Goal: Information Seeking & Learning: Learn about a topic

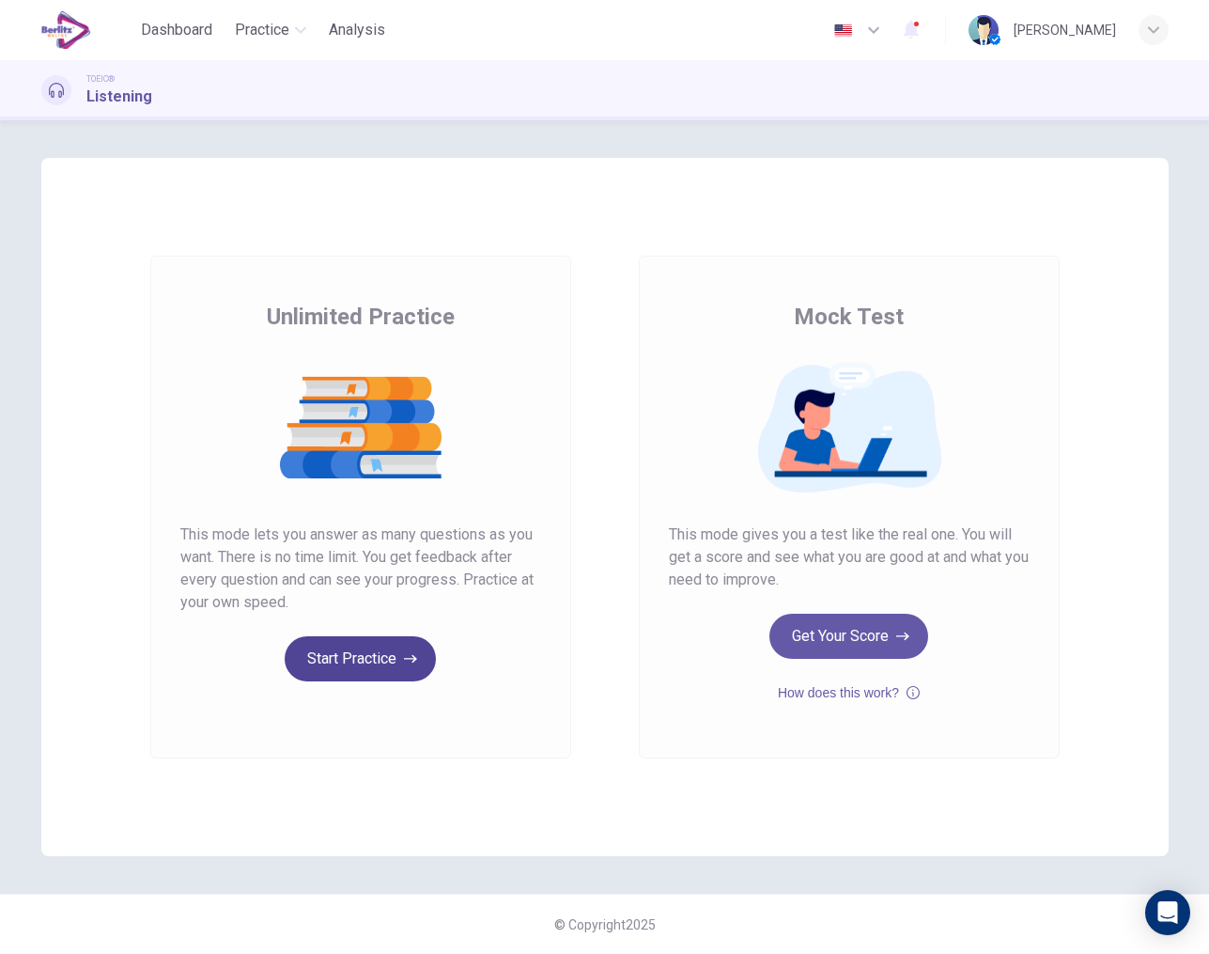
click at [381, 643] on button "Start Practice" at bounding box center [360, 658] width 151 height 45
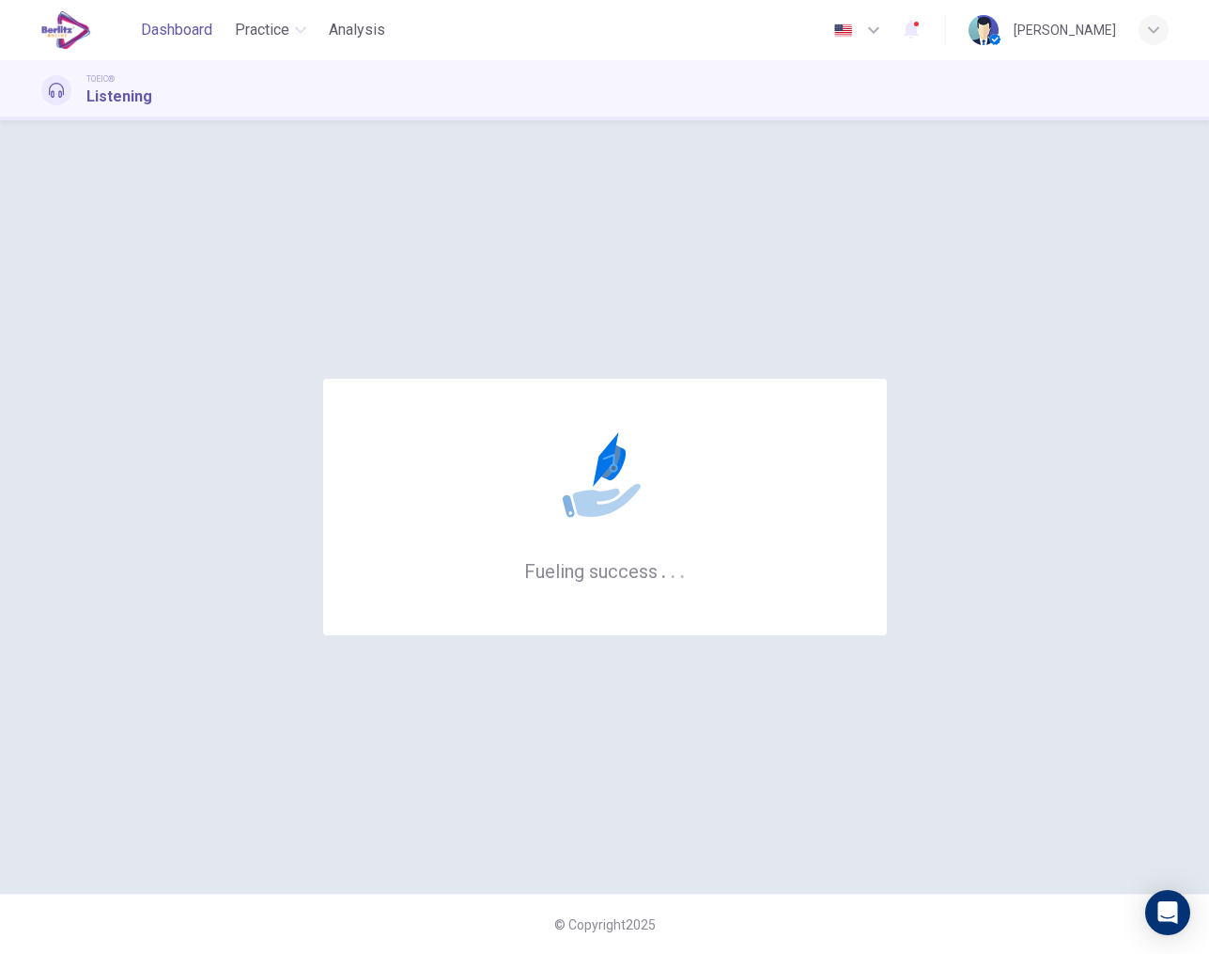
click at [179, 24] on span "Dashboard" at bounding box center [176, 30] width 71 height 23
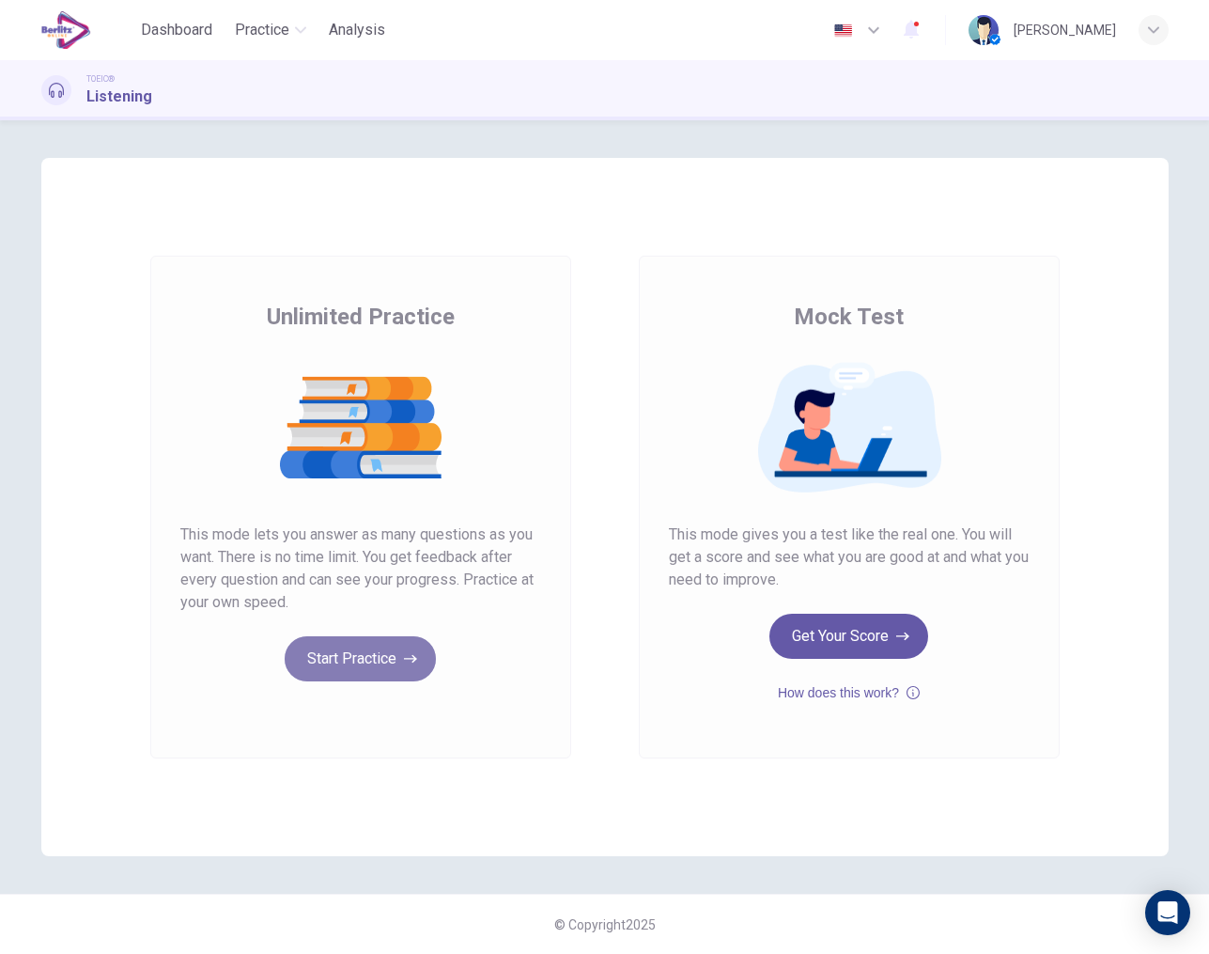
click at [379, 663] on button "Start Practice" at bounding box center [360, 658] width 151 height 45
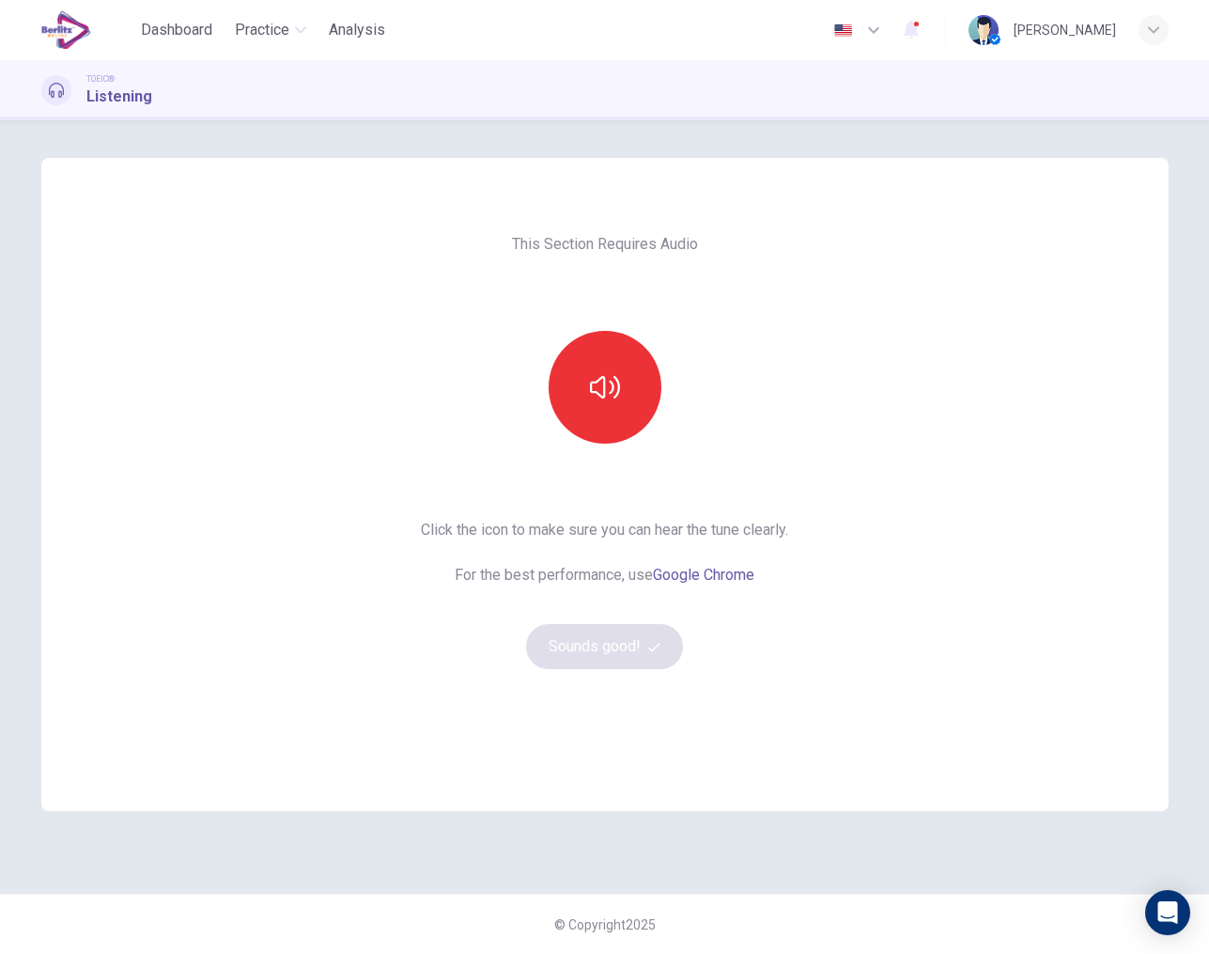
click at [613, 366] on button "button" at bounding box center [605, 387] width 113 height 113
click at [601, 391] on icon "button" at bounding box center [605, 387] width 30 height 30
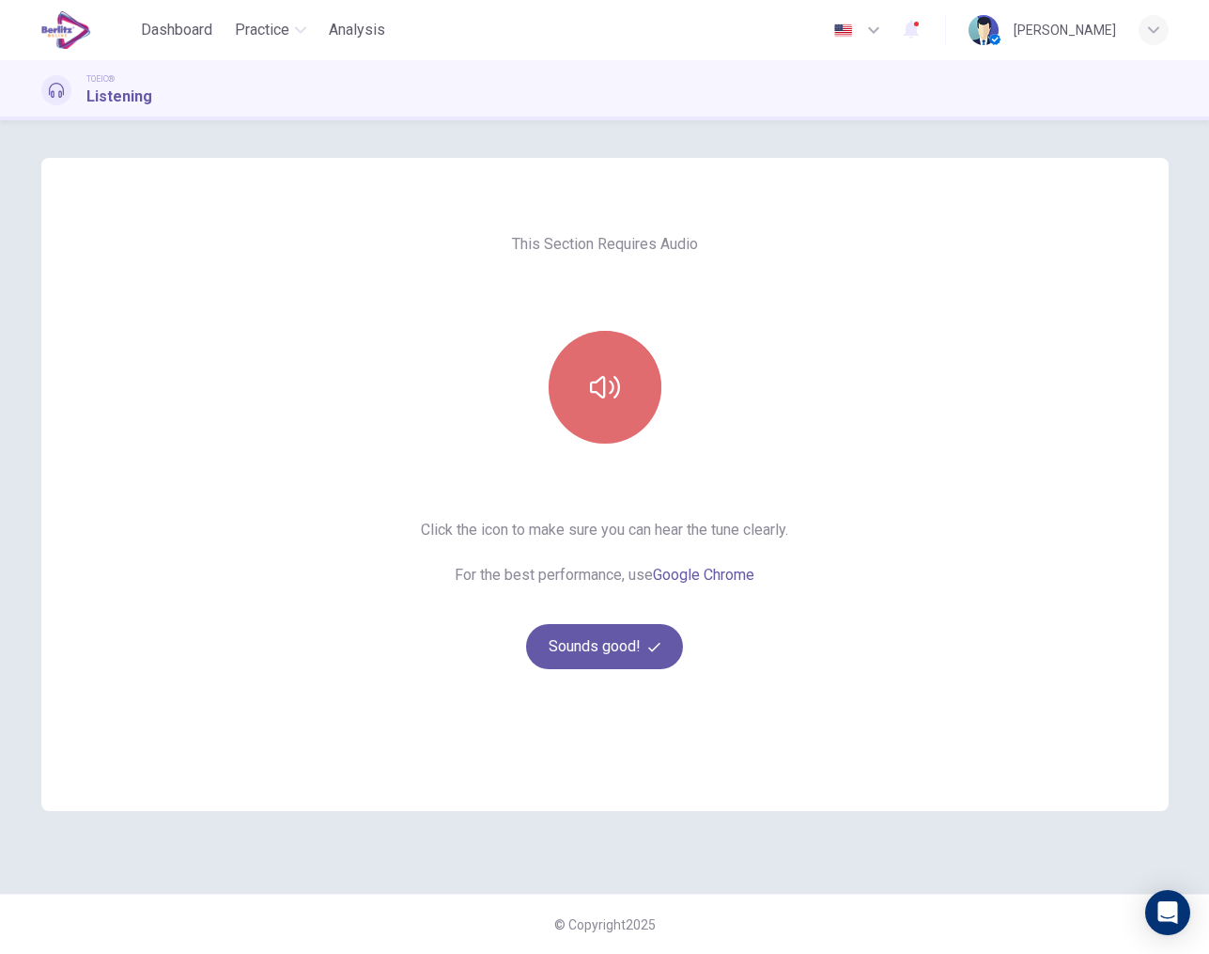
click at [601, 391] on icon "button" at bounding box center [605, 387] width 30 height 30
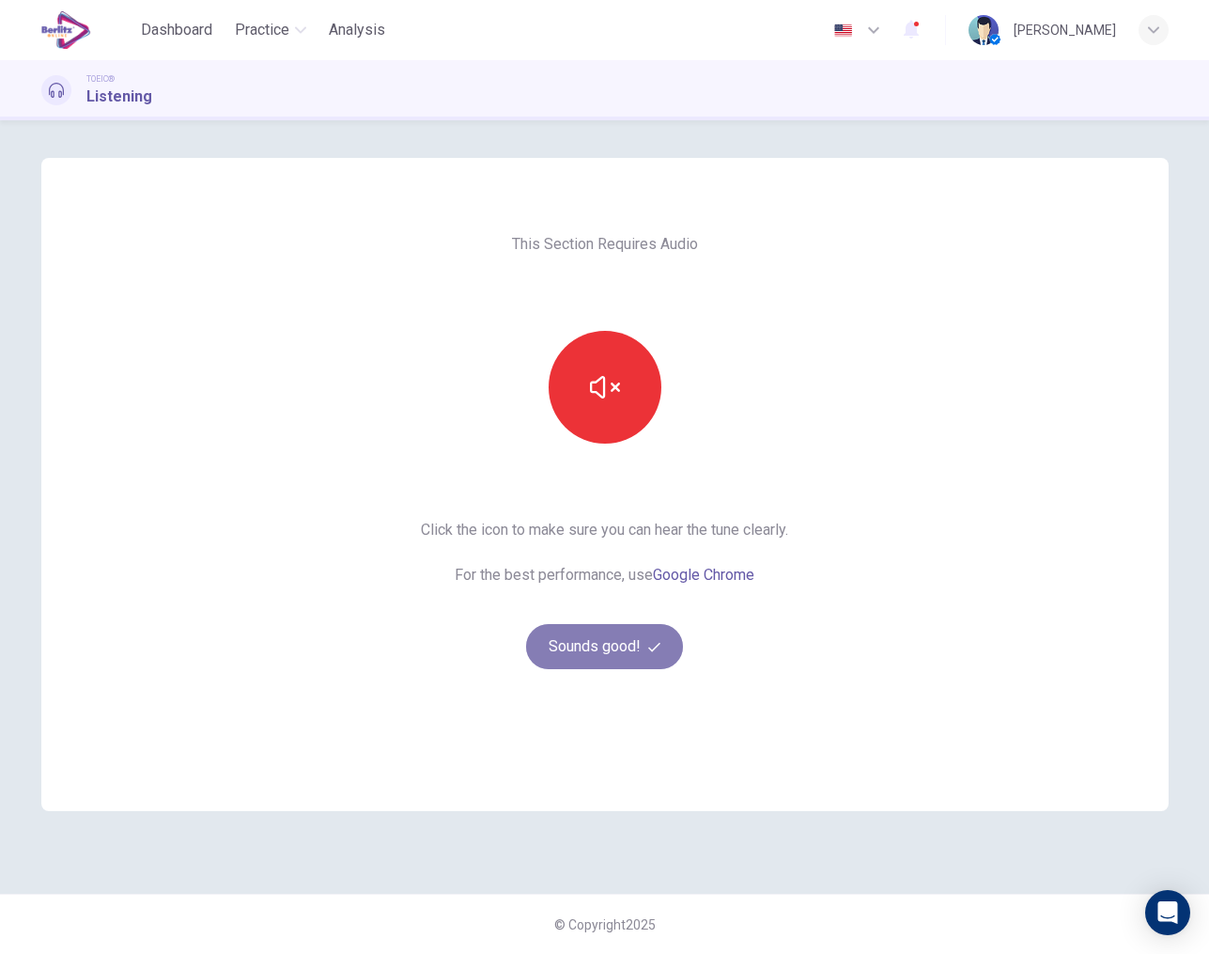
click at [578, 646] on button "Sounds good!" at bounding box center [605, 646] width 158 height 45
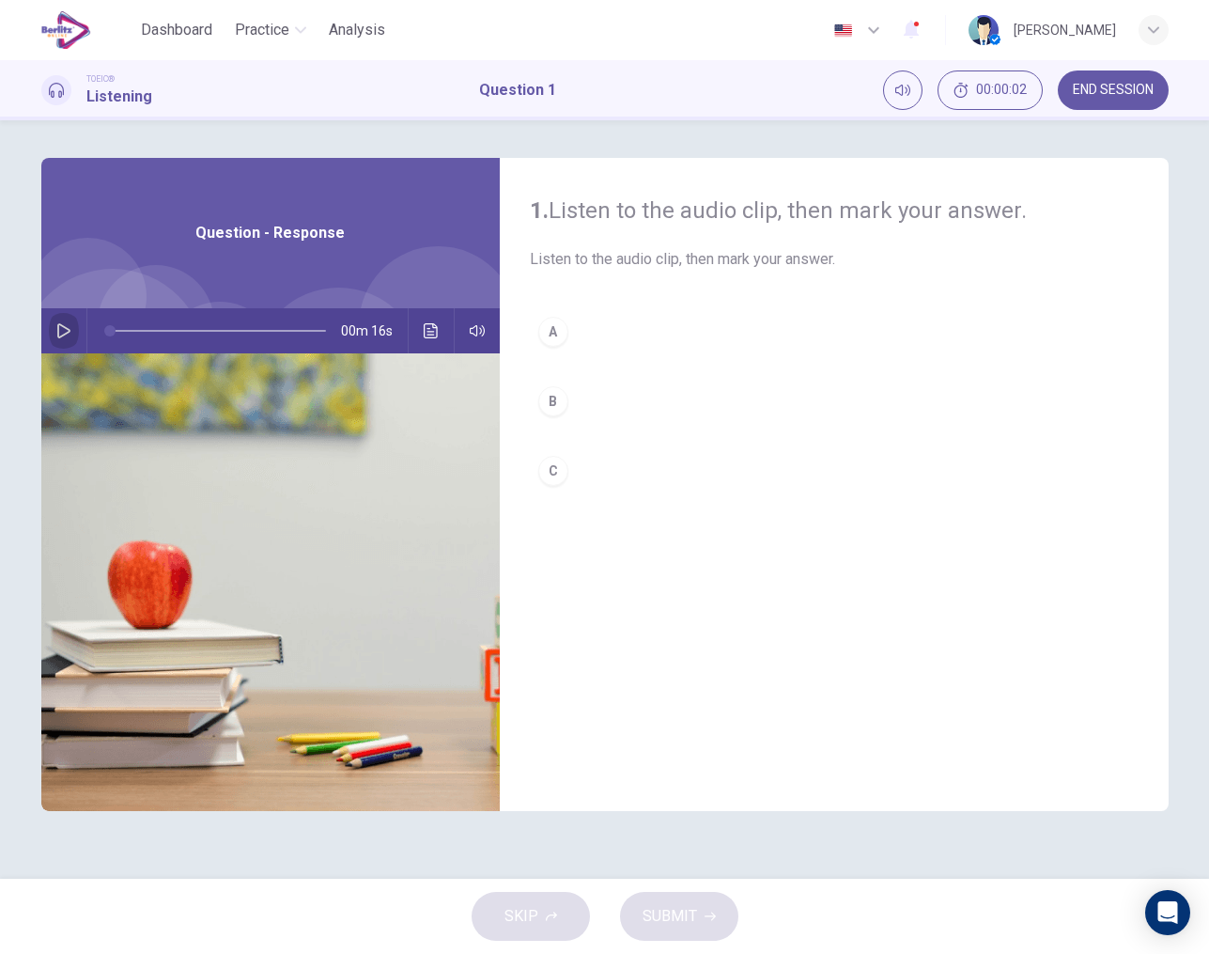
click at [64, 335] on icon "button" at bounding box center [63, 330] width 13 height 15
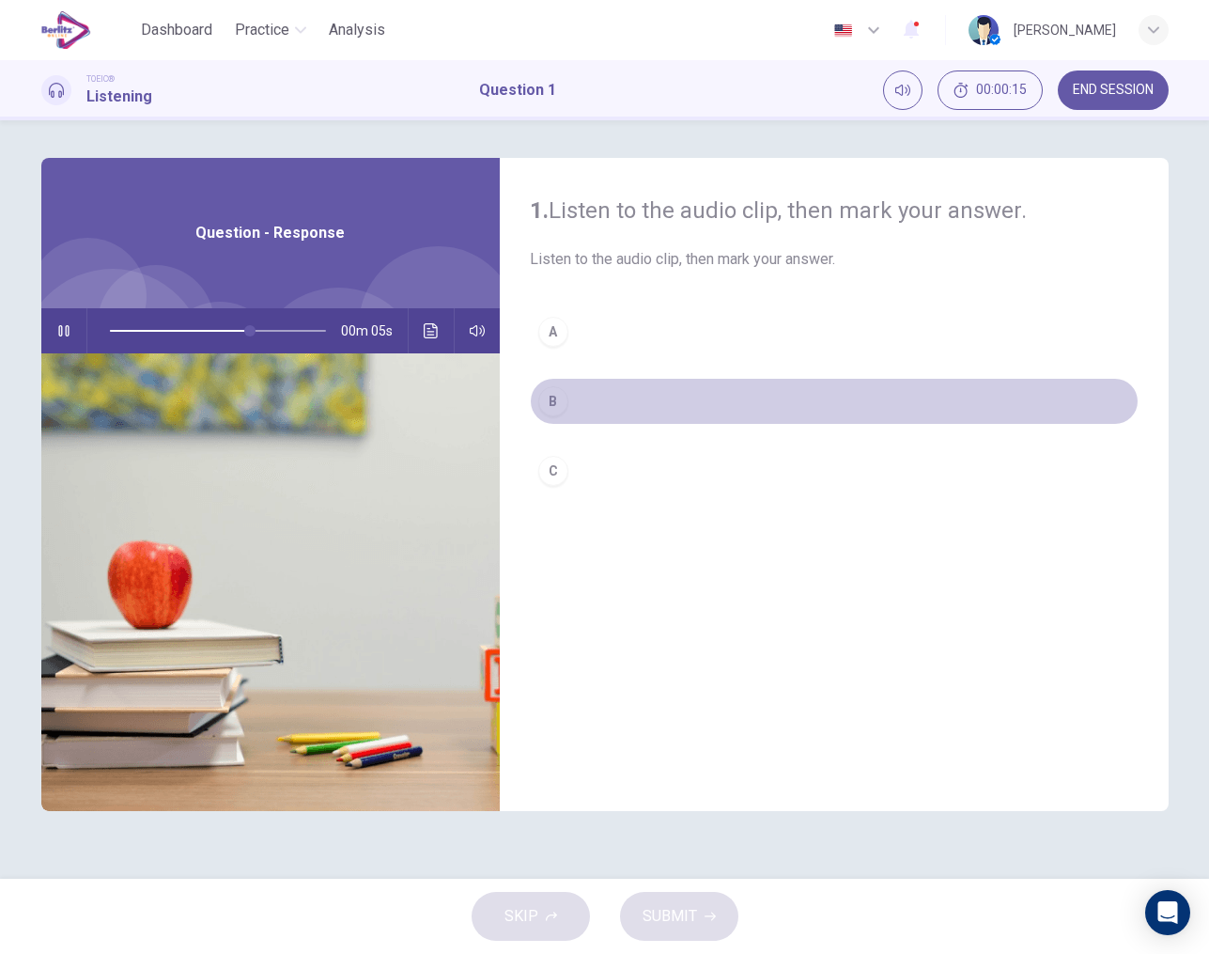
click at [561, 403] on div "B" at bounding box center [553, 401] width 30 height 30
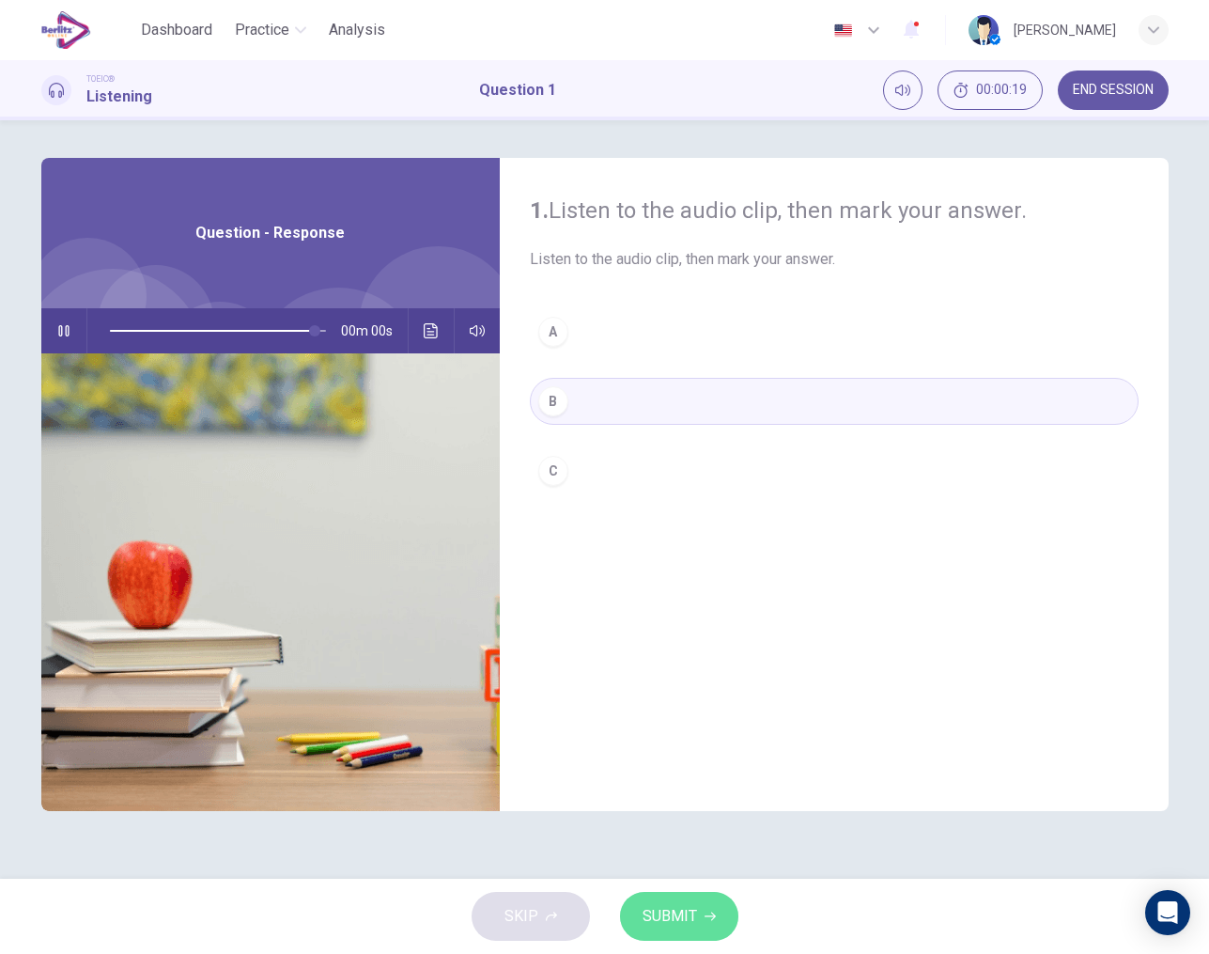
click at [688, 907] on span "SUBMIT" at bounding box center [670, 916] width 54 height 26
type input "*"
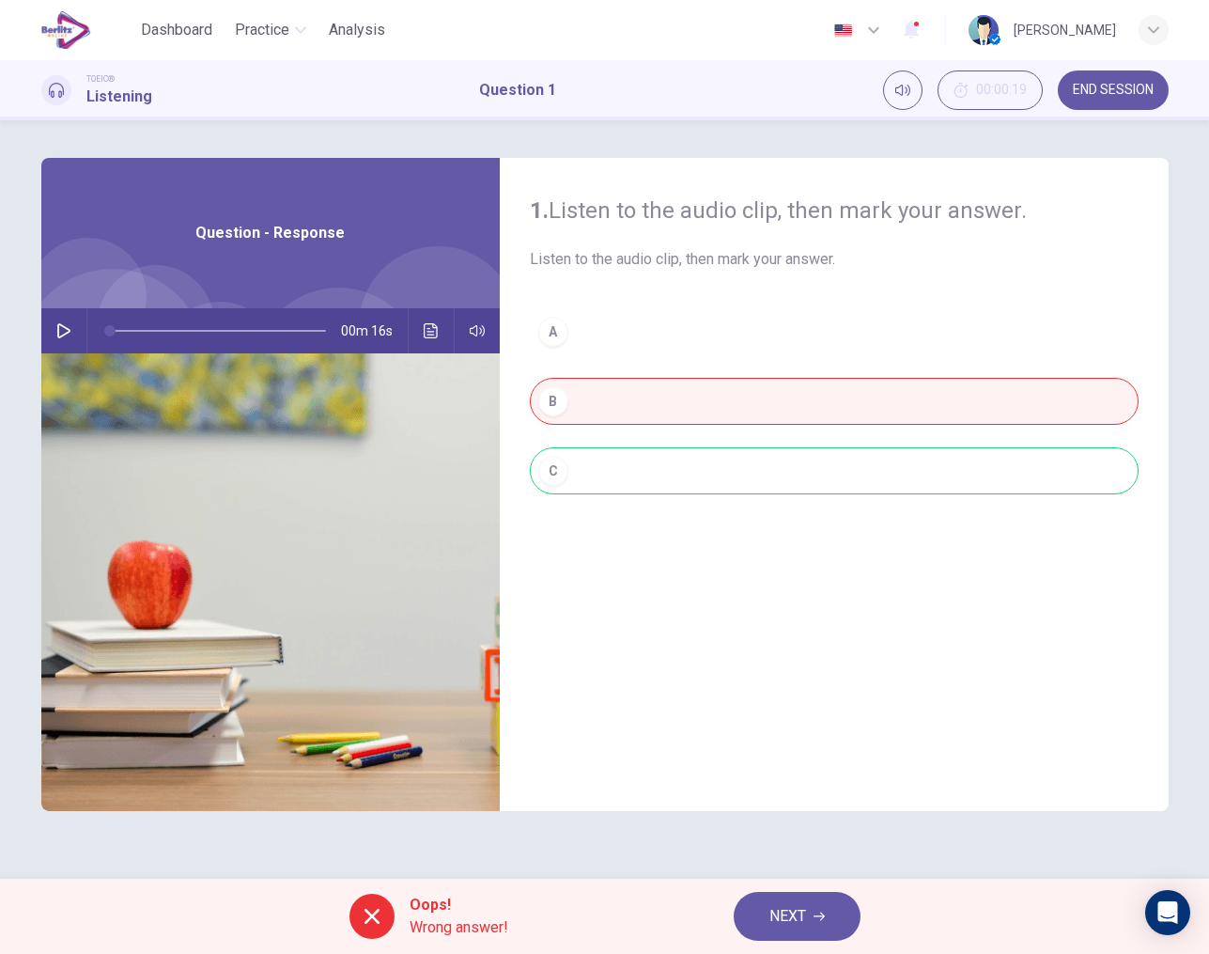
click at [811, 901] on button "NEXT" at bounding box center [797, 916] width 127 height 49
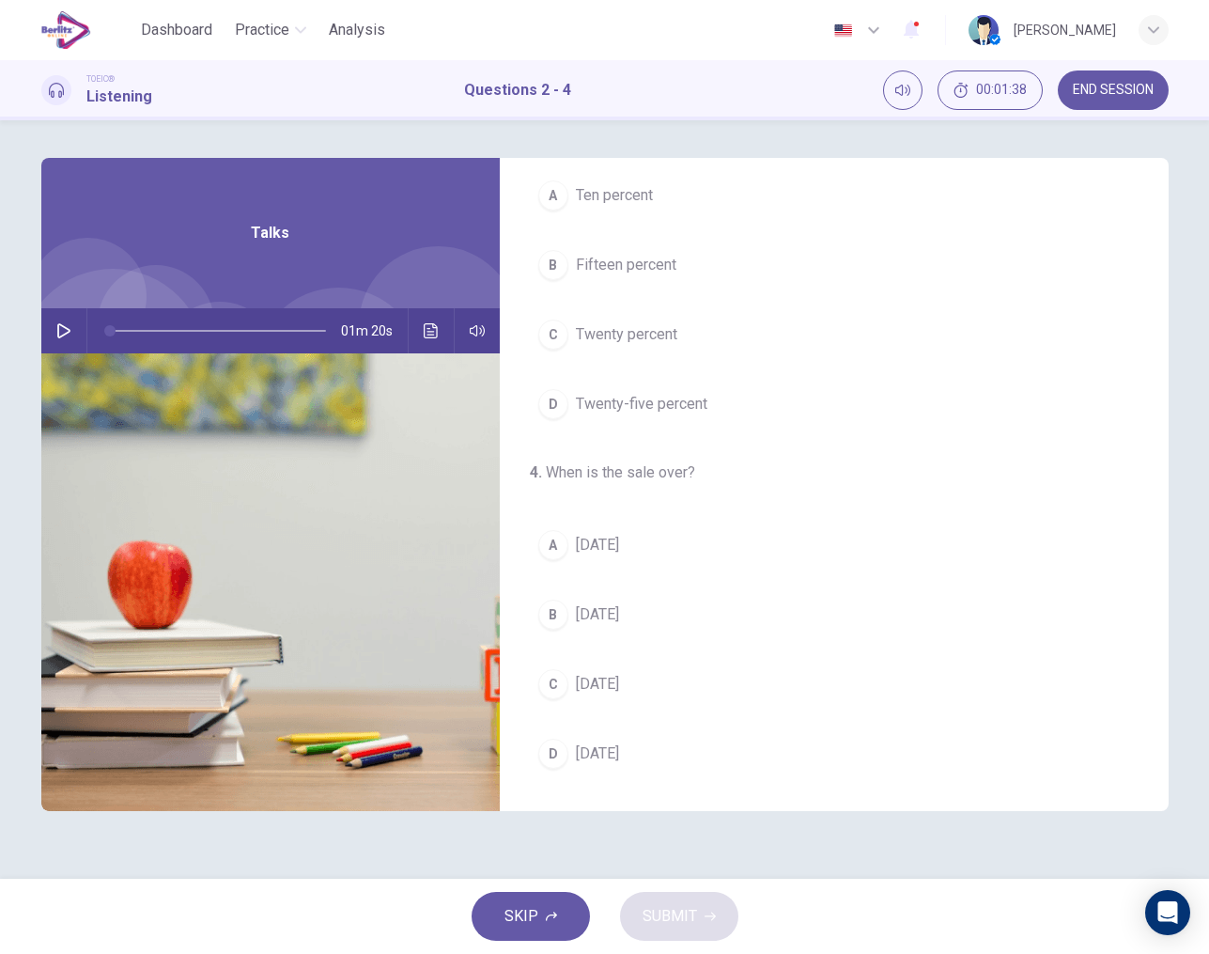
scroll to position [429, 0]
click at [56, 333] on icon "button" at bounding box center [63, 330] width 15 height 15
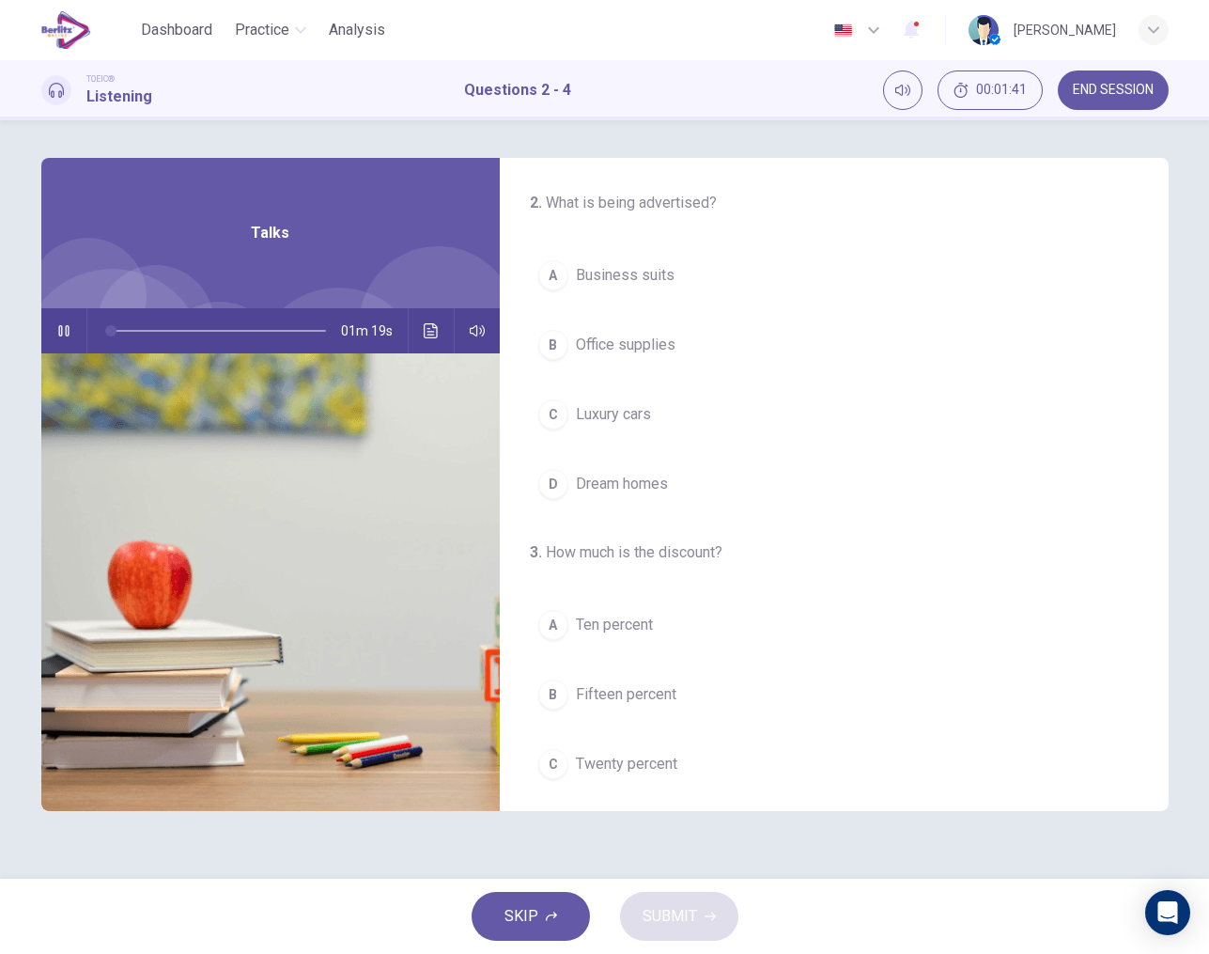
scroll to position [0, 0]
click at [637, 407] on span "Luxury cars" at bounding box center [613, 414] width 75 height 23
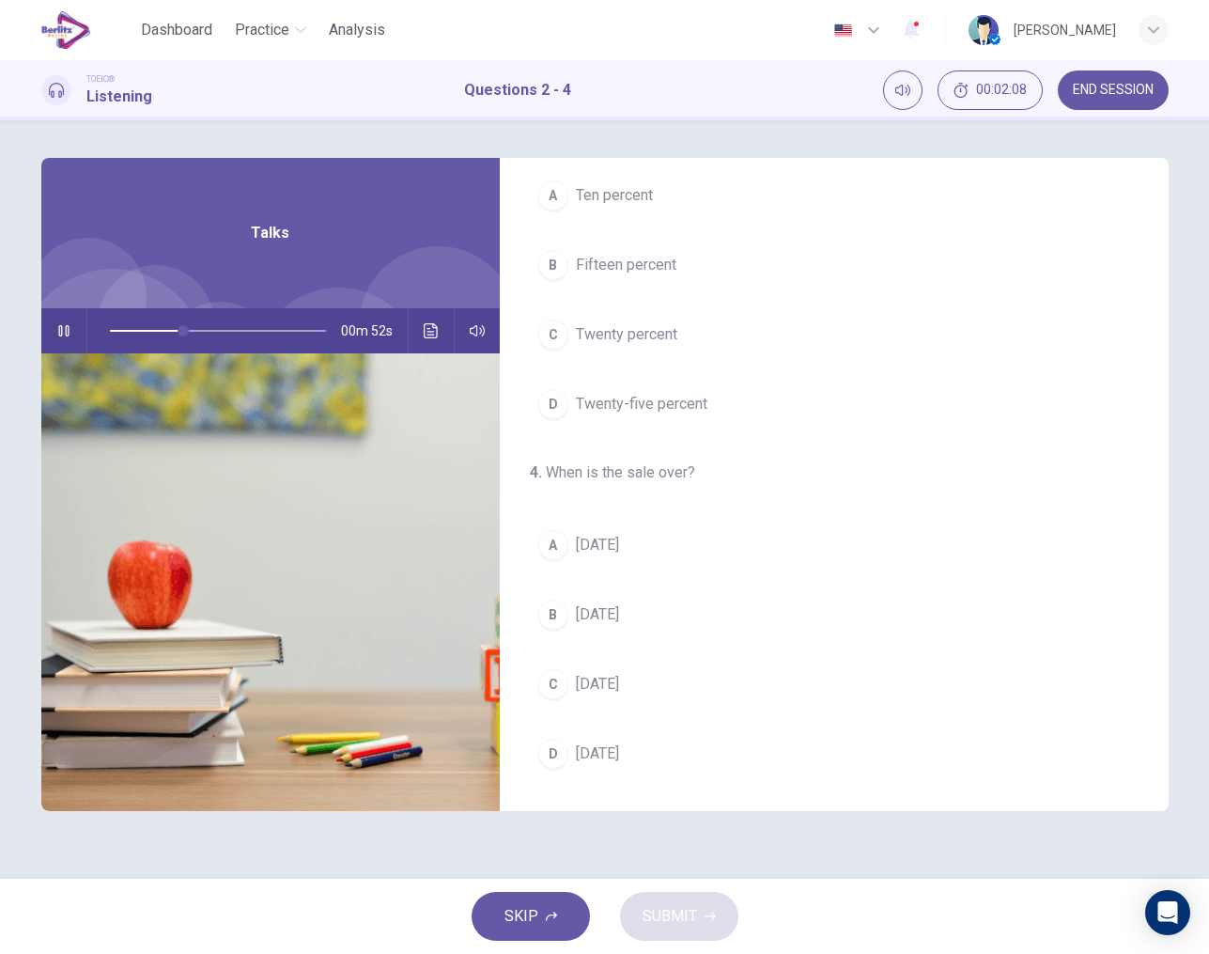
scroll to position [429, 0]
click at [639, 340] on span "Twenty percent" at bounding box center [626, 334] width 101 height 23
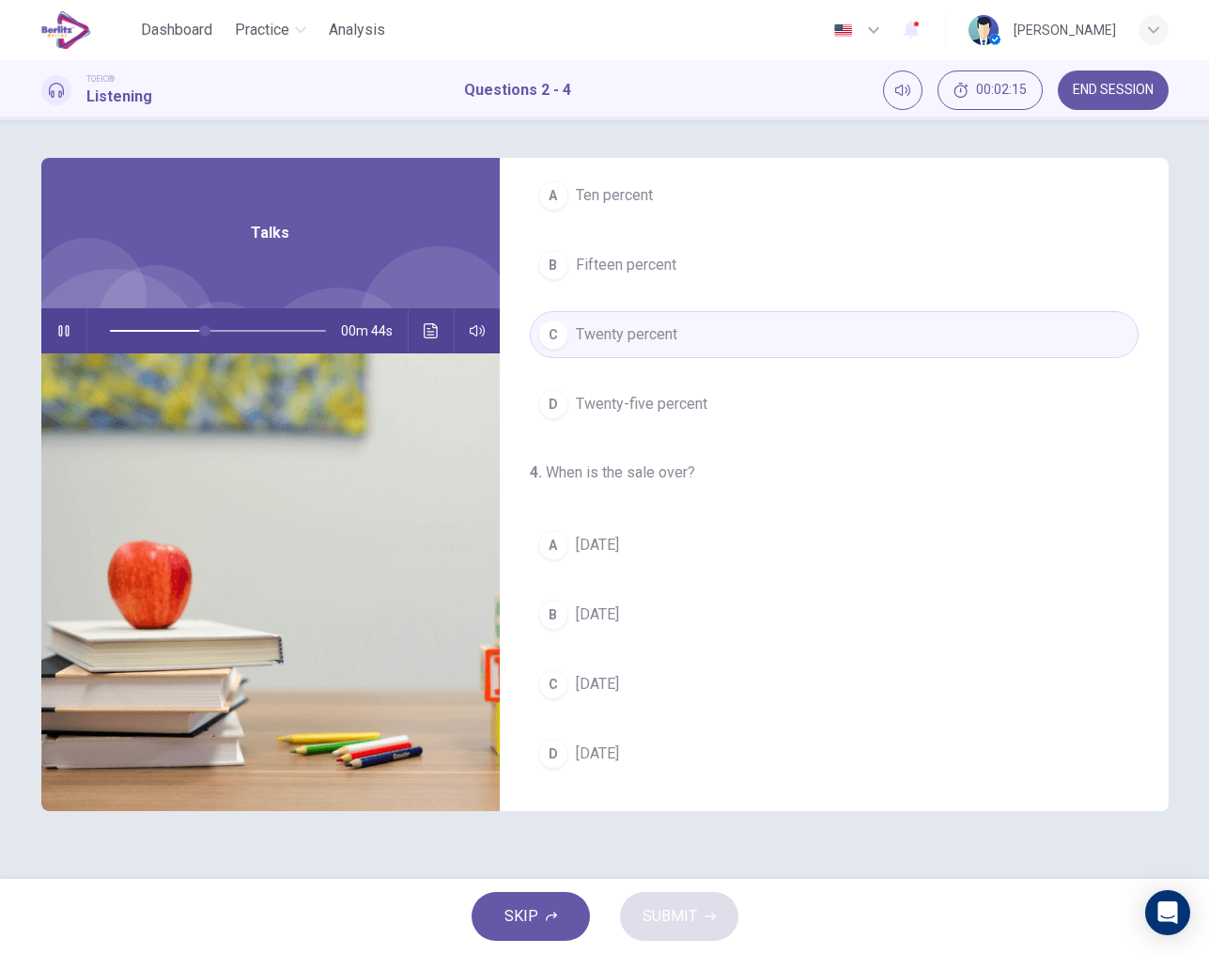
scroll to position [0, 0]
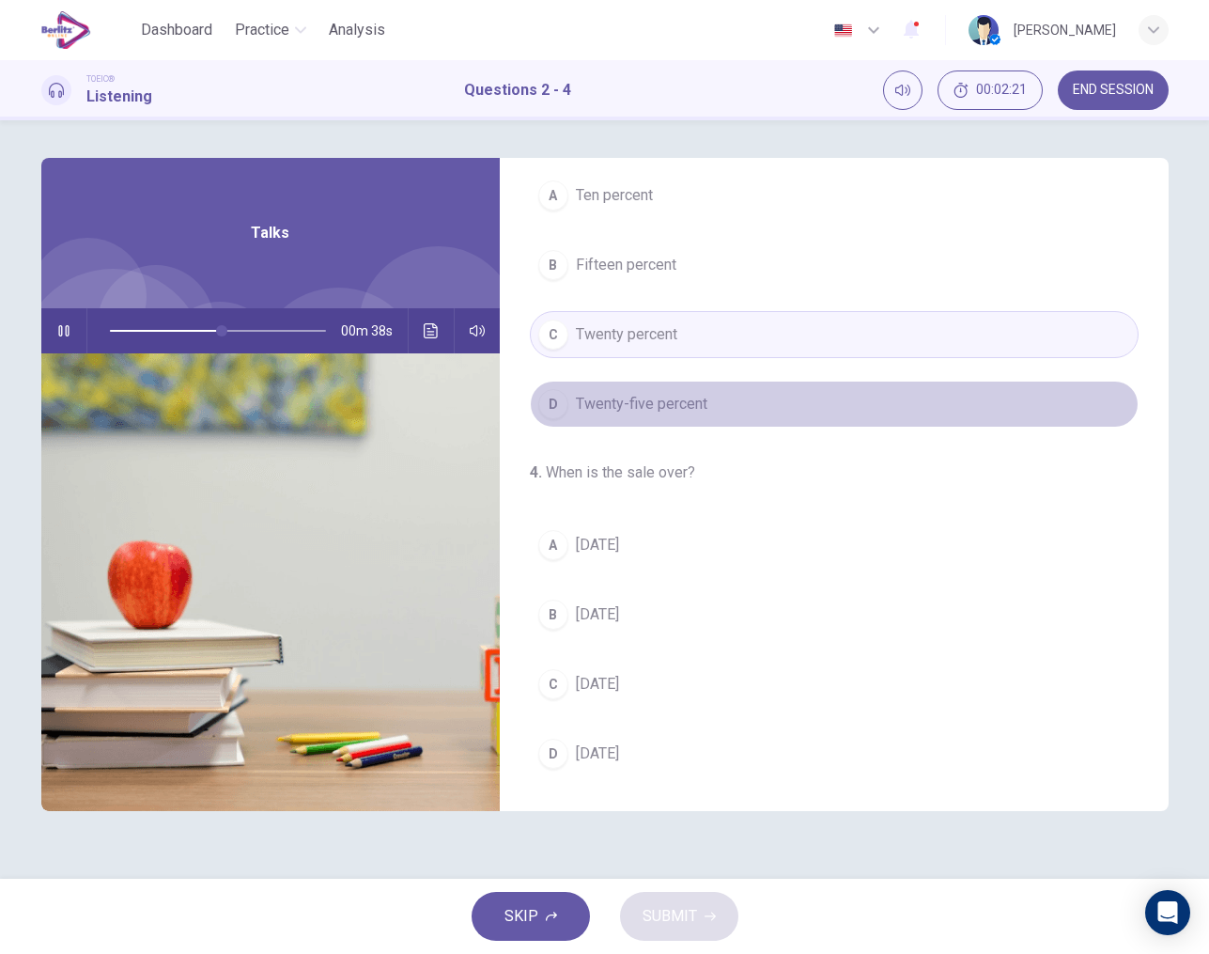
click at [662, 410] on span "Twenty-five percent" at bounding box center [642, 404] width 132 height 23
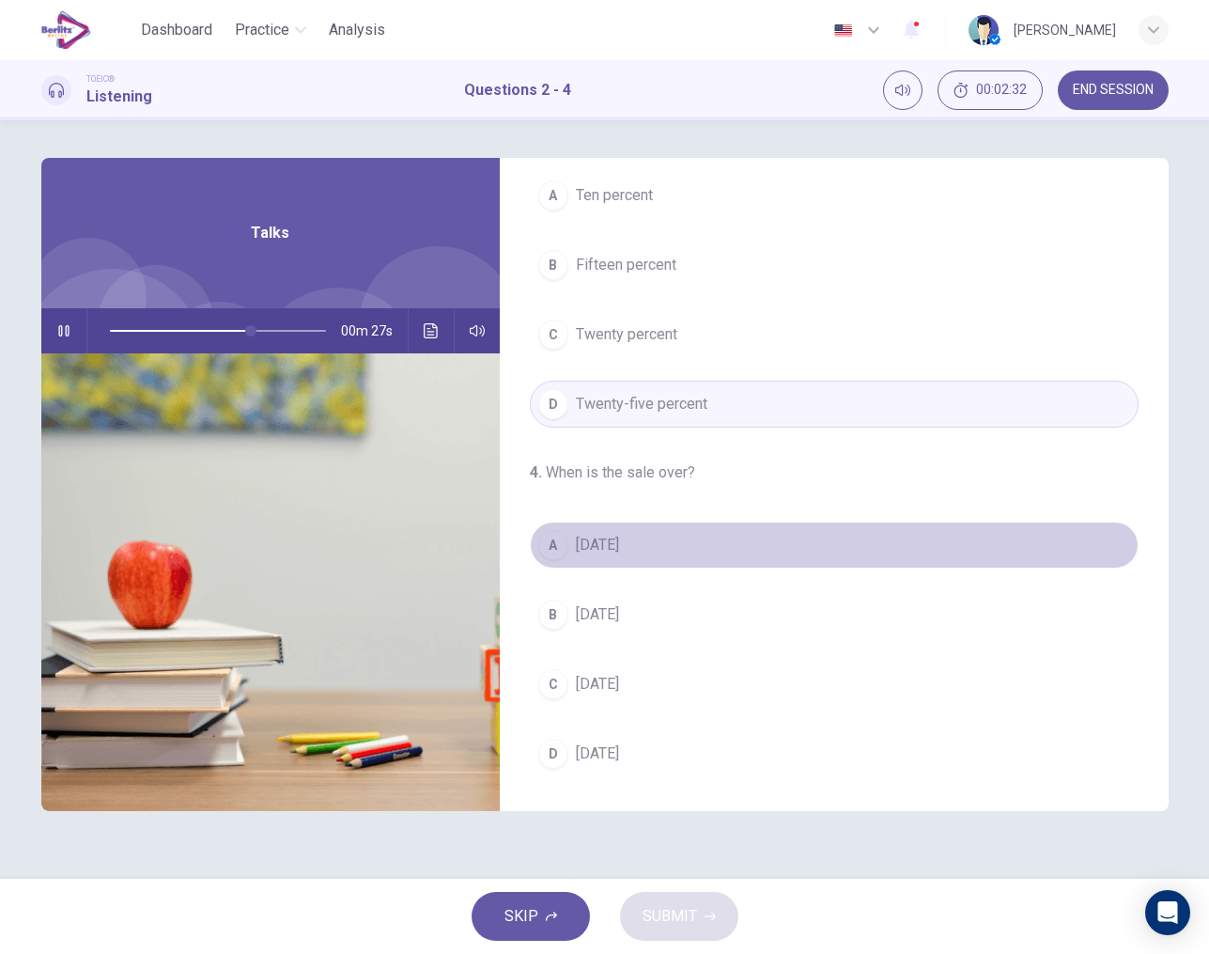
click at [616, 541] on span "Sunday" at bounding box center [597, 545] width 43 height 23
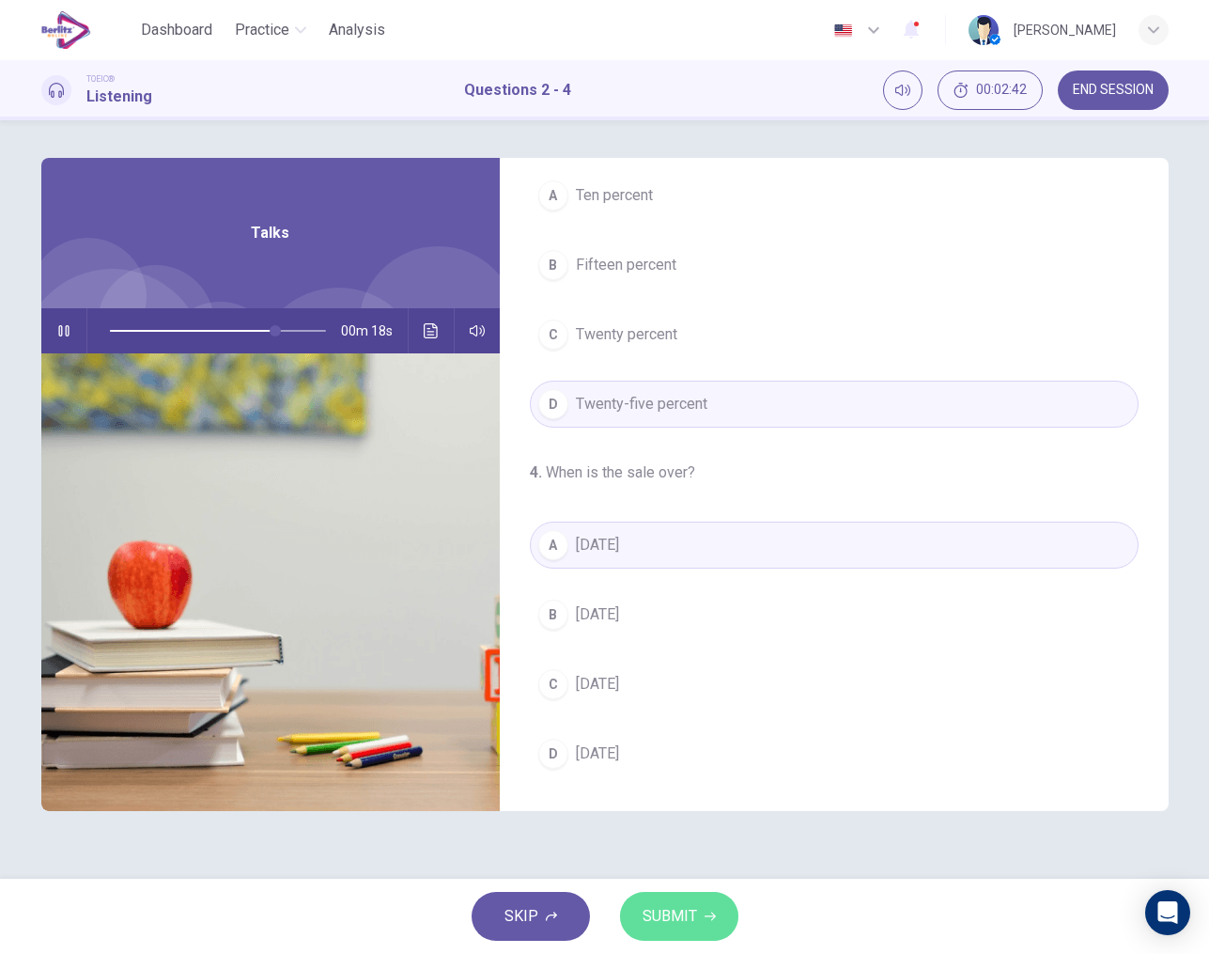
click at [695, 909] on span "SUBMIT" at bounding box center [670, 916] width 54 height 26
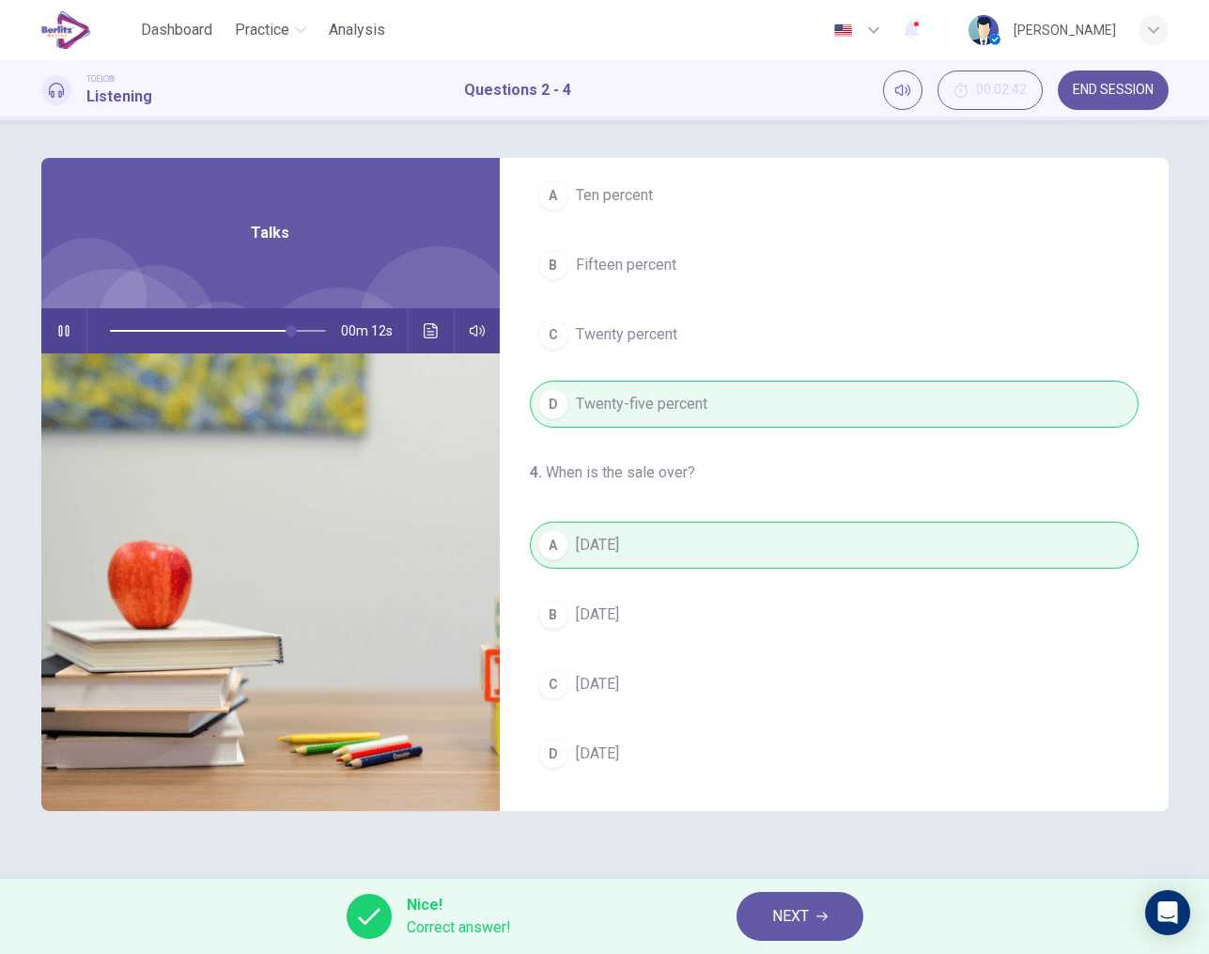
type input "**"
click at [788, 923] on span "NEXT" at bounding box center [790, 916] width 37 height 26
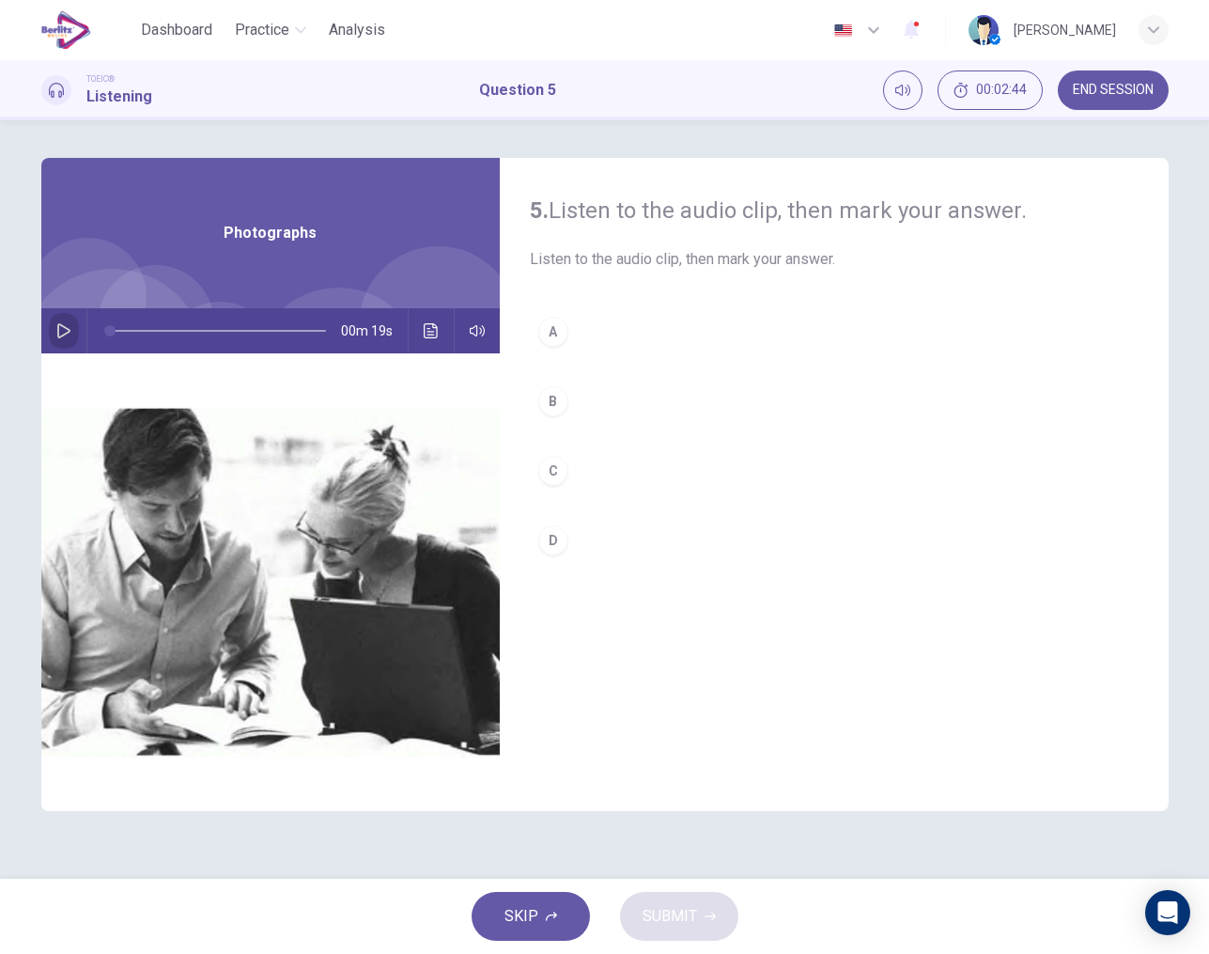
click at [60, 331] on icon "button" at bounding box center [63, 330] width 15 height 15
click at [555, 326] on div "A" at bounding box center [553, 332] width 30 height 30
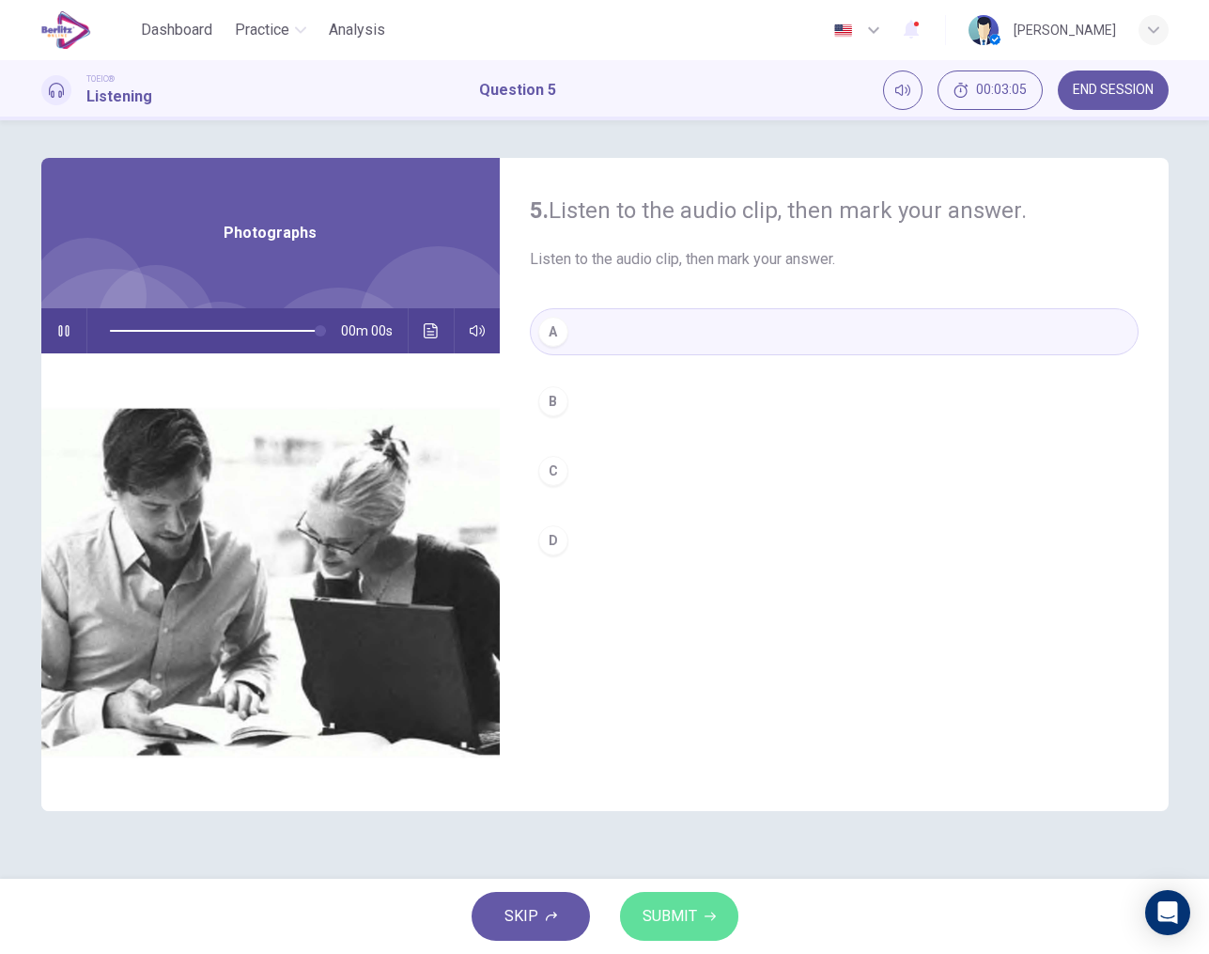
click at [695, 910] on span "SUBMIT" at bounding box center [670, 916] width 54 height 26
type input "*"
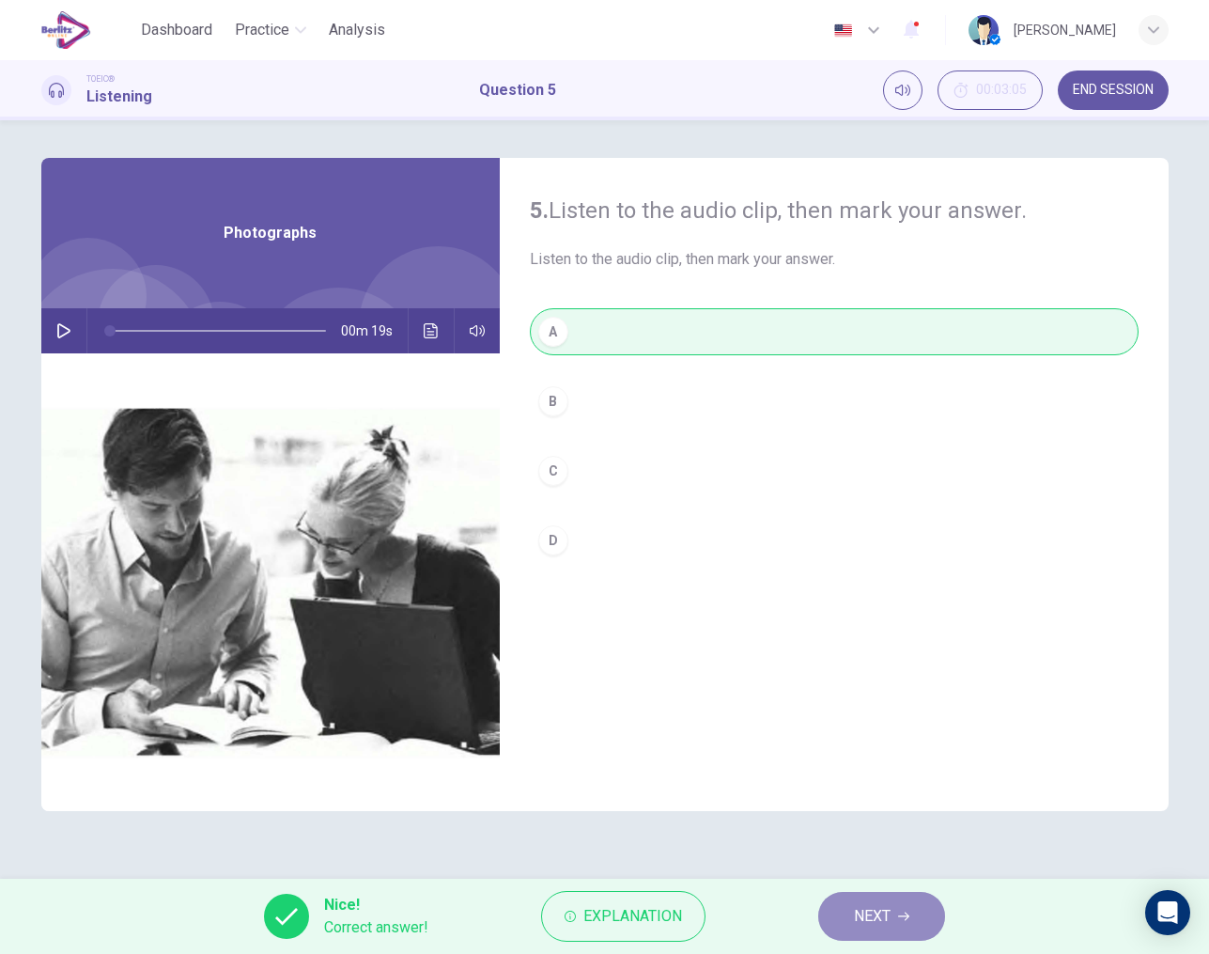
click at [863, 922] on span "NEXT" at bounding box center [872, 916] width 37 height 26
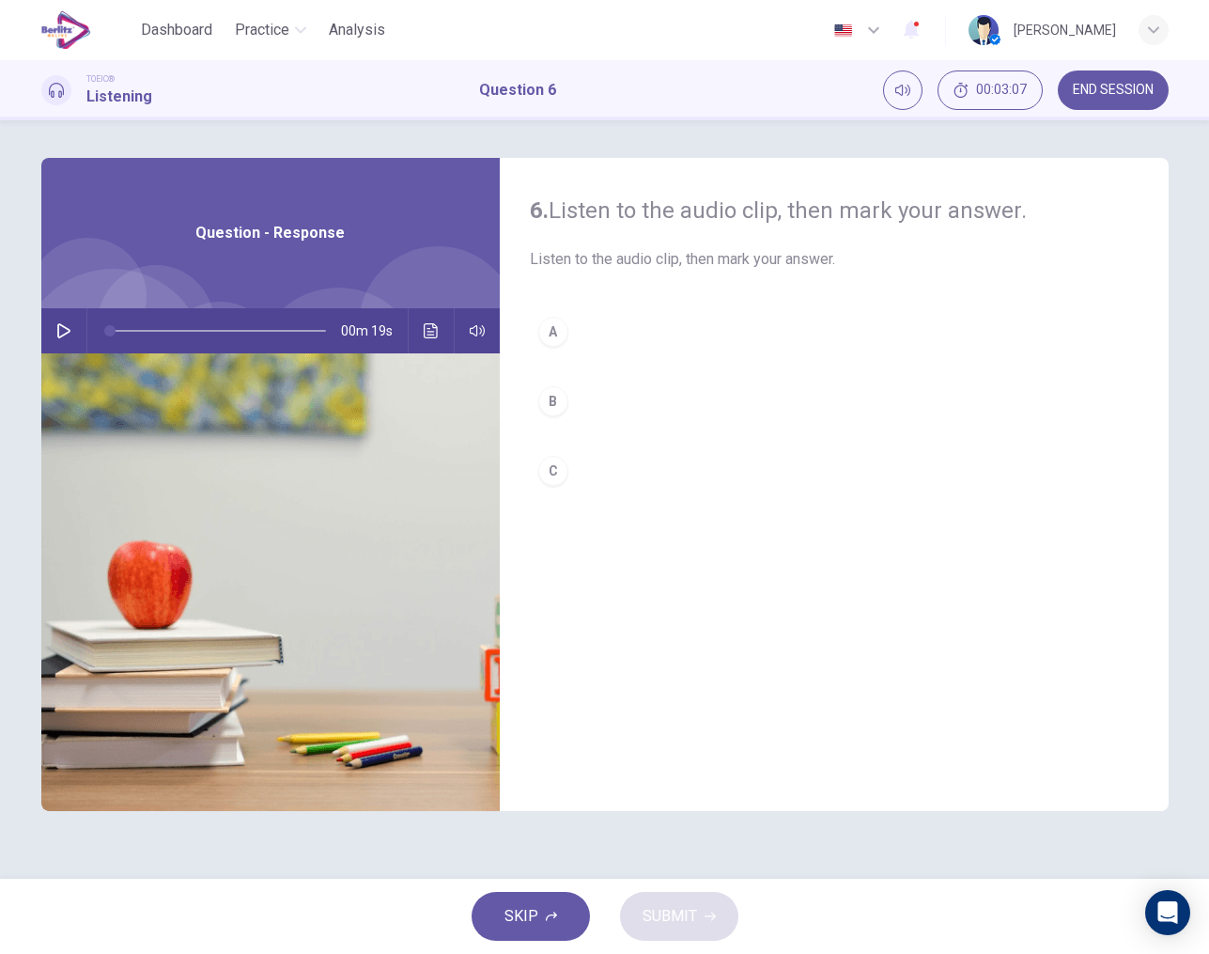
click at [60, 331] on icon "button" at bounding box center [63, 330] width 15 height 15
click at [557, 335] on div "A" at bounding box center [553, 332] width 30 height 30
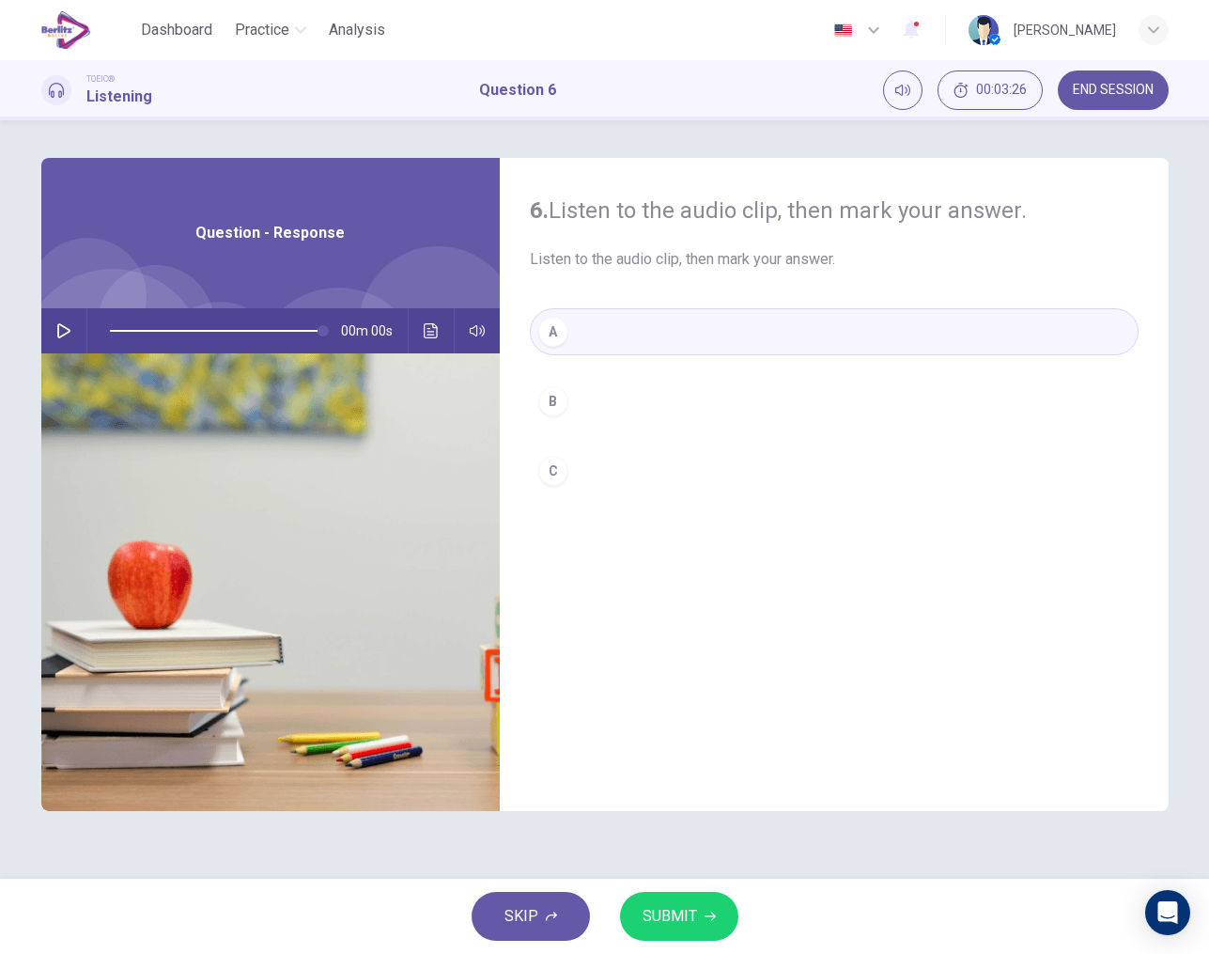
type input "*"
click at [661, 899] on button "SUBMIT" at bounding box center [679, 916] width 118 height 49
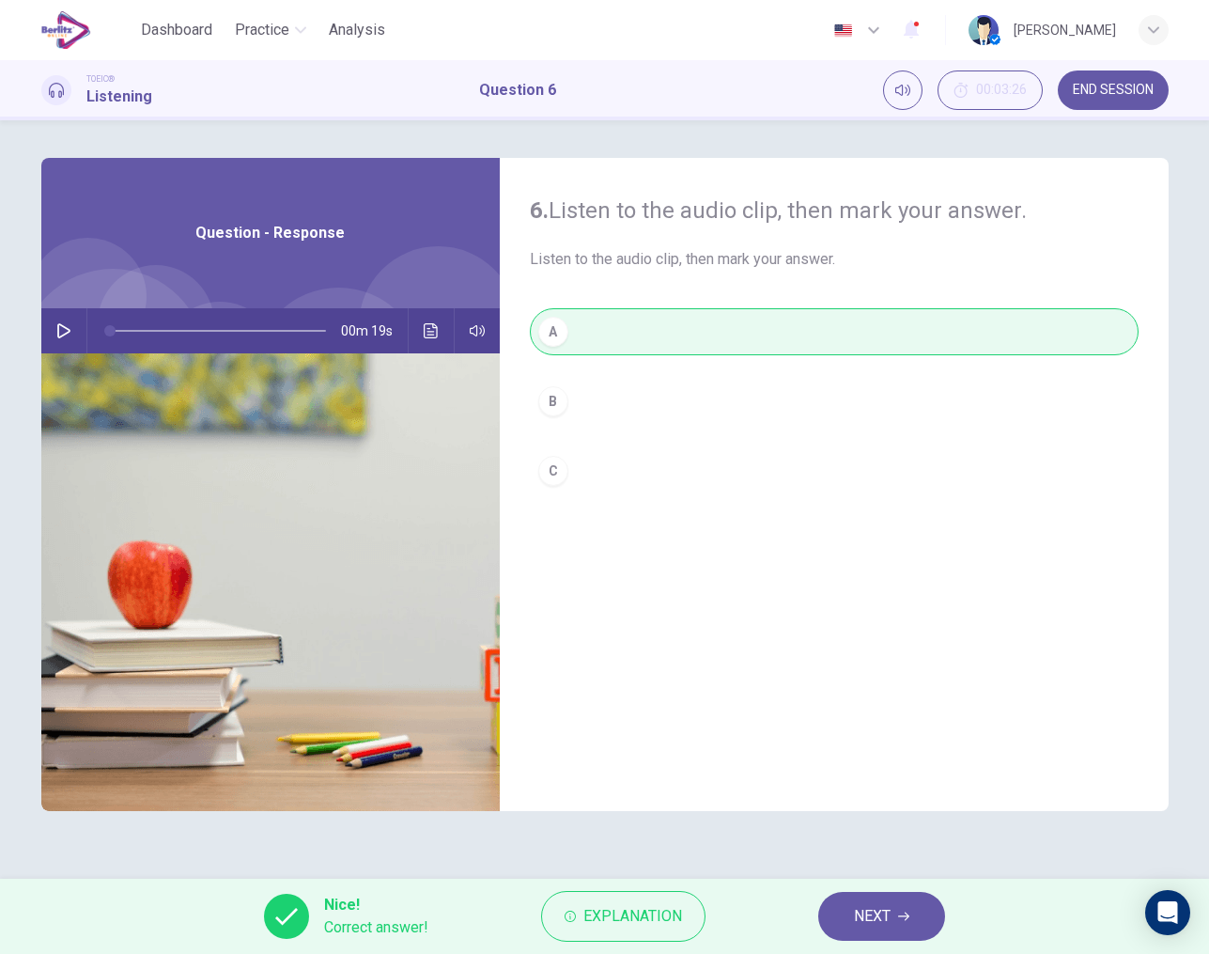
click at [878, 920] on span "NEXT" at bounding box center [872, 916] width 37 height 26
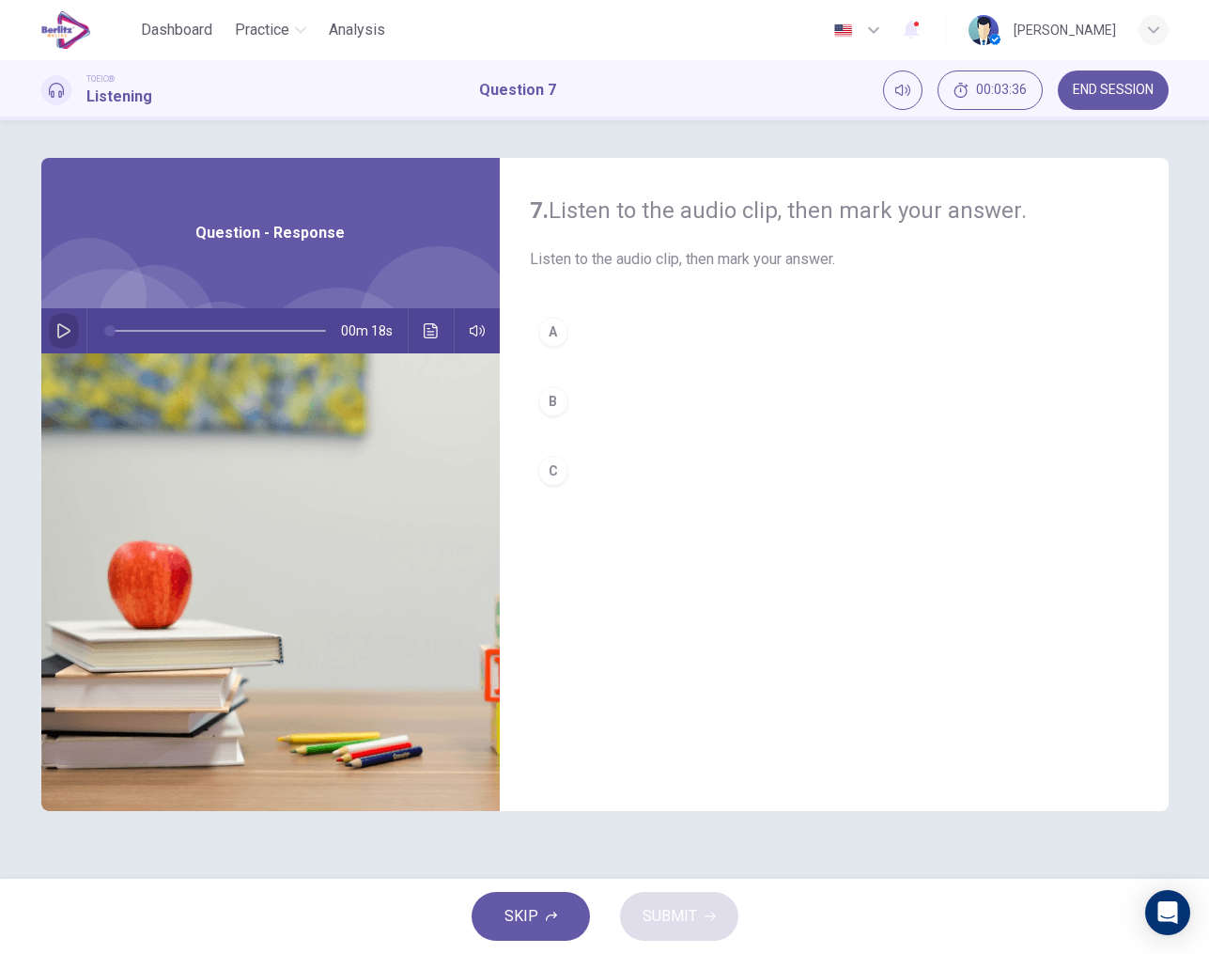
click at [61, 329] on icon "button" at bounding box center [63, 330] width 15 height 15
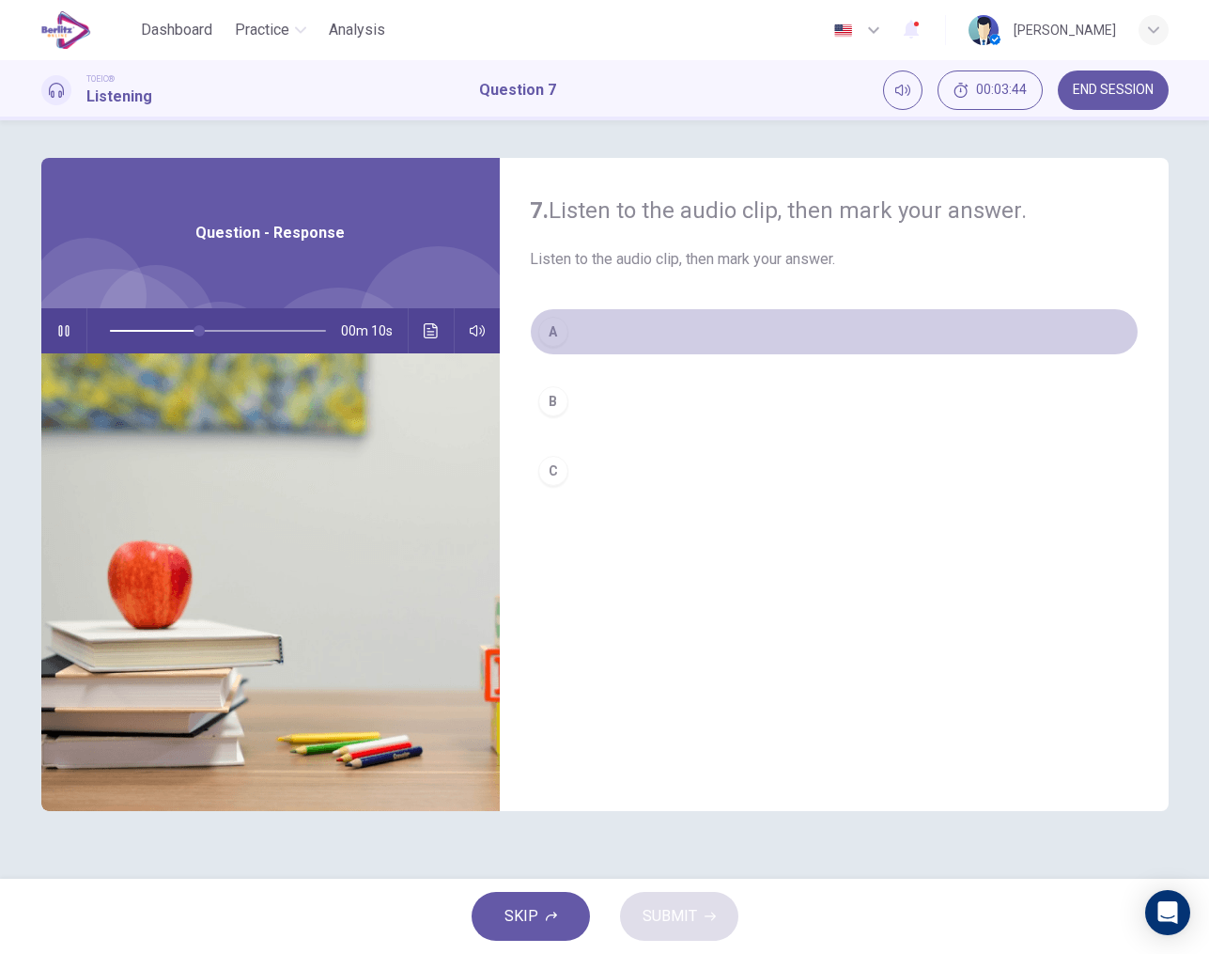
click at [556, 330] on div "A" at bounding box center [553, 332] width 30 height 30
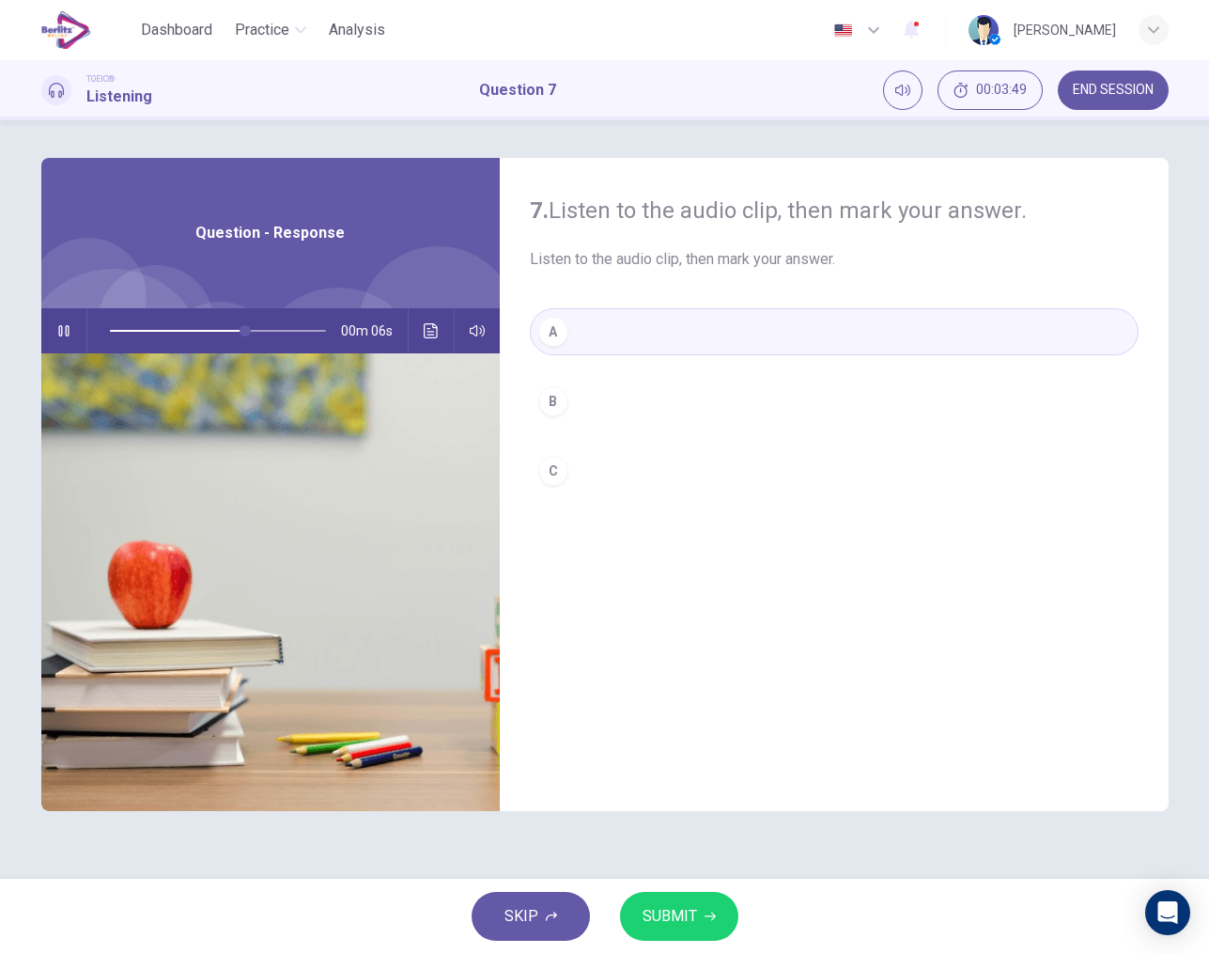
click at [558, 400] on div "B" at bounding box center [553, 401] width 30 height 30
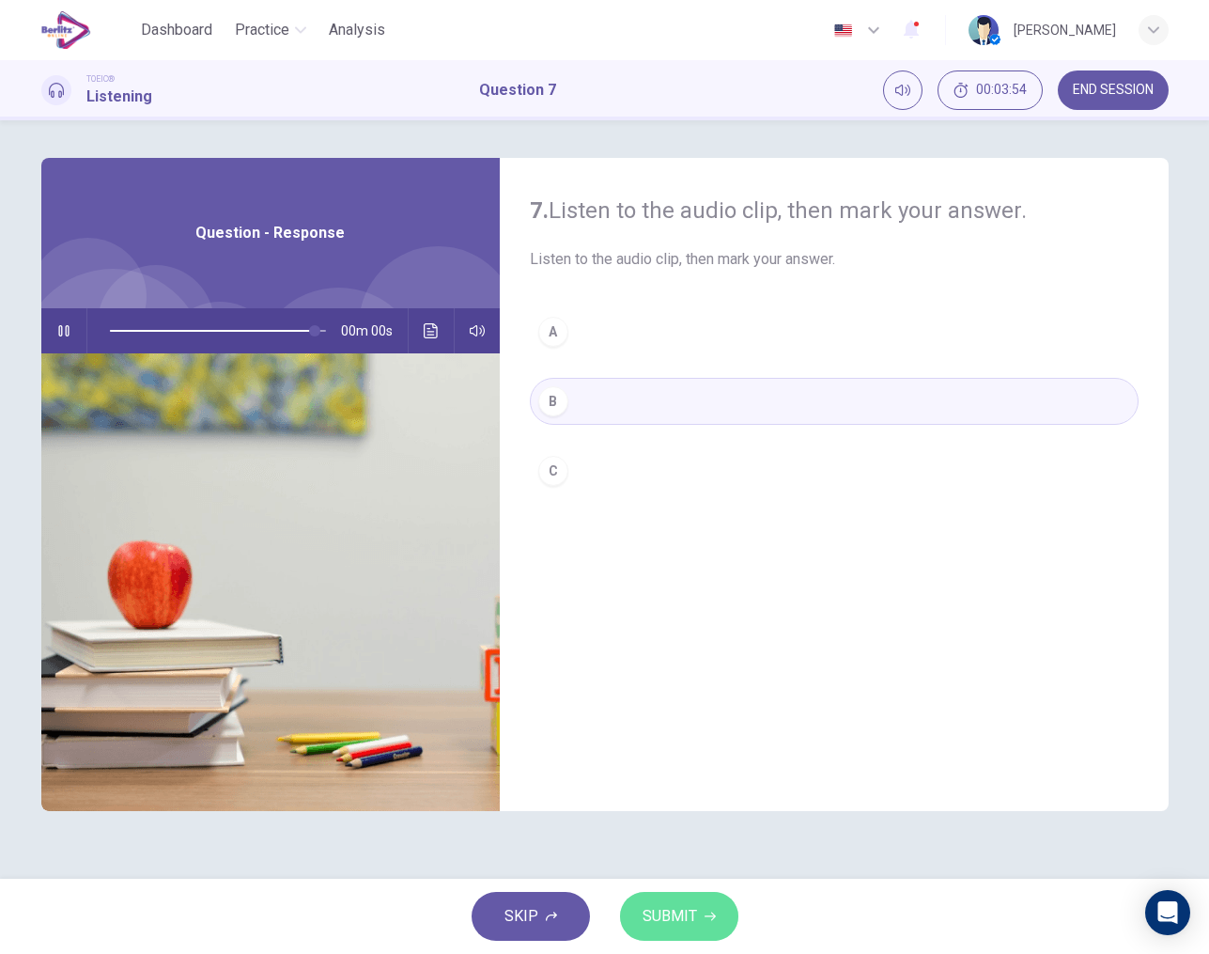
click at [683, 917] on span "SUBMIT" at bounding box center [670, 916] width 54 height 26
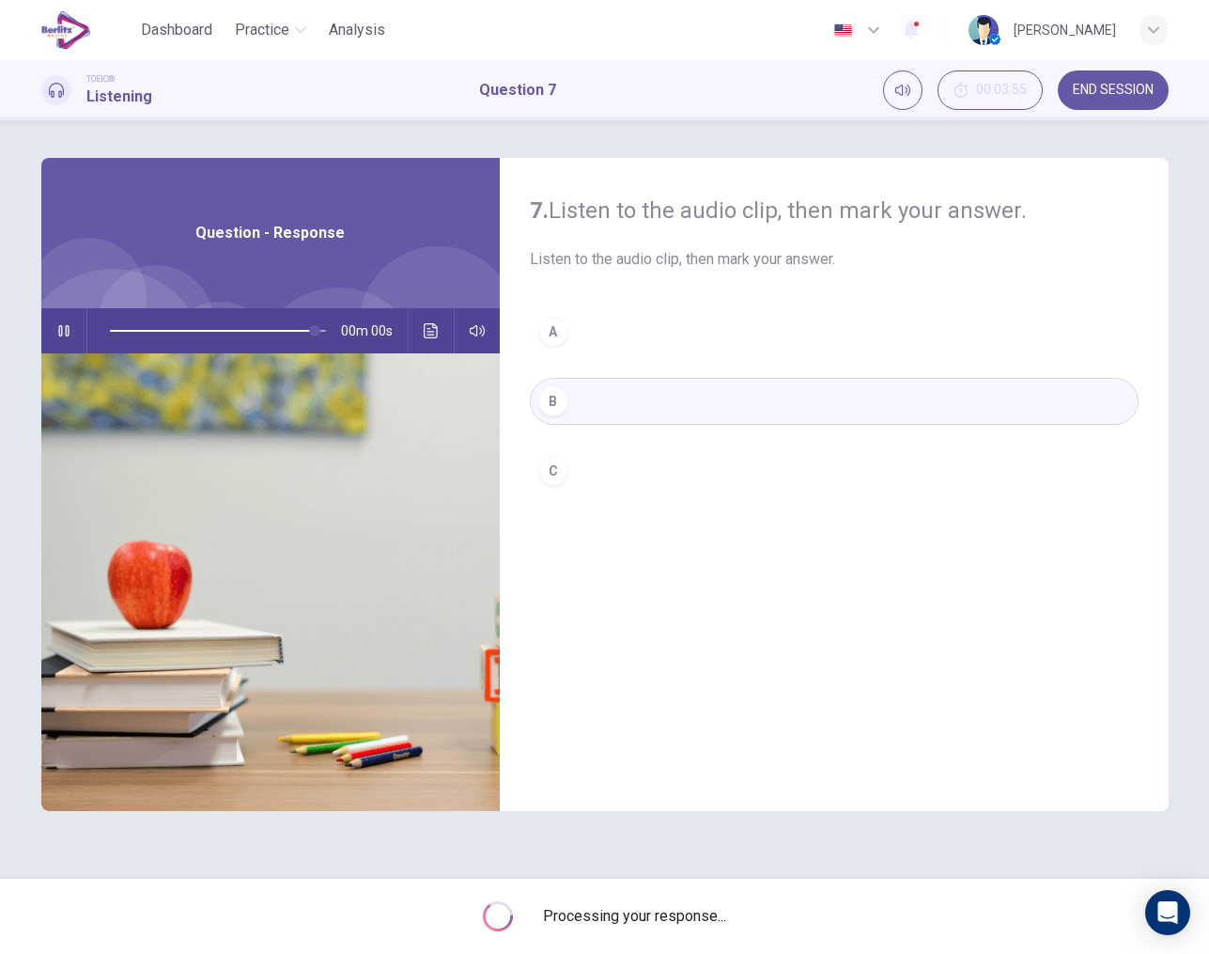
type input "*"
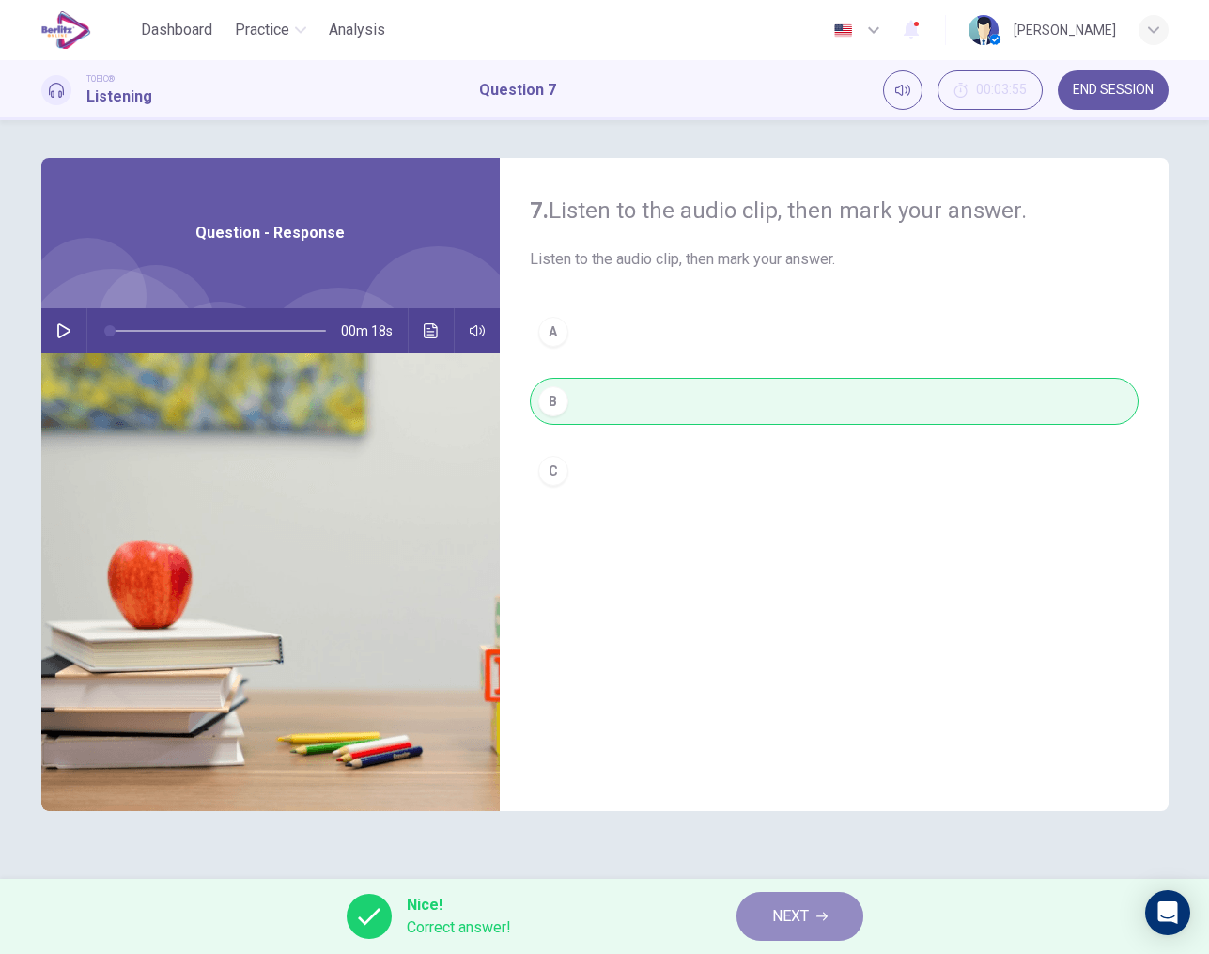
click at [754, 911] on button "NEXT" at bounding box center [800, 916] width 127 height 49
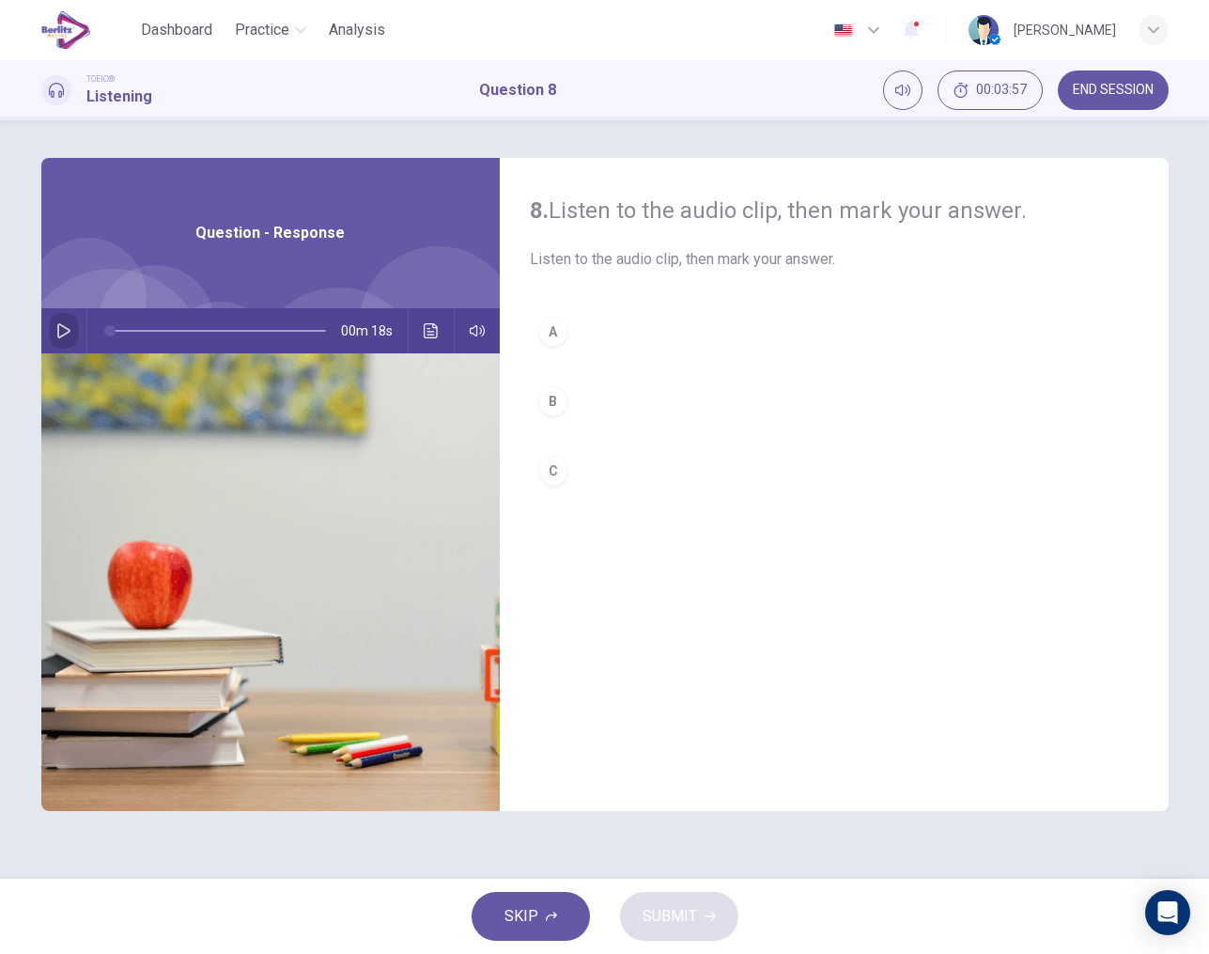
click at [62, 336] on icon "button" at bounding box center [63, 330] width 13 height 15
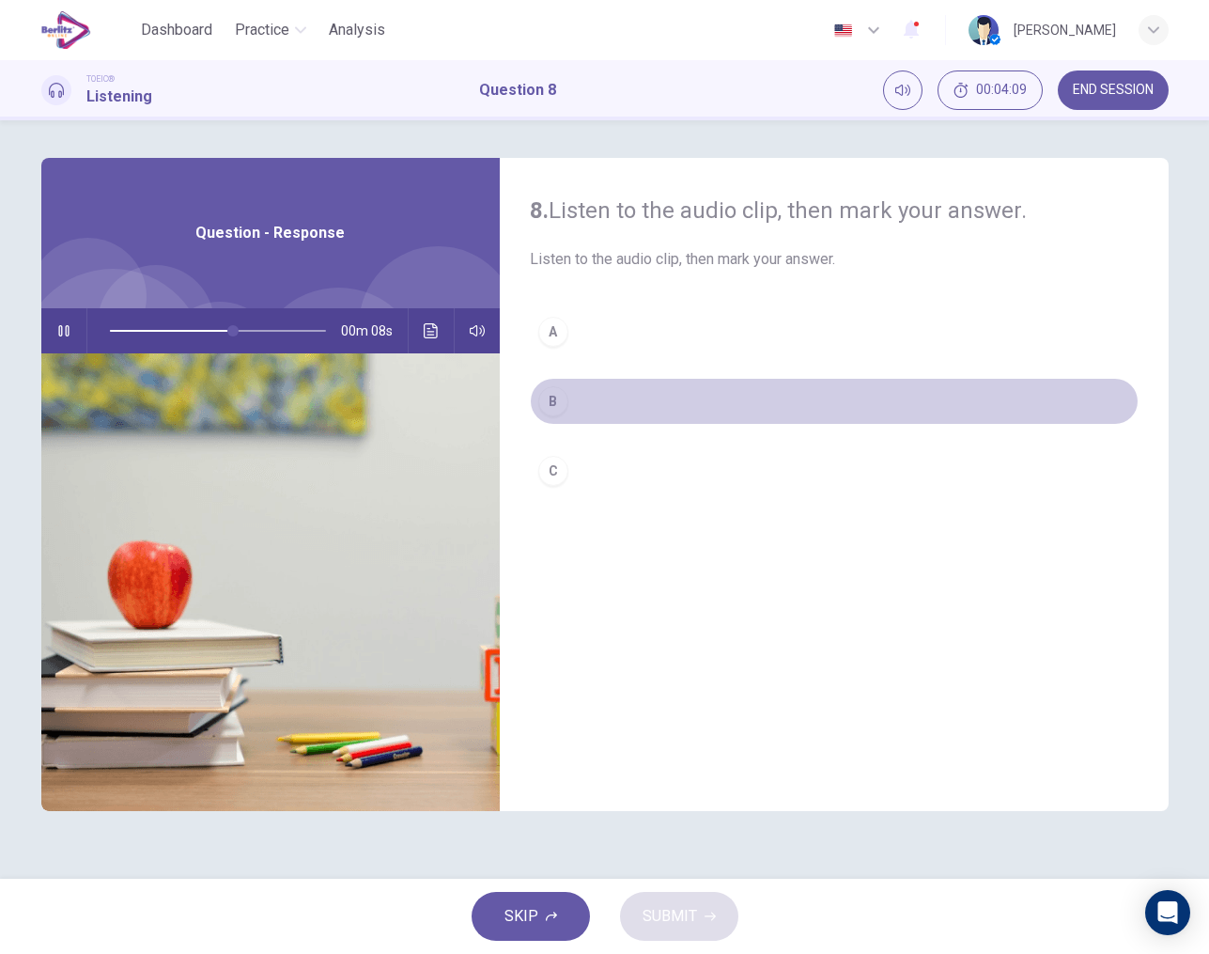
click at [557, 398] on div "B" at bounding box center [553, 401] width 30 height 30
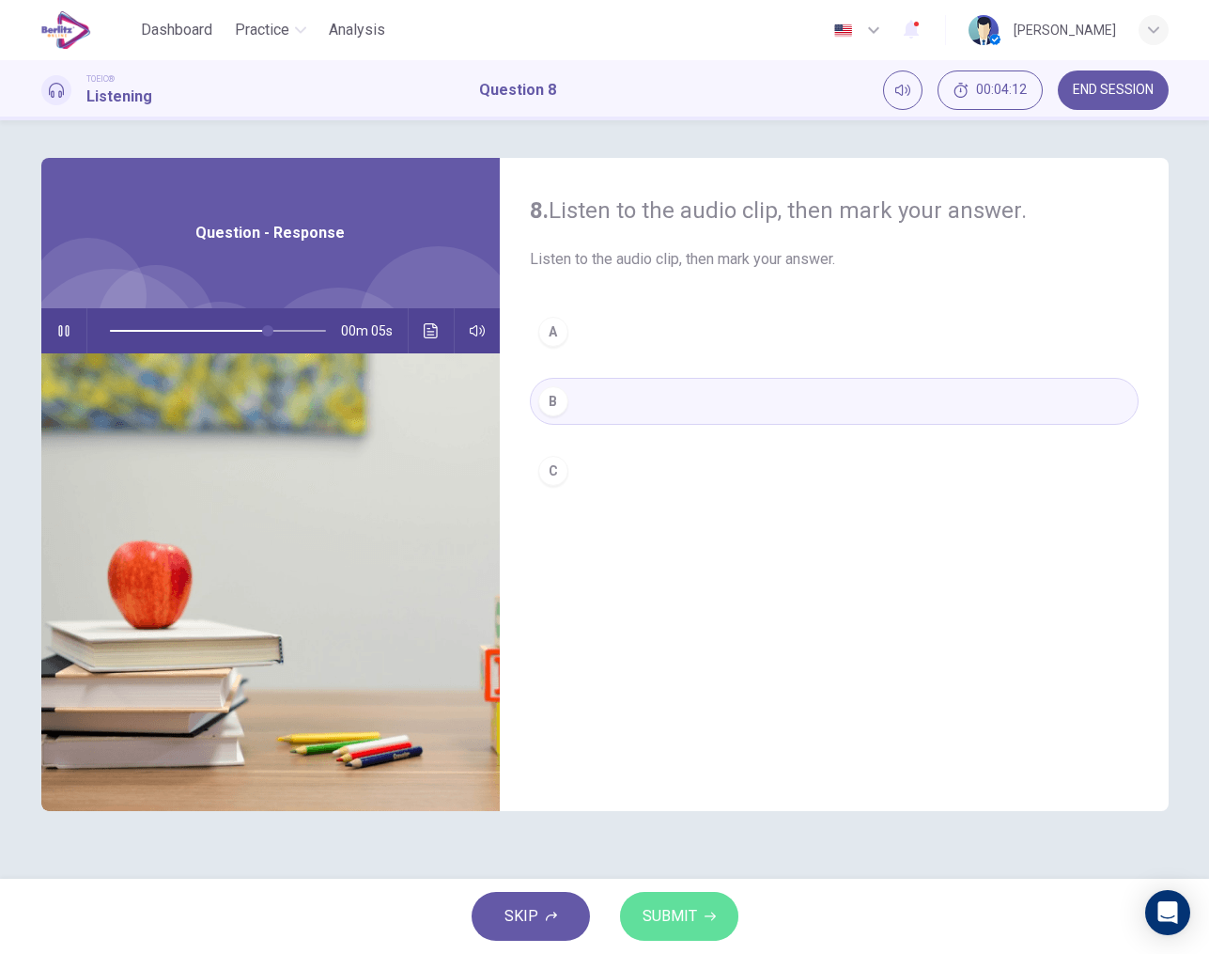
click at [691, 909] on span "SUBMIT" at bounding box center [670, 916] width 54 height 26
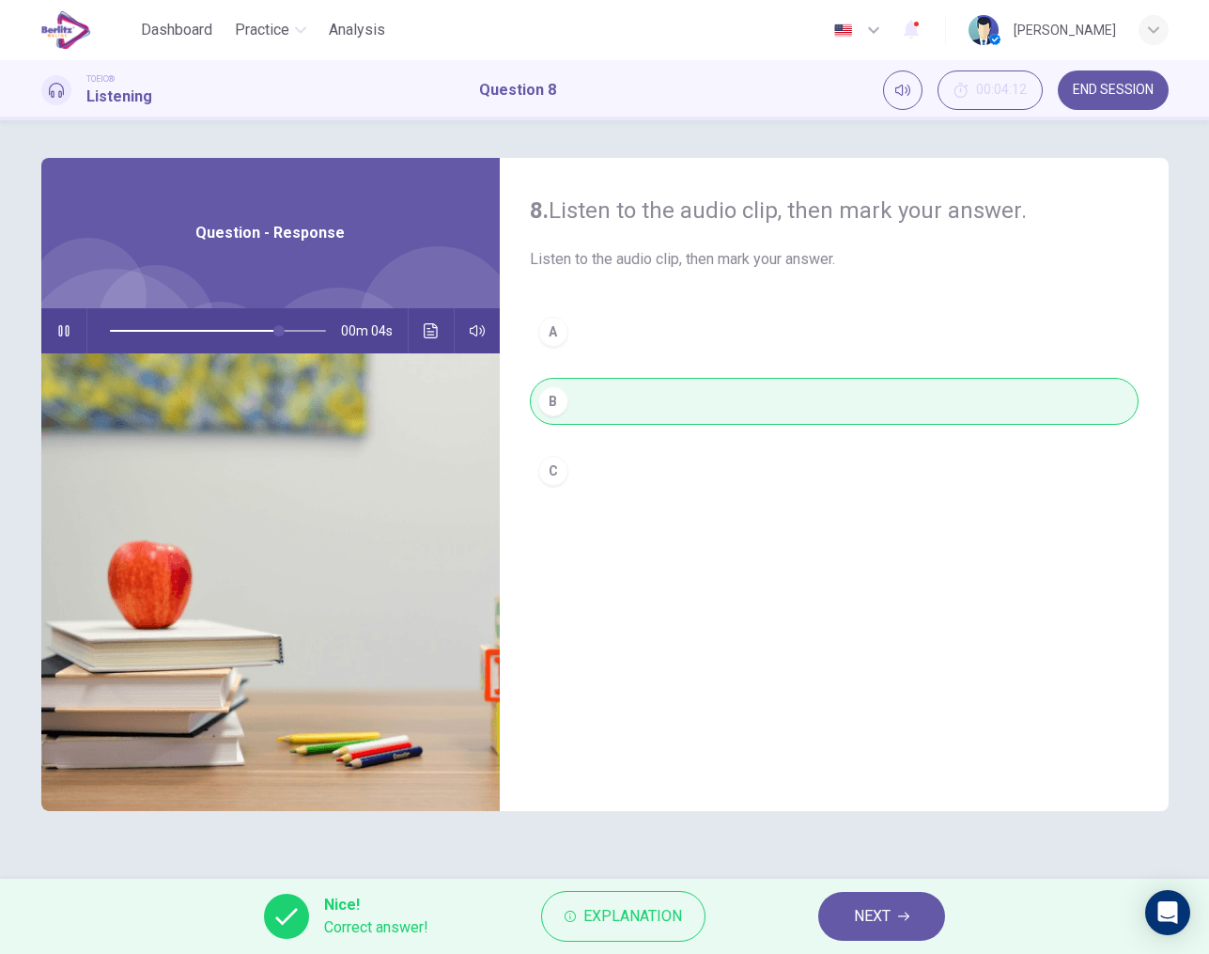
type input "**"
click at [869, 927] on span "NEXT" at bounding box center [872, 916] width 37 height 26
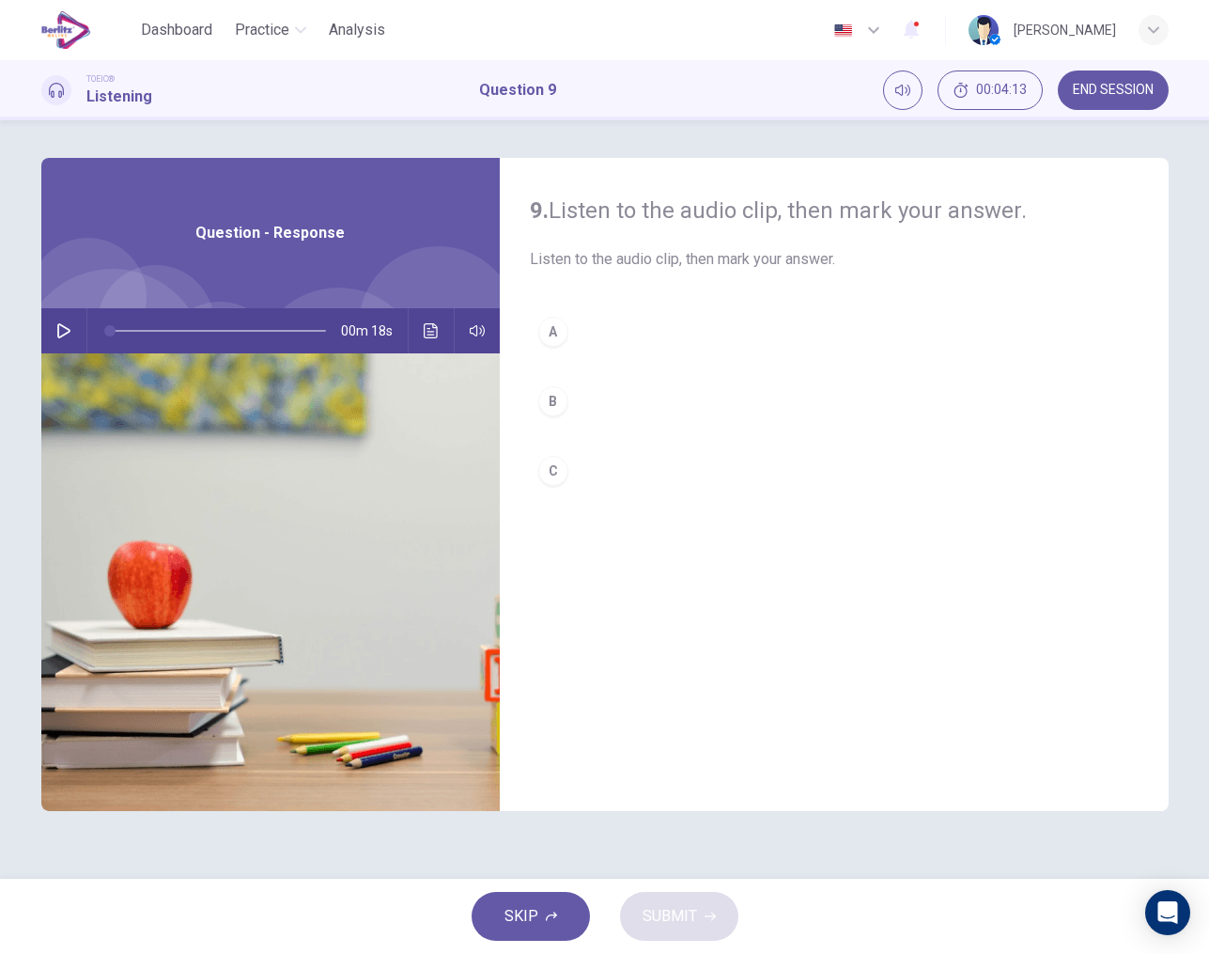
click at [62, 333] on icon "button" at bounding box center [63, 330] width 15 height 15
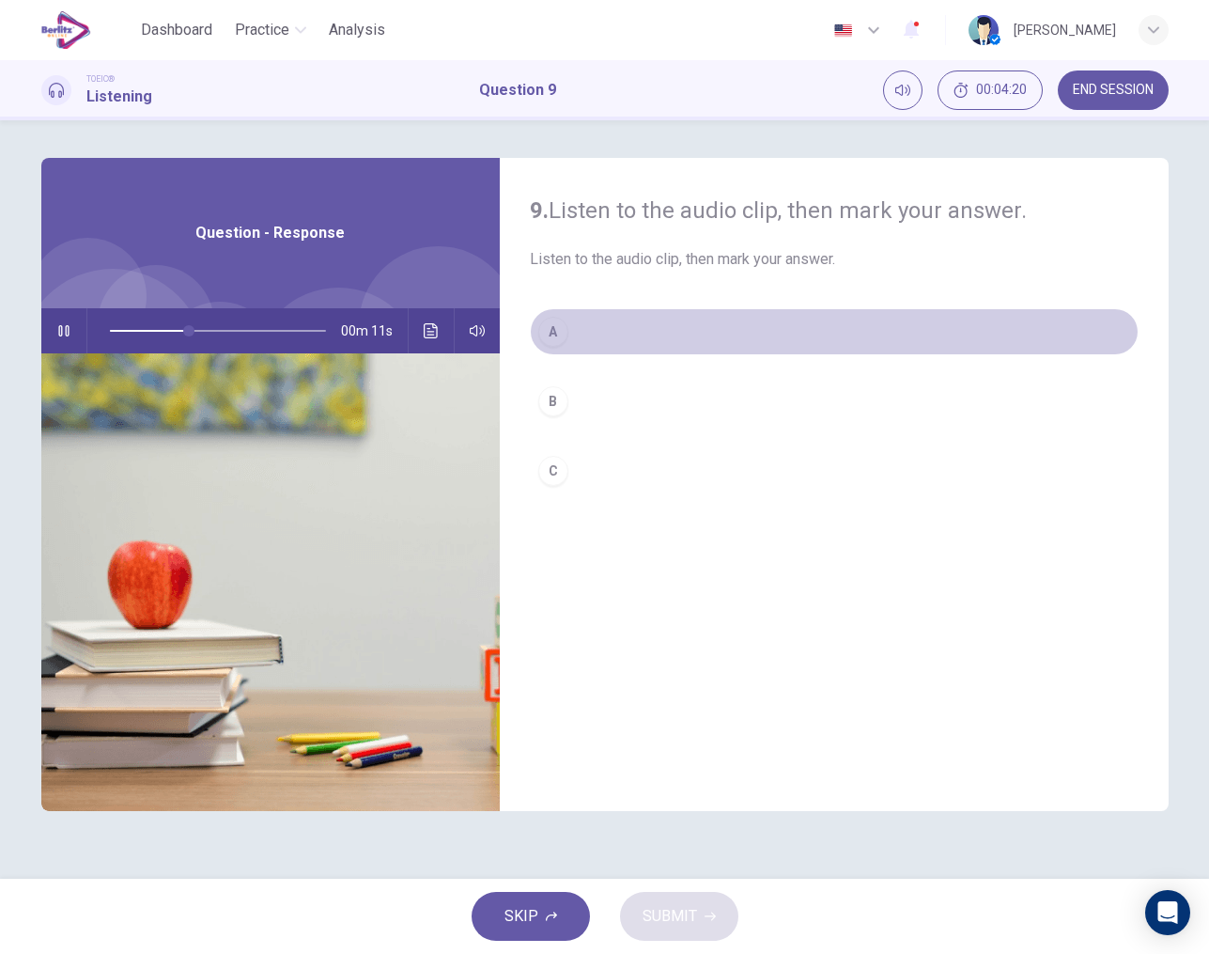
click at [581, 332] on button "A" at bounding box center [834, 331] width 609 height 47
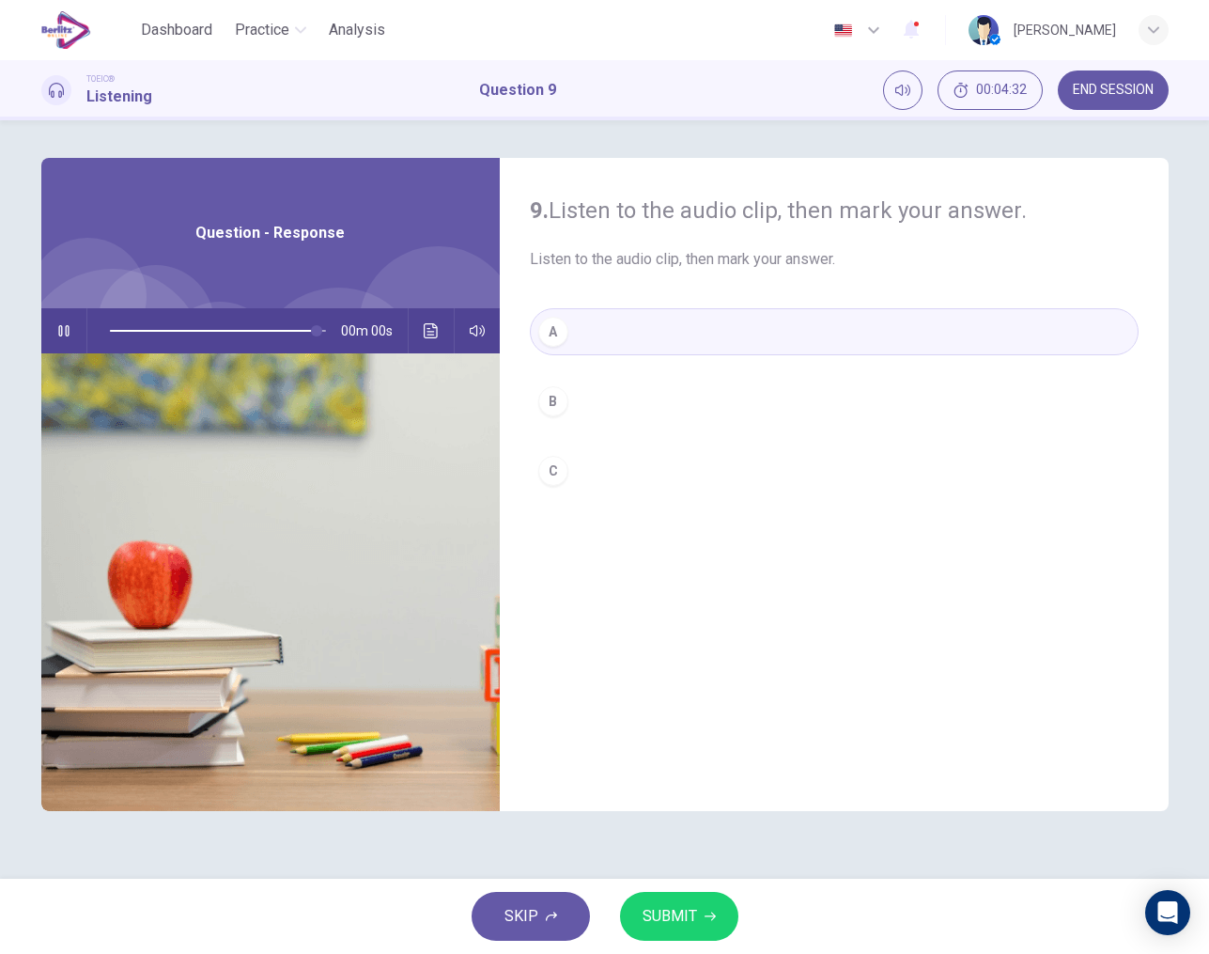
type input "*"
click at [690, 922] on span "SUBMIT" at bounding box center [670, 916] width 54 height 26
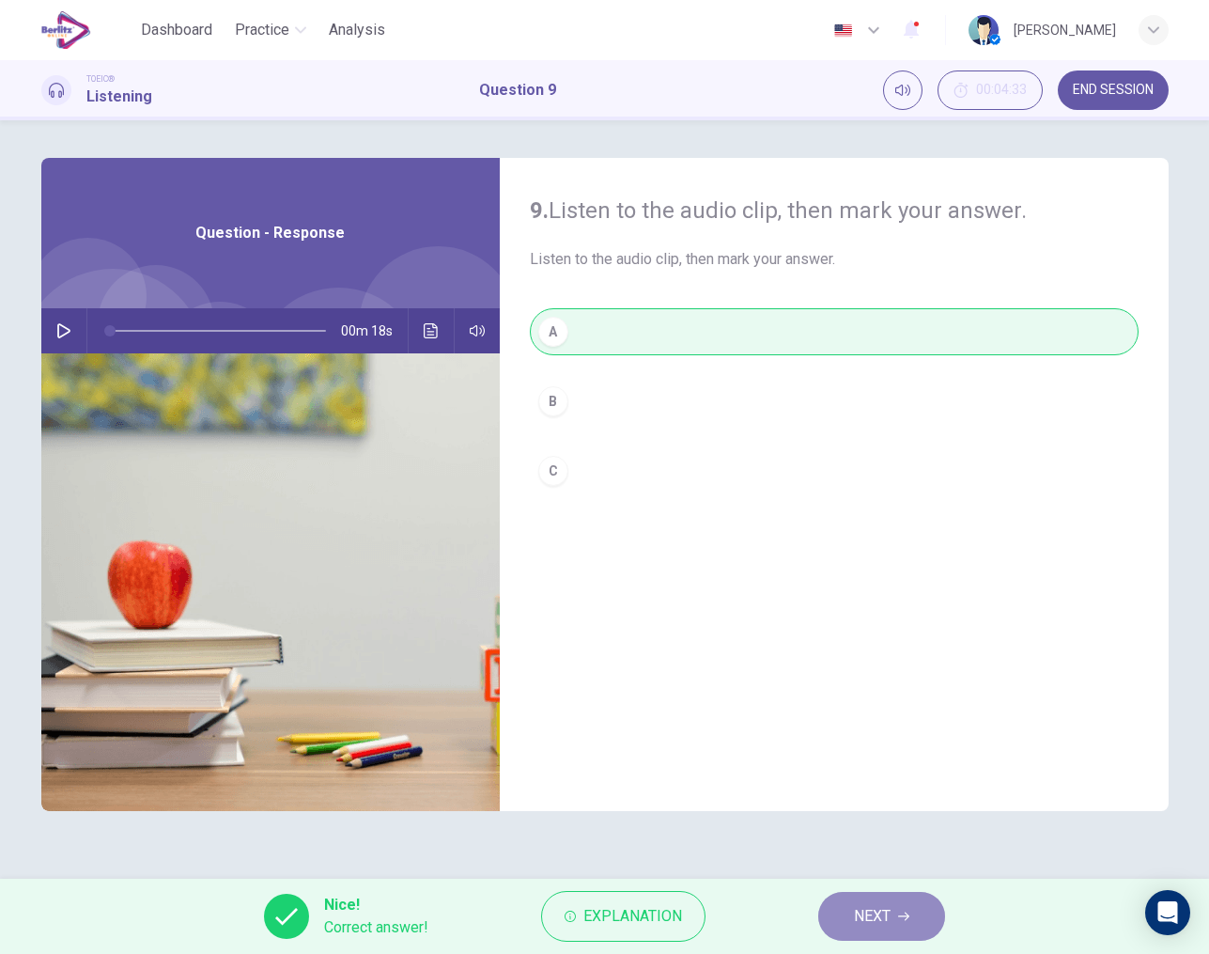
click at [854, 916] on span "NEXT" at bounding box center [872, 916] width 37 height 26
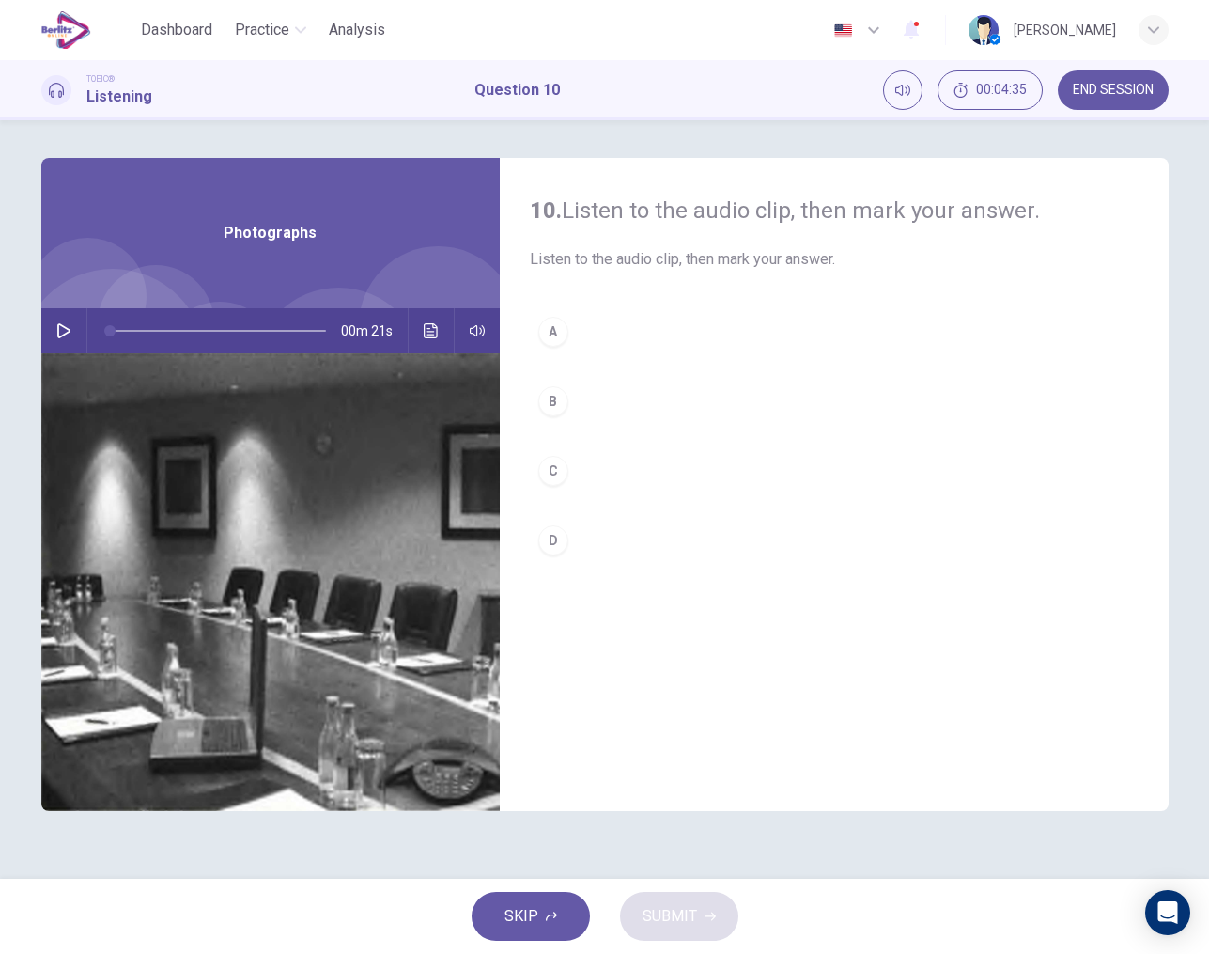
click at [59, 326] on icon "button" at bounding box center [63, 330] width 15 height 15
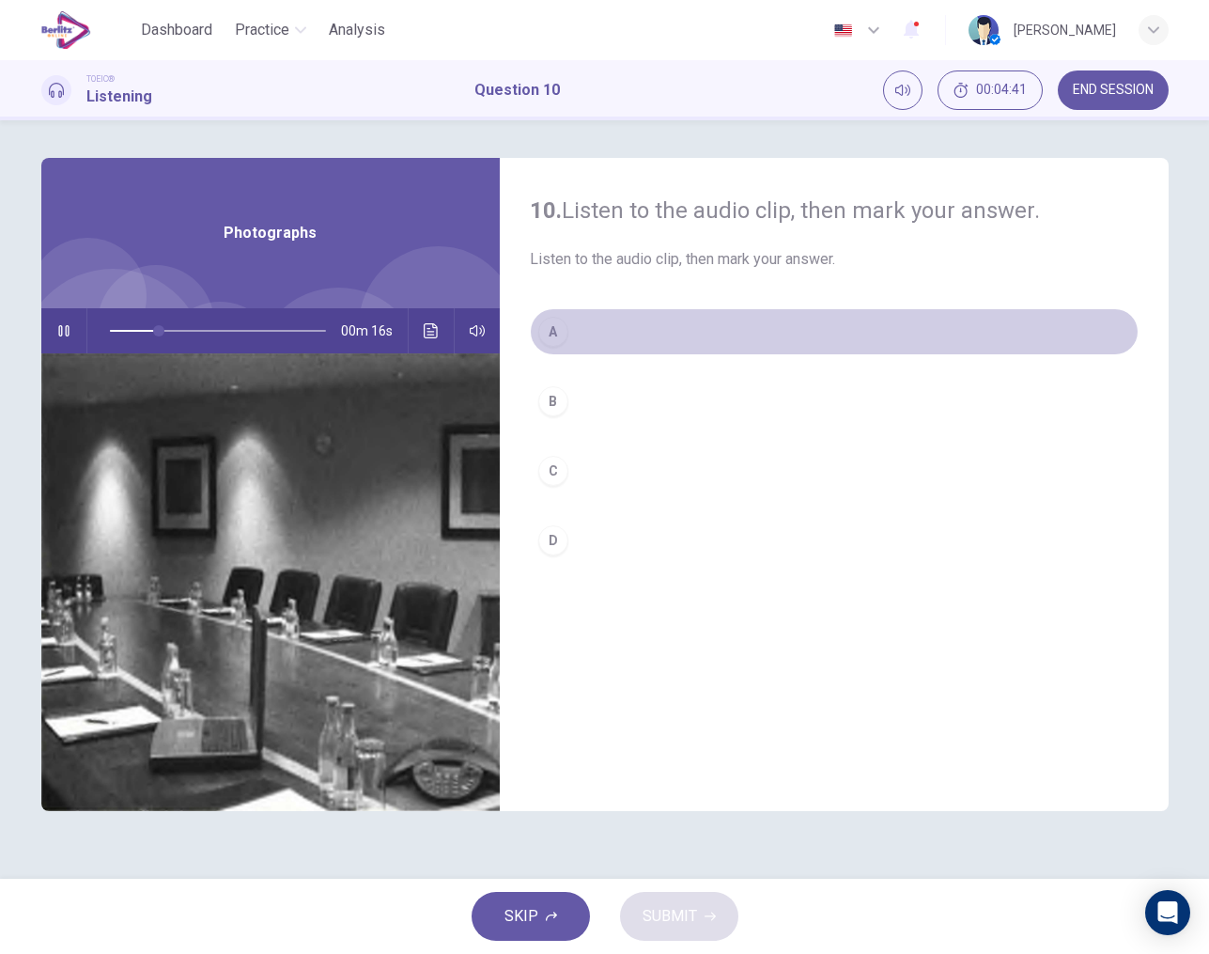
click at [555, 335] on div "A" at bounding box center [553, 332] width 30 height 30
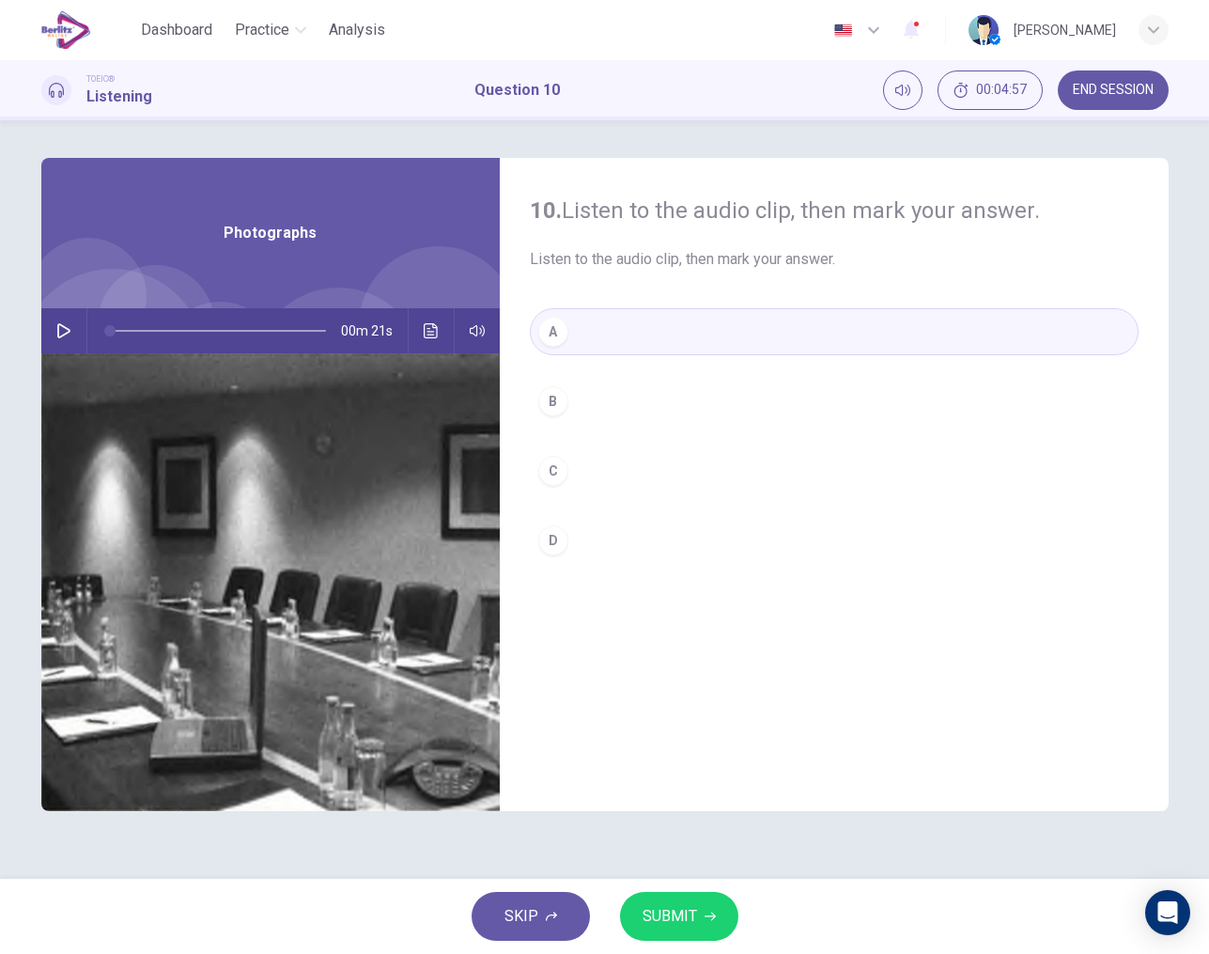
type input "*"
click at [683, 903] on span "SUBMIT" at bounding box center [670, 916] width 54 height 26
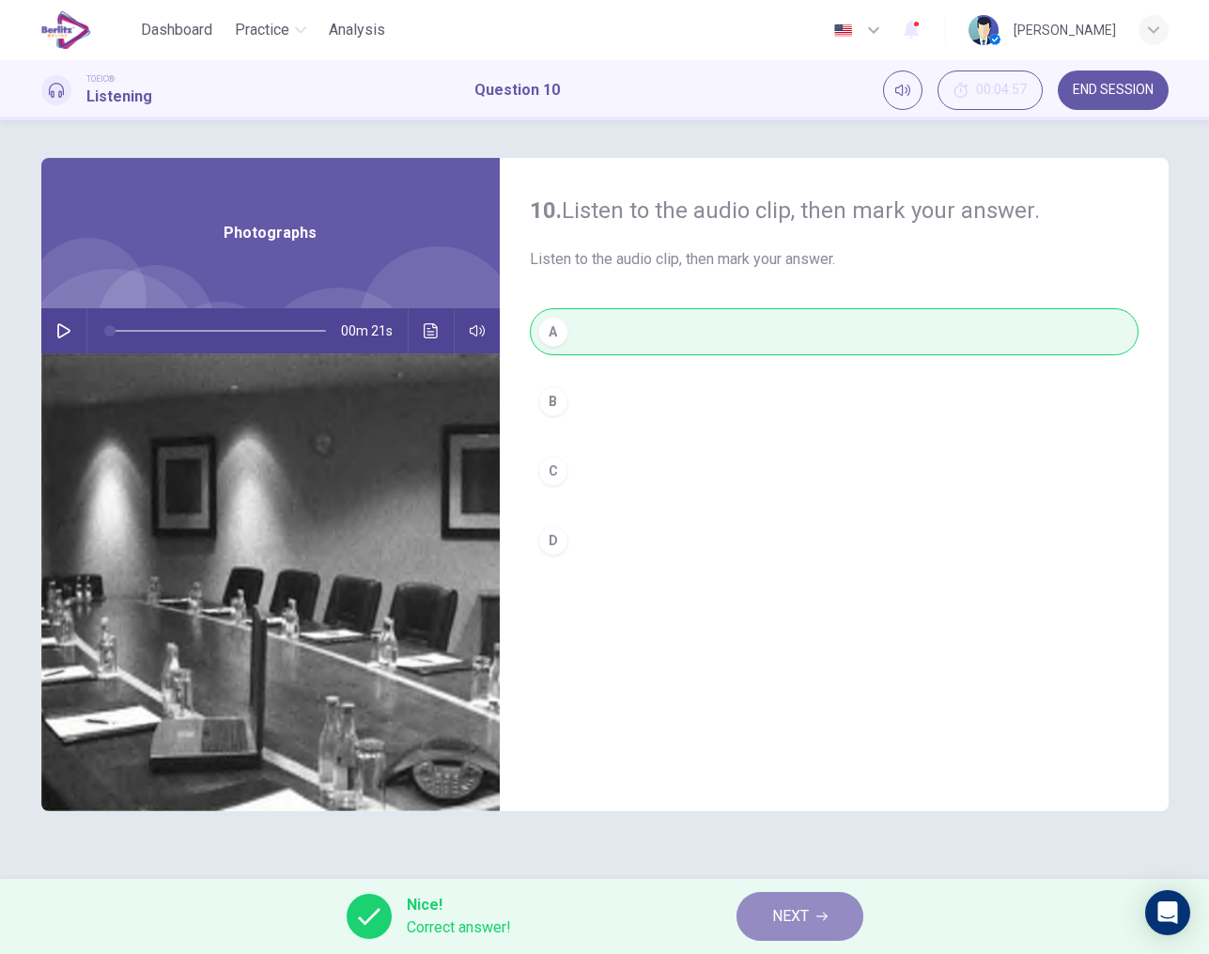
click at [787, 919] on span "NEXT" at bounding box center [790, 916] width 37 height 26
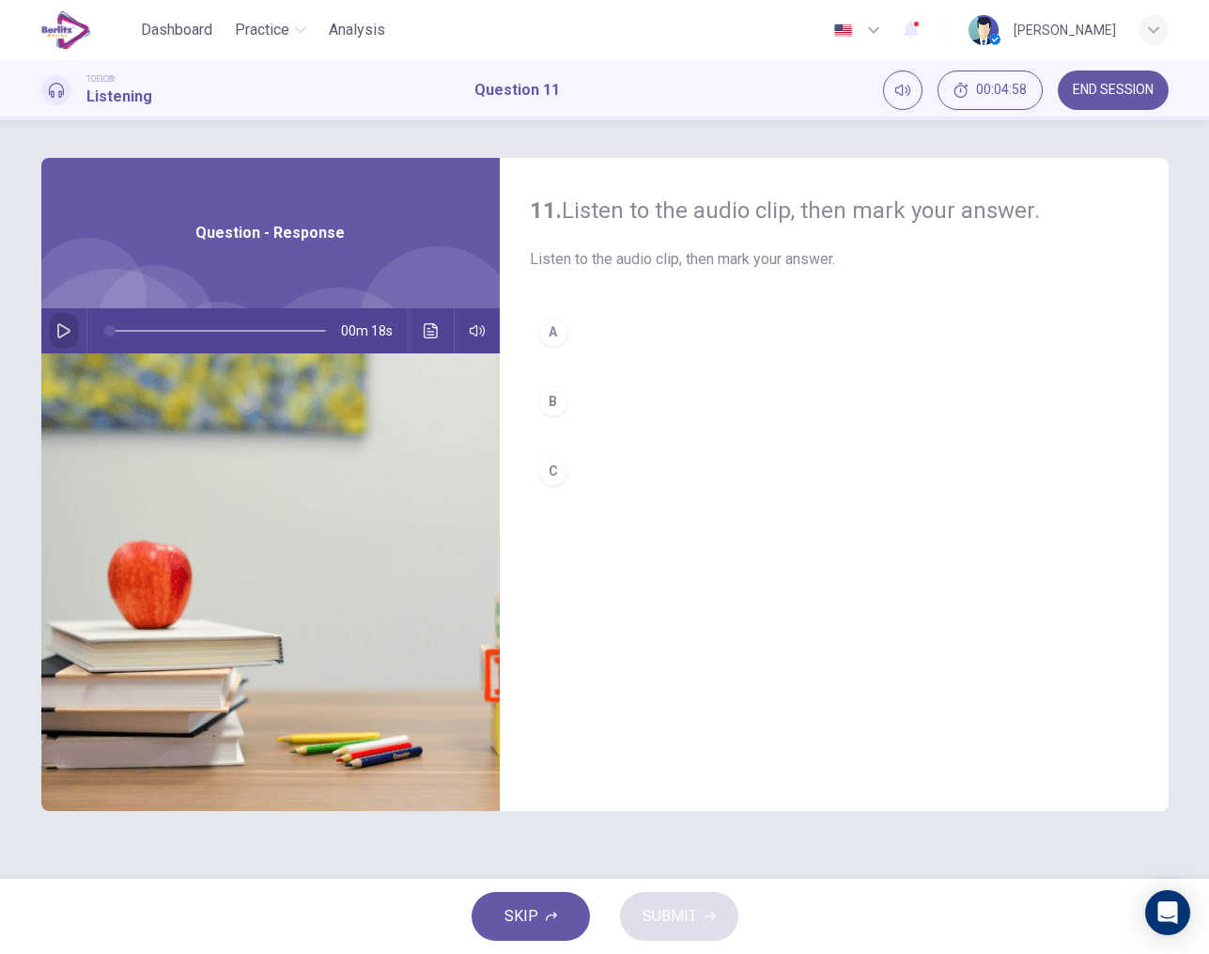
click at [66, 327] on icon "button" at bounding box center [63, 330] width 15 height 15
click at [555, 405] on div "B" at bounding box center [553, 401] width 30 height 30
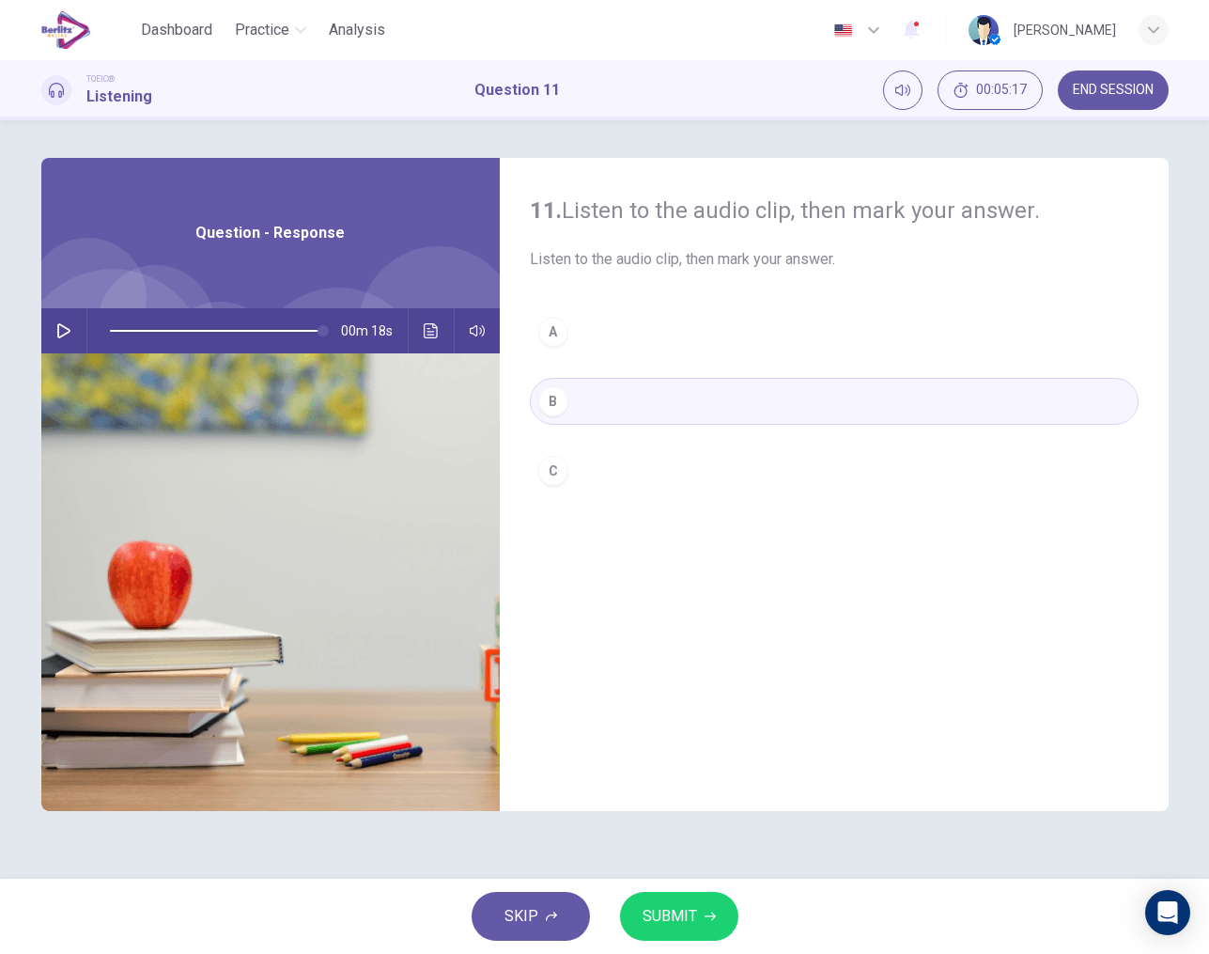
type input "*"
click at [697, 912] on button "SUBMIT" at bounding box center [679, 916] width 118 height 49
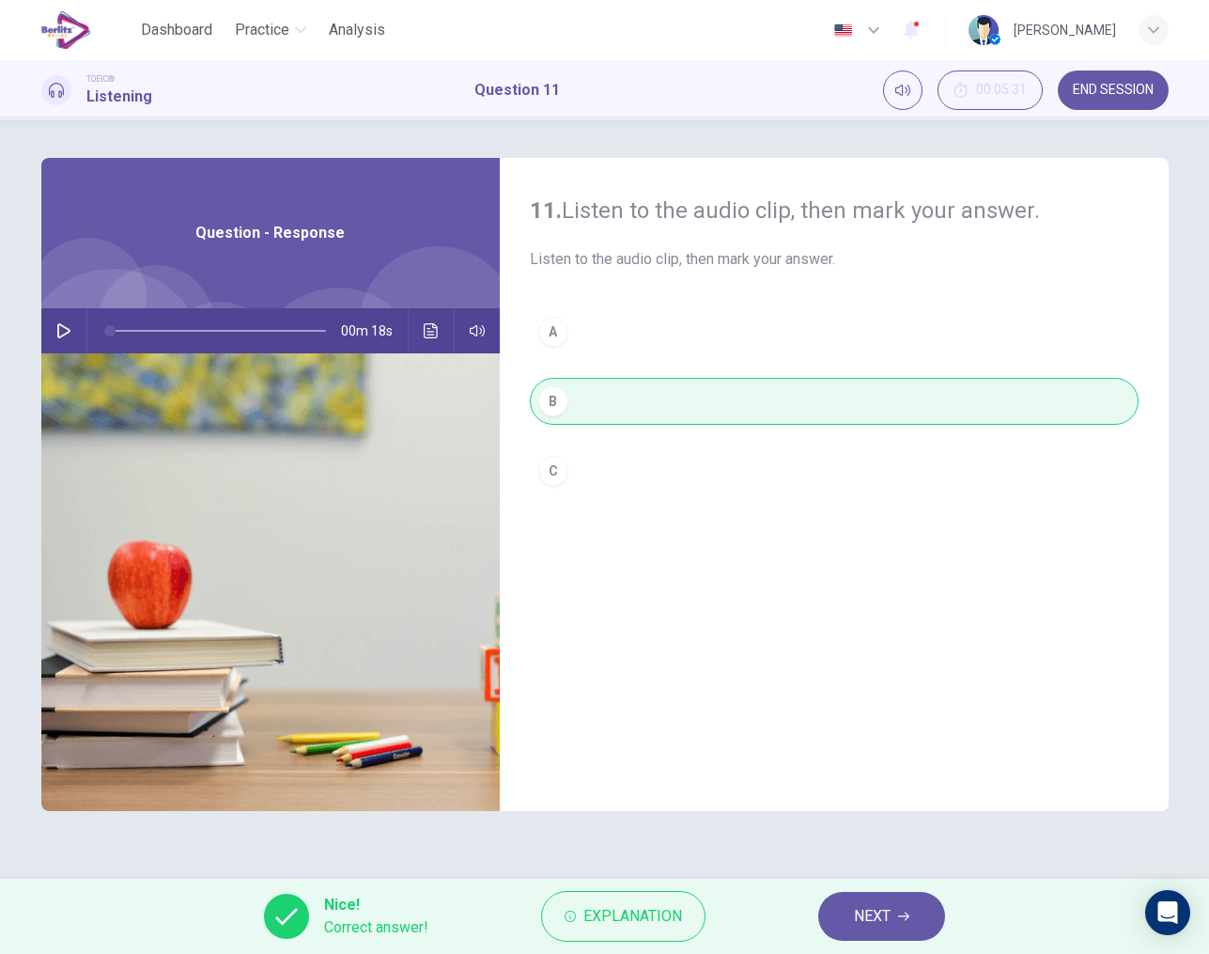
click at [877, 910] on span "NEXT" at bounding box center [872, 916] width 37 height 26
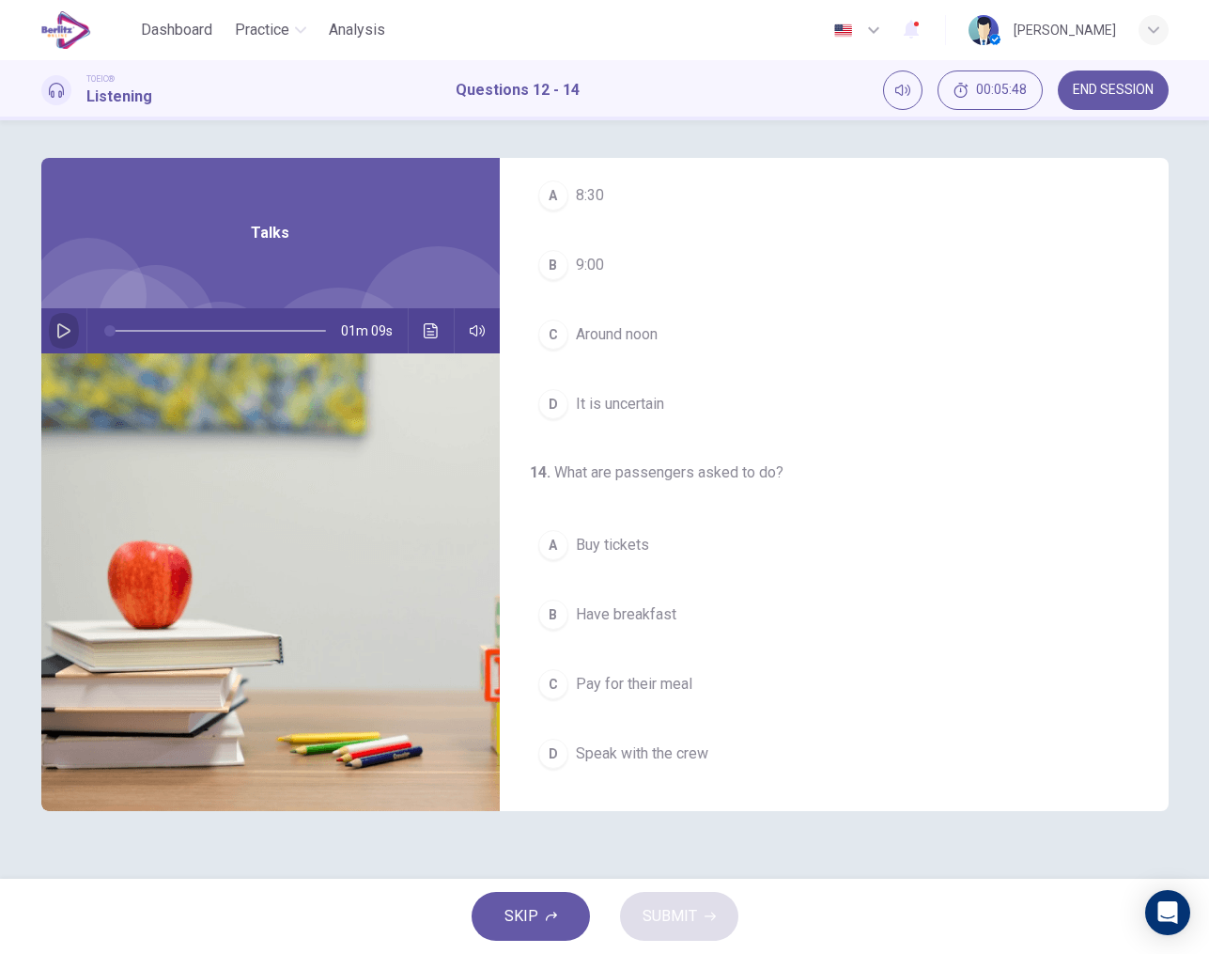
click at [70, 332] on icon "button" at bounding box center [63, 330] width 15 height 15
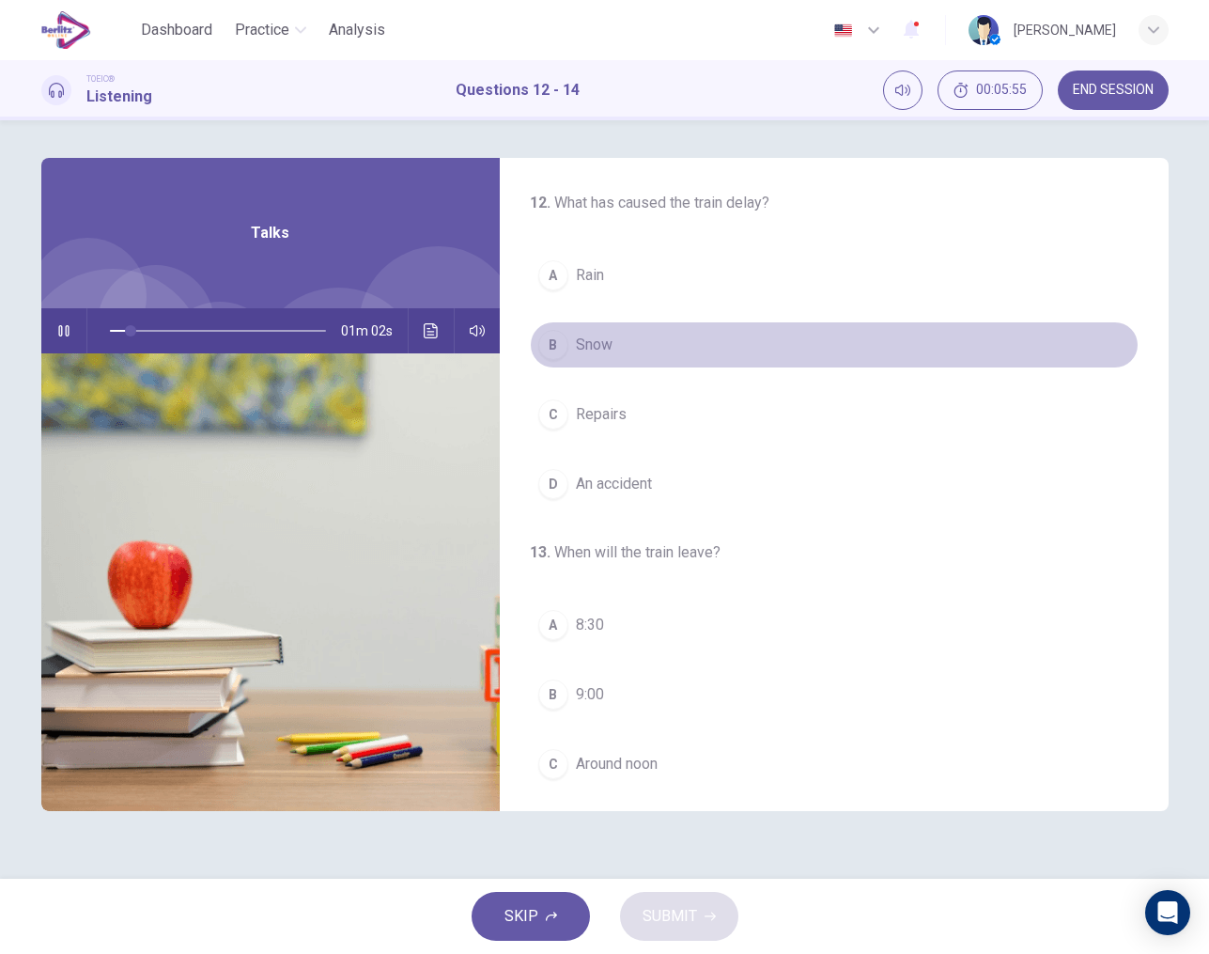
click at [589, 354] on span "Snow" at bounding box center [594, 345] width 37 height 23
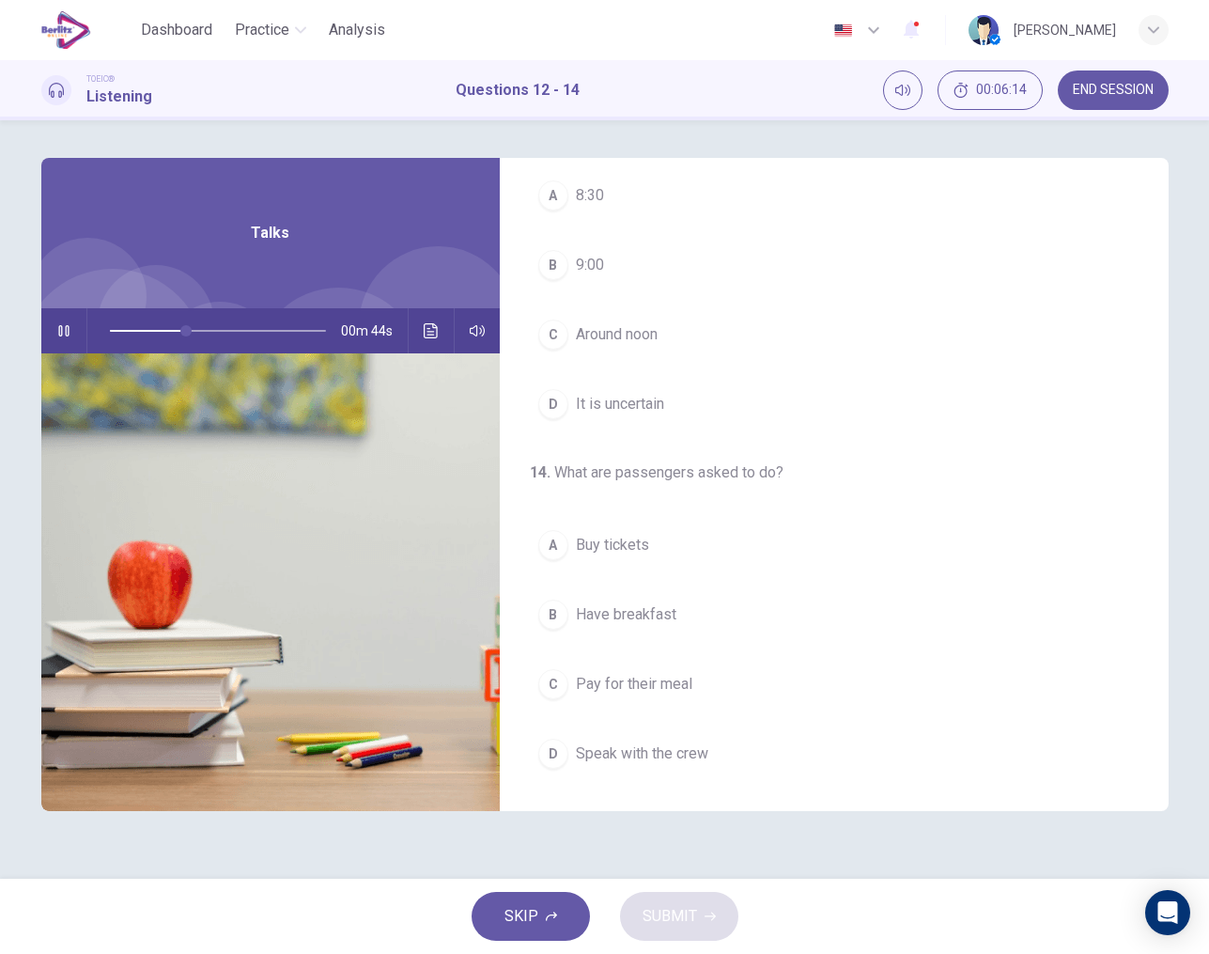
scroll to position [429, 0]
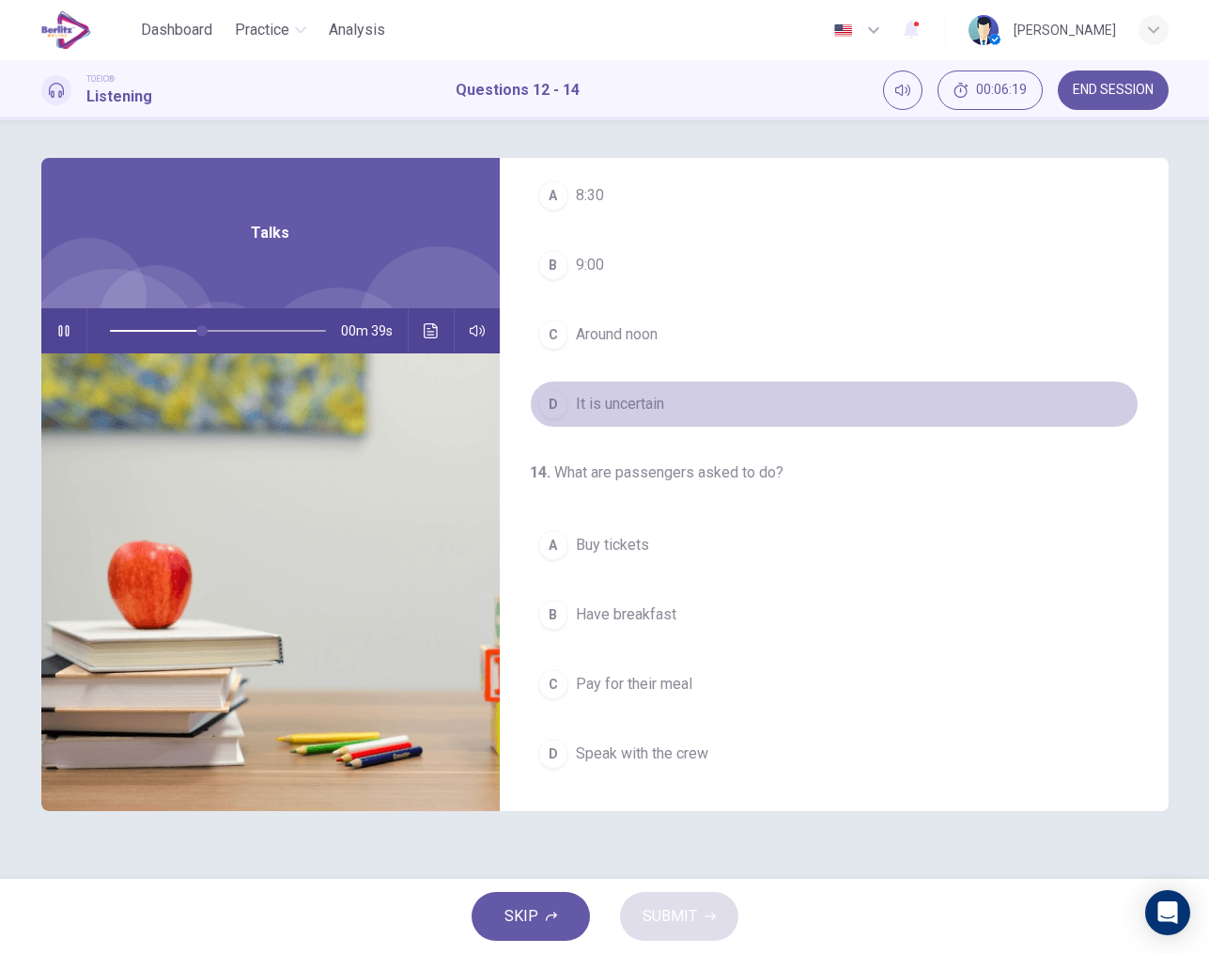
click at [583, 409] on span "It is uncertain" at bounding box center [620, 404] width 88 height 23
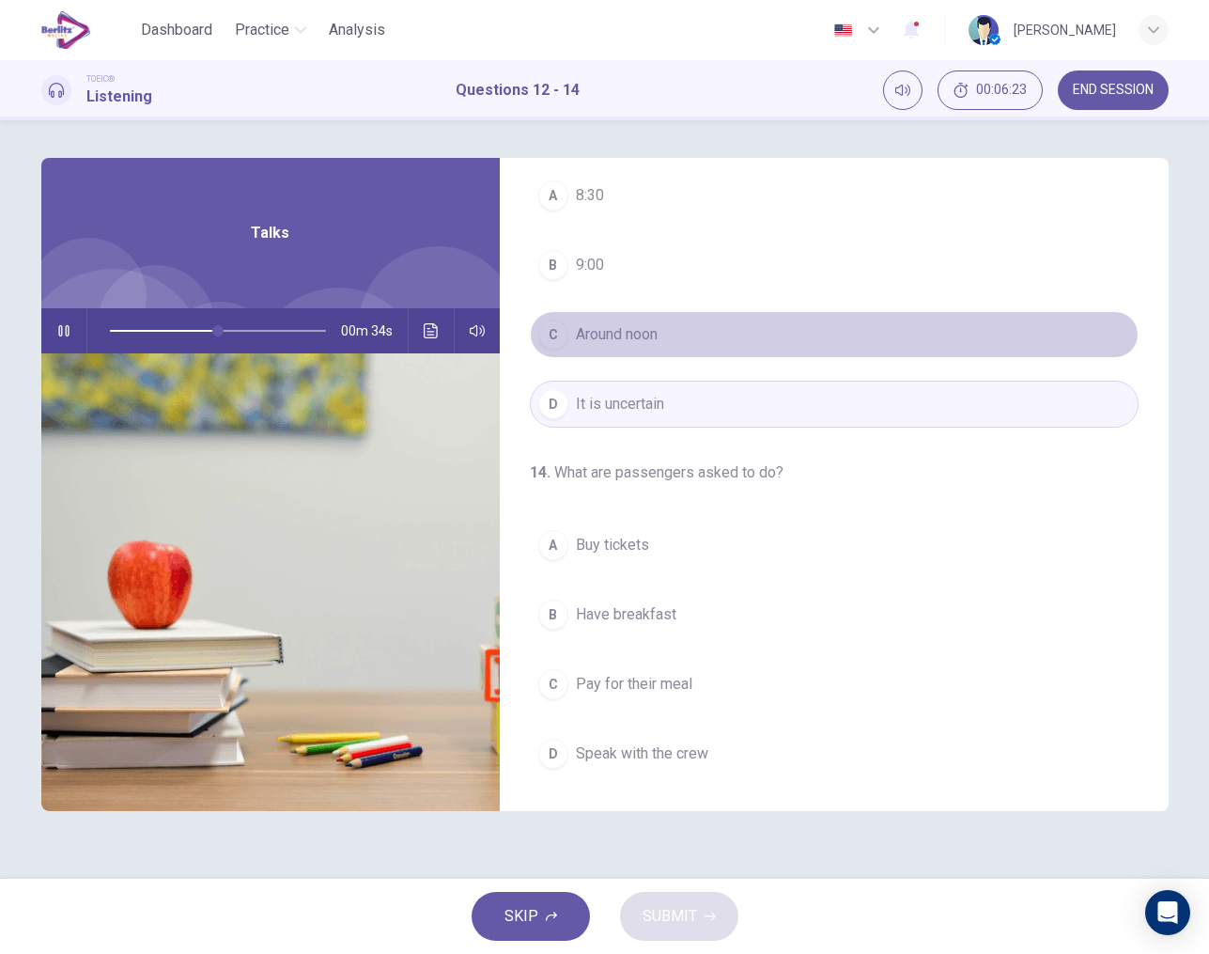
click at [620, 336] on span "Around noon" at bounding box center [617, 334] width 82 height 23
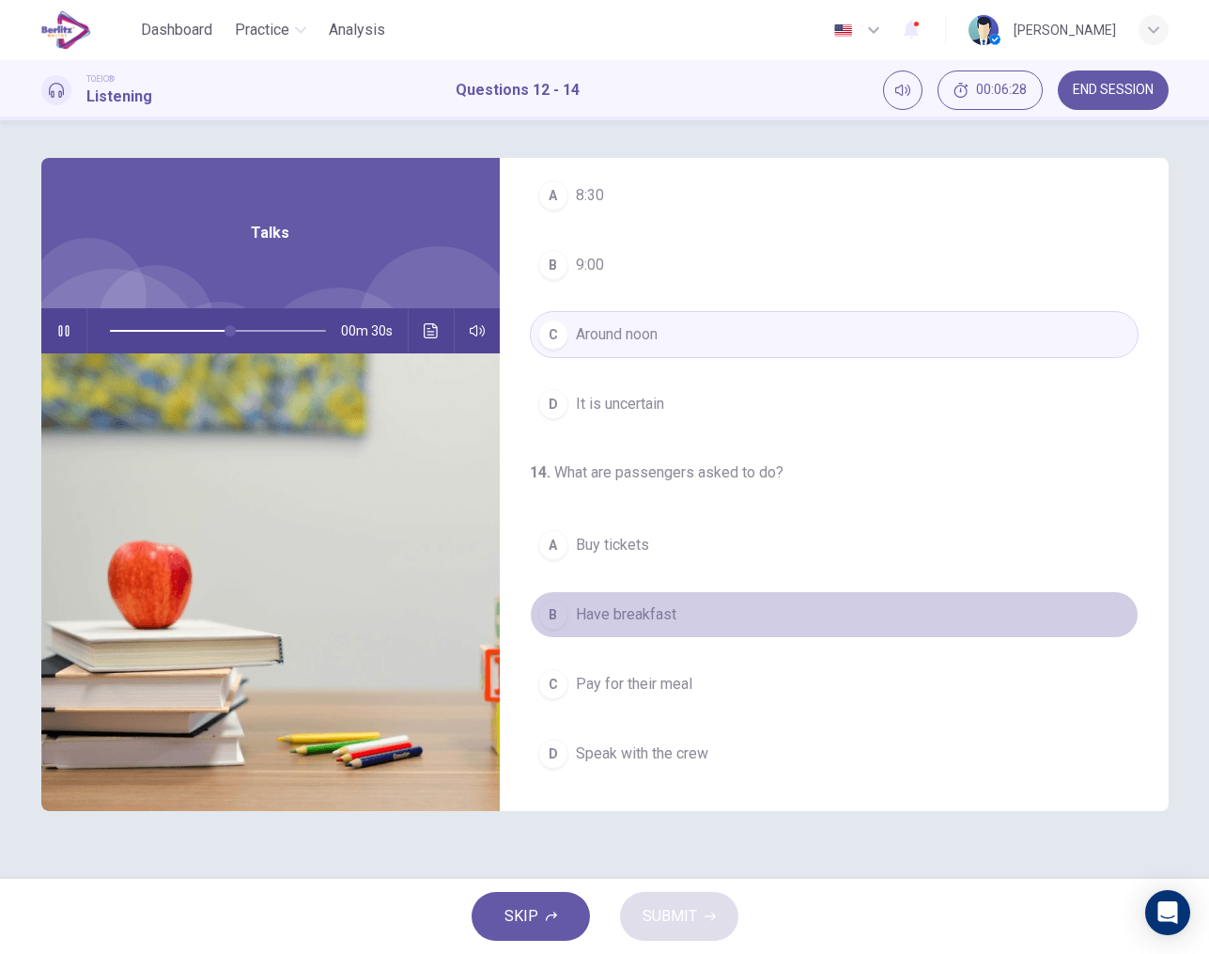
click at [608, 614] on span "Have breakfast" at bounding box center [626, 614] width 101 height 23
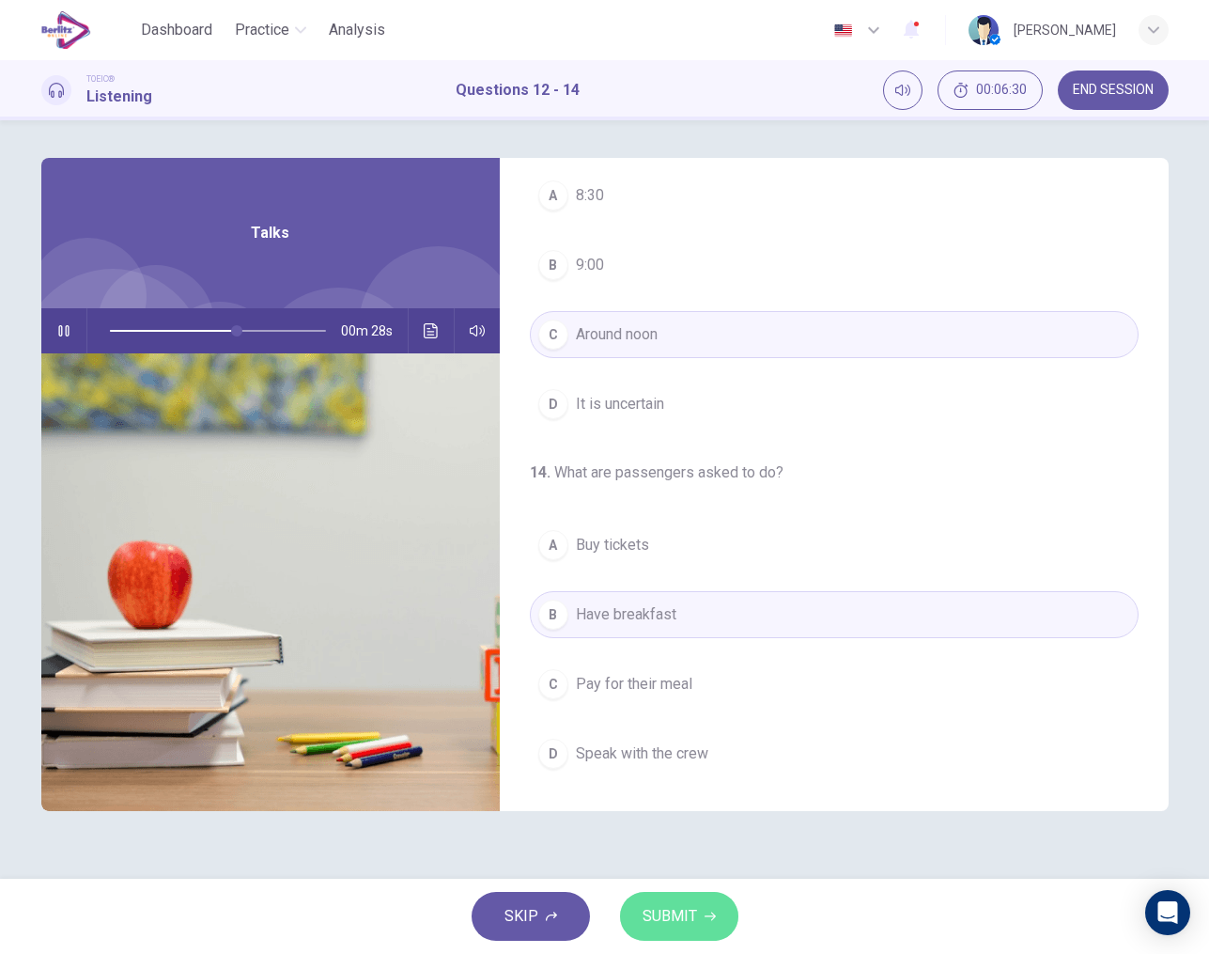
click at [671, 906] on span "SUBMIT" at bounding box center [670, 916] width 54 height 26
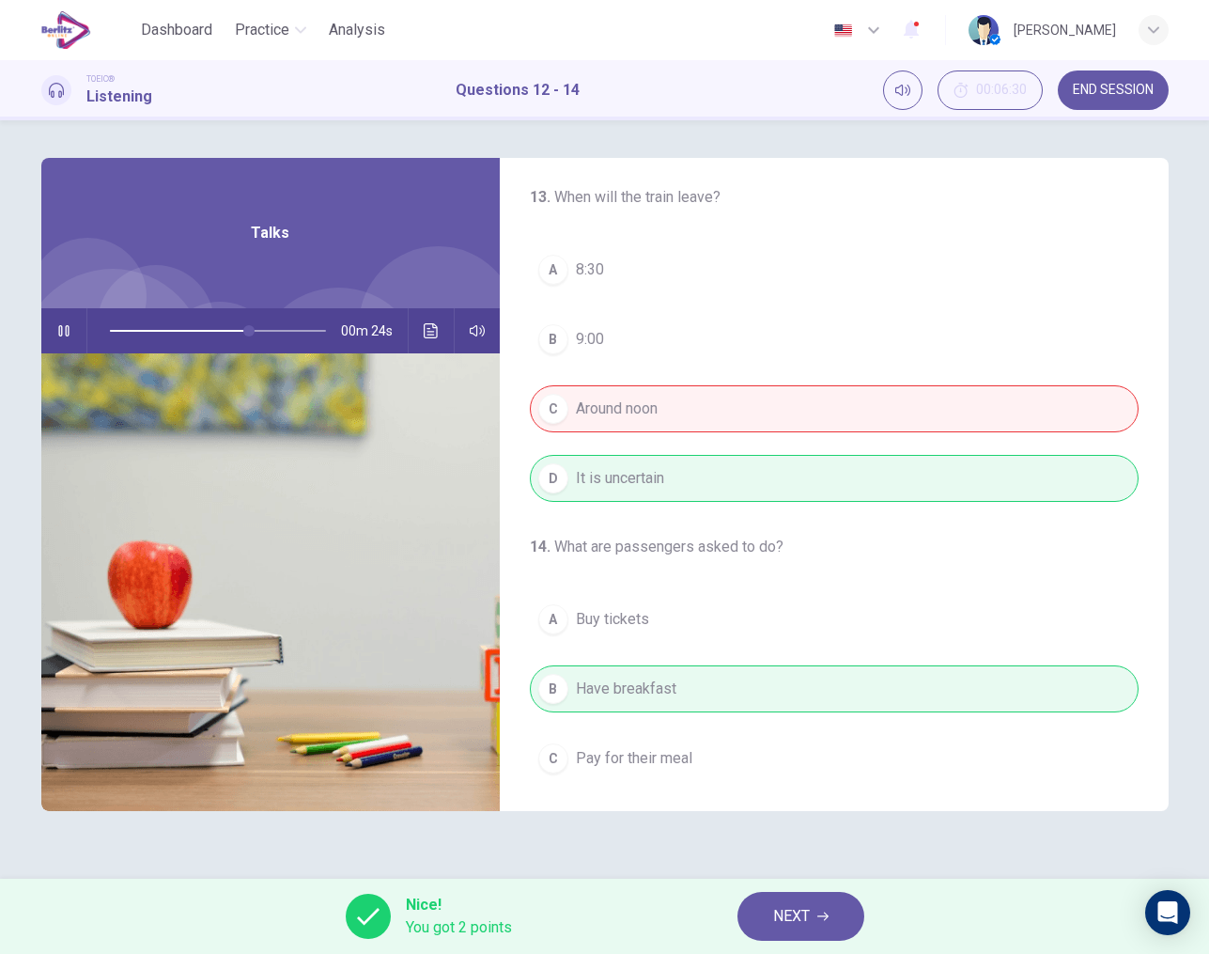
scroll to position [342, 0]
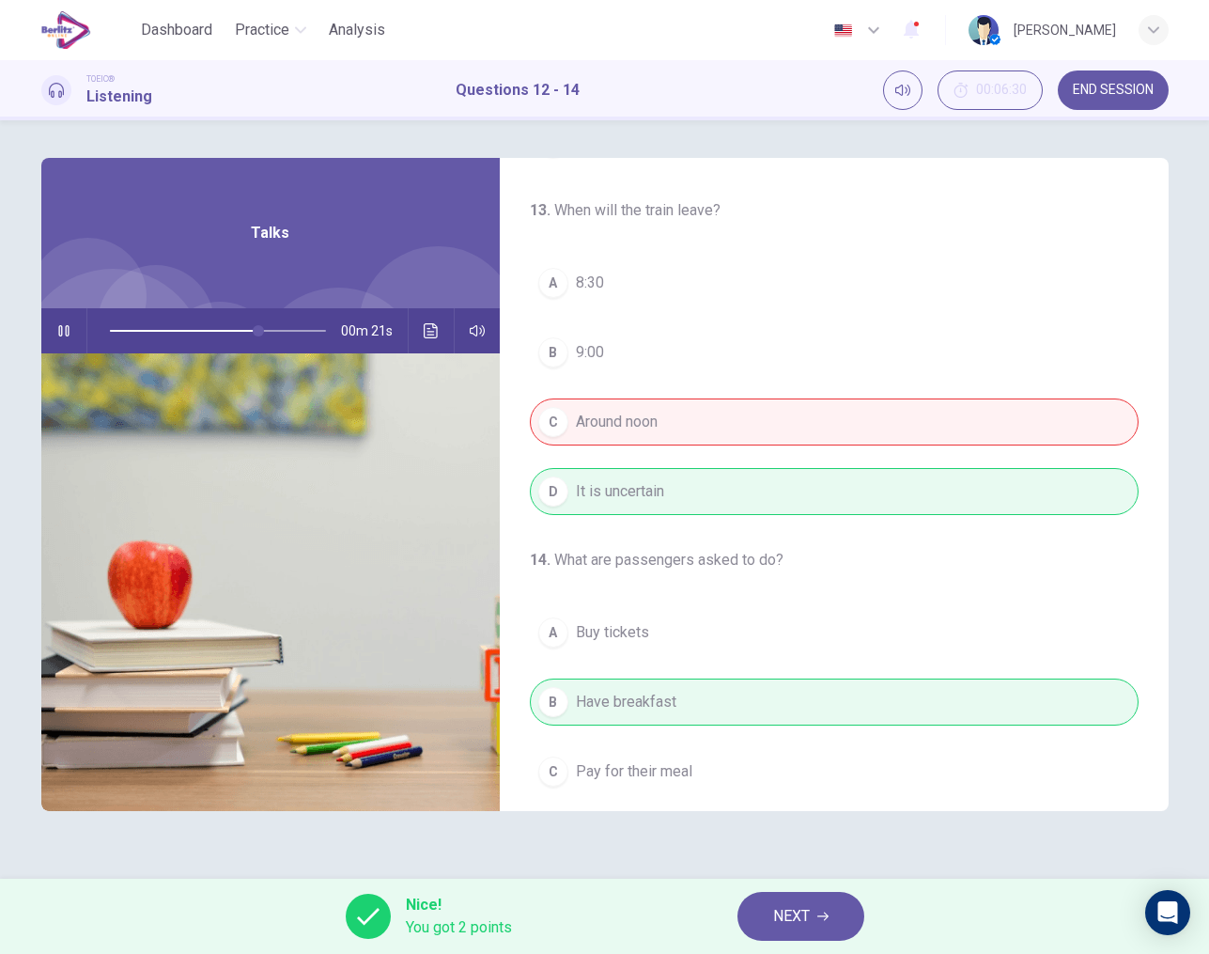
type input "**"
click at [817, 915] on button "NEXT" at bounding box center [801, 916] width 127 height 49
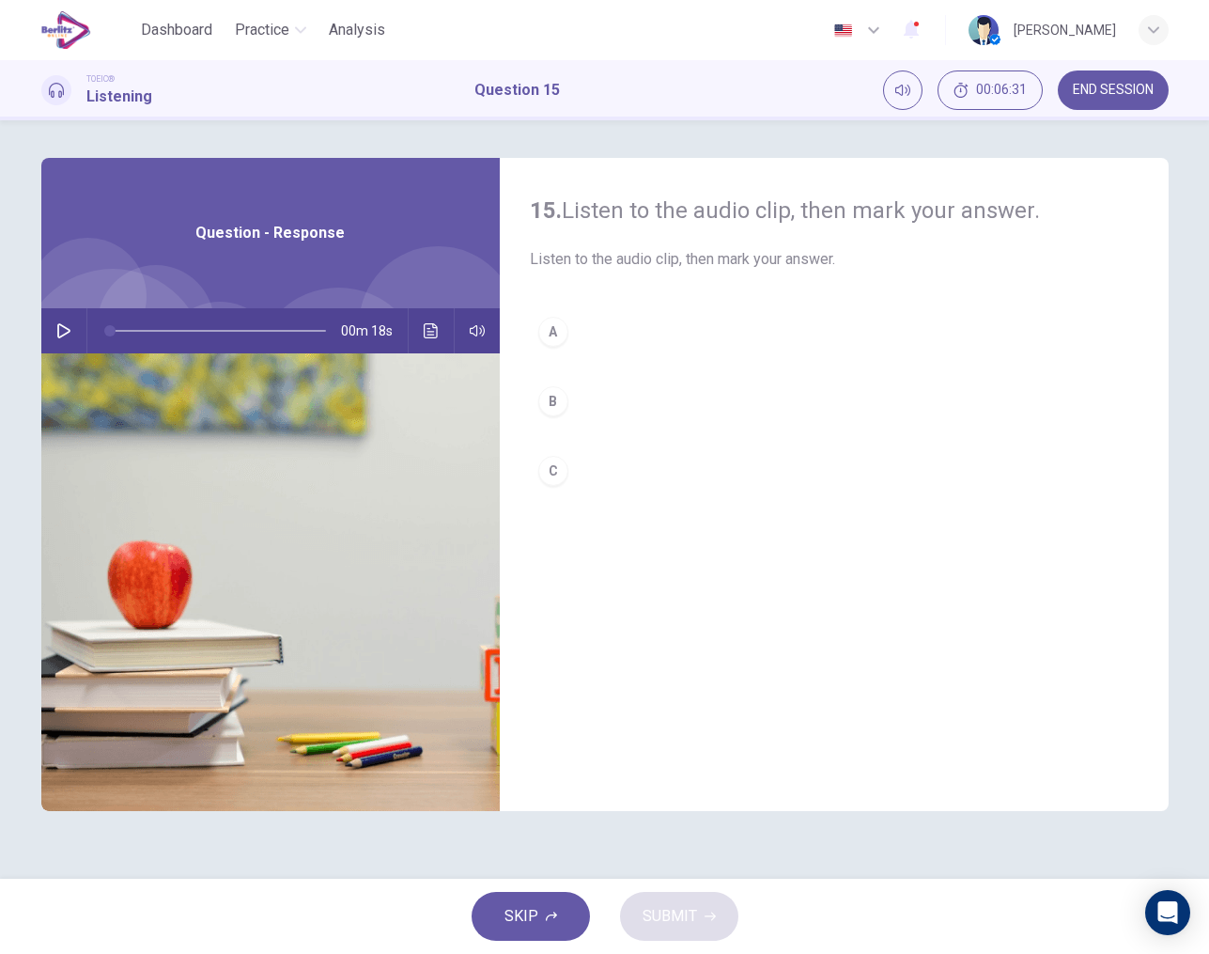
click at [65, 331] on icon "button" at bounding box center [63, 330] width 15 height 15
click at [560, 474] on div "C" at bounding box center [553, 471] width 30 height 30
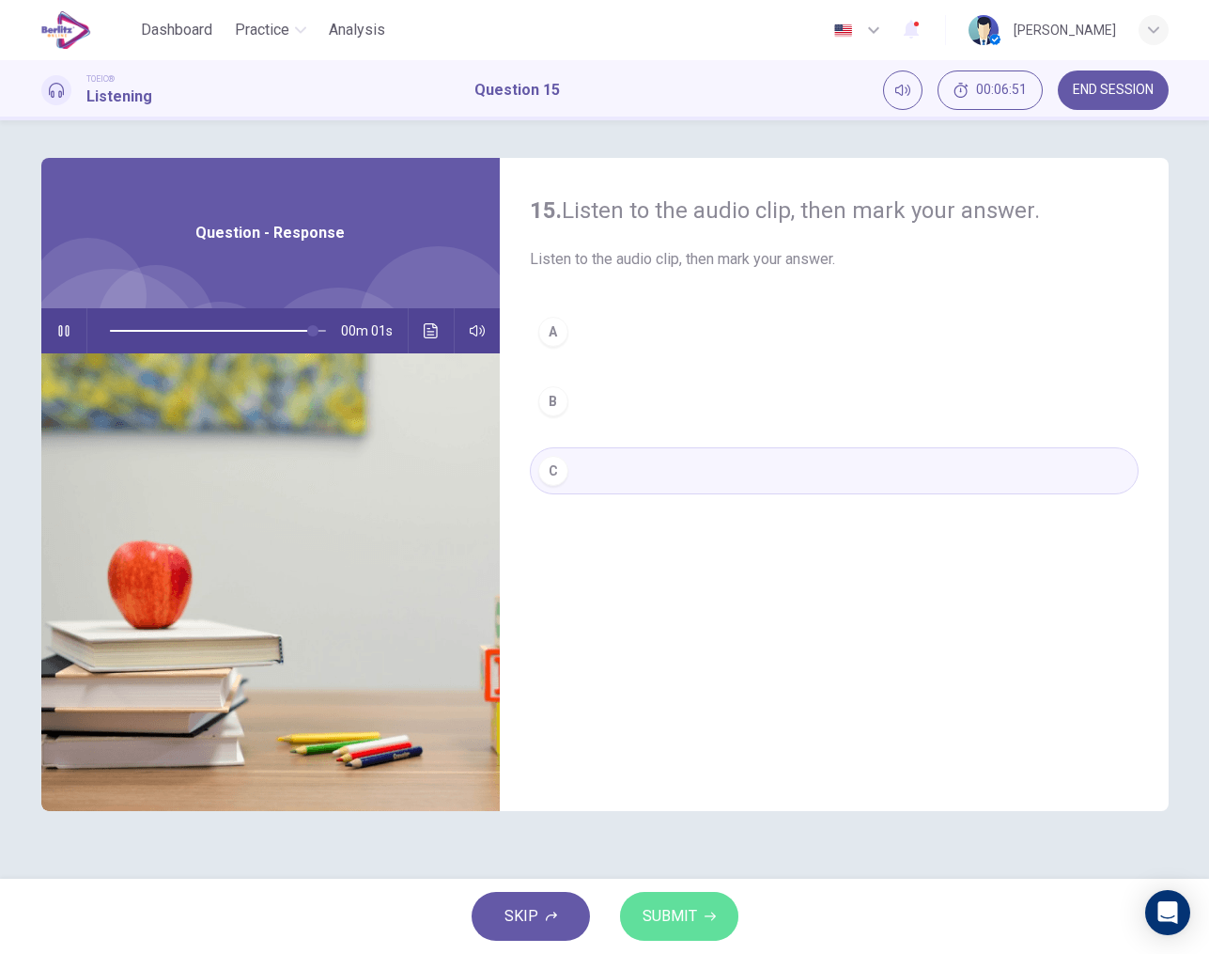
click at [684, 909] on span "SUBMIT" at bounding box center [670, 916] width 54 height 26
type input "*"
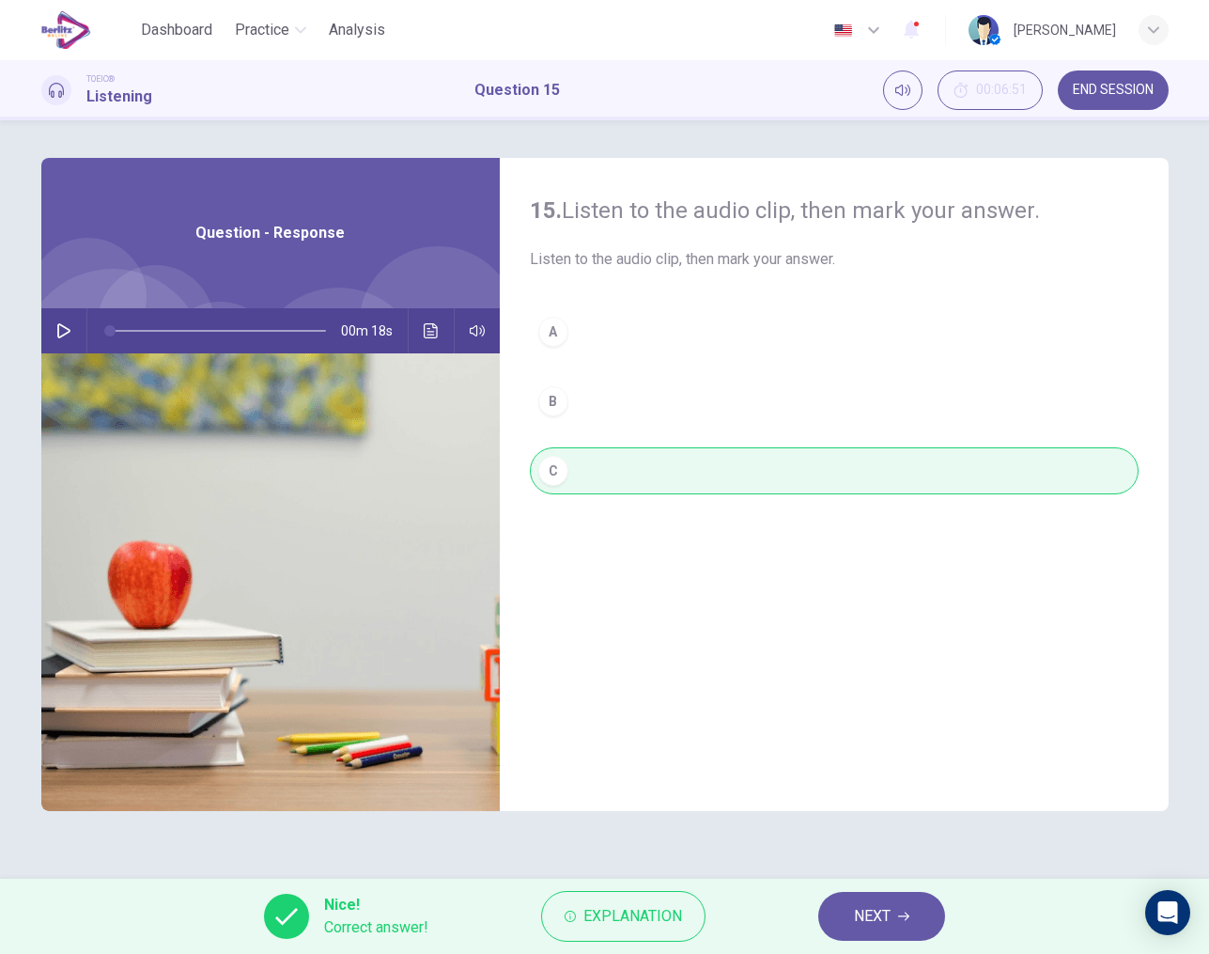
click at [860, 923] on span "NEXT" at bounding box center [872, 916] width 37 height 26
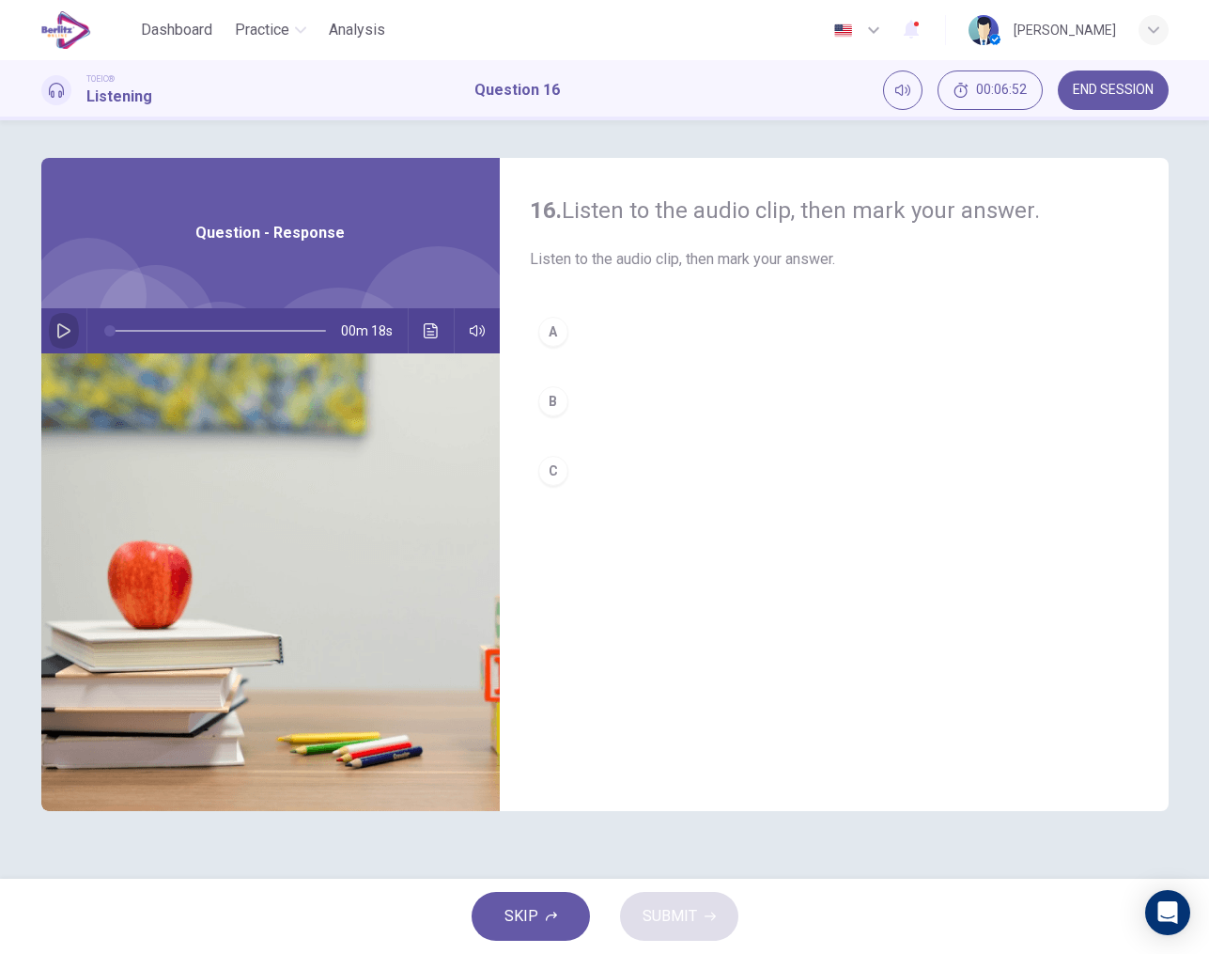
click at [62, 326] on icon "button" at bounding box center [63, 330] width 13 height 15
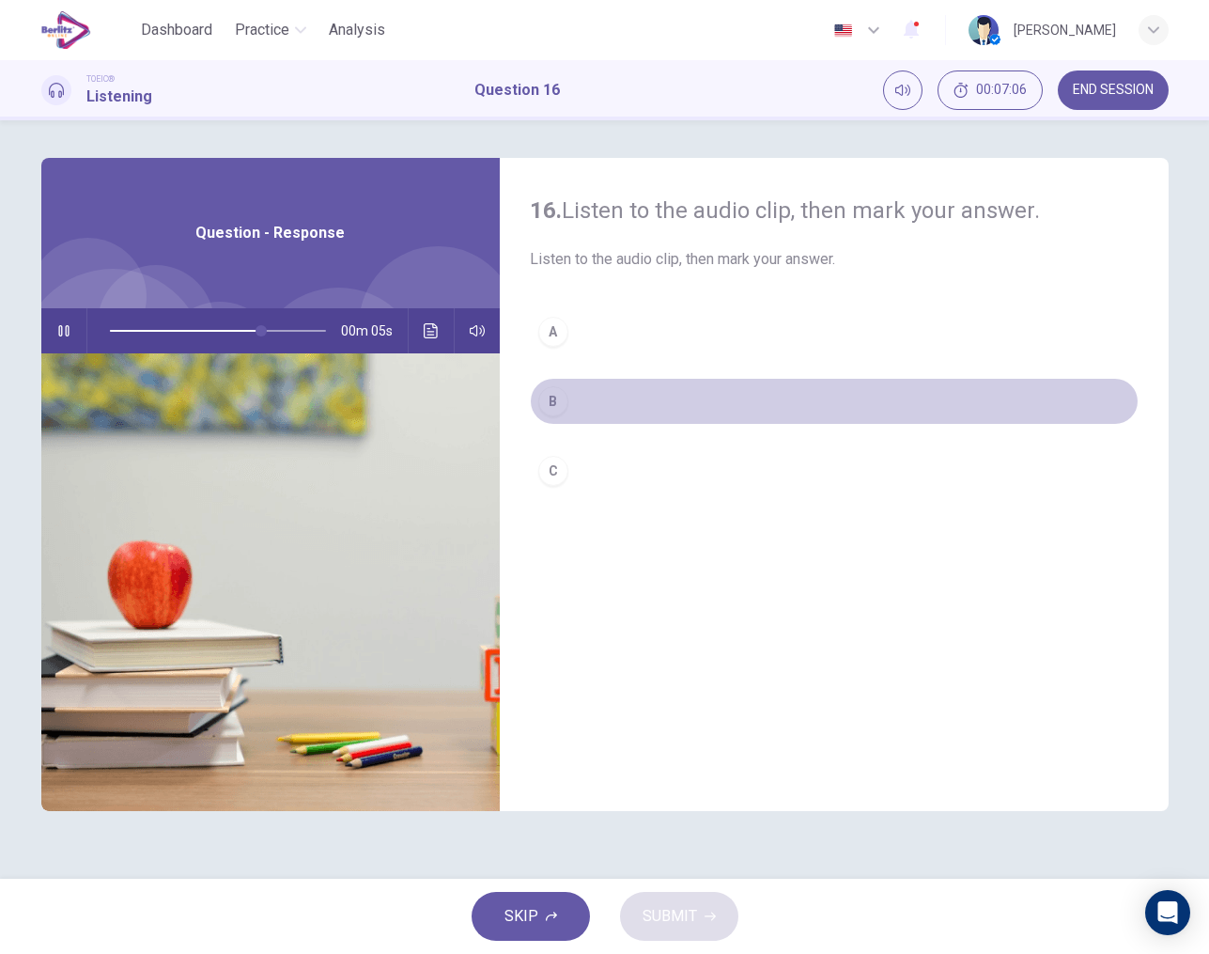
click at [561, 403] on div "B" at bounding box center [553, 401] width 30 height 30
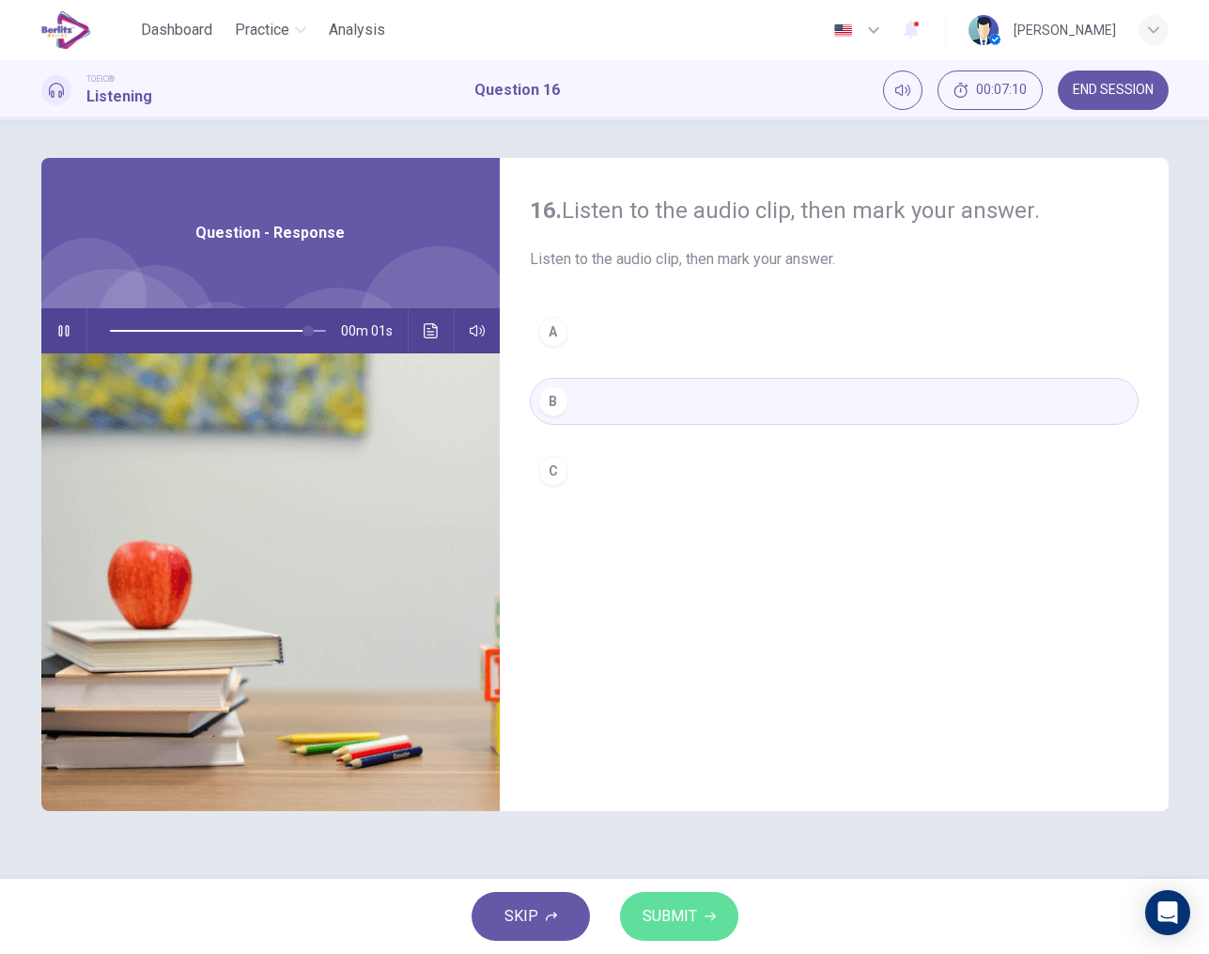
click at [690, 910] on span "SUBMIT" at bounding box center [670, 916] width 54 height 26
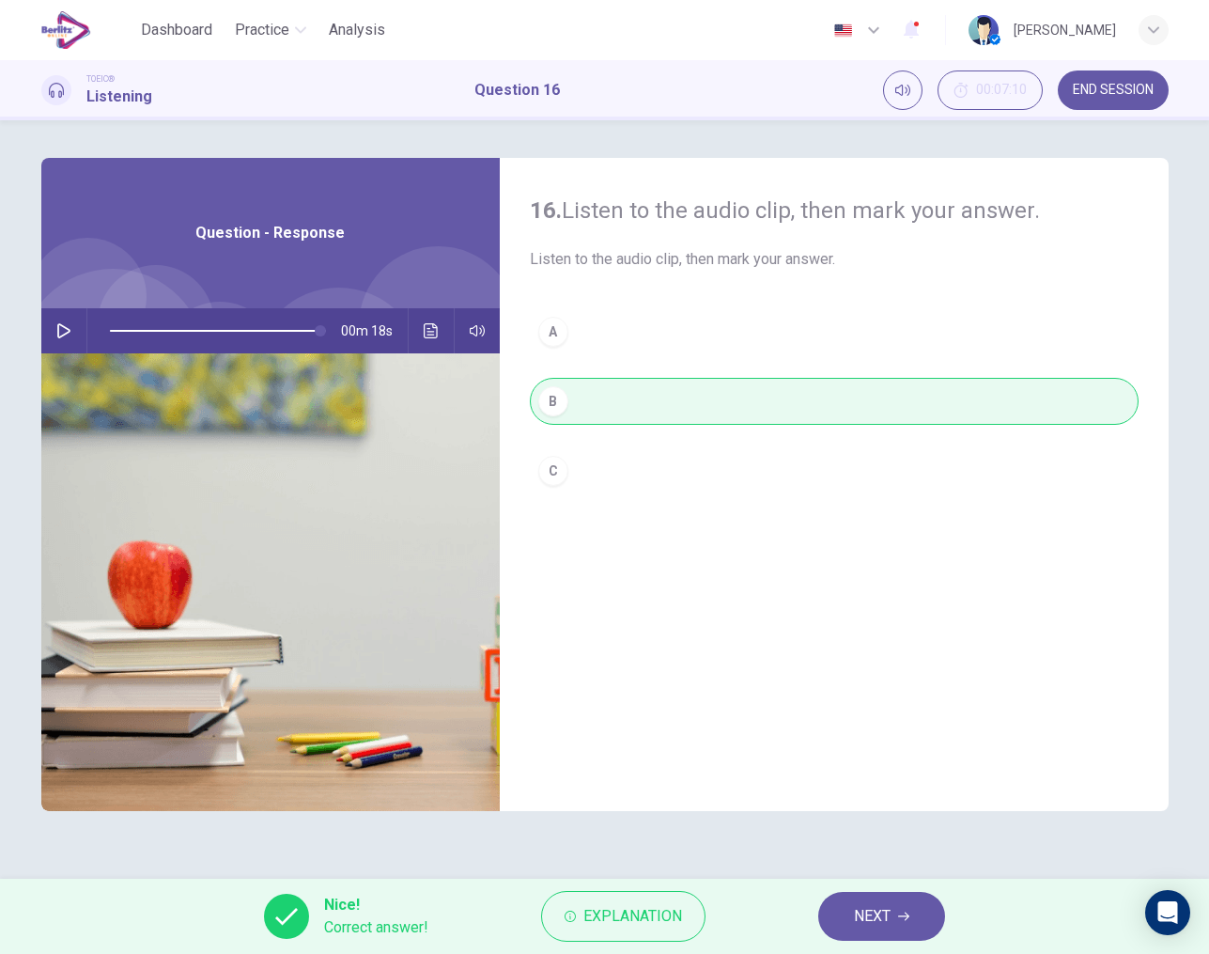
type input "*"
click at [891, 915] on span "NEXT" at bounding box center [872, 916] width 37 height 26
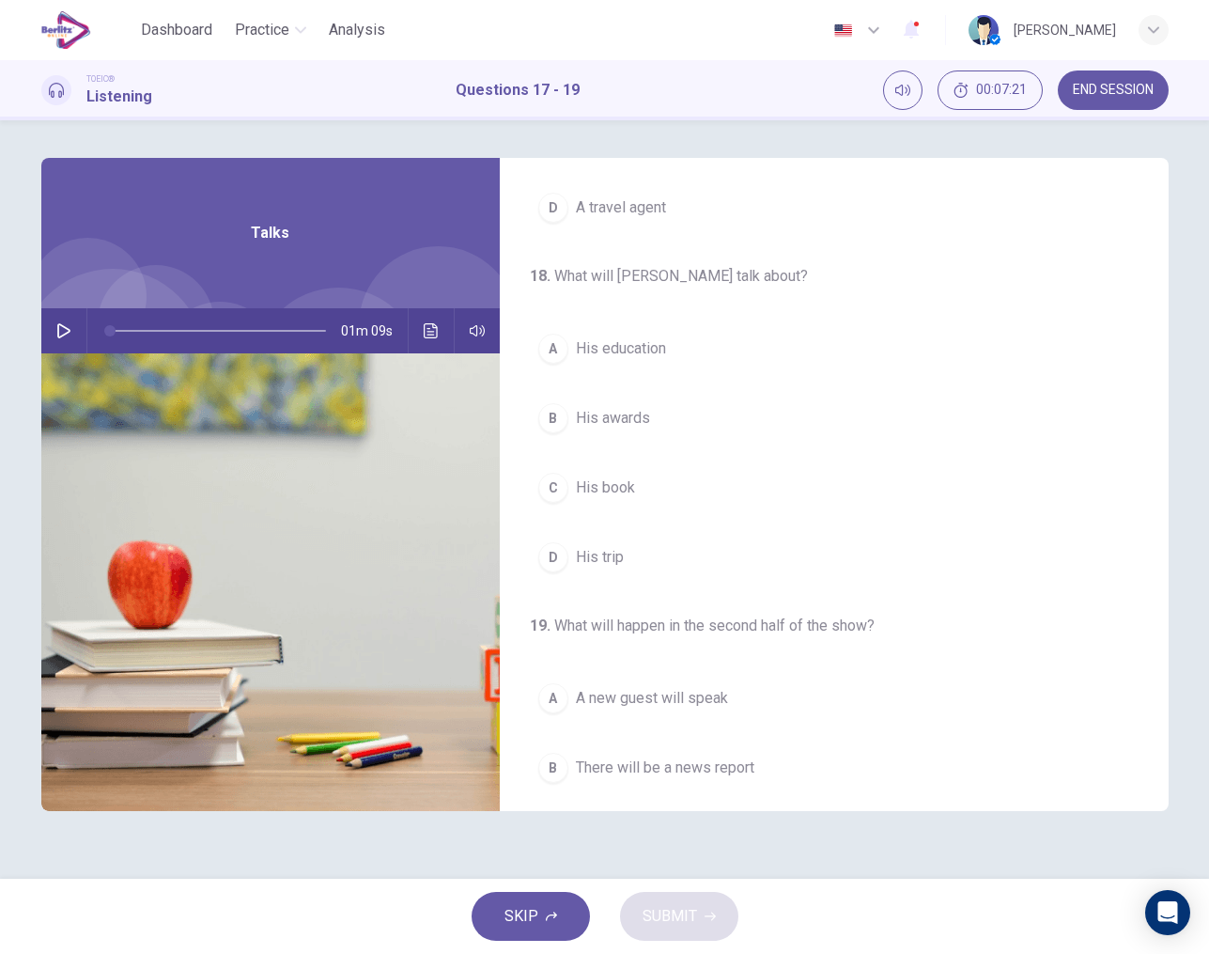
scroll to position [216, 0]
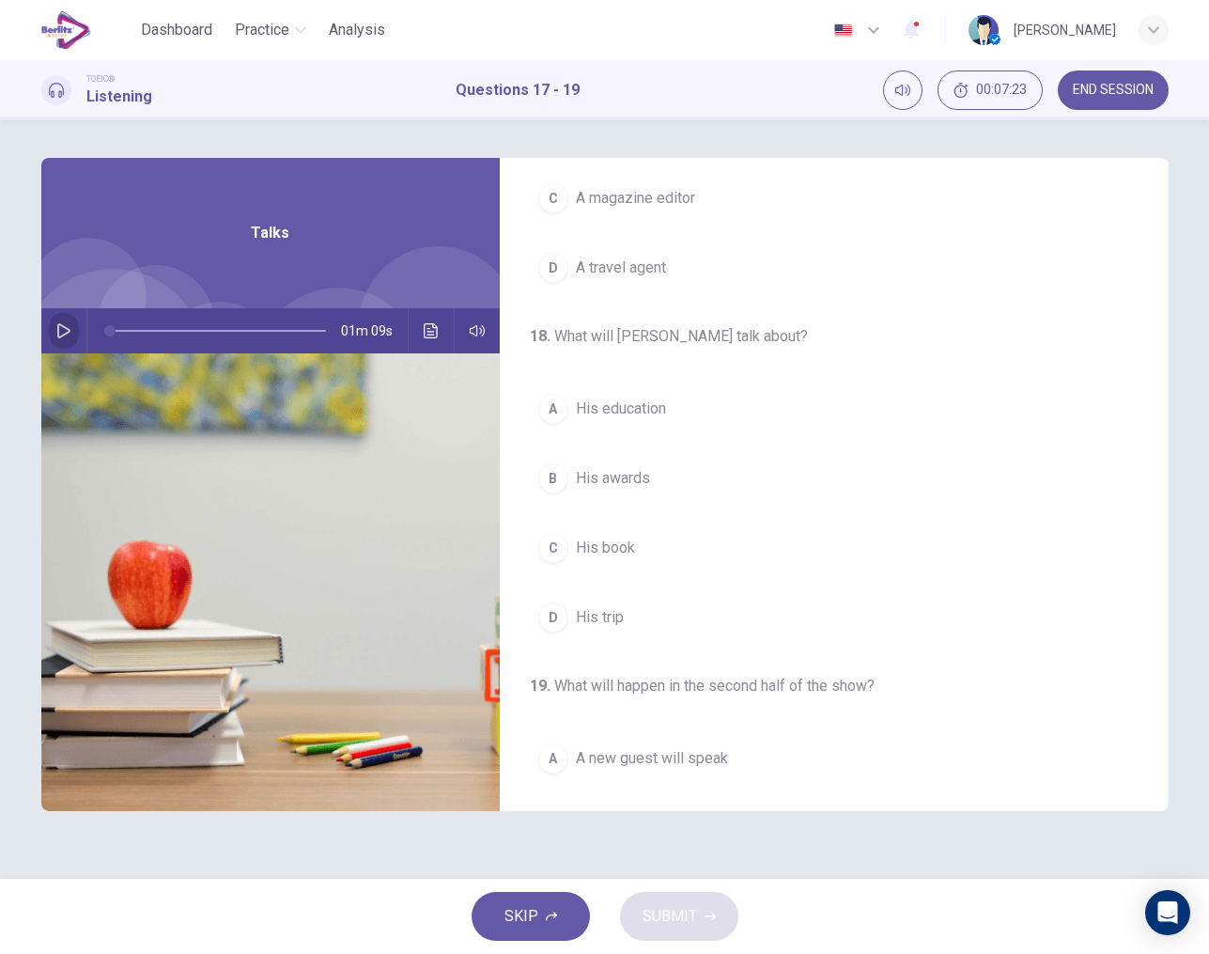
click at [71, 329] on button "button" at bounding box center [64, 330] width 30 height 45
click at [710, 438] on div "A His education B His awards C His book D His trip" at bounding box center [834, 513] width 609 height 256
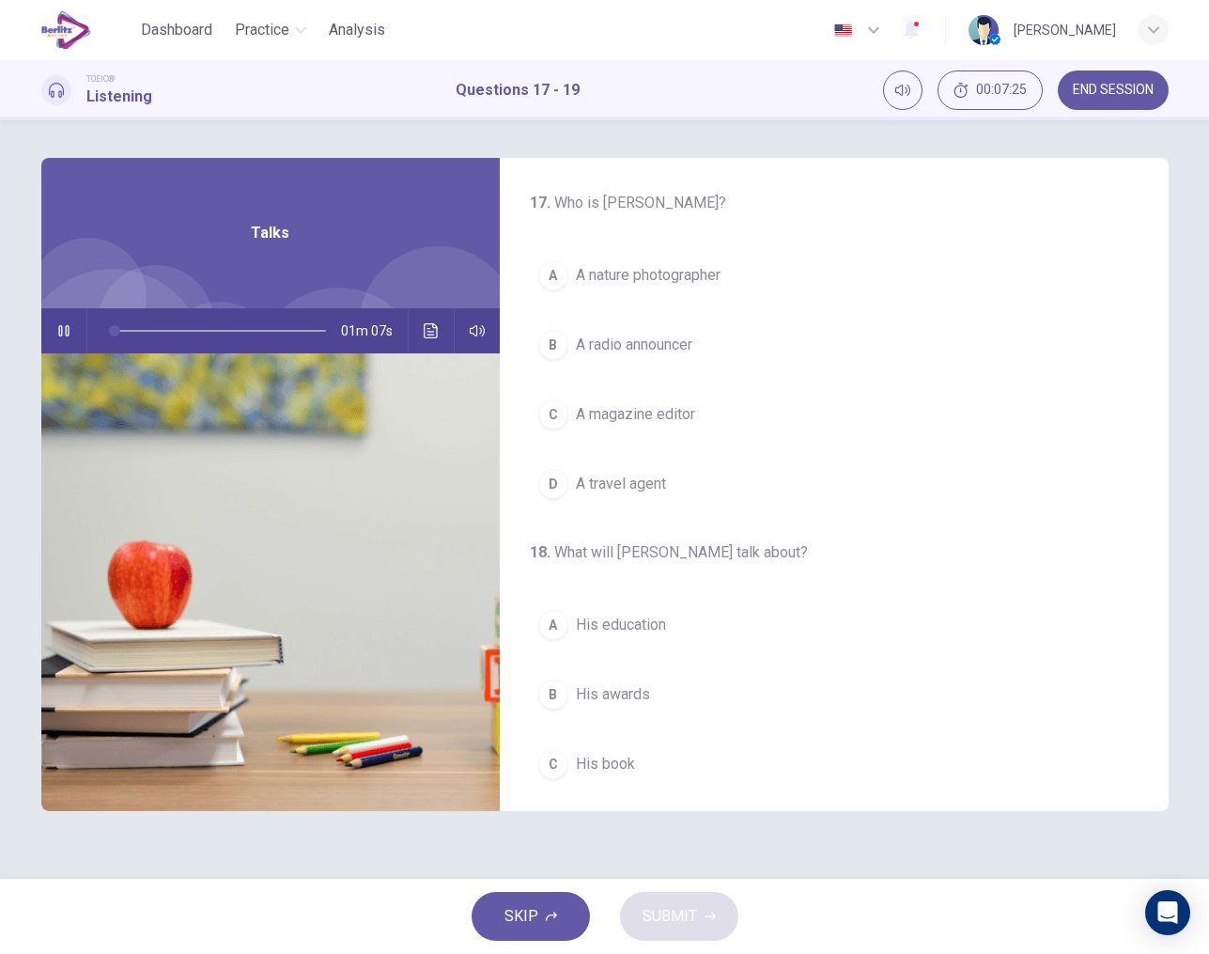
scroll to position [0, 0]
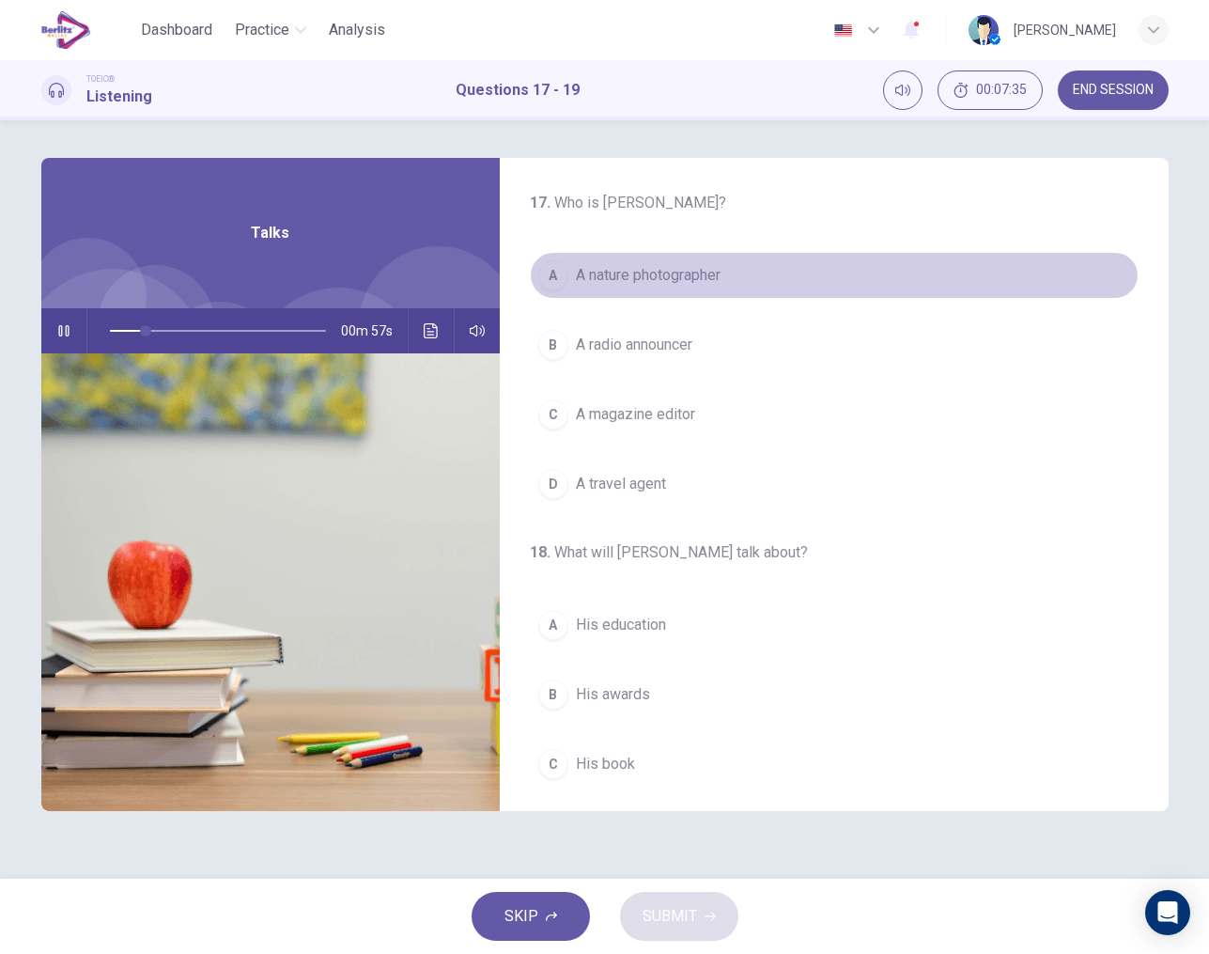
click at [583, 277] on span "A nature photographer" at bounding box center [648, 275] width 145 height 23
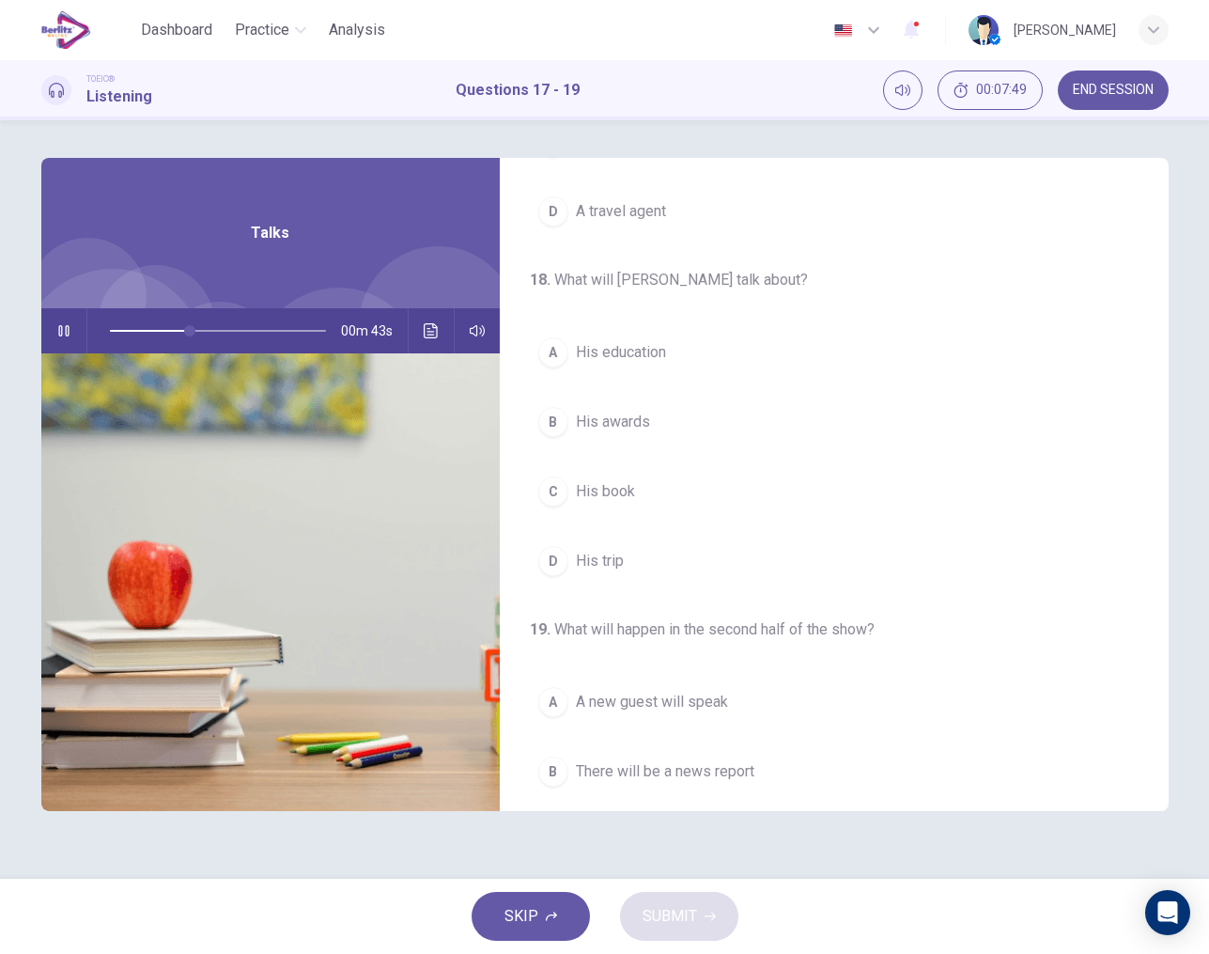
scroll to position [351, 0]
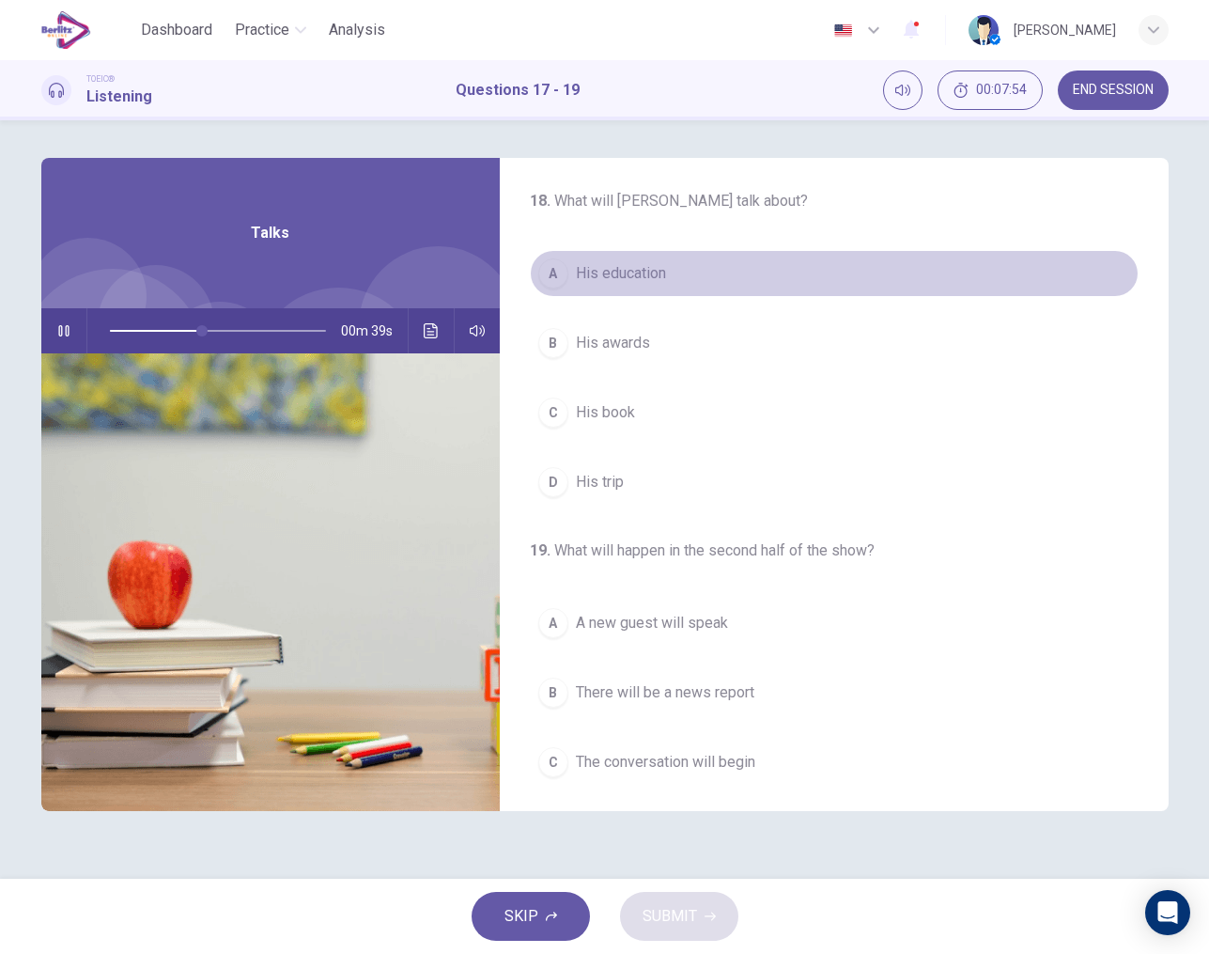
click at [612, 279] on span "His education" at bounding box center [621, 273] width 90 height 23
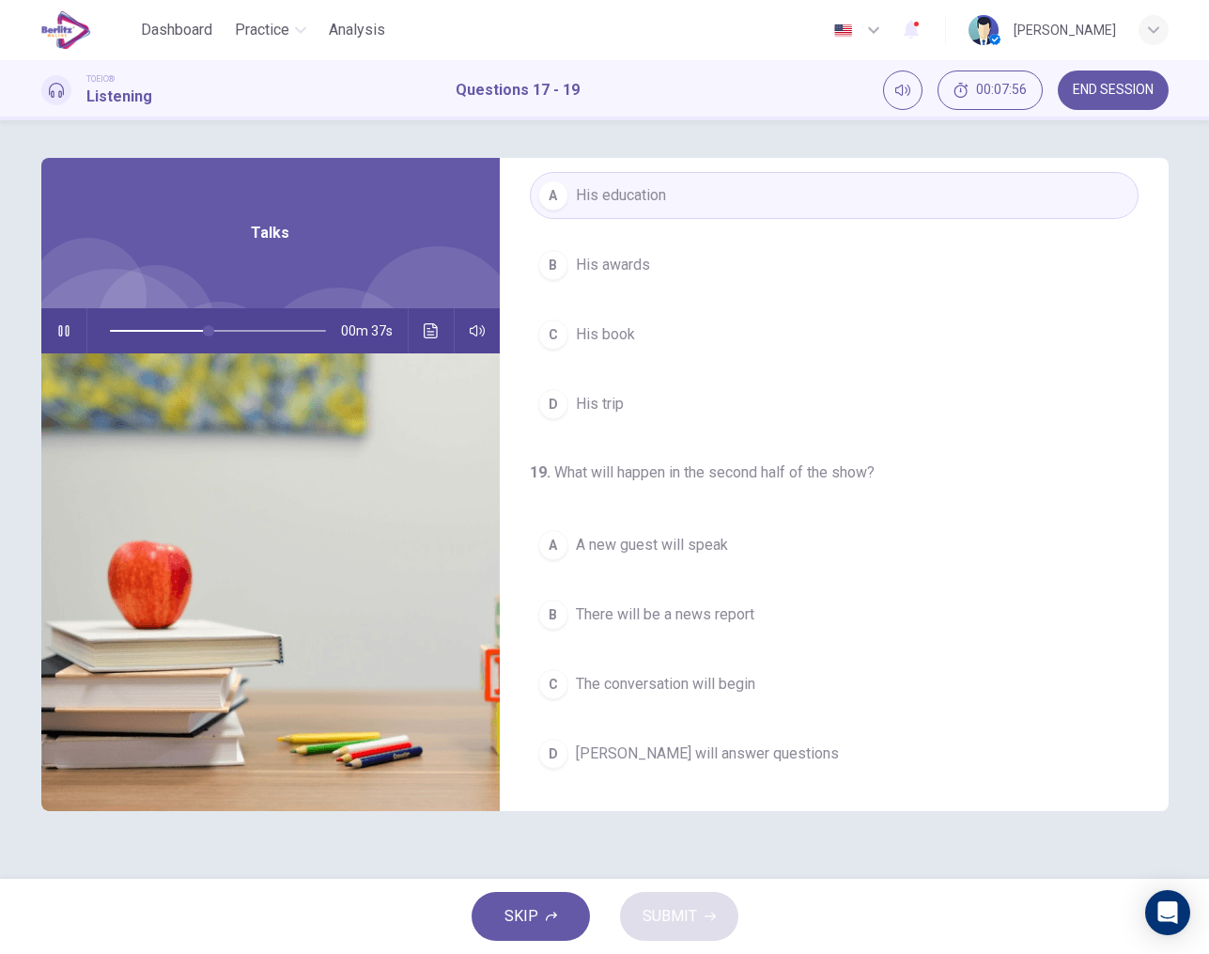
scroll to position [429, 0]
click at [708, 747] on span "Mr. Peterson will answer questions" at bounding box center [707, 753] width 263 height 23
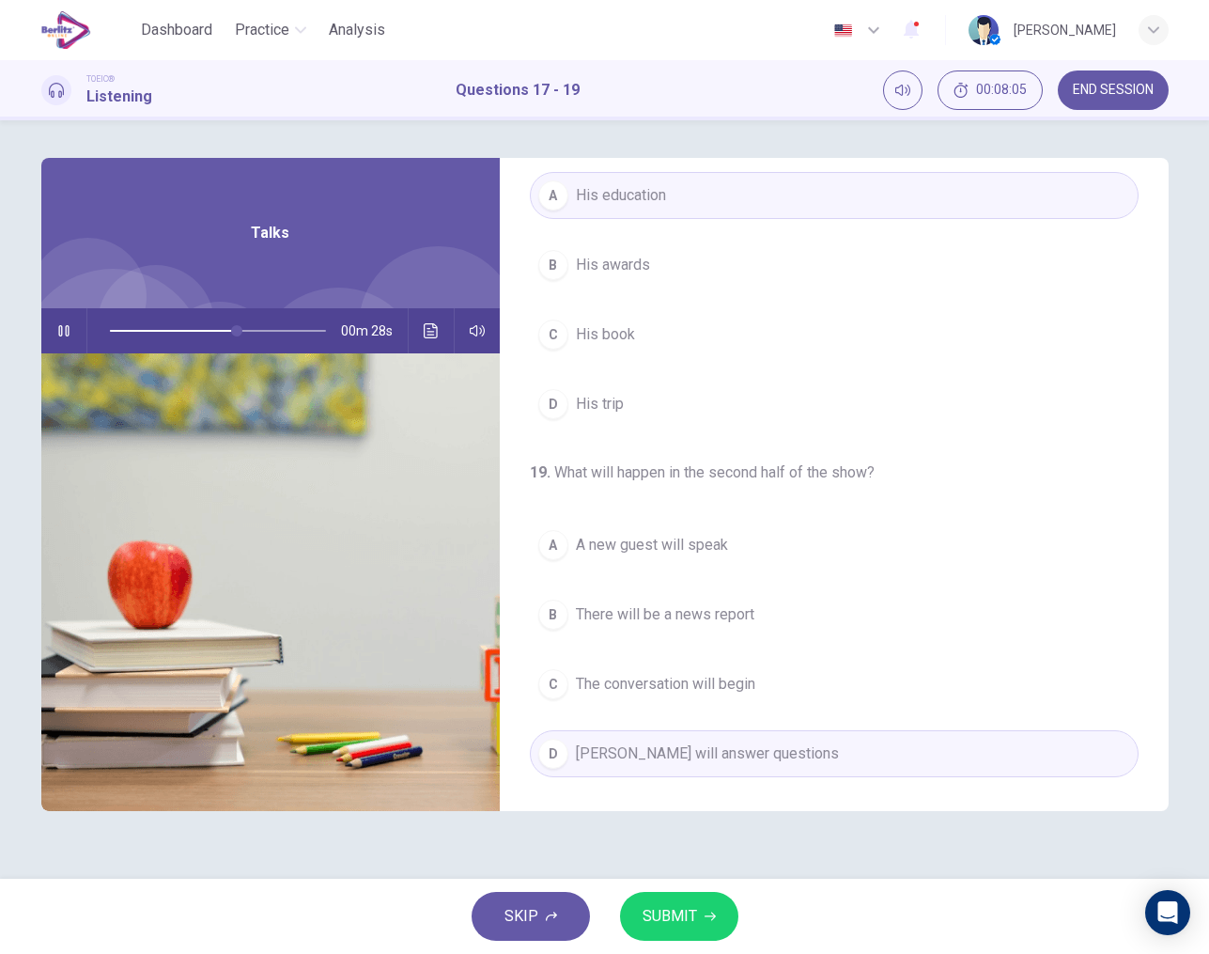
scroll to position [0, 0]
click at [685, 913] on span "SUBMIT" at bounding box center [670, 916] width 54 height 26
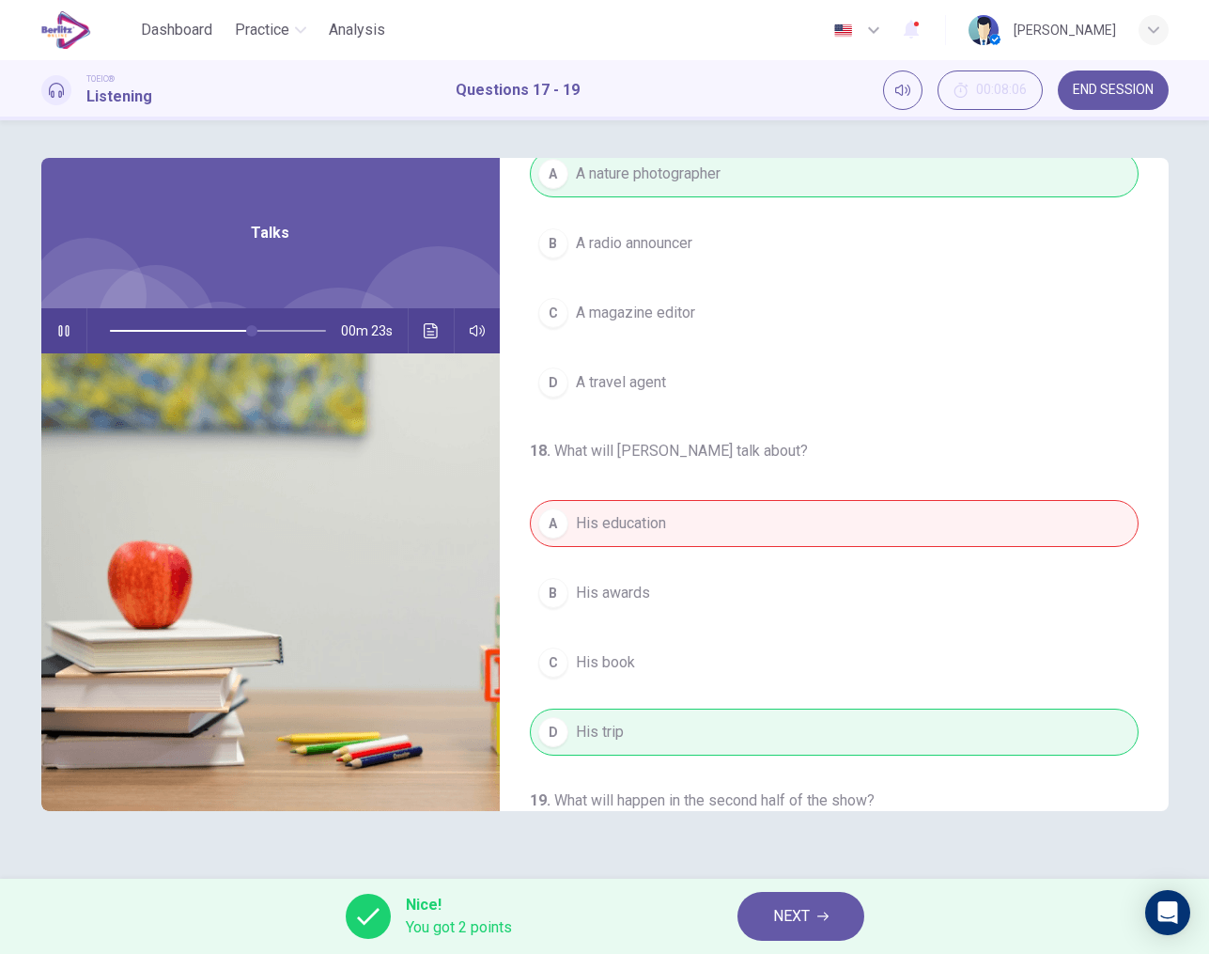
scroll to position [101, 0]
type input "**"
click at [798, 912] on span "NEXT" at bounding box center [791, 916] width 37 height 26
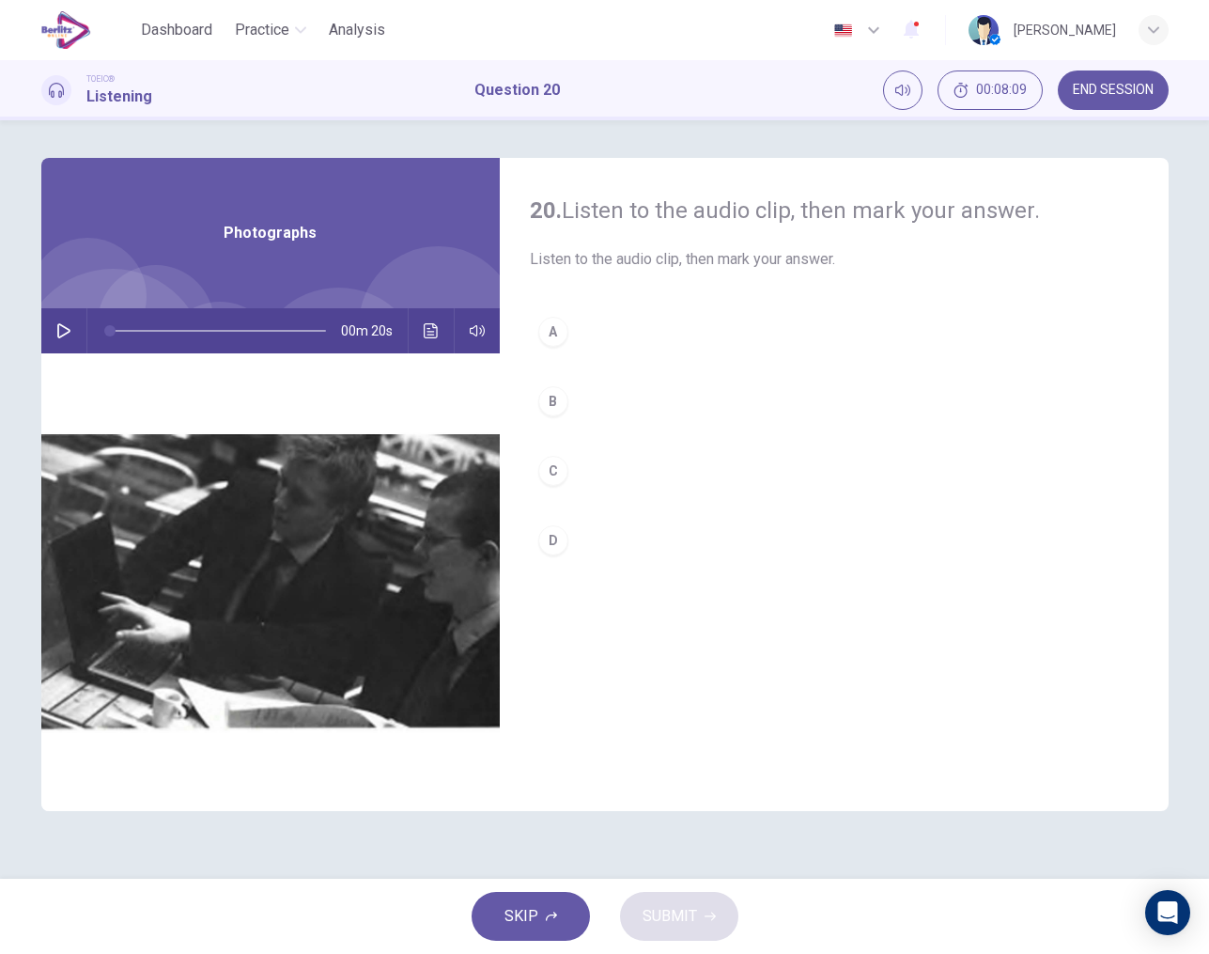
click at [66, 333] on icon "button" at bounding box center [63, 330] width 13 height 15
click at [543, 329] on div "A" at bounding box center [553, 332] width 30 height 30
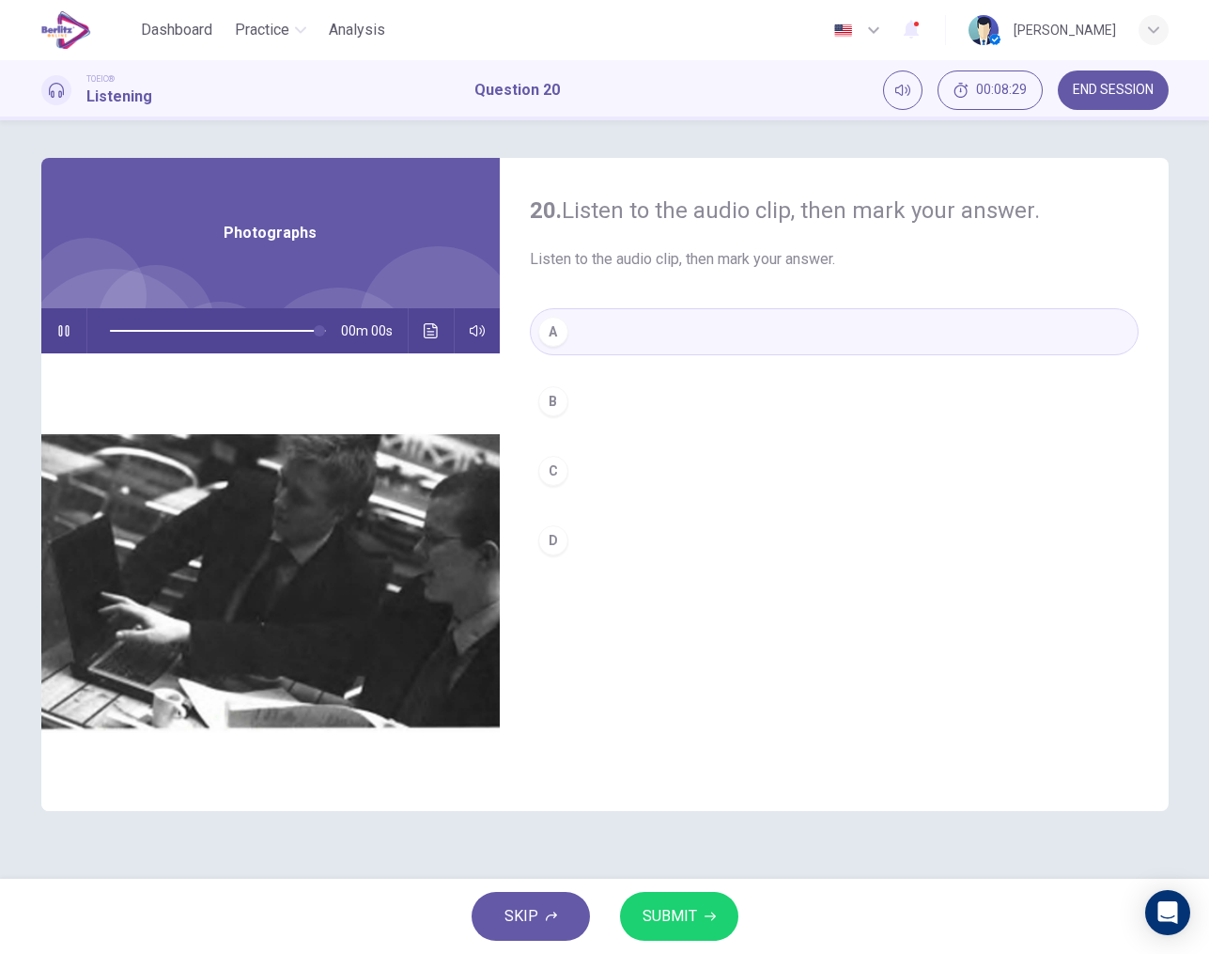
click at [682, 911] on span "SUBMIT" at bounding box center [670, 916] width 54 height 26
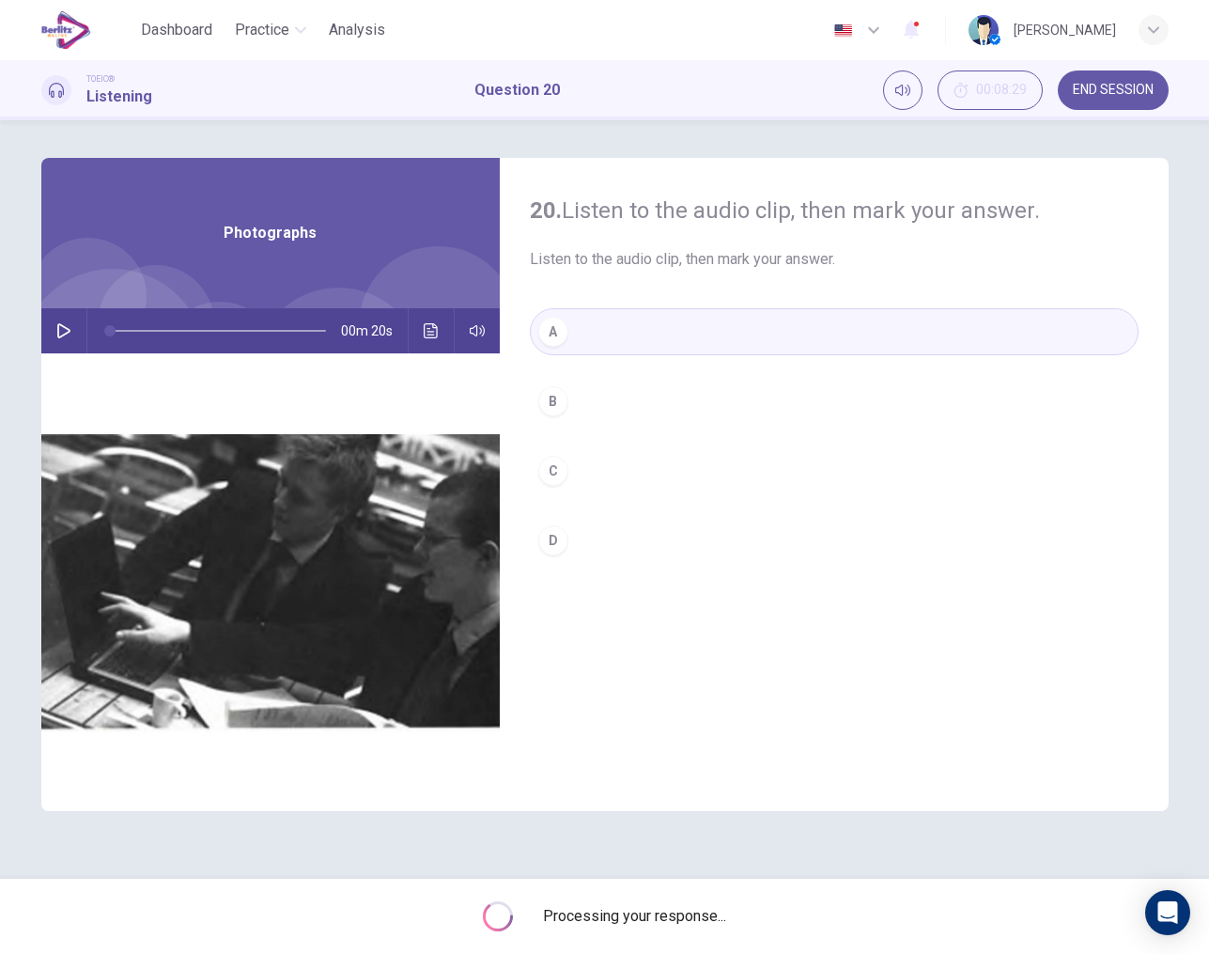
type input "*"
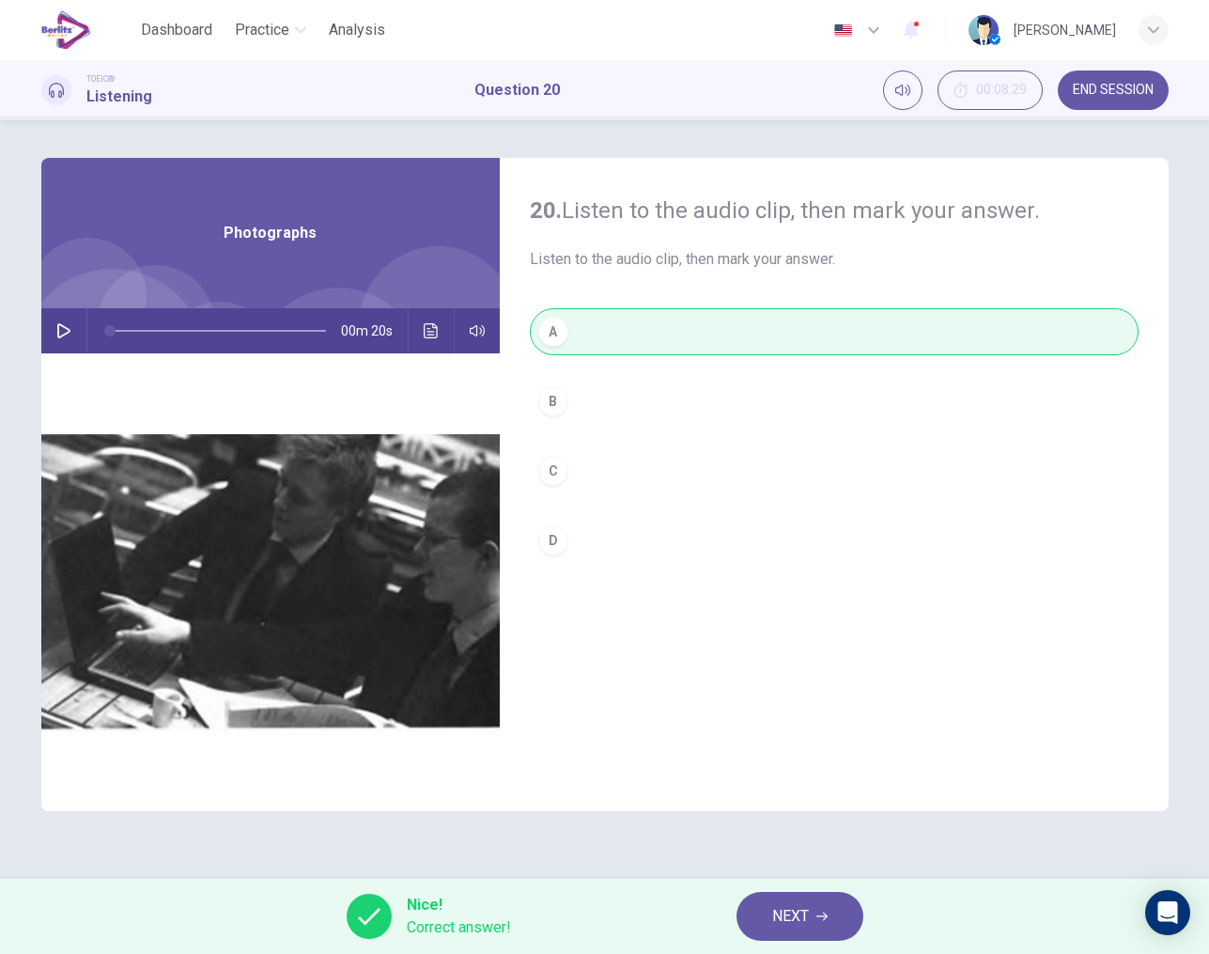
click at [795, 927] on span "NEXT" at bounding box center [790, 916] width 37 height 26
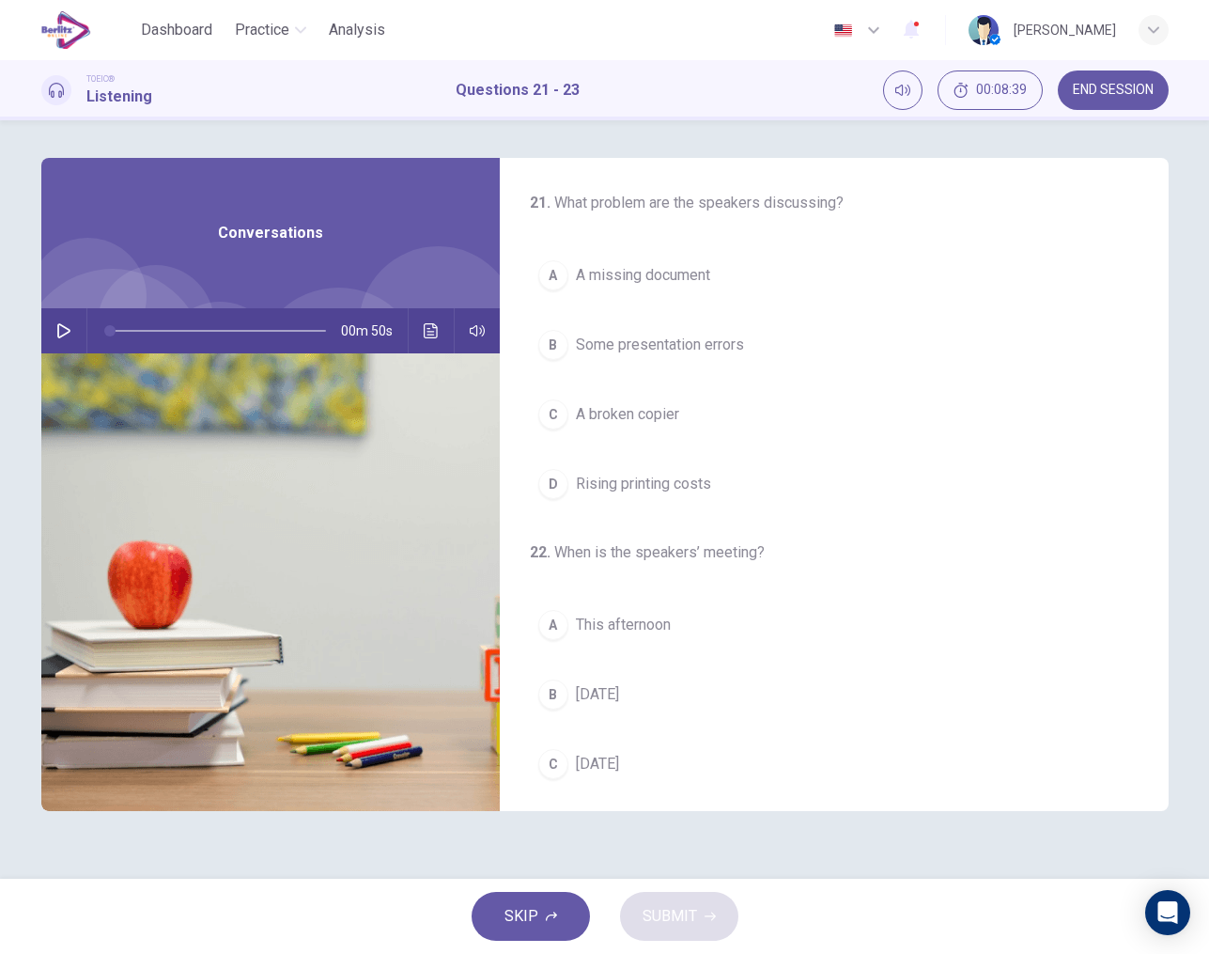
scroll to position [0, 0]
click at [63, 334] on icon "button" at bounding box center [63, 330] width 15 height 15
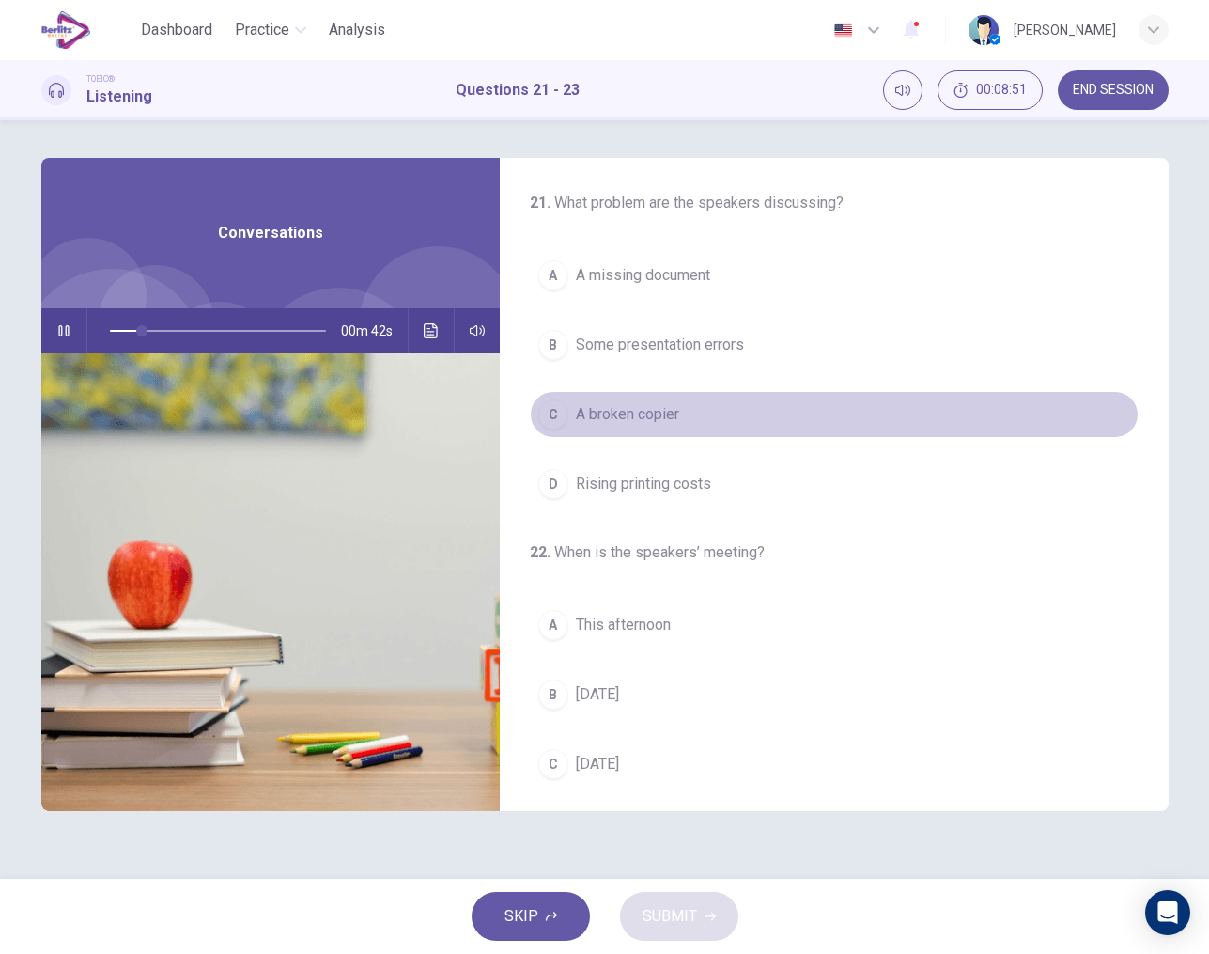
click at [624, 415] on span "A broken copier" at bounding box center [627, 414] width 103 height 23
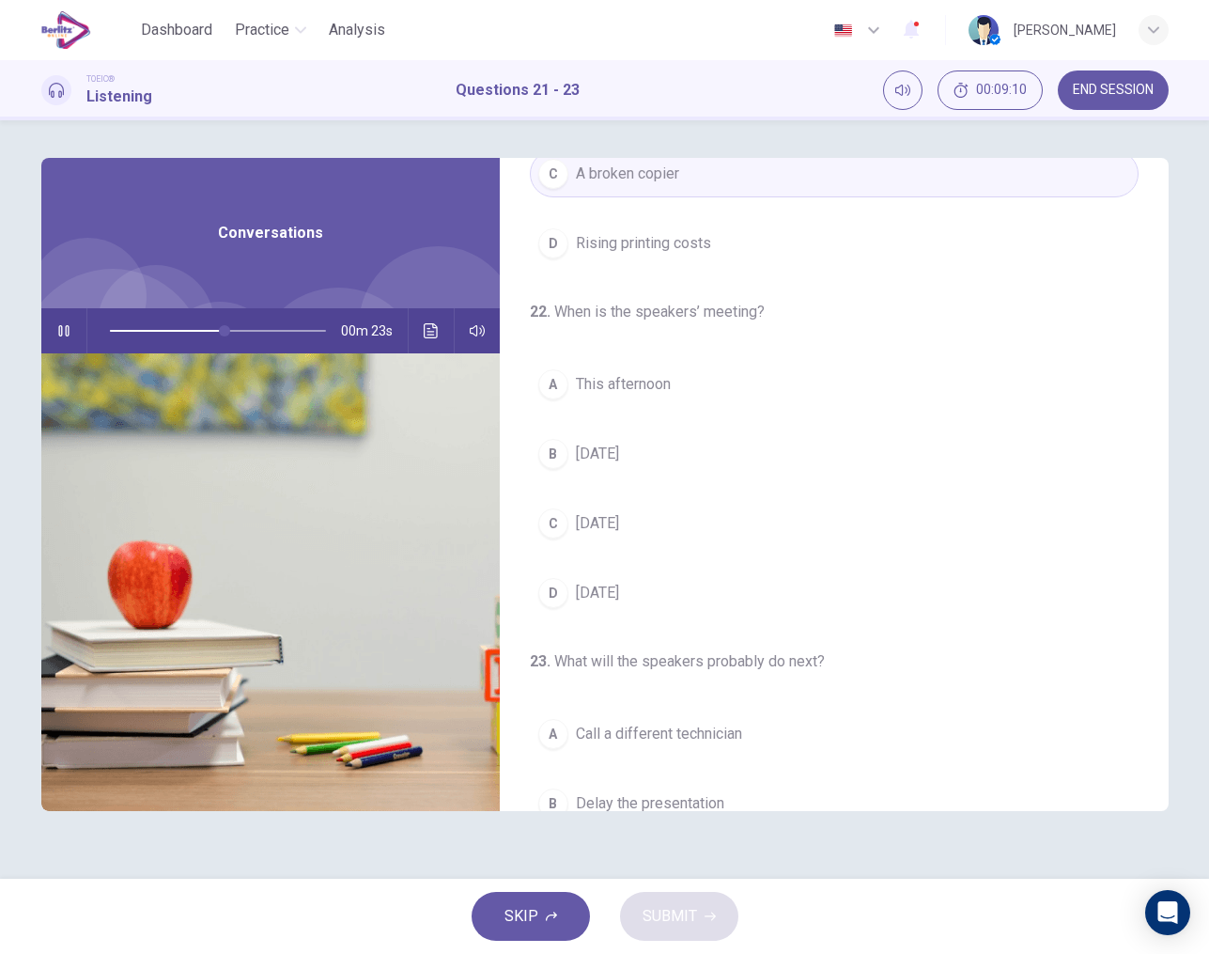
scroll to position [142, 0]
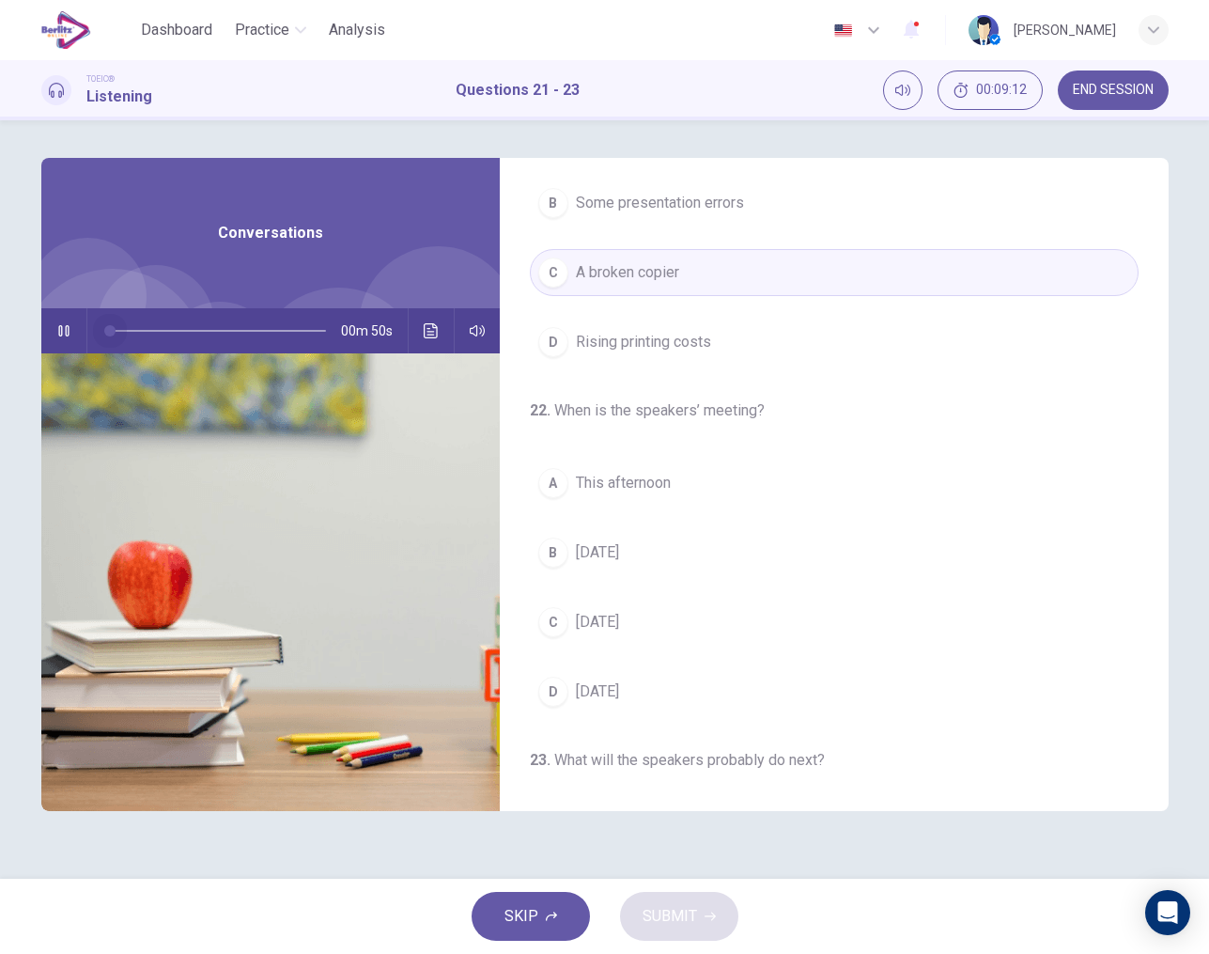
drag, startPoint x: 226, startPoint y: 335, endPoint x: 84, endPoint y: 341, distance: 142.9
click at [84, 341] on div "00m 50s" at bounding box center [270, 330] width 459 height 45
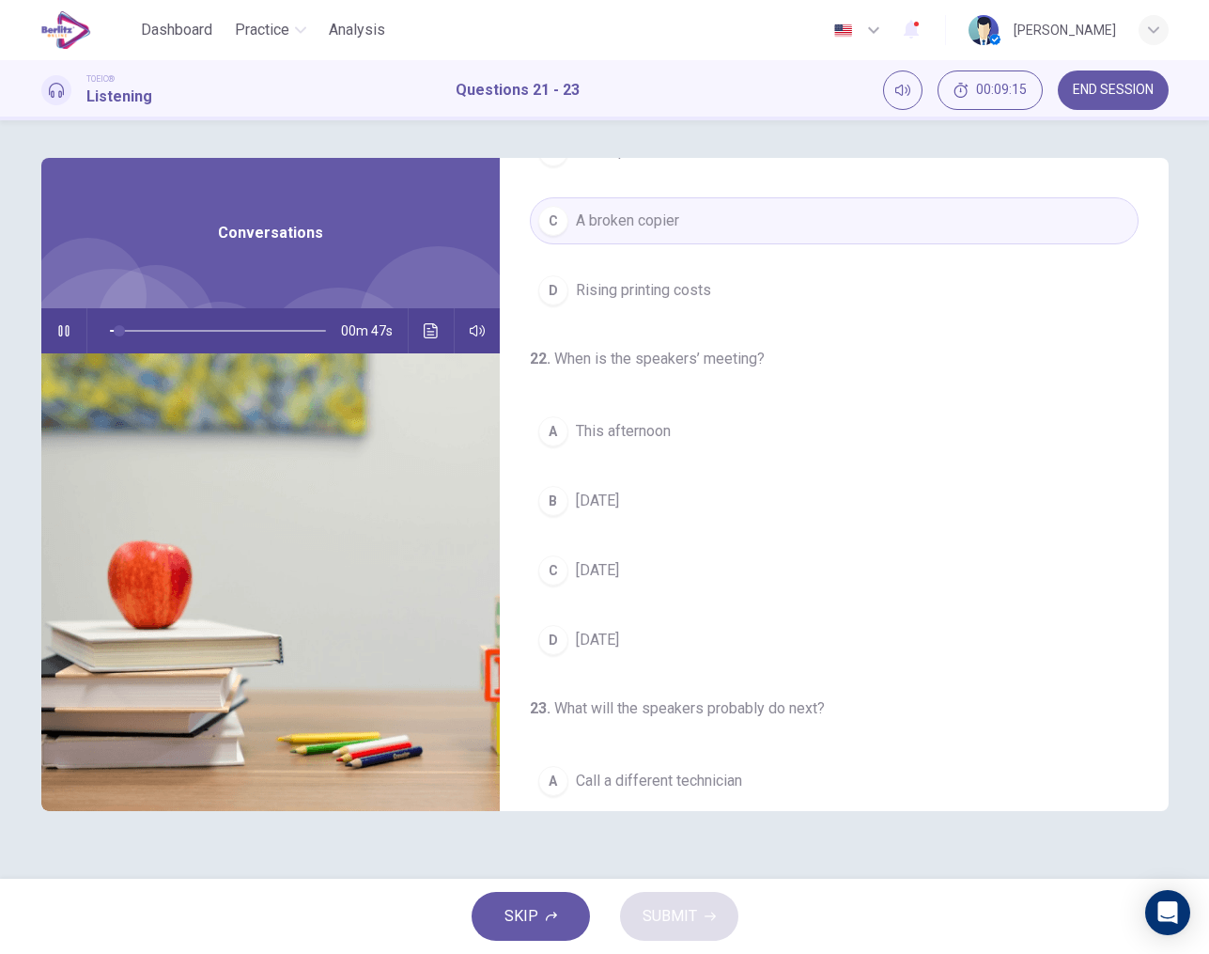
scroll to position [207, 0]
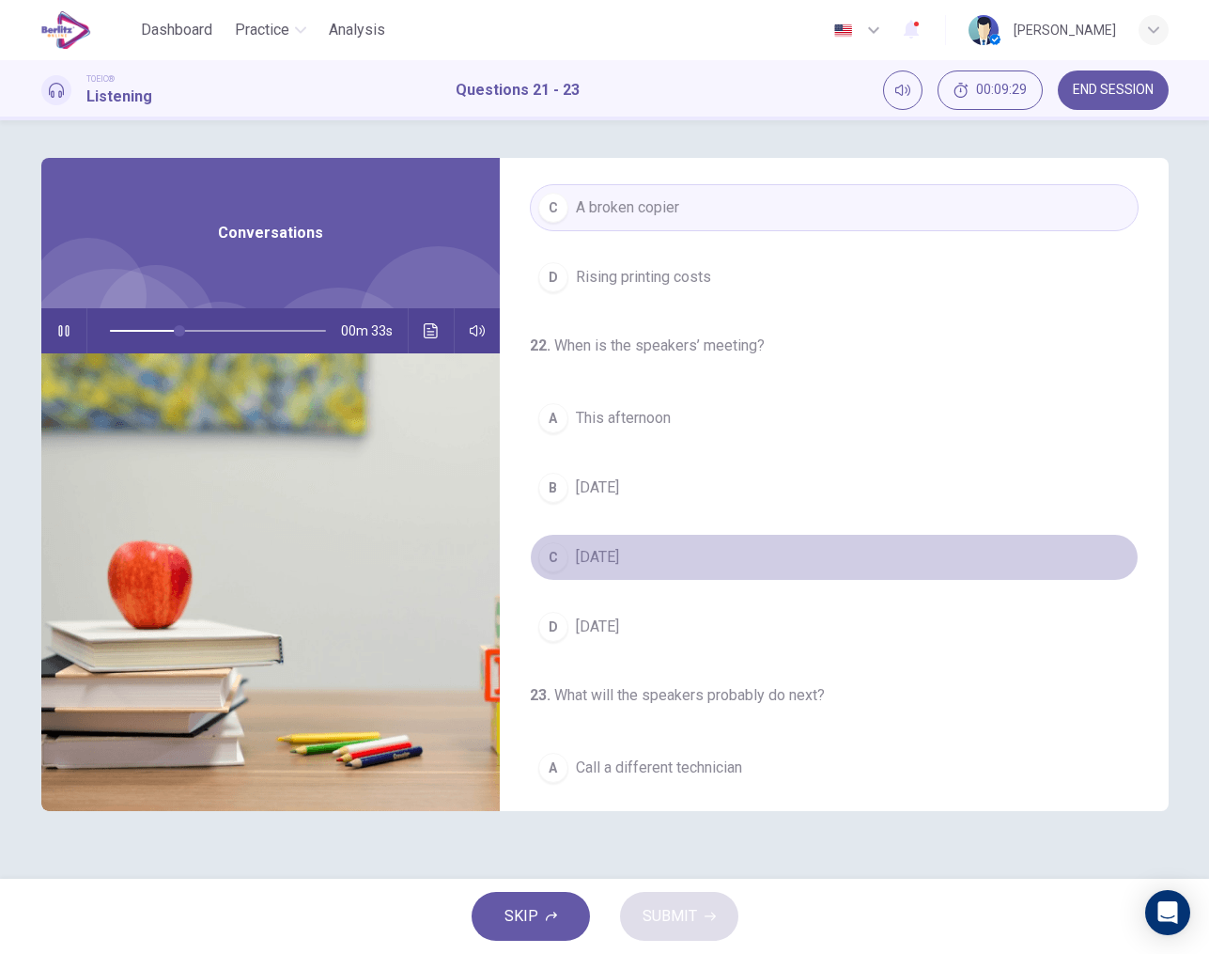
click at [619, 560] on span "This Friday" at bounding box center [597, 557] width 43 height 23
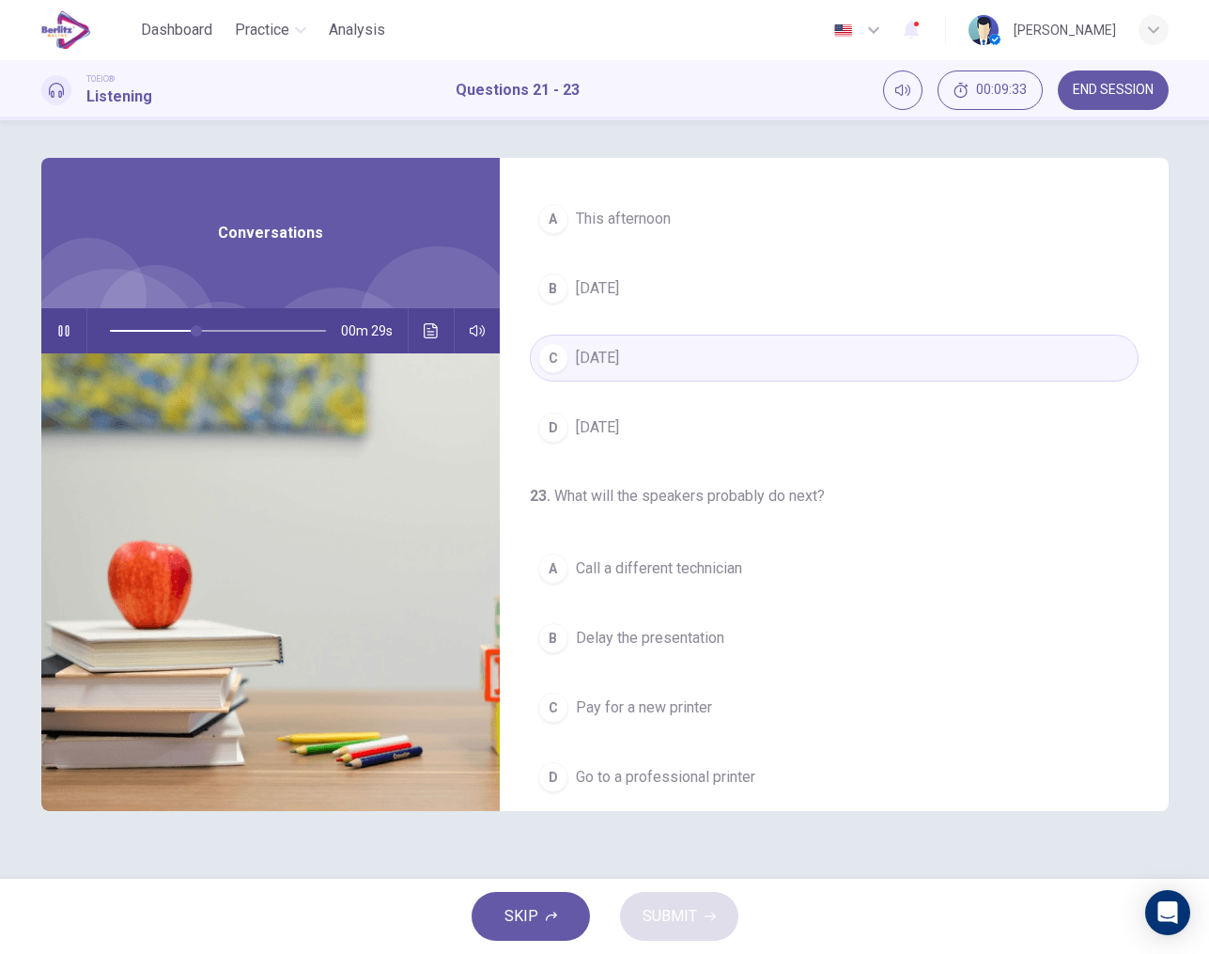
scroll to position [424, 0]
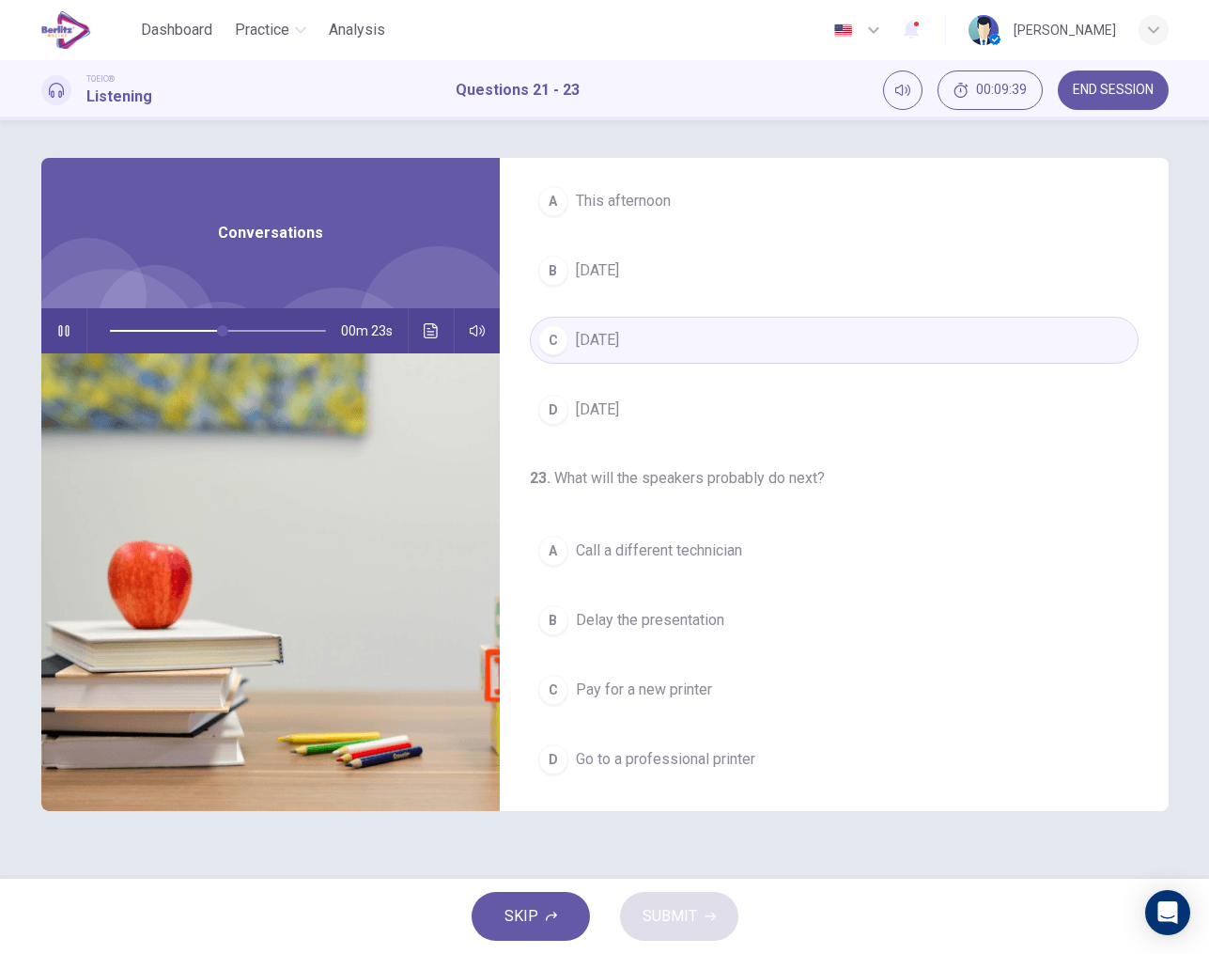
click at [646, 688] on span "Pay for a new printer" at bounding box center [644, 689] width 136 height 23
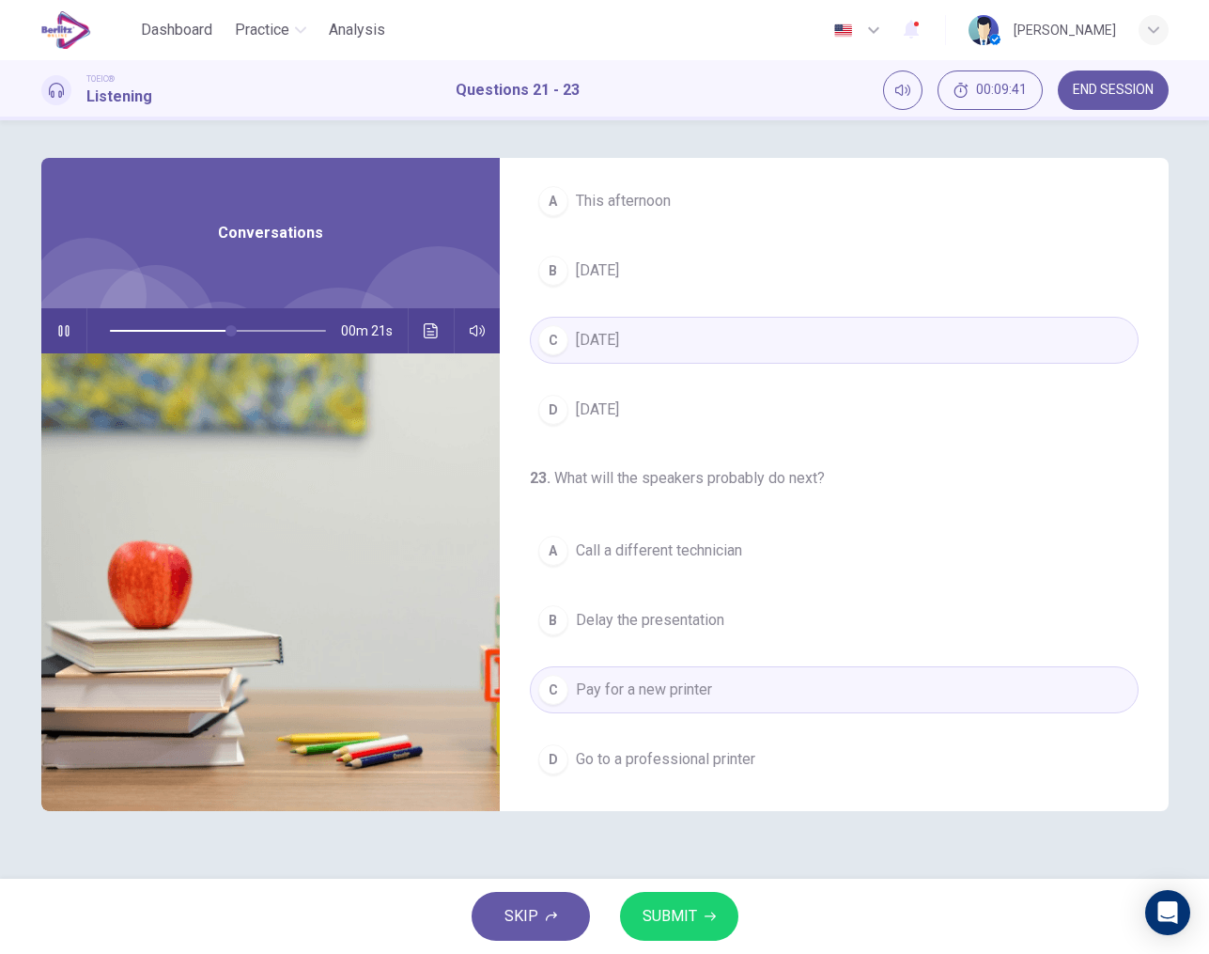
click at [684, 754] on span "Go to a professional printer" at bounding box center [665, 759] width 179 height 23
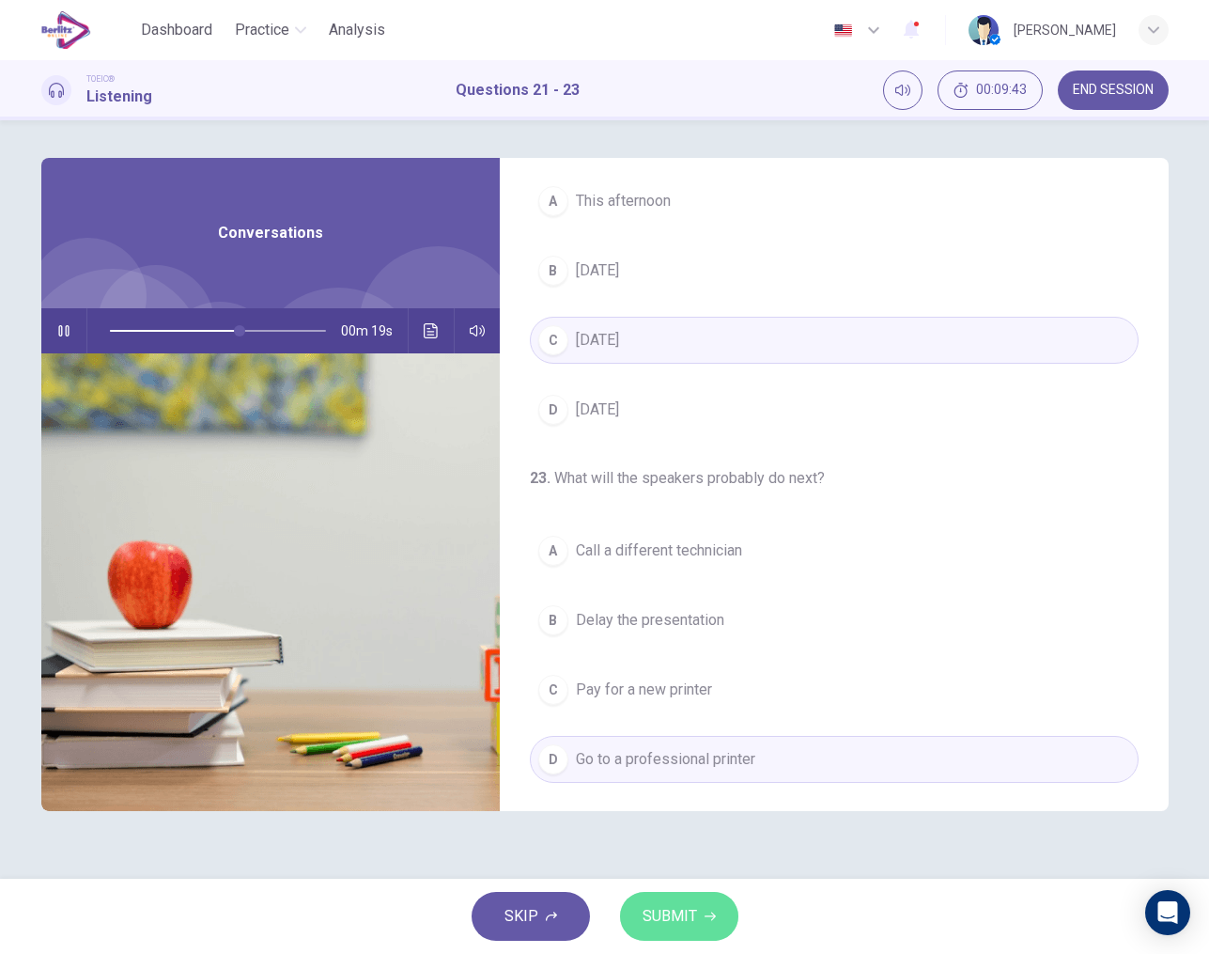
click at [688, 906] on span "SUBMIT" at bounding box center [670, 916] width 54 height 26
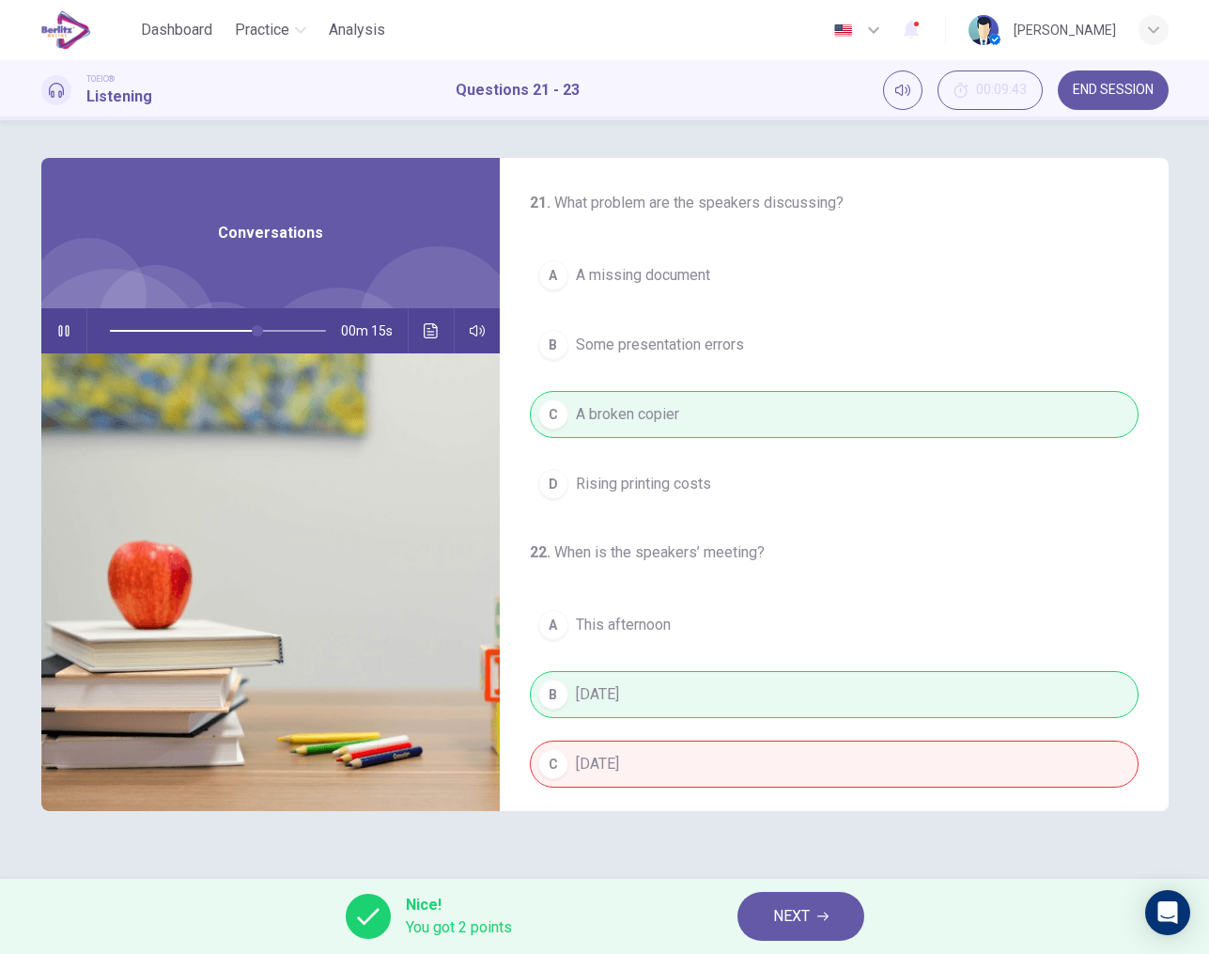
scroll to position [81, 0]
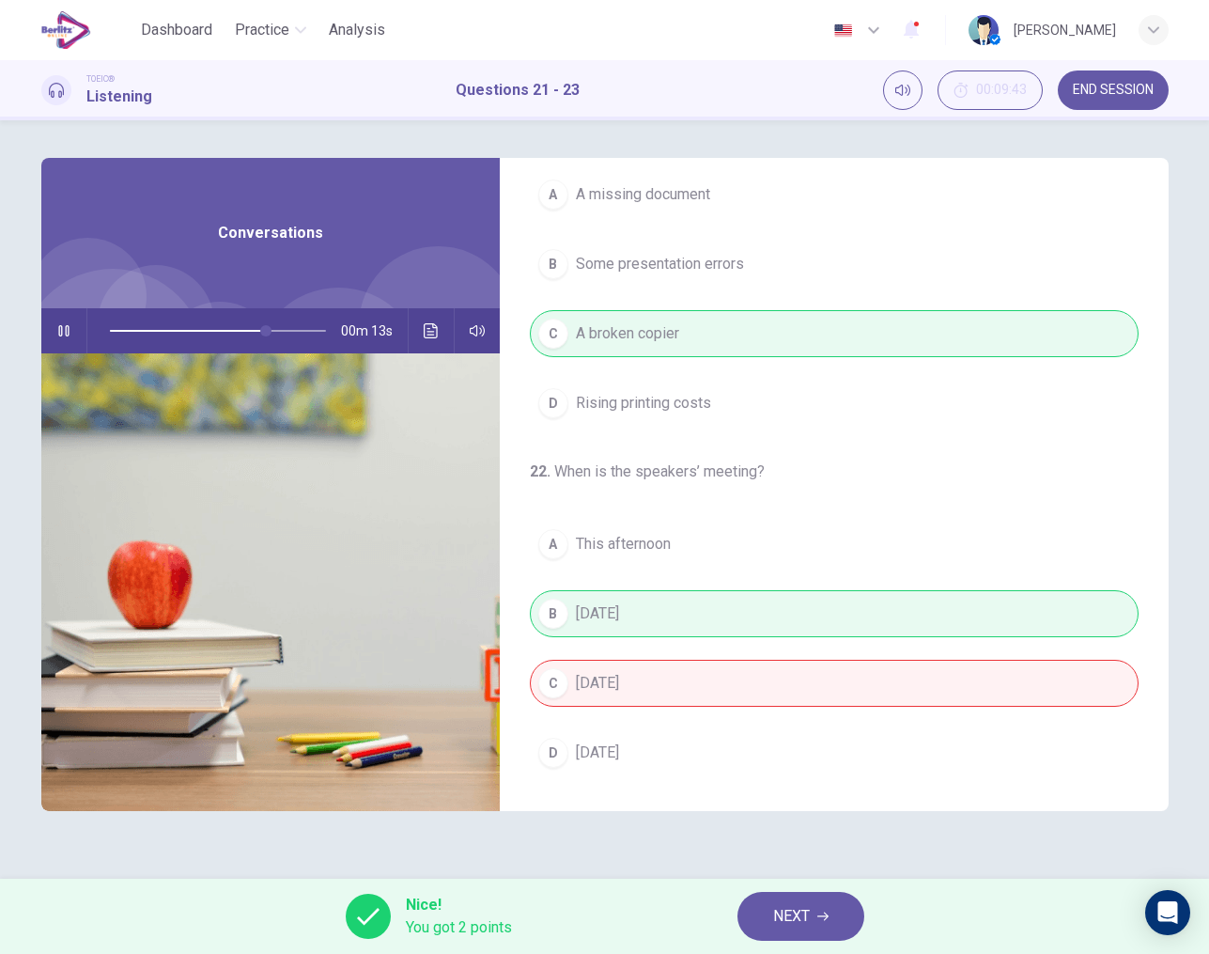
type input "**"
click at [789, 914] on span "NEXT" at bounding box center [791, 916] width 37 height 26
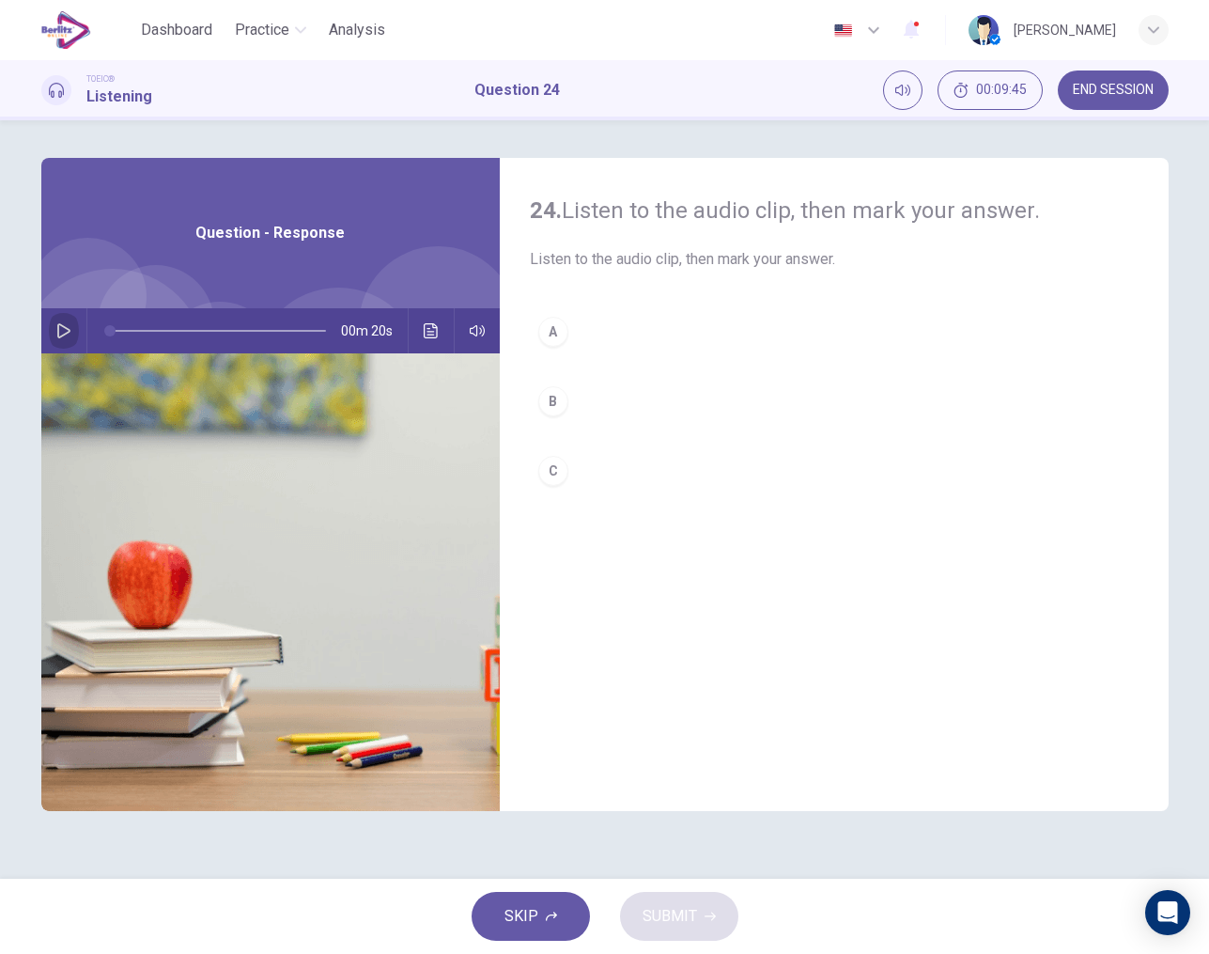
click at [64, 337] on icon "button" at bounding box center [63, 330] width 15 height 15
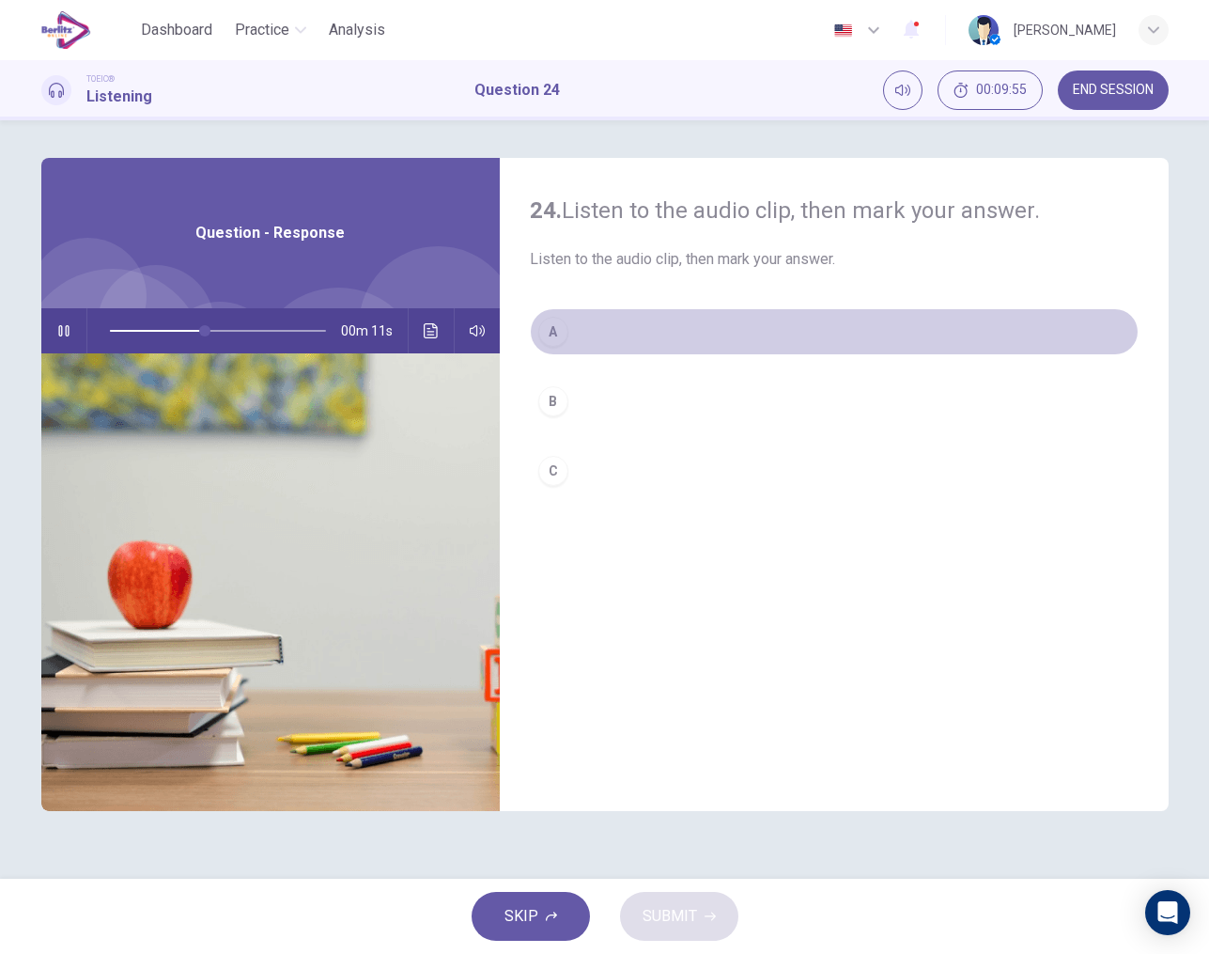
click at [551, 343] on div "A" at bounding box center [553, 332] width 30 height 30
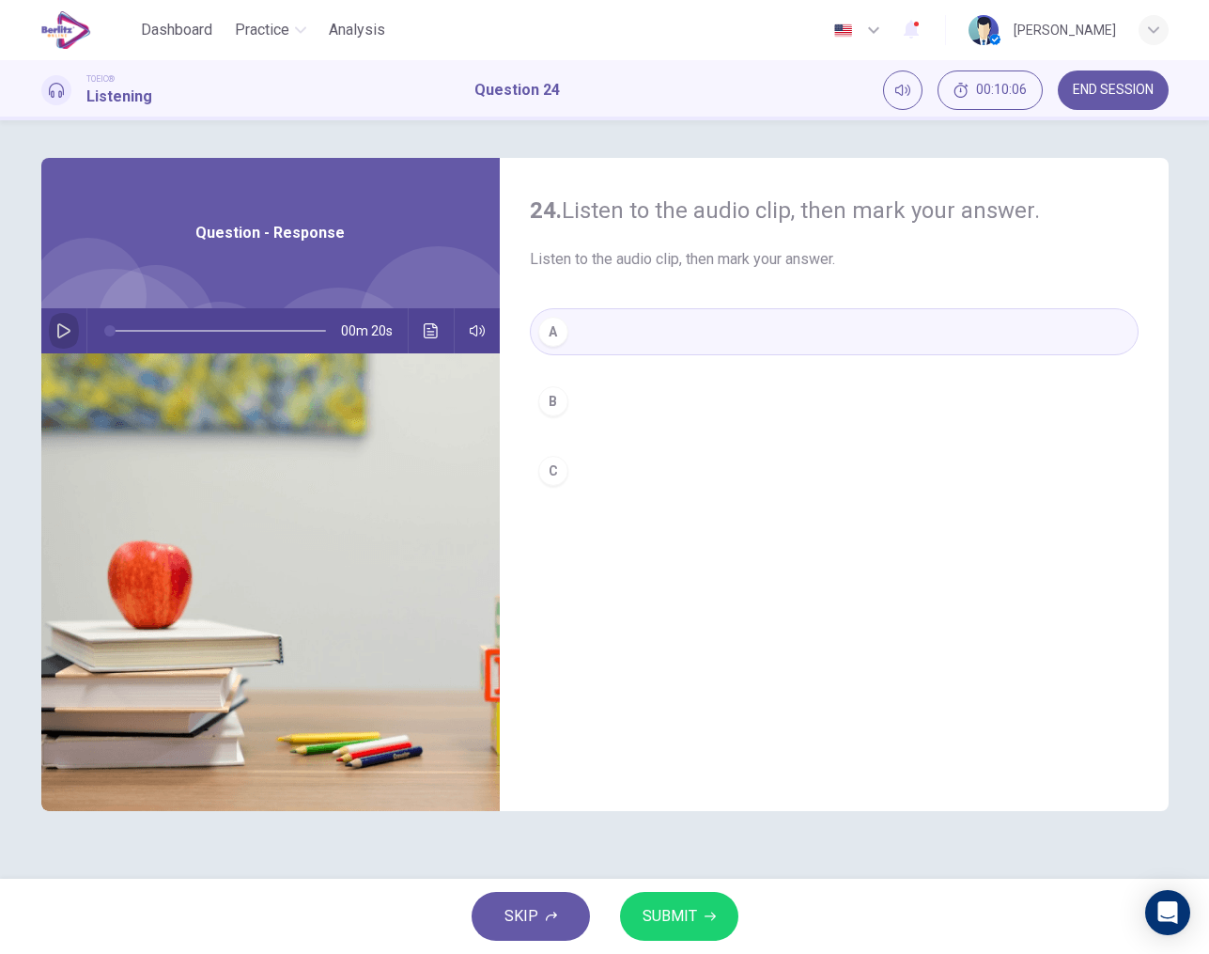
click at [66, 334] on icon "button" at bounding box center [63, 330] width 13 height 15
click at [554, 335] on div "A" at bounding box center [553, 332] width 30 height 30
click at [550, 400] on div "B" at bounding box center [553, 401] width 30 height 30
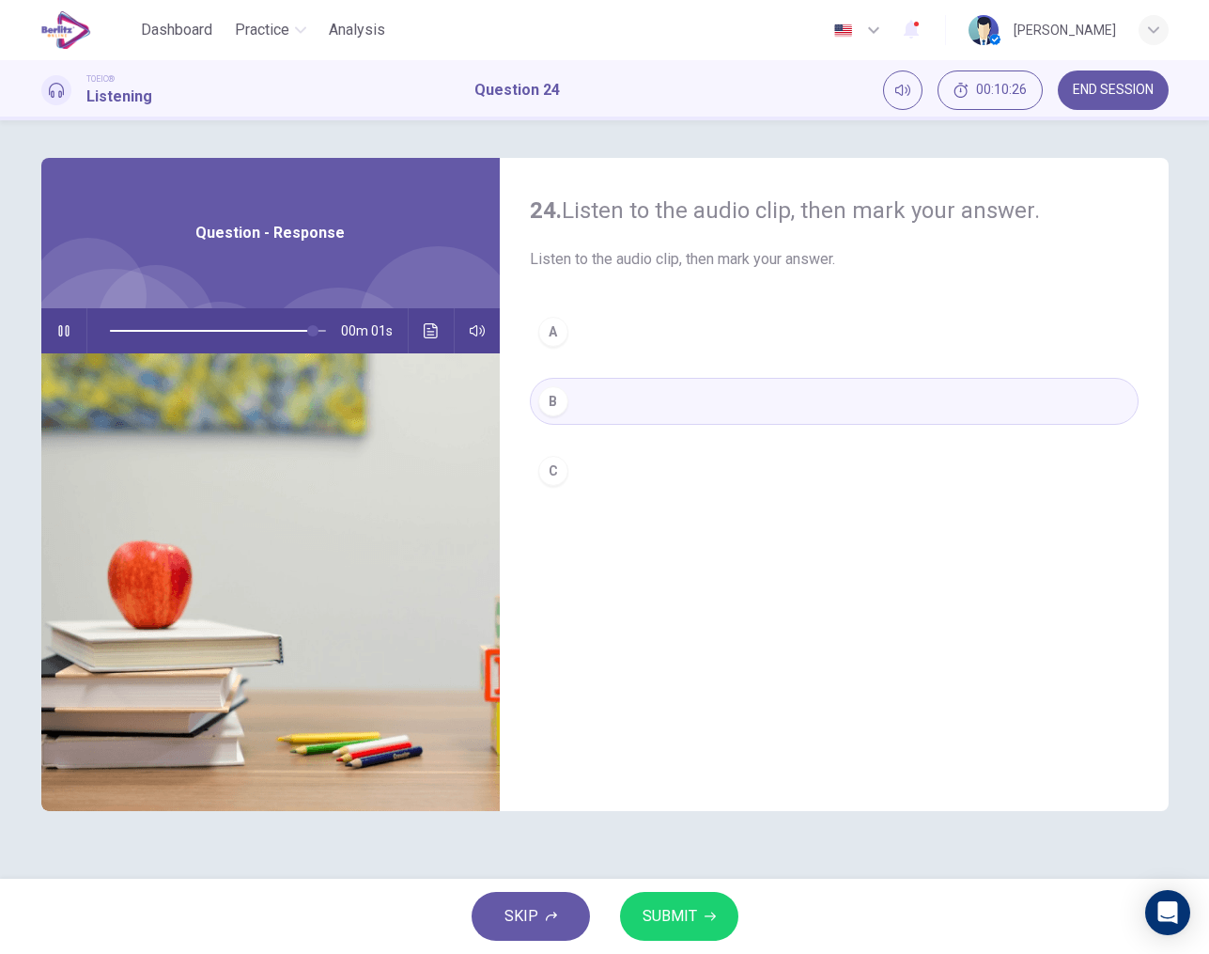
type input "*"
click at [696, 923] on button "SUBMIT" at bounding box center [679, 916] width 118 height 49
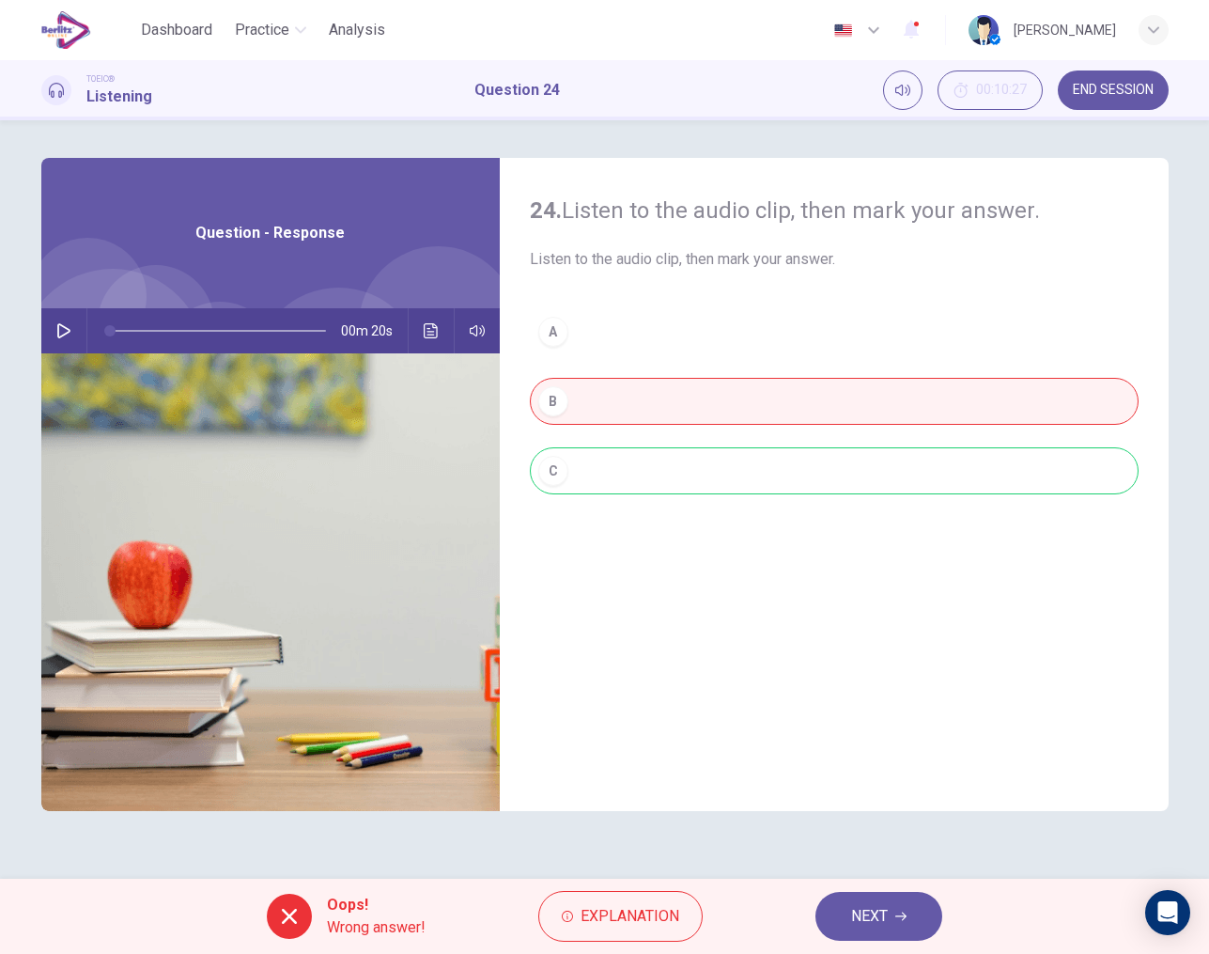
click at [893, 917] on button "NEXT" at bounding box center [879, 916] width 127 height 49
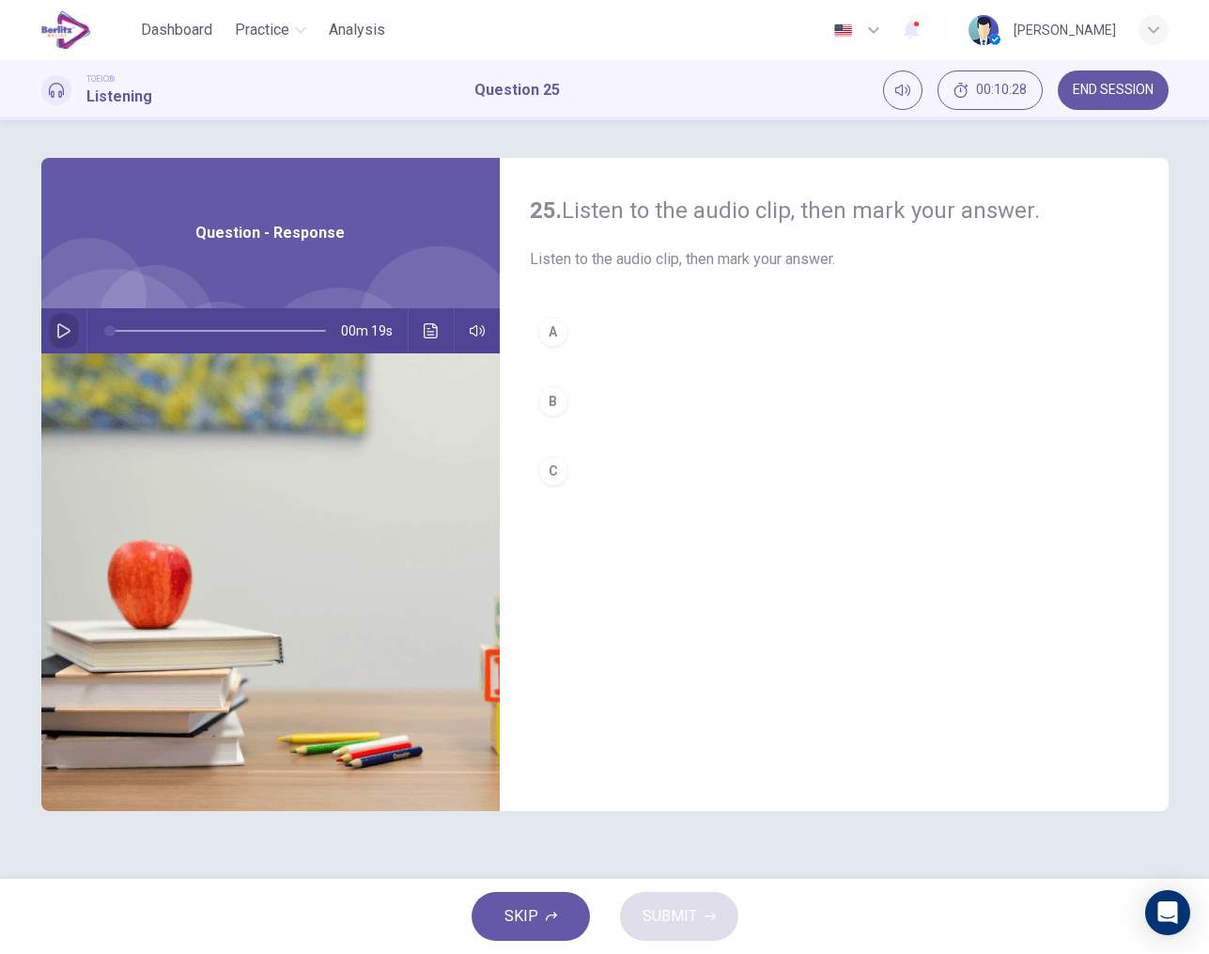
click at [67, 334] on icon "button" at bounding box center [63, 330] width 15 height 15
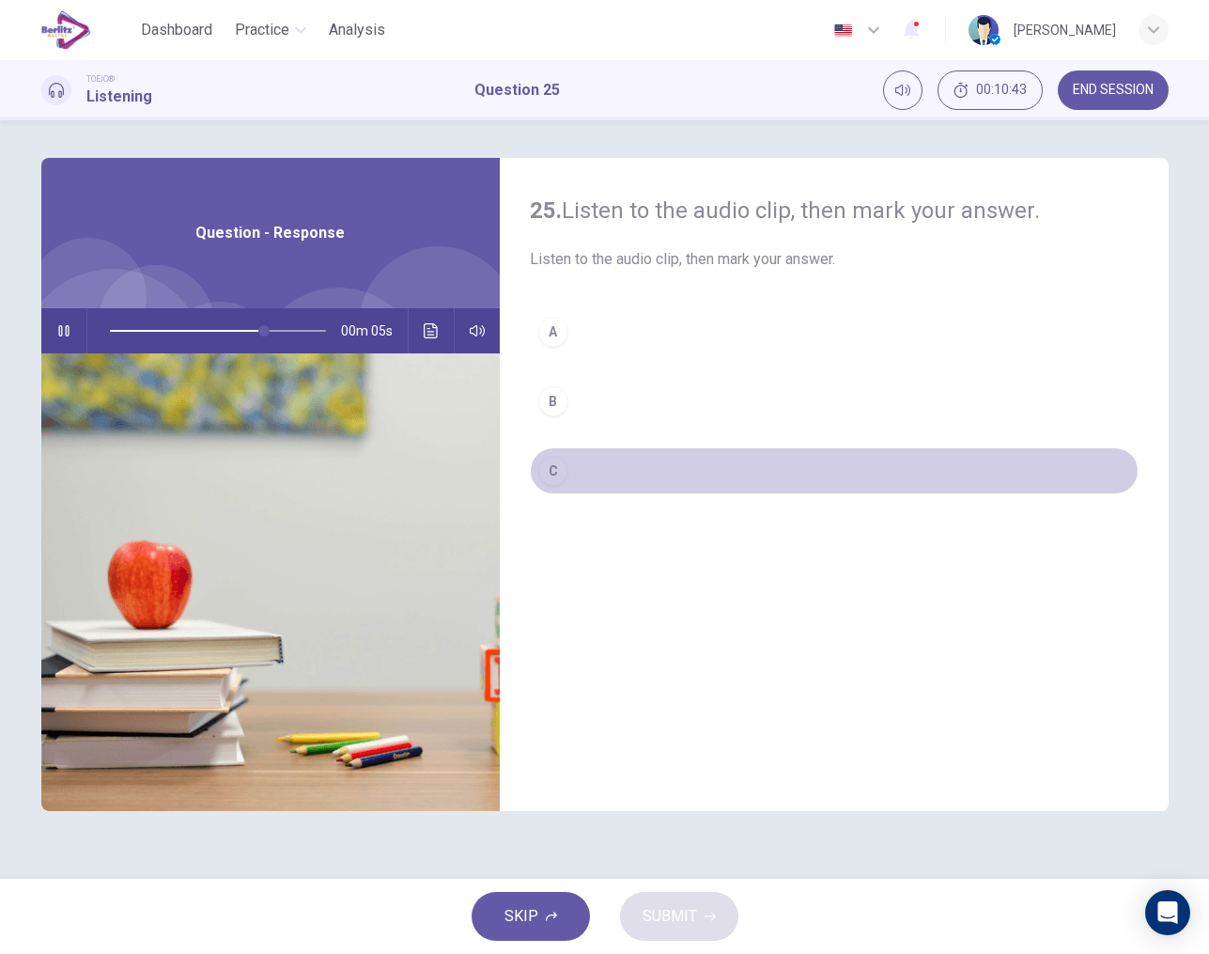
click at [558, 473] on div "C" at bounding box center [553, 471] width 30 height 30
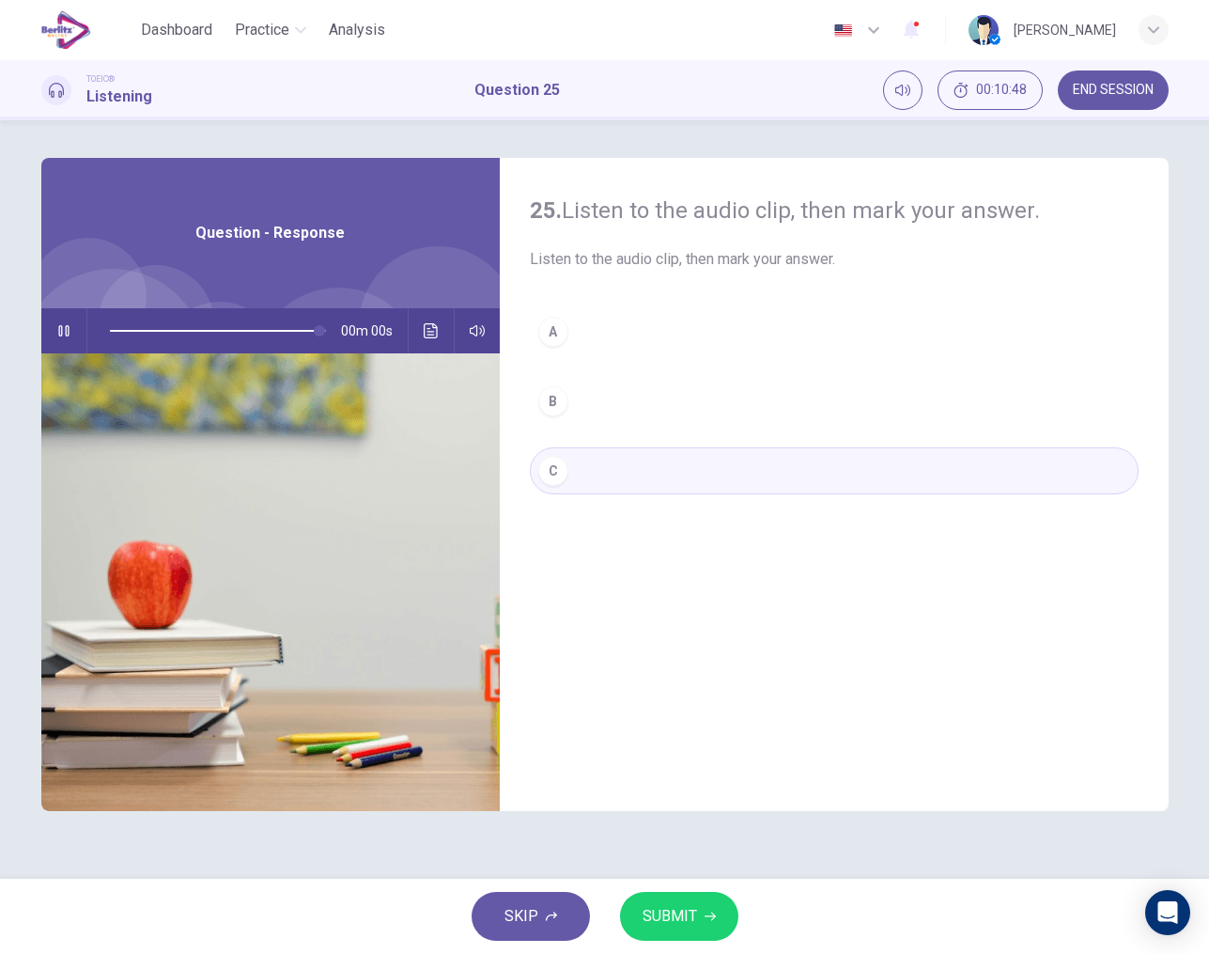
click at [682, 918] on span "SUBMIT" at bounding box center [670, 916] width 54 height 26
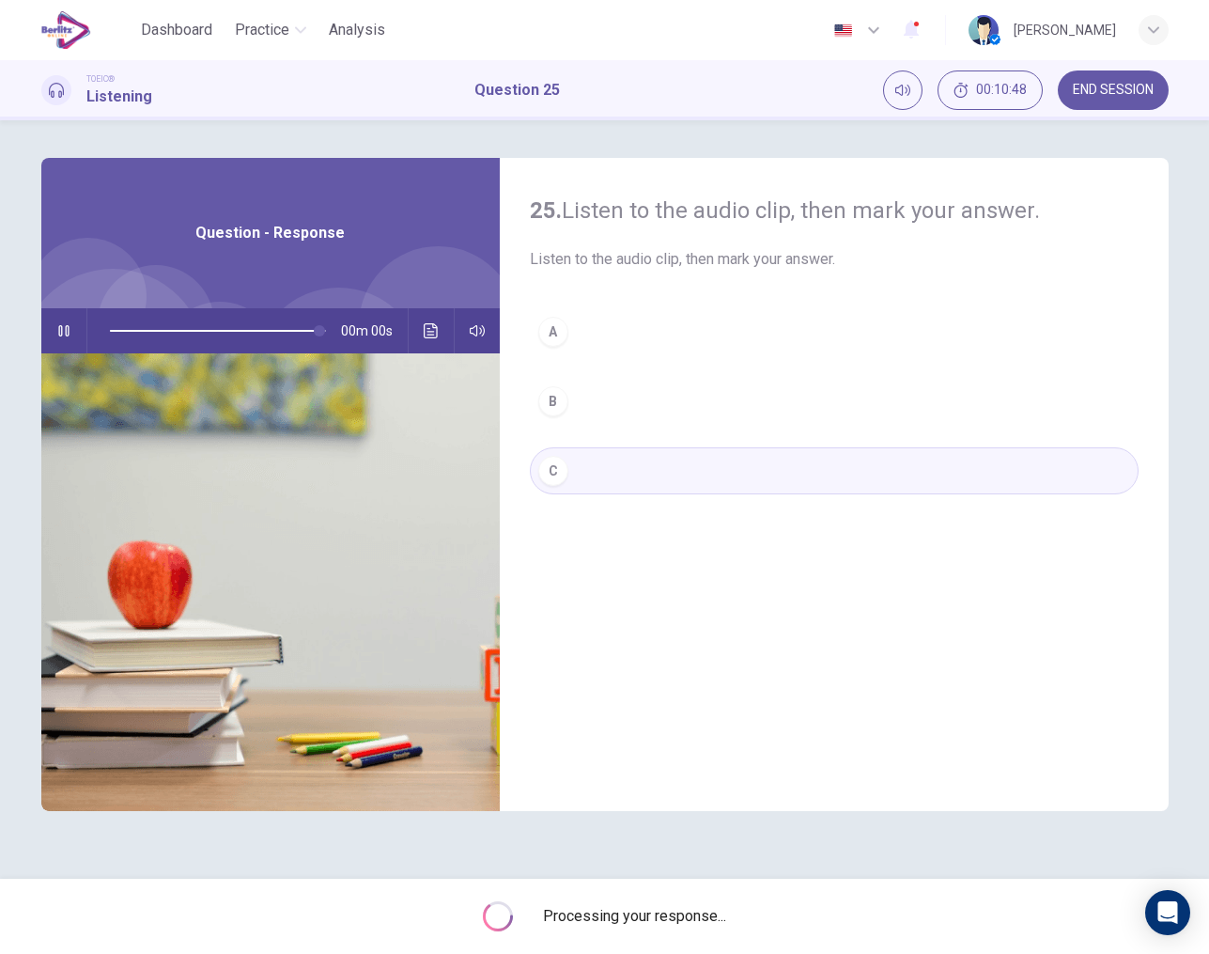
type input "*"
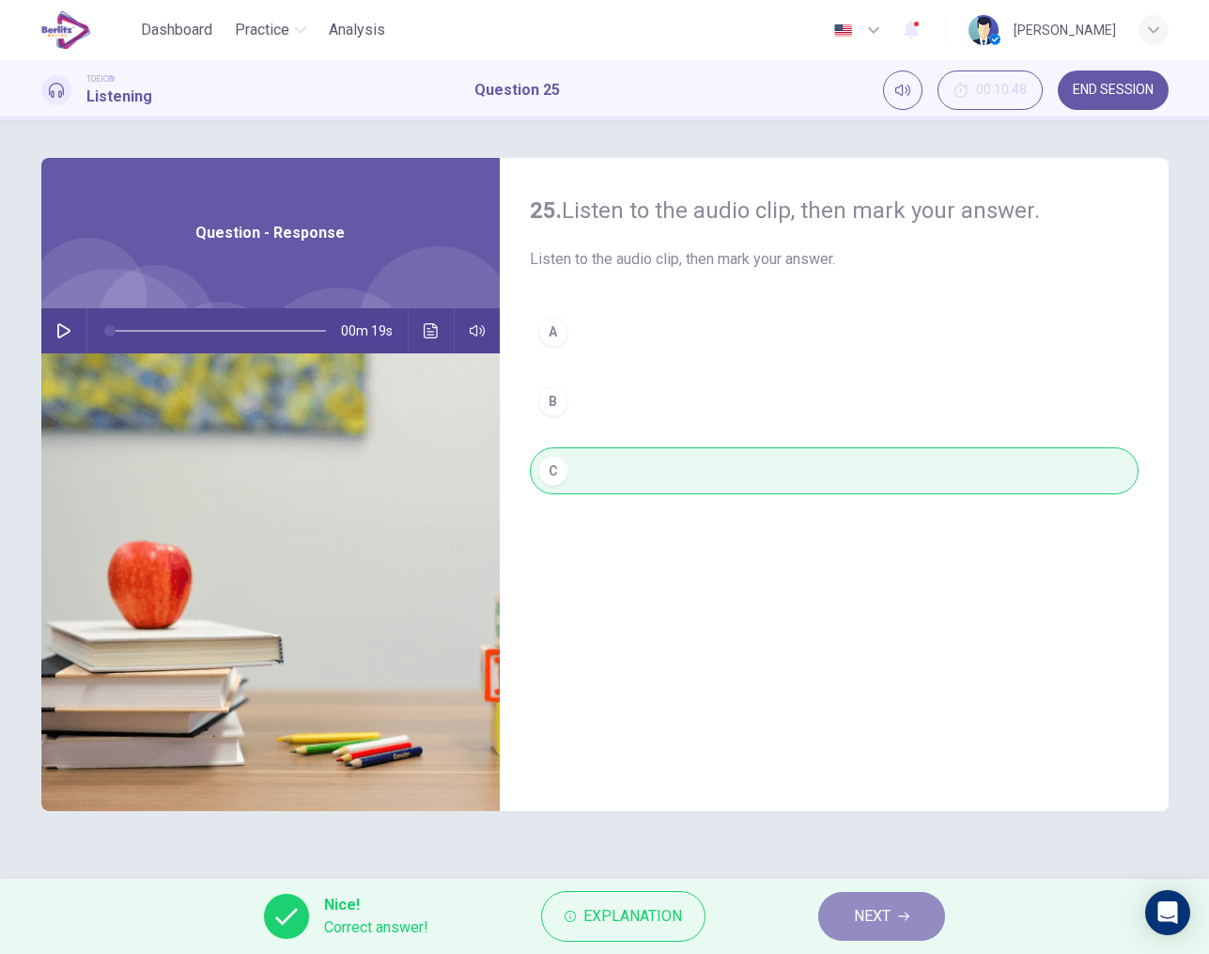
click at [894, 910] on button "NEXT" at bounding box center [881, 916] width 127 height 49
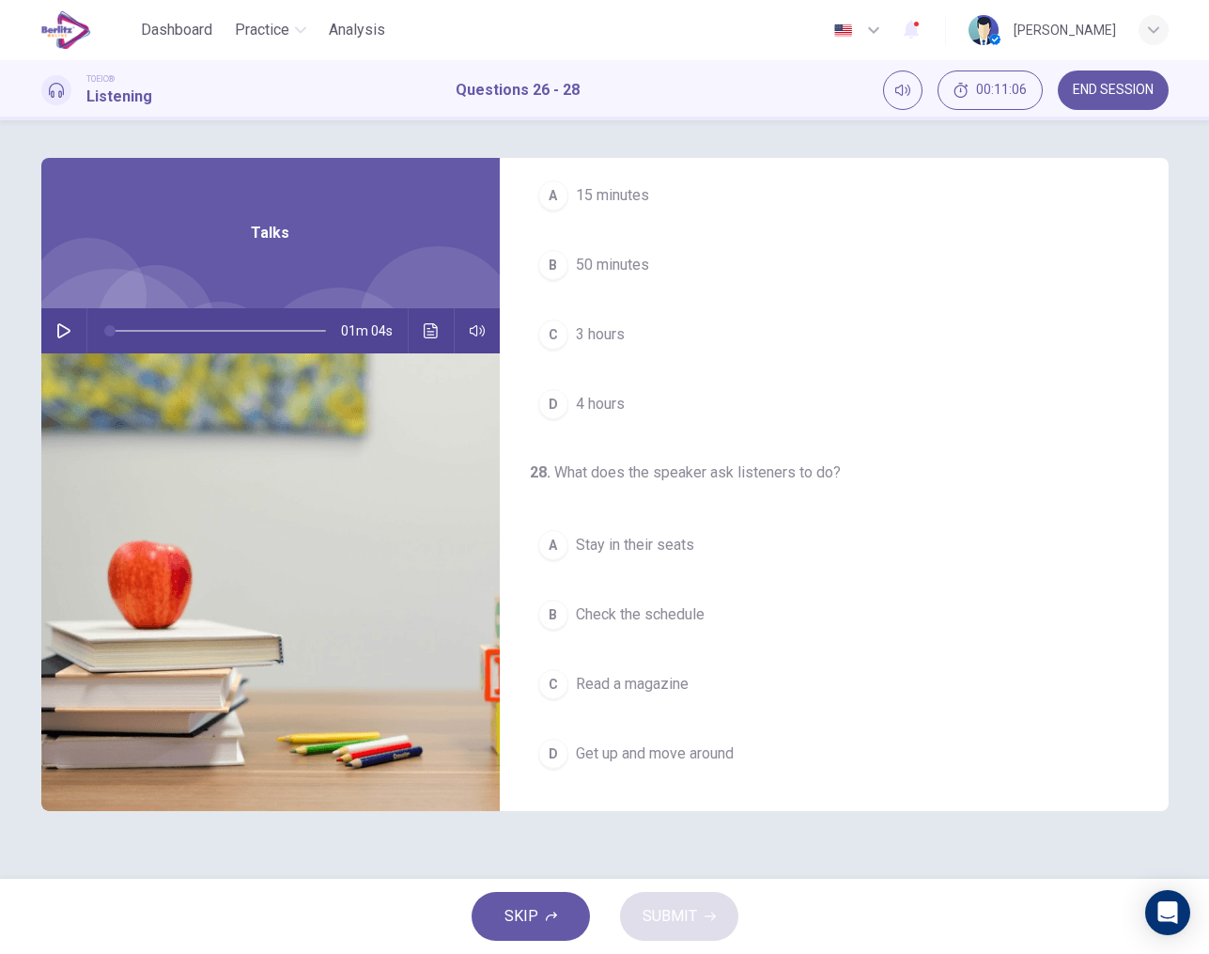
scroll to position [429, 0]
click at [65, 335] on icon "button" at bounding box center [63, 330] width 15 height 15
click at [628, 542] on span "Stay in their seats" at bounding box center [635, 546] width 118 height 23
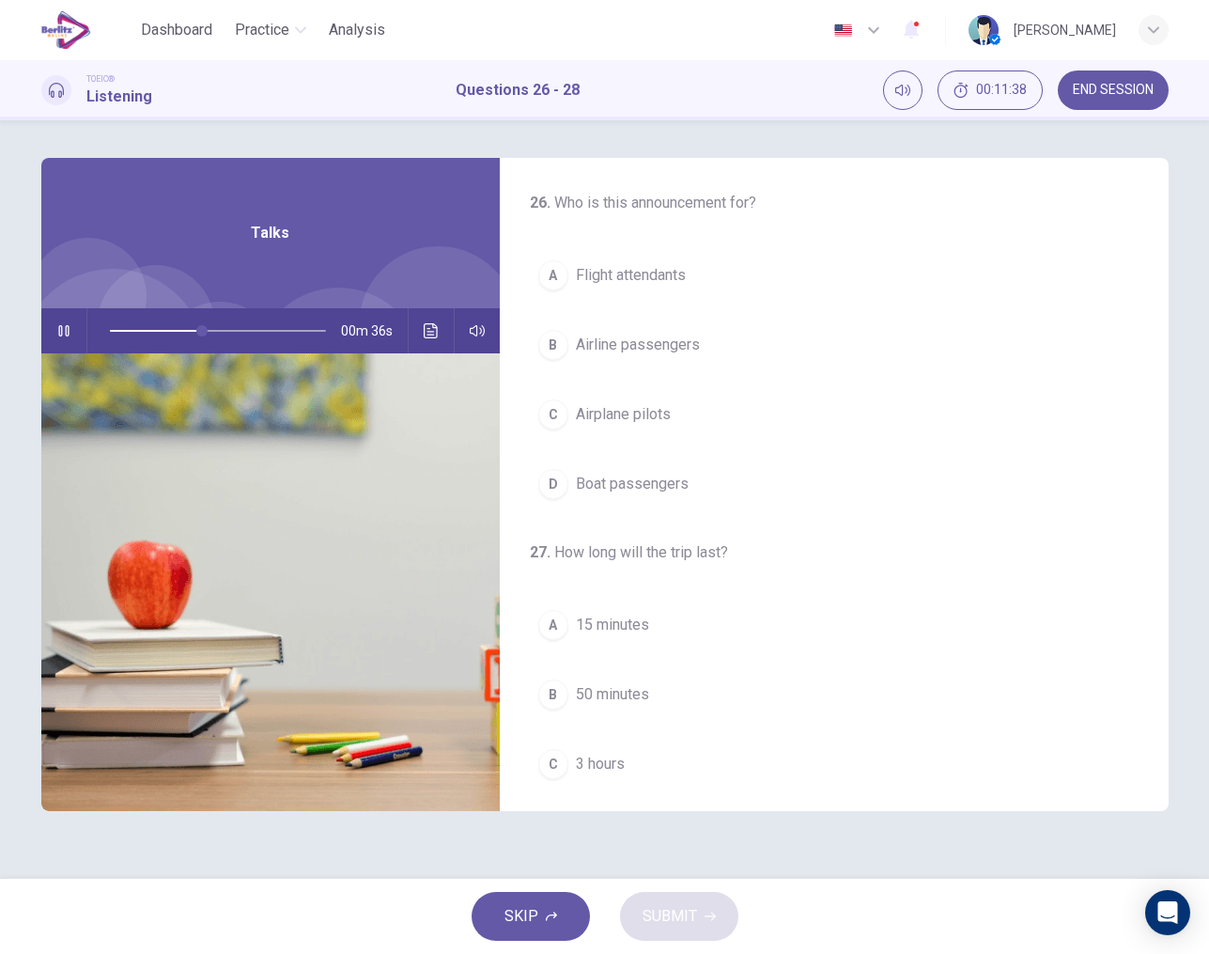
scroll to position [0, 0]
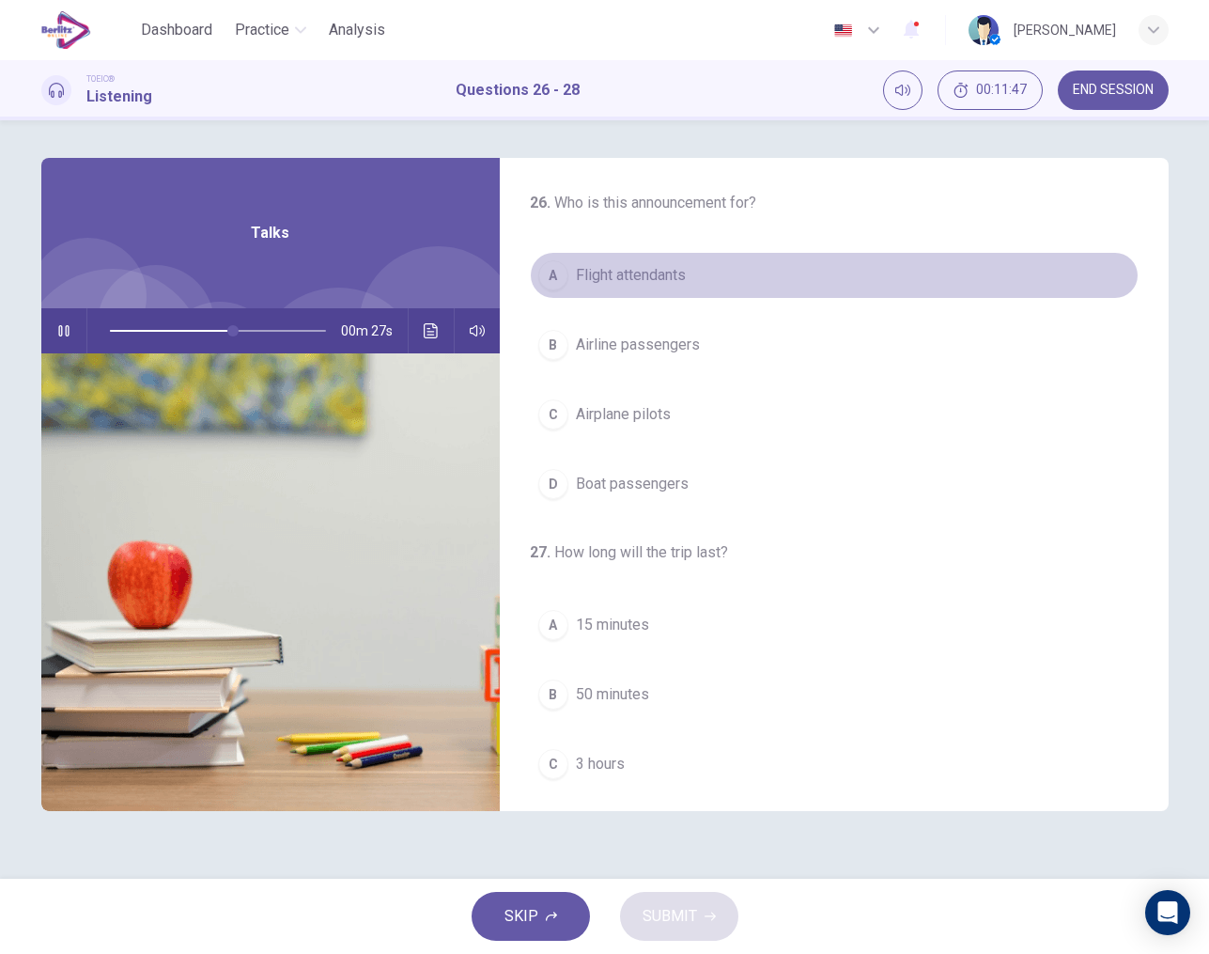
click at [654, 279] on span "Flight attendants" at bounding box center [631, 275] width 110 height 23
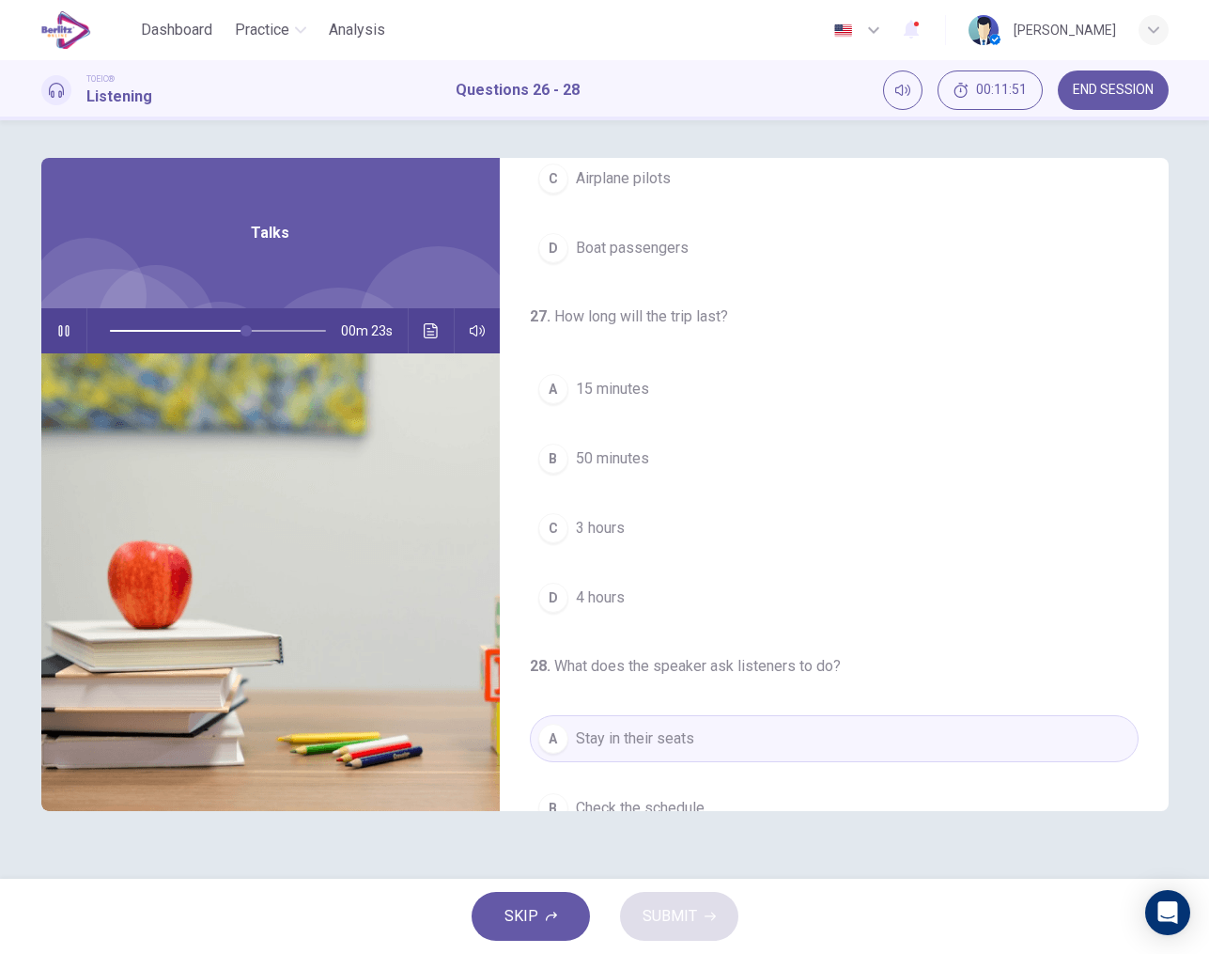
scroll to position [267, 0]
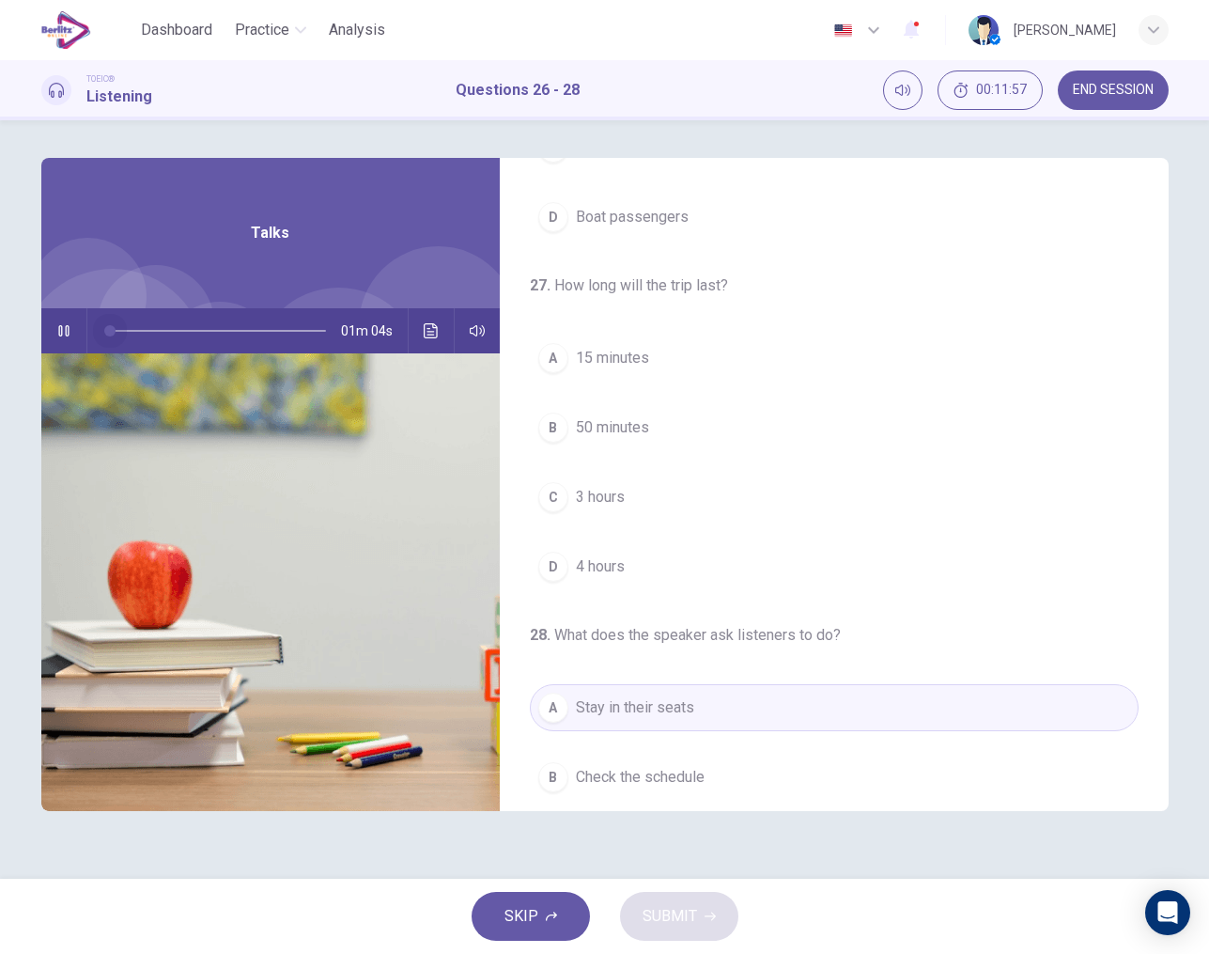
drag, startPoint x: 270, startPoint y: 335, endPoint x: 93, endPoint y: 346, distance: 176.9
click at [93, 346] on div at bounding box center [214, 330] width 254 height 45
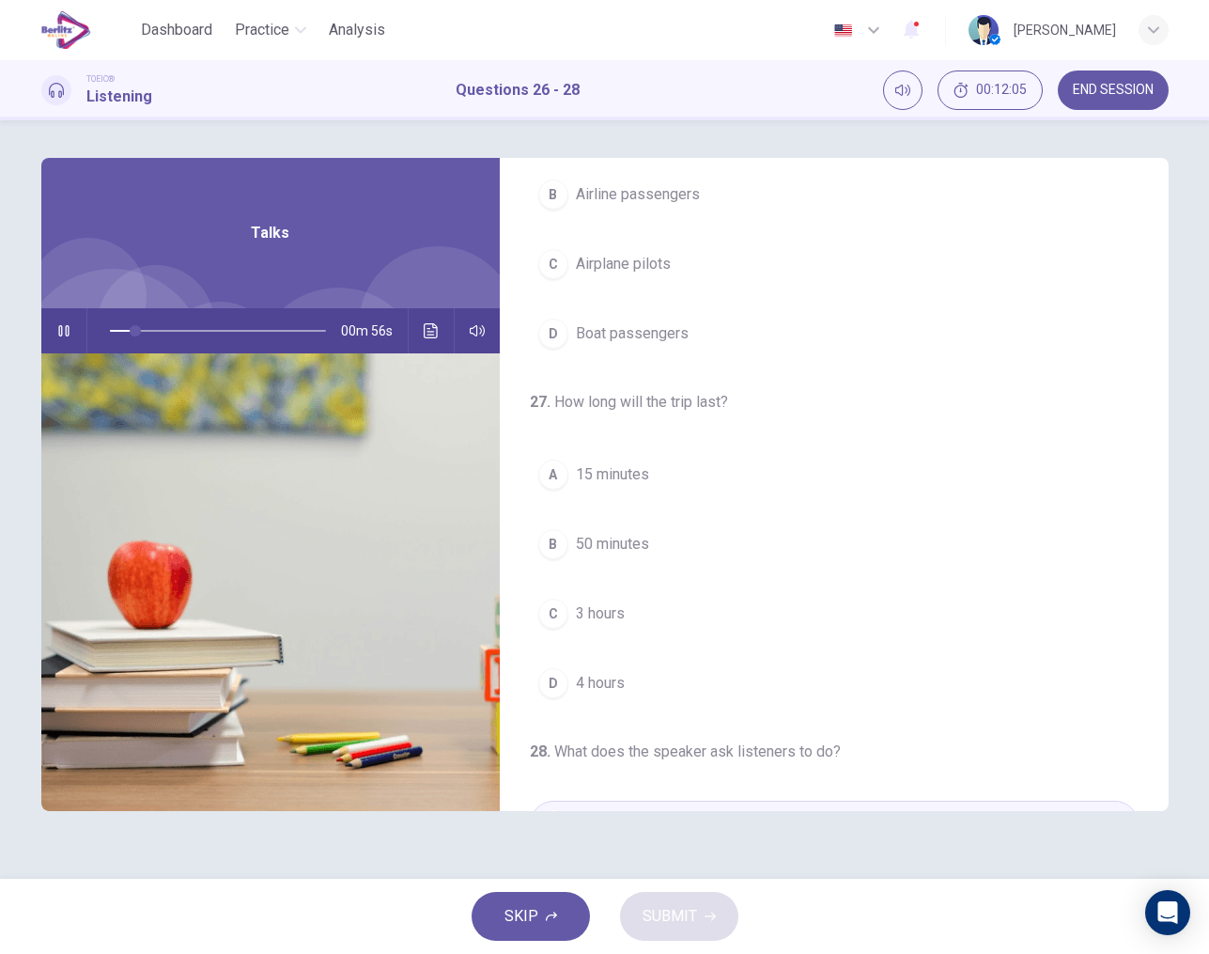
scroll to position [164, 0]
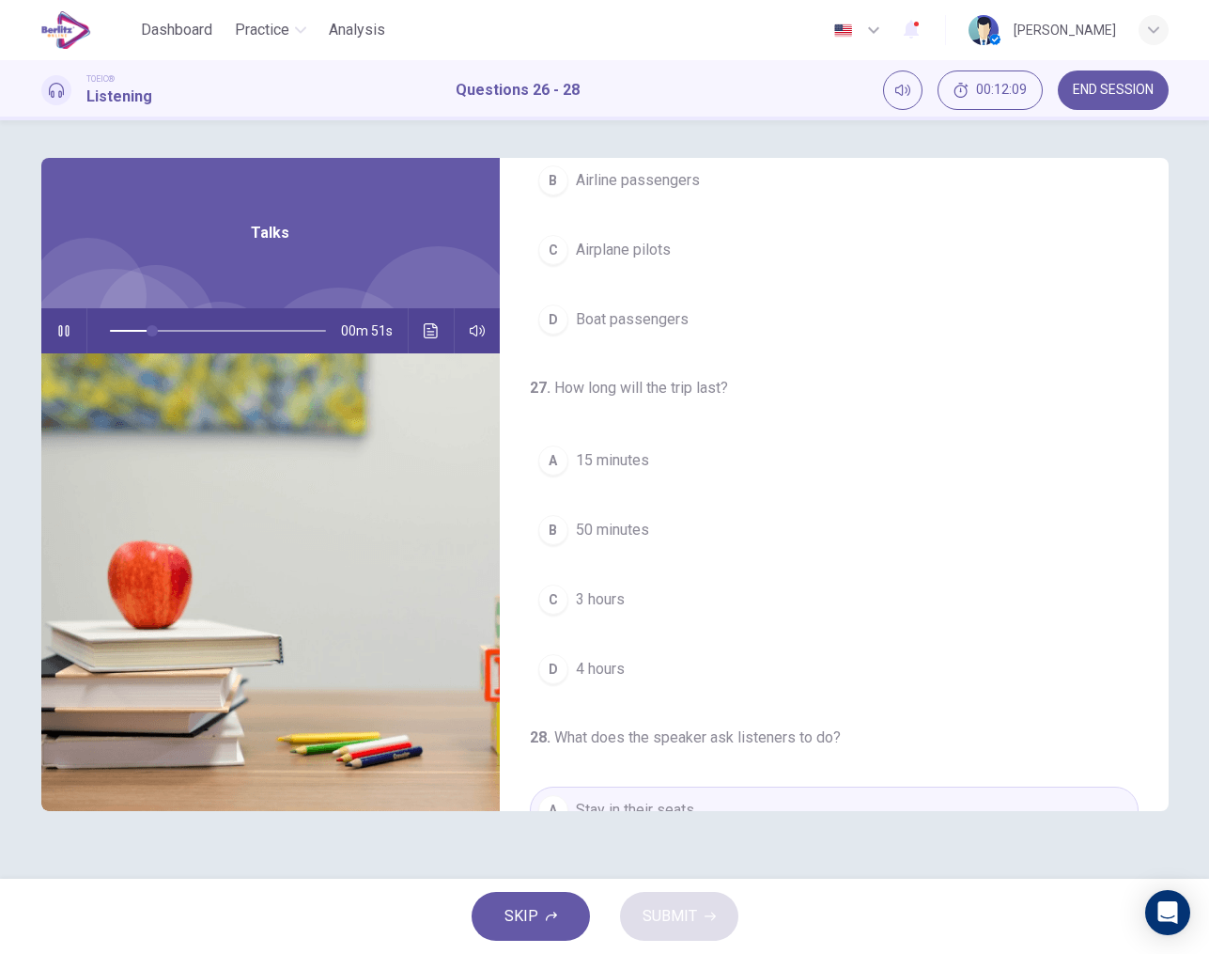
click at [571, 599] on button "C 3 hours" at bounding box center [834, 599] width 609 height 47
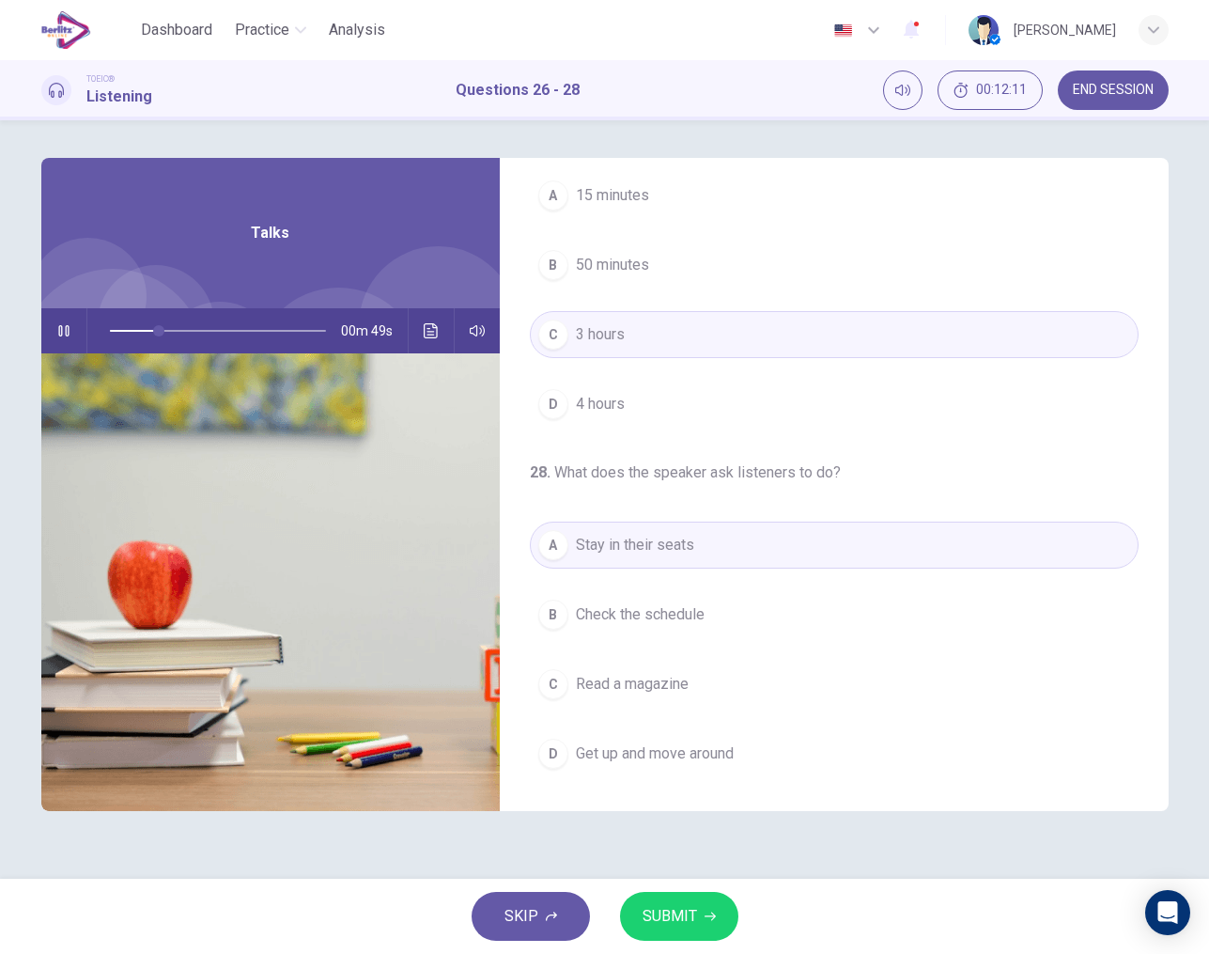
scroll to position [429, 0]
click at [693, 914] on span "SUBMIT" at bounding box center [670, 916] width 54 height 26
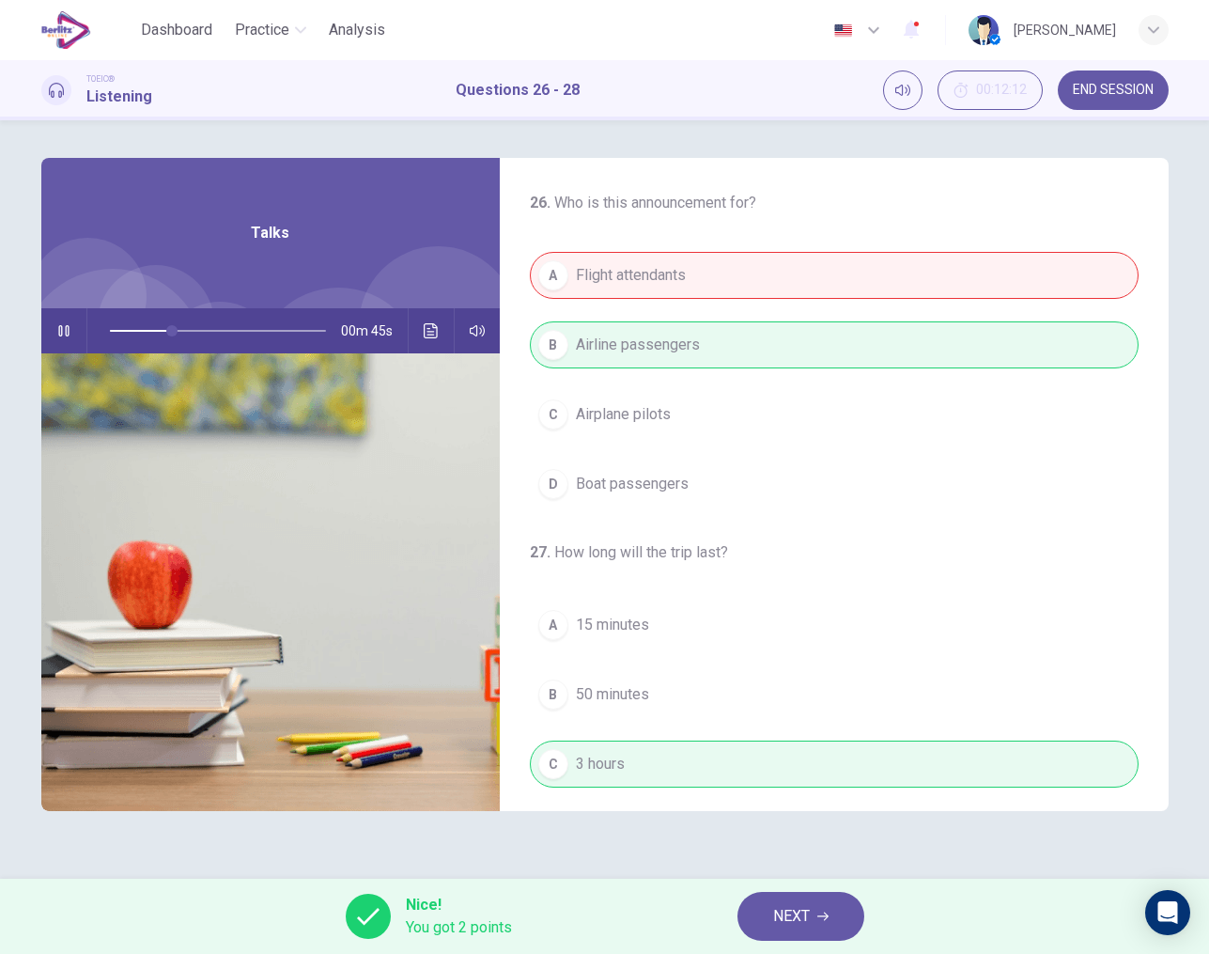
scroll to position [0, 0]
type input "**"
click at [793, 917] on span "NEXT" at bounding box center [791, 916] width 37 height 26
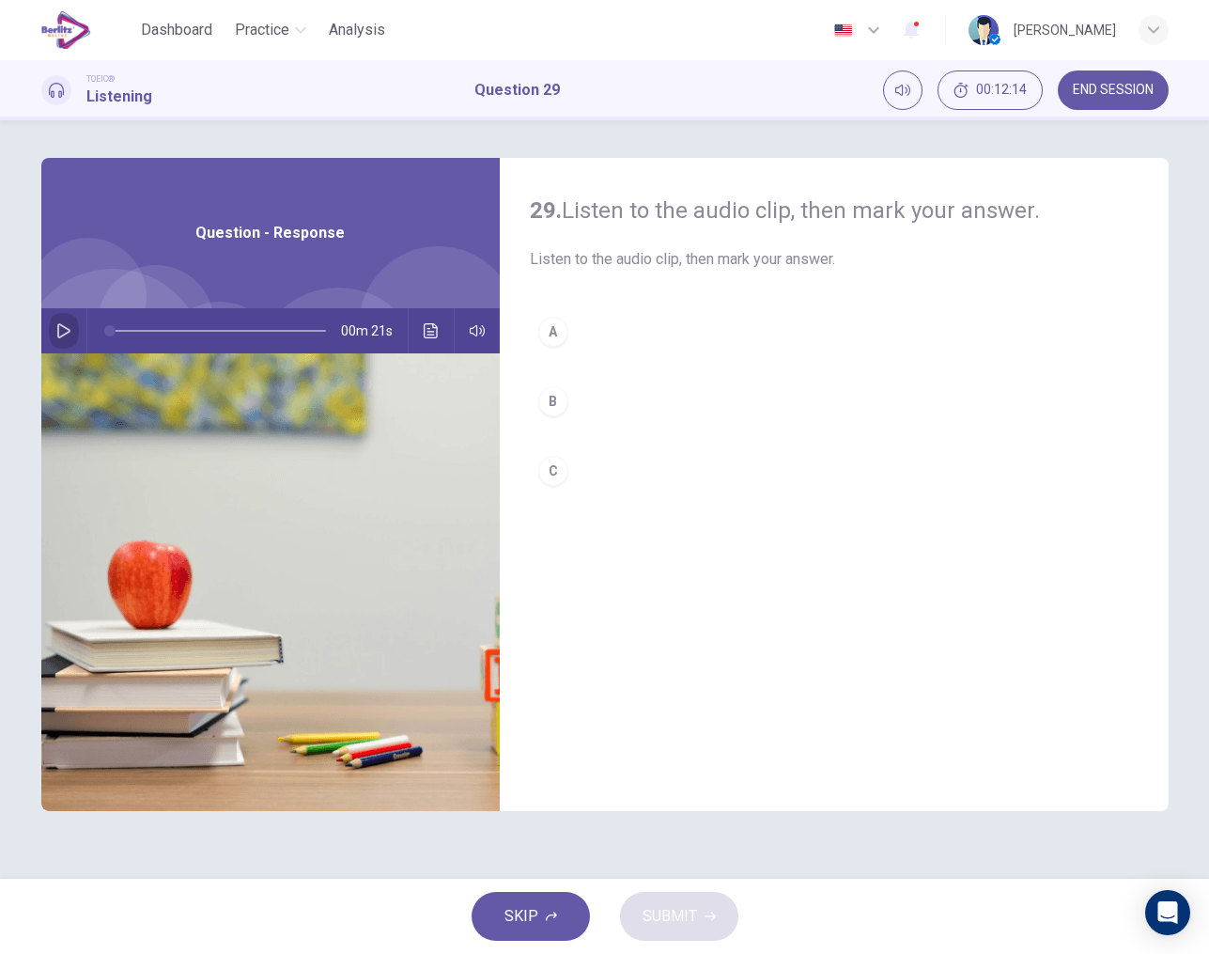
click at [58, 323] on icon "button" at bounding box center [63, 330] width 15 height 15
click at [555, 480] on div "C" at bounding box center [553, 471] width 30 height 30
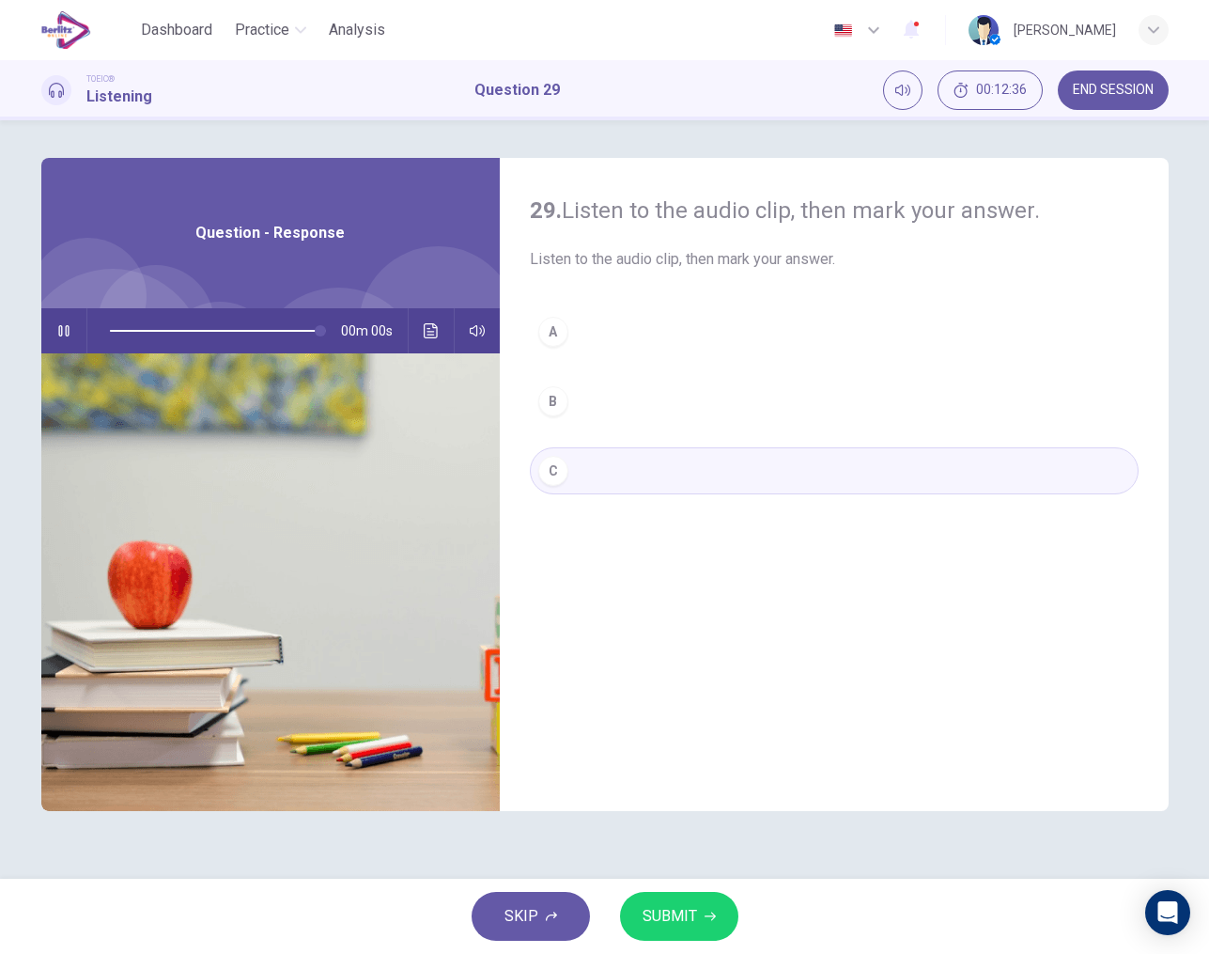
type input "*"
click at [674, 925] on span "SUBMIT" at bounding box center [670, 916] width 54 height 26
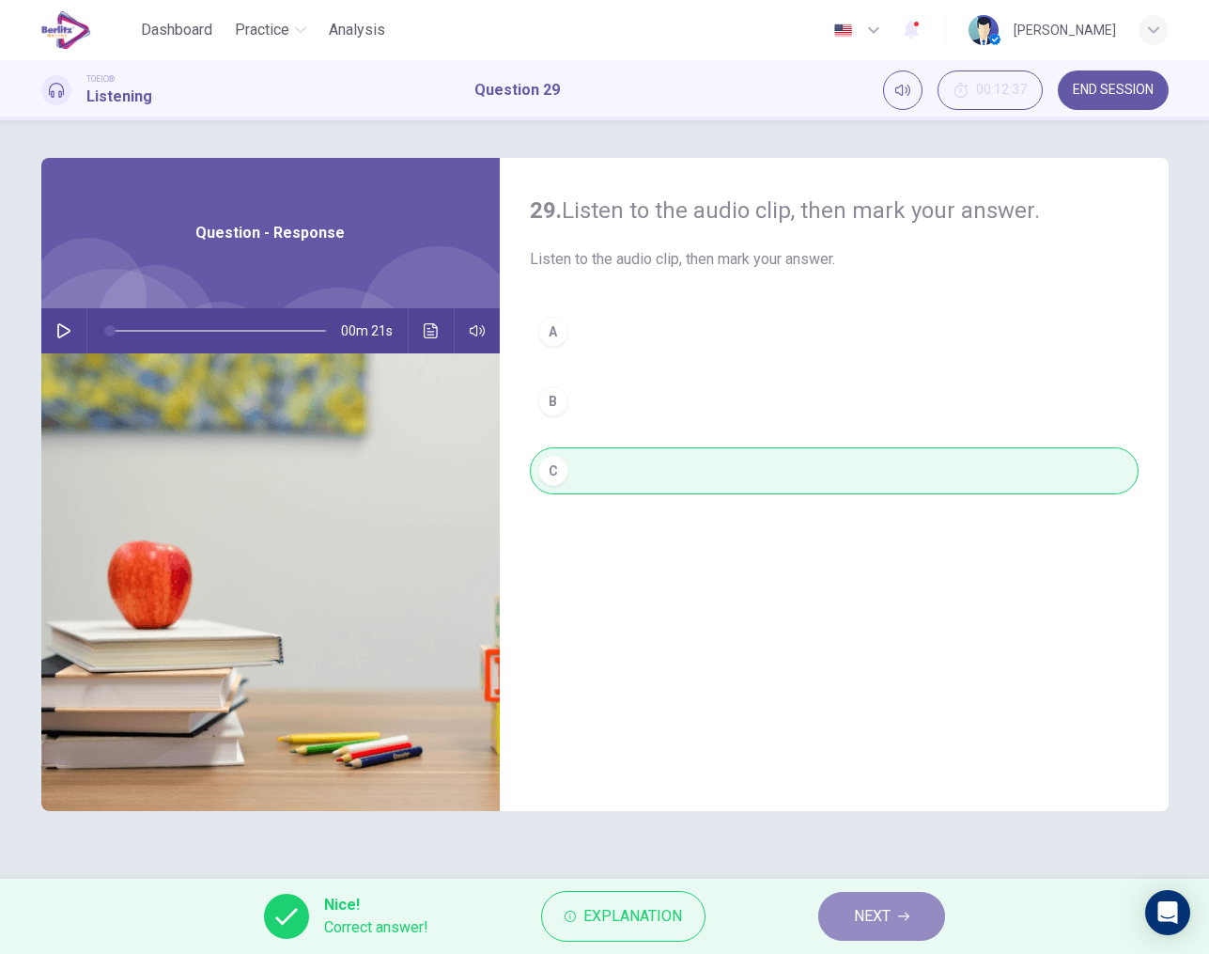
click at [858, 909] on span "NEXT" at bounding box center [872, 916] width 37 height 26
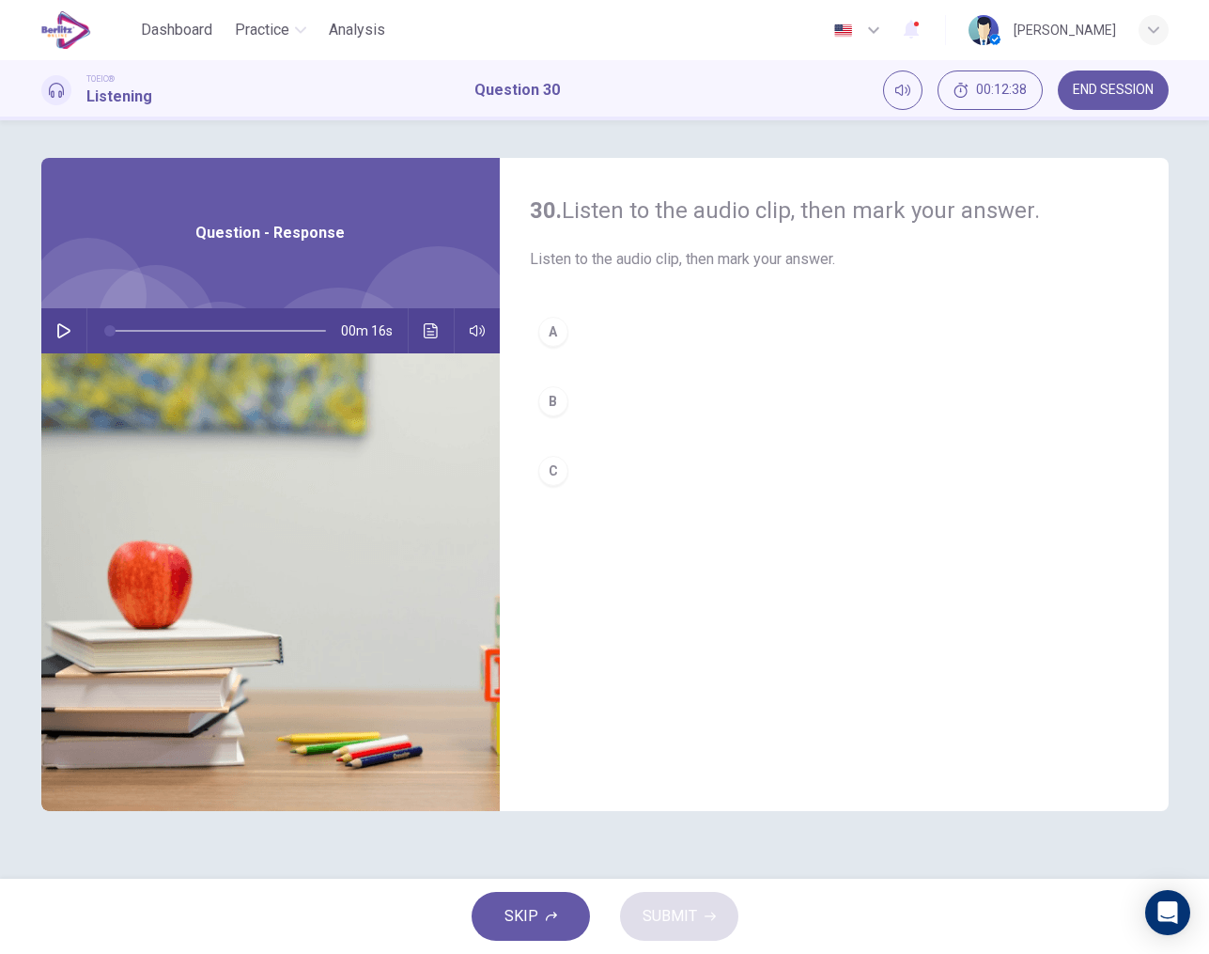
click at [68, 334] on icon "button" at bounding box center [63, 330] width 15 height 15
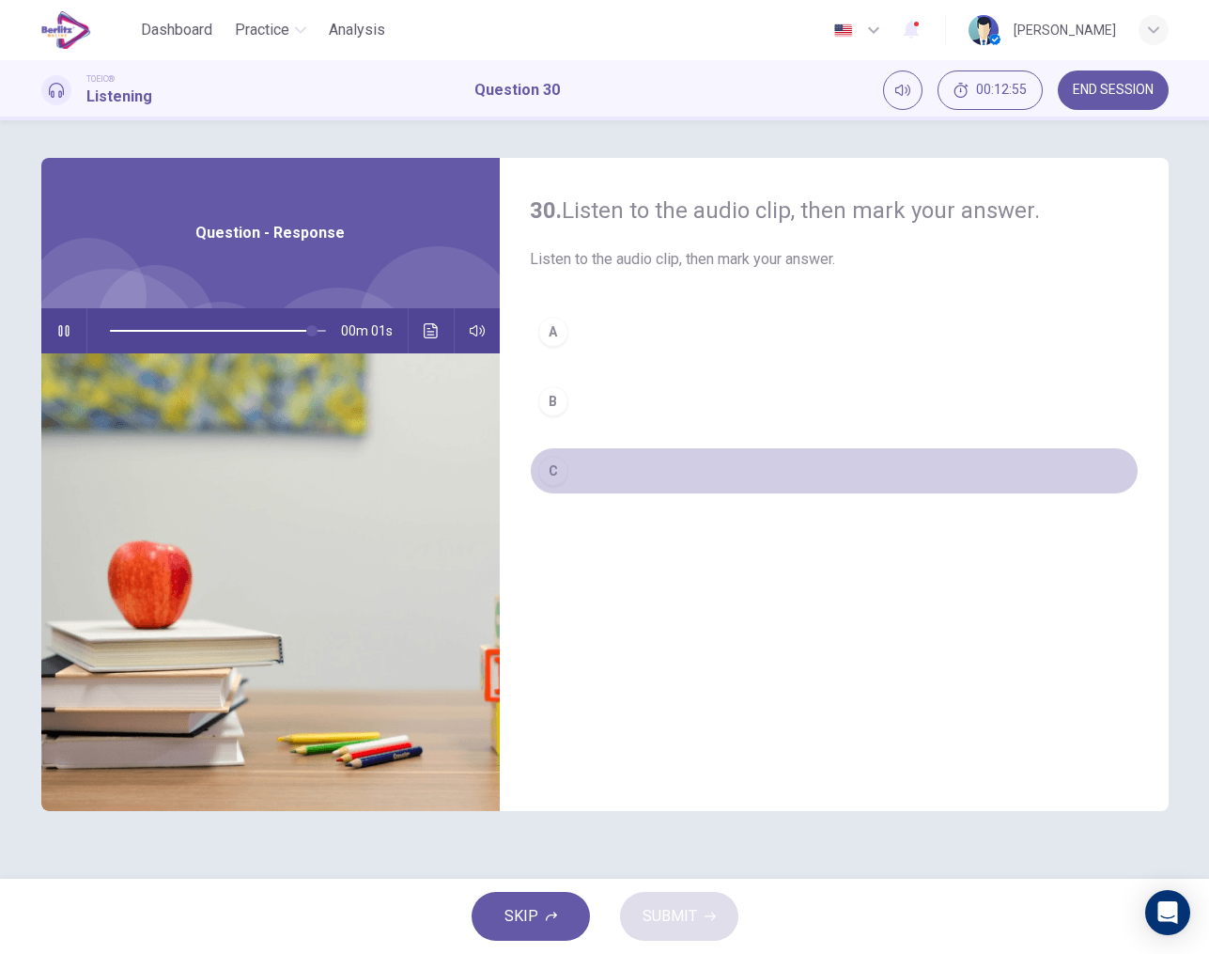
click at [563, 479] on div "C" at bounding box center [553, 471] width 30 height 30
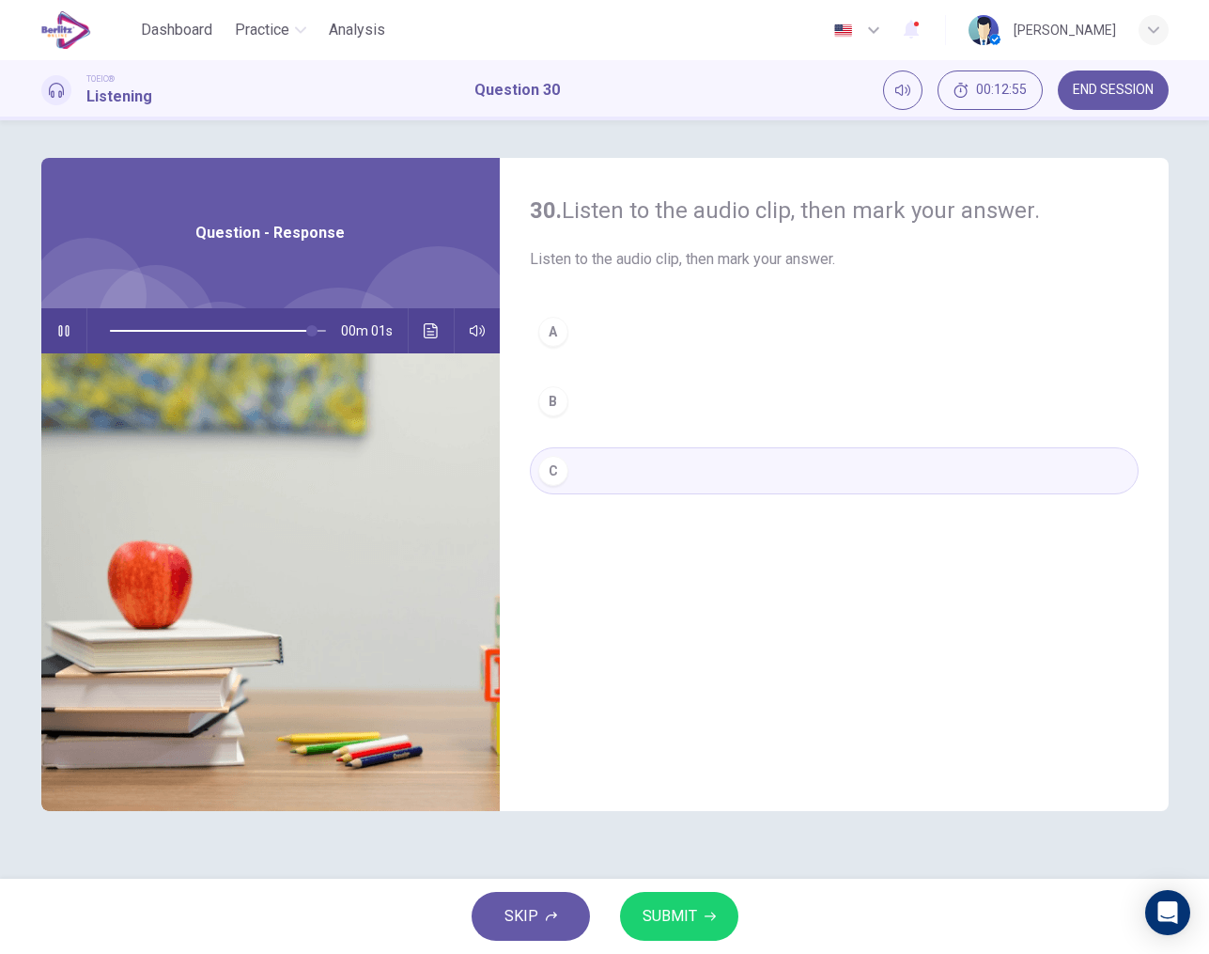
type input "*"
click at [680, 930] on button "SUBMIT" at bounding box center [679, 916] width 118 height 49
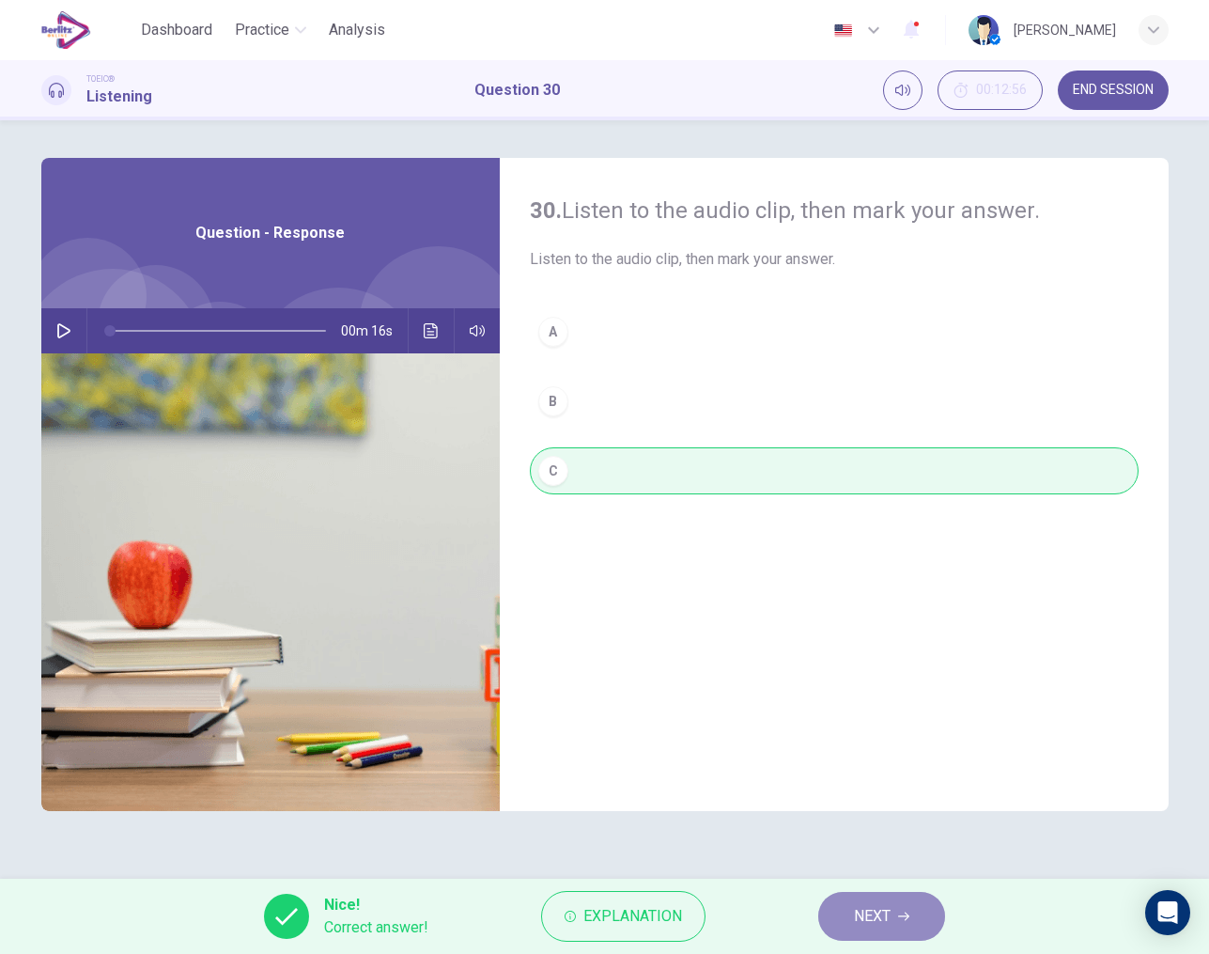
click at [883, 911] on span "NEXT" at bounding box center [872, 916] width 37 height 26
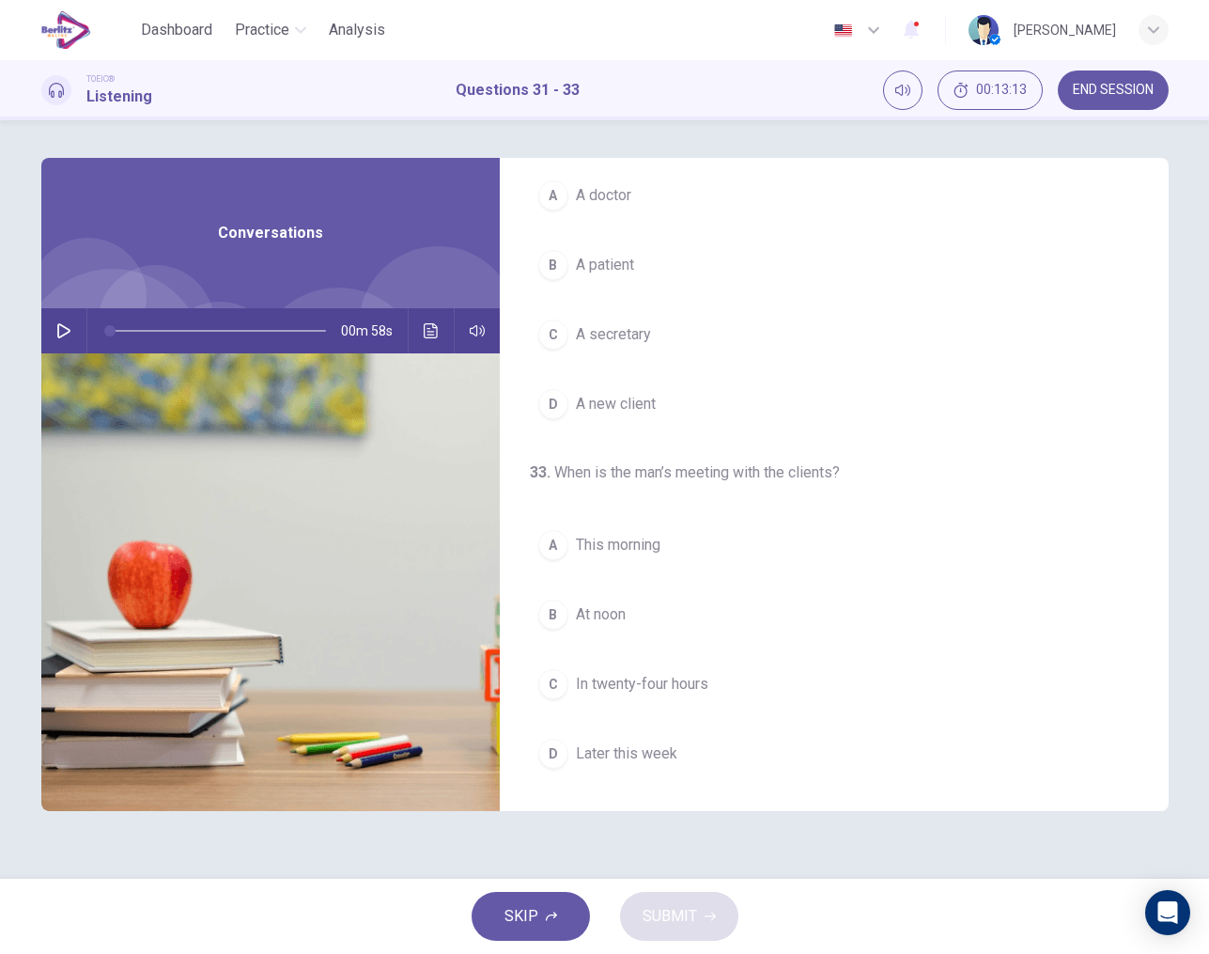
scroll to position [429, 0]
click at [65, 326] on icon "button" at bounding box center [63, 330] width 15 height 15
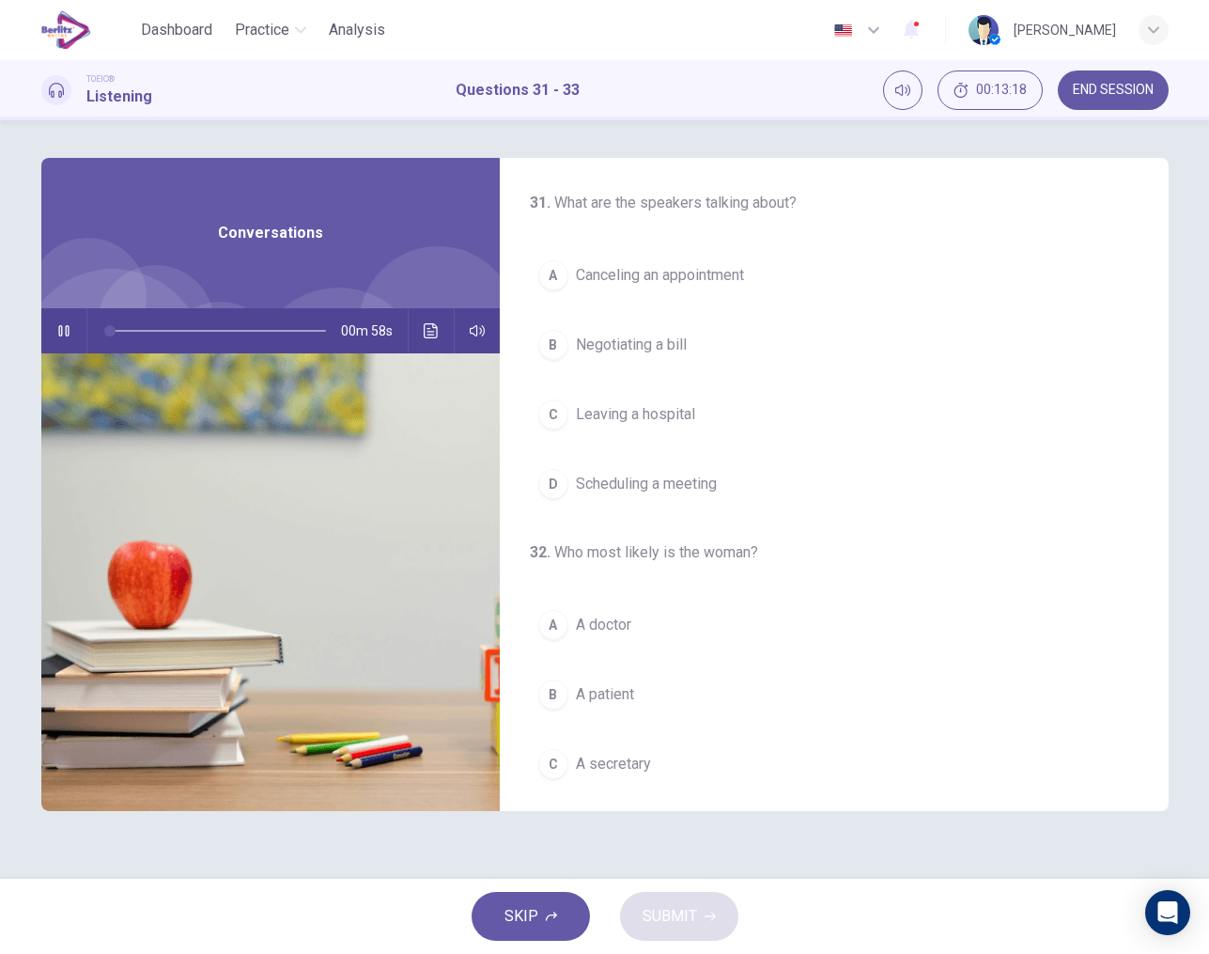
scroll to position [0, 0]
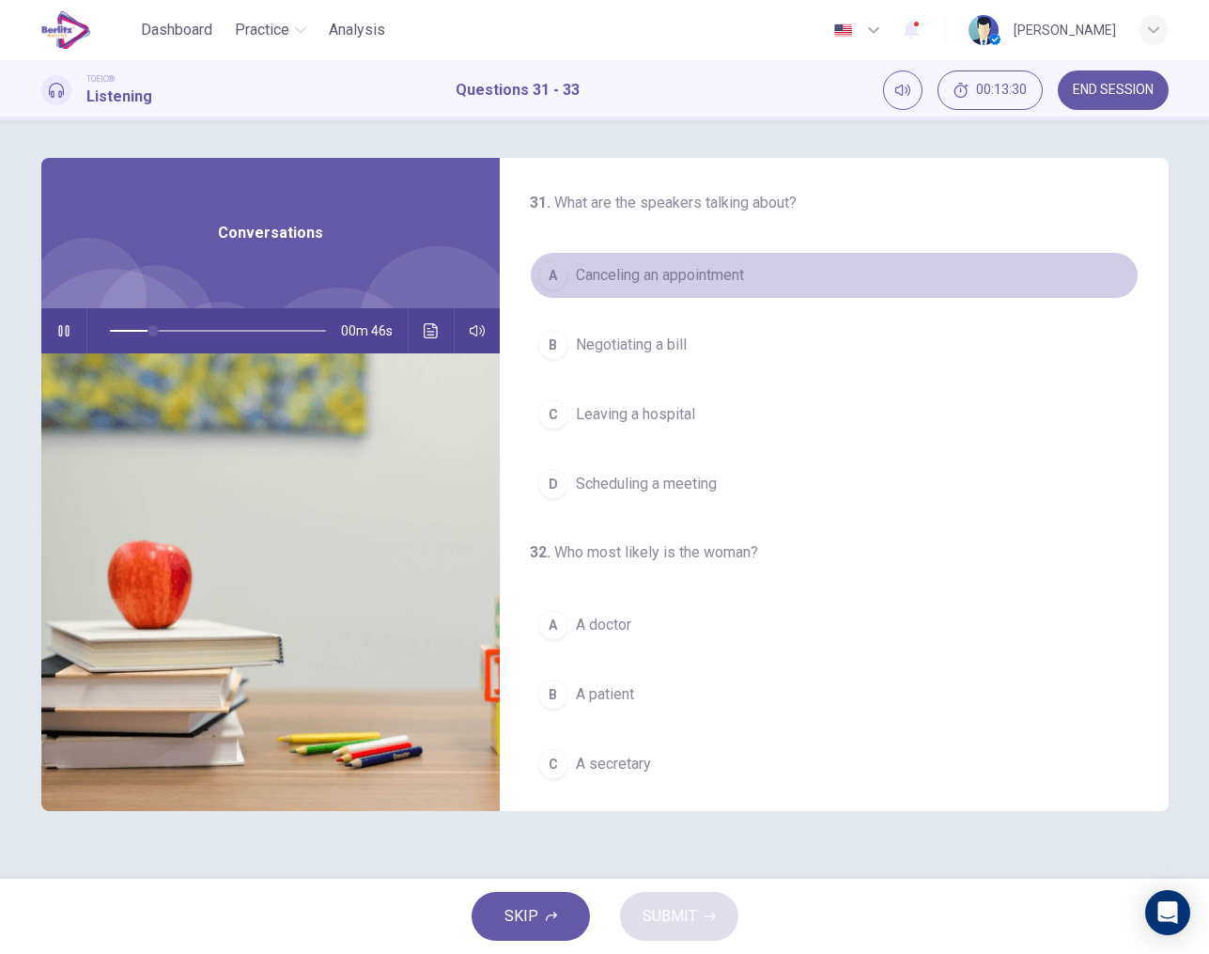
click at [665, 278] on span "Canceling an appointment" at bounding box center [660, 275] width 168 height 23
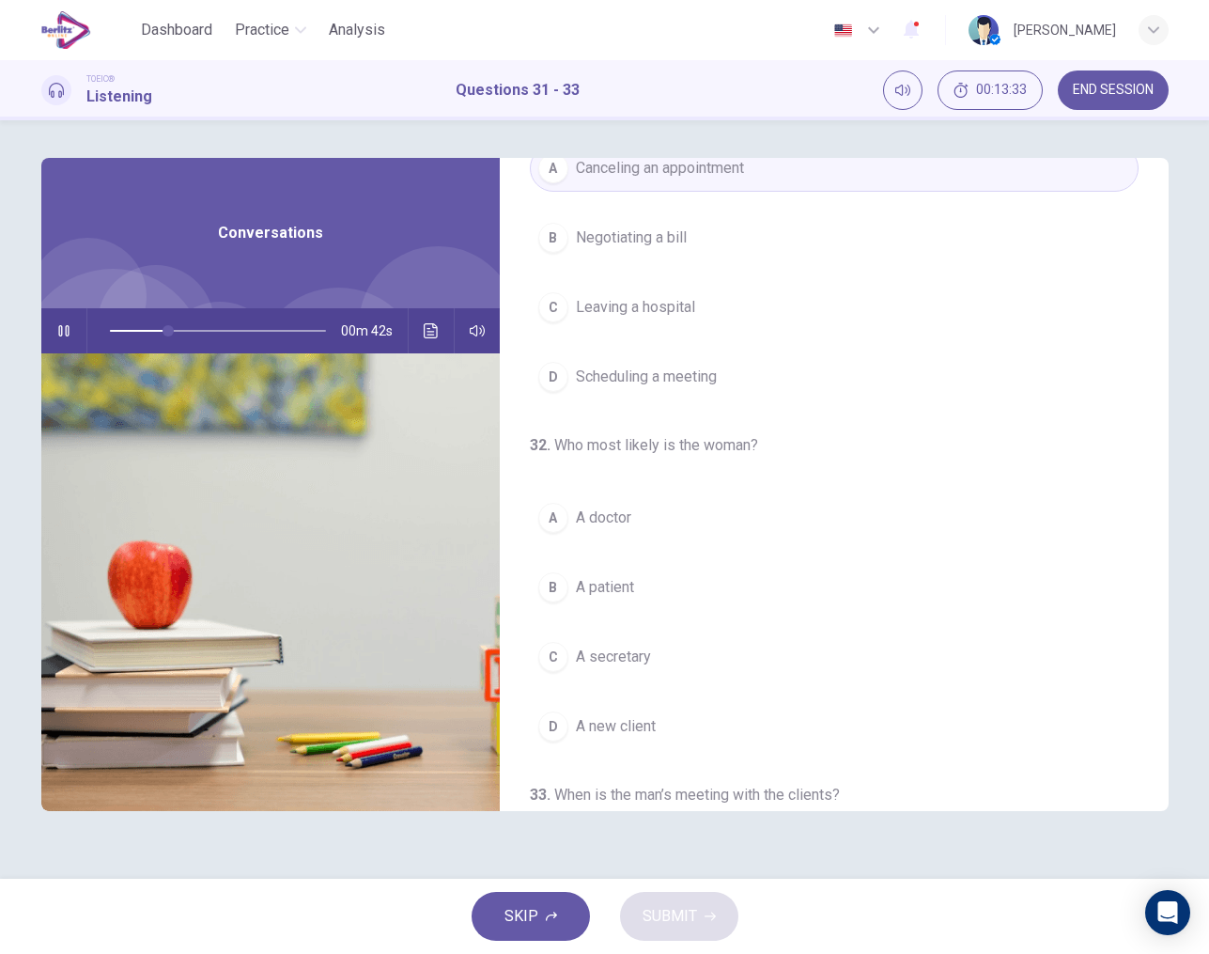
scroll to position [112, 0]
click at [596, 654] on span "A secretary" at bounding box center [613, 652] width 75 height 23
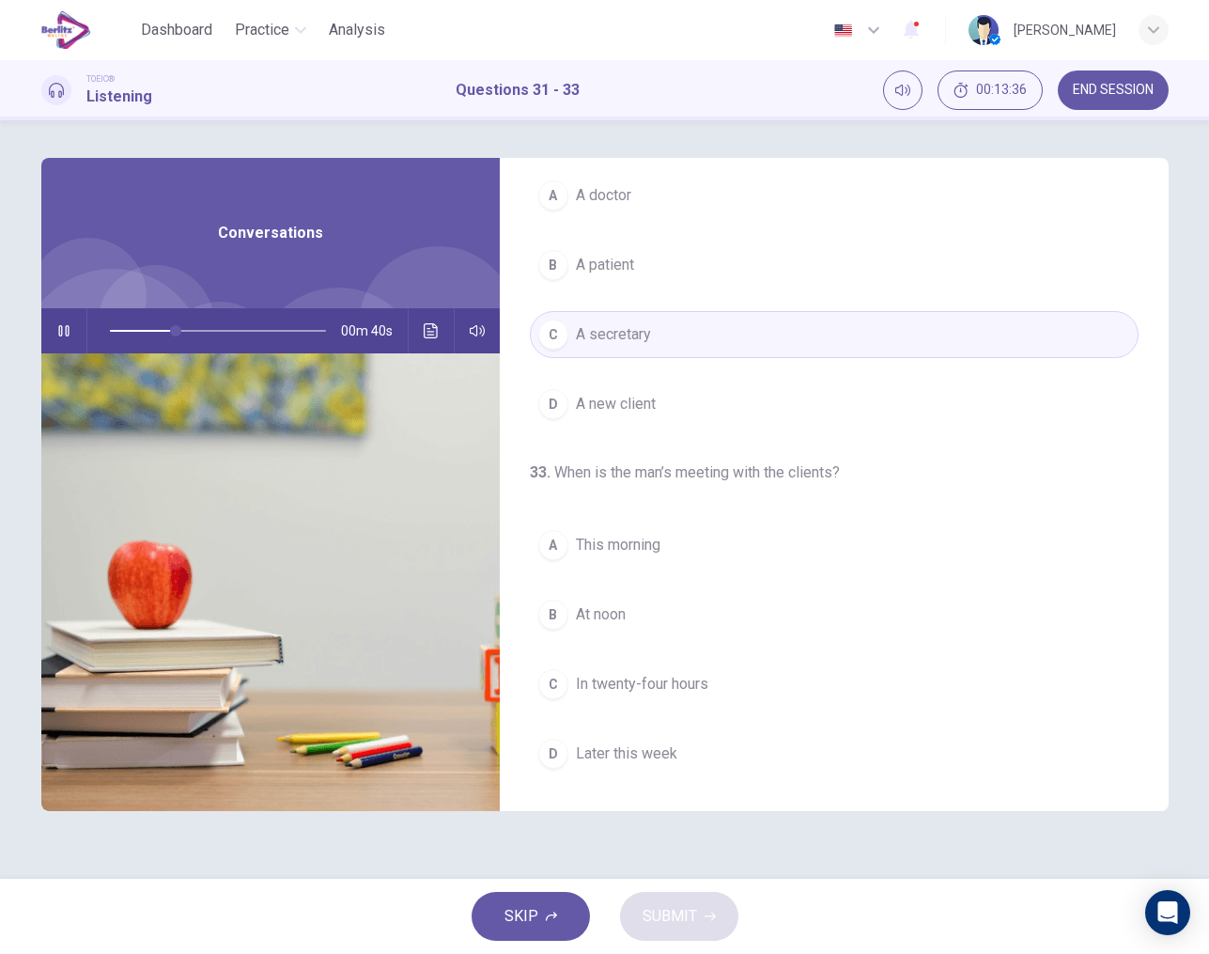
scroll to position [0, 0]
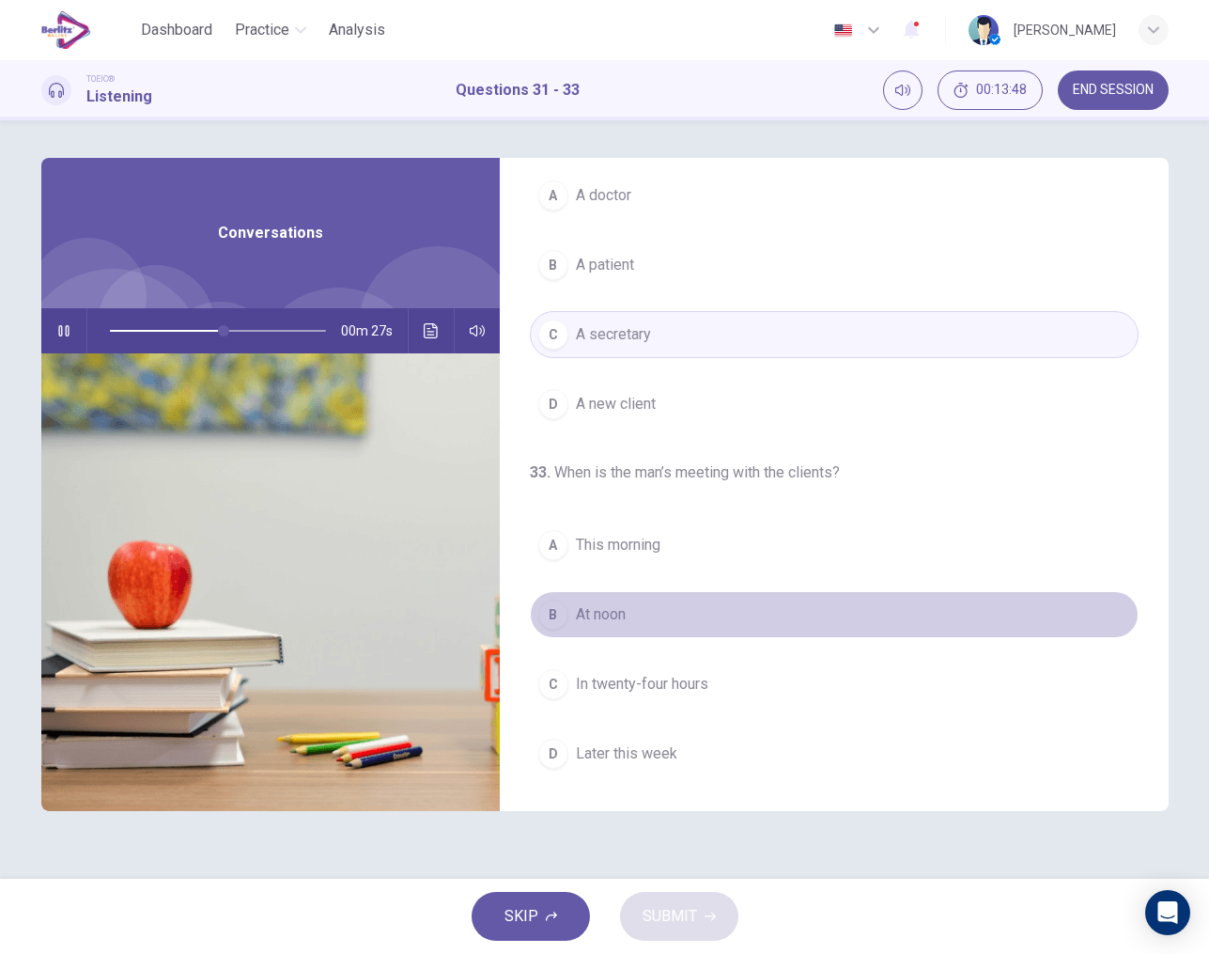
click at [611, 610] on span "At noon" at bounding box center [601, 614] width 50 height 23
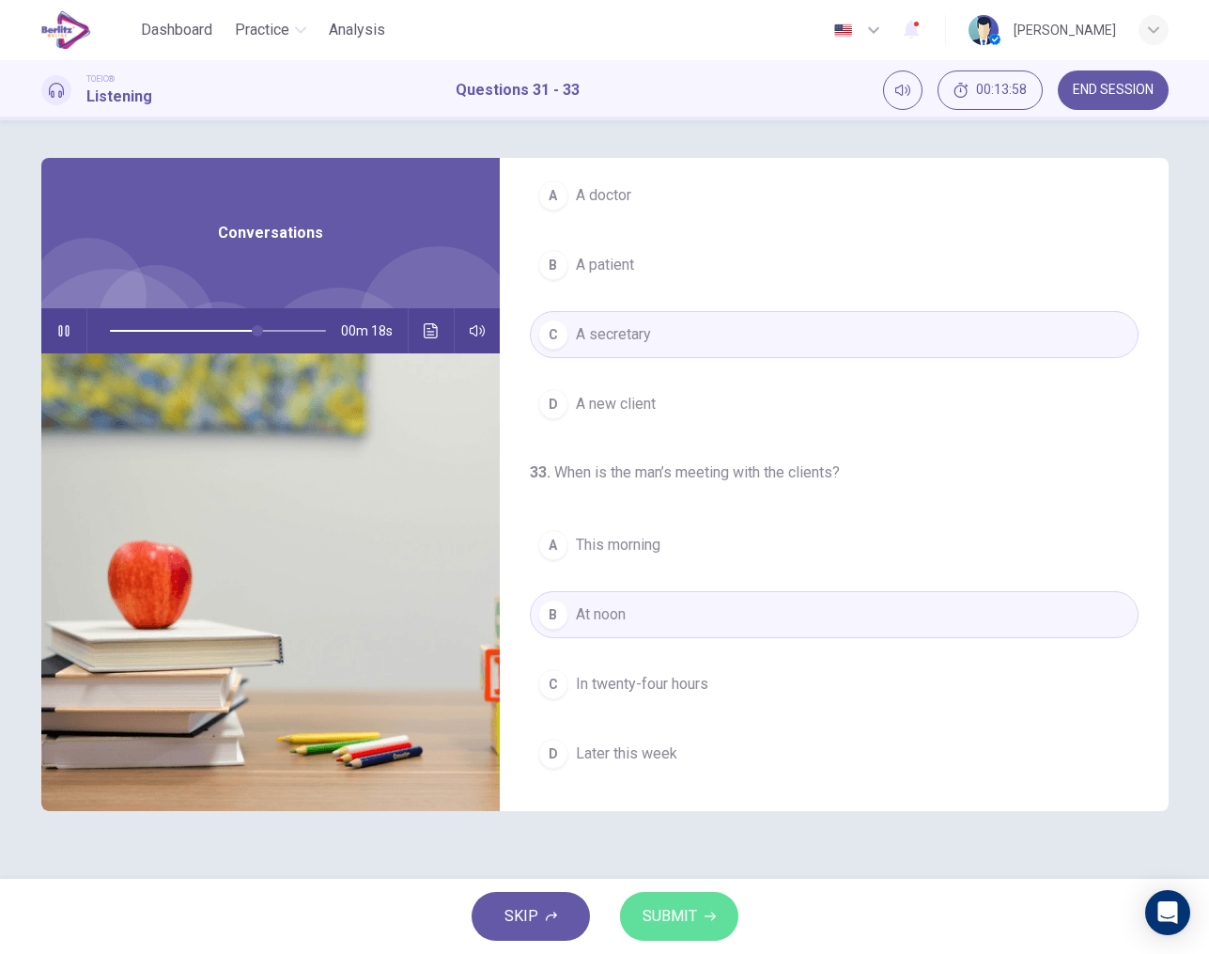
click at [683, 940] on button "SUBMIT" at bounding box center [679, 916] width 118 height 49
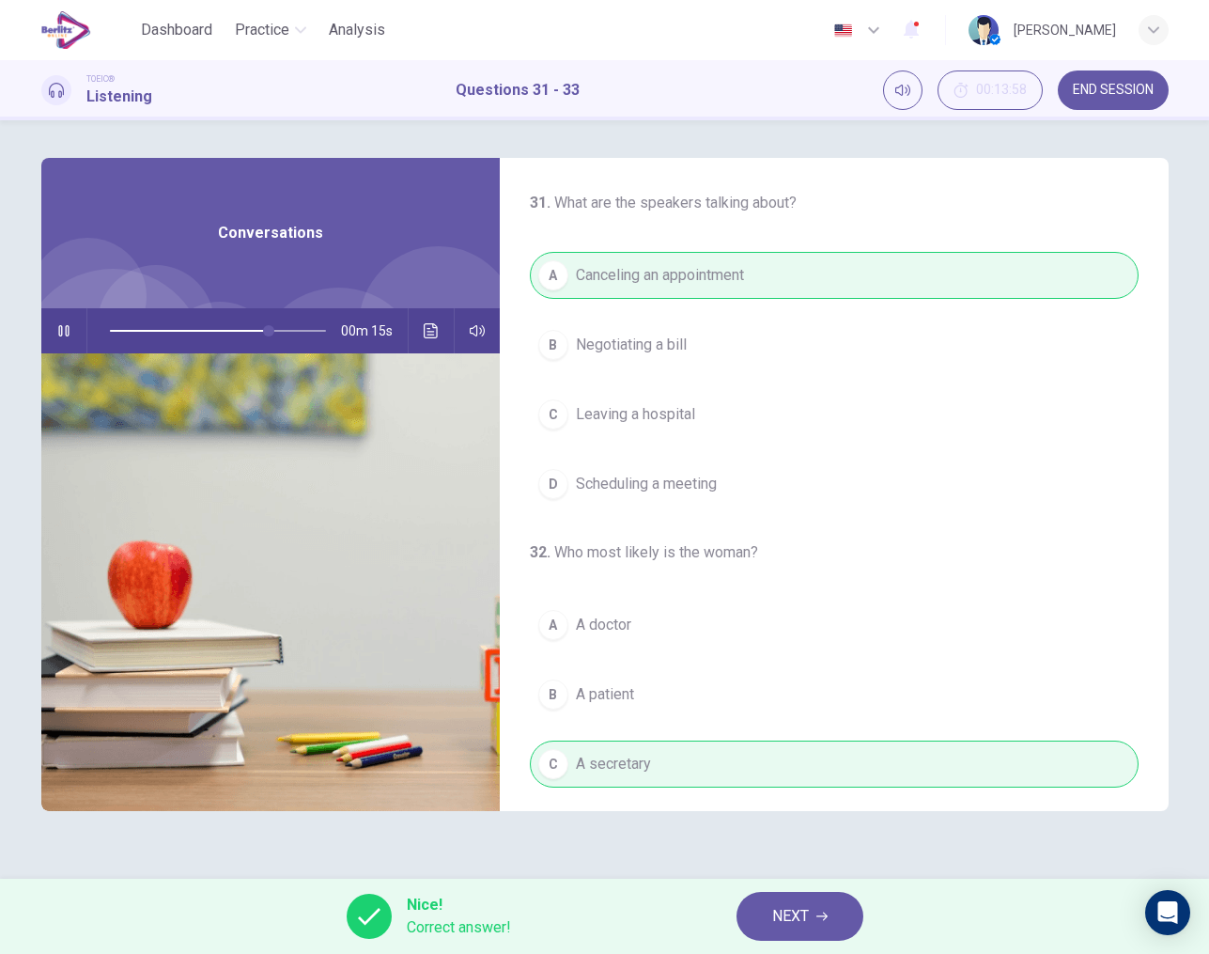
type input "**"
click at [824, 925] on button "NEXT" at bounding box center [800, 916] width 127 height 49
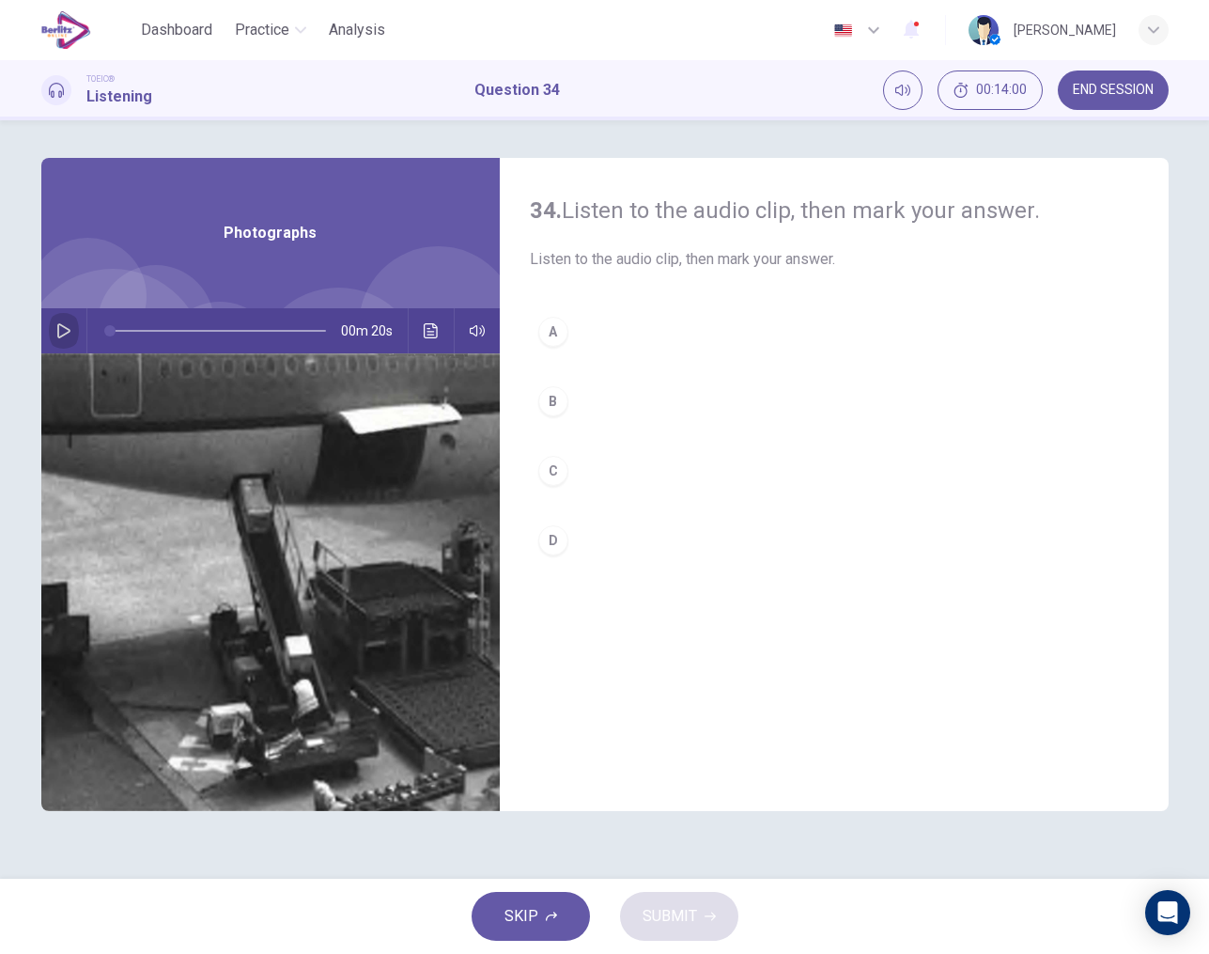
click at [69, 330] on icon "button" at bounding box center [63, 330] width 13 height 15
click at [560, 471] on div "C" at bounding box center [553, 471] width 30 height 30
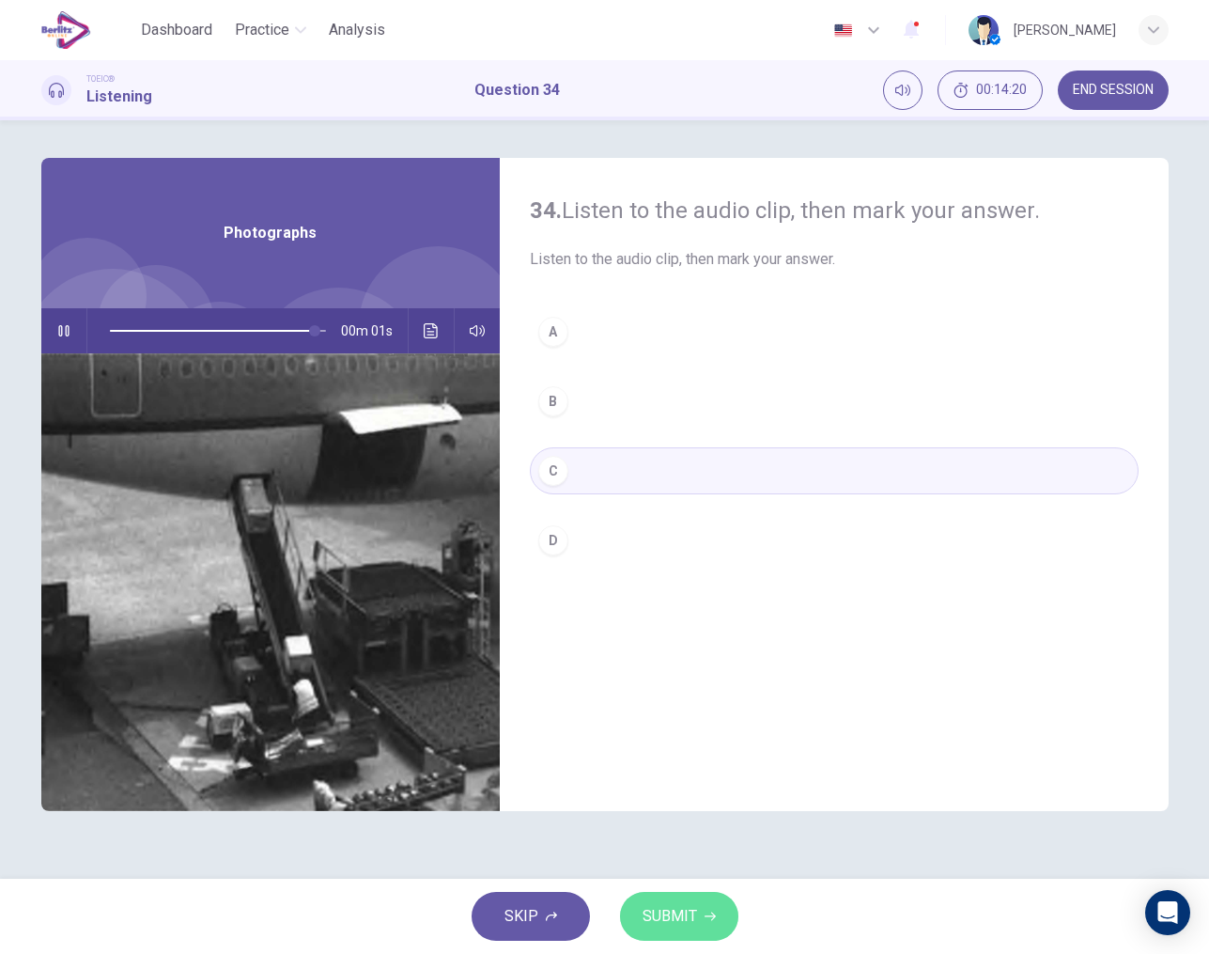
click at [690, 910] on span "SUBMIT" at bounding box center [670, 916] width 54 height 26
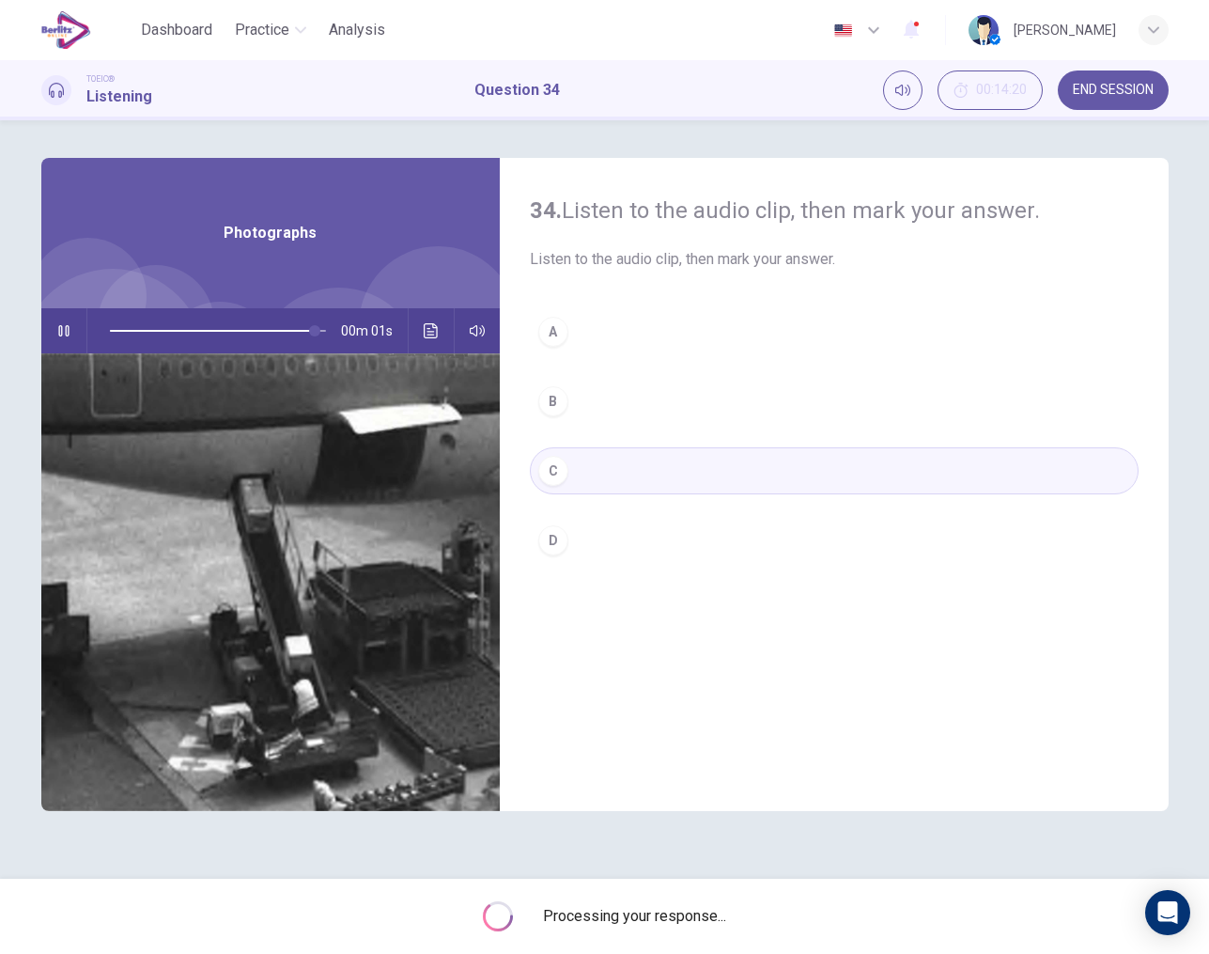
type input "*"
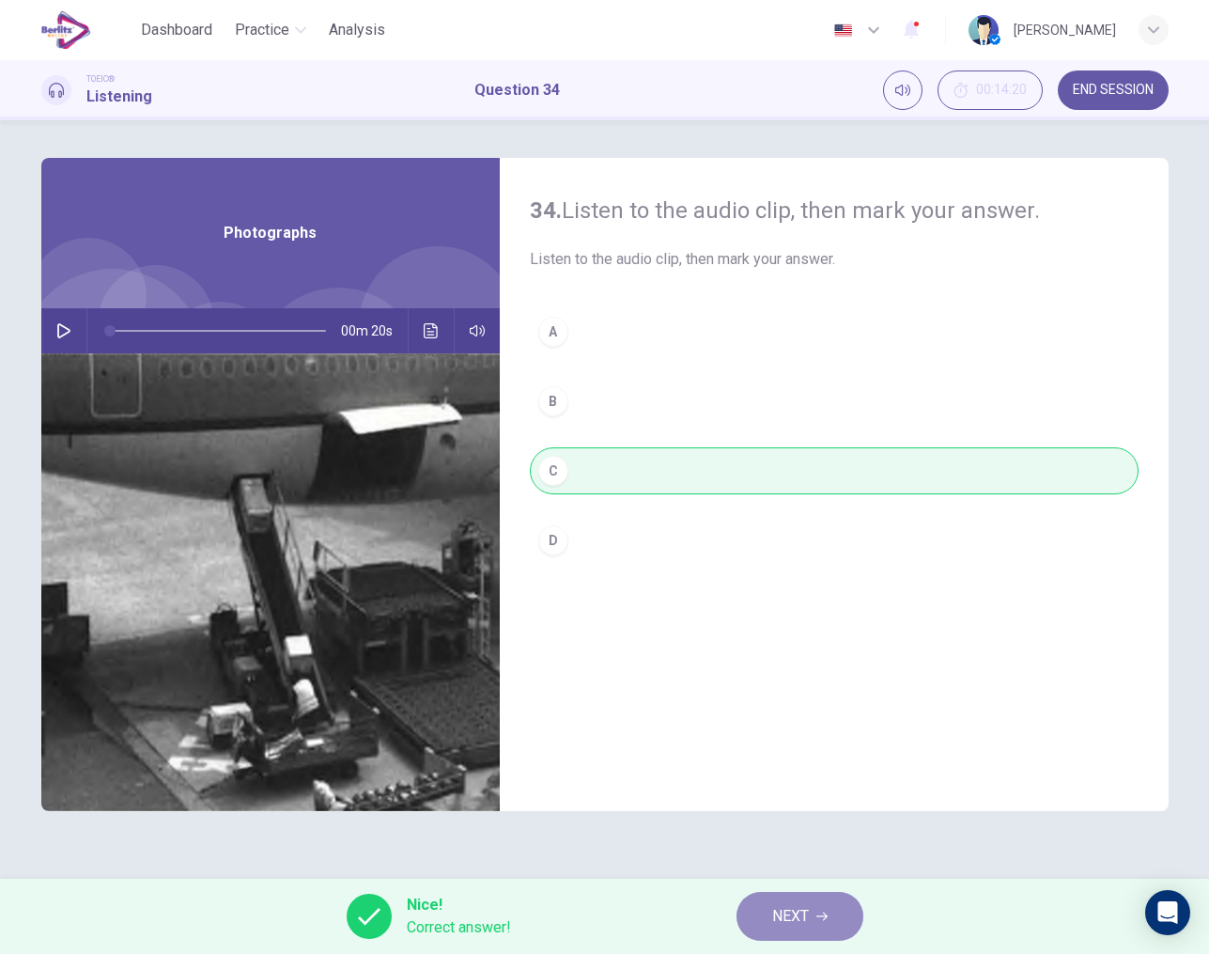
click at [776, 924] on span "NEXT" at bounding box center [790, 916] width 37 height 26
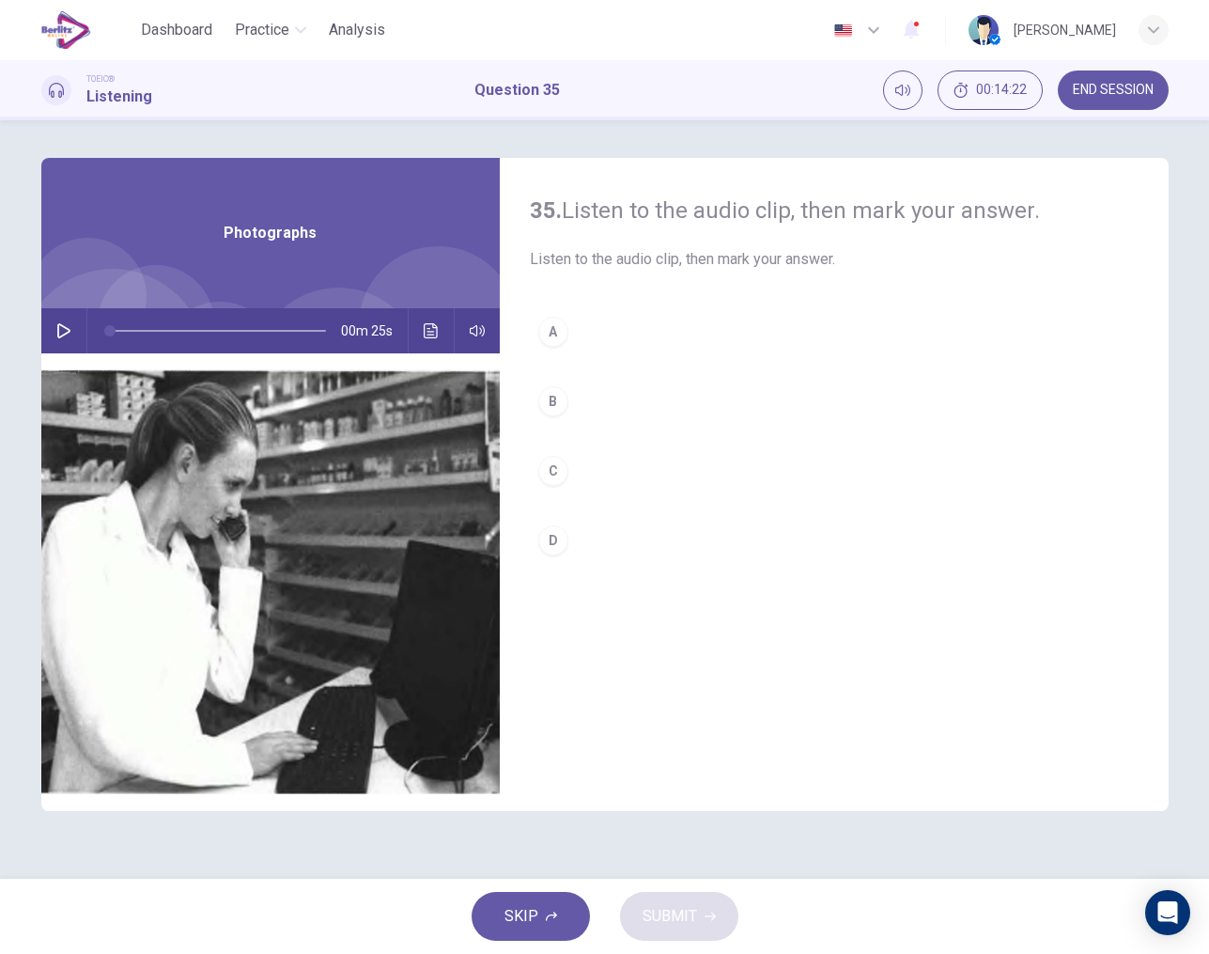
click at [57, 326] on icon "button" at bounding box center [63, 330] width 13 height 15
click at [552, 464] on div "C" at bounding box center [553, 471] width 30 height 30
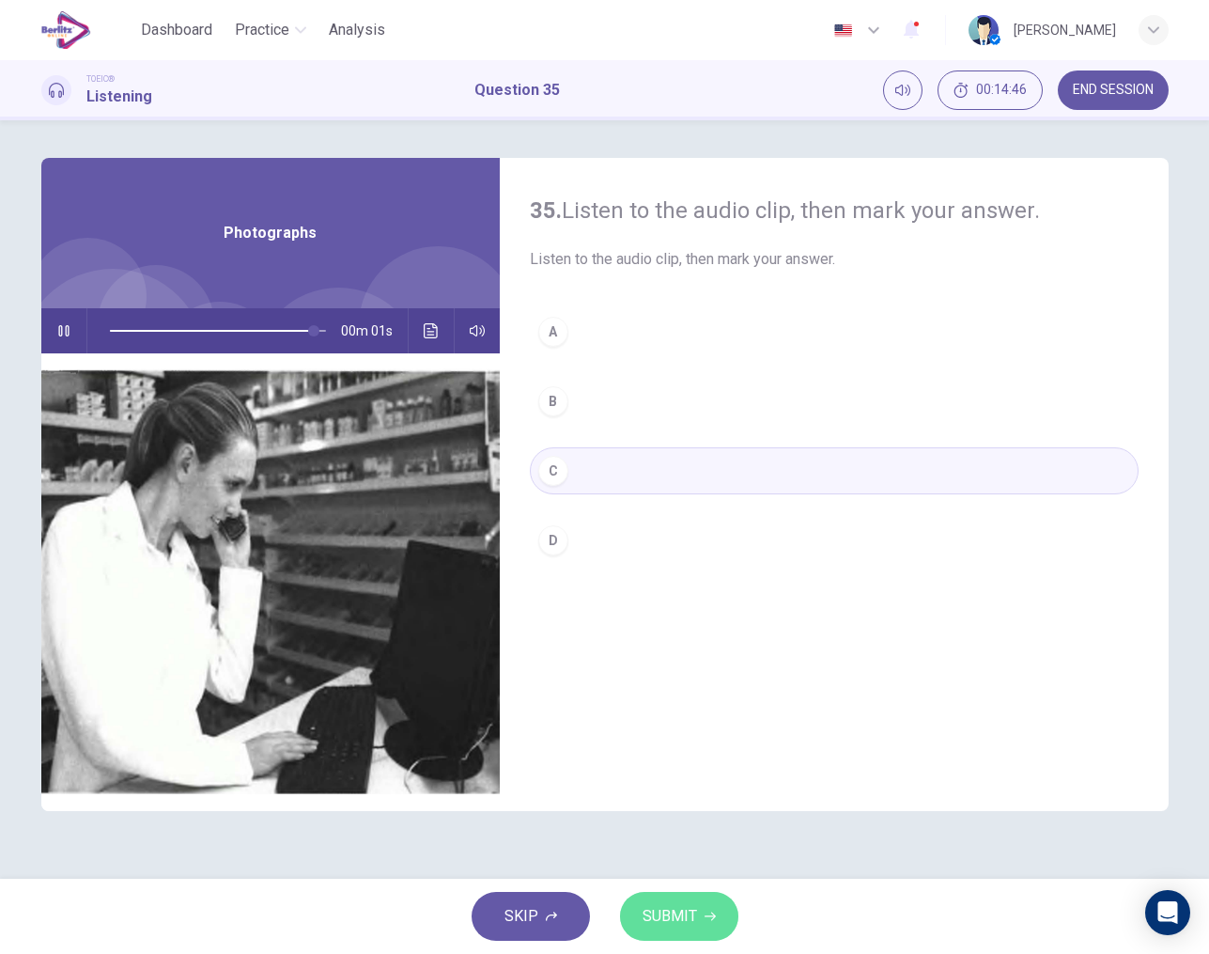
click at [690, 915] on span "SUBMIT" at bounding box center [670, 916] width 54 height 26
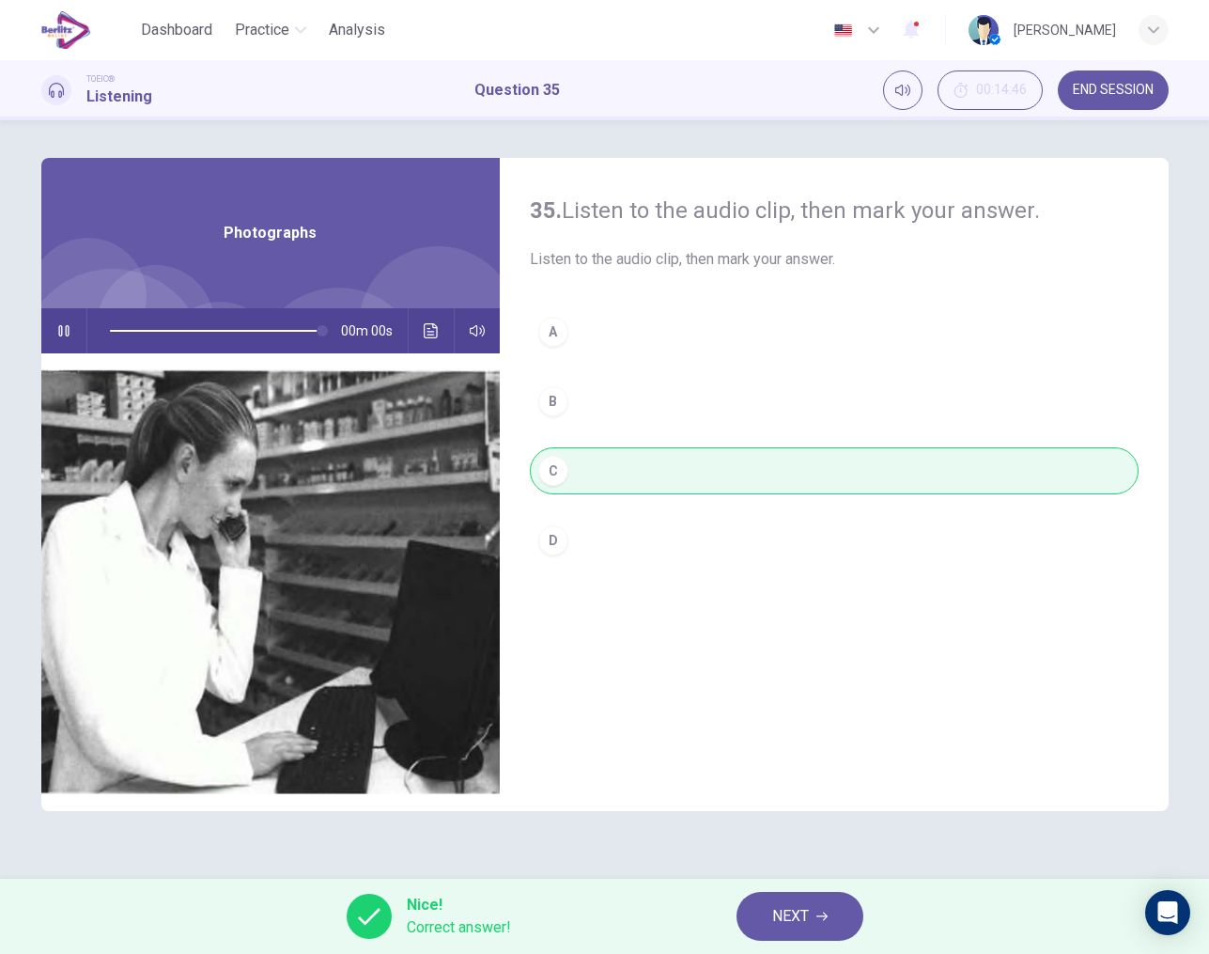
type input "*"
click at [787, 924] on span "NEXT" at bounding box center [790, 916] width 37 height 26
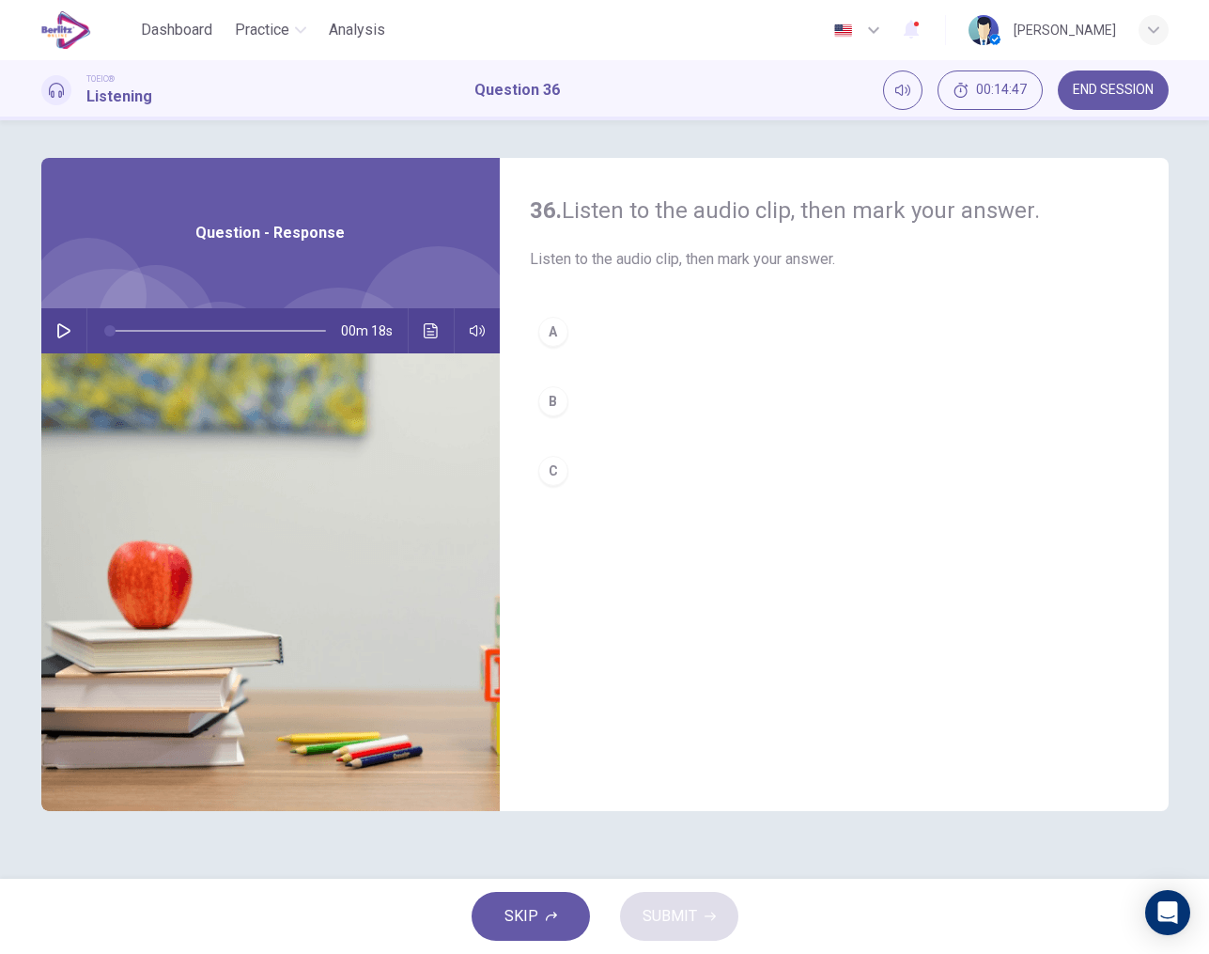
click at [63, 334] on icon "button" at bounding box center [63, 330] width 15 height 15
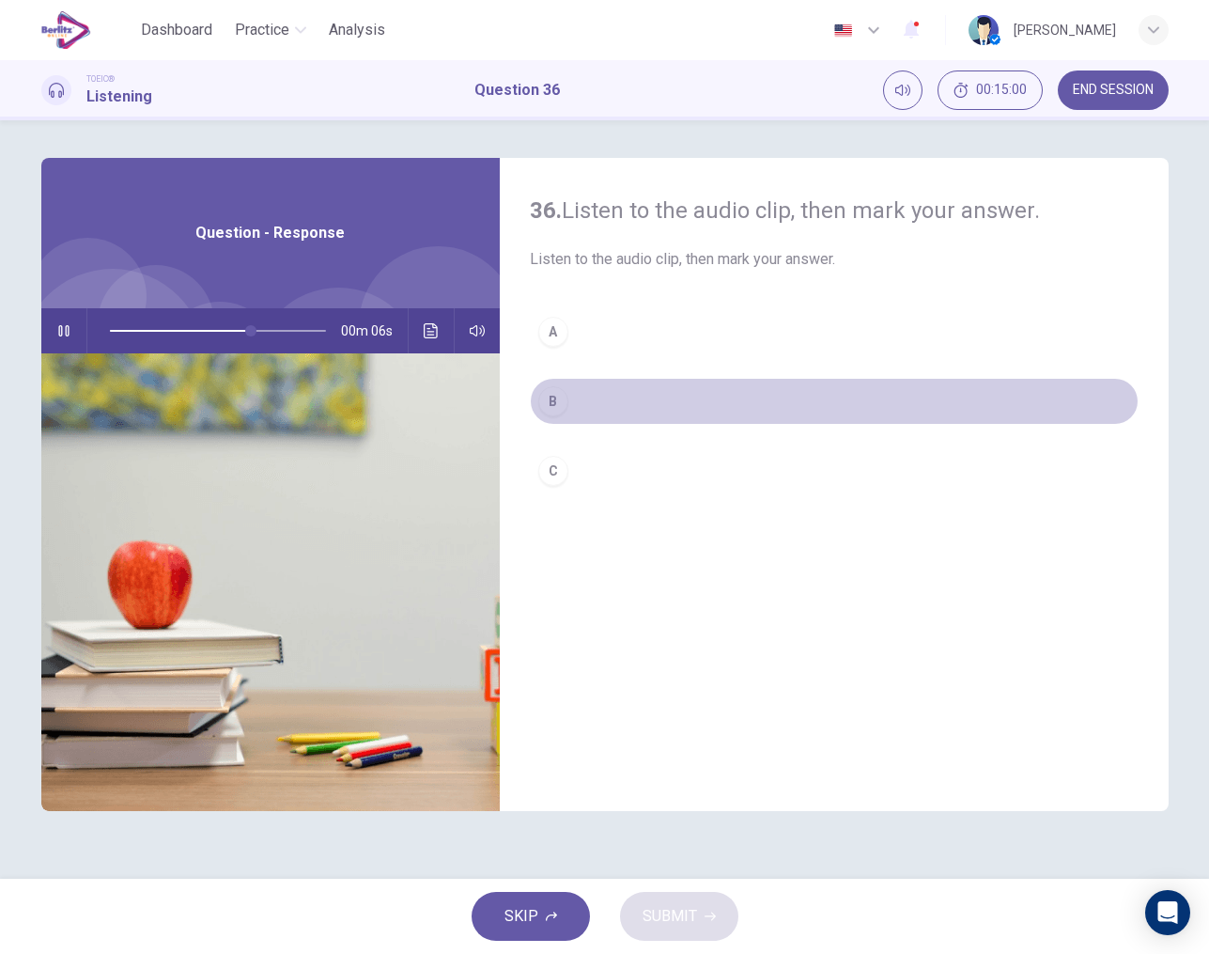
click at [555, 407] on div "B" at bounding box center [553, 401] width 30 height 30
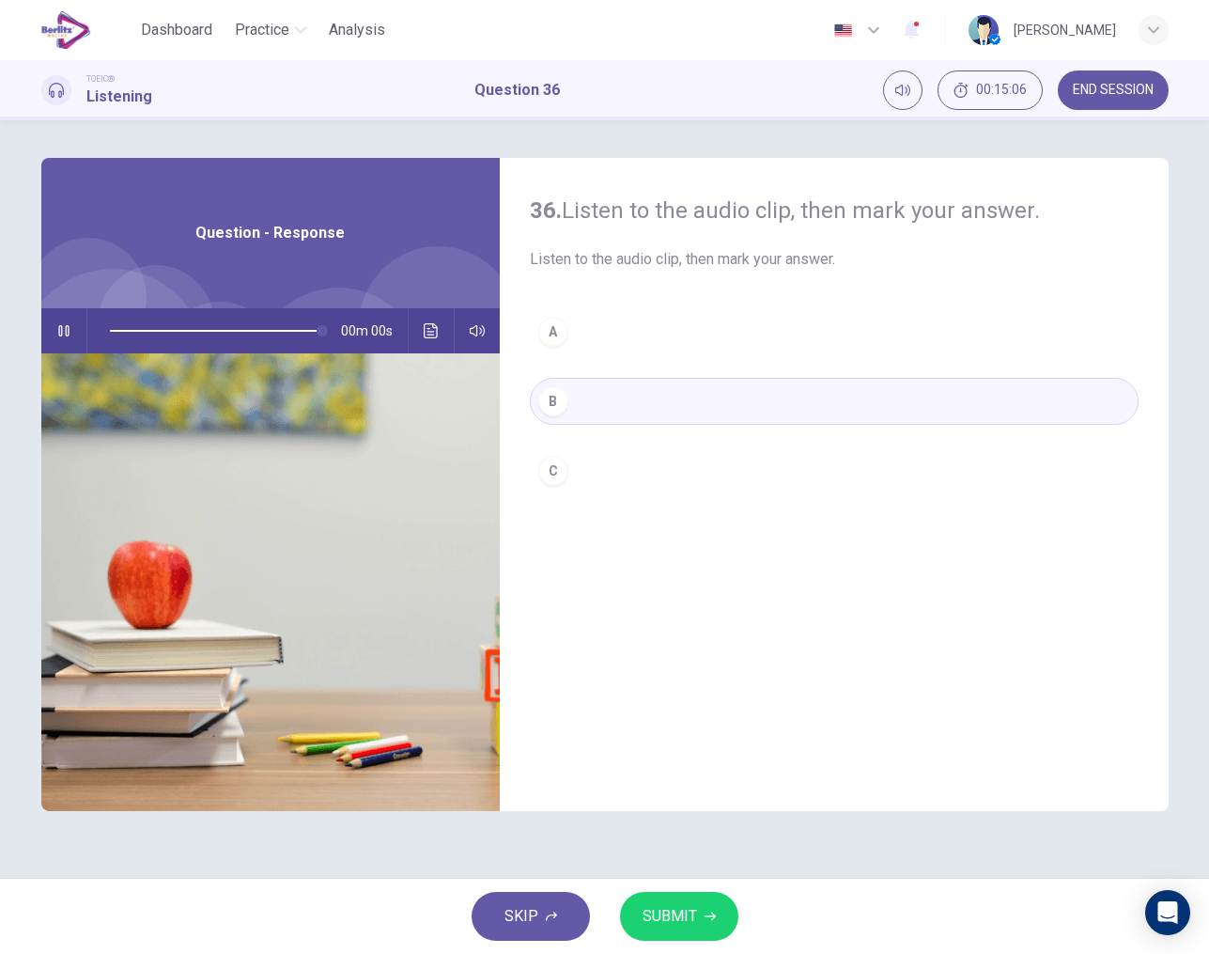
type input "*"
click at [680, 900] on button "SUBMIT" at bounding box center [679, 916] width 118 height 49
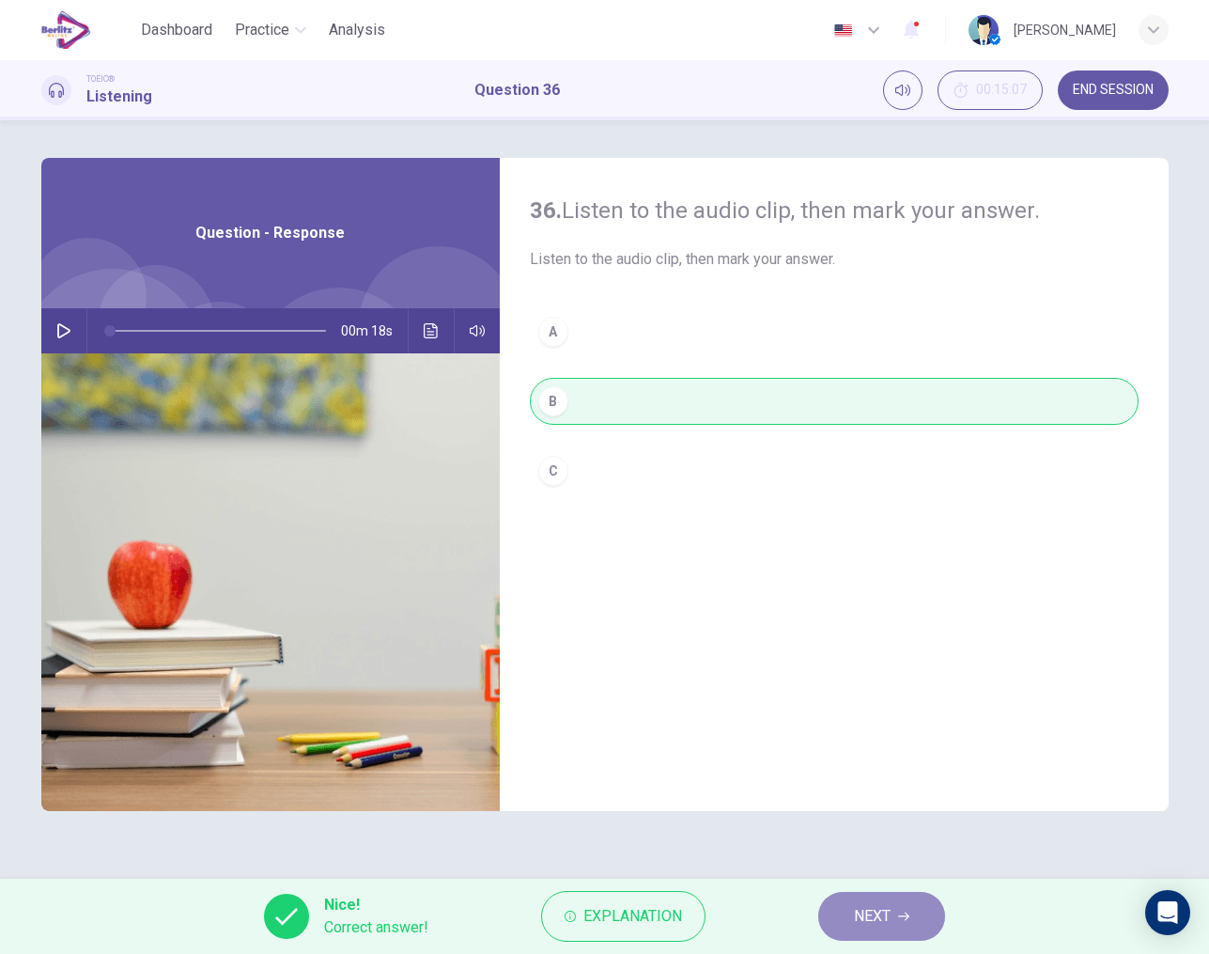
click at [879, 930] on button "NEXT" at bounding box center [881, 916] width 127 height 49
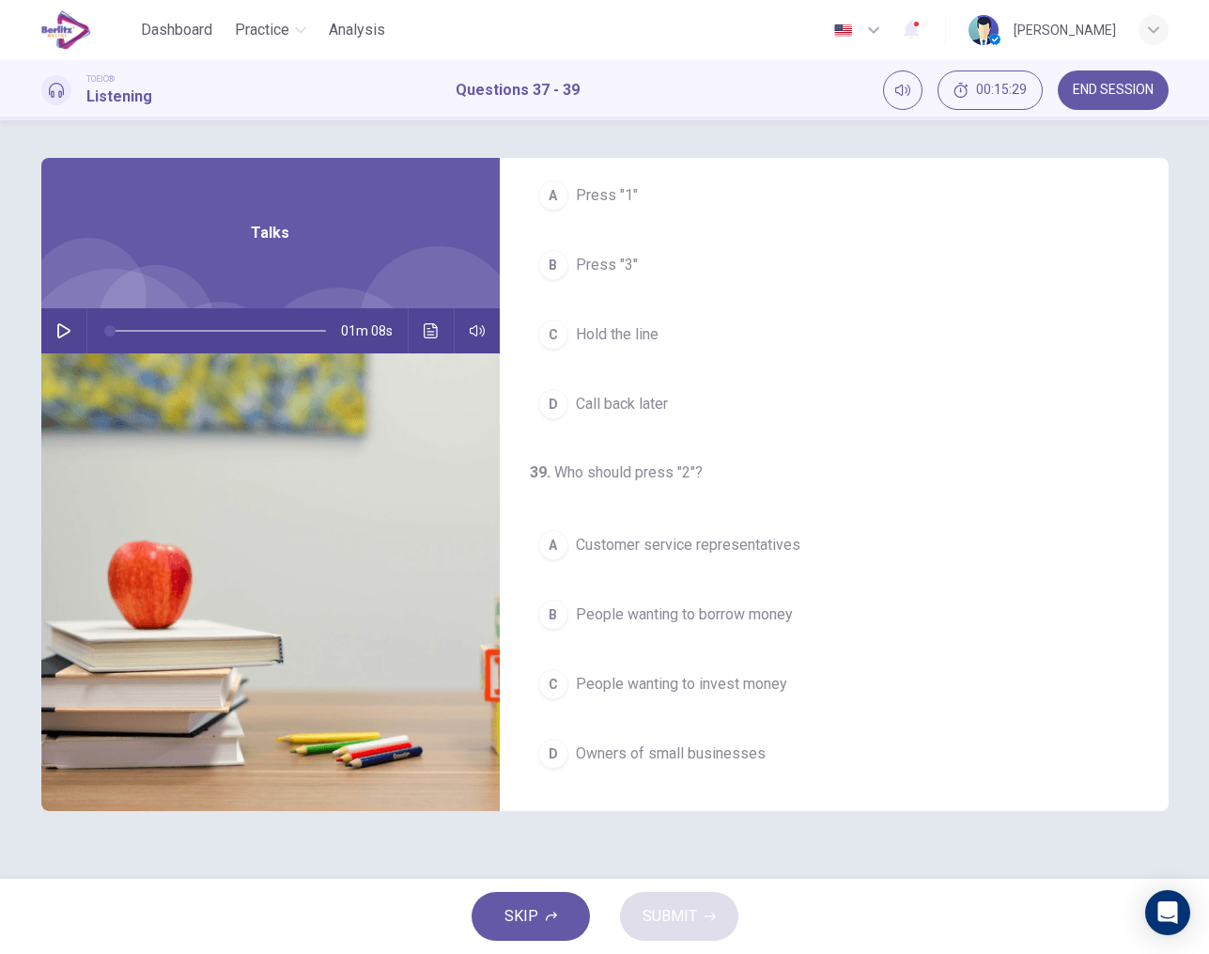
scroll to position [429, 0]
click at [70, 329] on icon "button" at bounding box center [63, 330] width 15 height 15
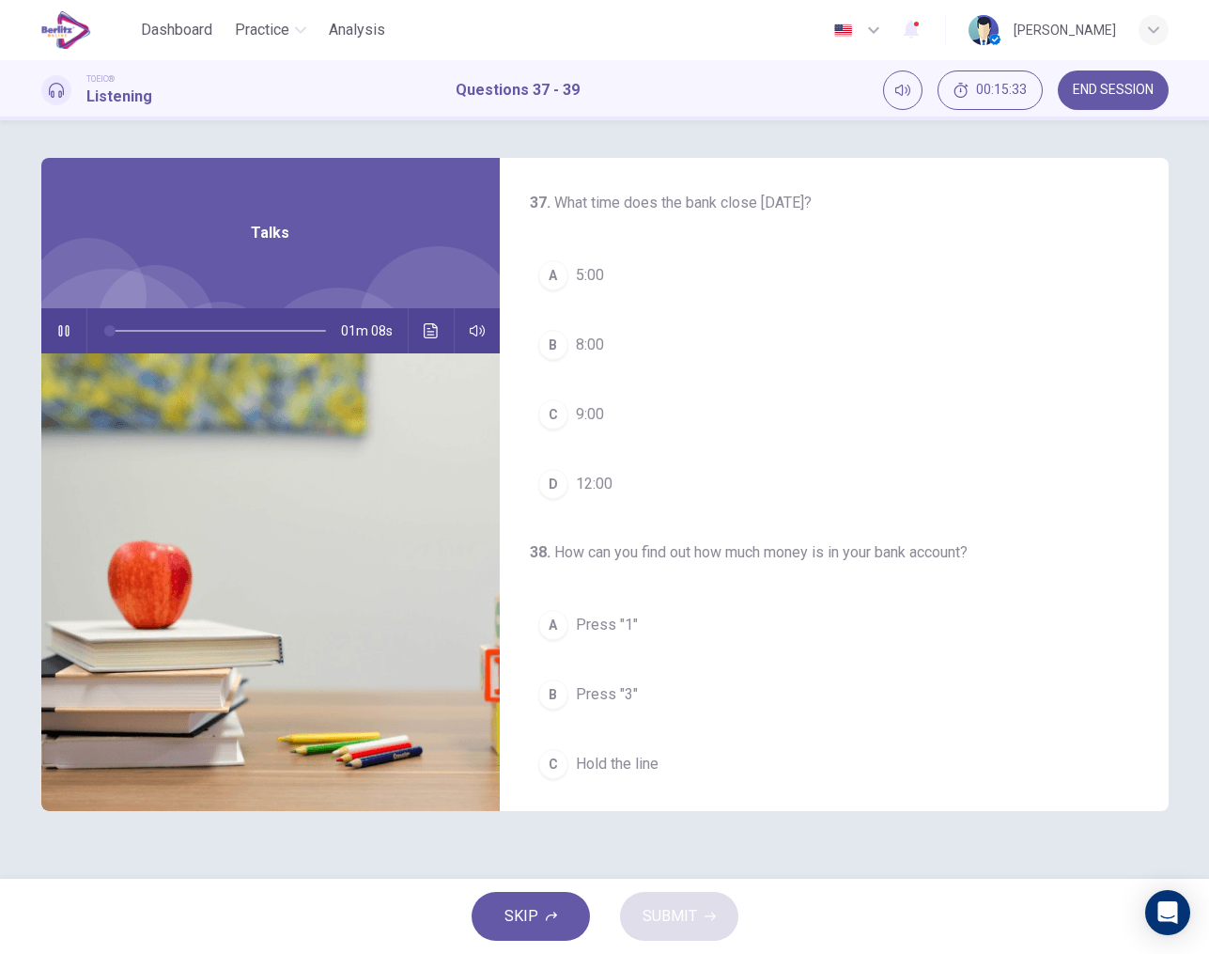
scroll to position [0, 0]
click at [562, 482] on div "D" at bounding box center [553, 484] width 30 height 30
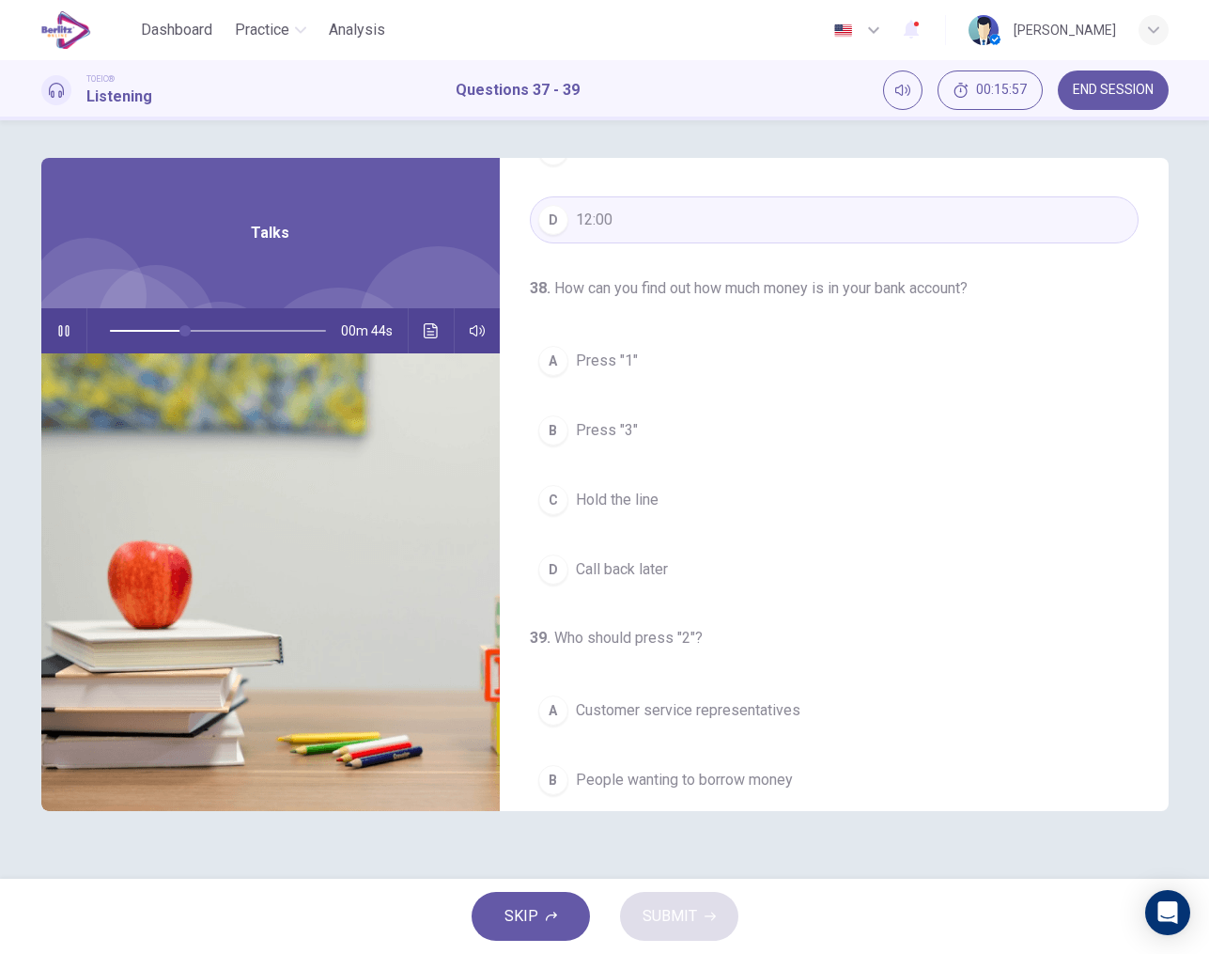
scroll to position [308, 0]
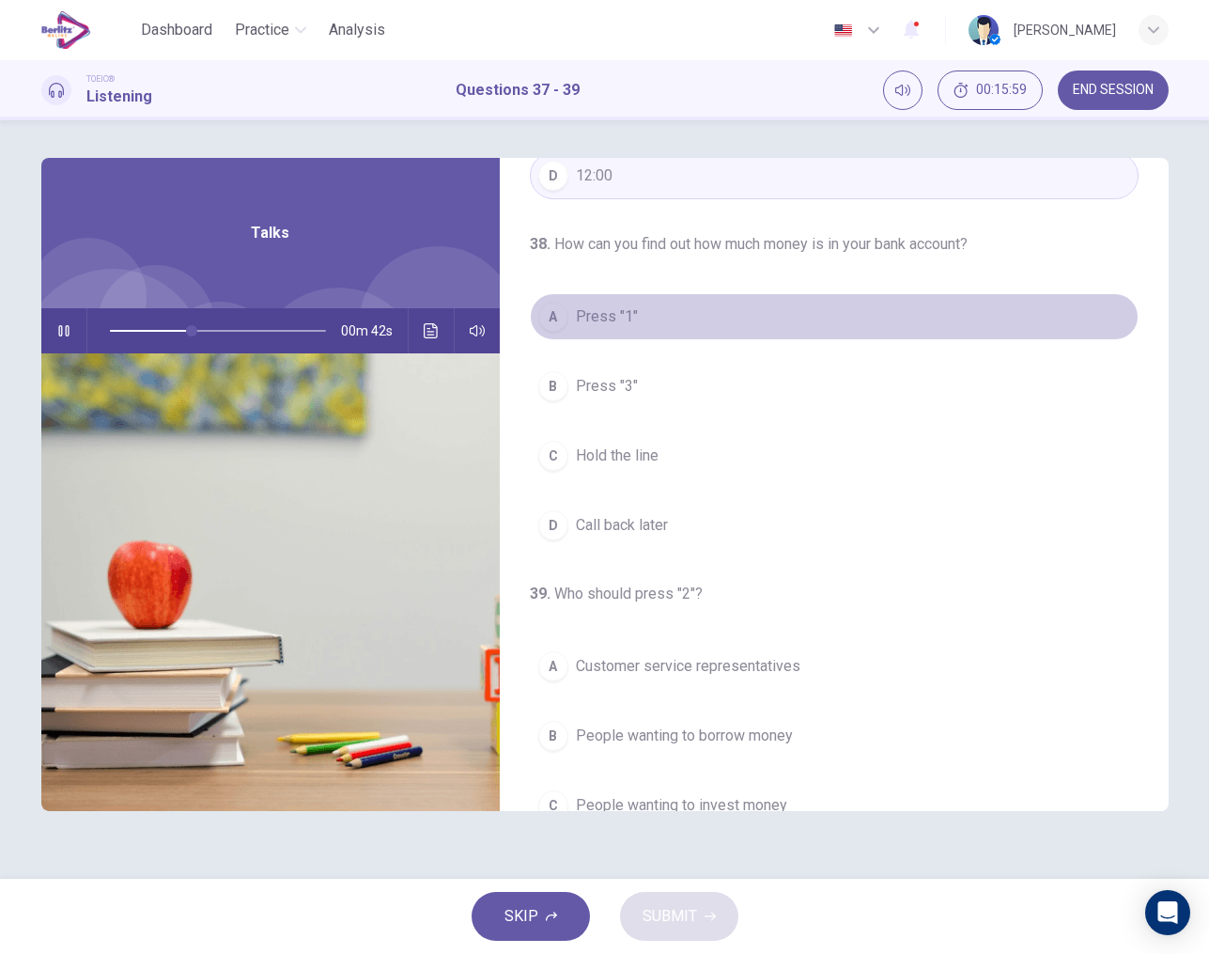
click at [547, 314] on div "A" at bounding box center [553, 317] width 30 height 30
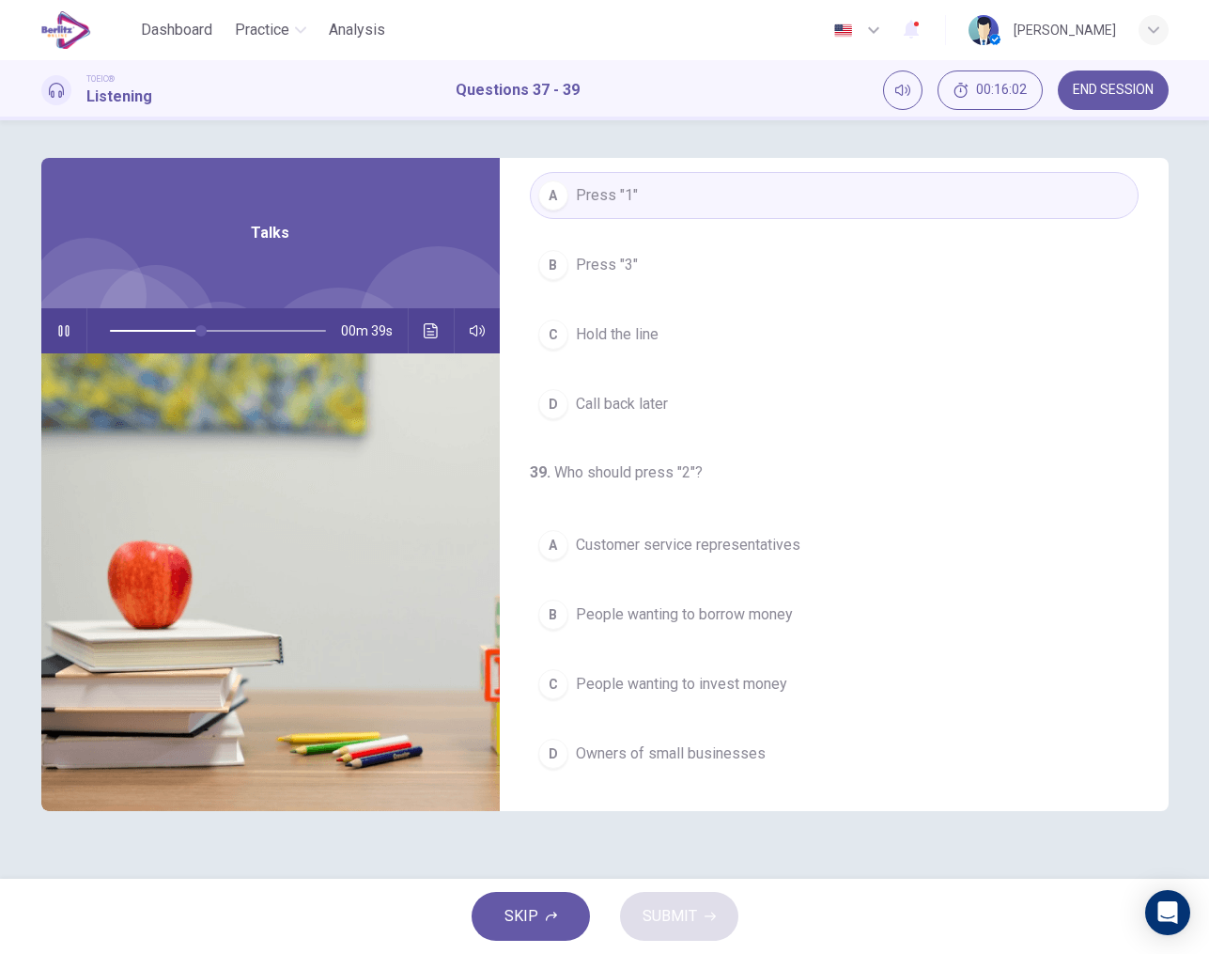
scroll to position [429, 0]
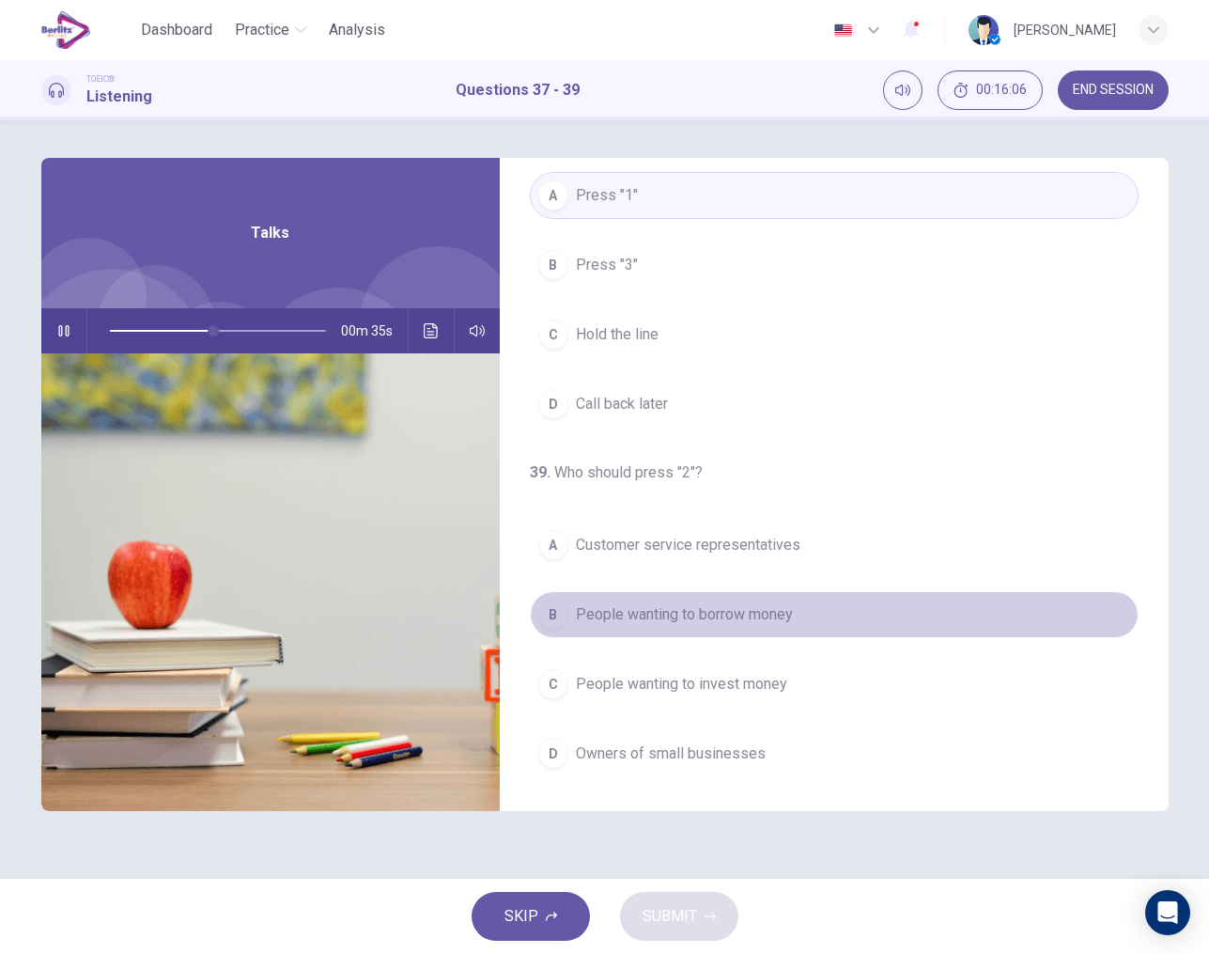
click at [600, 619] on span "People wanting to borrow money" at bounding box center [684, 614] width 217 height 23
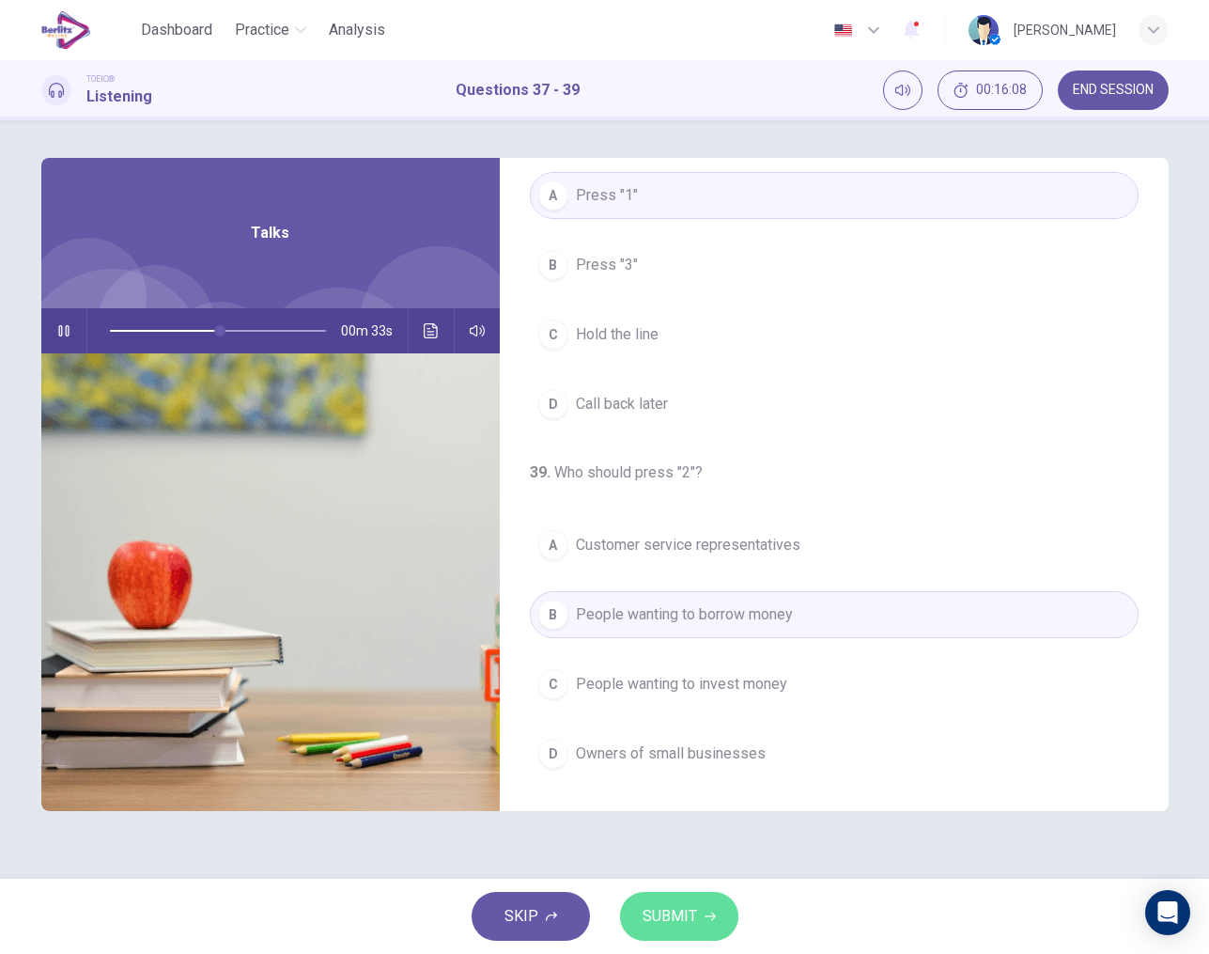
click at [688, 913] on span "SUBMIT" at bounding box center [670, 916] width 54 height 26
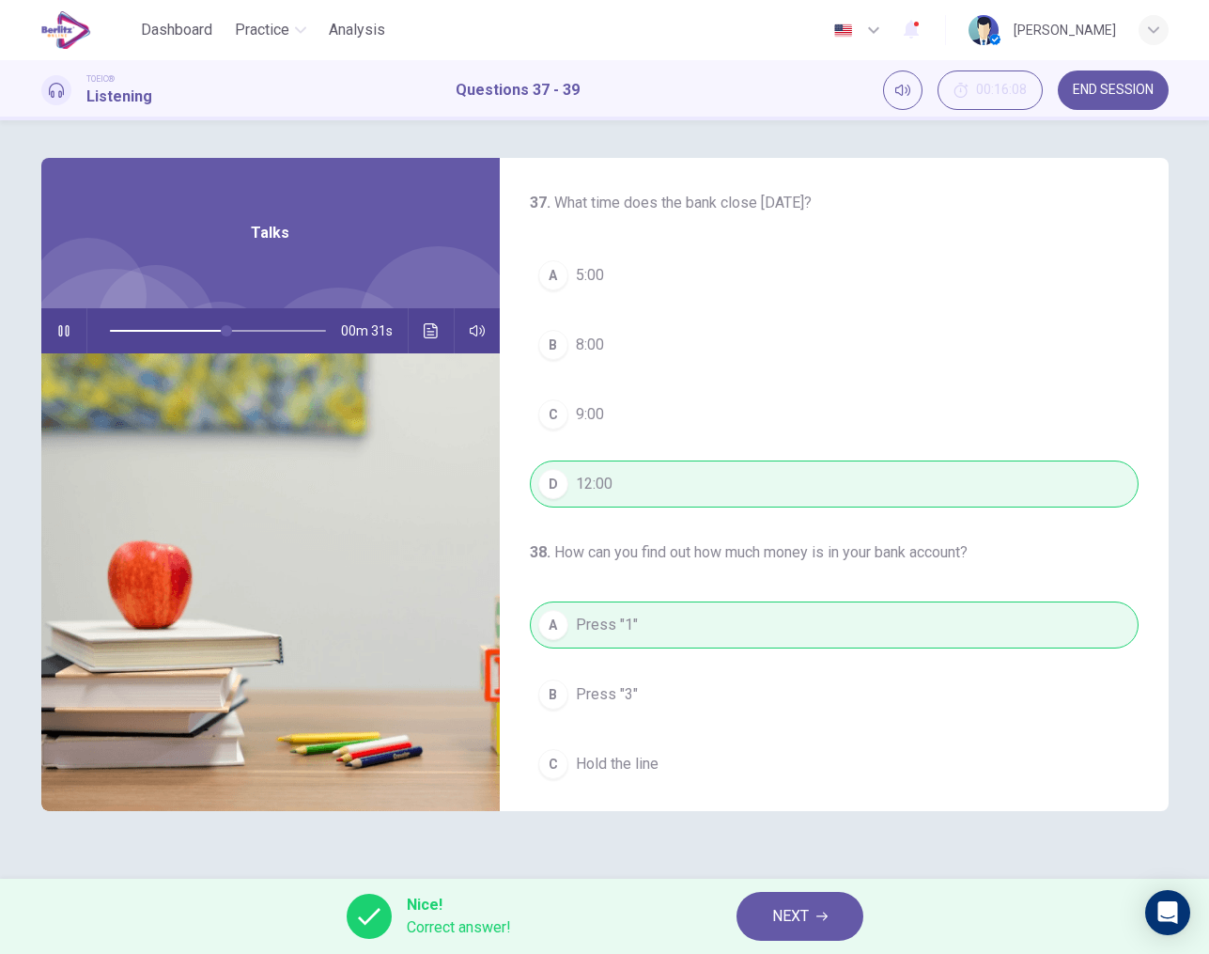
scroll to position [0, 0]
type input "**"
click at [791, 912] on span "NEXT" at bounding box center [790, 916] width 37 height 26
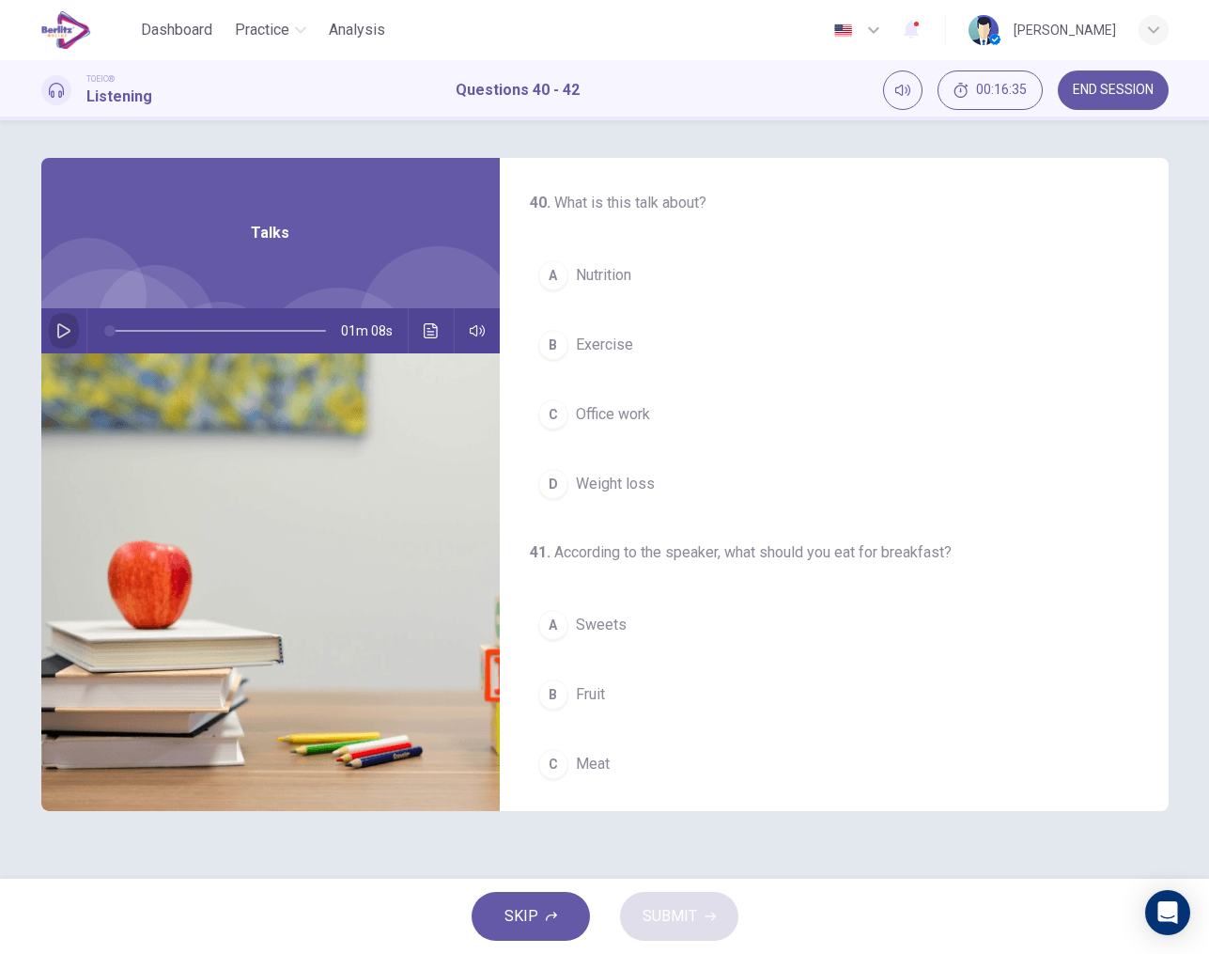
click at [69, 334] on icon "button" at bounding box center [63, 330] width 15 height 15
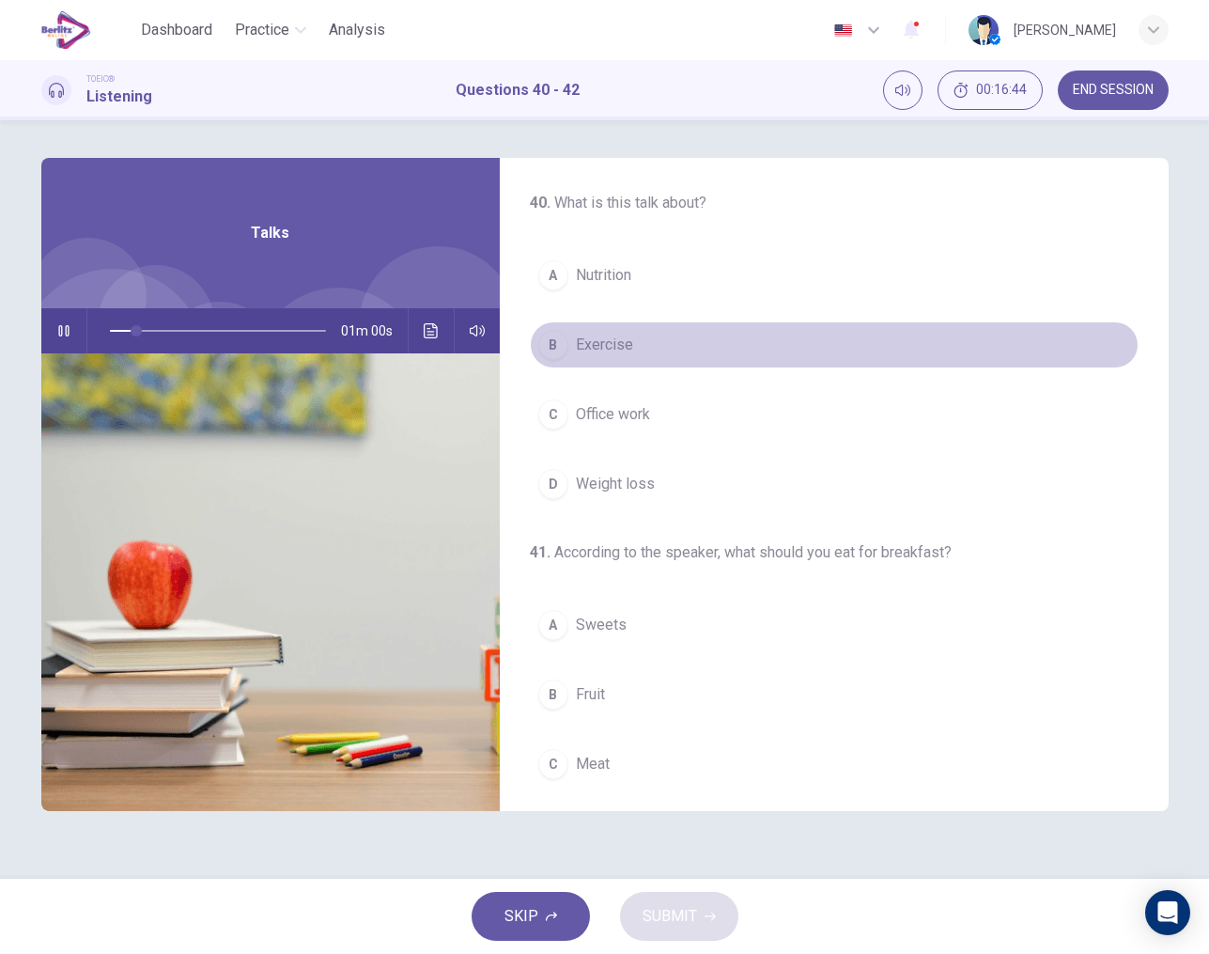
click at [576, 344] on span "Exercise" at bounding box center [604, 345] width 57 height 23
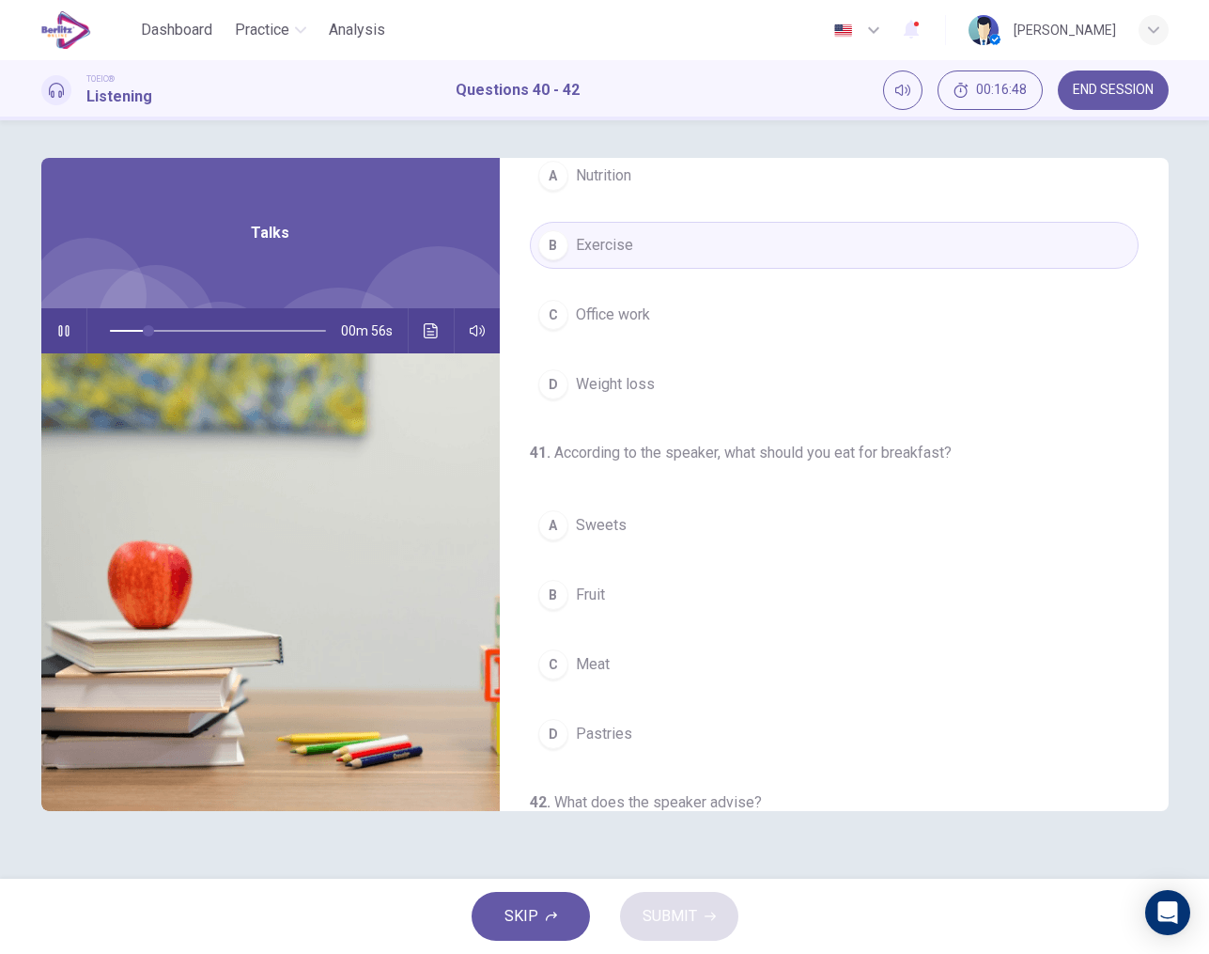
scroll to position [133, 0]
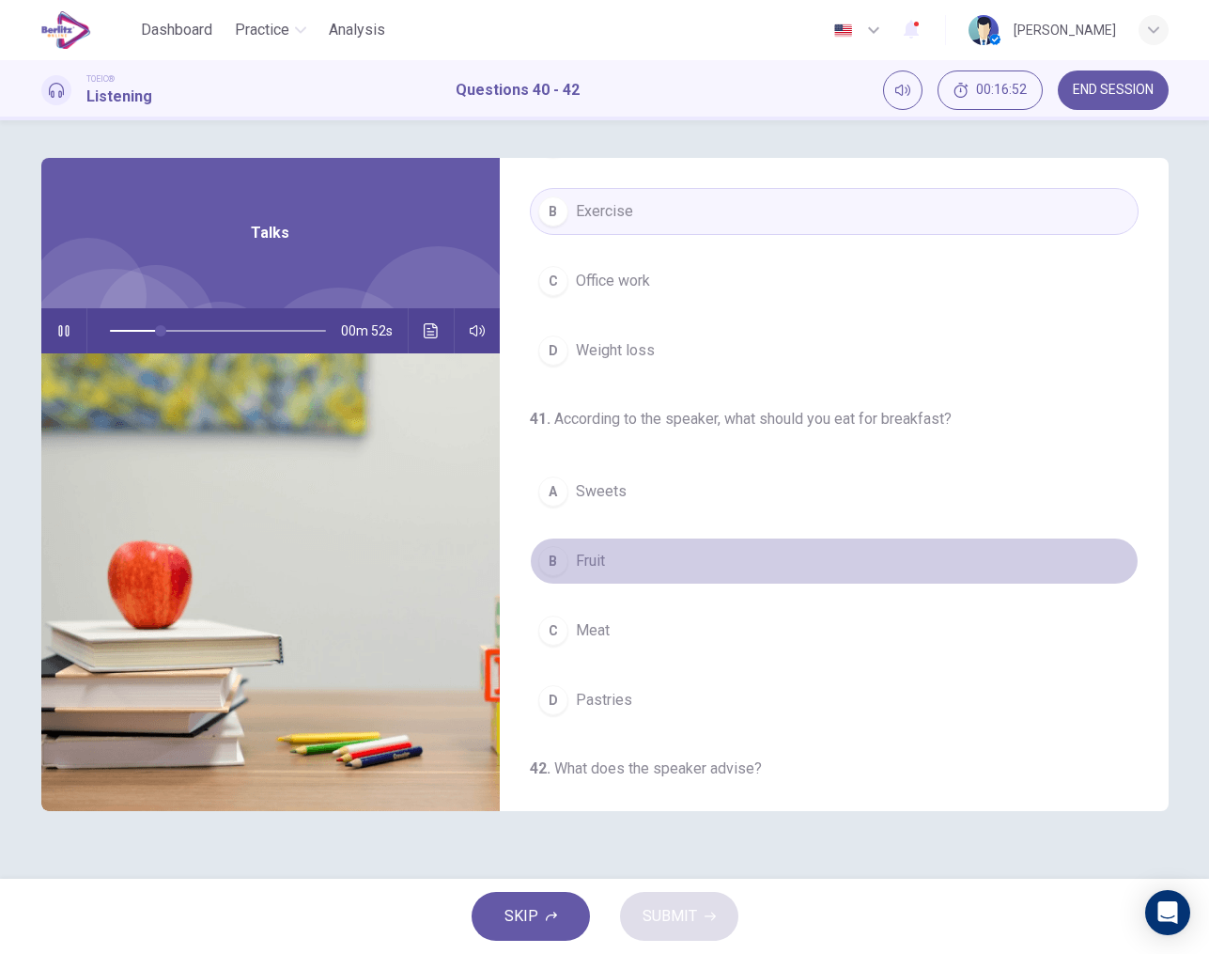
click at [562, 555] on div "B" at bounding box center [553, 561] width 30 height 30
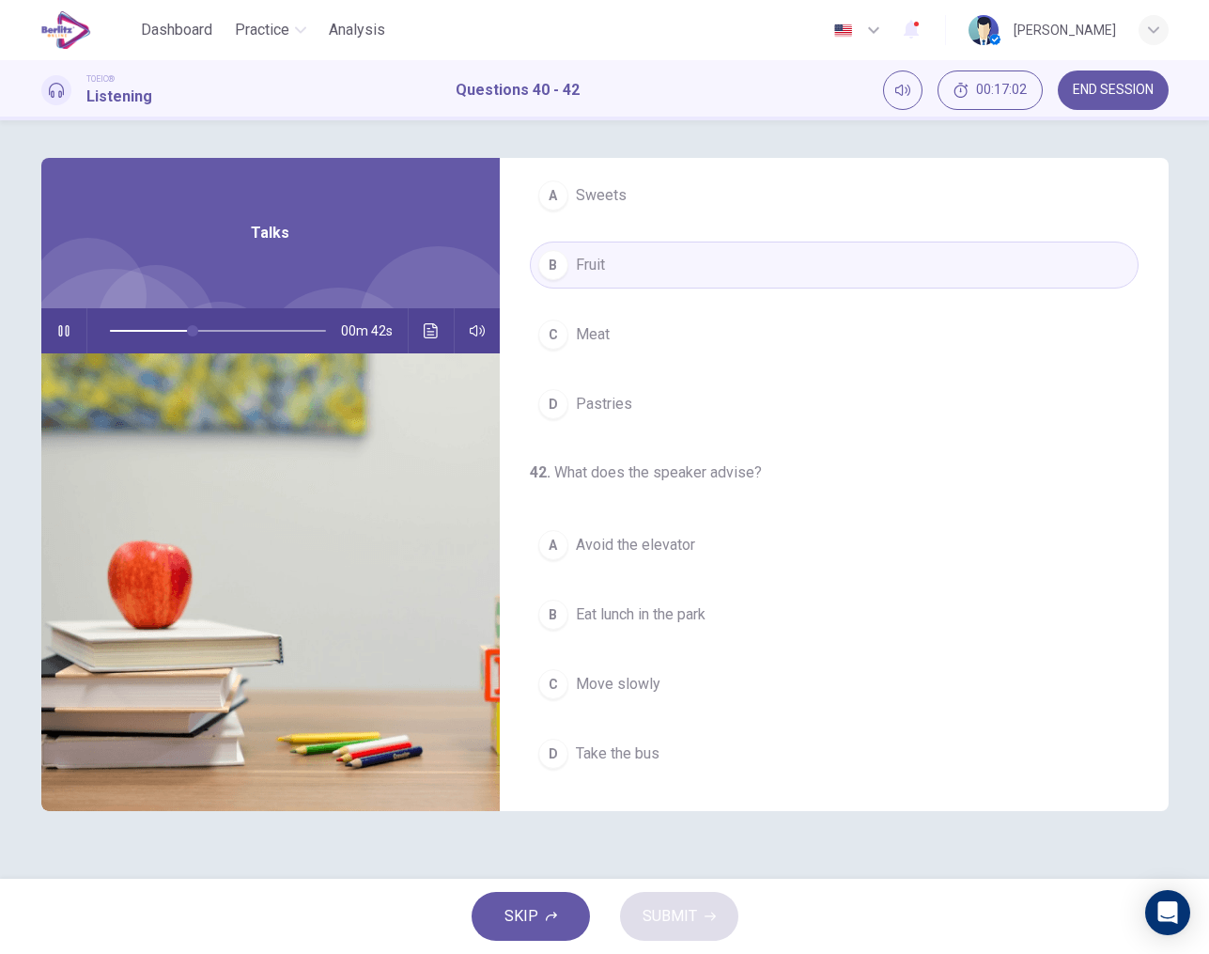
scroll to position [0, 0]
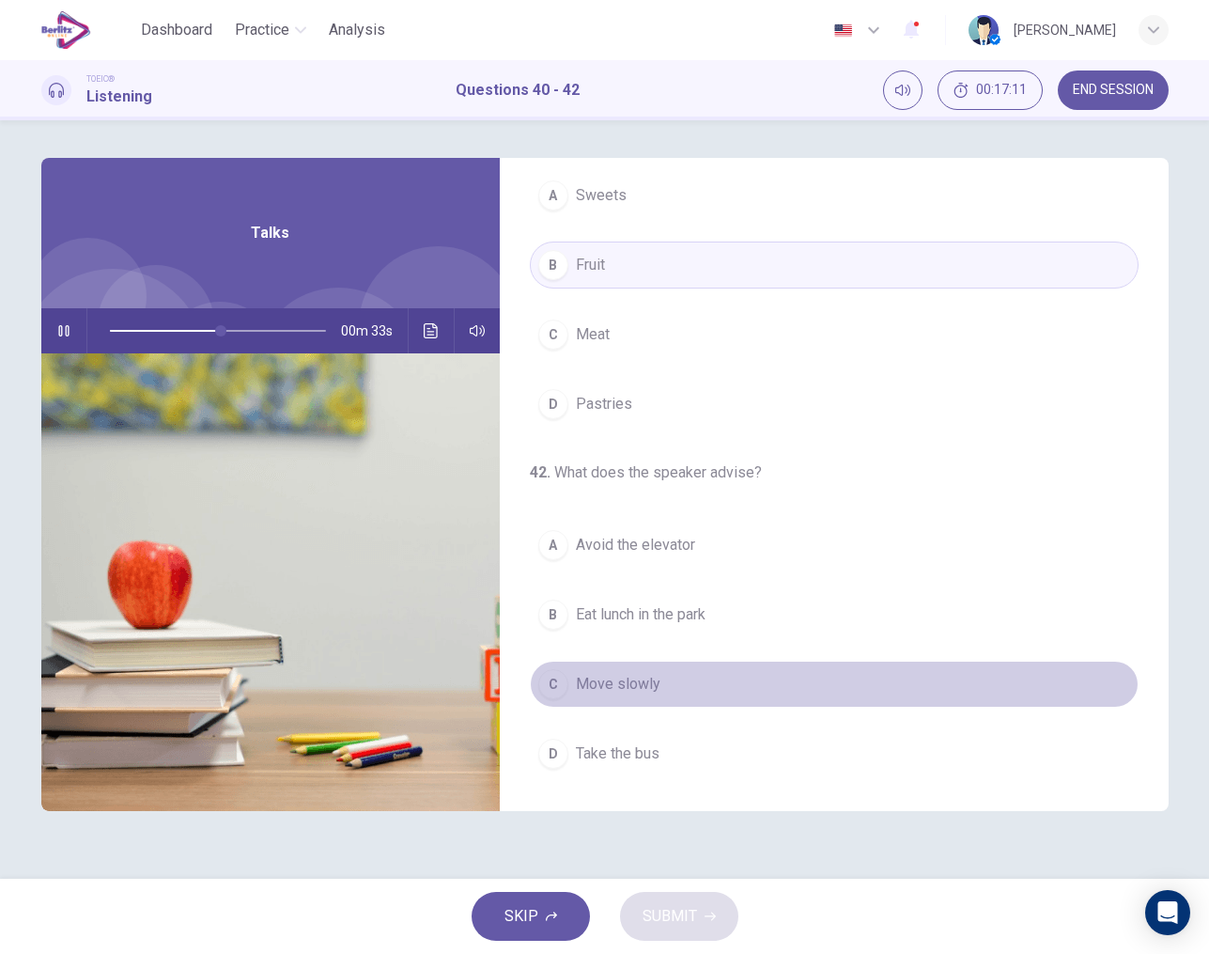
click at [552, 680] on div "C" at bounding box center [553, 684] width 30 height 30
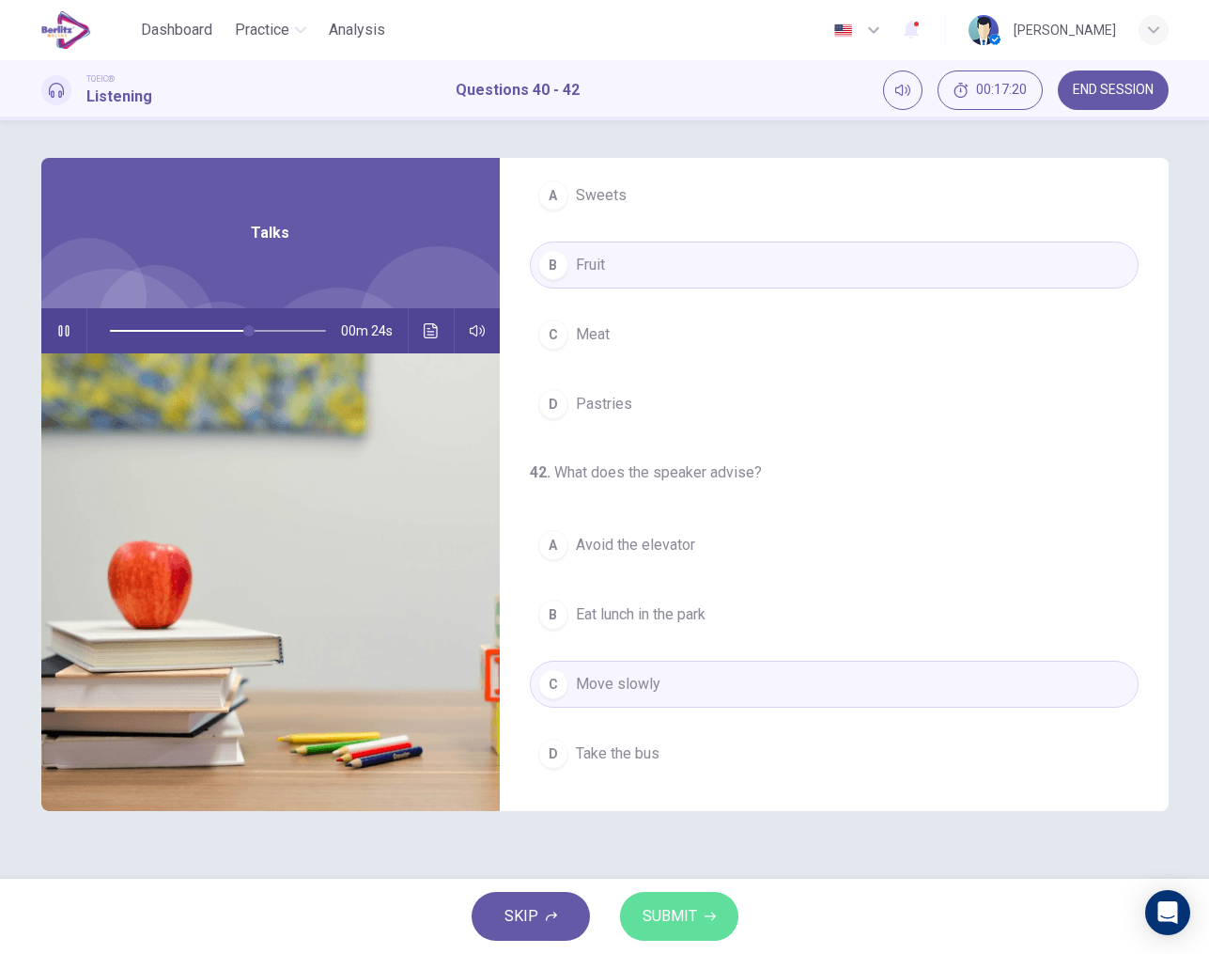
click at [666, 912] on span "SUBMIT" at bounding box center [670, 916] width 54 height 26
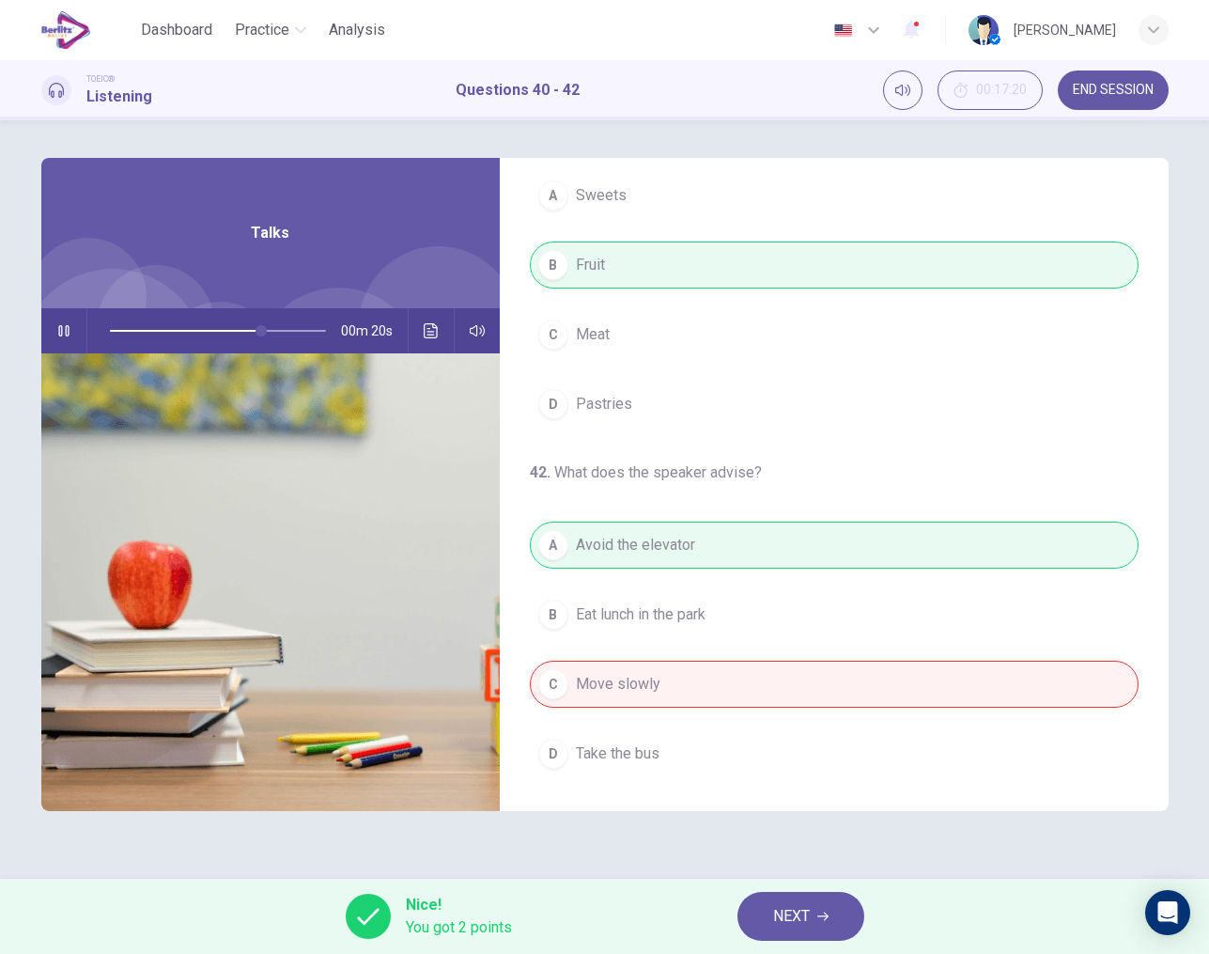
scroll to position [429, 0]
type input "**"
click at [794, 918] on span "NEXT" at bounding box center [791, 916] width 37 height 26
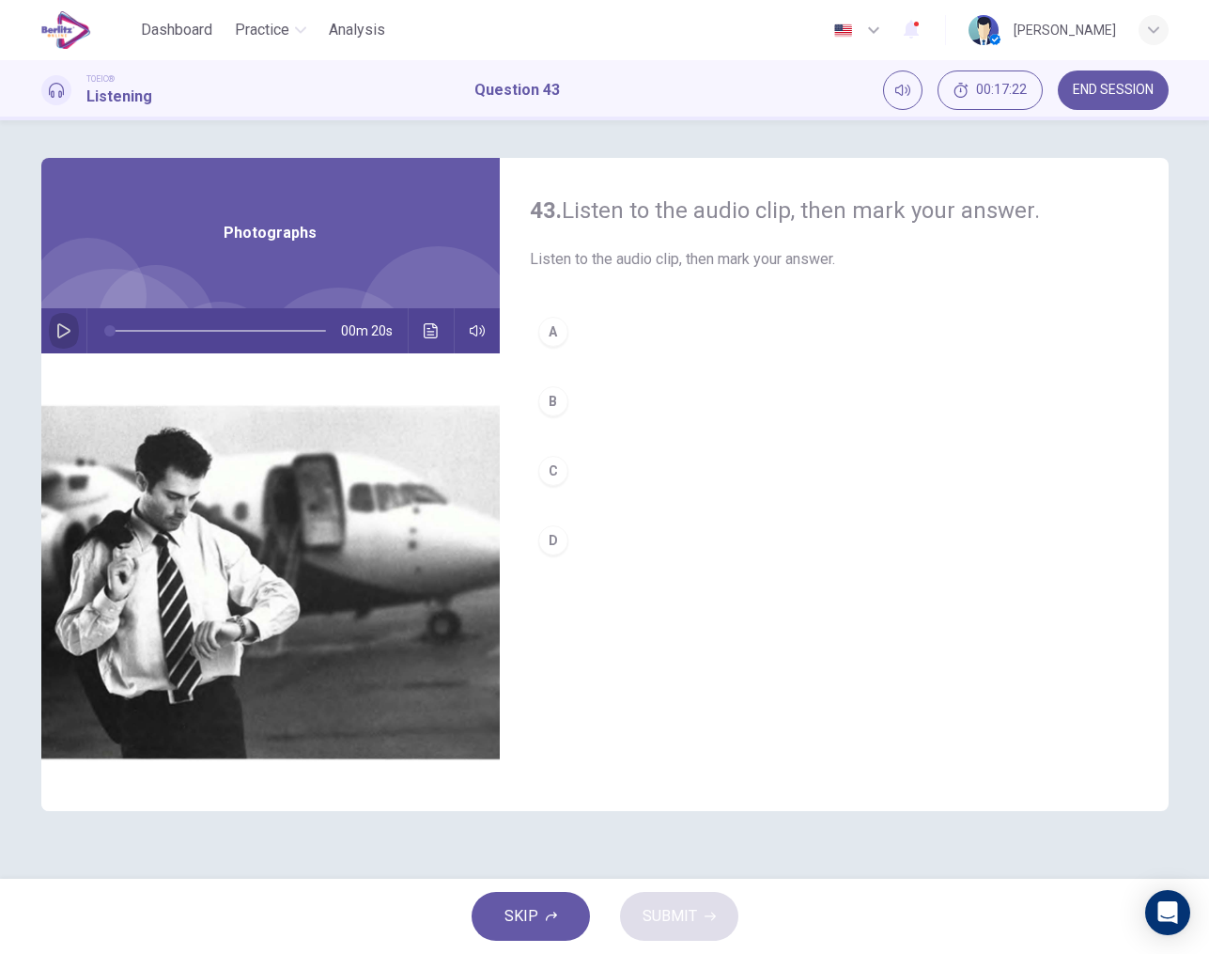
click at [61, 339] on button "button" at bounding box center [64, 330] width 30 height 45
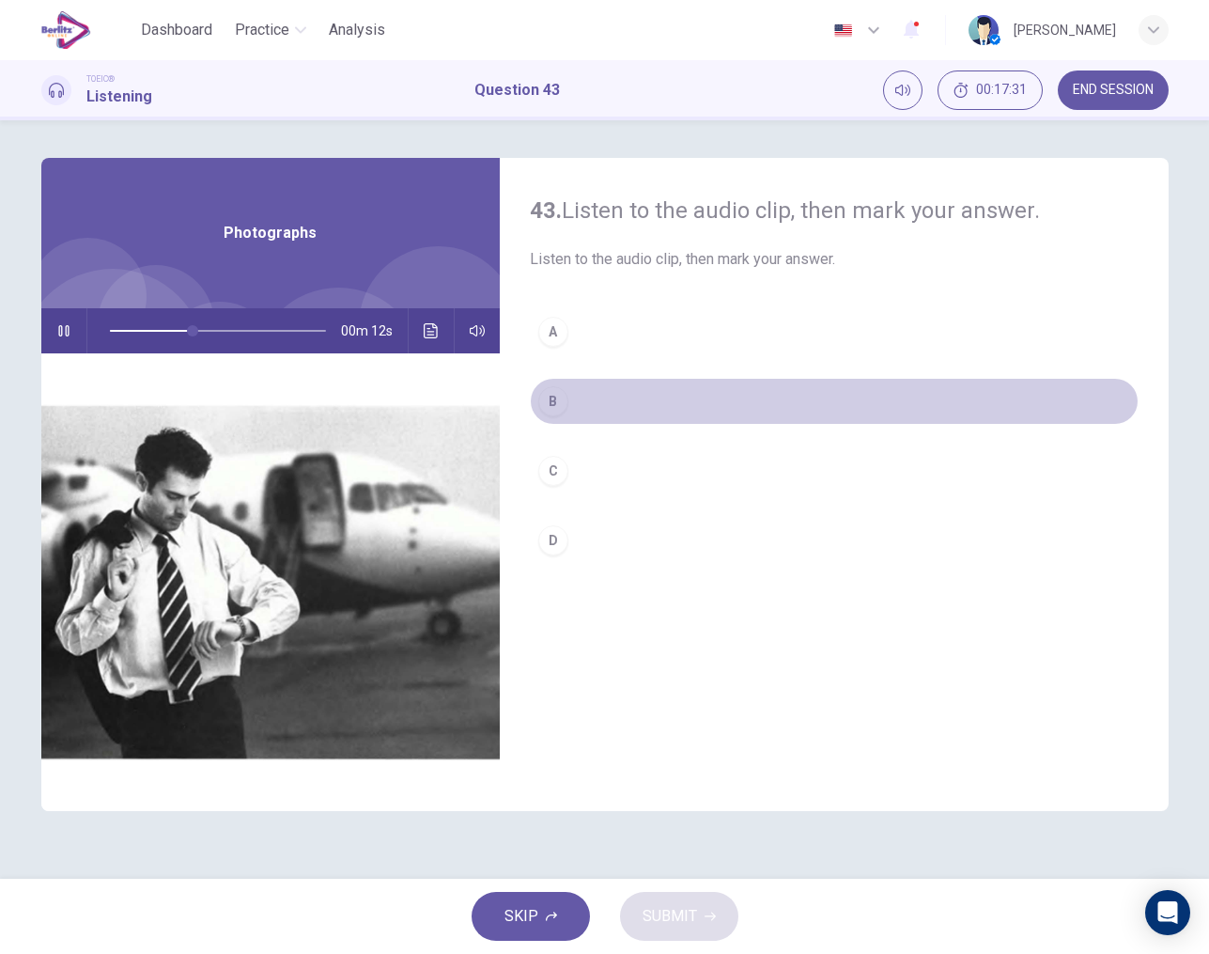
click at [556, 408] on div "B" at bounding box center [553, 401] width 30 height 30
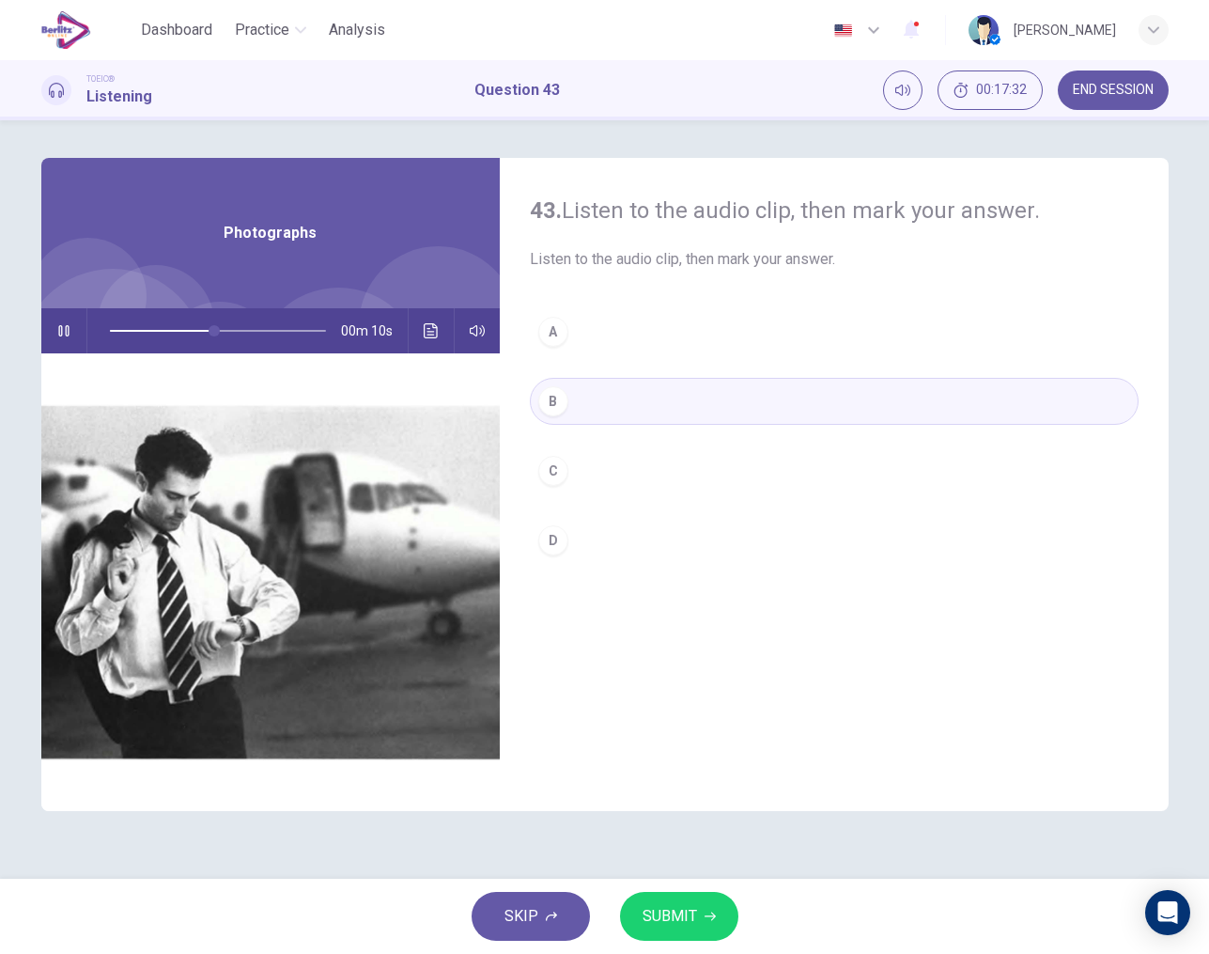
click at [700, 916] on button "SUBMIT" at bounding box center [679, 916] width 118 height 49
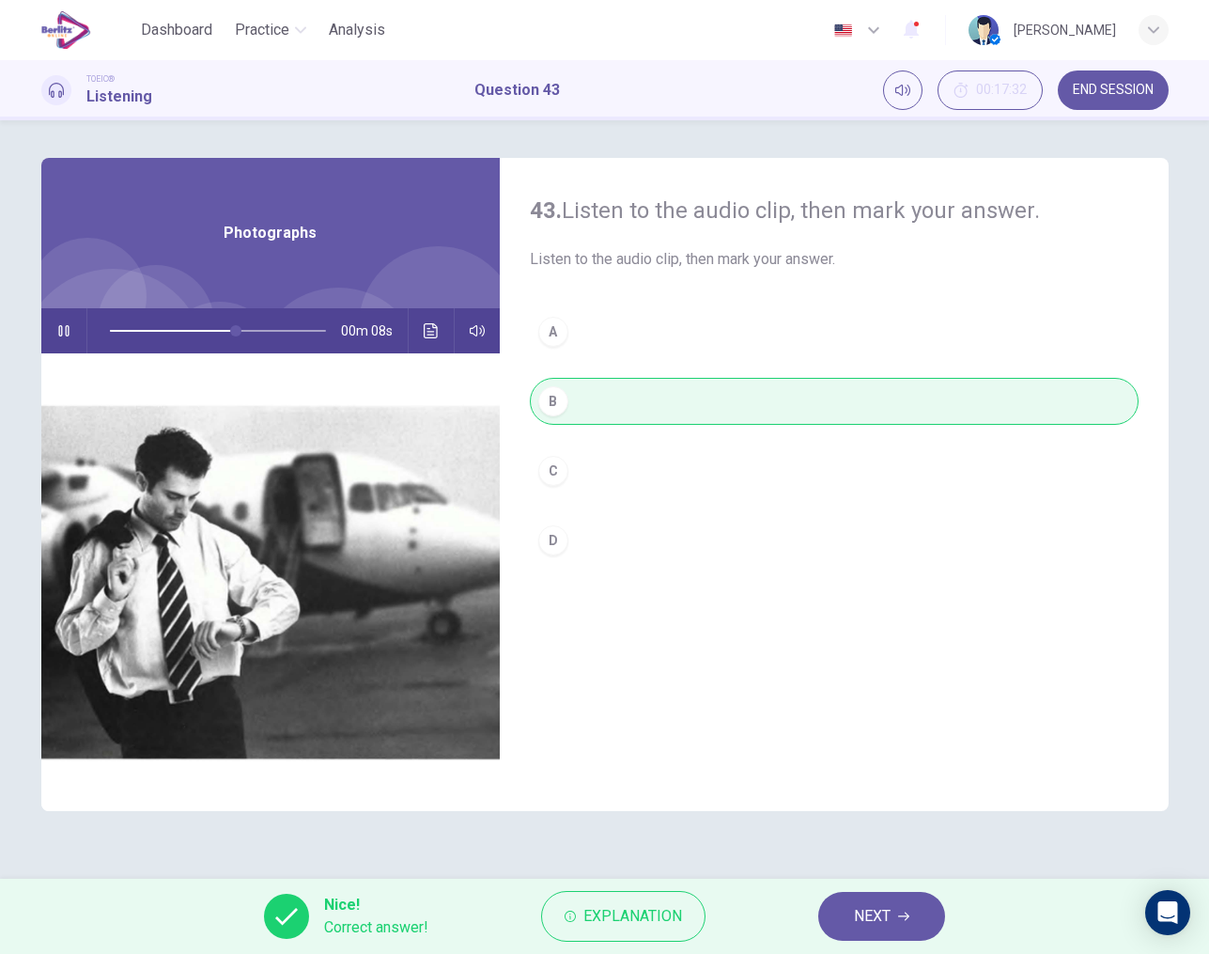
type input "**"
click at [881, 920] on span "NEXT" at bounding box center [872, 916] width 37 height 26
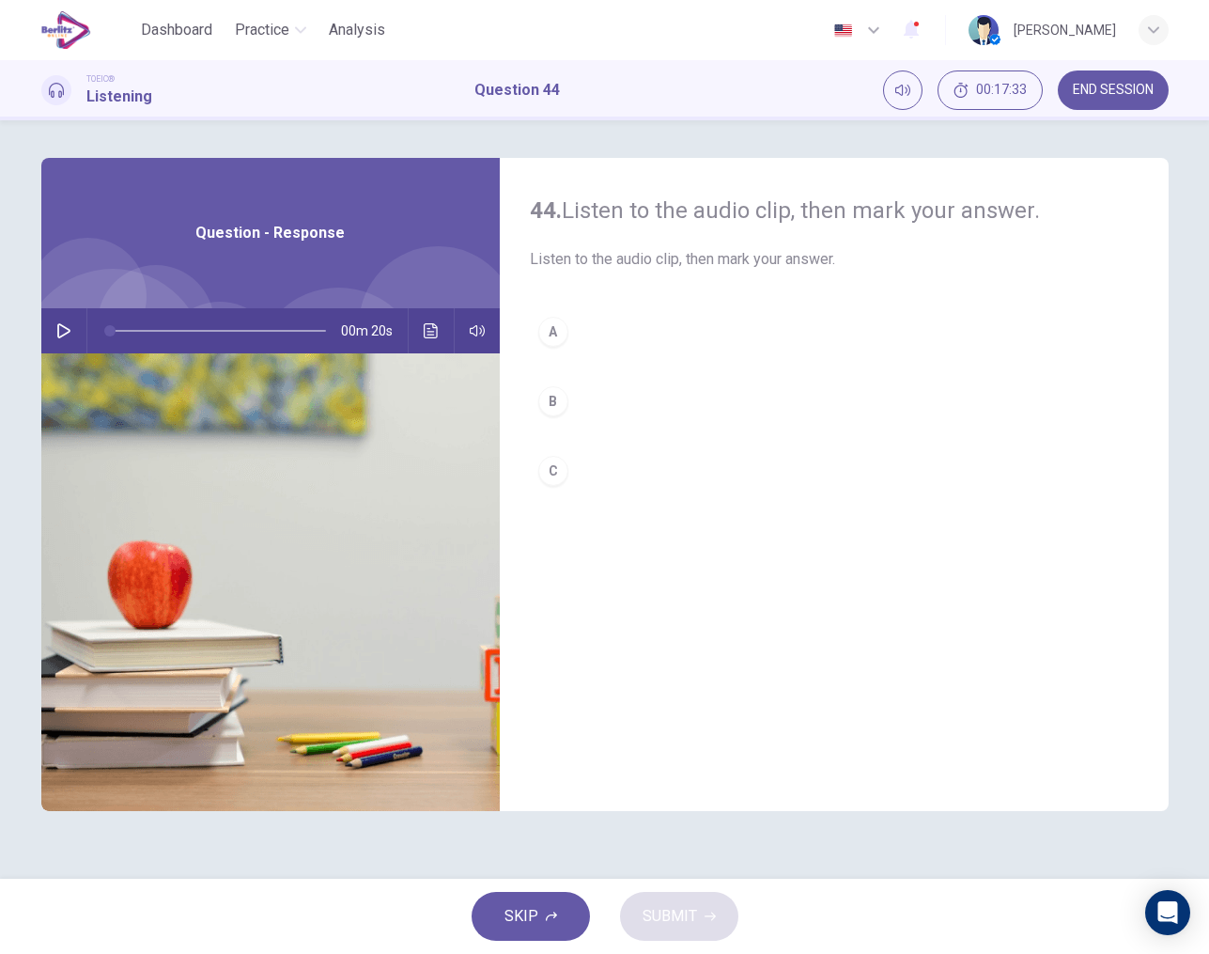
click at [54, 336] on button "button" at bounding box center [64, 330] width 30 height 45
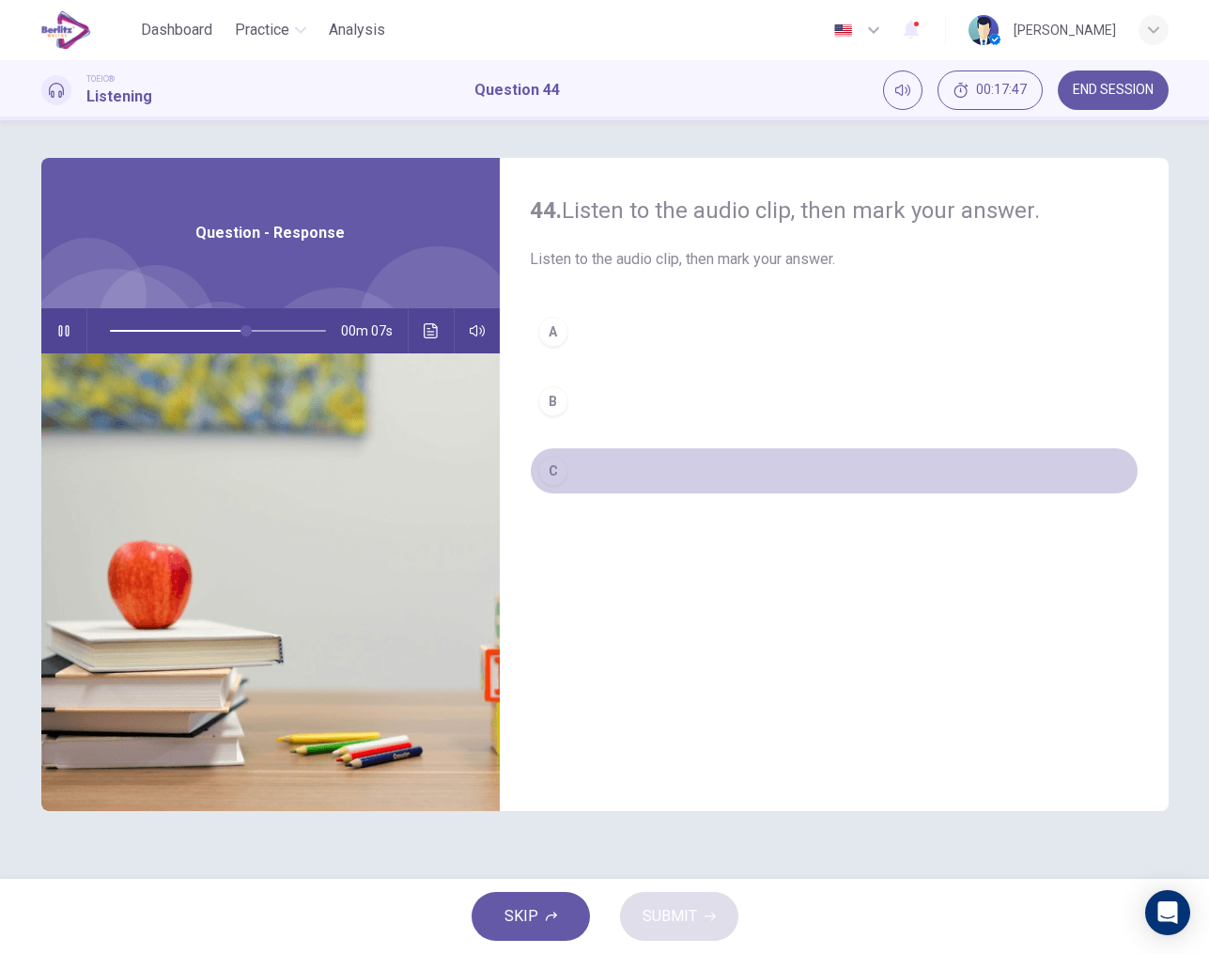
click at [565, 478] on div "C" at bounding box center [553, 471] width 30 height 30
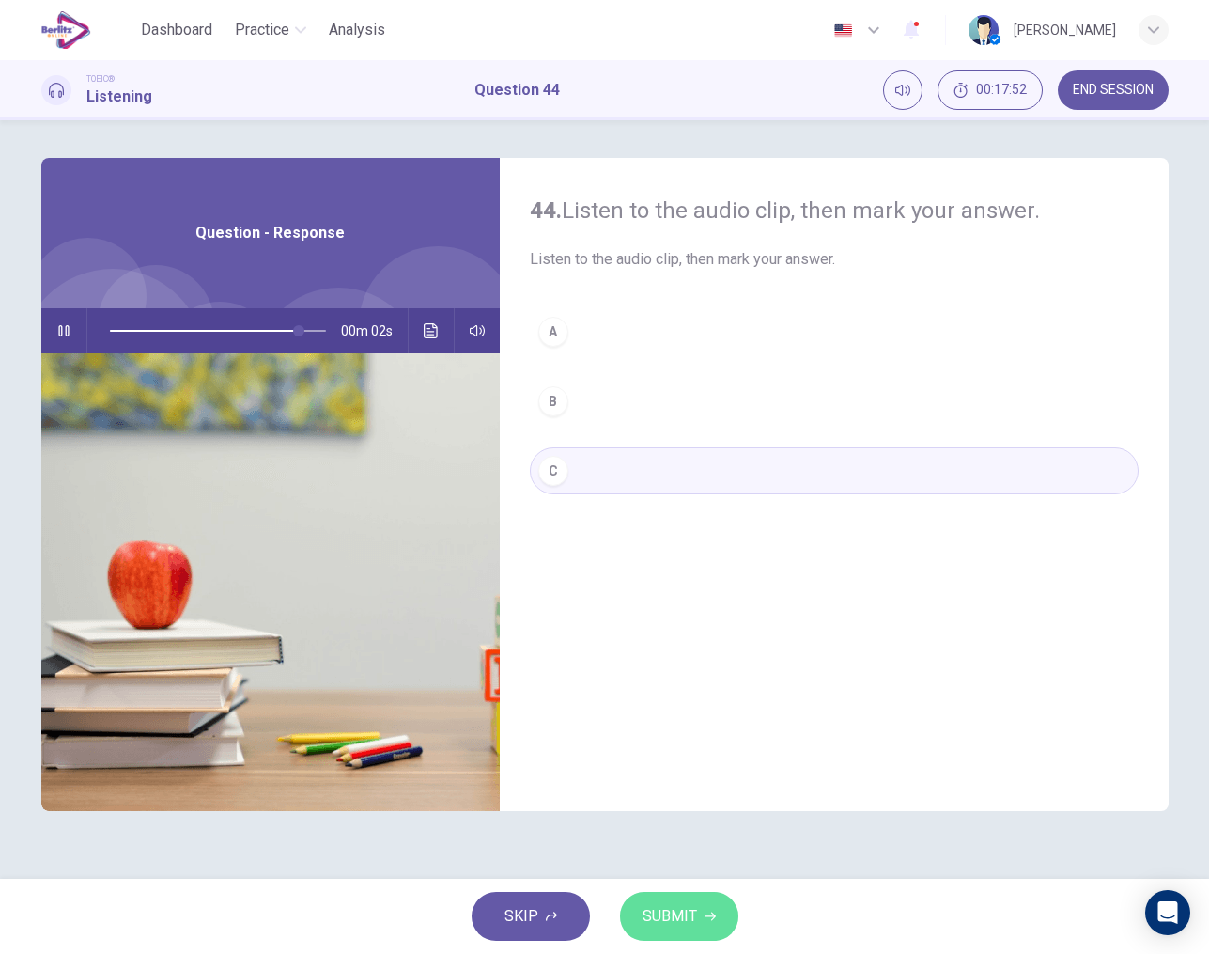
click at [682, 917] on span "SUBMIT" at bounding box center [670, 916] width 54 height 26
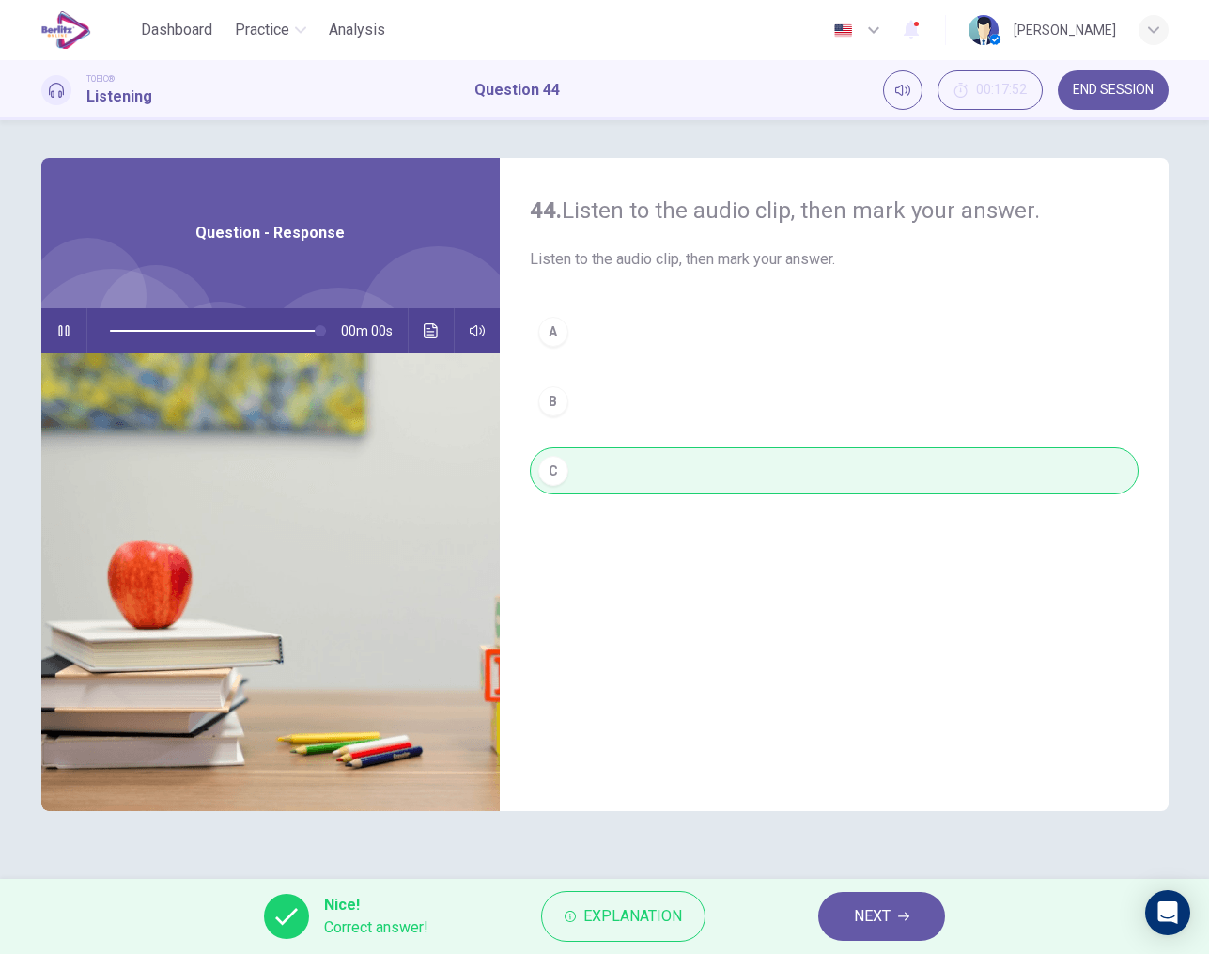
type input "*"
click at [842, 914] on button "NEXT" at bounding box center [881, 916] width 127 height 49
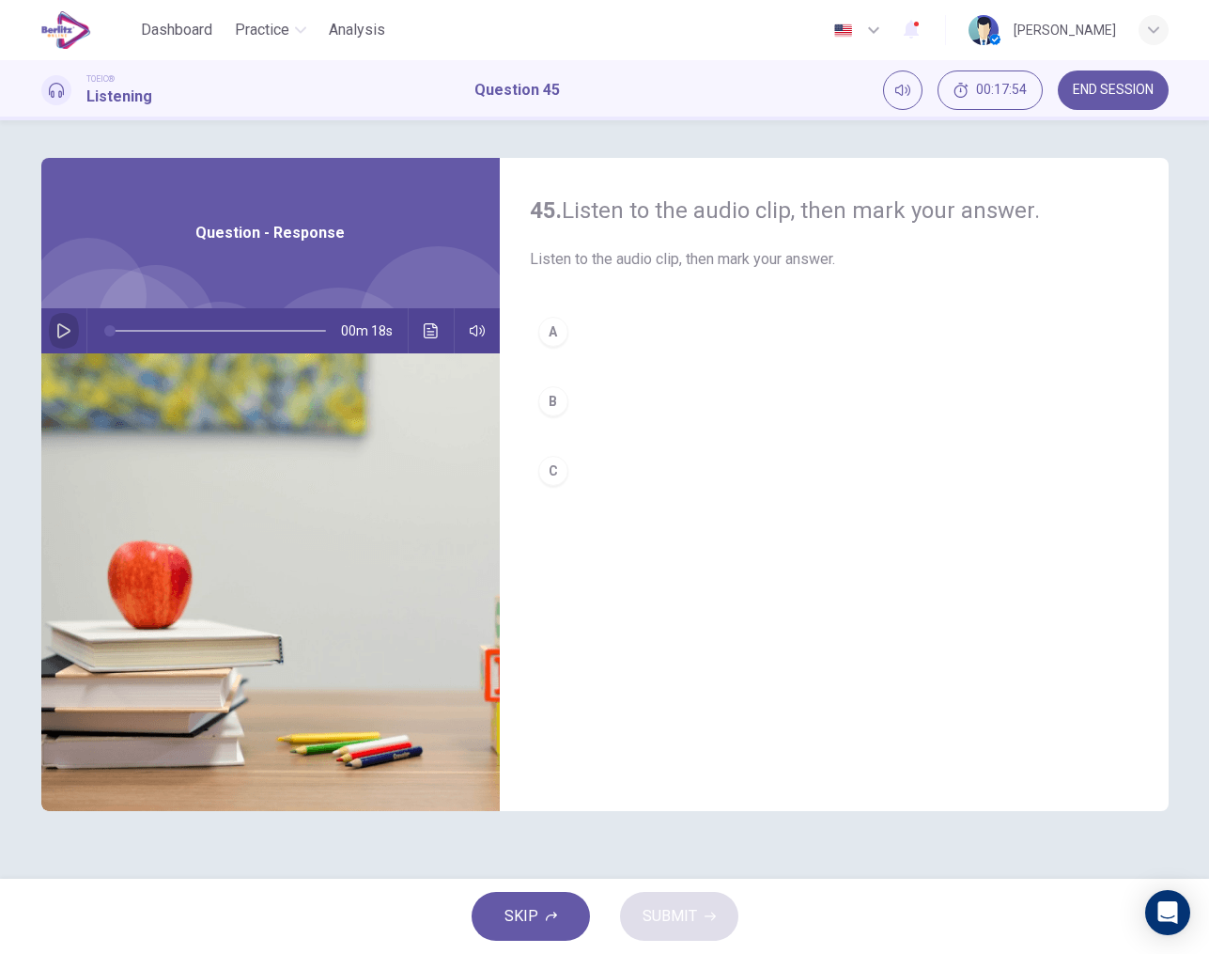
click at [66, 325] on icon "button" at bounding box center [63, 330] width 15 height 15
click at [553, 397] on div "B" at bounding box center [553, 401] width 30 height 30
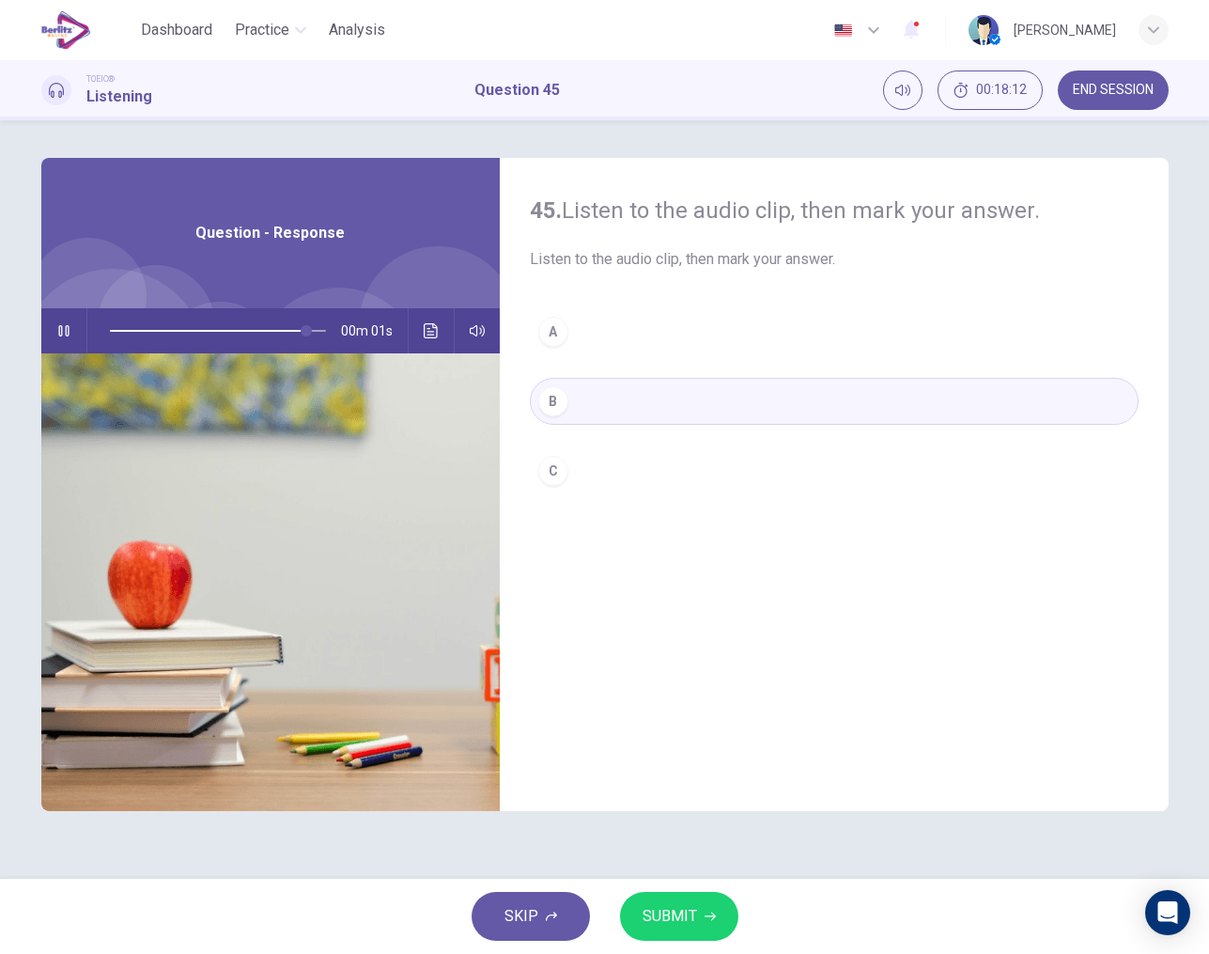
click at [555, 473] on div "C" at bounding box center [553, 471] width 30 height 30
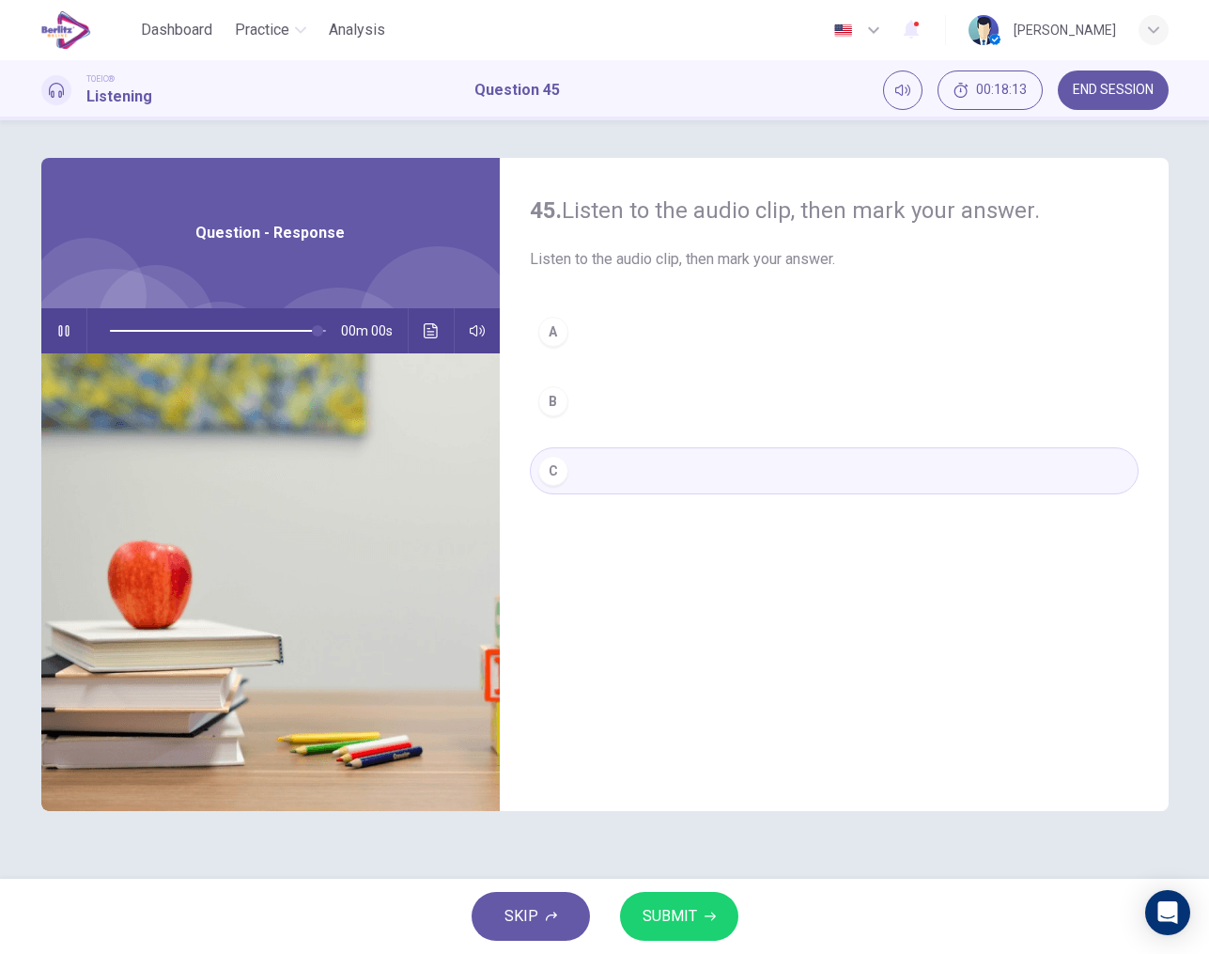
type input "*"
click at [698, 922] on button "SUBMIT" at bounding box center [679, 916] width 118 height 49
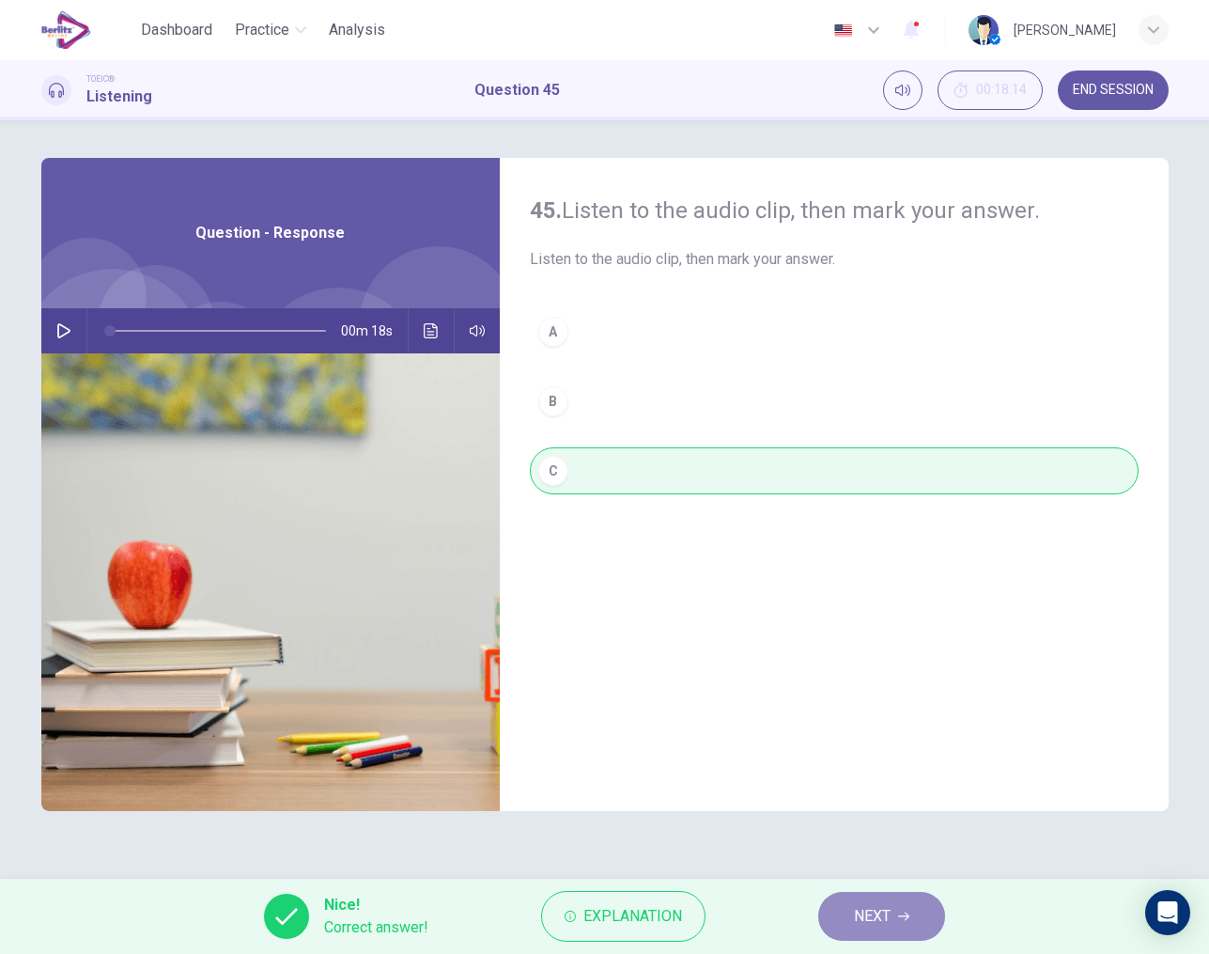
click at [859, 921] on span "NEXT" at bounding box center [872, 916] width 37 height 26
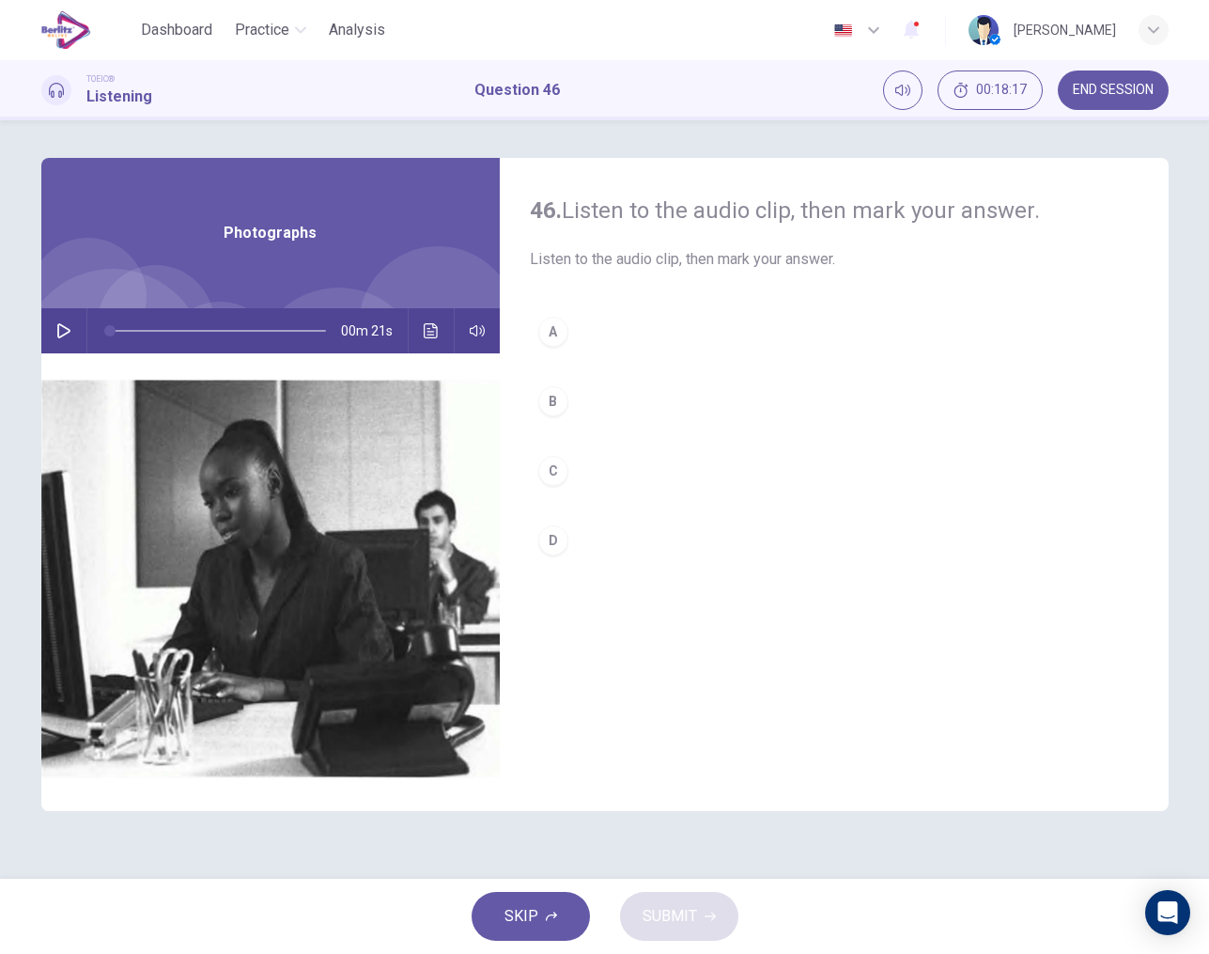
click at [63, 336] on icon "button" at bounding box center [63, 330] width 15 height 15
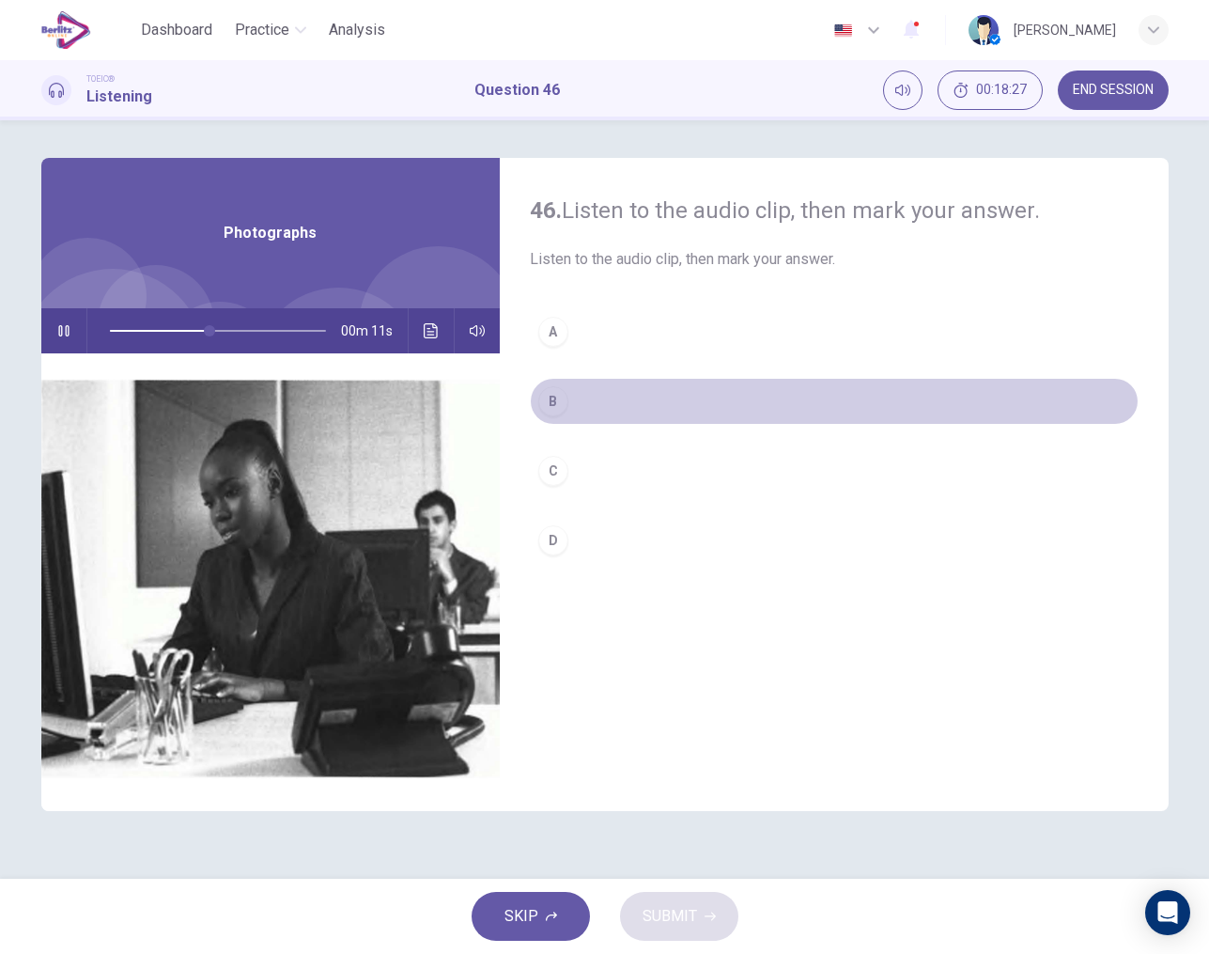
click at [561, 397] on div "B" at bounding box center [553, 401] width 30 height 30
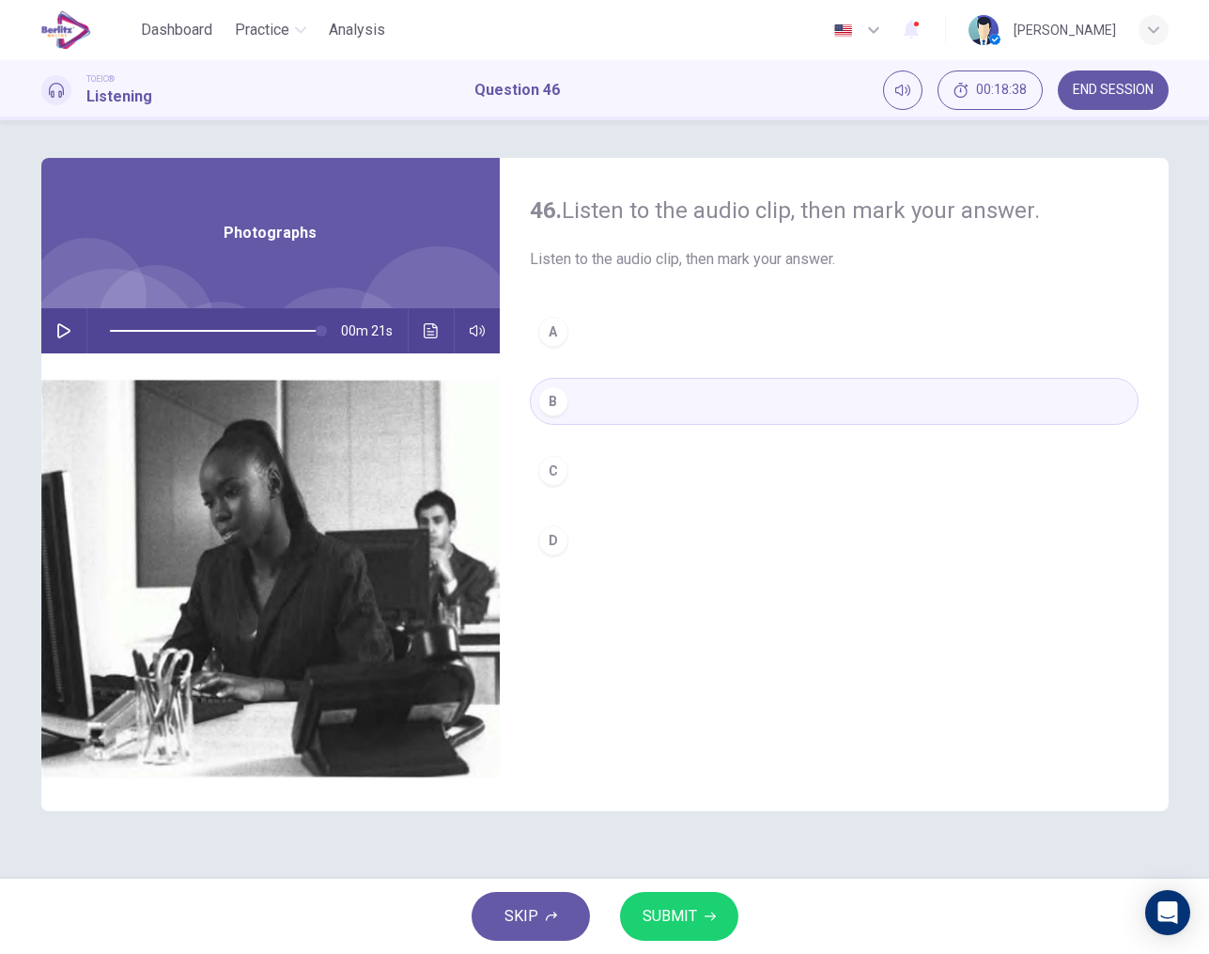
type input "*"
click at [666, 901] on button "SUBMIT" at bounding box center [679, 916] width 118 height 49
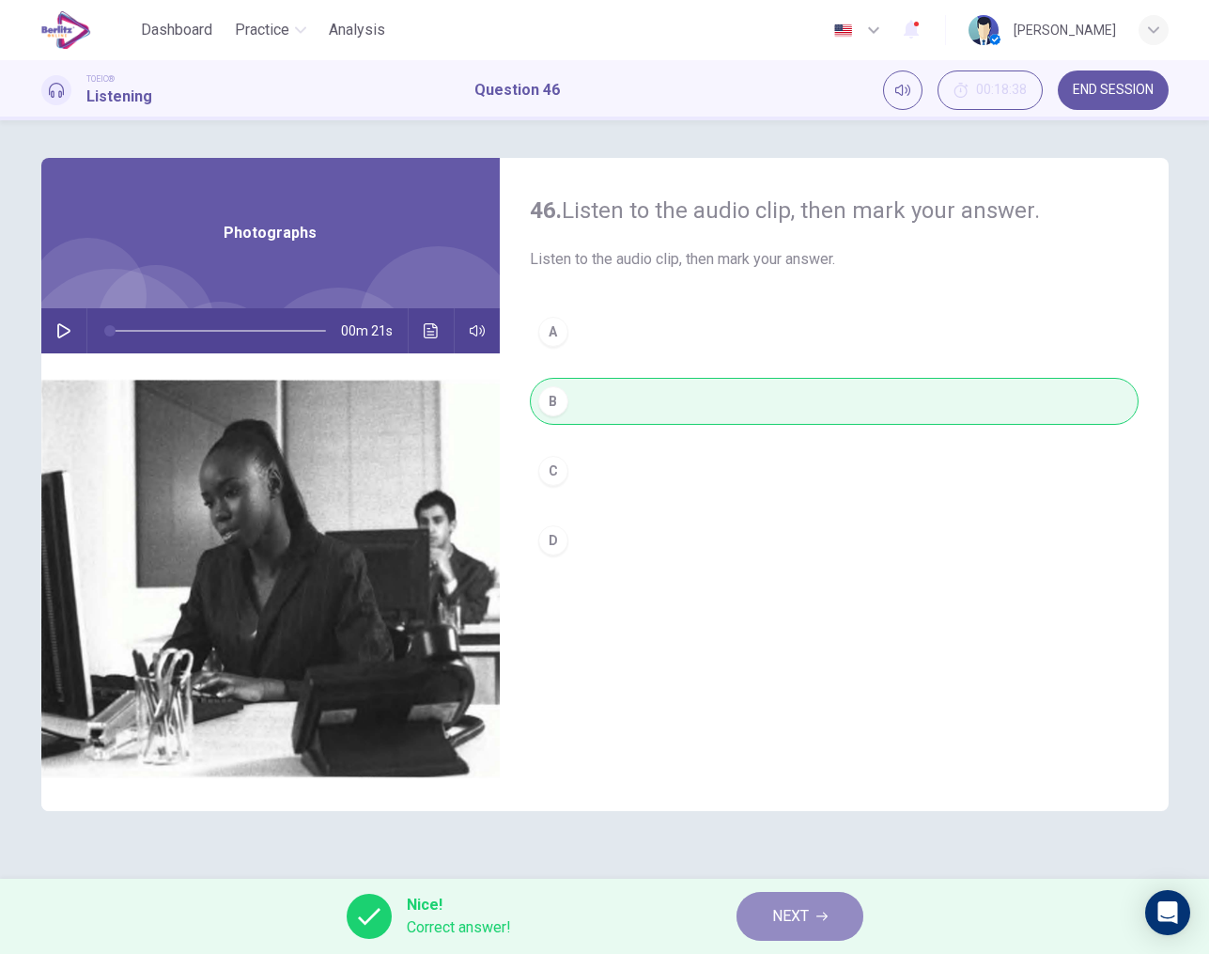
click at [786, 921] on span "NEXT" at bounding box center [790, 916] width 37 height 26
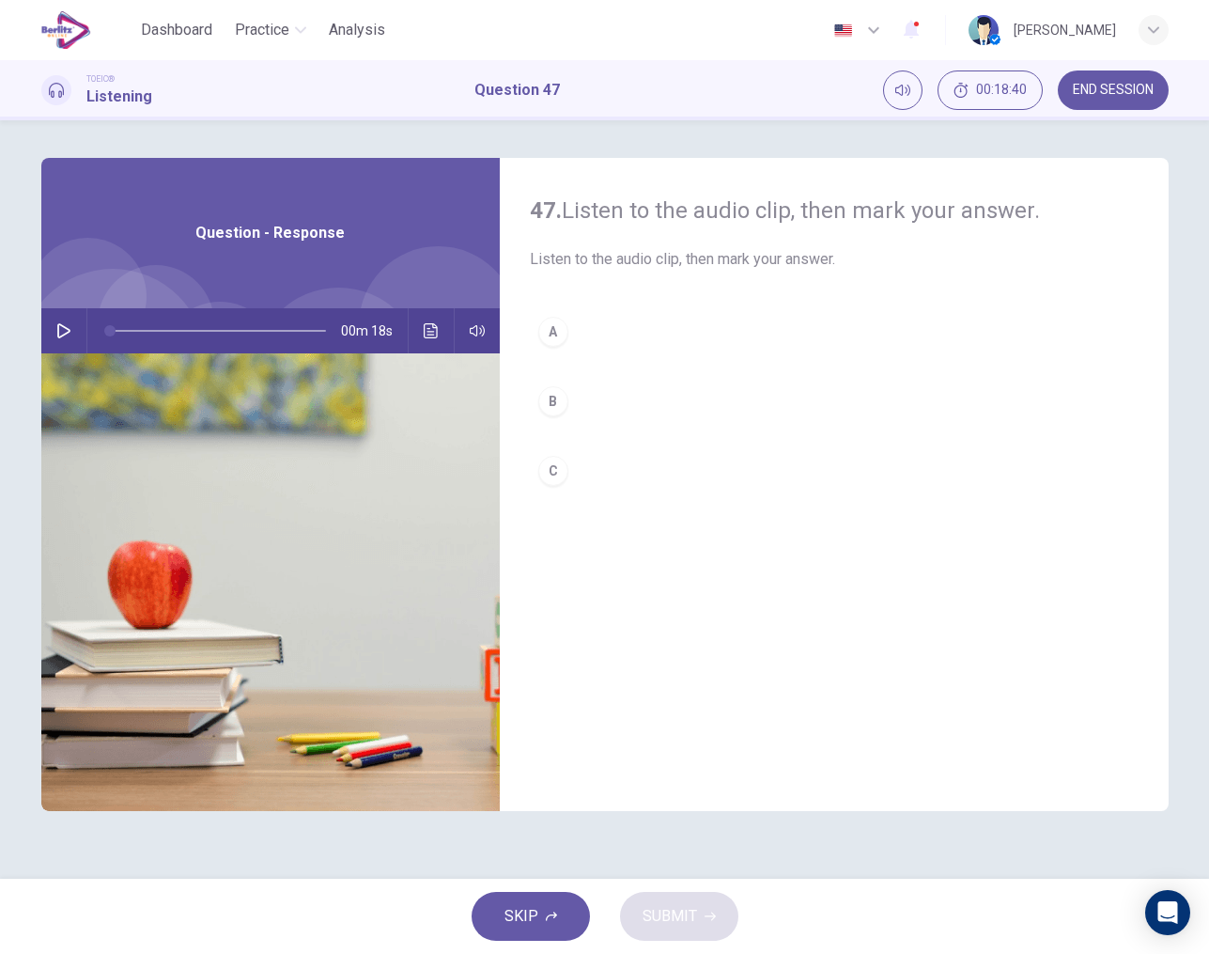
click at [69, 336] on icon "button" at bounding box center [63, 330] width 15 height 15
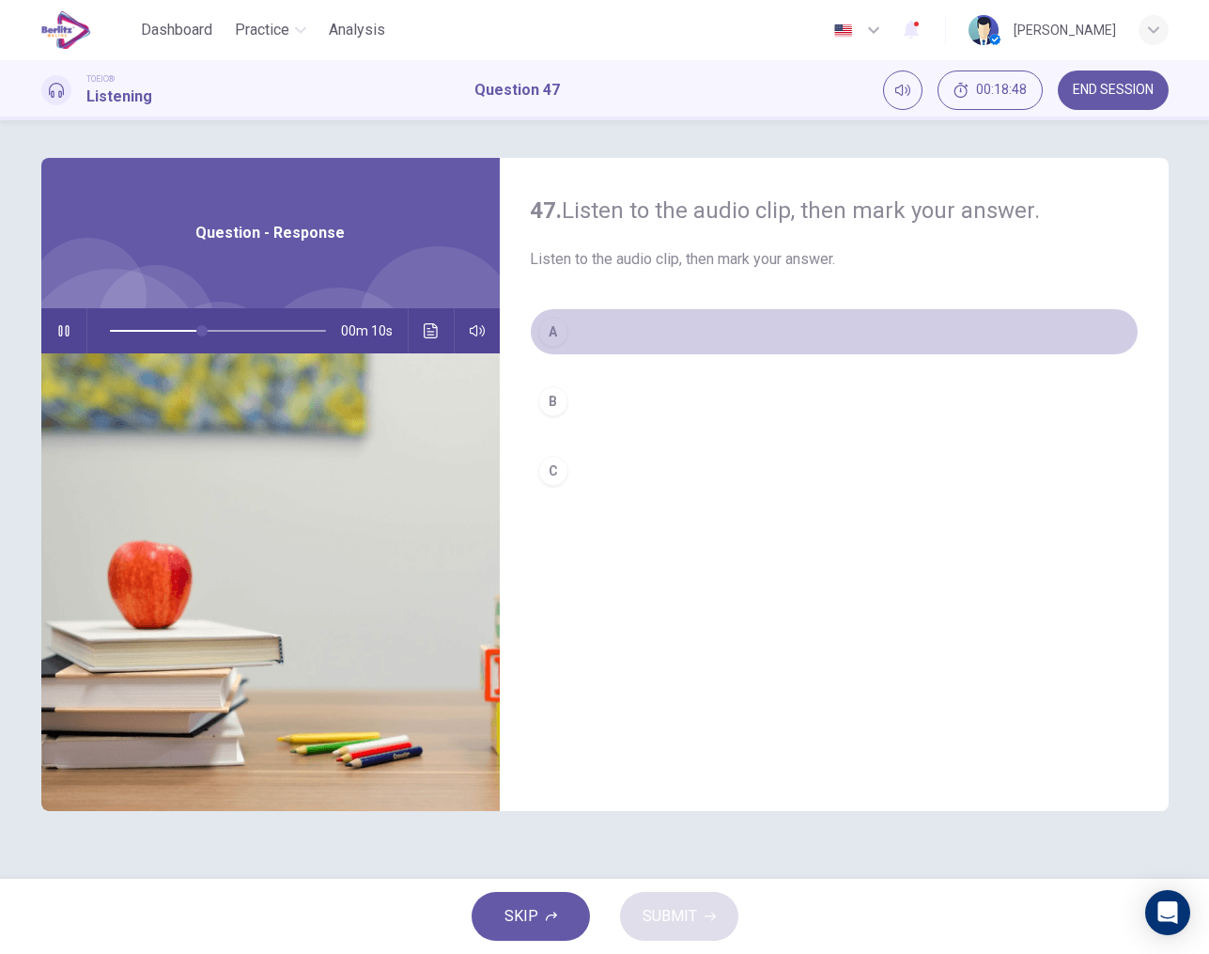
click at [554, 338] on div "A" at bounding box center [553, 332] width 30 height 30
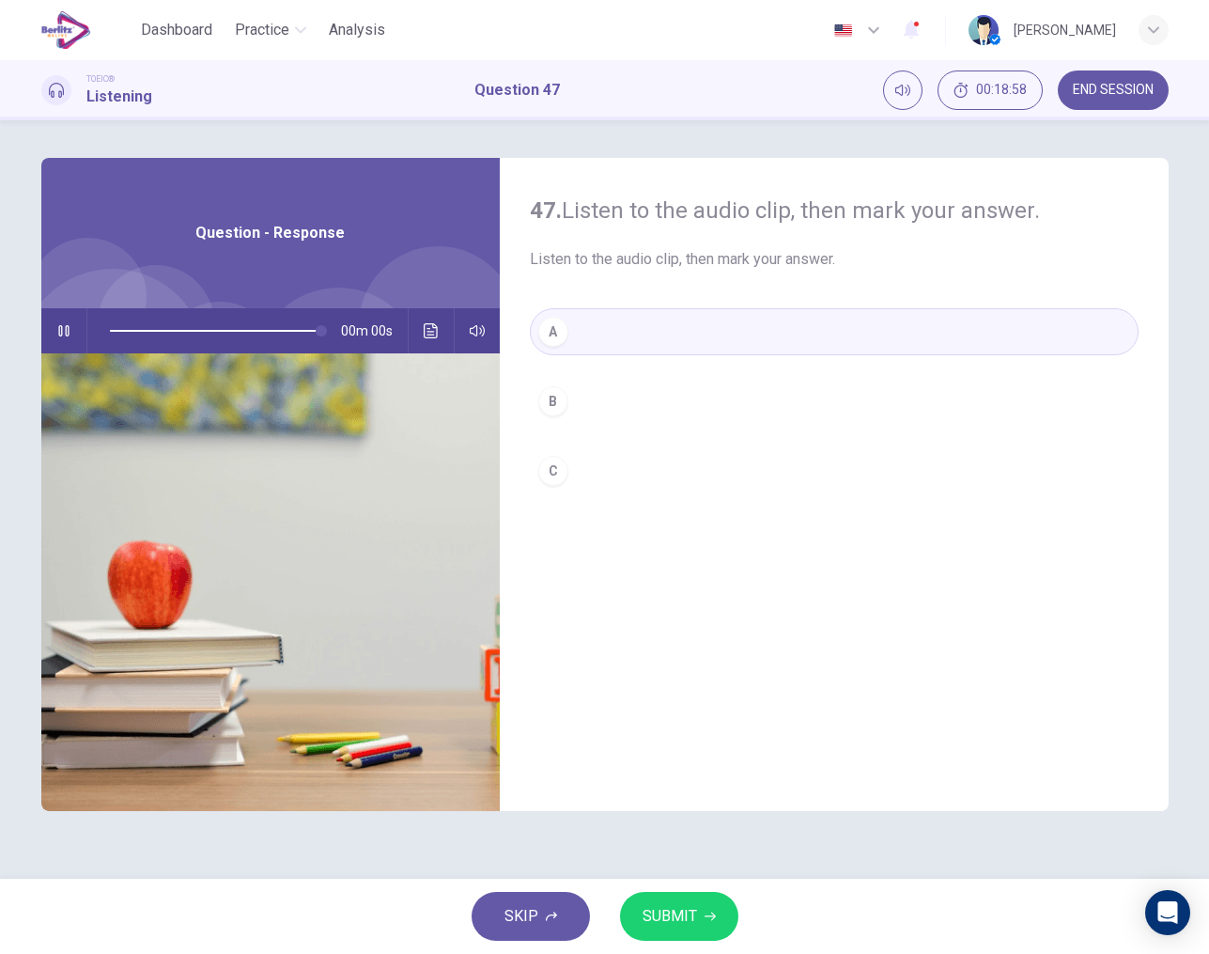
type input "*"
click at [696, 910] on button "SUBMIT" at bounding box center [679, 916] width 118 height 49
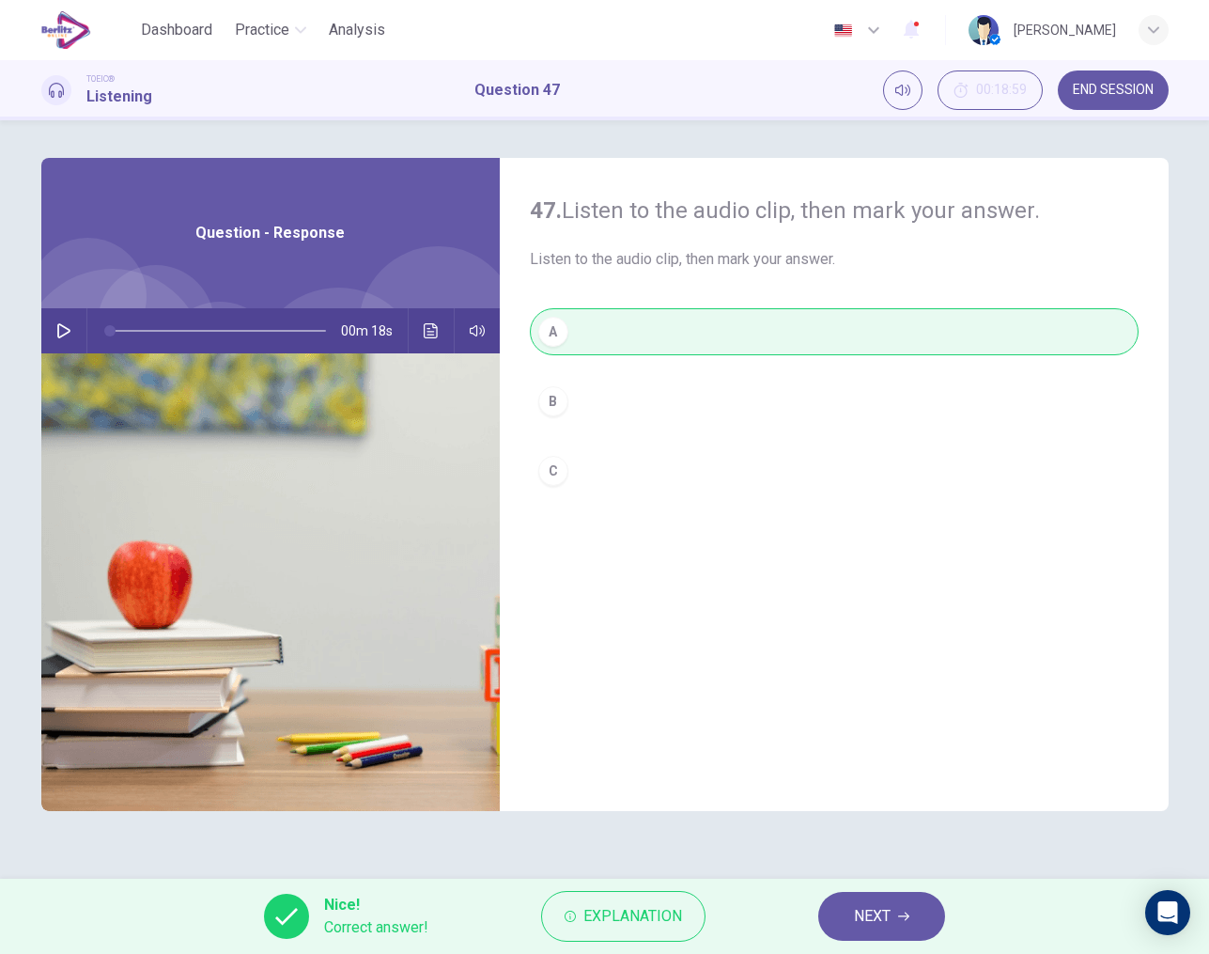
click at [843, 915] on button "NEXT" at bounding box center [881, 916] width 127 height 49
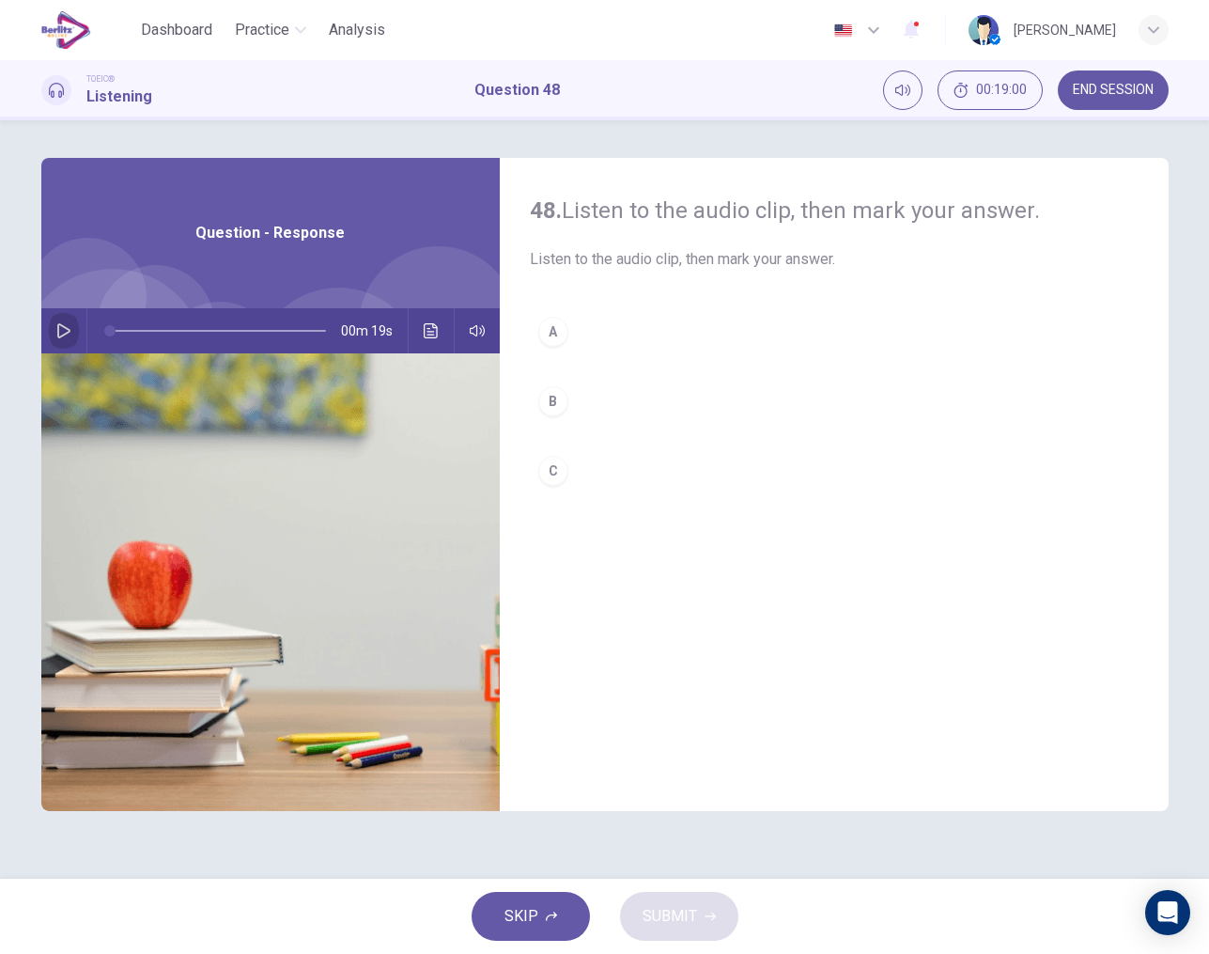
click at [66, 333] on icon "button" at bounding box center [63, 330] width 13 height 15
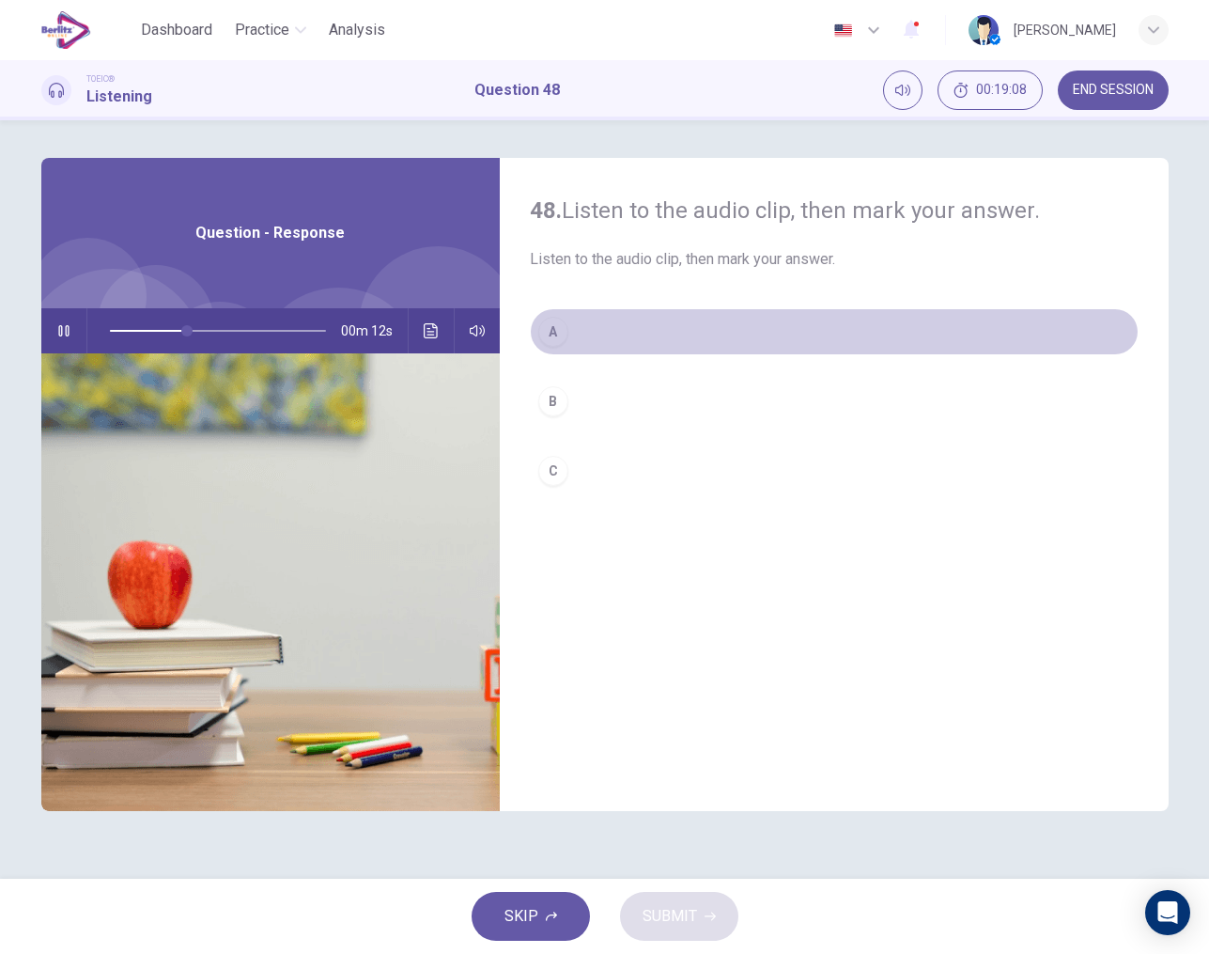
click at [554, 336] on div "A" at bounding box center [553, 332] width 30 height 30
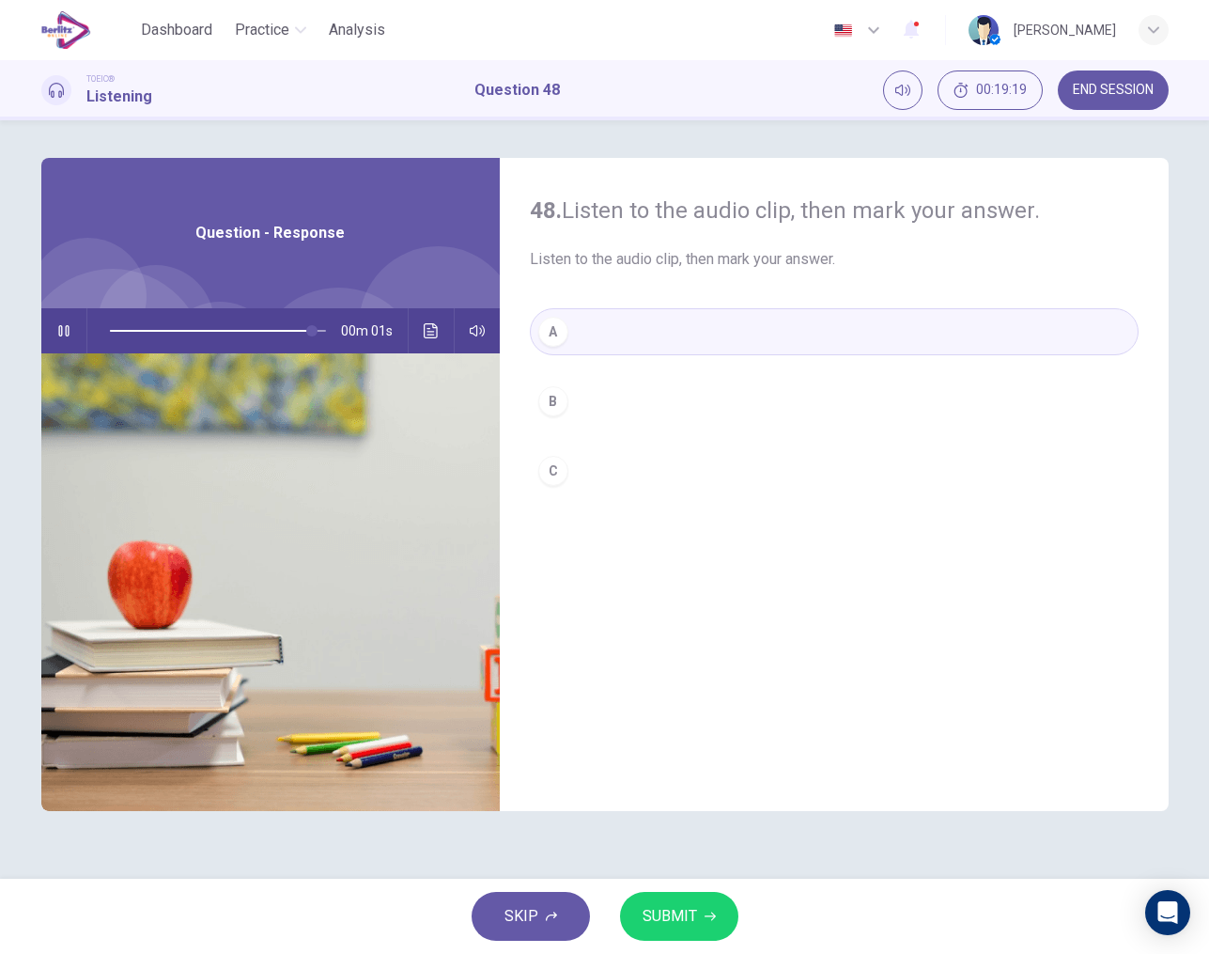
type input "*"
click at [676, 910] on span "SUBMIT" at bounding box center [670, 916] width 54 height 26
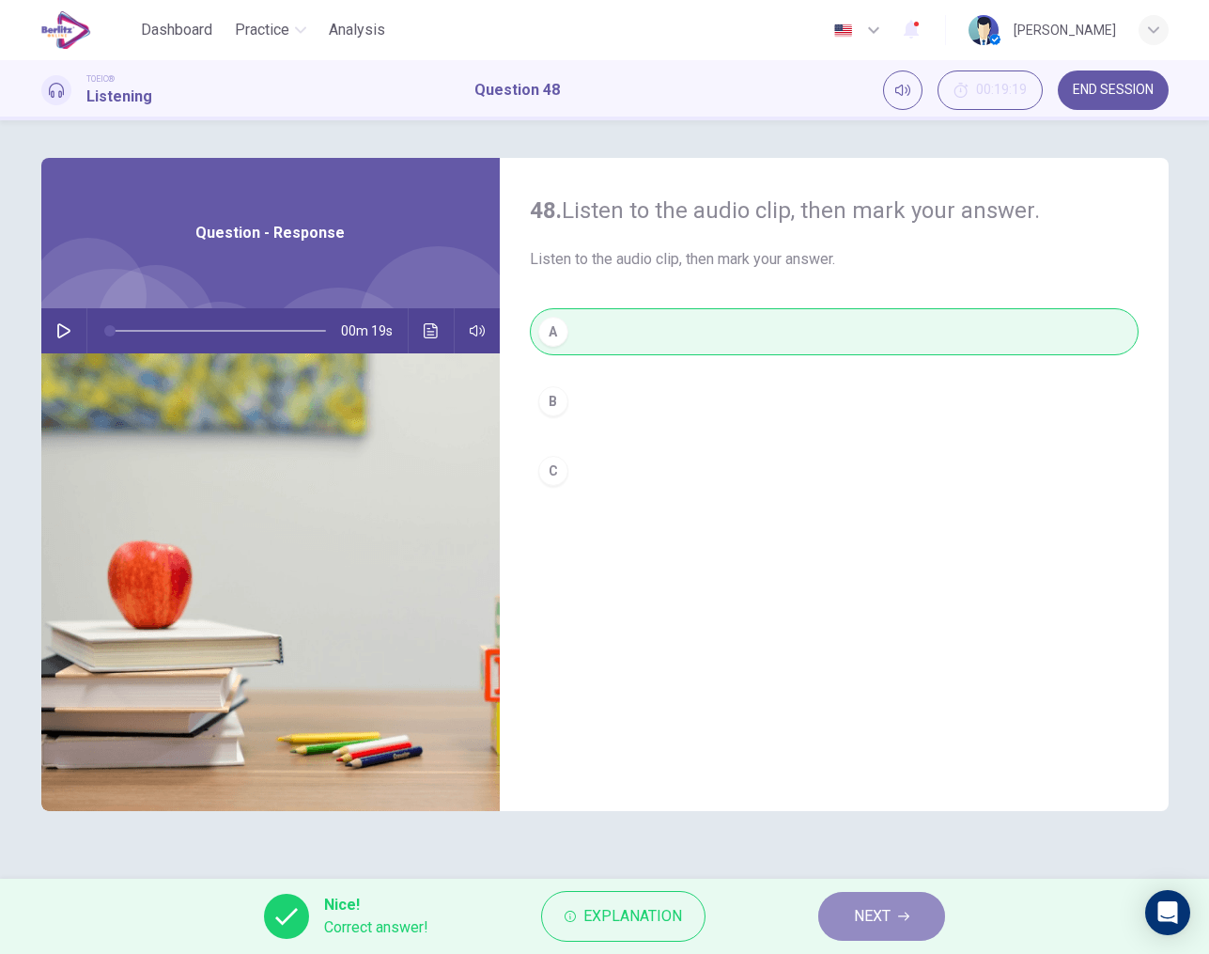
drag, startPoint x: 850, startPoint y: 902, endPoint x: 874, endPoint y: 914, distance: 26.5
click at [874, 914] on button "NEXT" at bounding box center [881, 916] width 127 height 49
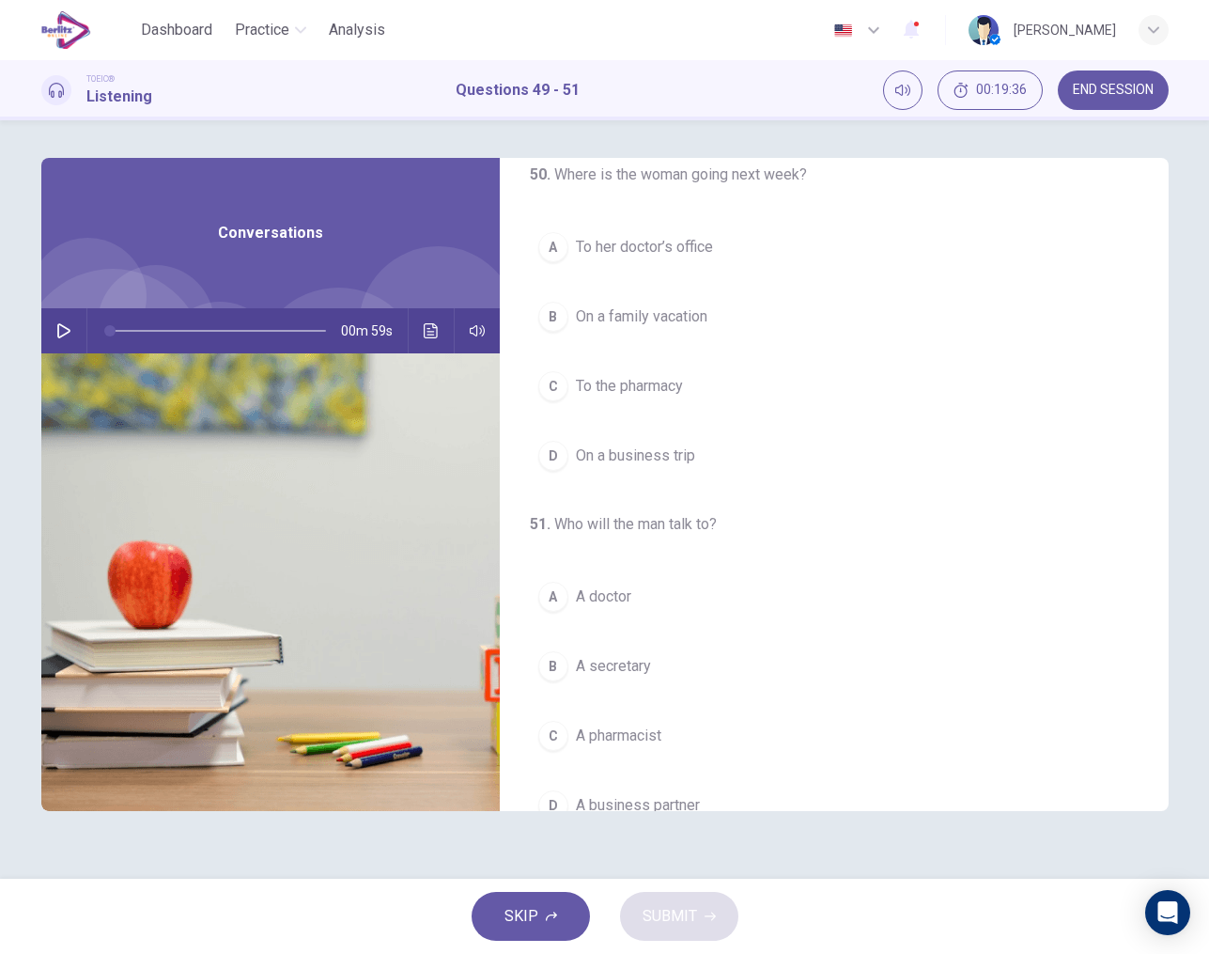
scroll to position [399, 0]
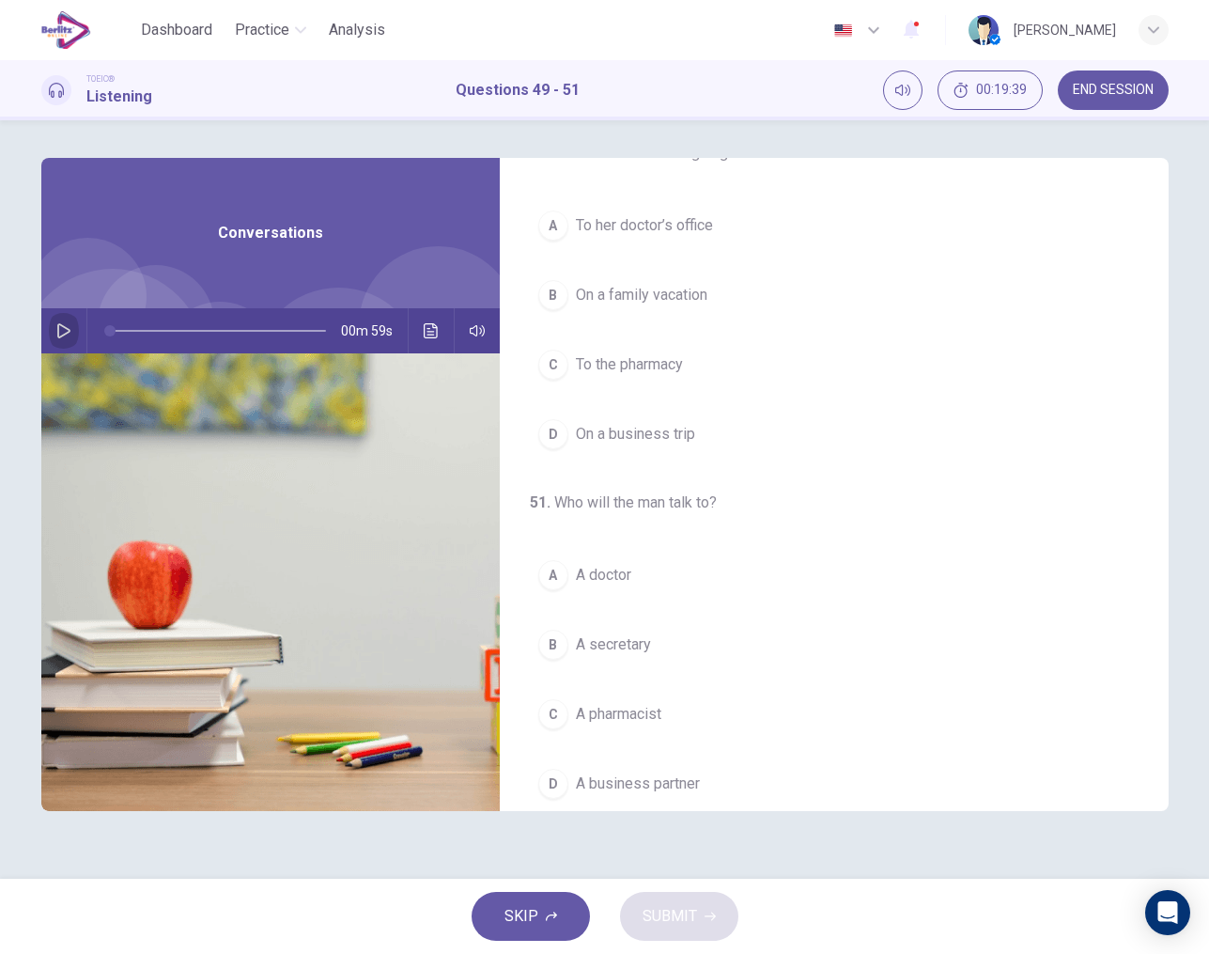
click at [65, 323] on icon "button" at bounding box center [63, 330] width 15 height 15
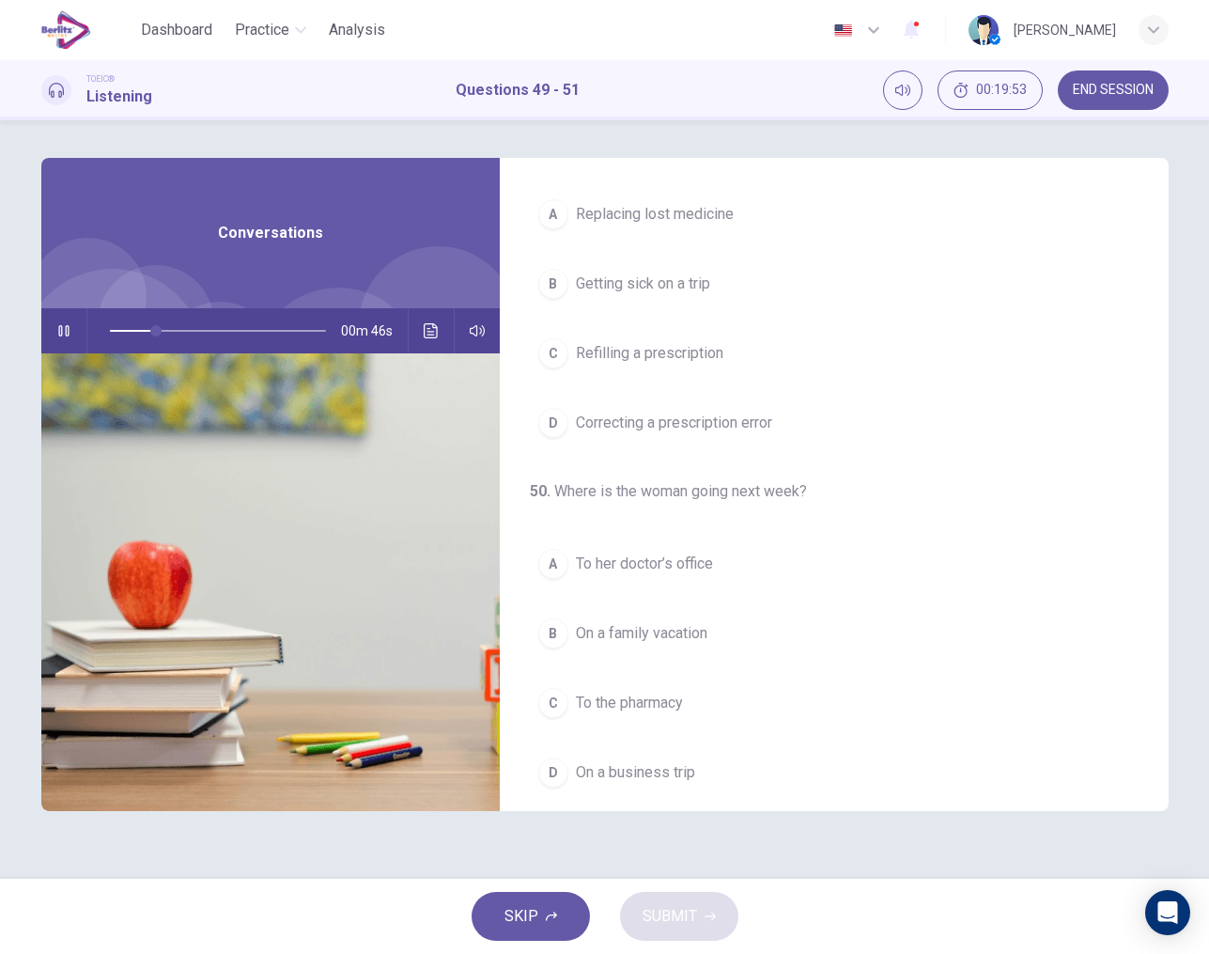
scroll to position [78, 0]
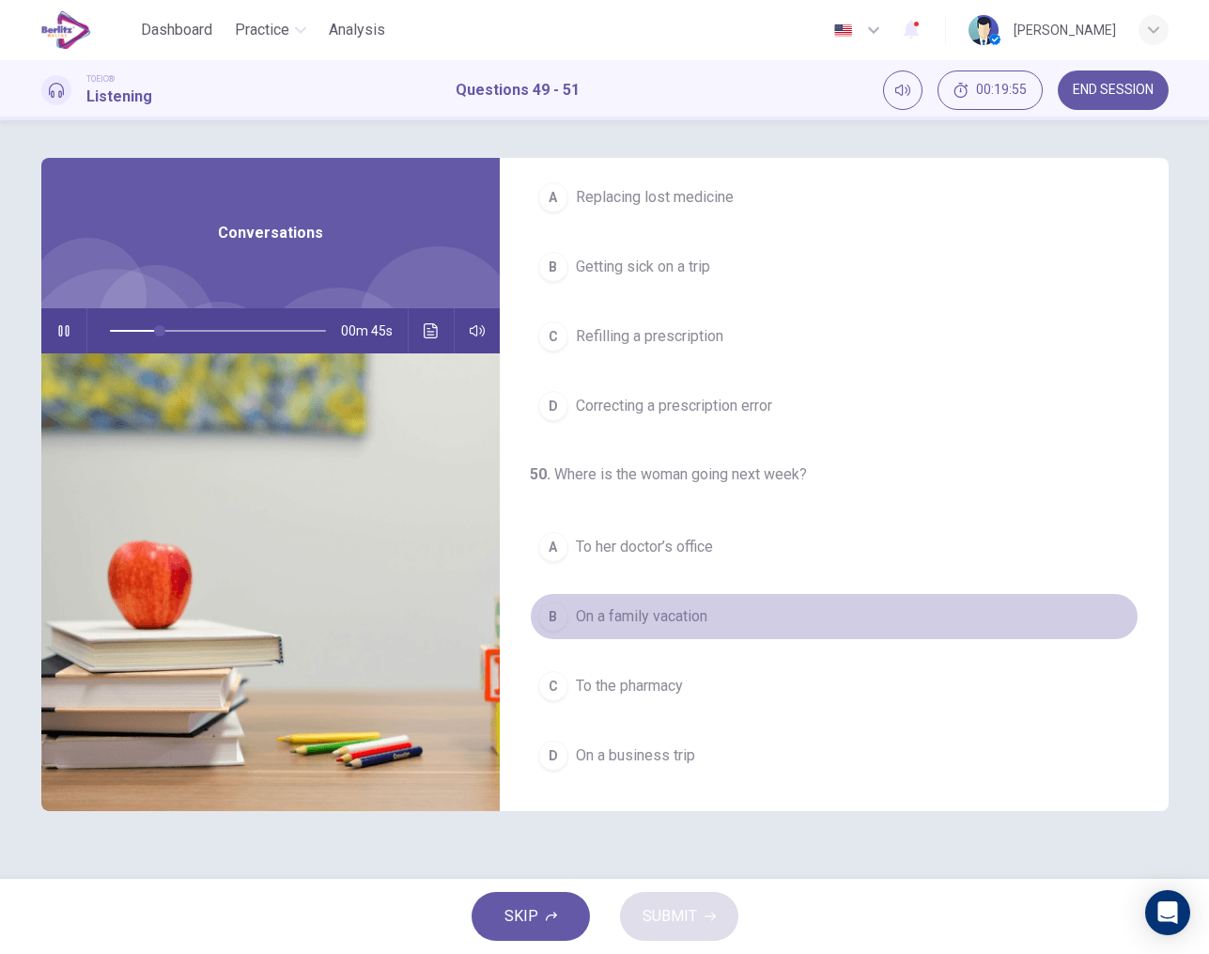
click at [654, 614] on span "On a family vacation" at bounding box center [642, 616] width 132 height 23
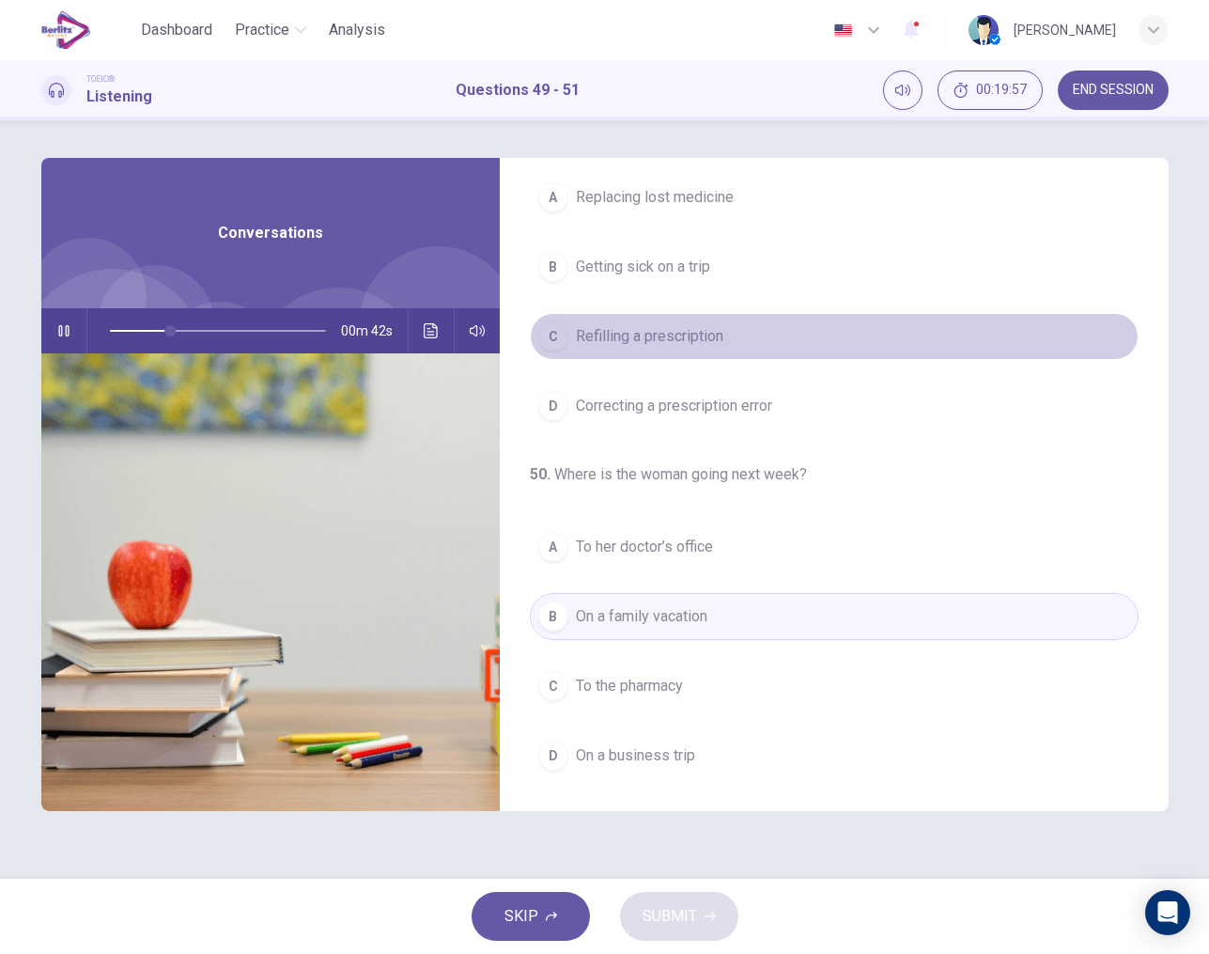
click at [650, 327] on span "Refilling a prescription" at bounding box center [650, 336] width 148 height 23
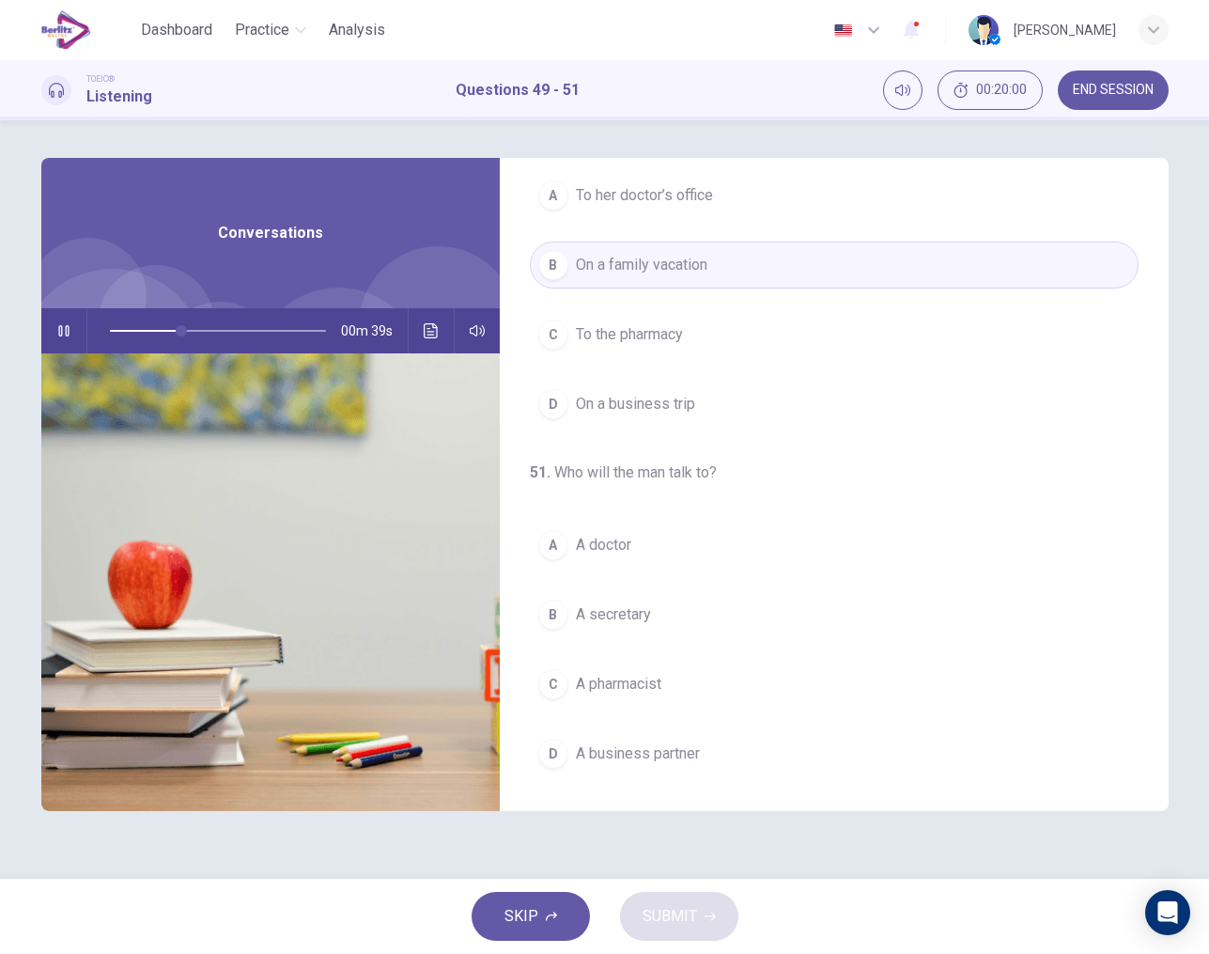
scroll to position [0, 0]
click at [558, 688] on div "C" at bounding box center [553, 684] width 30 height 30
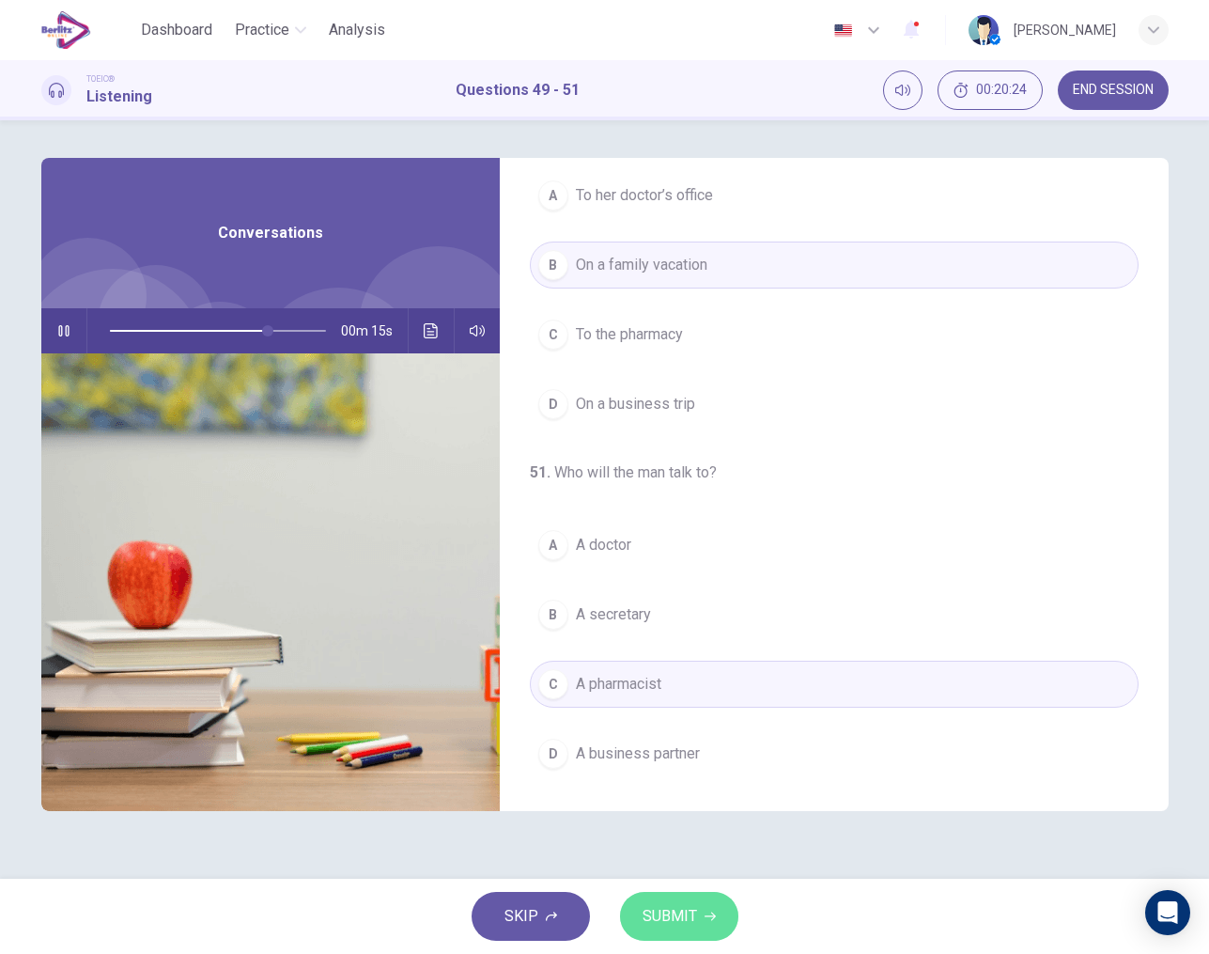
click at [686, 926] on span "SUBMIT" at bounding box center [670, 916] width 54 height 26
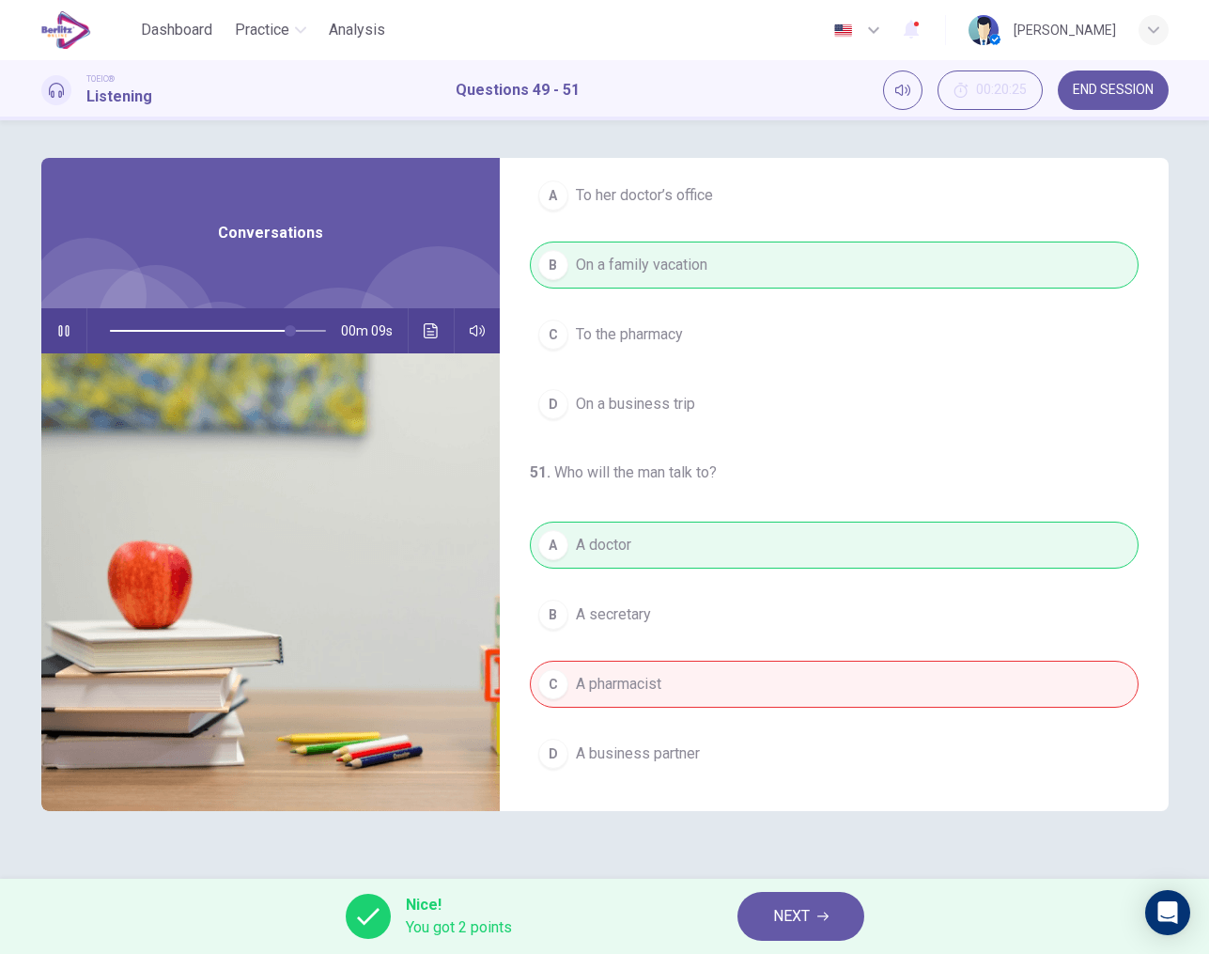
scroll to position [429, 0]
type input "**"
click at [807, 914] on span "NEXT" at bounding box center [791, 916] width 37 height 26
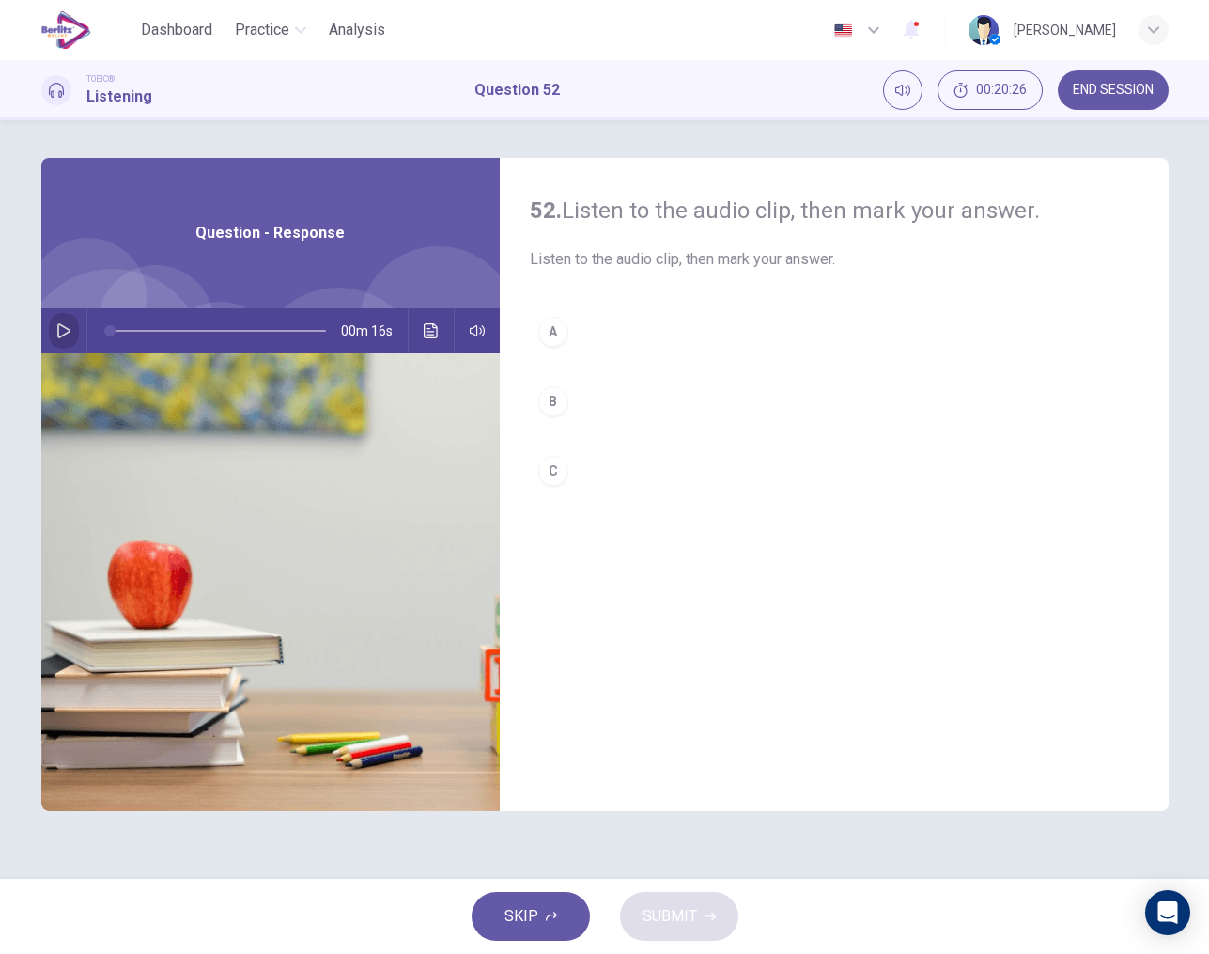
click at [66, 334] on icon "button" at bounding box center [63, 330] width 15 height 15
click at [550, 338] on div "A" at bounding box center [553, 332] width 30 height 30
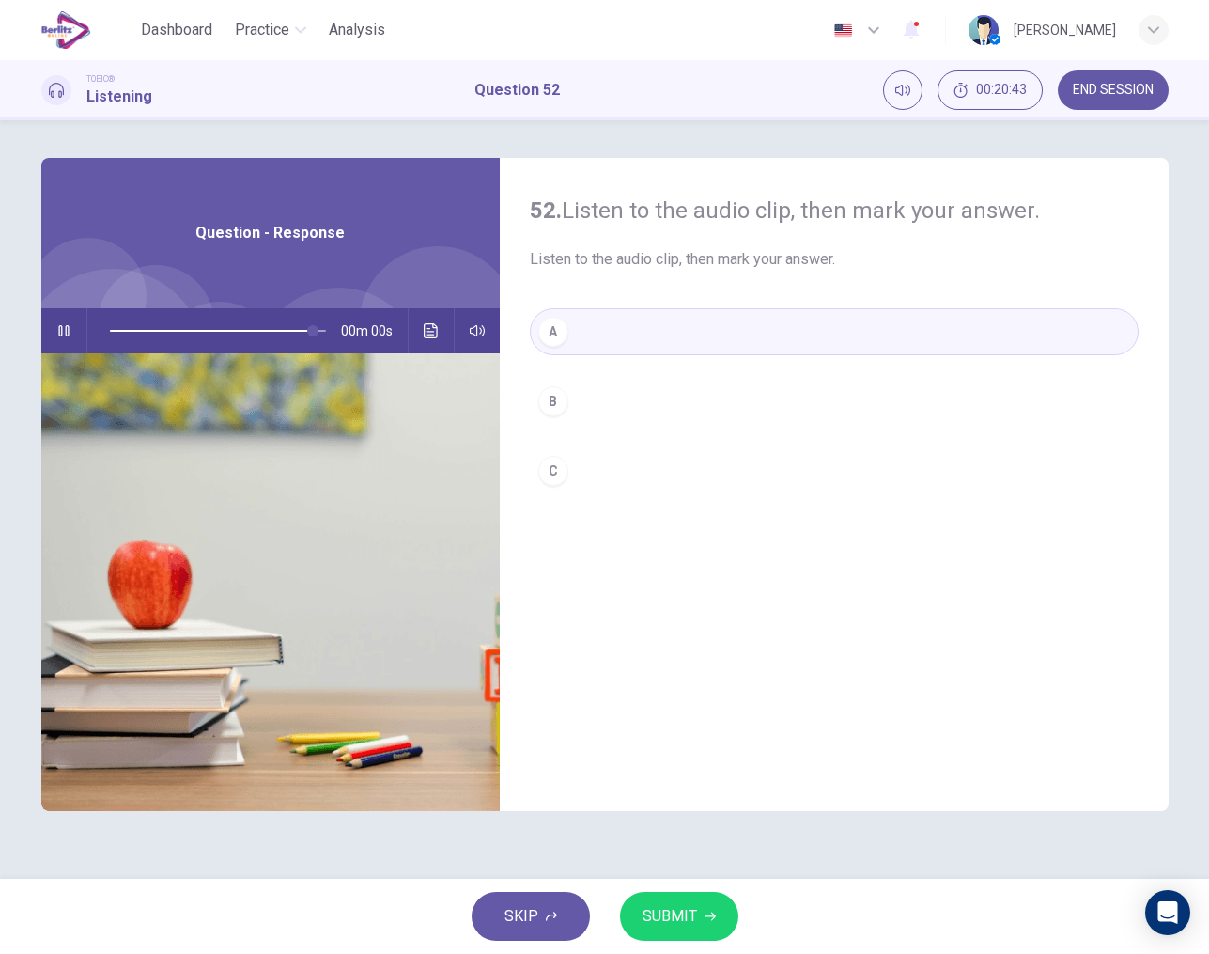
type input "*"
click at [680, 911] on span "SUBMIT" at bounding box center [670, 916] width 54 height 26
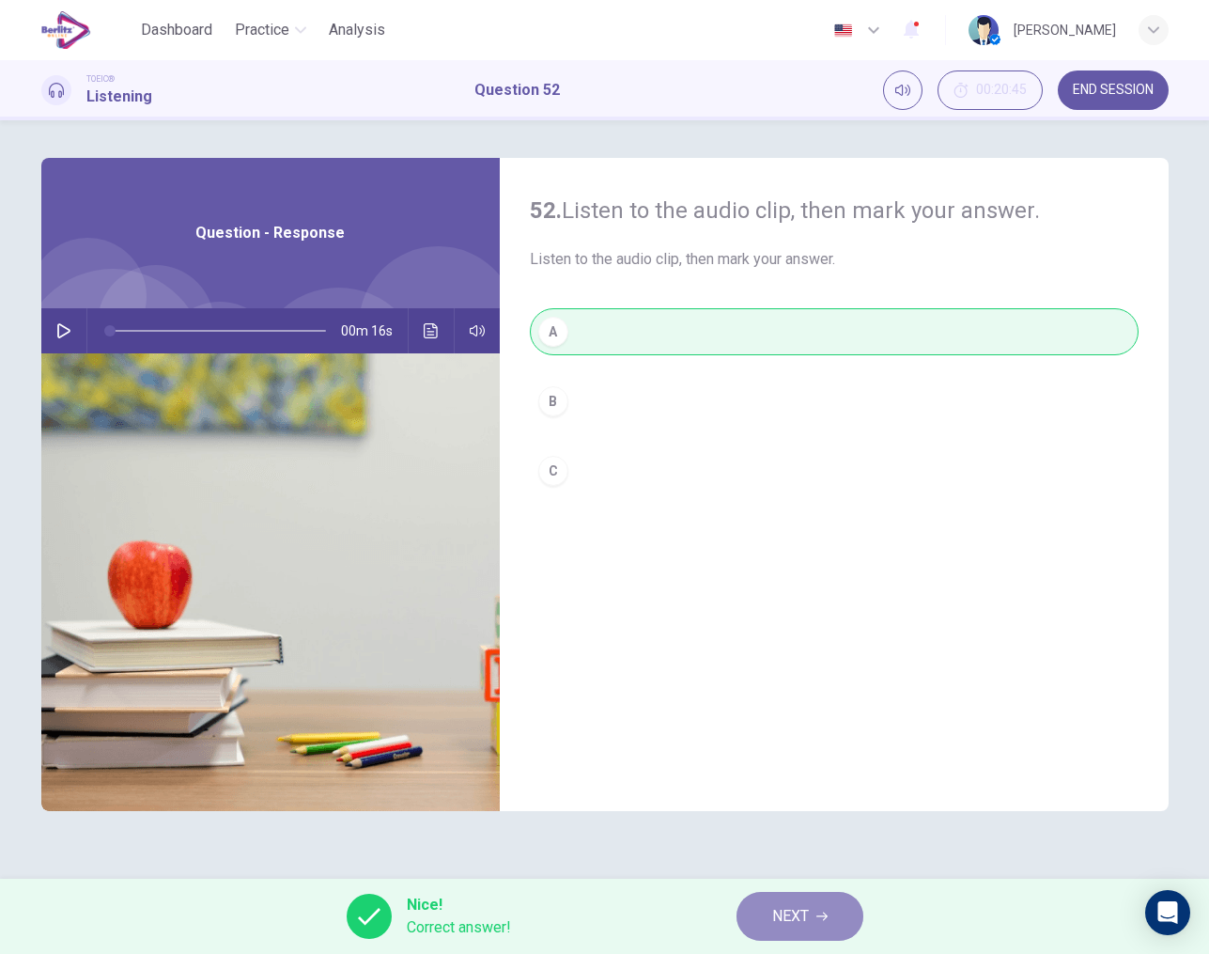
click at [779, 910] on span "NEXT" at bounding box center [790, 916] width 37 height 26
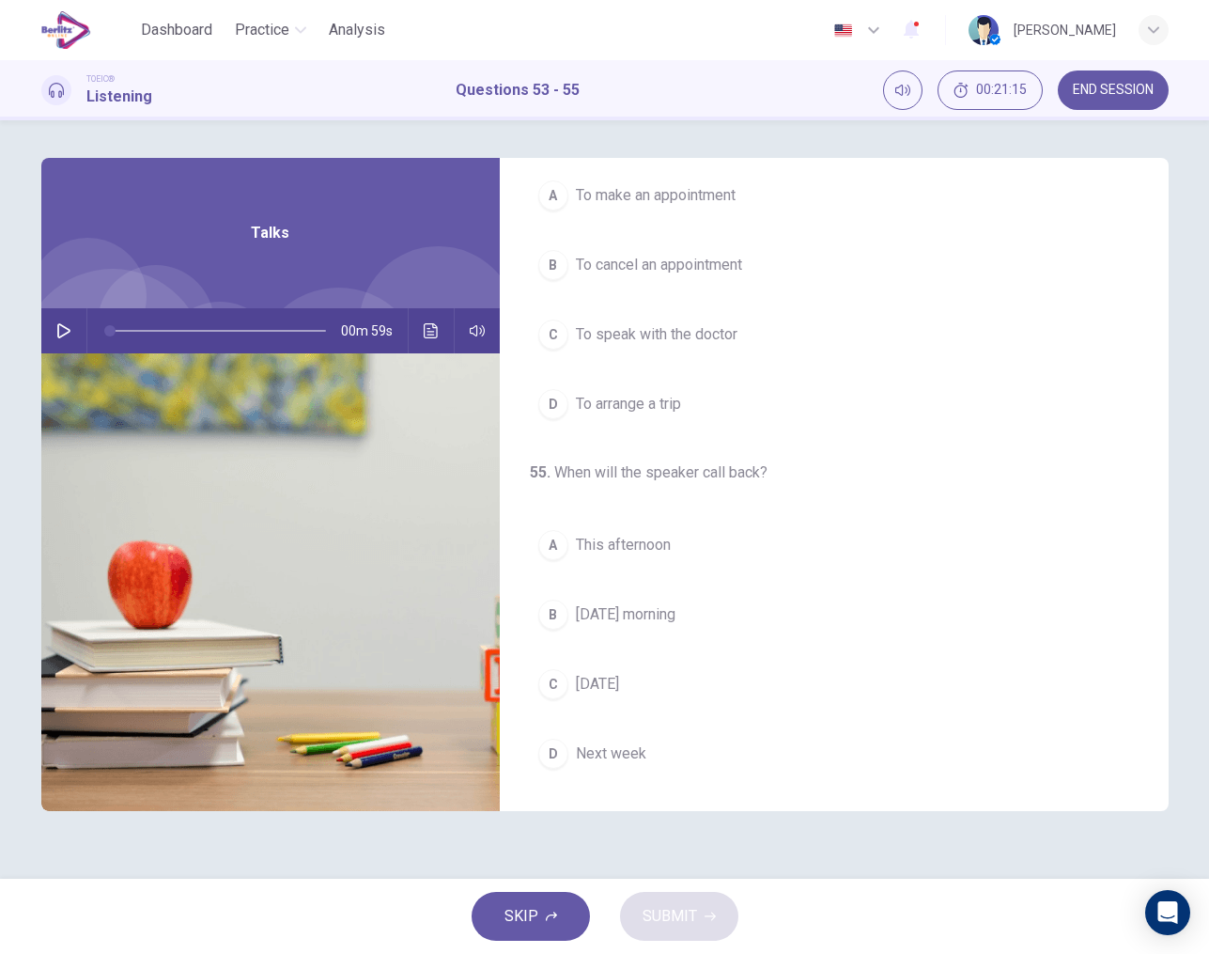
click at [58, 325] on icon "button" at bounding box center [63, 330] width 13 height 15
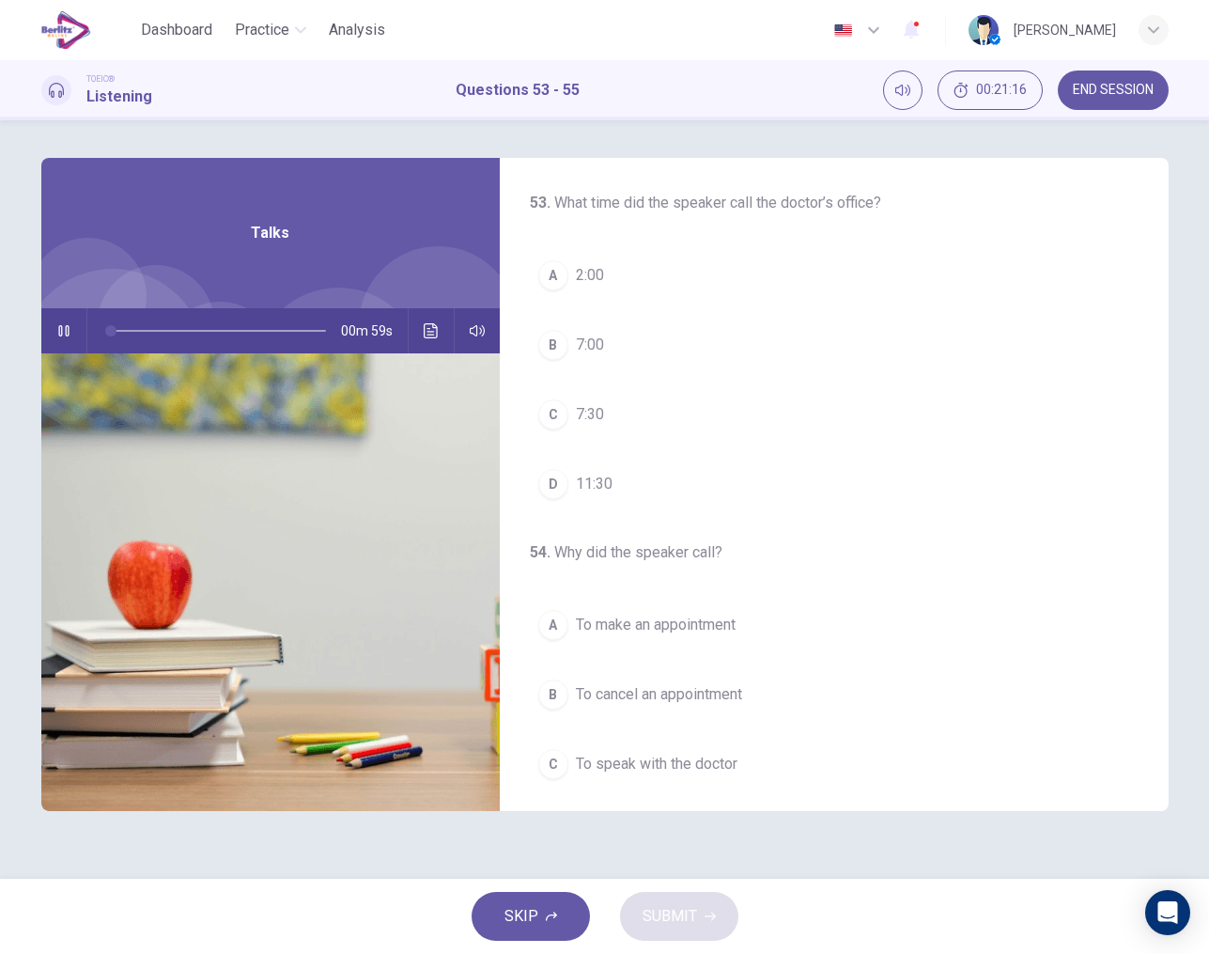
scroll to position [0, 0]
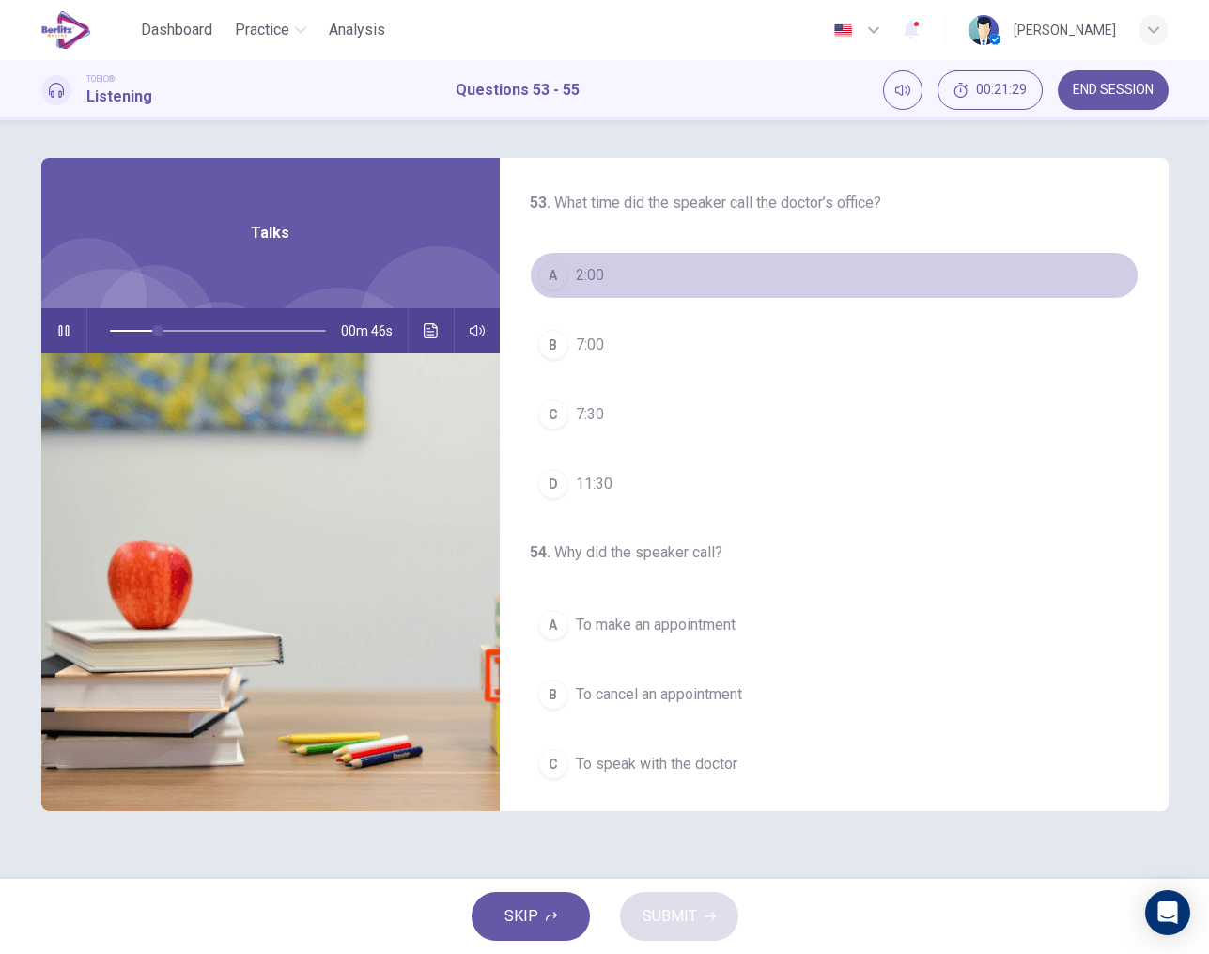
click at [551, 280] on div "A" at bounding box center [553, 275] width 30 height 30
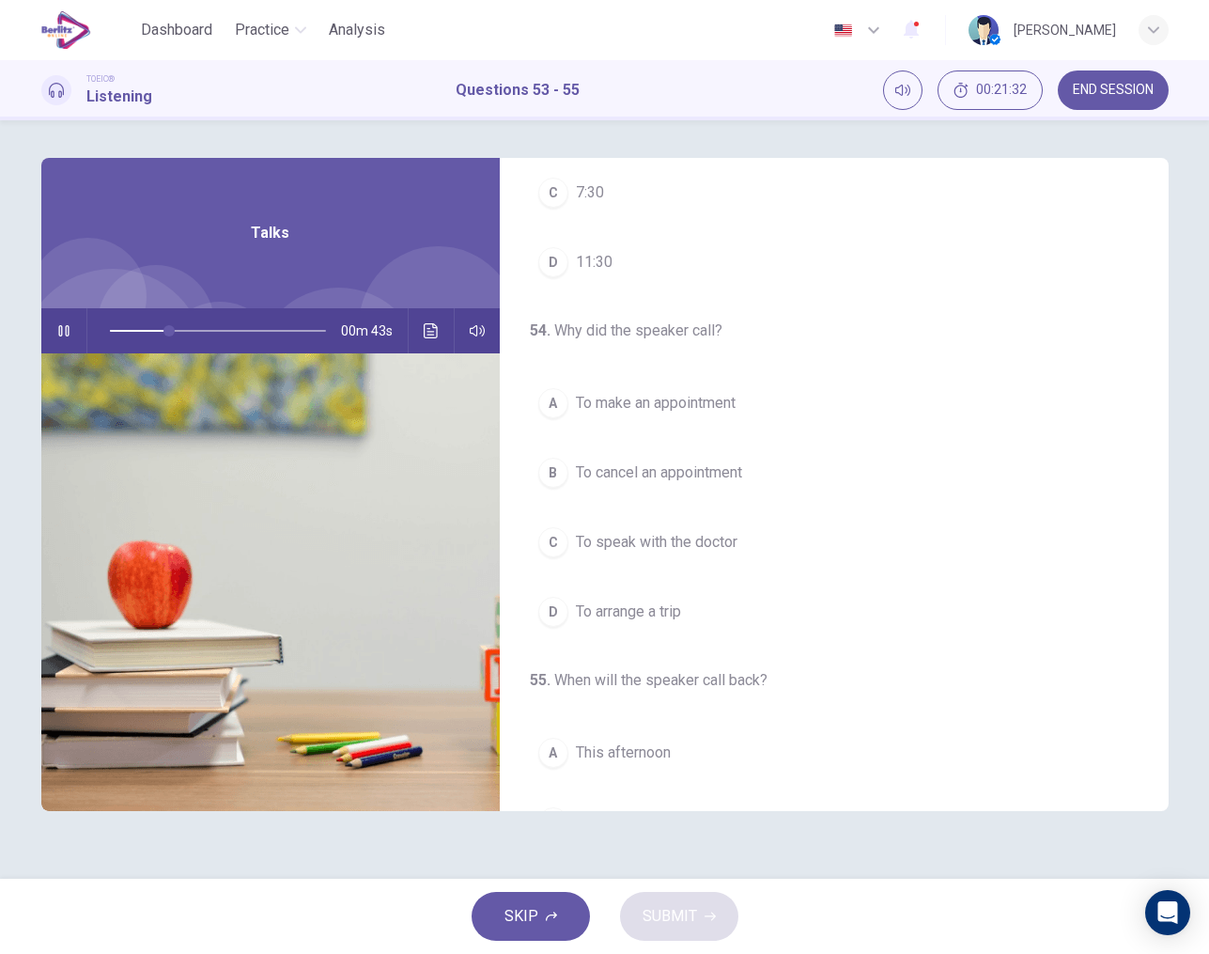
scroll to position [223, 0]
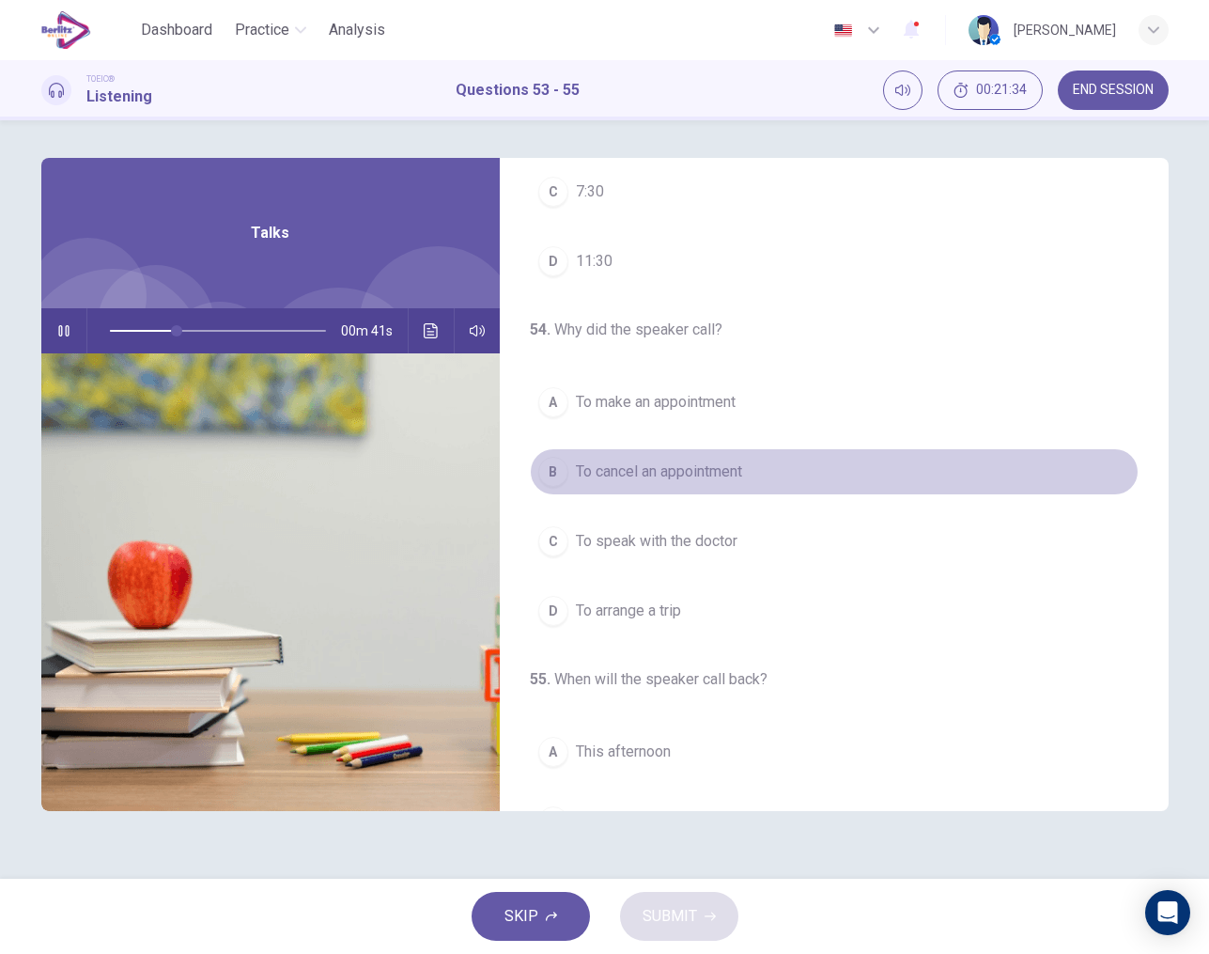
click at [661, 471] on span "To cancel an appointment" at bounding box center [659, 471] width 166 height 23
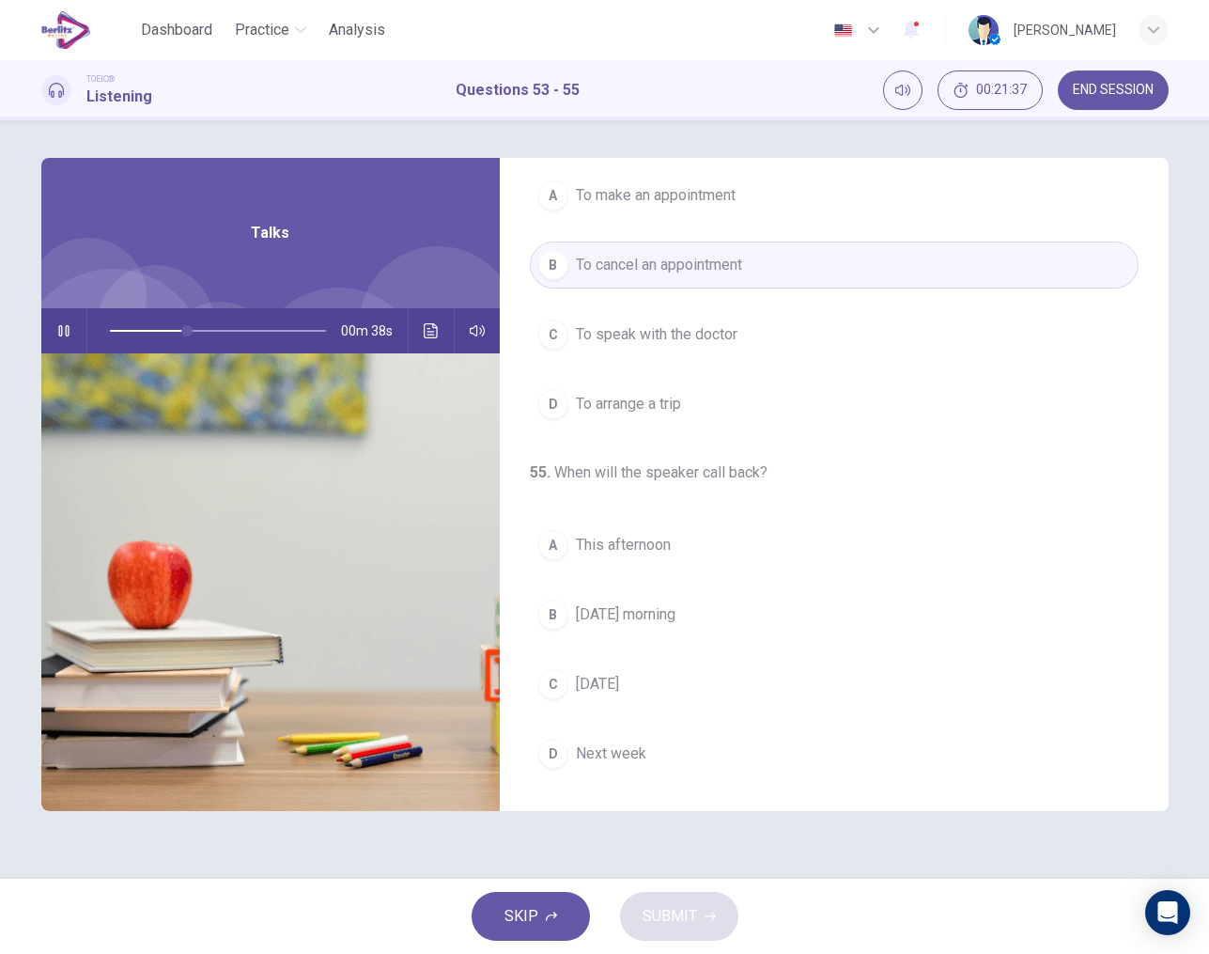
scroll to position [429, 0]
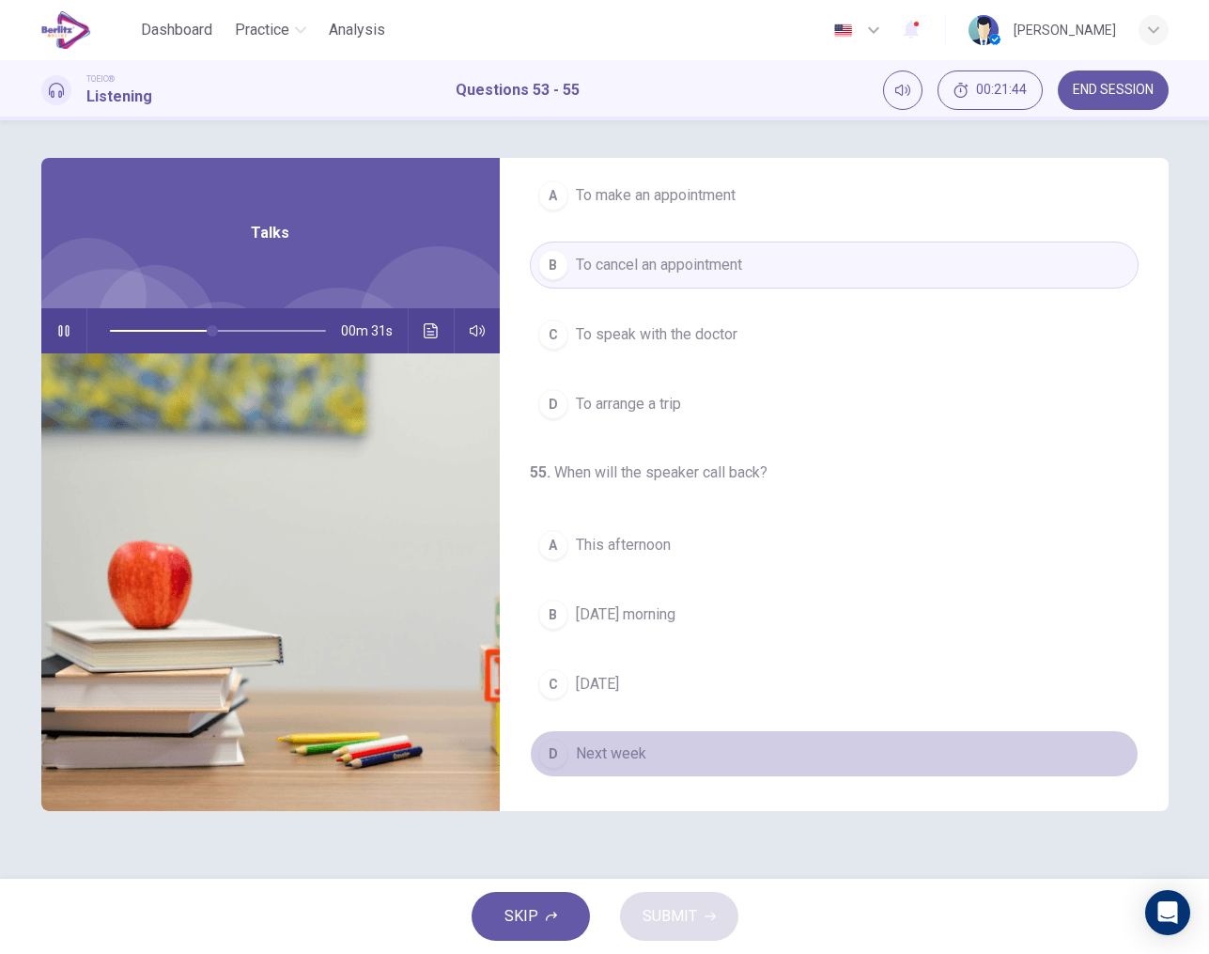
click at [601, 758] on span "Next week" at bounding box center [611, 753] width 70 height 23
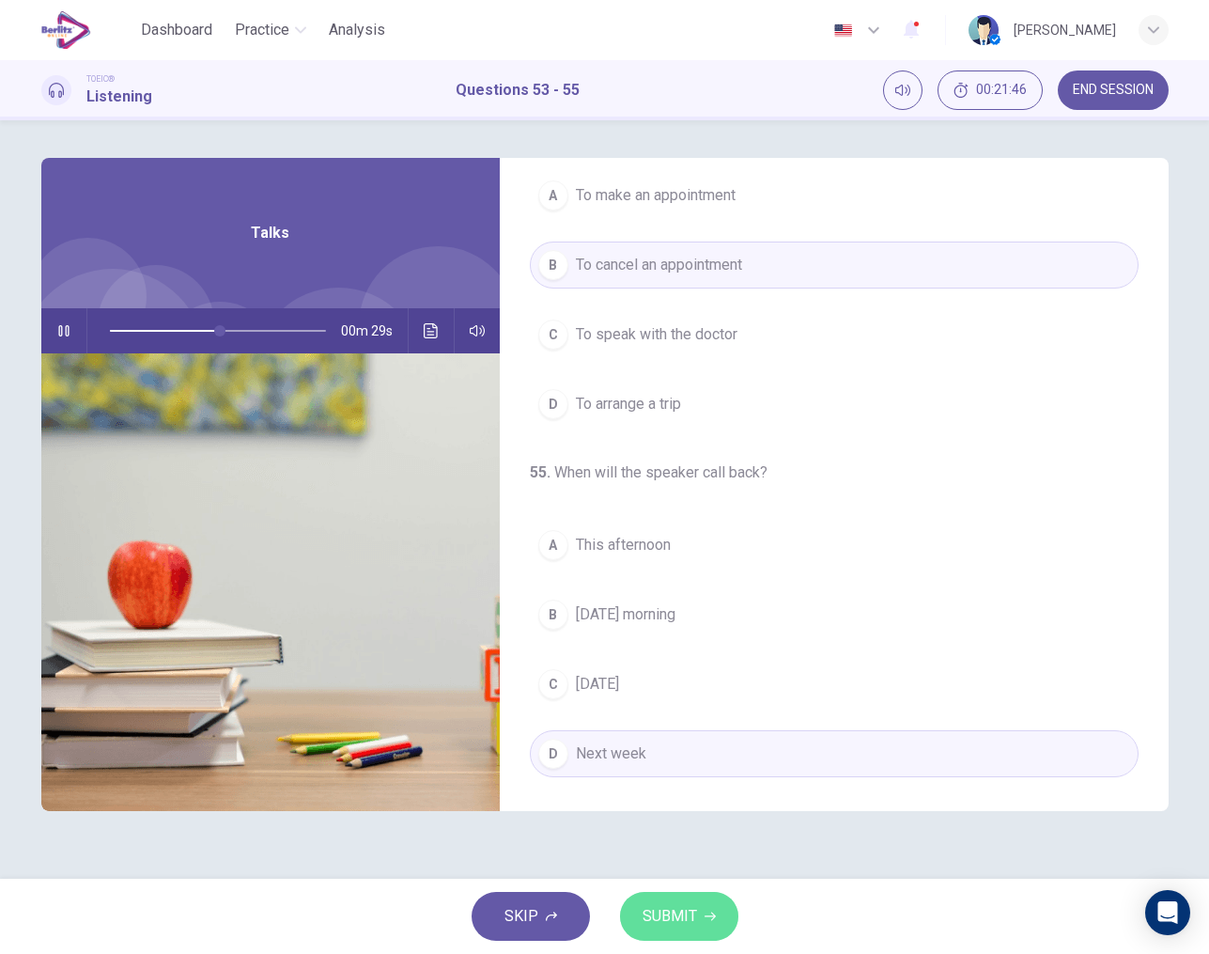
click at [675, 915] on span "SUBMIT" at bounding box center [670, 916] width 54 height 26
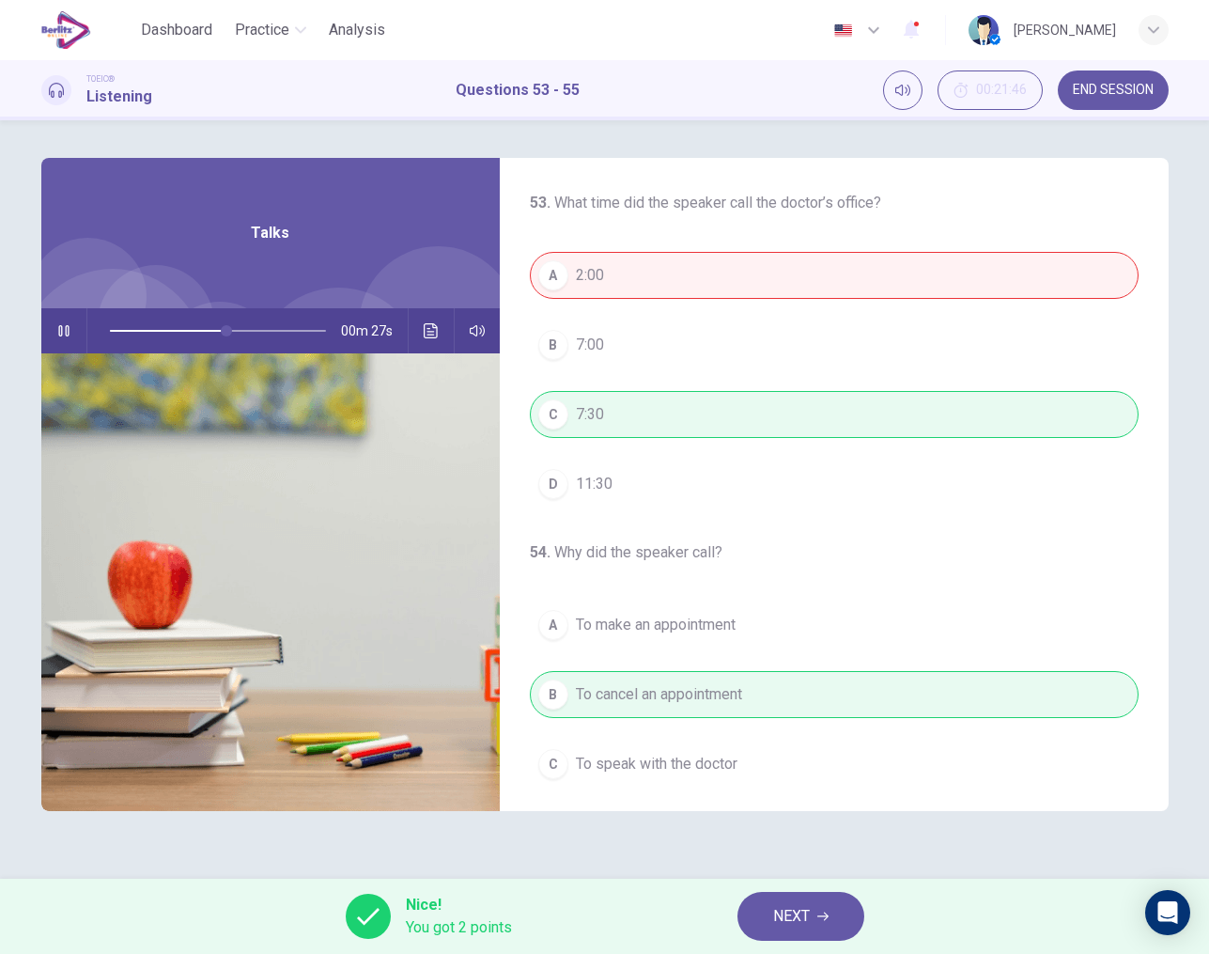
scroll to position [0, 0]
drag, startPoint x: 260, startPoint y: 334, endPoint x: 91, endPoint y: 332, distance: 169.2
click at [104, 332] on span at bounding box center [109, 330] width 11 height 11
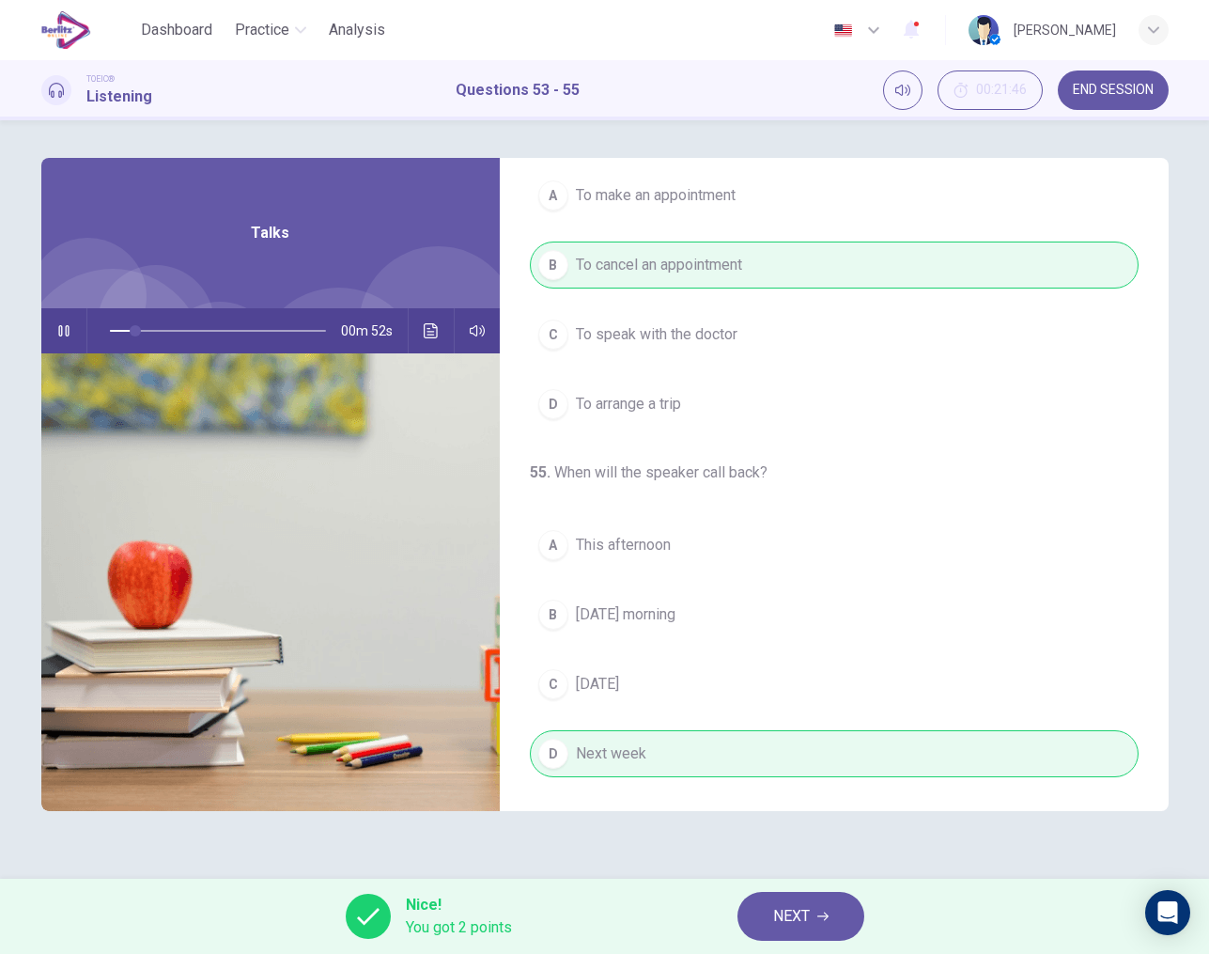
type input "**"
click at [803, 910] on span "NEXT" at bounding box center [791, 916] width 37 height 26
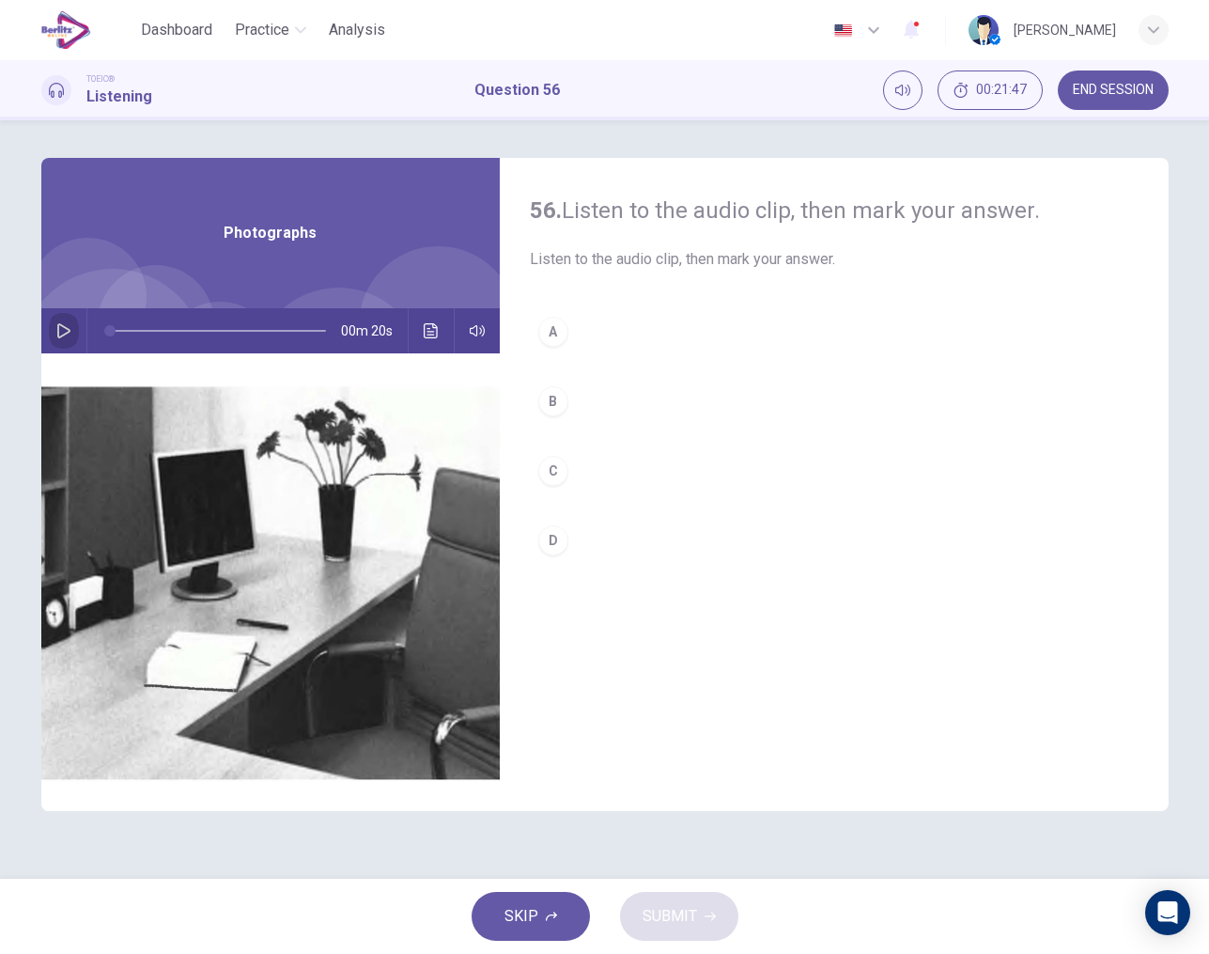
click at [57, 329] on icon "button" at bounding box center [63, 330] width 13 height 15
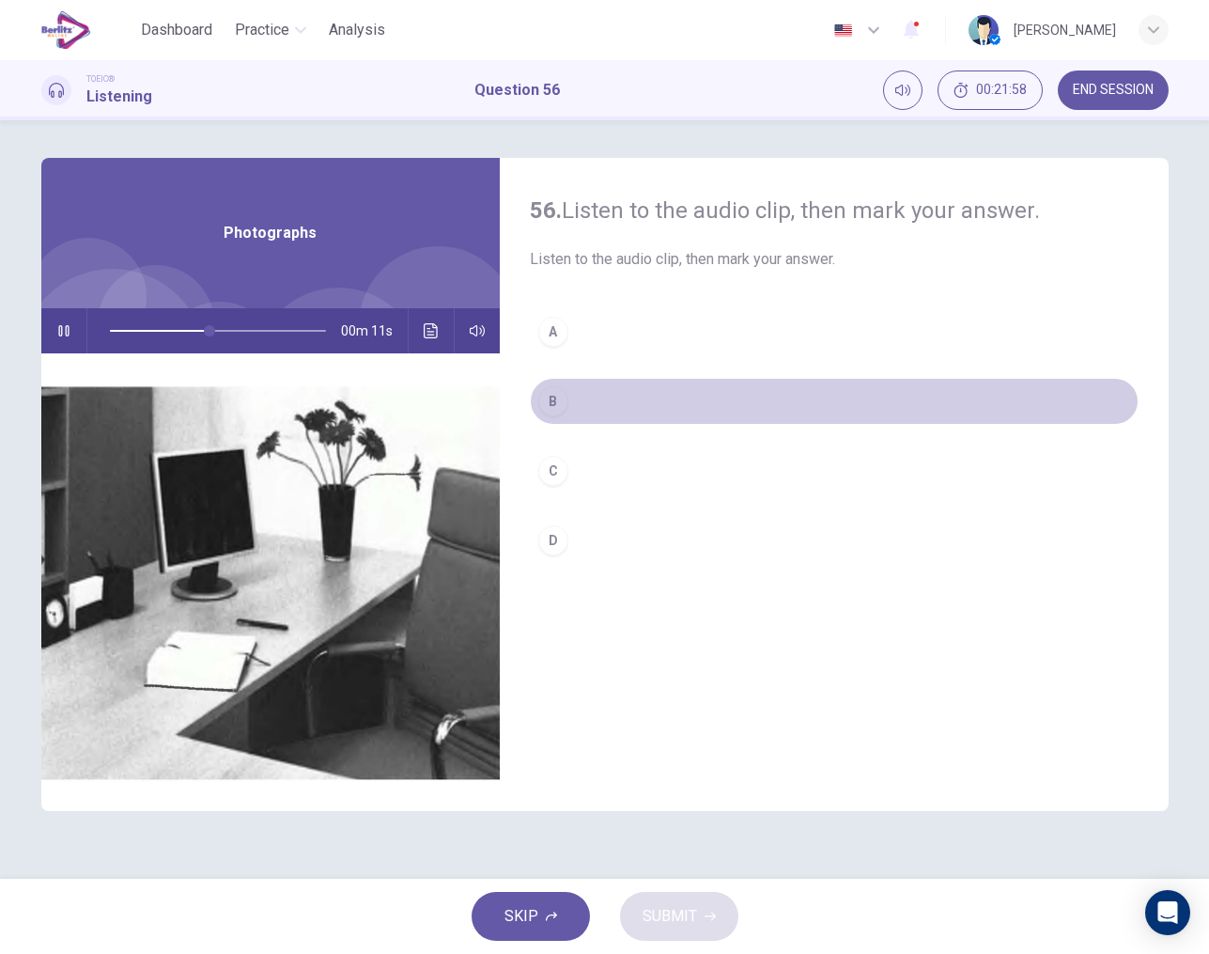
click at [558, 403] on div "B" at bounding box center [553, 401] width 30 height 30
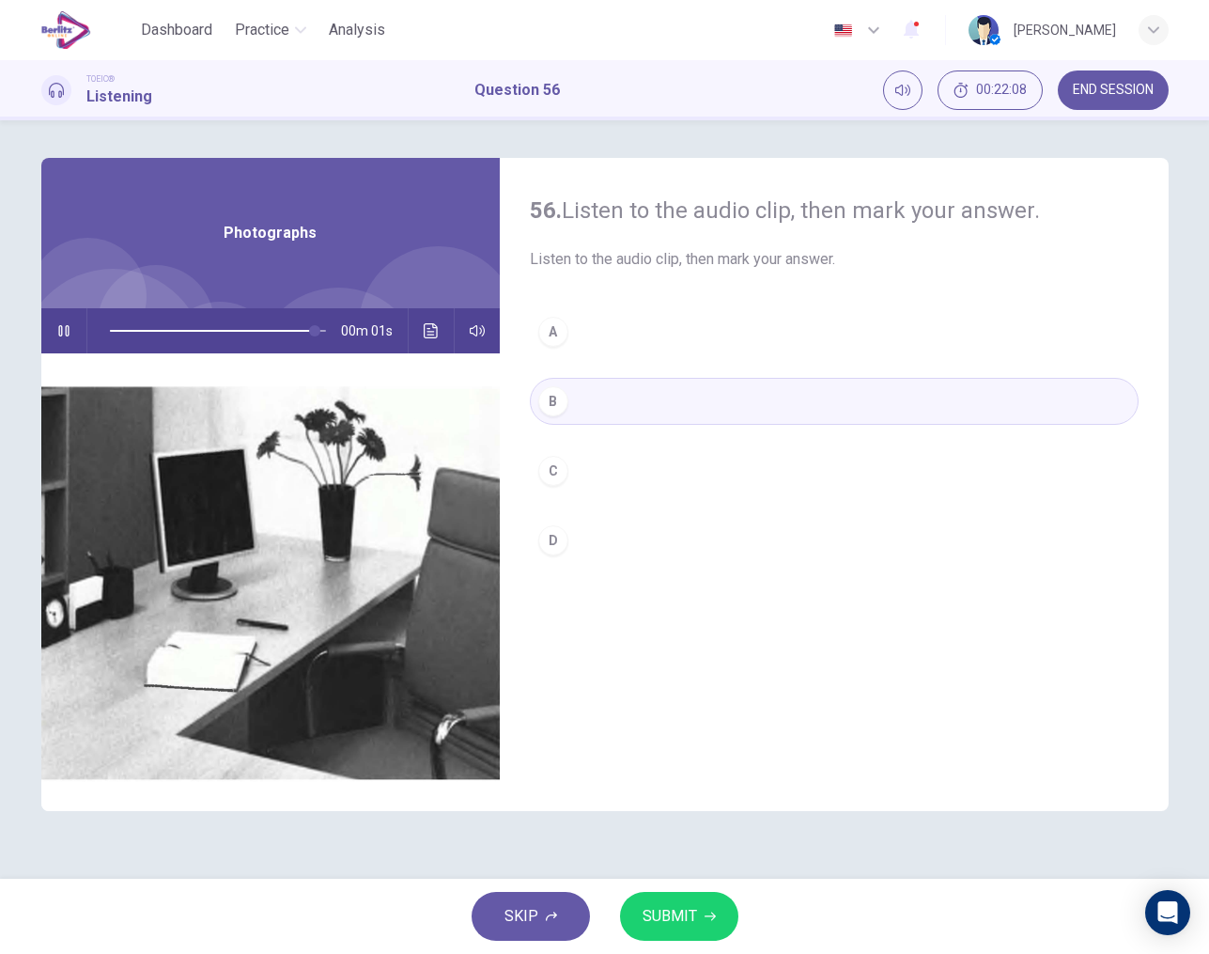
click at [677, 912] on span "SUBMIT" at bounding box center [670, 916] width 54 height 26
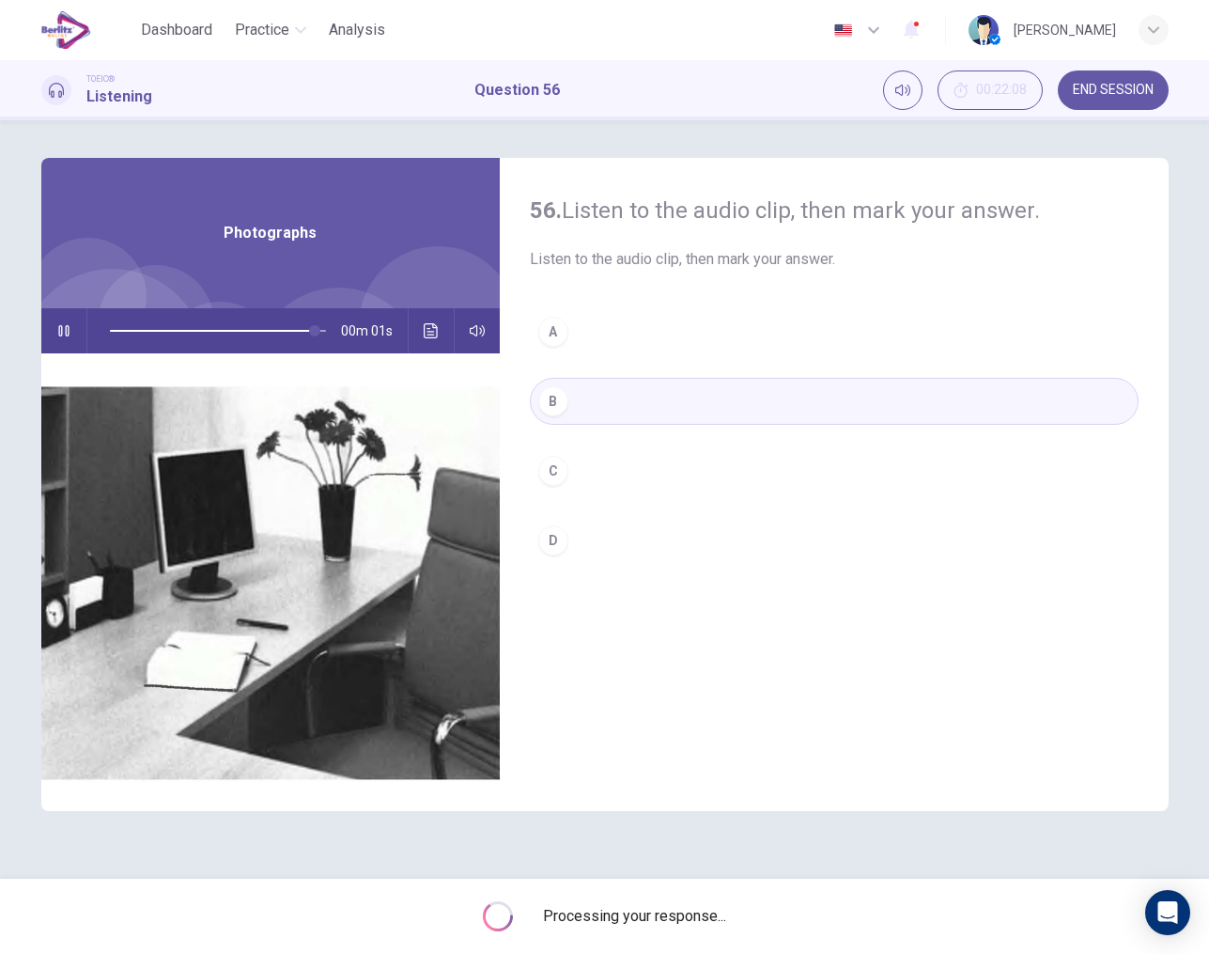
type input "*"
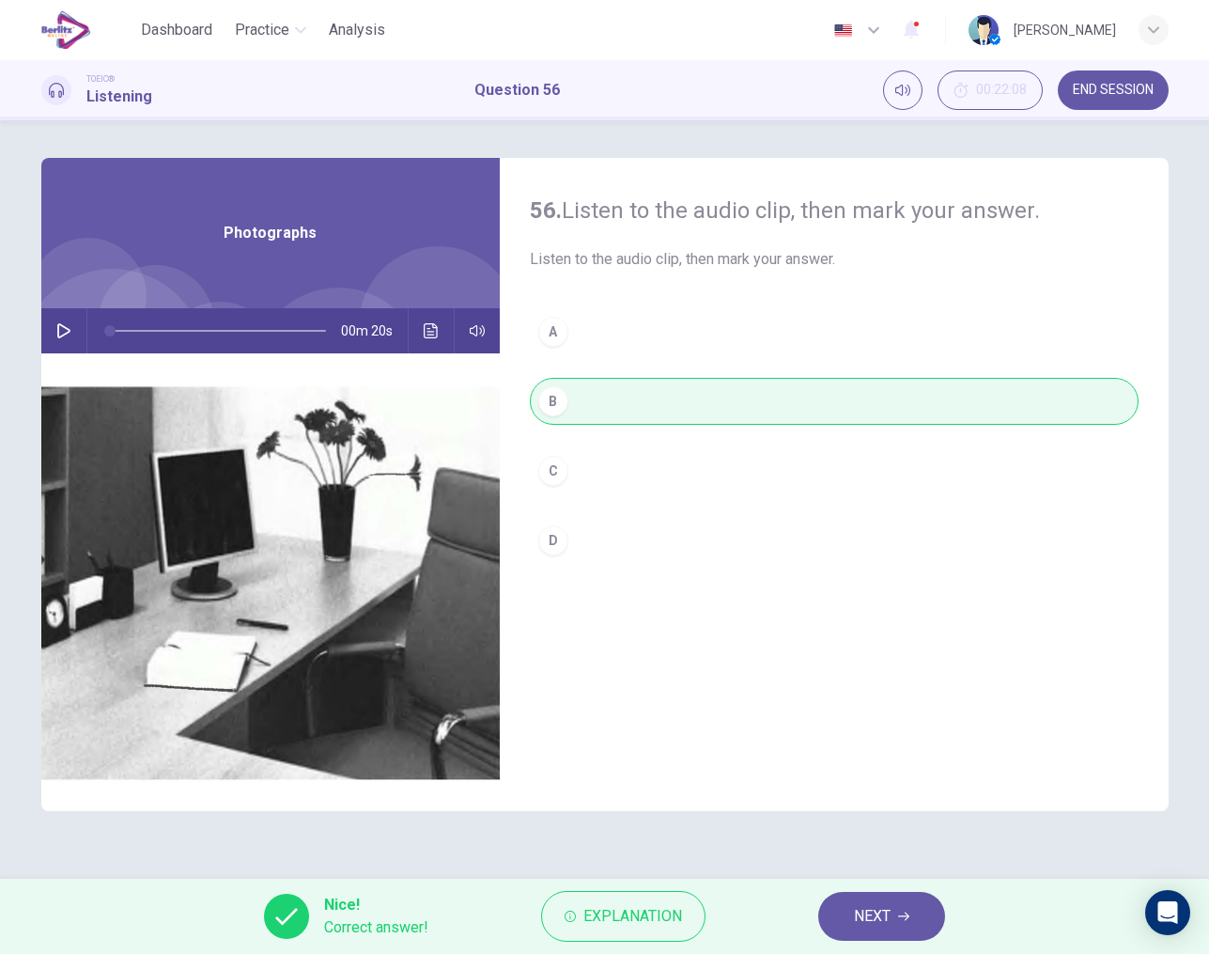
click at [857, 918] on span "NEXT" at bounding box center [872, 916] width 37 height 26
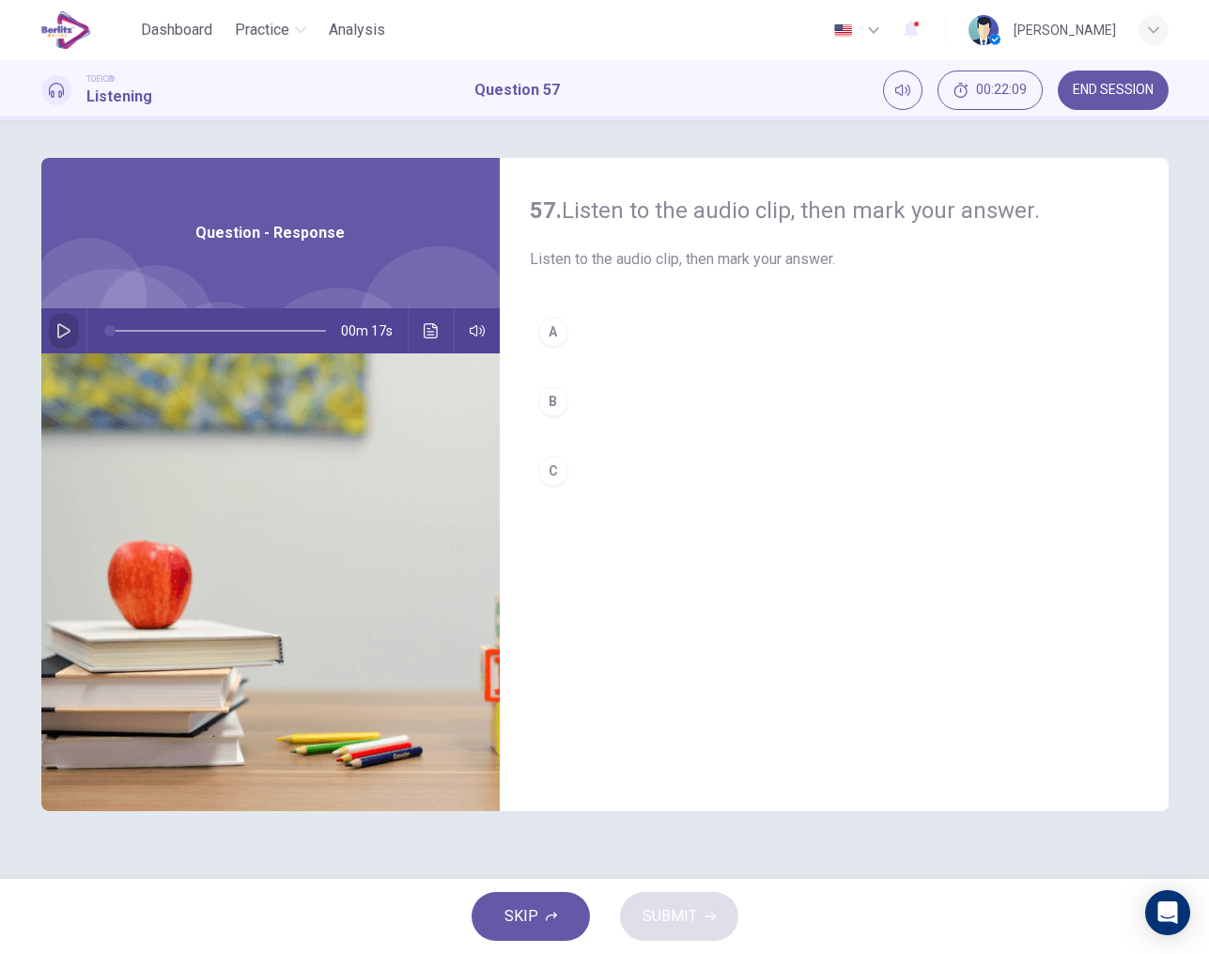
click at [58, 336] on icon "button" at bounding box center [63, 330] width 13 height 15
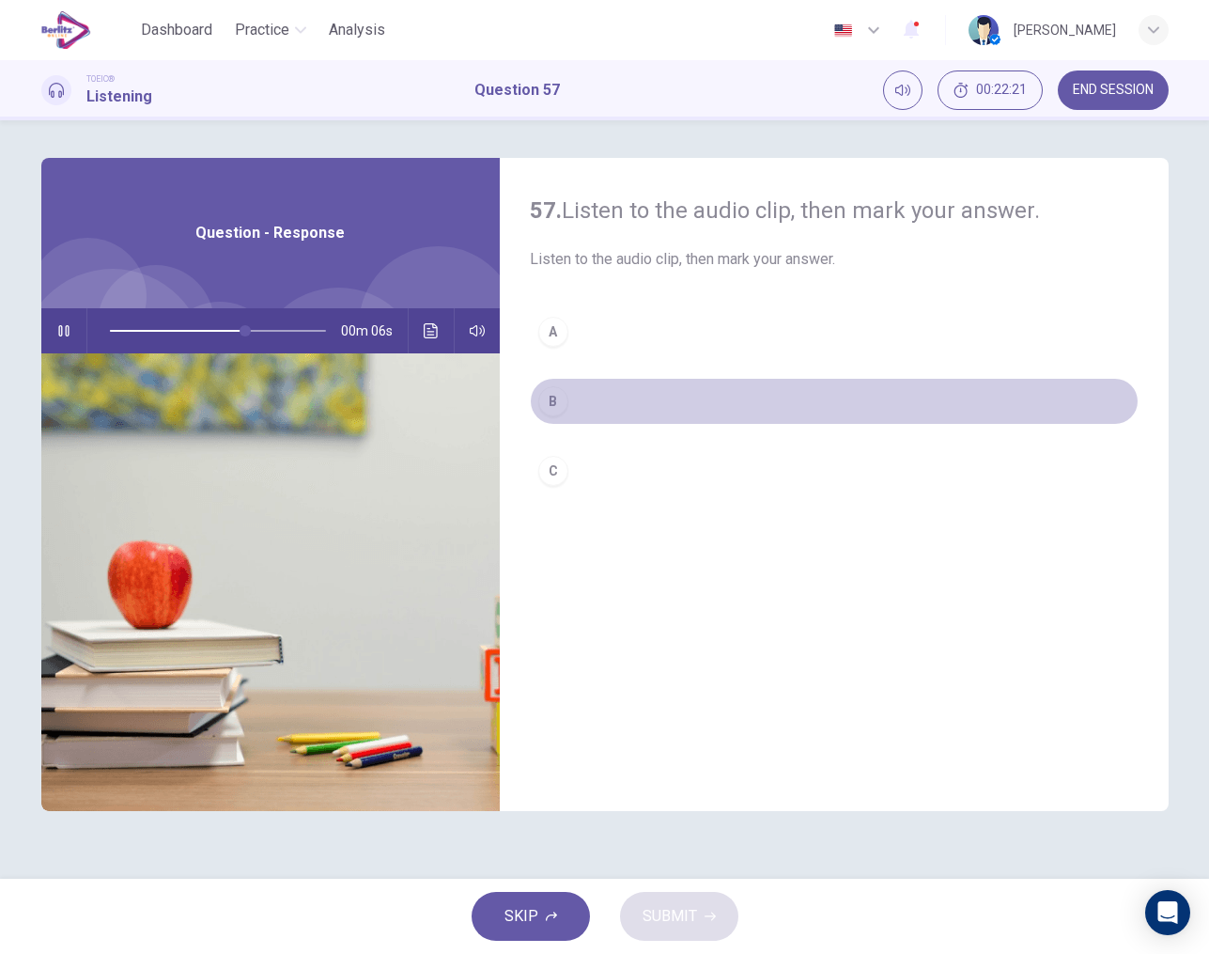
click at [553, 401] on div "B" at bounding box center [553, 401] width 30 height 30
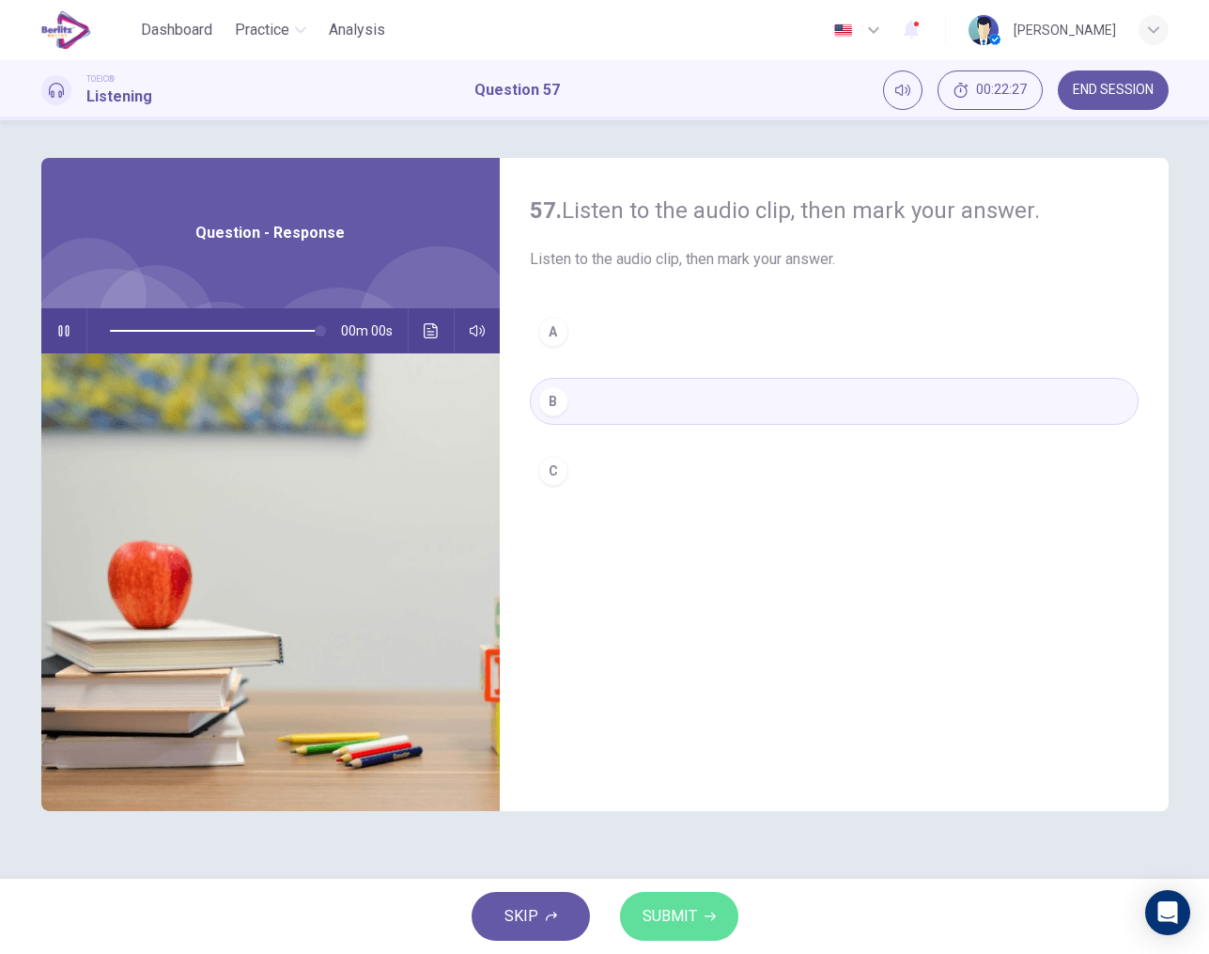
click at [679, 922] on span "SUBMIT" at bounding box center [670, 916] width 54 height 26
type input "*"
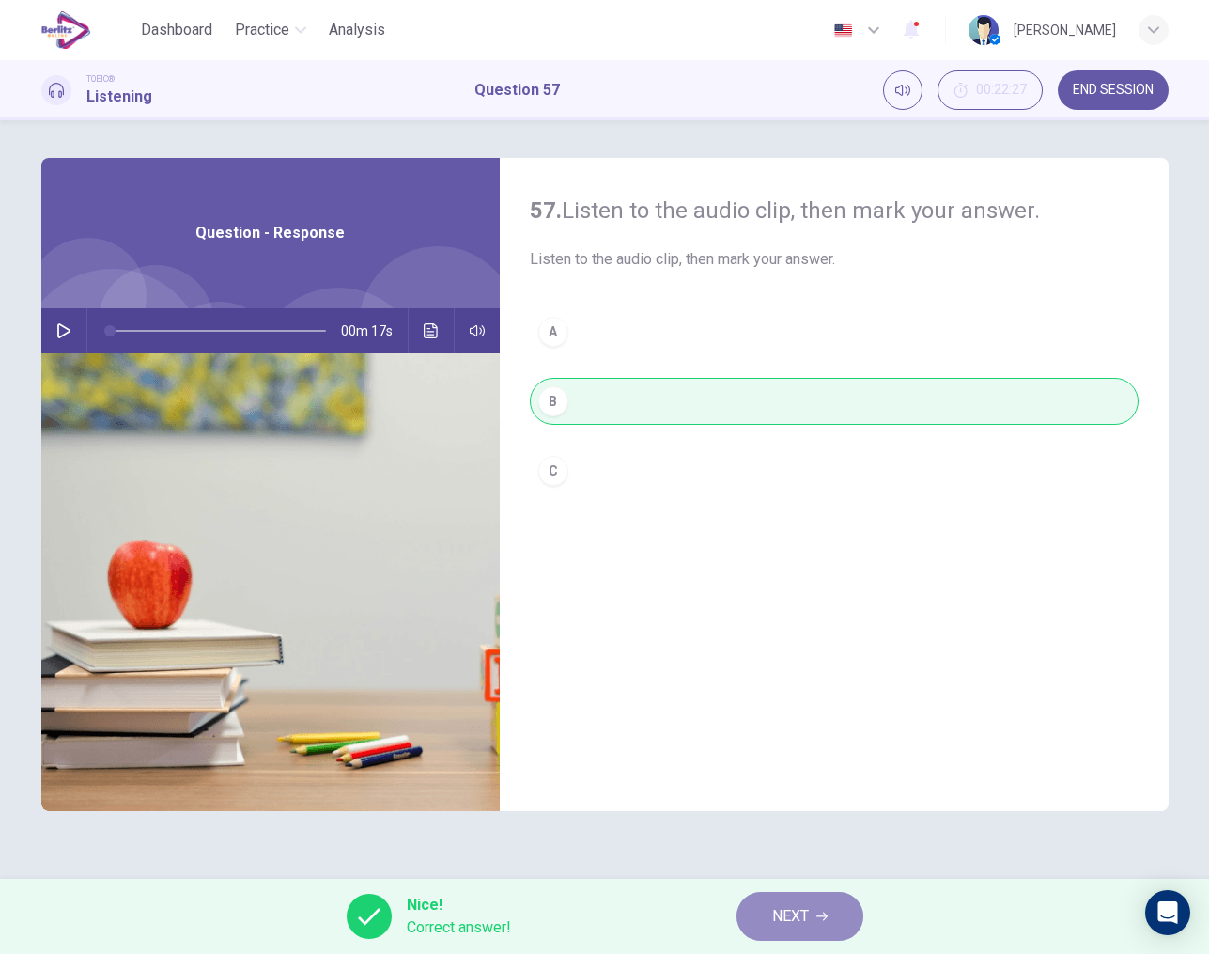
click at [795, 912] on span "NEXT" at bounding box center [790, 916] width 37 height 26
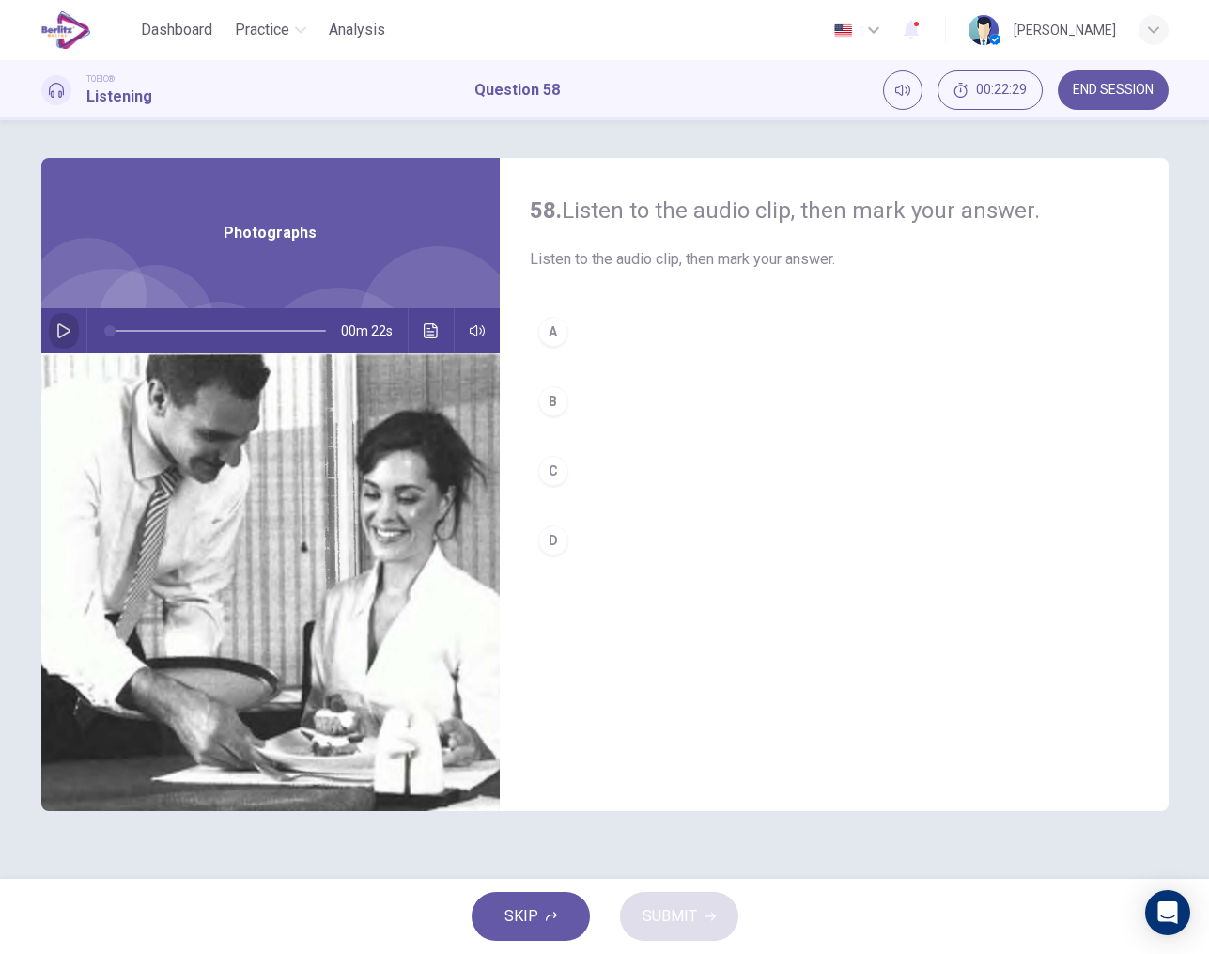
click at [56, 333] on icon "button" at bounding box center [63, 330] width 15 height 15
click at [556, 469] on div "C" at bounding box center [553, 471] width 30 height 30
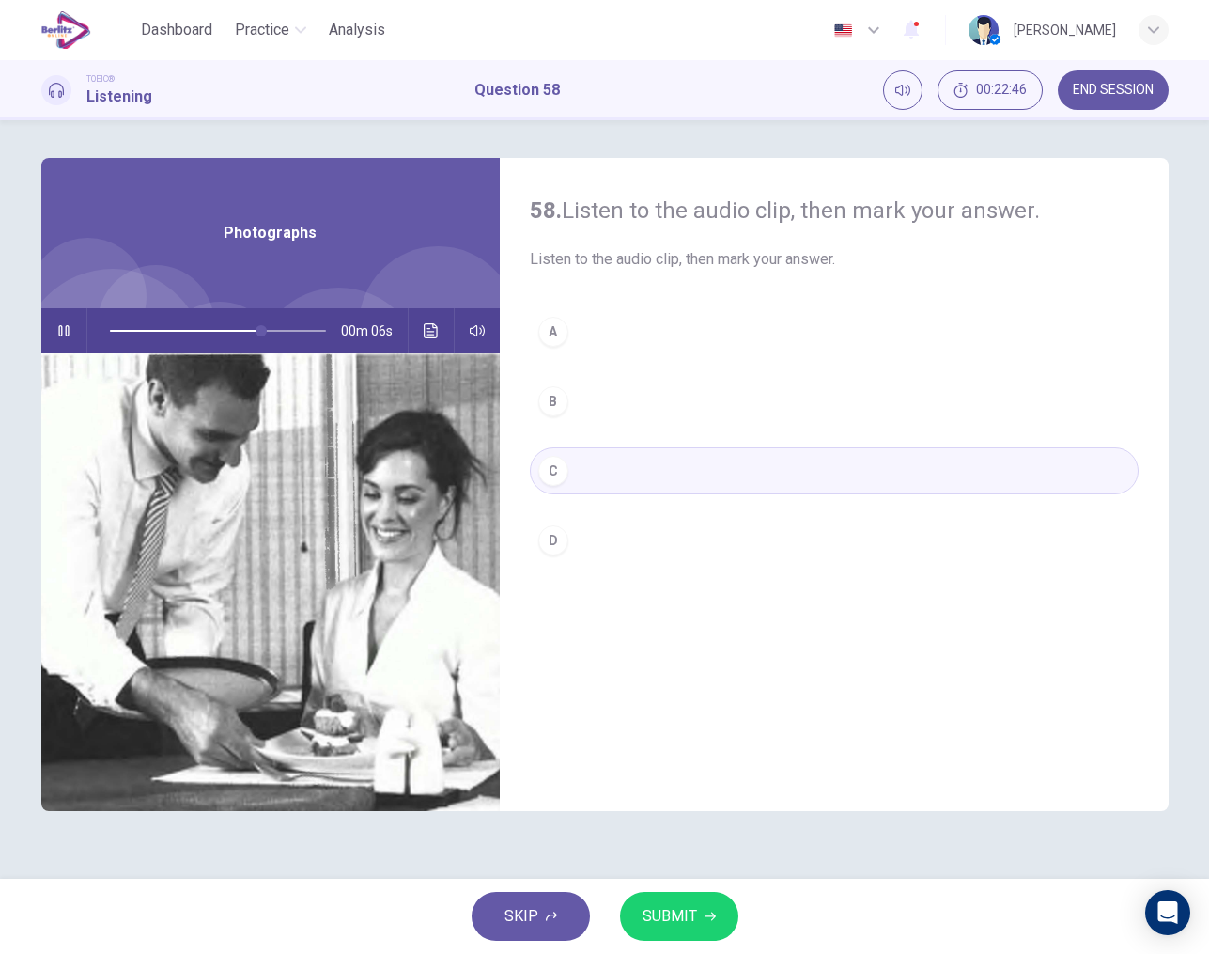
click at [682, 907] on span "SUBMIT" at bounding box center [670, 916] width 54 height 26
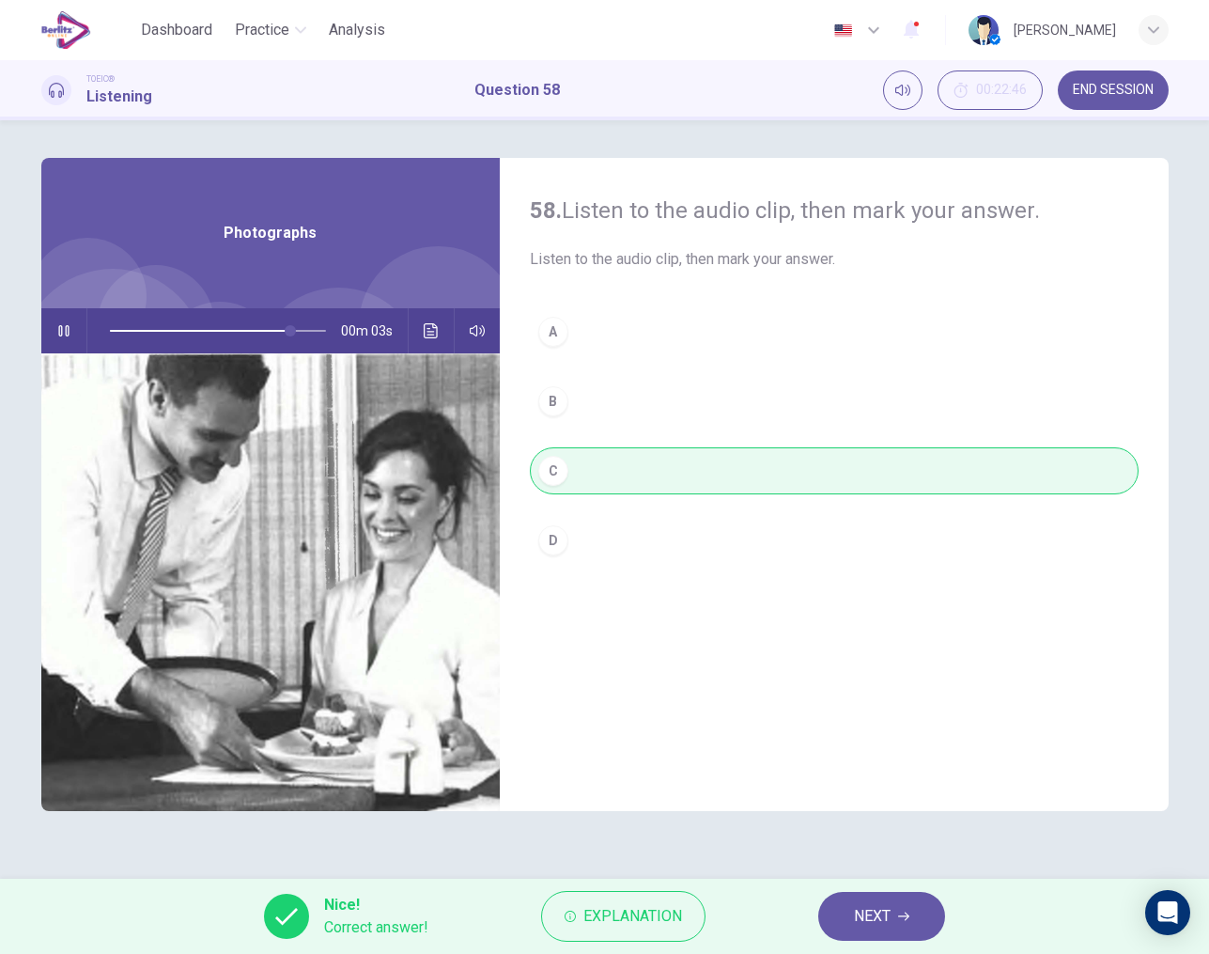
type input "**"
click at [862, 912] on span "NEXT" at bounding box center [872, 916] width 37 height 26
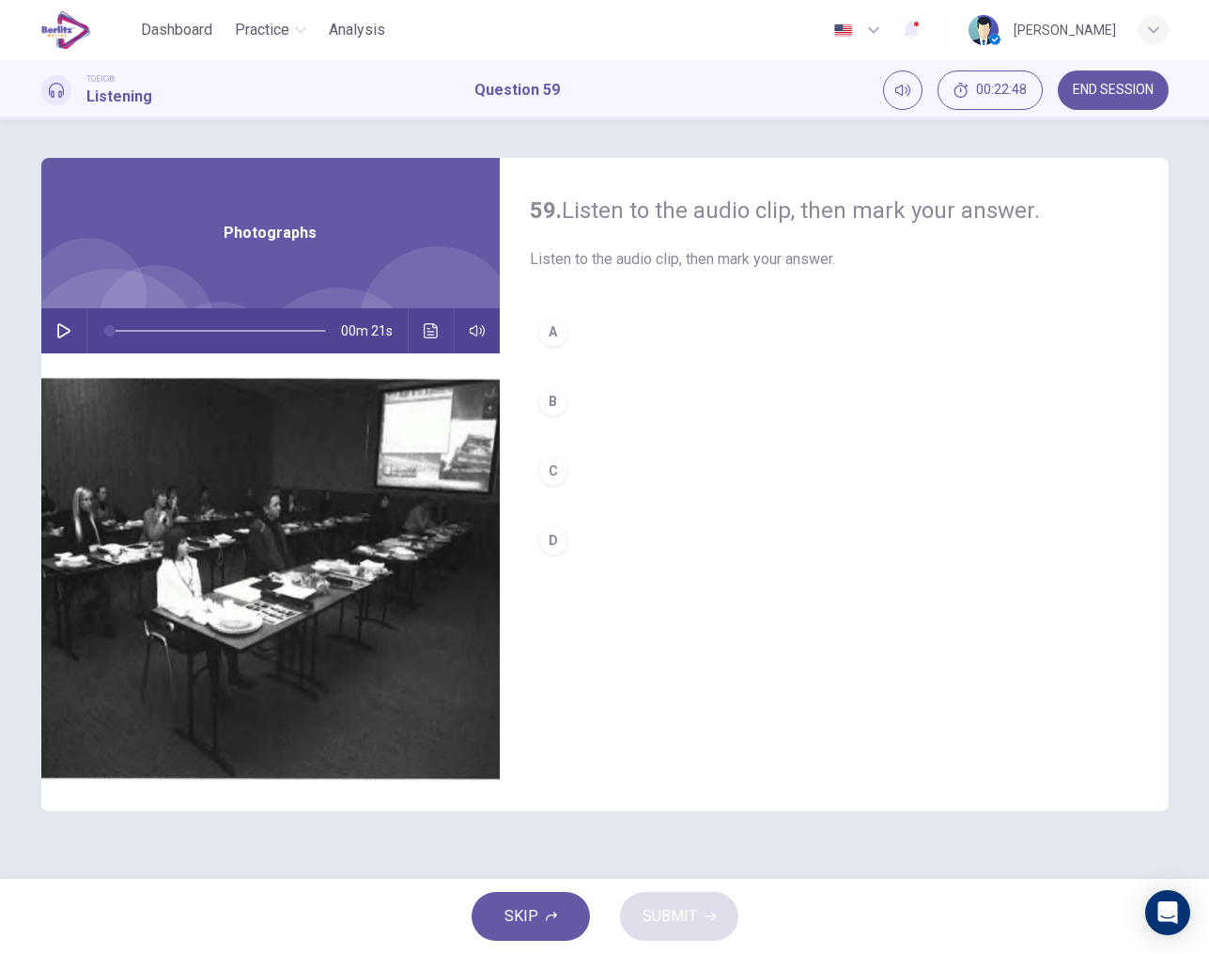
click at [59, 331] on icon "button" at bounding box center [63, 330] width 15 height 15
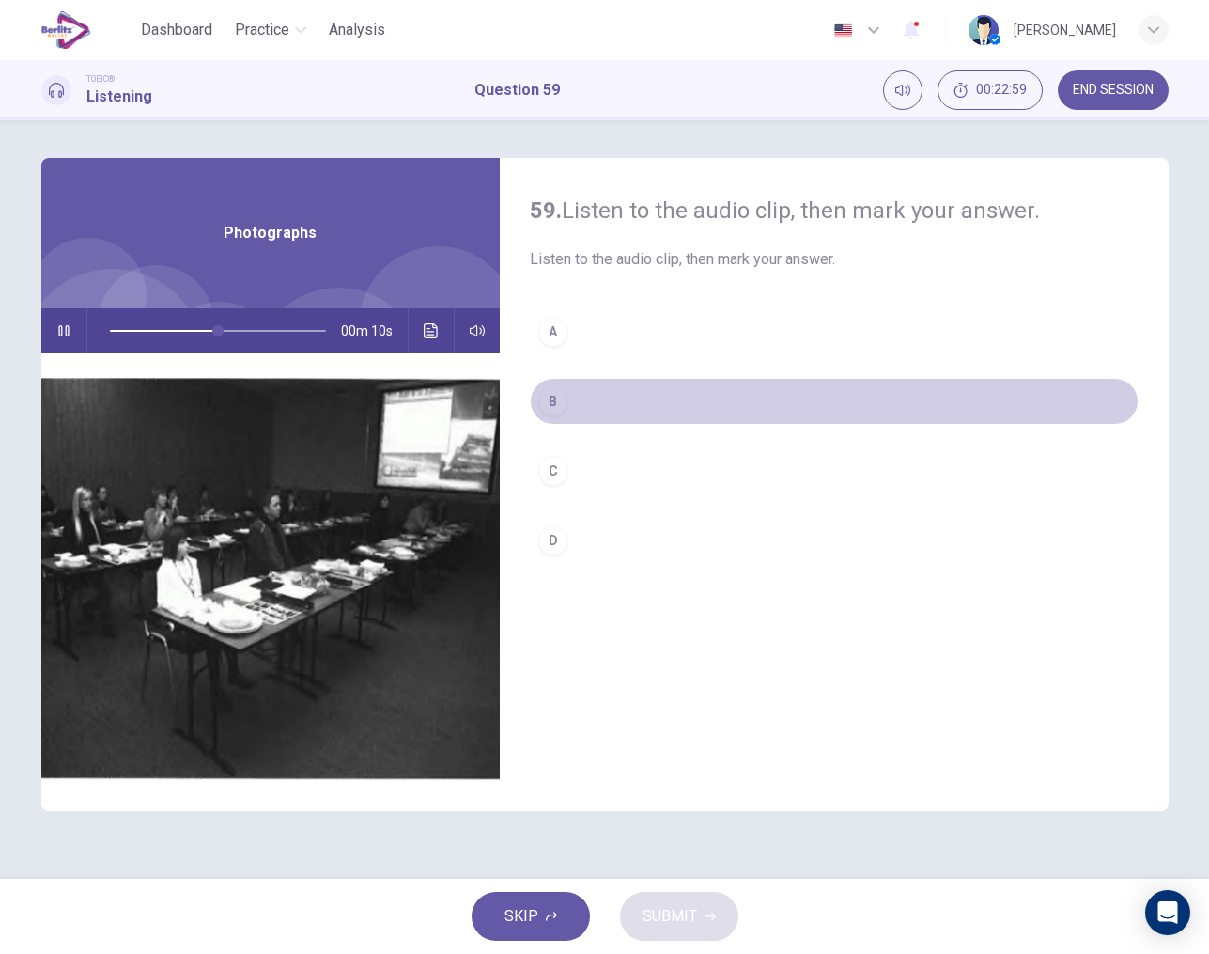
click at [551, 405] on div "B" at bounding box center [553, 401] width 30 height 30
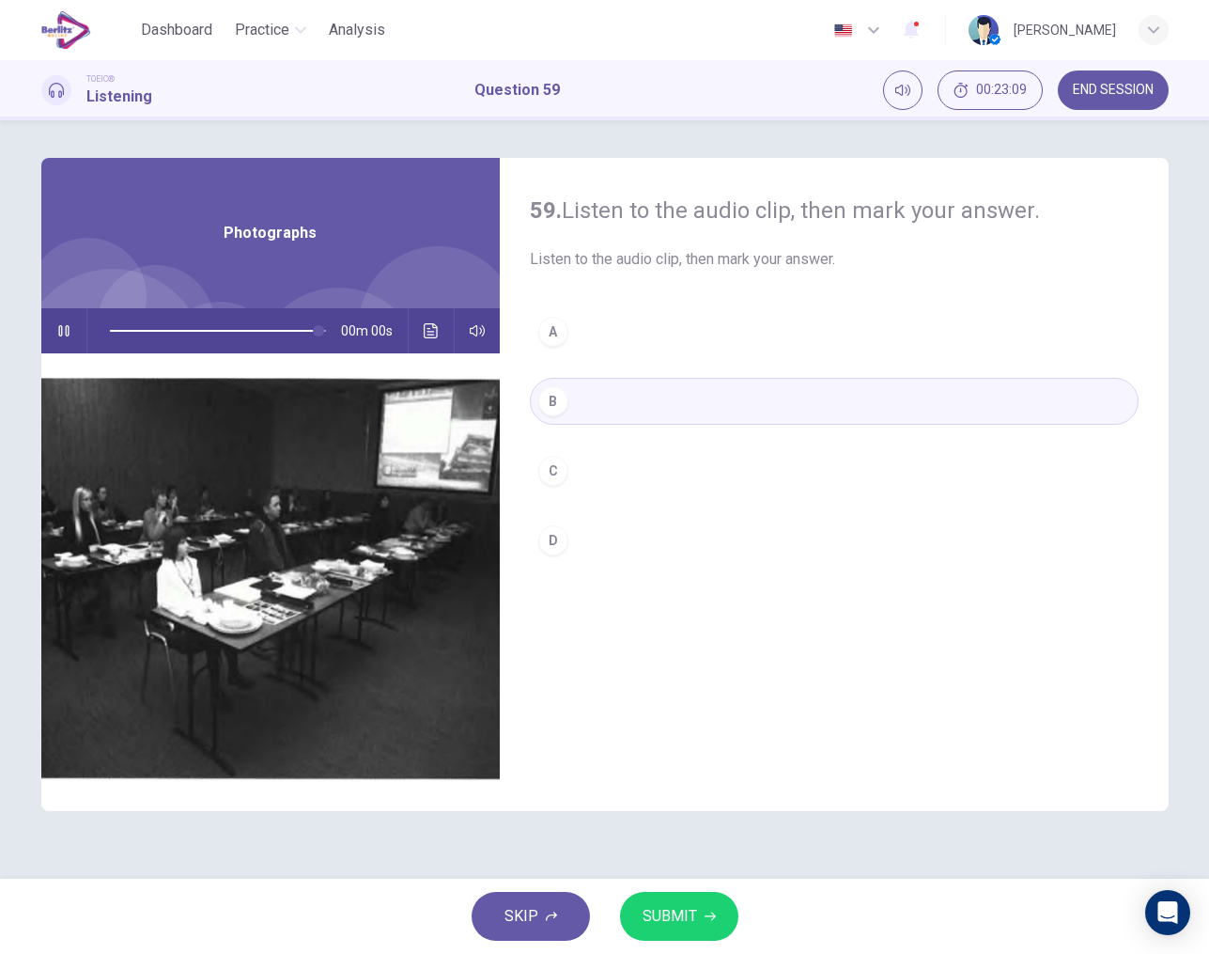
type input "*"
click at [688, 906] on span "SUBMIT" at bounding box center [670, 916] width 54 height 26
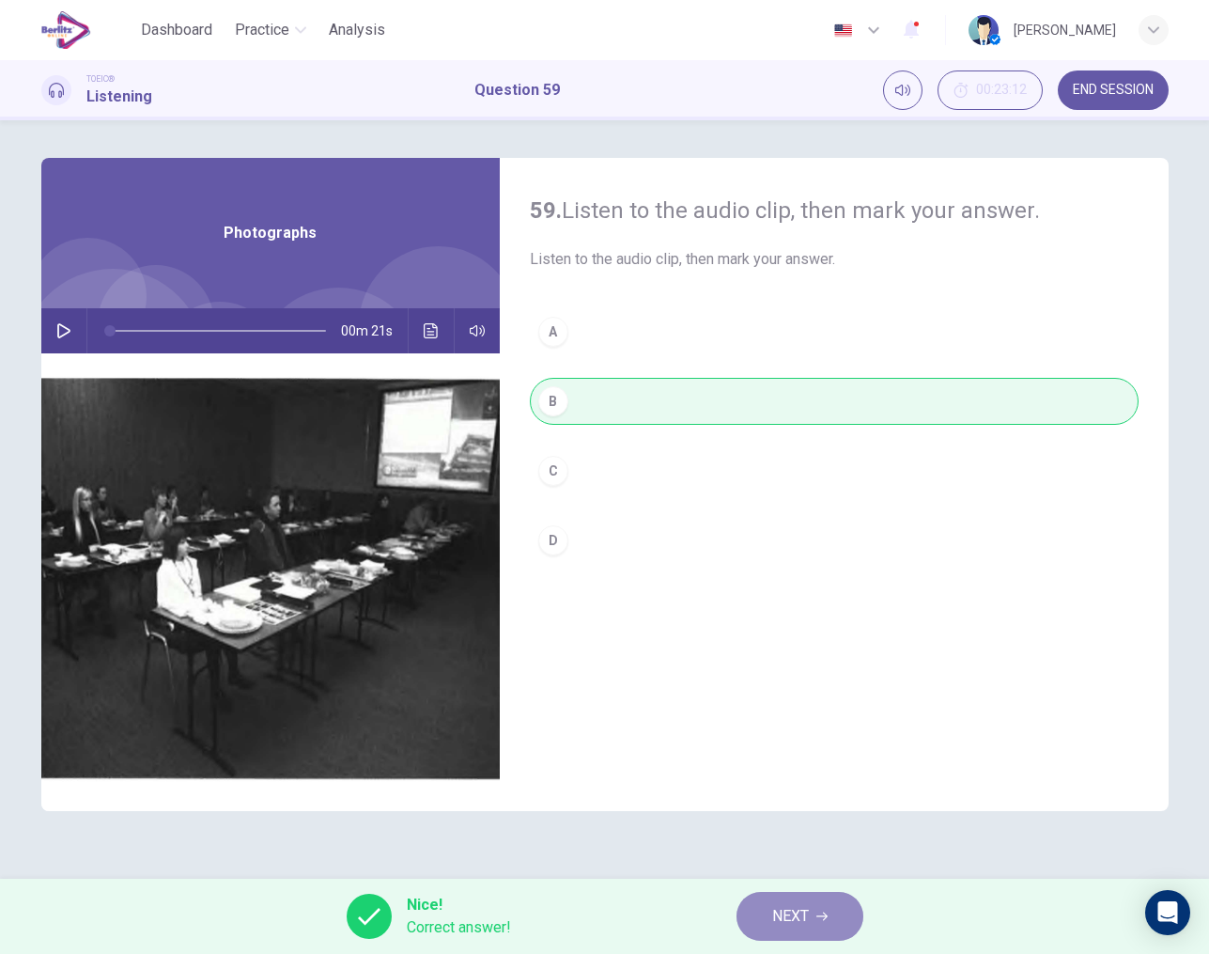
click at [797, 909] on span "NEXT" at bounding box center [790, 916] width 37 height 26
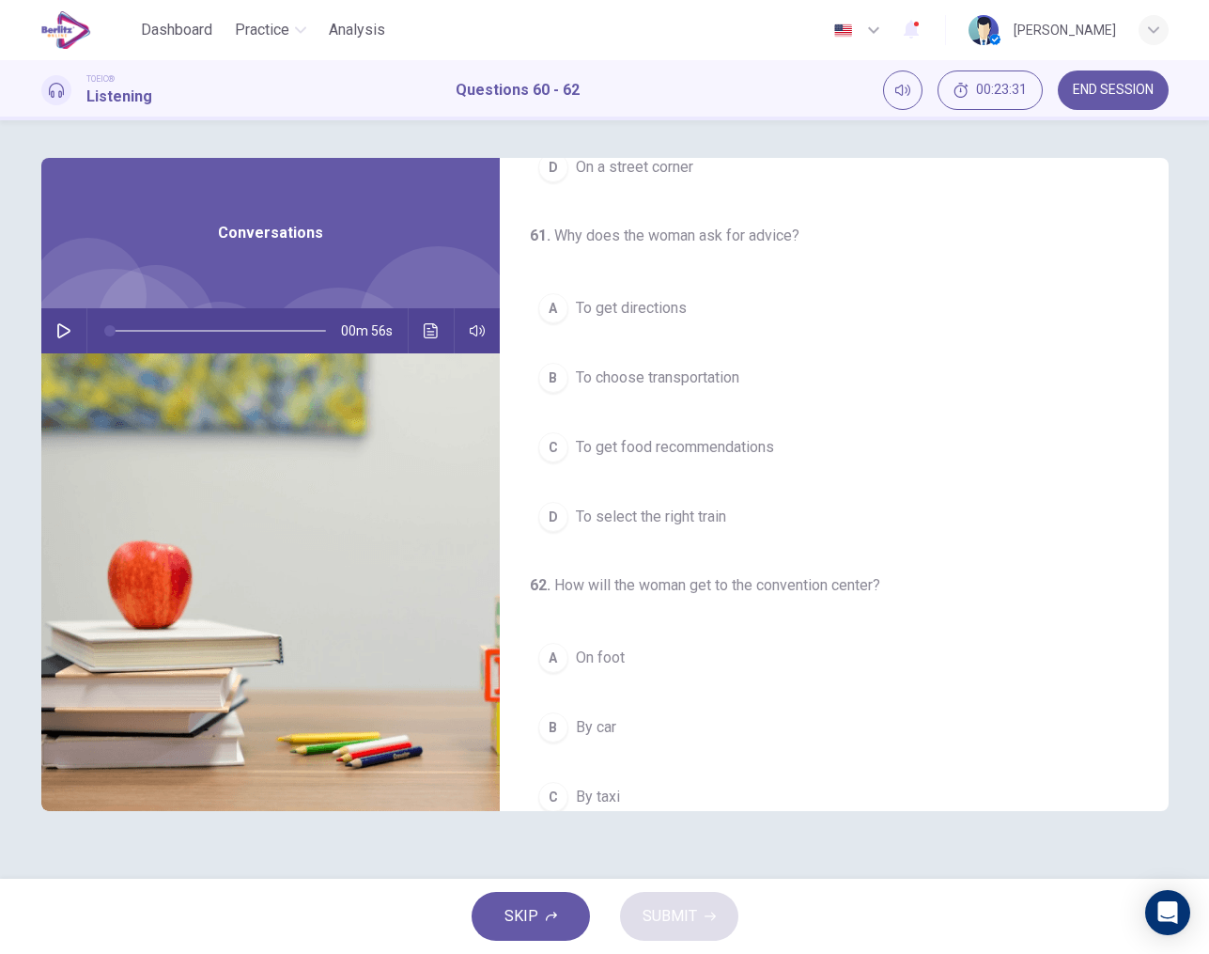
scroll to position [0, 0]
click at [66, 327] on icon "button" at bounding box center [63, 330] width 15 height 15
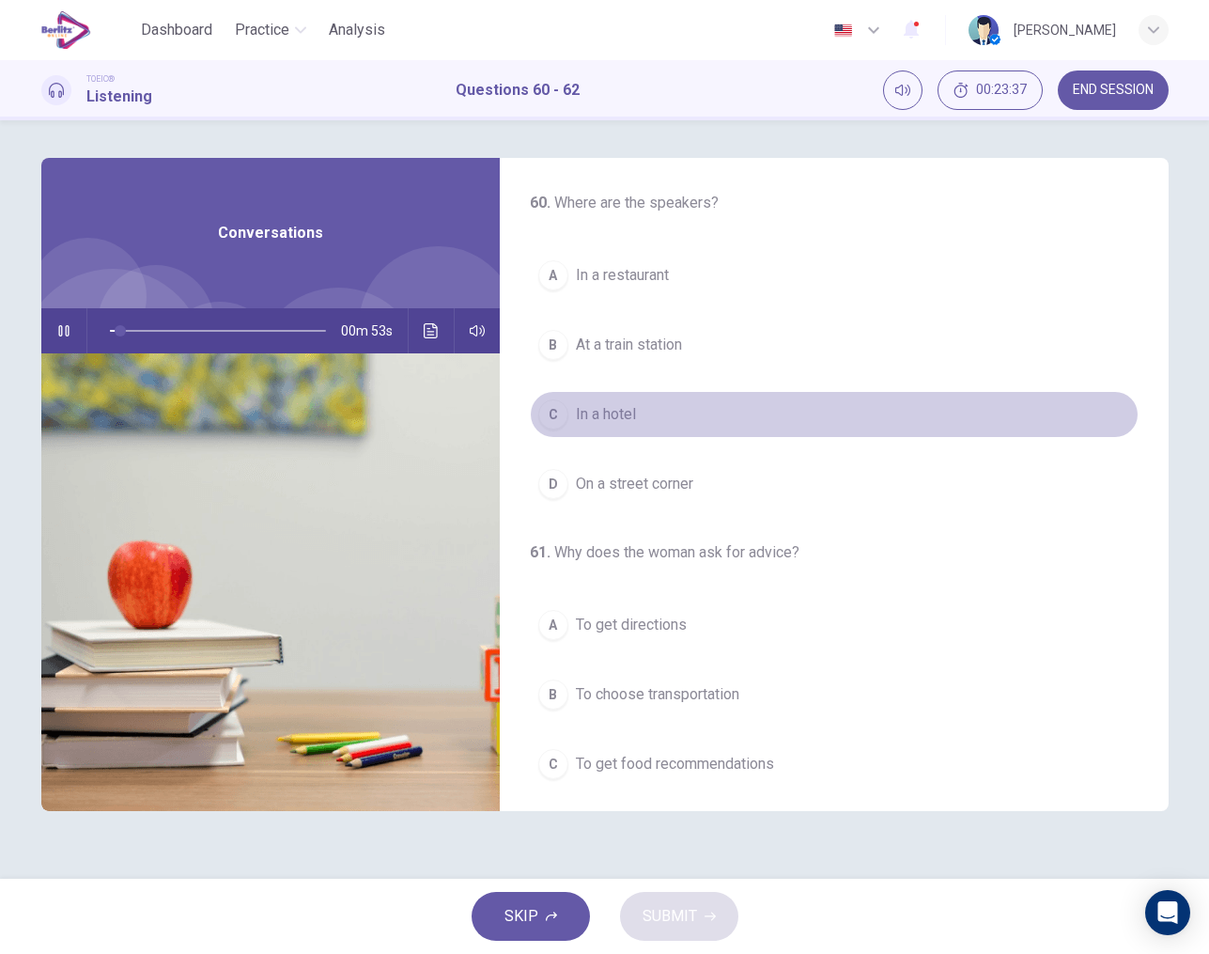
click at [601, 420] on span "In a hotel" at bounding box center [606, 414] width 60 height 23
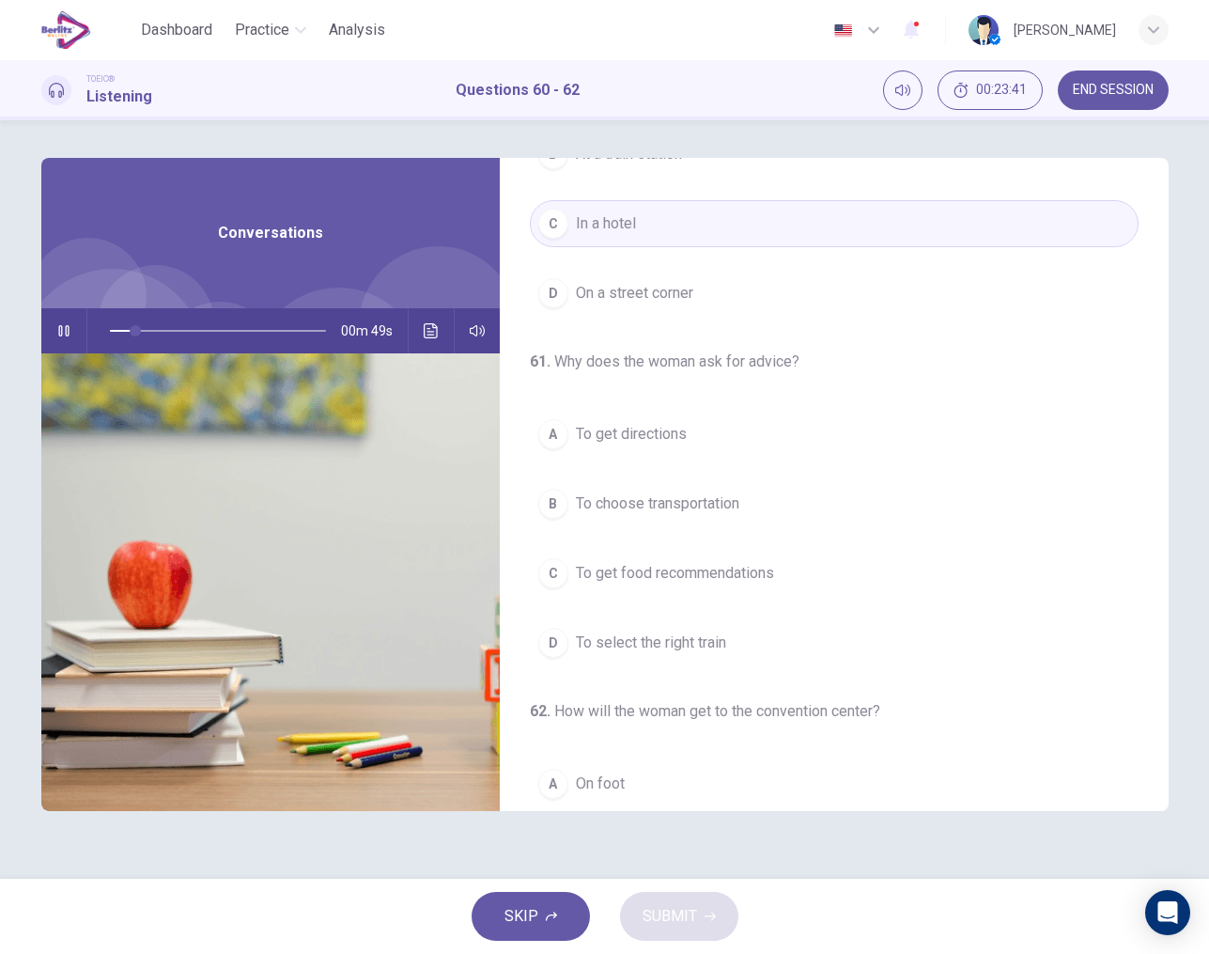
scroll to position [194, 0]
click at [650, 503] on span "To choose transportation" at bounding box center [657, 500] width 163 height 23
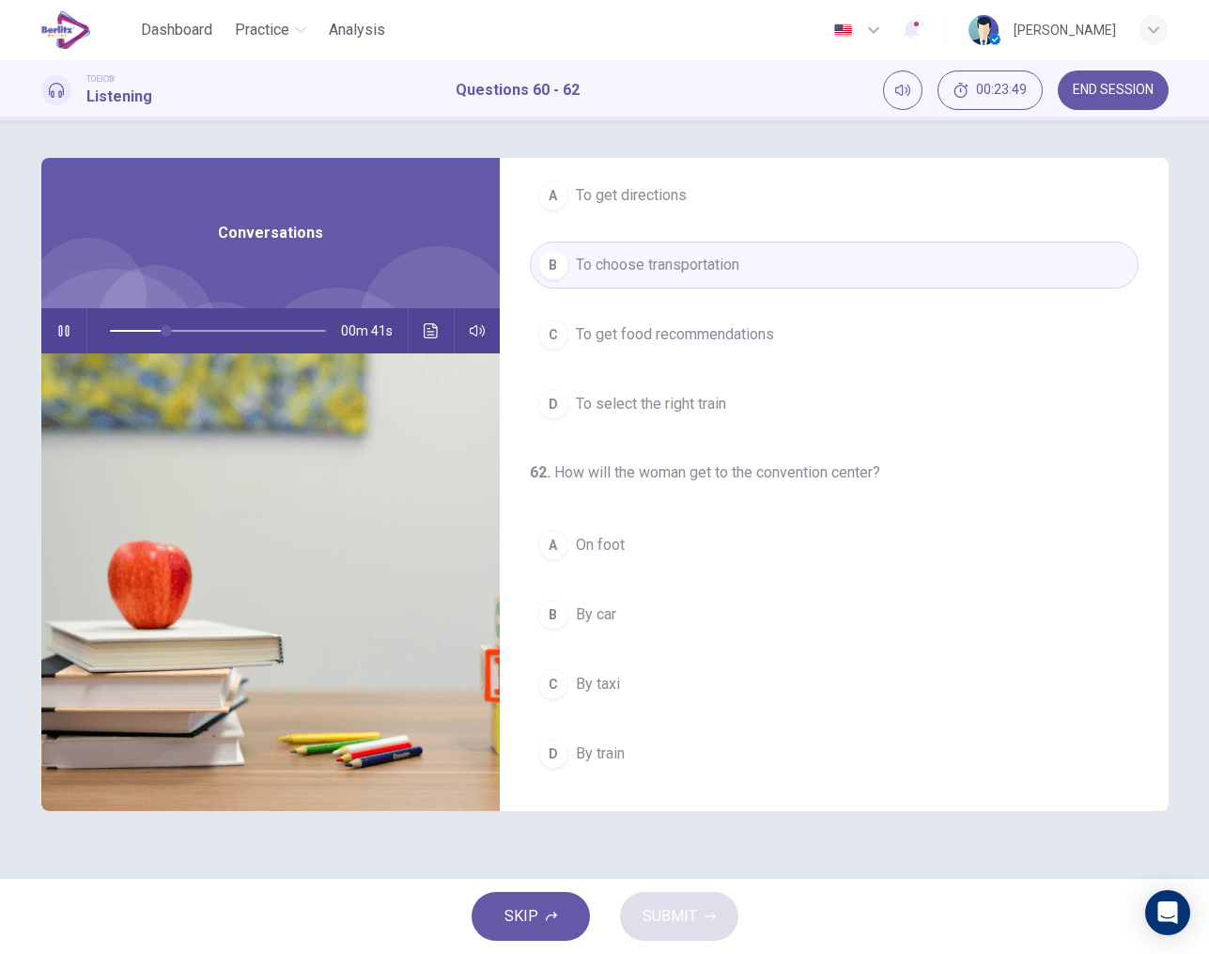
scroll to position [429, 0]
click at [602, 552] on span "On foot" at bounding box center [600, 545] width 49 height 23
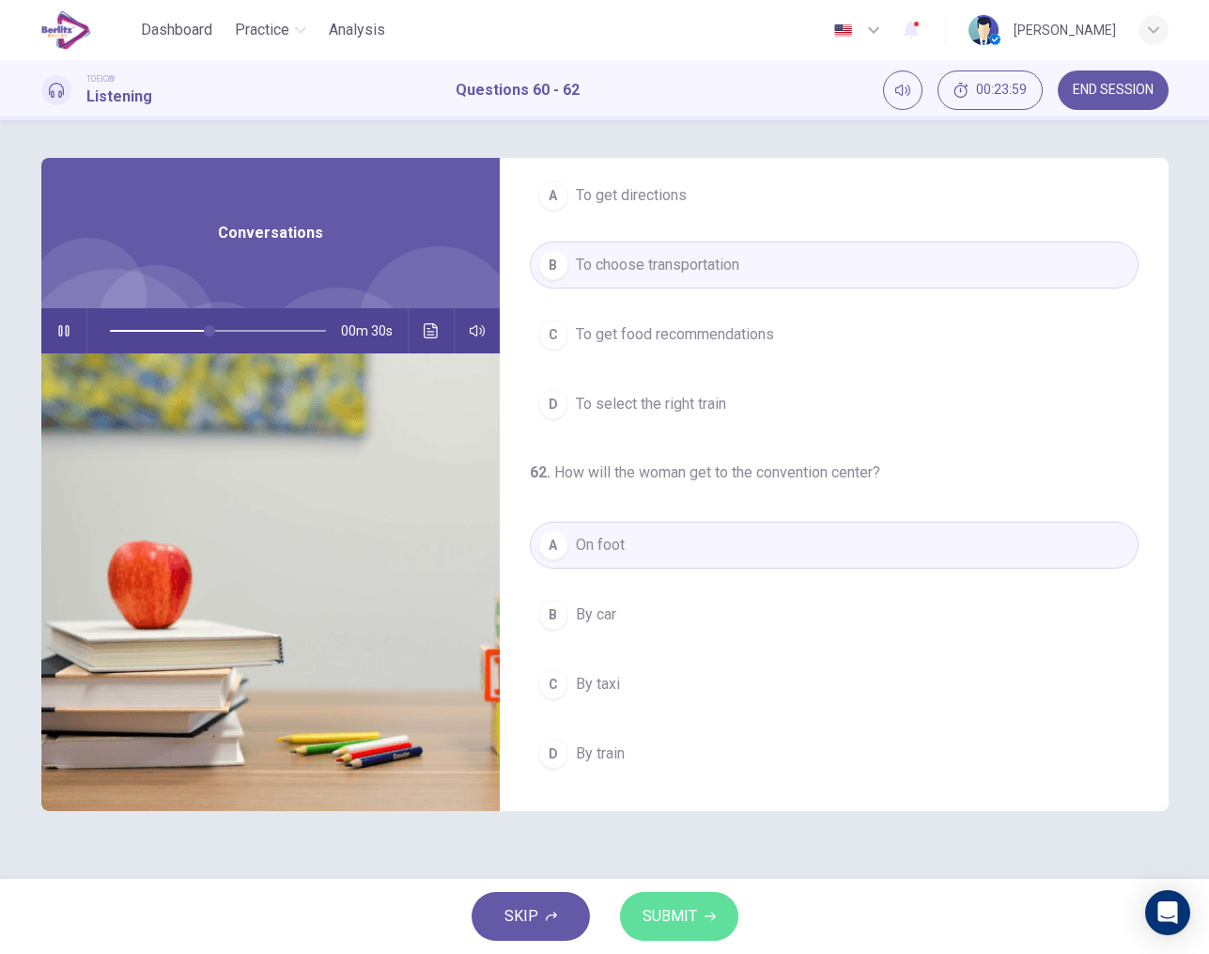
click at [677, 909] on span "SUBMIT" at bounding box center [670, 916] width 54 height 26
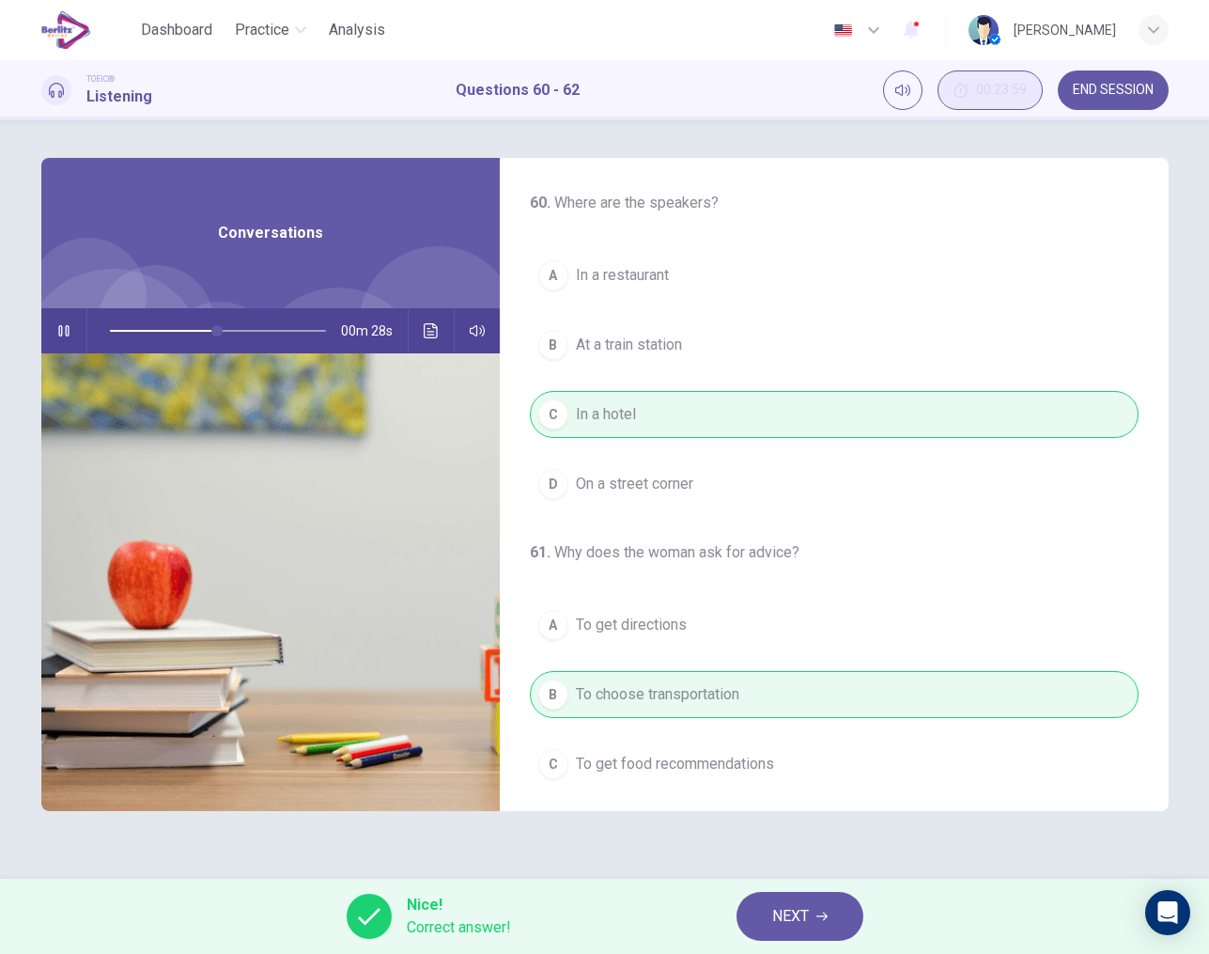
scroll to position [0, 0]
type input "**"
click at [801, 910] on span "NEXT" at bounding box center [790, 916] width 37 height 26
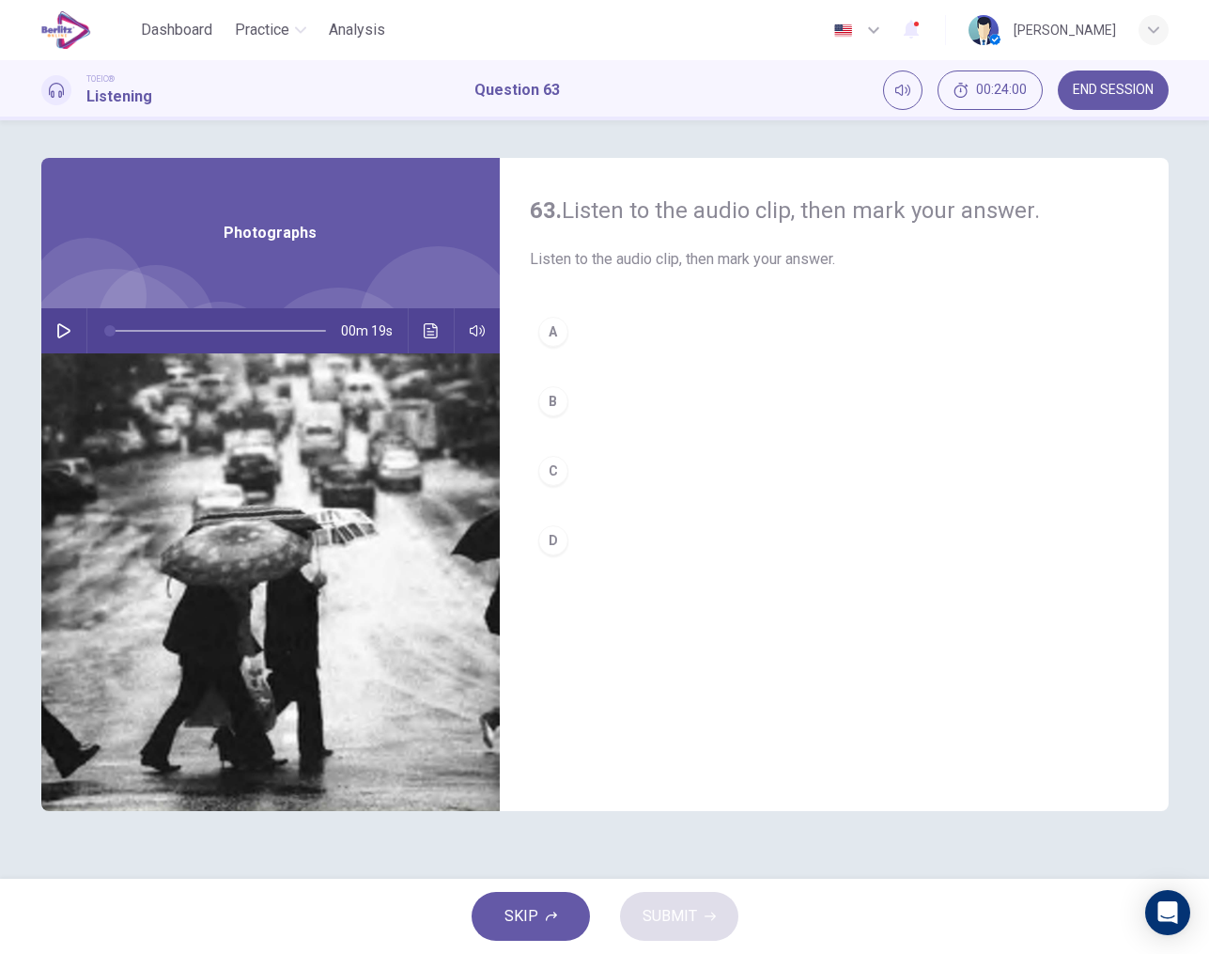
click at [64, 331] on icon "button" at bounding box center [63, 330] width 15 height 15
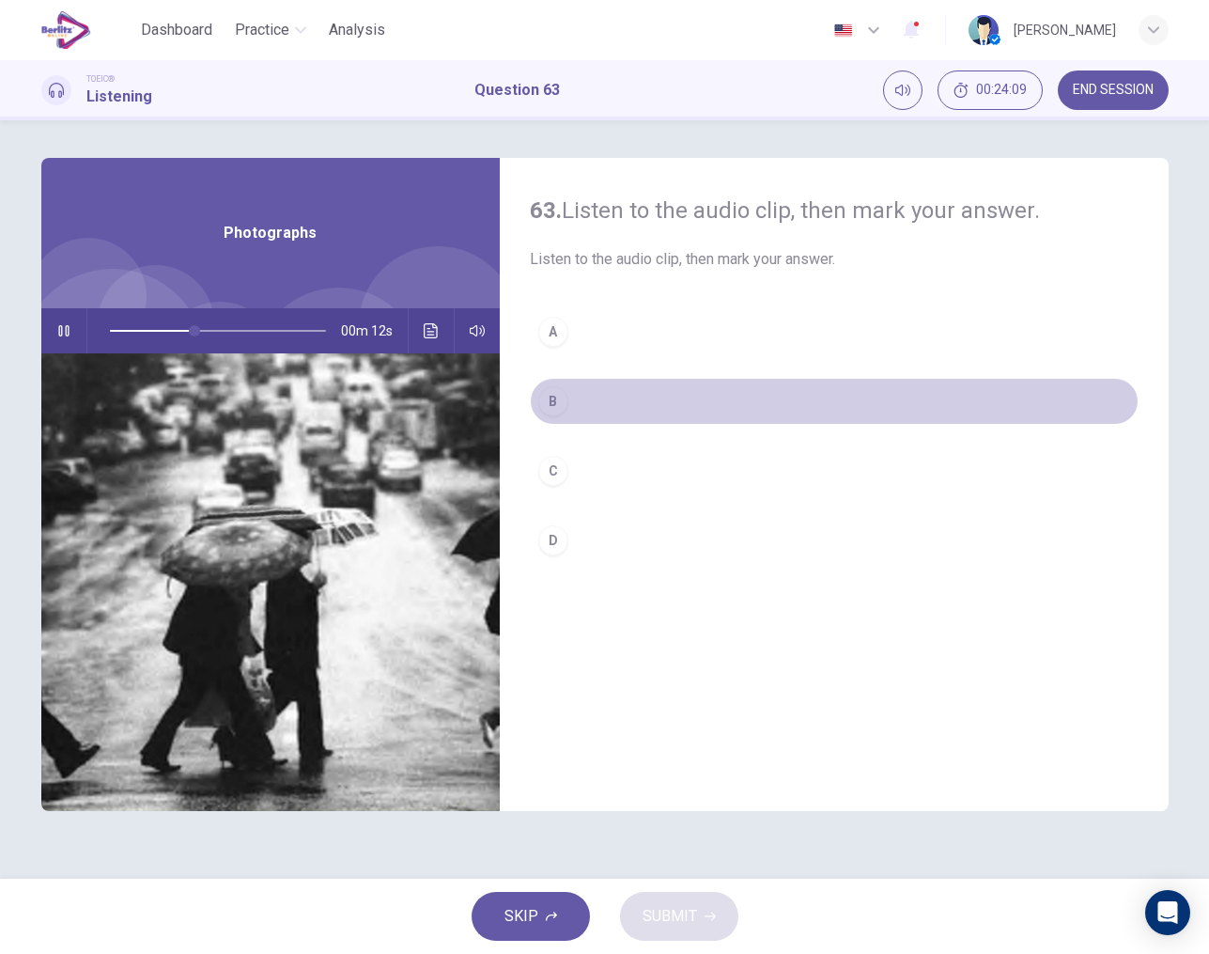
click at [553, 397] on div "B" at bounding box center [553, 401] width 30 height 30
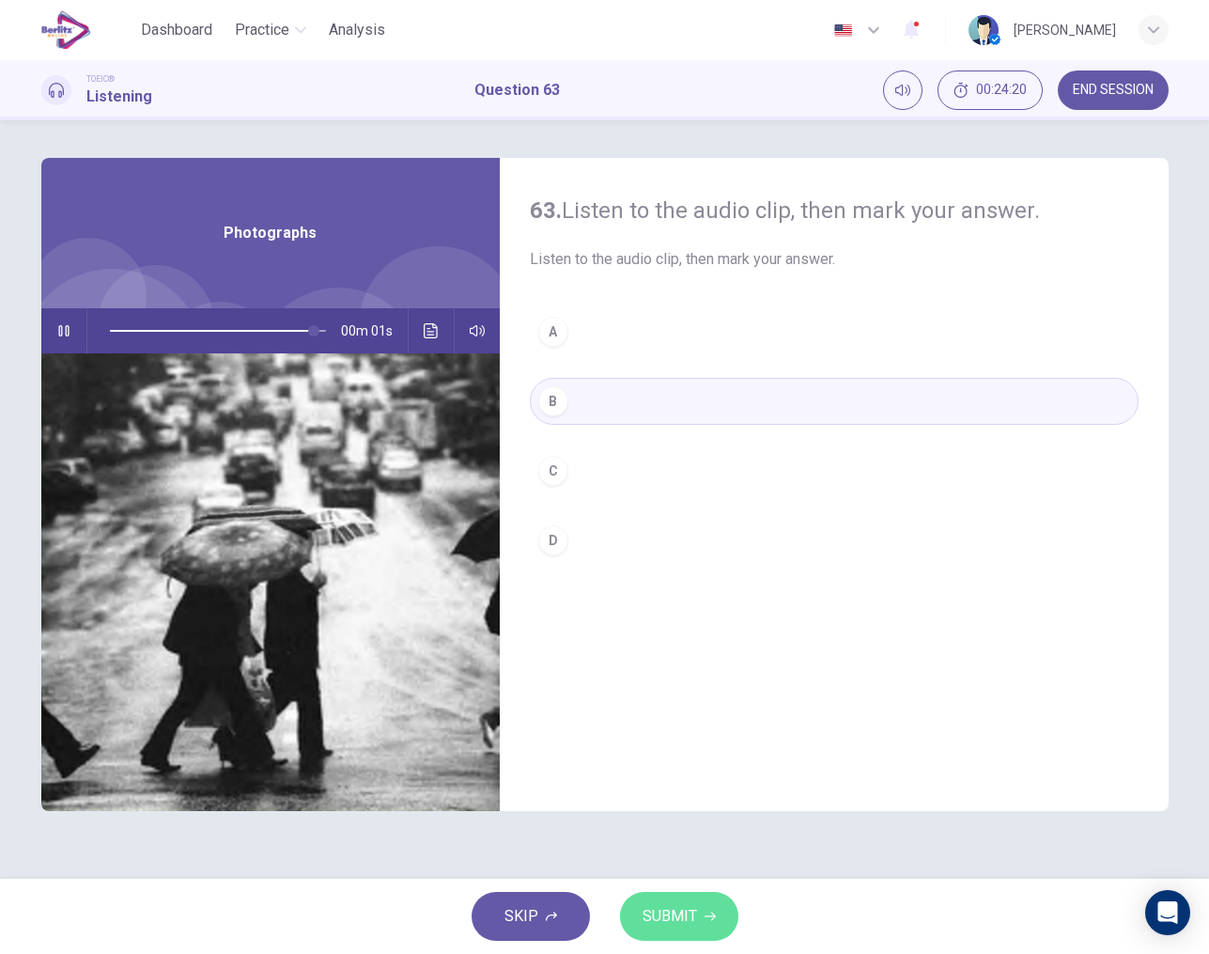
click at [663, 923] on span "SUBMIT" at bounding box center [670, 916] width 54 height 26
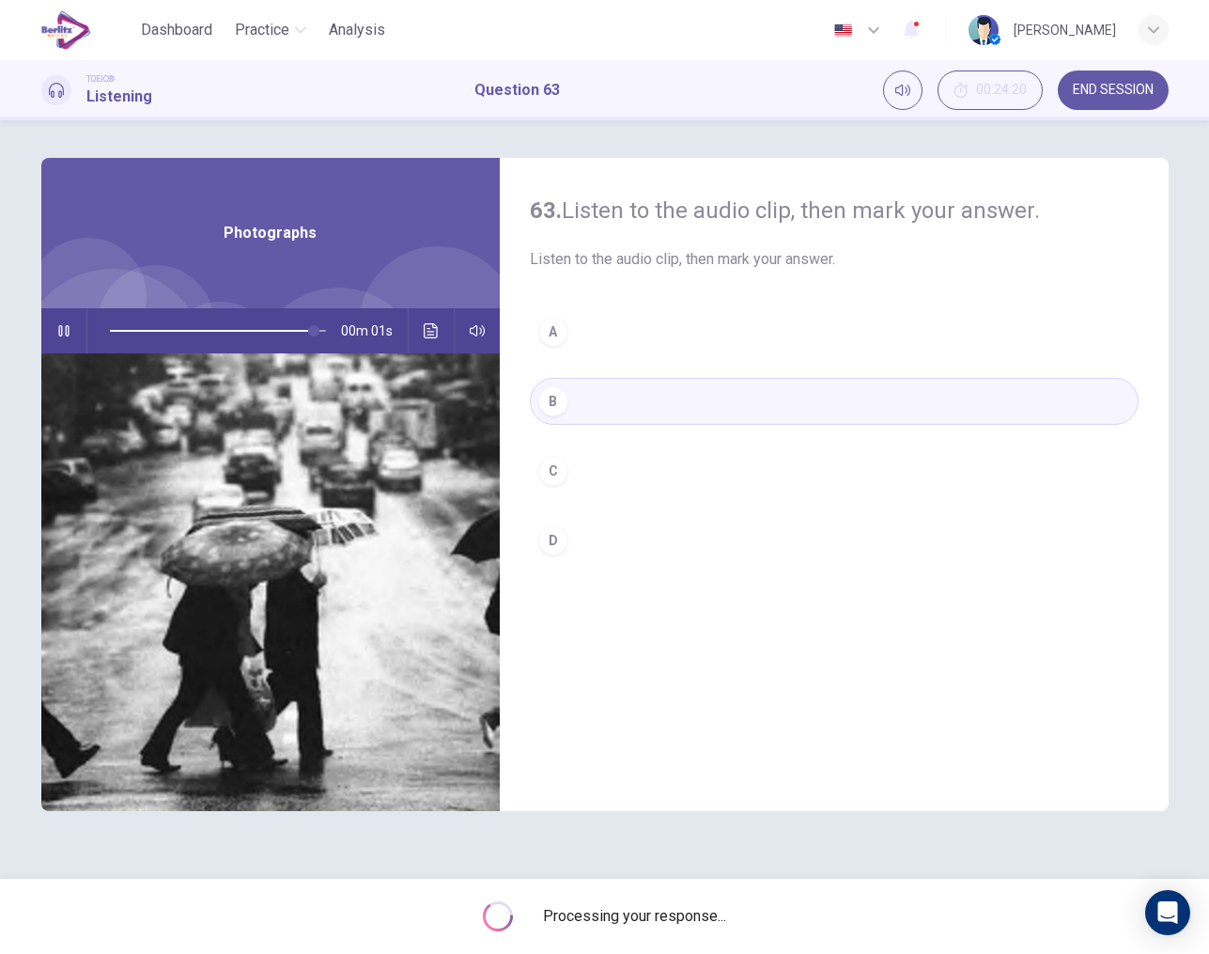
type input "*"
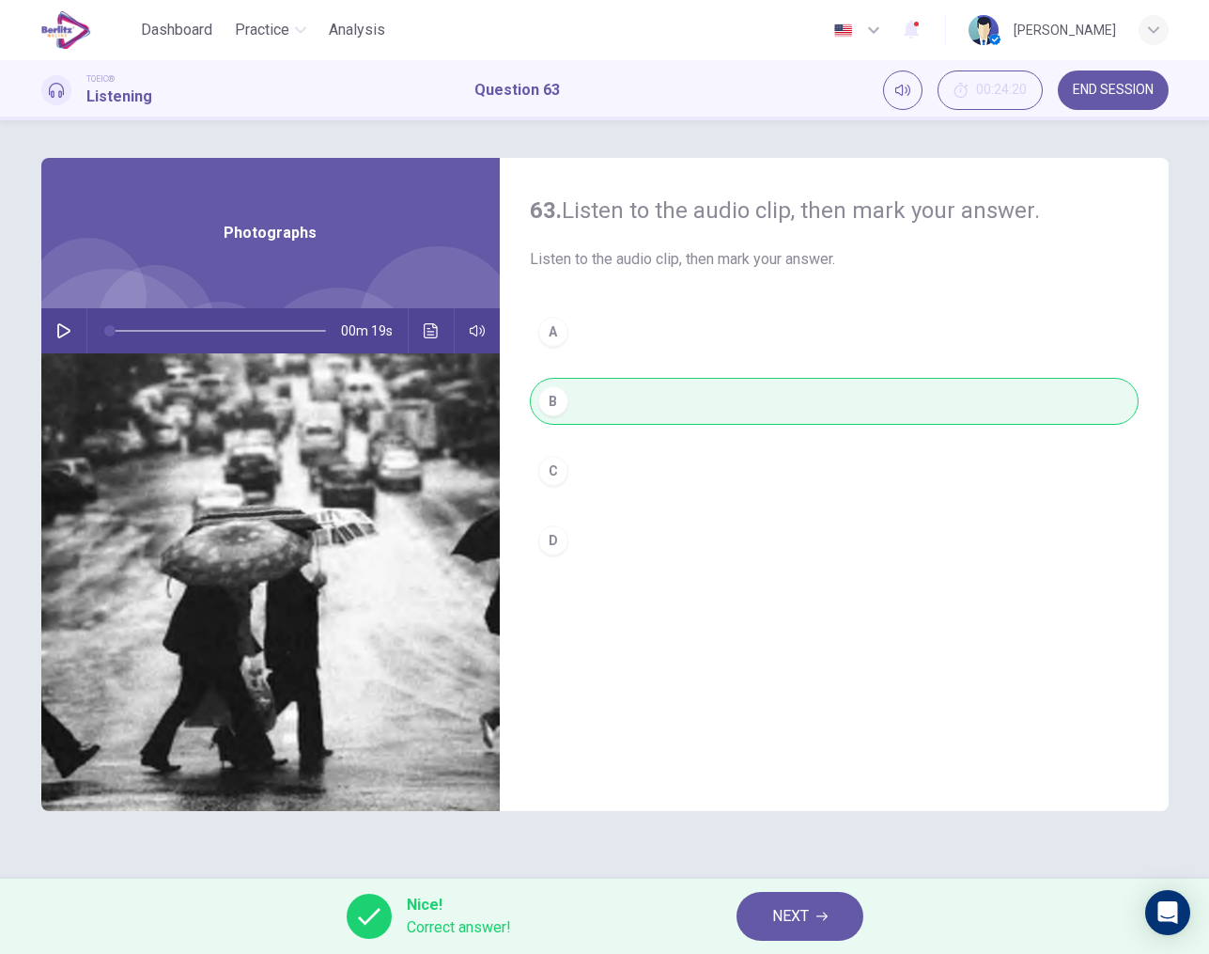
click at [781, 918] on span "NEXT" at bounding box center [790, 916] width 37 height 26
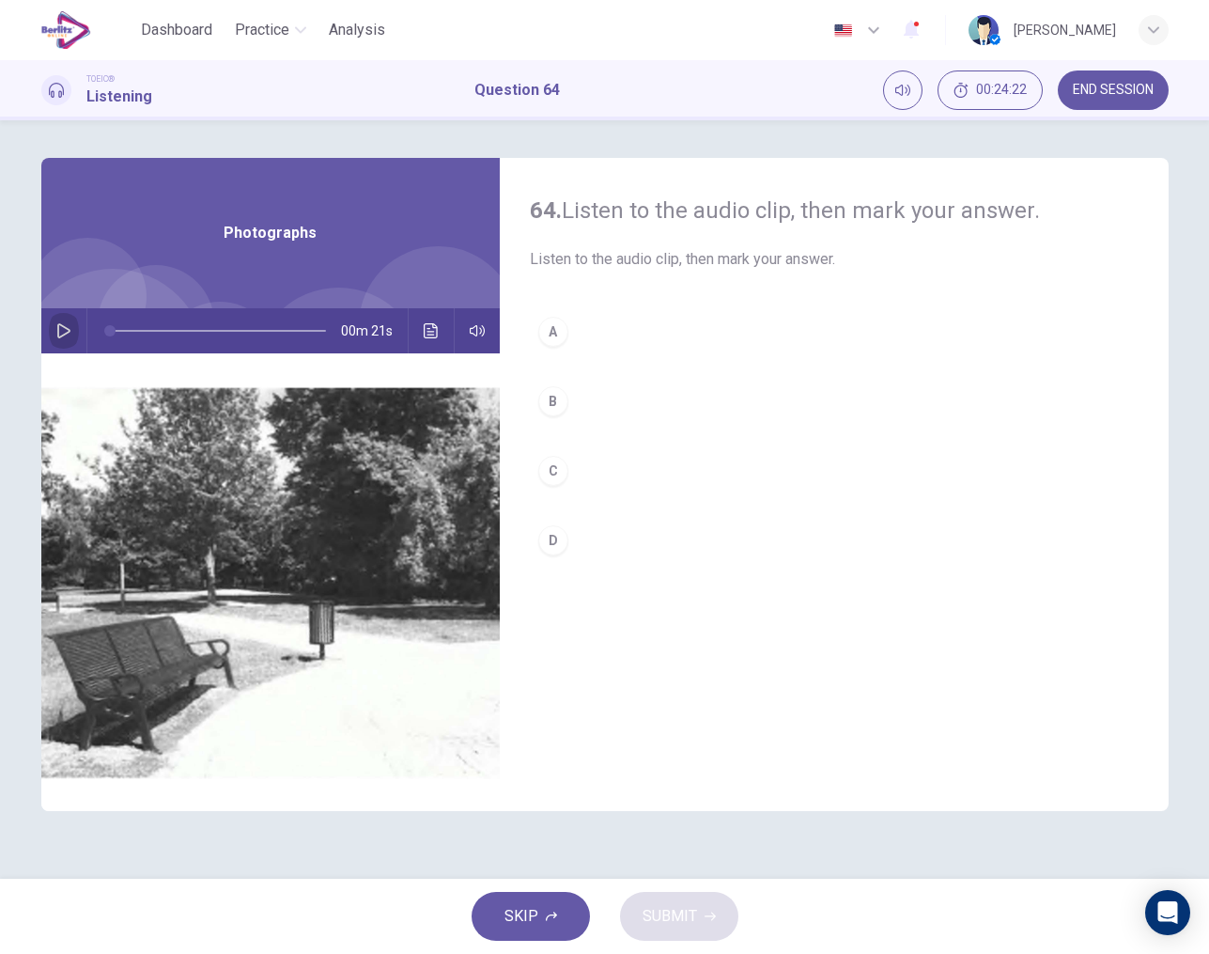
click at [59, 336] on icon "button" at bounding box center [63, 330] width 13 height 15
click at [552, 402] on div "B" at bounding box center [553, 401] width 30 height 30
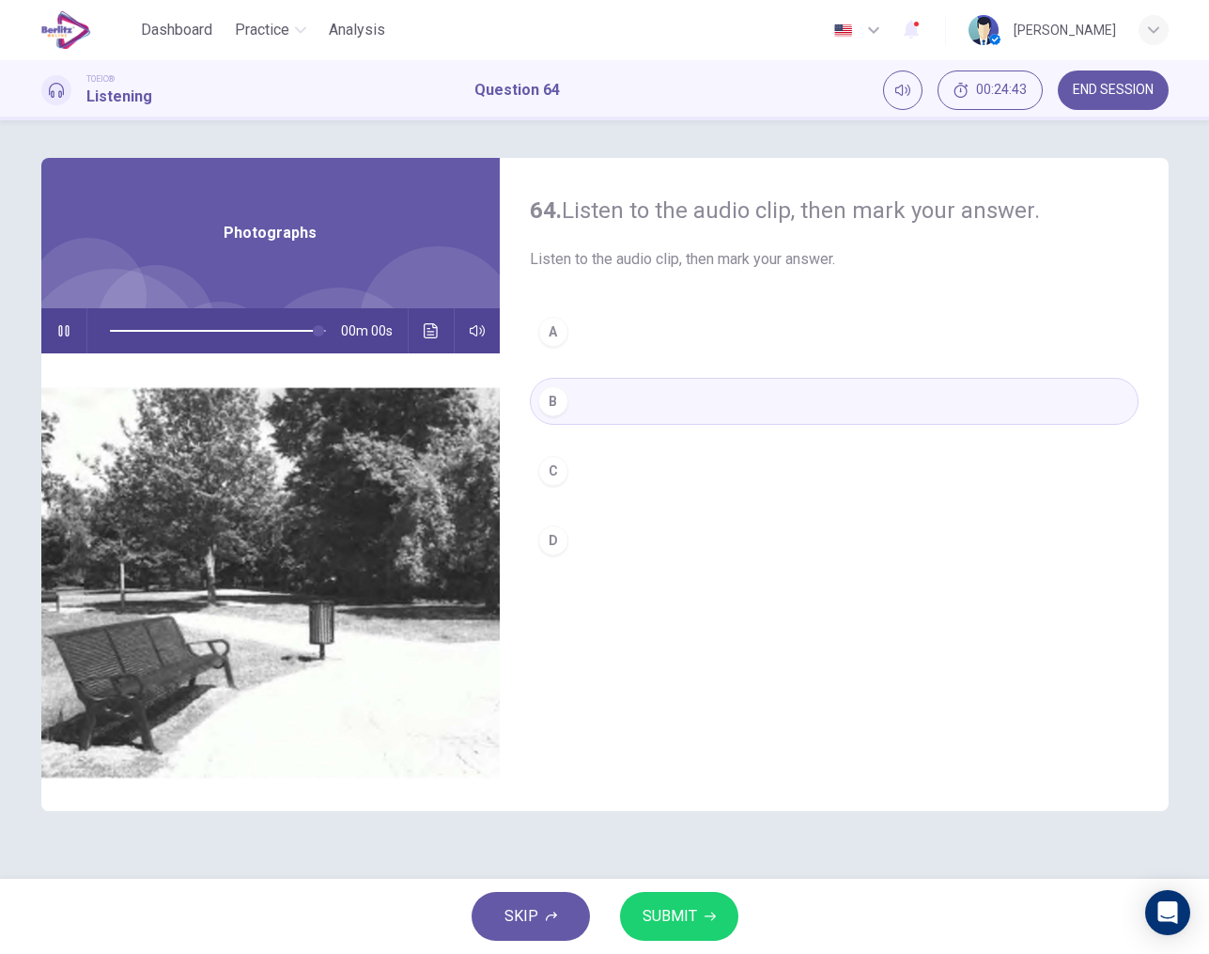
type input "*"
click at [694, 906] on span "SUBMIT" at bounding box center [670, 916] width 54 height 26
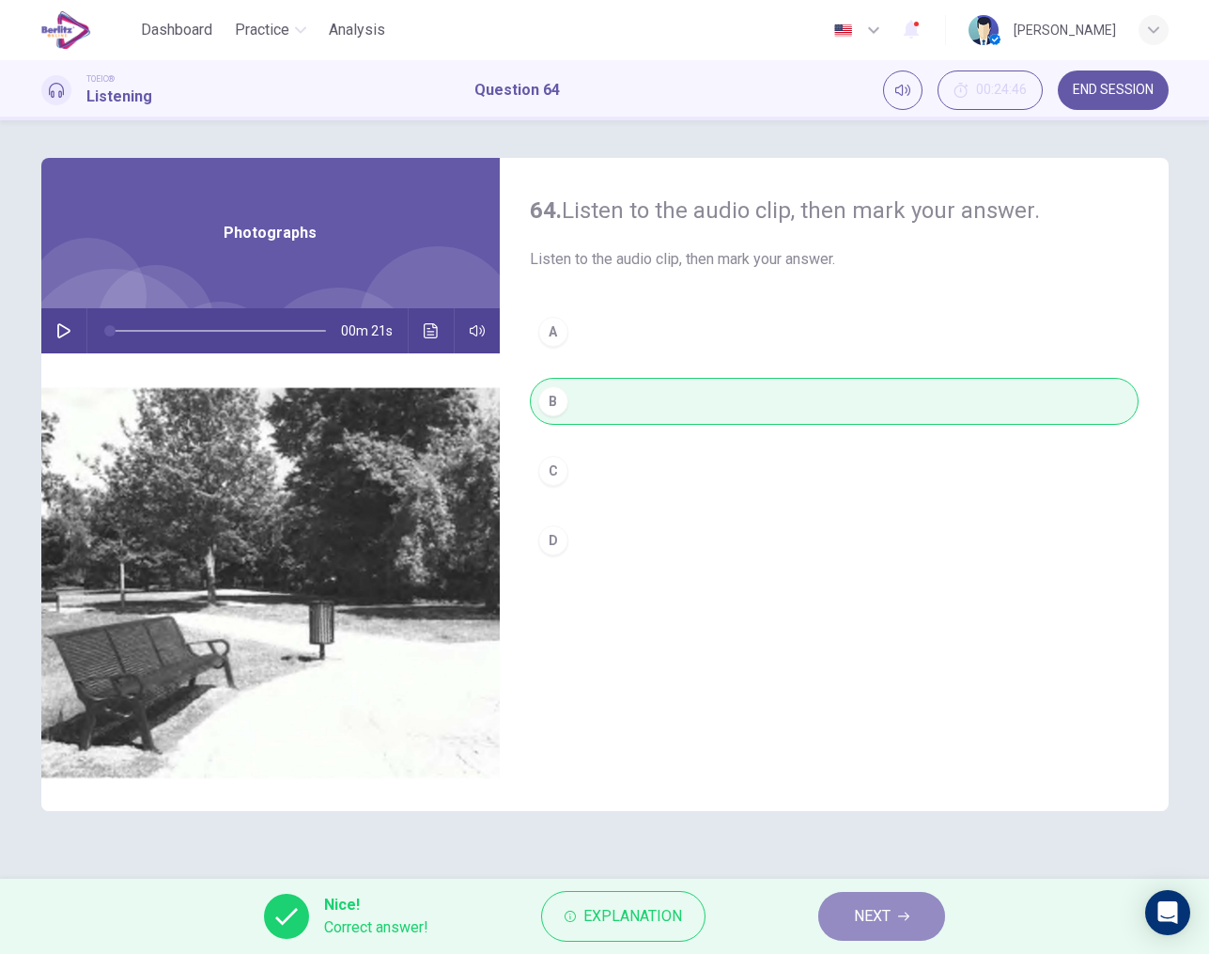
click at [866, 914] on span "NEXT" at bounding box center [872, 916] width 37 height 26
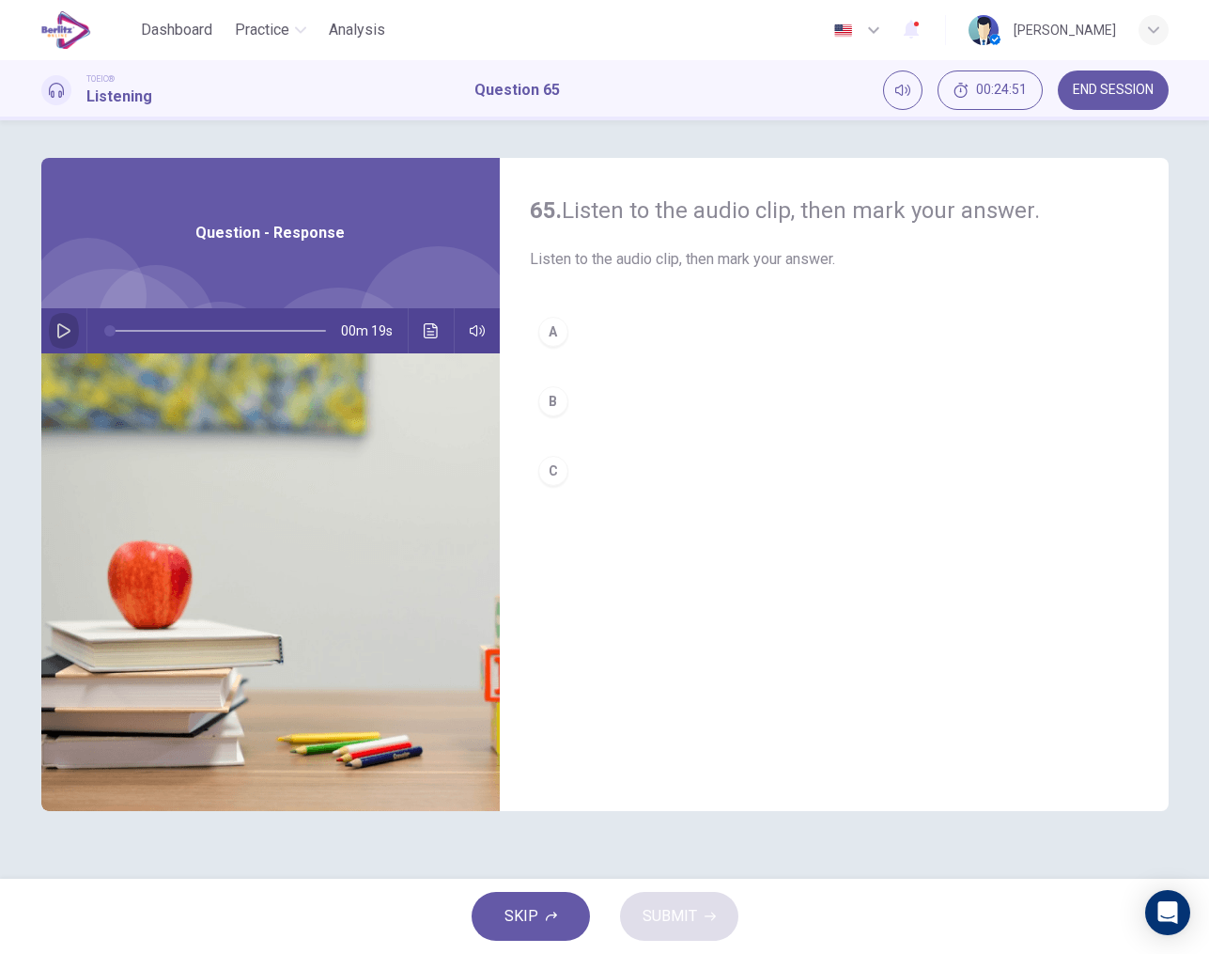
click at [64, 333] on icon "button" at bounding box center [63, 330] width 15 height 15
type input "*"
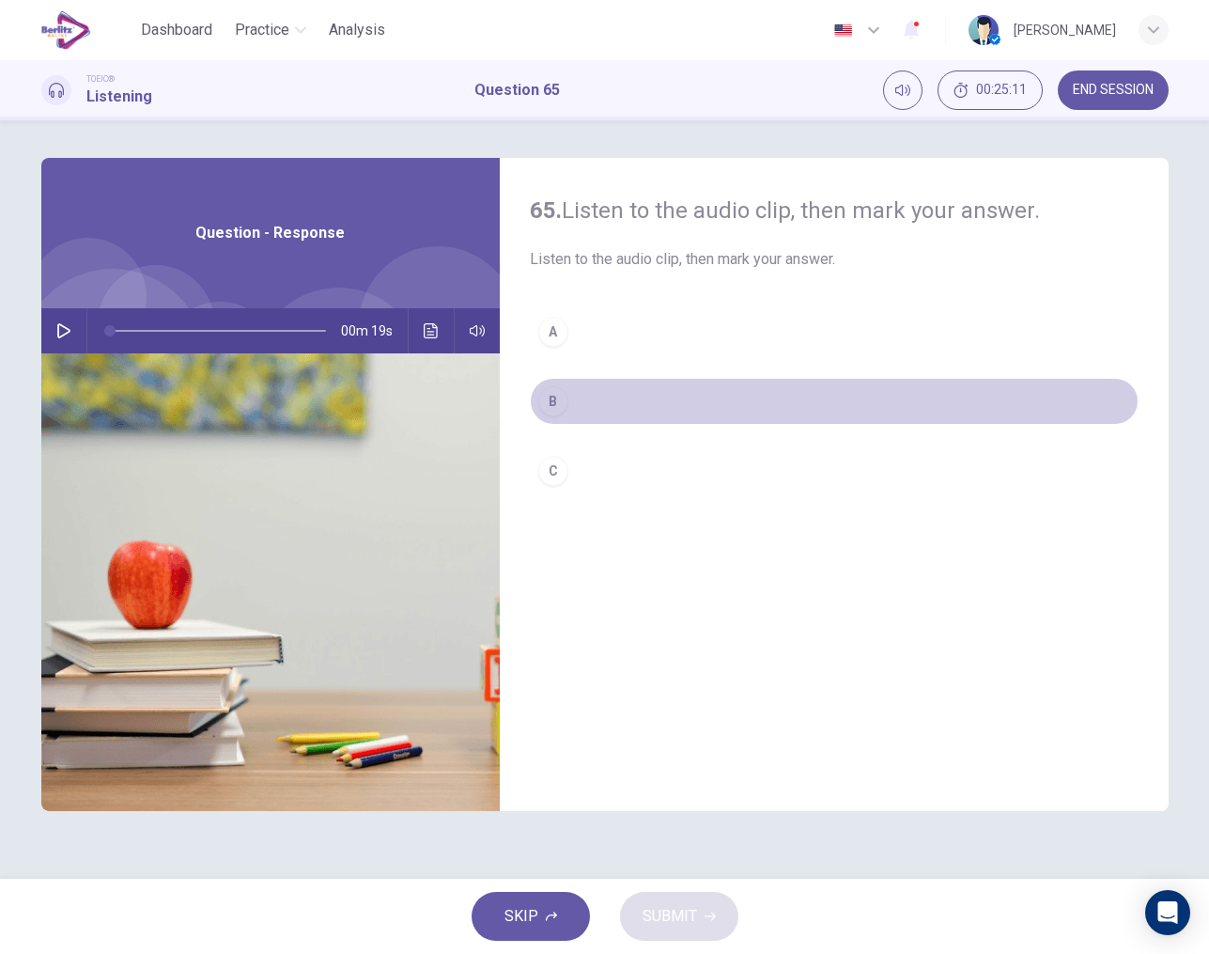
click at [557, 398] on div "B" at bounding box center [553, 401] width 30 height 30
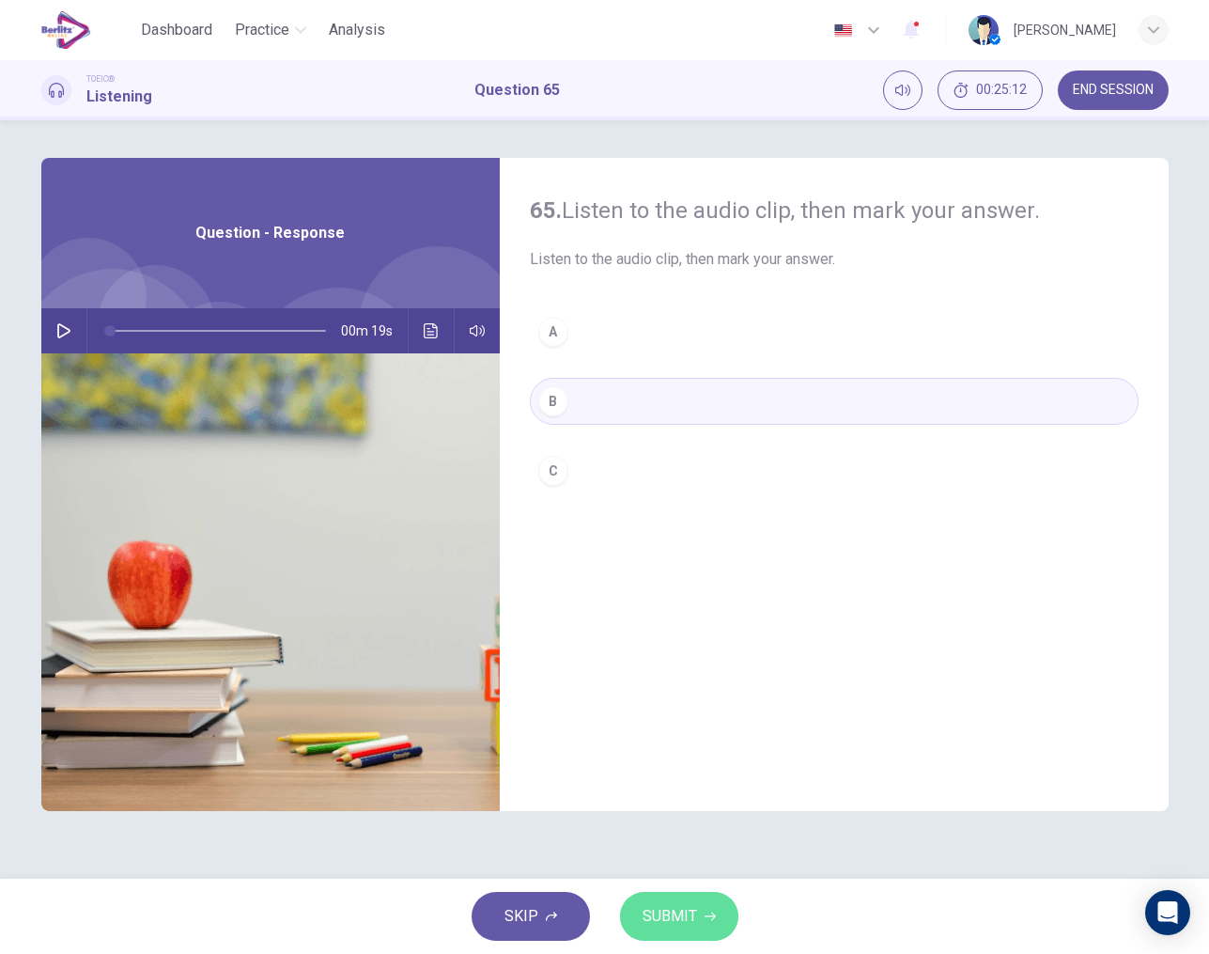
click at [673, 901] on button "SUBMIT" at bounding box center [679, 916] width 118 height 49
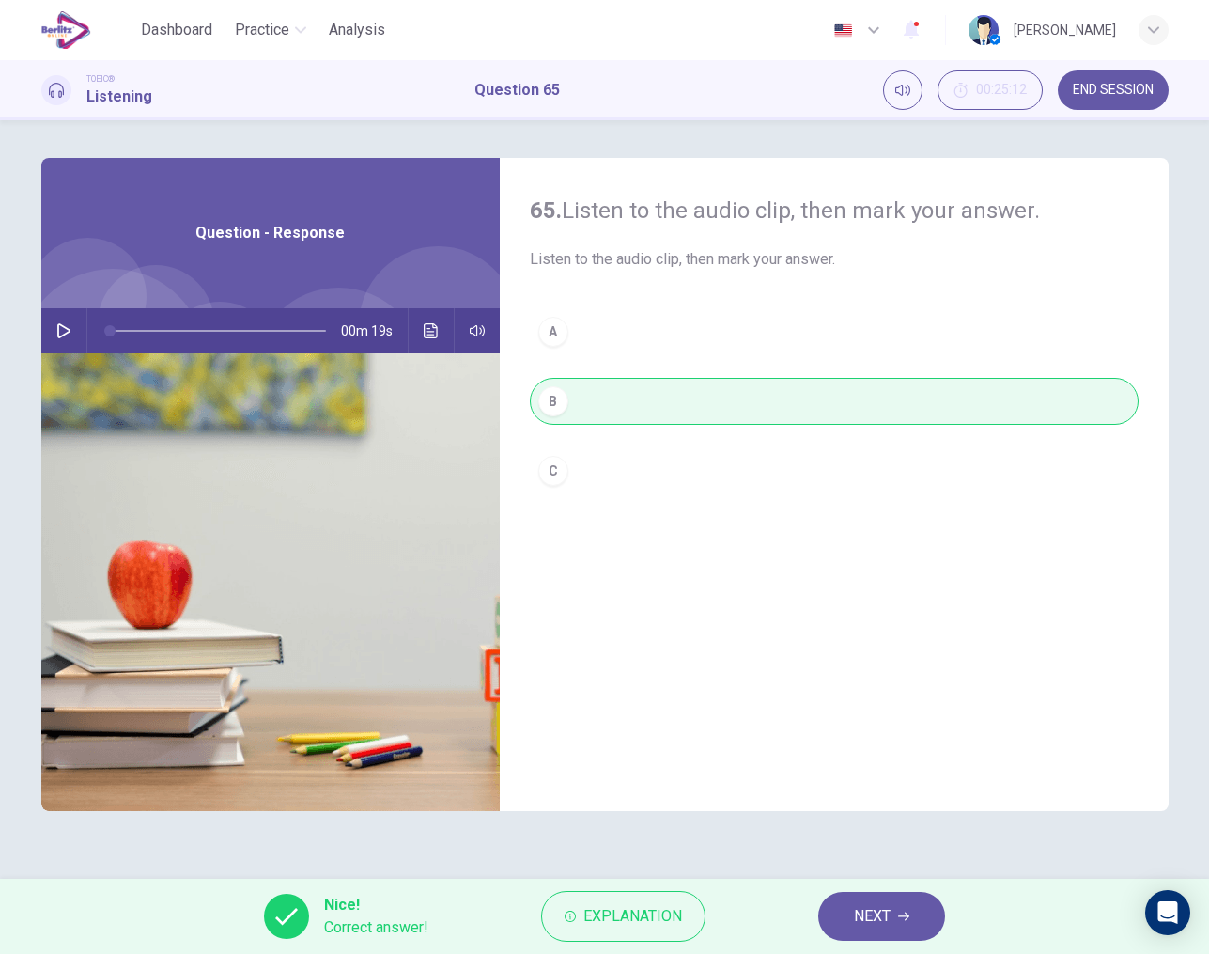
click at [889, 905] on span "NEXT" at bounding box center [872, 916] width 37 height 26
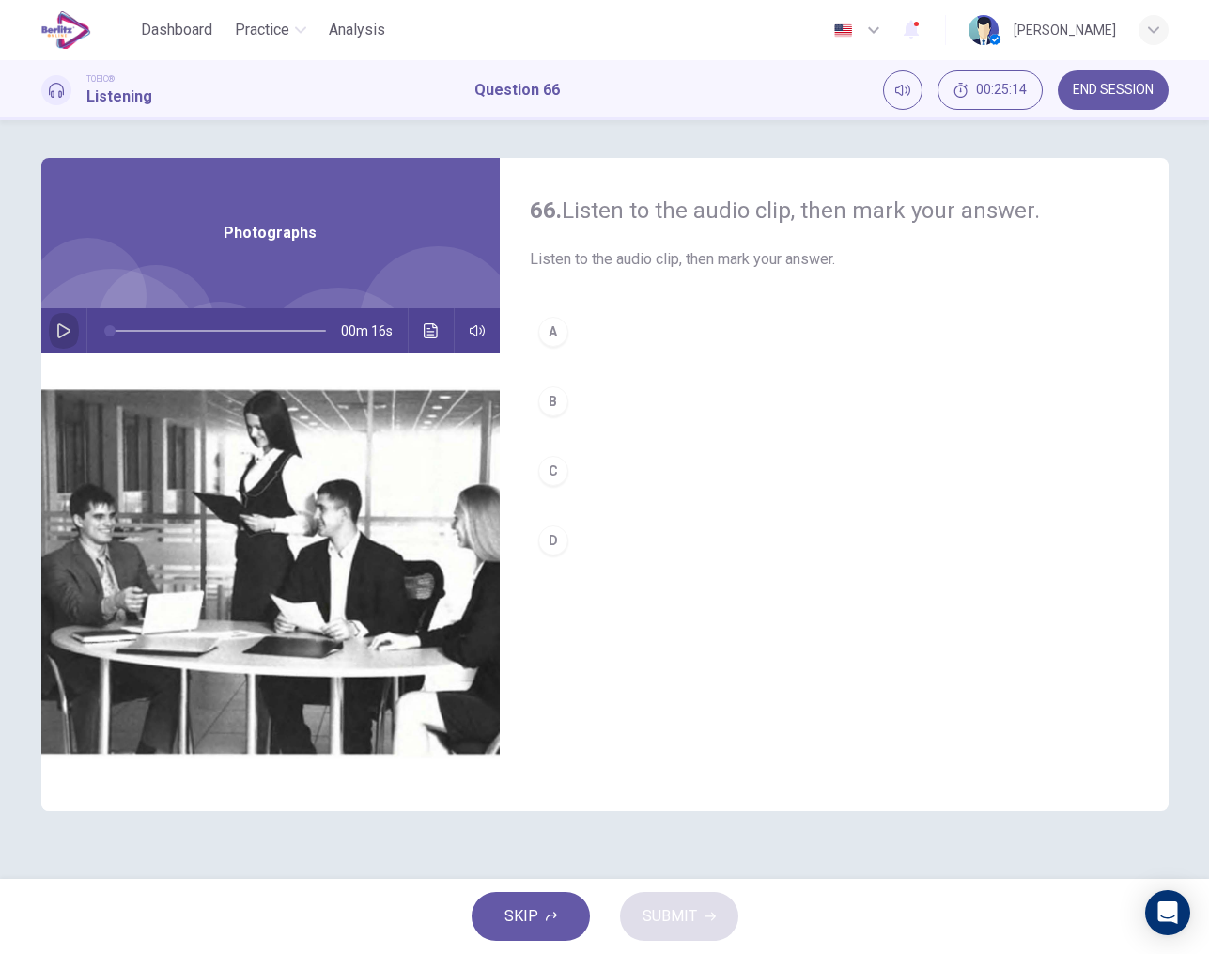
click at [70, 333] on icon "button" at bounding box center [63, 330] width 15 height 15
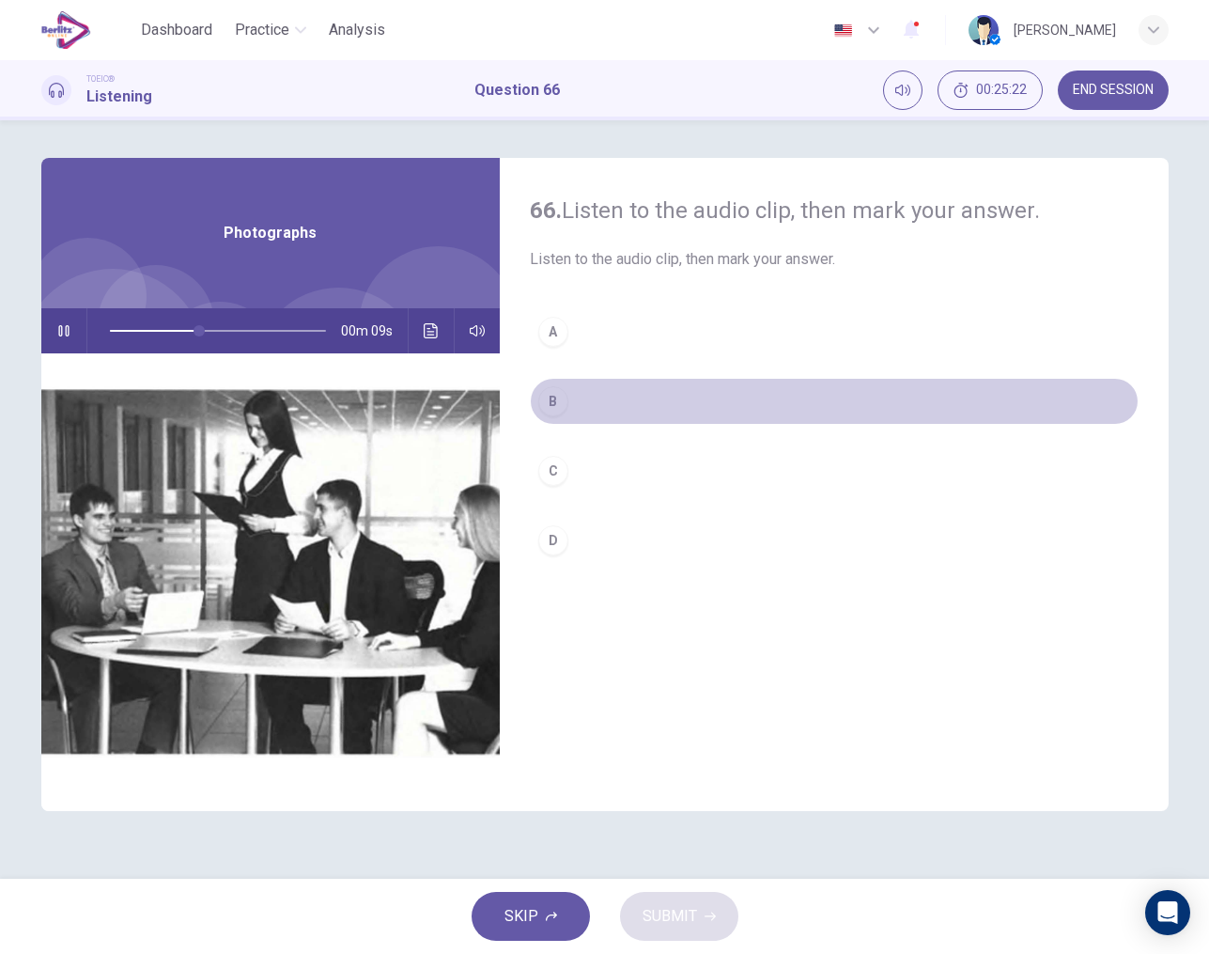
click at [561, 407] on div "B" at bounding box center [553, 401] width 30 height 30
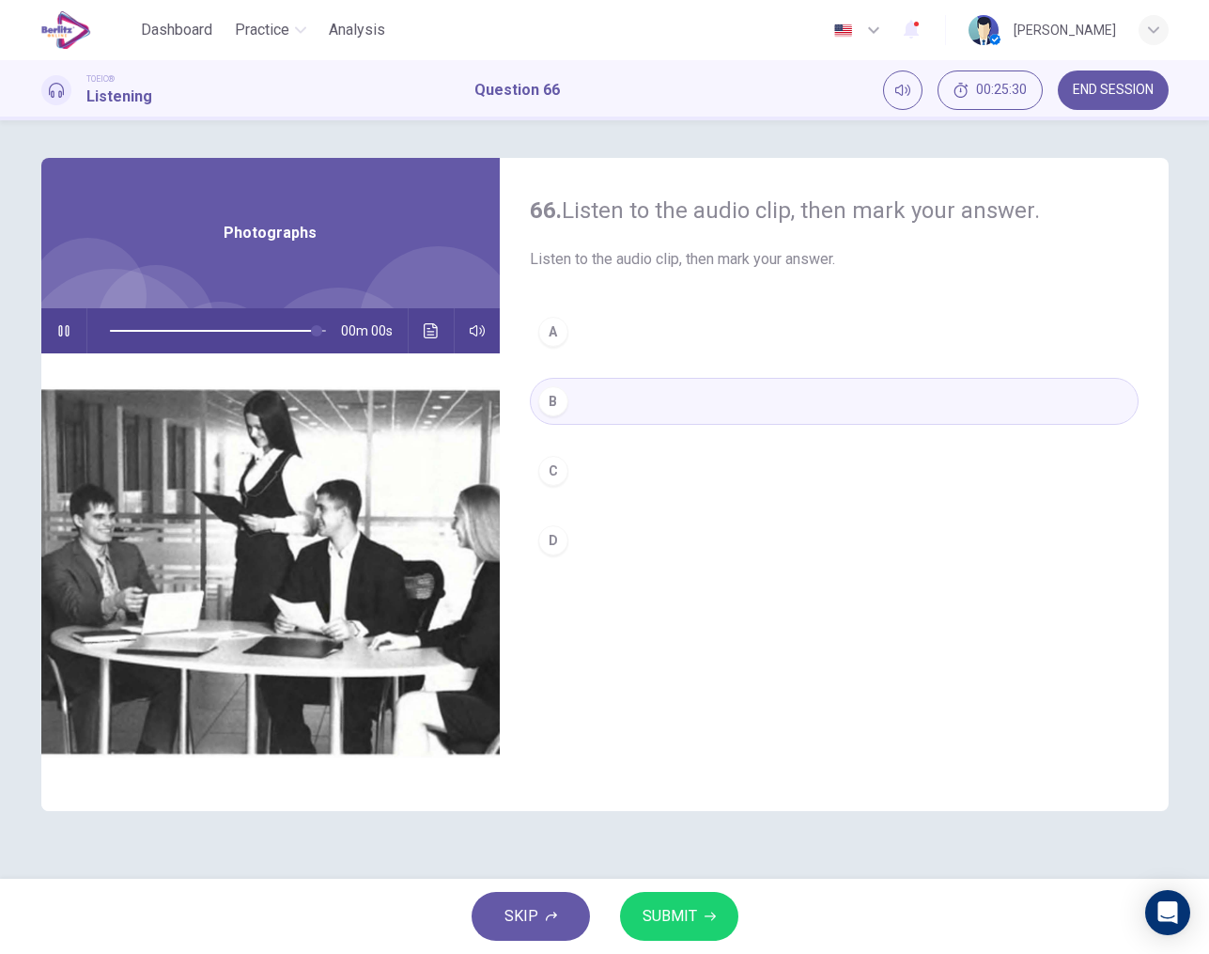
type input "*"
click at [671, 899] on button "SUBMIT" at bounding box center [679, 916] width 118 height 49
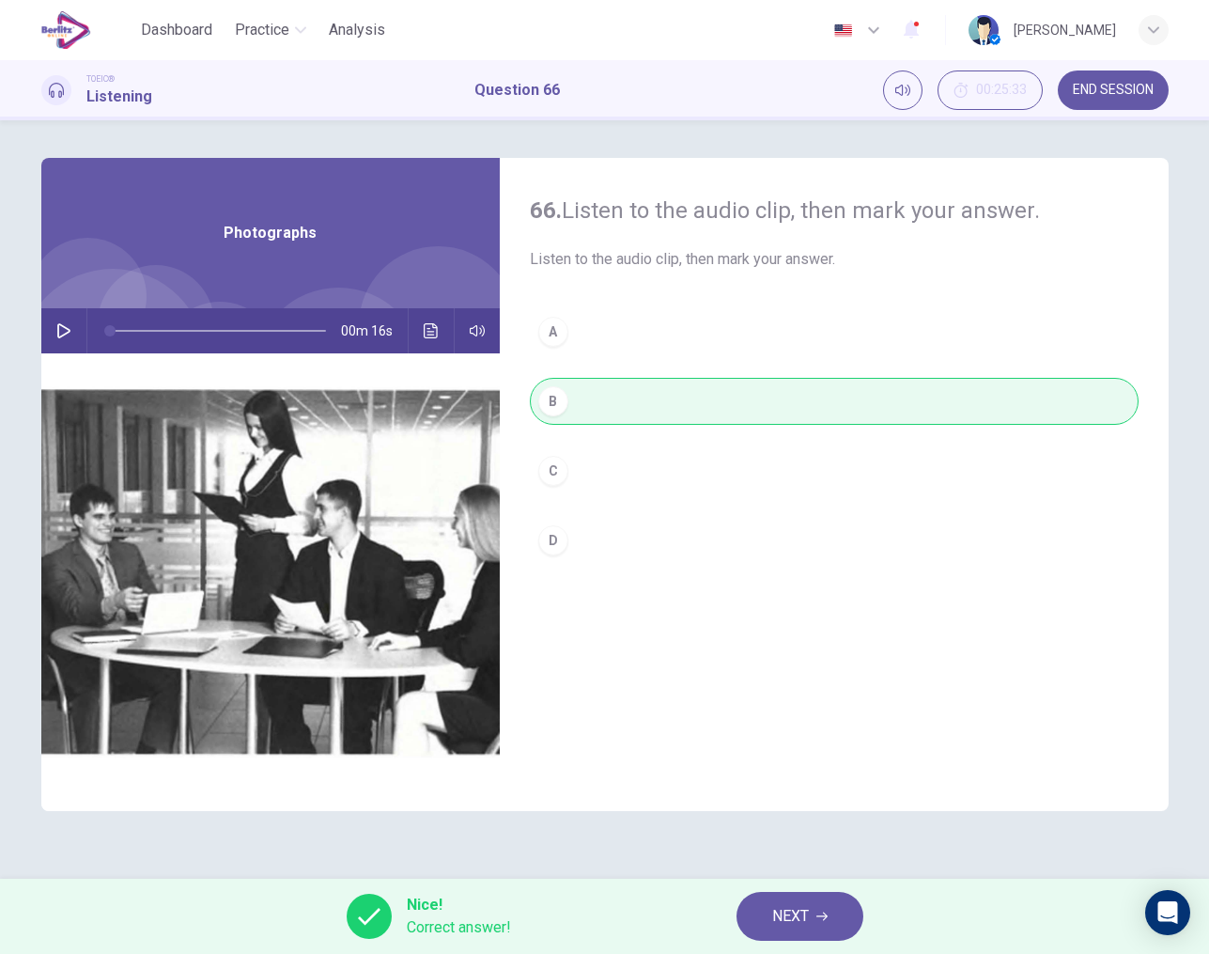
click at [791, 919] on span "NEXT" at bounding box center [790, 916] width 37 height 26
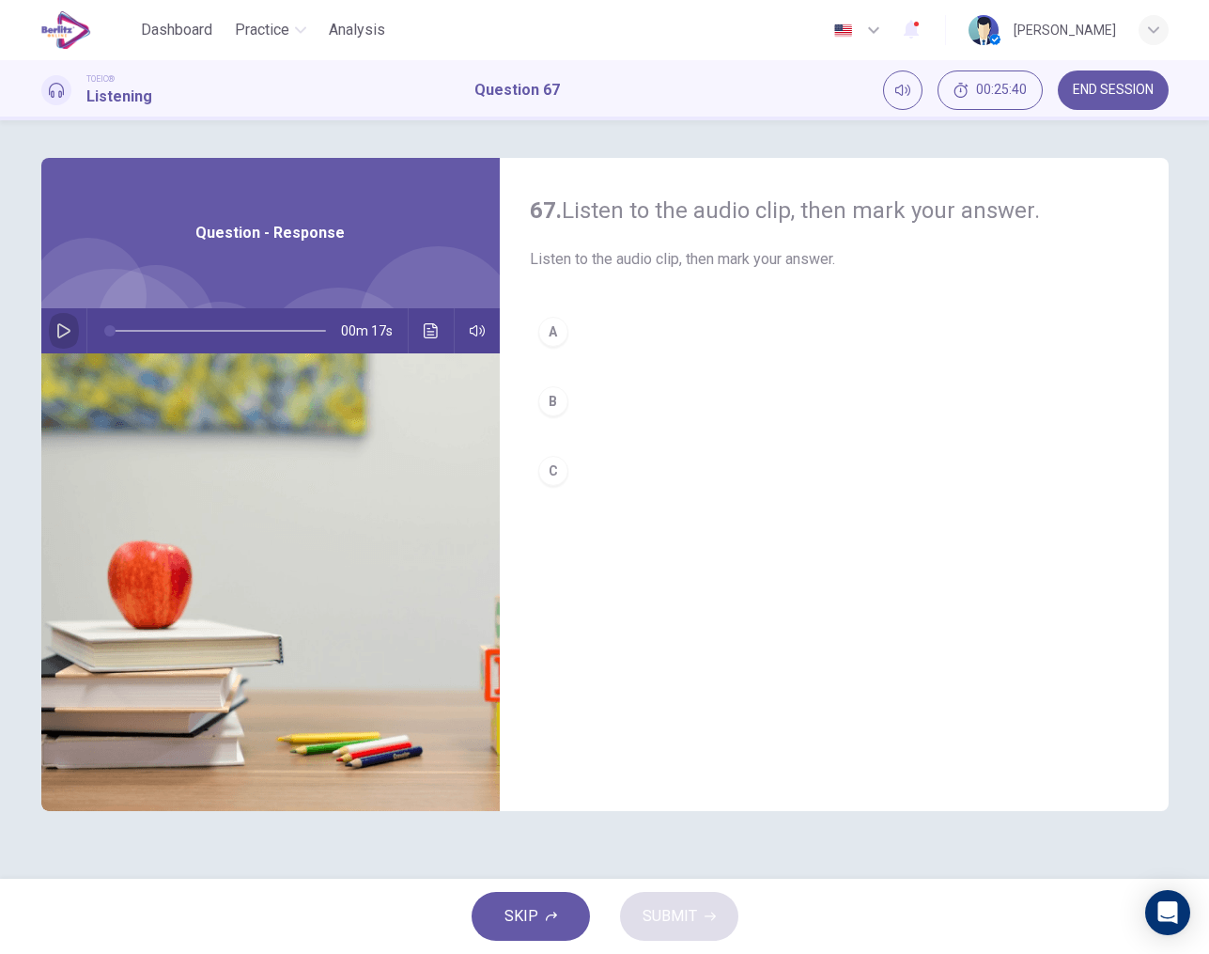
click at [66, 332] on icon "button" at bounding box center [63, 330] width 15 height 15
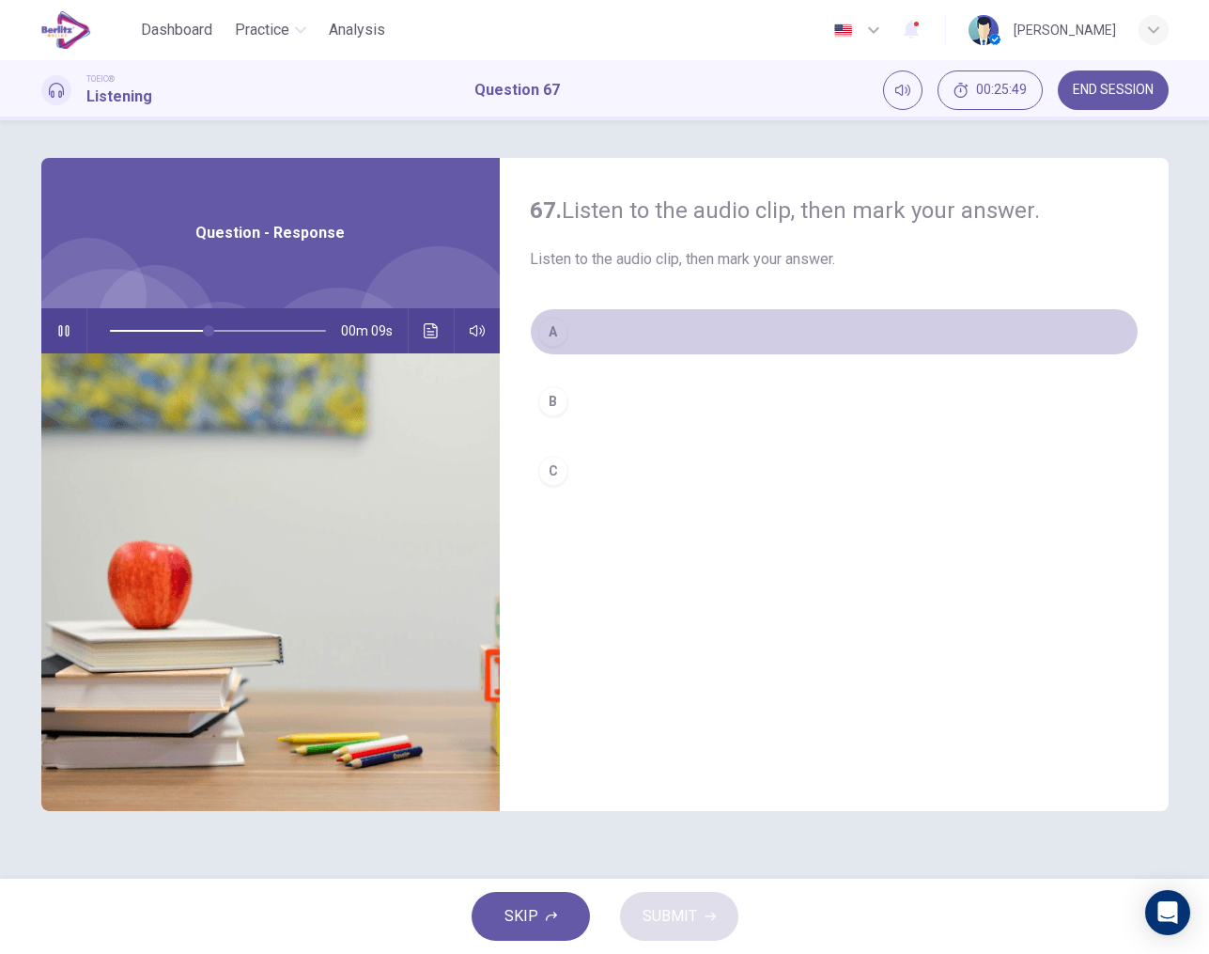
click at [554, 328] on div "A" at bounding box center [553, 332] width 30 height 30
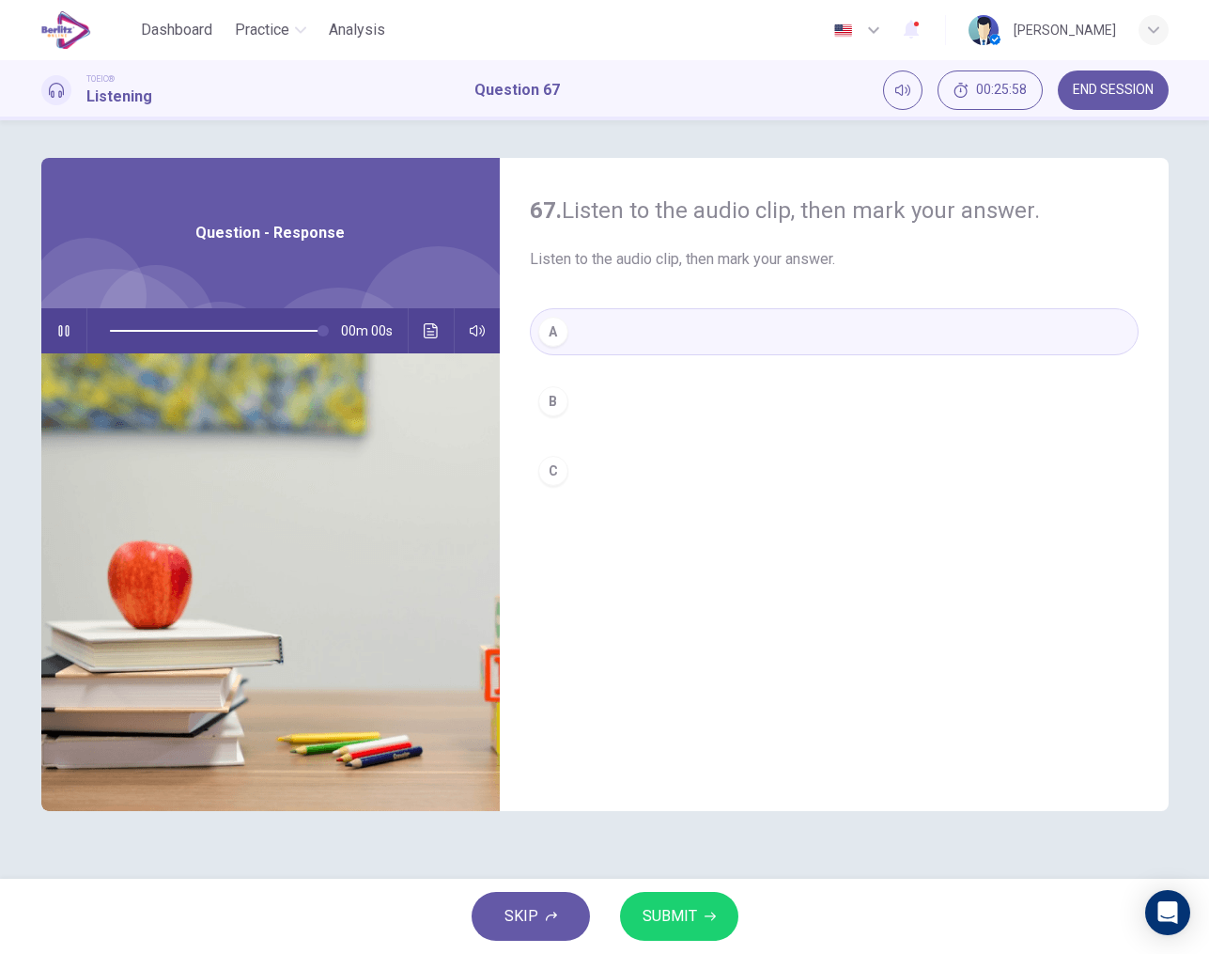
type input "*"
click at [683, 913] on span "SUBMIT" at bounding box center [670, 916] width 54 height 26
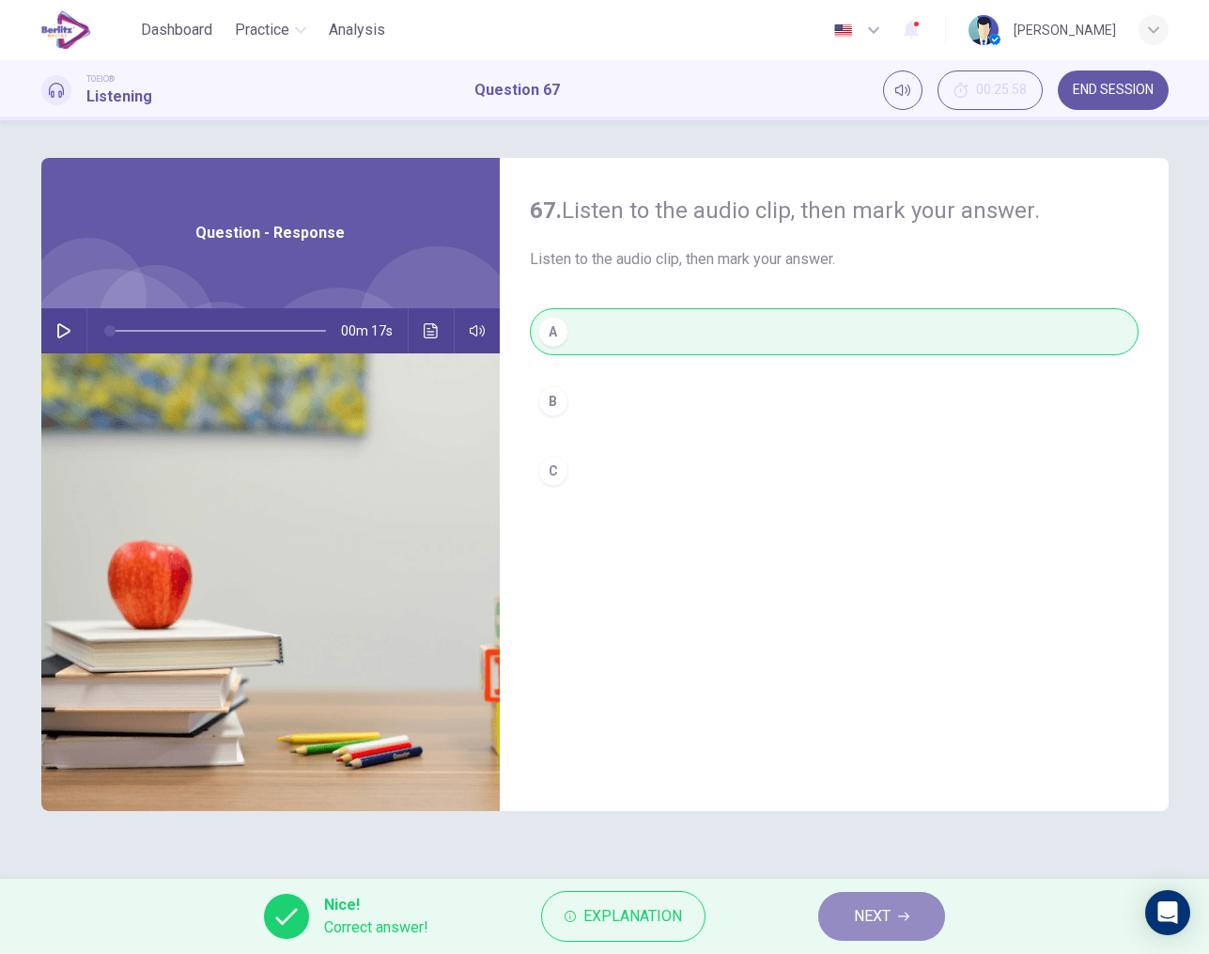
click at [845, 917] on button "NEXT" at bounding box center [881, 916] width 127 height 49
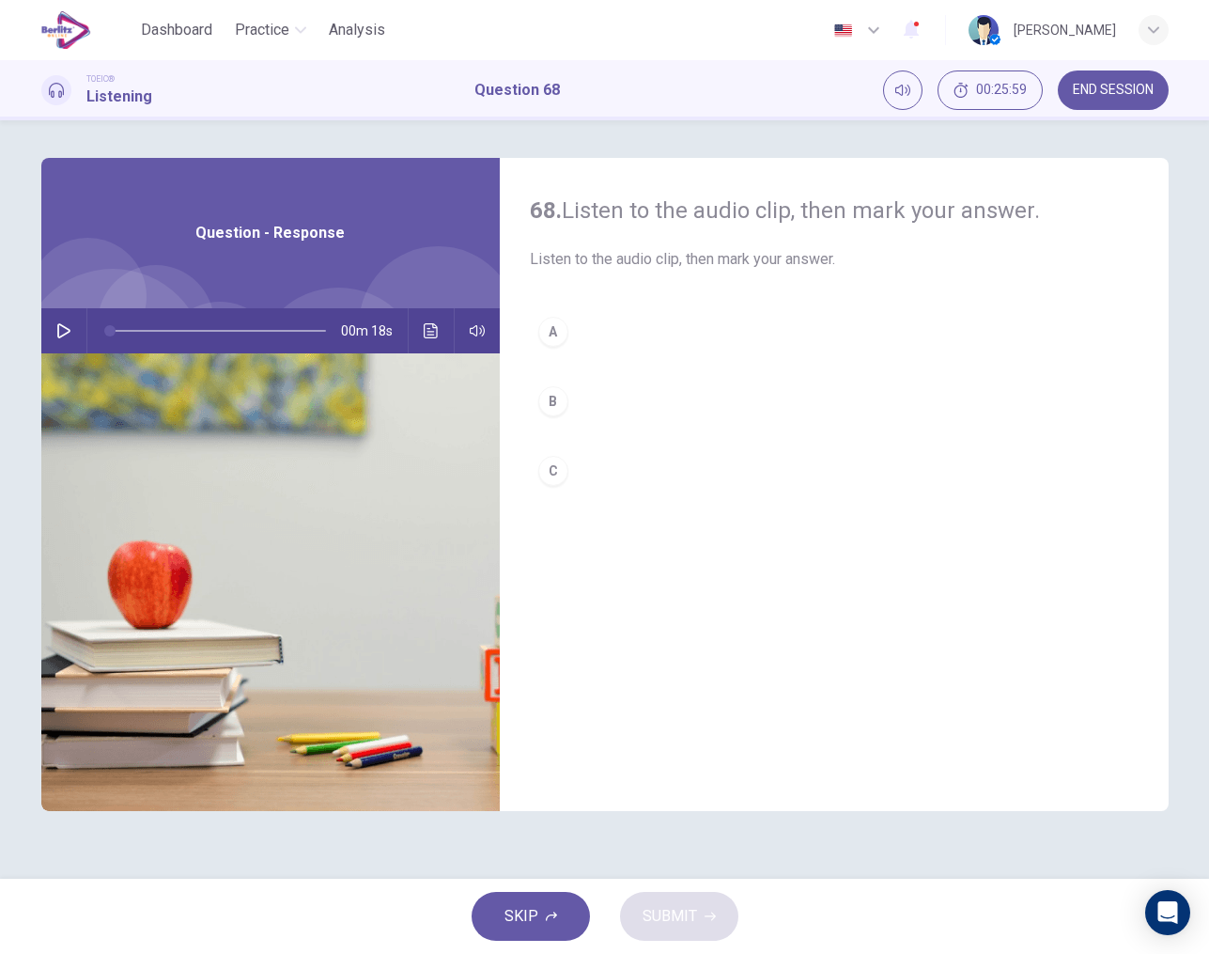
click at [56, 332] on icon "button" at bounding box center [63, 330] width 15 height 15
type input "*"
click at [565, 396] on div "B" at bounding box center [553, 401] width 30 height 30
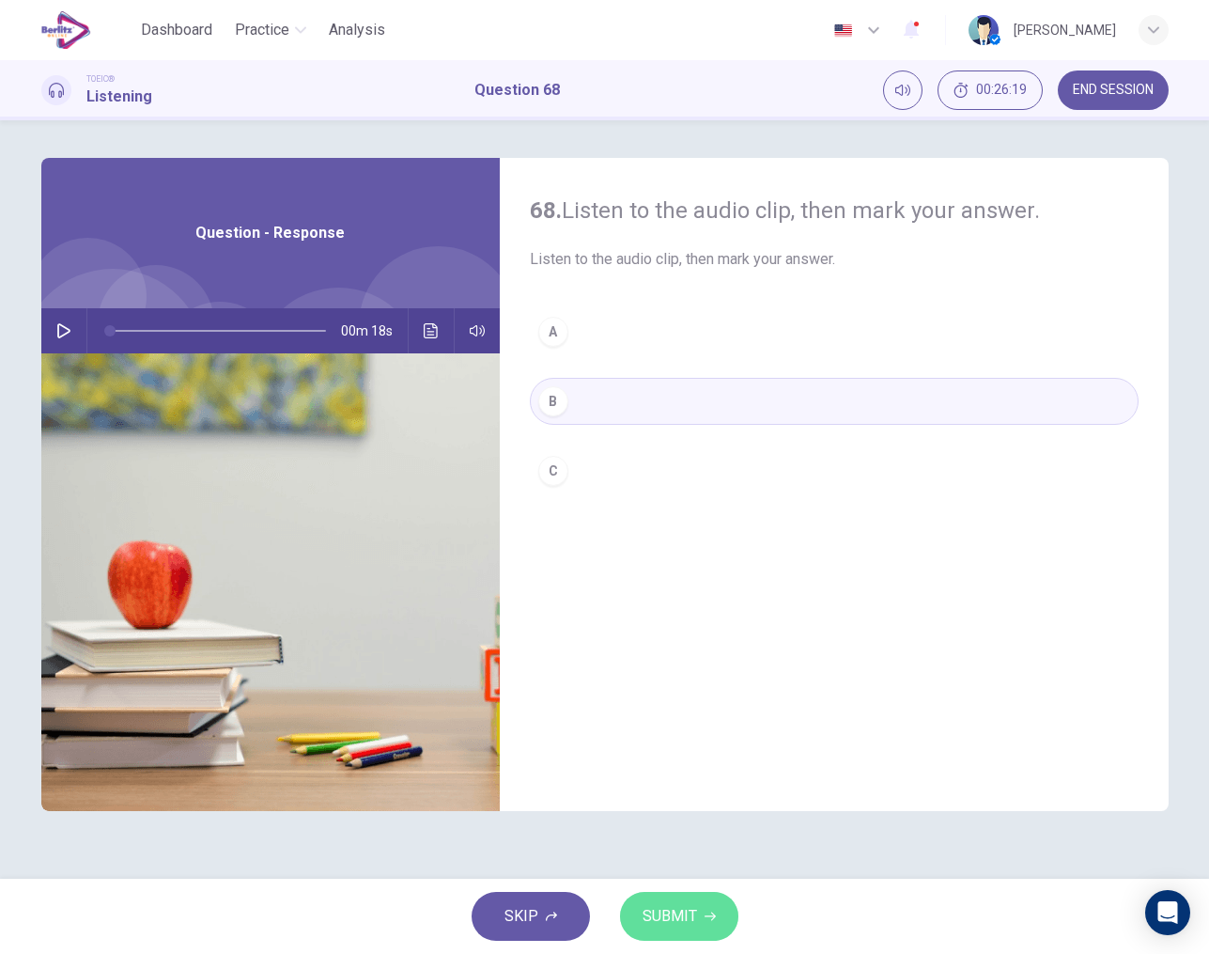
click at [672, 923] on span "SUBMIT" at bounding box center [670, 916] width 54 height 26
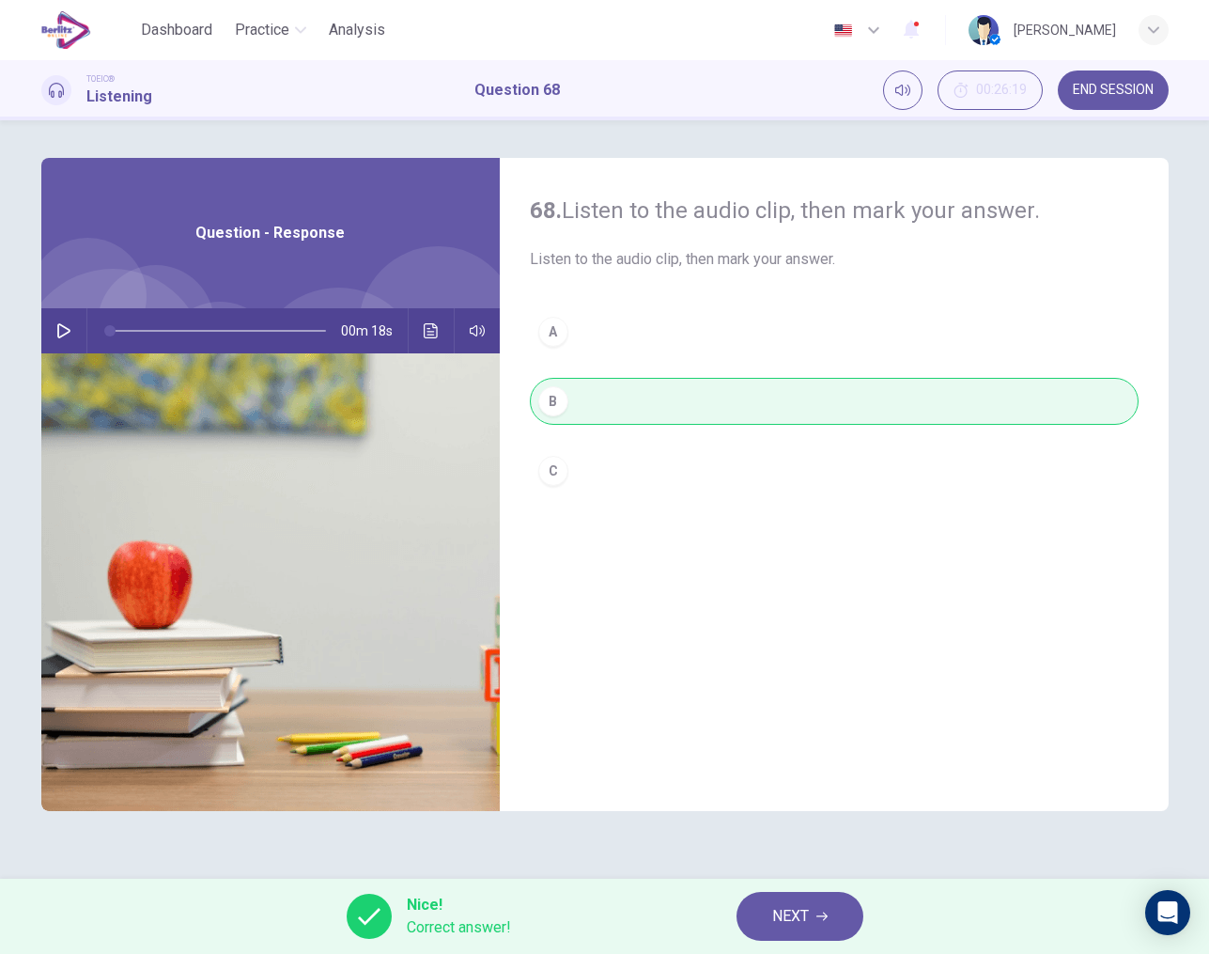
click at [811, 924] on button "NEXT" at bounding box center [800, 916] width 127 height 49
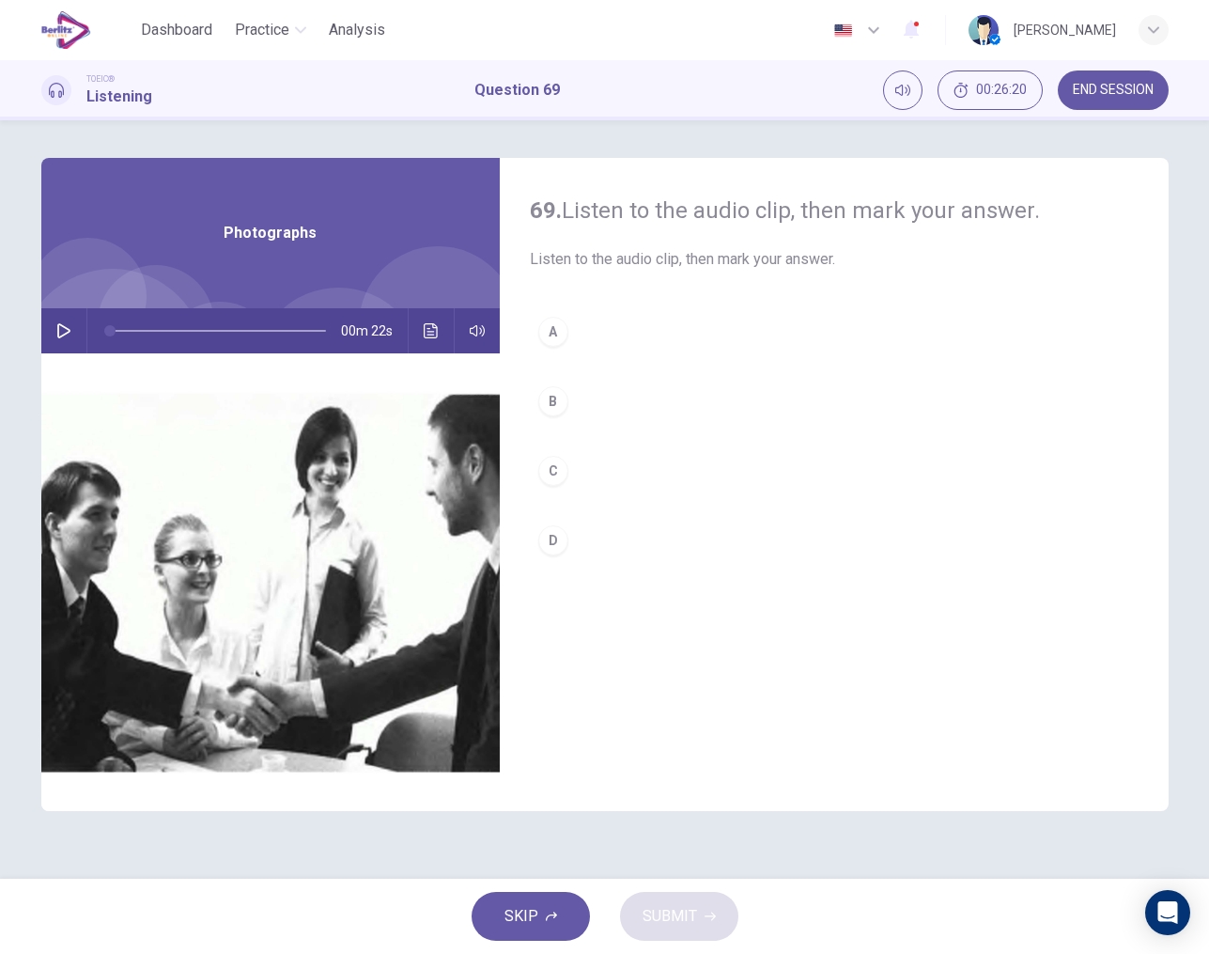
click at [66, 332] on icon "button" at bounding box center [63, 330] width 15 height 15
click at [550, 334] on div "A" at bounding box center [553, 332] width 30 height 30
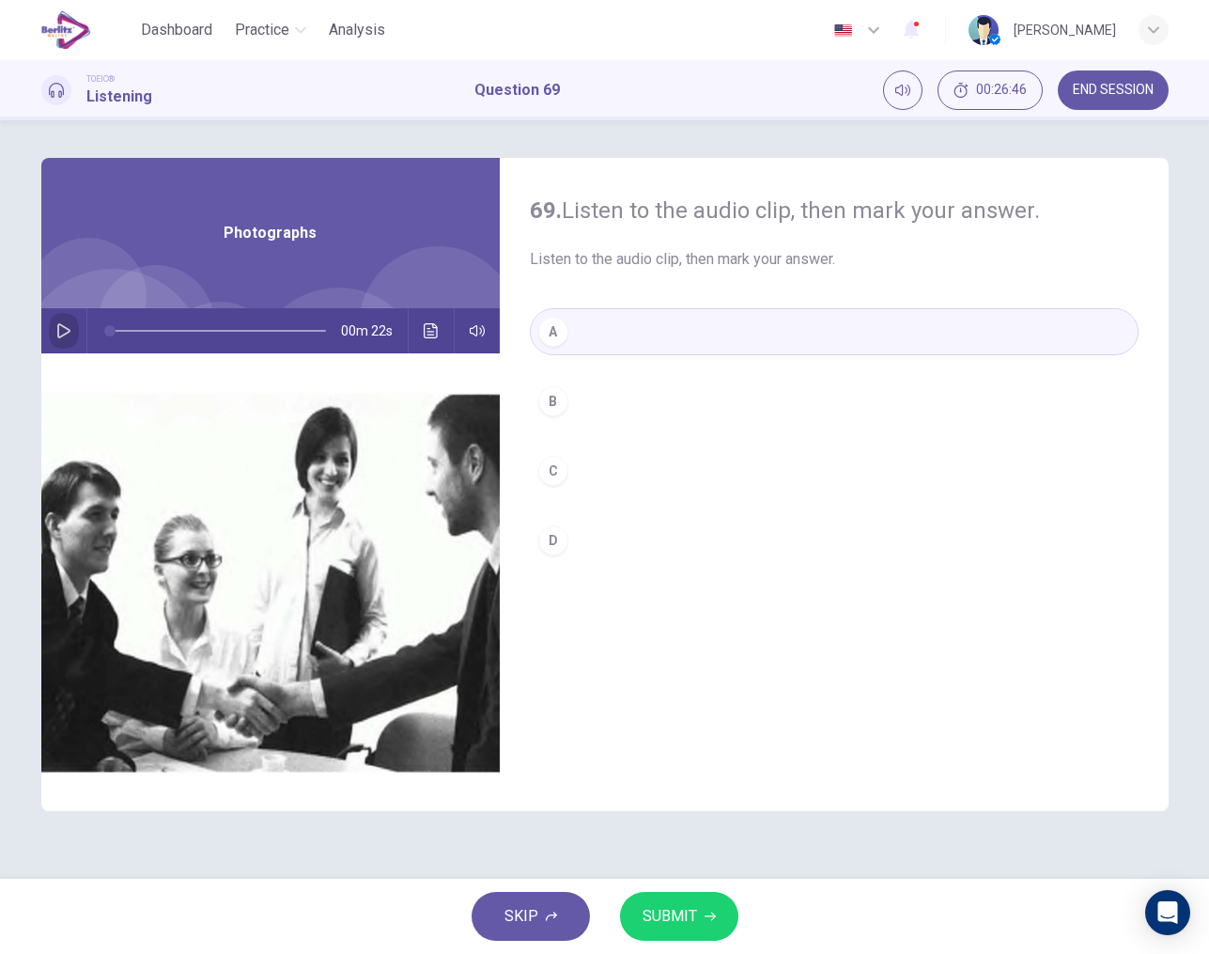
click at [65, 334] on icon "button" at bounding box center [63, 330] width 13 height 15
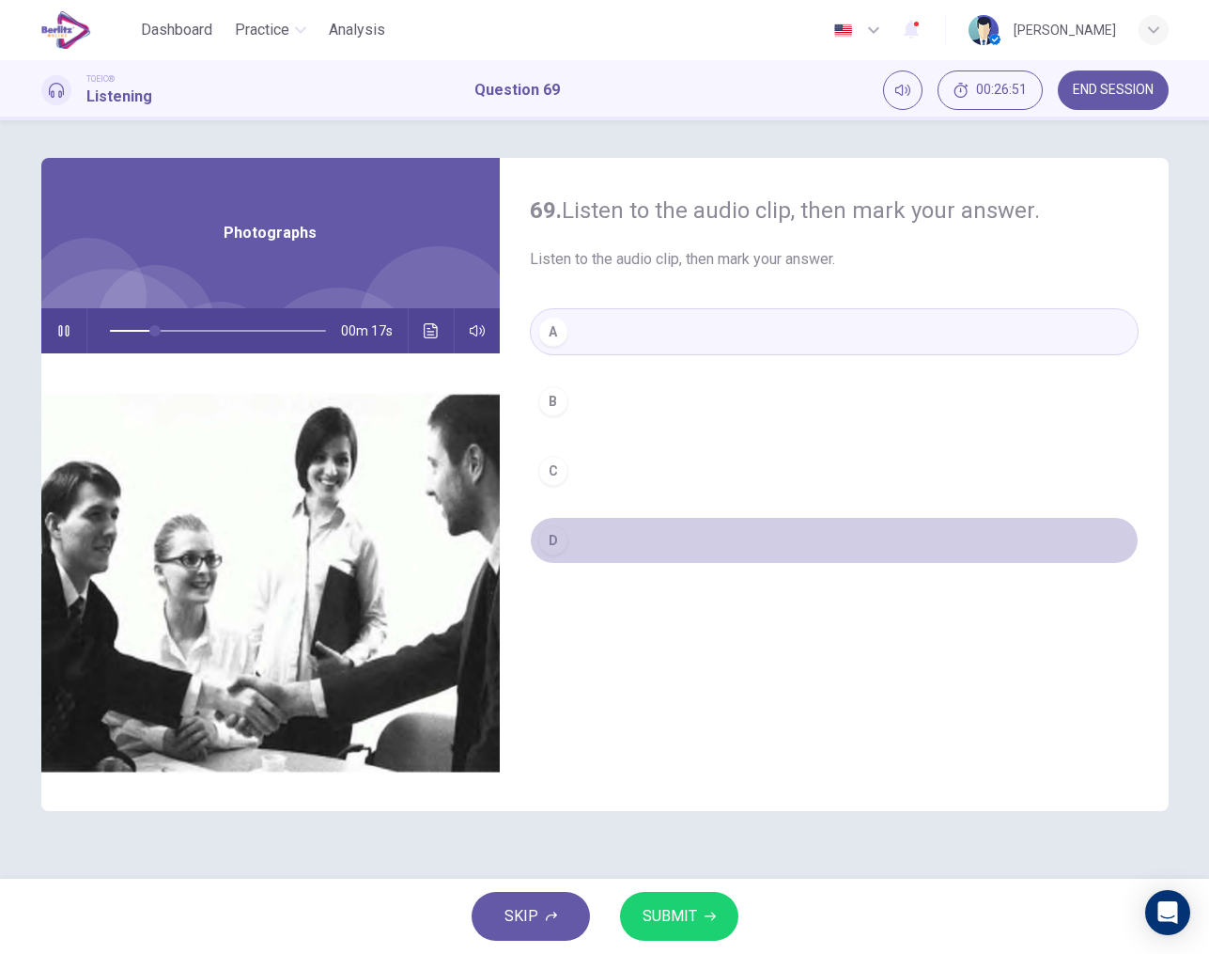
click at [549, 540] on div "D" at bounding box center [553, 540] width 30 height 30
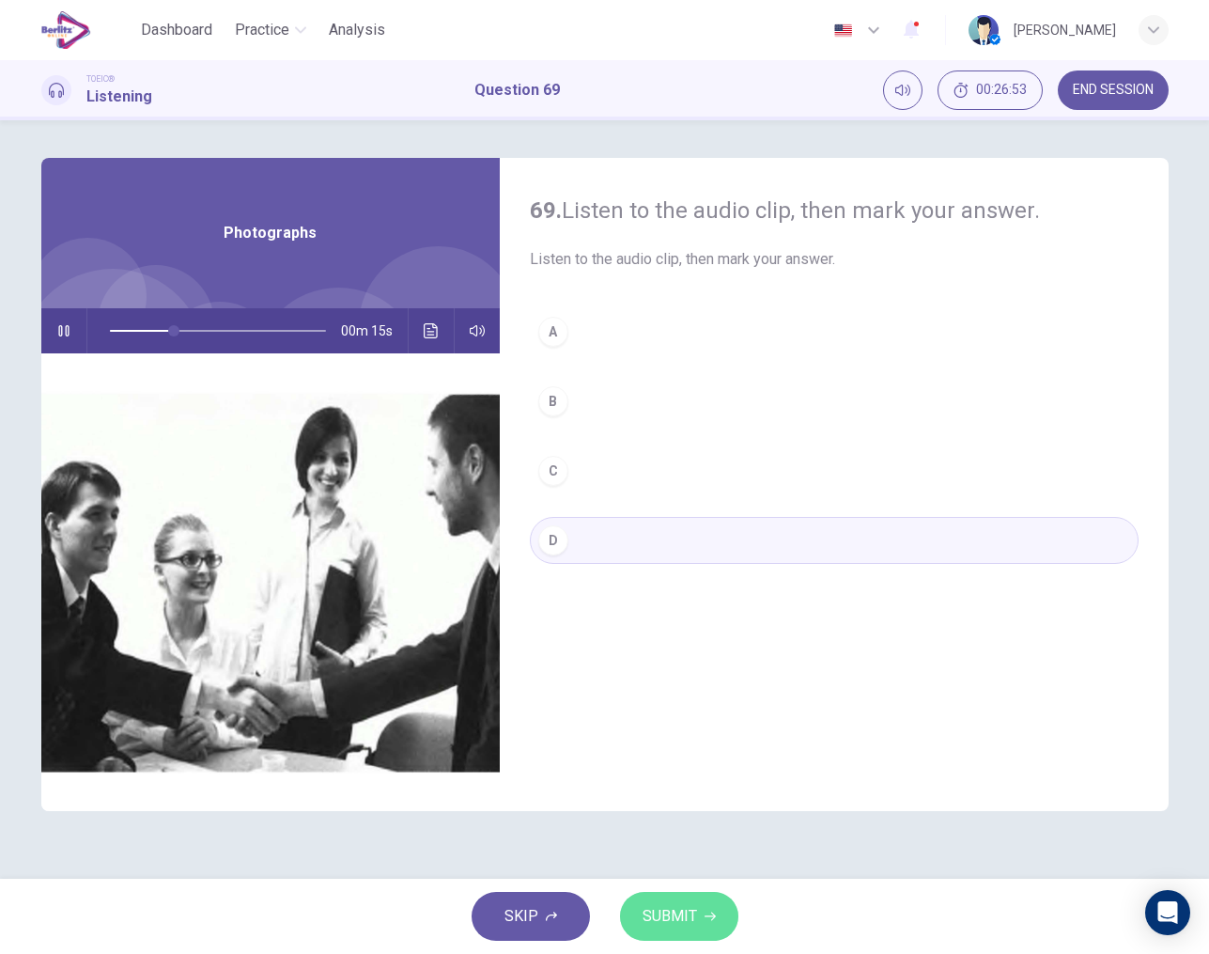
click at [670, 921] on span "SUBMIT" at bounding box center [670, 916] width 54 height 26
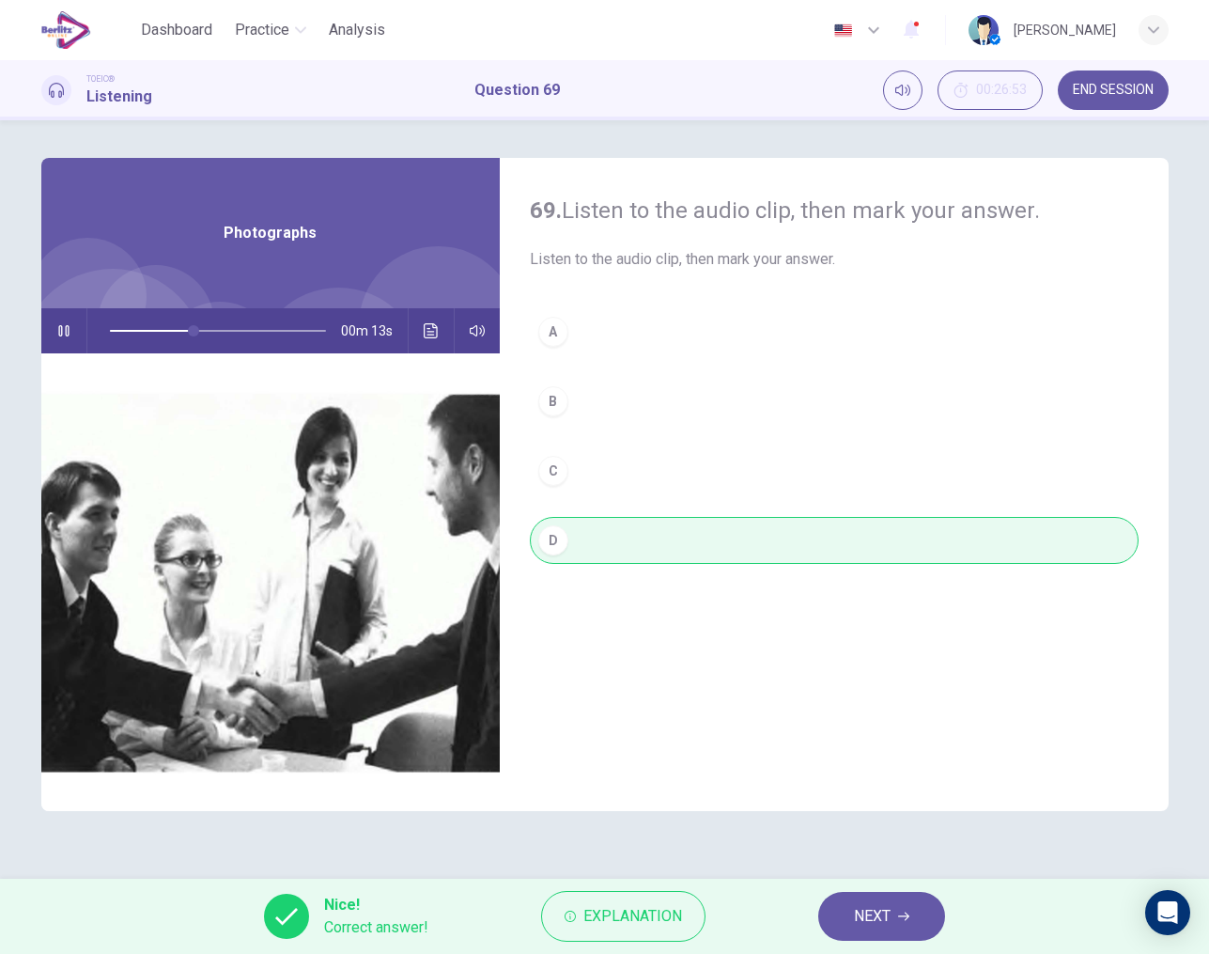
type input "**"
click at [875, 913] on span "NEXT" at bounding box center [872, 916] width 37 height 26
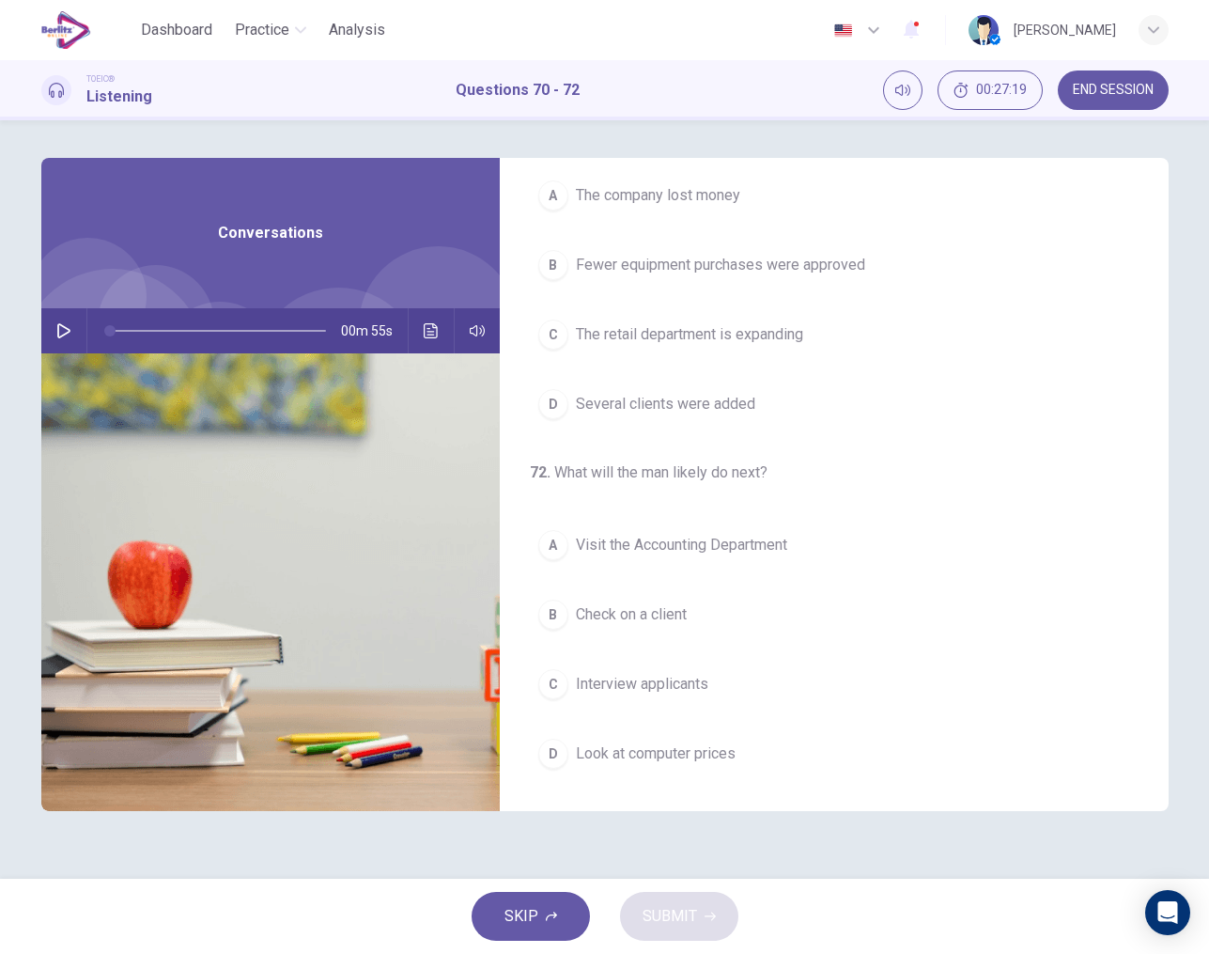
scroll to position [429, 0]
click at [68, 324] on icon "button" at bounding box center [63, 330] width 15 height 15
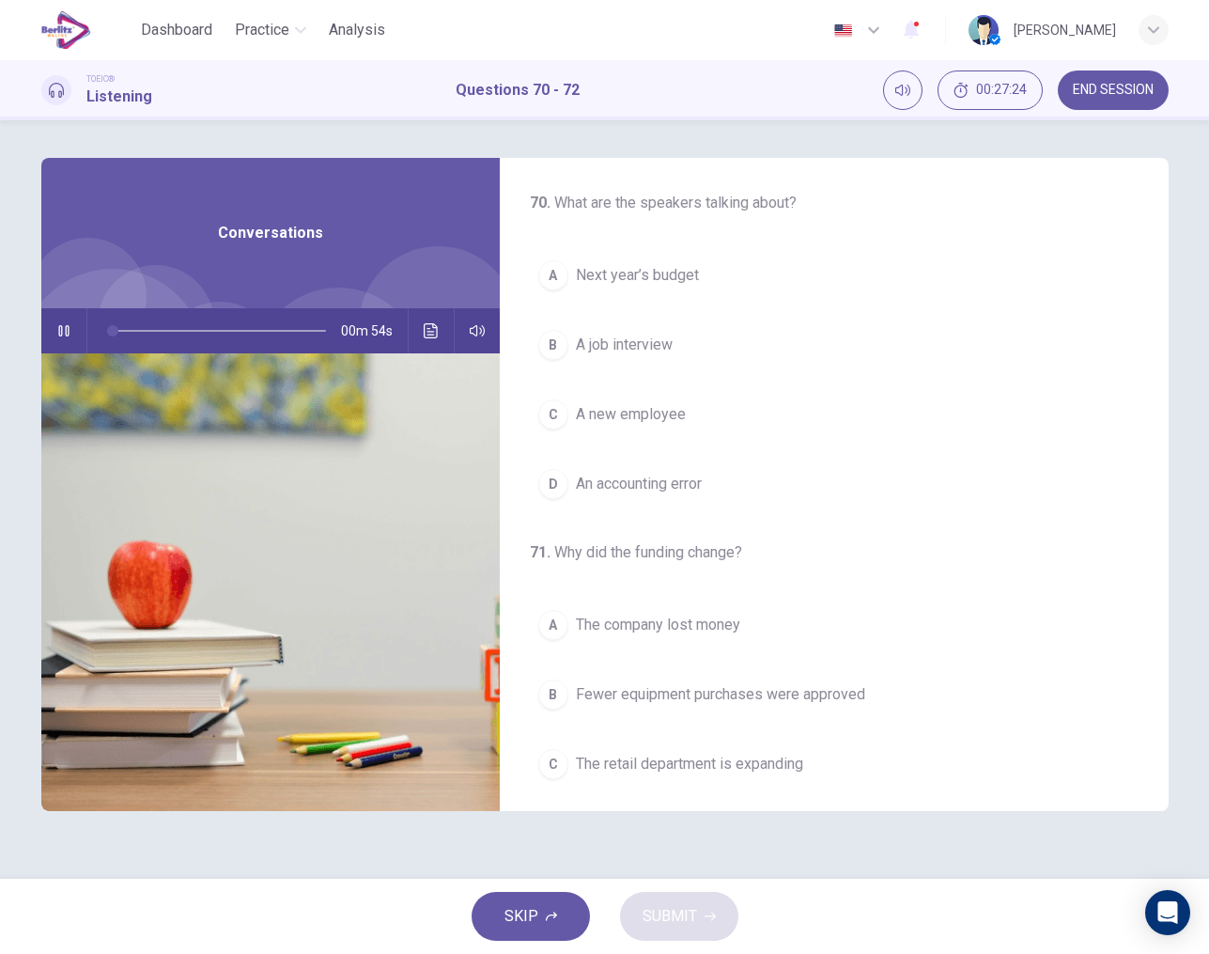
scroll to position [0, 0]
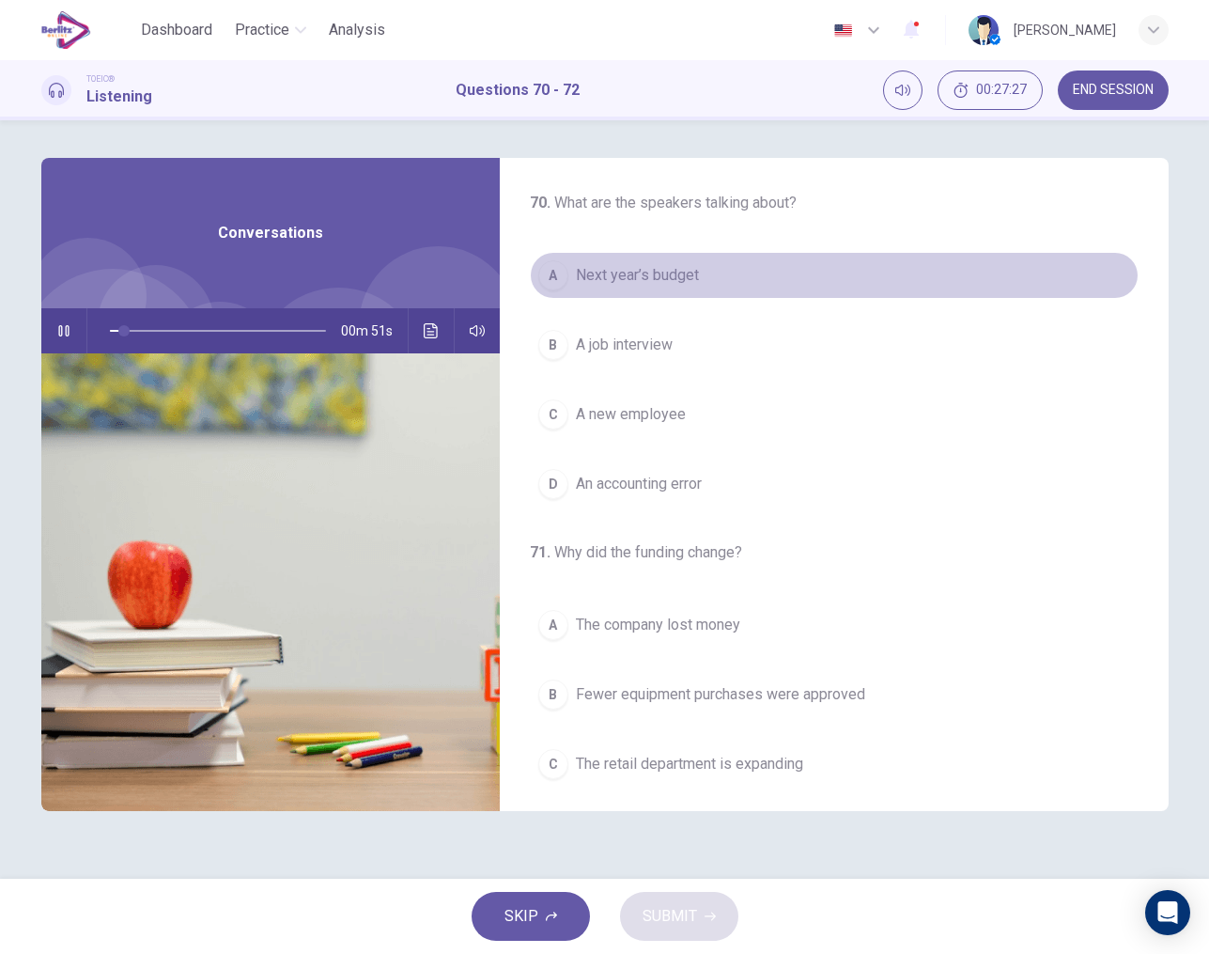
click at [639, 281] on span "Next year’s budget" at bounding box center [637, 275] width 123 height 23
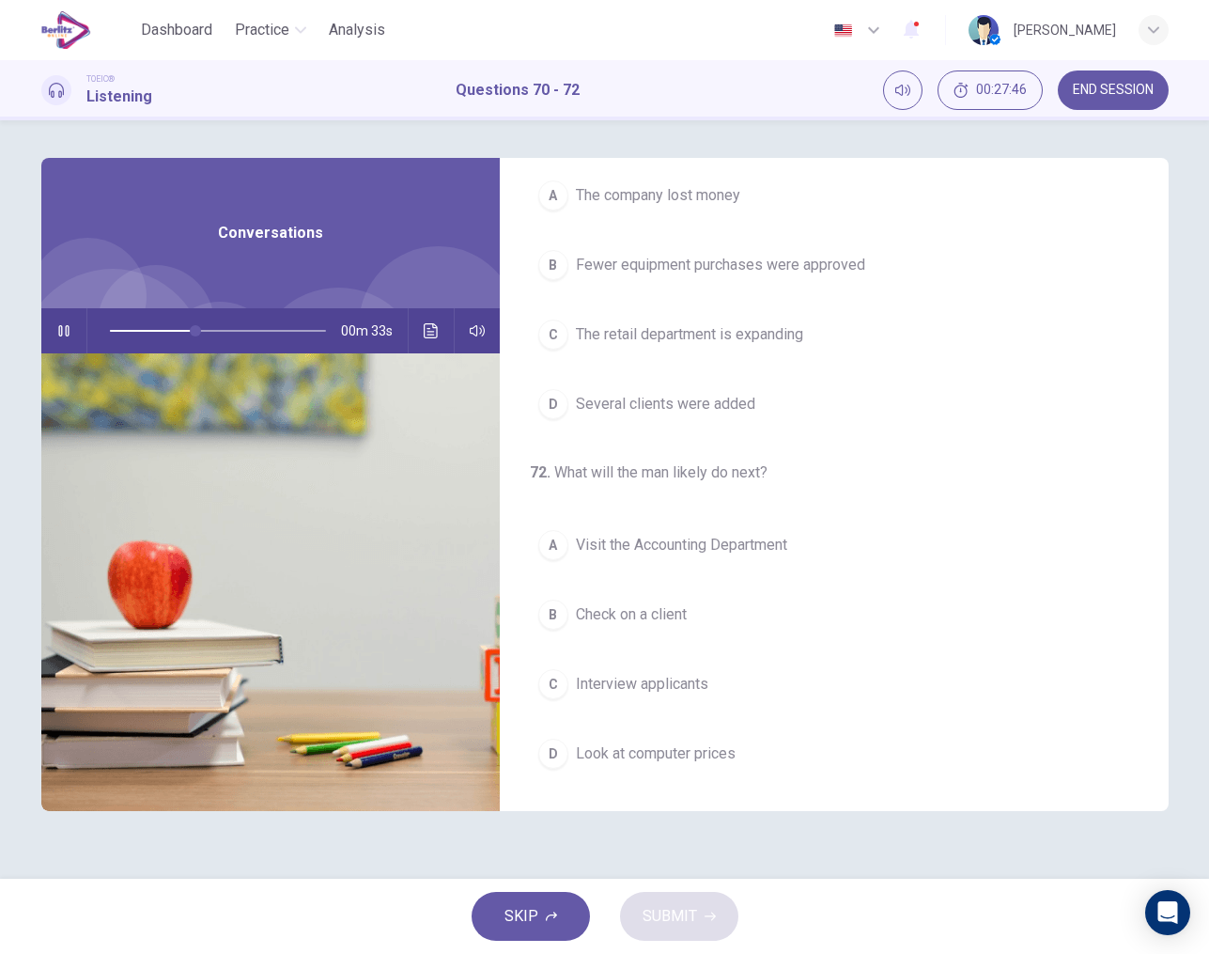
scroll to position [429, 0]
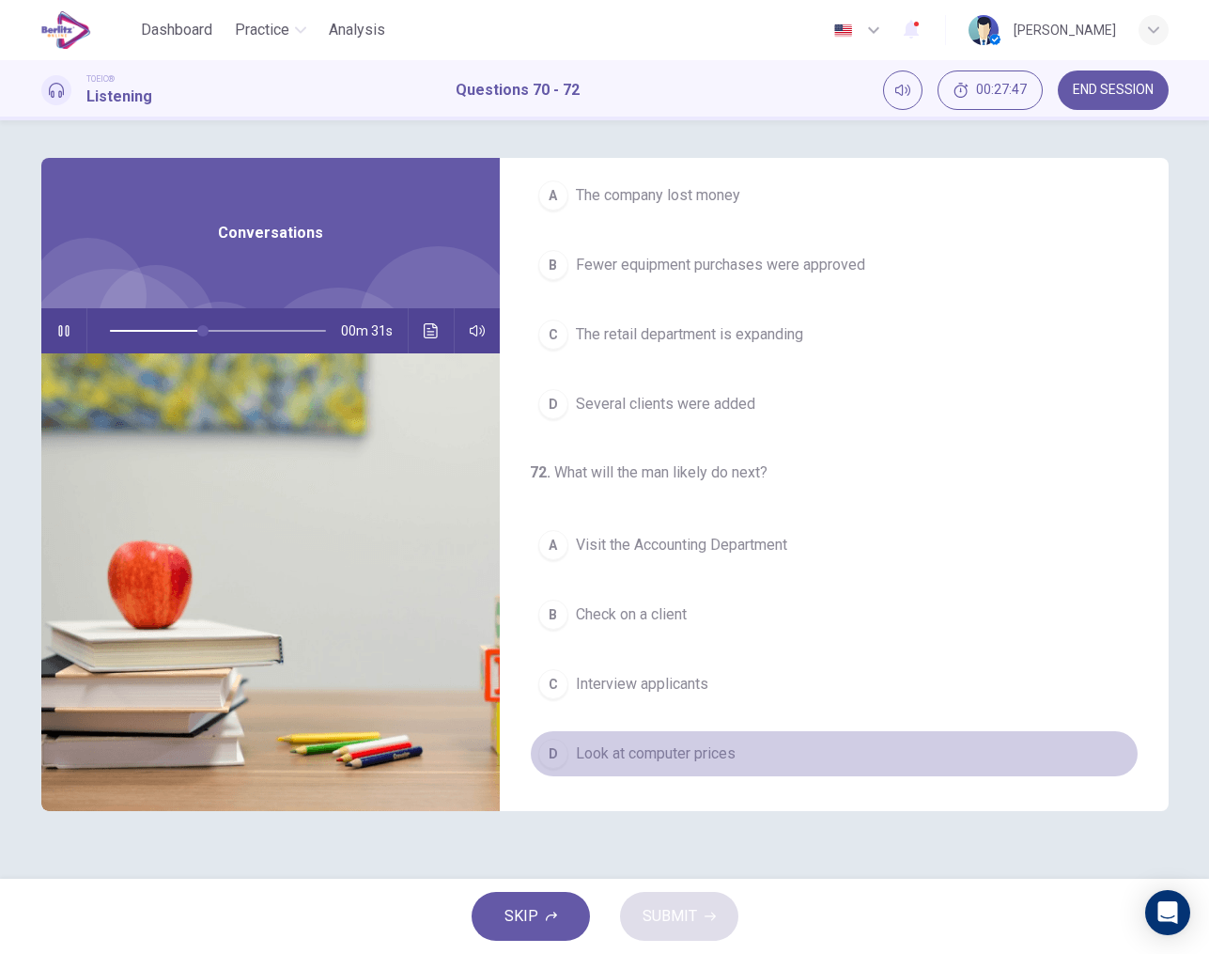
click at [694, 741] on button "D Look at computer prices" at bounding box center [834, 753] width 609 height 47
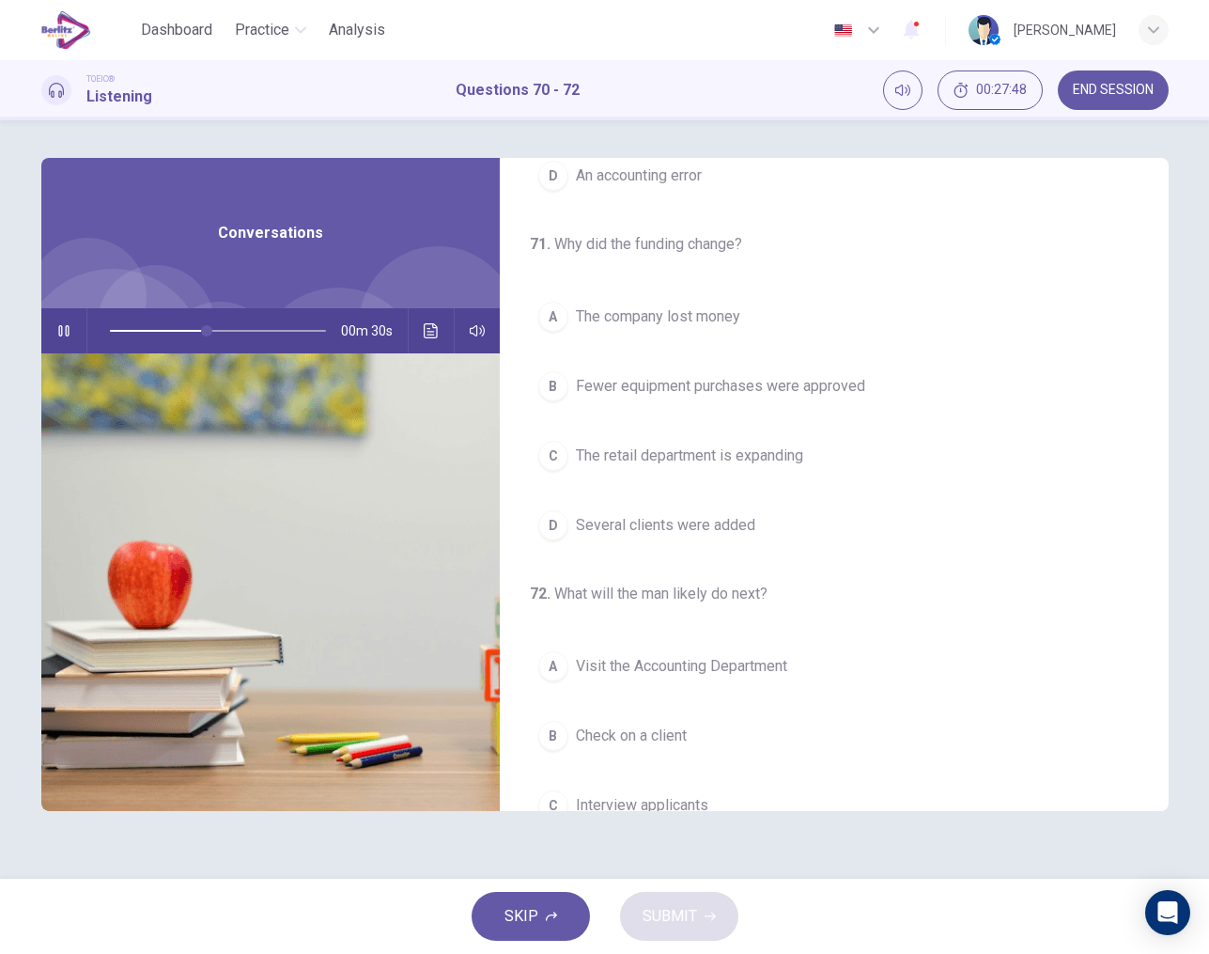
scroll to position [306, 0]
drag, startPoint x: 235, startPoint y: 334, endPoint x: 75, endPoint y: 340, distance: 159.8
click at [75, 340] on div "00m 55s" at bounding box center [270, 330] width 459 height 45
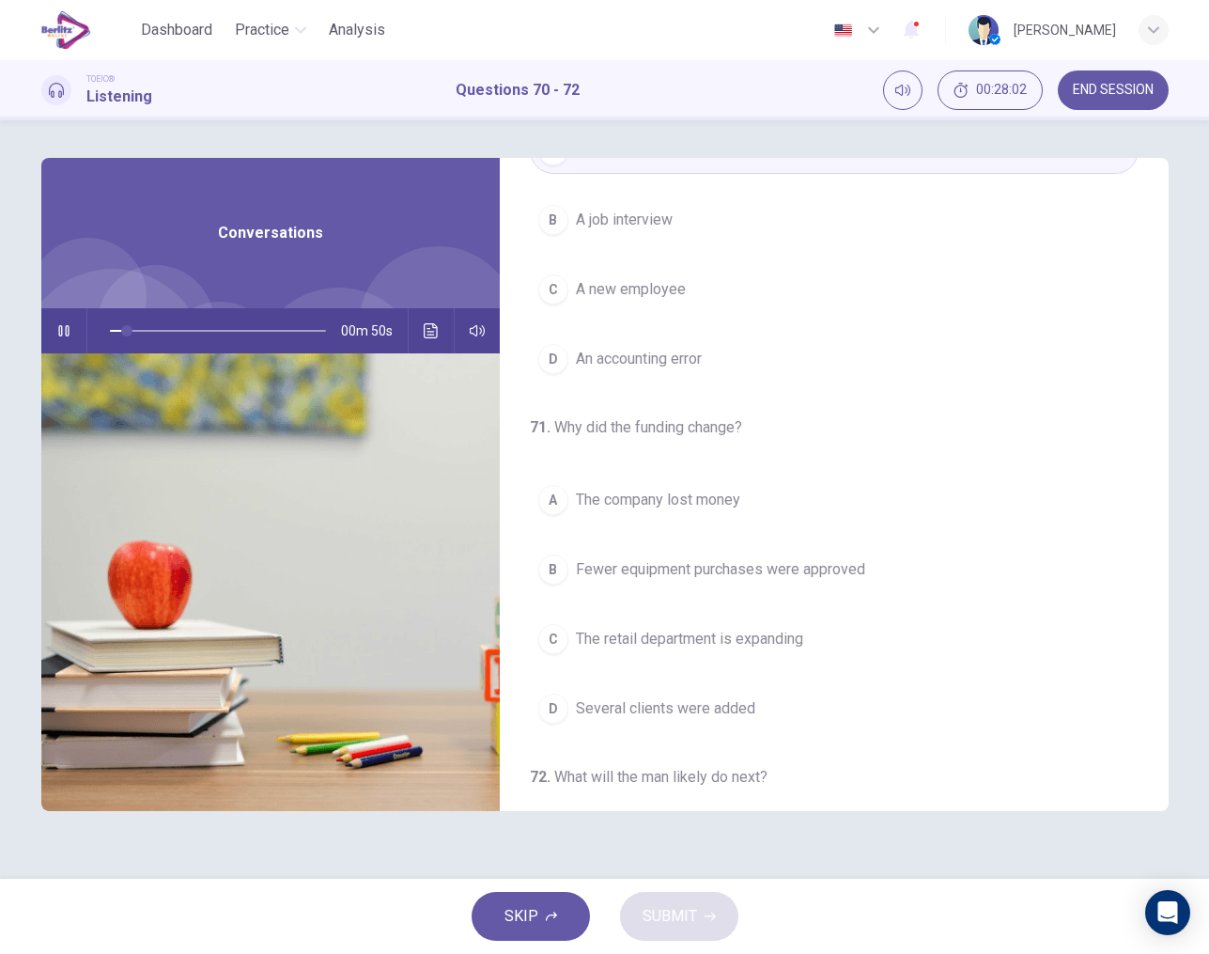
scroll to position [181, 0]
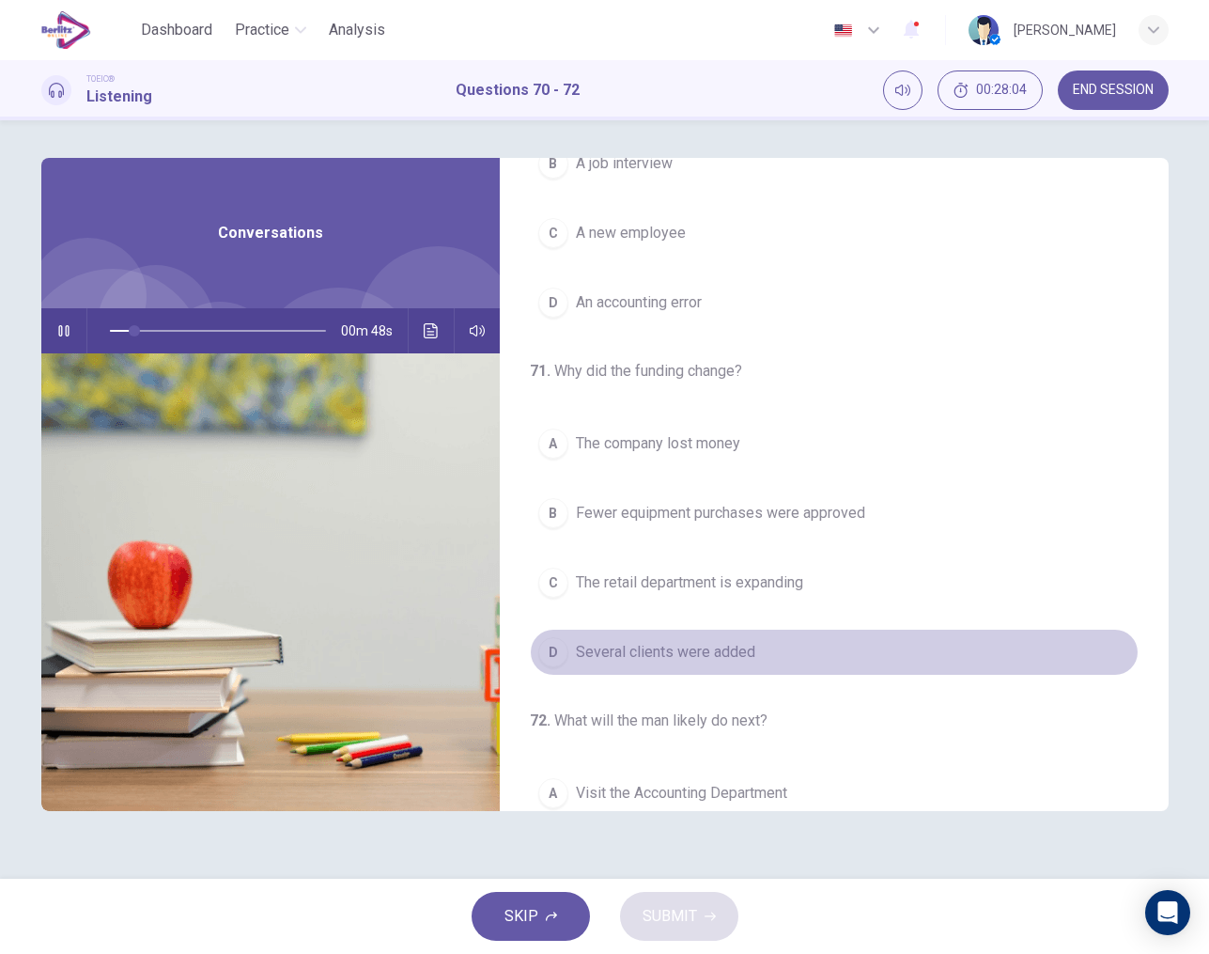
click at [632, 653] on span "Several clients were added" at bounding box center [665, 652] width 179 height 23
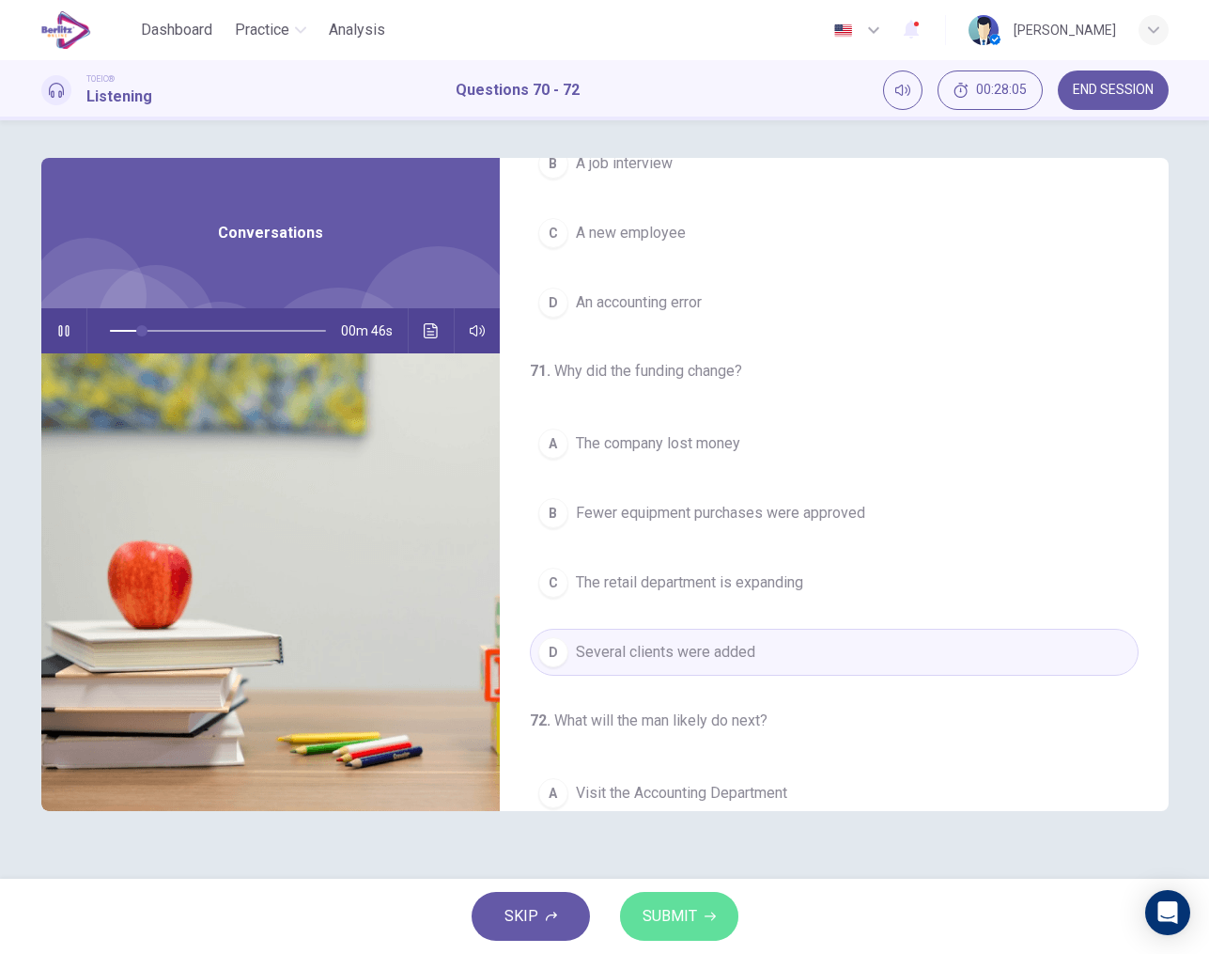
click at [668, 916] on span "SUBMIT" at bounding box center [670, 916] width 54 height 26
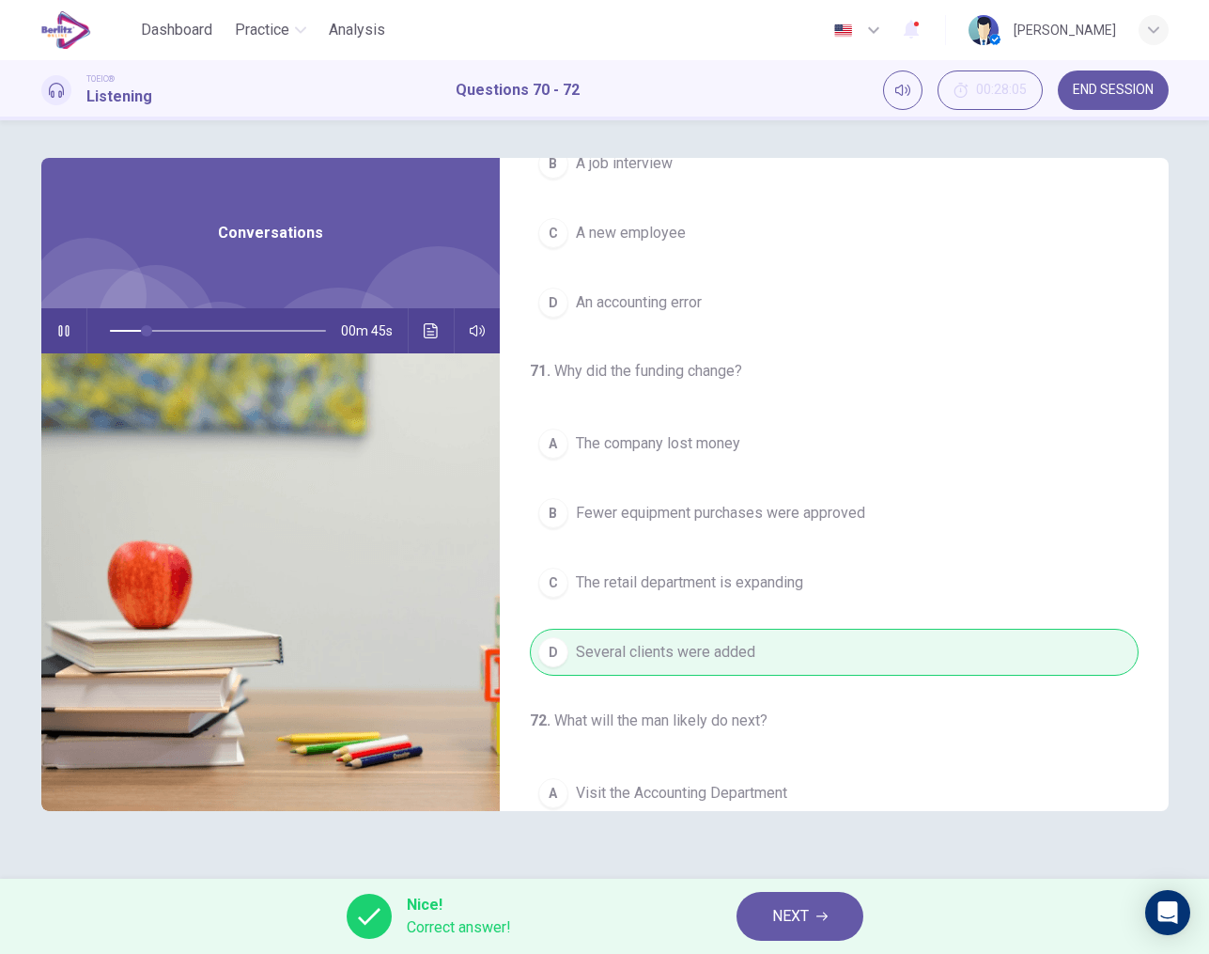
type input "**"
click at [775, 908] on span "NEXT" at bounding box center [790, 916] width 37 height 26
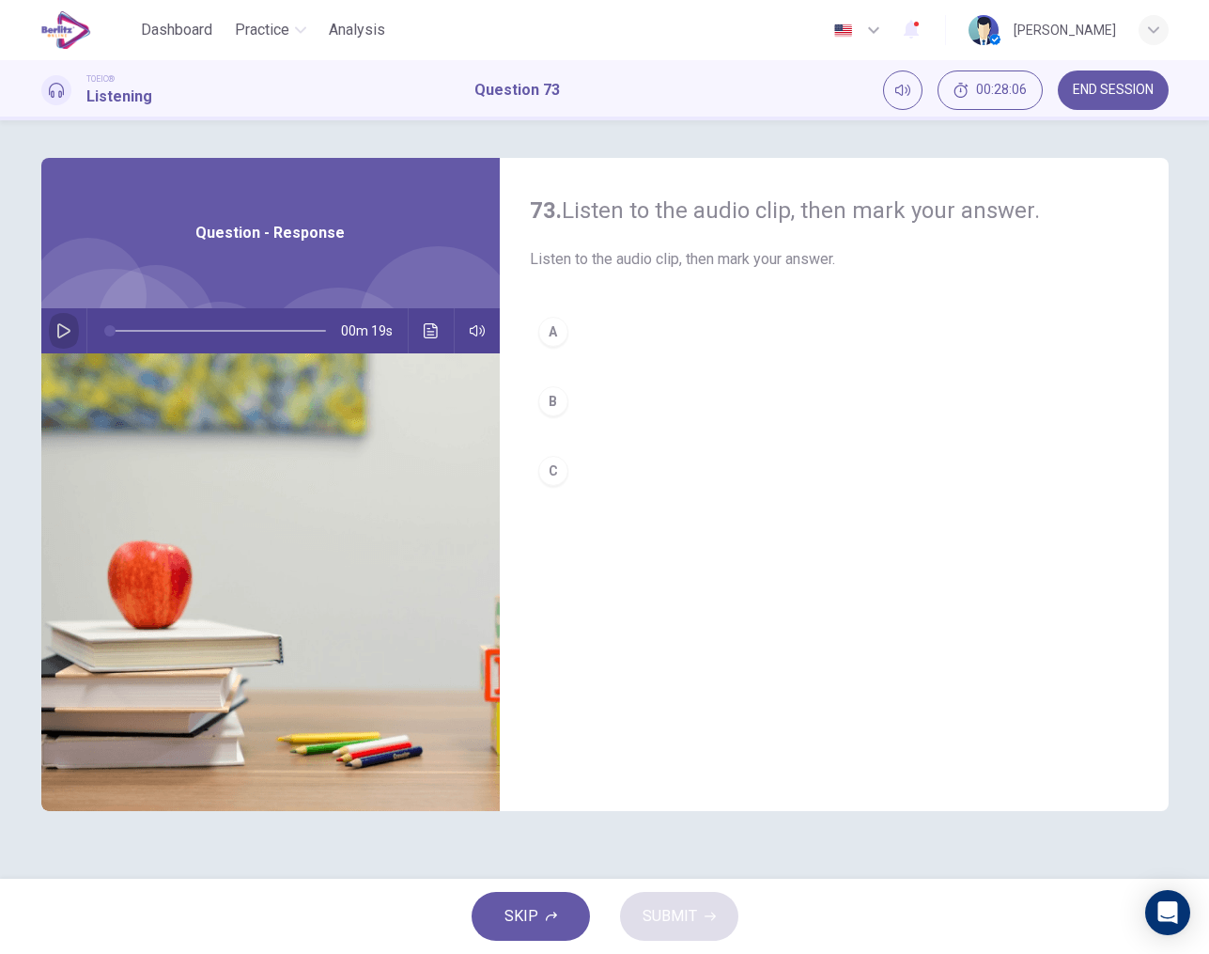
click at [60, 329] on icon "button" at bounding box center [63, 330] width 15 height 15
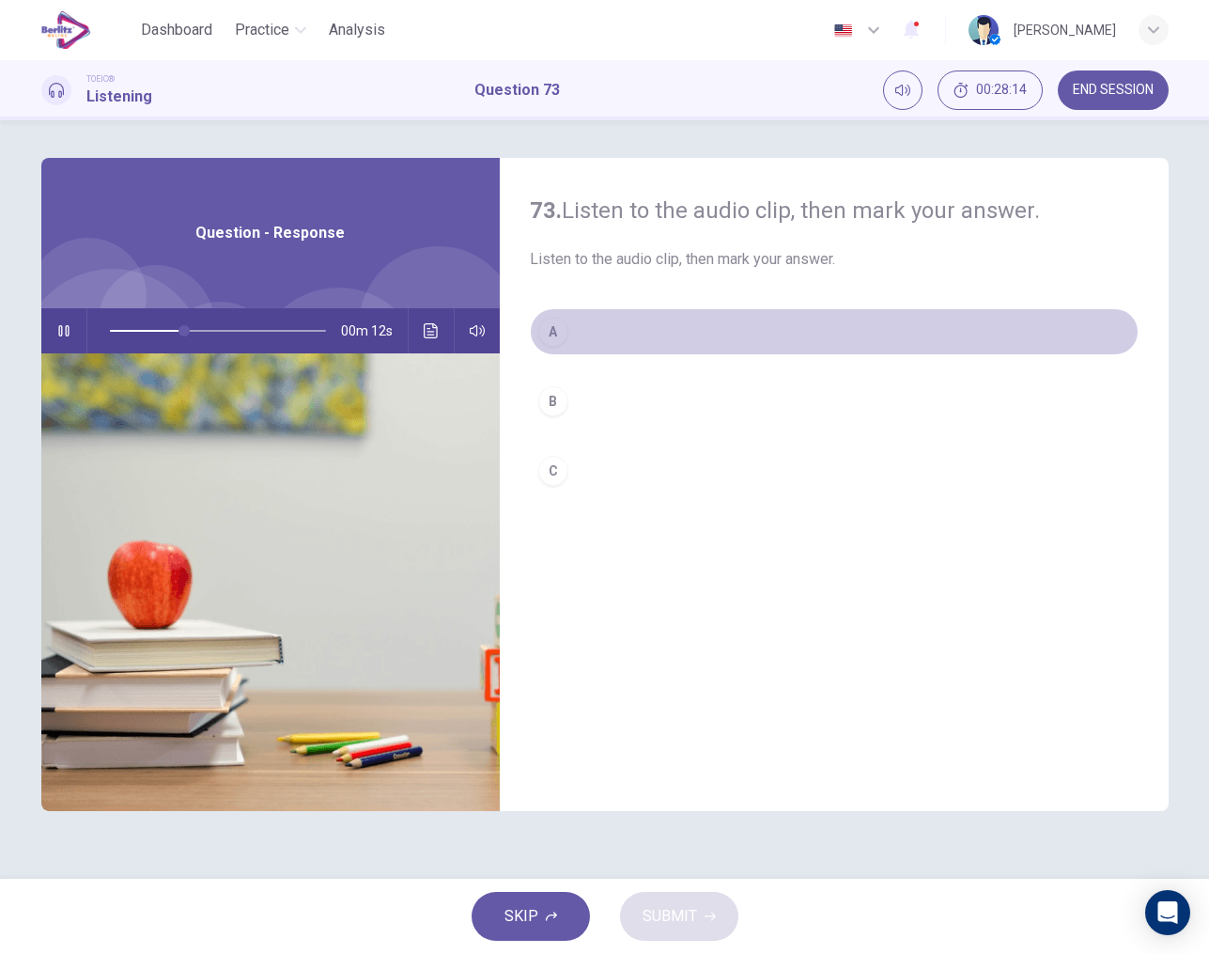
click at [553, 331] on div "A" at bounding box center [553, 332] width 30 height 30
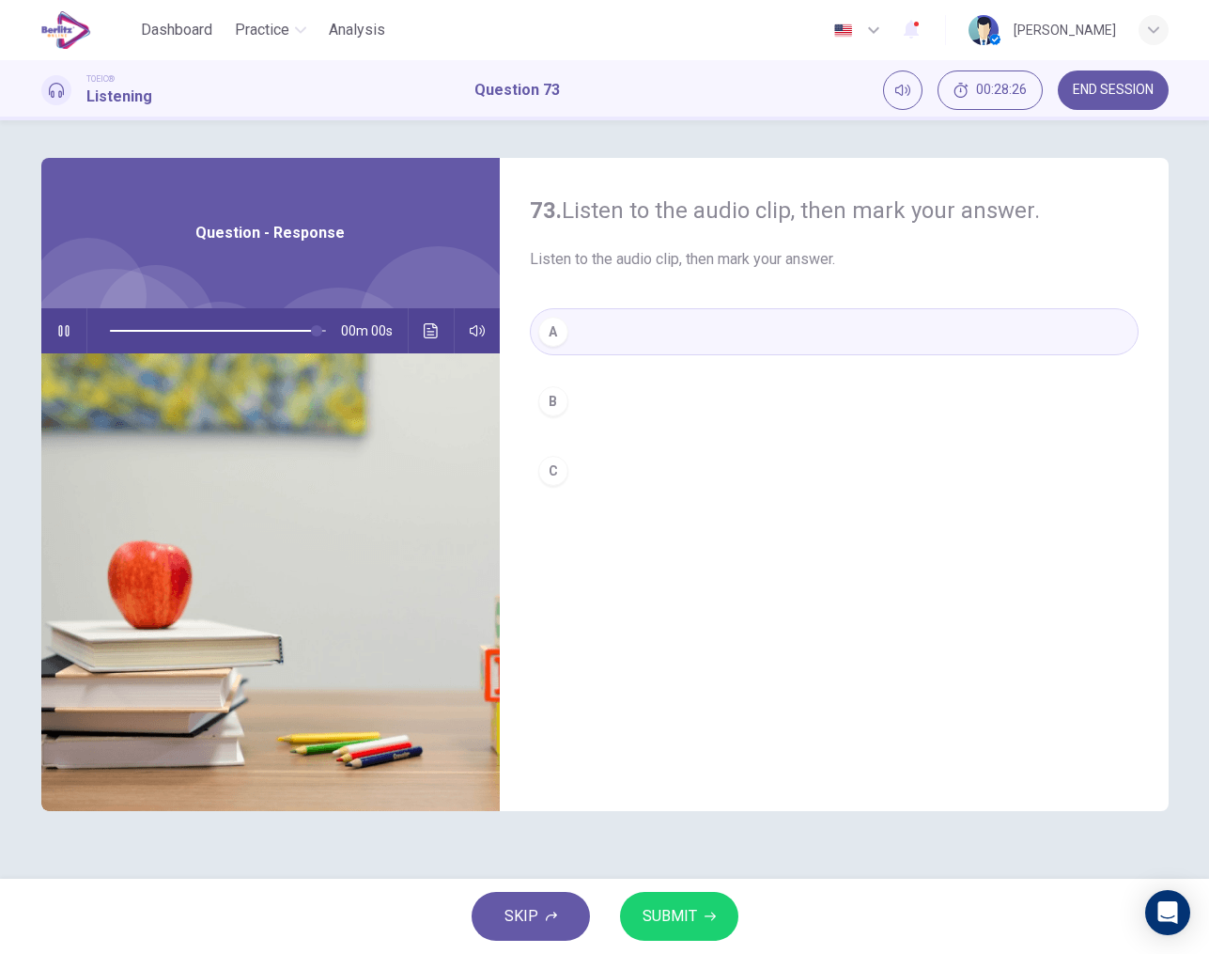
type input "*"
click at [678, 917] on span "SUBMIT" at bounding box center [670, 916] width 54 height 26
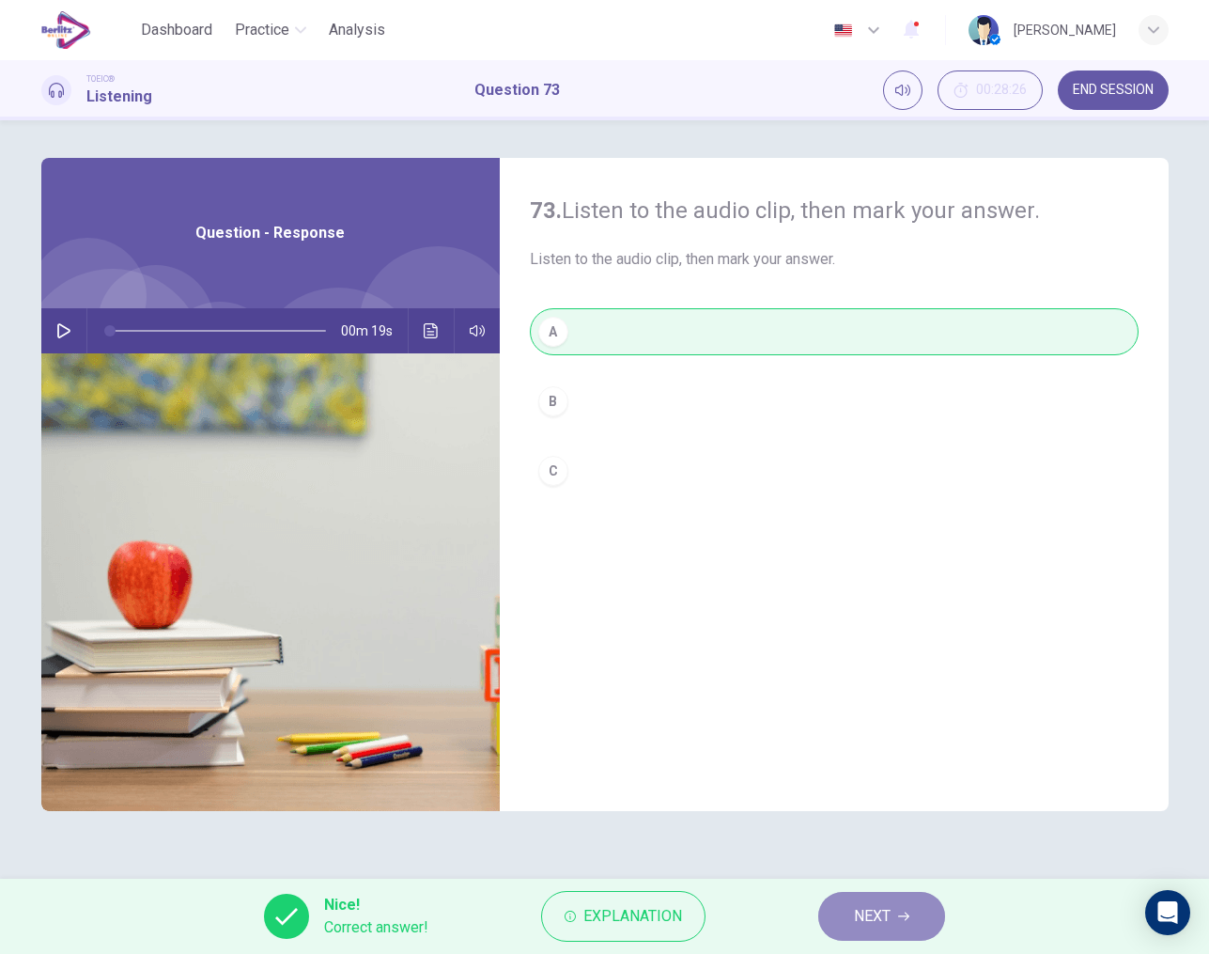
click at [862, 926] on span "NEXT" at bounding box center [872, 916] width 37 height 26
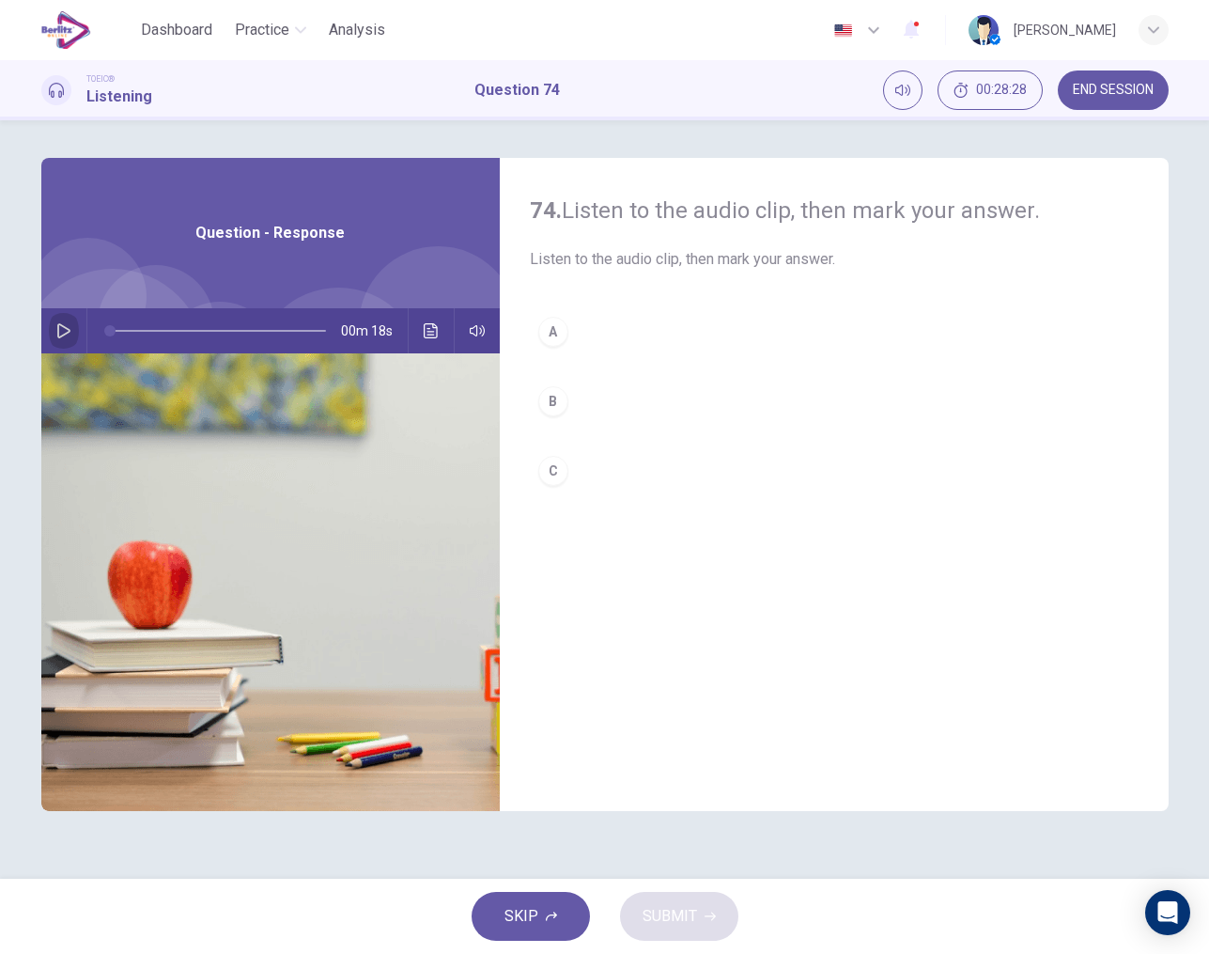
click at [65, 332] on icon "button" at bounding box center [63, 330] width 15 height 15
click at [552, 402] on div "B" at bounding box center [553, 401] width 30 height 30
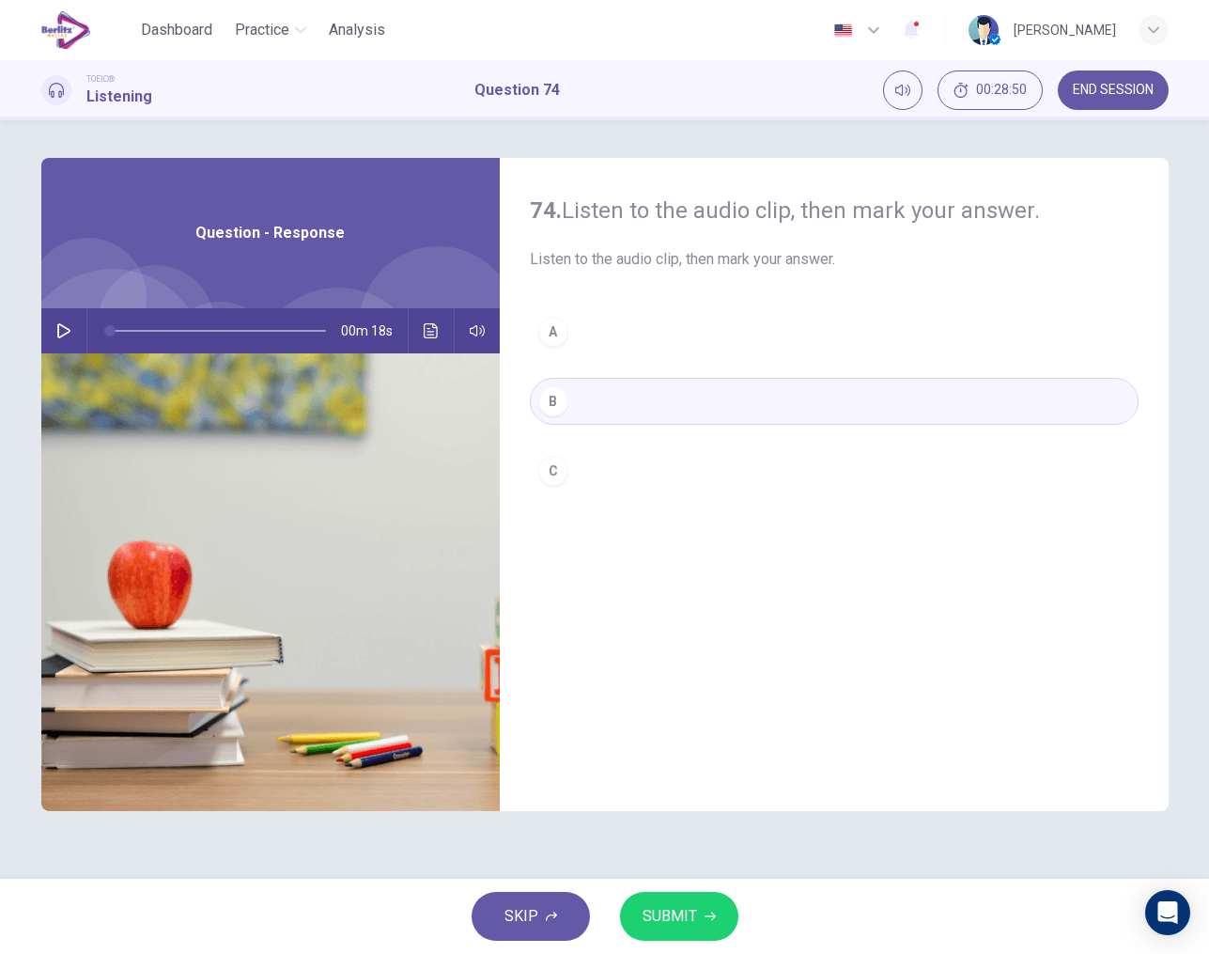
click at [64, 333] on icon "button" at bounding box center [63, 330] width 15 height 15
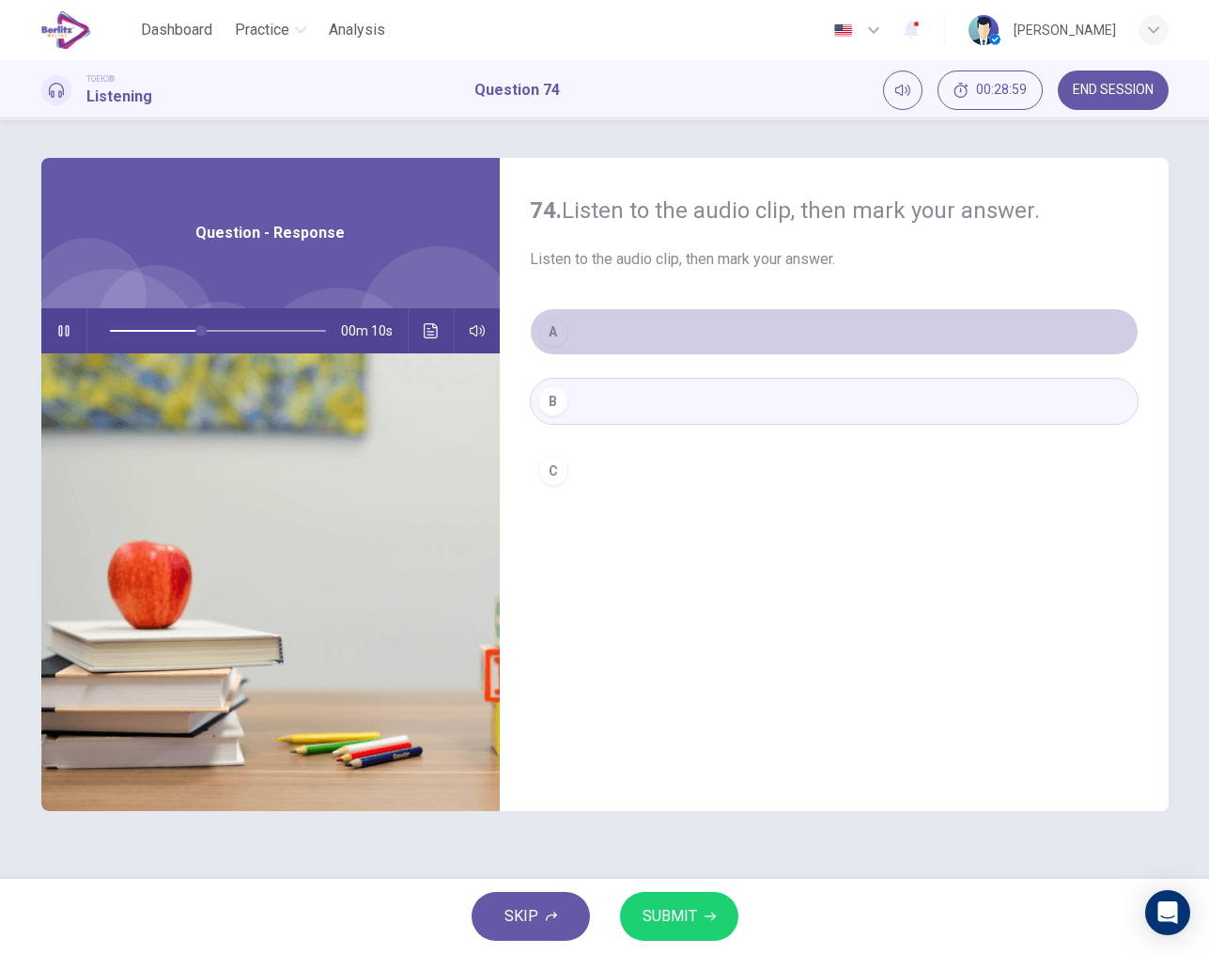
click at [550, 327] on div "A" at bounding box center [553, 332] width 30 height 30
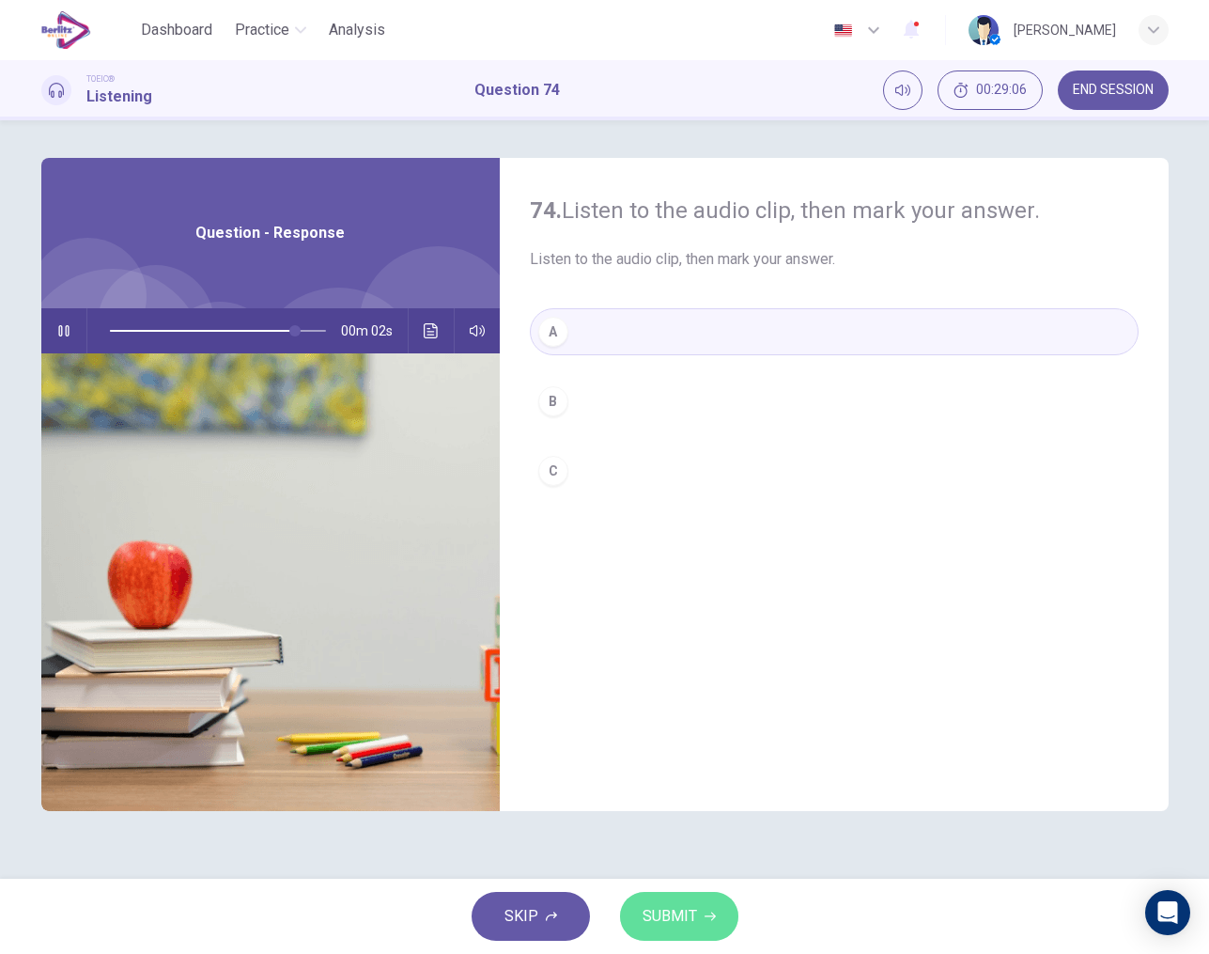
click at [692, 920] on span "SUBMIT" at bounding box center [670, 916] width 54 height 26
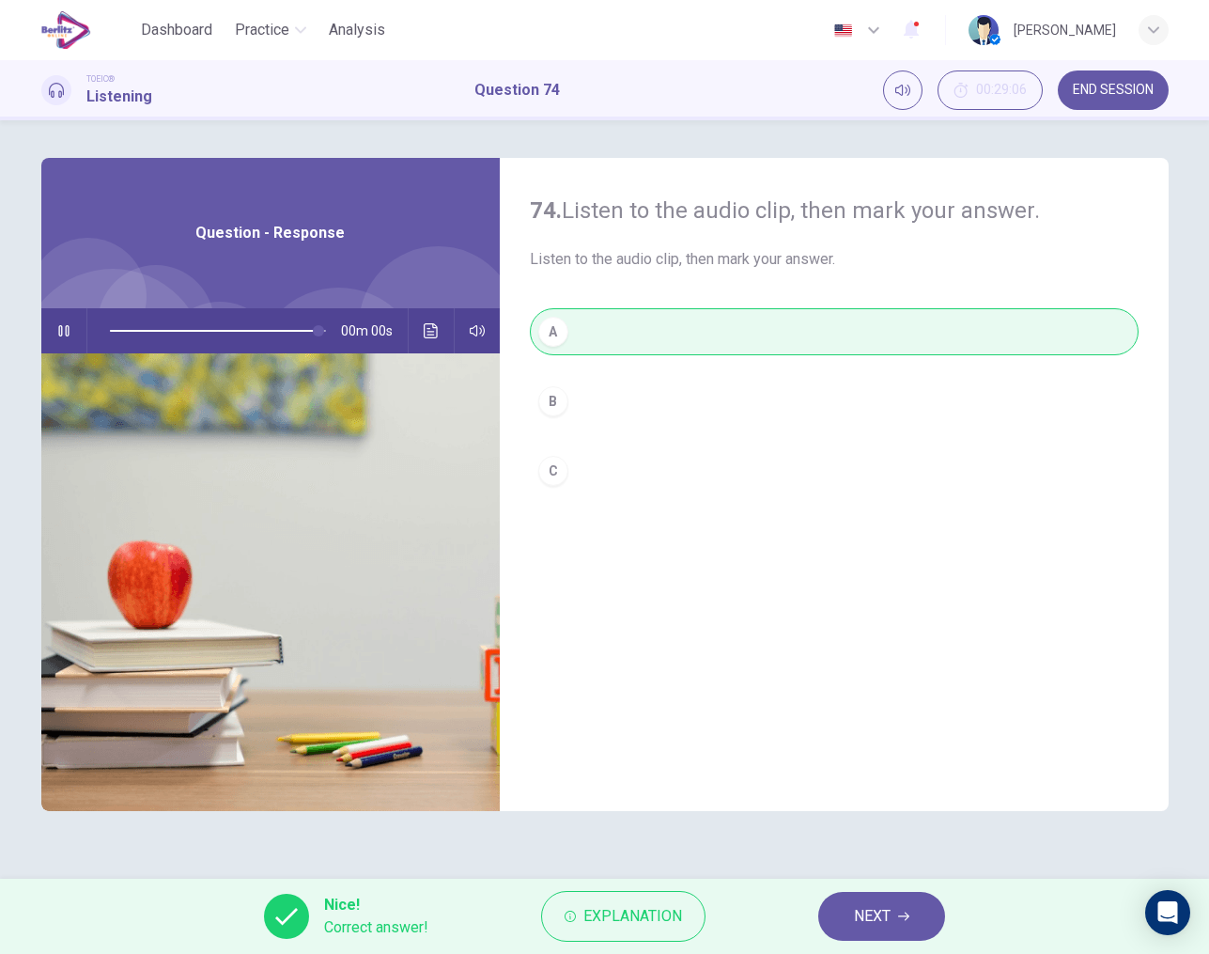
type input "*"
click at [856, 923] on span "NEXT" at bounding box center [872, 916] width 37 height 26
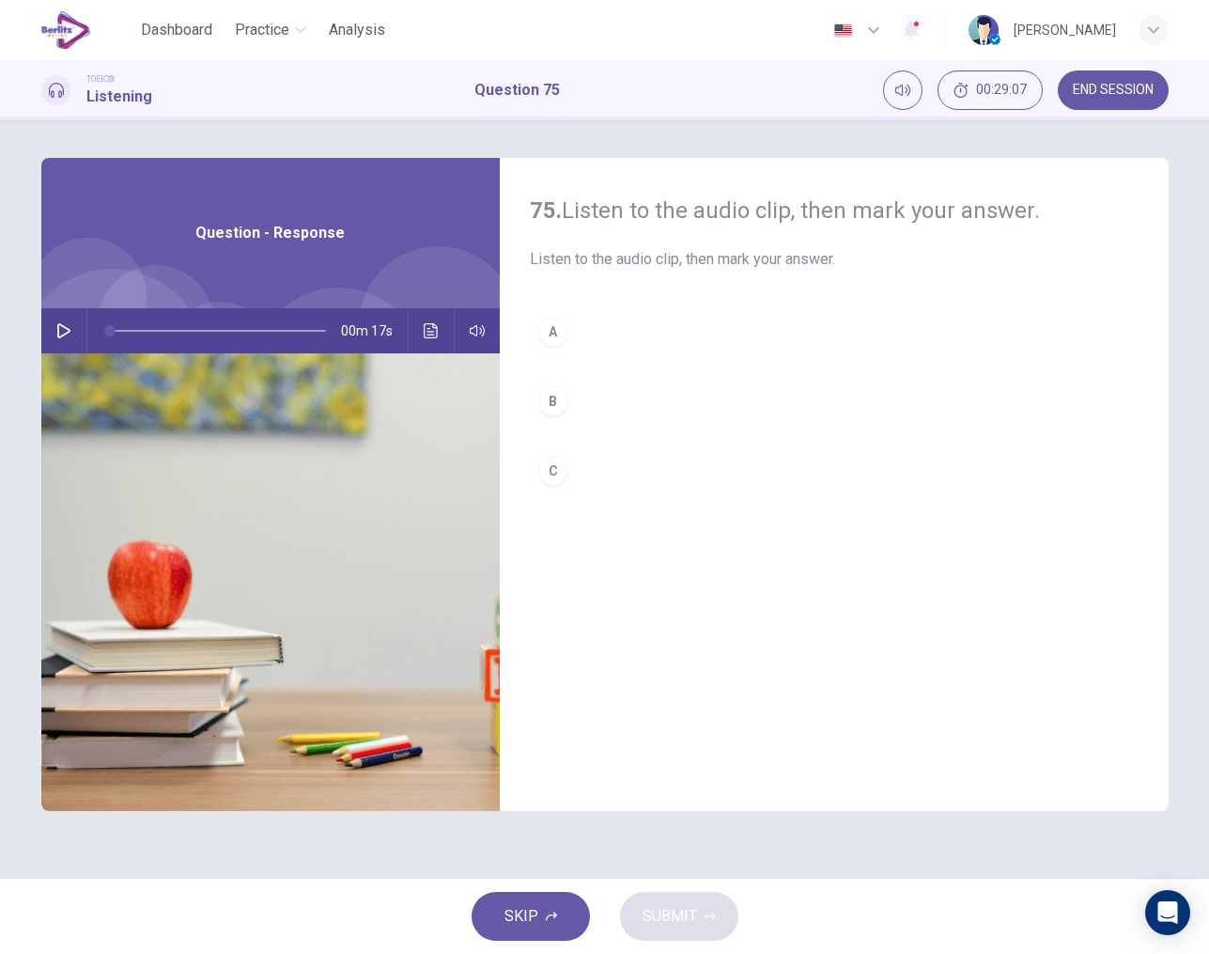
click at [64, 338] on button "button" at bounding box center [64, 330] width 30 height 45
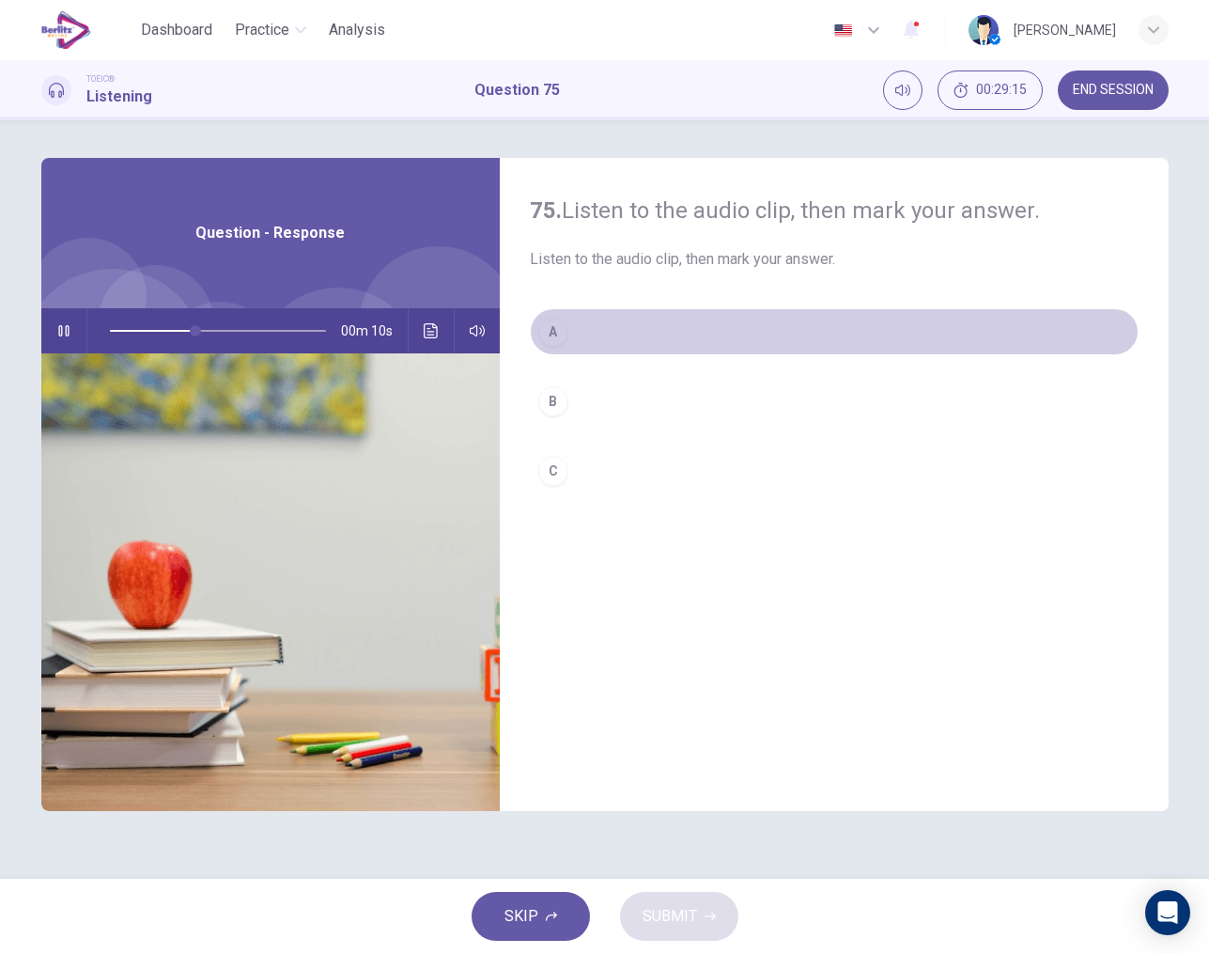
click at [552, 331] on div "A" at bounding box center [553, 332] width 30 height 30
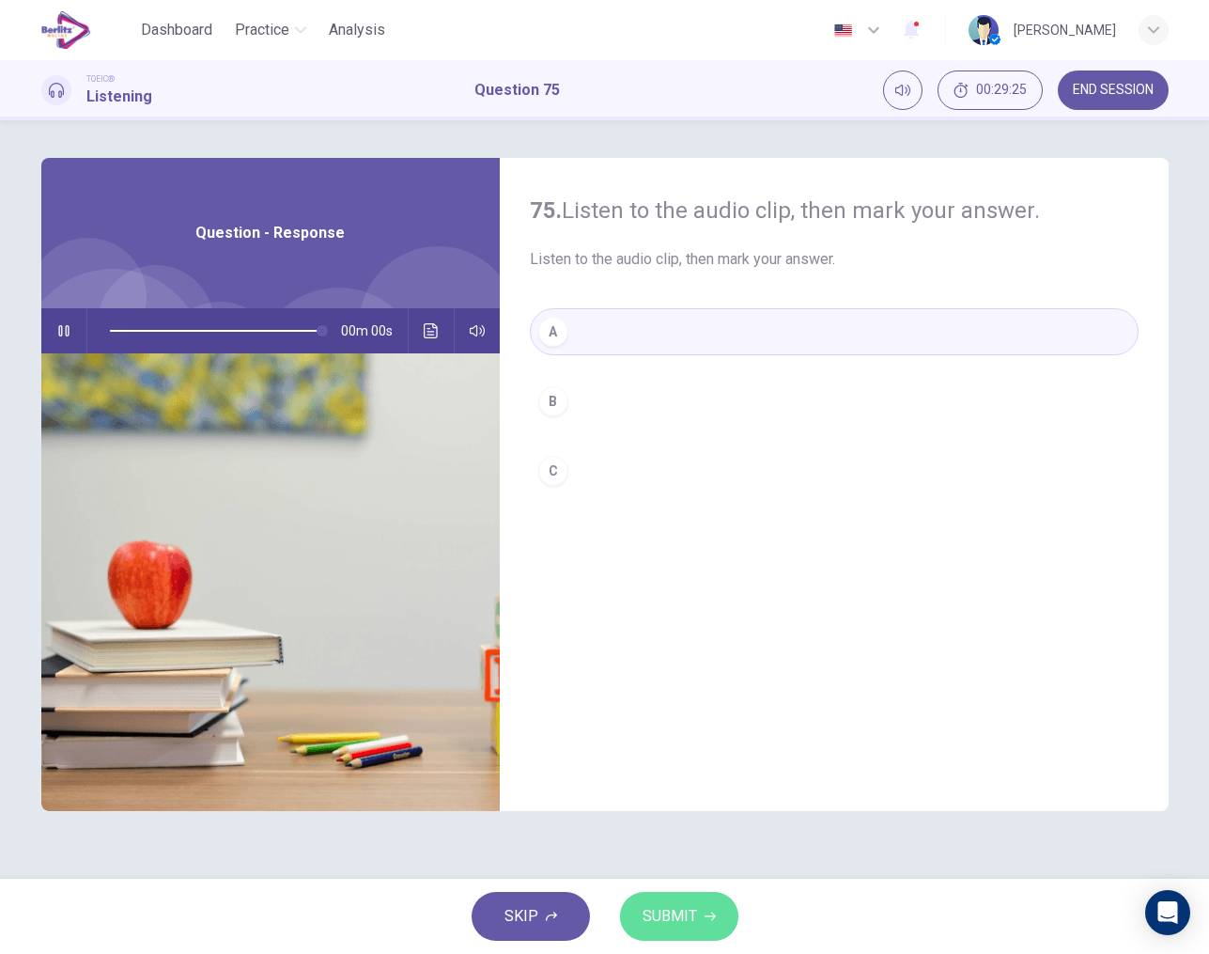
click at [674, 920] on span "SUBMIT" at bounding box center [670, 916] width 54 height 26
type input "*"
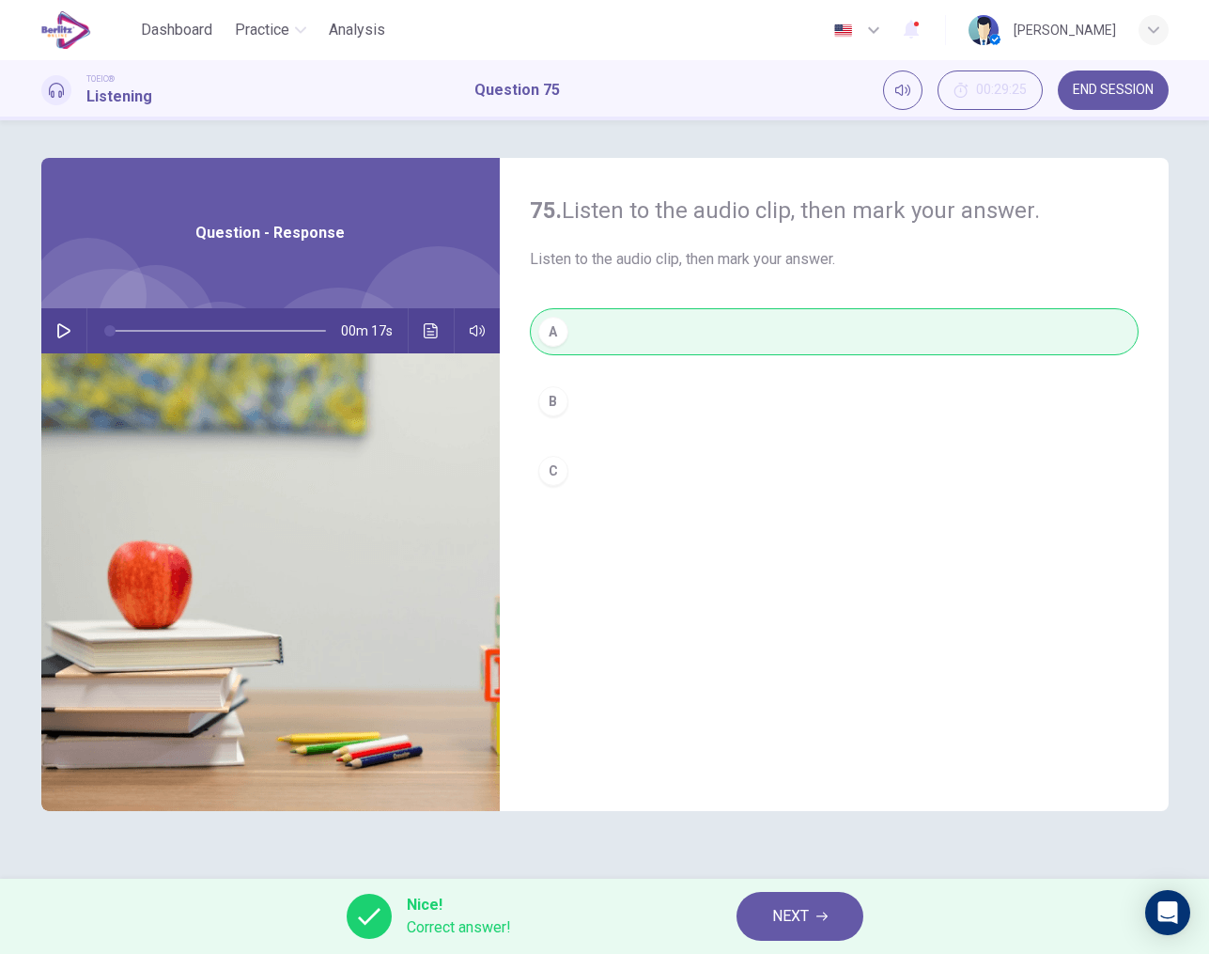
click at [784, 918] on span "NEXT" at bounding box center [790, 916] width 37 height 26
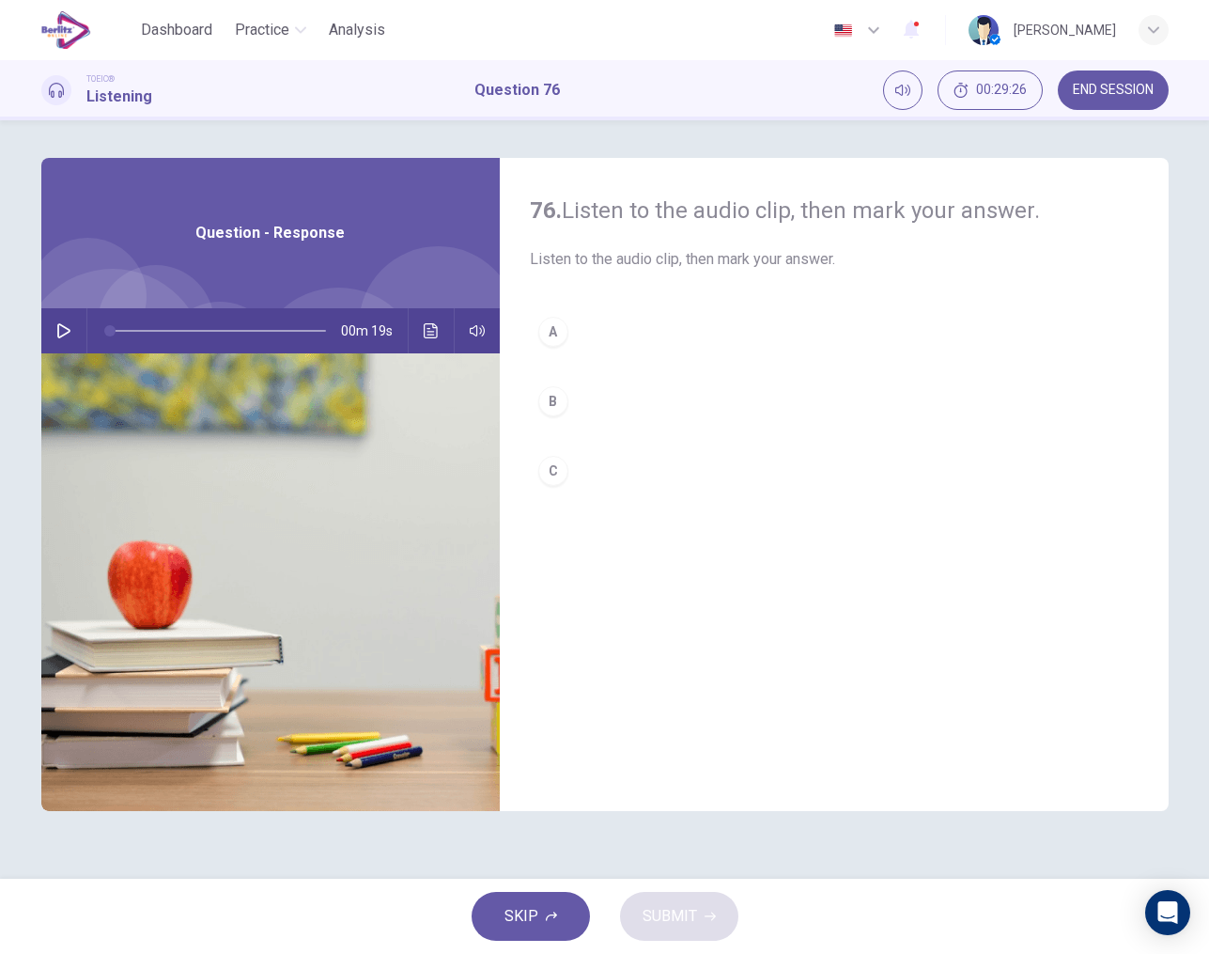
click at [45, 320] on div "00m 19s" at bounding box center [270, 330] width 459 height 45
click at [56, 325] on icon "button" at bounding box center [63, 330] width 15 height 15
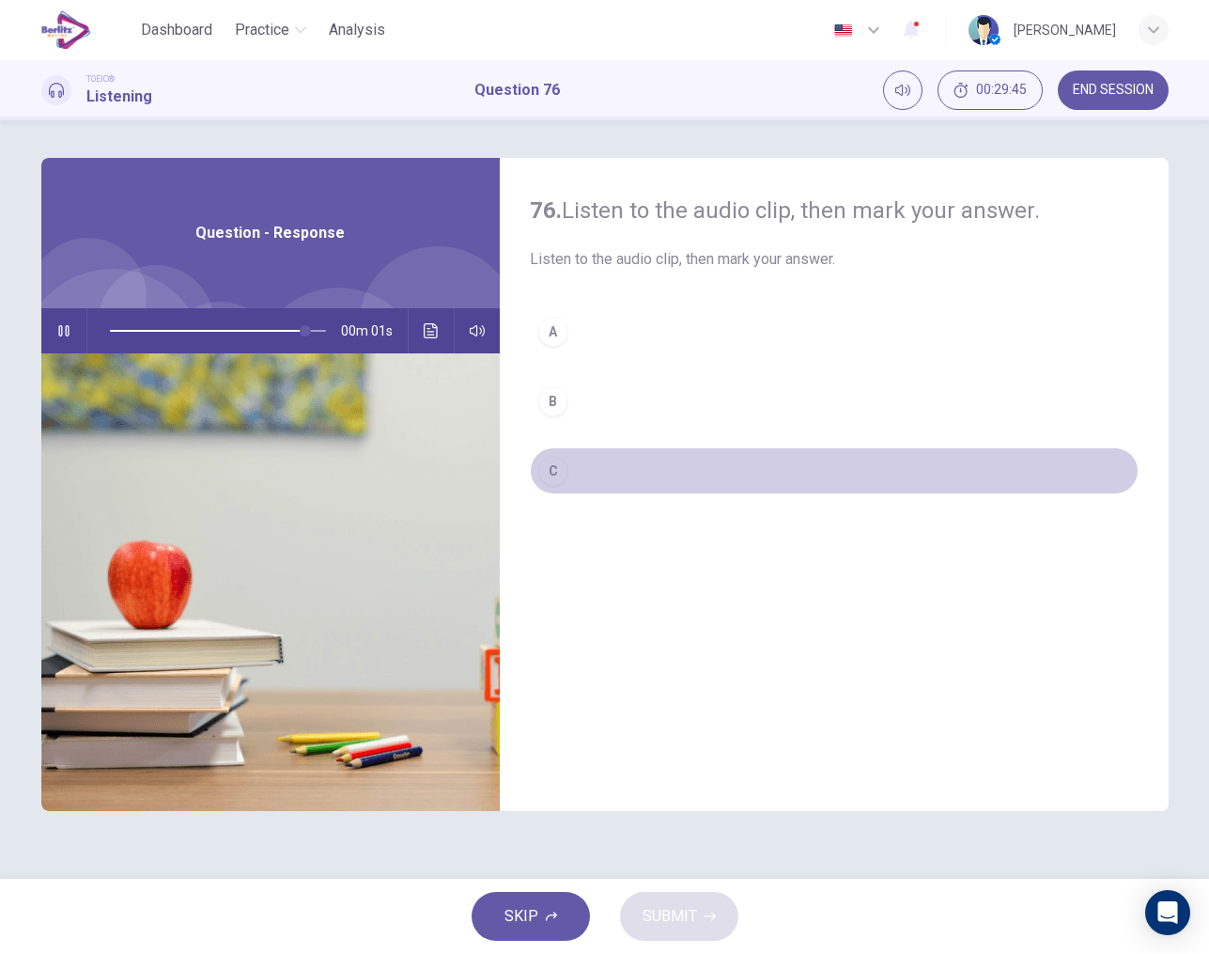
click at [552, 478] on div "C" at bounding box center [553, 471] width 30 height 30
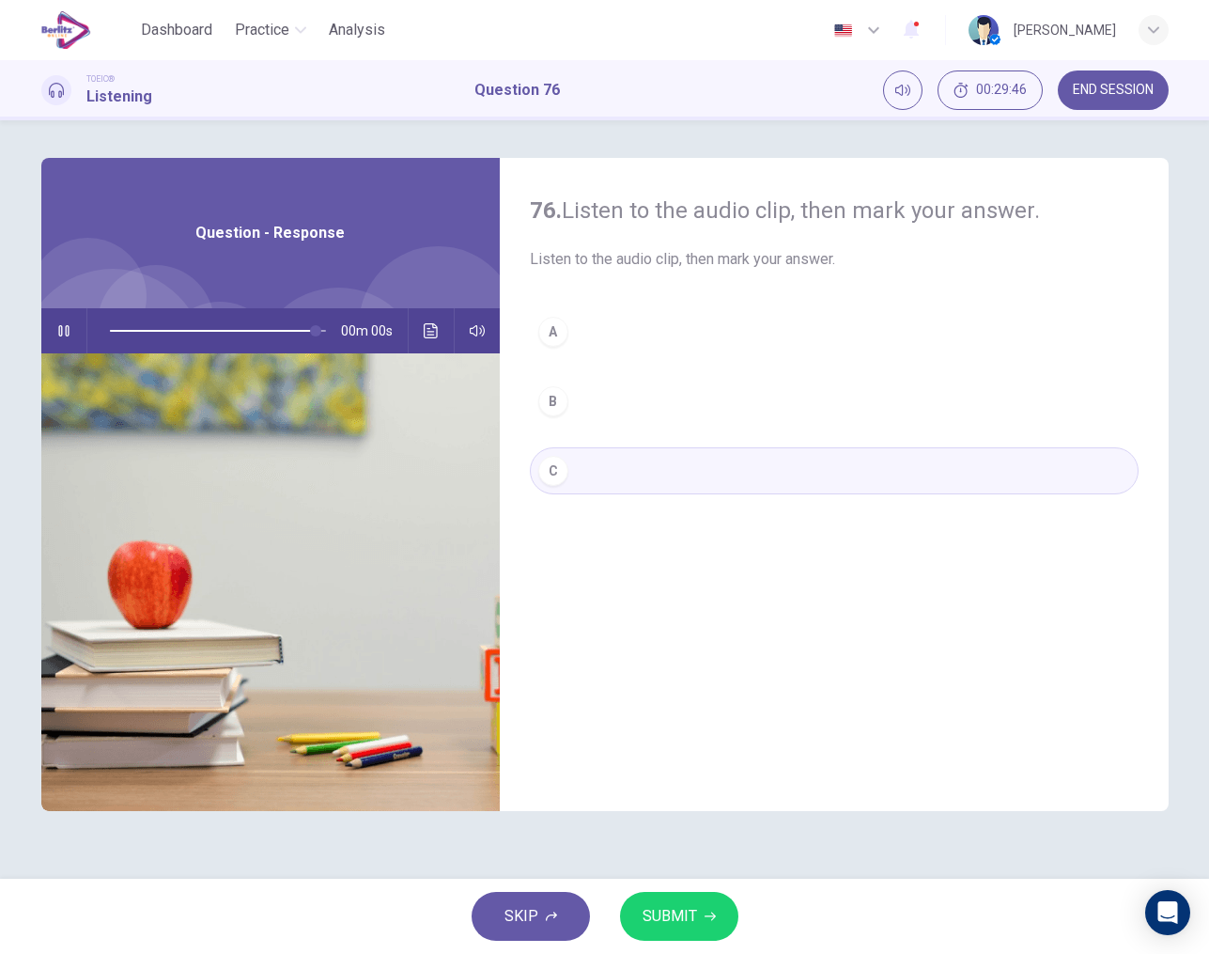
click at [681, 904] on span "SUBMIT" at bounding box center [670, 916] width 54 height 26
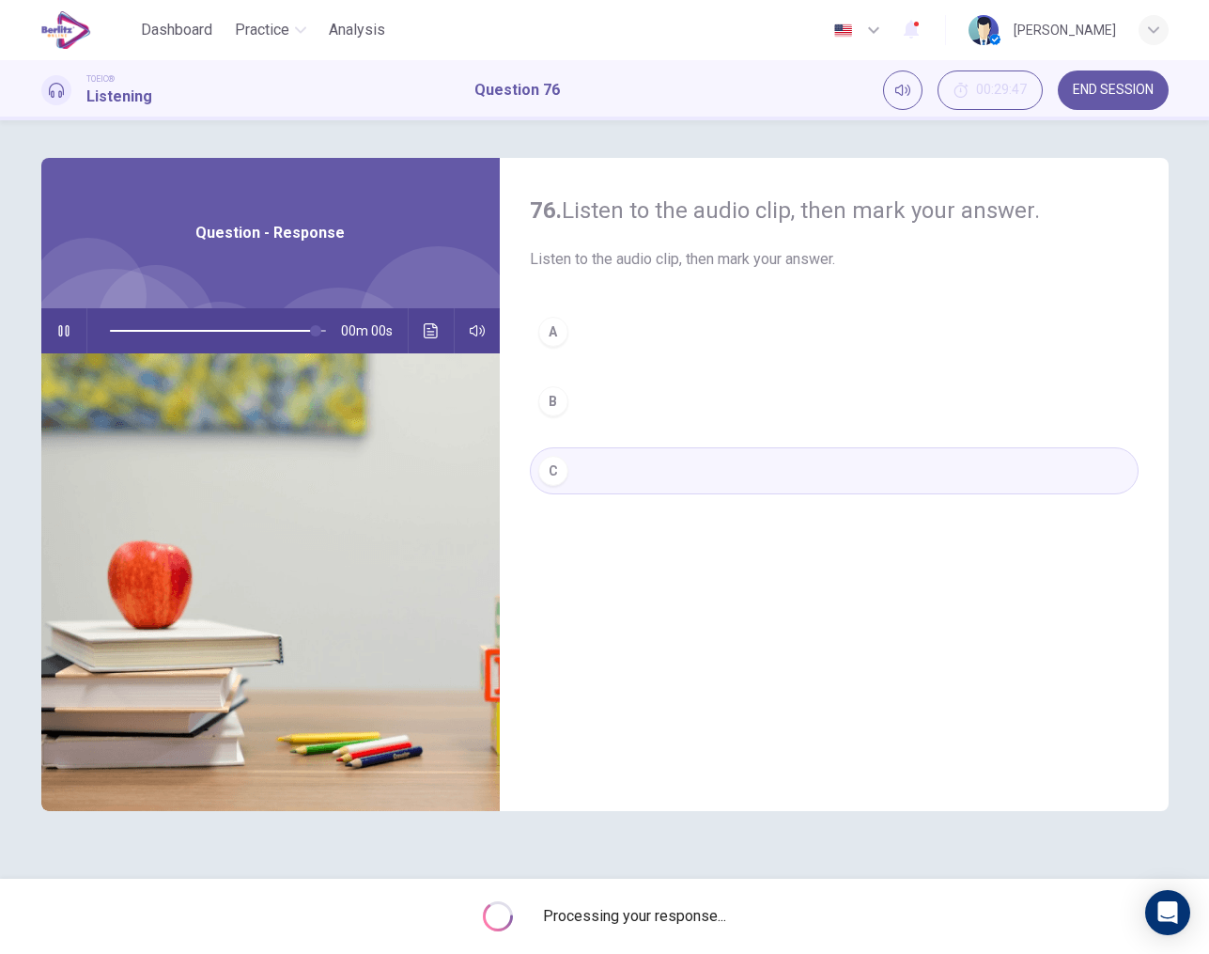
type input "*"
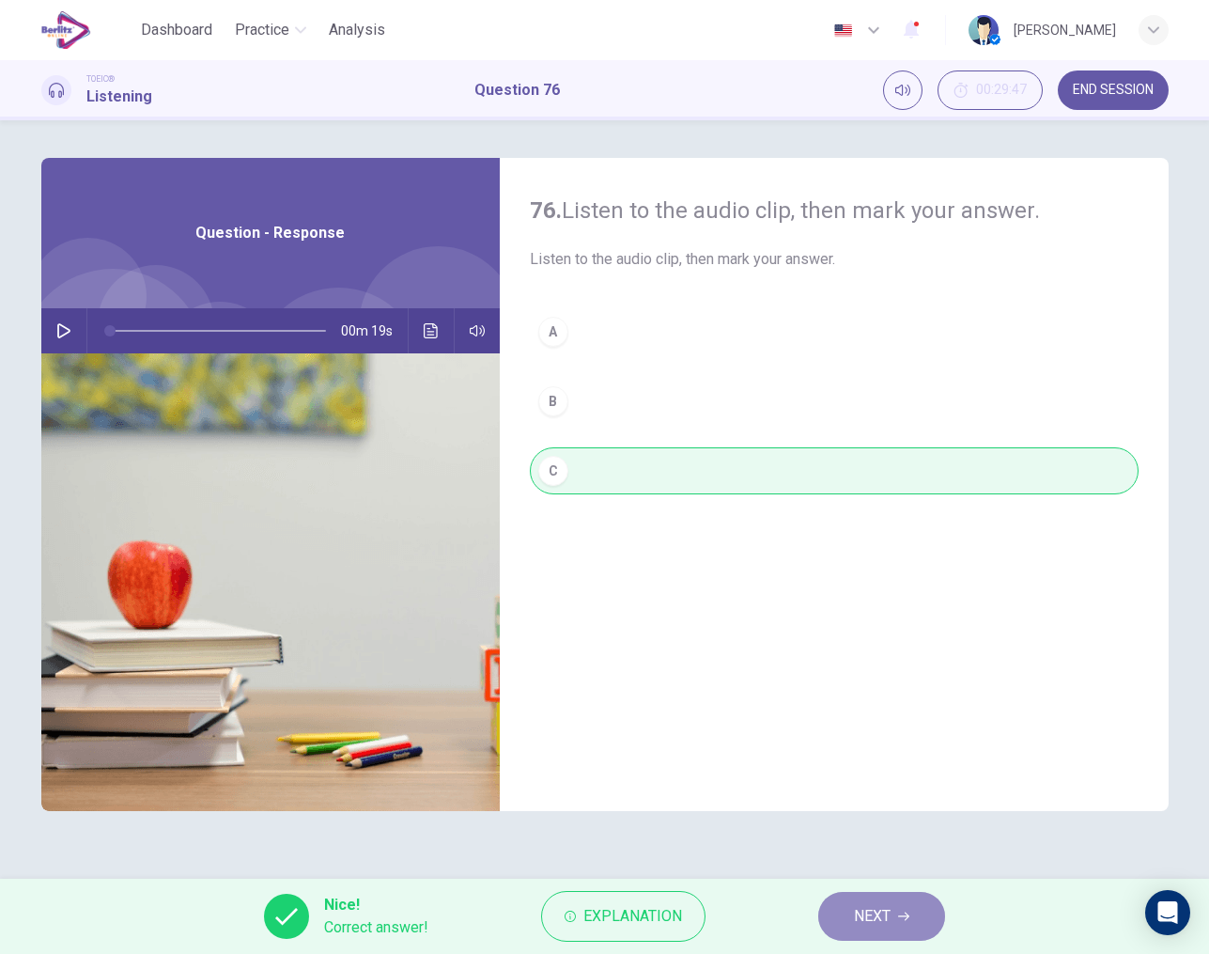
click at [894, 930] on button "NEXT" at bounding box center [881, 916] width 127 height 49
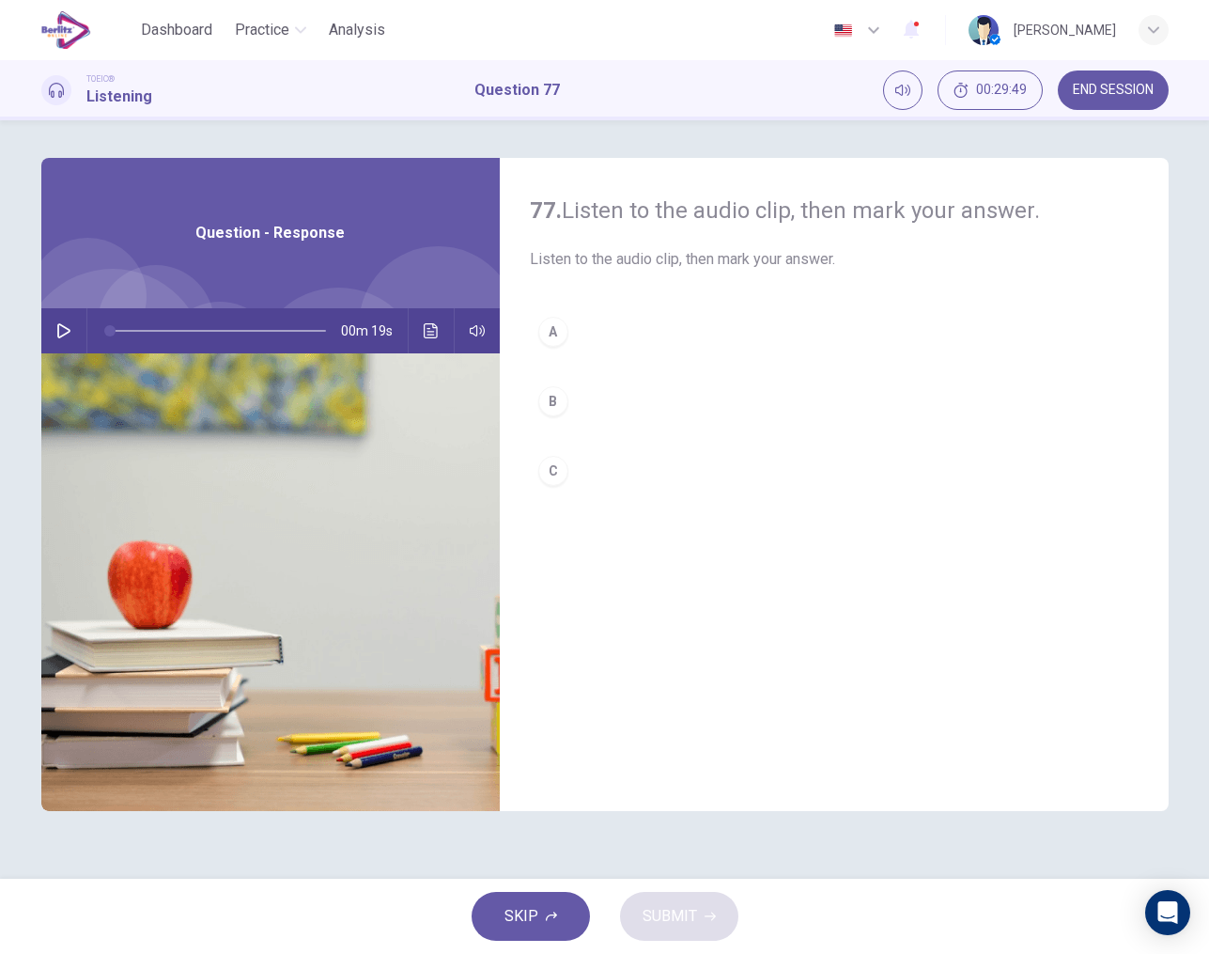
click at [65, 335] on icon "button" at bounding box center [63, 330] width 15 height 15
click at [549, 403] on div "B" at bounding box center [553, 401] width 30 height 30
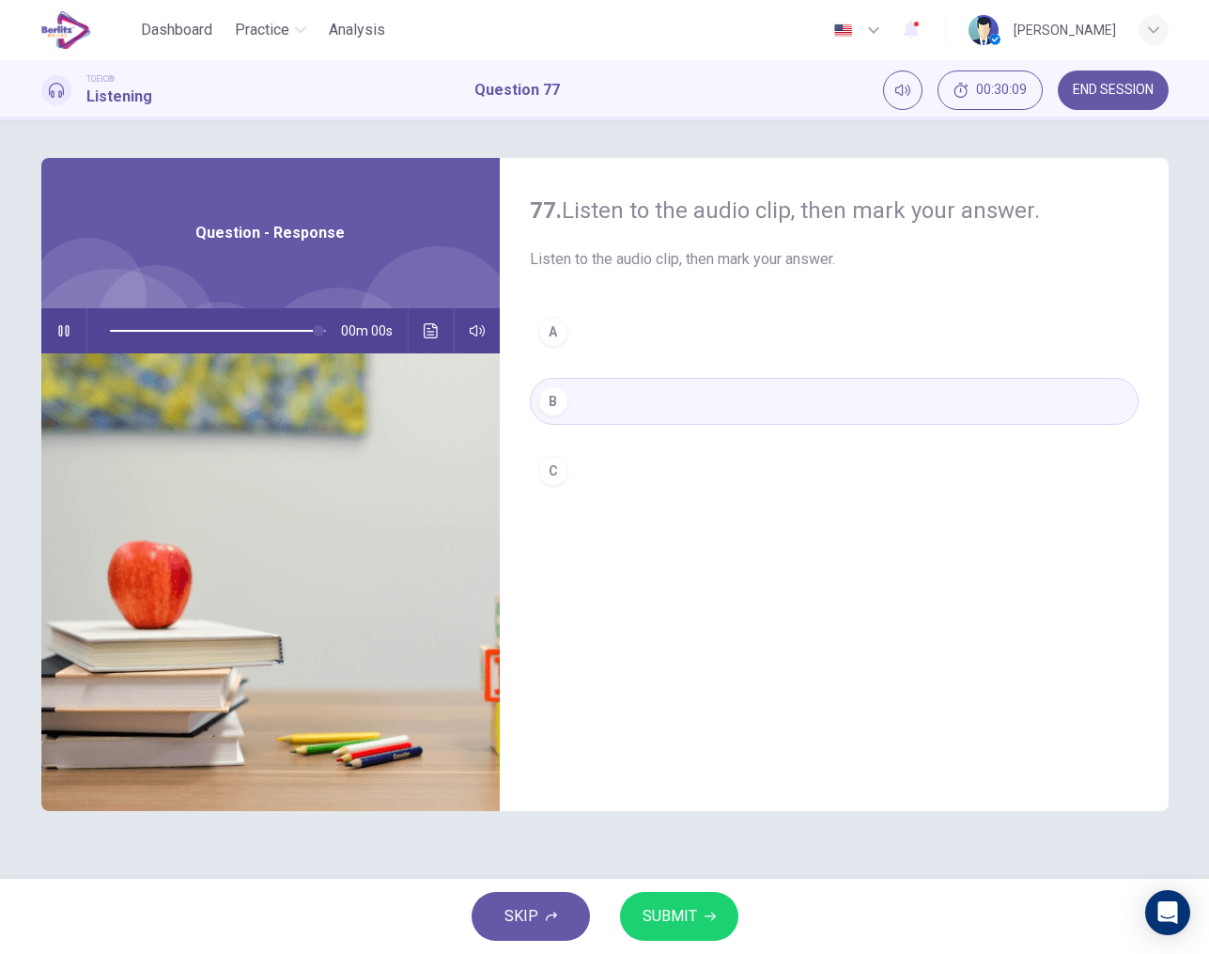
type input "*"
click at [703, 926] on button "SUBMIT" at bounding box center [679, 916] width 118 height 49
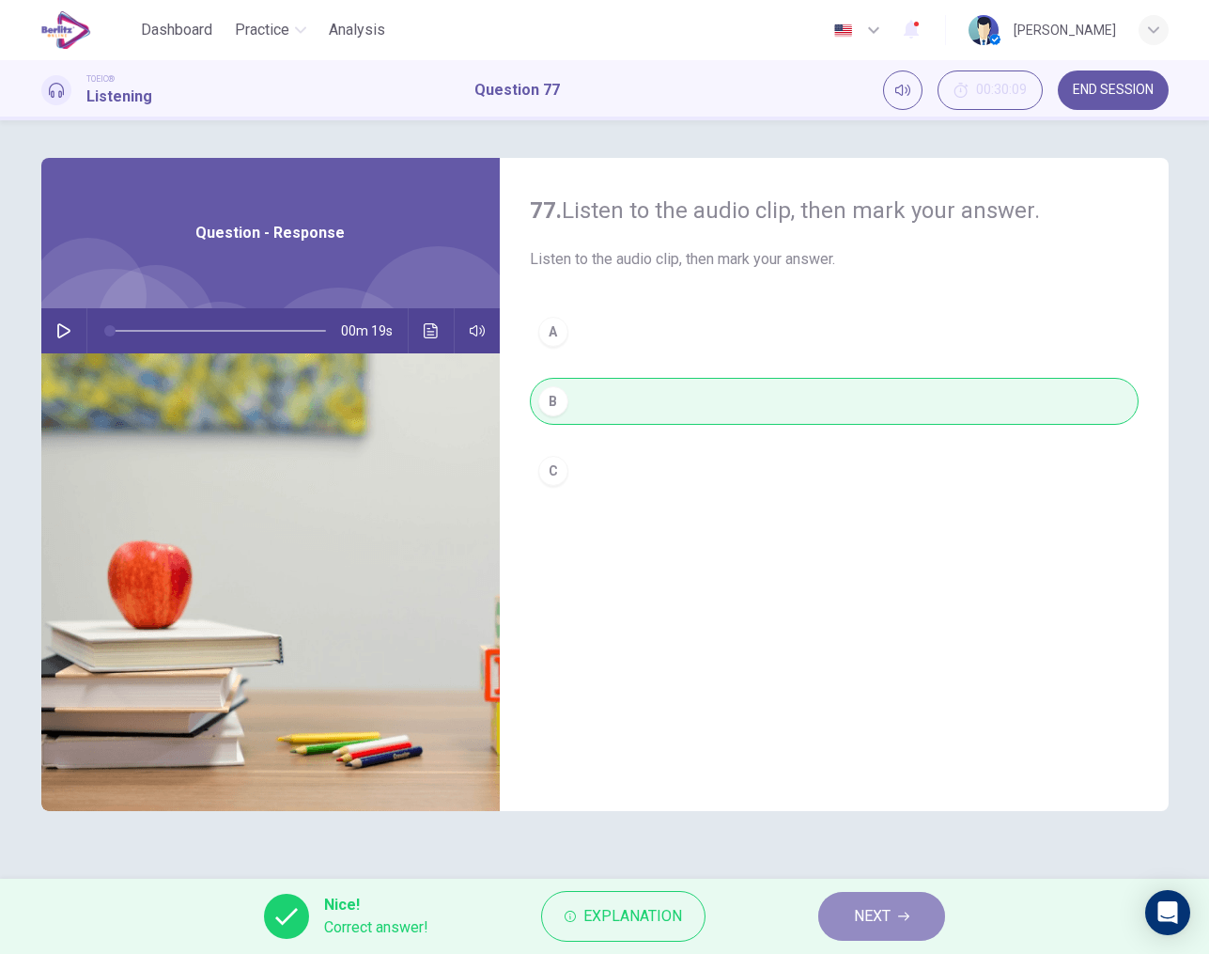
click at [860, 912] on span "NEXT" at bounding box center [872, 916] width 37 height 26
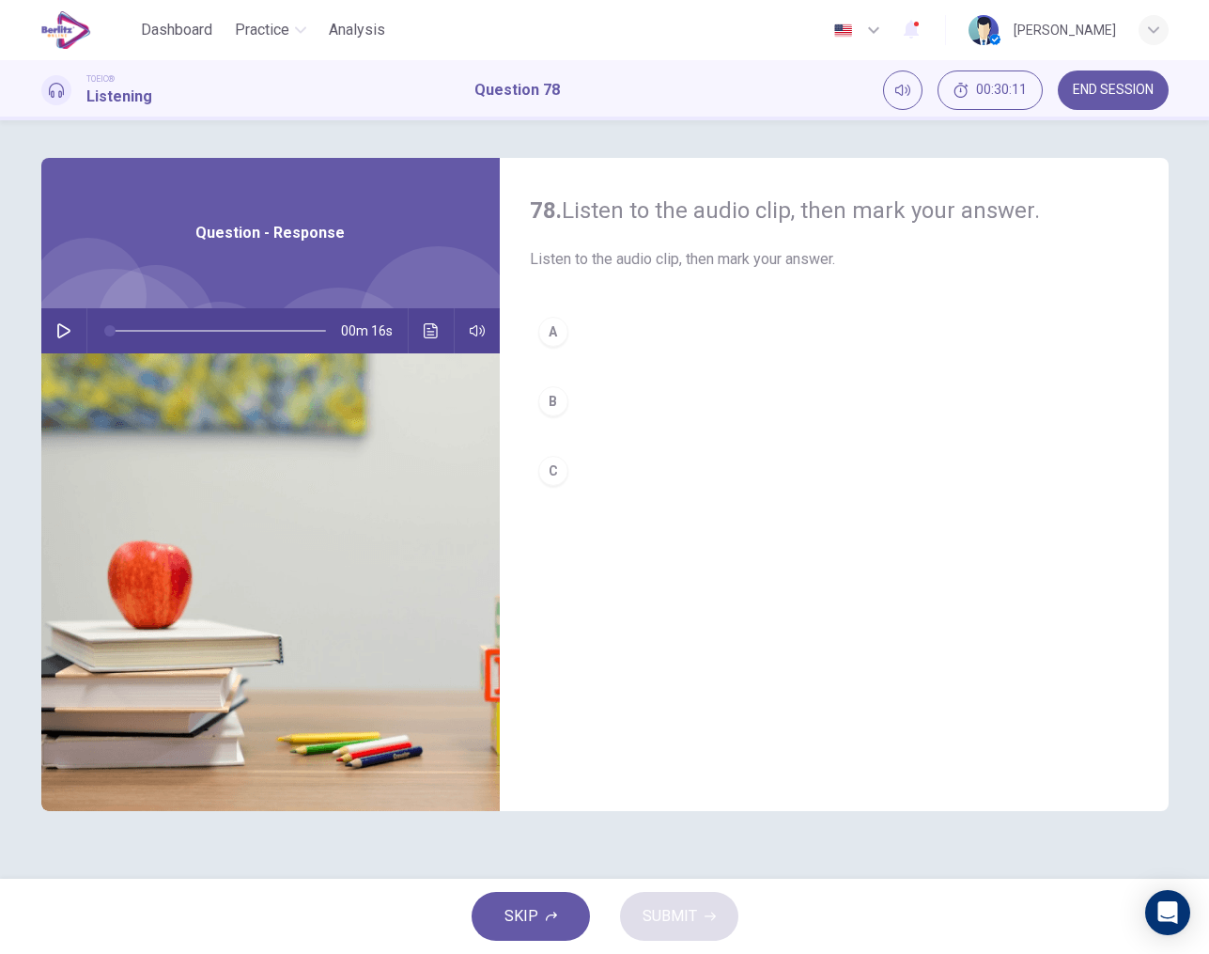
click at [62, 334] on icon "button" at bounding box center [63, 330] width 15 height 15
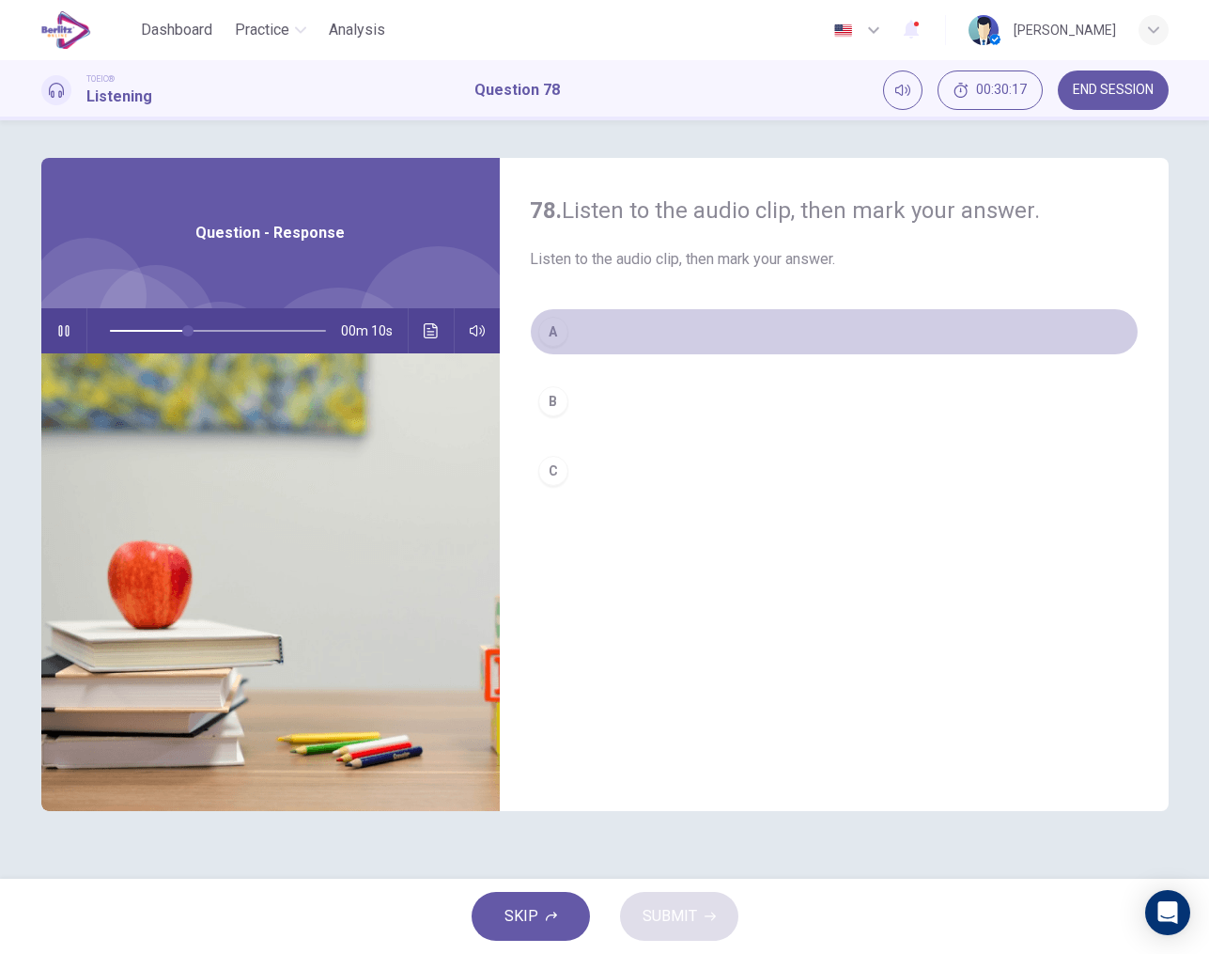
click at [550, 332] on div "A" at bounding box center [553, 332] width 30 height 30
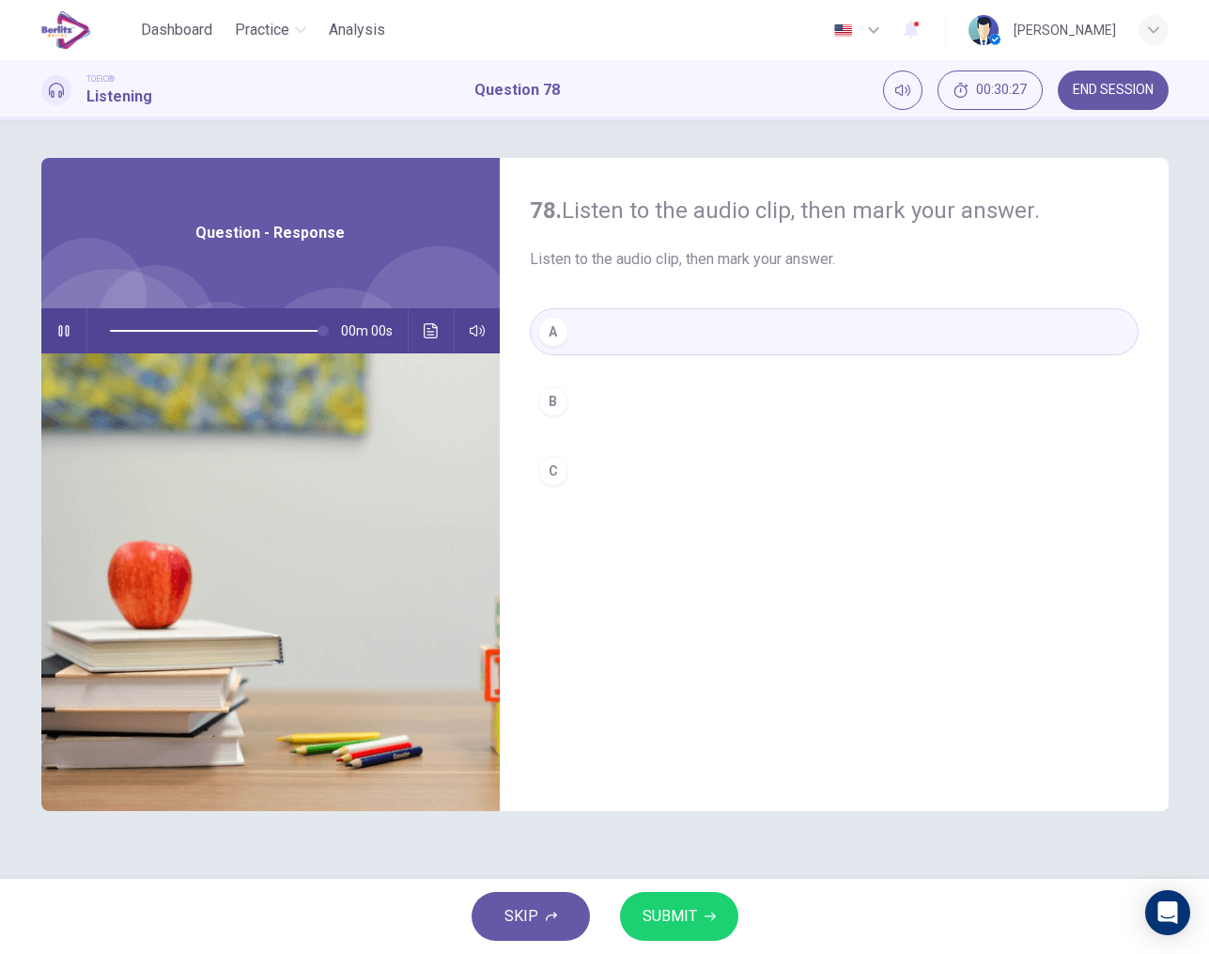
type input "*"
click at [666, 911] on span "SUBMIT" at bounding box center [670, 916] width 54 height 26
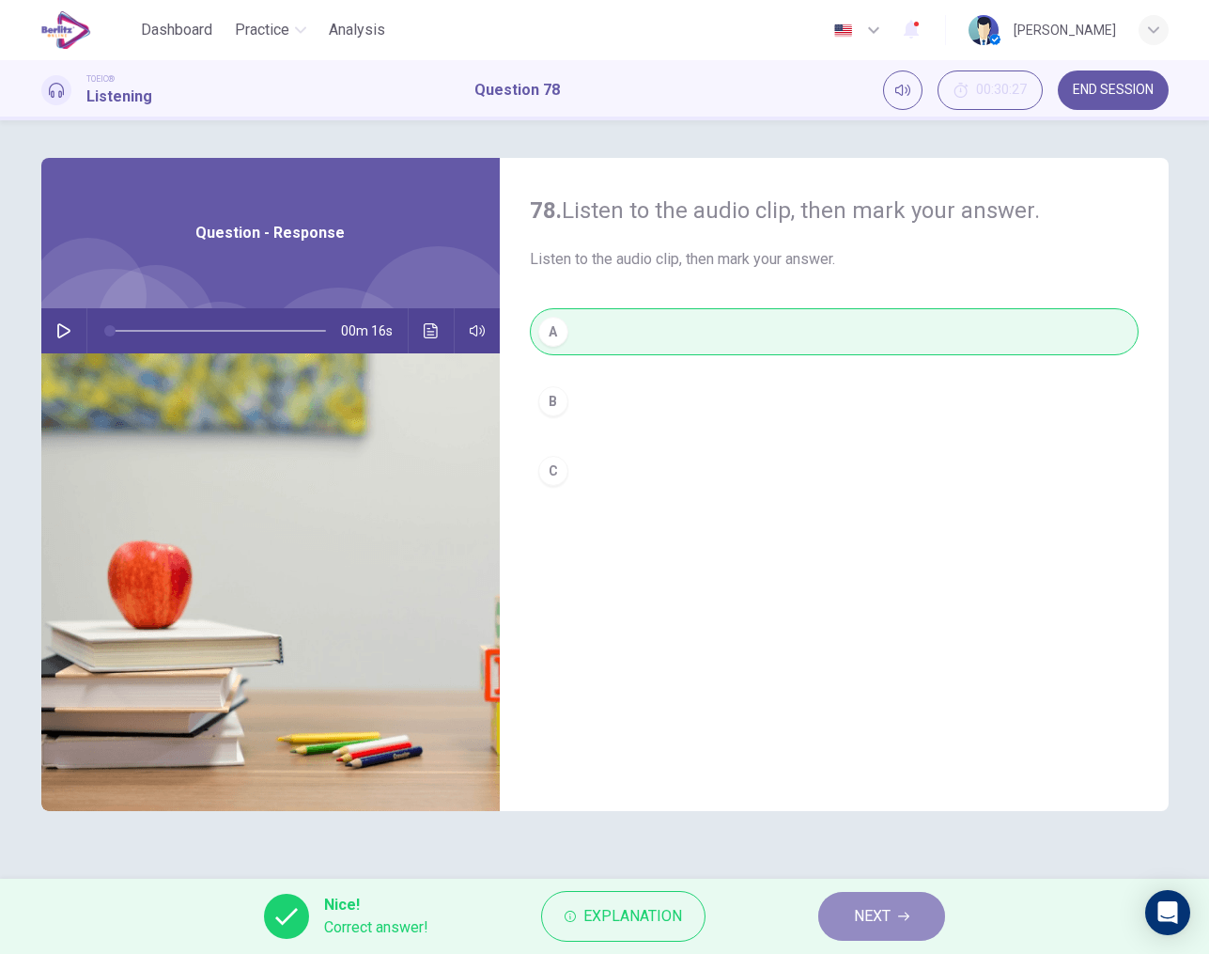
click at [856, 912] on span "NEXT" at bounding box center [872, 916] width 37 height 26
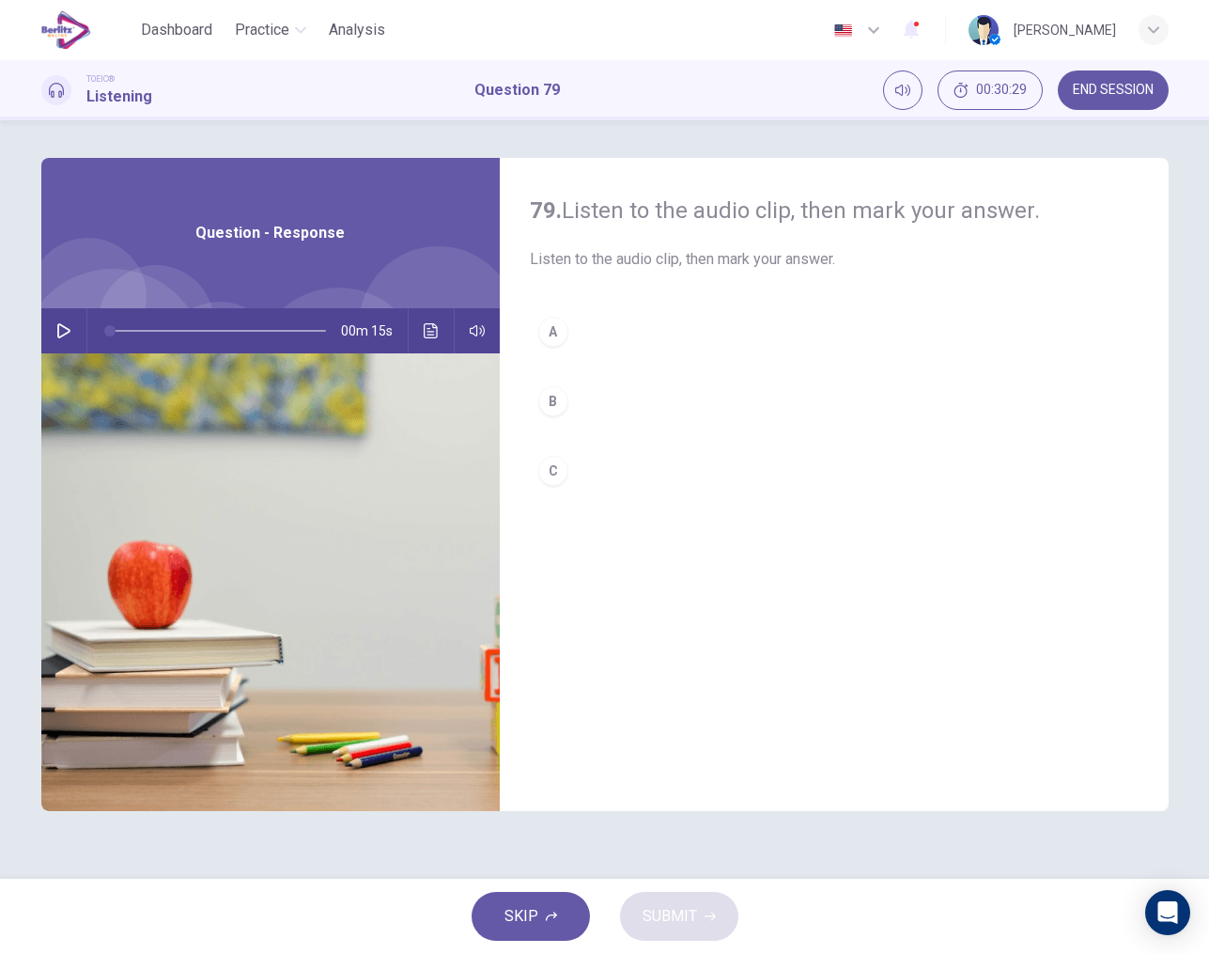
click at [71, 328] on button "button" at bounding box center [64, 330] width 30 height 45
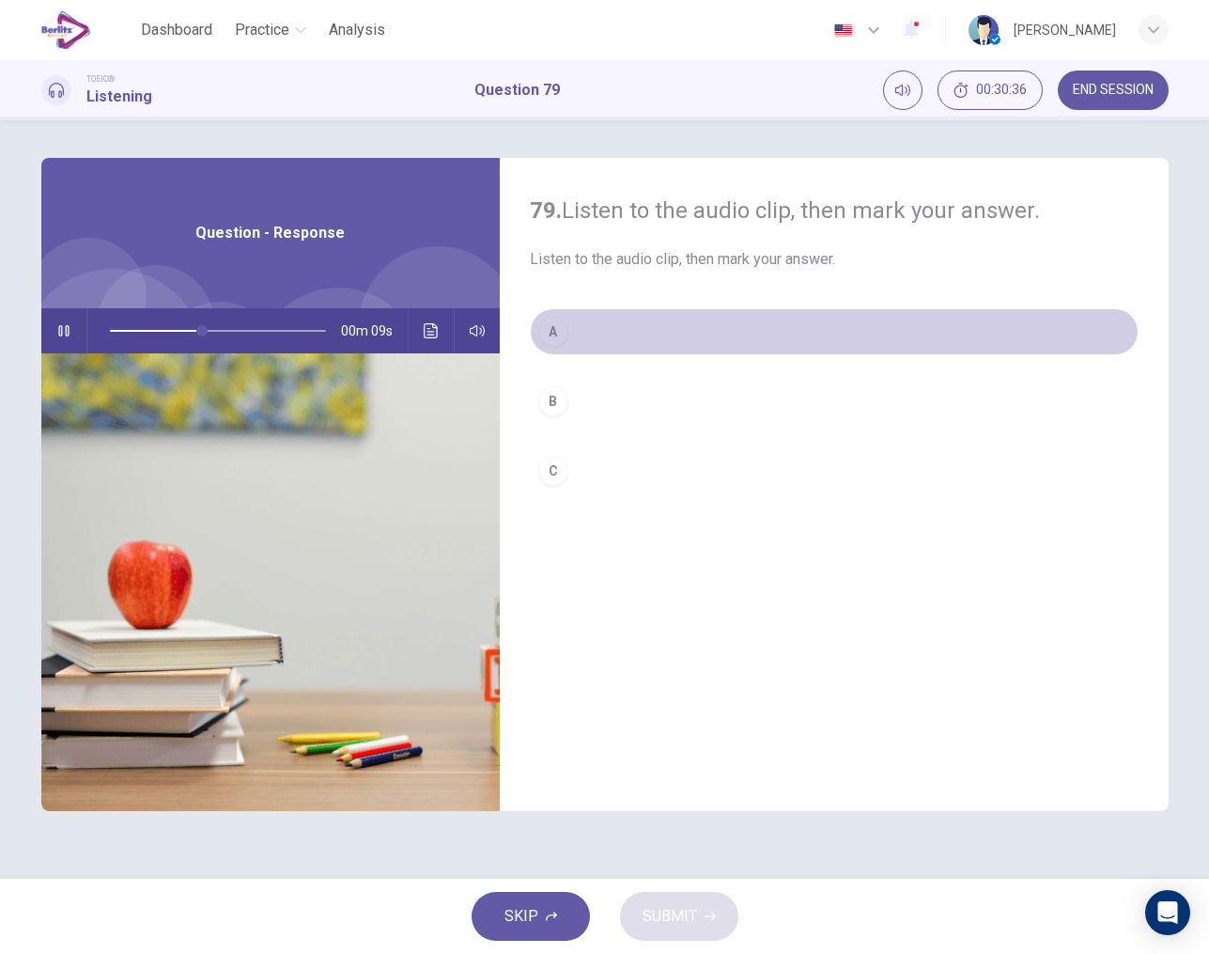
click at [557, 334] on div "A" at bounding box center [553, 332] width 30 height 30
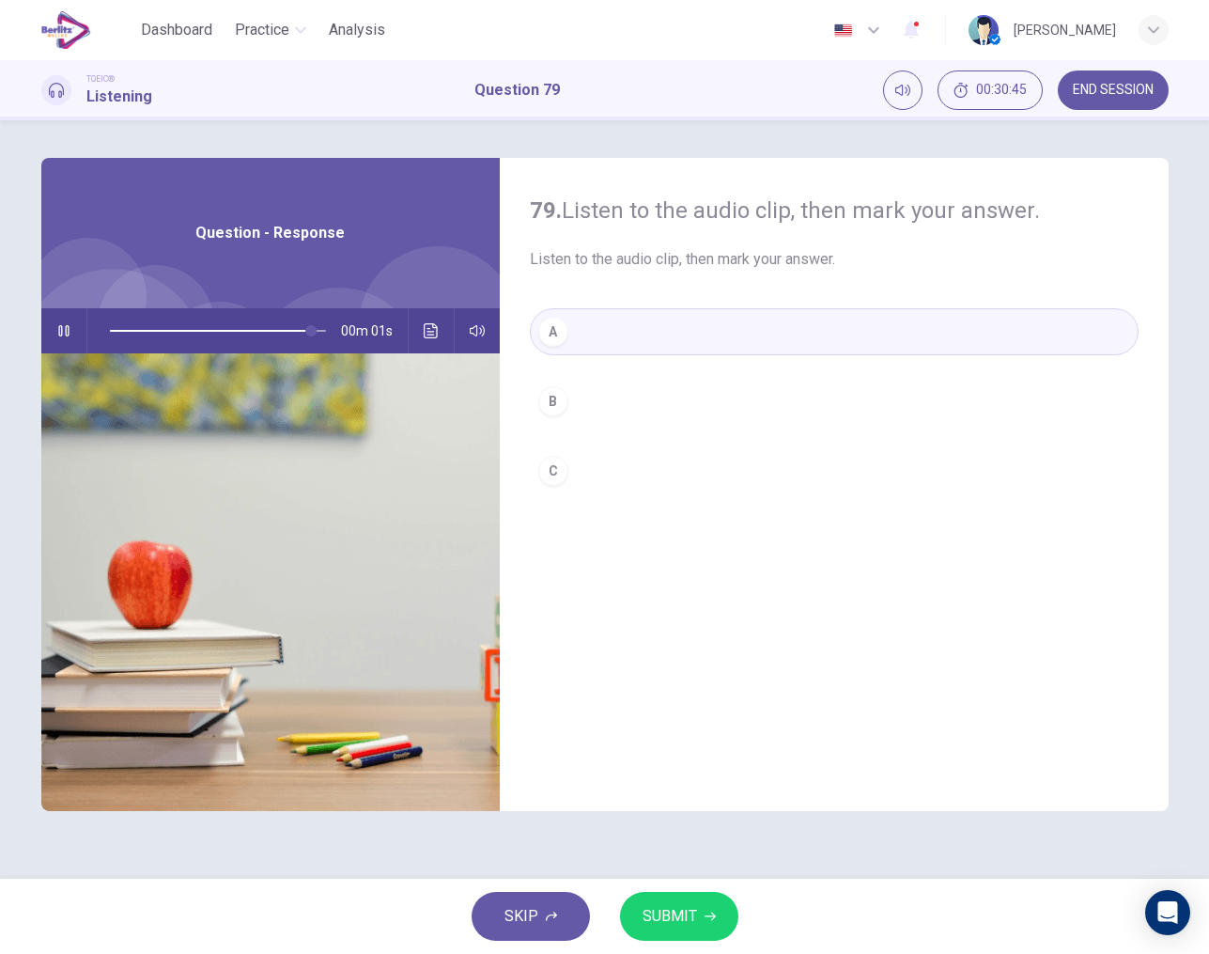
type input "*"
click at [674, 921] on span "SUBMIT" at bounding box center [670, 916] width 54 height 26
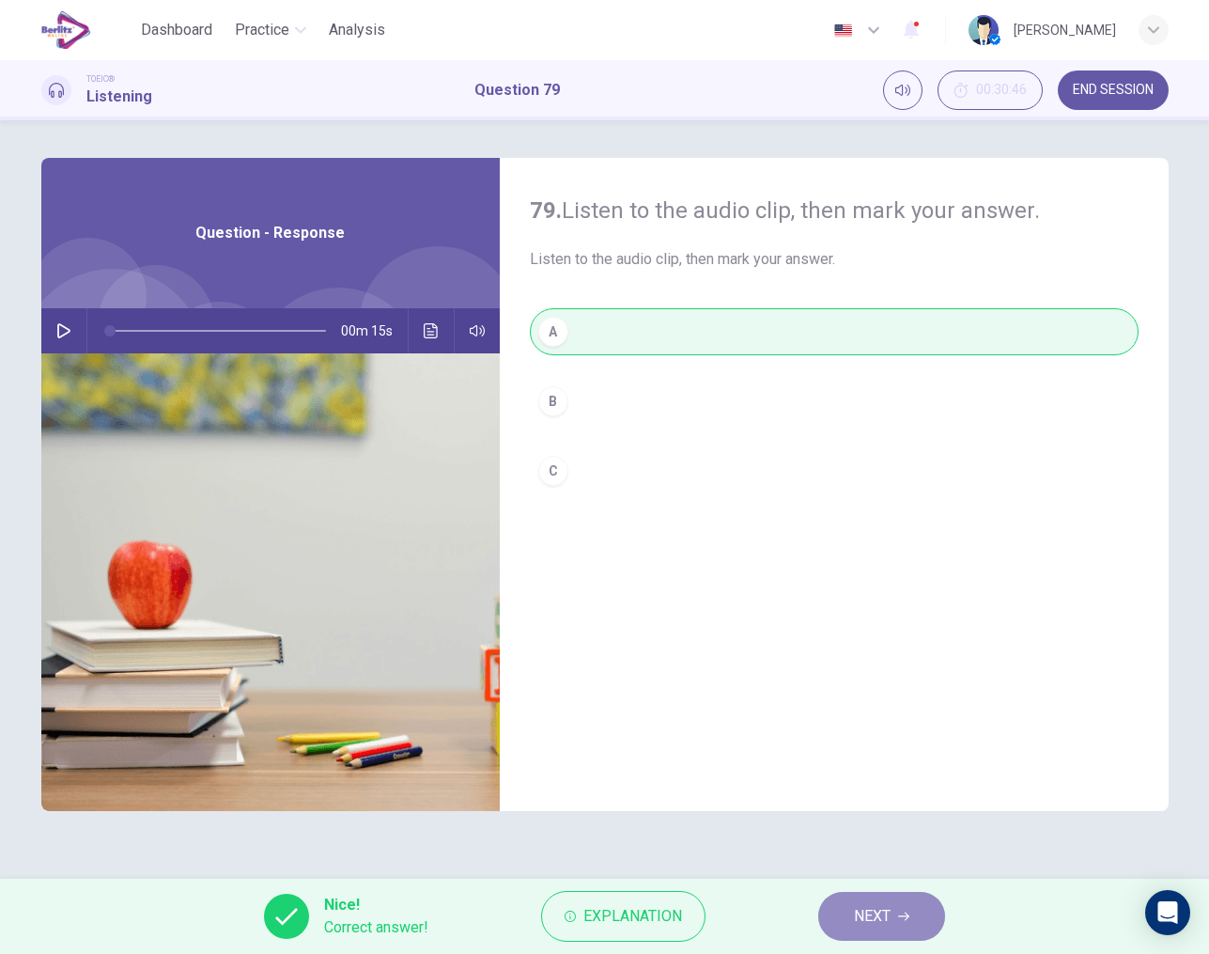
click at [871, 909] on span "NEXT" at bounding box center [872, 916] width 37 height 26
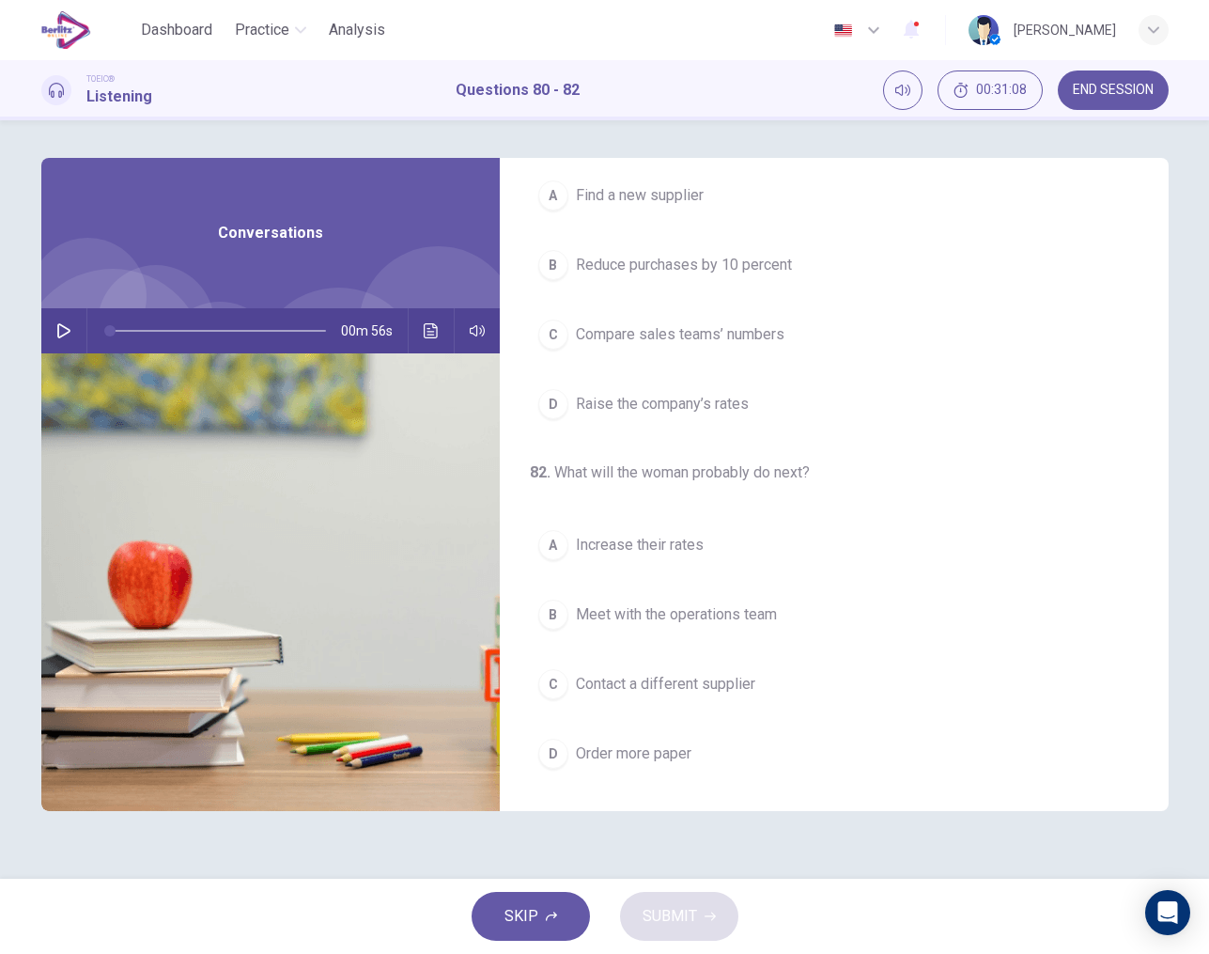
scroll to position [429, 0]
click at [66, 323] on icon "button" at bounding box center [63, 330] width 15 height 15
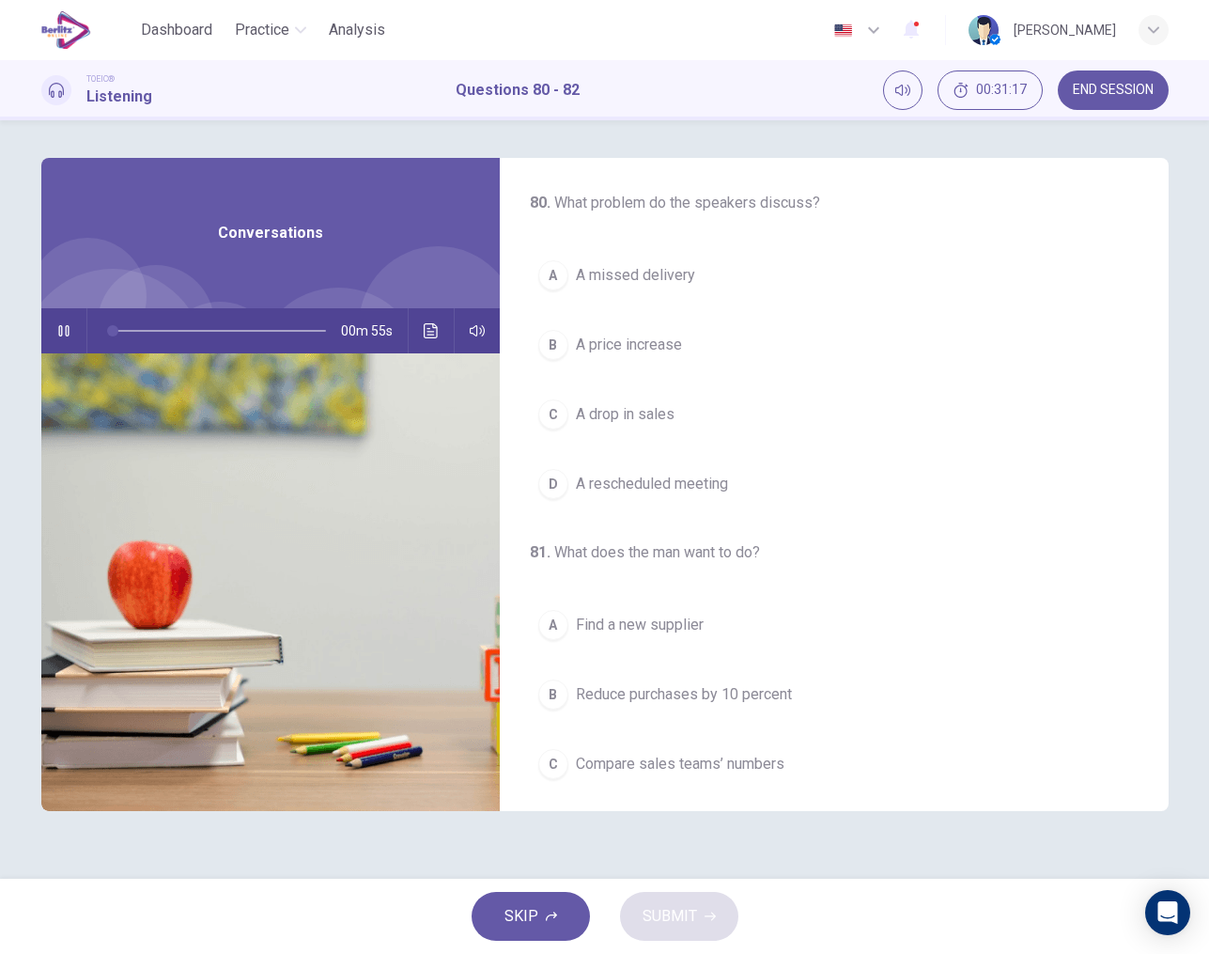
scroll to position [0, 0]
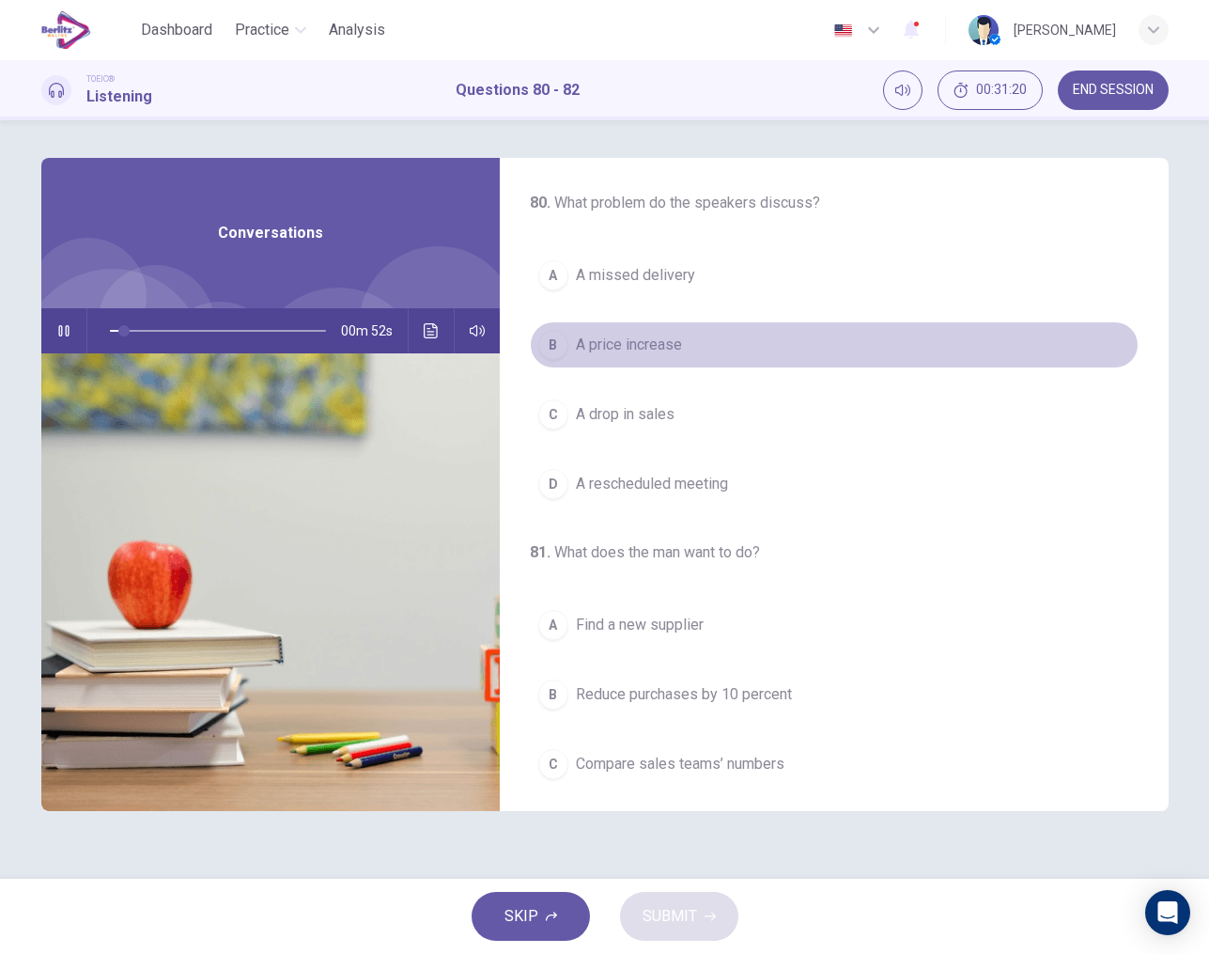
click at [632, 346] on span "A price increase" at bounding box center [629, 345] width 106 height 23
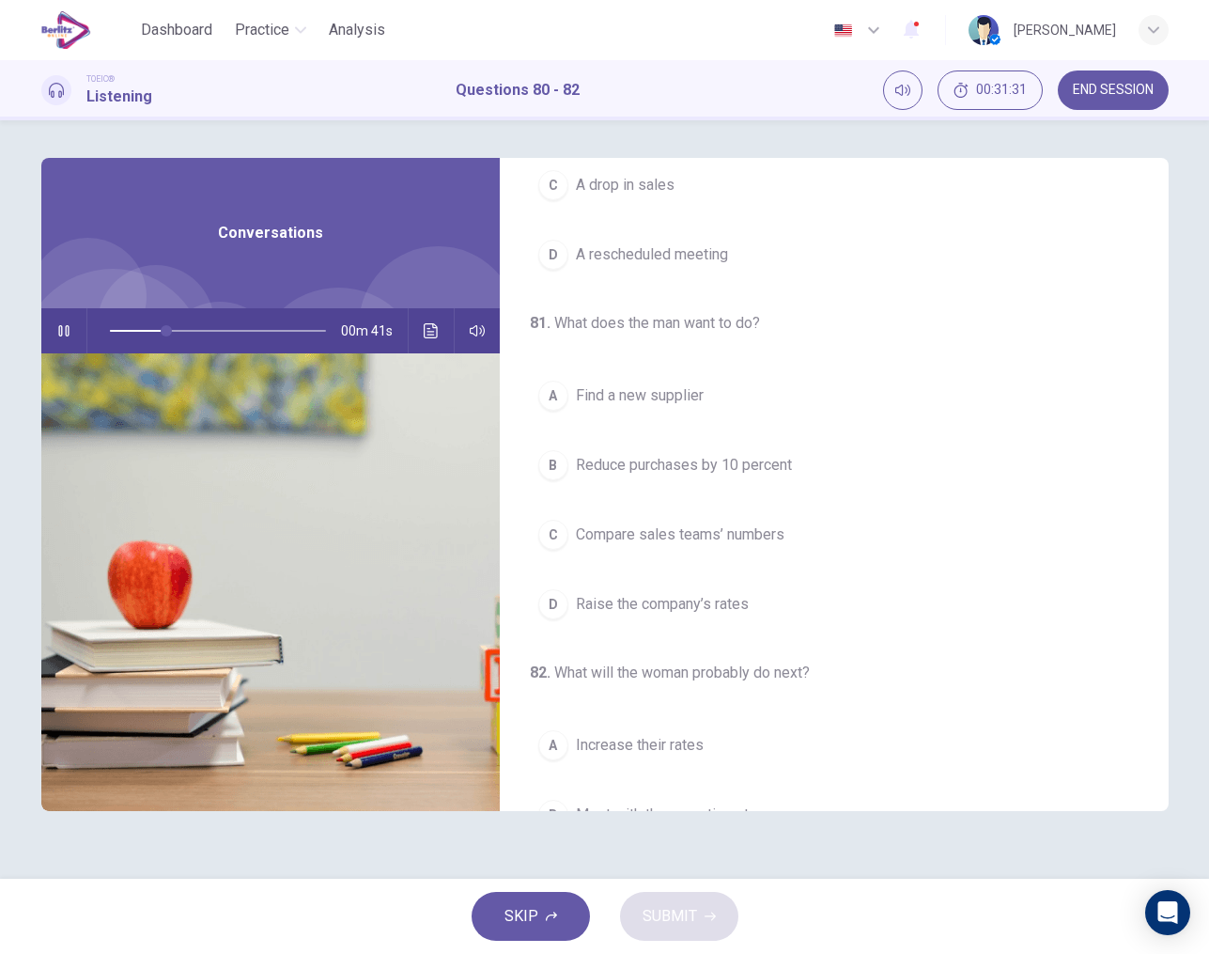
scroll to position [231, 0]
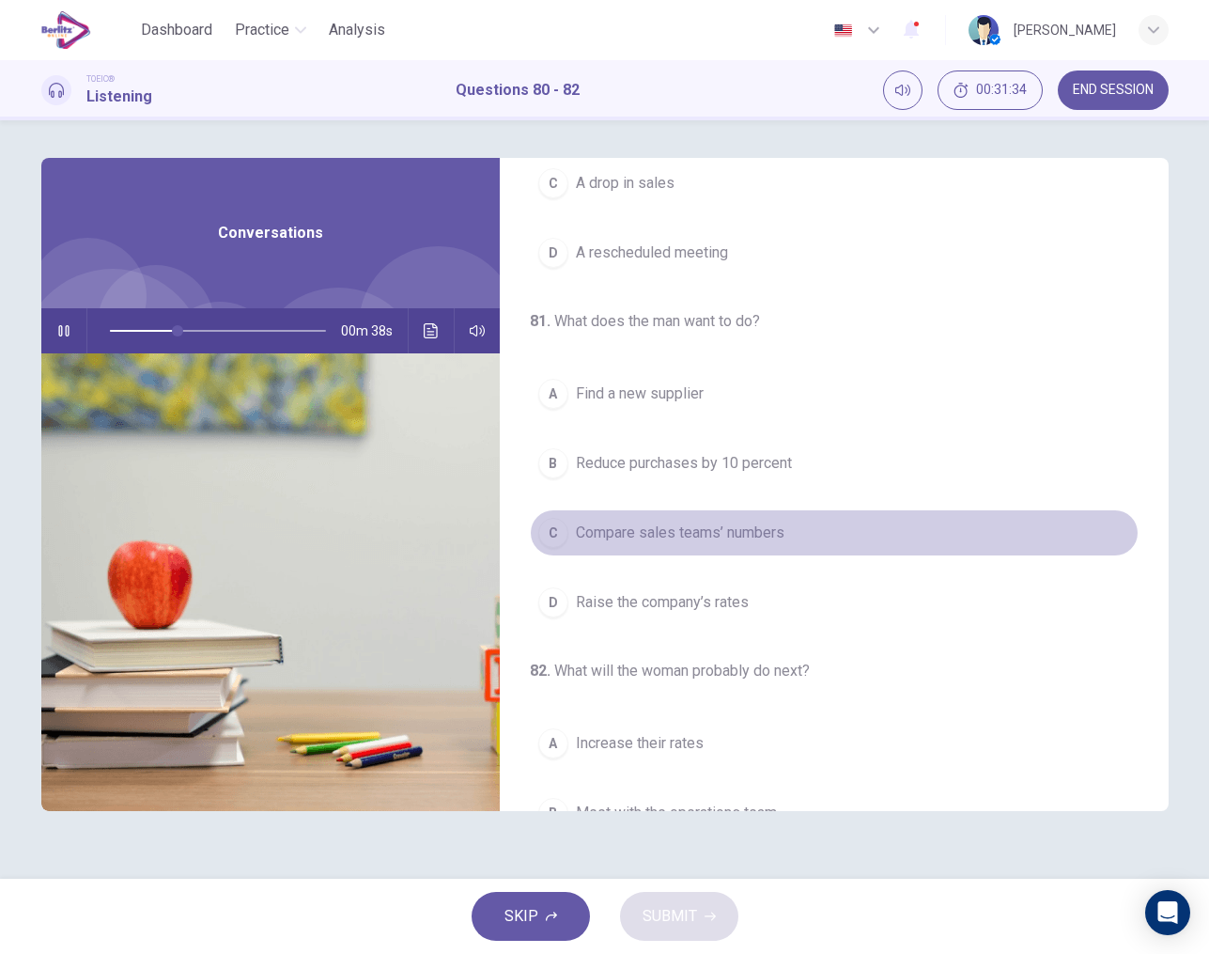
click at [690, 537] on span "Compare sales teams’ numbers" at bounding box center [680, 532] width 209 height 23
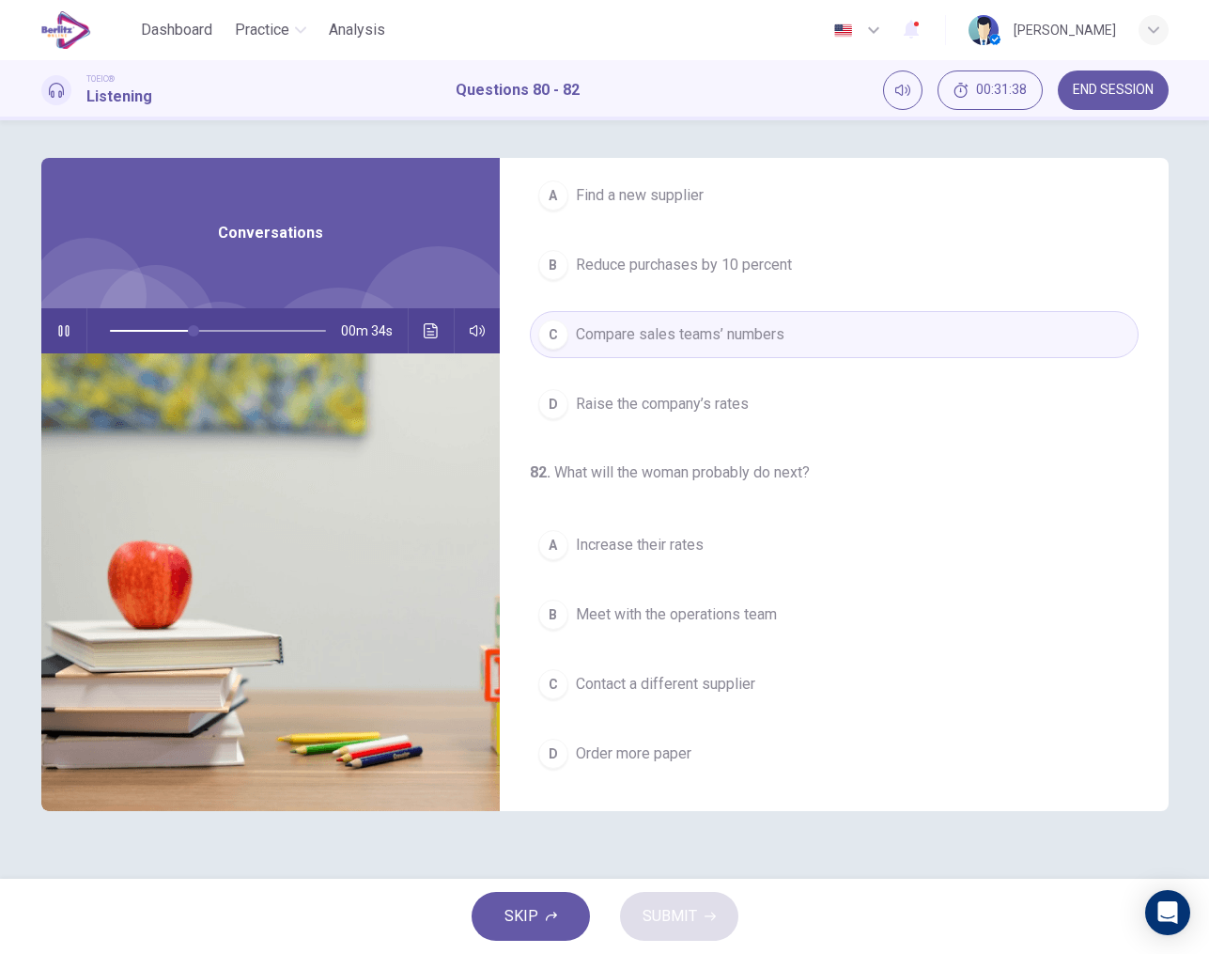
scroll to position [429, 0]
click at [656, 677] on span "Contact a different supplier" at bounding box center [665, 684] width 179 height 23
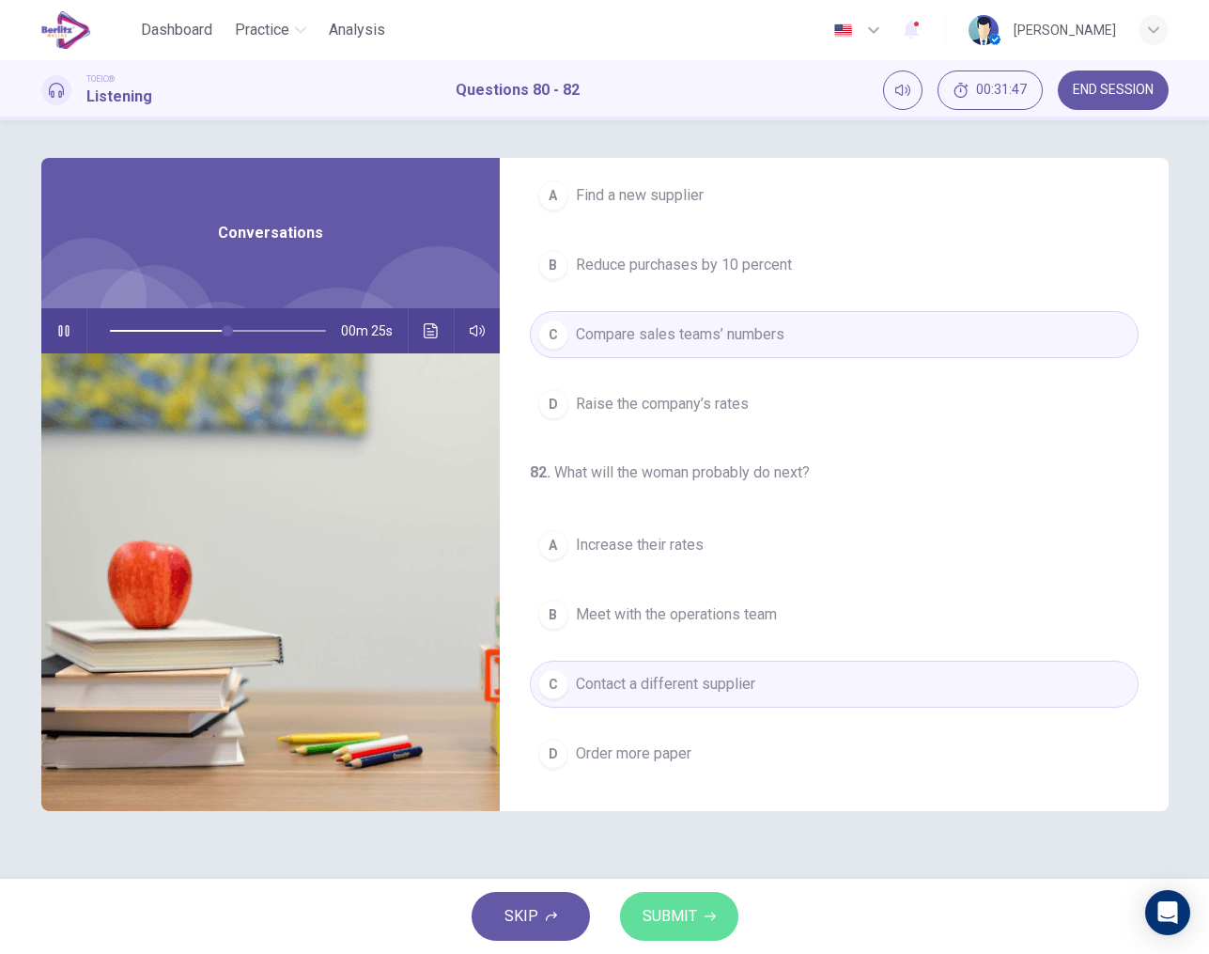
click at [671, 914] on span "SUBMIT" at bounding box center [670, 916] width 54 height 26
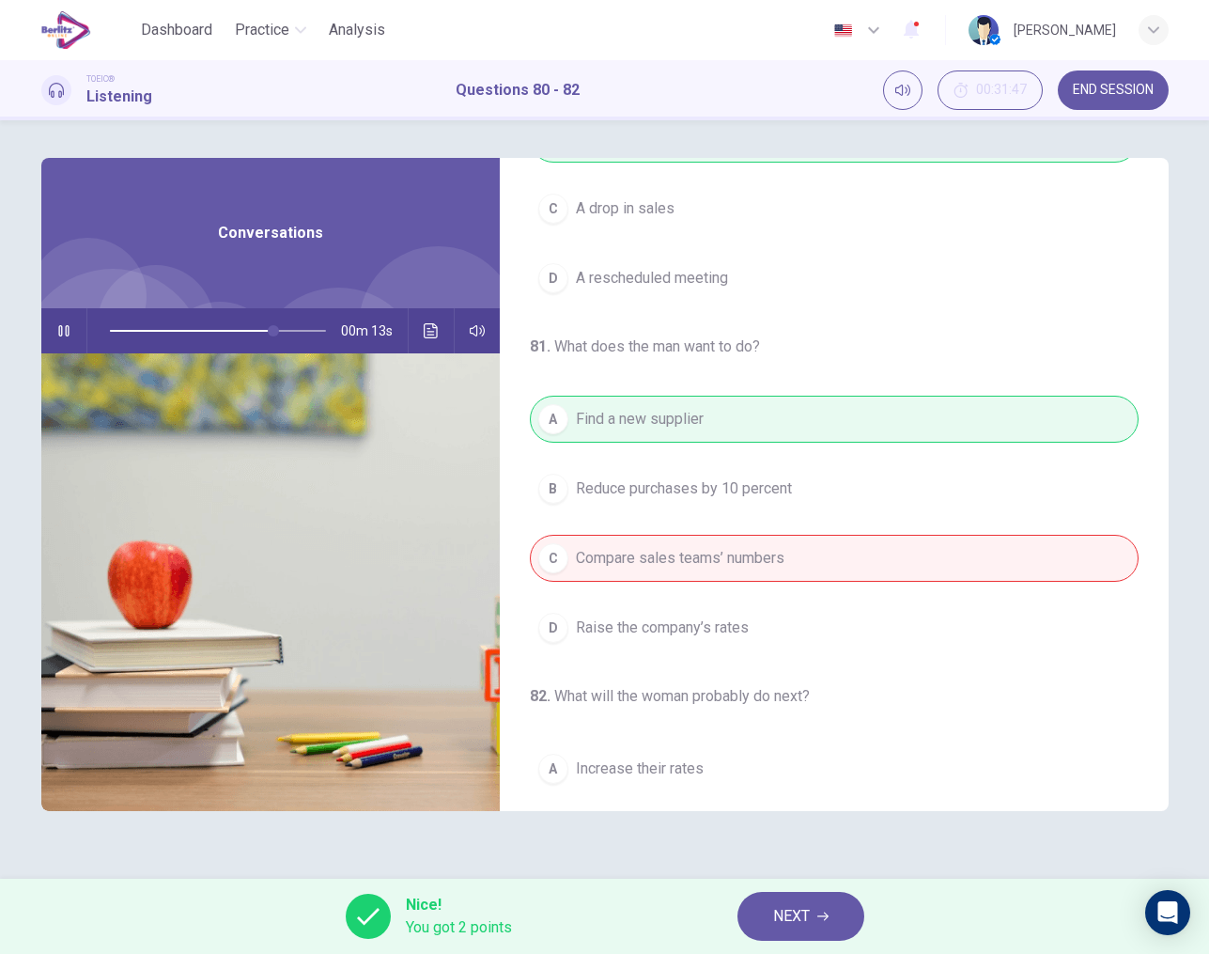
scroll to position [209, 0]
type input "**"
click at [810, 929] on button "NEXT" at bounding box center [801, 916] width 127 height 49
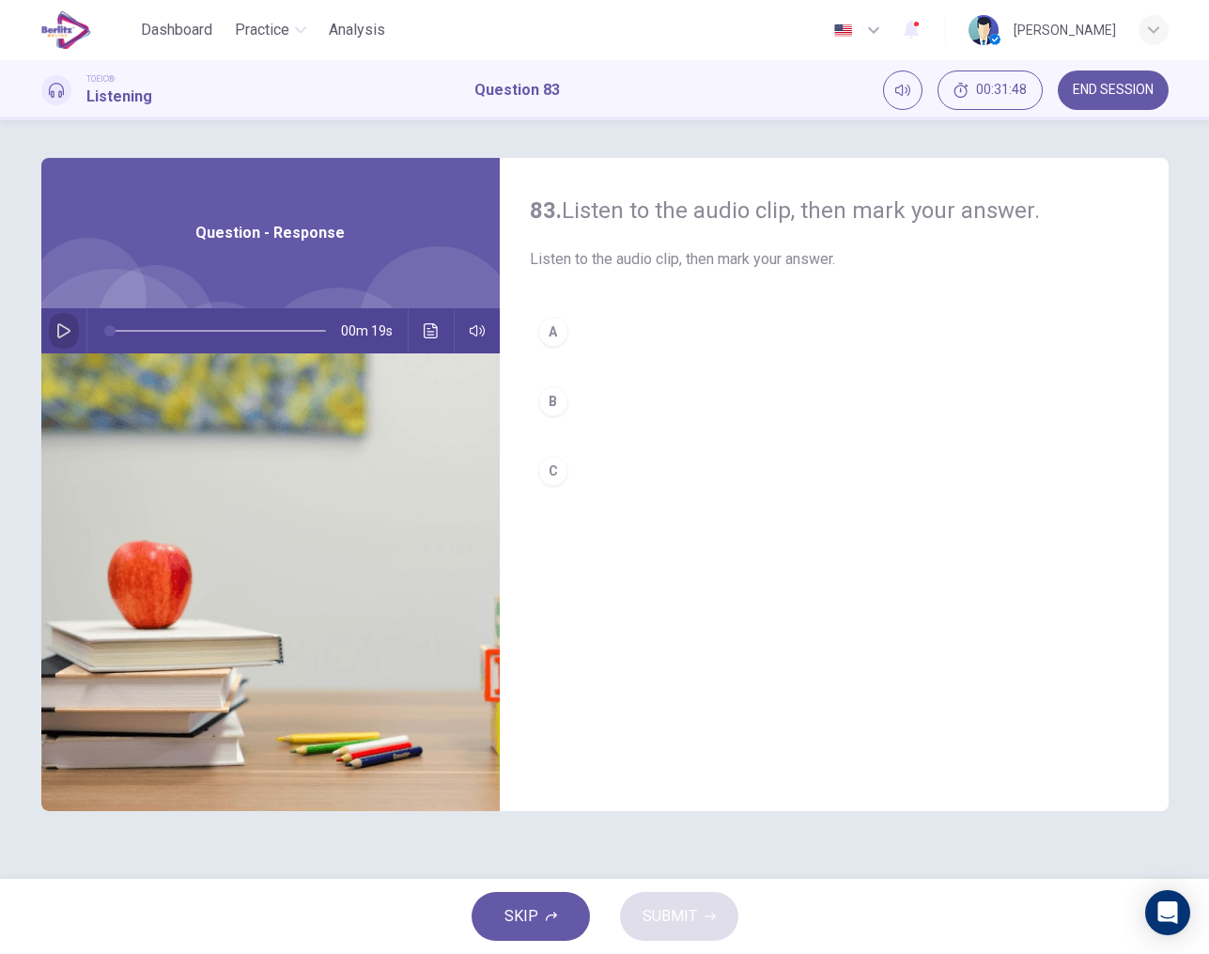
click at [62, 322] on button "button" at bounding box center [64, 330] width 30 height 45
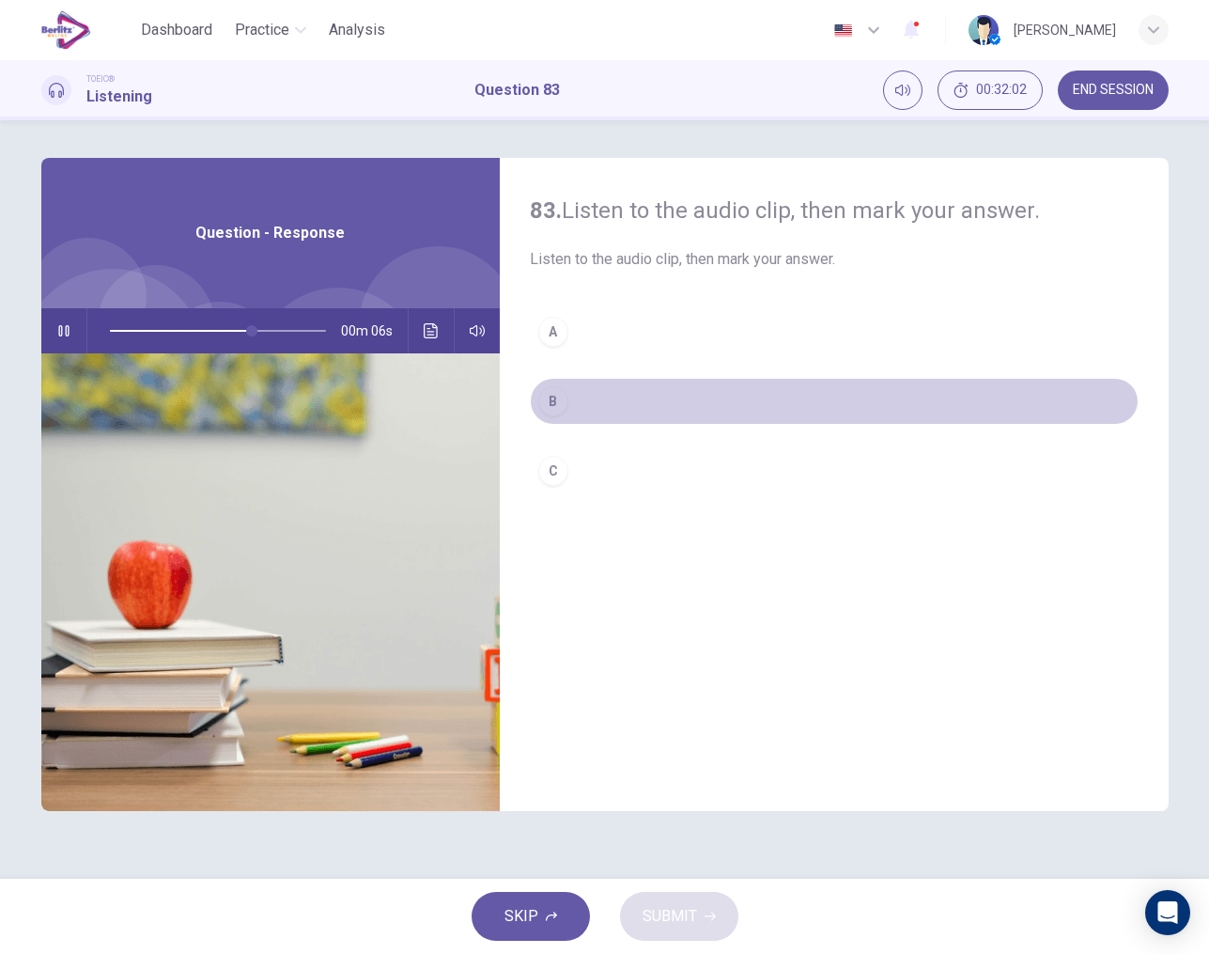
click at [552, 397] on div "B" at bounding box center [553, 401] width 30 height 30
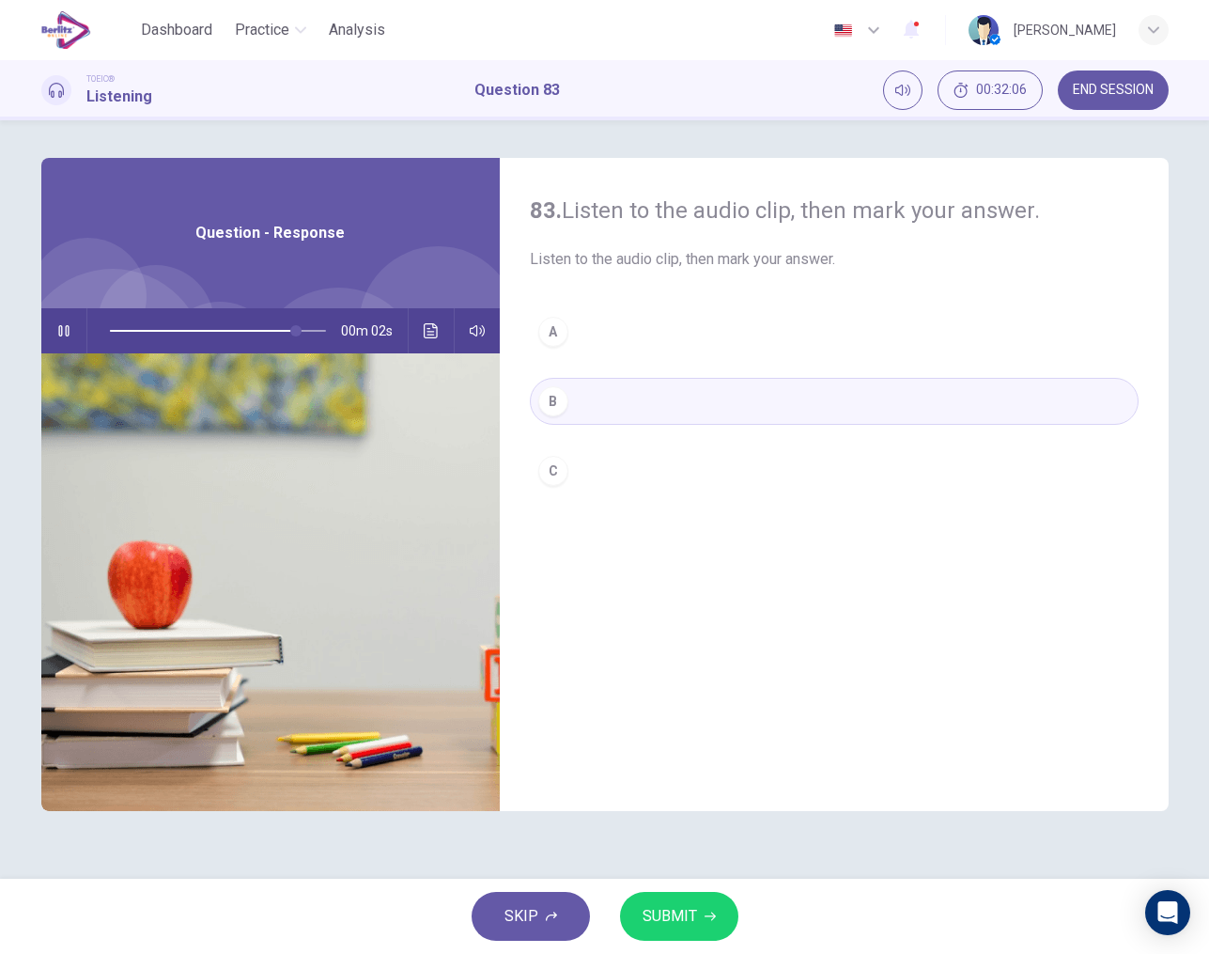
click at [682, 913] on span "SUBMIT" at bounding box center [670, 916] width 54 height 26
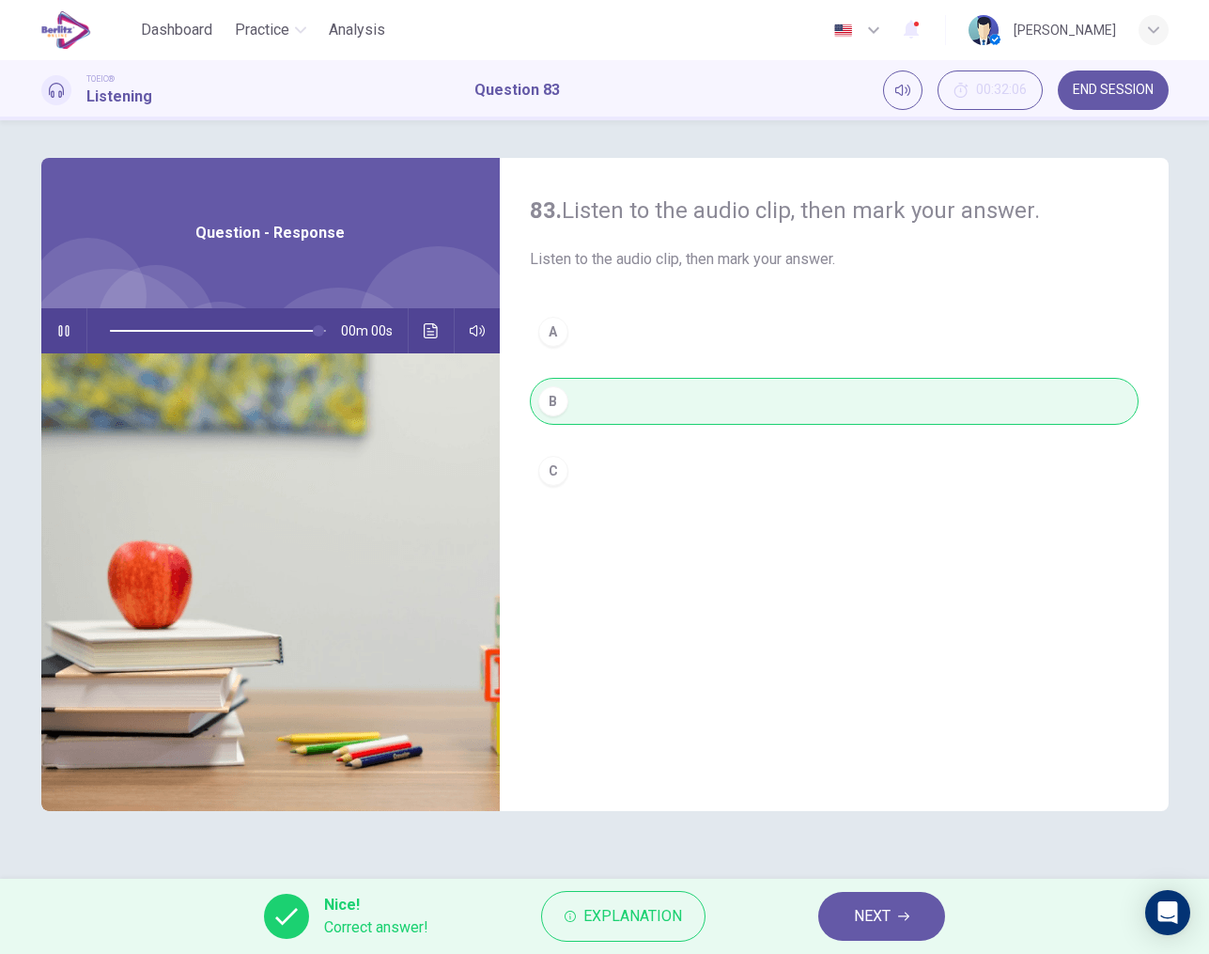
type input "*"
click at [1109, 91] on span "END SESSION" at bounding box center [1113, 90] width 81 height 15
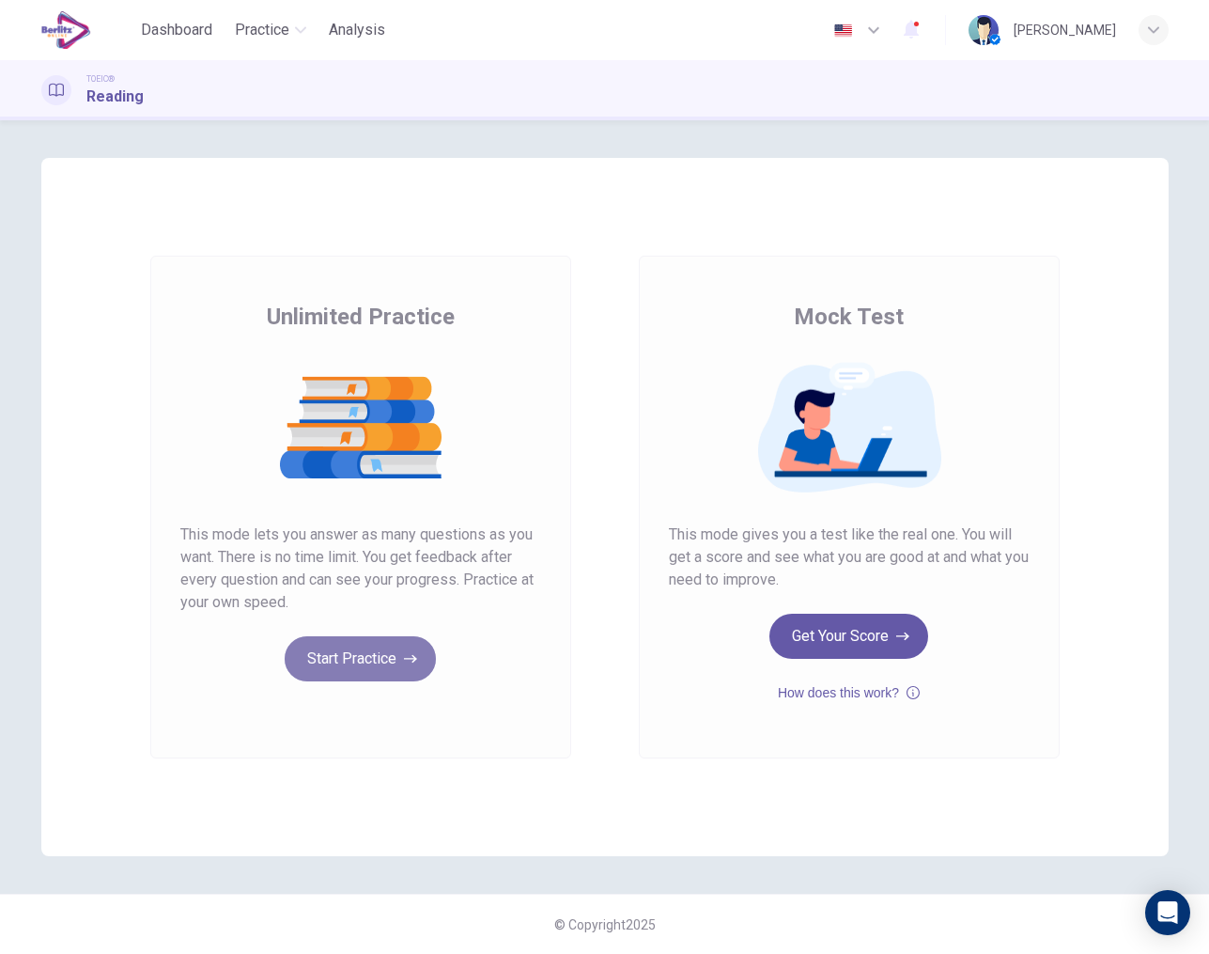
click at [366, 660] on button "Start Practice" at bounding box center [360, 658] width 151 height 45
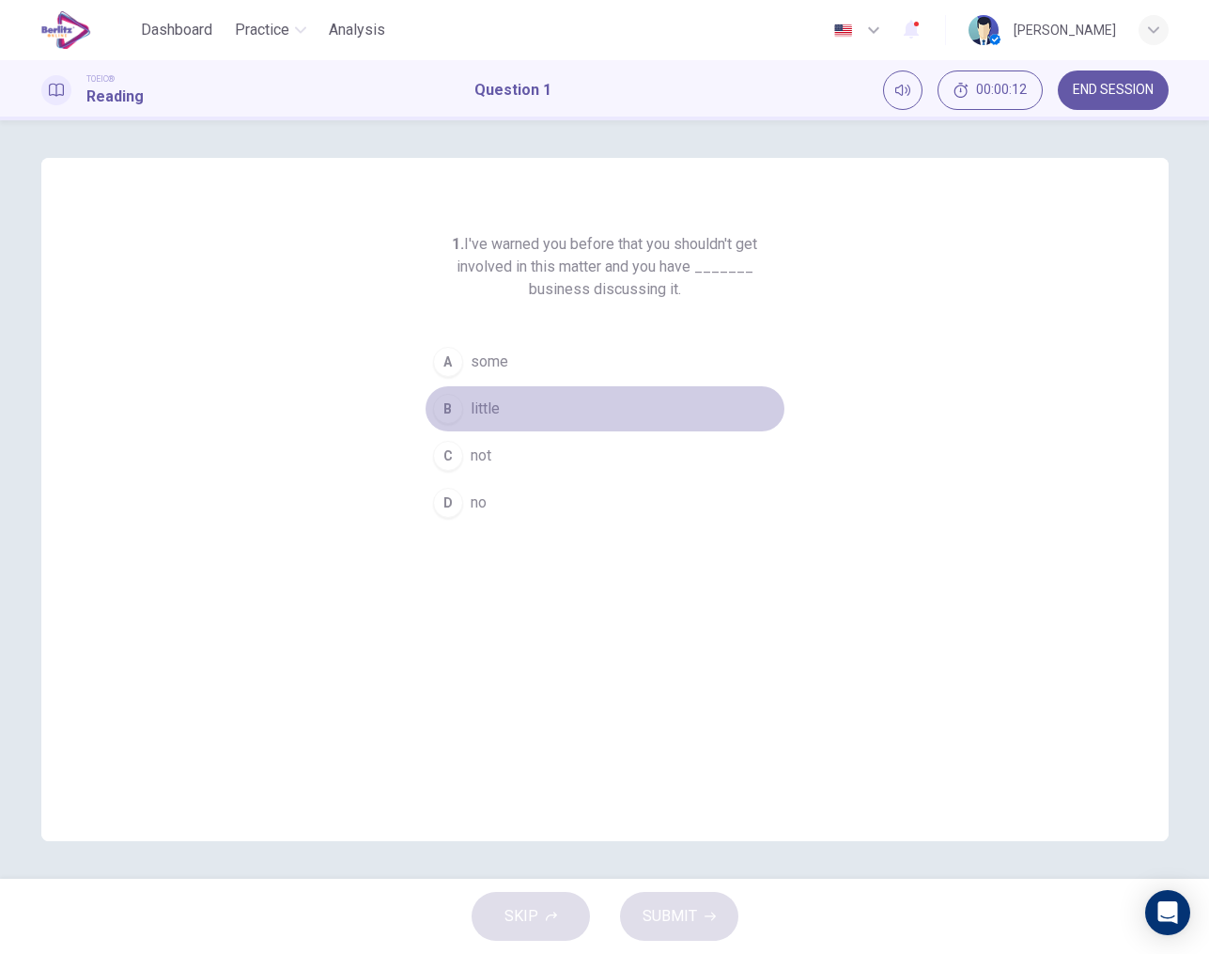
click at [443, 396] on div "B" at bounding box center [448, 409] width 30 height 30
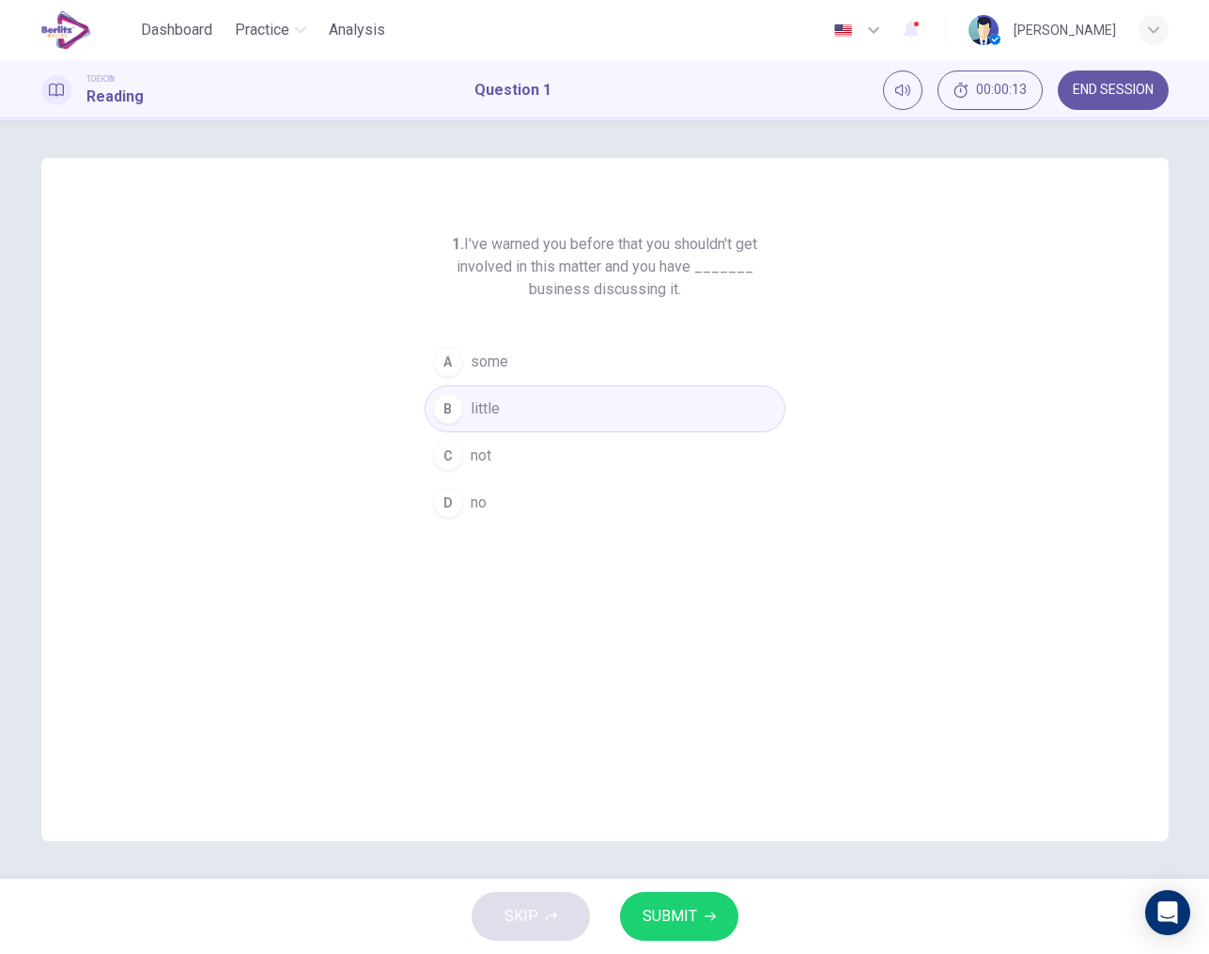
click at [451, 360] on div "A" at bounding box center [448, 362] width 30 height 30
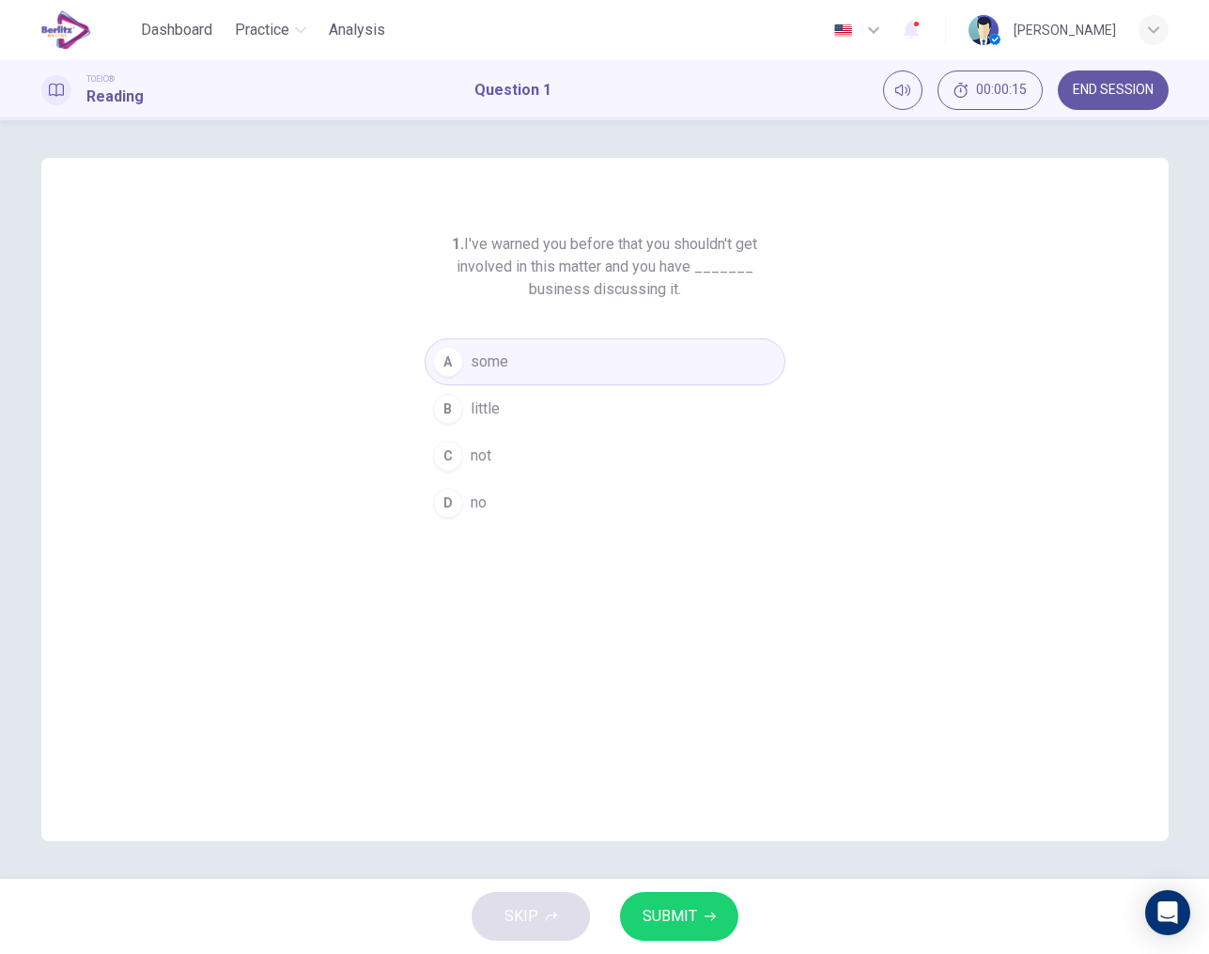
click at [678, 921] on span "SUBMIT" at bounding box center [670, 916] width 54 height 26
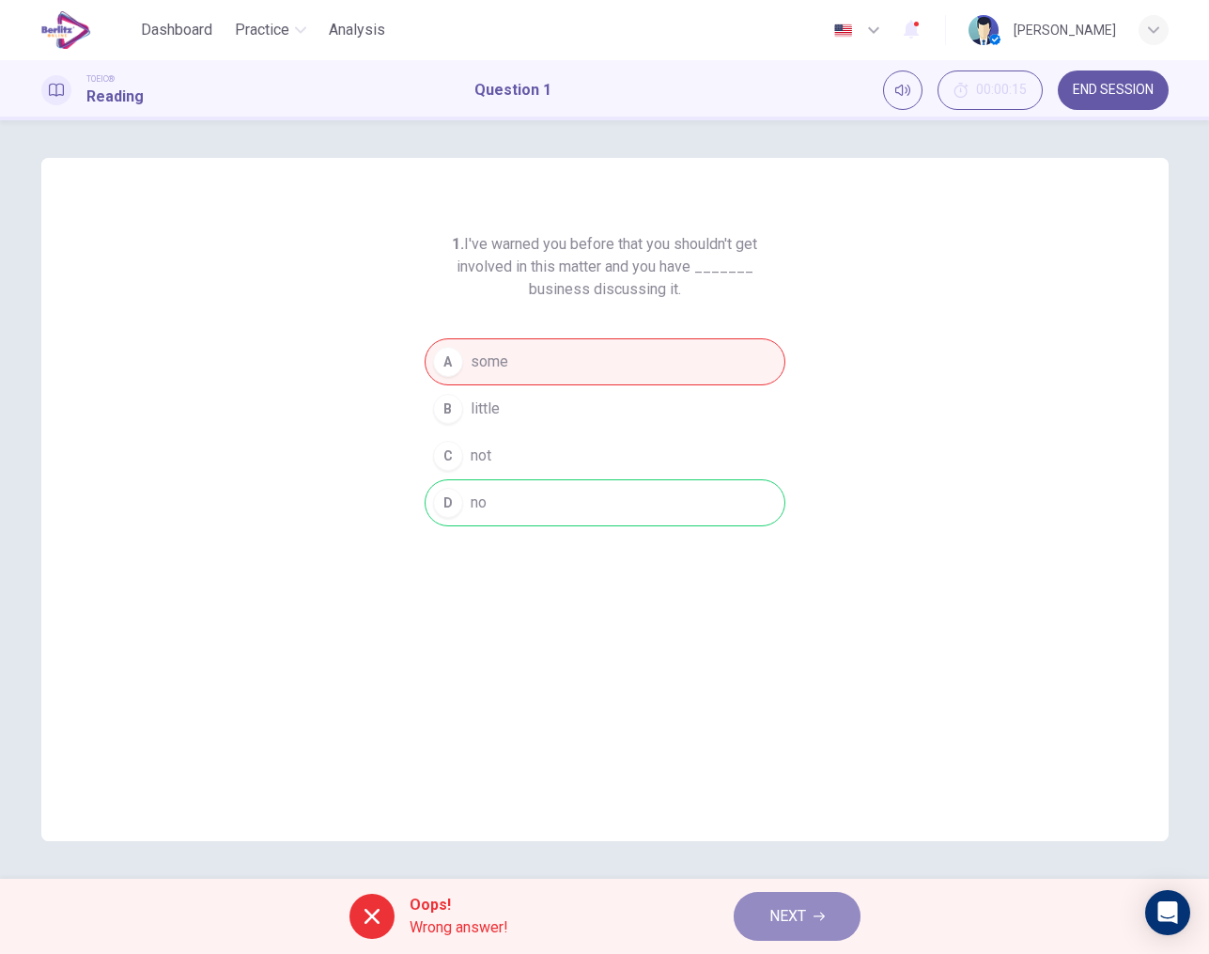
click at [786, 910] on span "NEXT" at bounding box center [788, 916] width 37 height 26
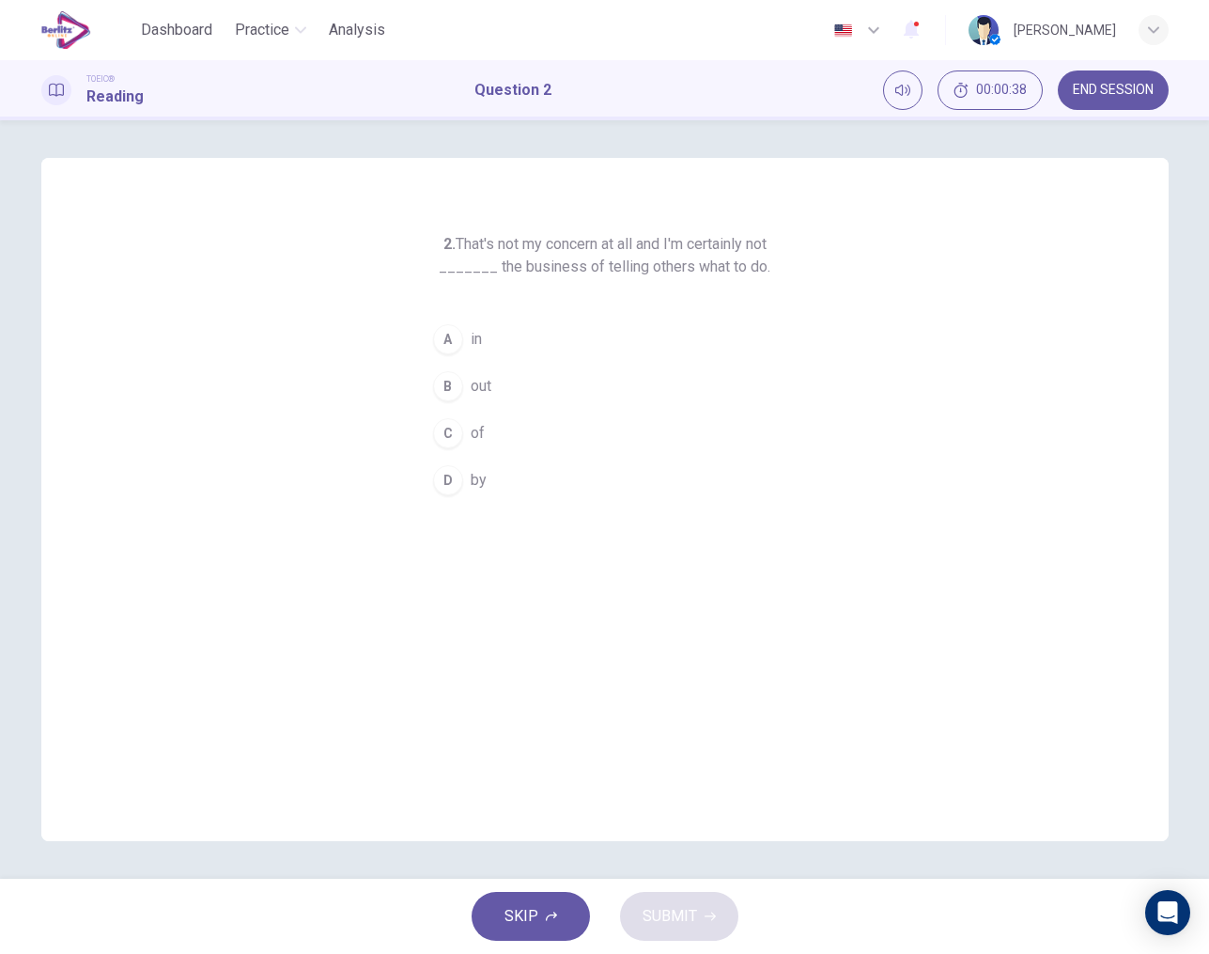
click at [450, 344] on div "A" at bounding box center [448, 339] width 30 height 30
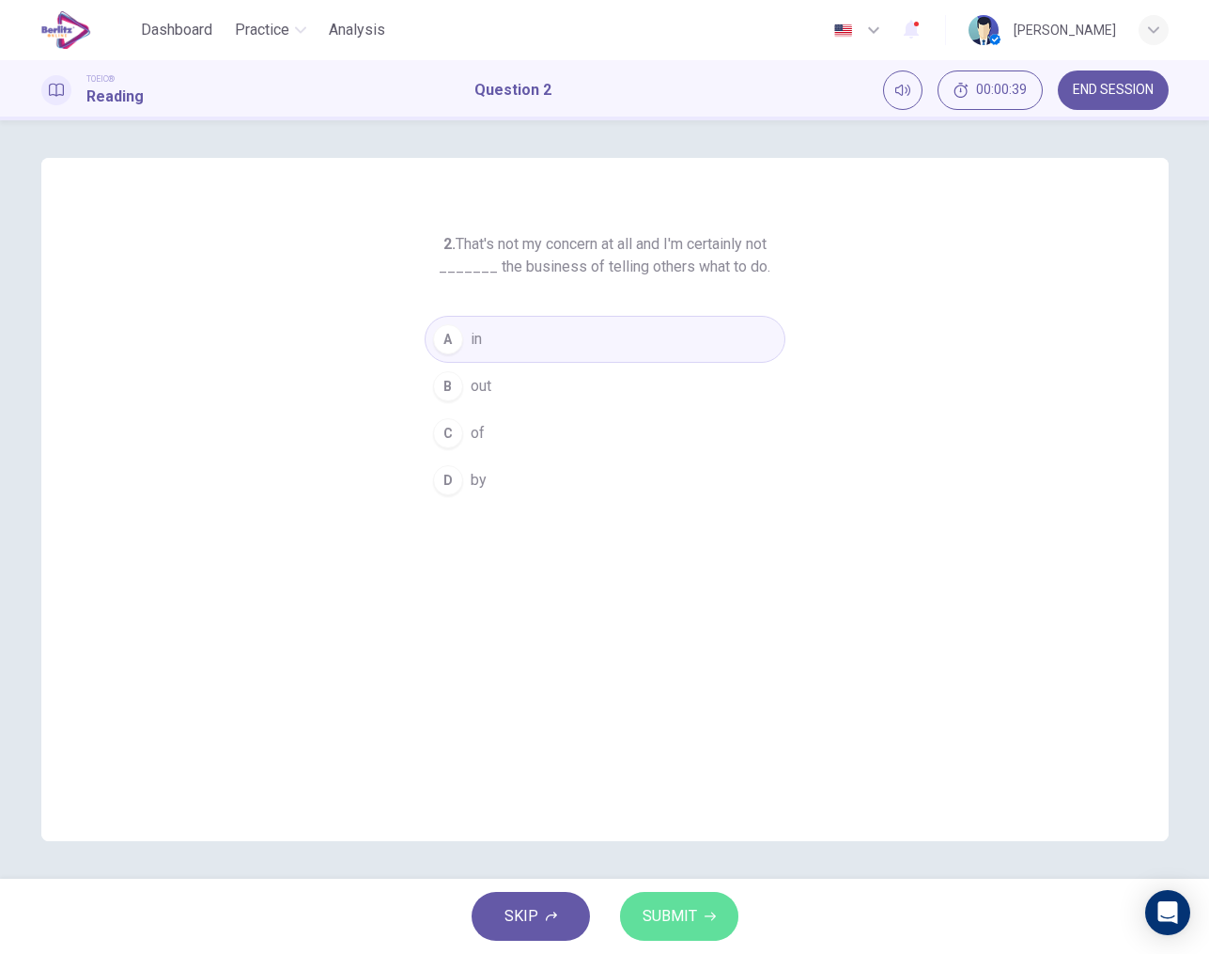
click at [671, 914] on span "SUBMIT" at bounding box center [670, 916] width 54 height 26
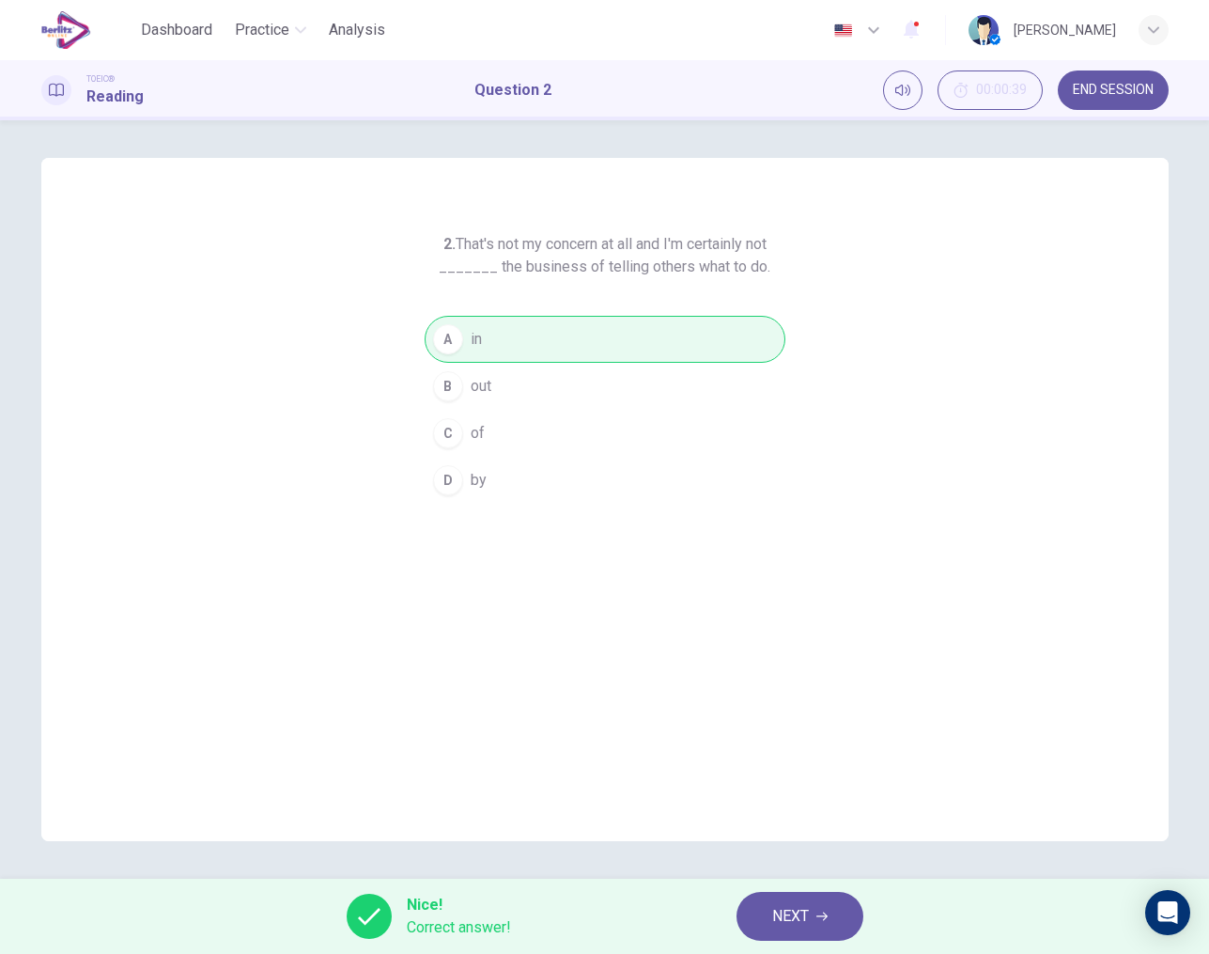
click at [799, 918] on span "NEXT" at bounding box center [790, 916] width 37 height 26
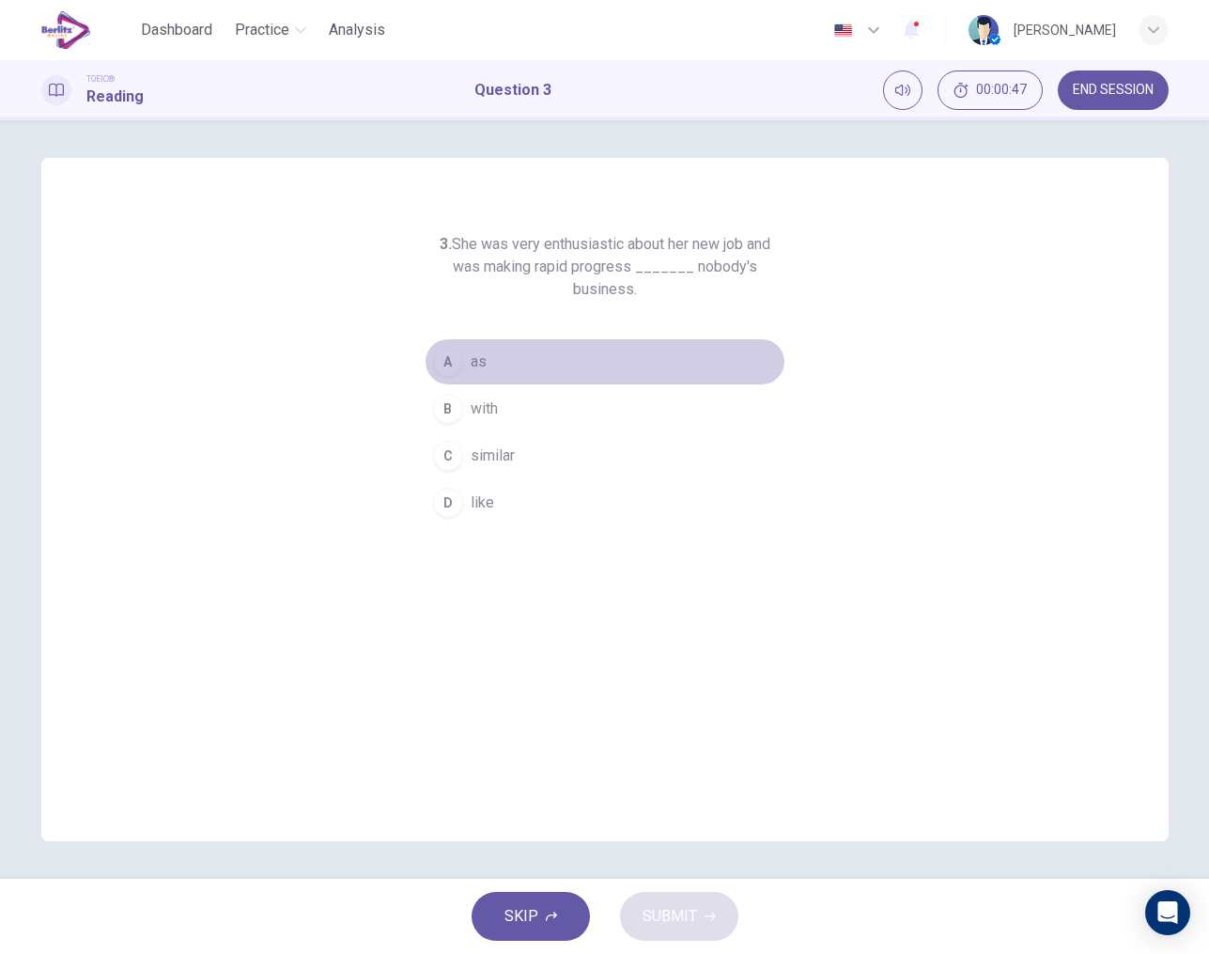
click at [445, 361] on div "A" at bounding box center [448, 362] width 30 height 30
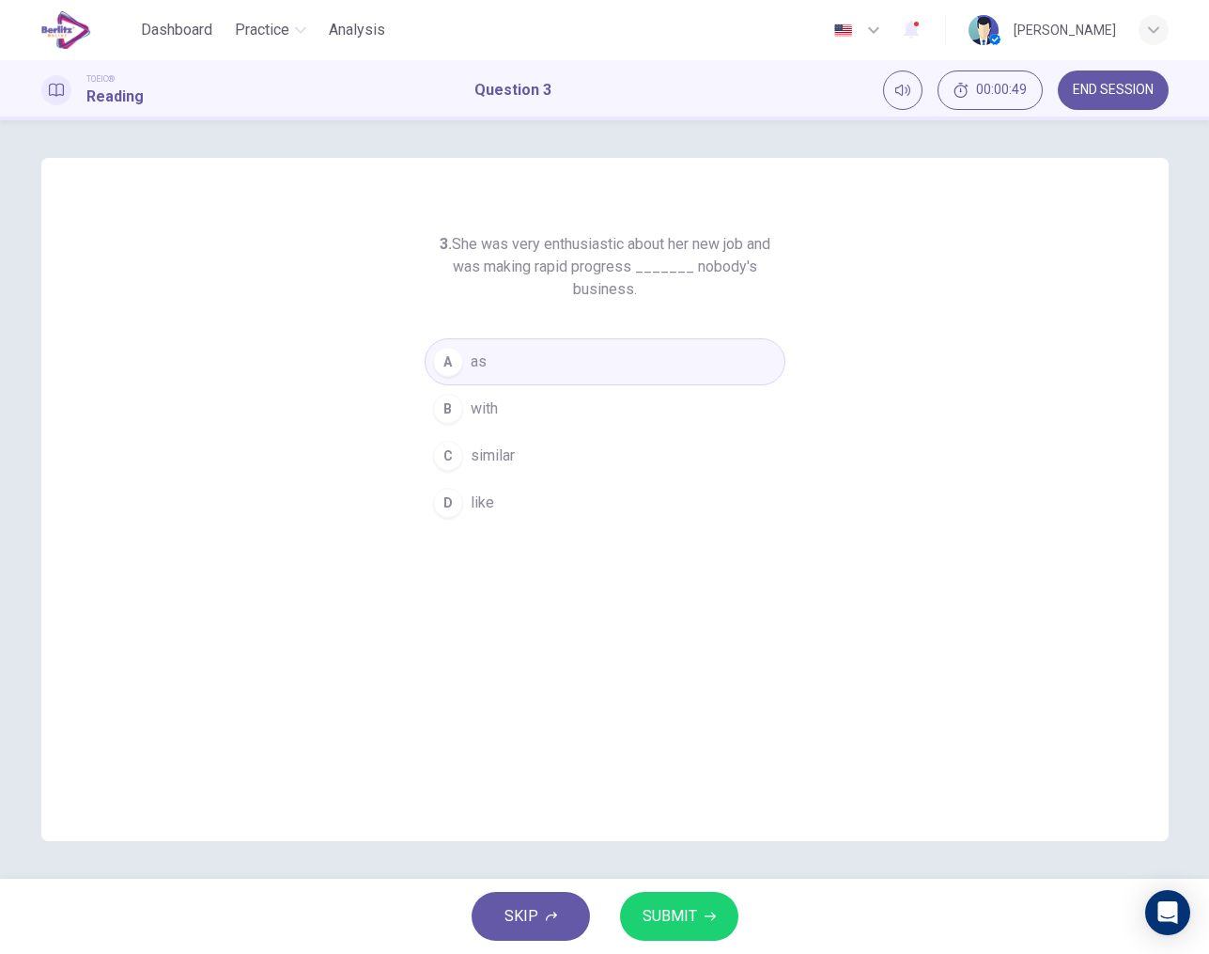
click at [688, 902] on button "SUBMIT" at bounding box center [679, 916] width 118 height 49
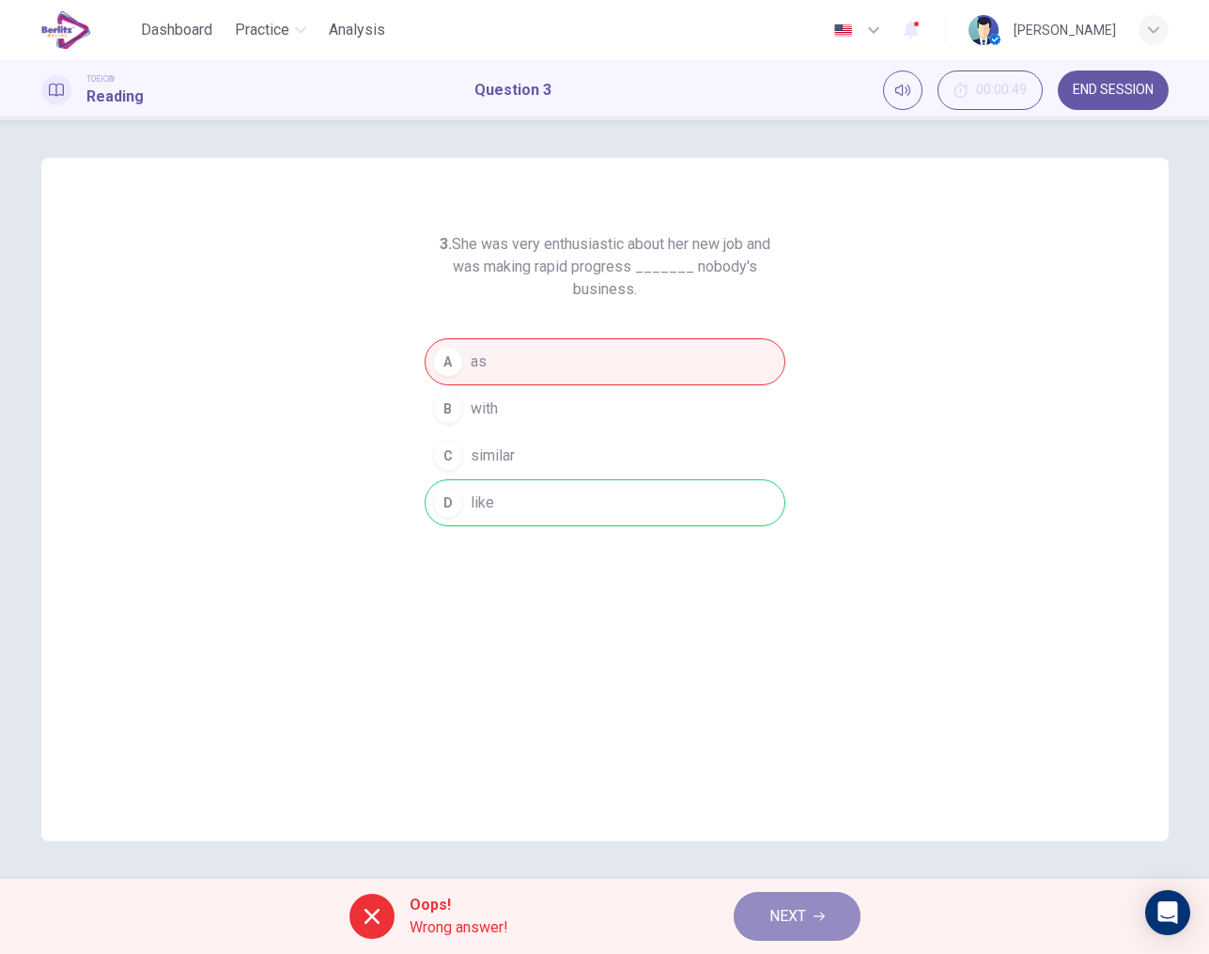
click at [788, 912] on span "NEXT" at bounding box center [788, 916] width 37 height 26
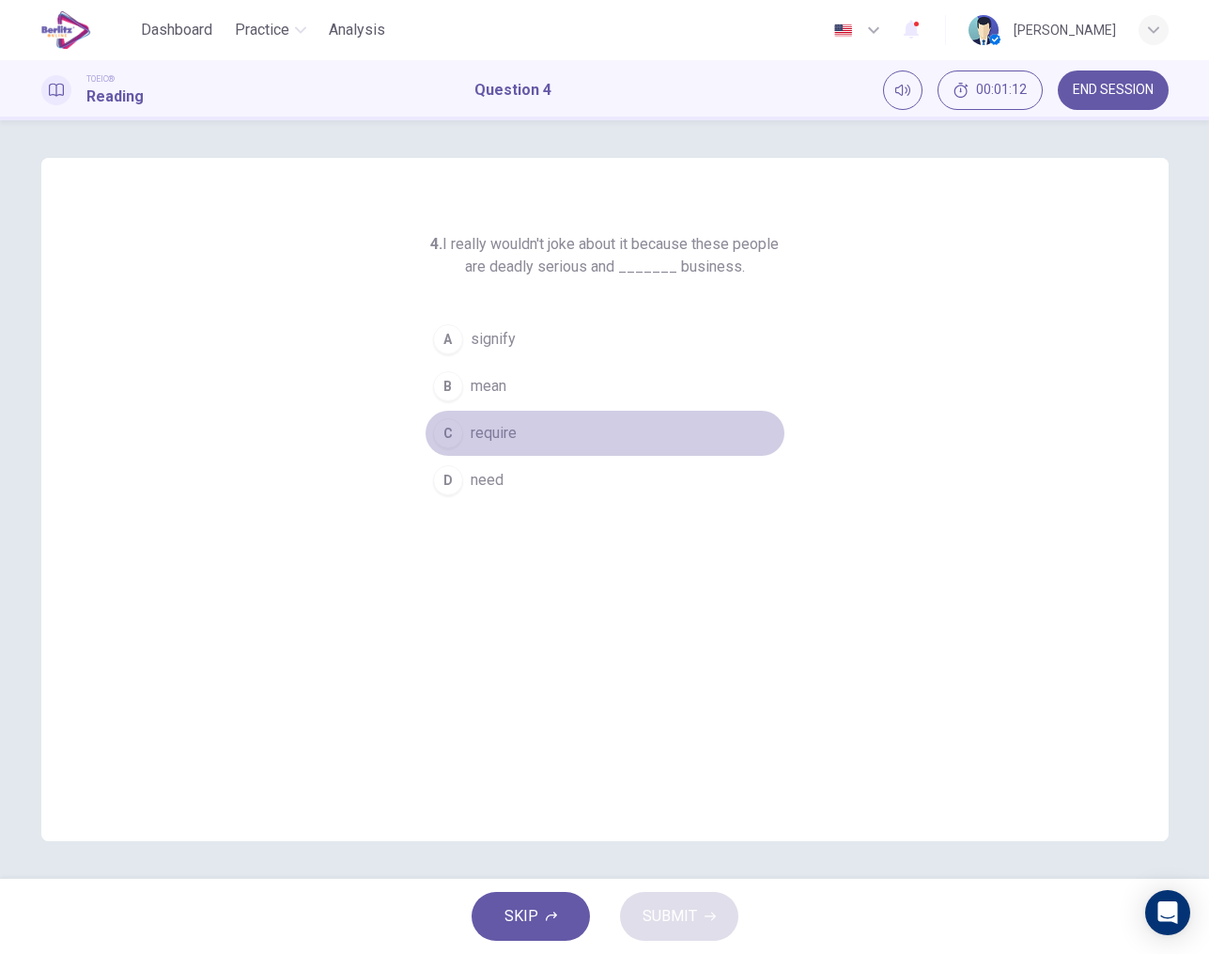
click at [451, 431] on div "C" at bounding box center [448, 433] width 30 height 30
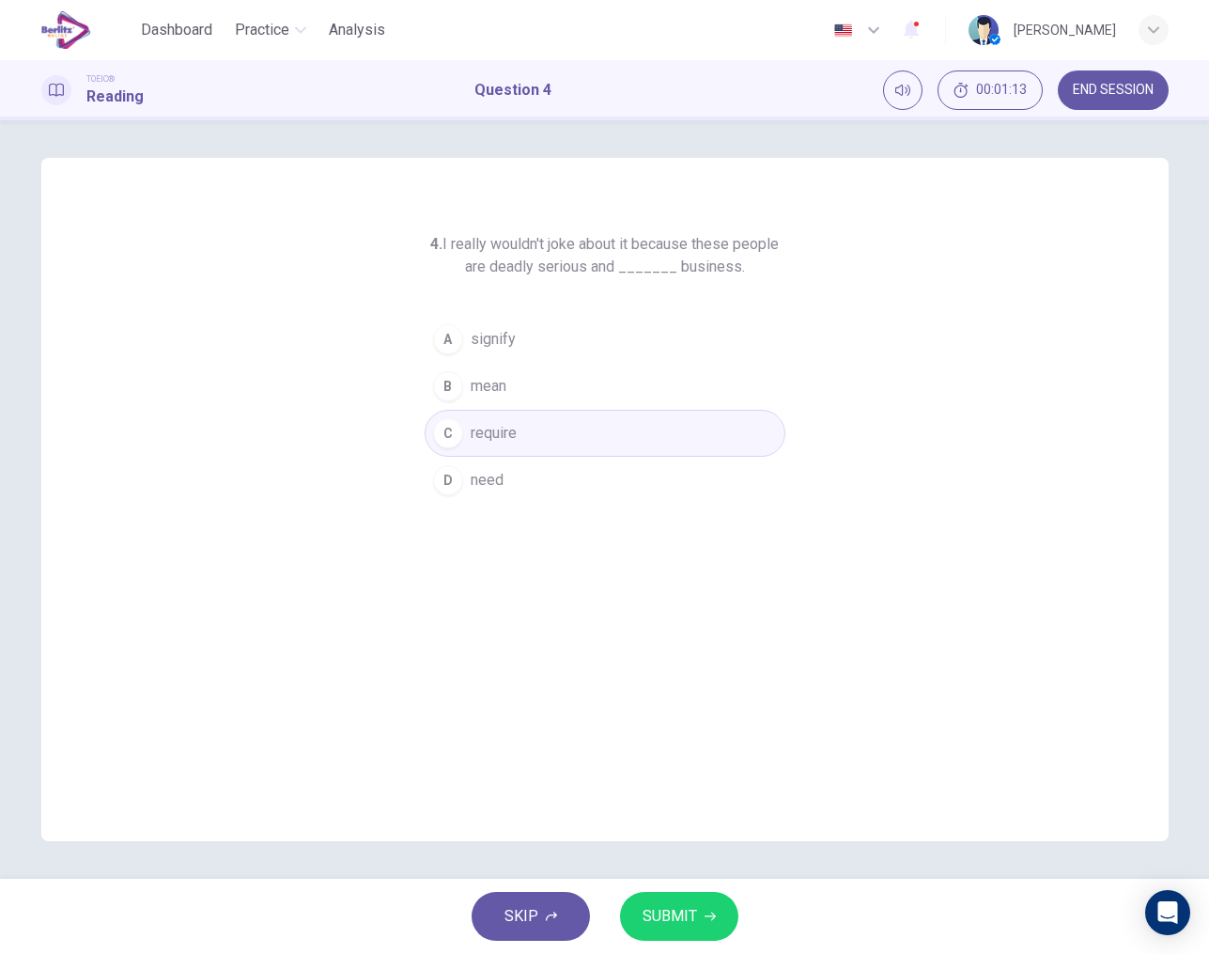
click at [686, 900] on button "SUBMIT" at bounding box center [679, 916] width 118 height 49
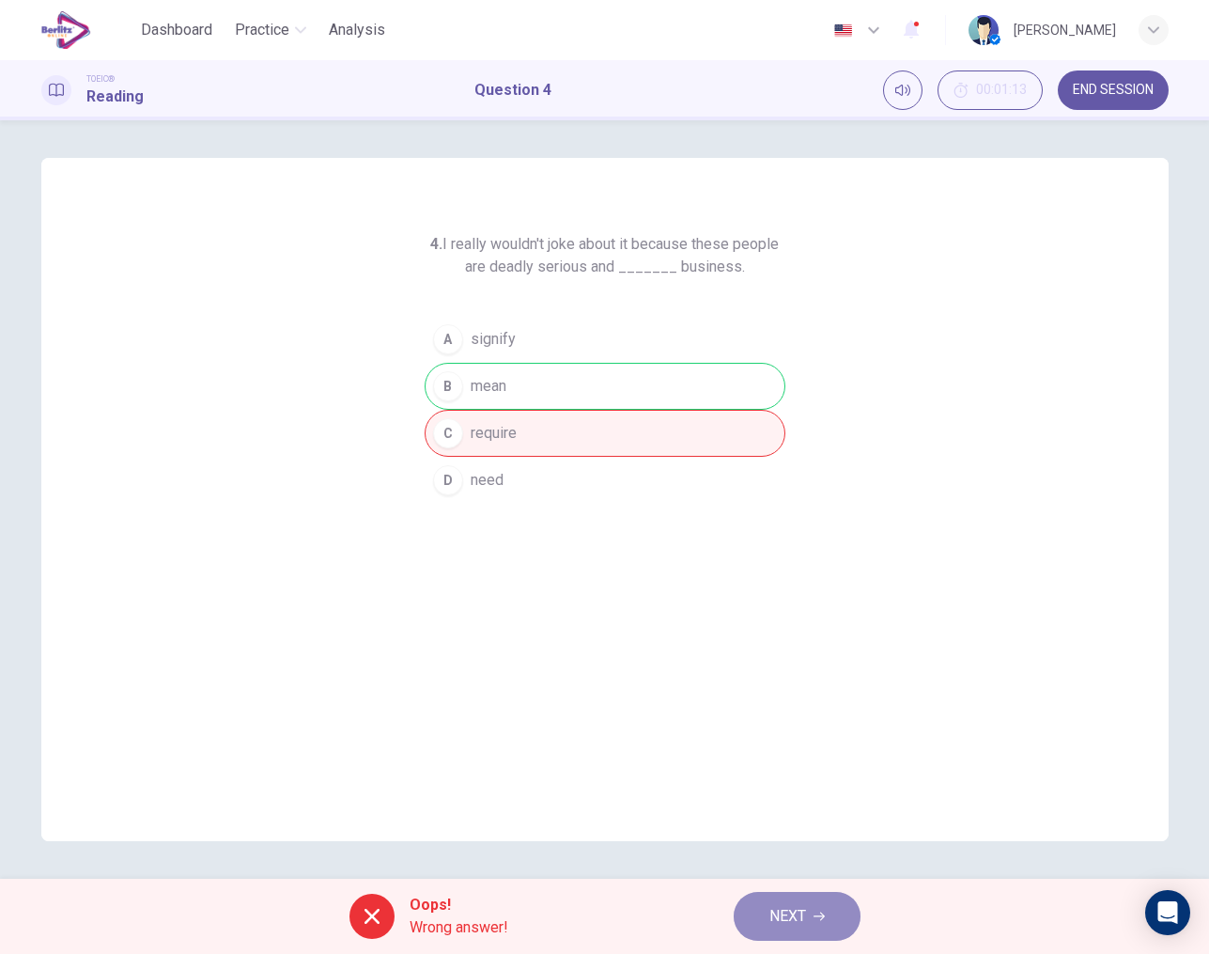
click at [766, 912] on button "NEXT" at bounding box center [797, 916] width 127 height 49
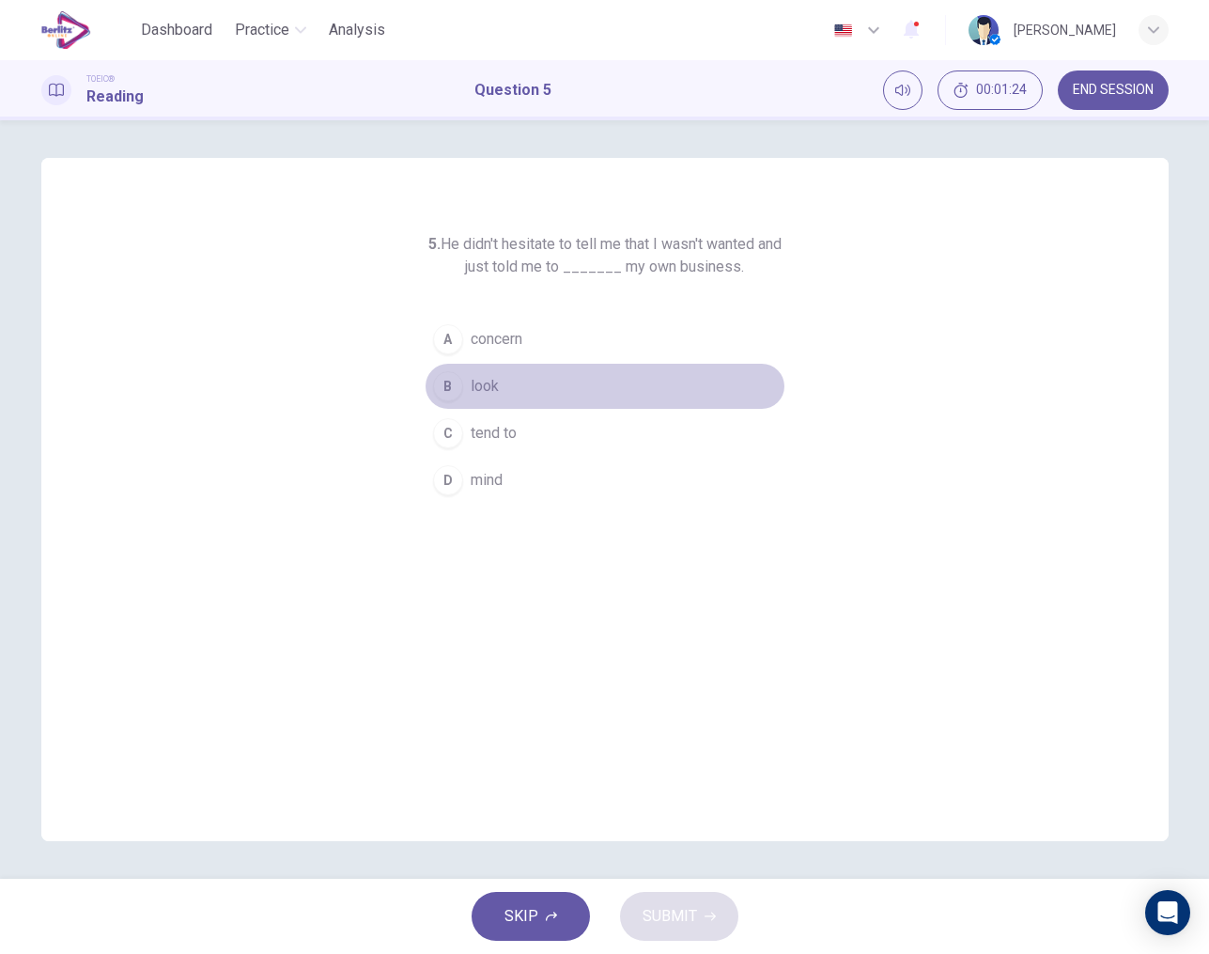
click at [460, 395] on button "B look" at bounding box center [605, 386] width 361 height 47
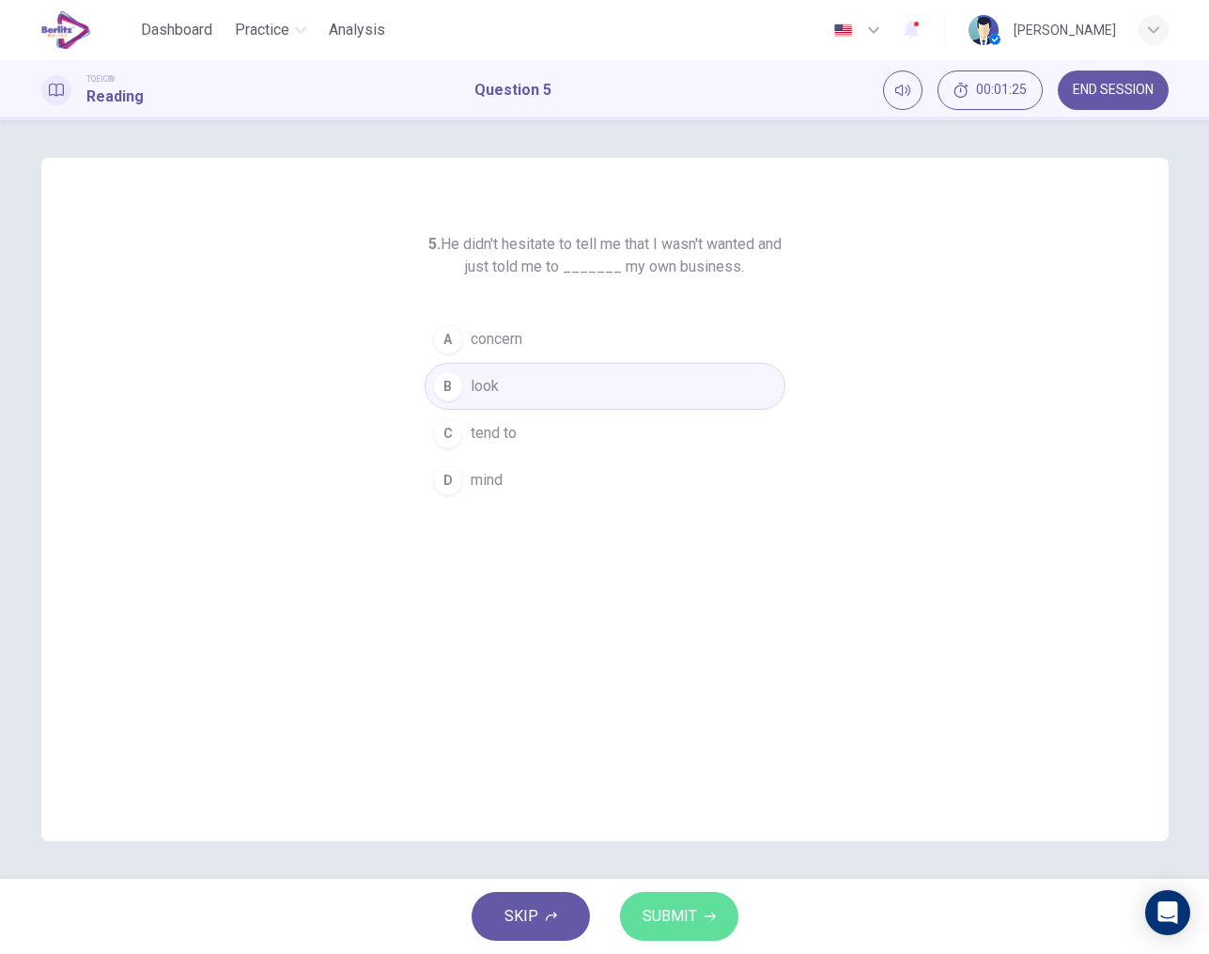
click at [665, 906] on span "SUBMIT" at bounding box center [670, 916] width 54 height 26
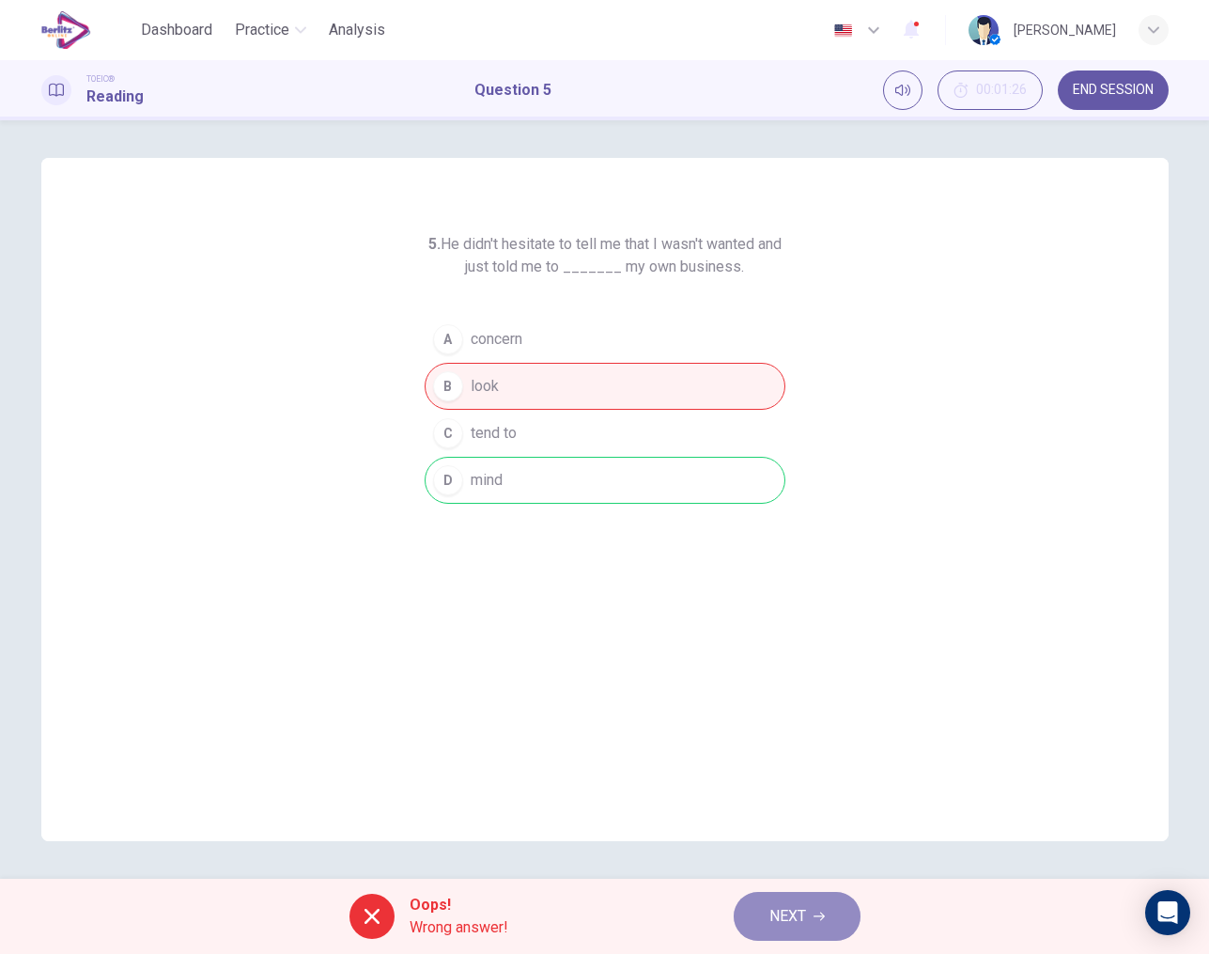
click at [750, 907] on button "NEXT" at bounding box center [797, 916] width 127 height 49
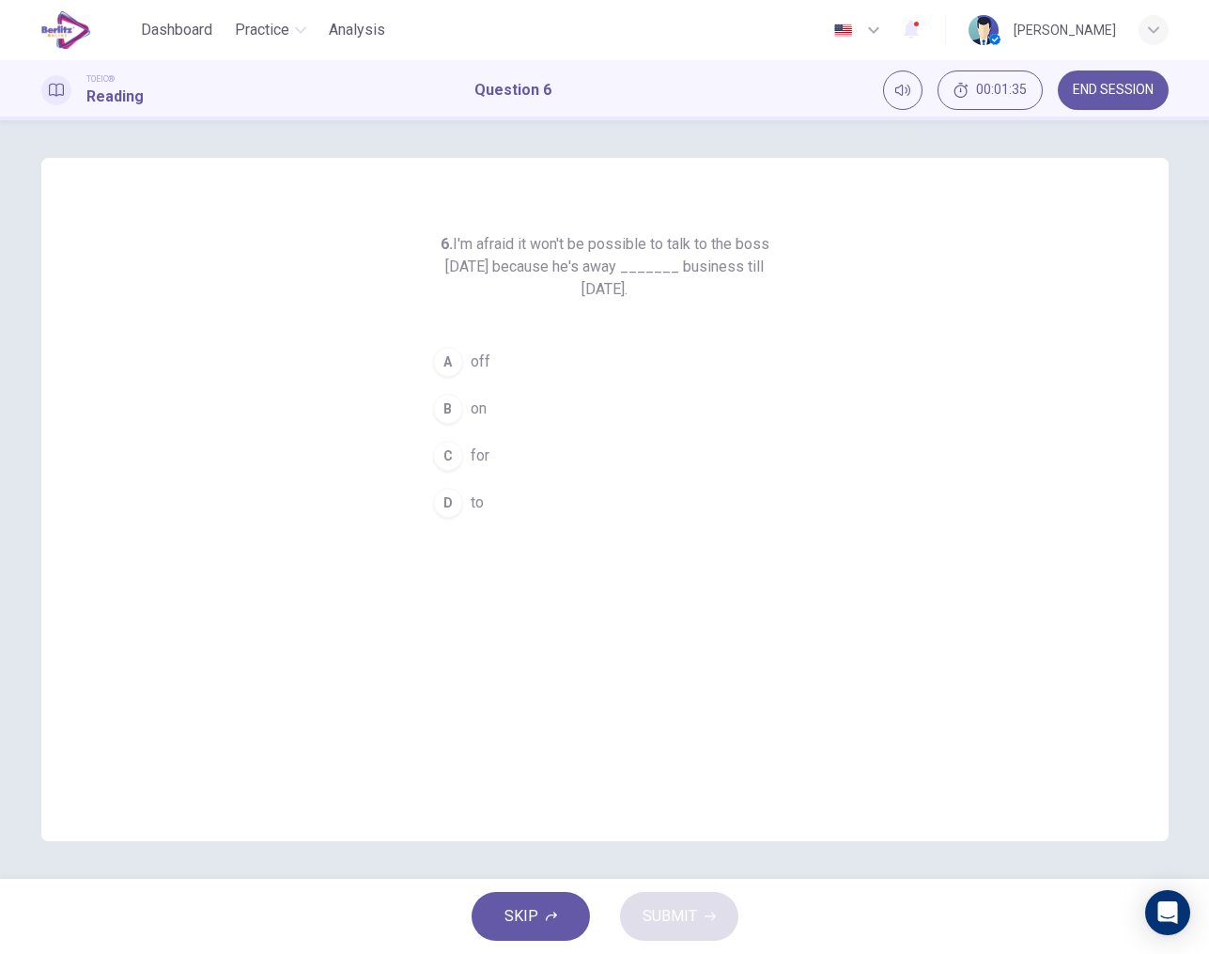
click at [451, 360] on div "A" at bounding box center [448, 362] width 30 height 30
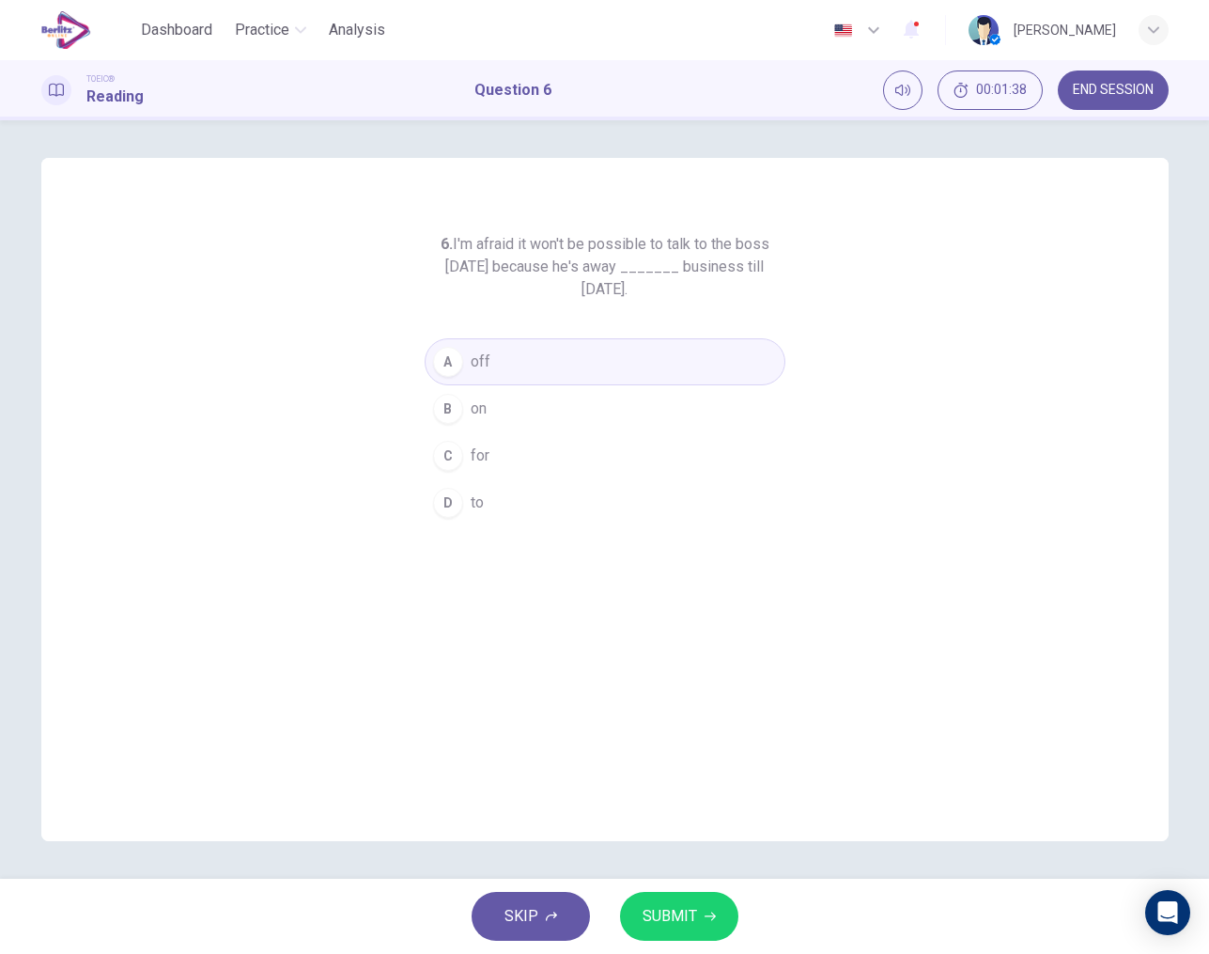
click at [676, 919] on span "SUBMIT" at bounding box center [670, 916] width 54 height 26
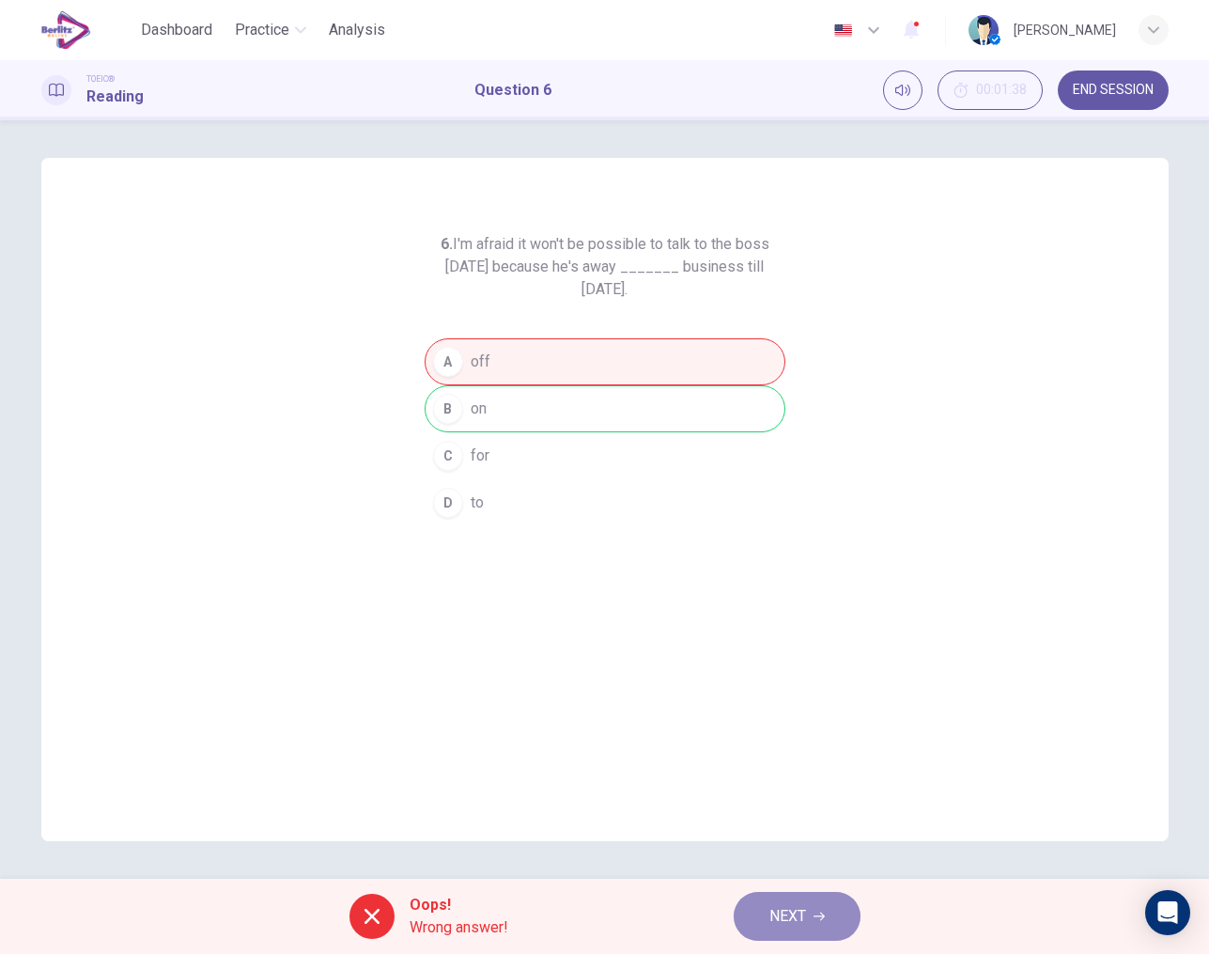
click at [786, 915] on span "NEXT" at bounding box center [788, 916] width 37 height 26
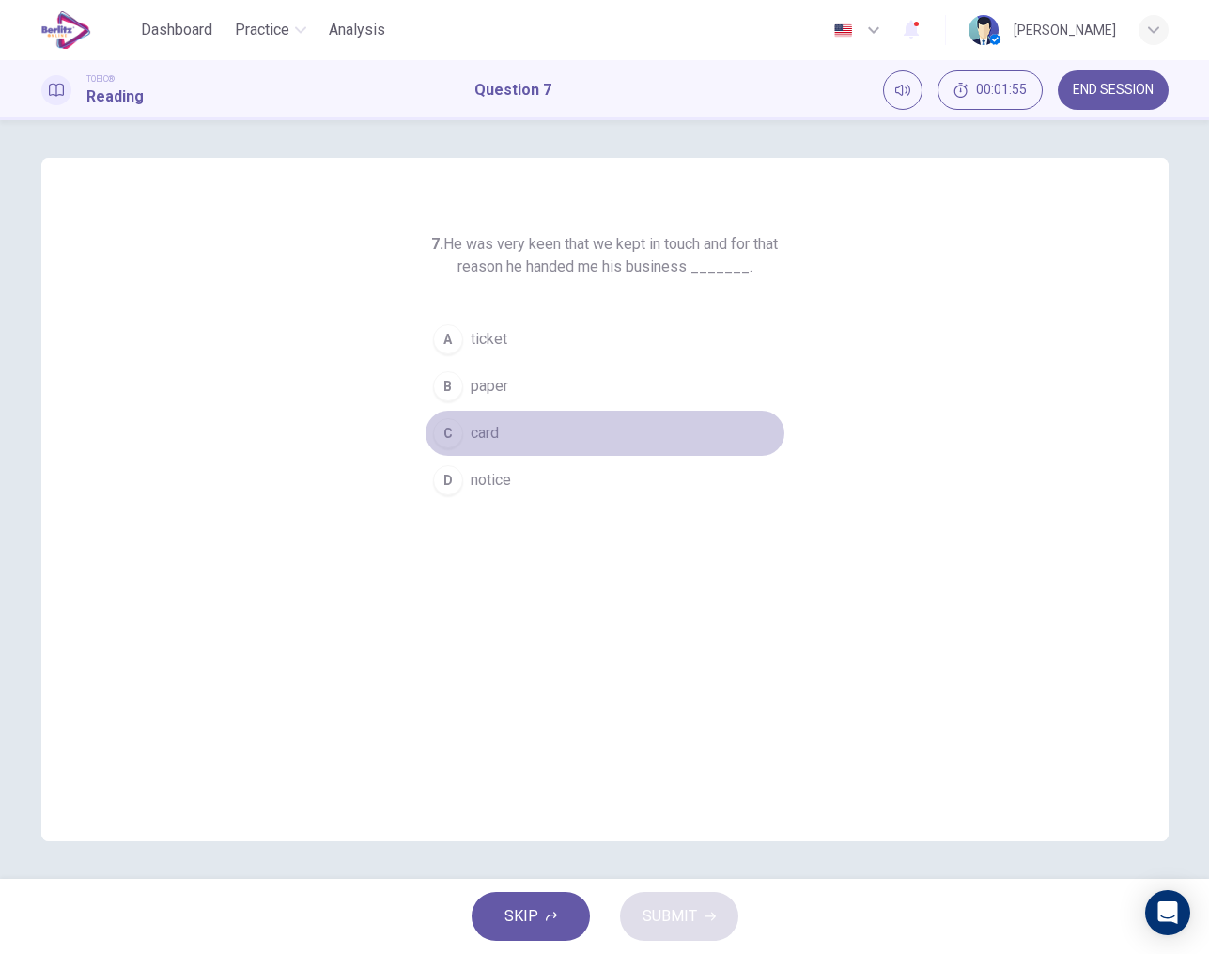
click at [449, 422] on div "C" at bounding box center [448, 433] width 30 height 30
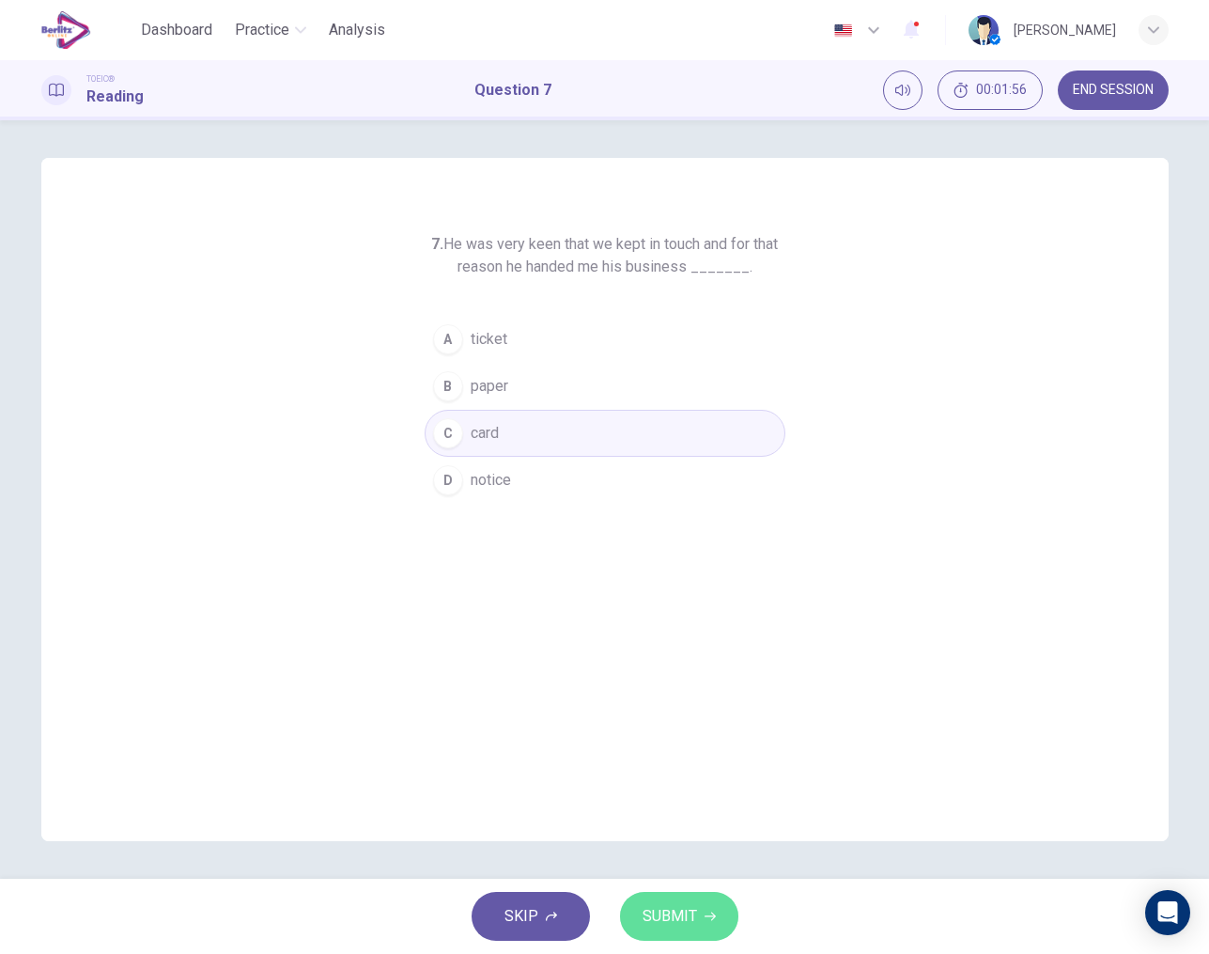
click at [689, 916] on span "SUBMIT" at bounding box center [670, 916] width 54 height 26
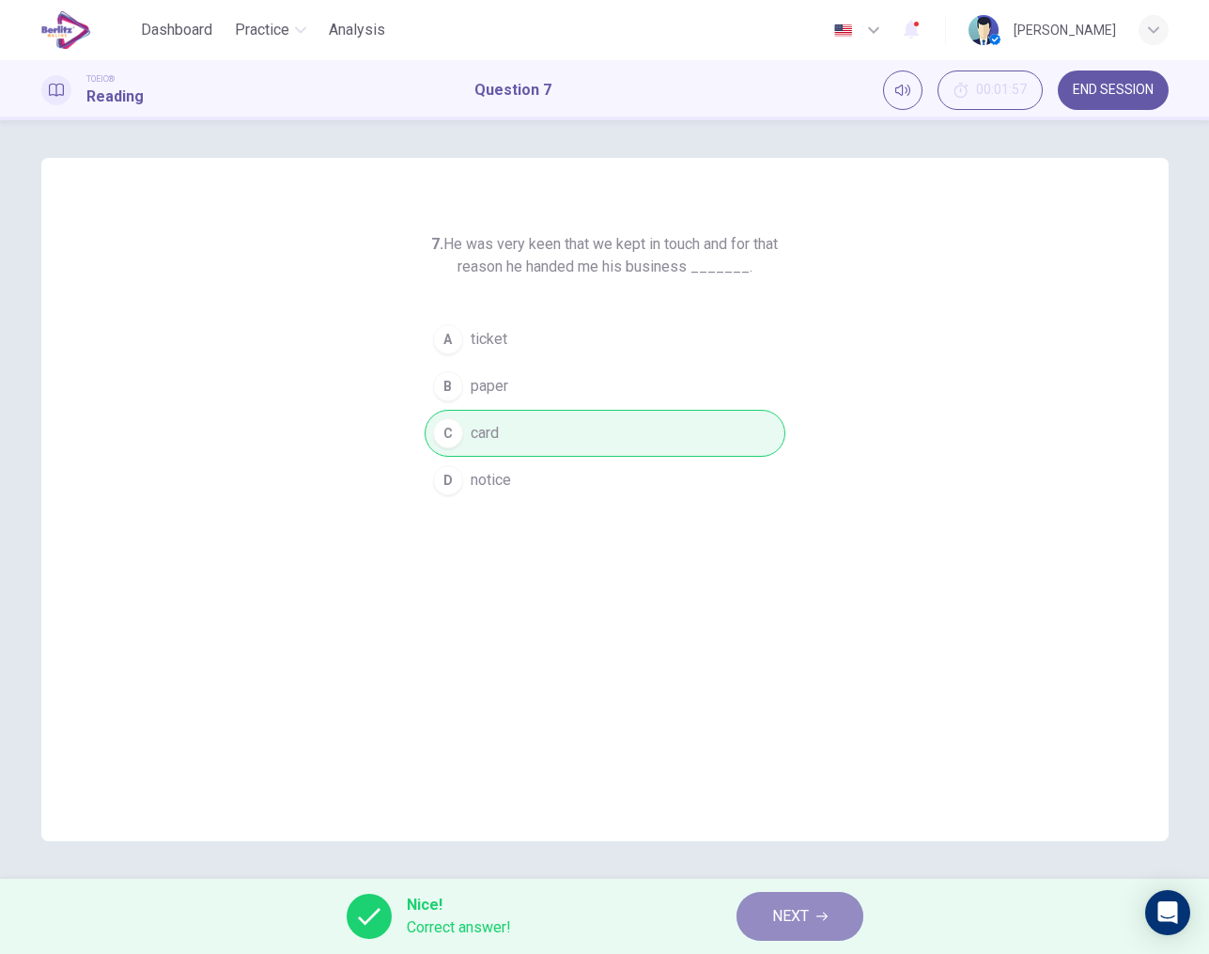
click at [789, 910] on span "NEXT" at bounding box center [790, 916] width 37 height 26
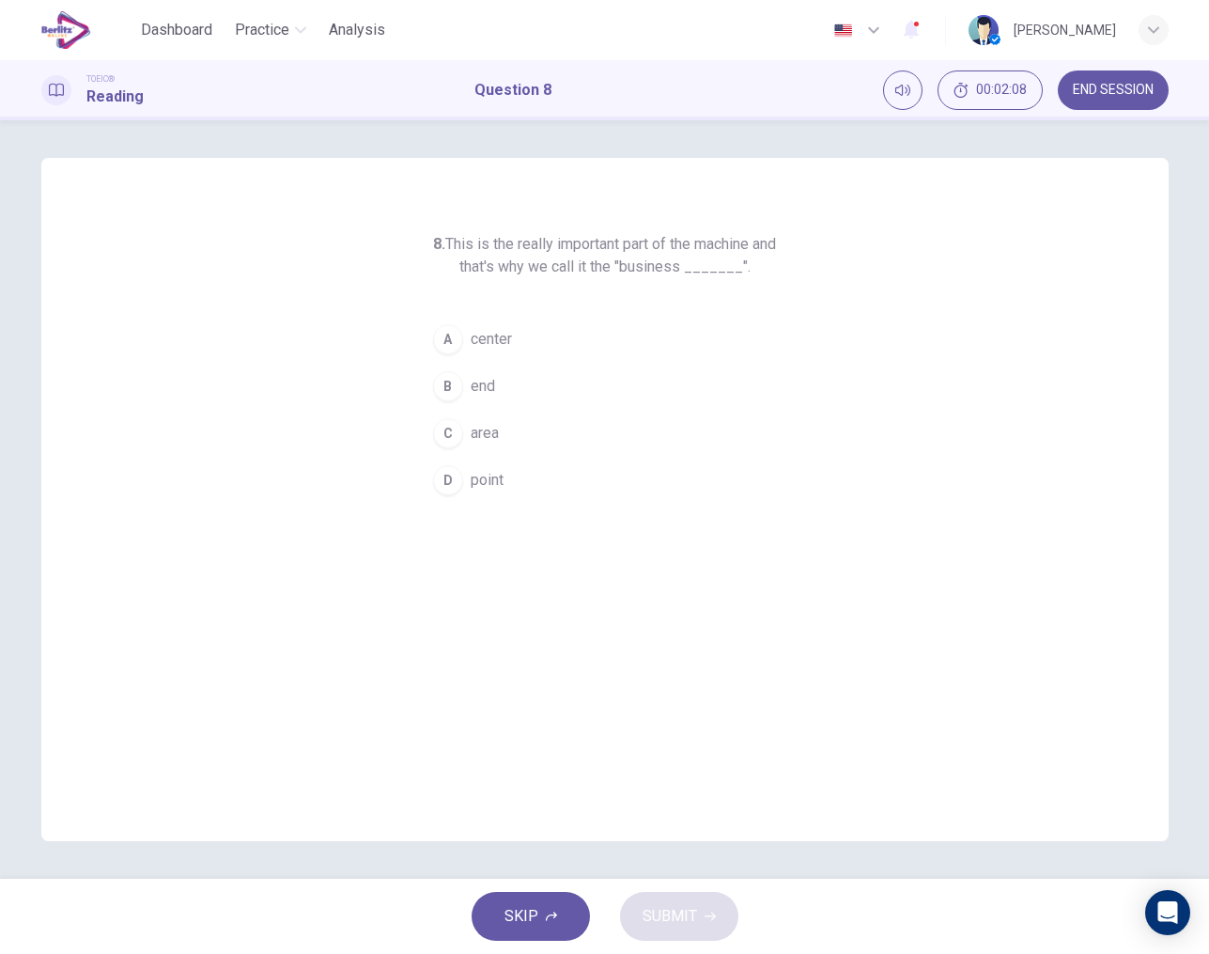
click at [455, 479] on div "D" at bounding box center [448, 480] width 30 height 30
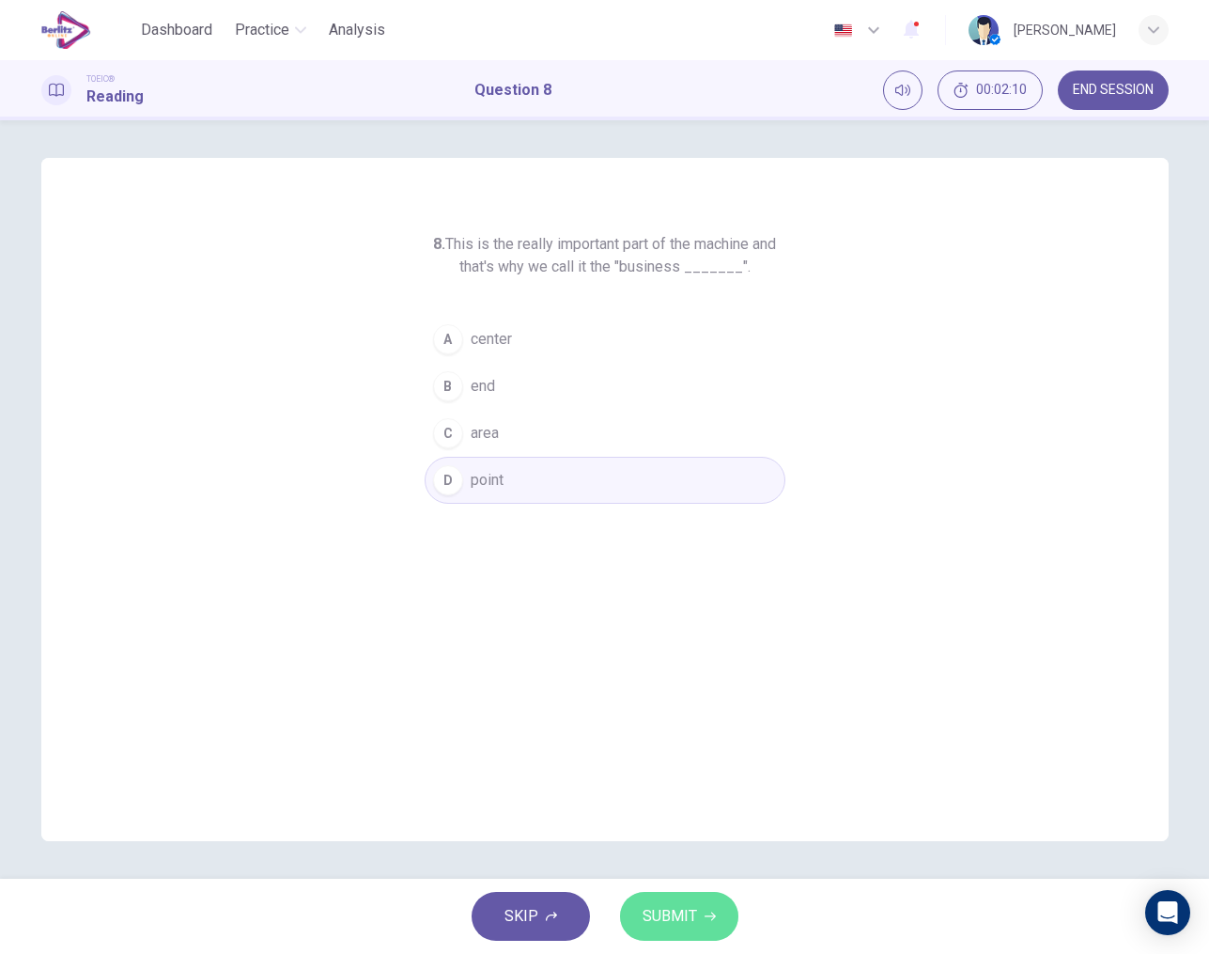
click at [682, 911] on span "SUBMIT" at bounding box center [670, 916] width 54 height 26
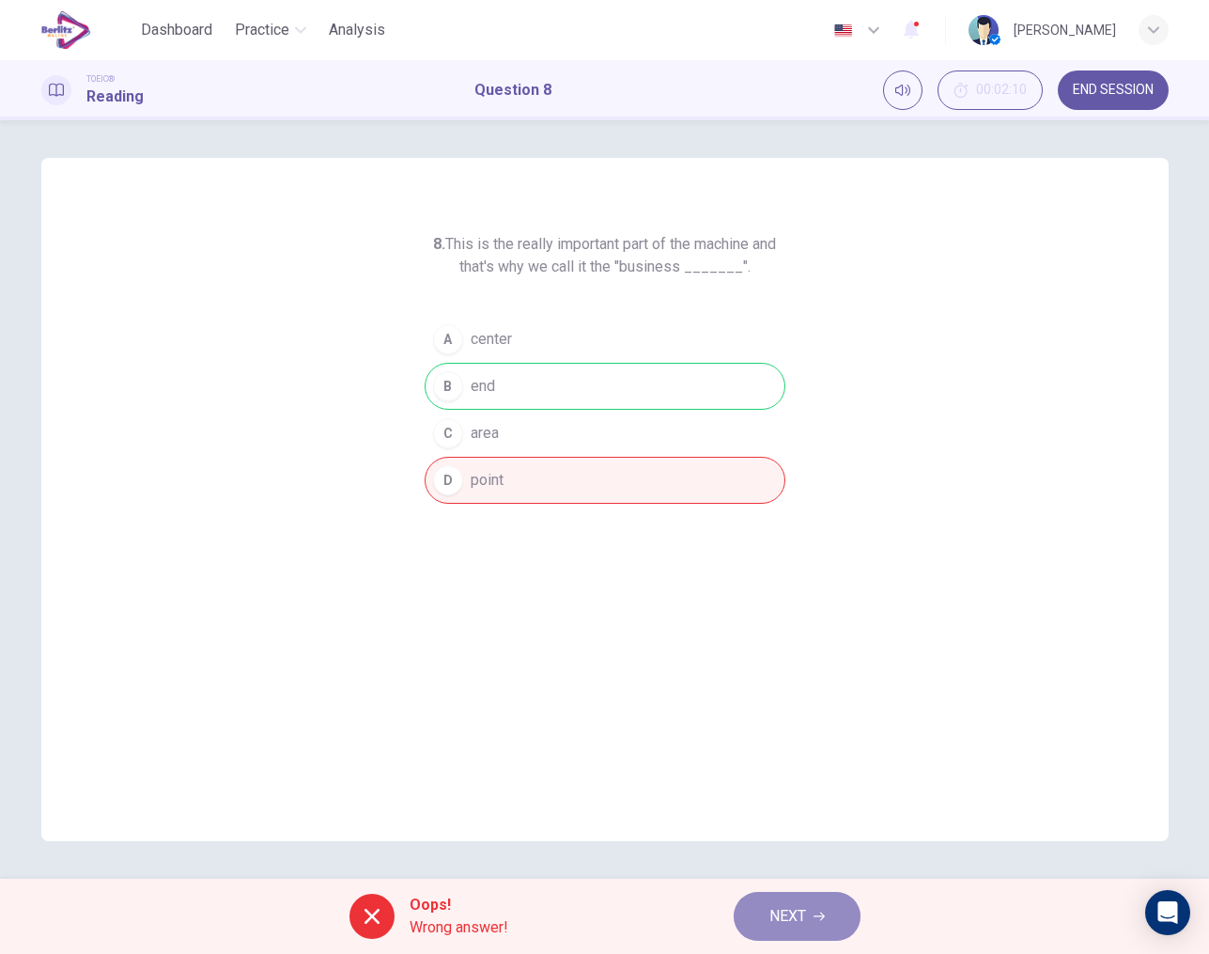
click at [773, 919] on span "NEXT" at bounding box center [788, 916] width 37 height 26
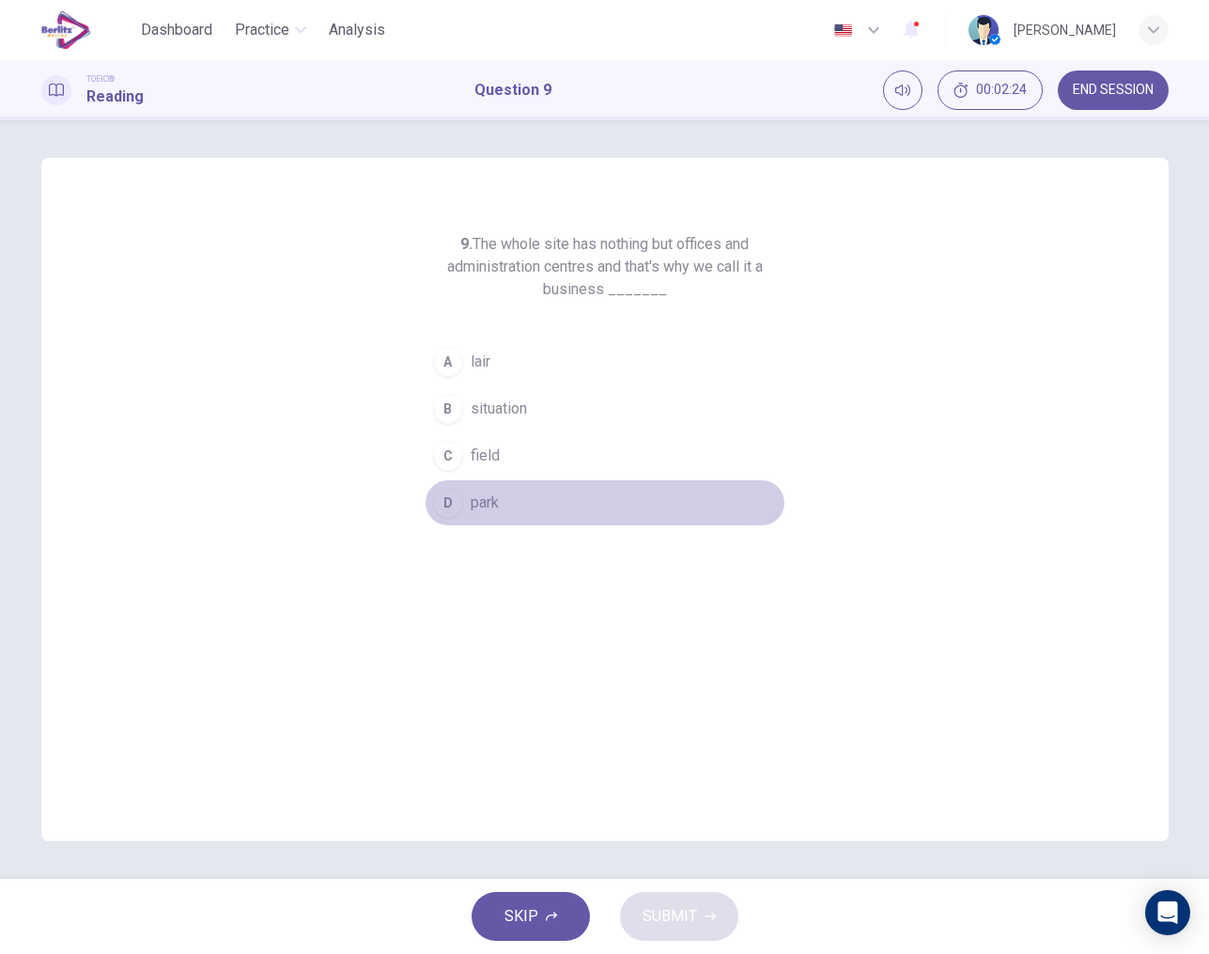
click at [474, 506] on span "park" at bounding box center [485, 502] width 28 height 23
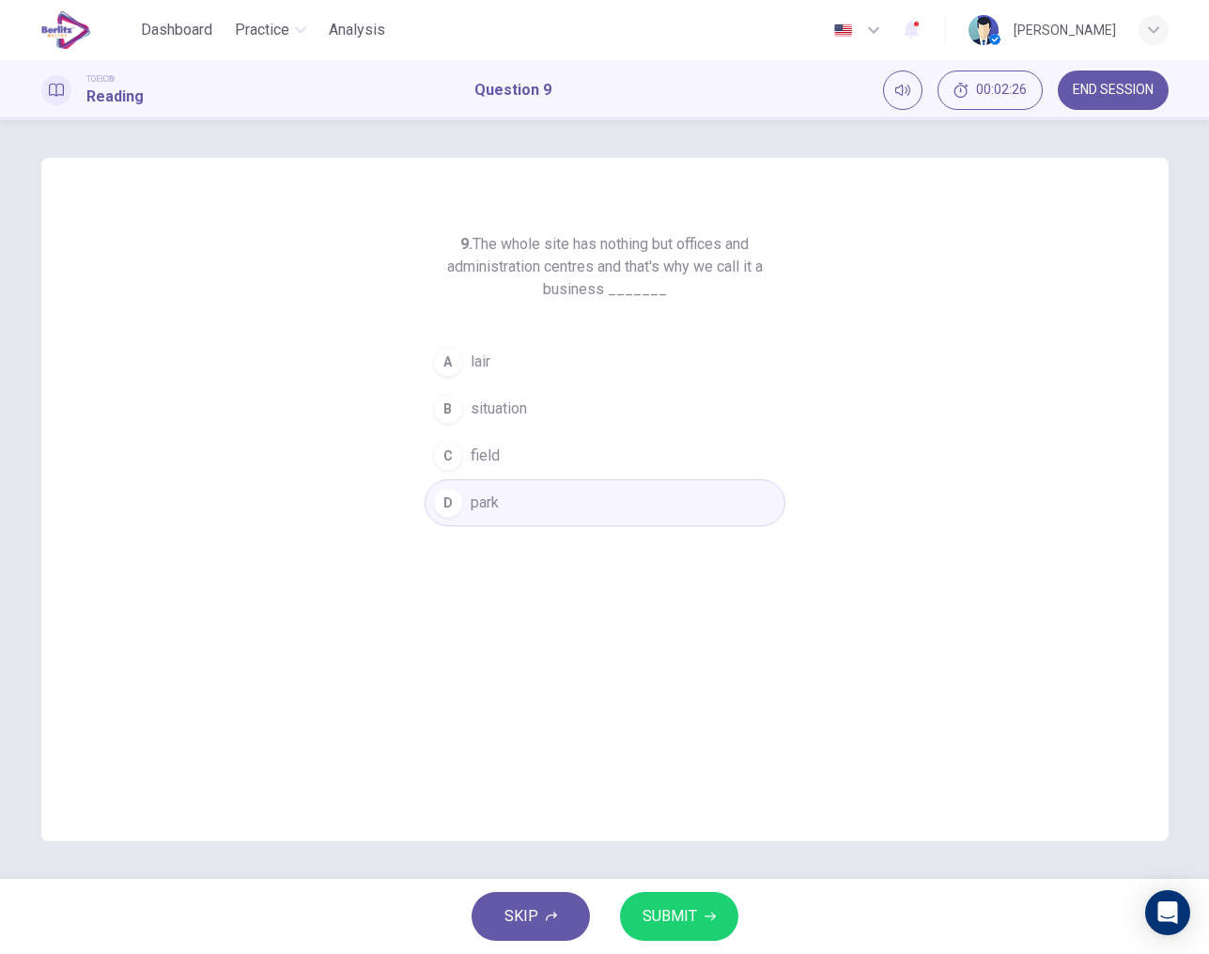
click at [676, 926] on span "SUBMIT" at bounding box center [670, 916] width 54 height 26
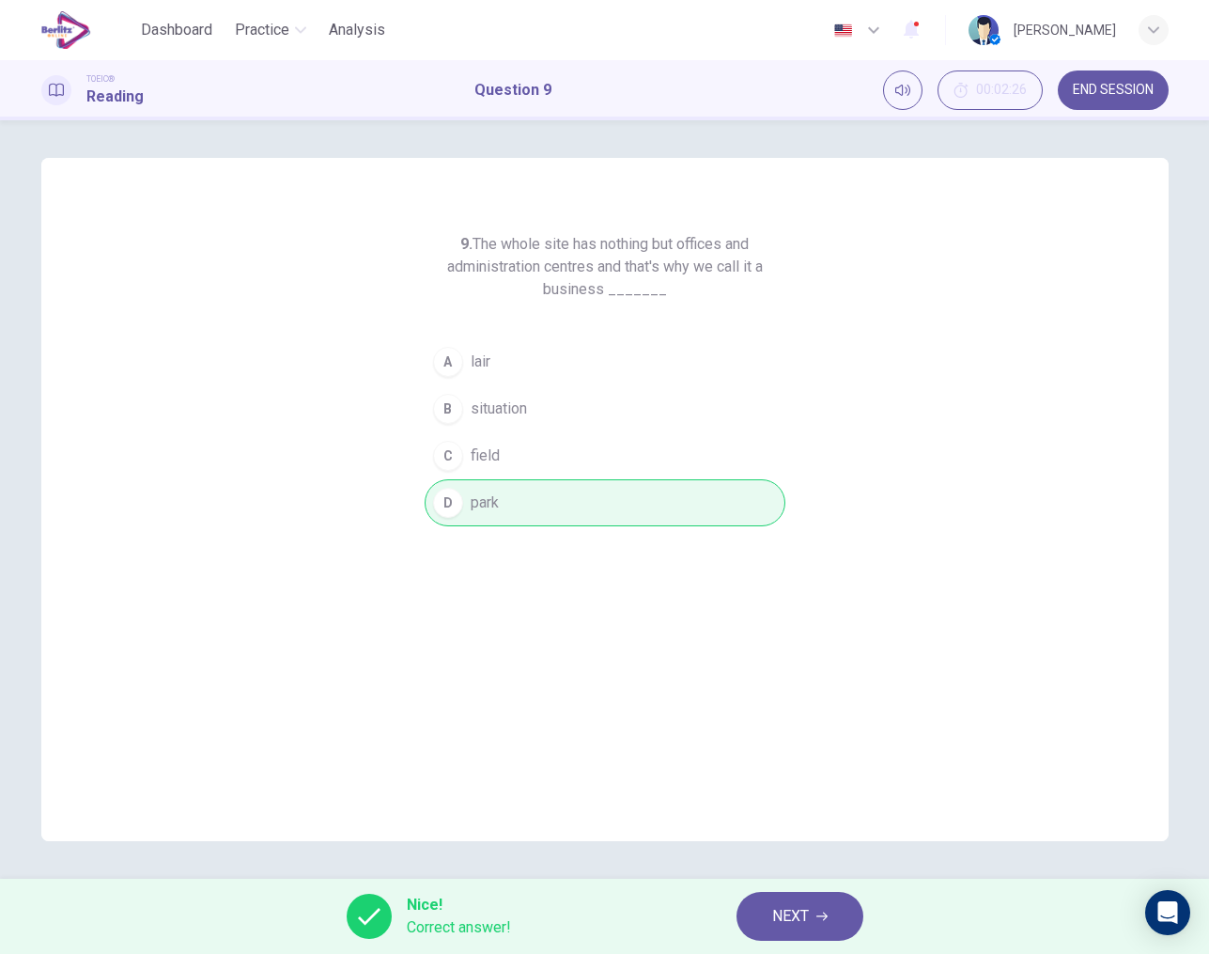
click at [782, 923] on span "NEXT" at bounding box center [790, 916] width 37 height 26
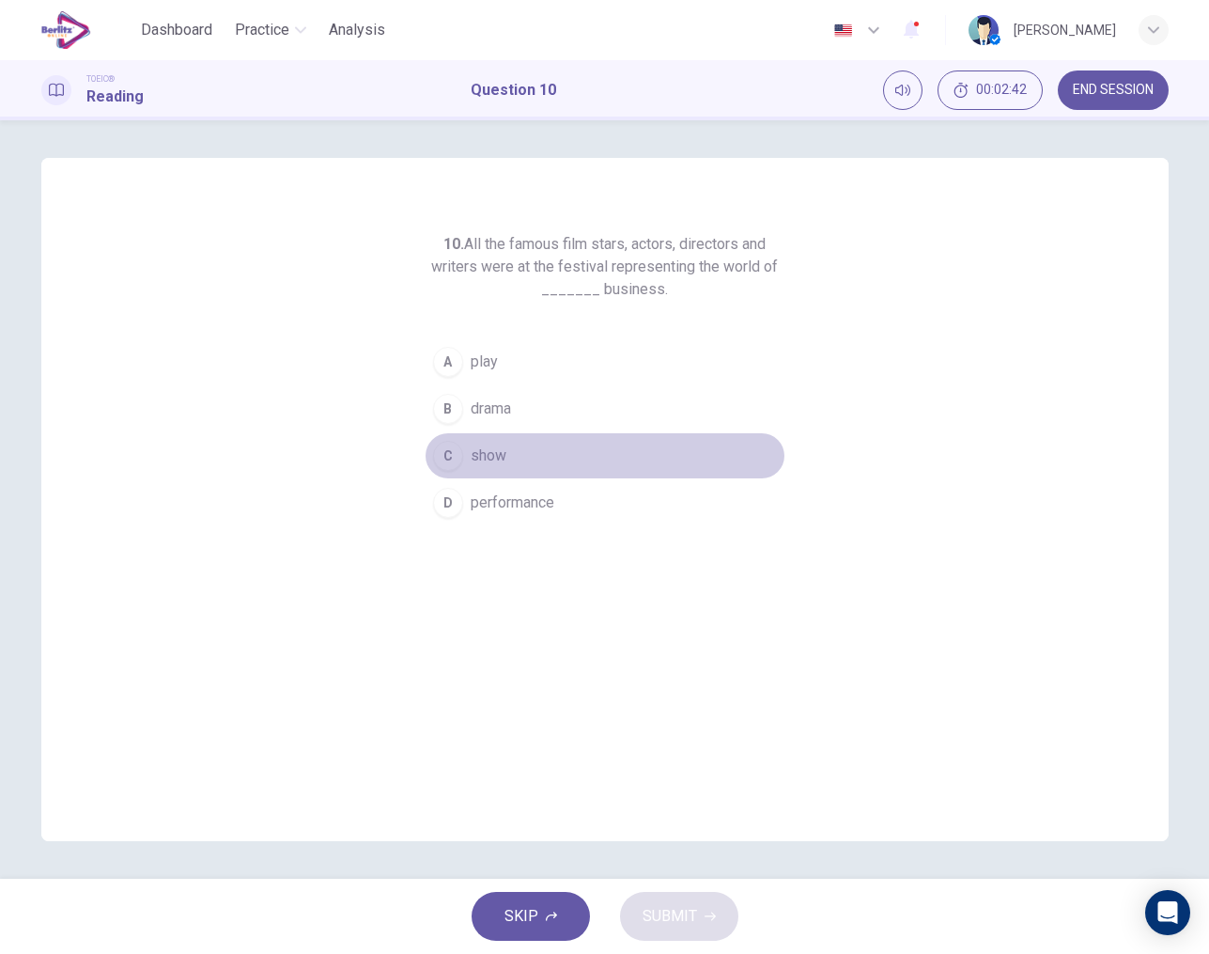
click at [502, 448] on span "show" at bounding box center [489, 455] width 36 height 23
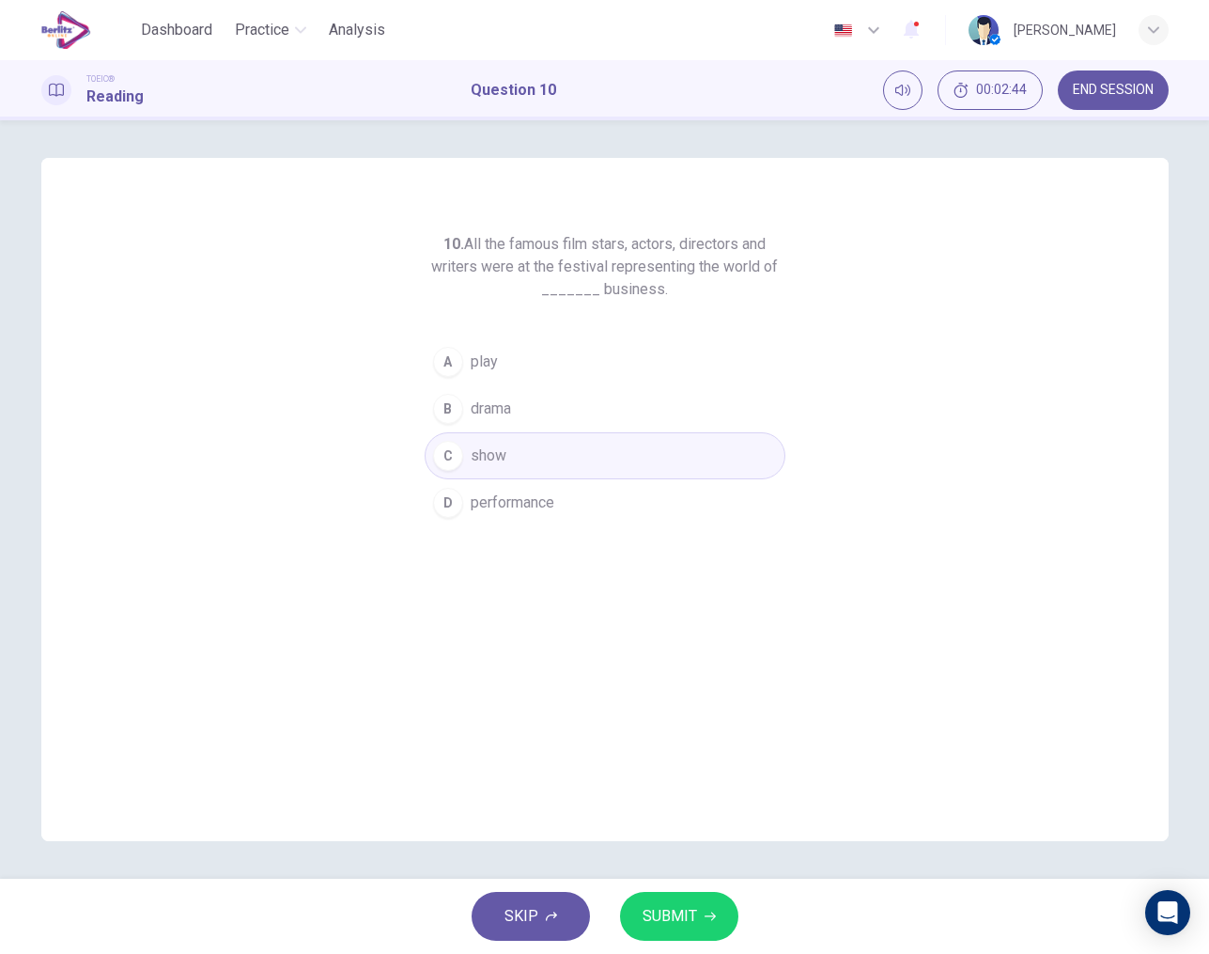
click at [663, 907] on span "SUBMIT" at bounding box center [670, 916] width 54 height 26
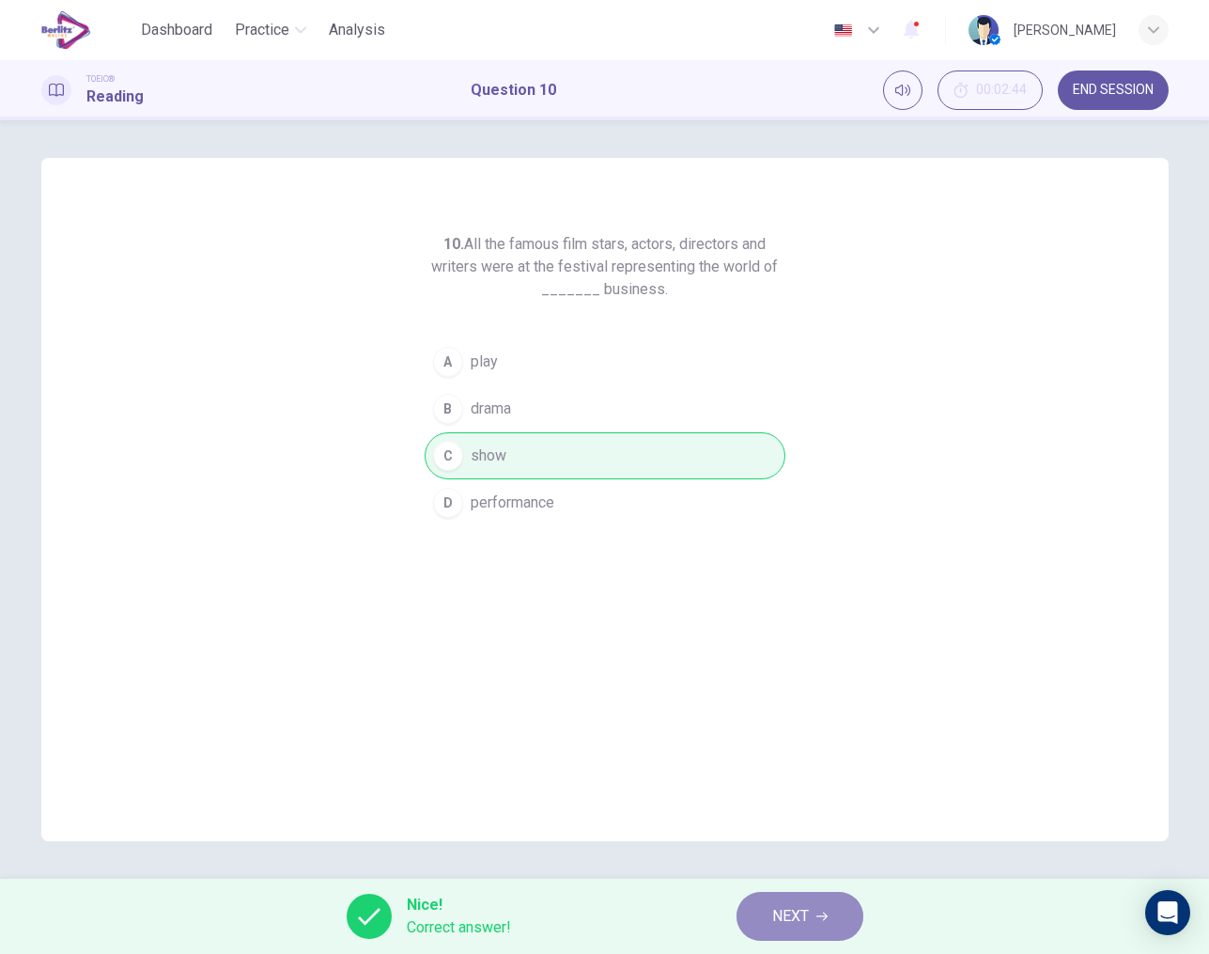
click at [770, 916] on button "NEXT" at bounding box center [800, 916] width 127 height 49
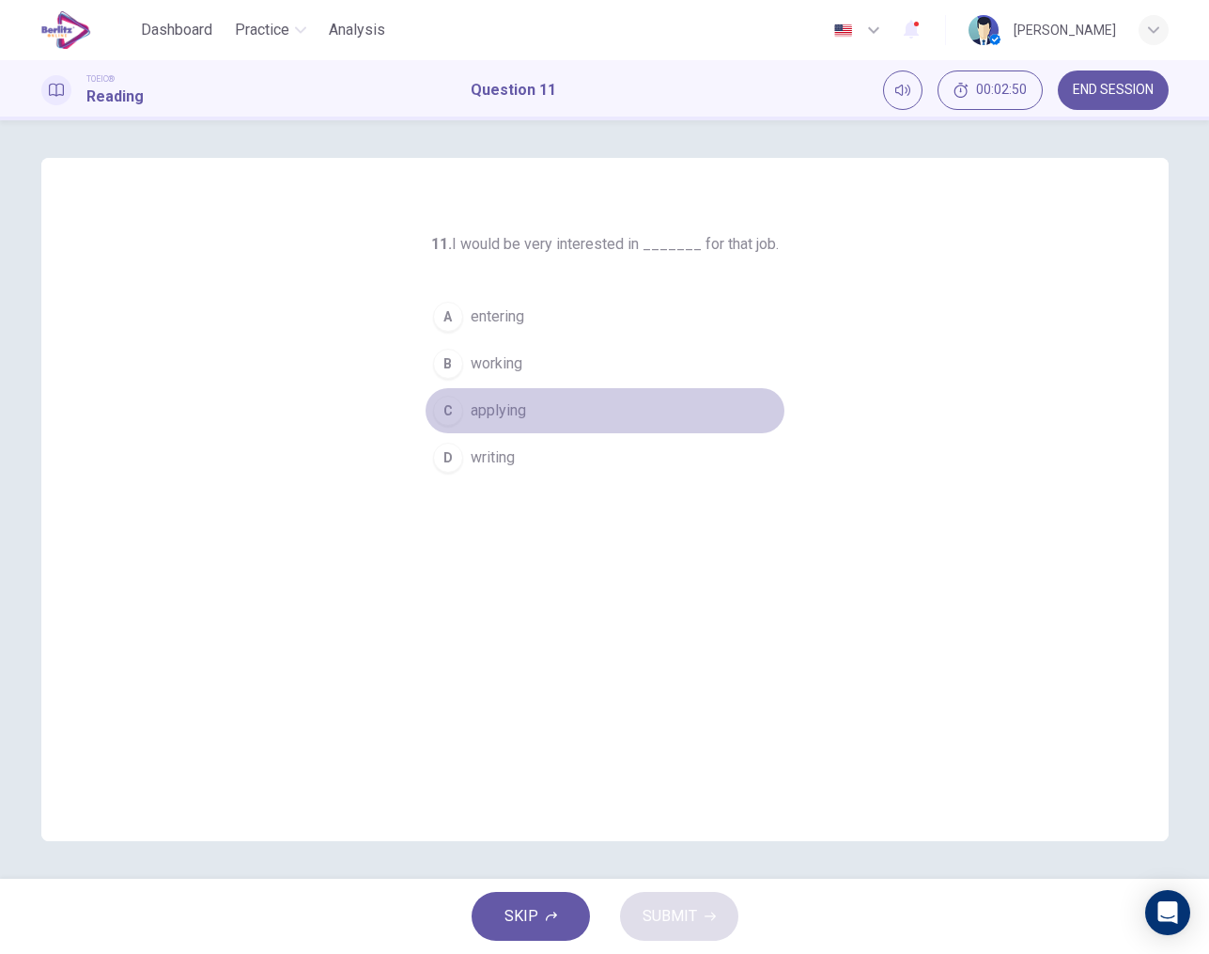
click at [445, 417] on div "C" at bounding box center [448, 411] width 30 height 30
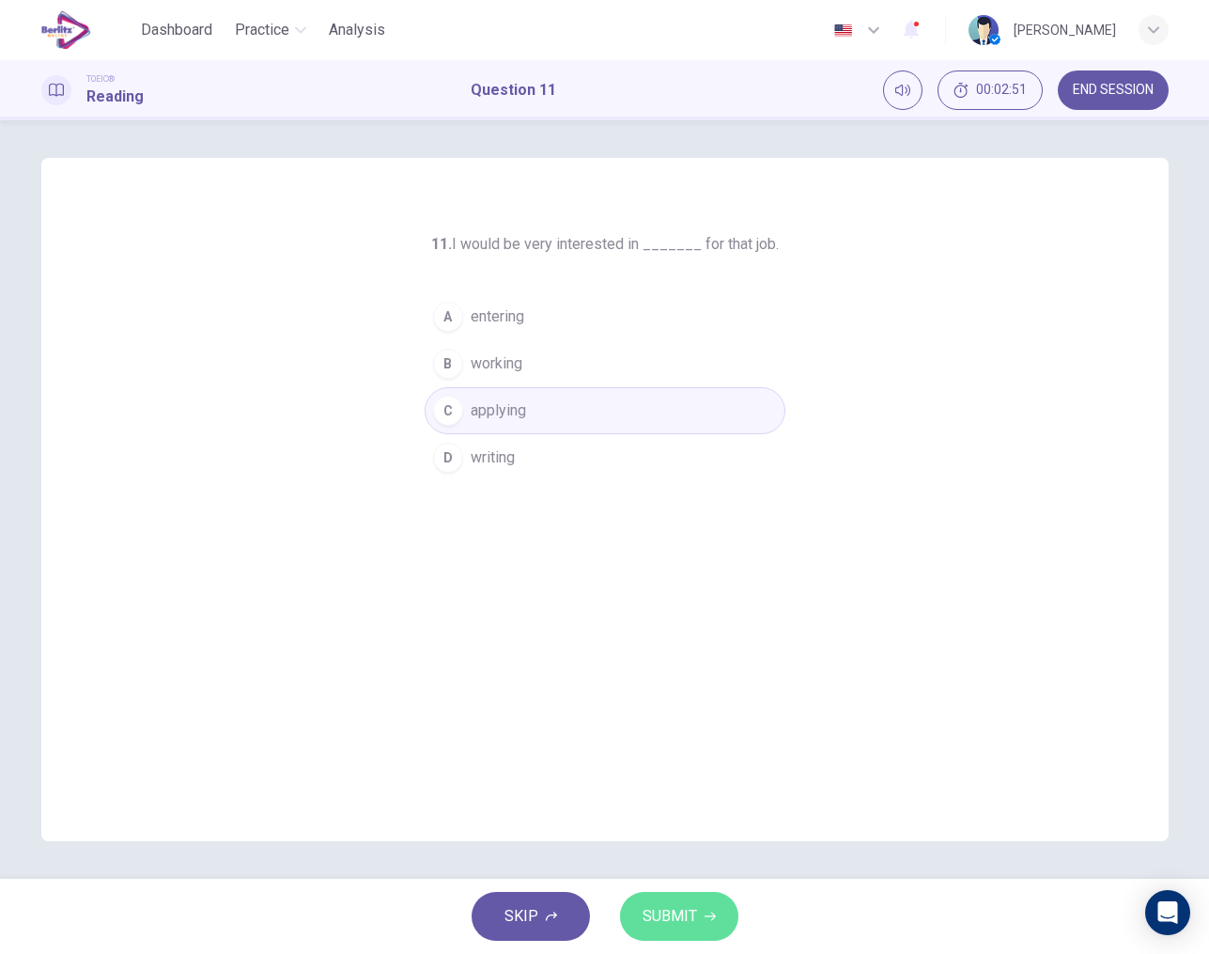
click at [688, 921] on span "SUBMIT" at bounding box center [670, 916] width 54 height 26
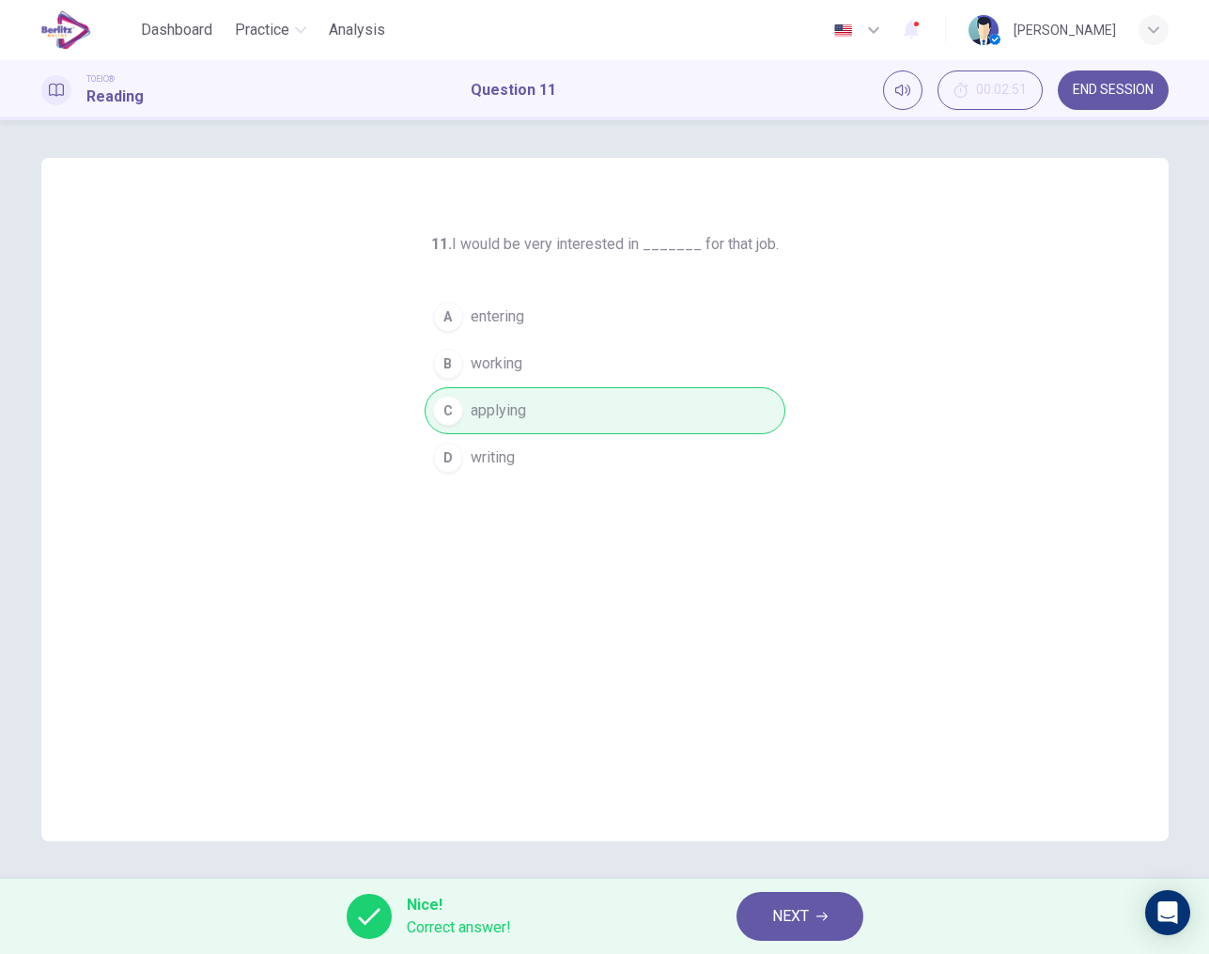
click at [776, 922] on span "NEXT" at bounding box center [790, 916] width 37 height 26
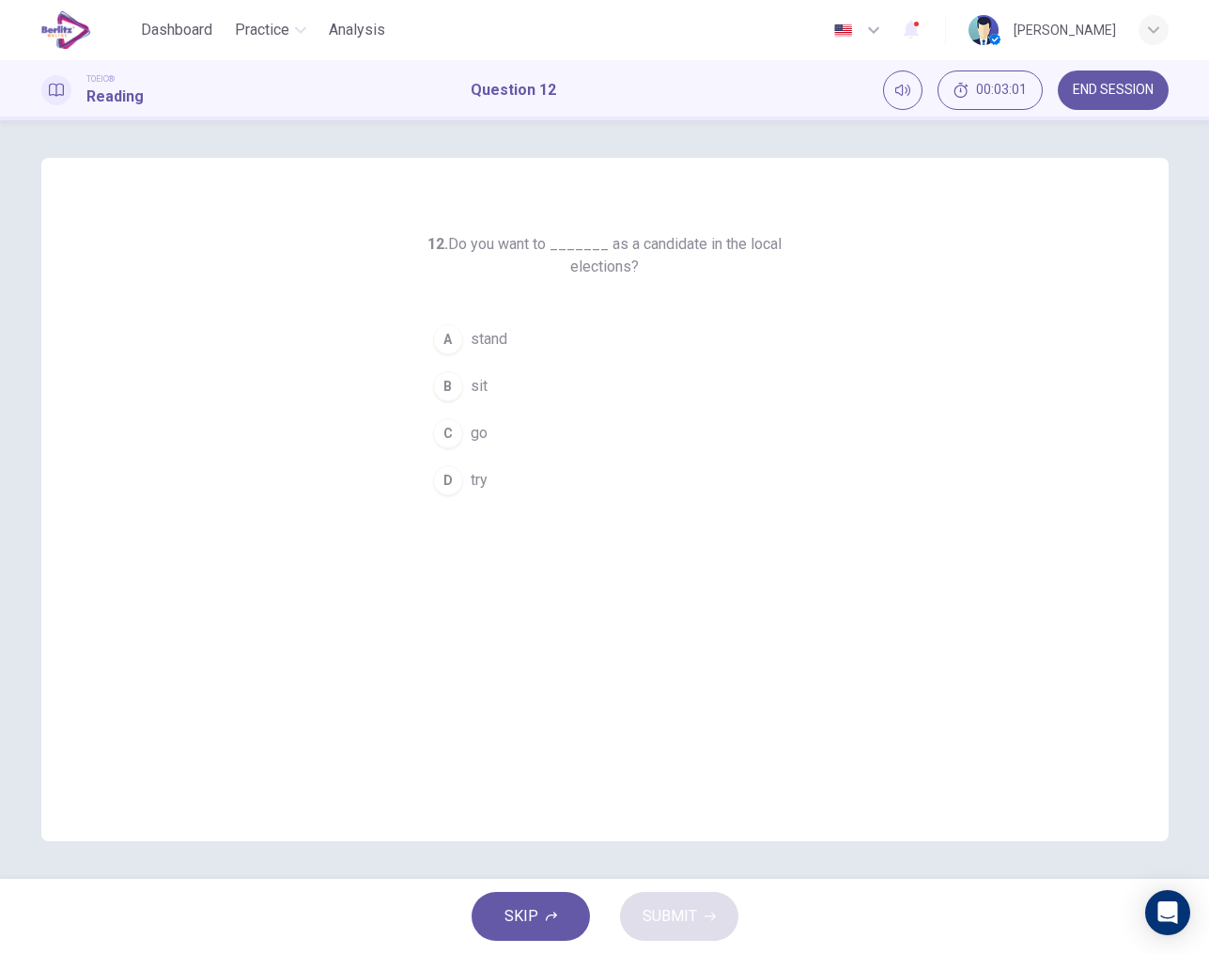
click at [454, 514] on div "12. Do you want to _______ as a candidate in the local elections? A stand B sit…" at bounding box center [605, 499] width 1128 height 683
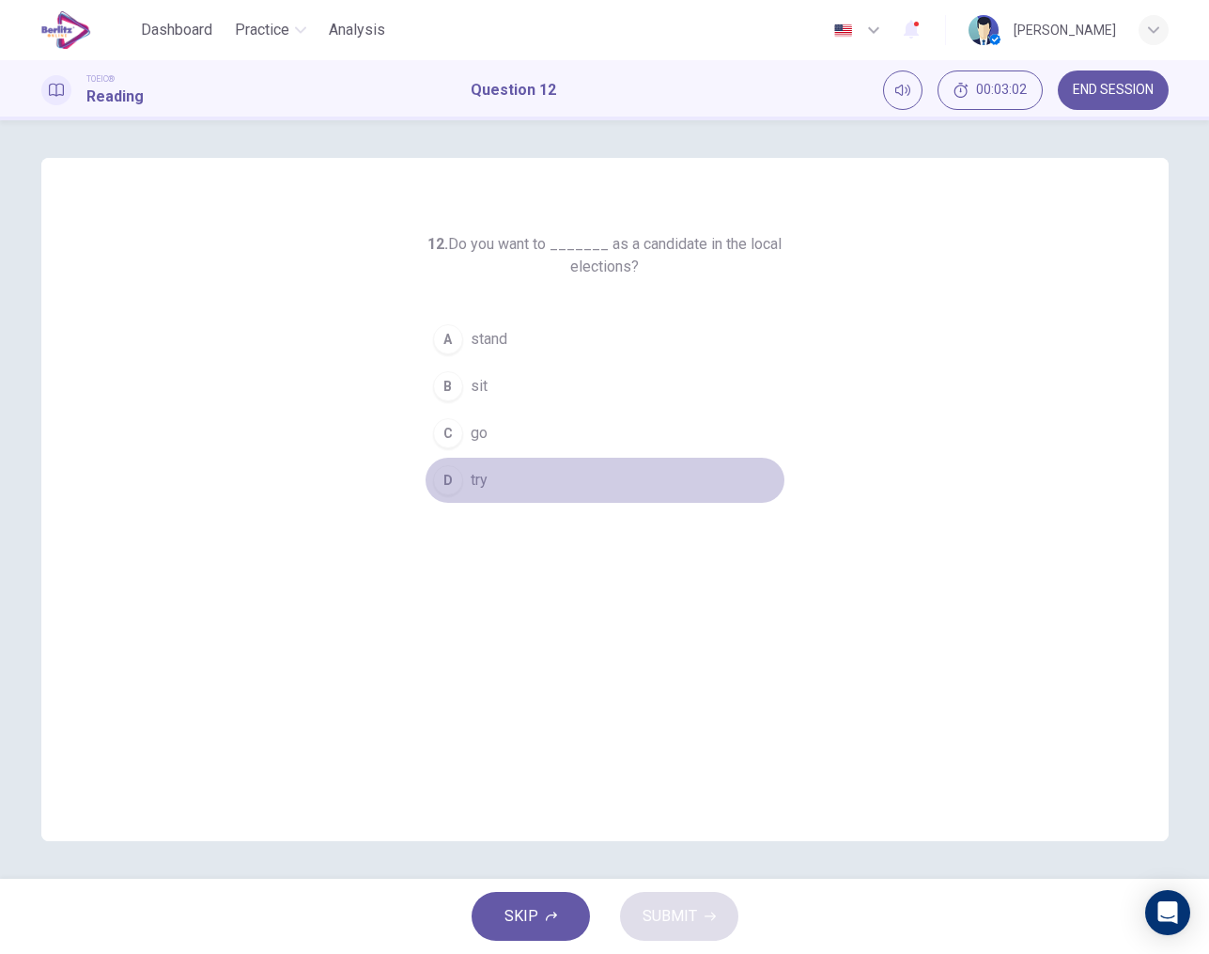
click at [451, 489] on div "D" at bounding box center [448, 480] width 30 height 30
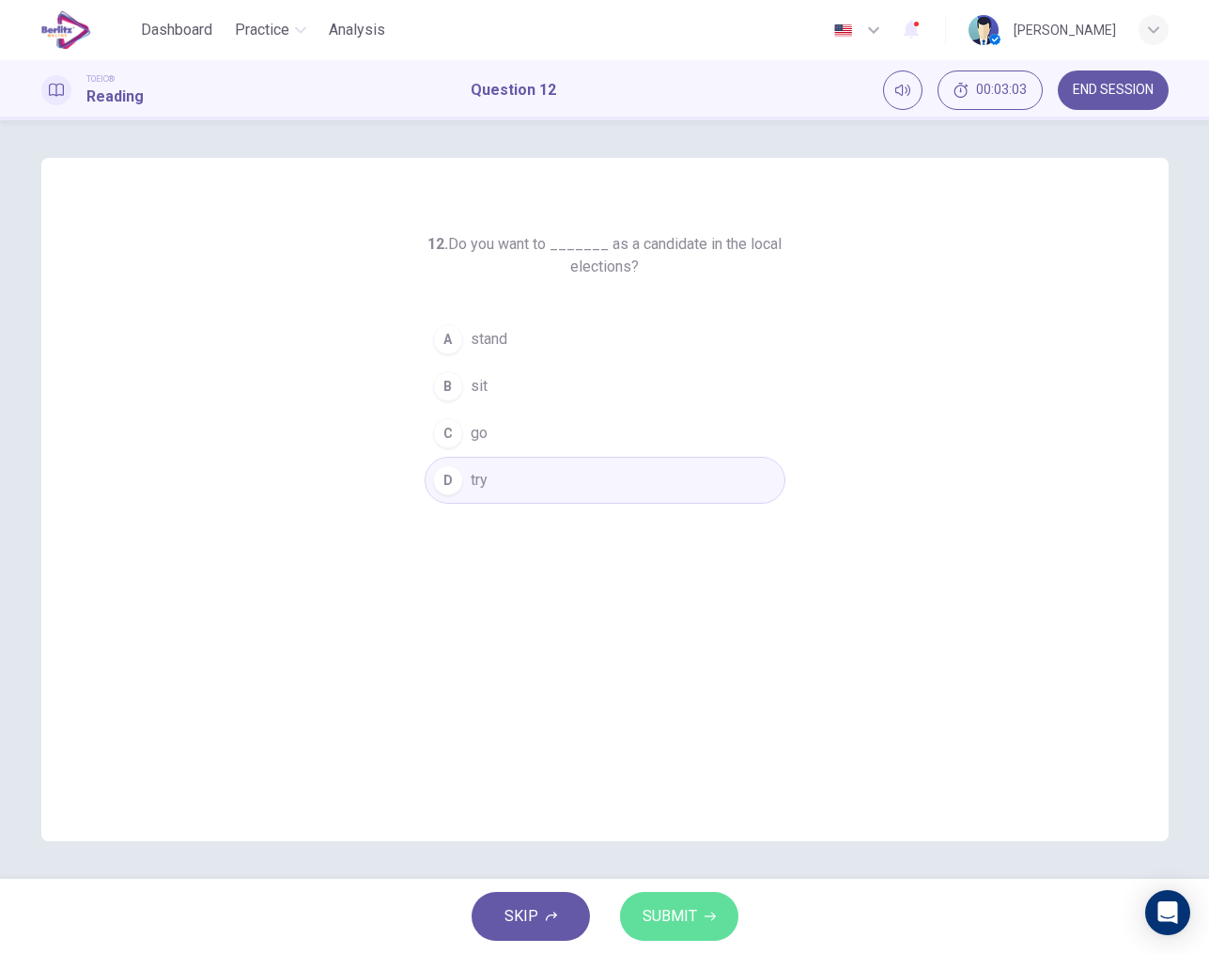
click at [684, 923] on span "SUBMIT" at bounding box center [670, 916] width 54 height 26
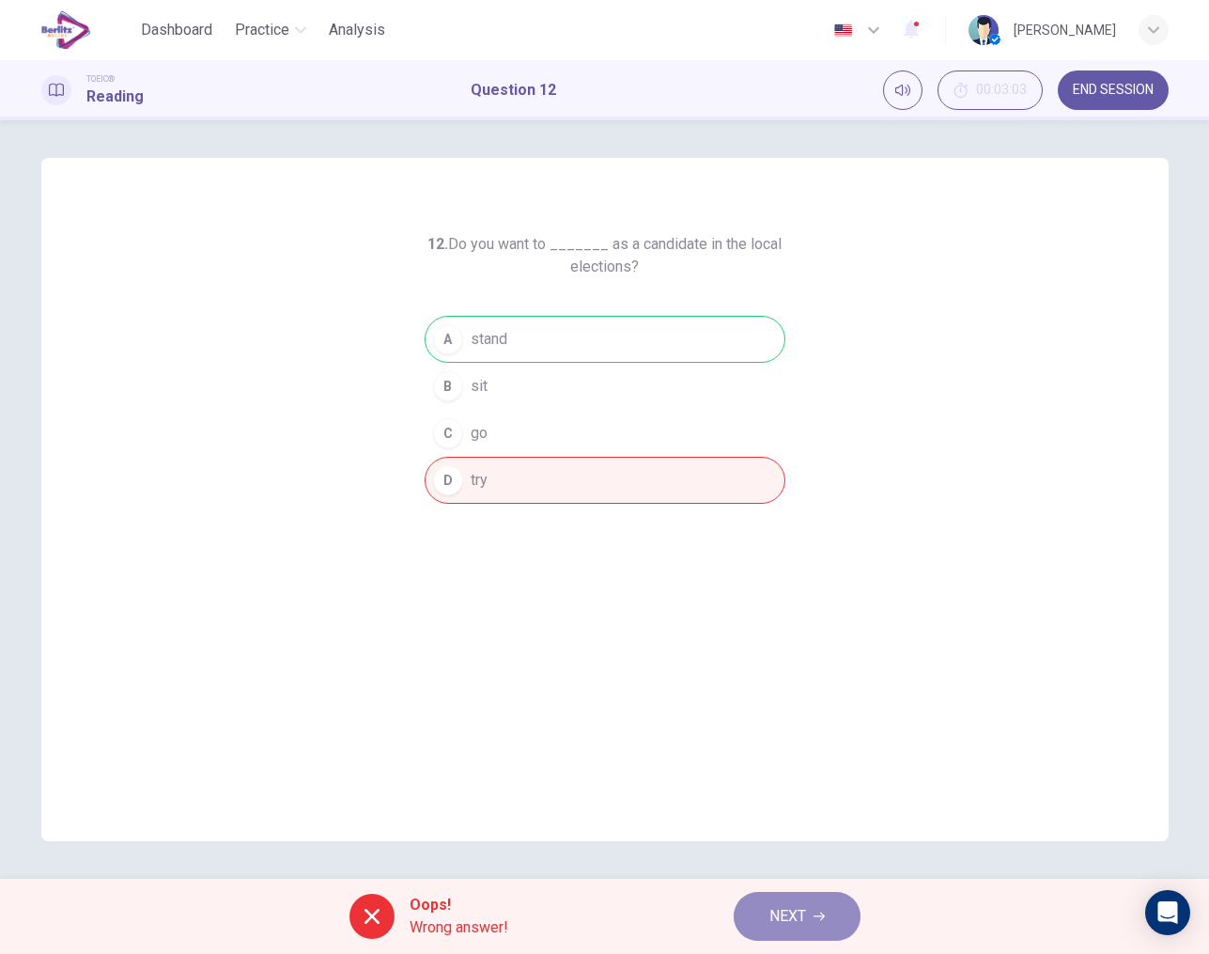
click at [760, 918] on button "NEXT" at bounding box center [797, 916] width 127 height 49
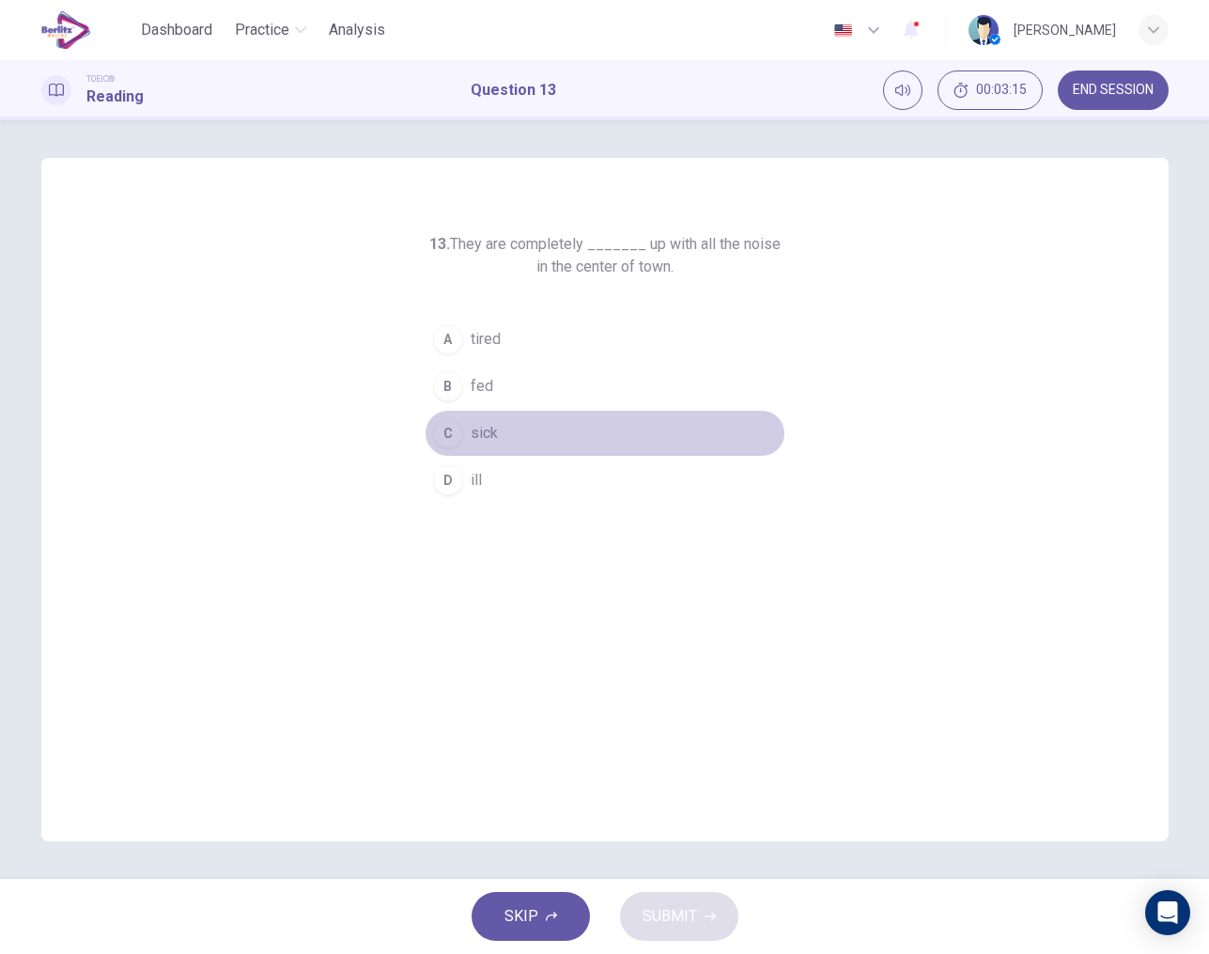
click at [474, 439] on span "sick" at bounding box center [484, 433] width 27 height 23
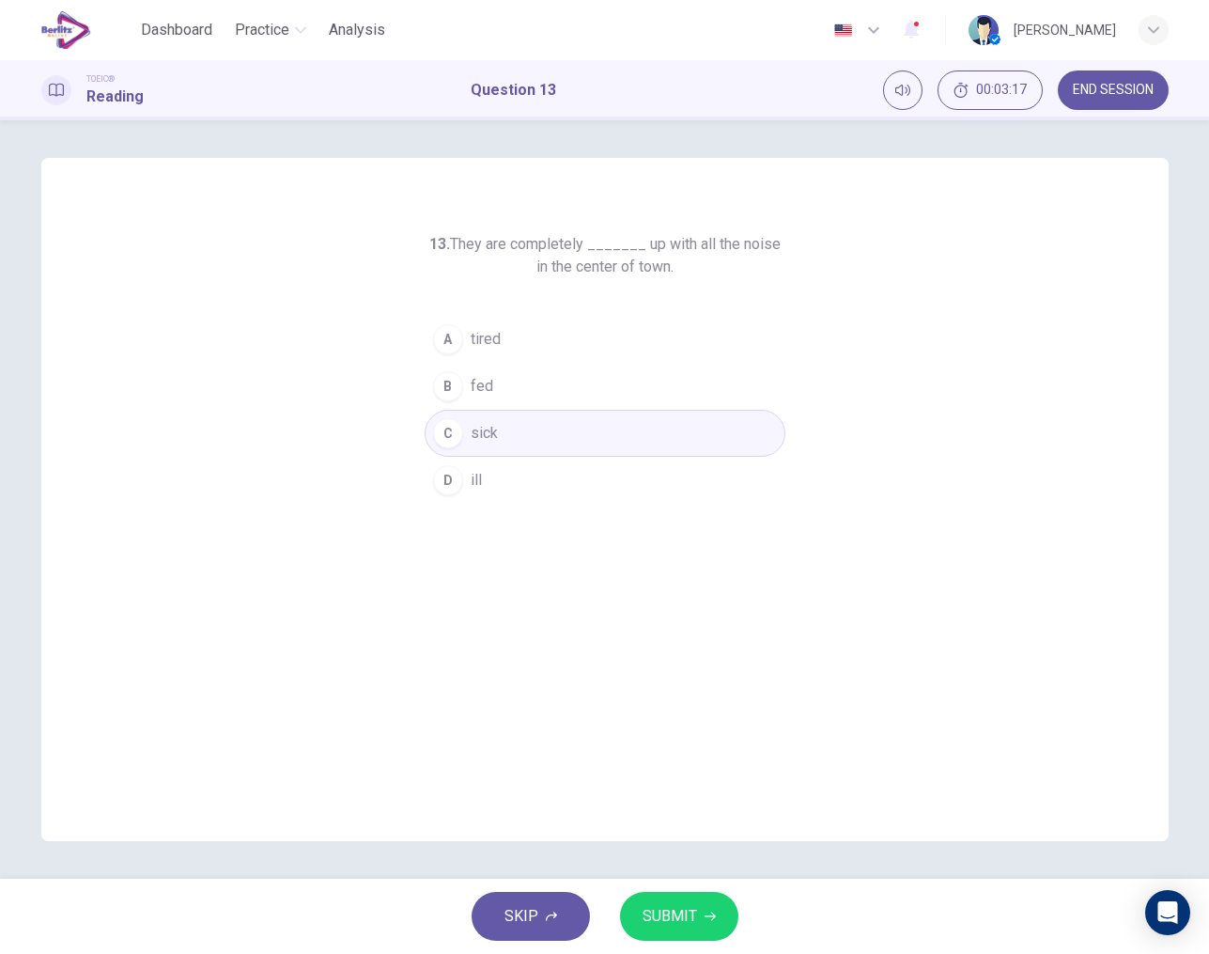
click at [697, 918] on button "SUBMIT" at bounding box center [679, 916] width 118 height 49
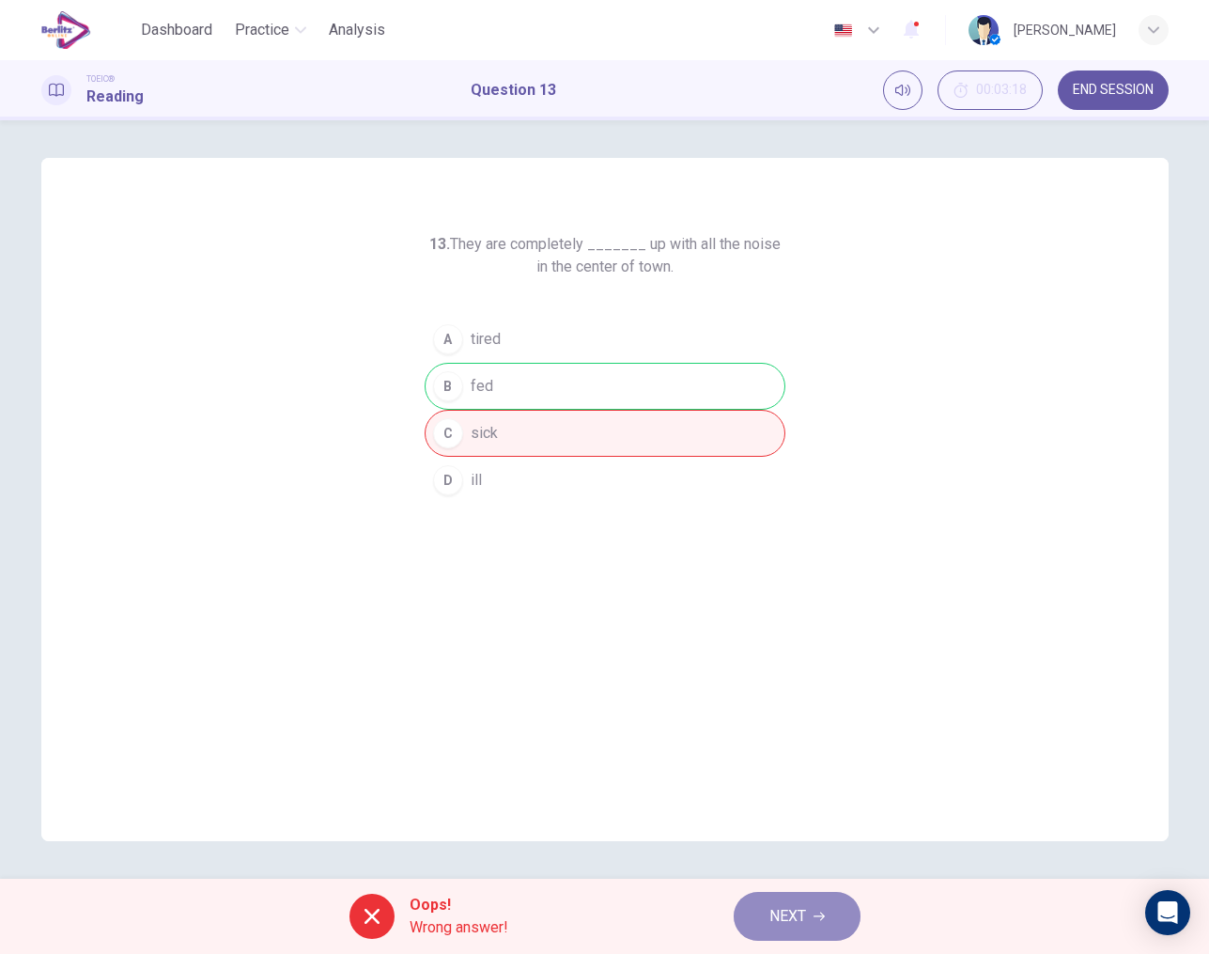
click at [771, 921] on span "NEXT" at bounding box center [788, 916] width 37 height 26
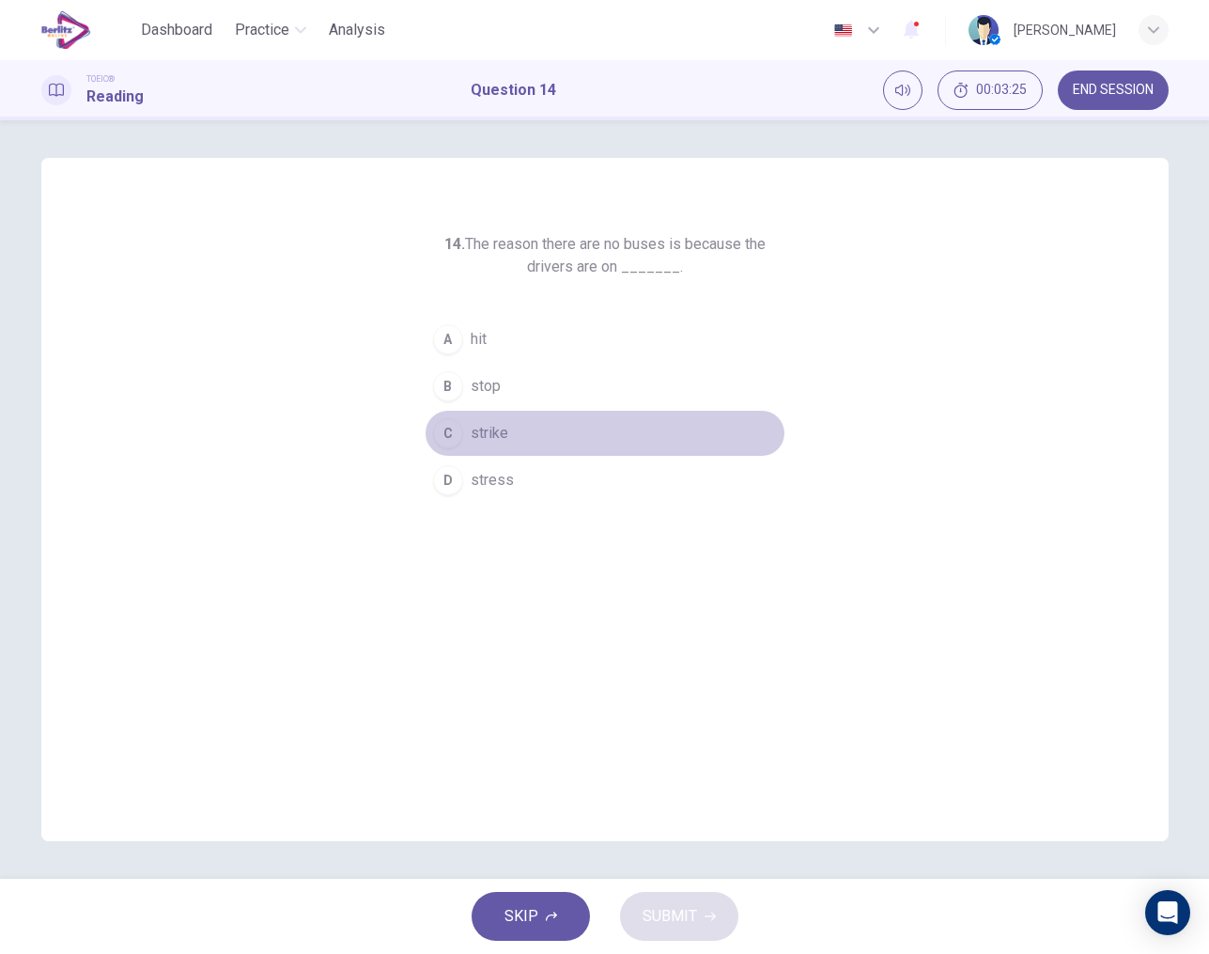
click at [462, 431] on div "C" at bounding box center [448, 433] width 30 height 30
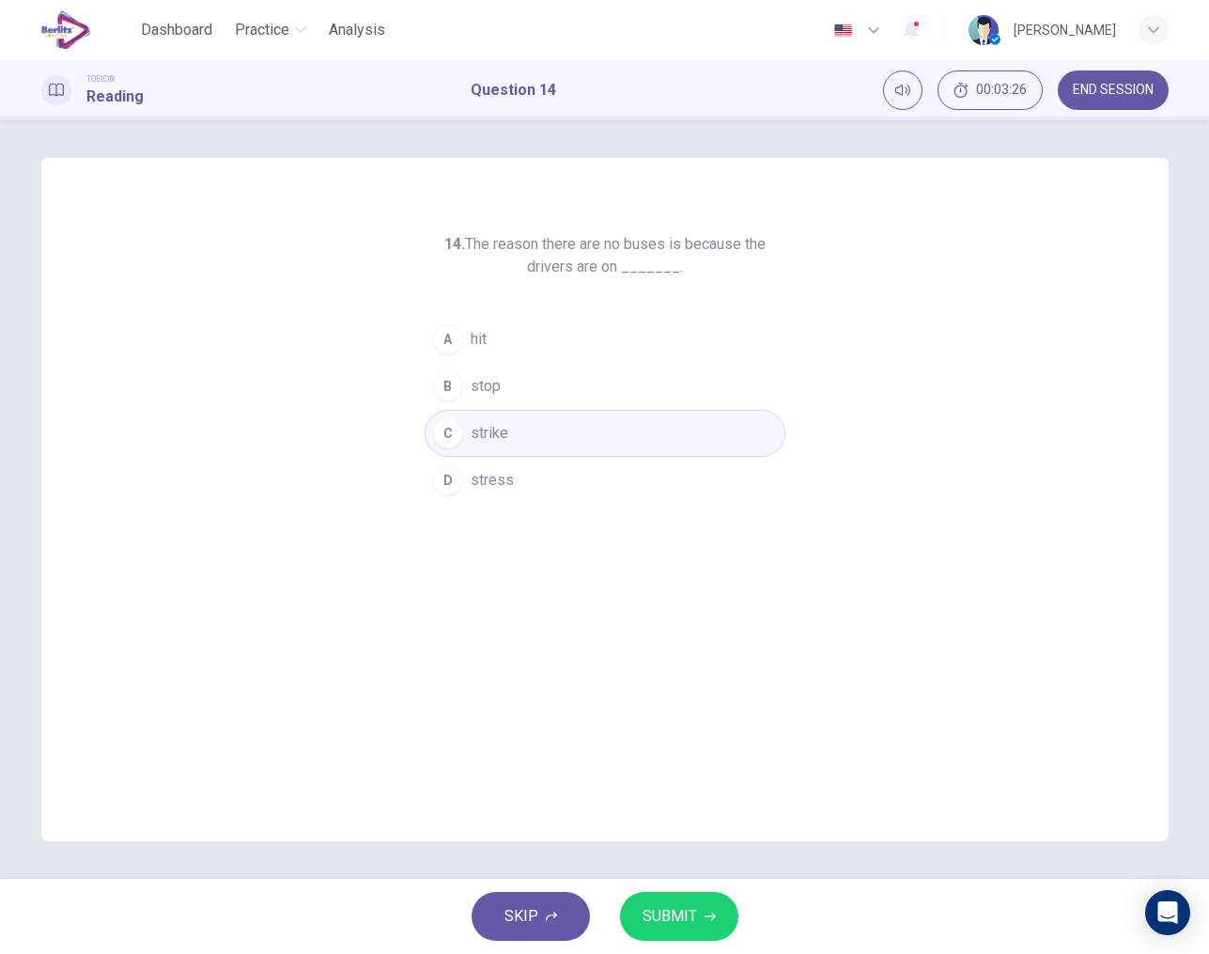
click at [679, 911] on span "SUBMIT" at bounding box center [670, 916] width 54 height 26
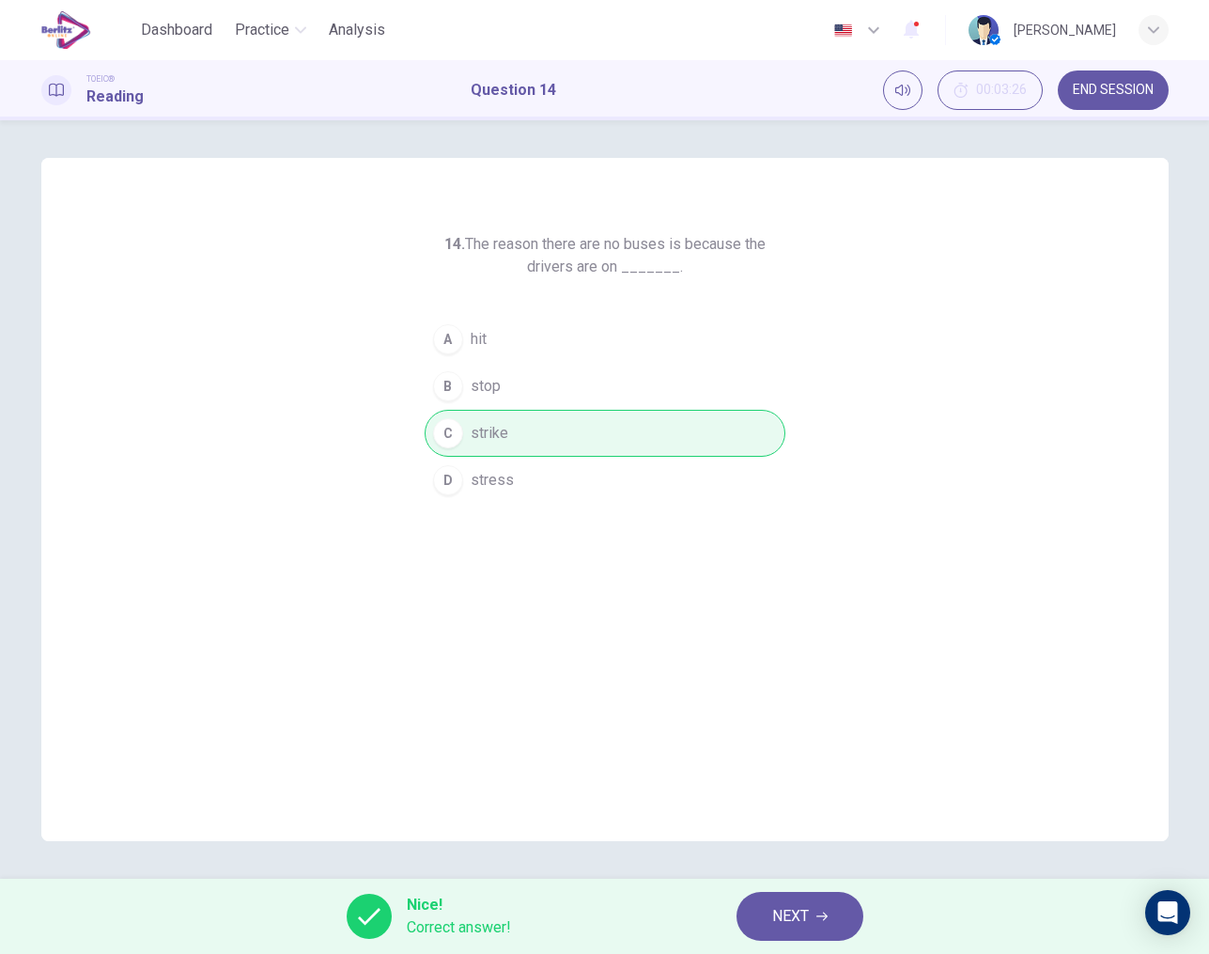
click at [786, 922] on span "NEXT" at bounding box center [790, 916] width 37 height 26
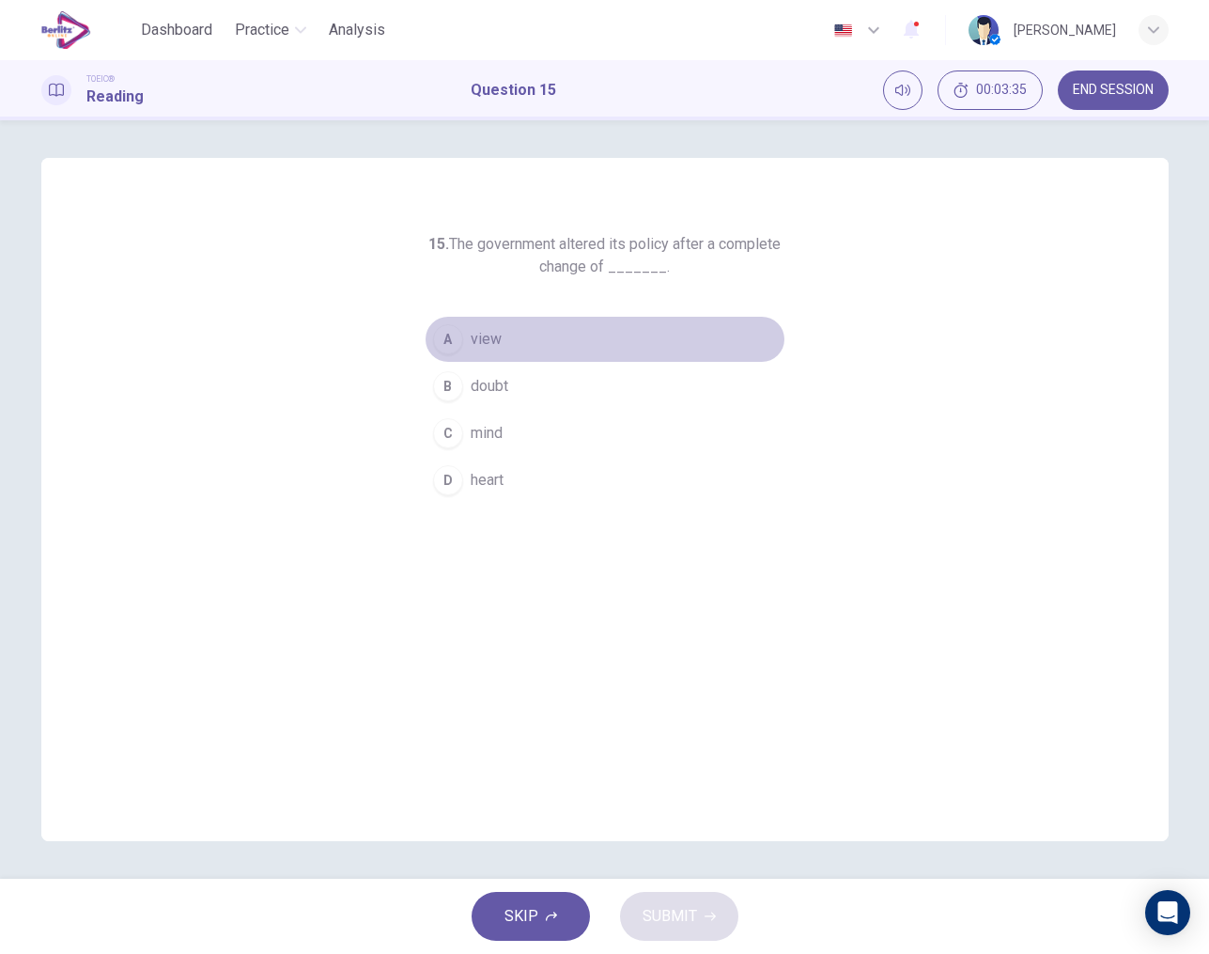
click at [465, 326] on button "A view" at bounding box center [605, 339] width 361 height 47
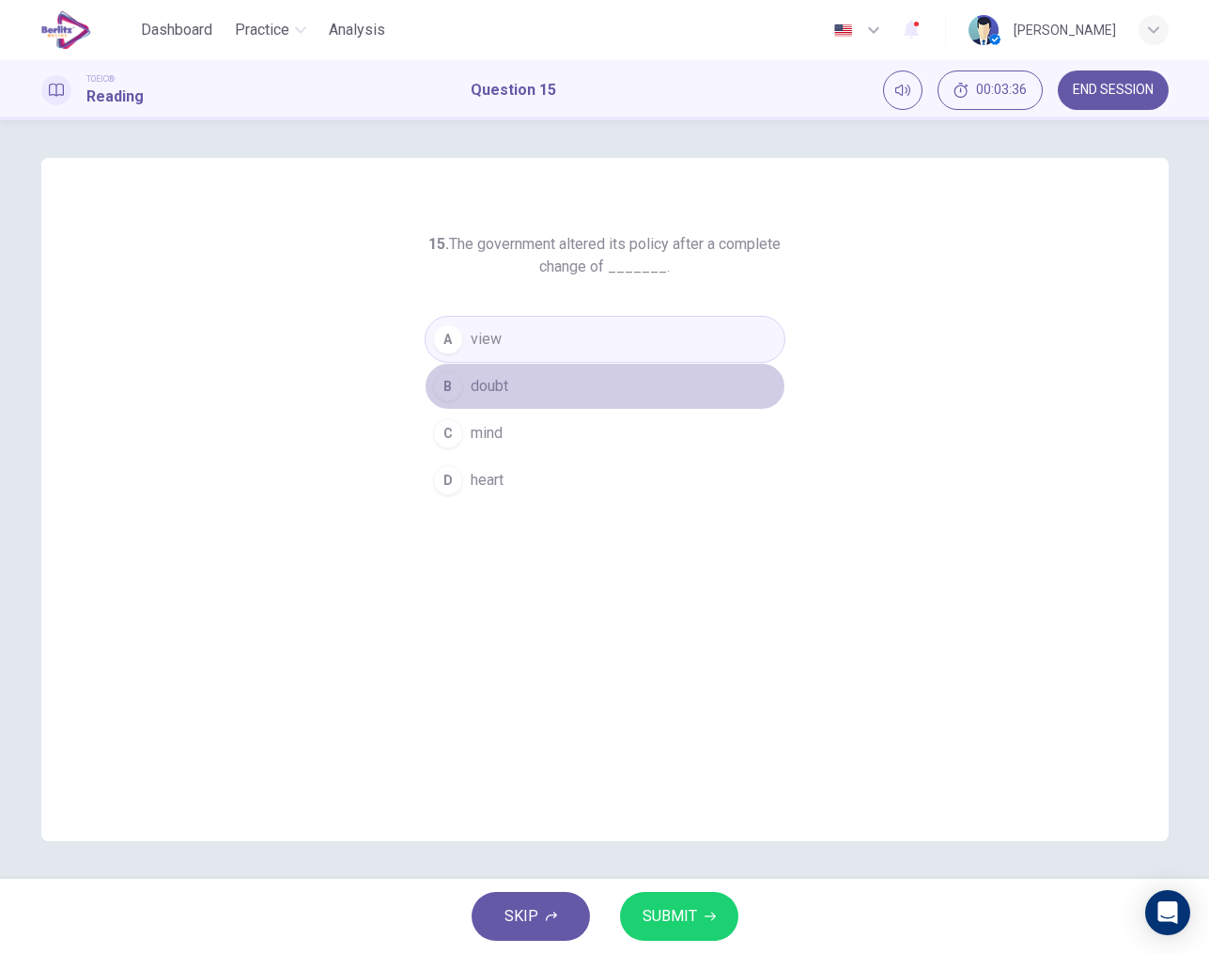
click at [500, 403] on button "B doubt" at bounding box center [605, 386] width 361 height 47
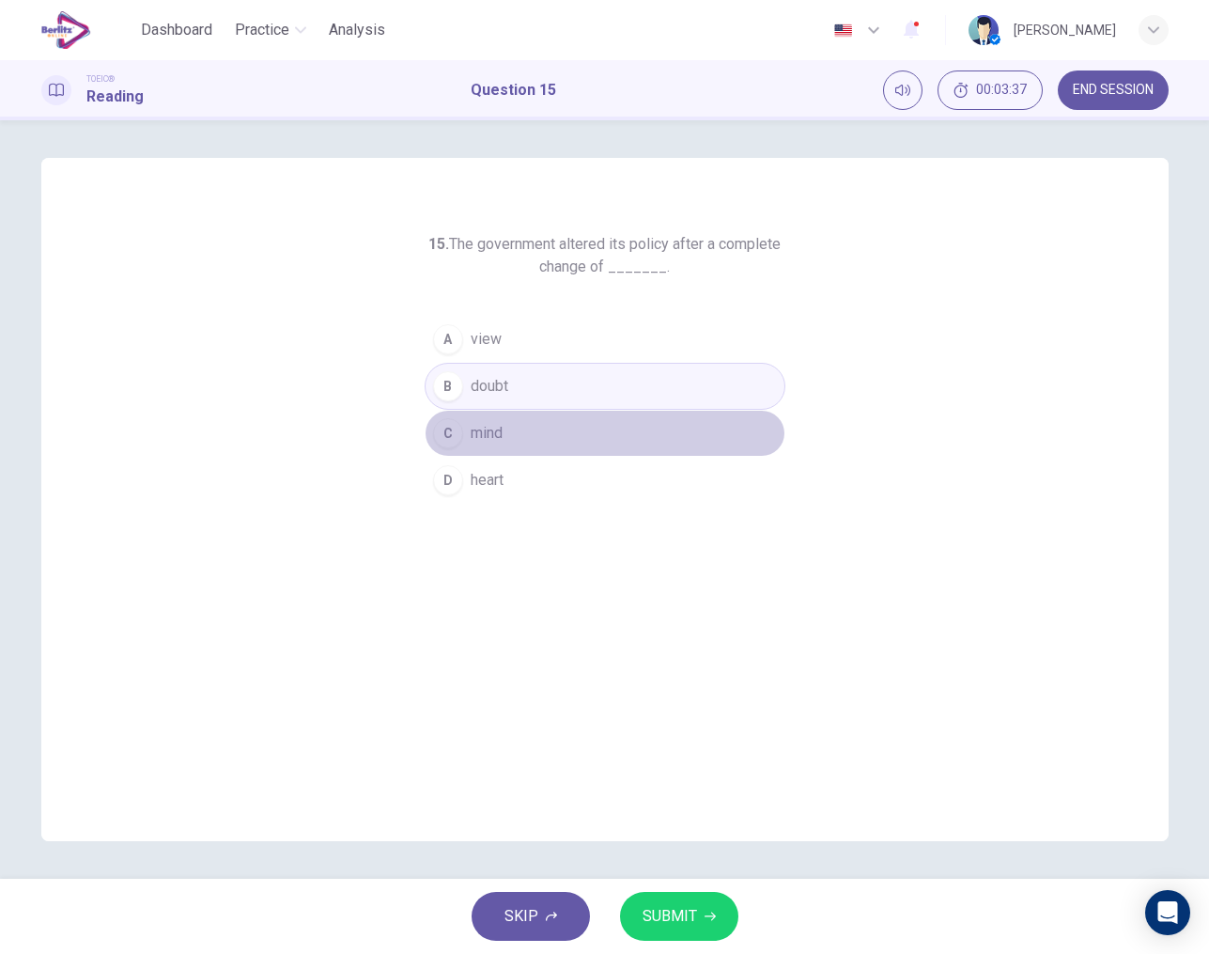
click at [507, 444] on button "C mind" at bounding box center [605, 433] width 361 height 47
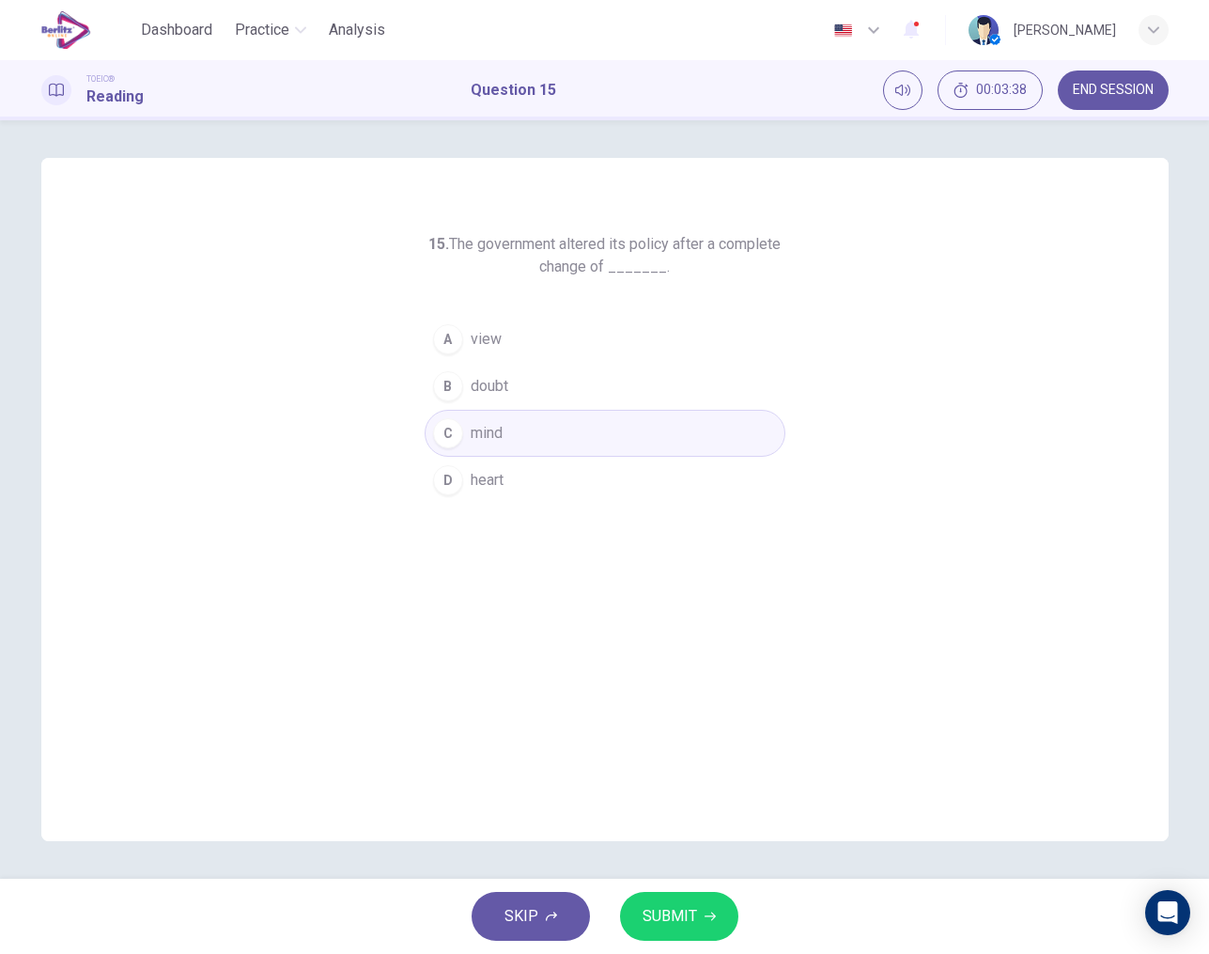
click at [703, 894] on button "SUBMIT" at bounding box center [679, 916] width 118 height 49
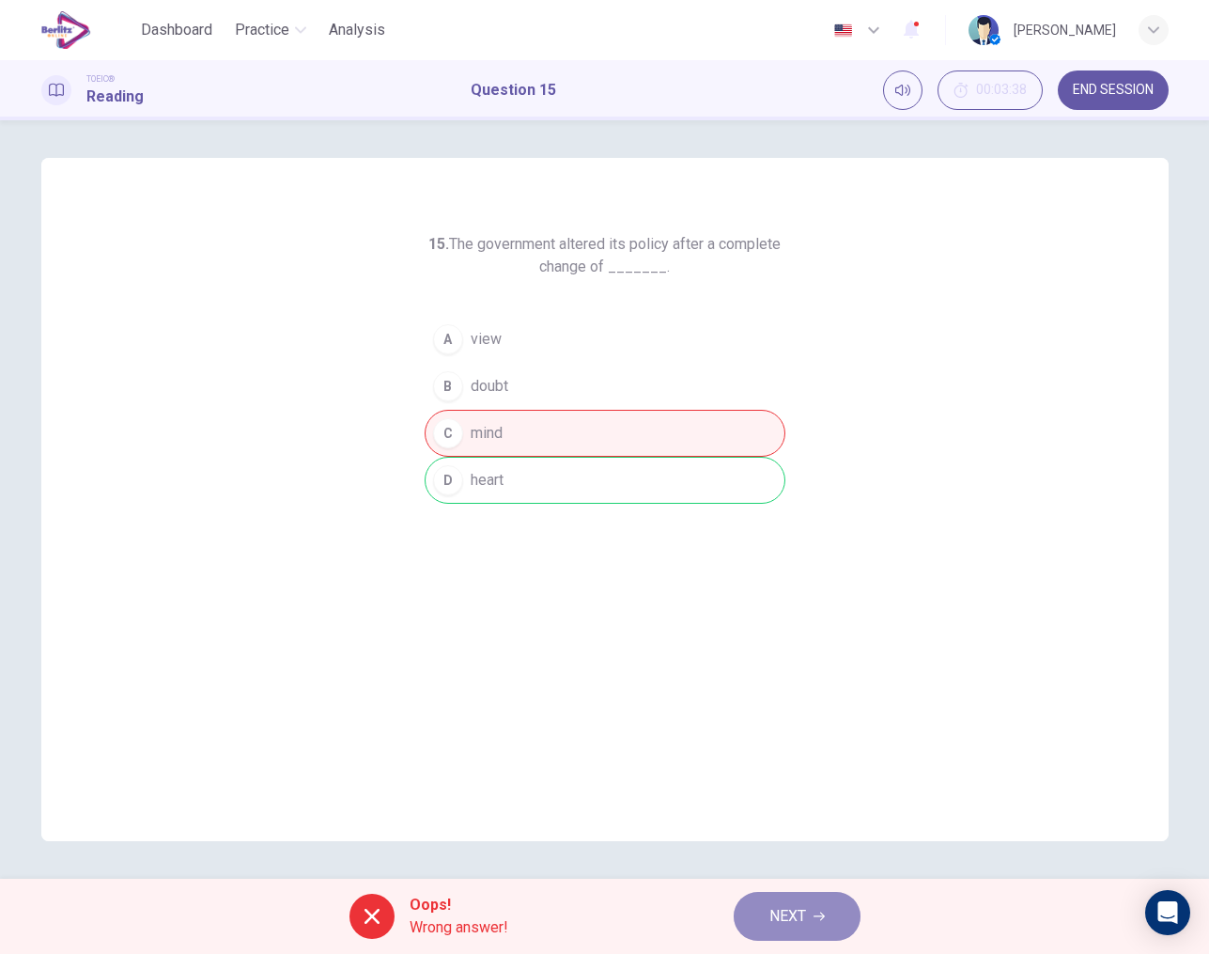
click at [773, 917] on span "NEXT" at bounding box center [788, 916] width 37 height 26
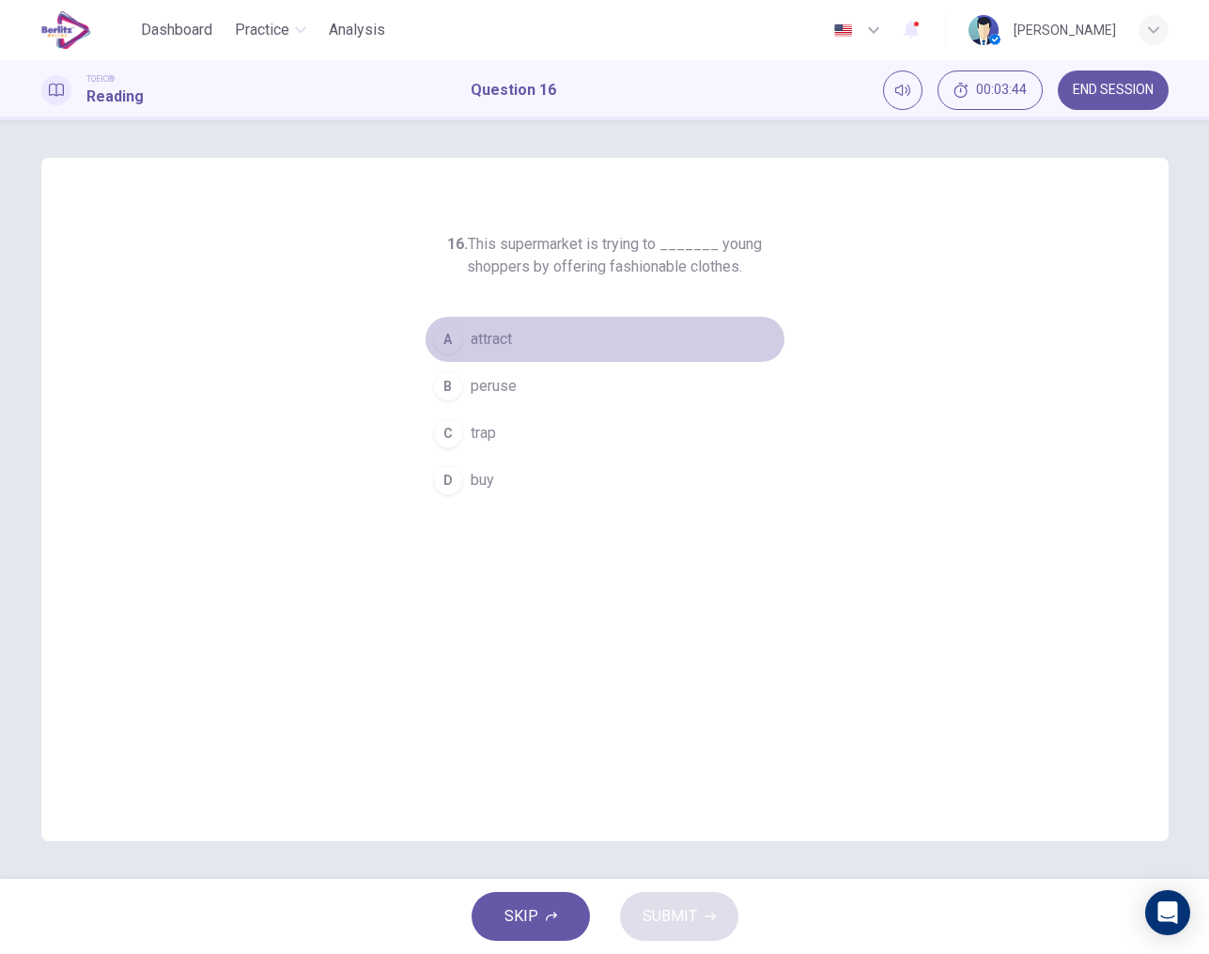
click at [504, 342] on span "attract" at bounding box center [491, 339] width 41 height 23
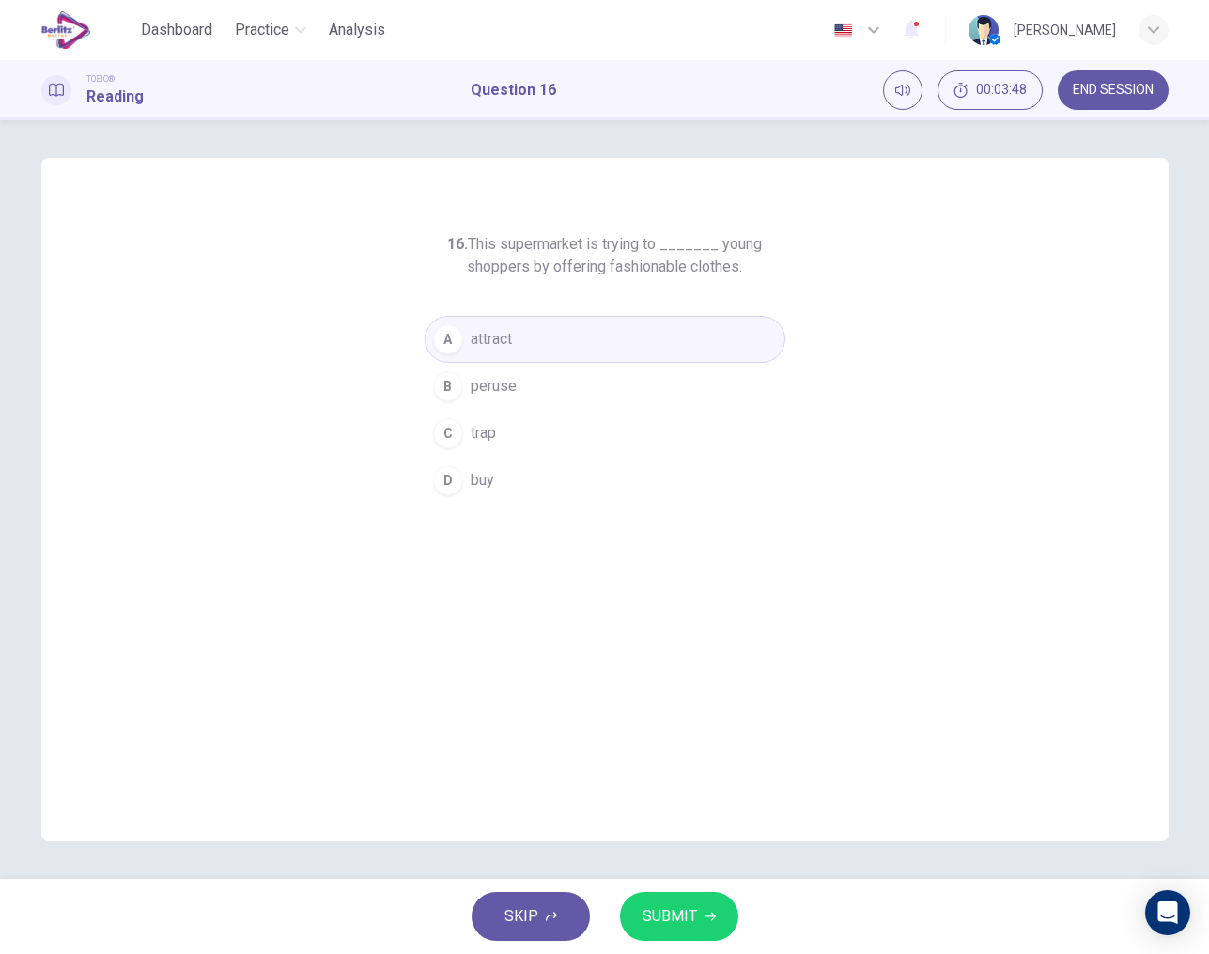
click at [490, 385] on span "peruse" at bounding box center [494, 386] width 46 height 23
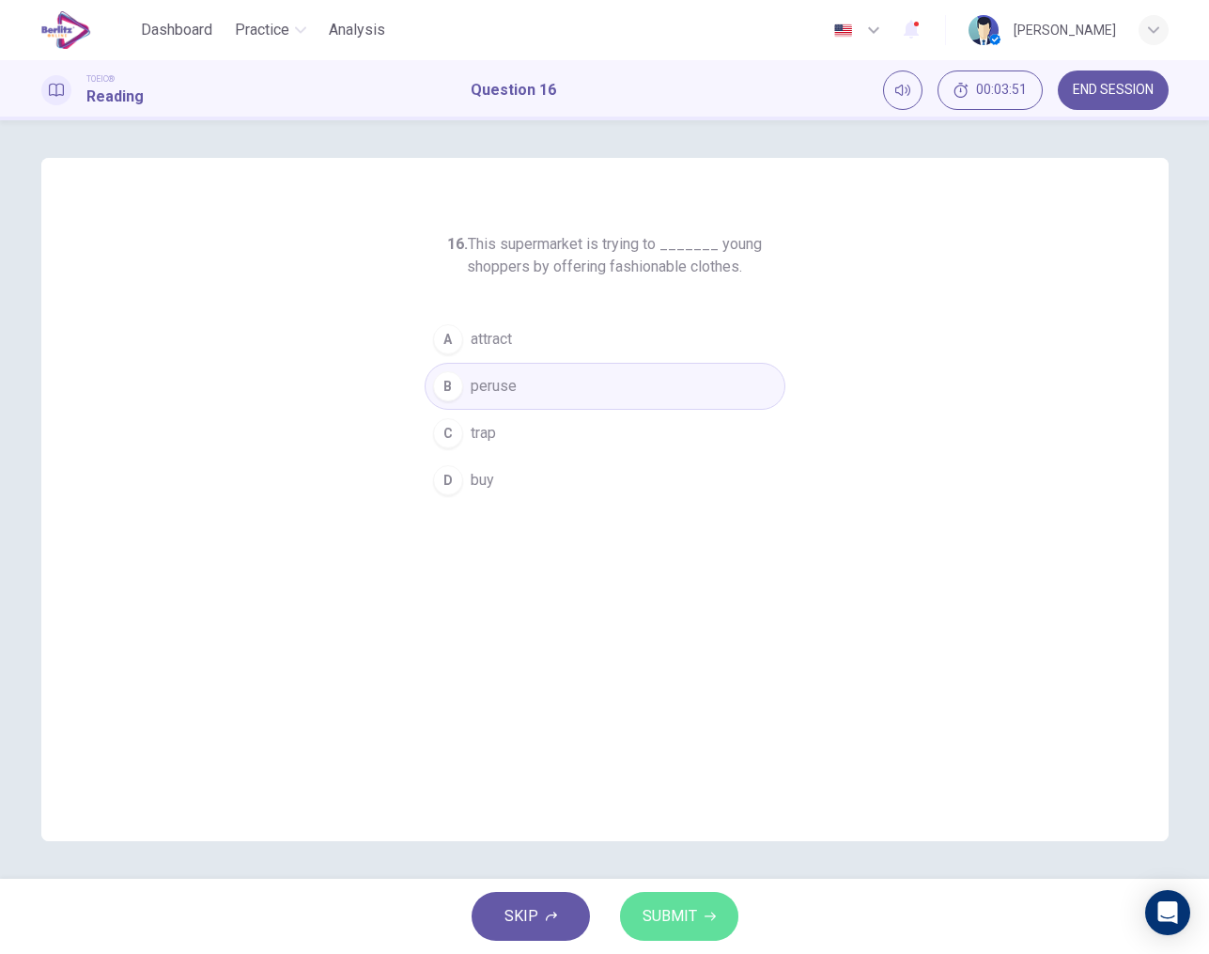
click at [697, 914] on button "SUBMIT" at bounding box center [679, 916] width 118 height 49
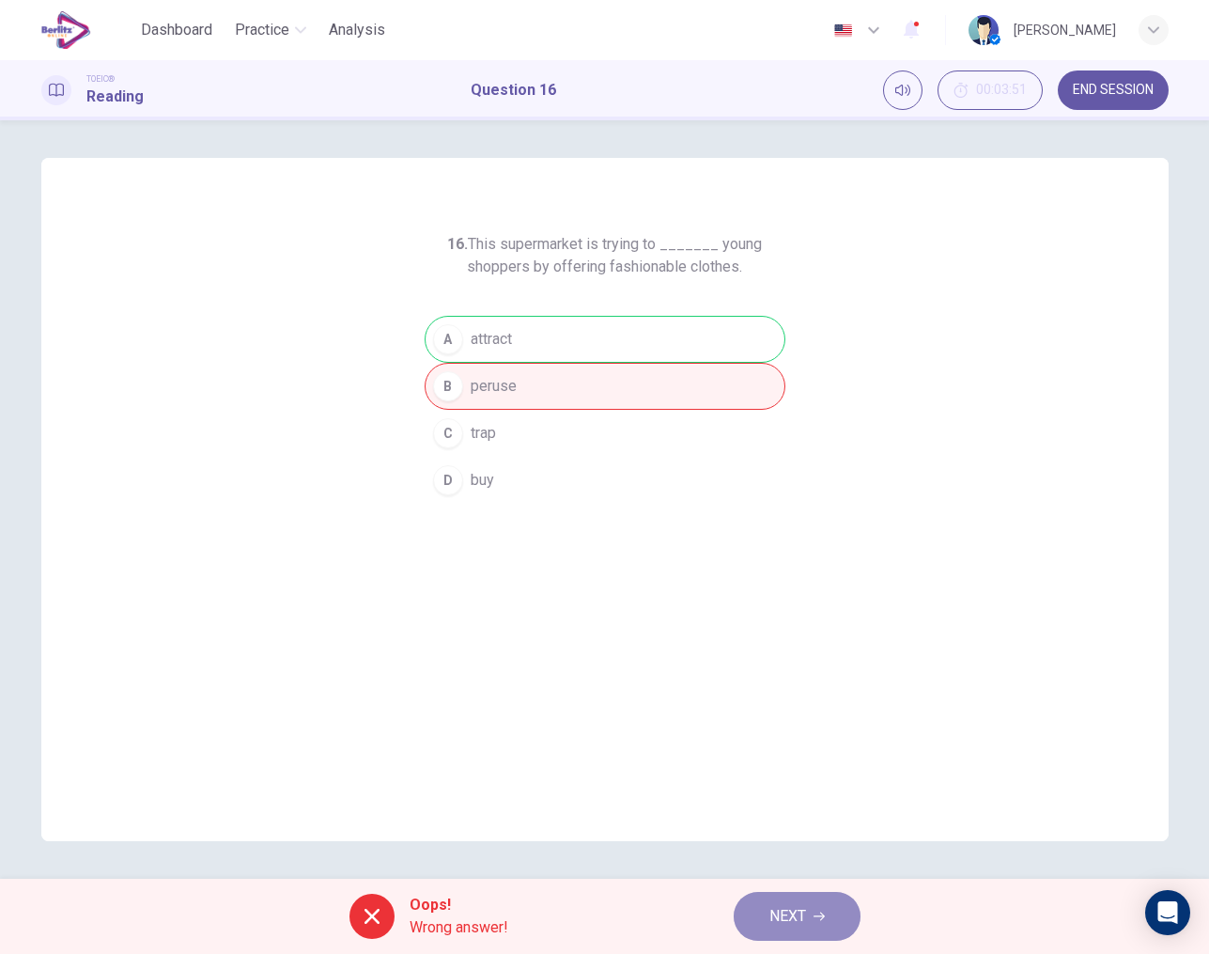
click at [768, 910] on button "NEXT" at bounding box center [797, 916] width 127 height 49
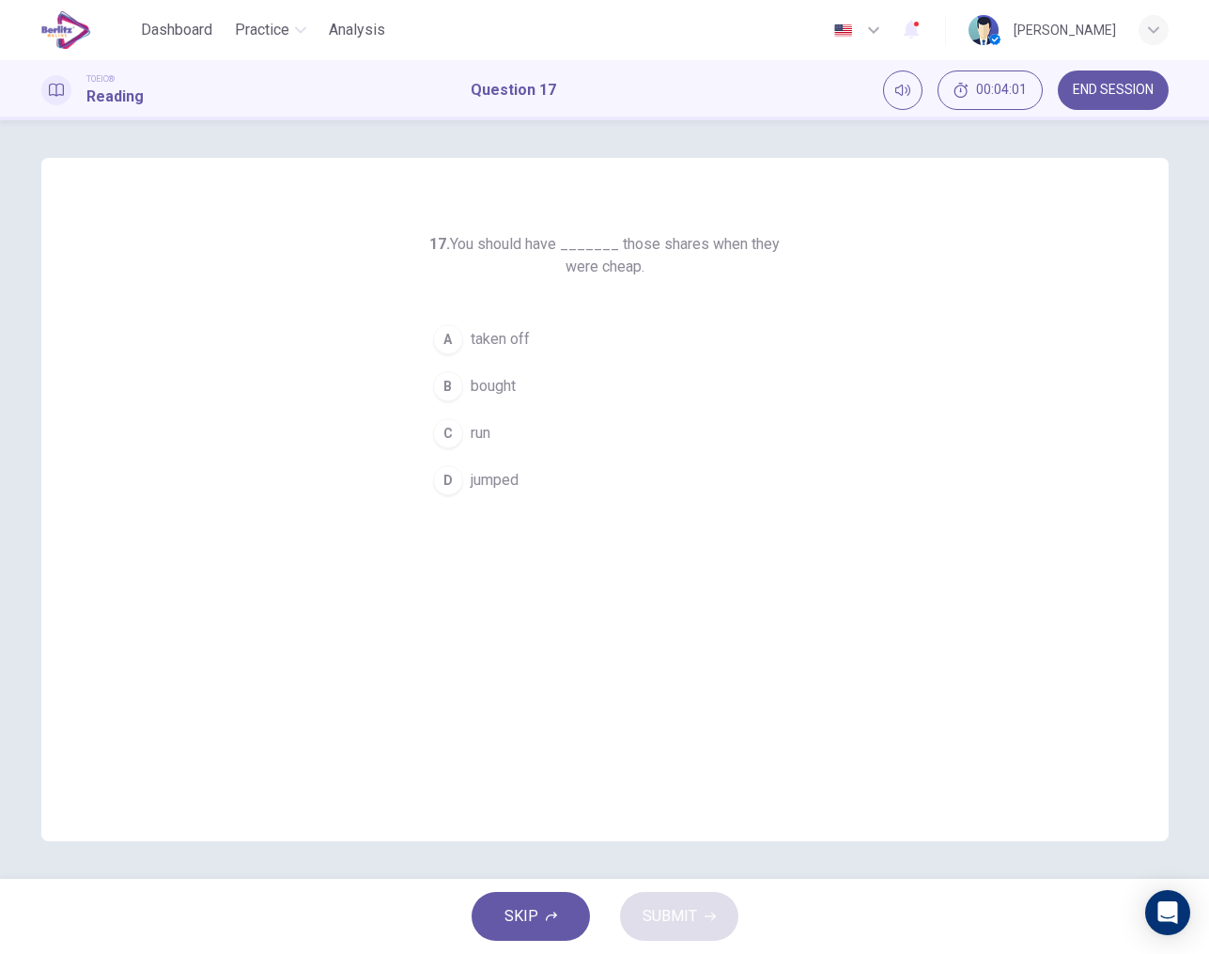
click at [493, 382] on span "bought" at bounding box center [493, 386] width 45 height 23
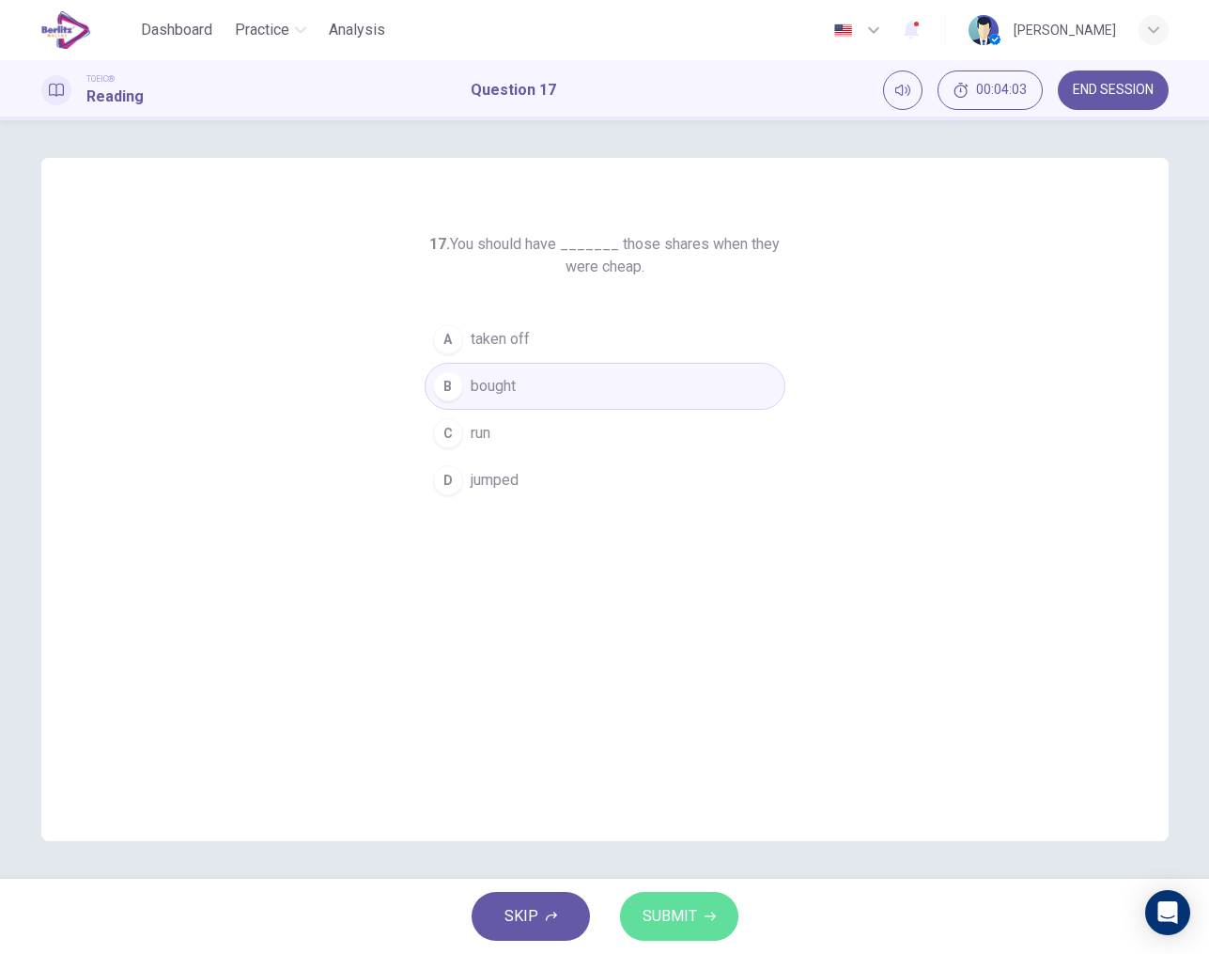
click at [682, 926] on span "SUBMIT" at bounding box center [670, 916] width 54 height 26
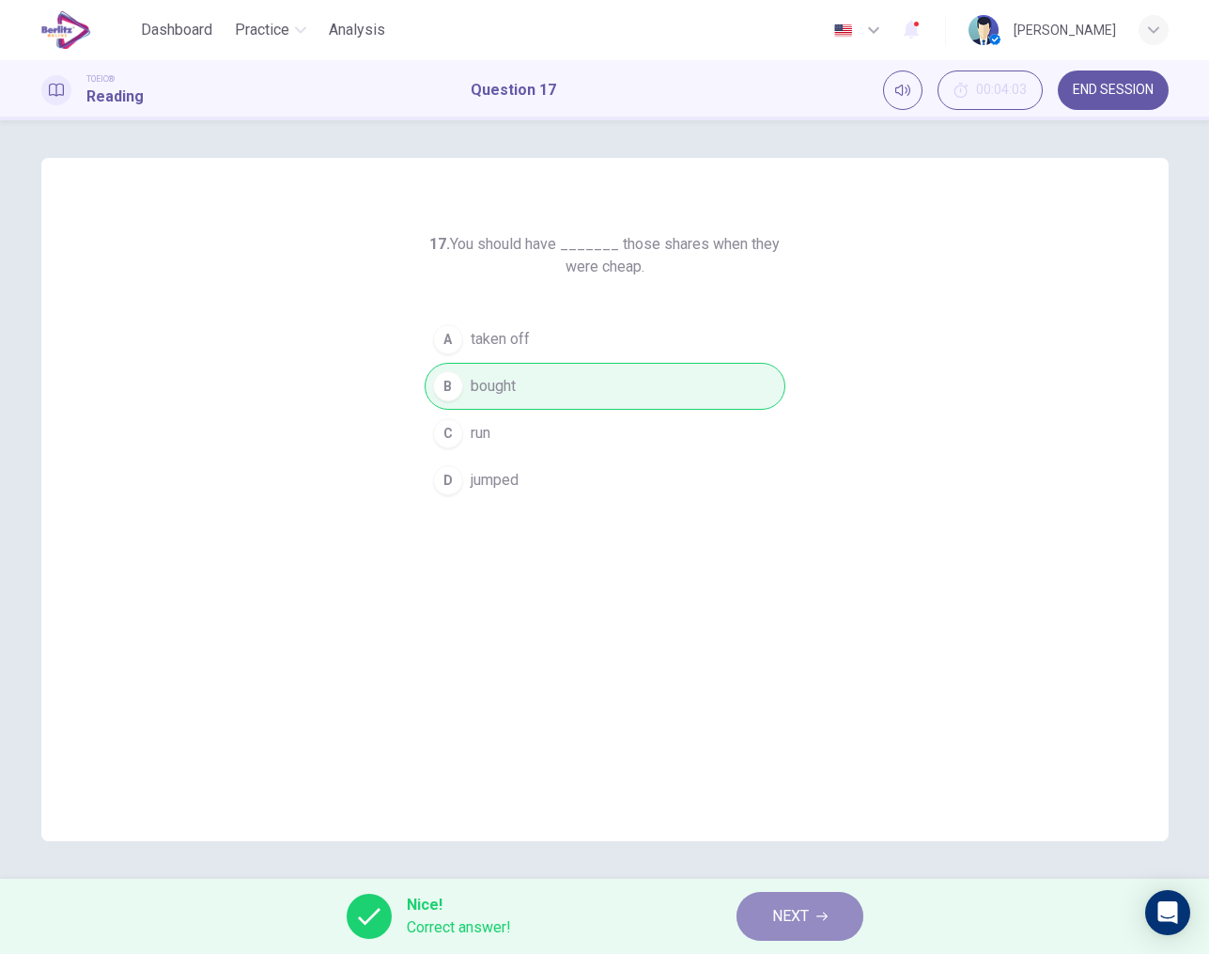
click at [797, 917] on span "NEXT" at bounding box center [790, 916] width 37 height 26
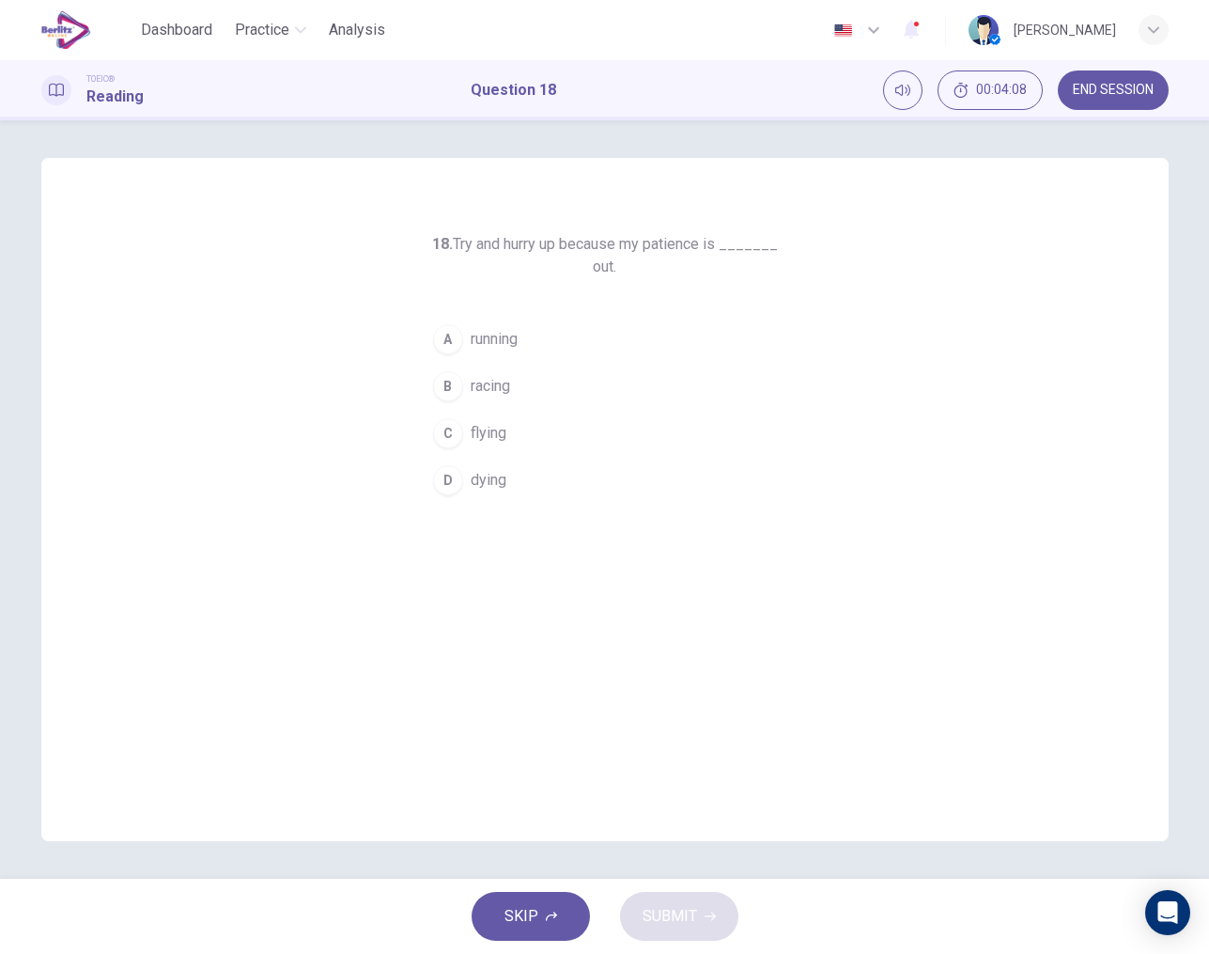
click at [498, 335] on span "running" at bounding box center [494, 339] width 47 height 23
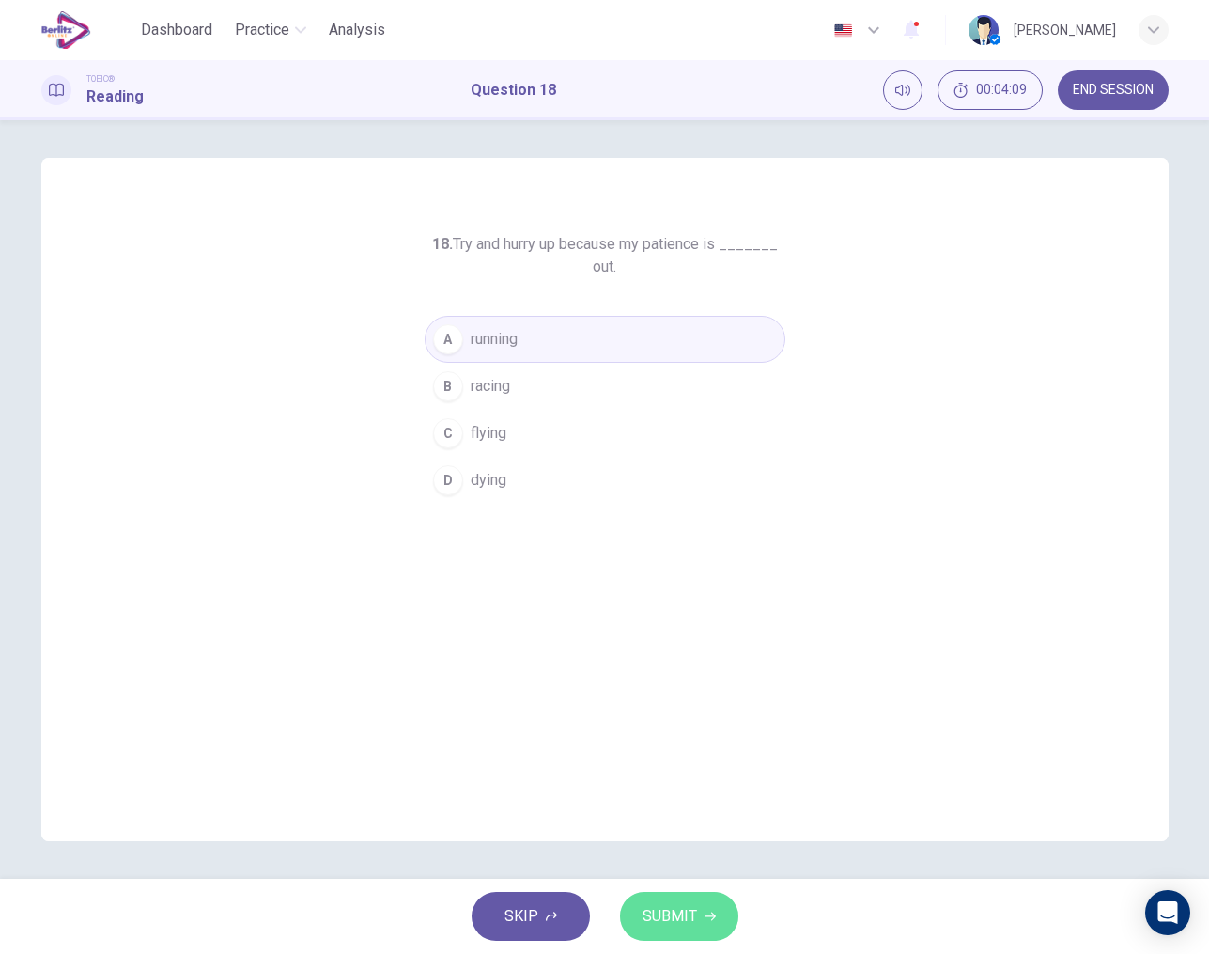
click at [702, 910] on button "SUBMIT" at bounding box center [679, 916] width 118 height 49
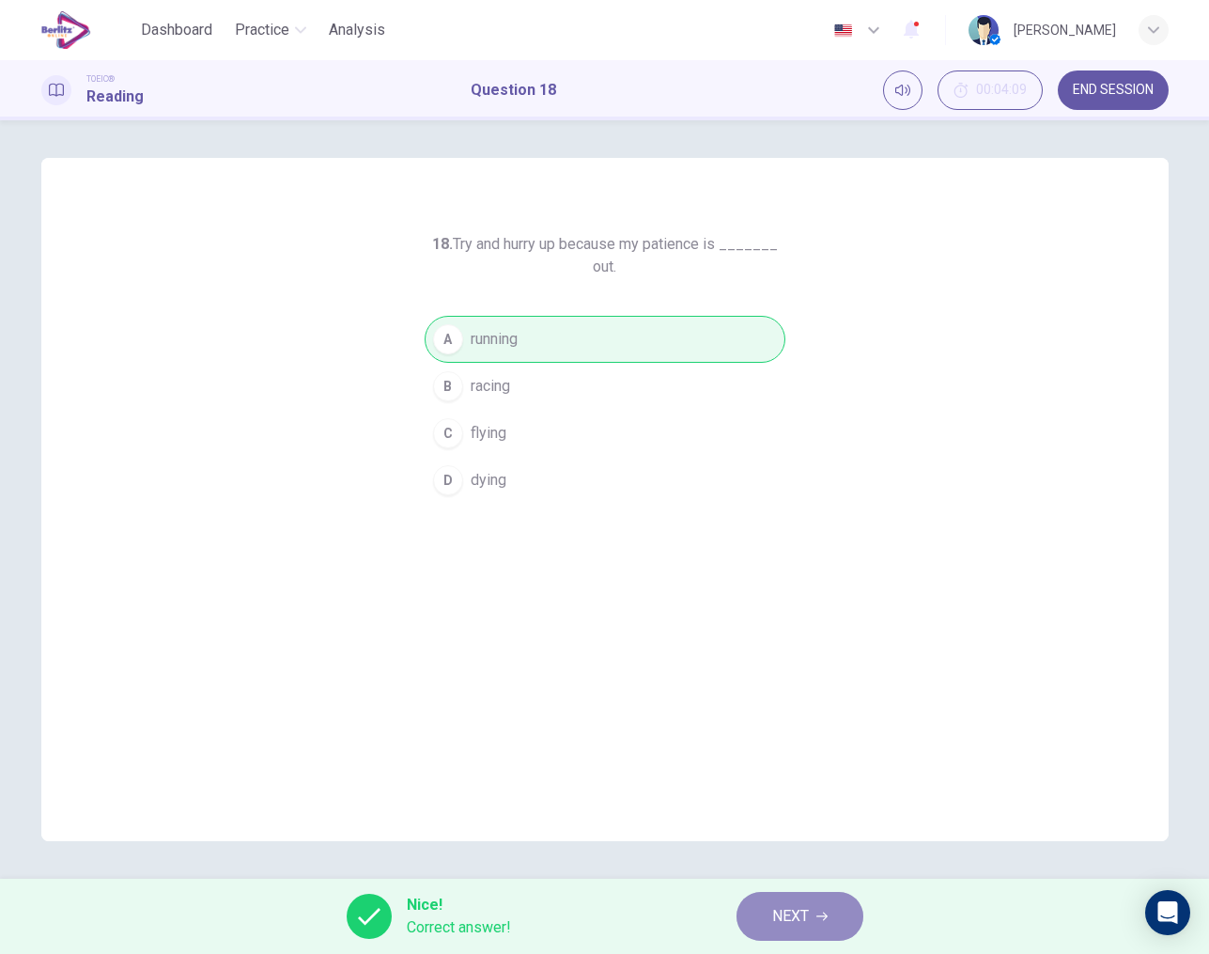
click at [786, 907] on span "NEXT" at bounding box center [790, 916] width 37 height 26
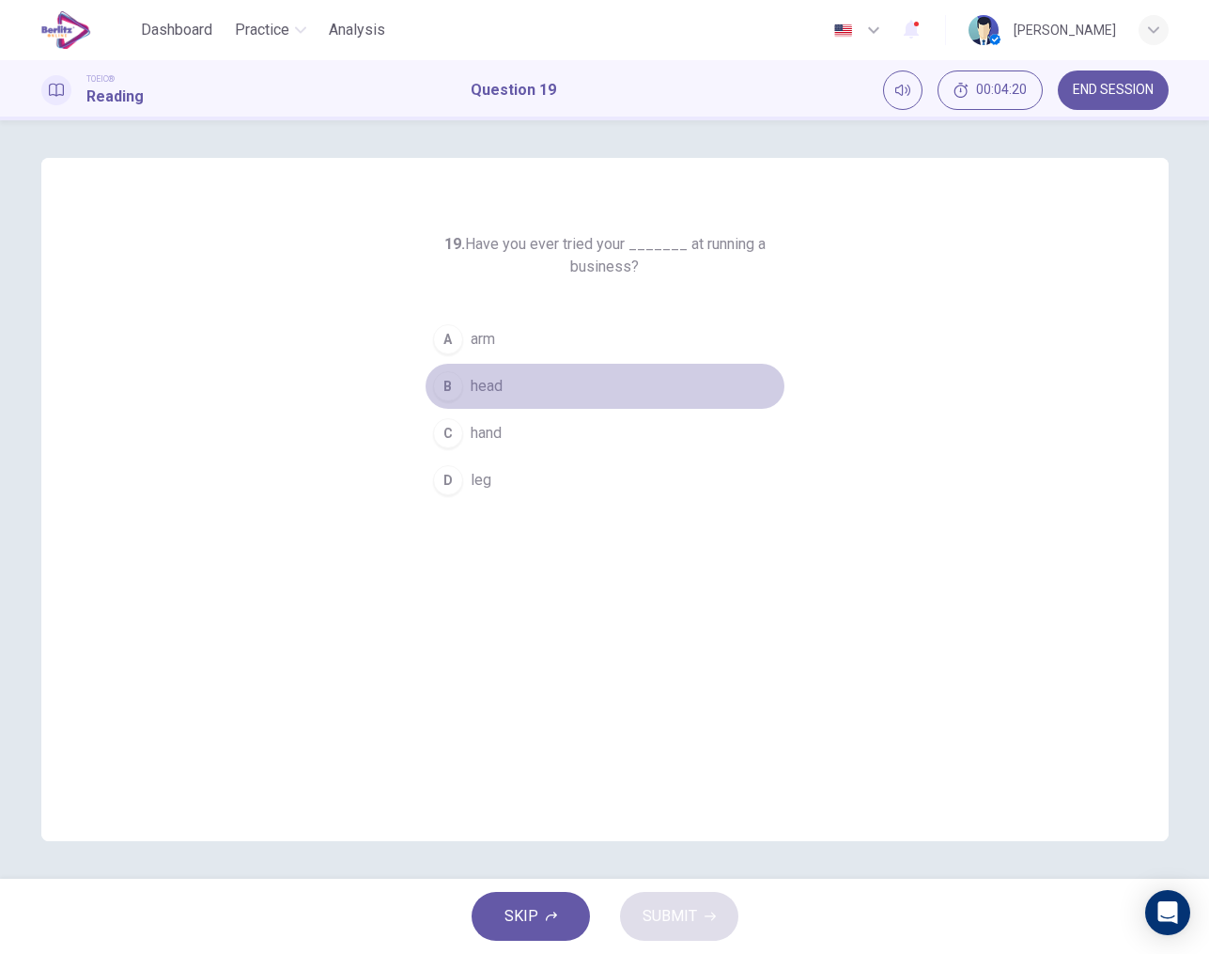
click at [448, 391] on div "B" at bounding box center [448, 386] width 30 height 30
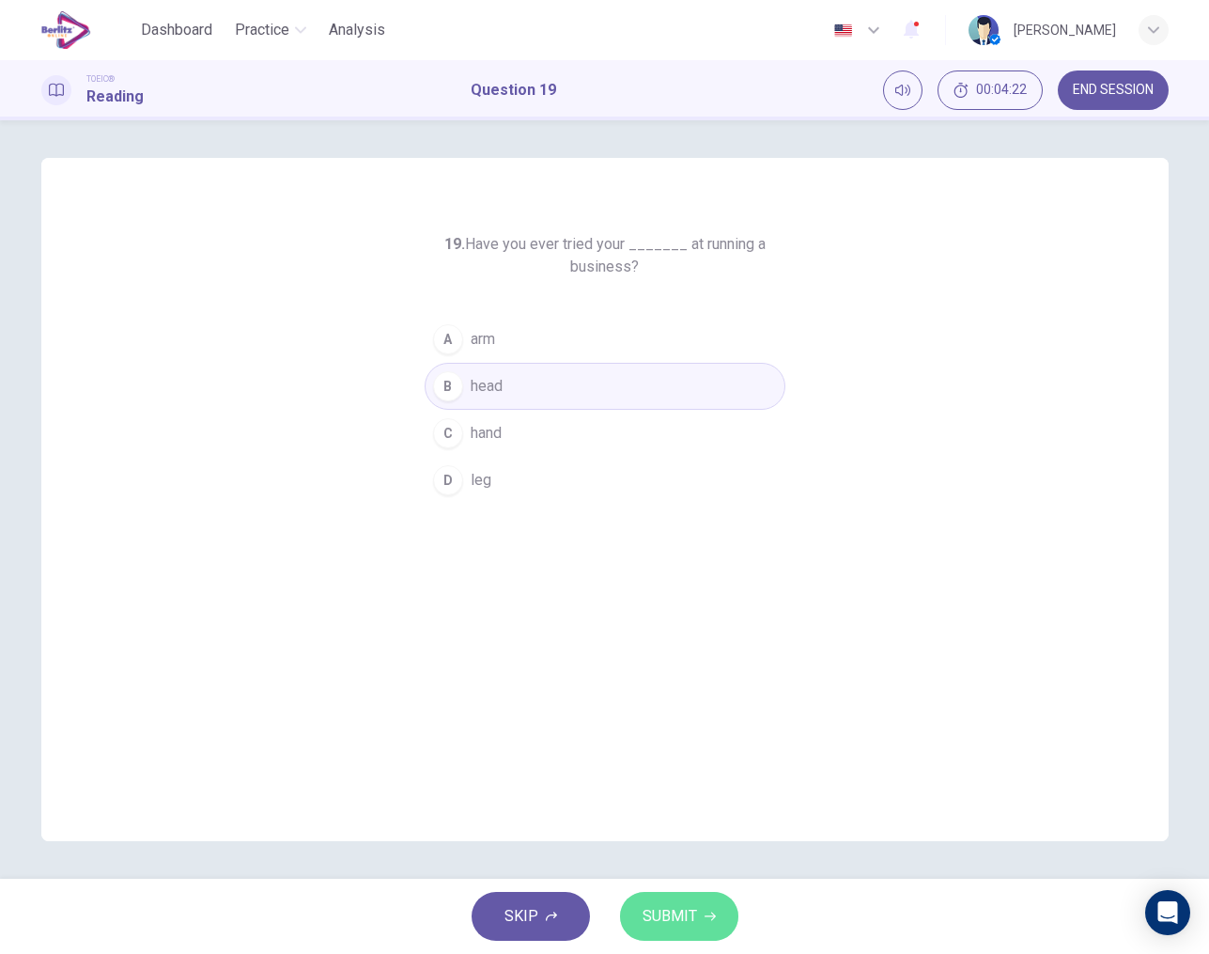
click at [695, 909] on span "SUBMIT" at bounding box center [670, 916] width 54 height 26
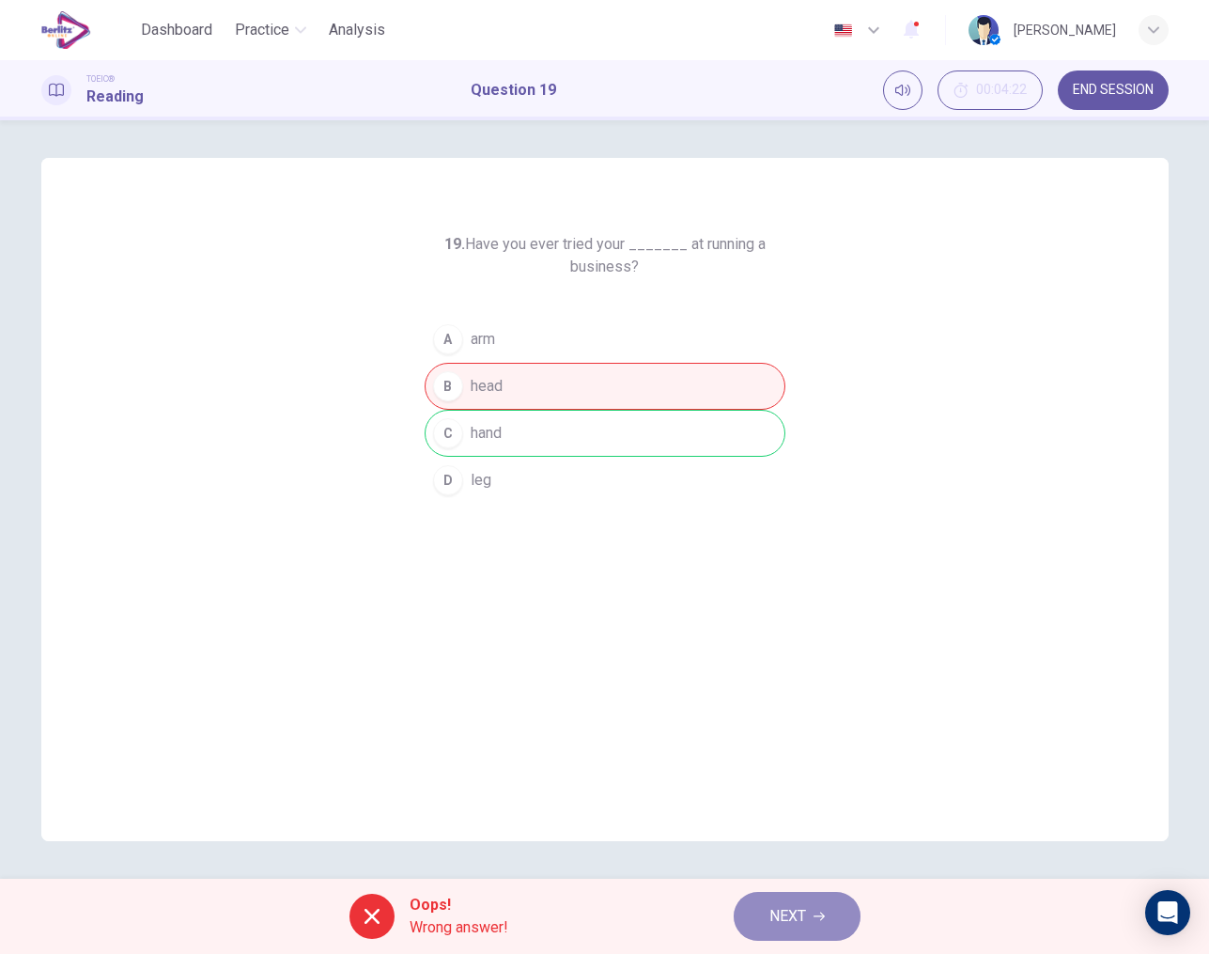
click at [760, 913] on button "NEXT" at bounding box center [797, 916] width 127 height 49
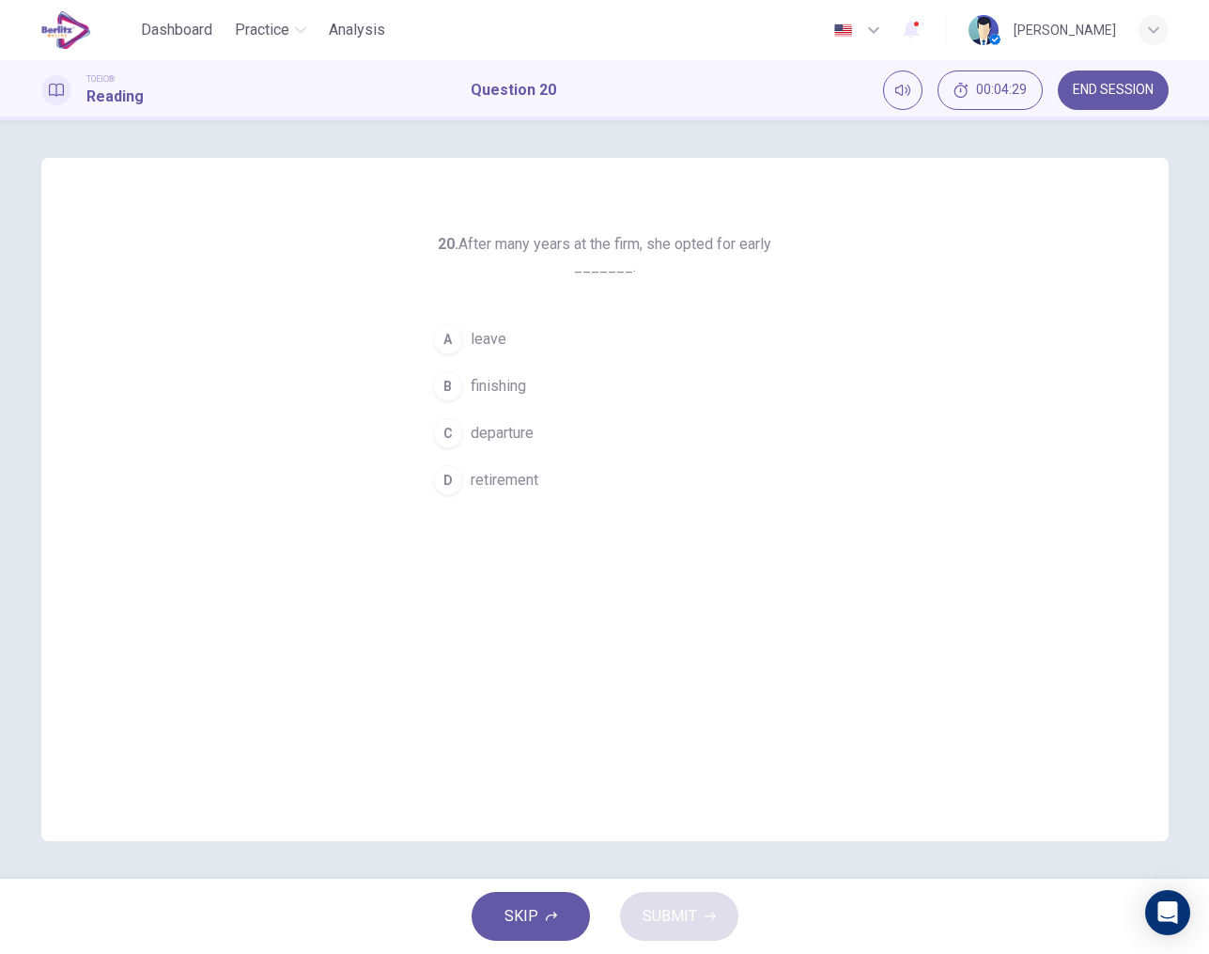
click at [486, 480] on span "retirement" at bounding box center [505, 480] width 68 height 23
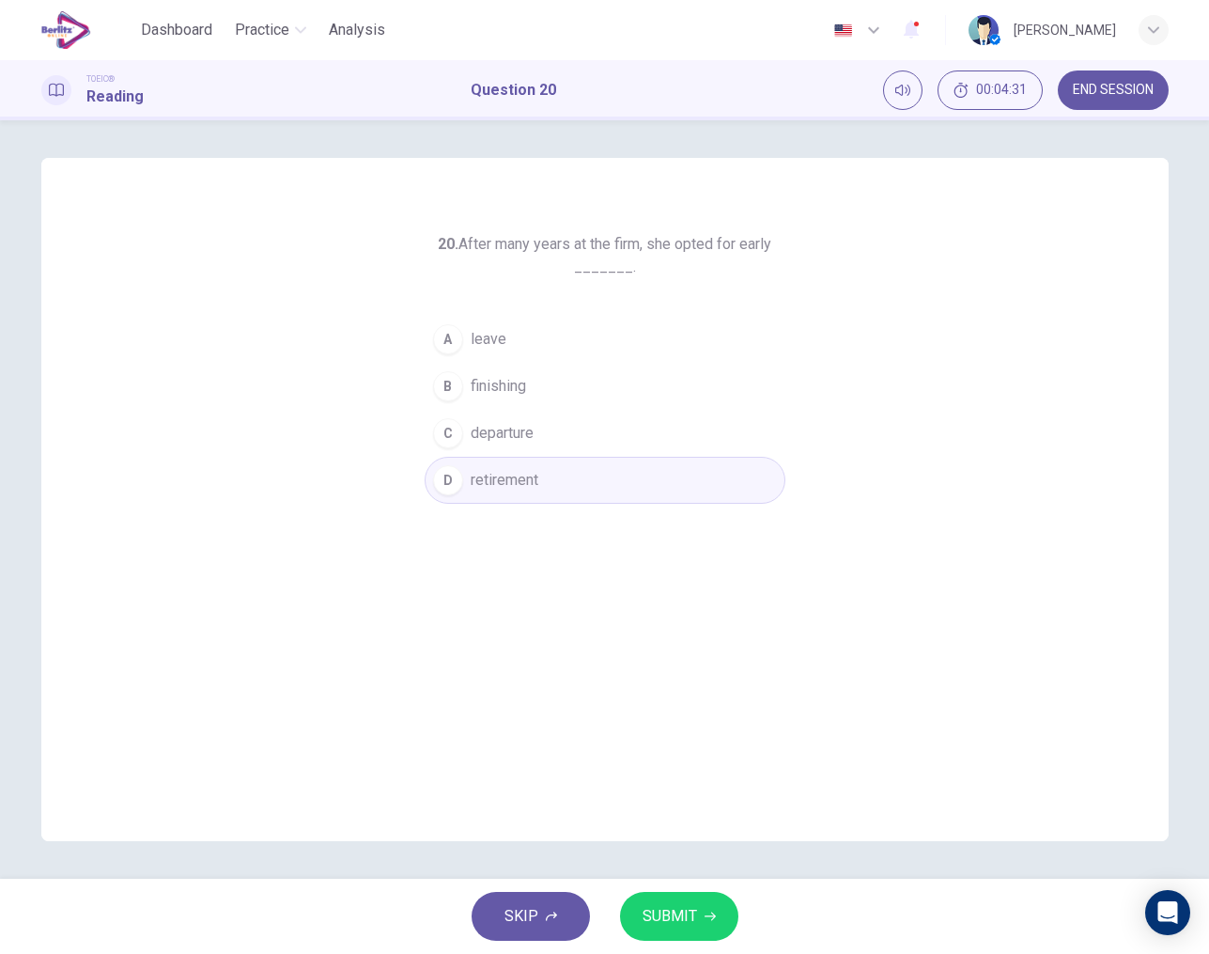
click at [665, 894] on button "SUBMIT" at bounding box center [679, 916] width 118 height 49
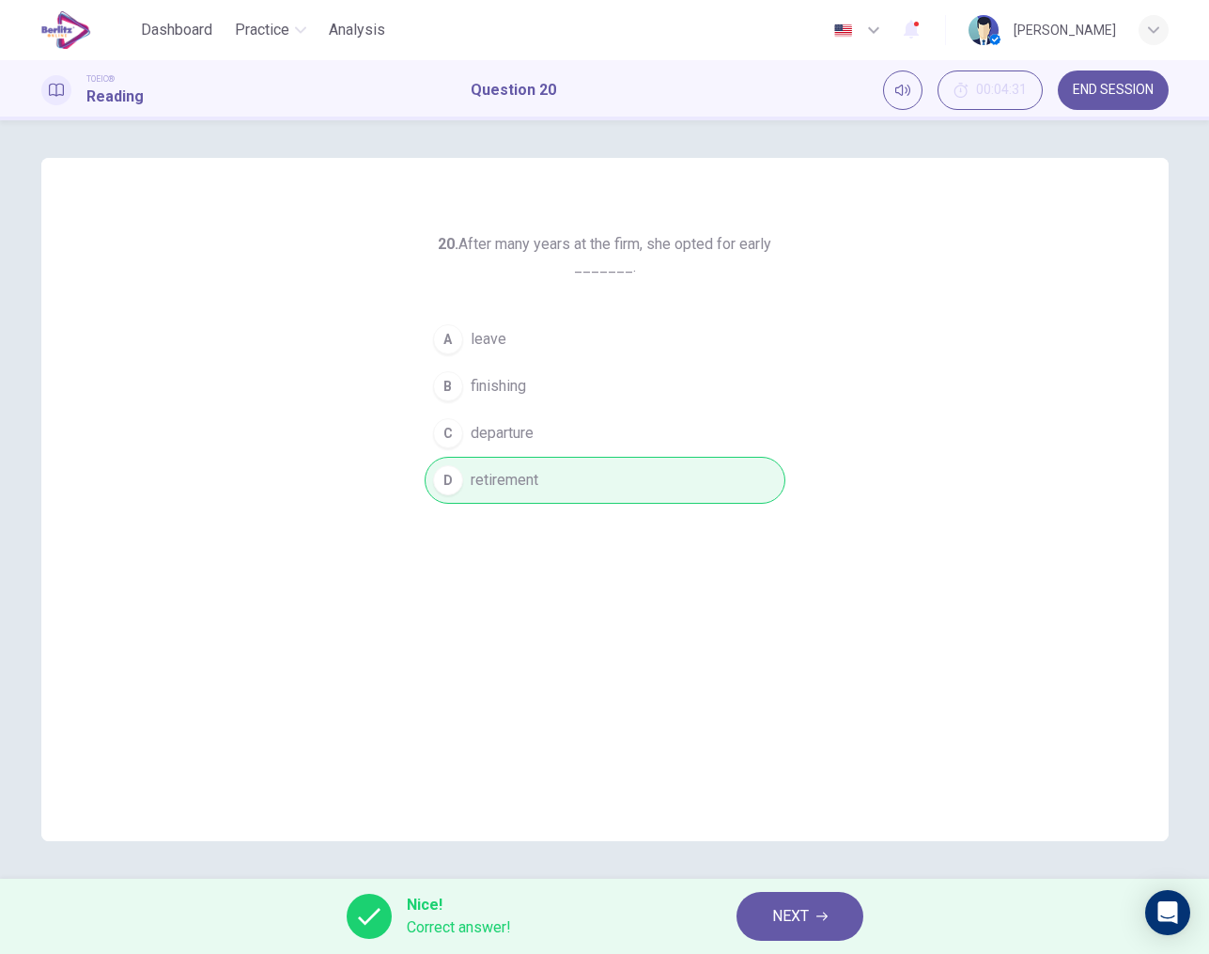
click at [773, 923] on span "NEXT" at bounding box center [790, 916] width 37 height 26
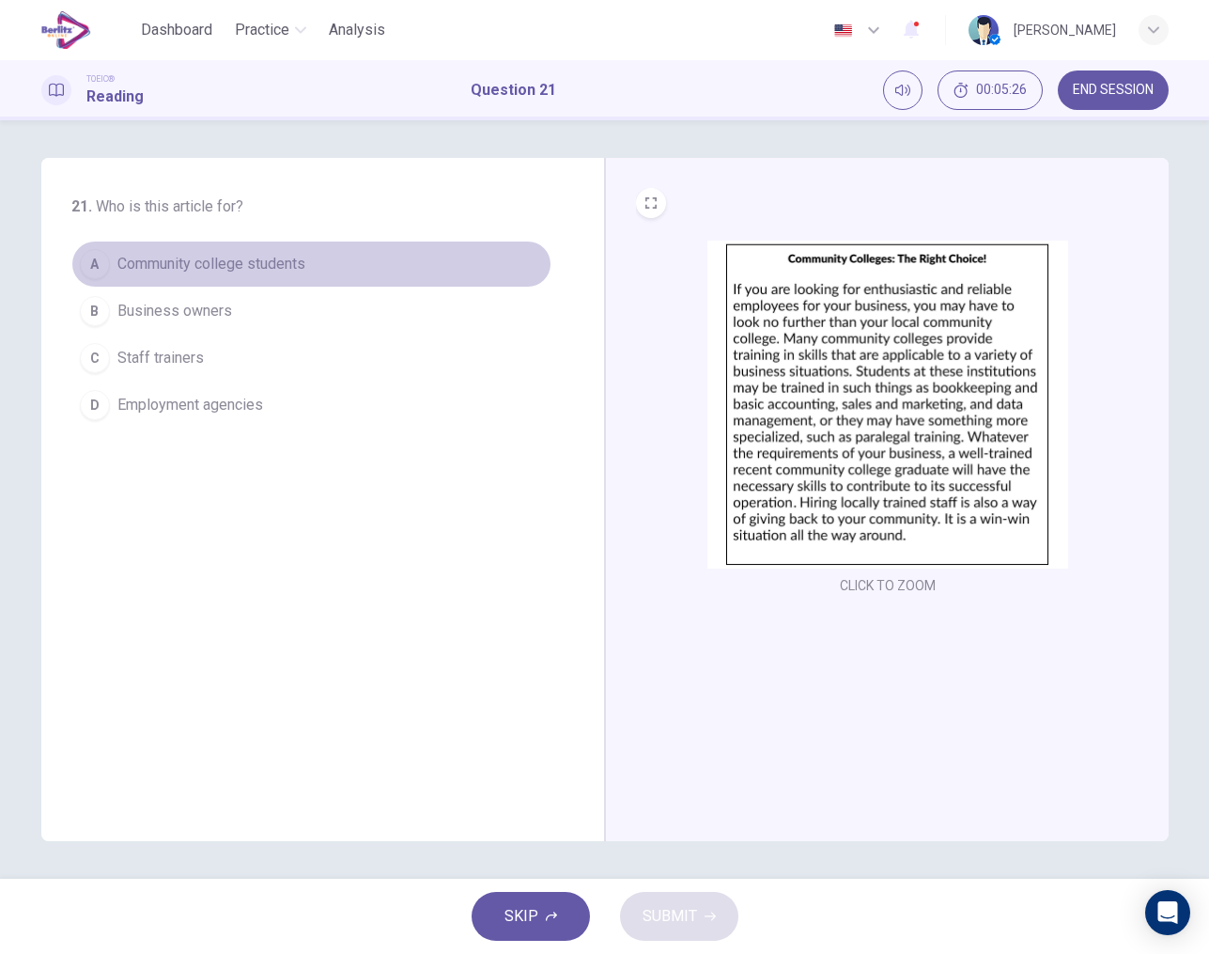
click at [236, 272] on span "Community college students" at bounding box center [211, 264] width 188 height 23
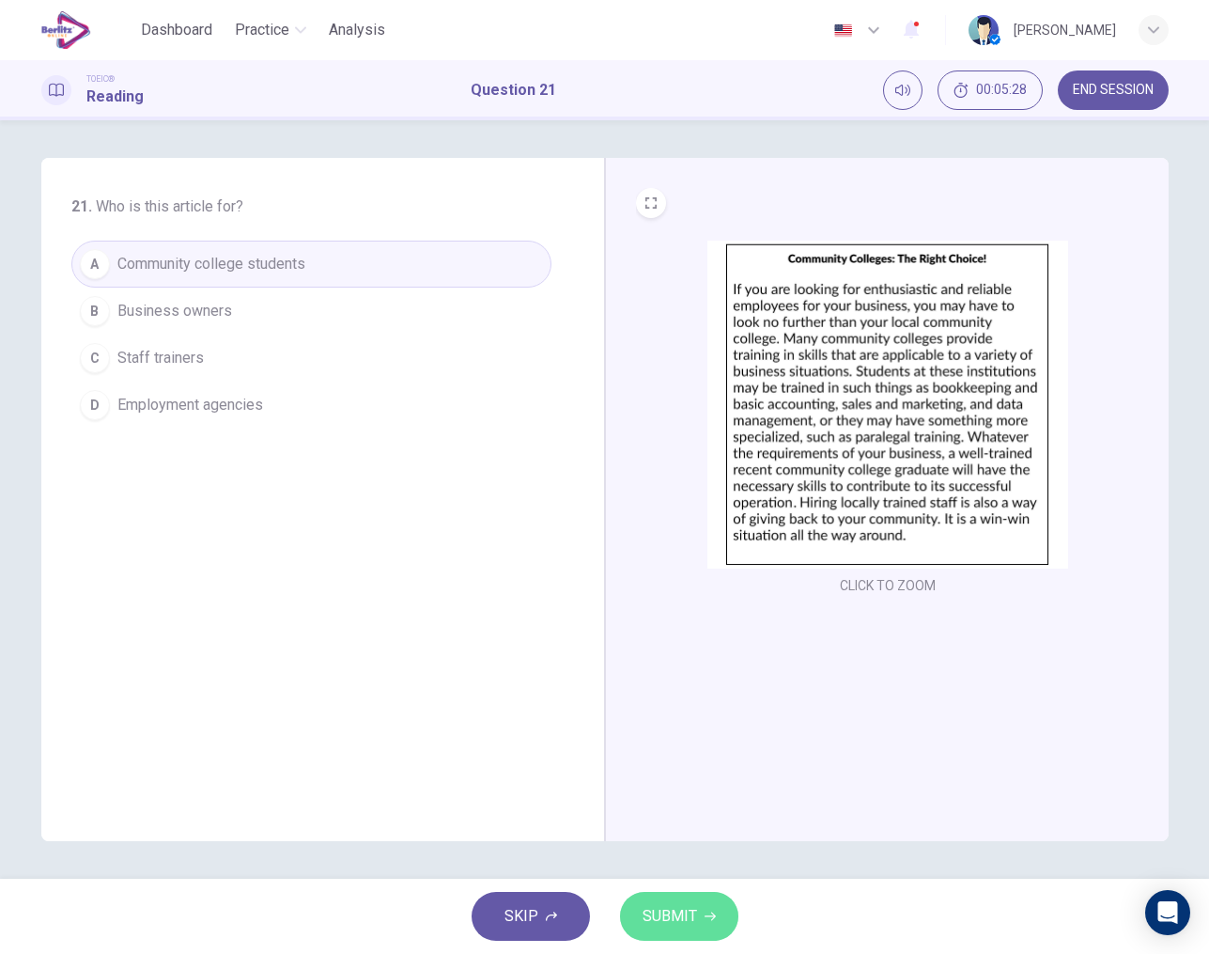
click at [672, 904] on span "SUBMIT" at bounding box center [670, 916] width 54 height 26
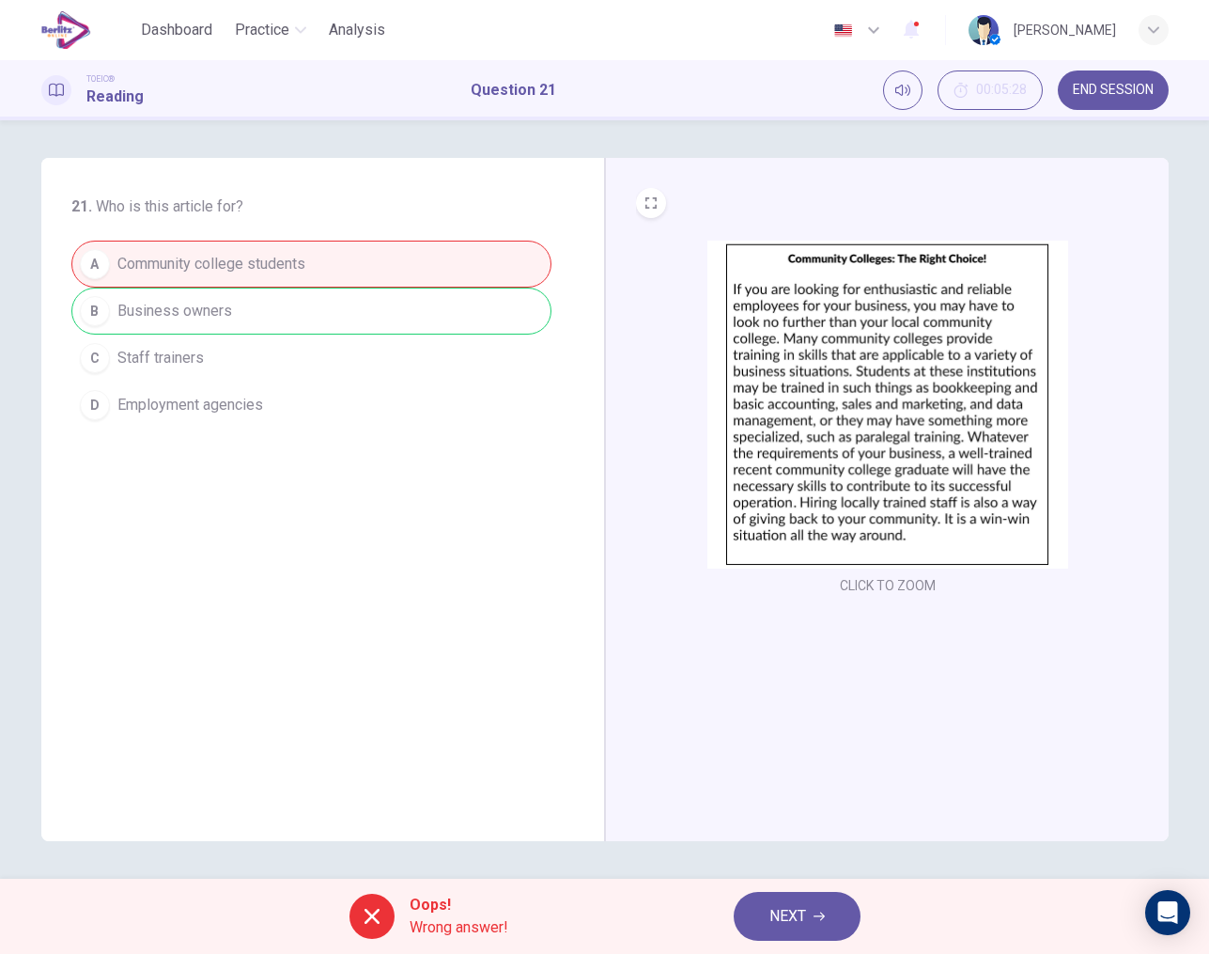
click at [787, 908] on span "NEXT" at bounding box center [788, 916] width 37 height 26
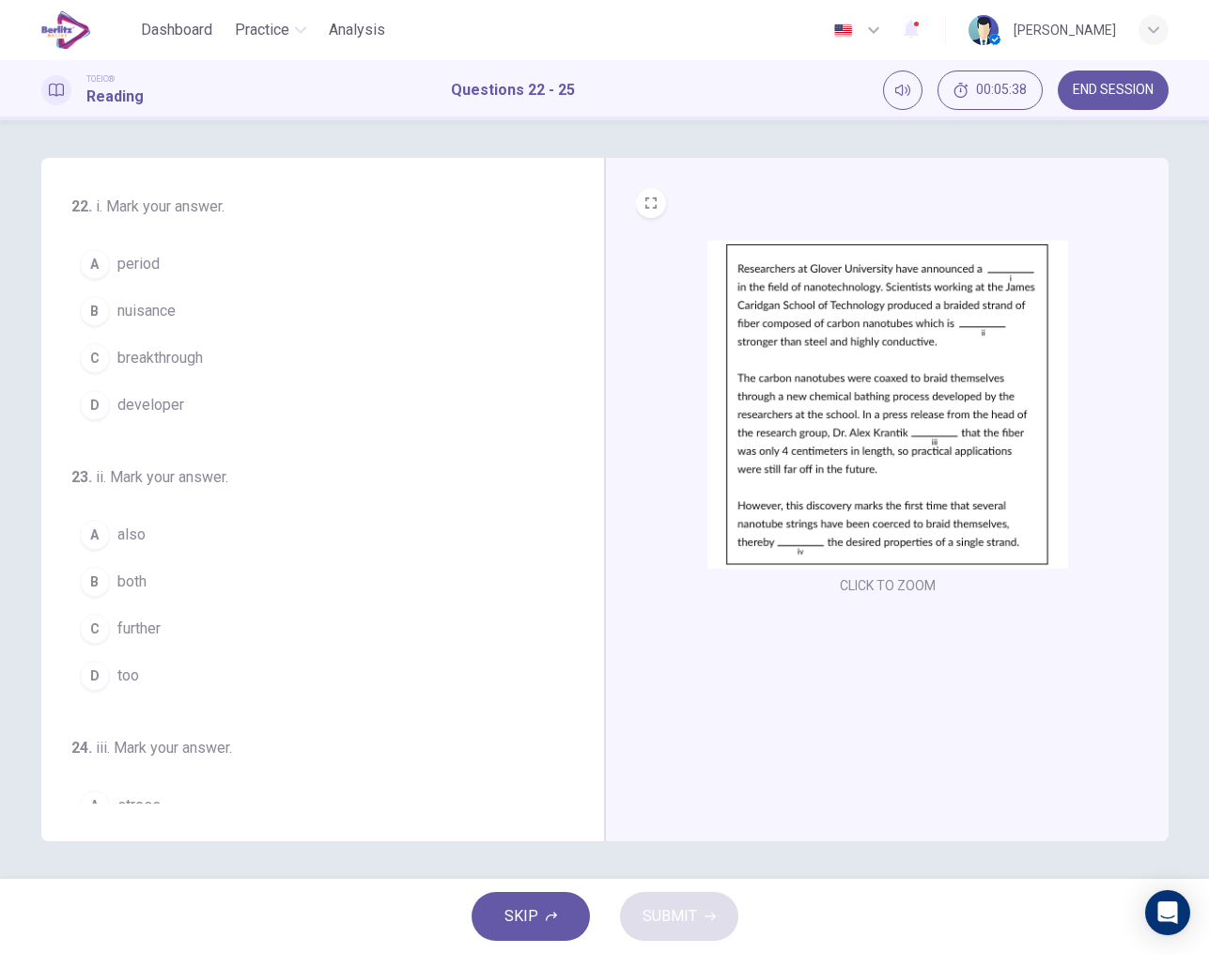
click at [888, 305] on img at bounding box center [888, 405] width 361 height 328
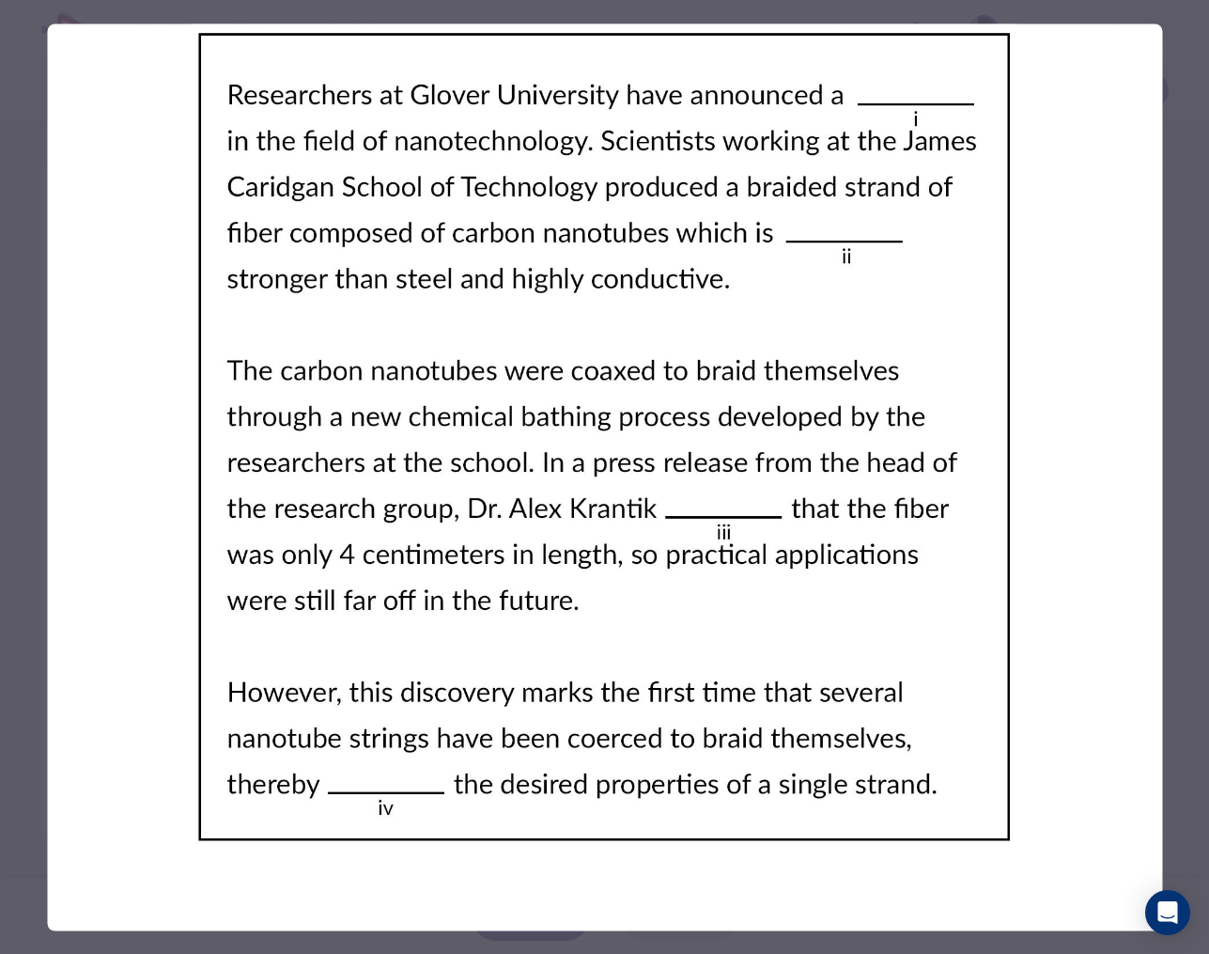
click at [772, 211] on img at bounding box center [604, 436] width 1115 height 827
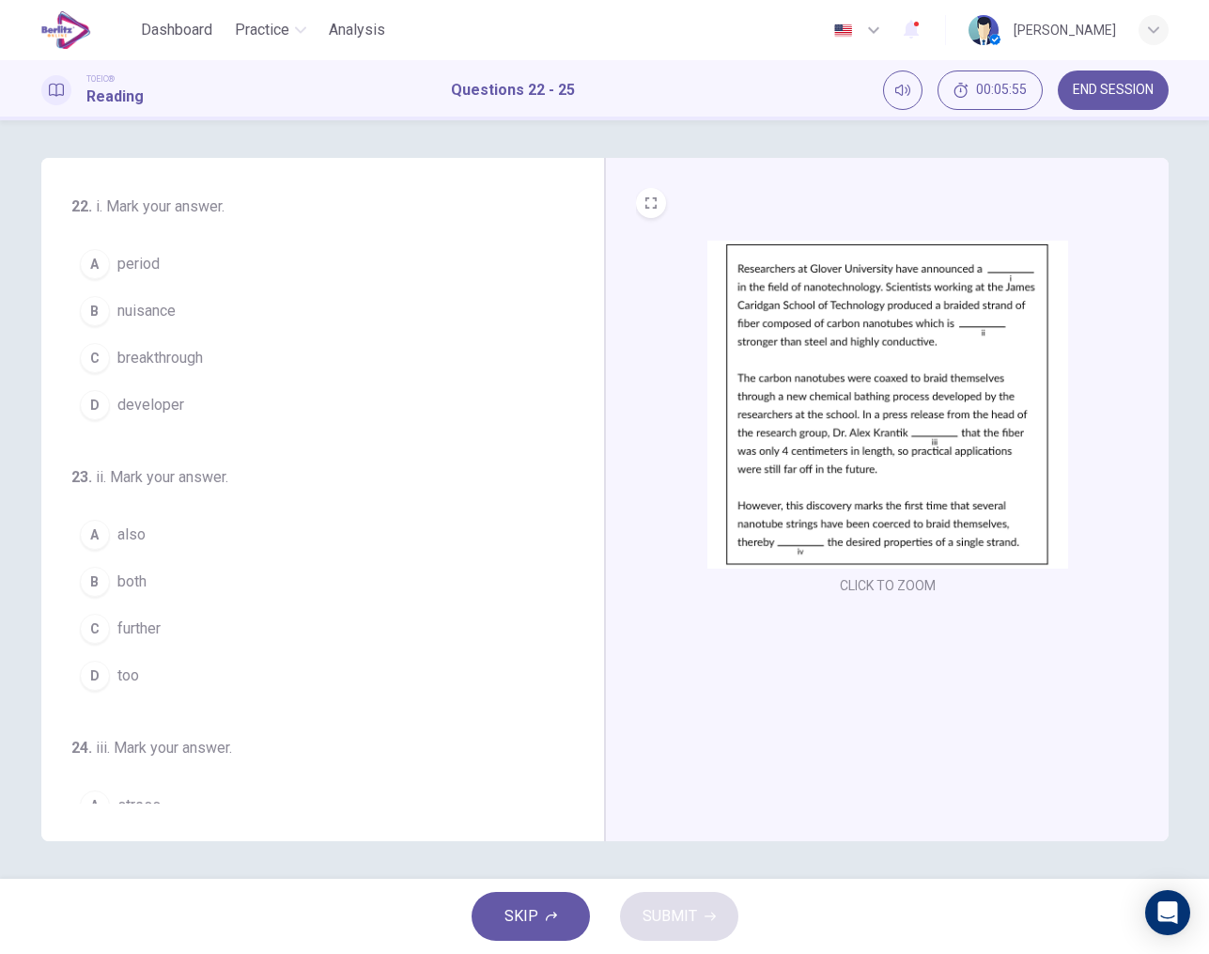
click at [177, 353] on span "breakthrough" at bounding box center [160, 358] width 86 height 23
click at [112, 673] on button "D too" at bounding box center [311, 675] width 480 height 47
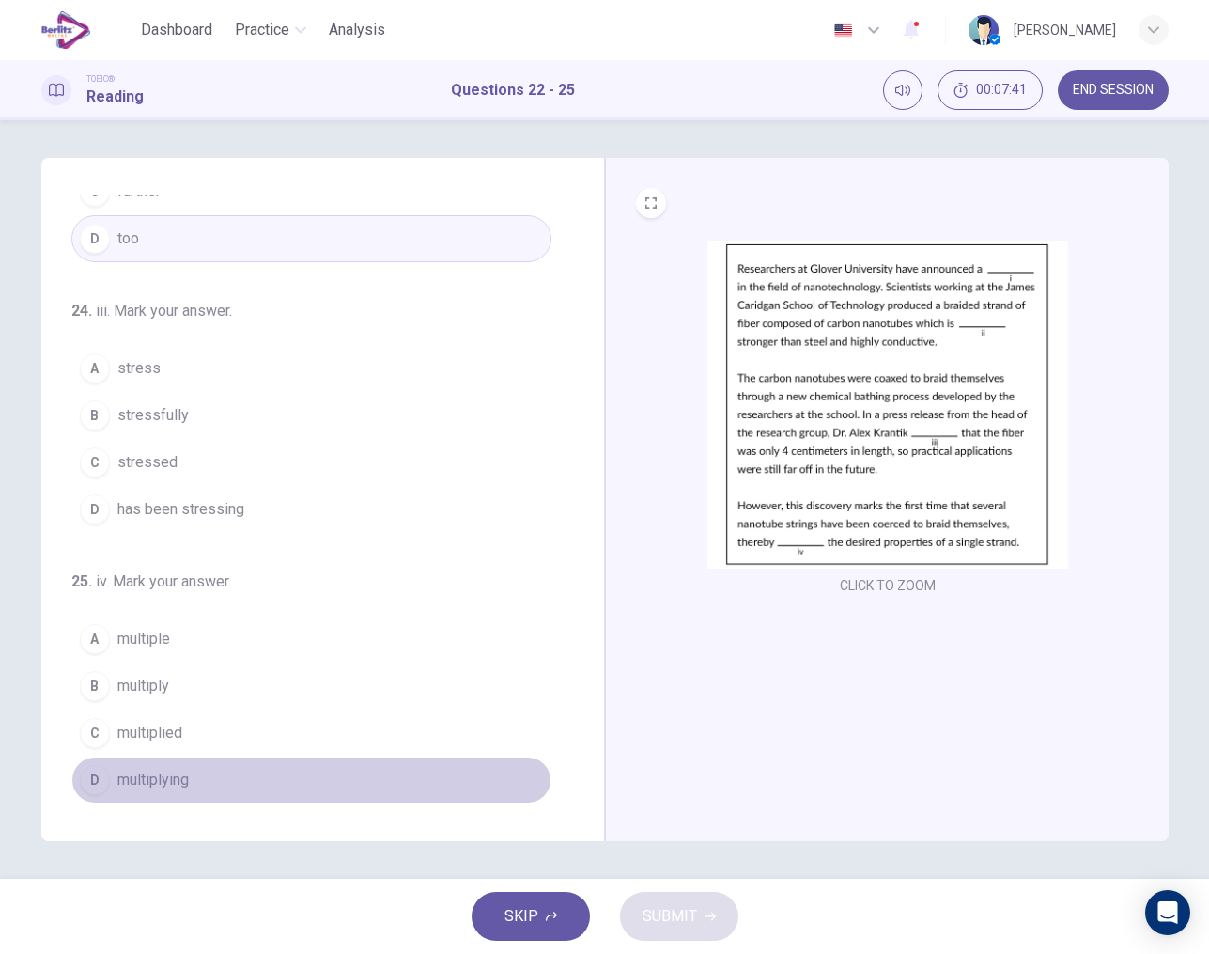
click at [94, 786] on div "D" at bounding box center [95, 780] width 30 height 30
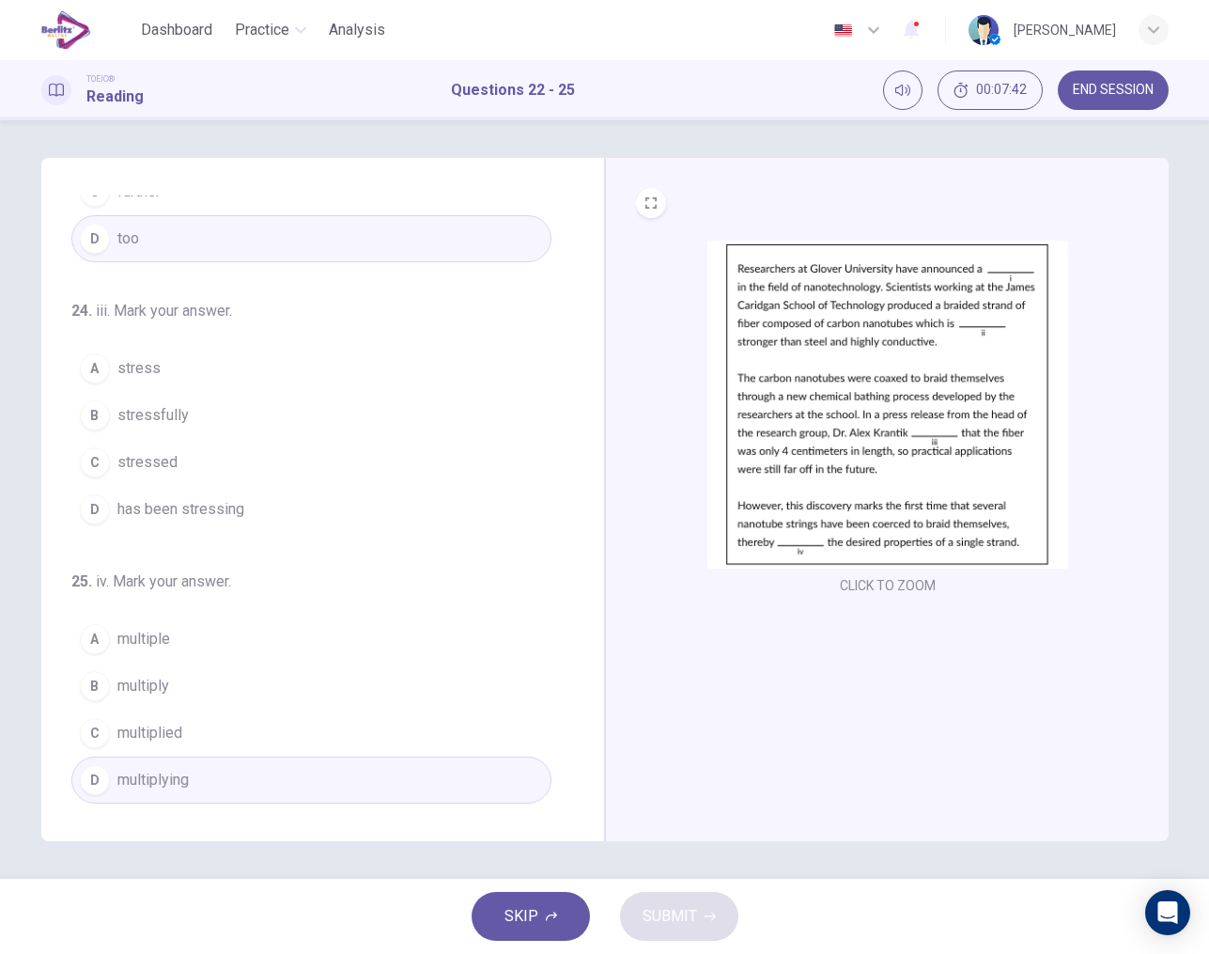
click at [143, 425] on span "stressfully" at bounding box center [152, 415] width 71 height 23
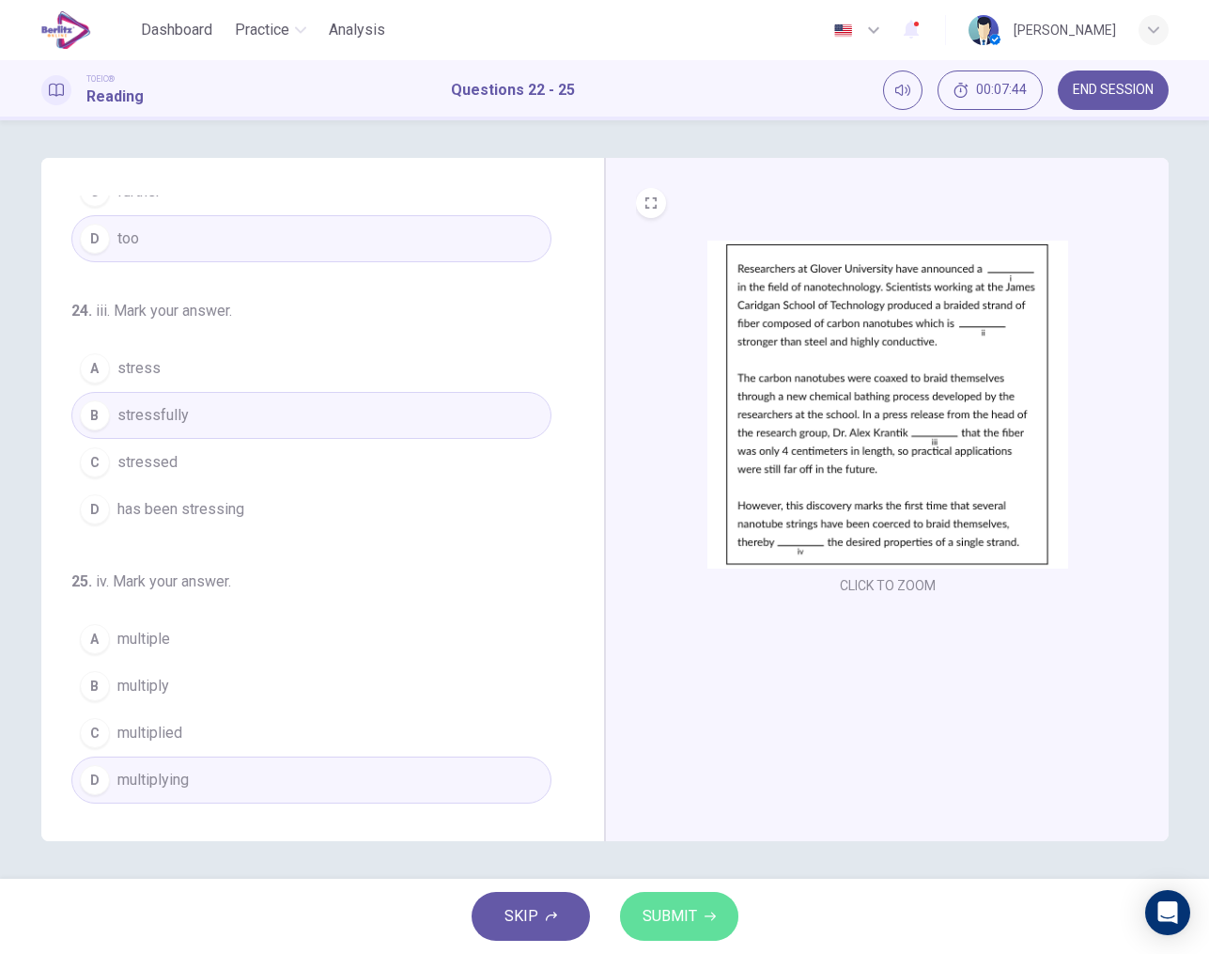
click at [655, 902] on button "SUBMIT" at bounding box center [679, 916] width 118 height 49
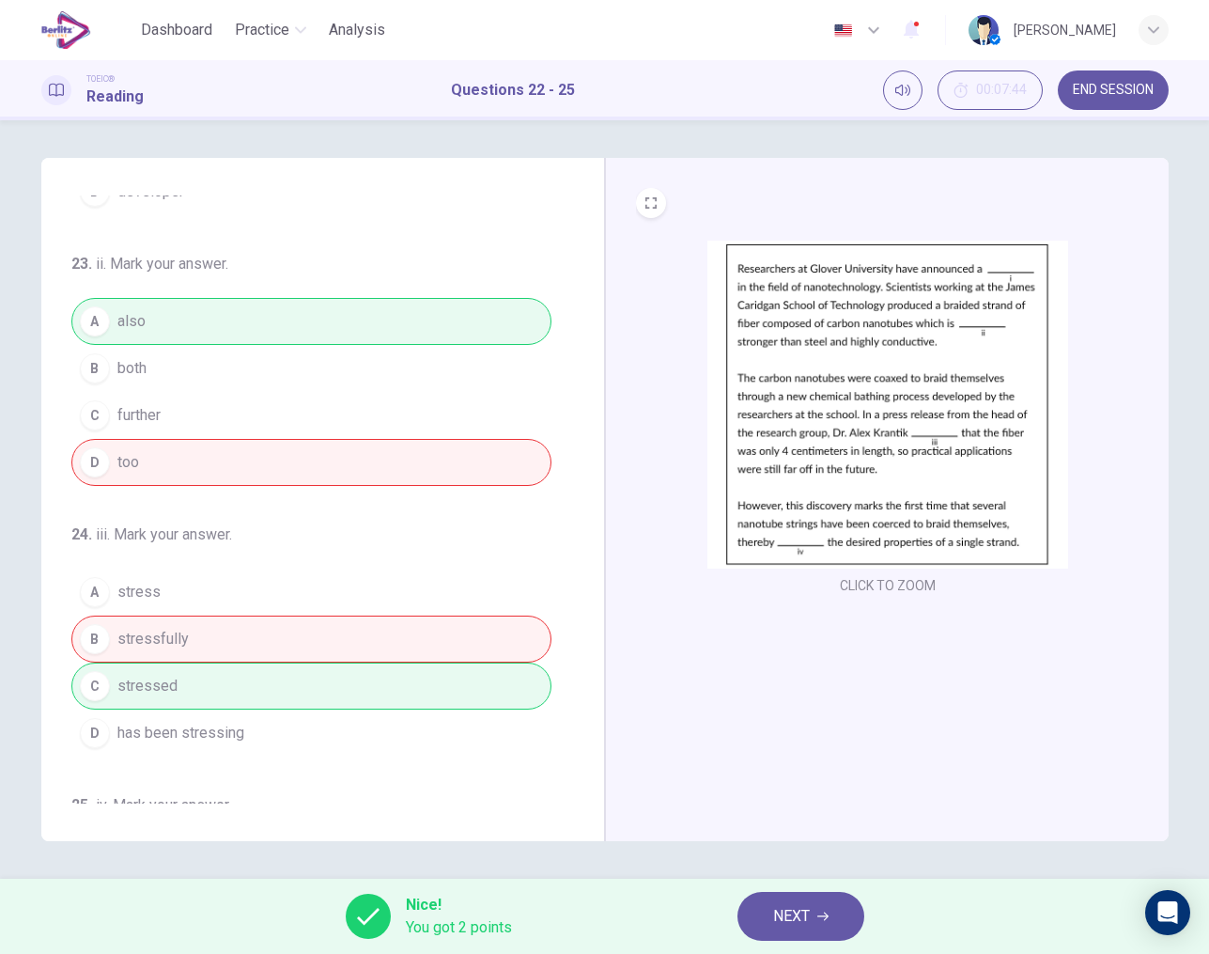
scroll to position [286, 0]
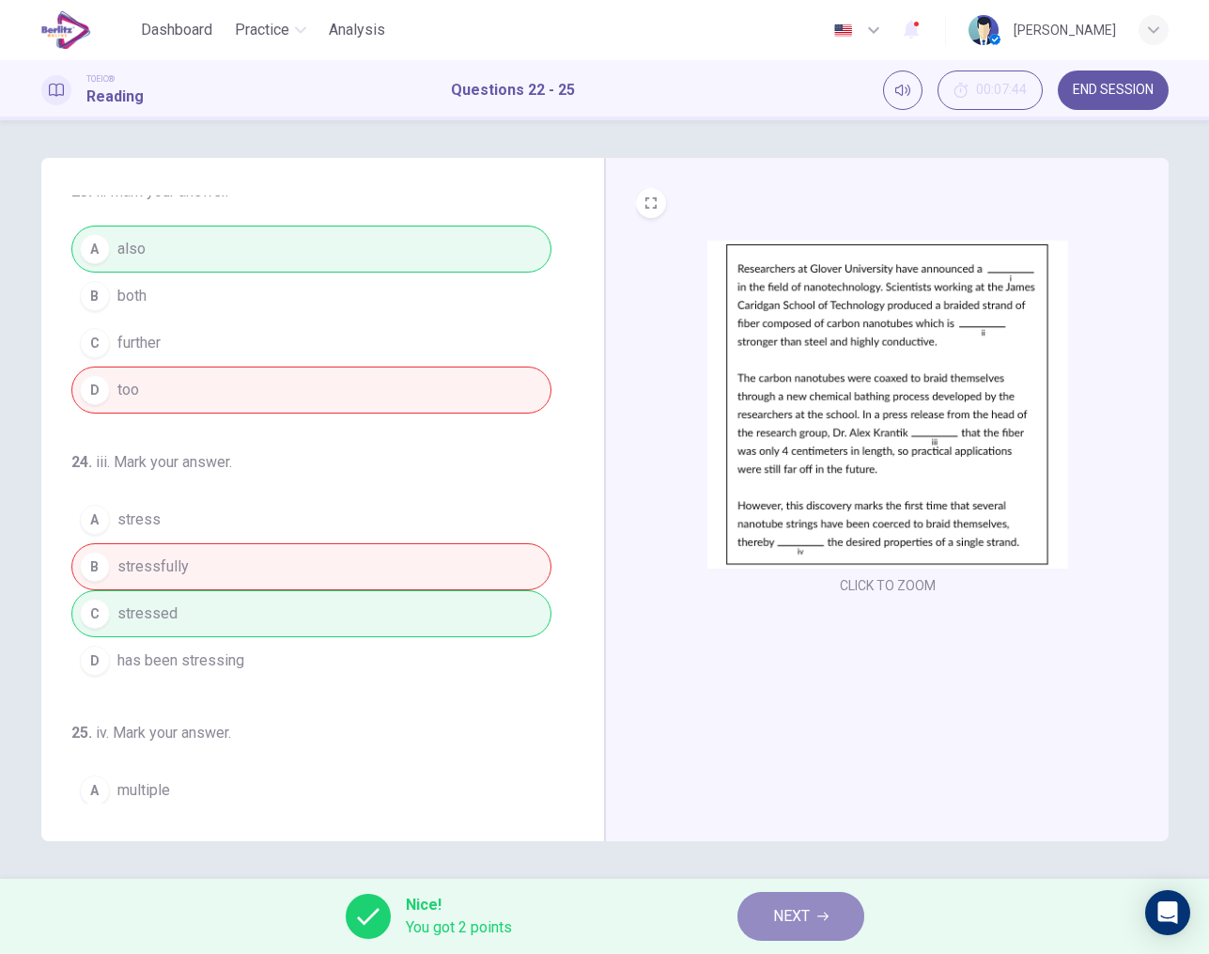
click at [789, 910] on span "NEXT" at bounding box center [791, 916] width 37 height 26
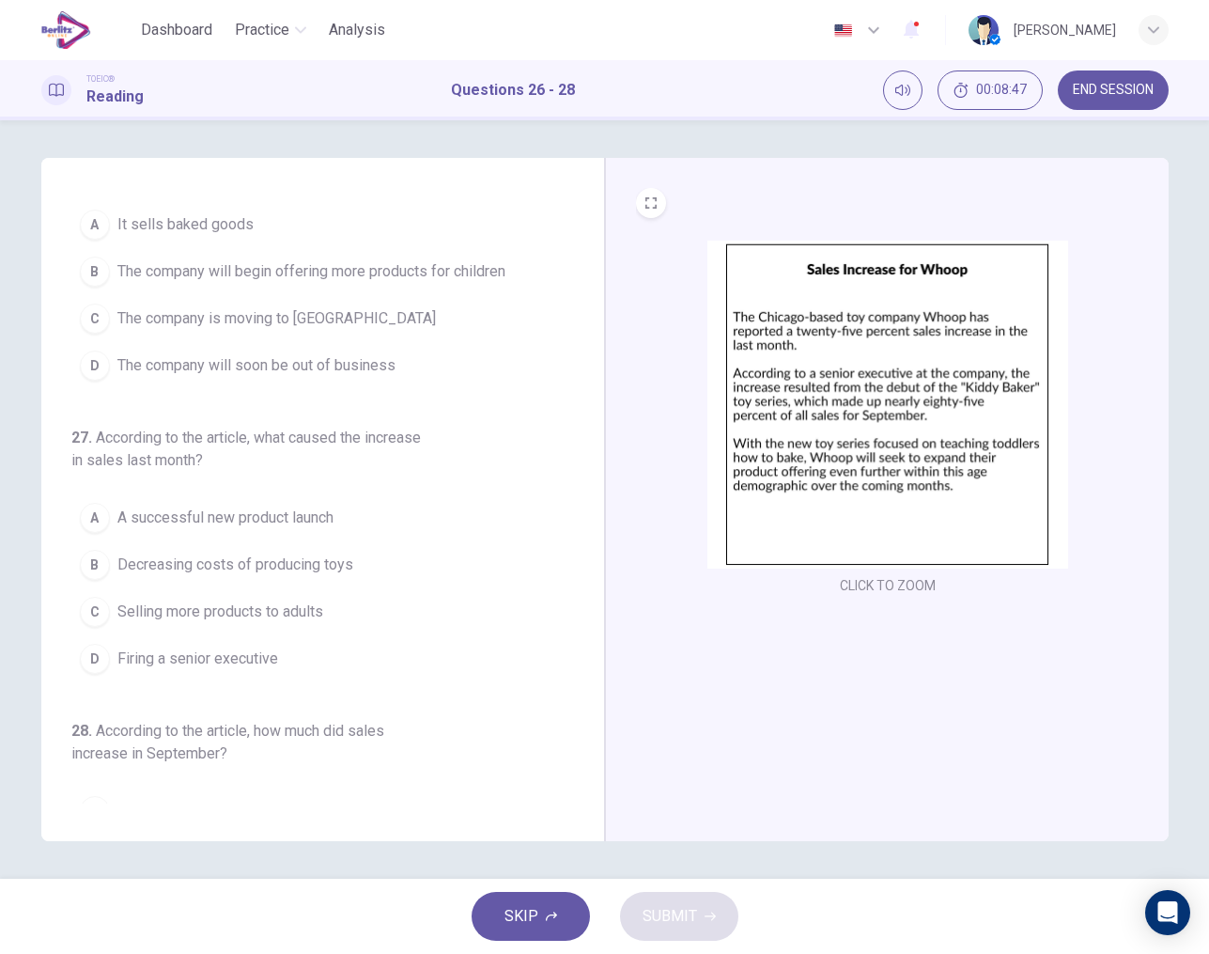
scroll to position [41, 0]
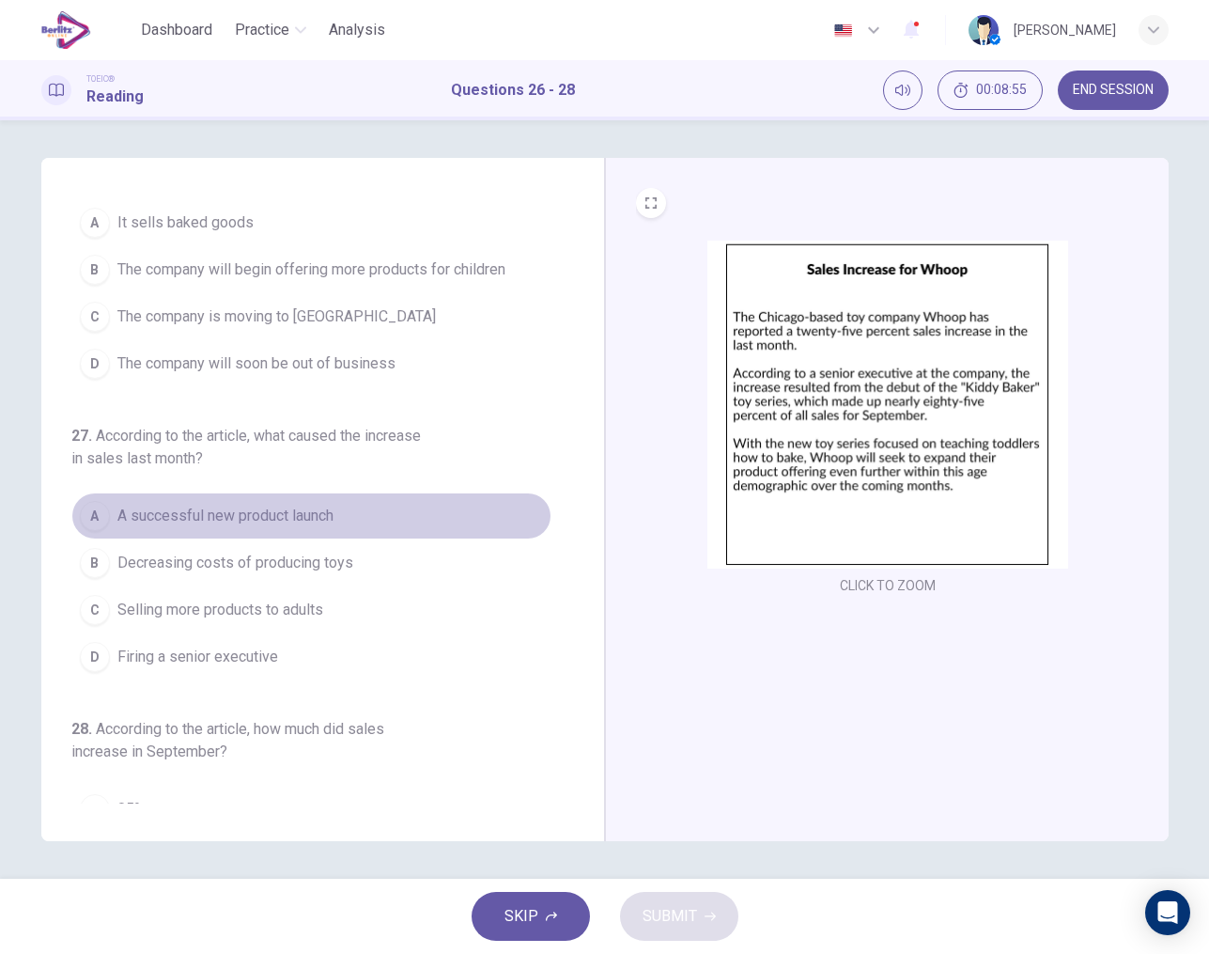
click at [254, 522] on span "A successful new product launch" at bounding box center [225, 516] width 216 height 23
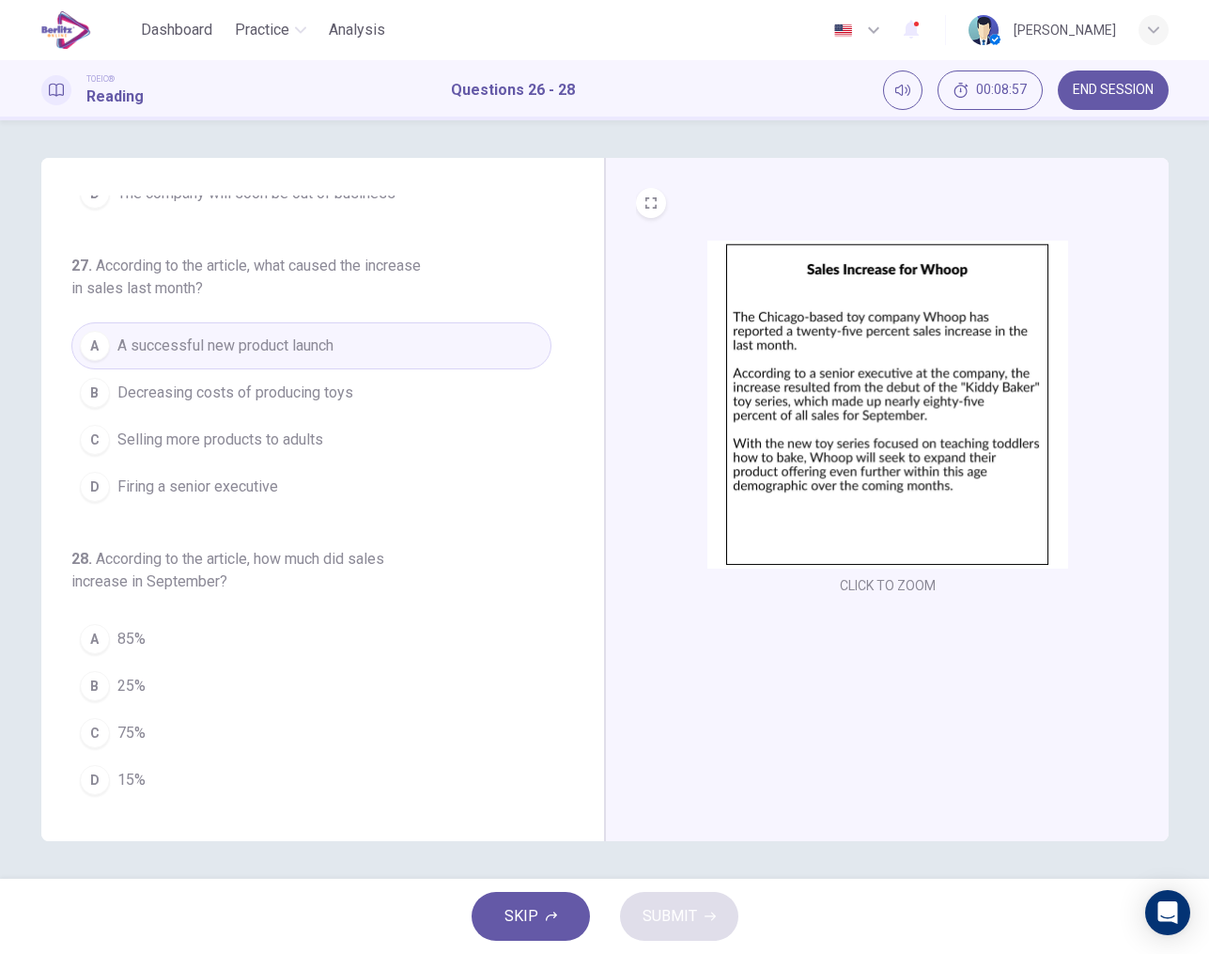
scroll to position [211, 0]
click at [136, 641] on span "85%" at bounding box center [131, 639] width 28 height 23
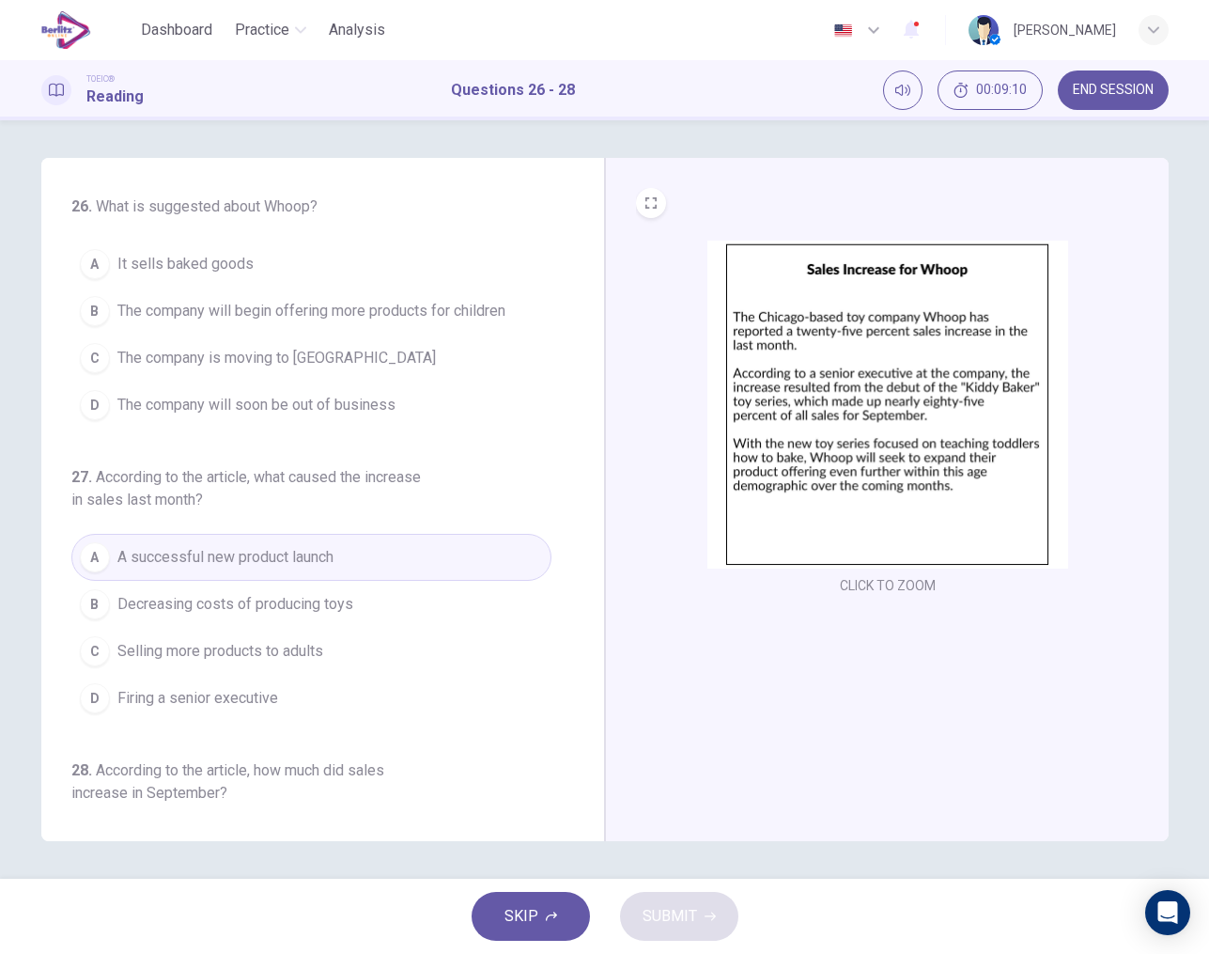
scroll to position [0, 0]
click at [362, 312] on span "The company will begin offering more products for children" at bounding box center [311, 311] width 388 height 23
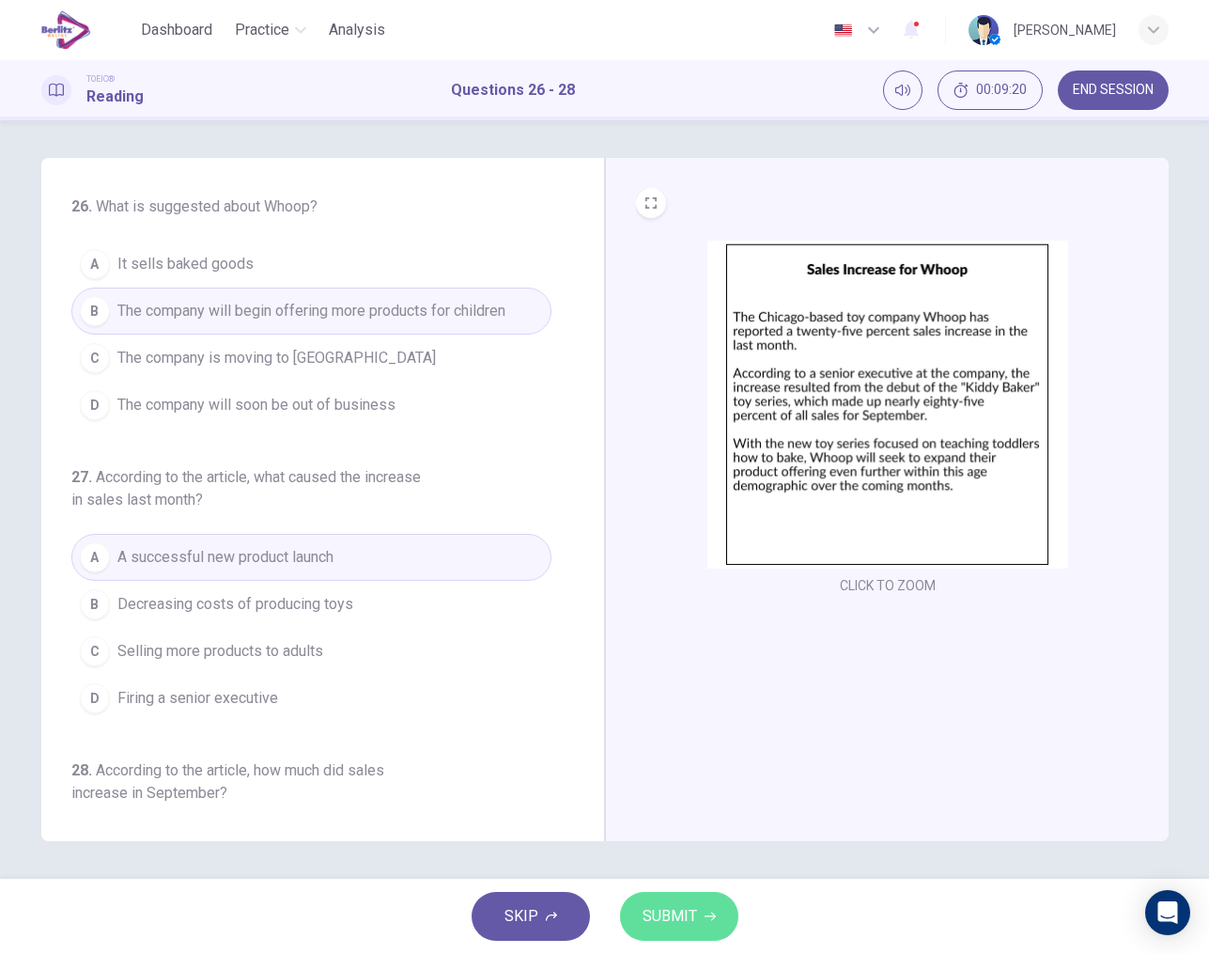
click at [695, 900] on button "SUBMIT" at bounding box center [679, 916] width 118 height 49
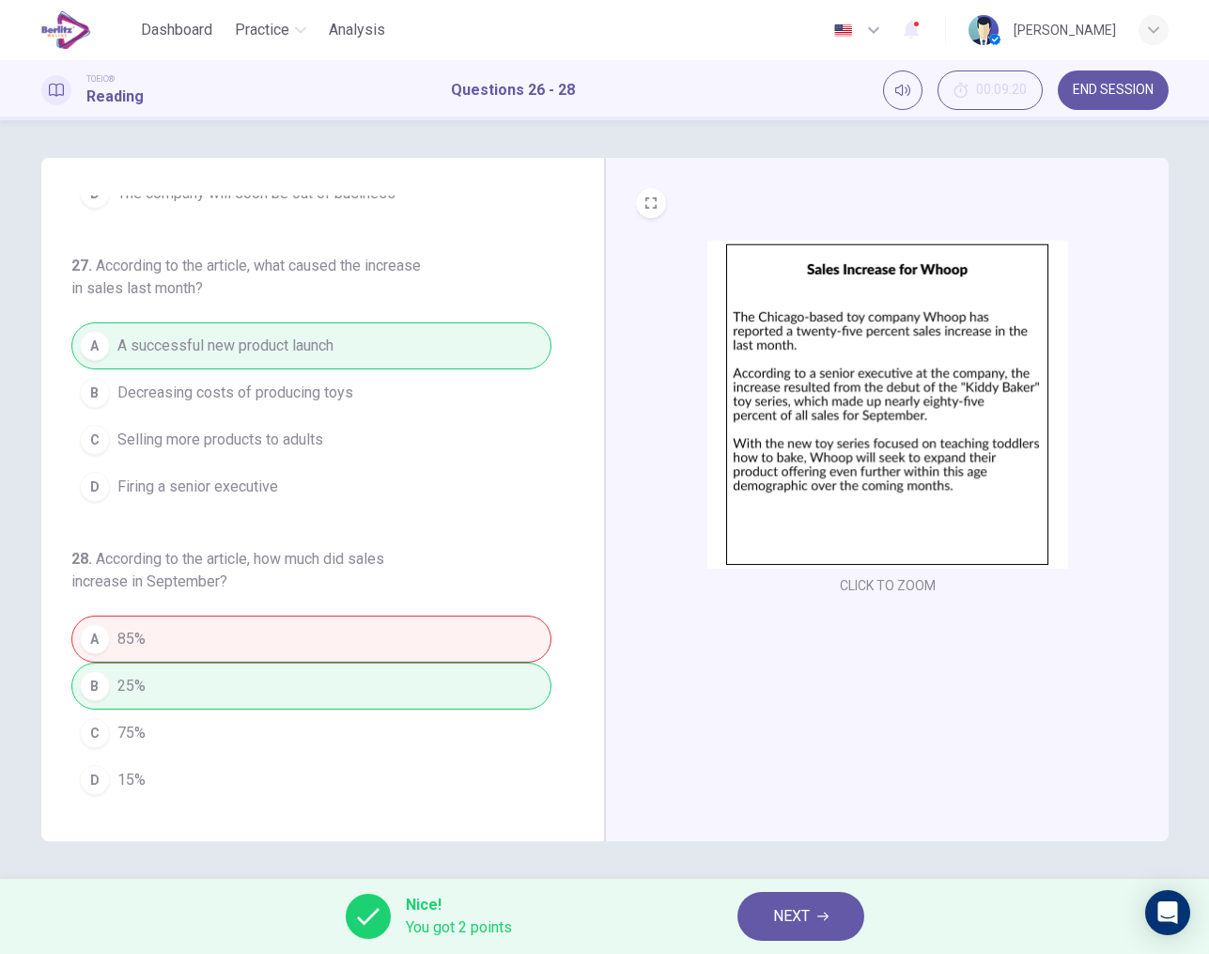
scroll to position [211, 0]
click at [810, 919] on span "NEXT" at bounding box center [791, 916] width 37 height 26
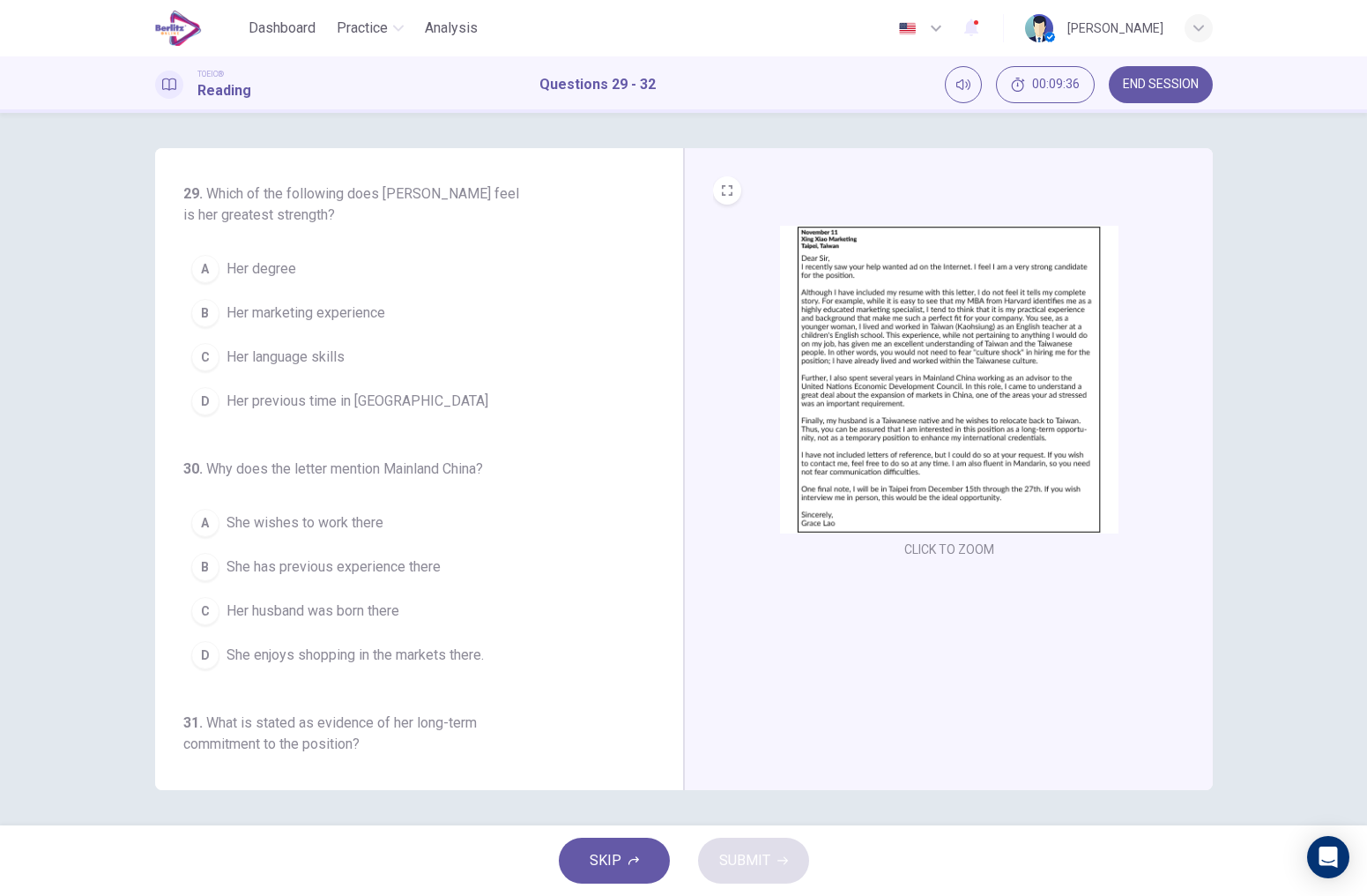
click at [944, 430] on img at bounding box center [949, 380] width 339 height 308
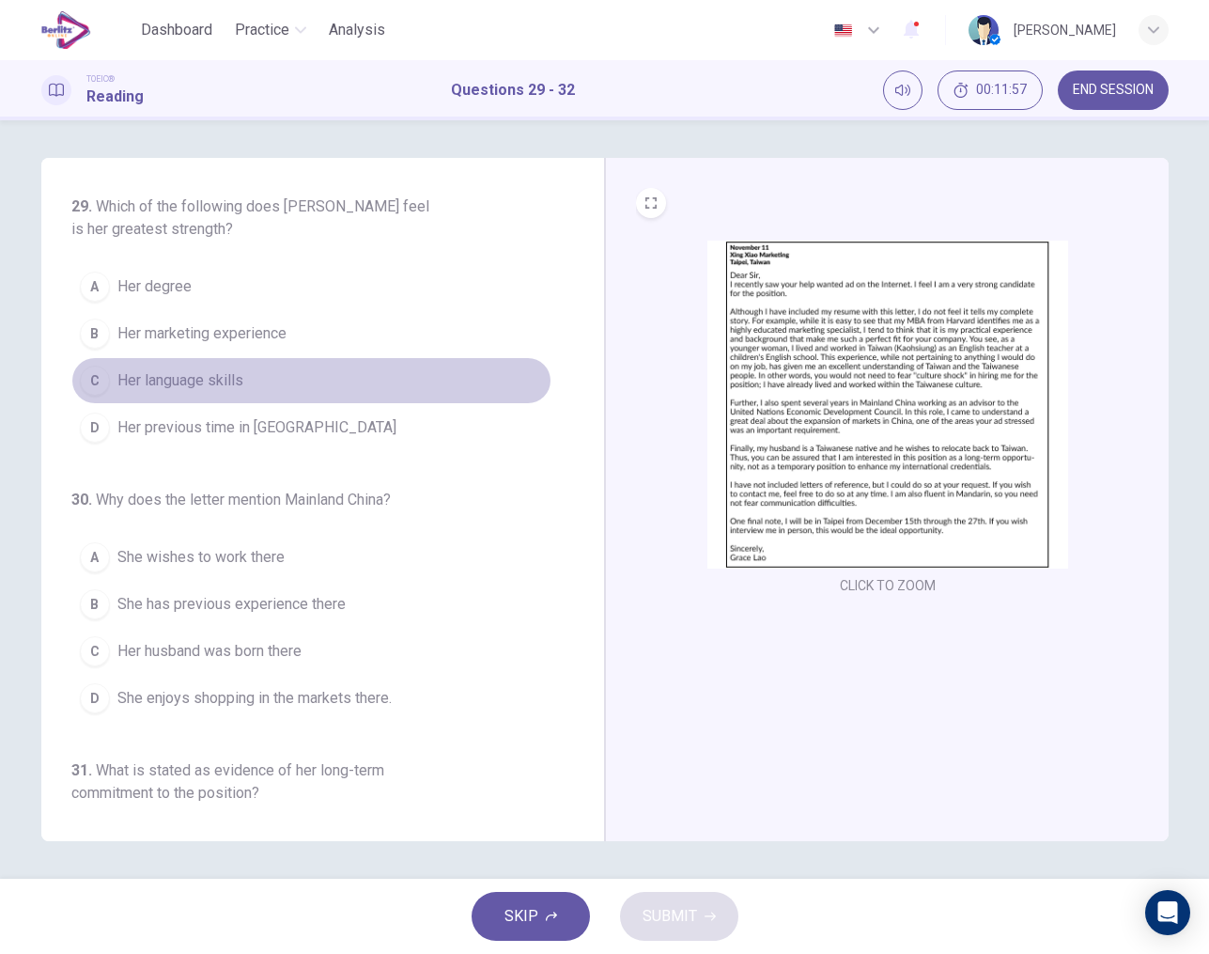
click at [210, 377] on span "Her language skills" at bounding box center [180, 380] width 126 height 23
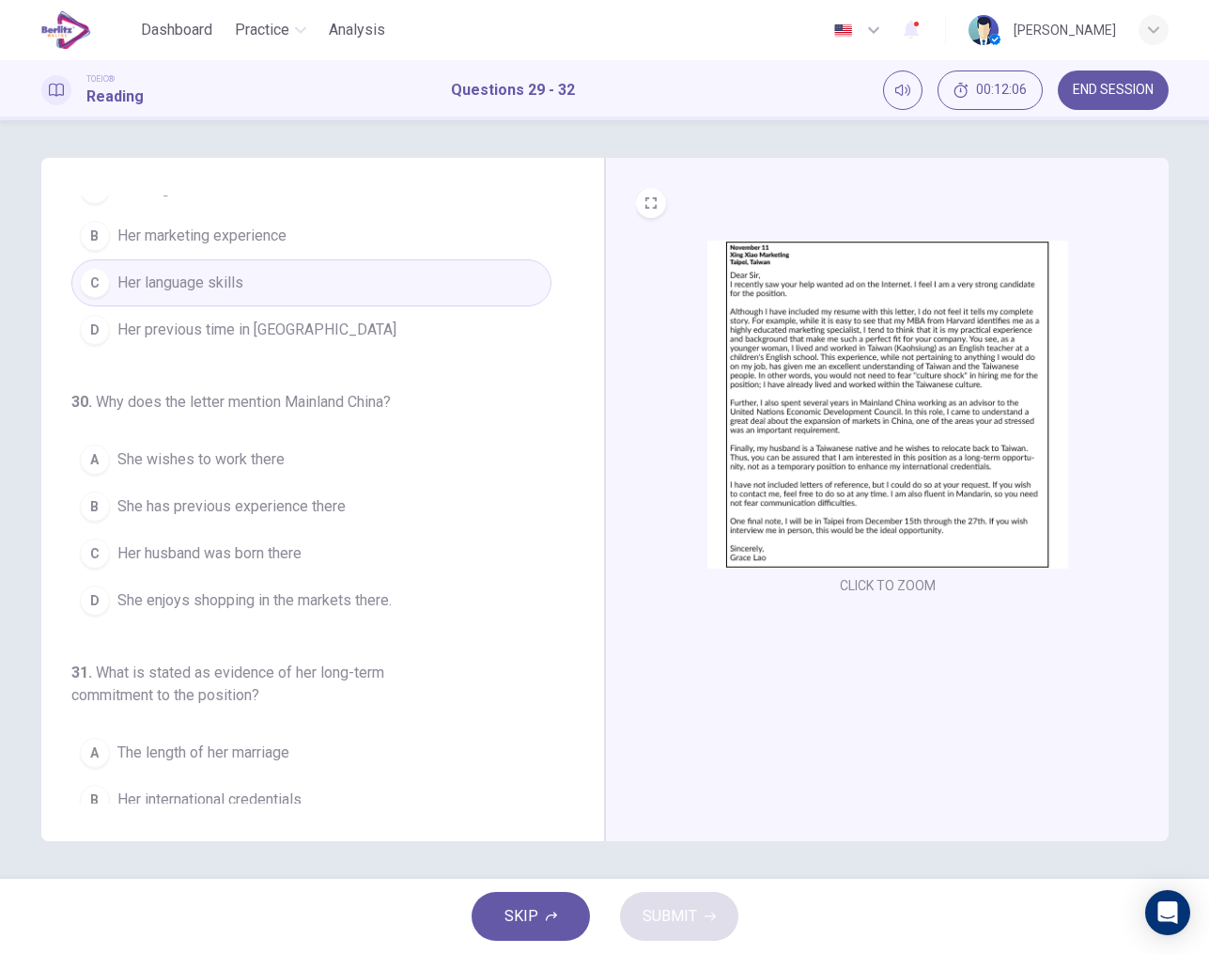
scroll to position [101, 0]
click at [910, 587] on button "CLICK TO ZOOM" at bounding box center [887, 585] width 111 height 26
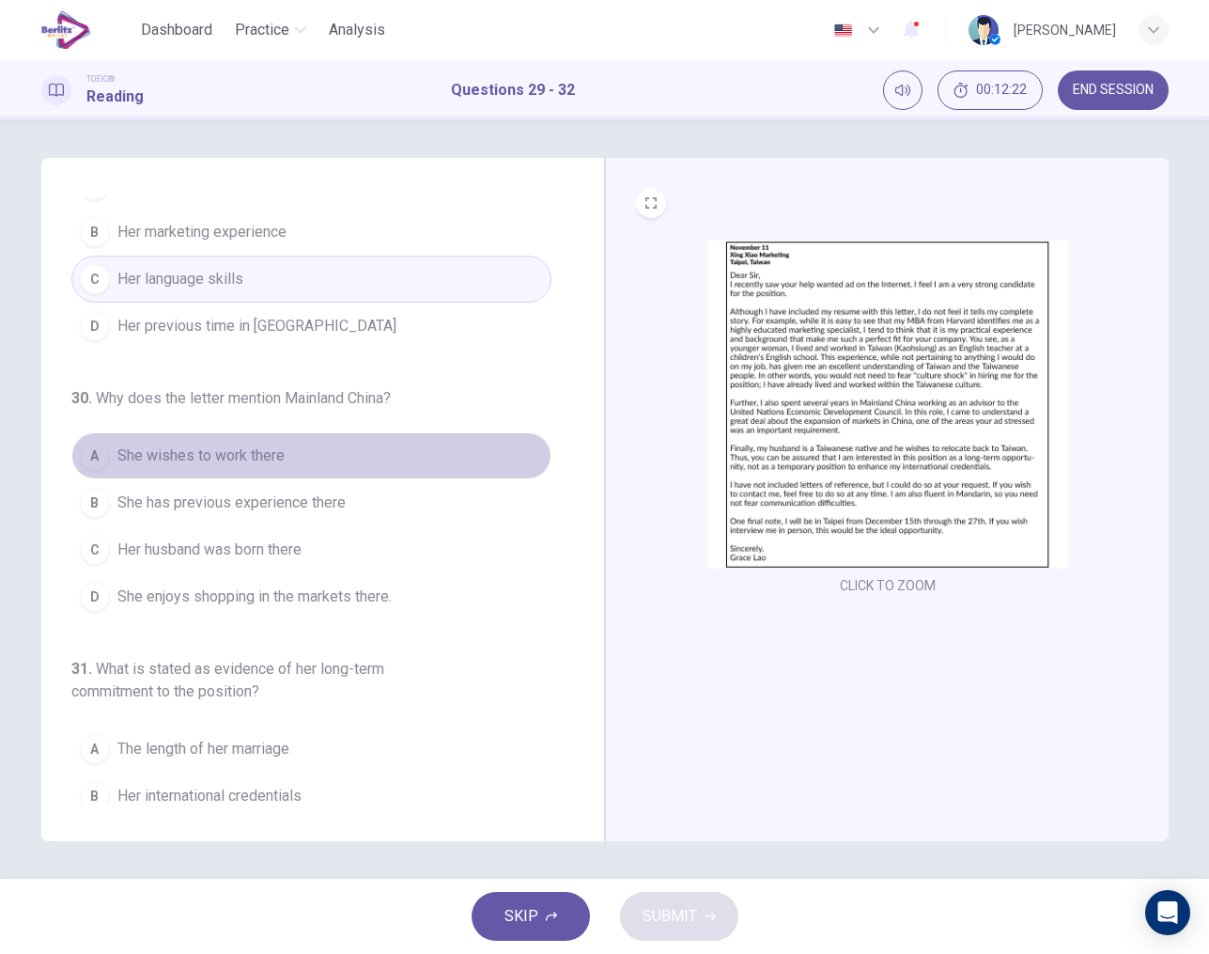
click at [263, 478] on button "A She wishes to work there" at bounding box center [311, 455] width 480 height 47
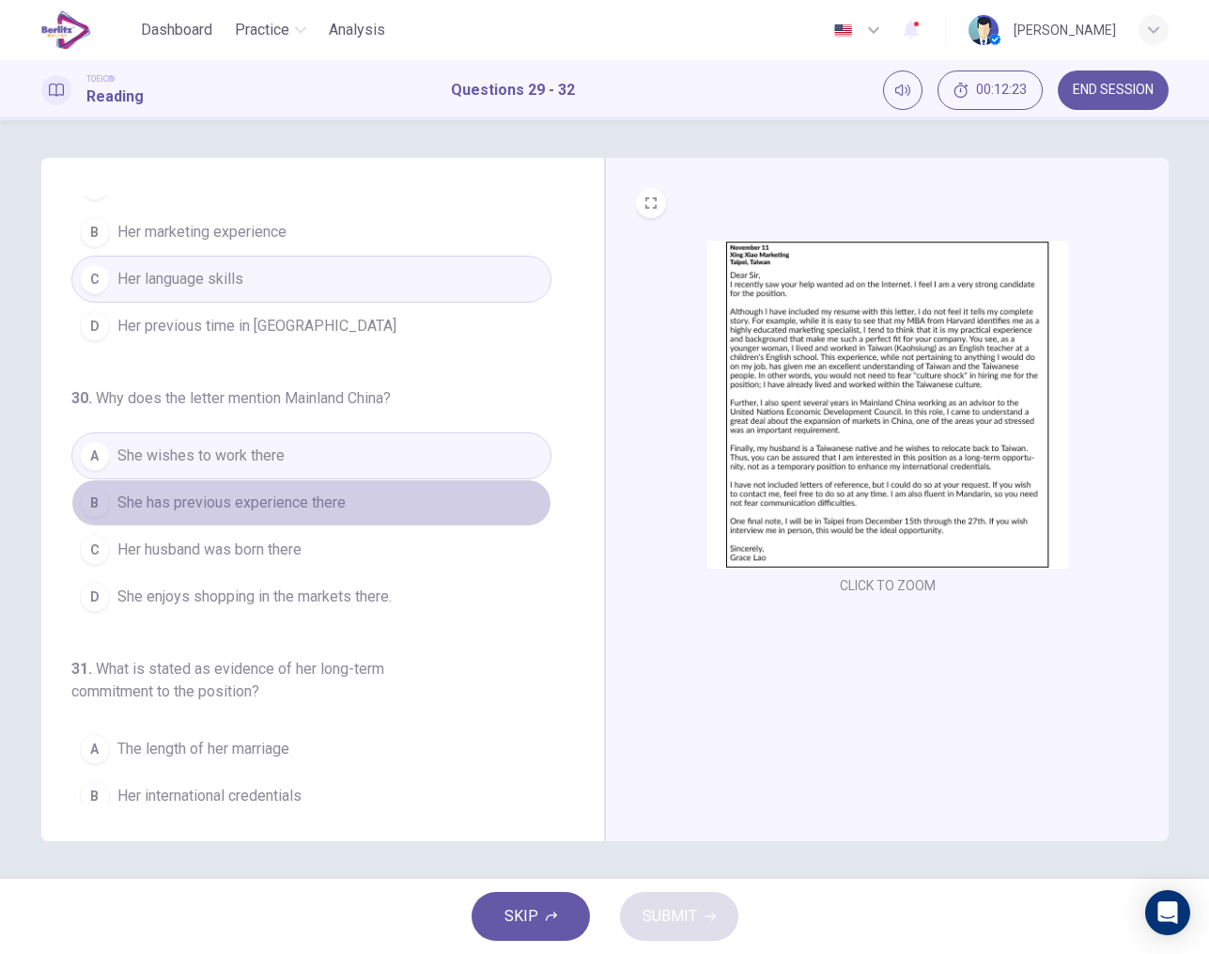
click at [262, 496] on span "She has previous experience there" at bounding box center [231, 502] width 228 height 23
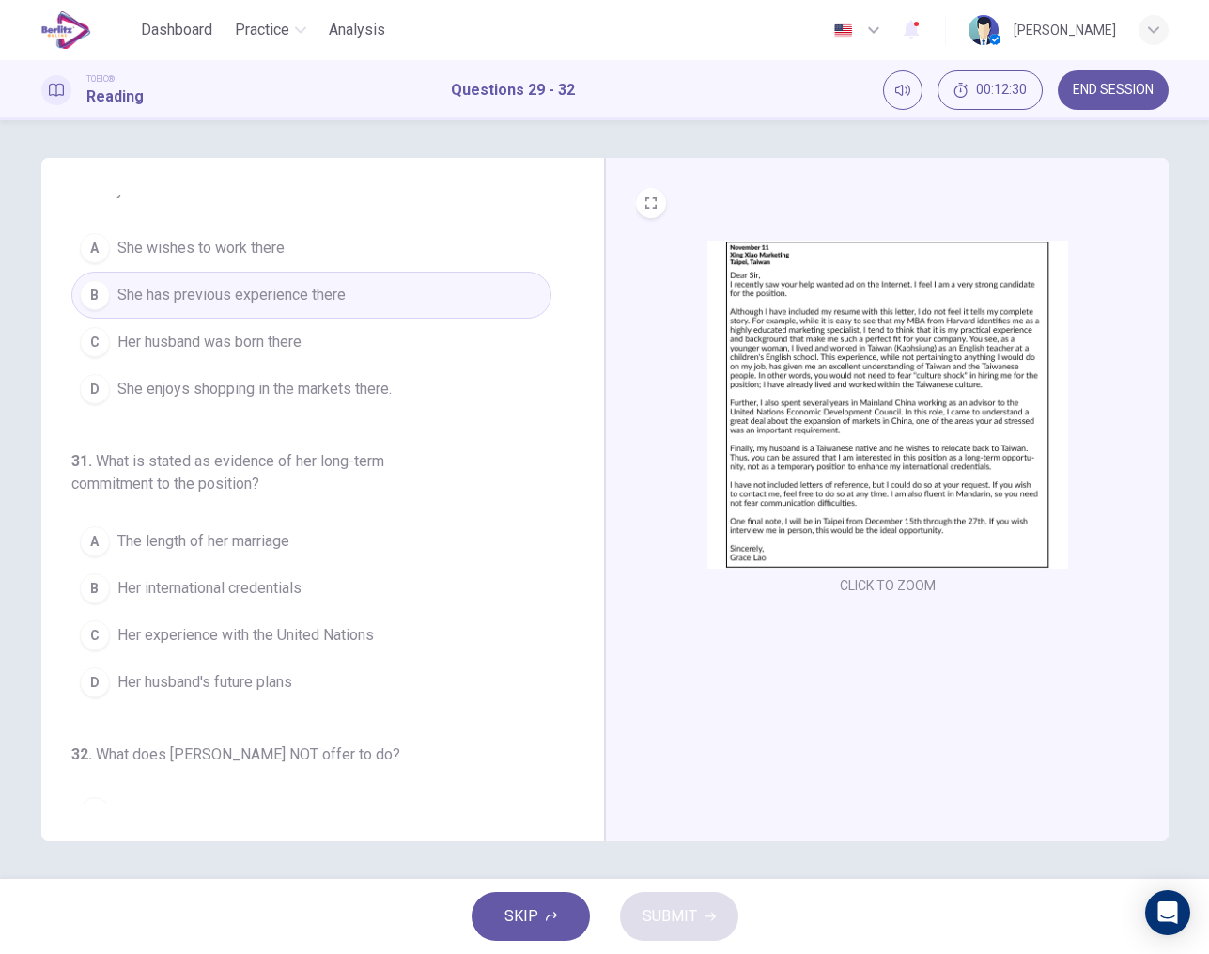
scroll to position [315, 0]
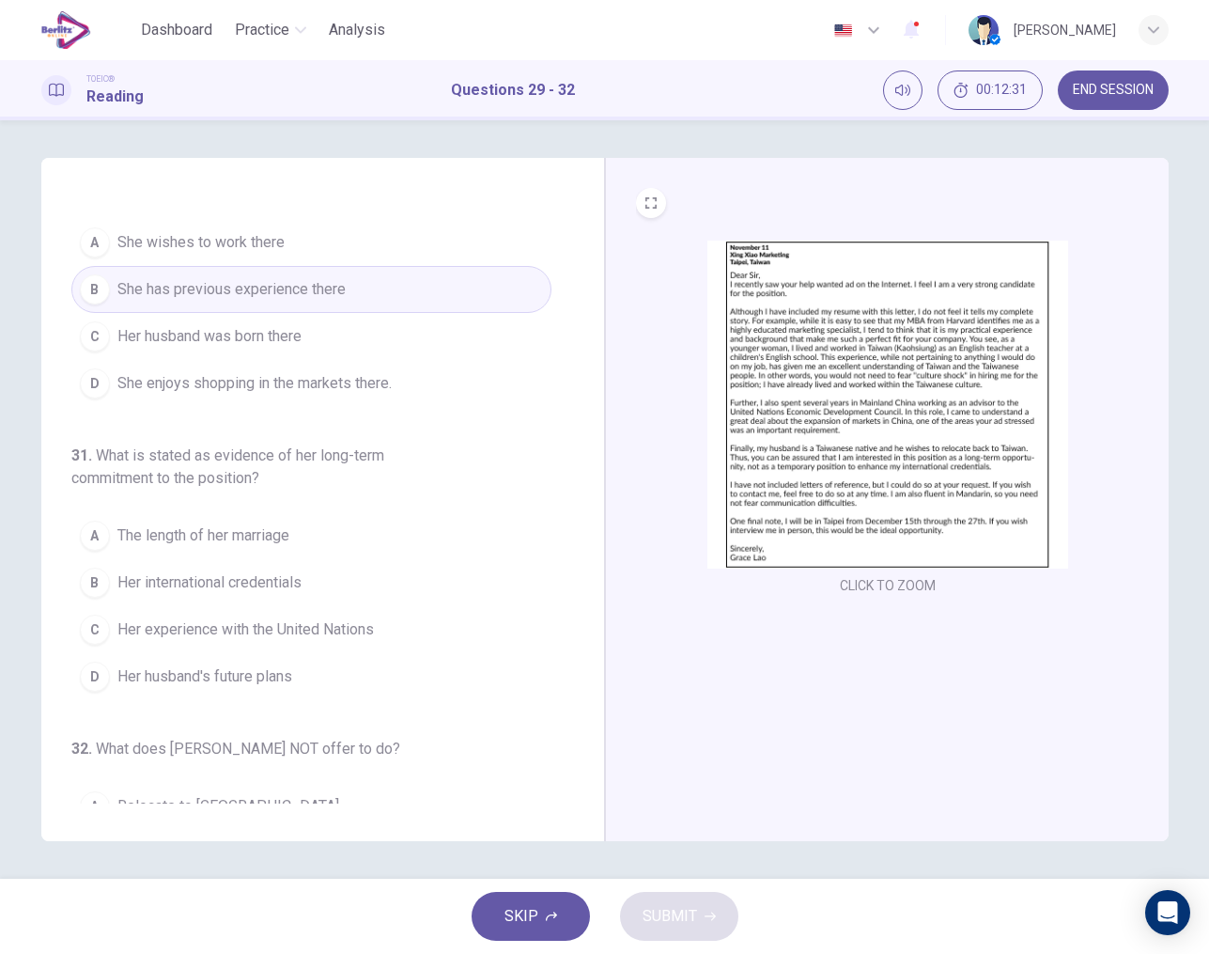
click at [256, 673] on span "Her husband's future plans" at bounding box center [204, 676] width 175 height 23
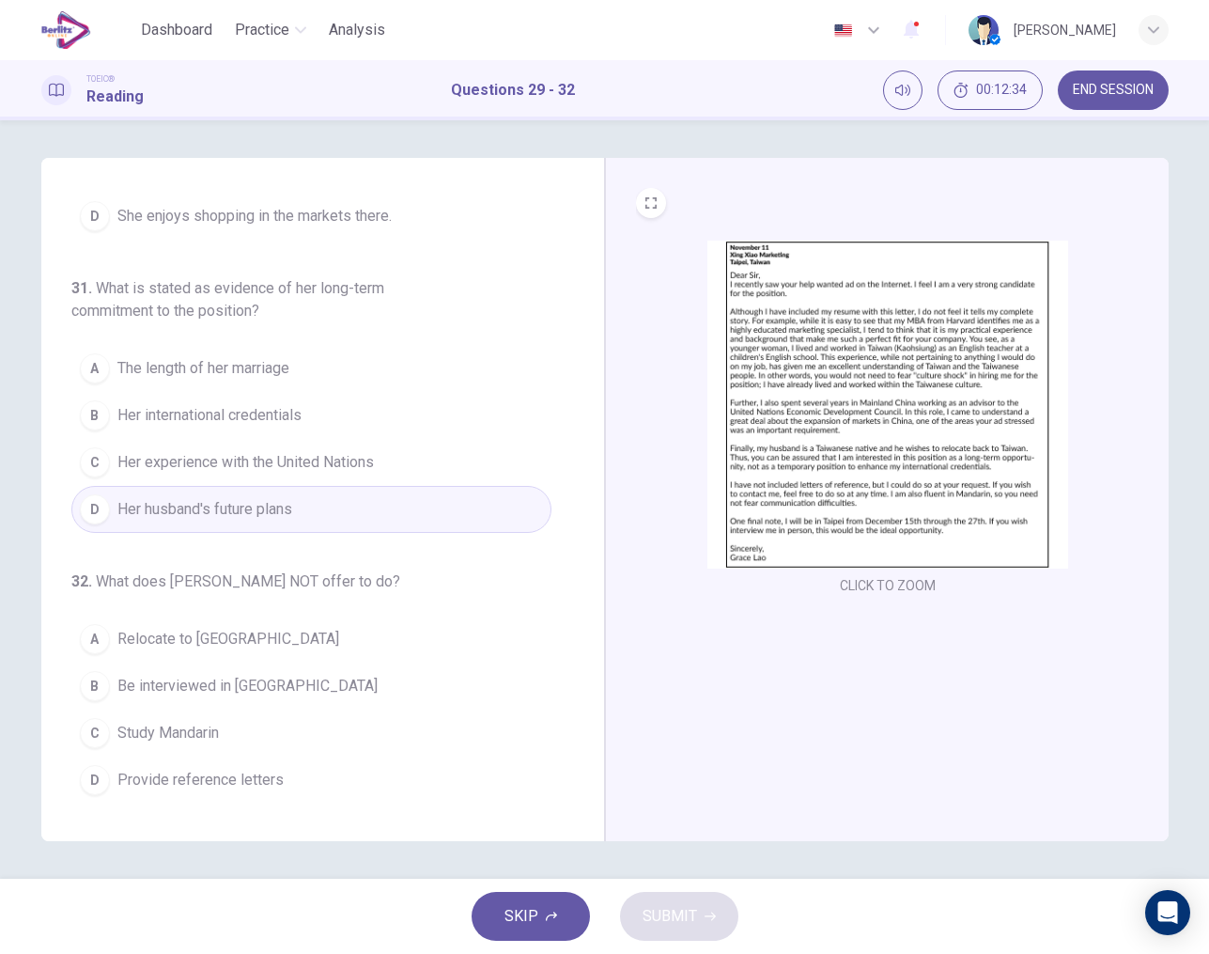
scroll to position [482, 0]
click at [231, 782] on span "Provide reference letters" at bounding box center [200, 780] width 166 height 23
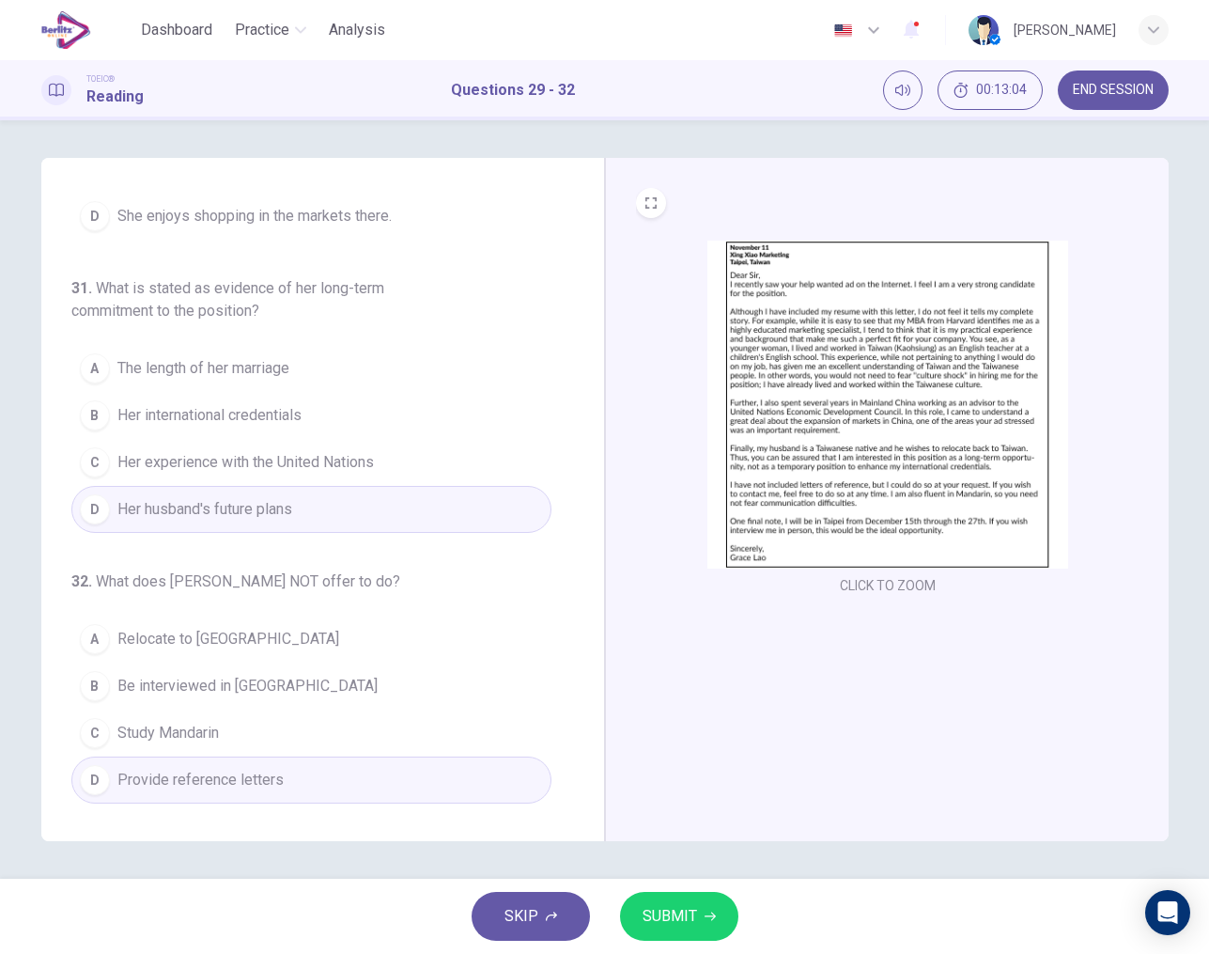
click at [662, 916] on span "SUBMIT" at bounding box center [670, 916] width 54 height 26
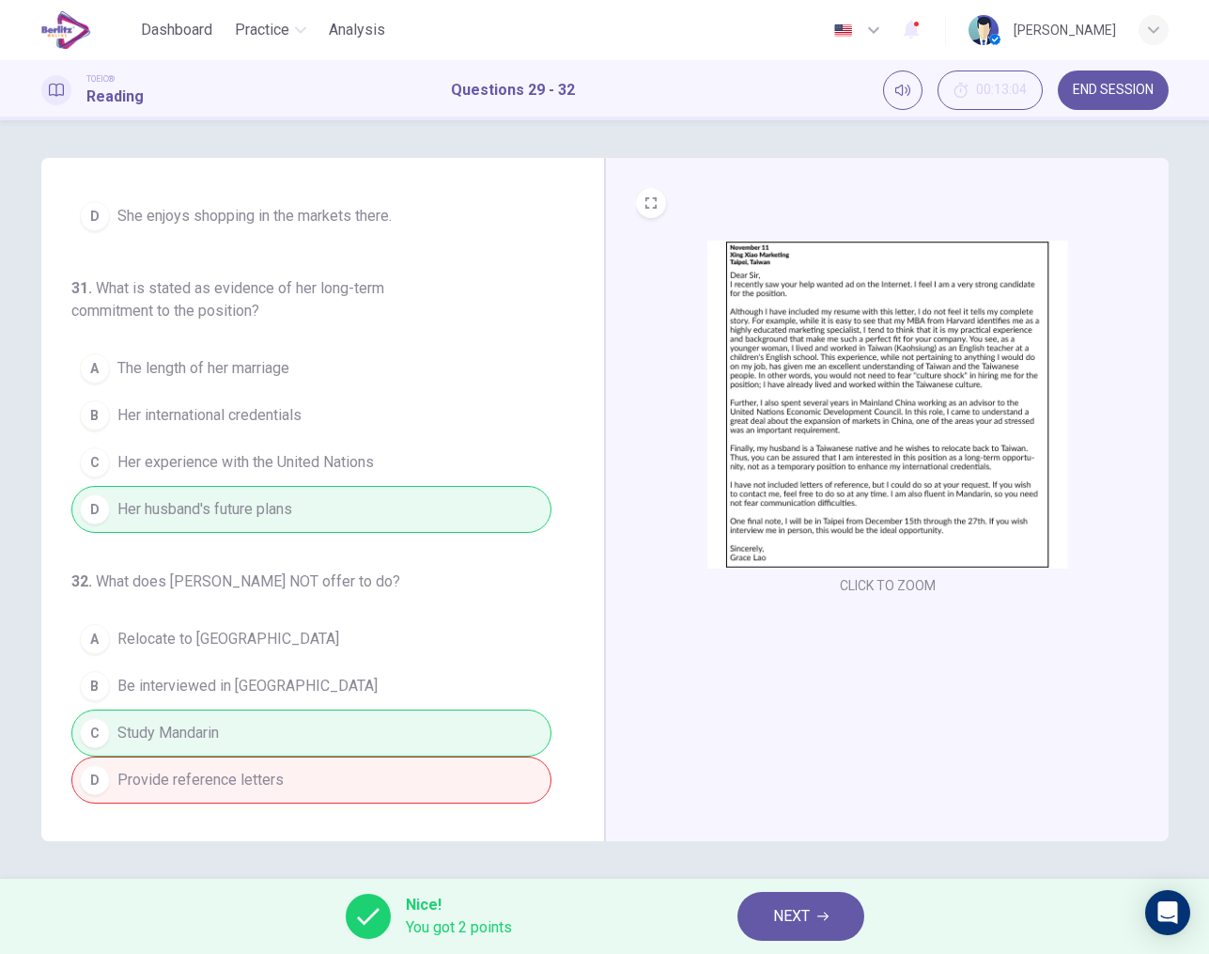
scroll to position [0, 0]
click at [790, 916] on span "NEXT" at bounding box center [791, 916] width 37 height 26
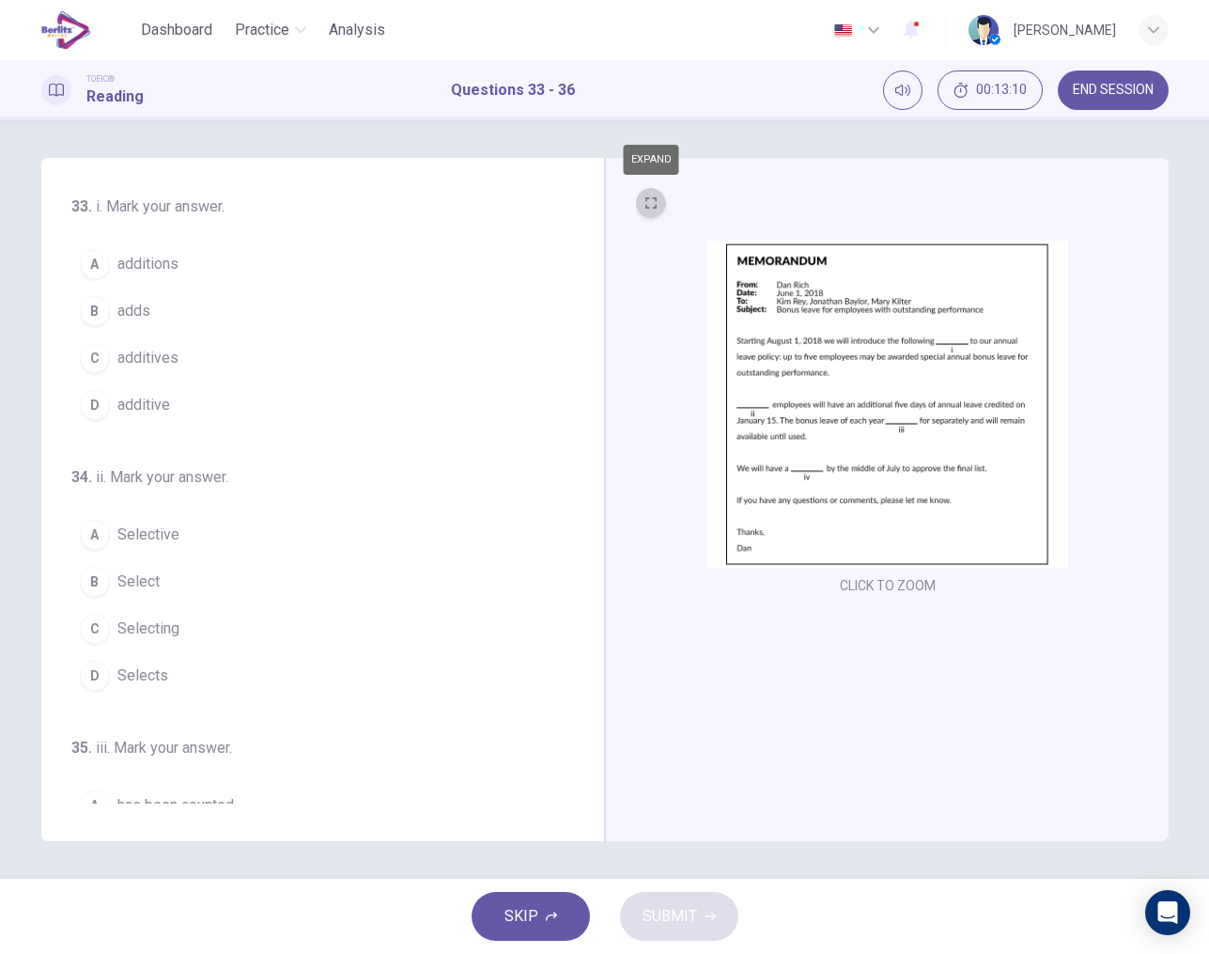
click at [646, 200] on icon "EXPAND" at bounding box center [651, 202] width 11 height 11
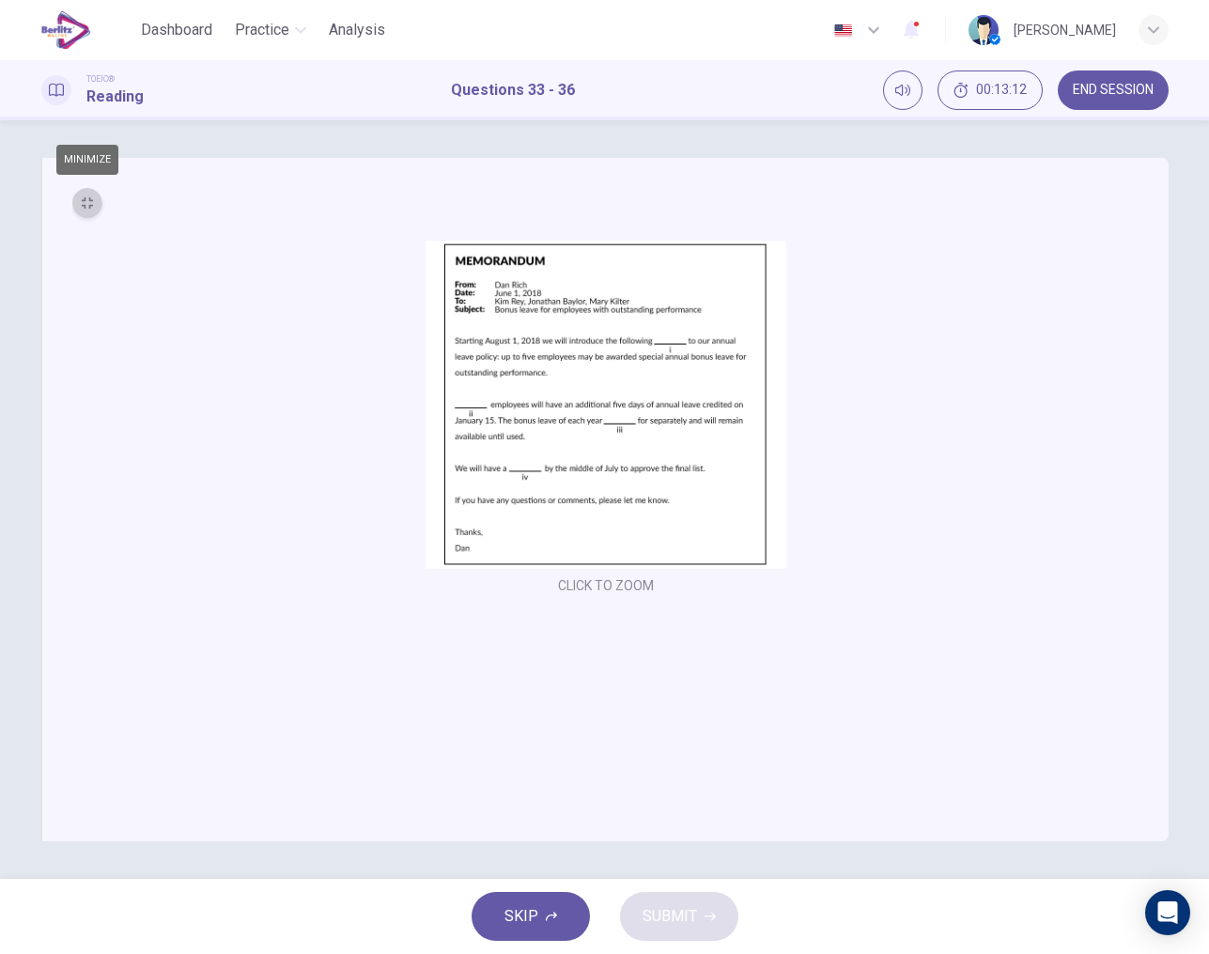
click at [93, 208] on button "MINIMIZE" at bounding box center [87, 203] width 30 height 30
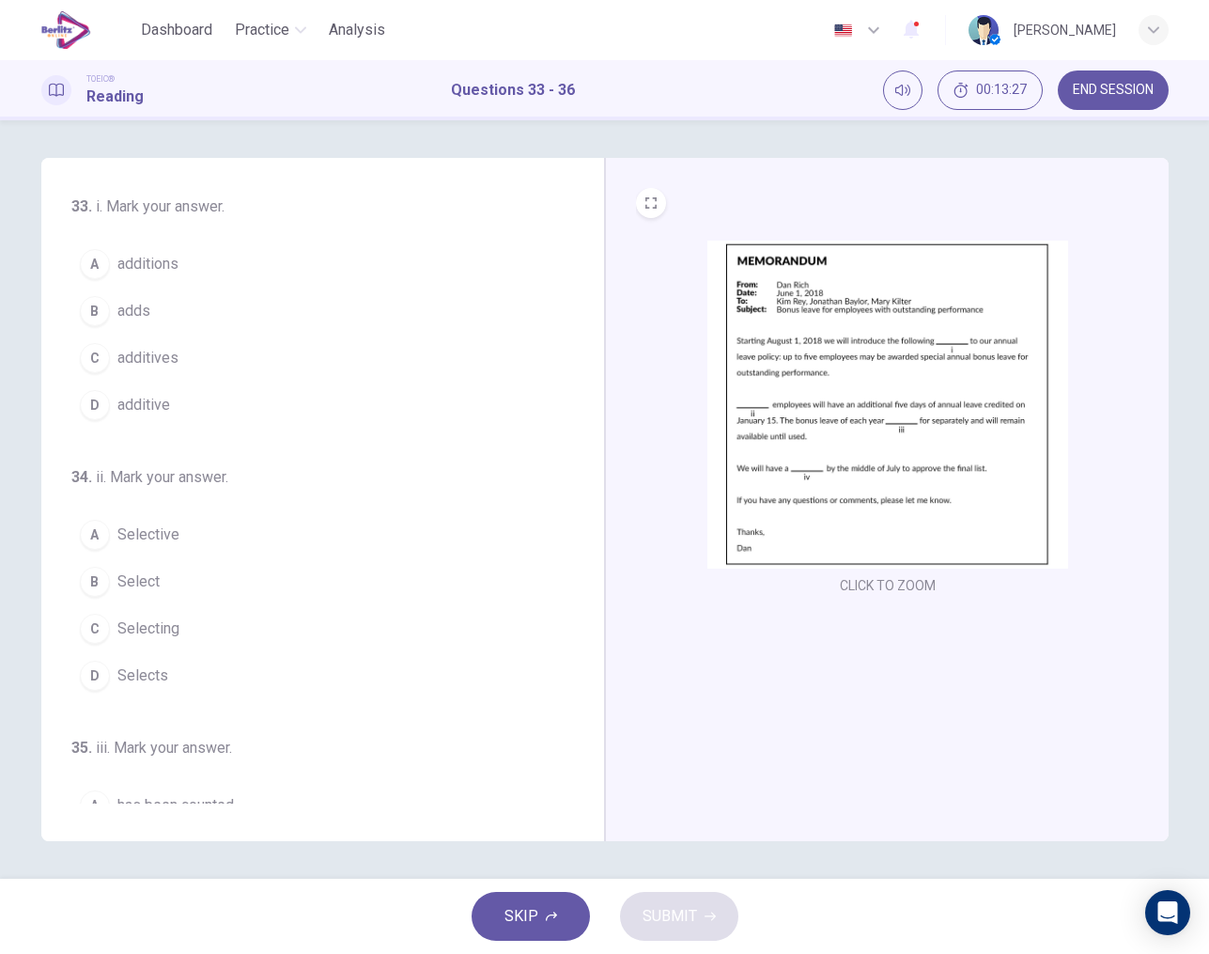
click at [161, 262] on span "additions" at bounding box center [147, 264] width 61 height 23
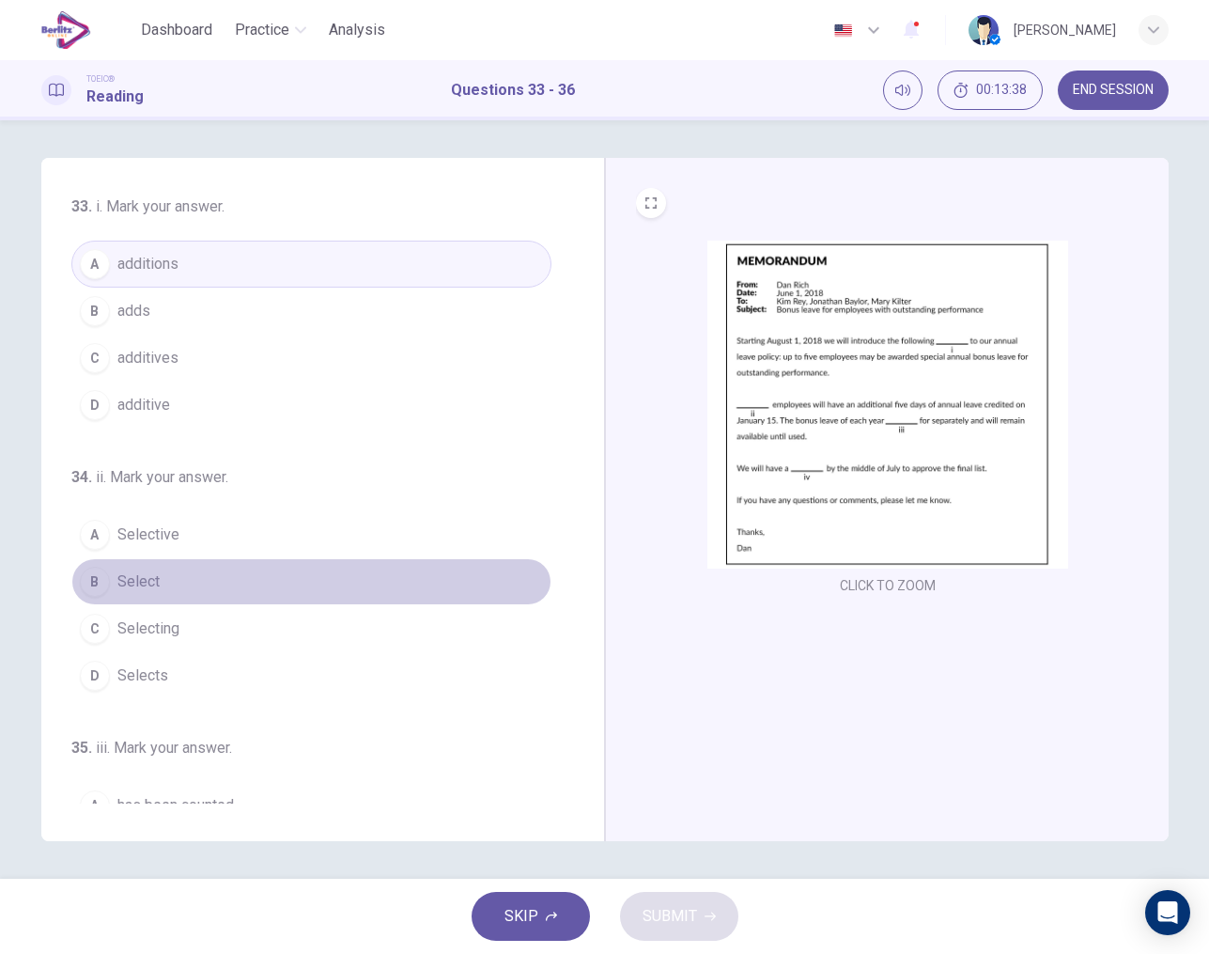
click at [134, 580] on span "Select" at bounding box center [138, 581] width 42 height 23
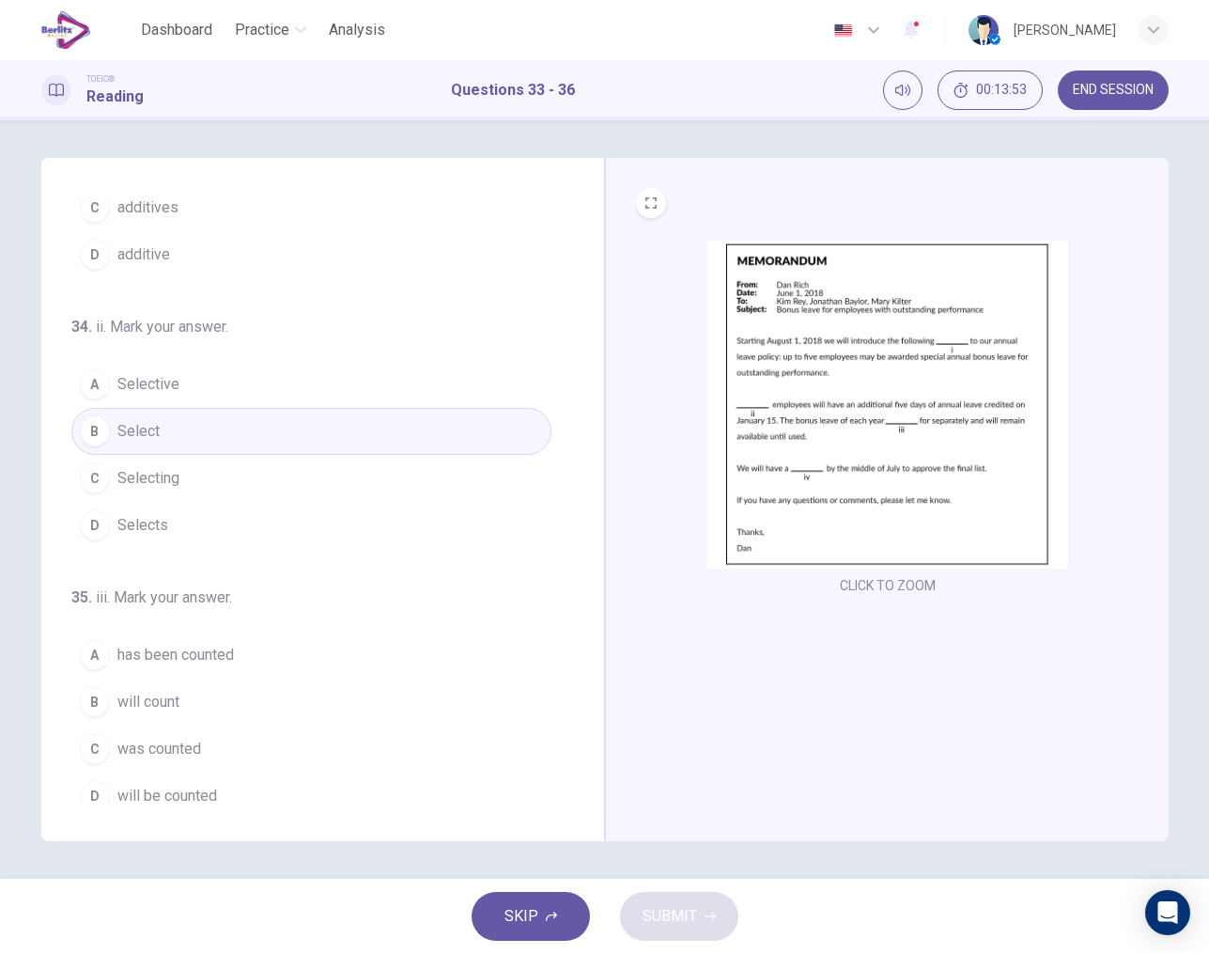
scroll to position [203, 0]
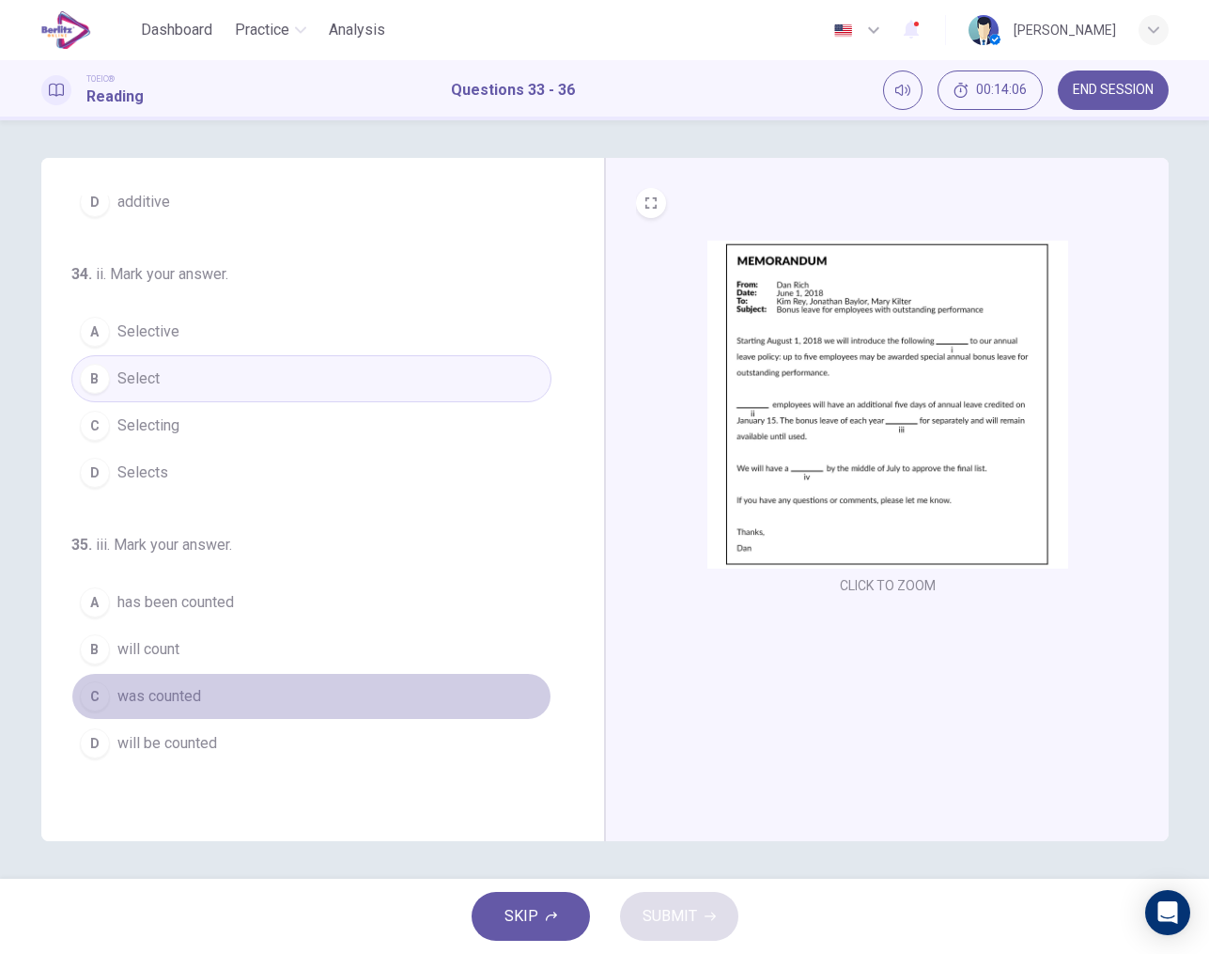
click at [161, 694] on span "was counted" at bounding box center [159, 696] width 84 height 23
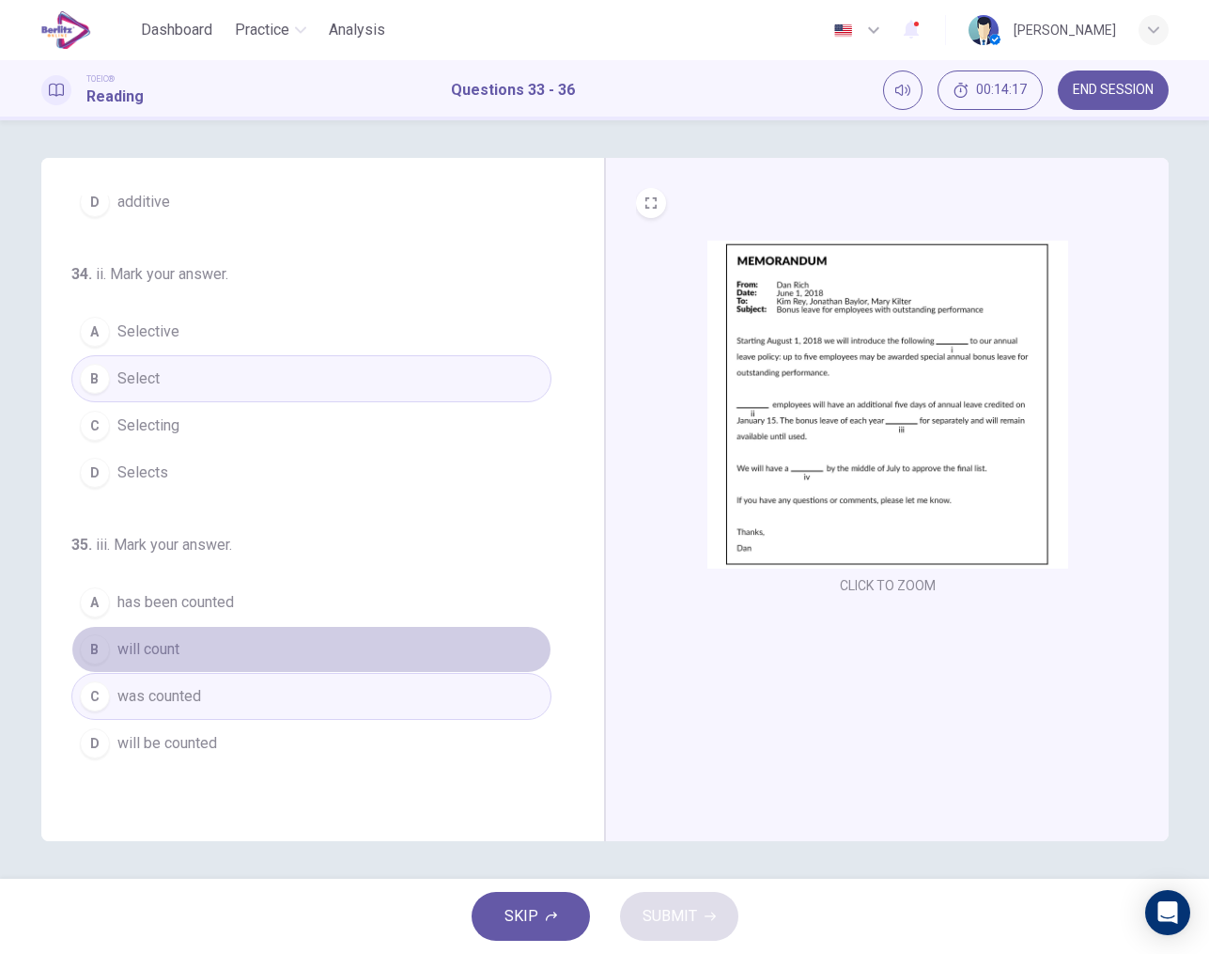
click at [147, 647] on span "will count" at bounding box center [148, 649] width 62 height 23
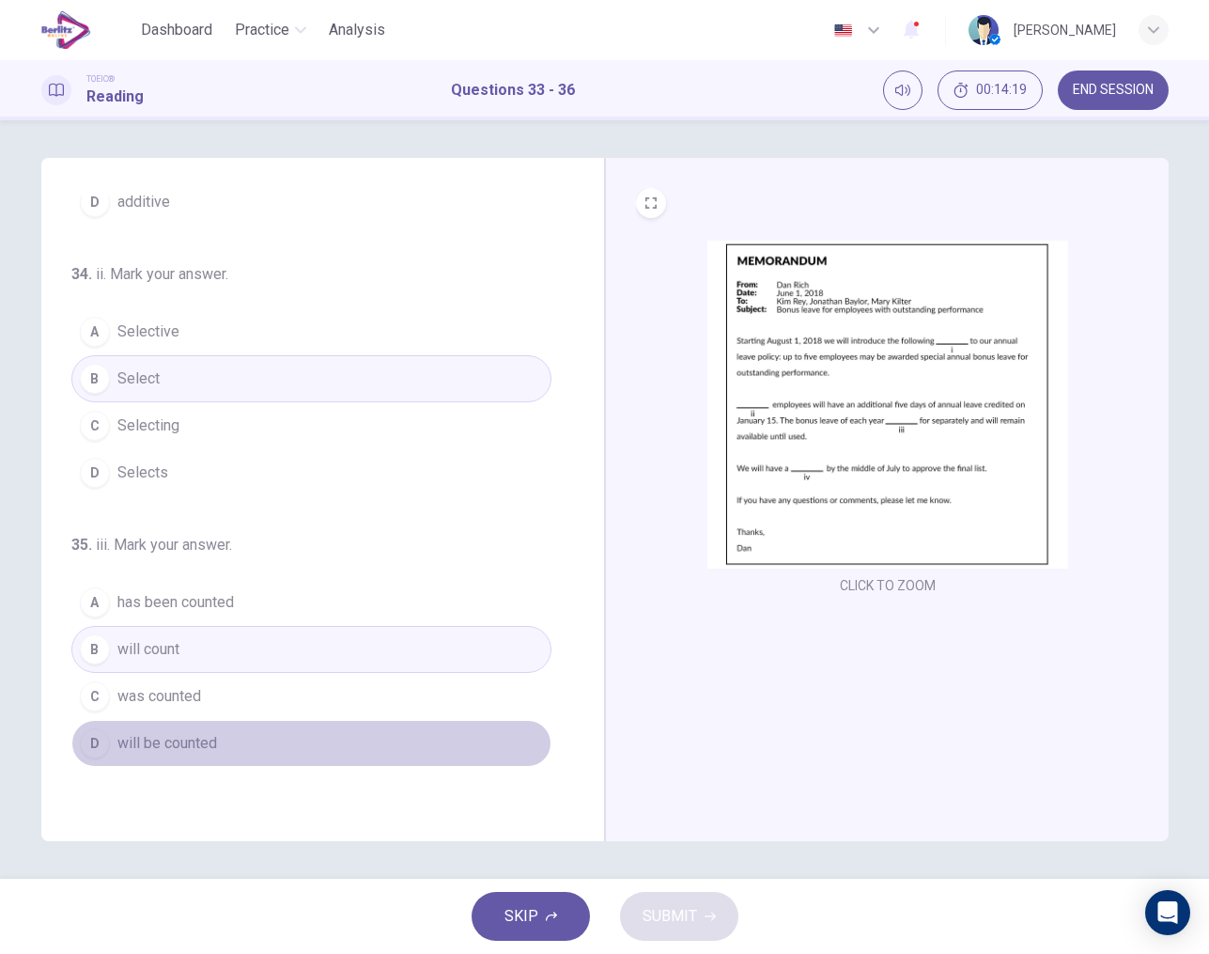
click at [171, 743] on span "will be counted" at bounding box center [167, 743] width 100 height 23
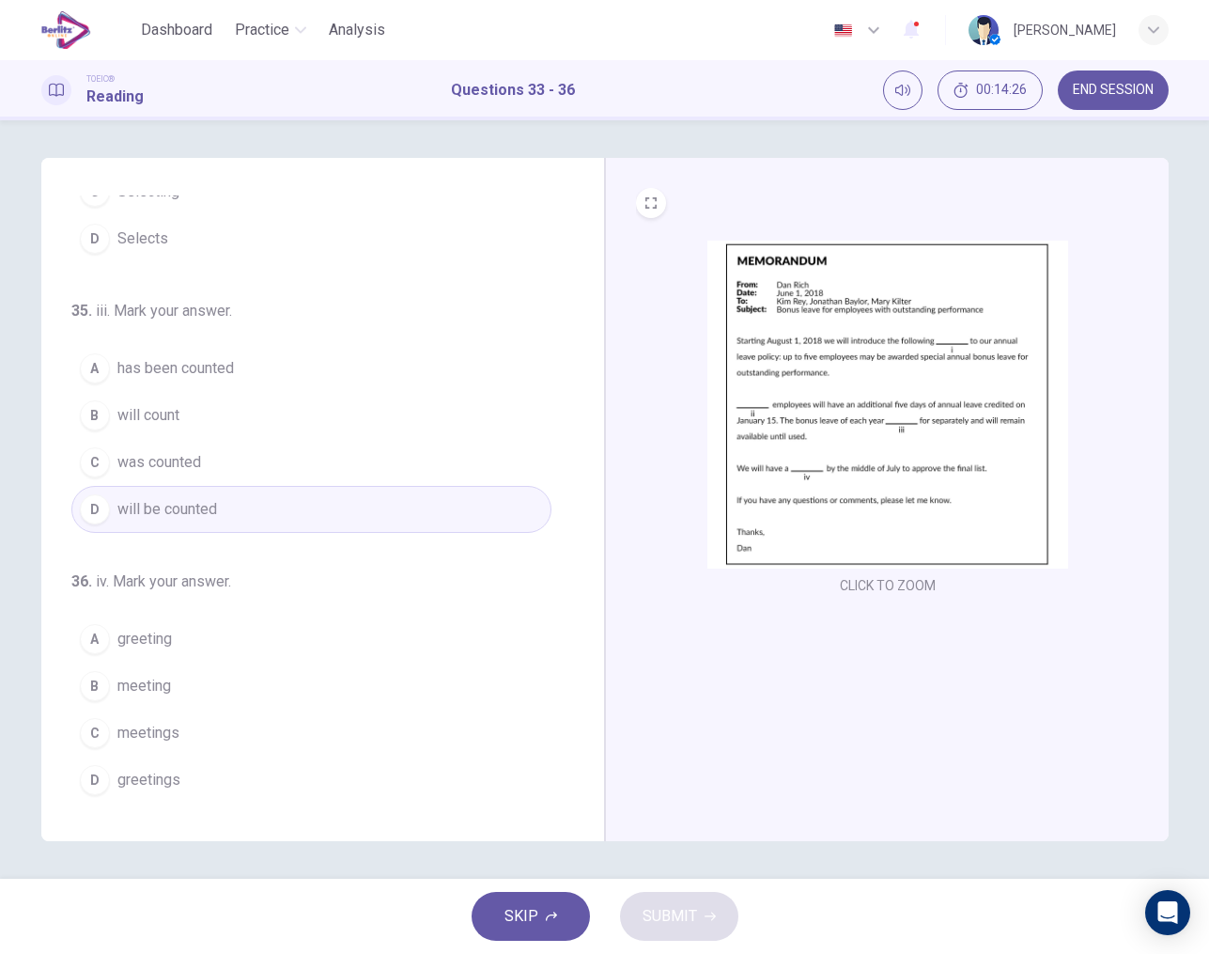
scroll to position [437, 0]
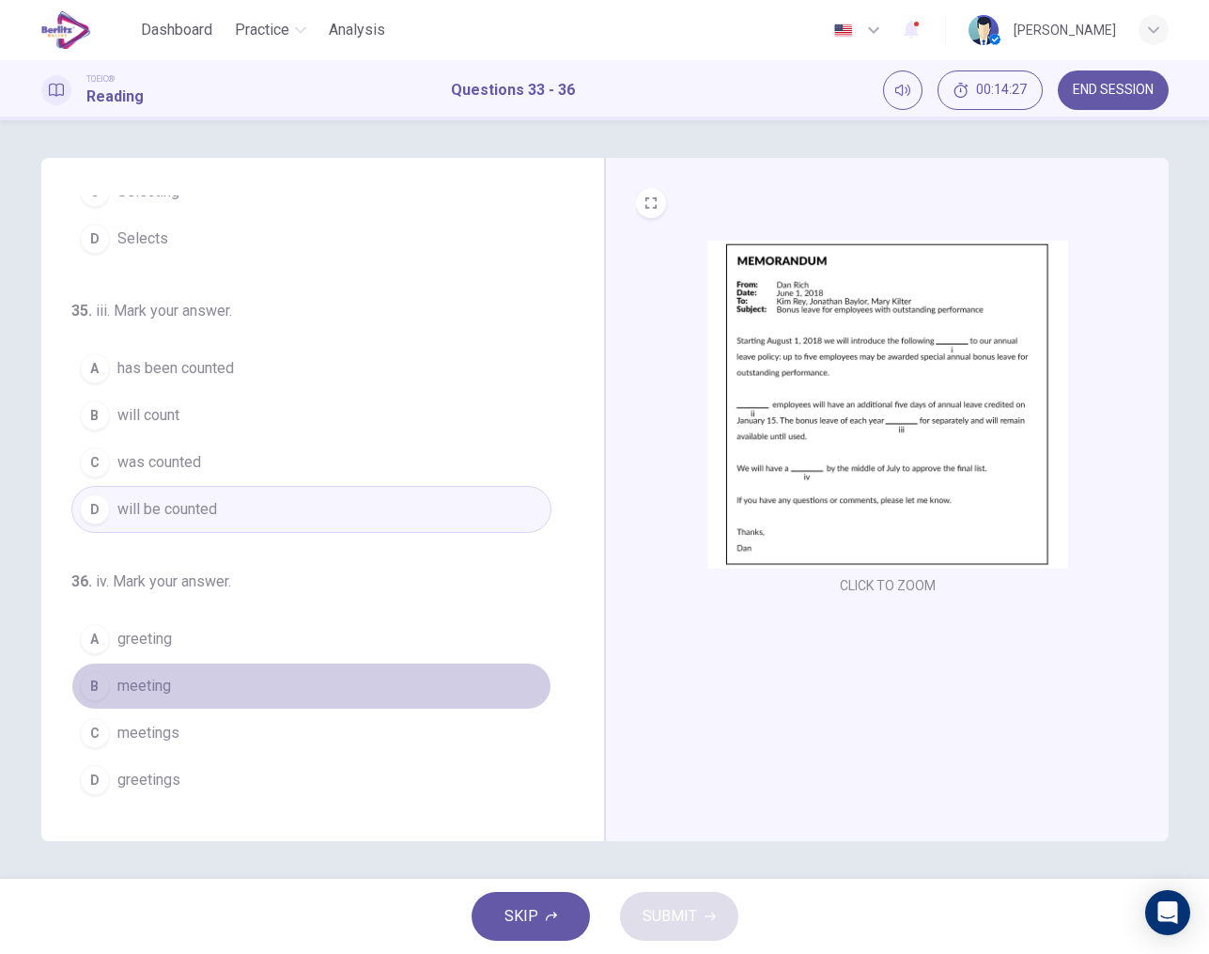
click at [146, 677] on span "meeting" at bounding box center [144, 686] width 54 height 23
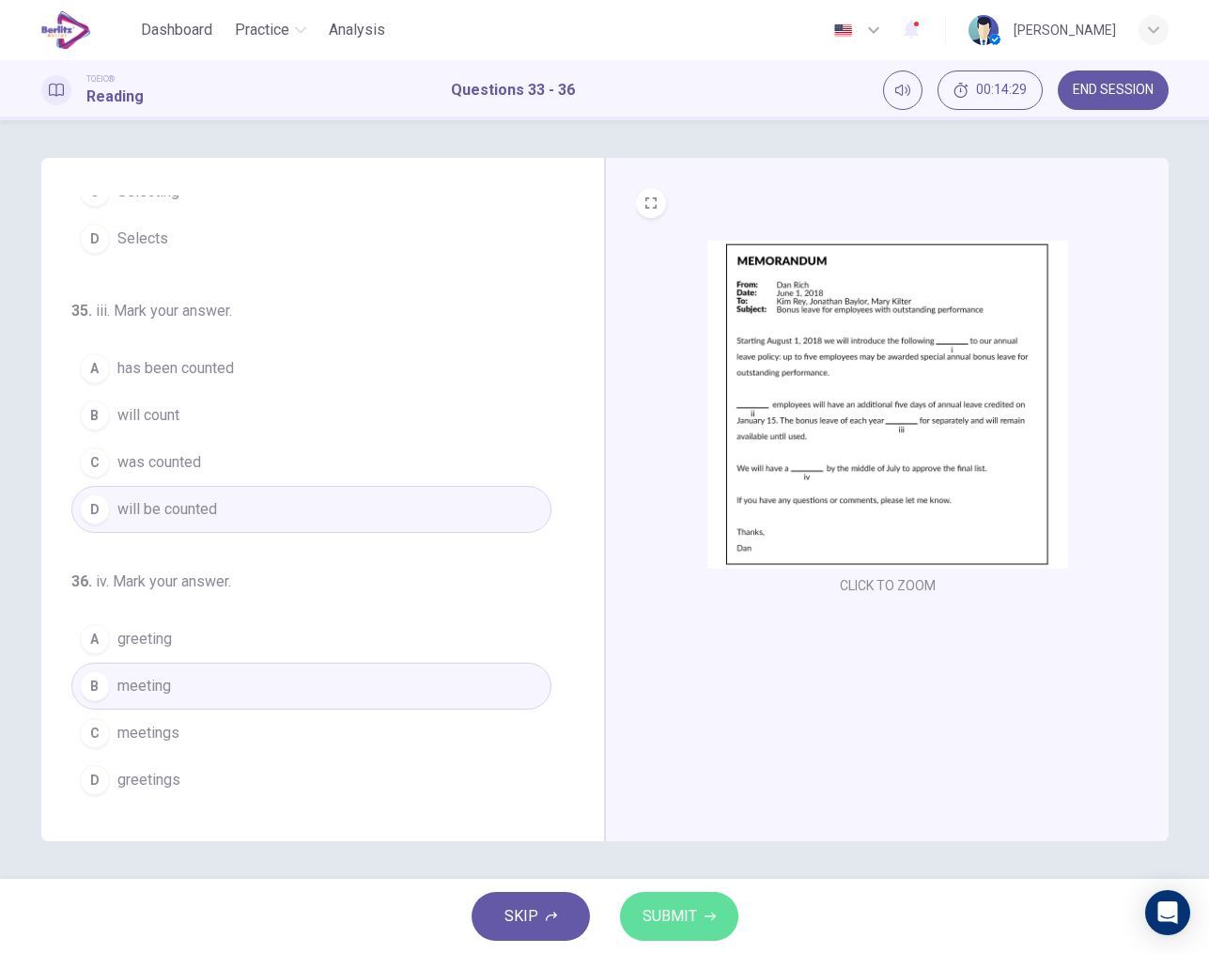
click at [668, 907] on span "SUBMIT" at bounding box center [670, 916] width 54 height 26
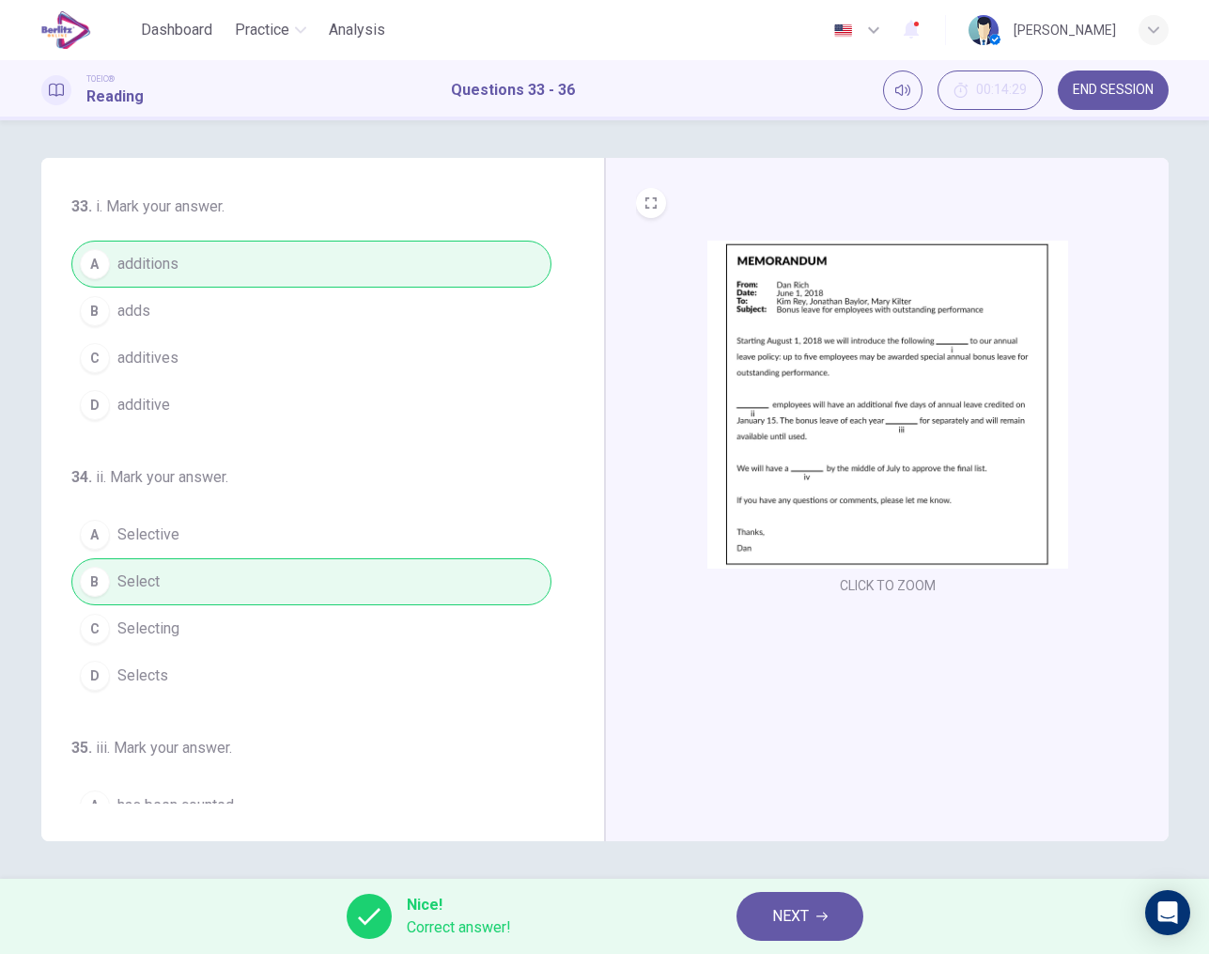
scroll to position [0, 0]
click at [803, 920] on span "NEXT" at bounding box center [790, 916] width 37 height 26
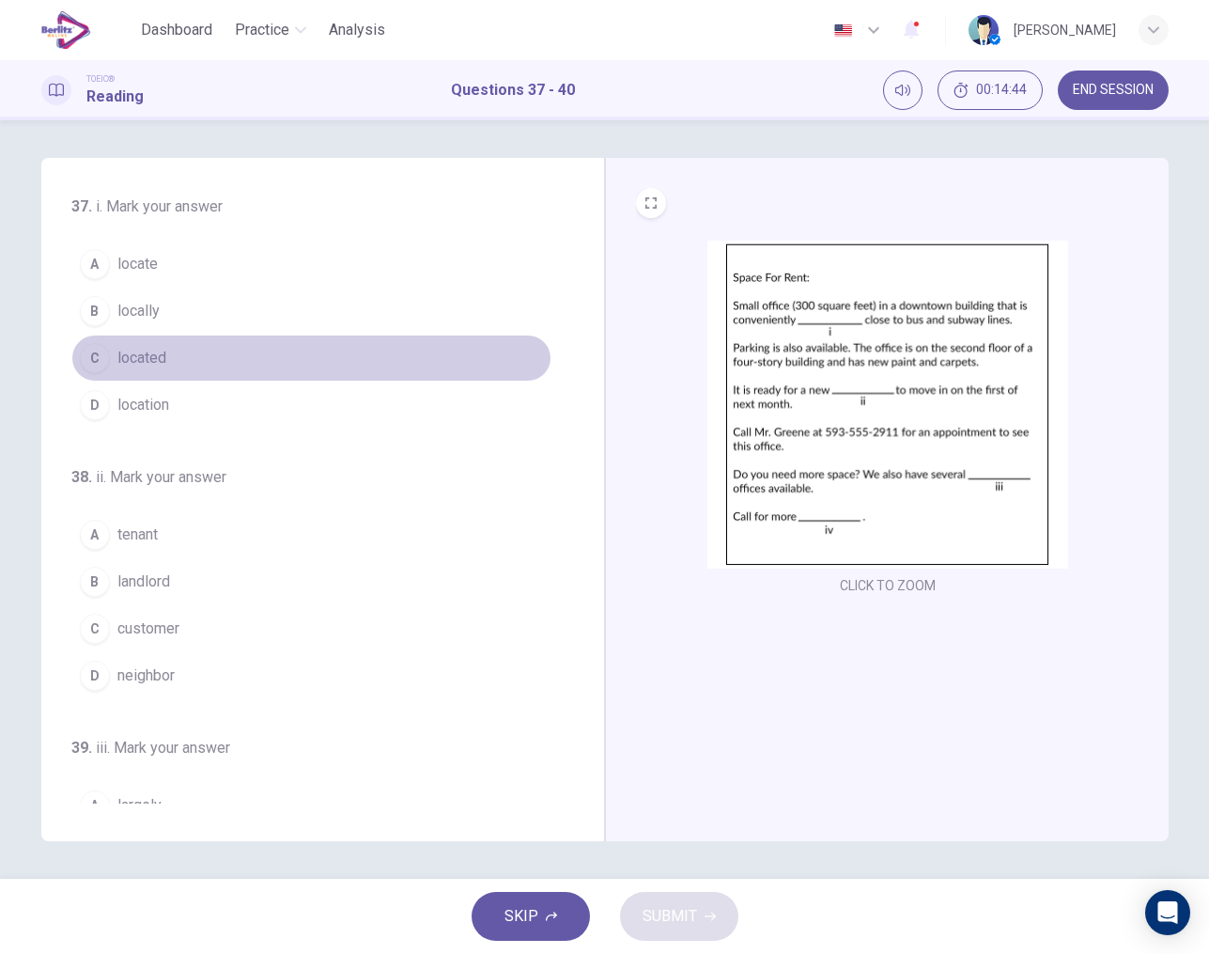
click at [162, 363] on span "located" at bounding box center [141, 358] width 49 height 23
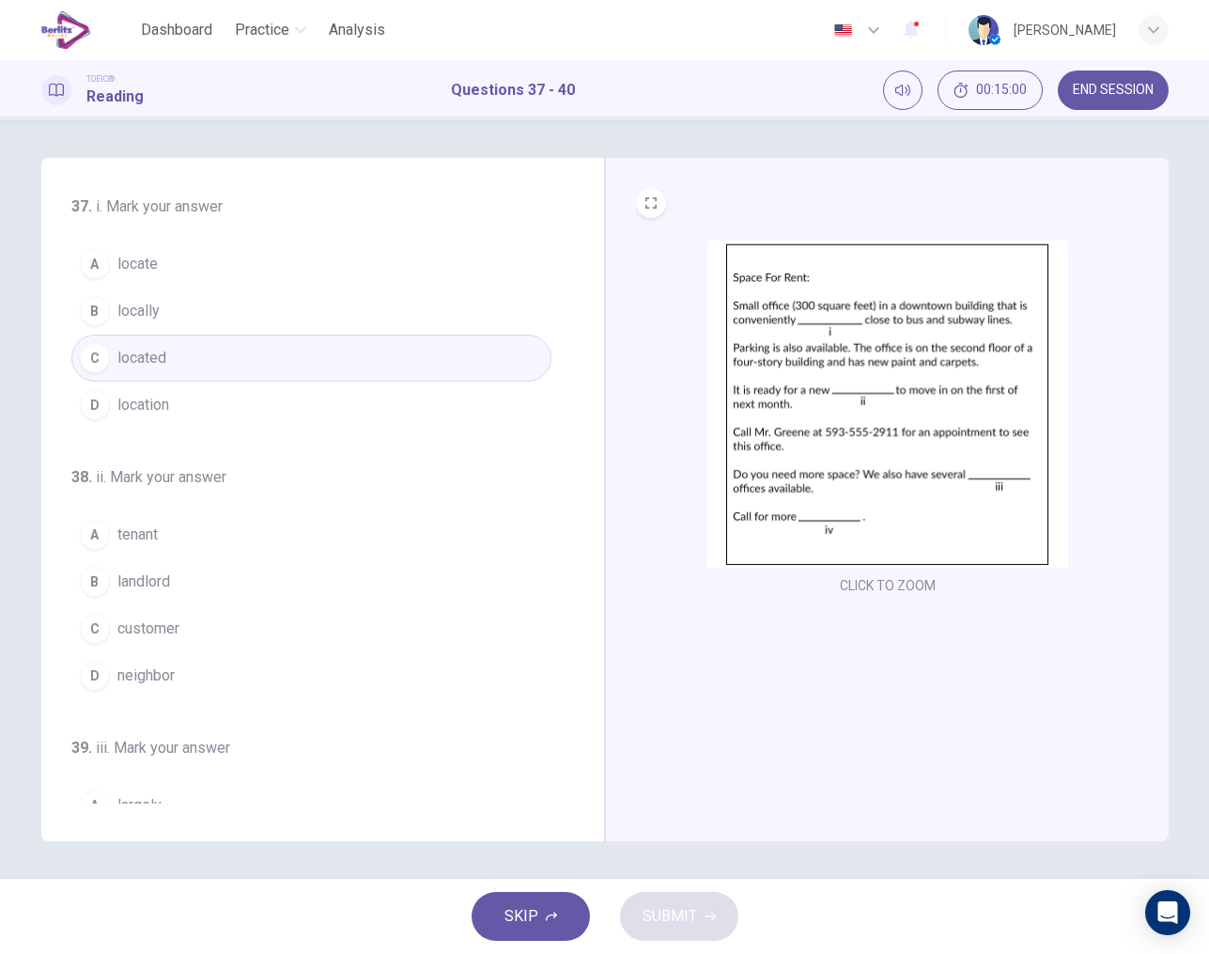
scroll to position [31, 0]
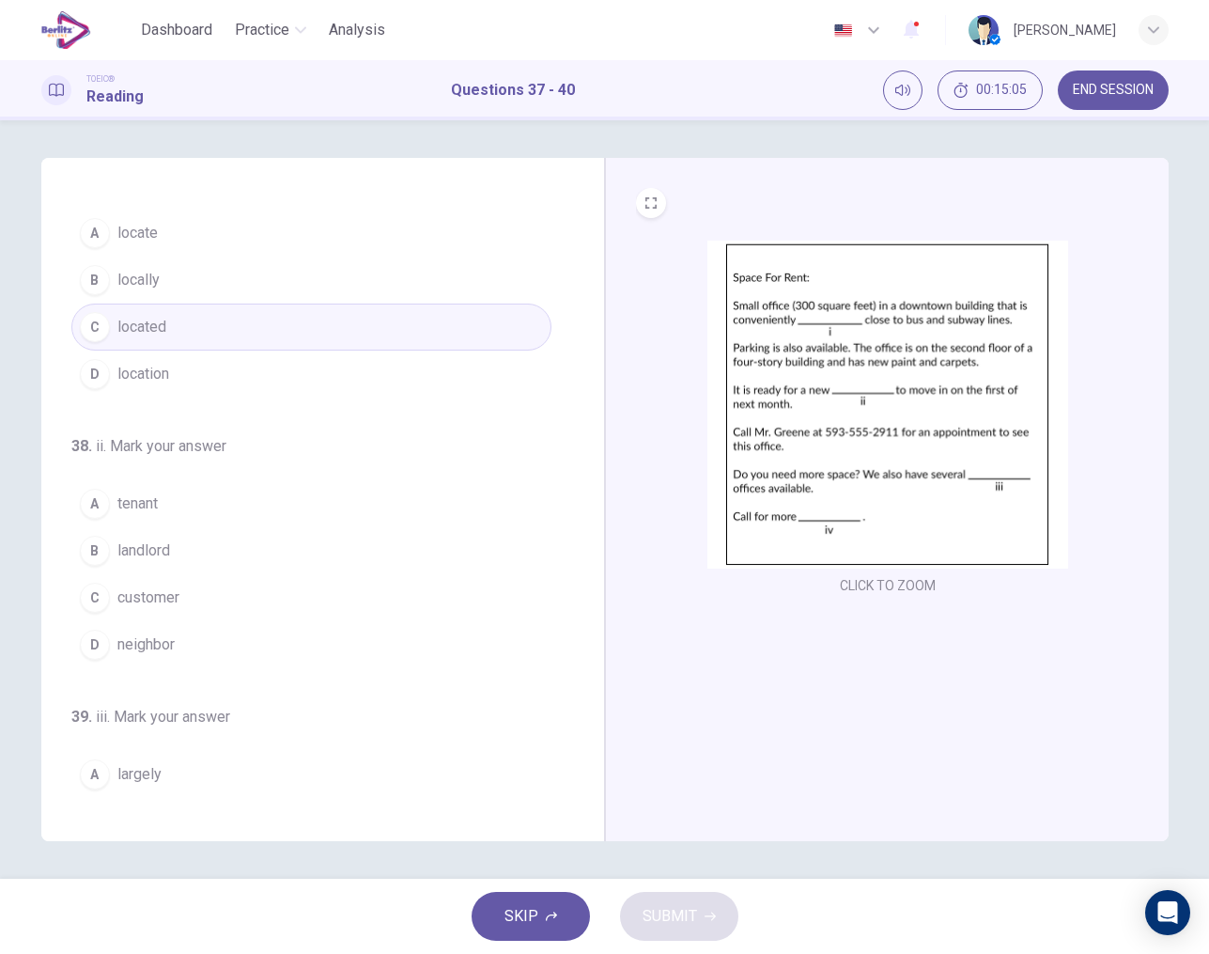
click at [148, 505] on span "tenant" at bounding box center [137, 503] width 40 height 23
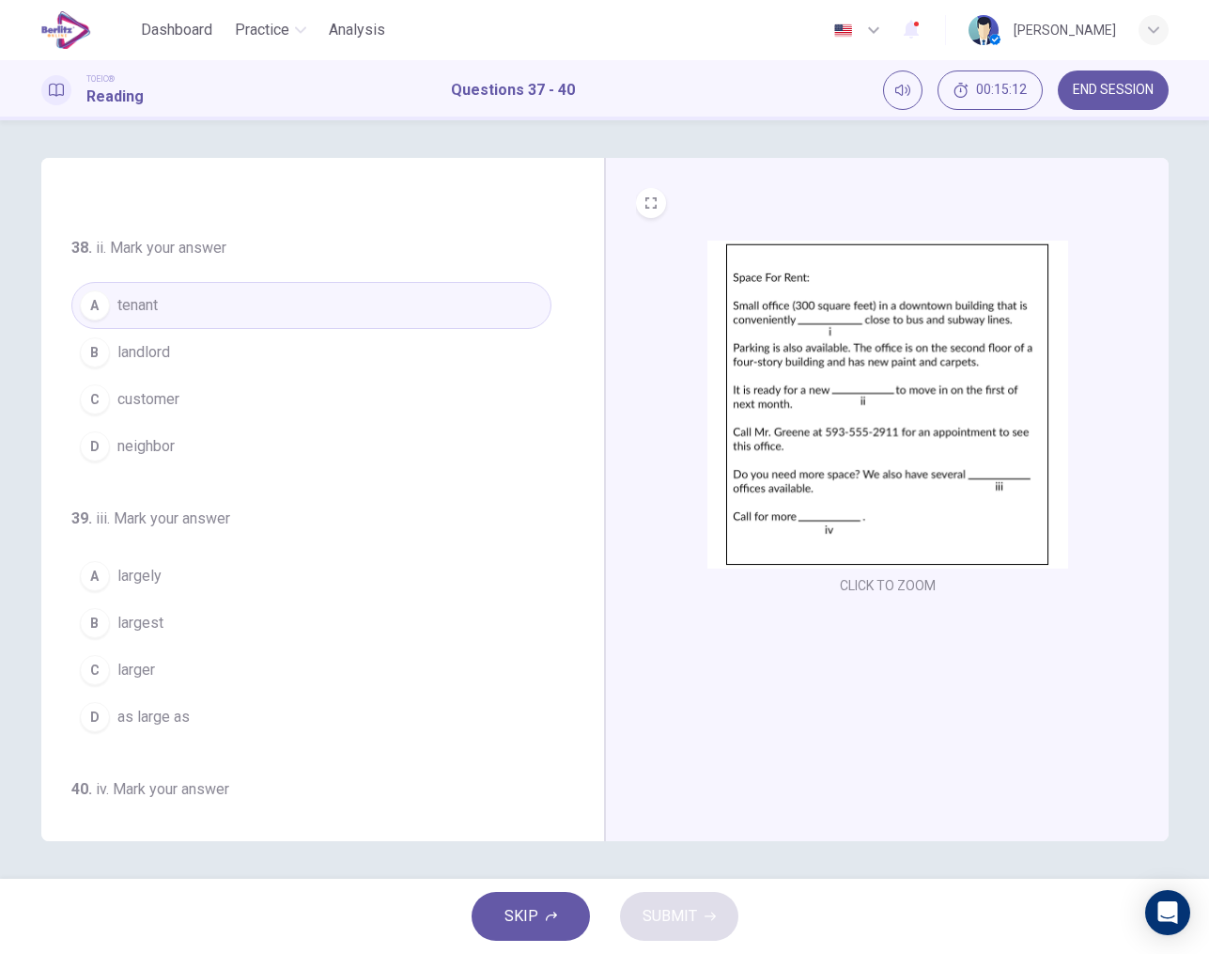
scroll to position [242, 0]
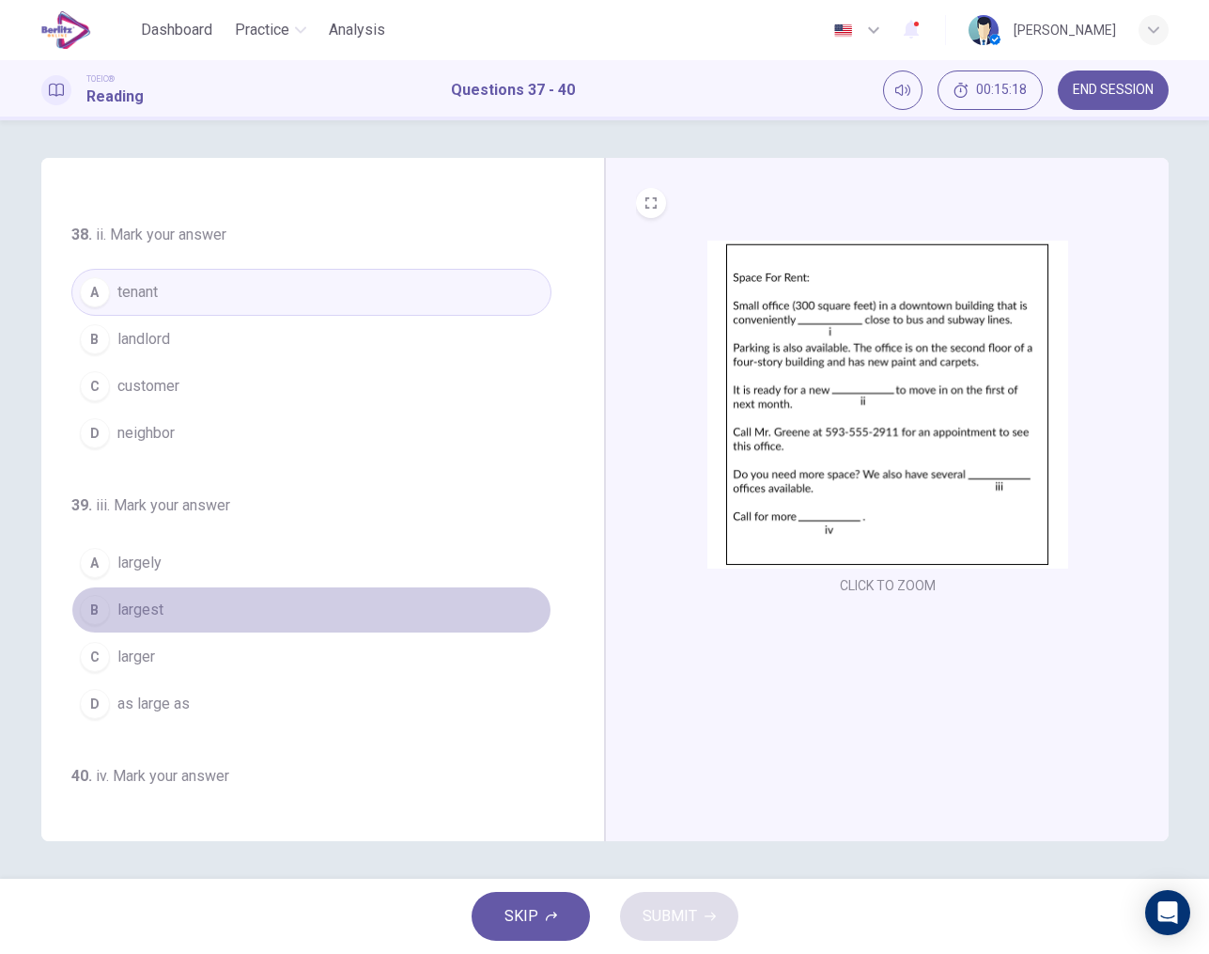
click at [133, 608] on span "largest" at bounding box center [140, 610] width 46 height 23
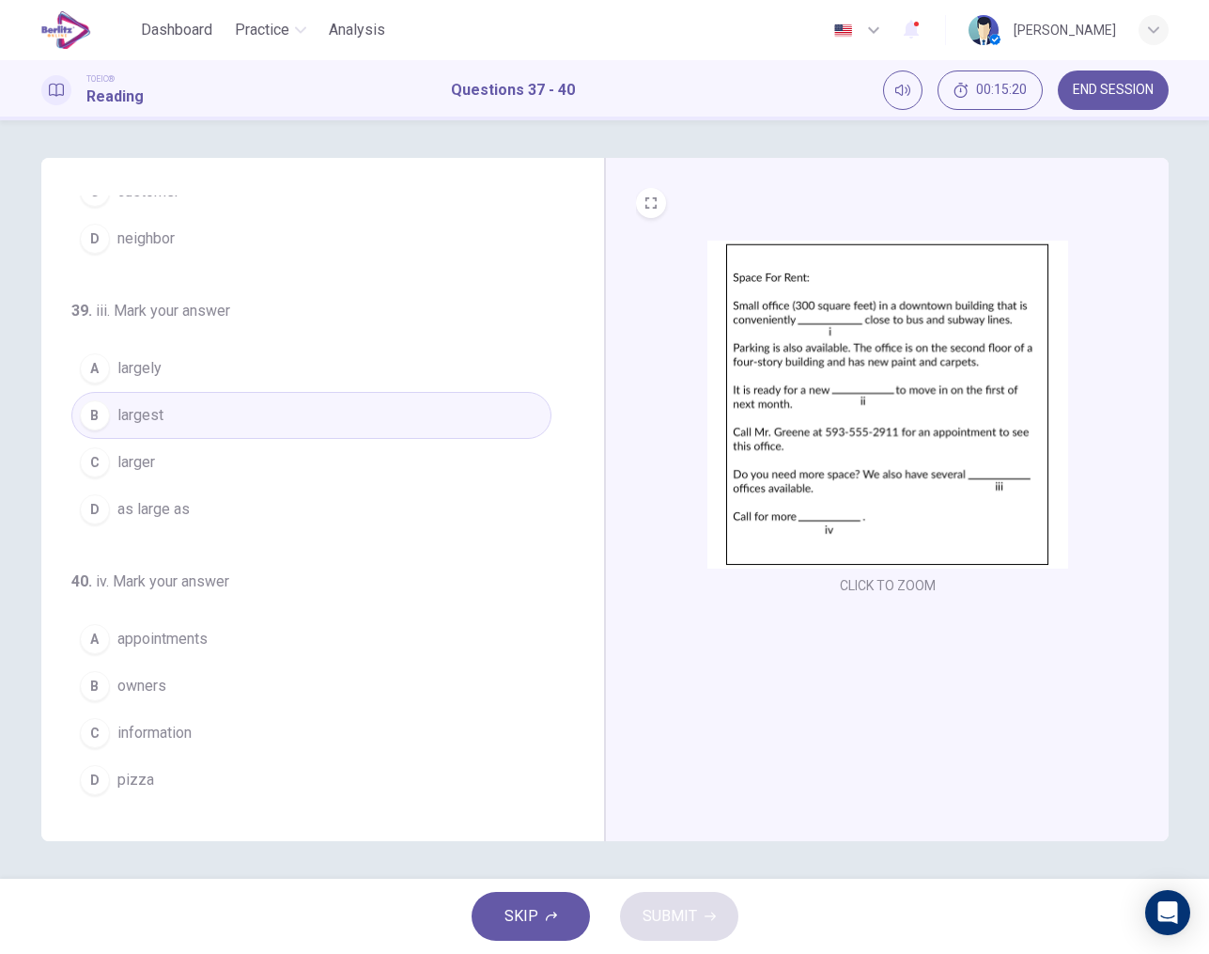
scroll to position [437, 0]
click at [158, 723] on span "information" at bounding box center [154, 733] width 74 height 23
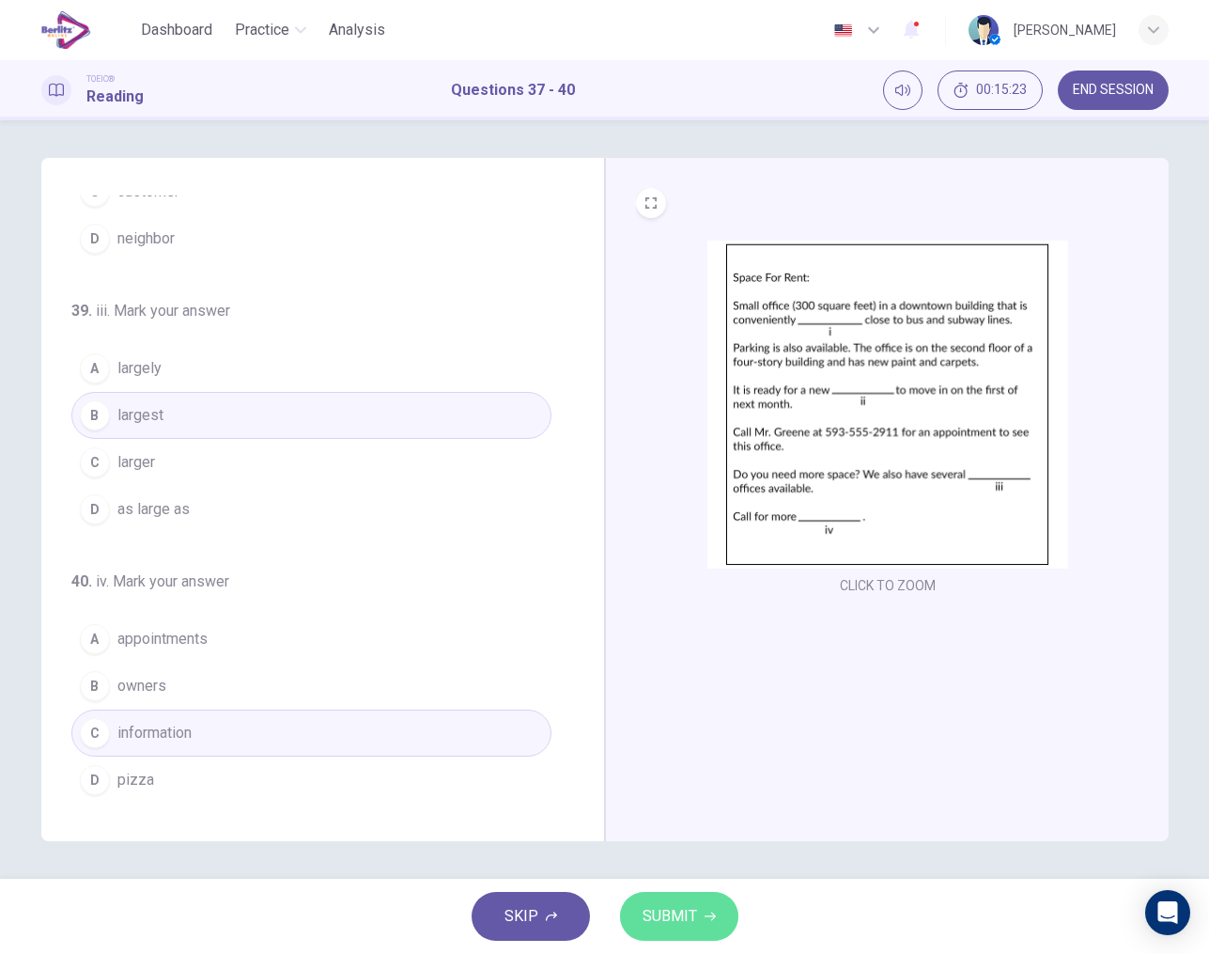
click at [680, 928] on span "SUBMIT" at bounding box center [670, 916] width 54 height 26
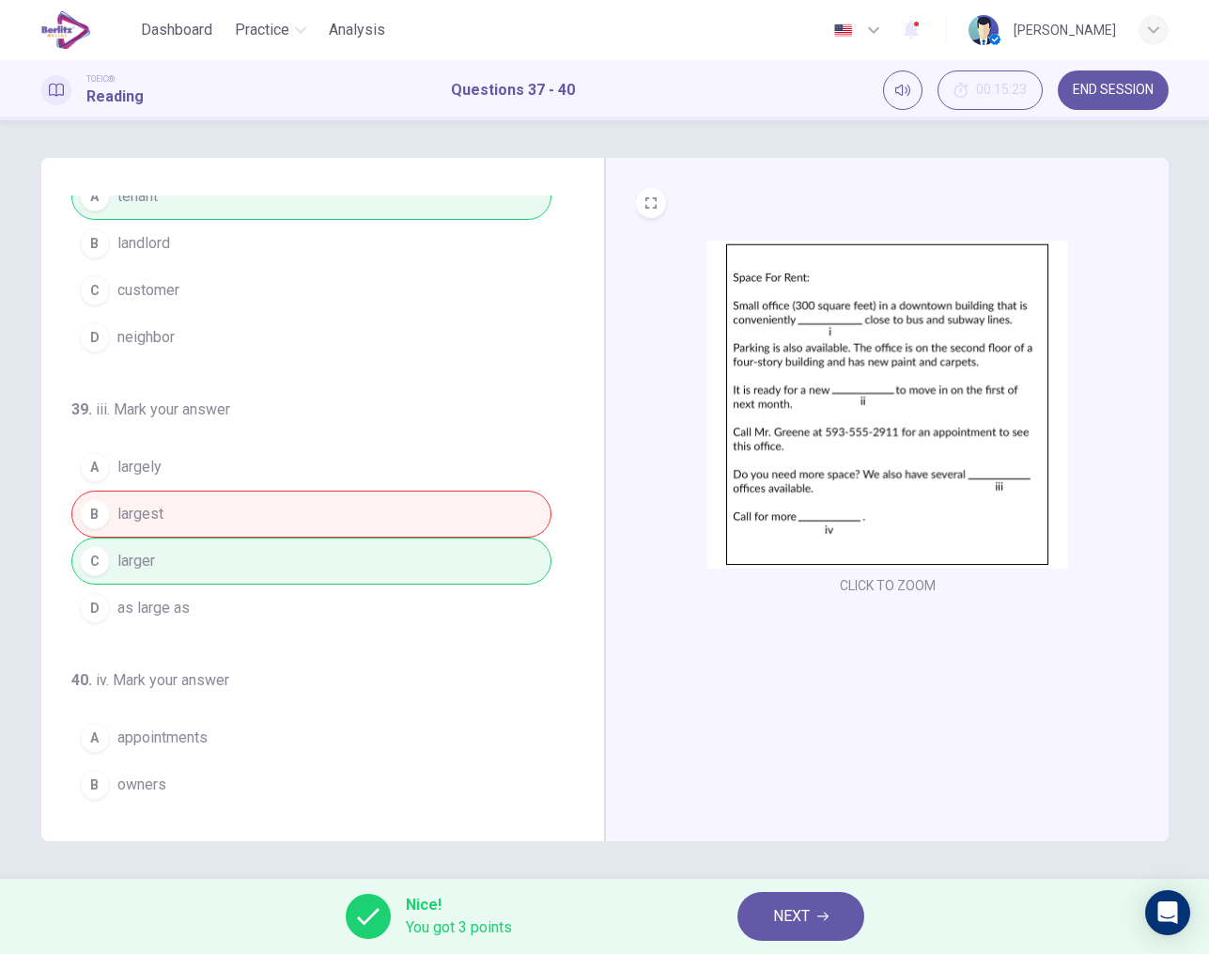
scroll to position [348, 0]
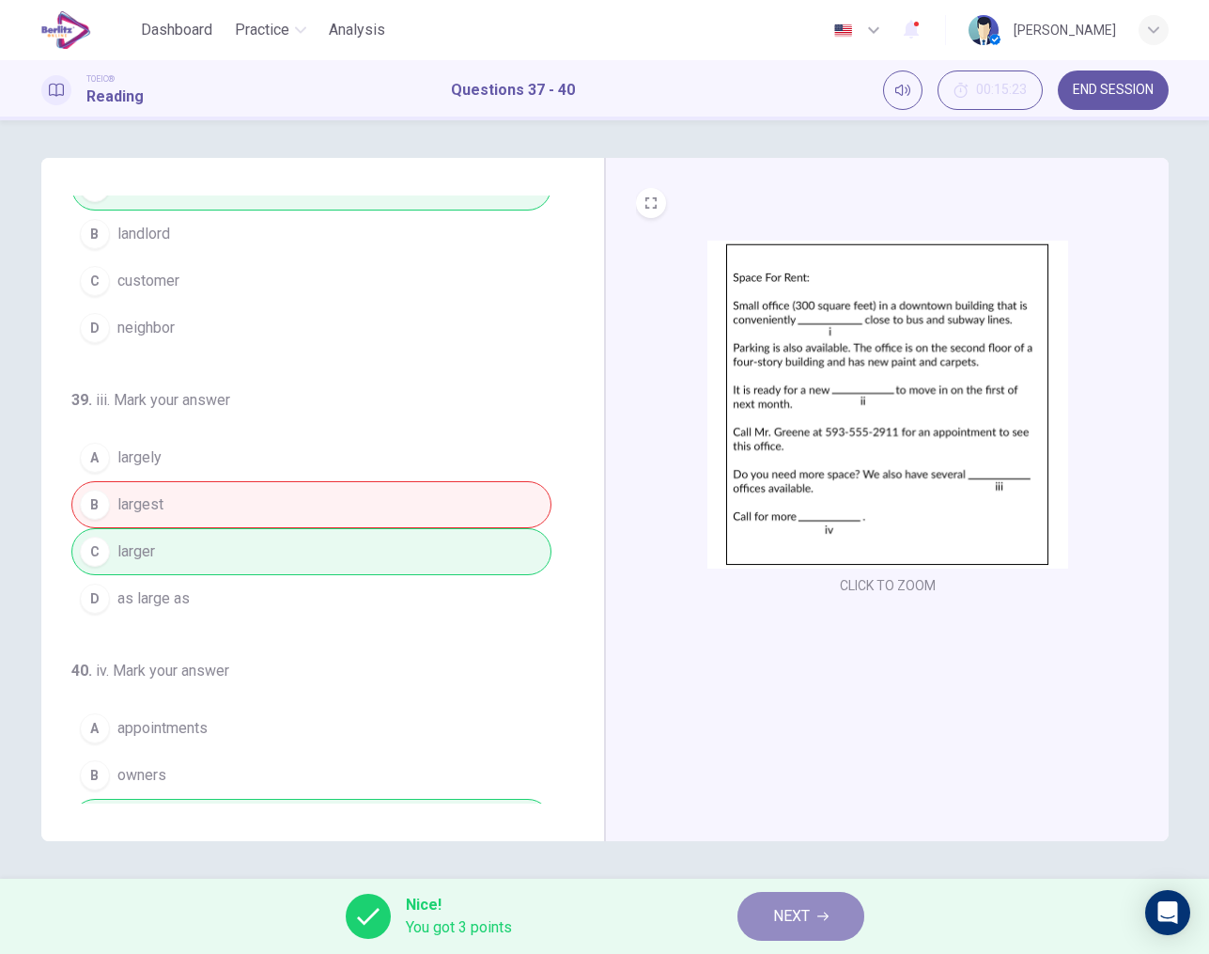
click at [804, 901] on button "NEXT" at bounding box center [801, 916] width 127 height 49
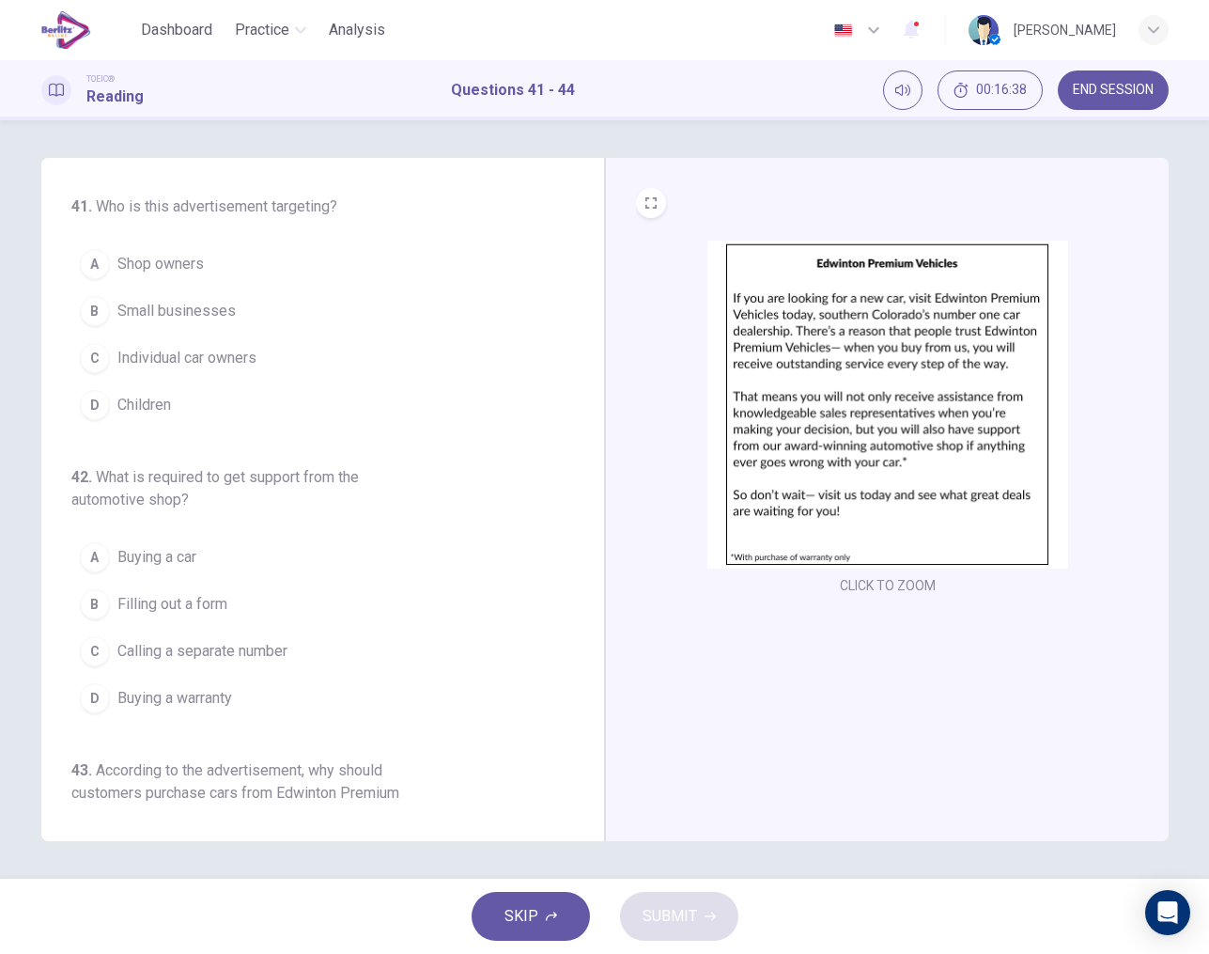
scroll to position [0, 0]
click at [218, 365] on span "Individual car owners" at bounding box center [186, 358] width 139 height 23
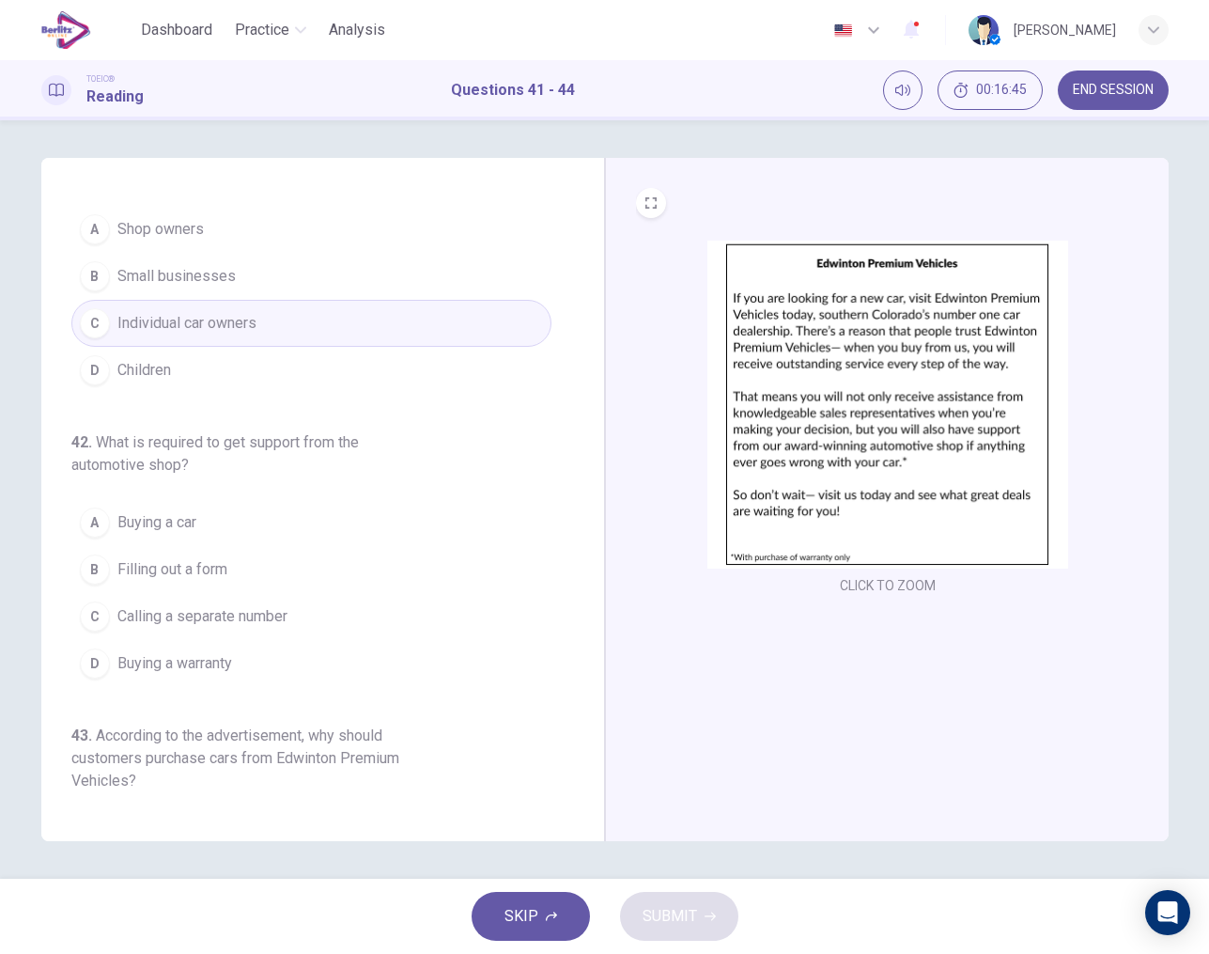
scroll to position [81, 0]
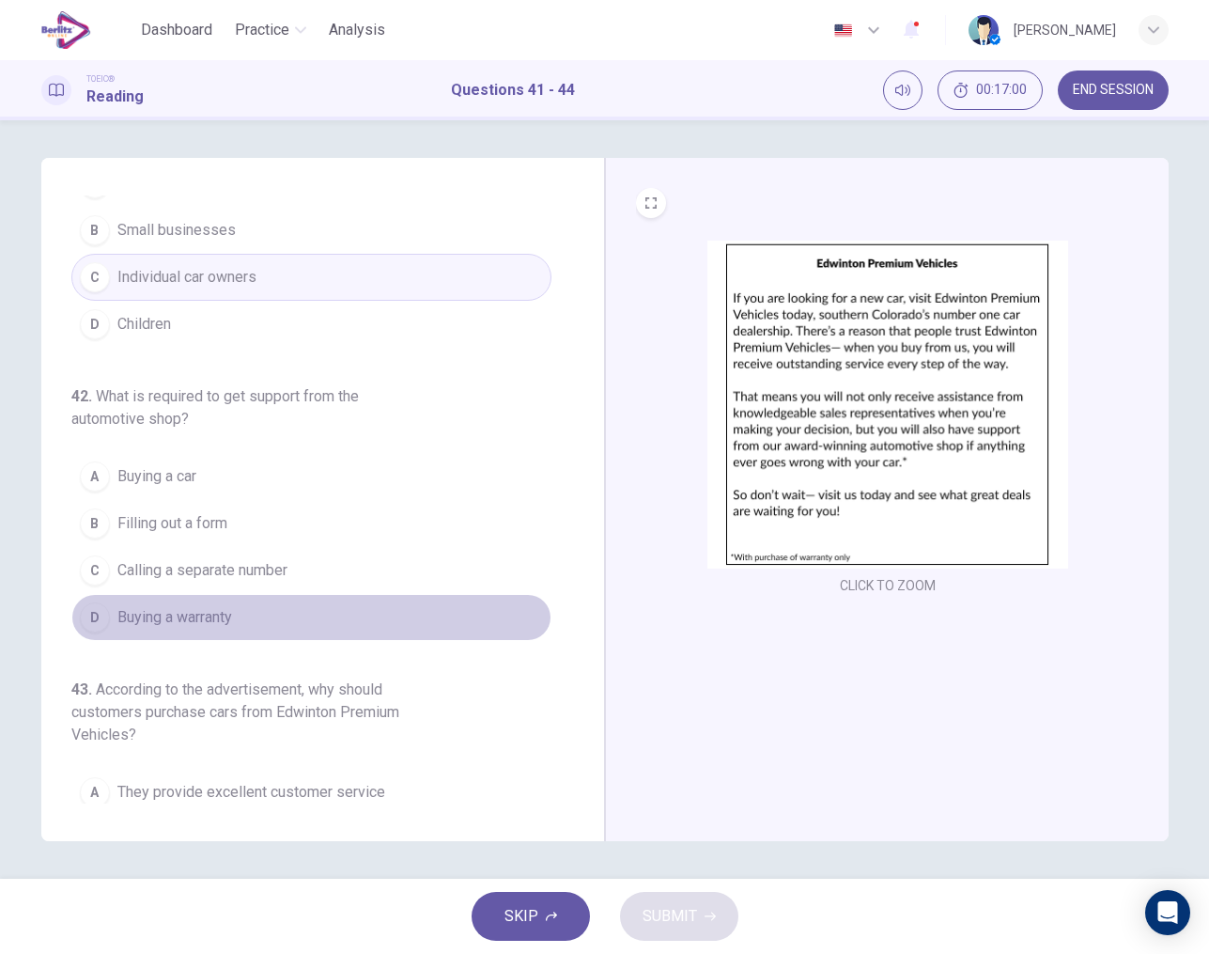
click at [172, 614] on span "Buying a warranty" at bounding box center [174, 617] width 115 height 23
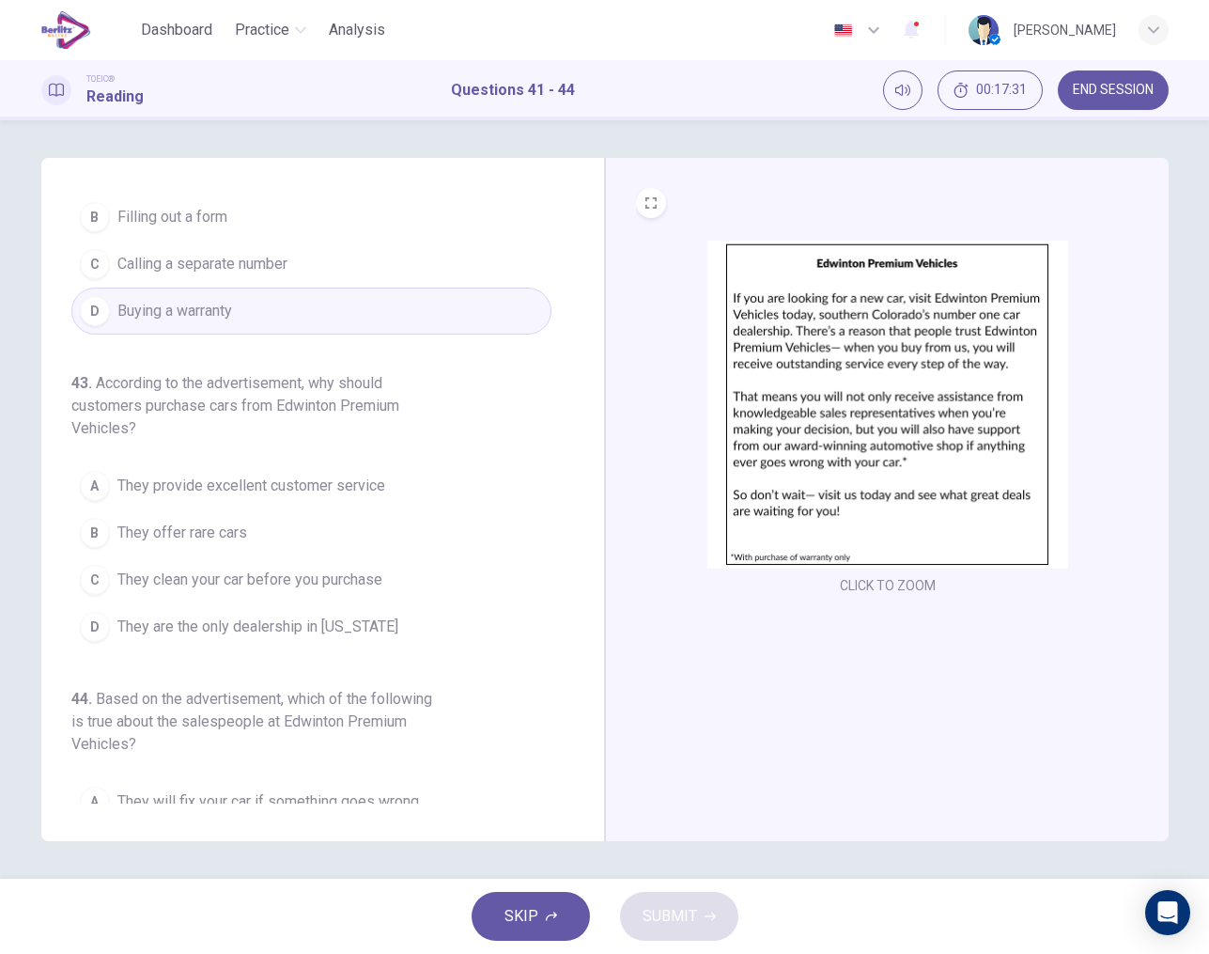
scroll to position [393, 0]
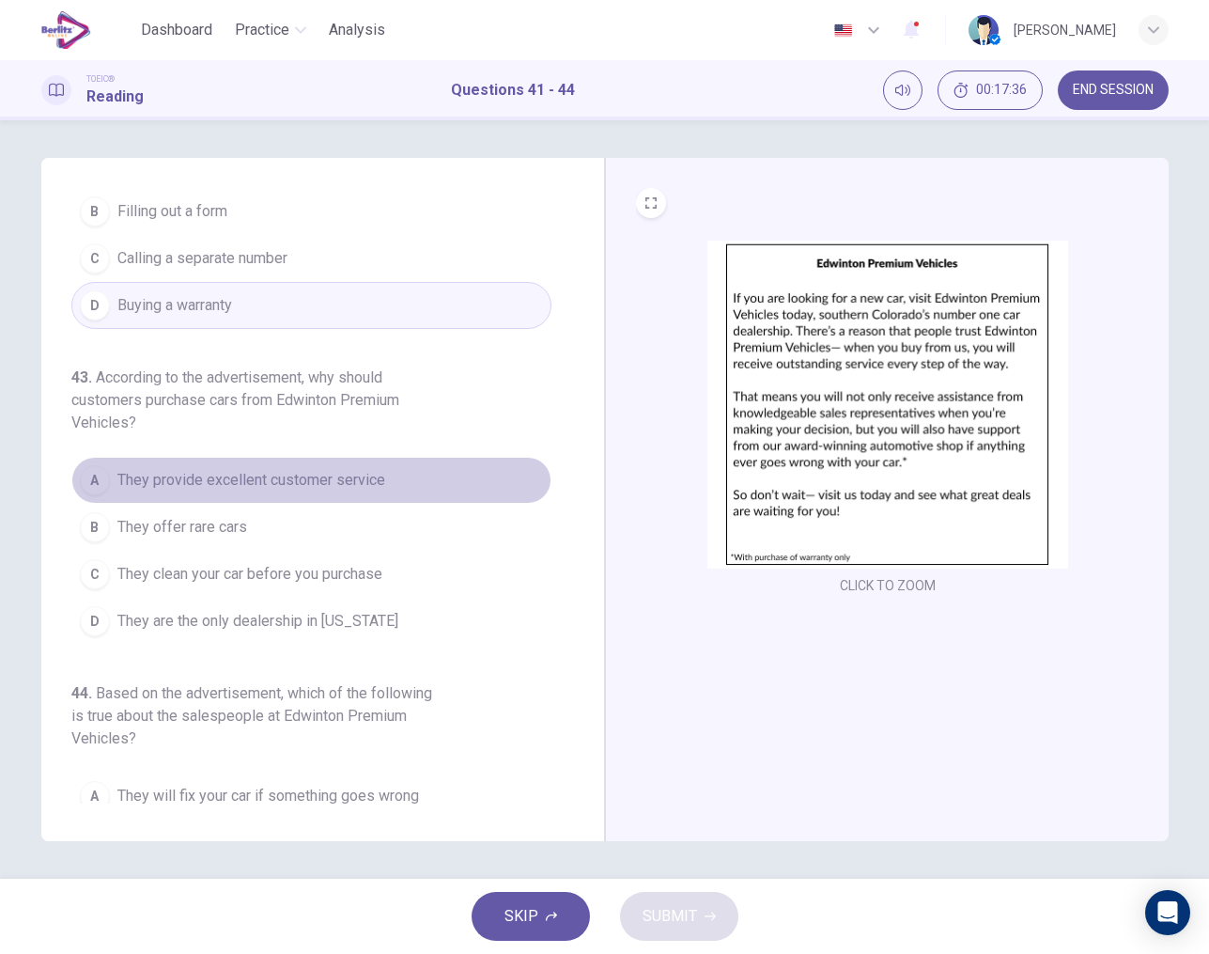
click at [285, 477] on span "They provide excellent customer service" at bounding box center [251, 480] width 268 height 23
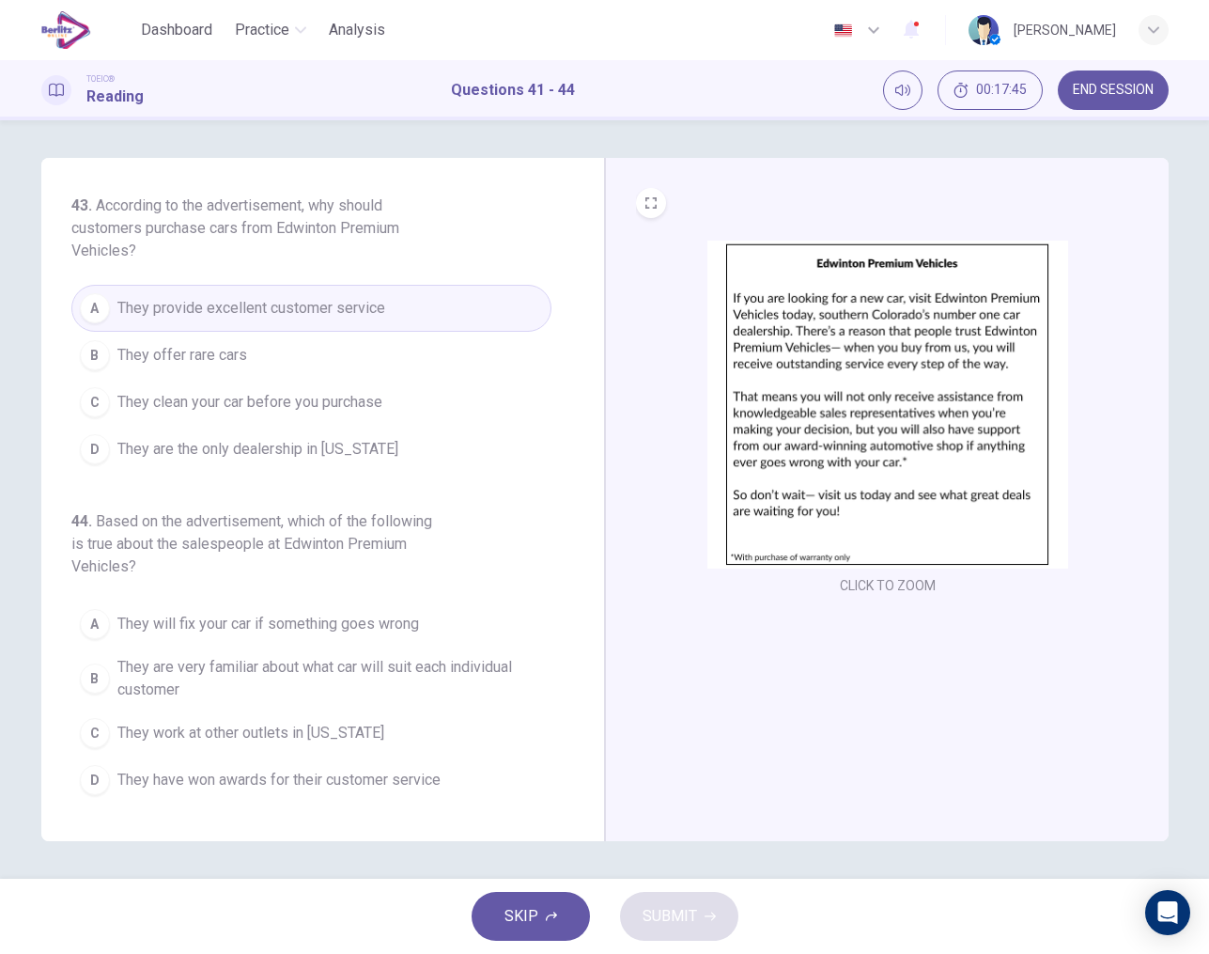
scroll to position [565, 0]
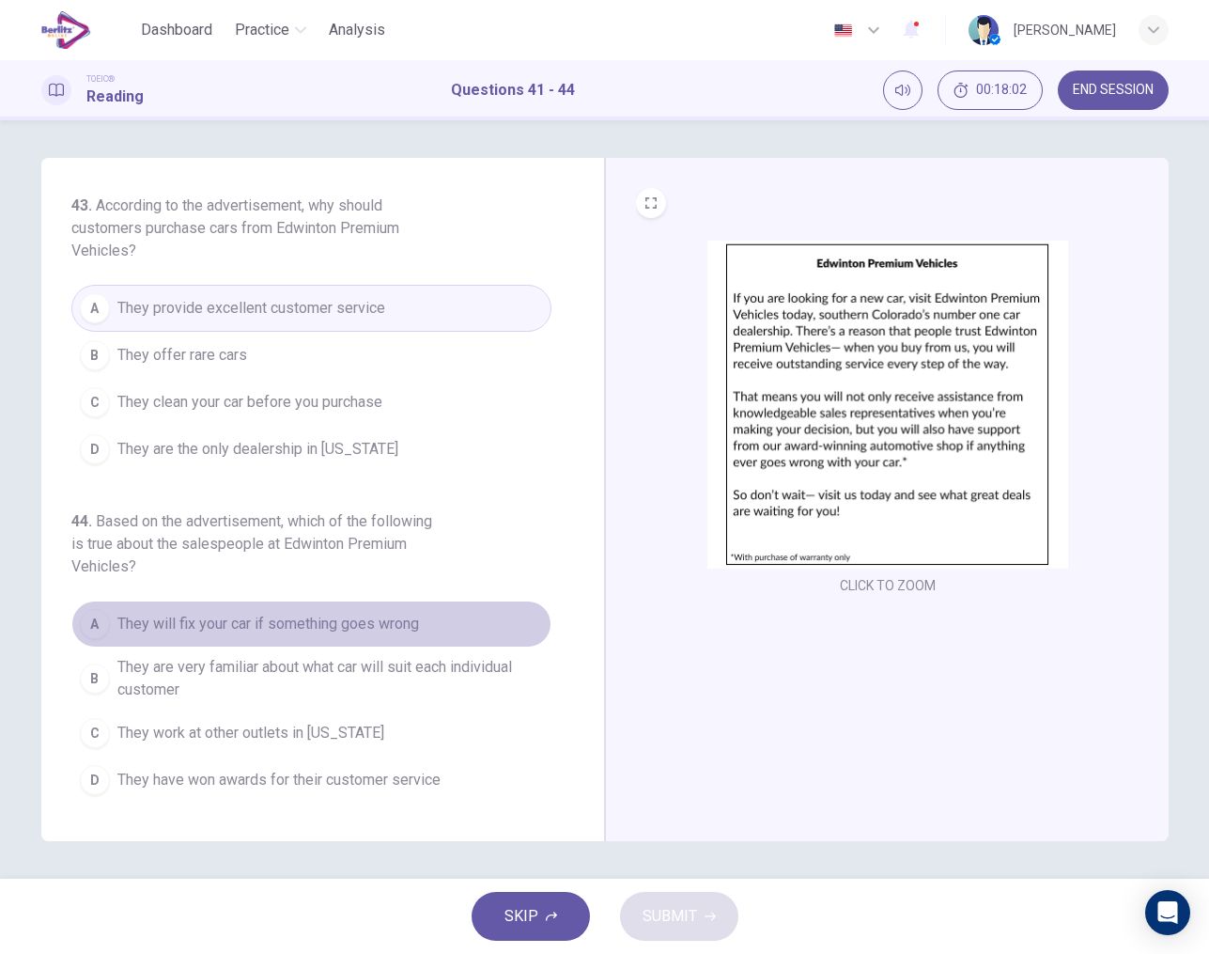
click at [268, 621] on span "They will fix your car if something goes wrong" at bounding box center [268, 624] width 302 height 23
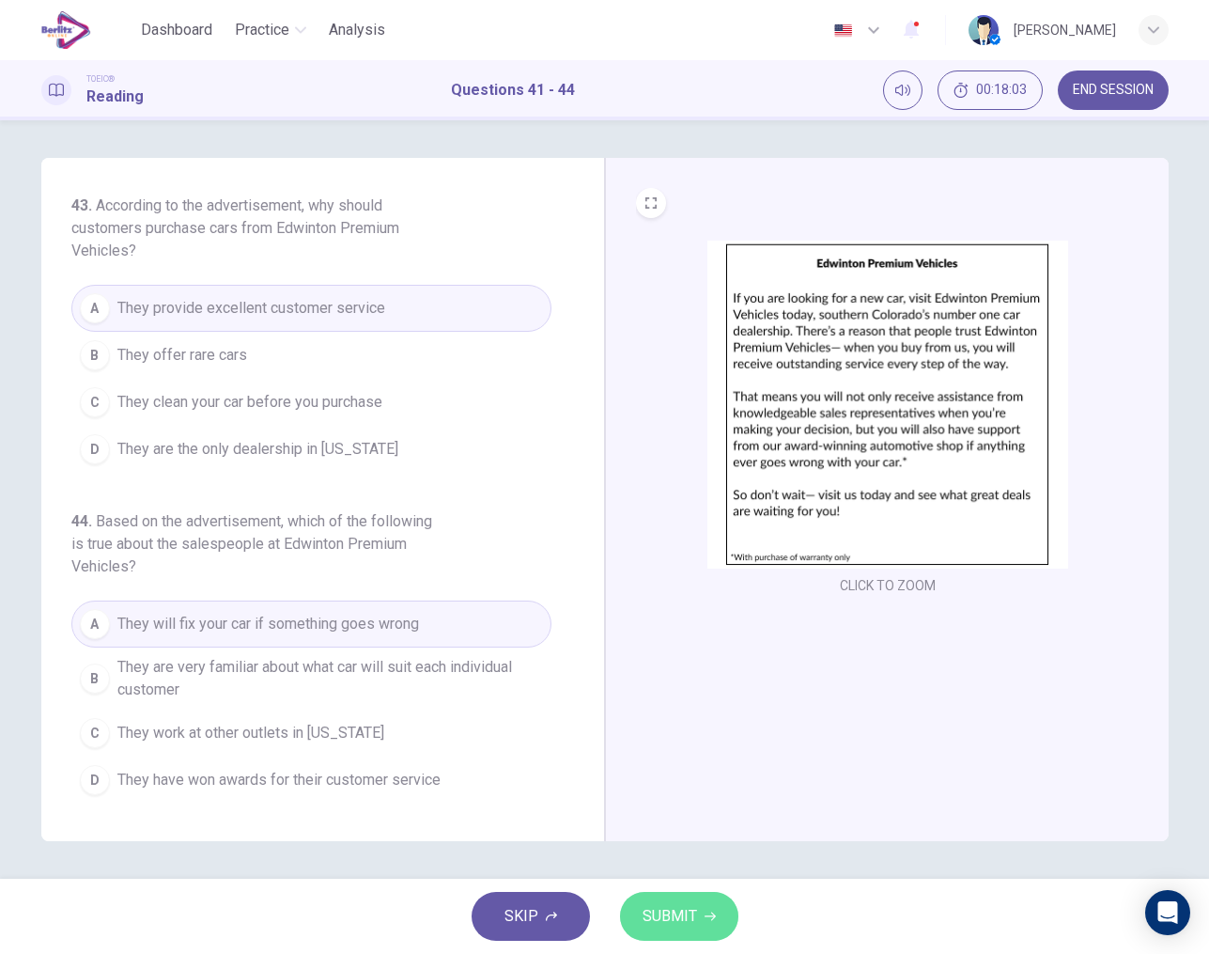
click at [677, 900] on button "SUBMIT" at bounding box center [679, 916] width 118 height 49
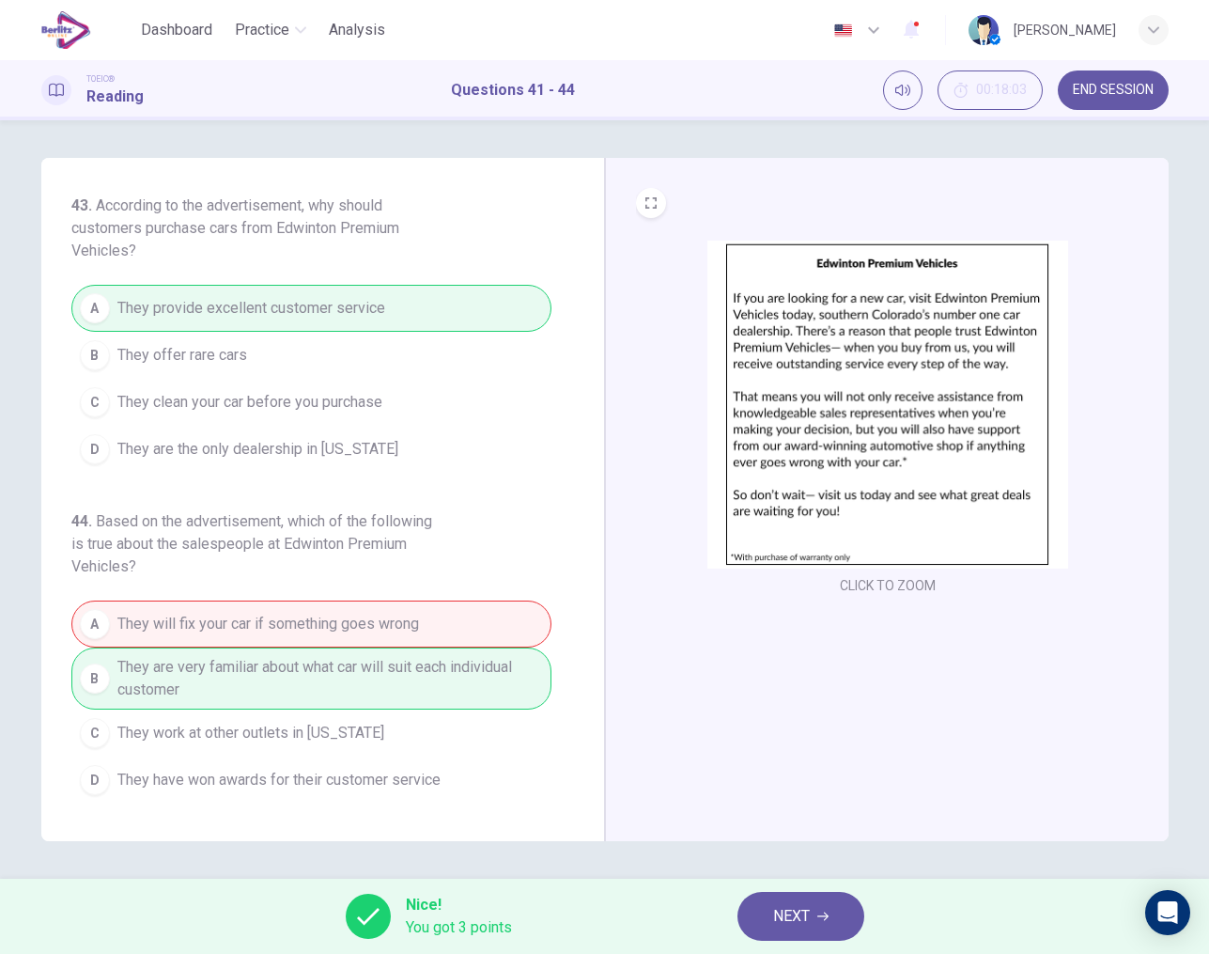
scroll to position [0, 0]
click at [831, 912] on button "NEXT" at bounding box center [801, 916] width 127 height 49
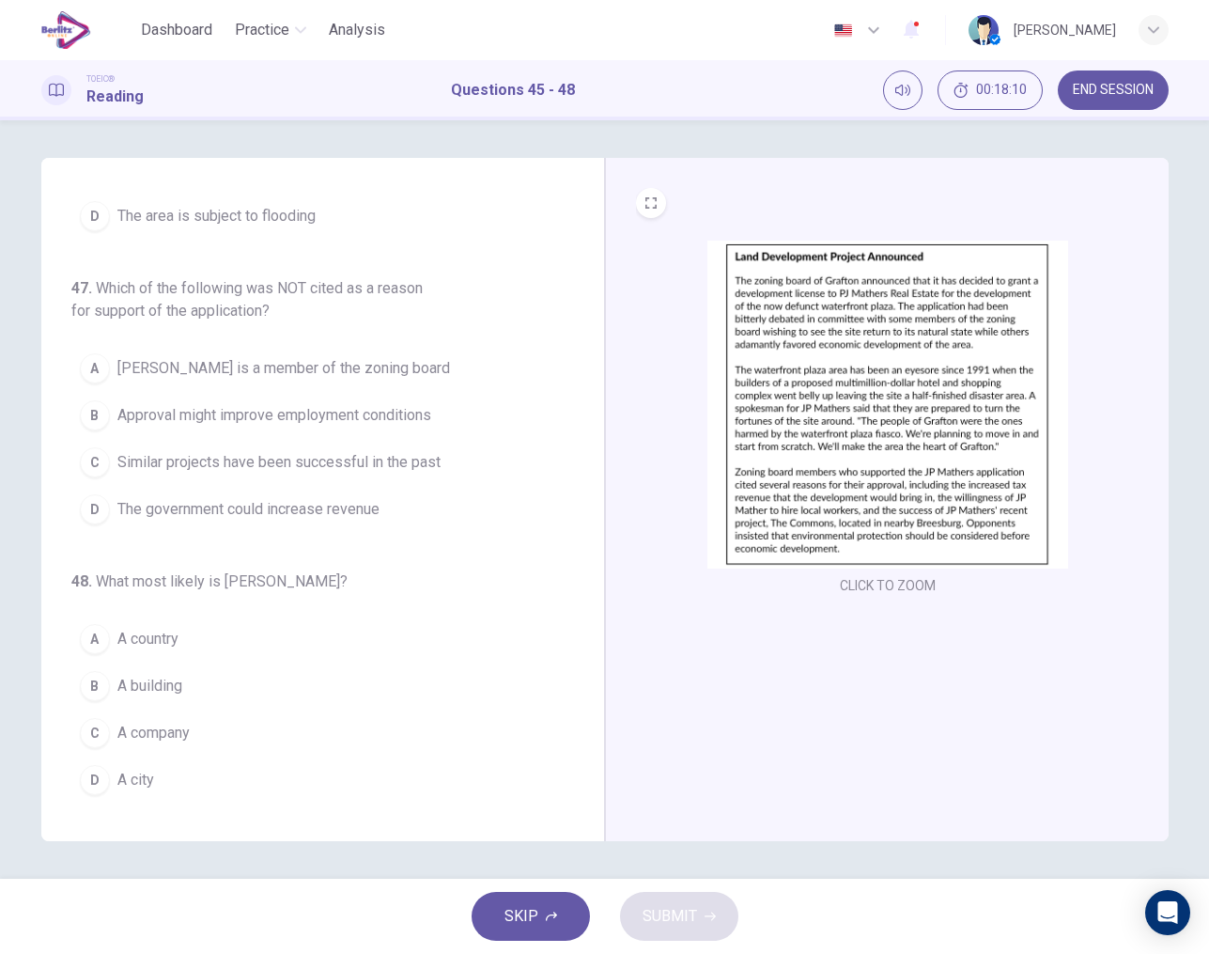
click at [1085, 84] on span "END SESSION" at bounding box center [1113, 90] width 81 height 15
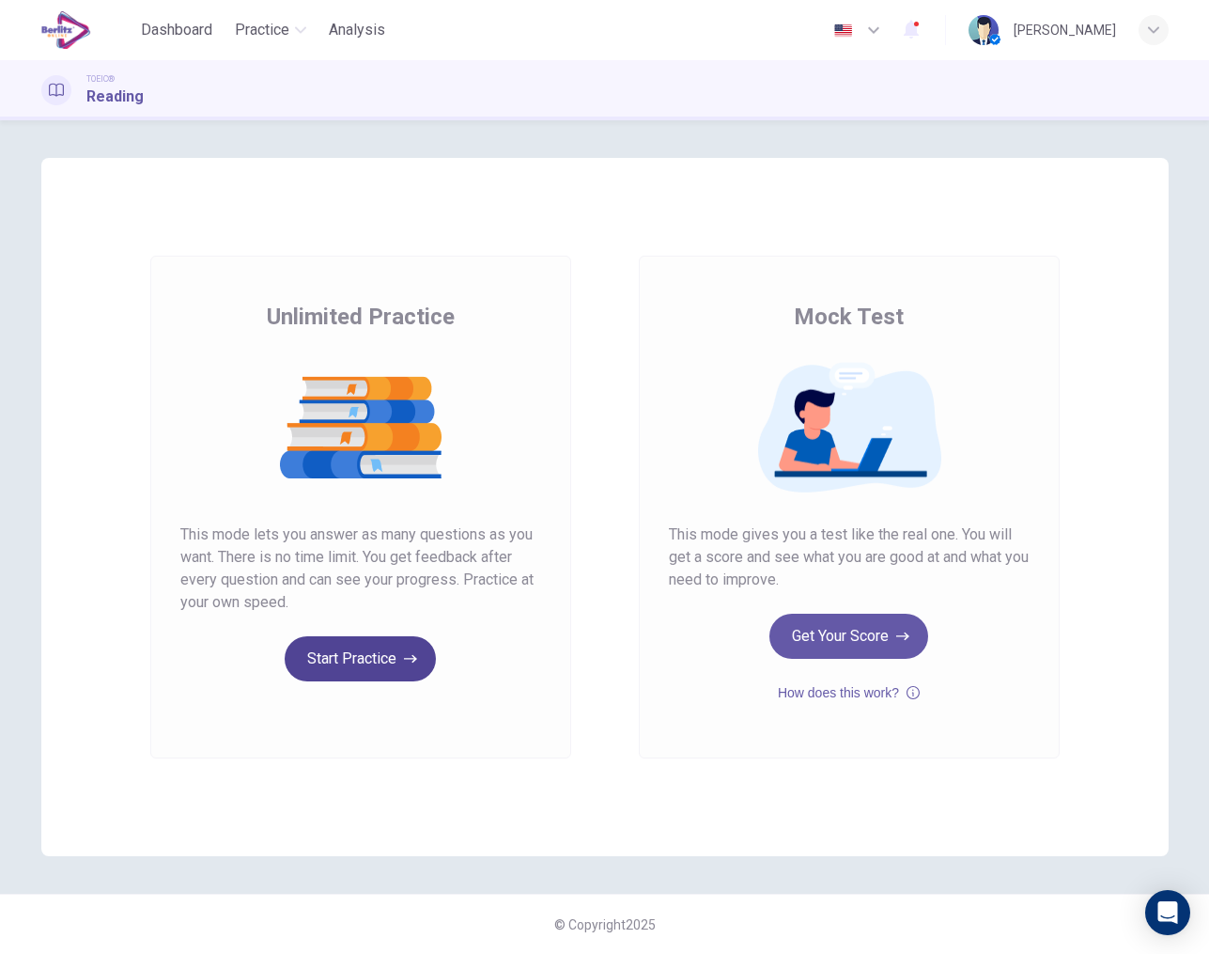
click at [341, 661] on button "Start Practice" at bounding box center [360, 658] width 151 height 45
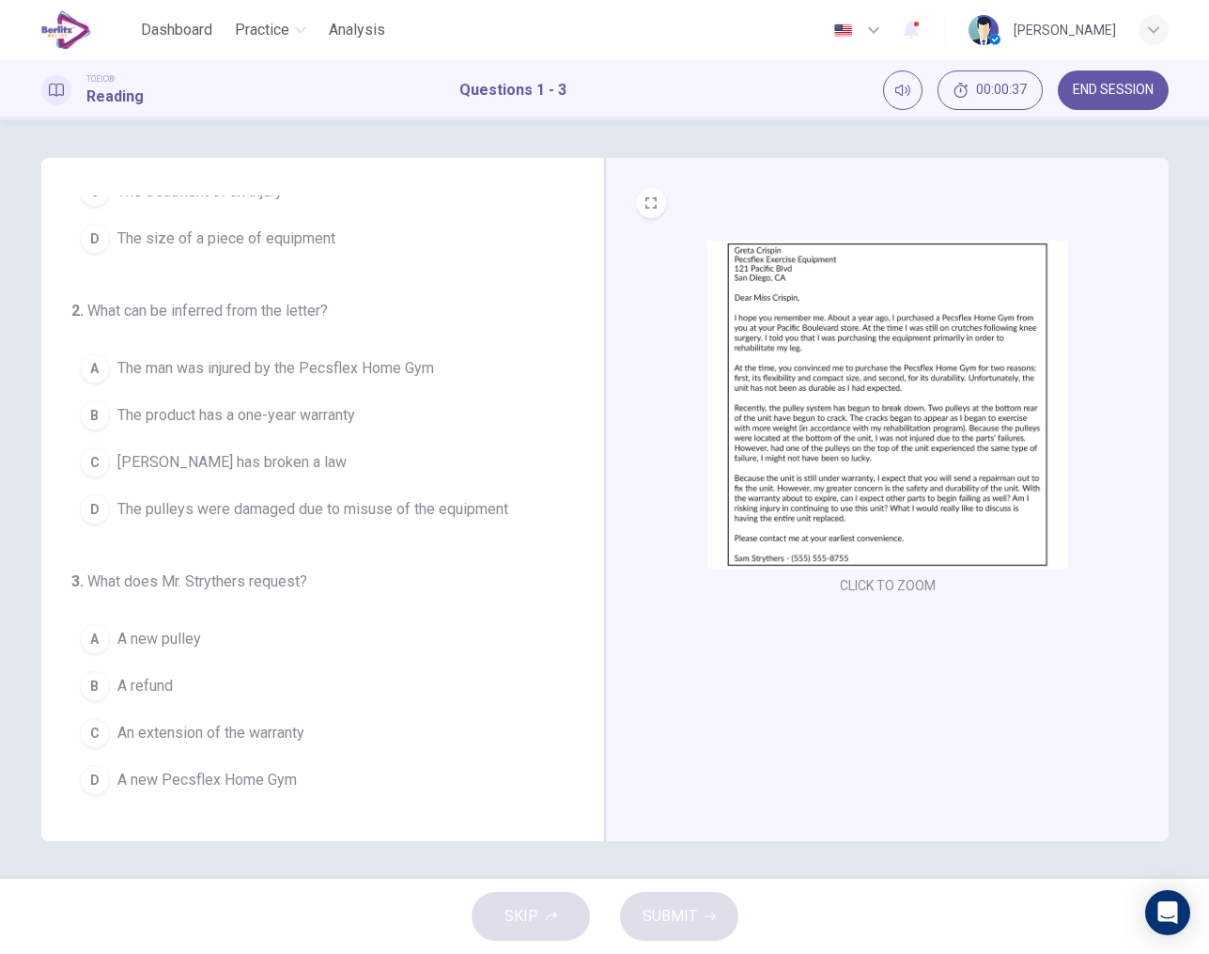
scroll to position [166, 0]
click at [886, 594] on button "CLICK TO ZOOM" at bounding box center [887, 585] width 111 height 26
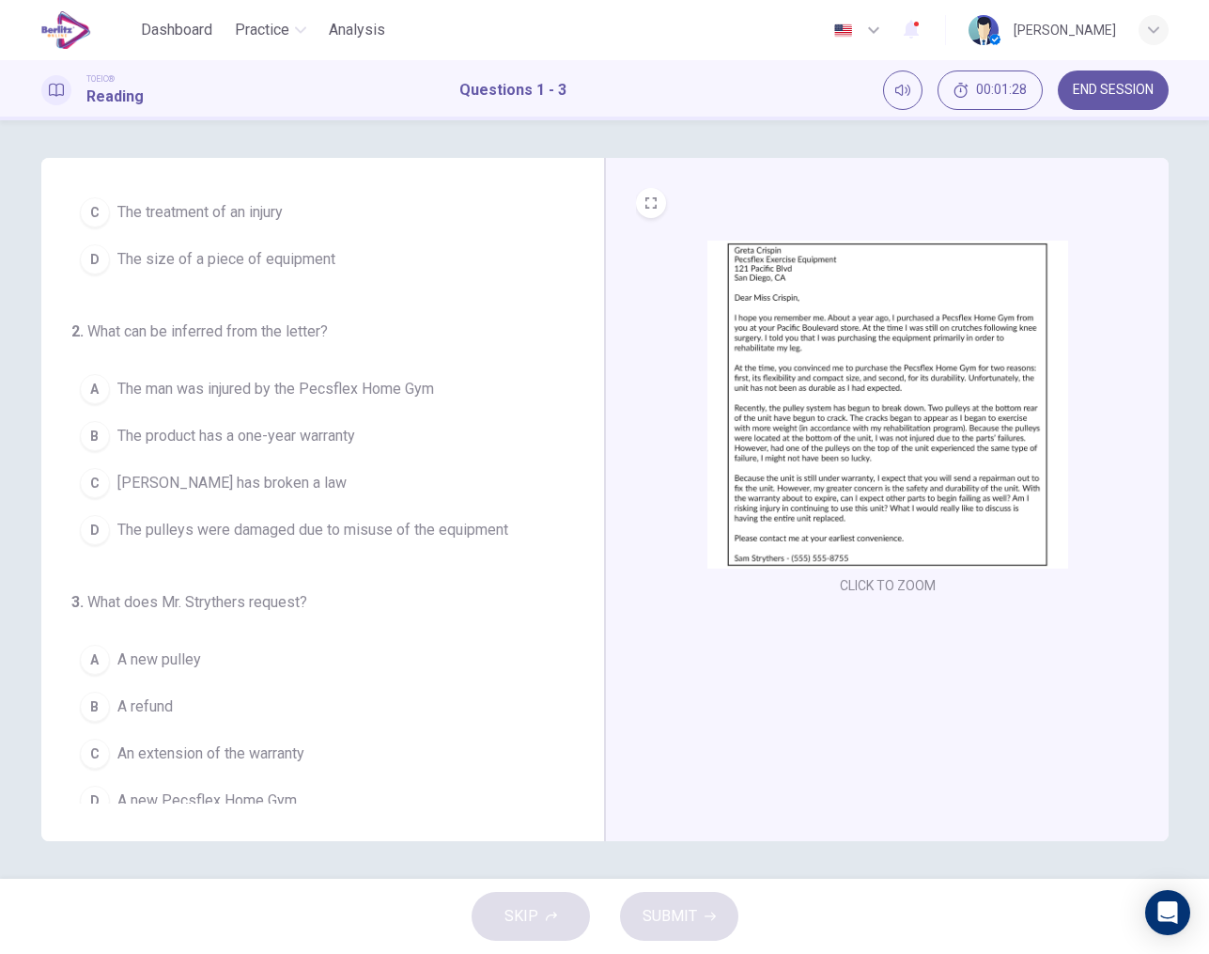
scroll to position [160, 0]
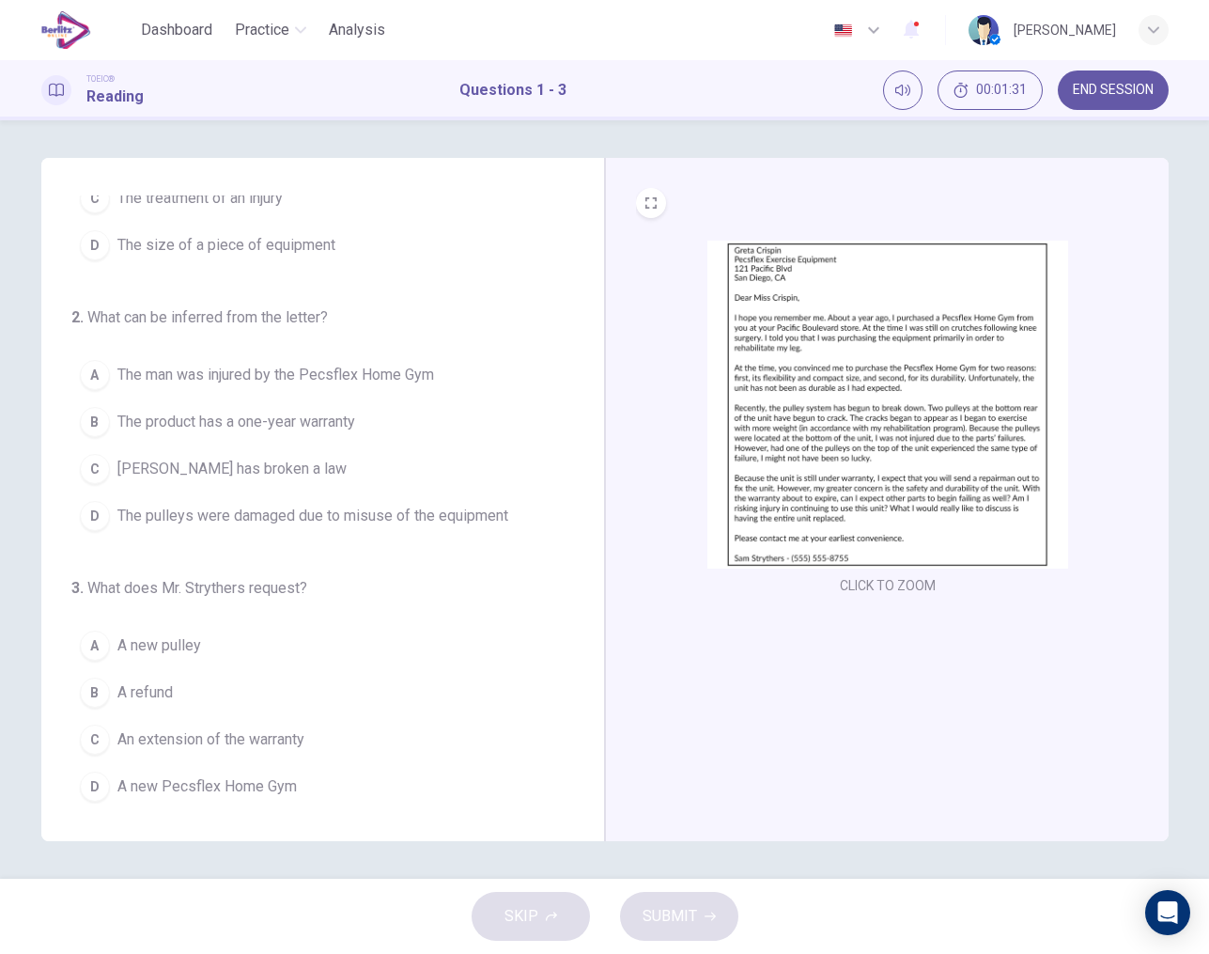
click at [881, 377] on img at bounding box center [888, 405] width 361 height 328
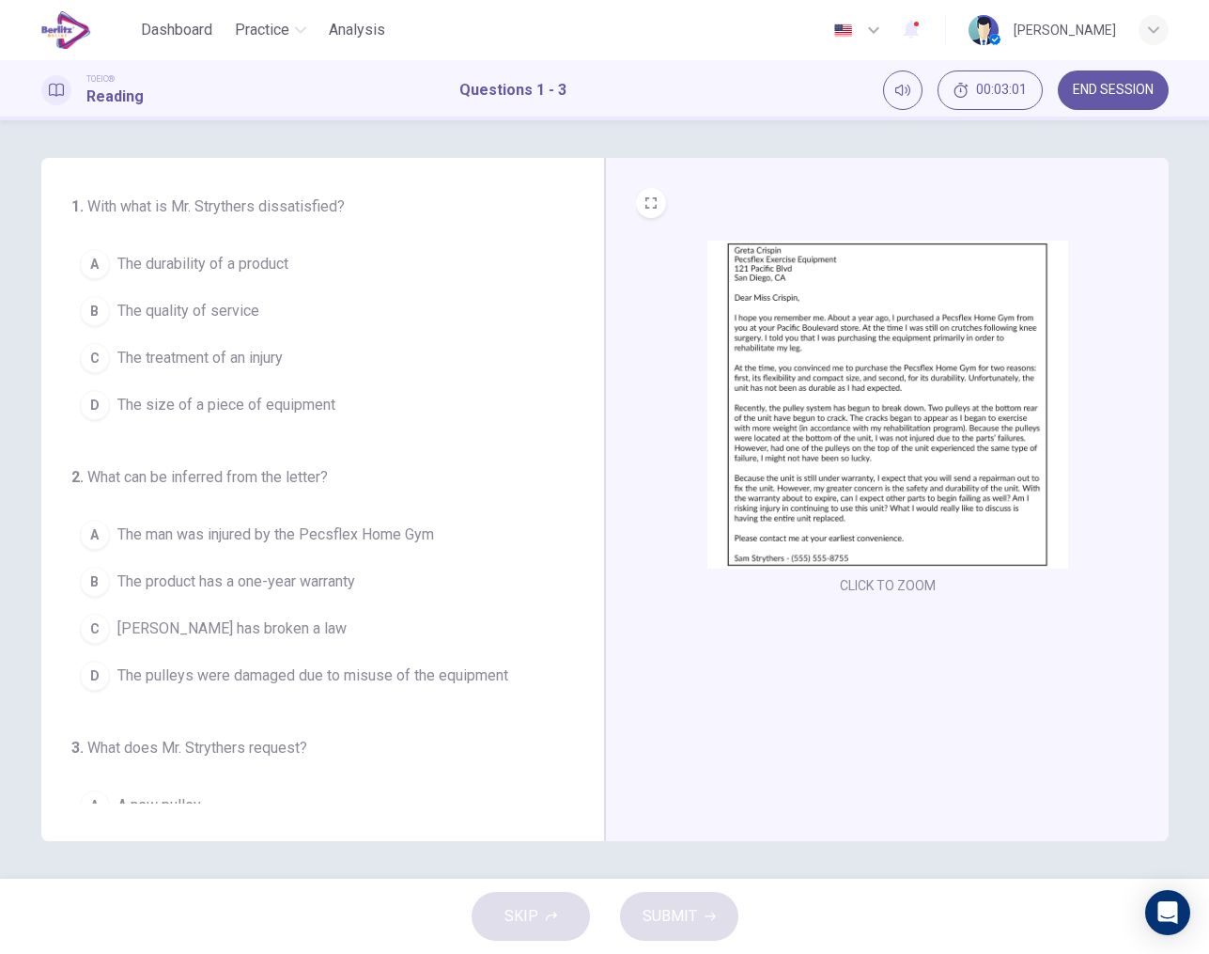
scroll to position [0, 0]
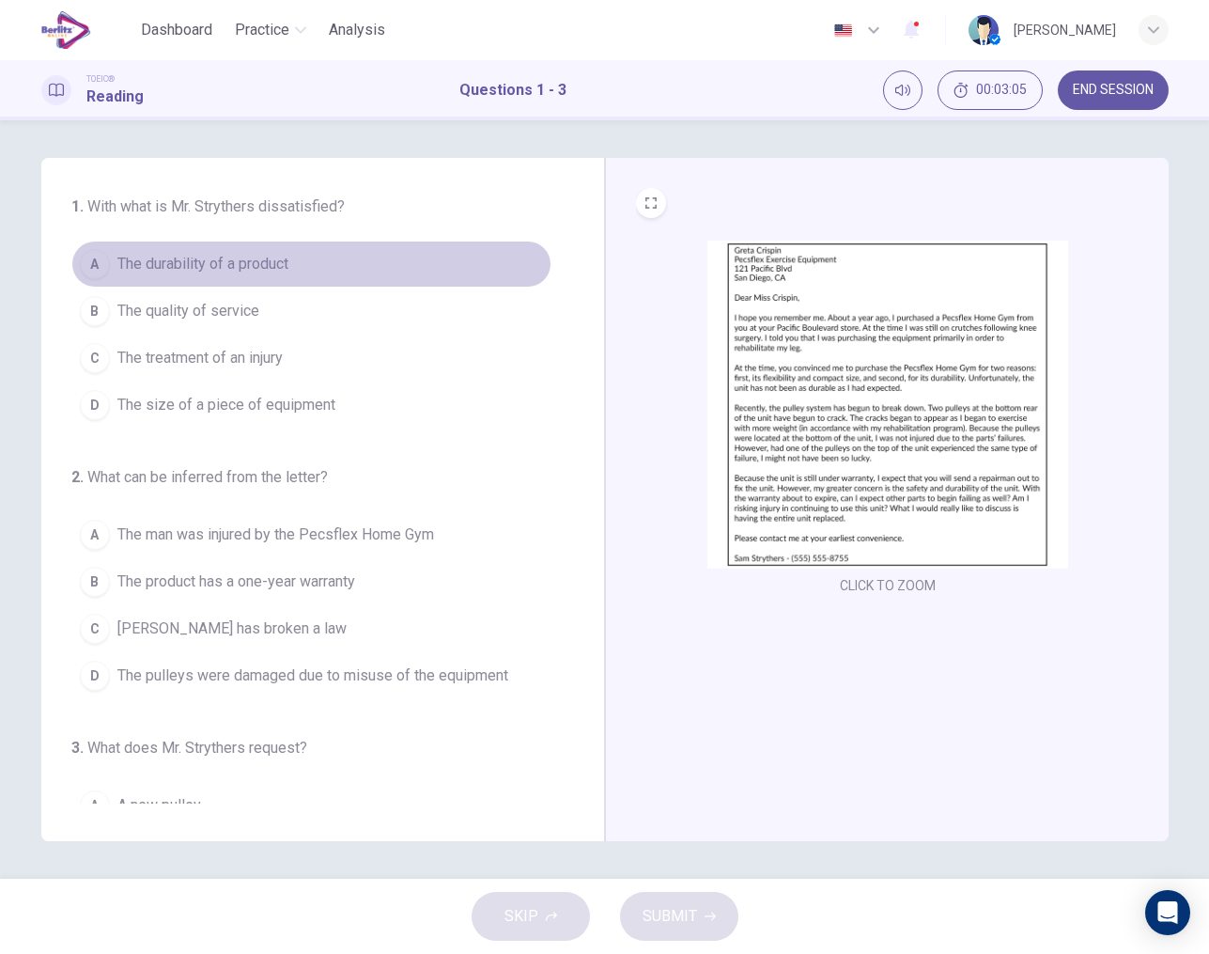
click at [241, 260] on span "The durability of a product" at bounding box center [202, 264] width 171 height 23
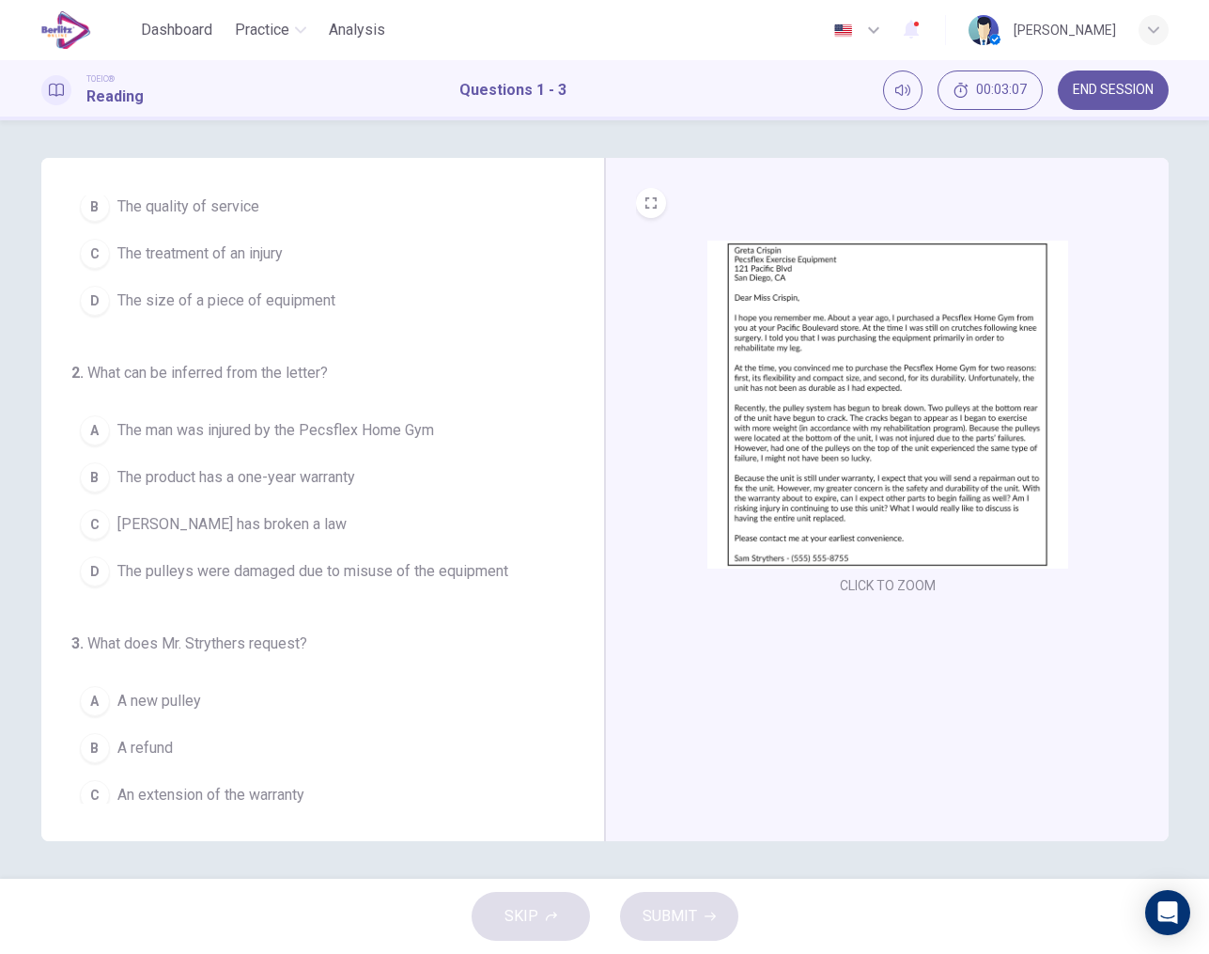
scroll to position [106, 0]
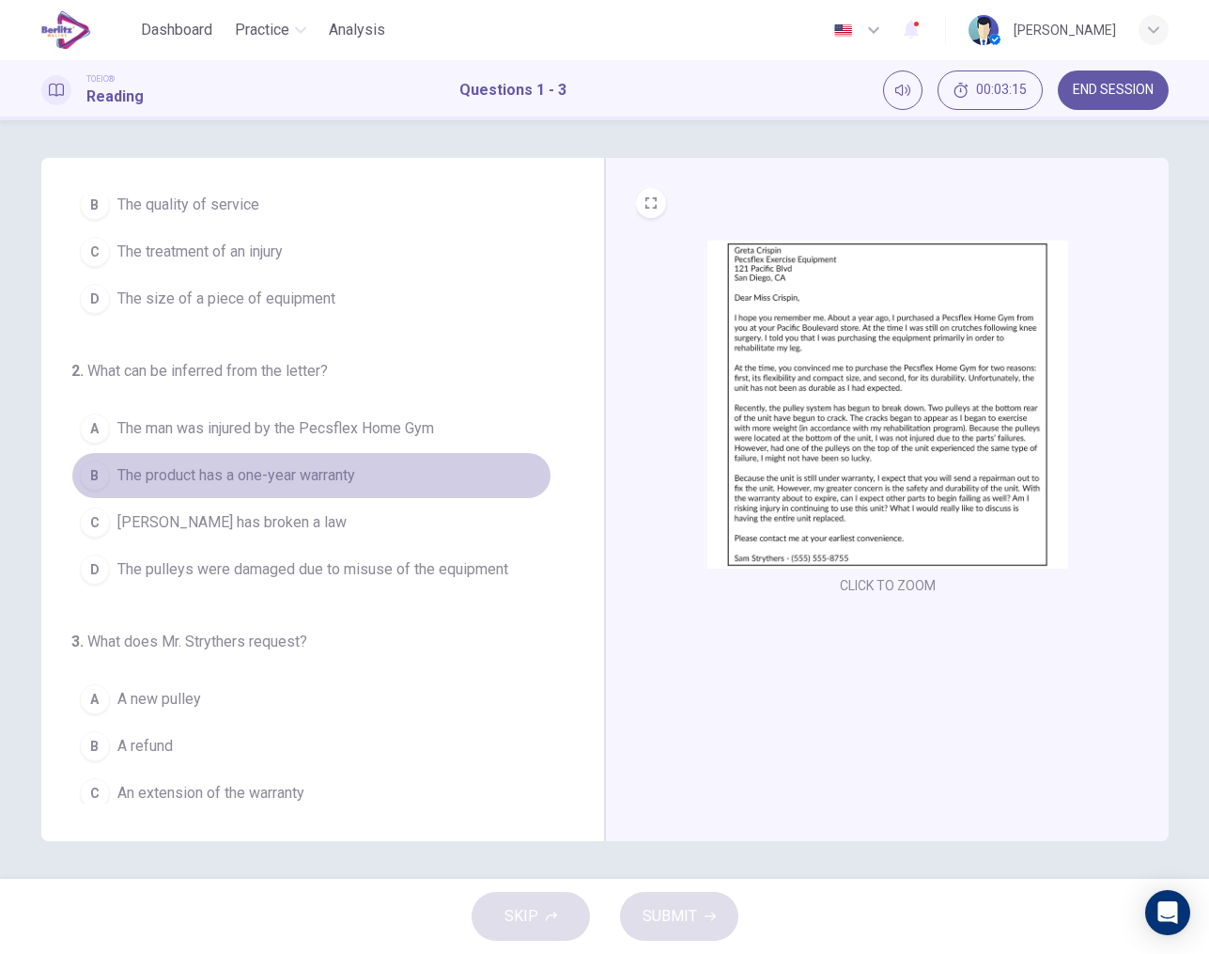
click at [329, 477] on span "The product has a one-year warranty" at bounding box center [236, 475] width 238 height 23
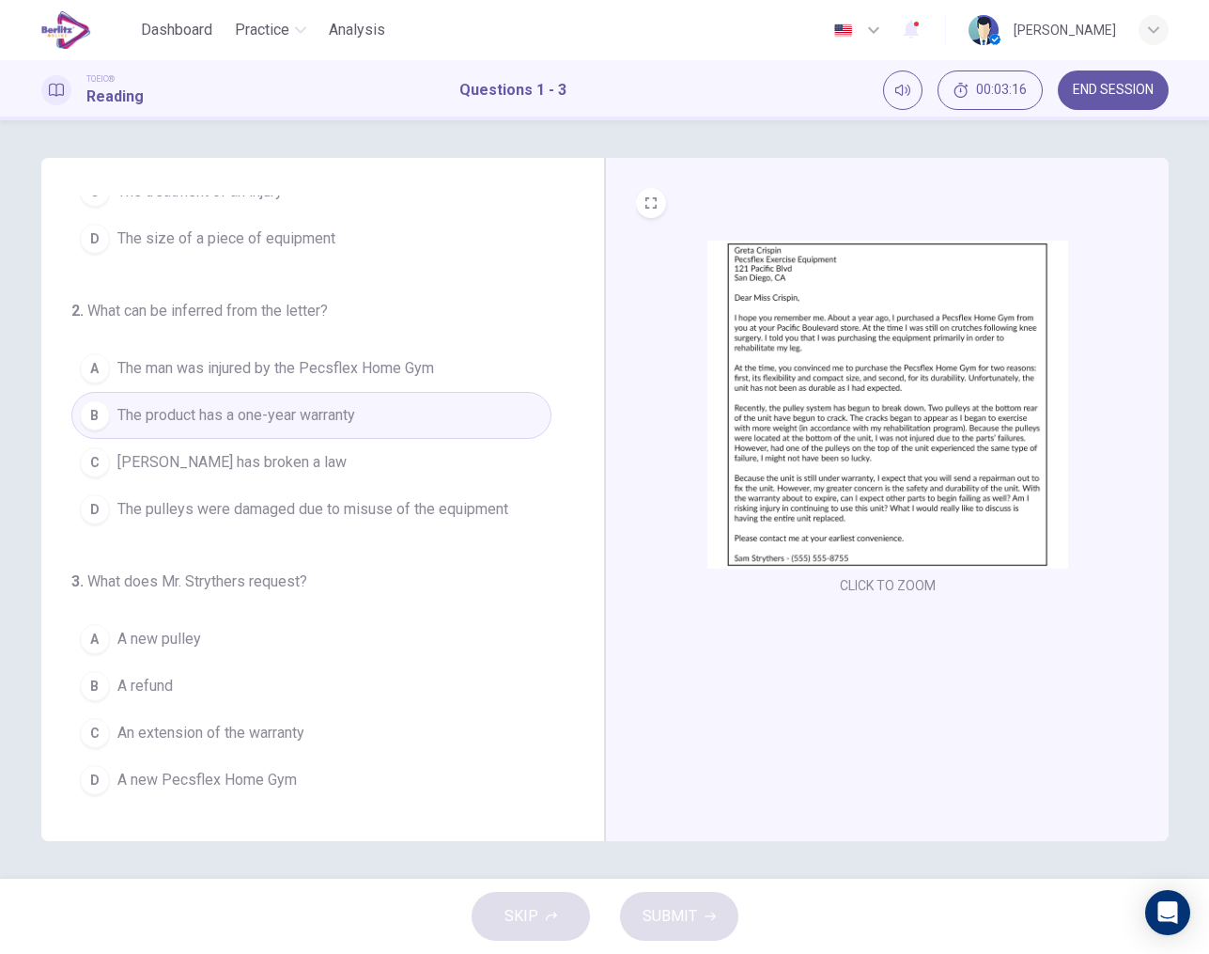
scroll to position [166, 0]
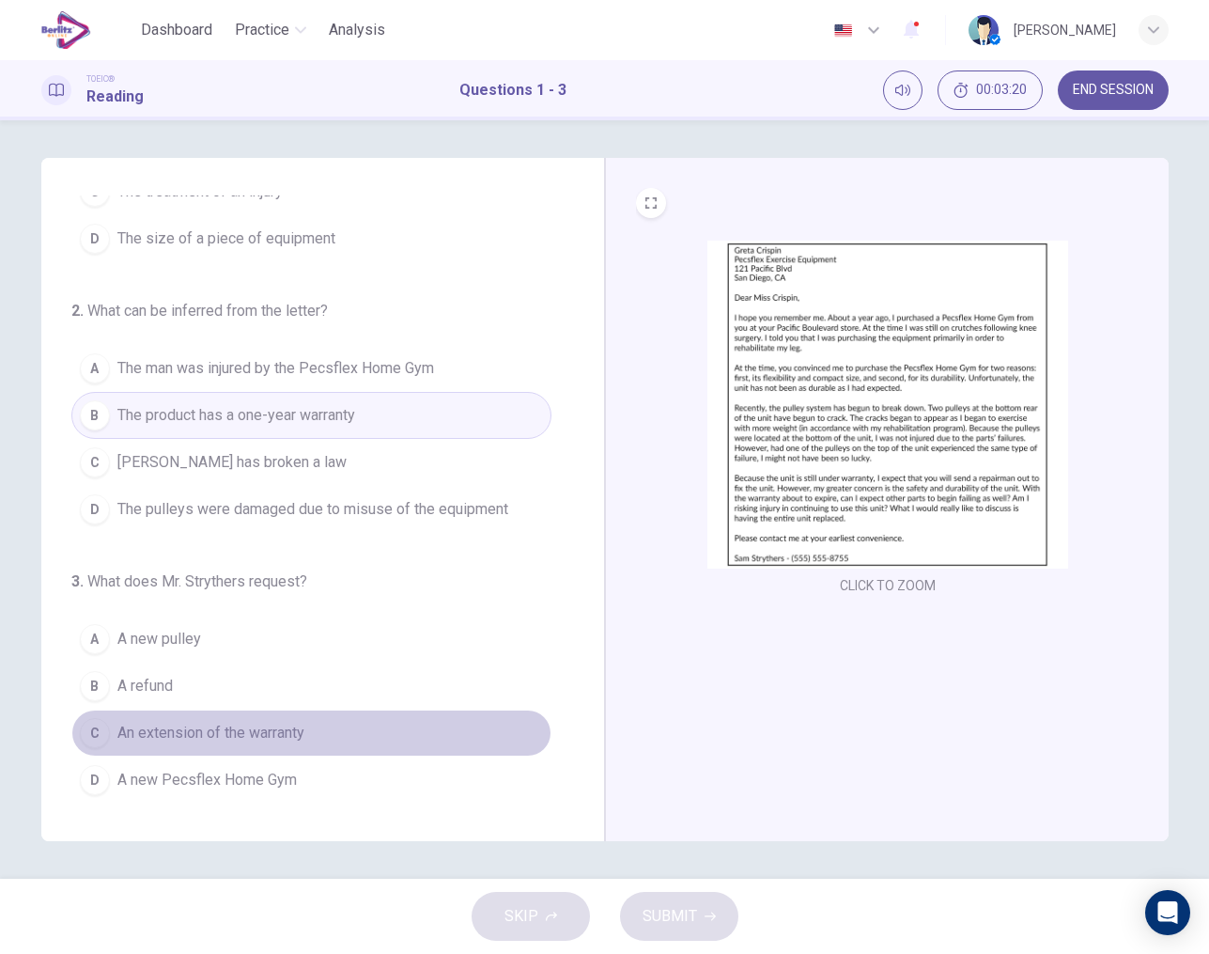
click at [201, 743] on span "An extension of the warranty" at bounding box center [210, 733] width 187 height 23
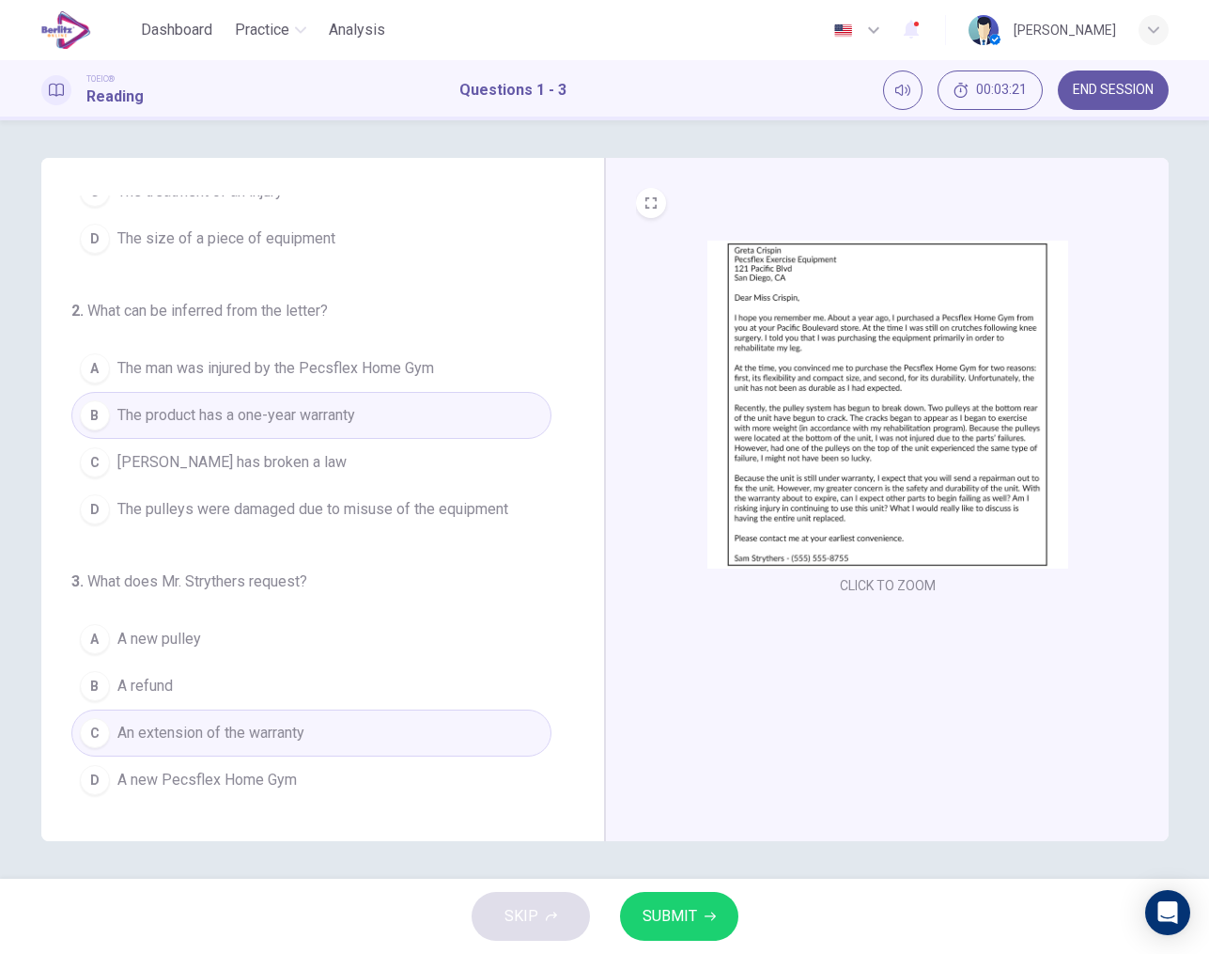
click at [674, 918] on span "SUBMIT" at bounding box center [670, 916] width 54 height 26
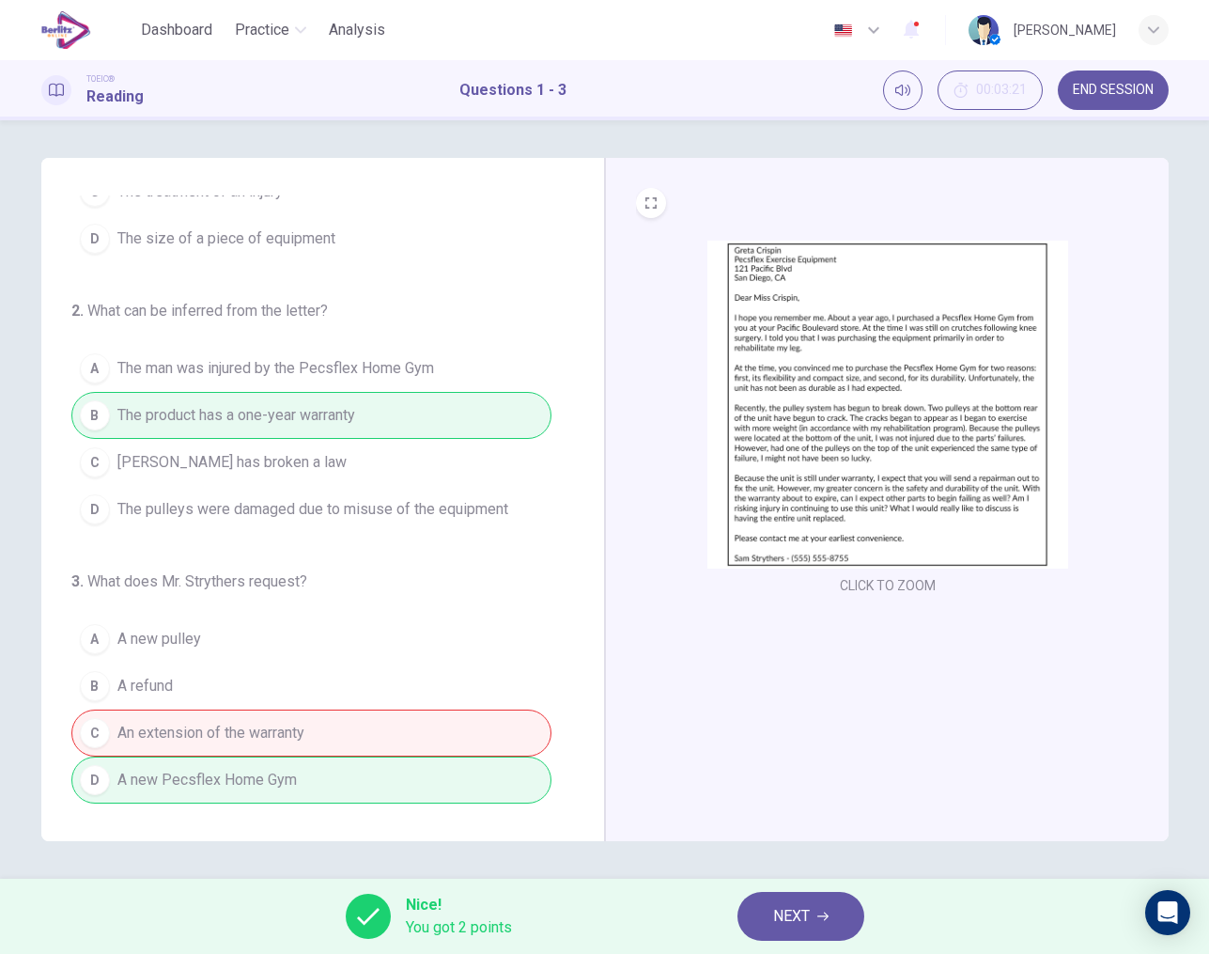
scroll to position [0, 0]
click at [816, 915] on button "NEXT" at bounding box center [801, 916] width 127 height 49
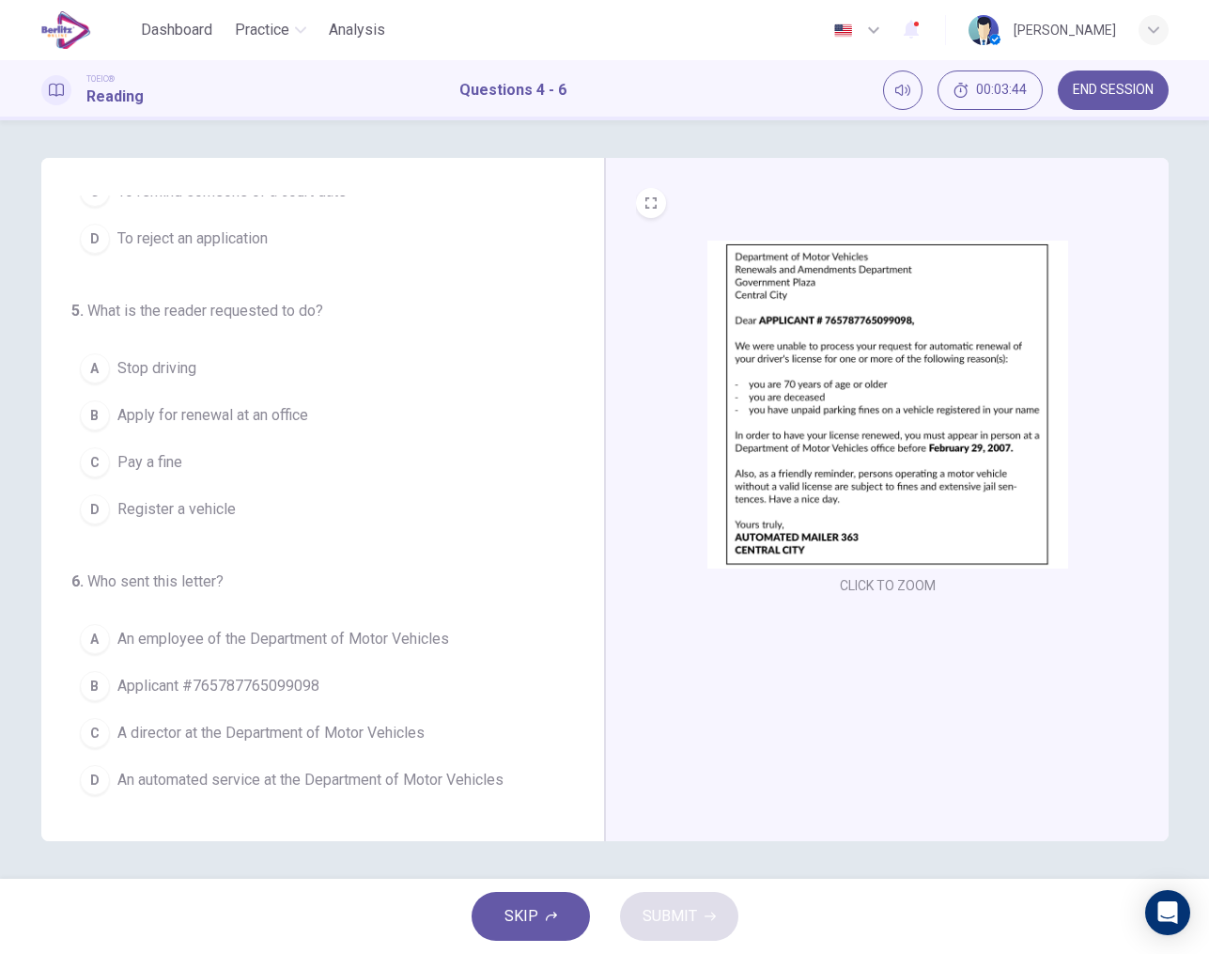
scroll to position [166, 0]
click at [781, 359] on img at bounding box center [888, 405] width 361 height 328
drag, startPoint x: 556, startPoint y: 495, endPoint x: 442, endPoint y: 438, distance: 128.2
click at [442, 438] on div "4 . What is the main purpose of the letter? A To threaten legal action B To pro…" at bounding box center [330, 499] width 518 height 608
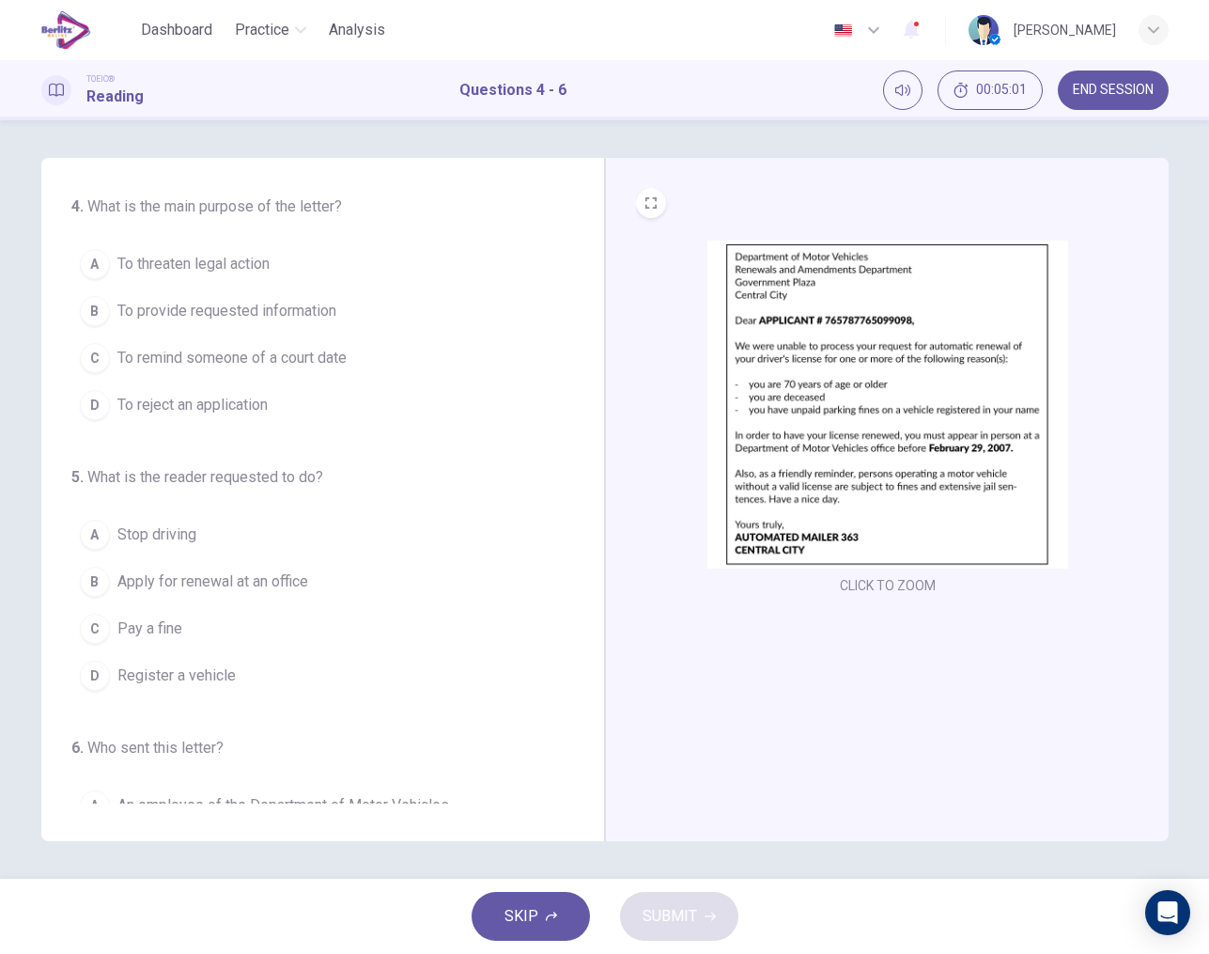
scroll to position [0, 0]
click at [239, 408] on span "To reject an application" at bounding box center [192, 405] width 150 height 23
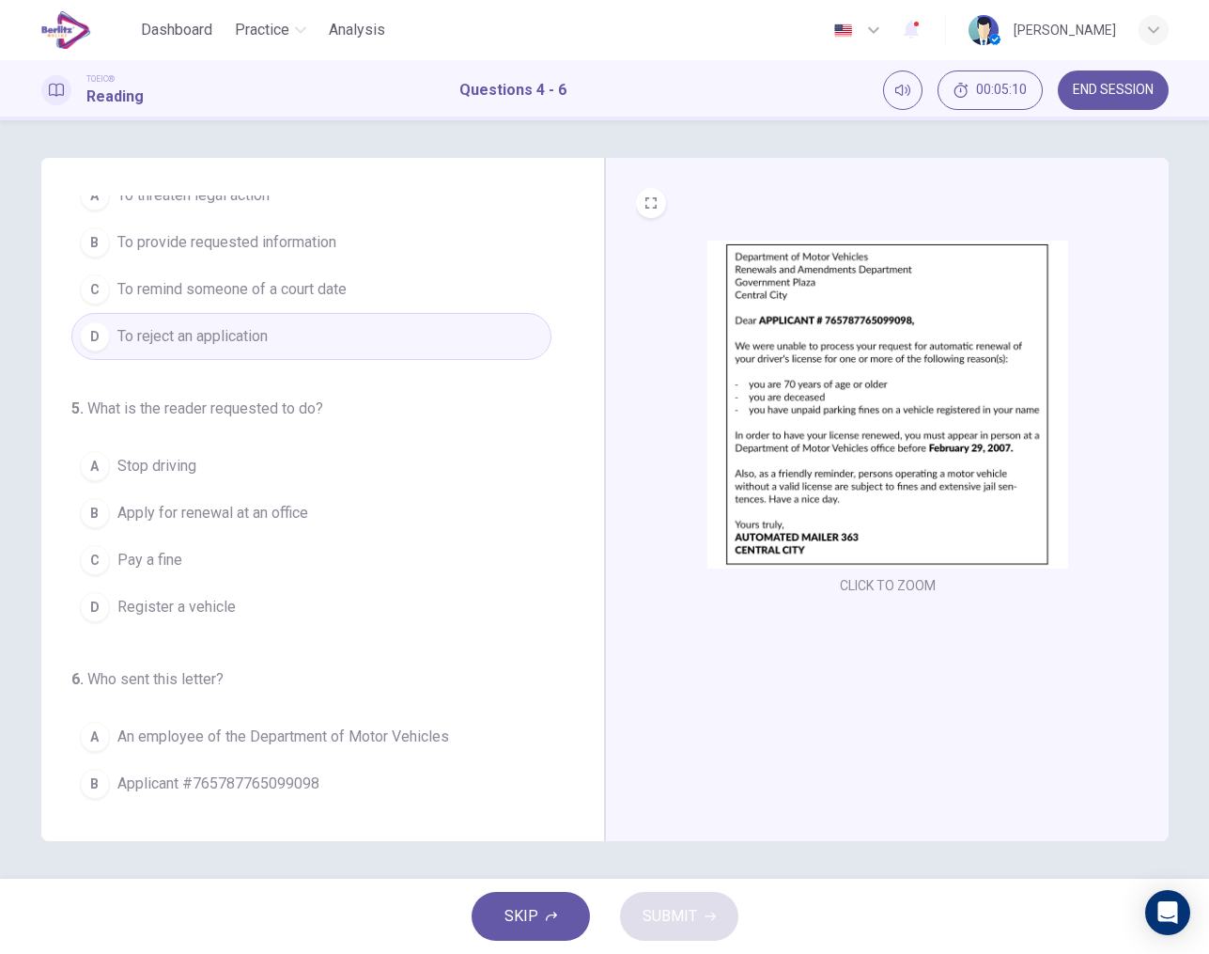
scroll to position [70, 0]
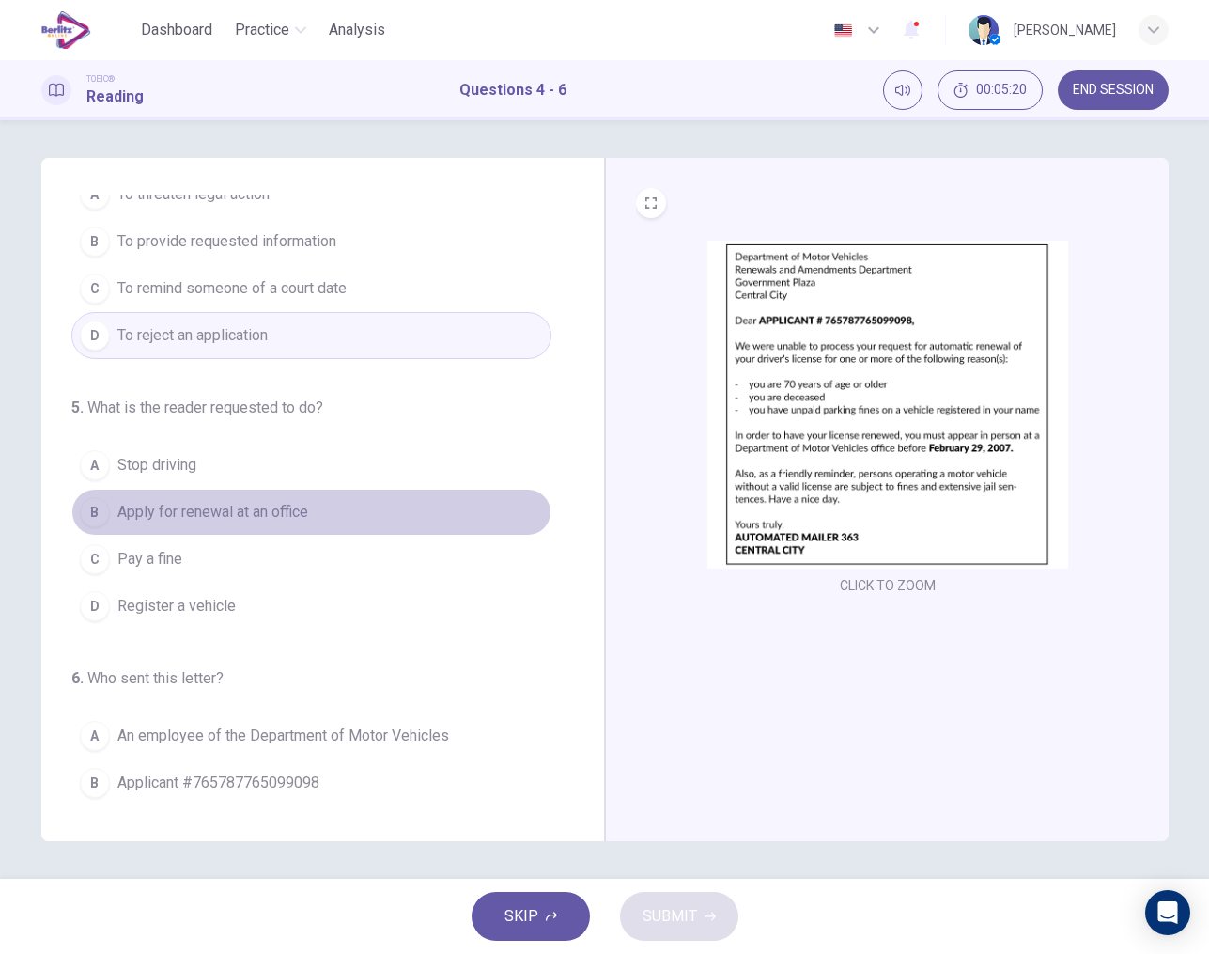
click at [224, 518] on span "Apply for renewal at an office" at bounding box center [212, 512] width 191 height 23
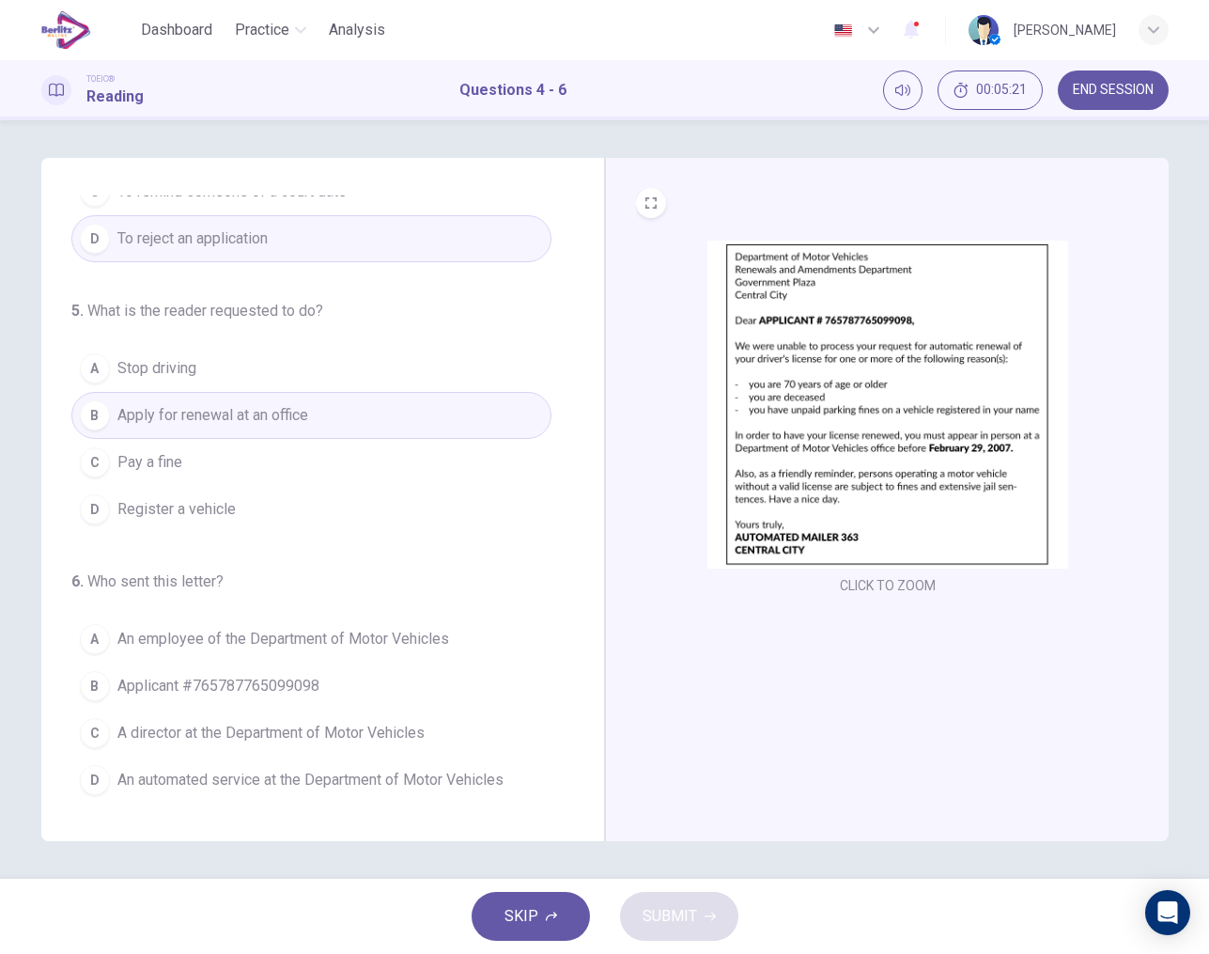
scroll to position [166, 0]
click at [374, 771] on span "An automated service at the Department of Motor Vehicles" at bounding box center [310, 780] width 386 height 23
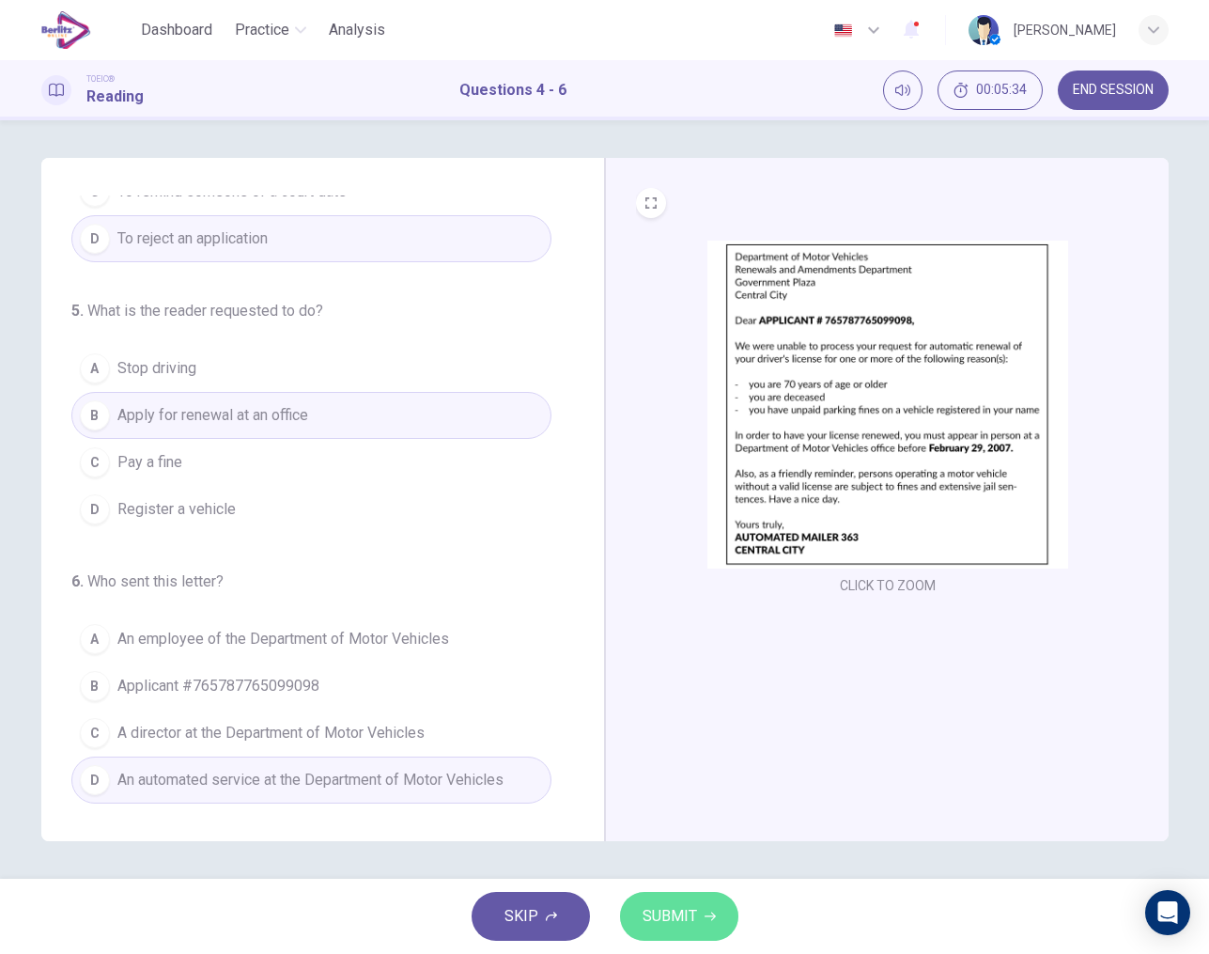
click at [661, 914] on span "SUBMIT" at bounding box center [670, 916] width 54 height 26
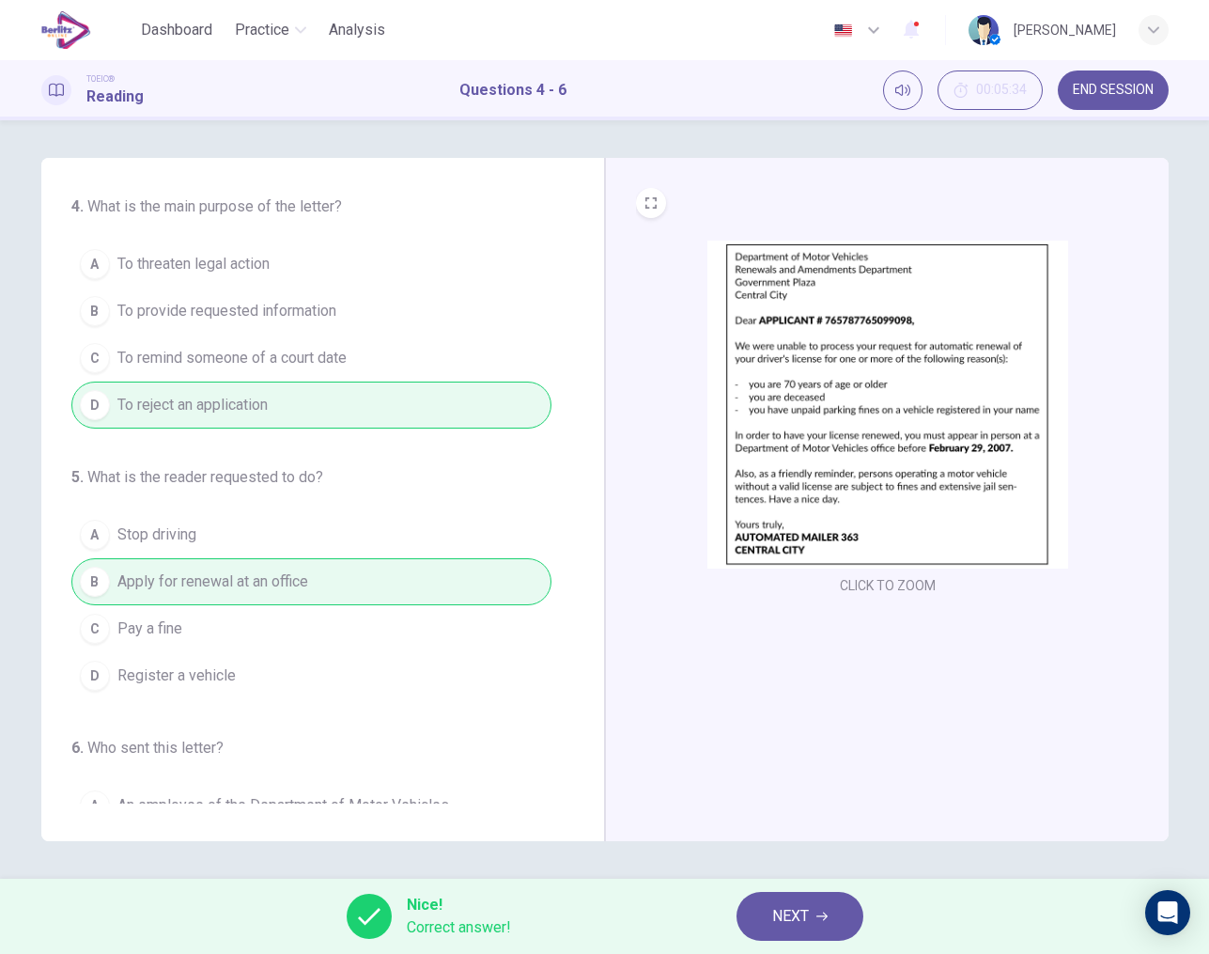
scroll to position [0, 0]
click at [801, 922] on span "NEXT" at bounding box center [790, 916] width 37 height 26
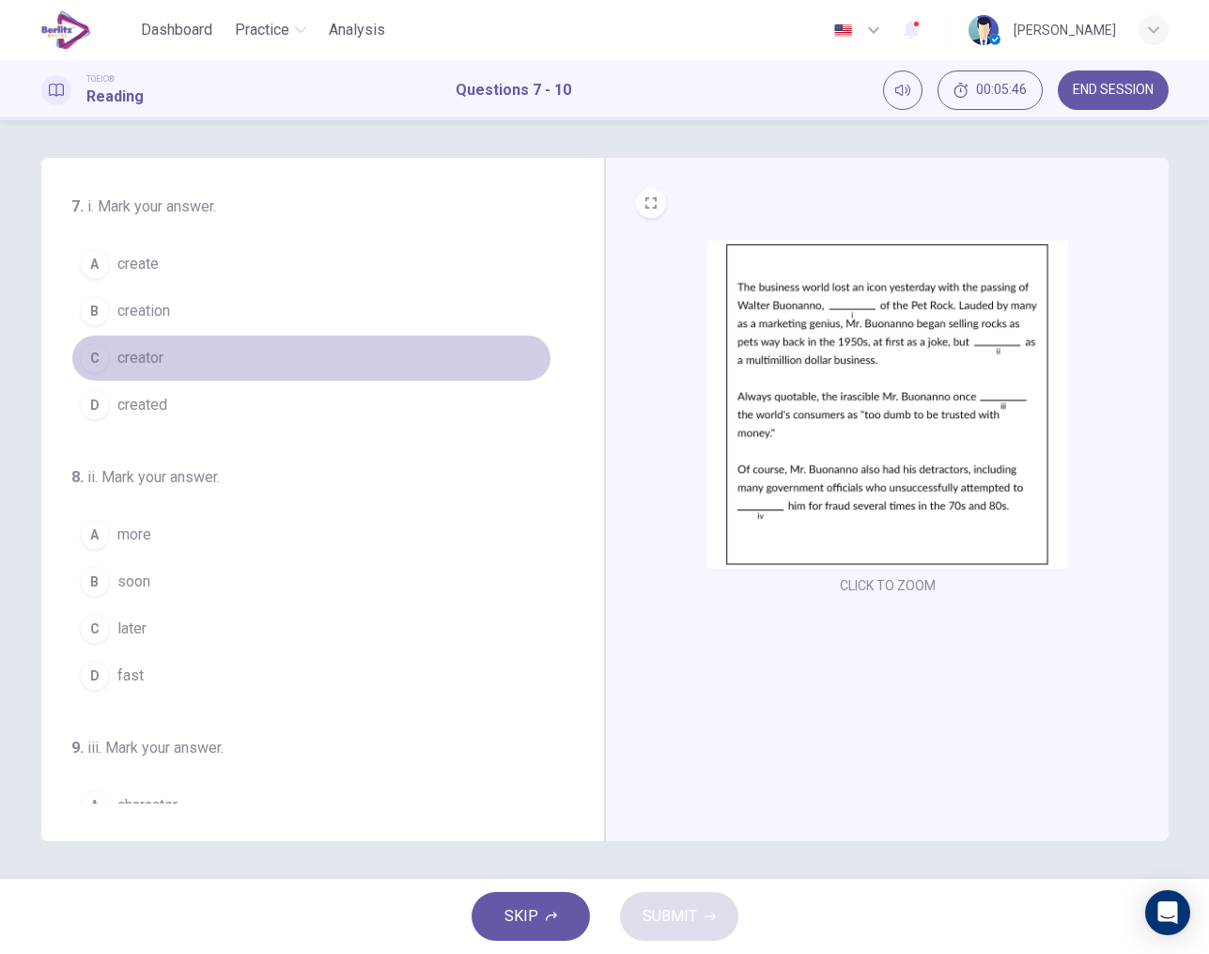
click at [147, 359] on span "creator" at bounding box center [140, 358] width 46 height 23
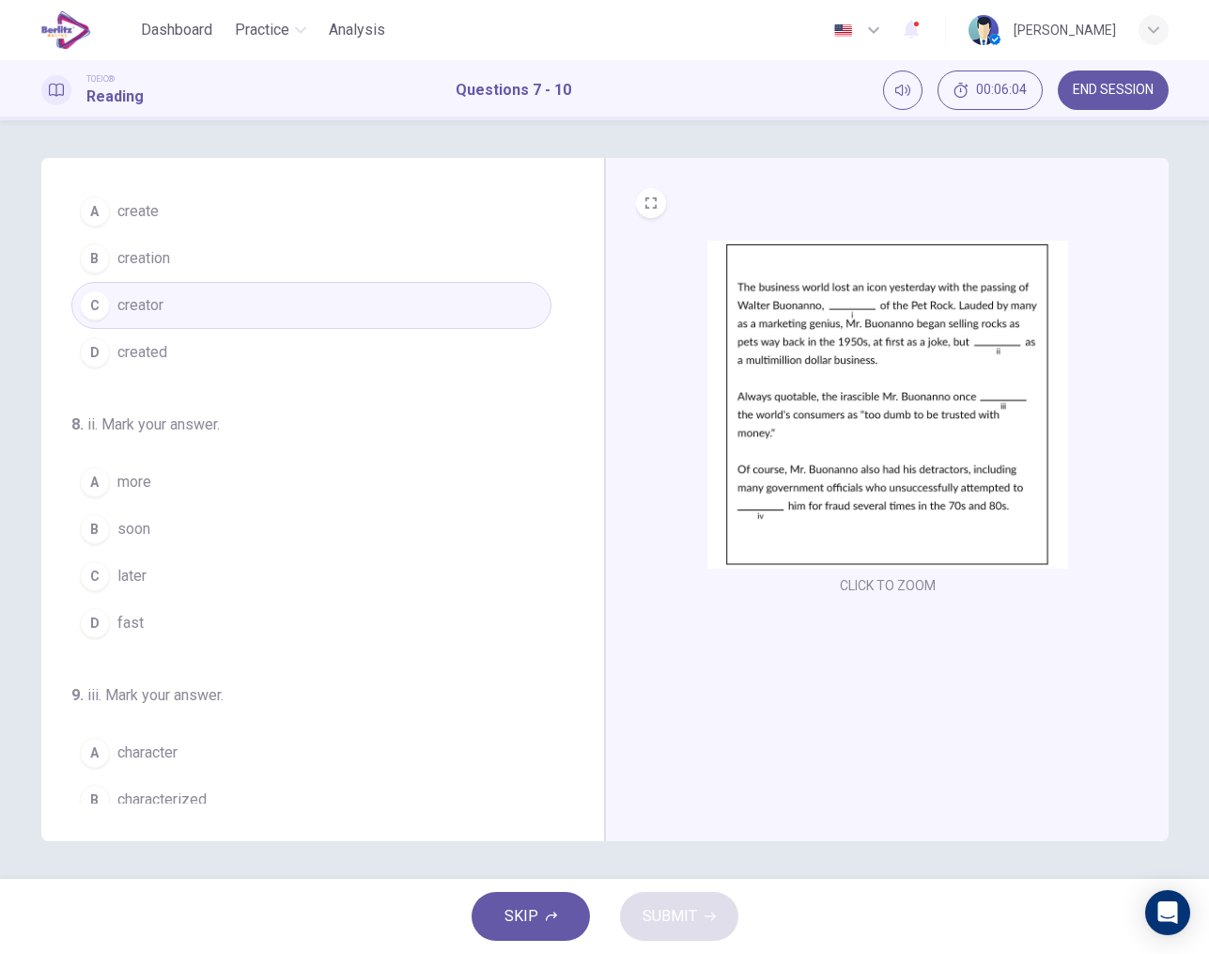
scroll to position [54, 0]
click at [103, 567] on div "C" at bounding box center [95, 574] width 30 height 30
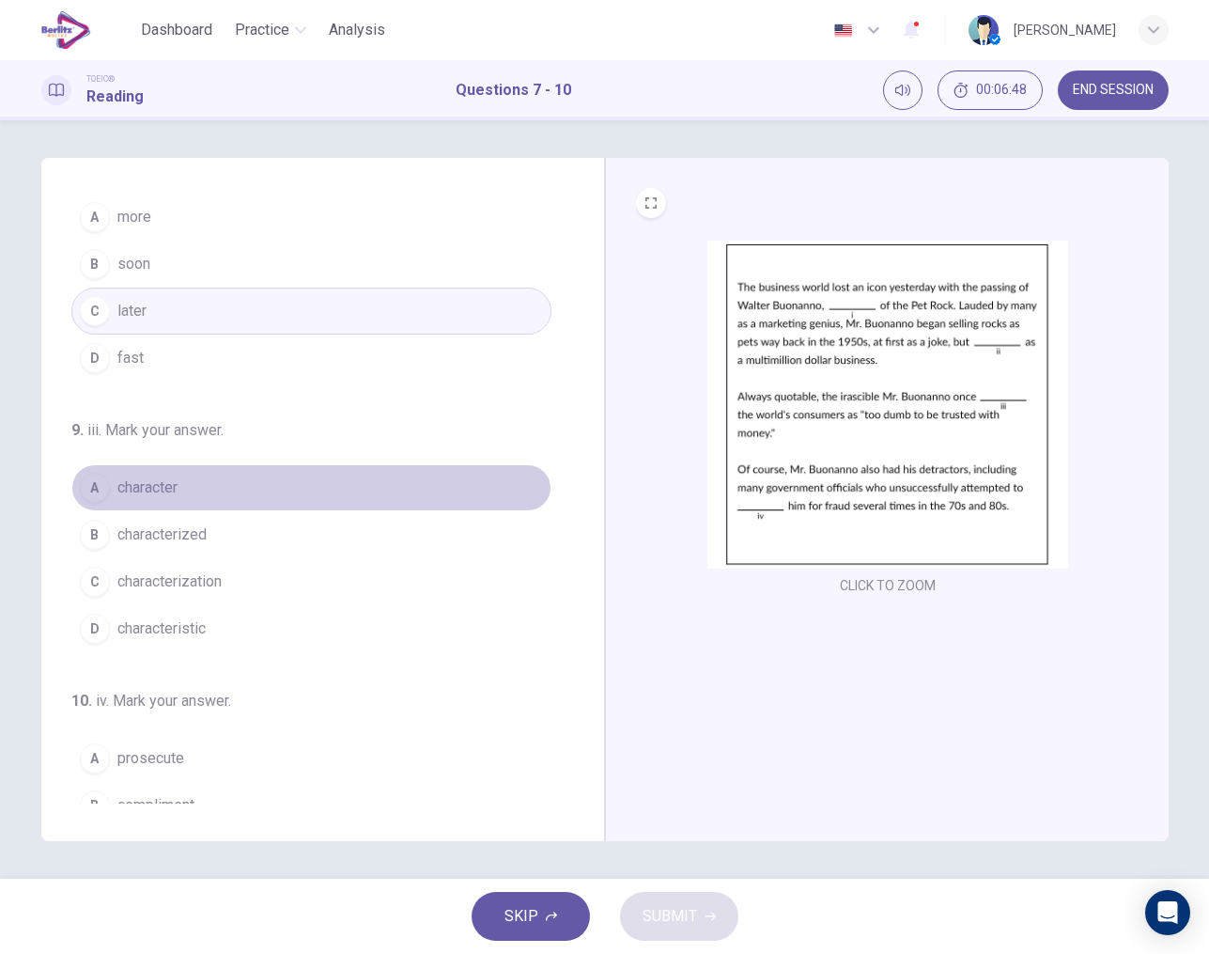
click at [160, 490] on span "character" at bounding box center [147, 487] width 60 height 23
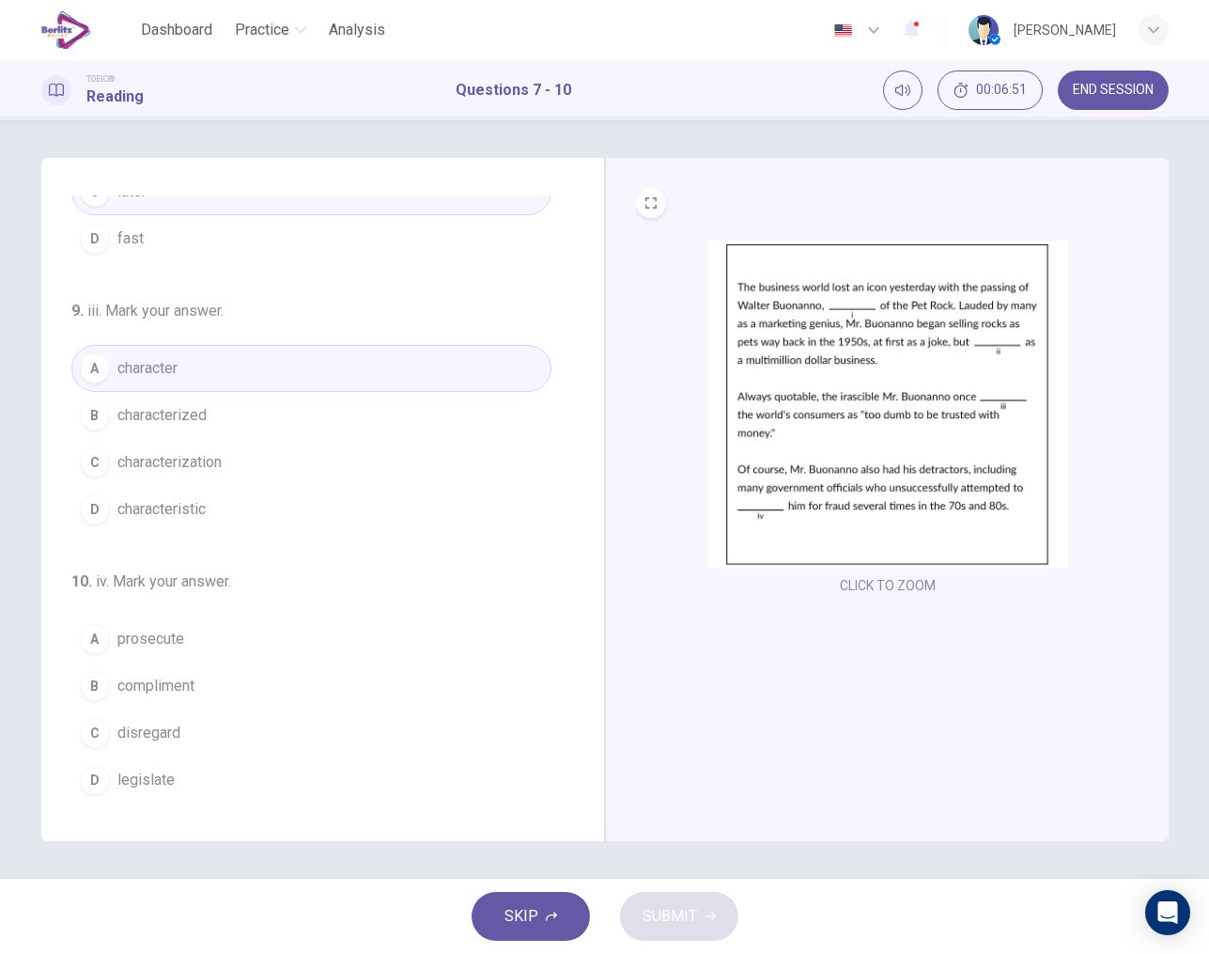
scroll to position [437, 0]
click at [176, 644] on span "prosecute" at bounding box center [150, 639] width 67 height 23
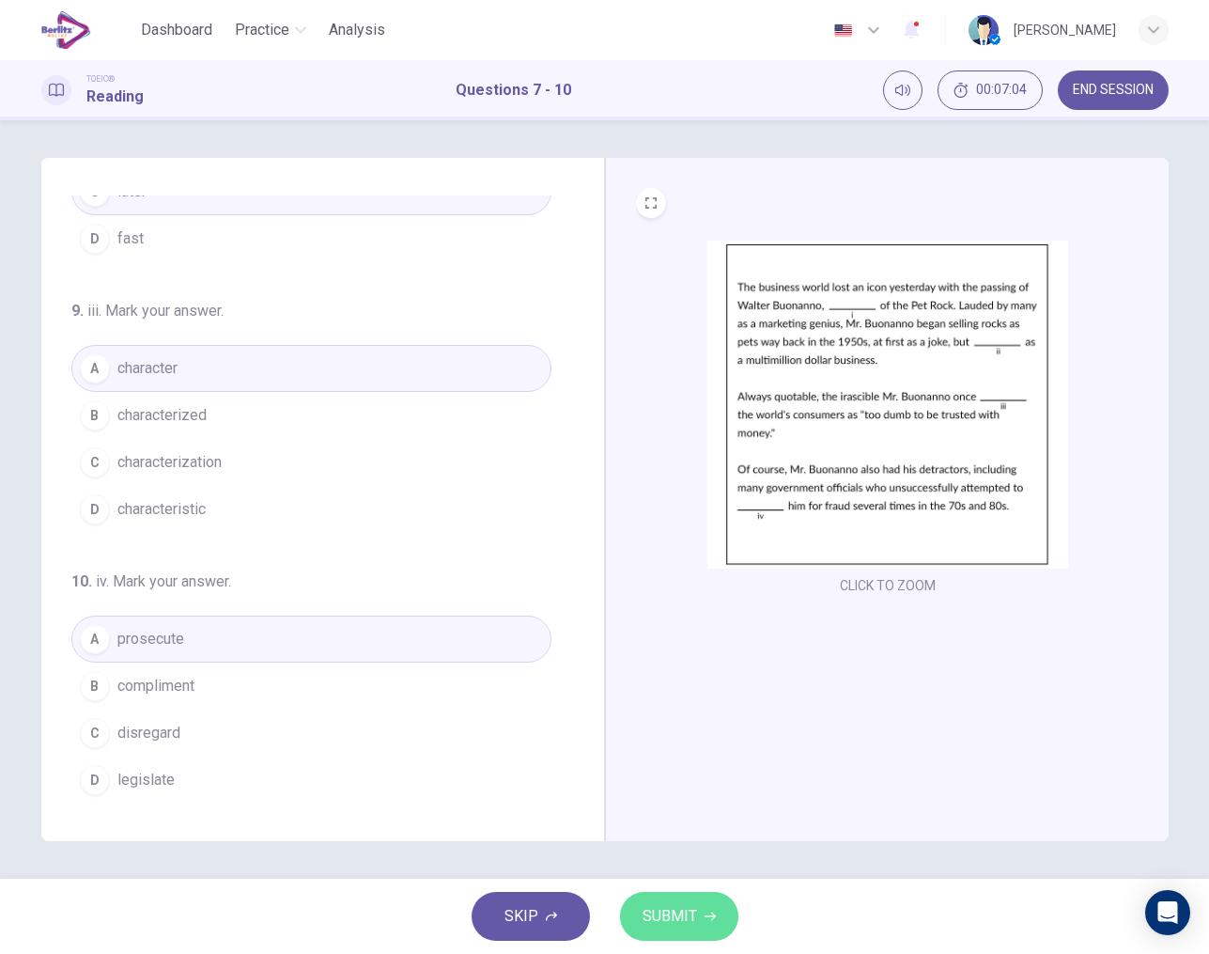
click at [679, 910] on span "SUBMIT" at bounding box center [670, 916] width 54 height 26
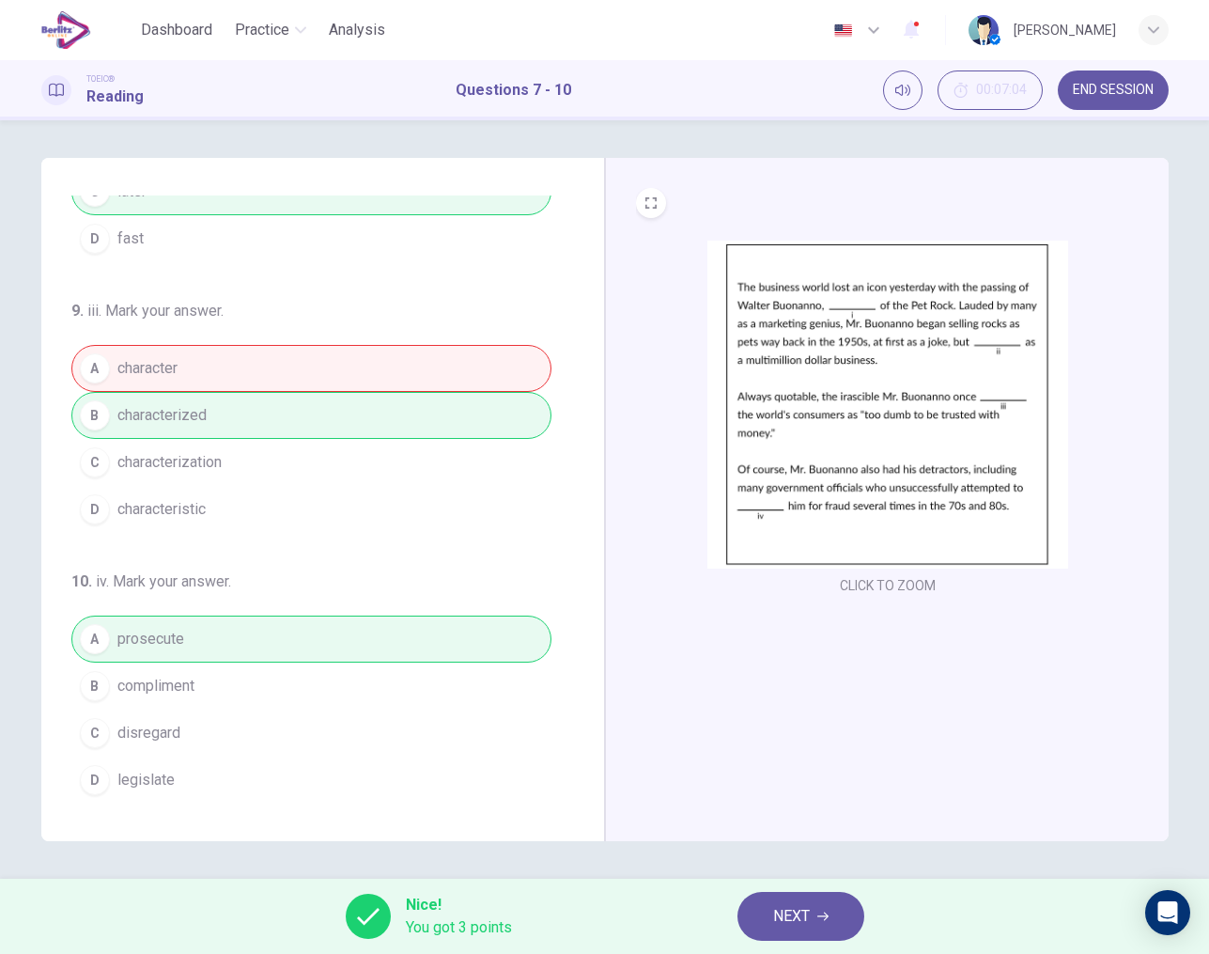
scroll to position [0, 0]
click at [805, 926] on span "NEXT" at bounding box center [791, 916] width 37 height 26
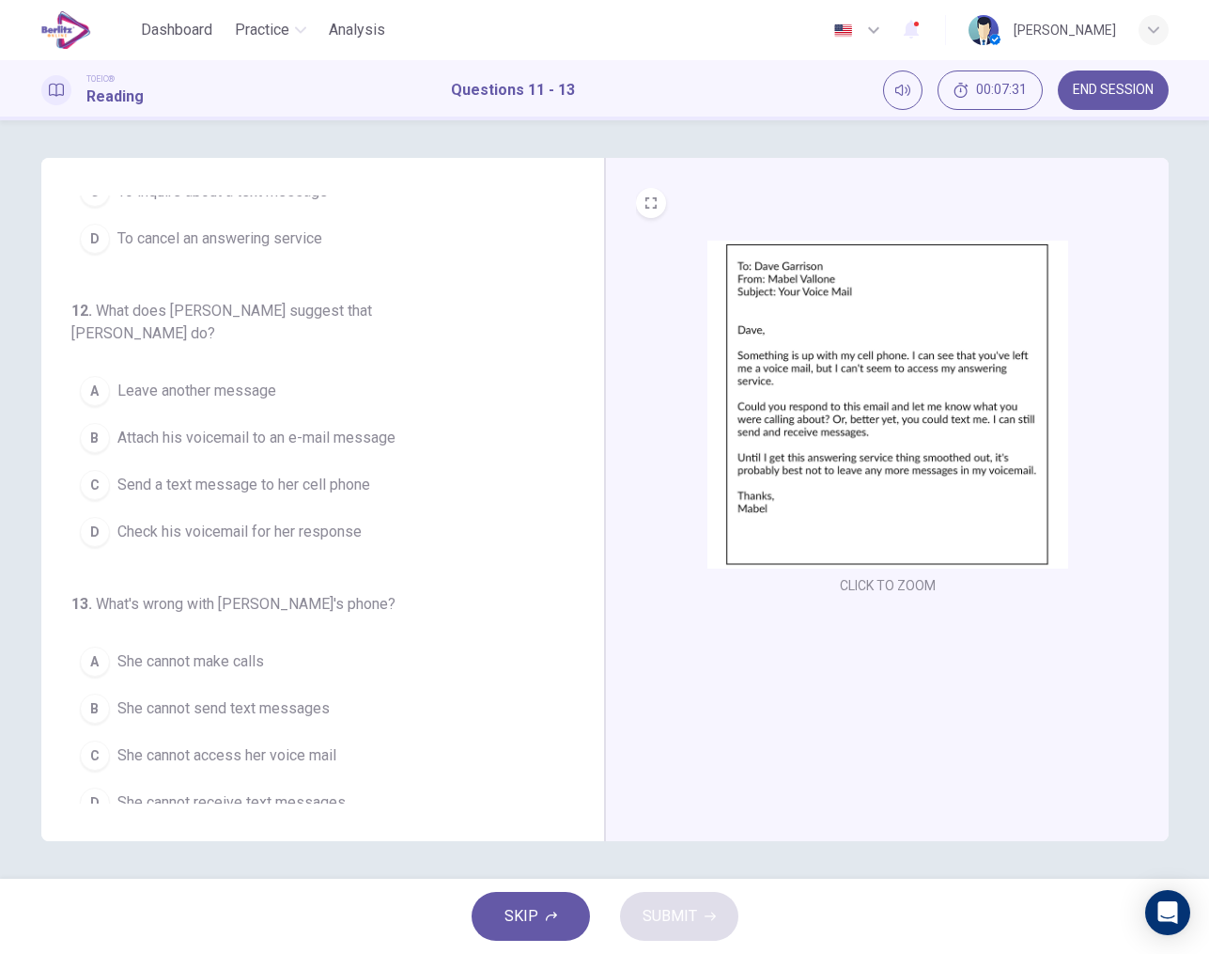
click at [835, 404] on img at bounding box center [888, 405] width 361 height 328
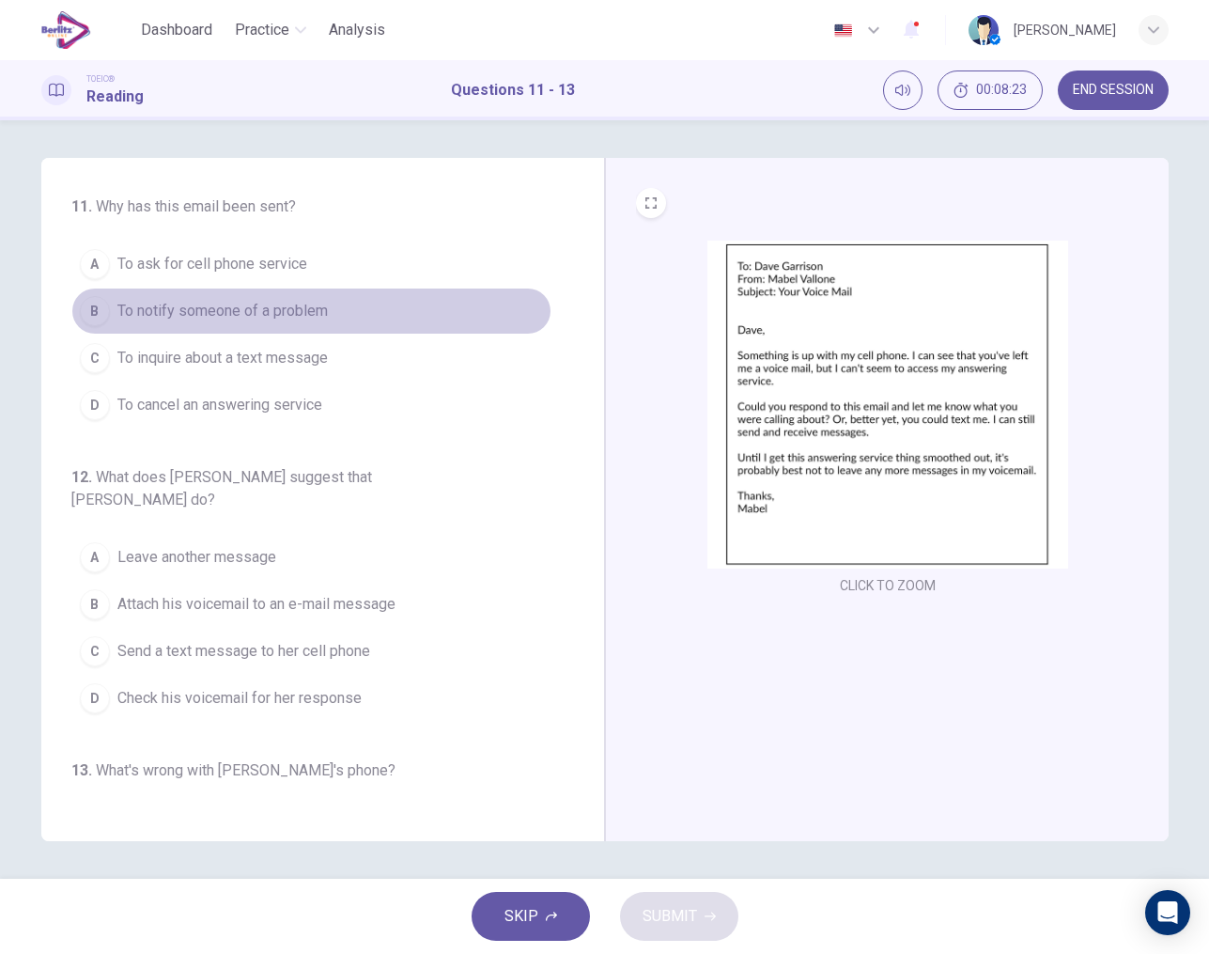
click at [243, 313] on span "To notify someone of a problem" at bounding box center [222, 311] width 210 height 23
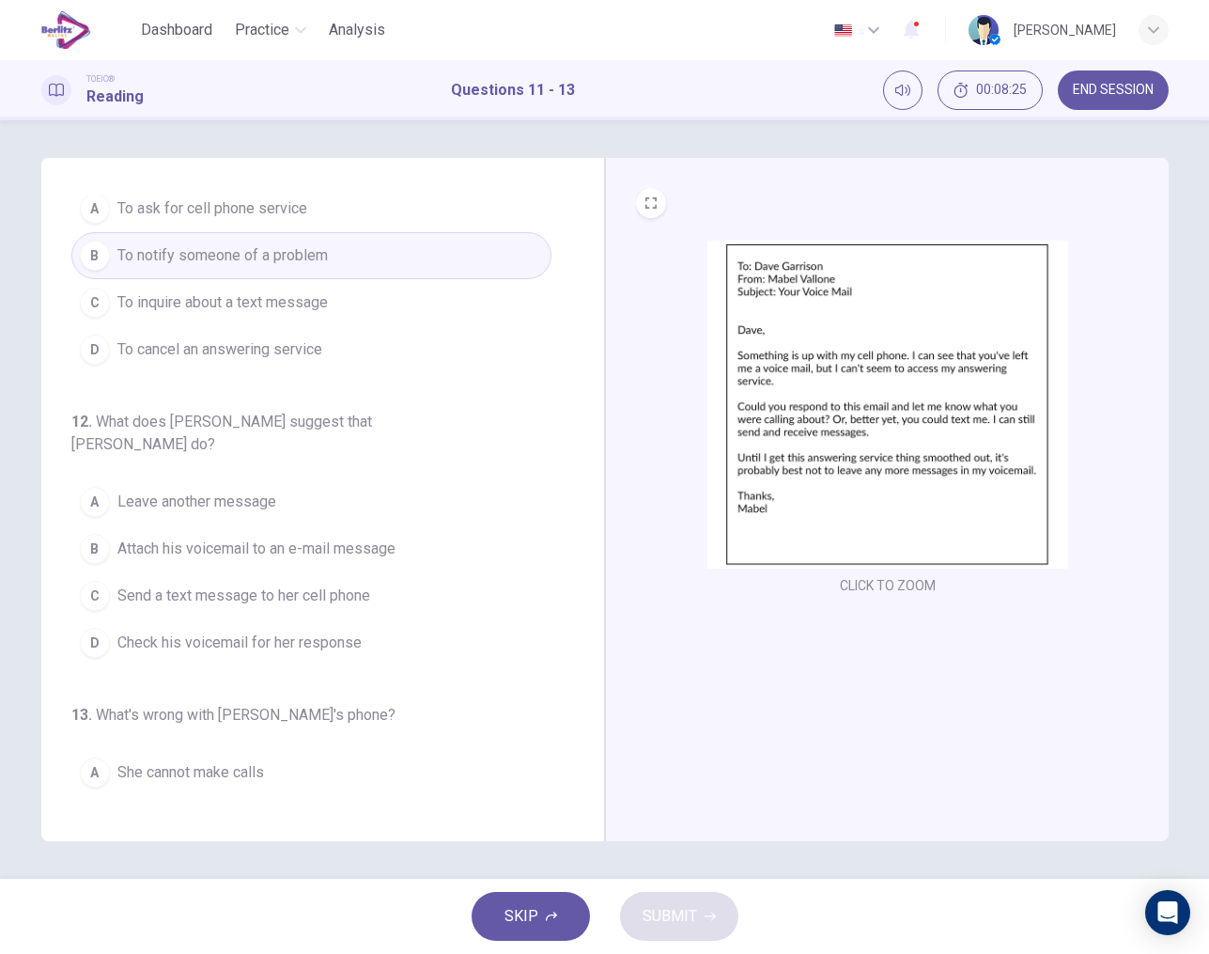
scroll to position [57, 0]
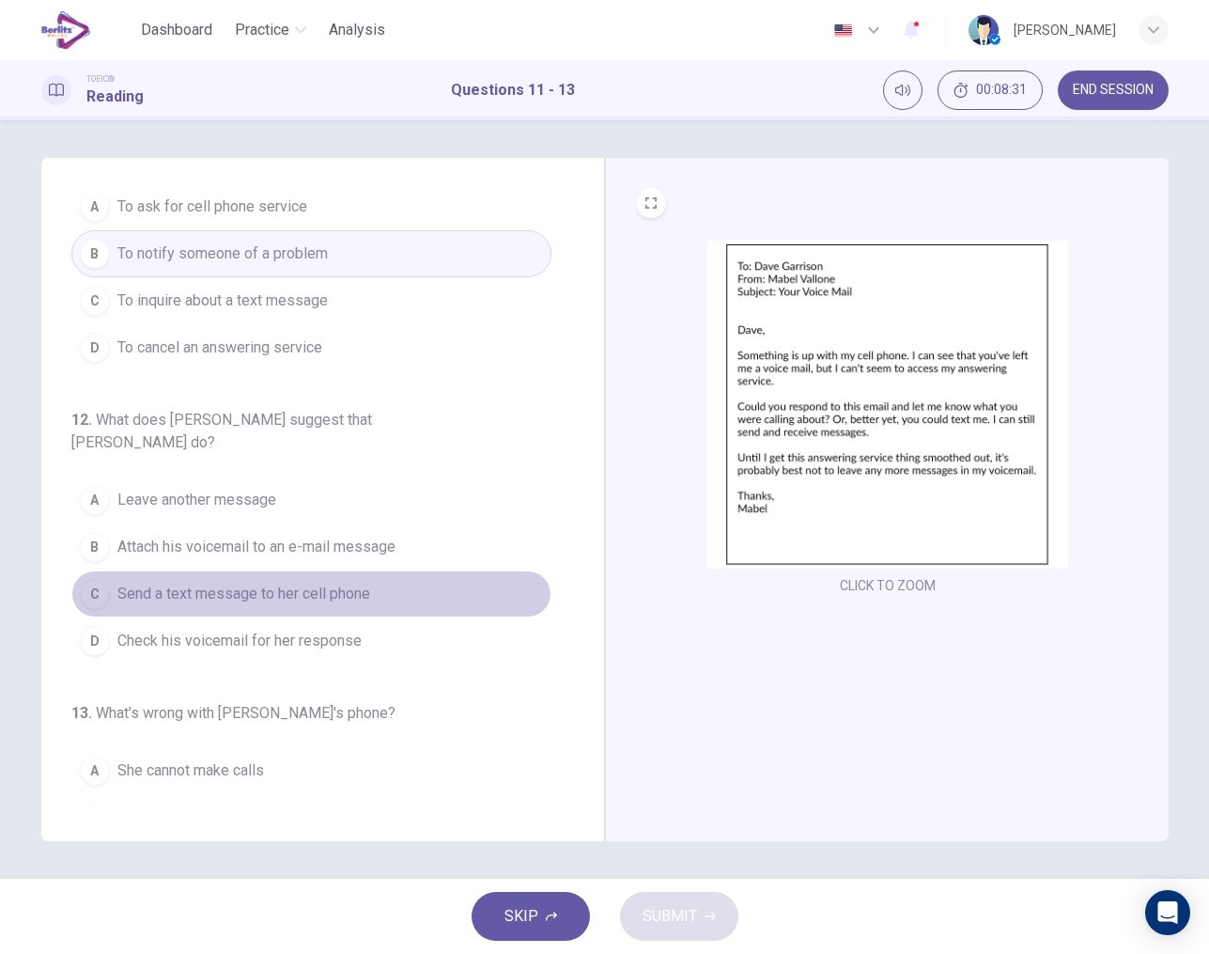
click at [283, 583] on span "Send a text message to her cell phone" at bounding box center [243, 594] width 253 height 23
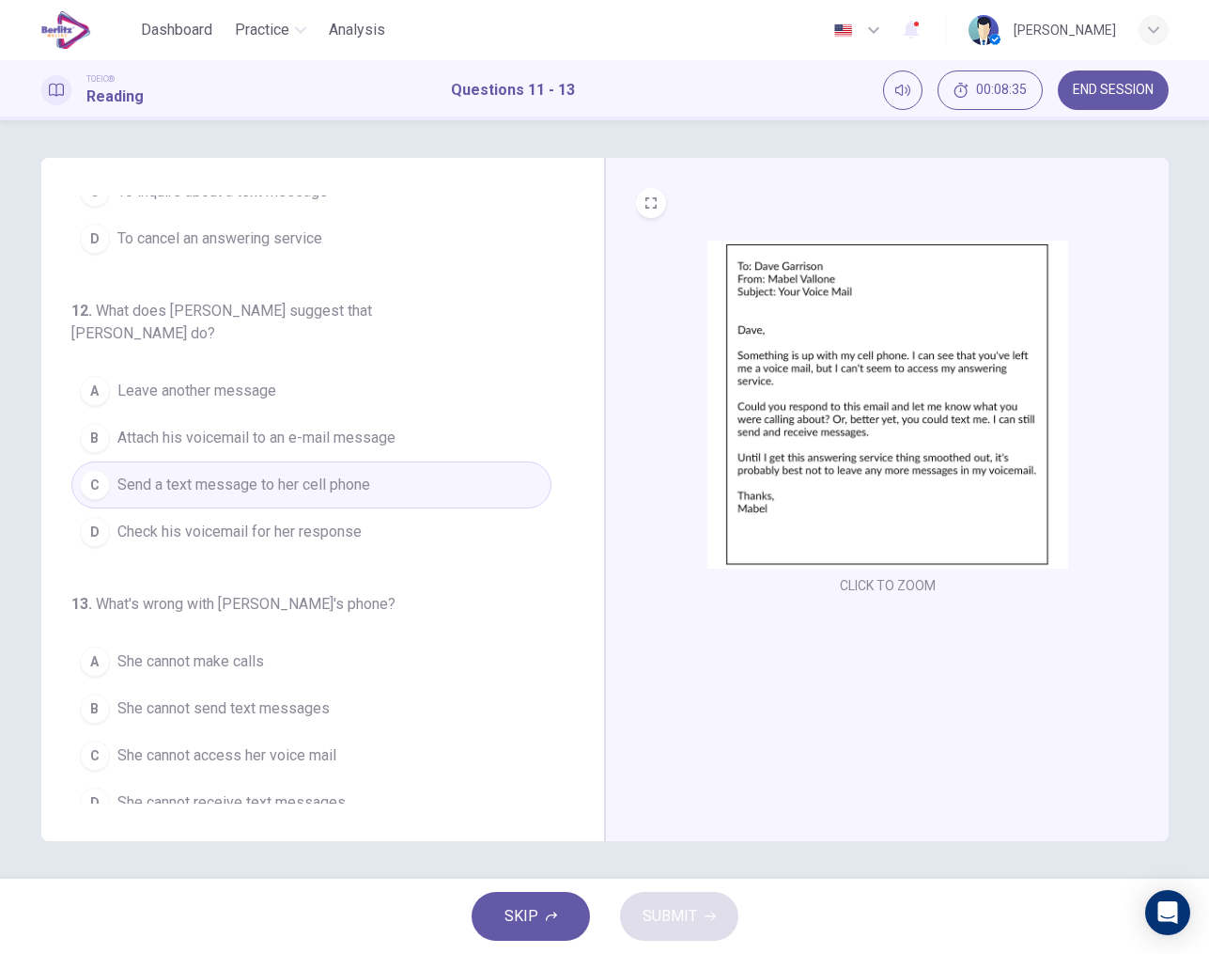
scroll to position [0, 0]
click at [296, 744] on span "She cannot access her voice mail" at bounding box center [226, 755] width 219 height 23
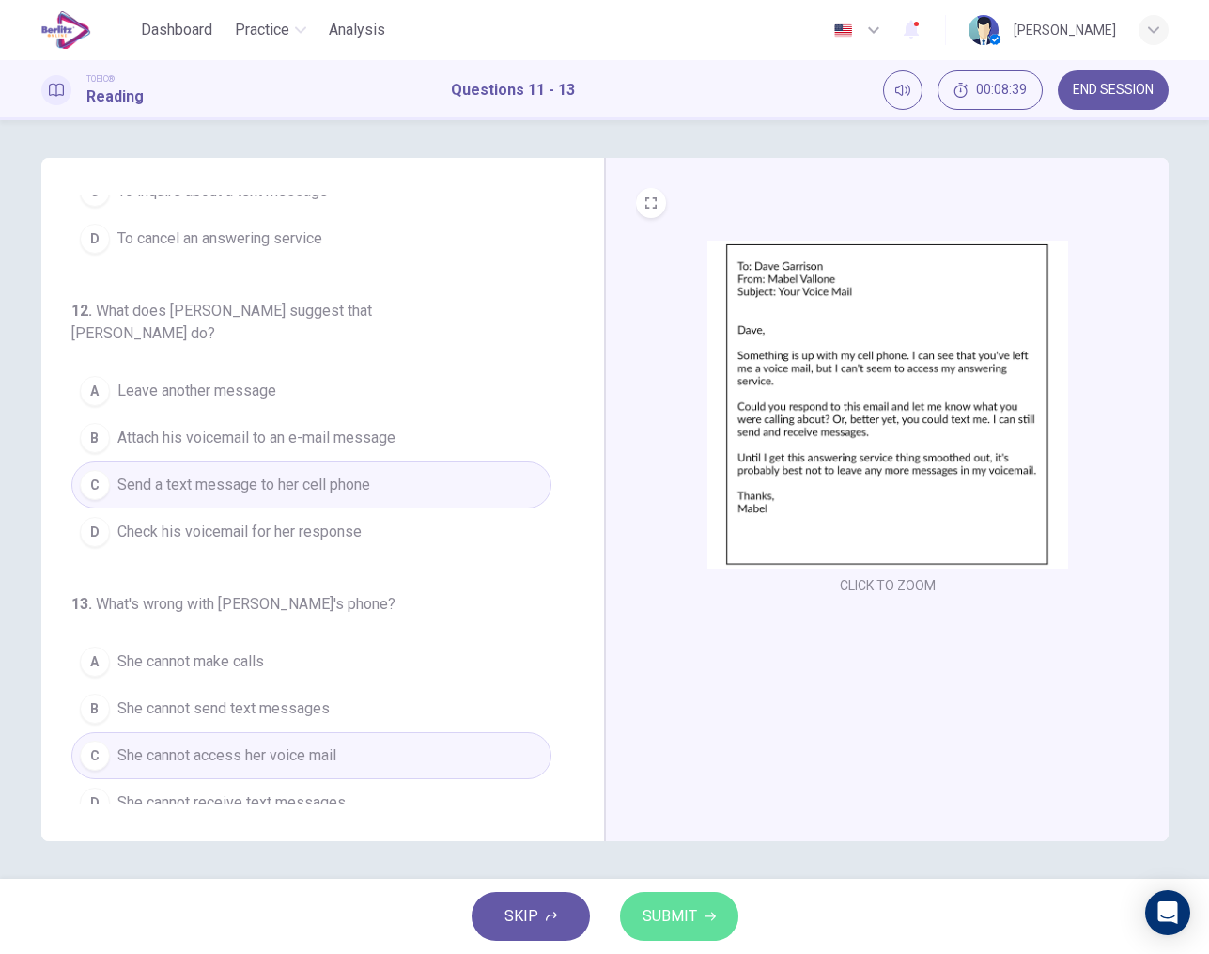
click at [684, 911] on span "SUBMIT" at bounding box center [670, 916] width 54 height 26
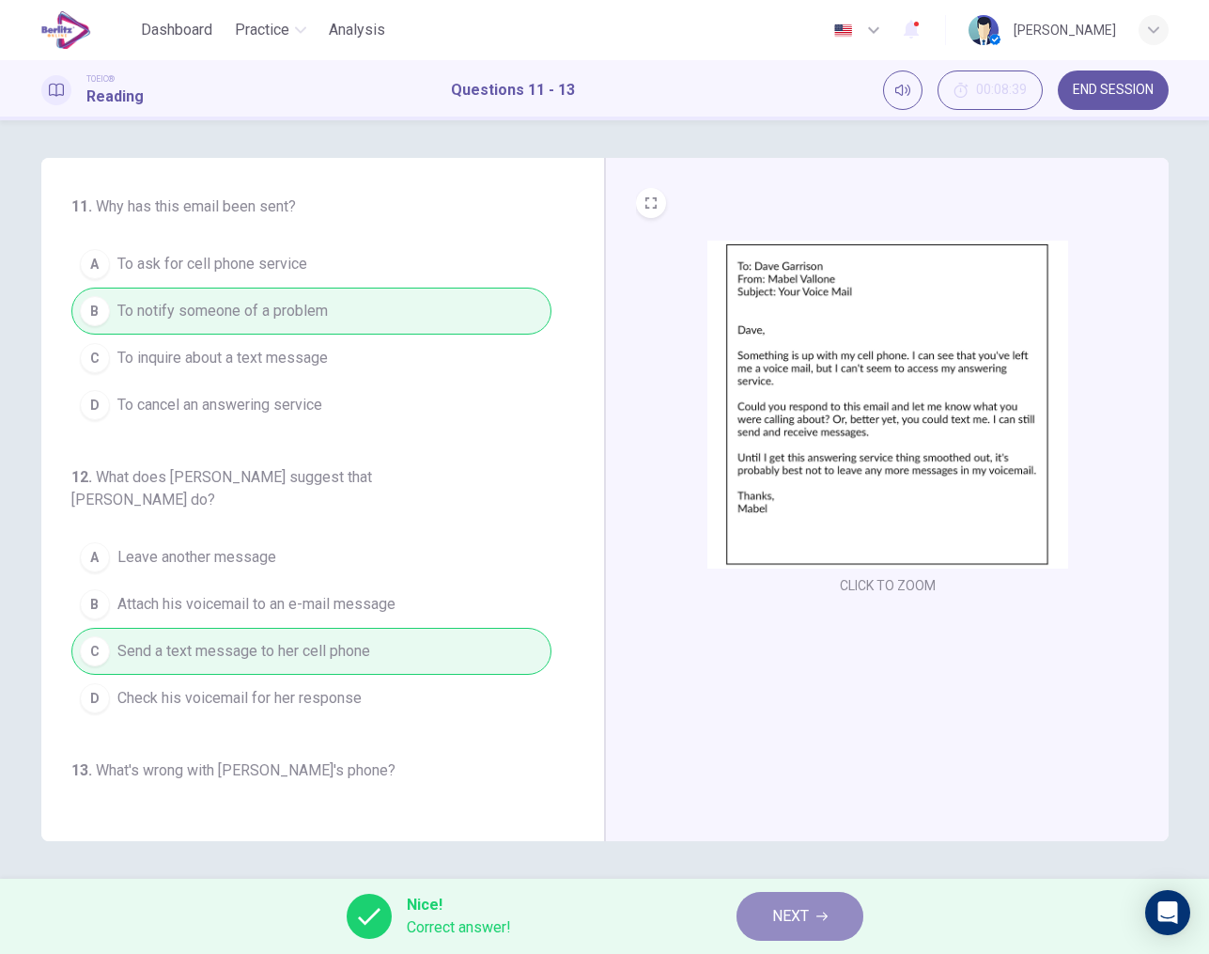
click at [792, 910] on span "NEXT" at bounding box center [790, 916] width 37 height 26
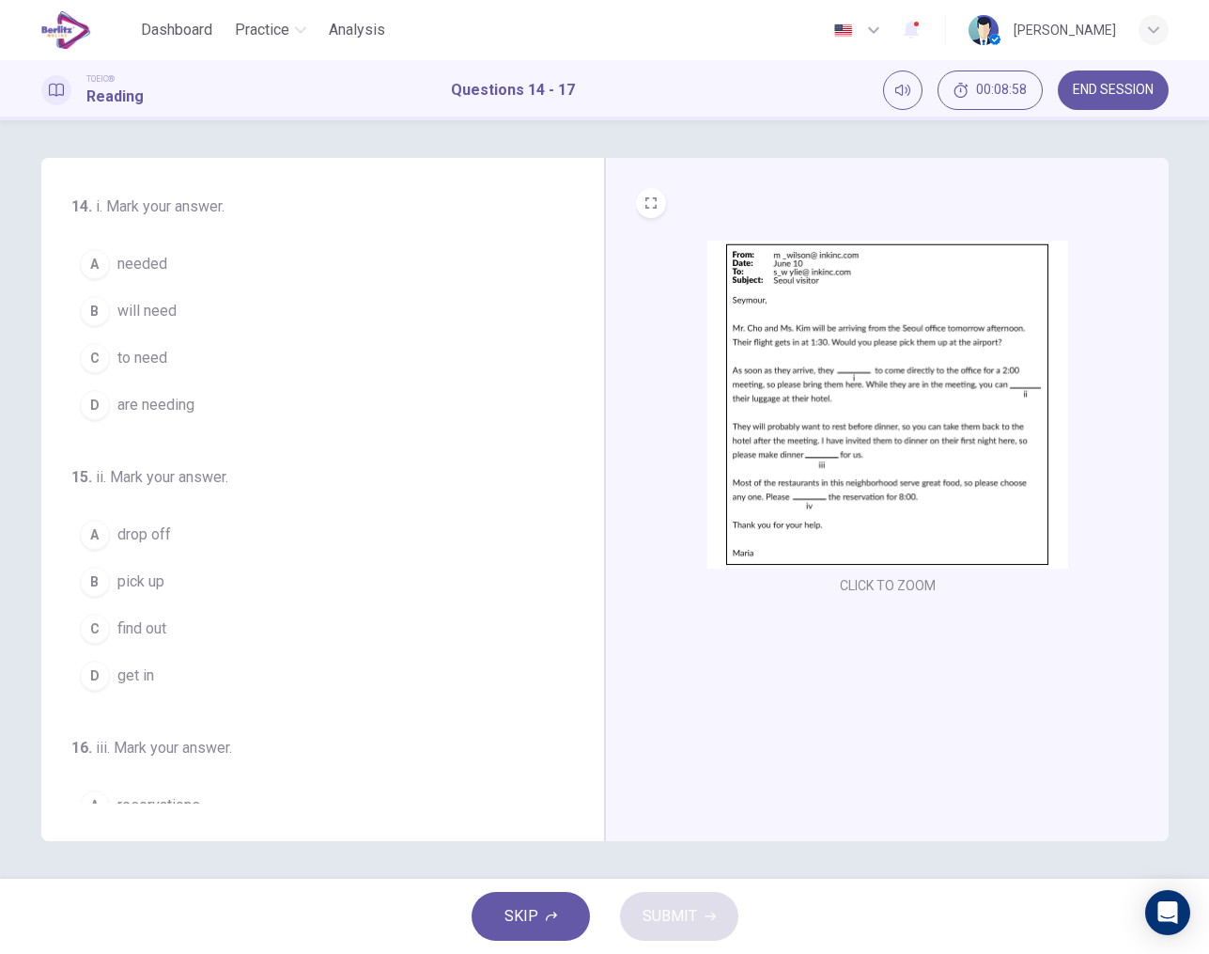
click at [142, 309] on span "will need" at bounding box center [146, 311] width 59 height 23
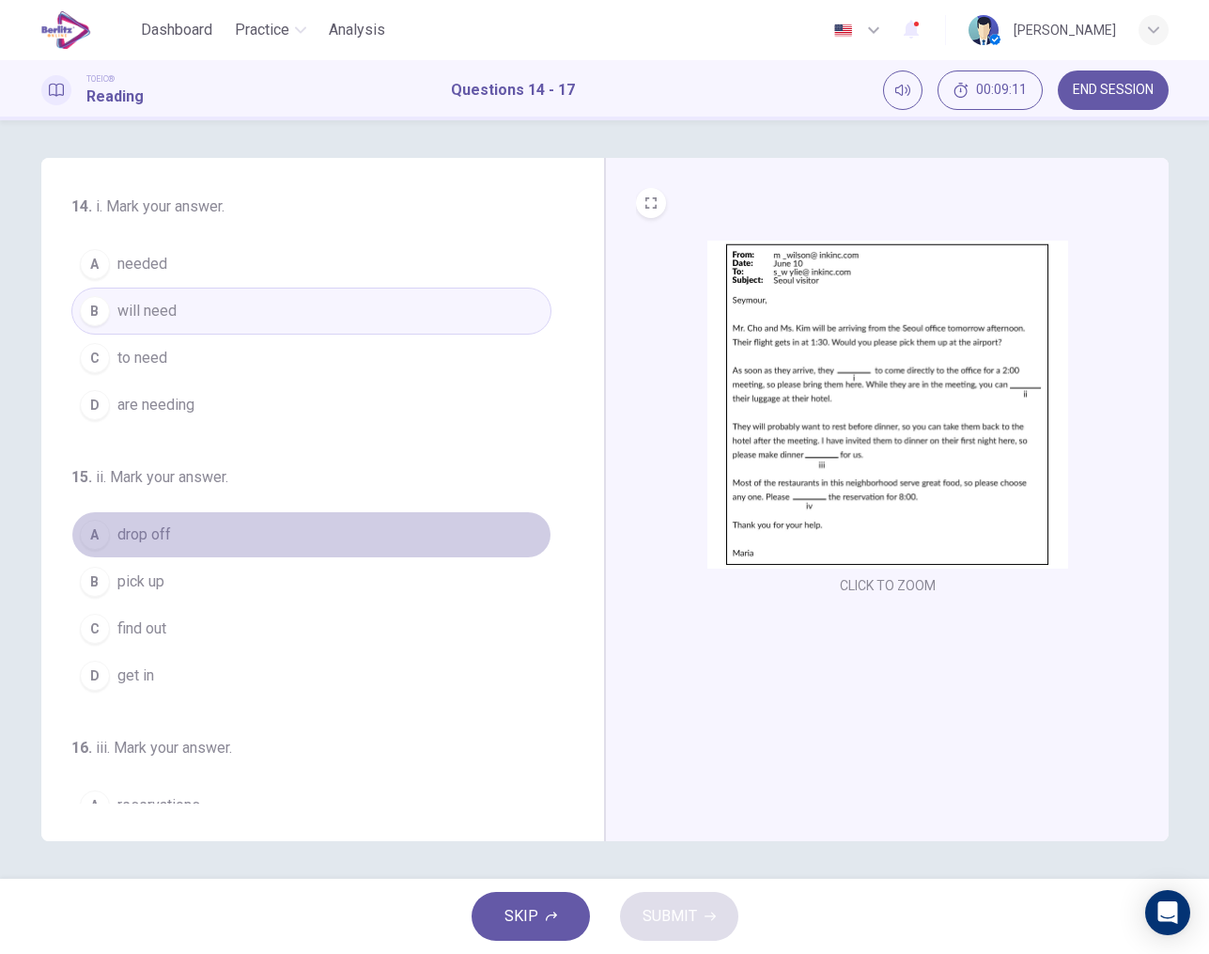
click at [154, 537] on span "drop off" at bounding box center [144, 534] width 54 height 23
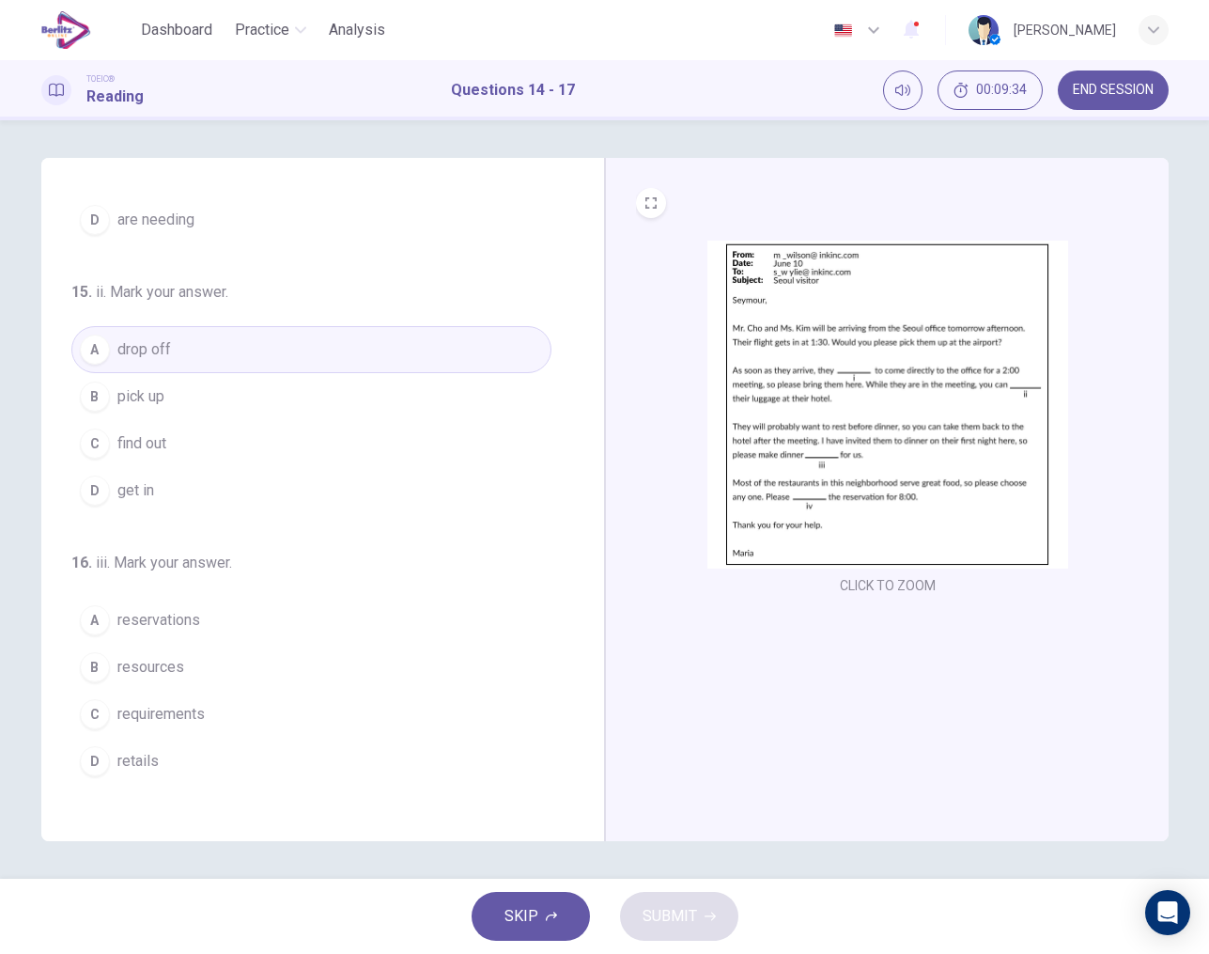
scroll to position [244, 0]
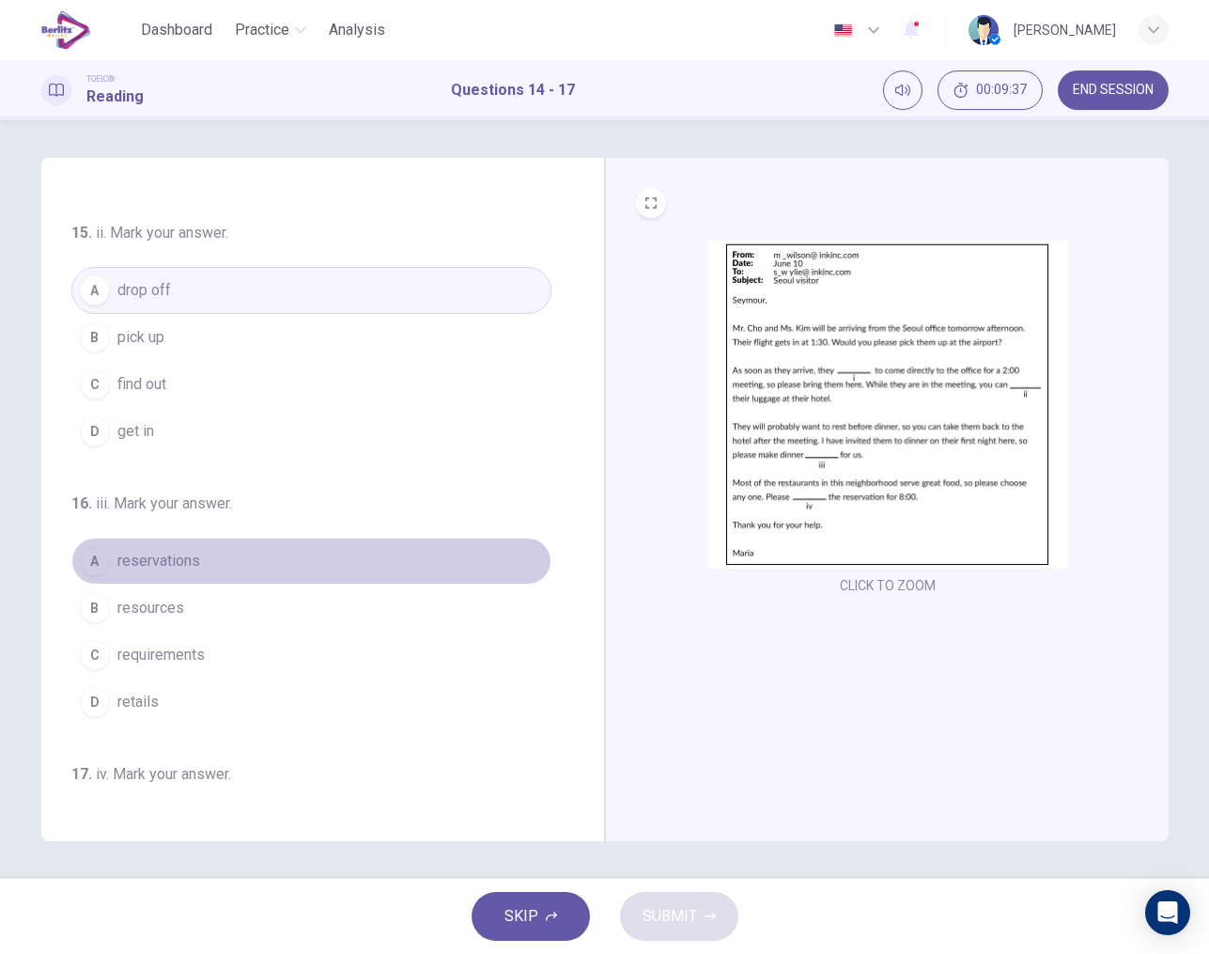
click at [182, 565] on span "reservations" at bounding box center [158, 561] width 83 height 23
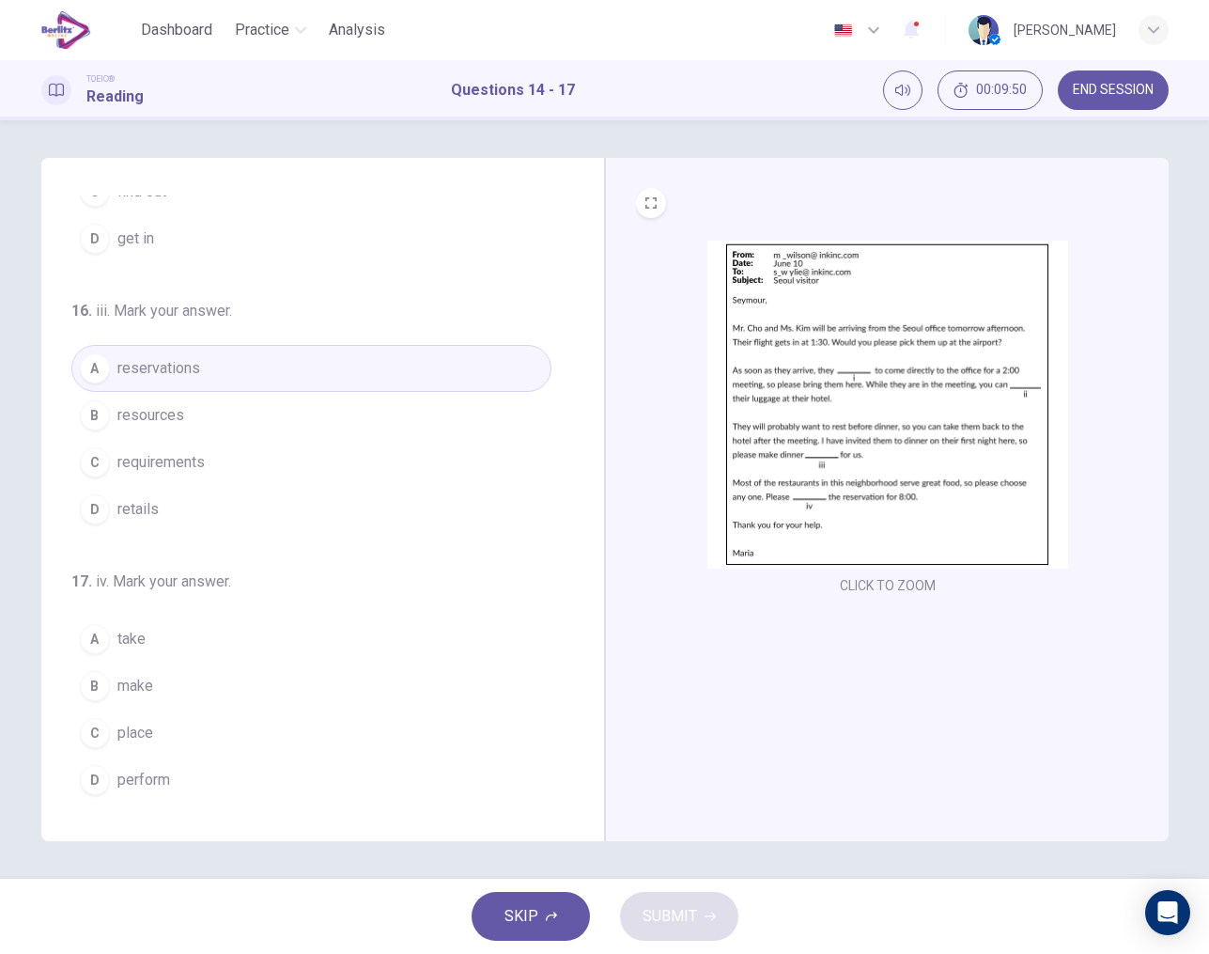
scroll to position [0, 0]
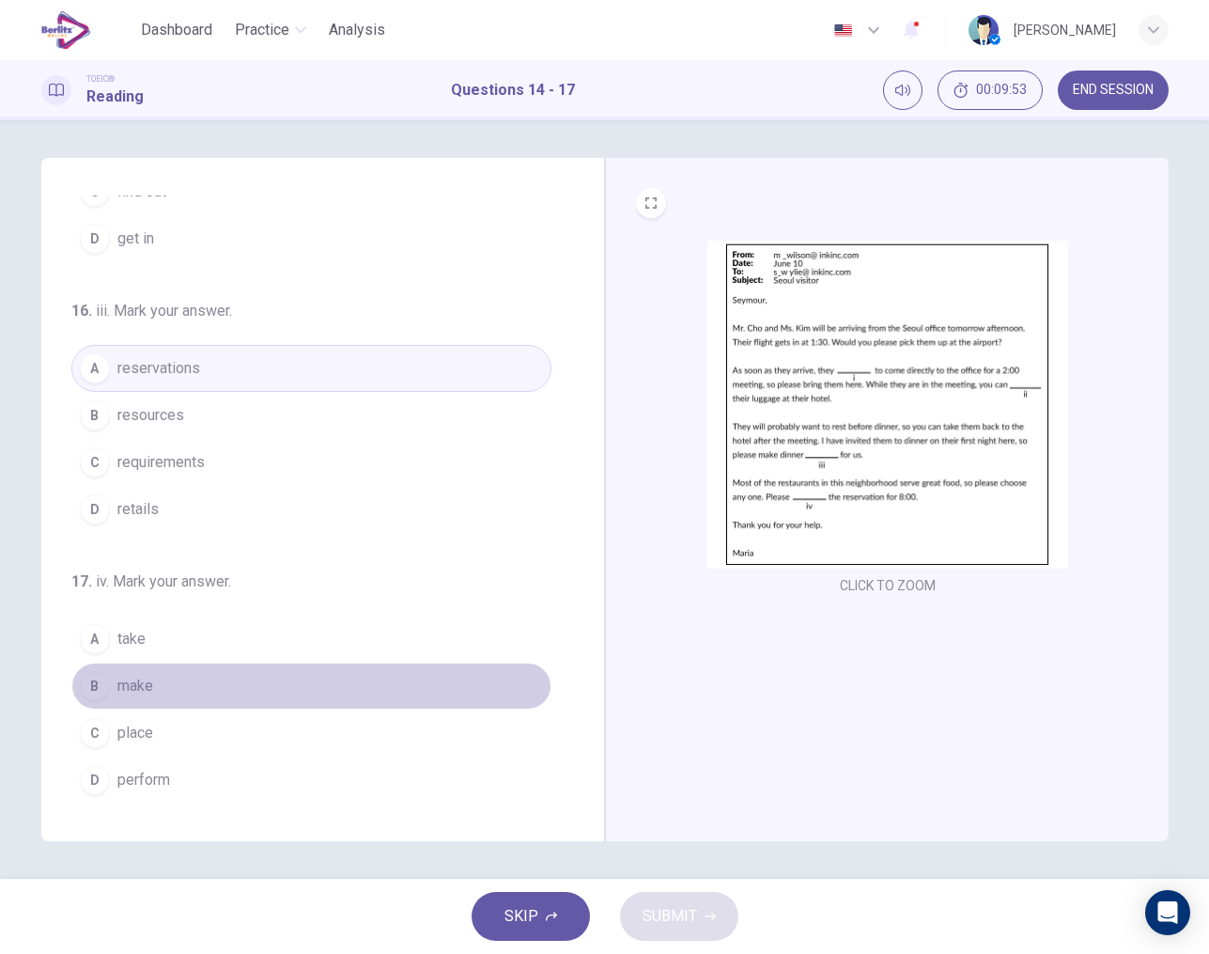
click at [119, 682] on span "make" at bounding box center [135, 686] width 36 height 23
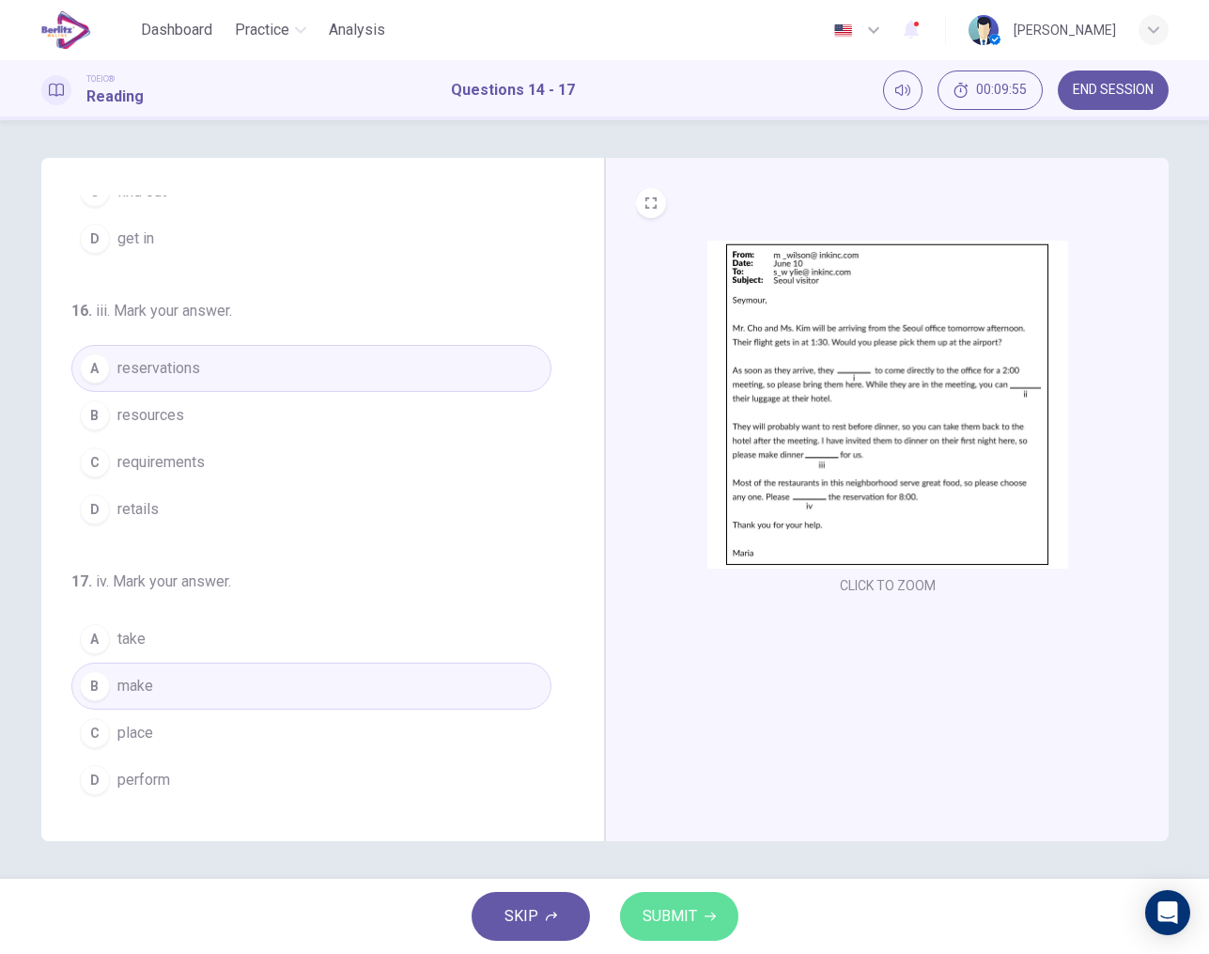
click at [667, 905] on span "SUBMIT" at bounding box center [670, 916] width 54 height 26
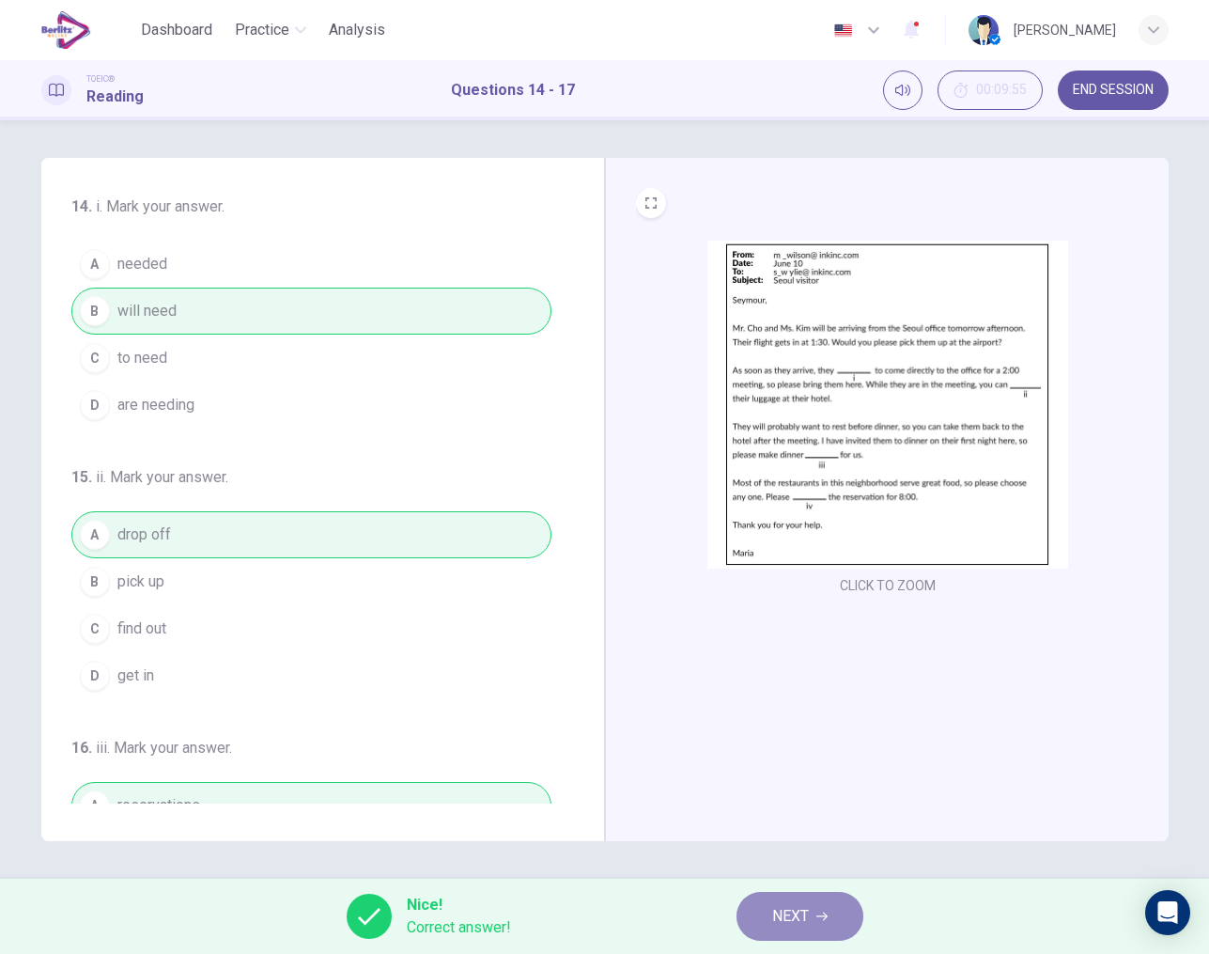
click at [770, 915] on button "NEXT" at bounding box center [800, 916] width 127 height 49
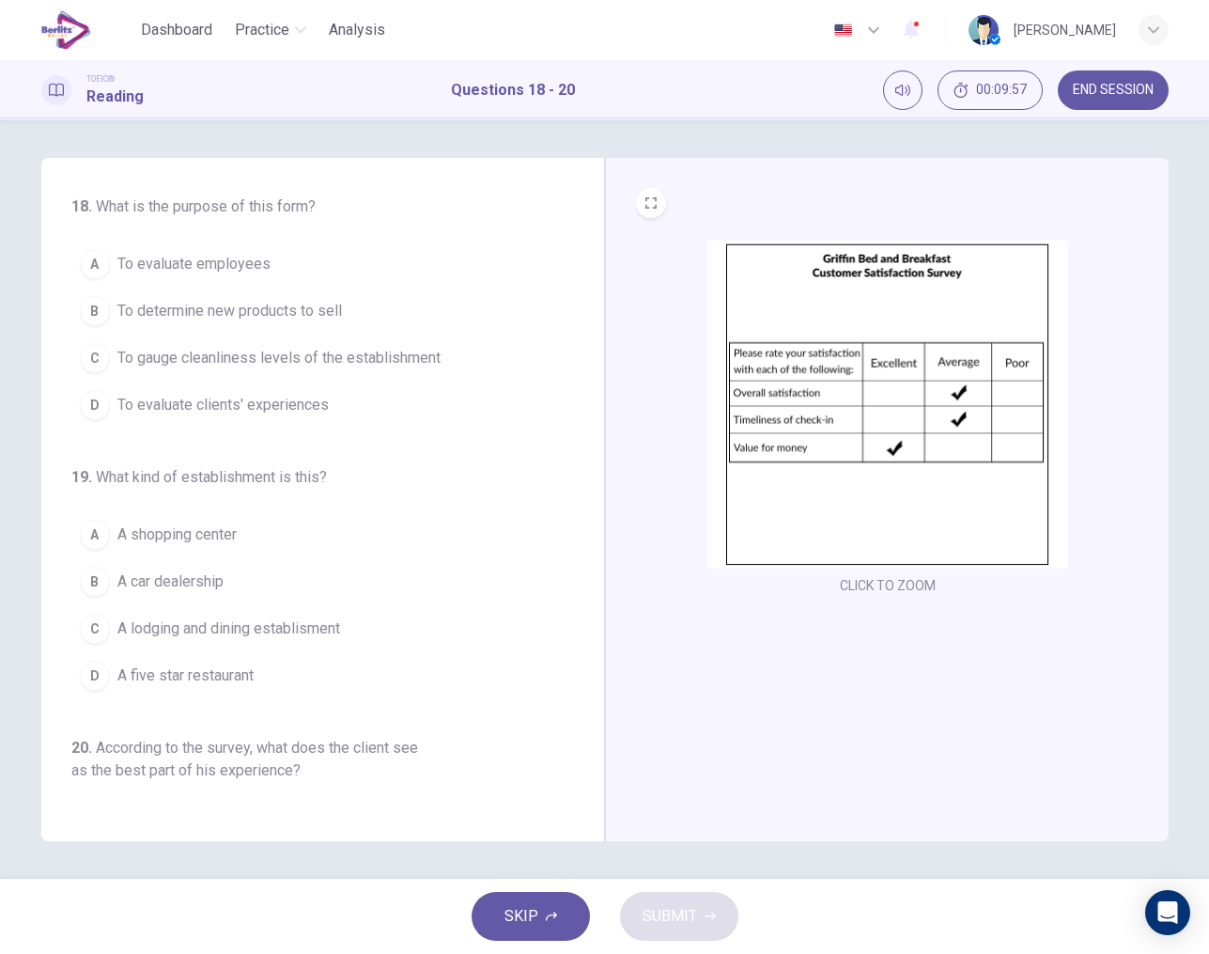
click at [817, 382] on img at bounding box center [888, 405] width 361 height 328
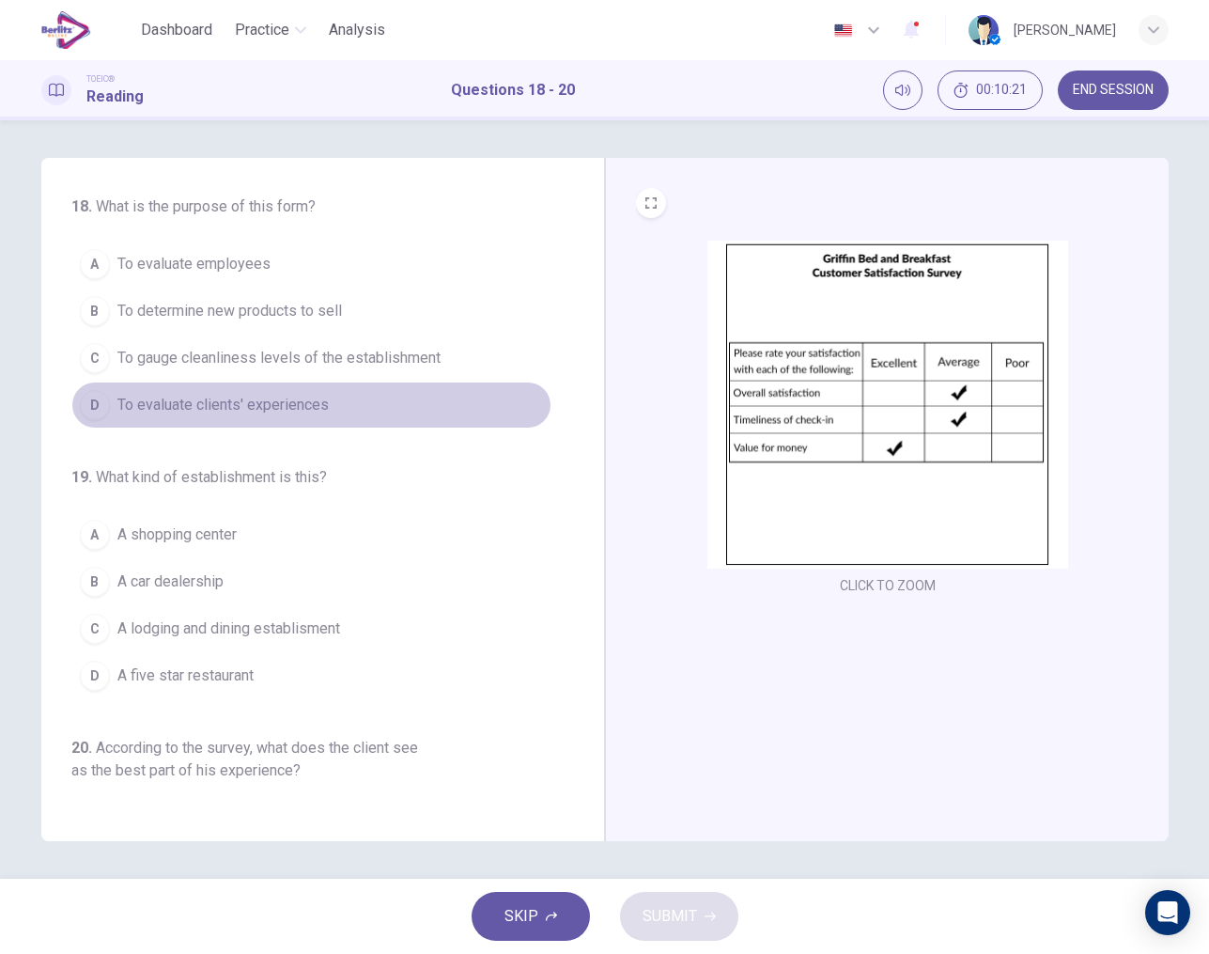
click at [305, 398] on span "To evaluate clients' experiences" at bounding box center [222, 405] width 211 height 23
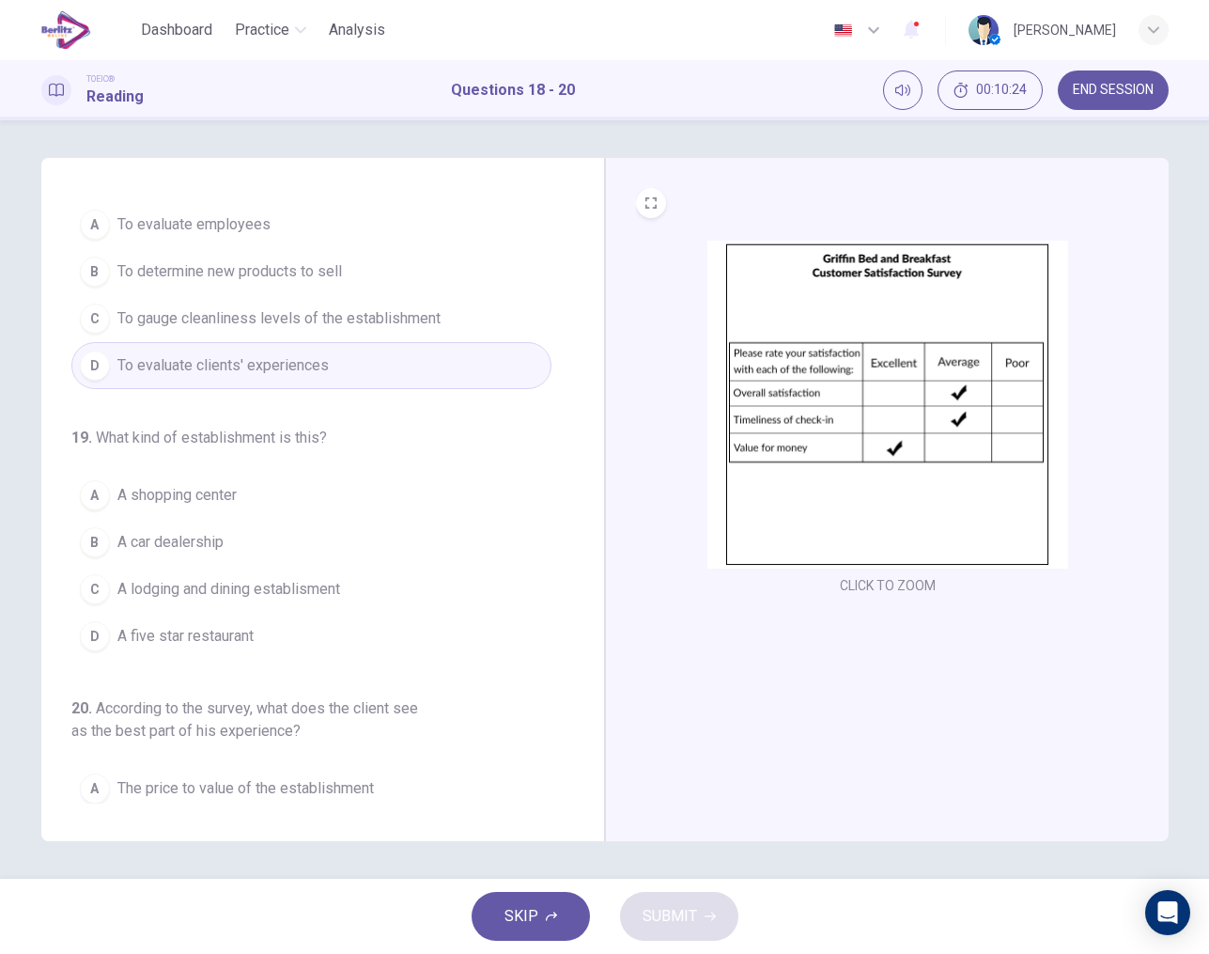
scroll to position [46, 0]
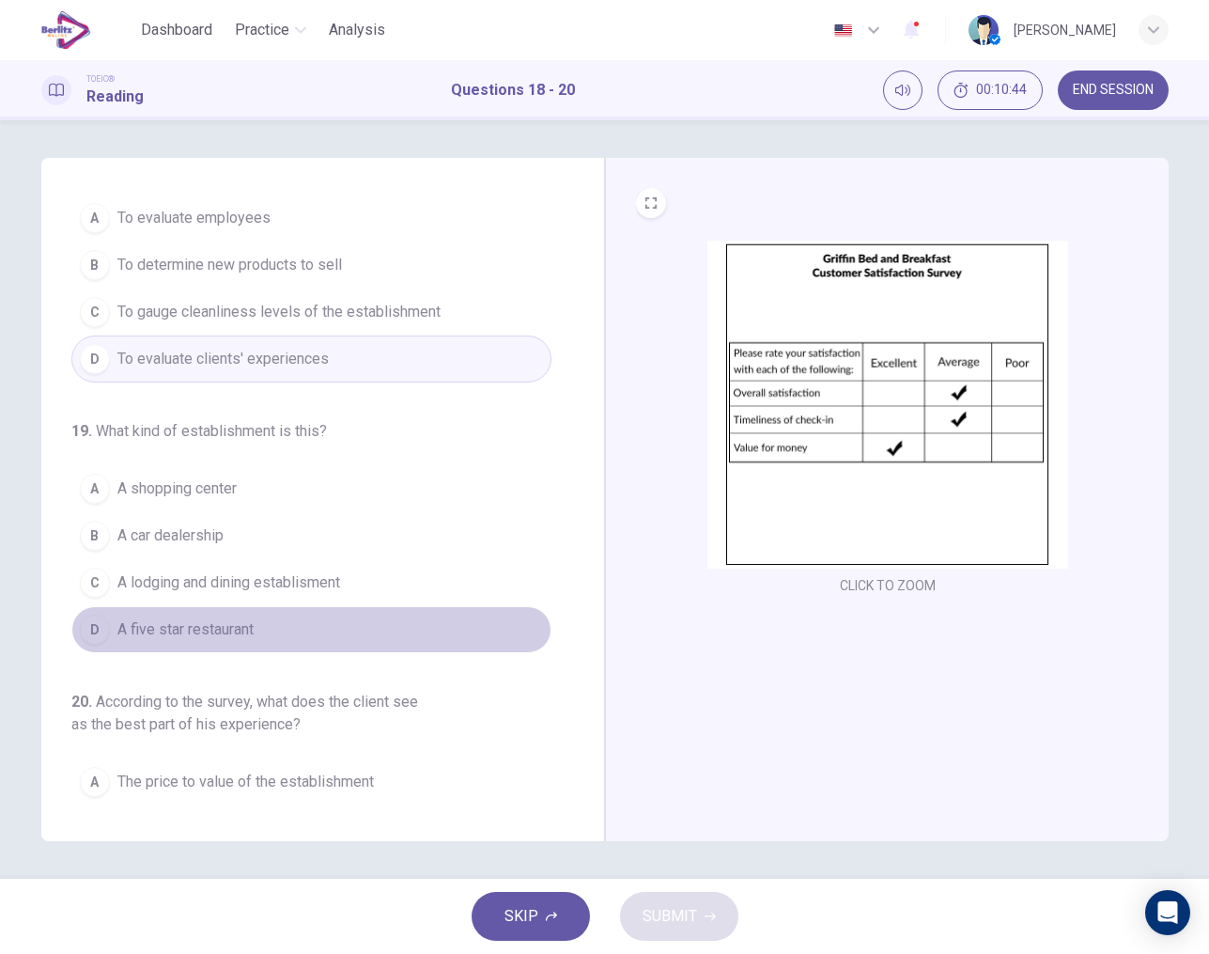
click at [202, 615] on button "D A five star restaurant" at bounding box center [311, 629] width 480 height 47
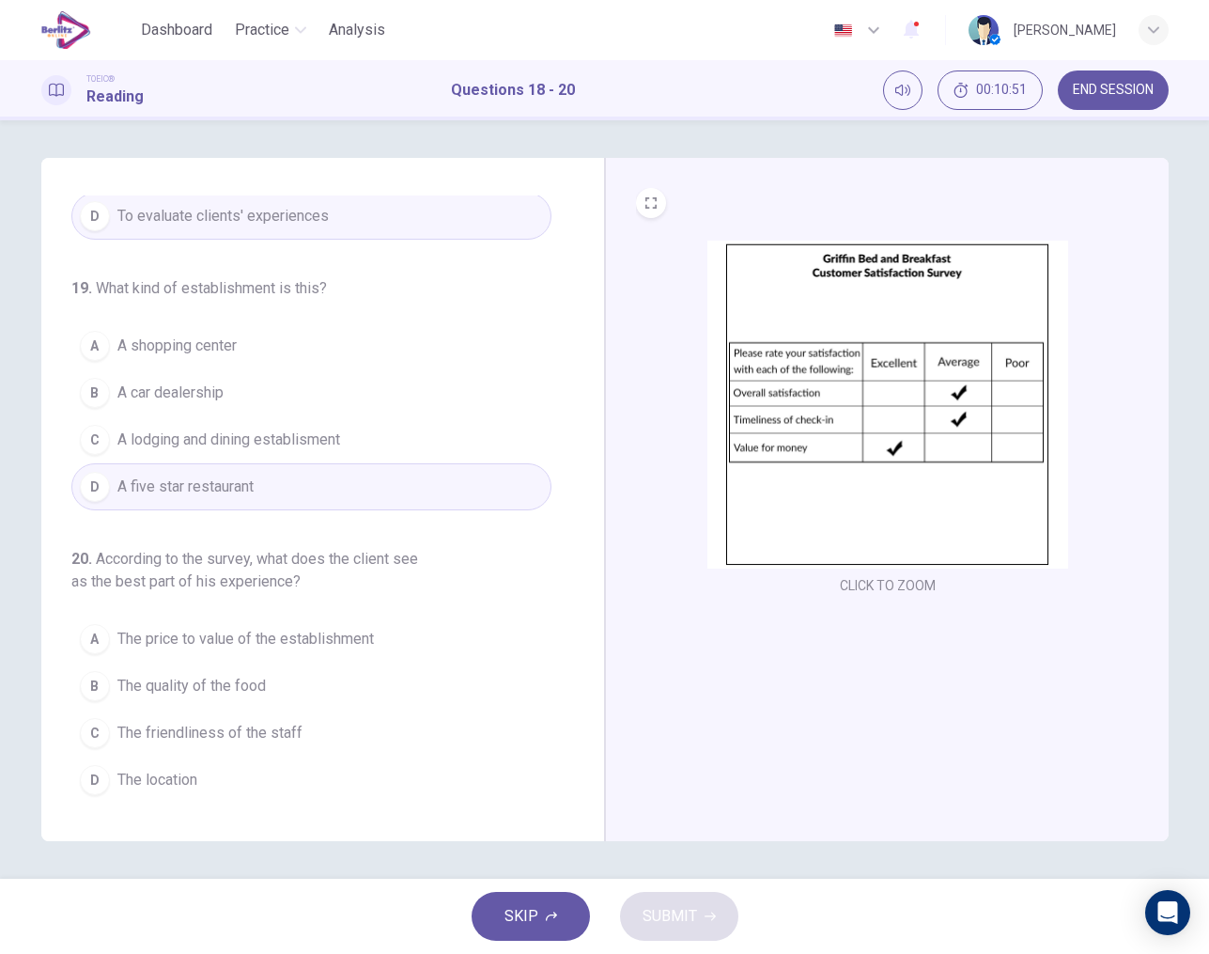
scroll to position [189, 0]
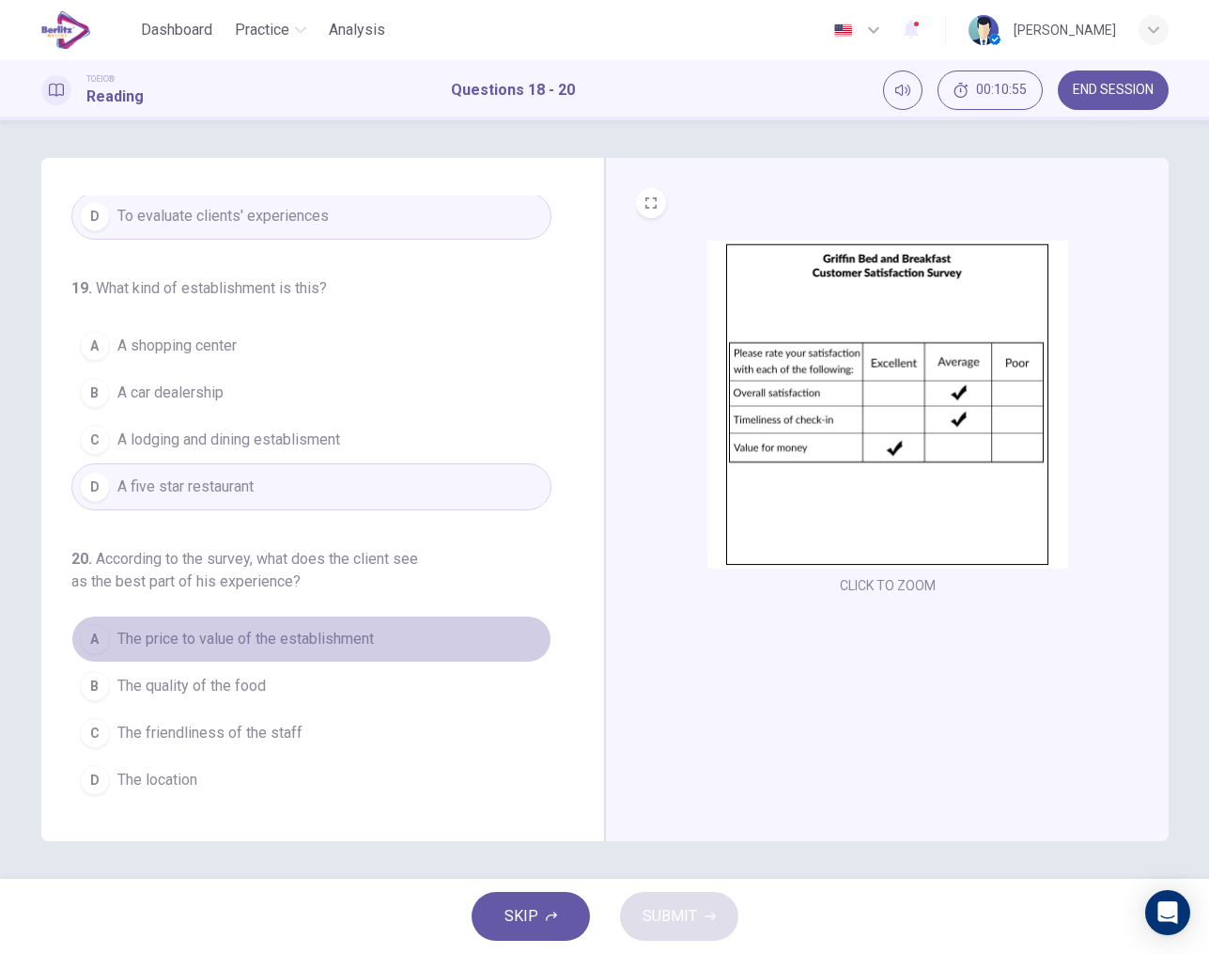
click at [301, 642] on span "The price to value of the establishment" at bounding box center [245, 639] width 257 height 23
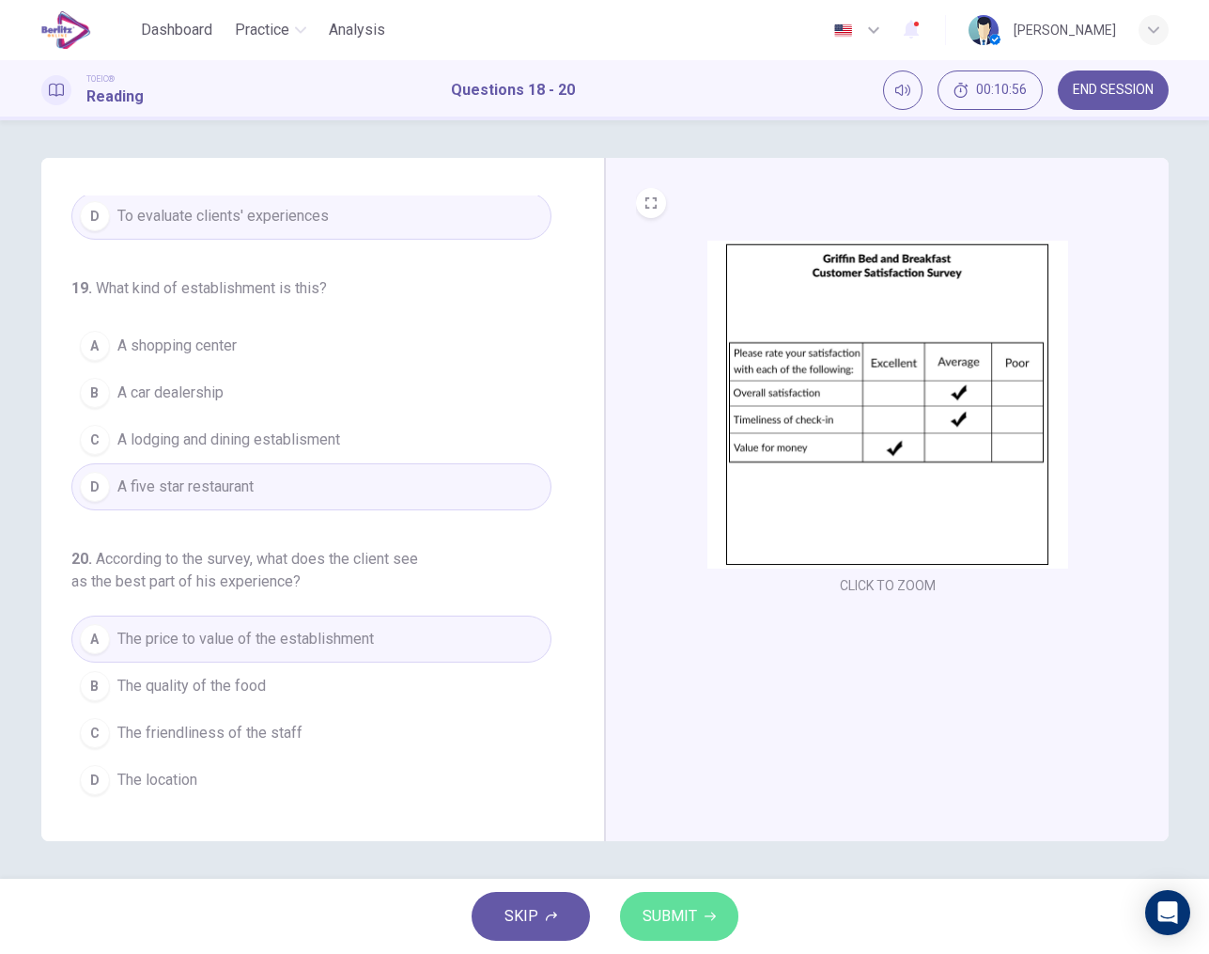
click at [663, 916] on span "SUBMIT" at bounding box center [670, 916] width 54 height 26
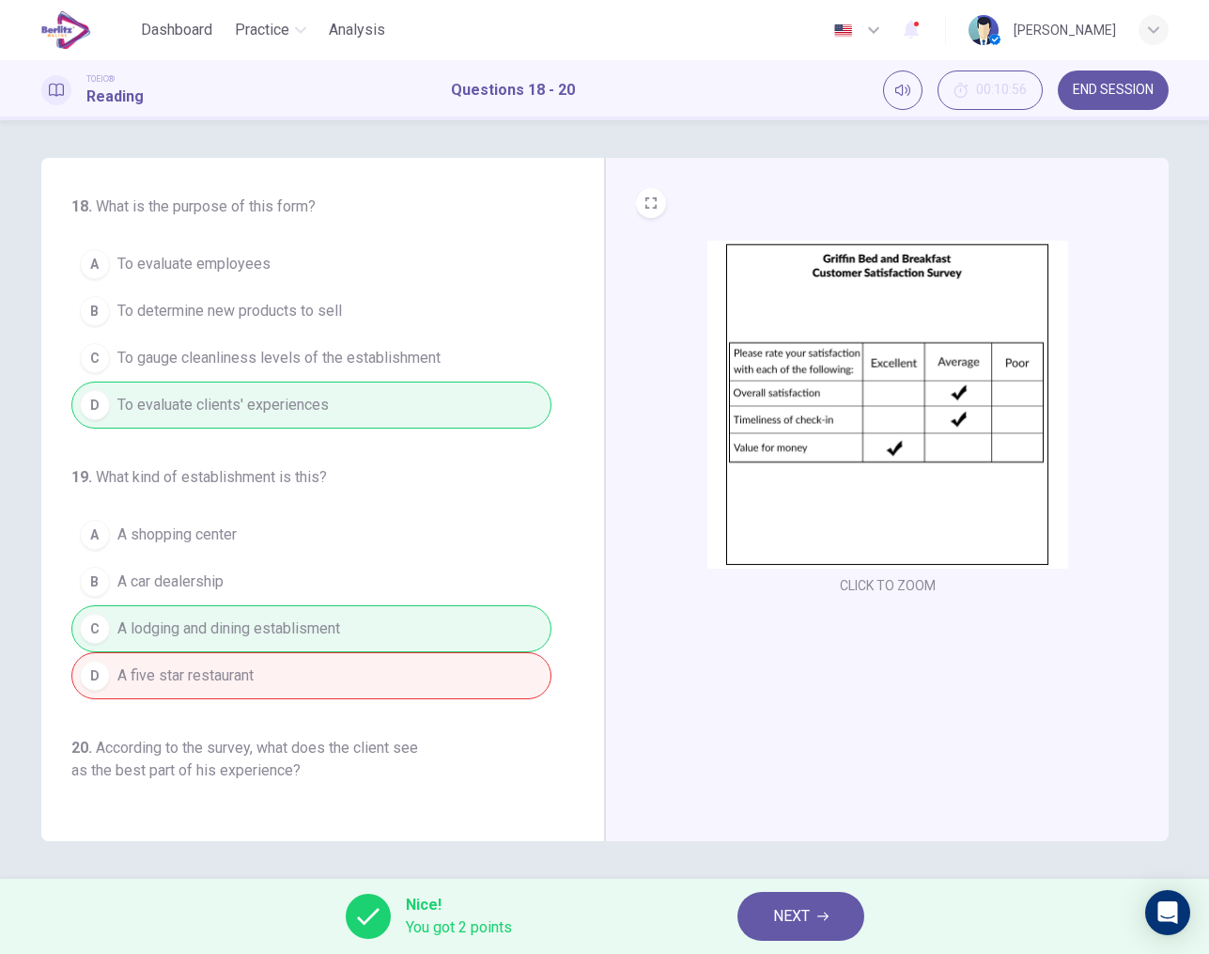
scroll to position [0, 0]
click at [795, 925] on span "NEXT" at bounding box center [791, 916] width 37 height 26
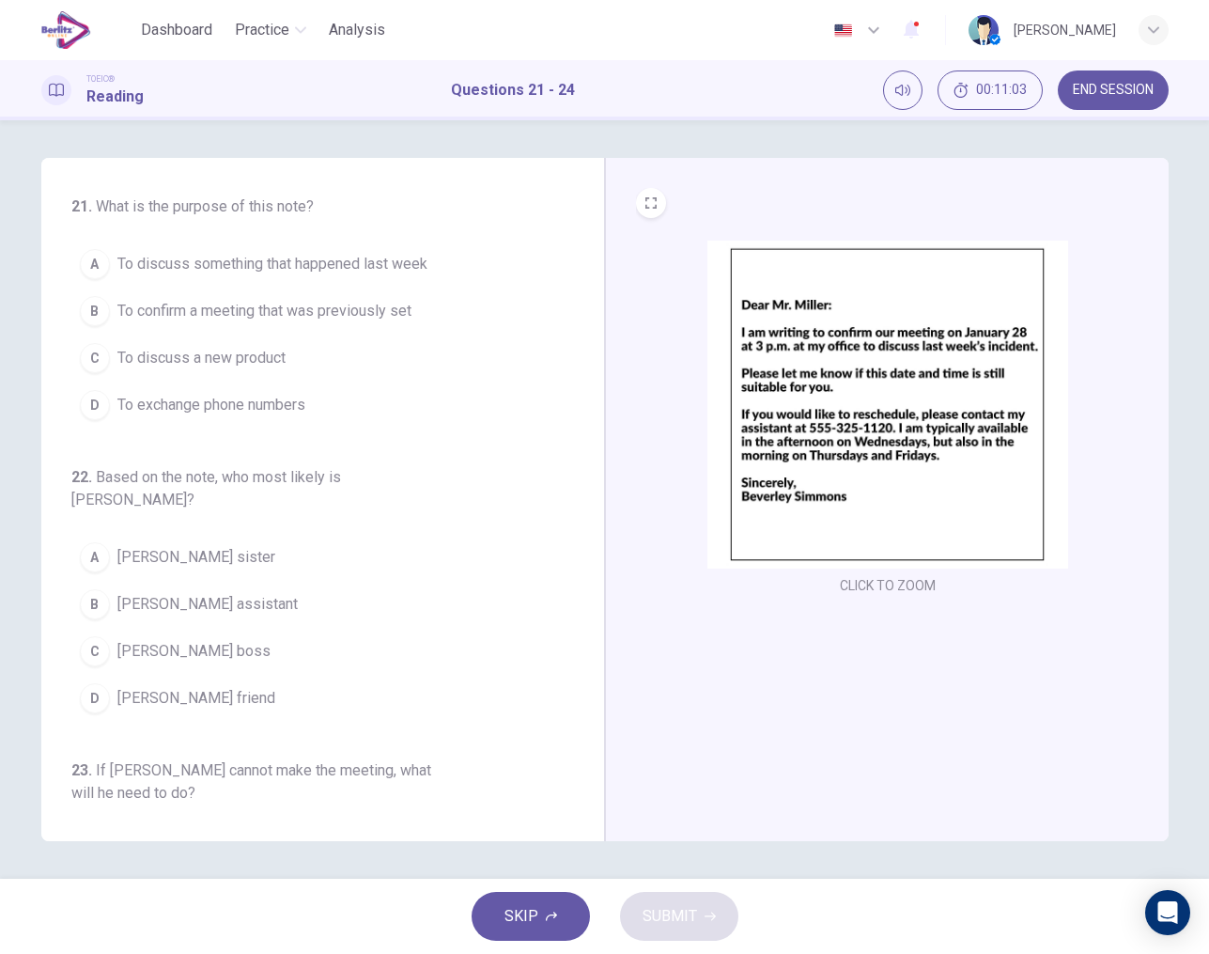
click at [901, 428] on img at bounding box center [888, 405] width 361 height 328
click at [358, 318] on span "To confirm a meeting that was previously set" at bounding box center [264, 311] width 294 height 23
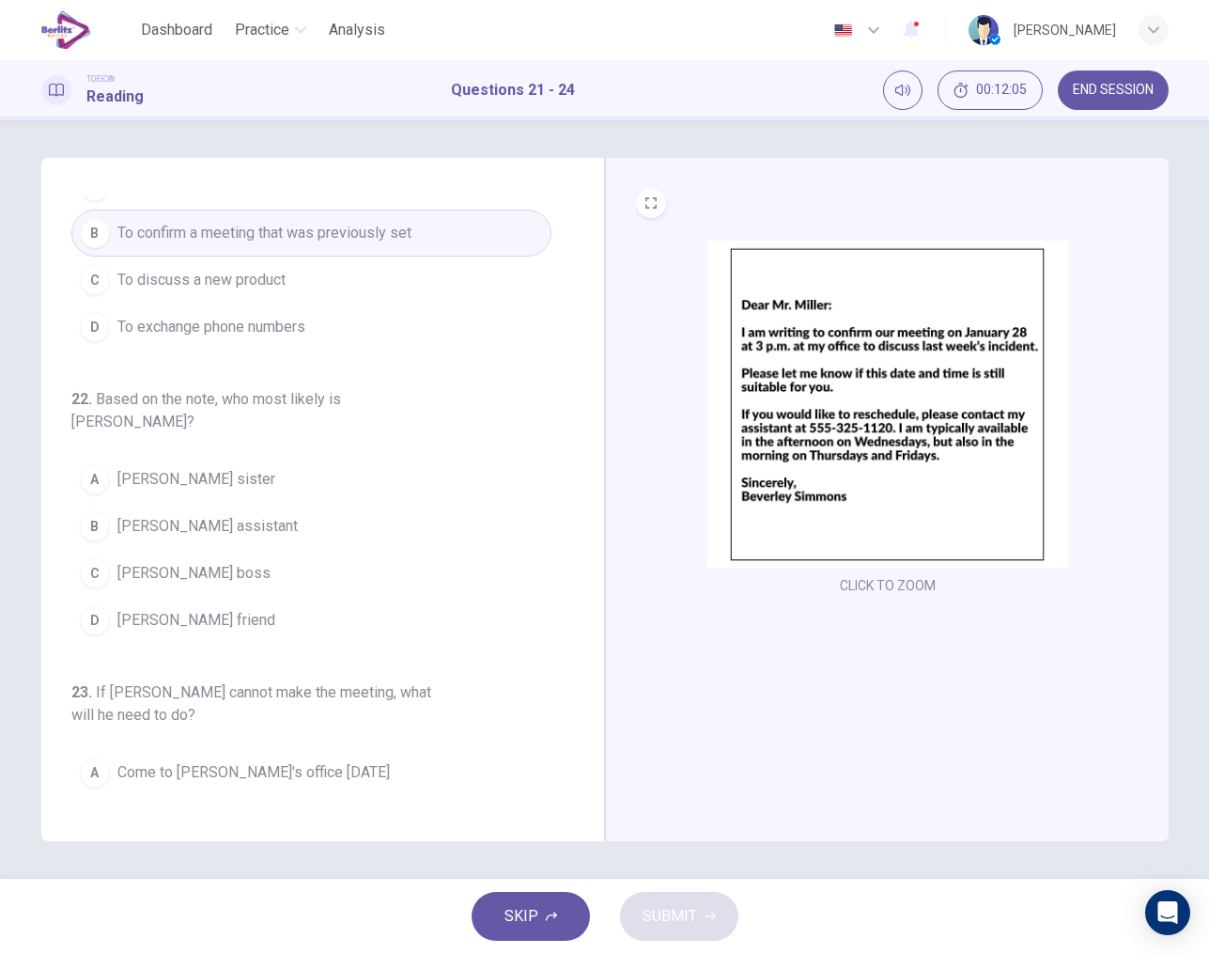
scroll to position [82, 0]
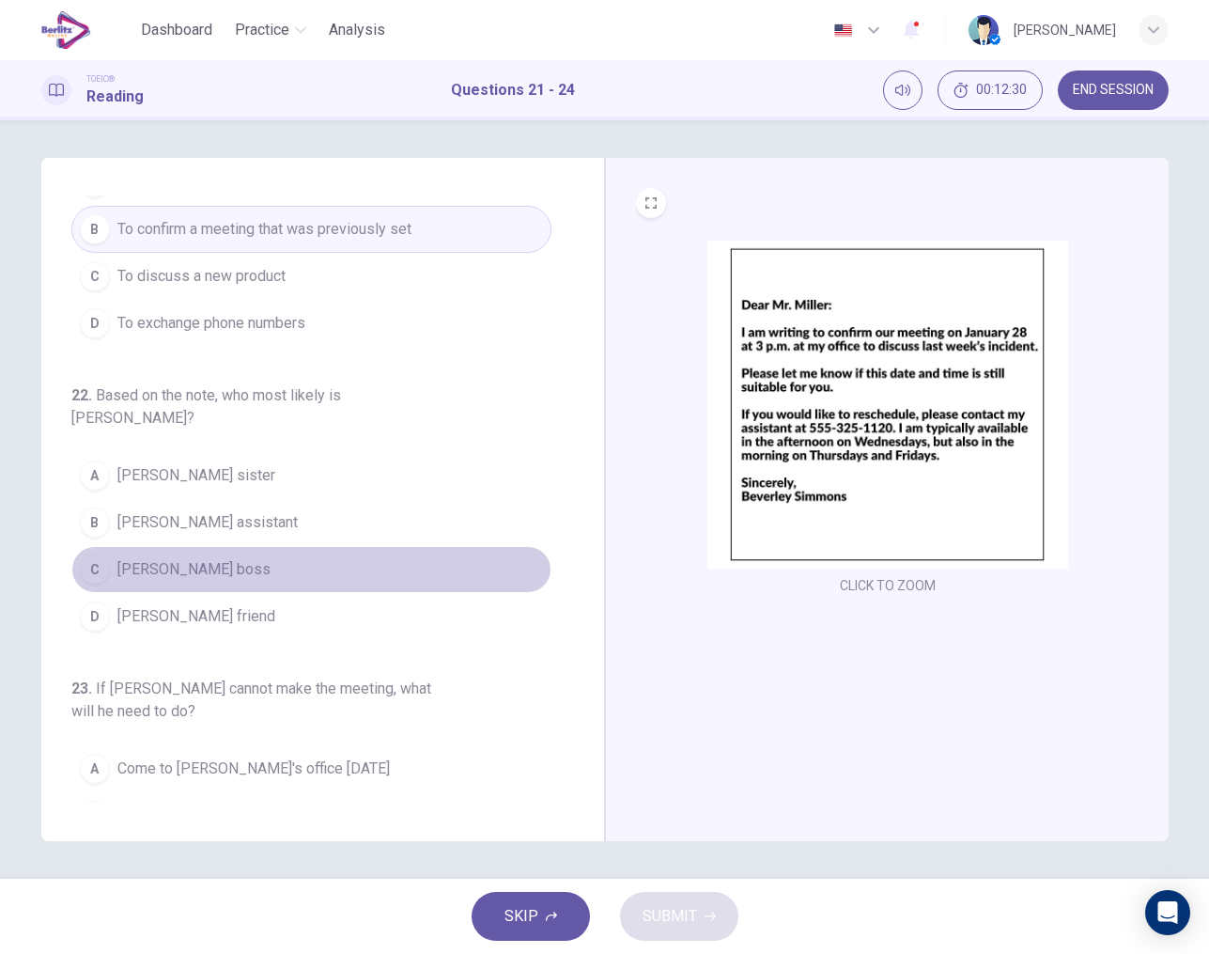
click at [163, 558] on span "Mr. Miller's boss" at bounding box center [193, 569] width 153 height 23
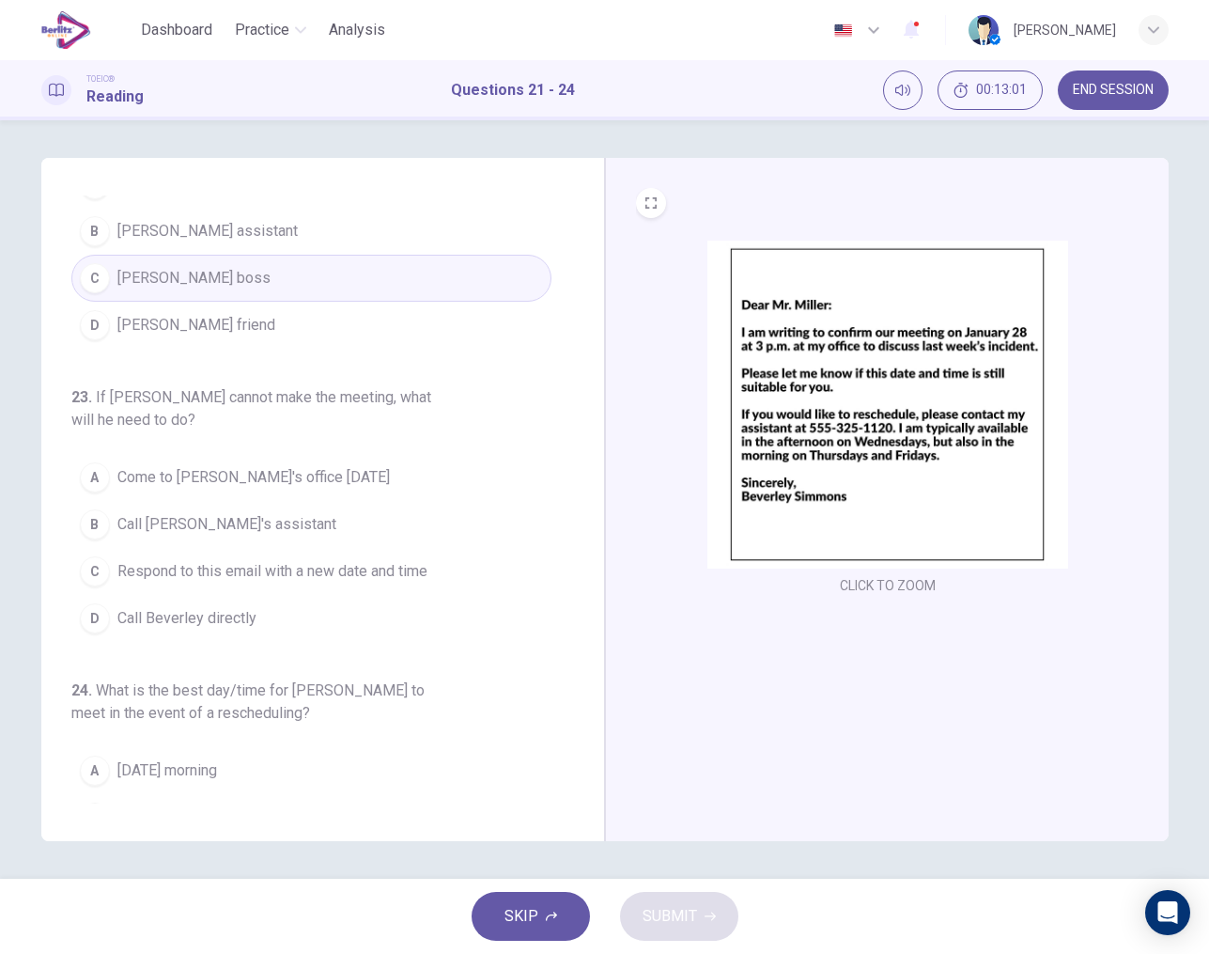
scroll to position [376, 0]
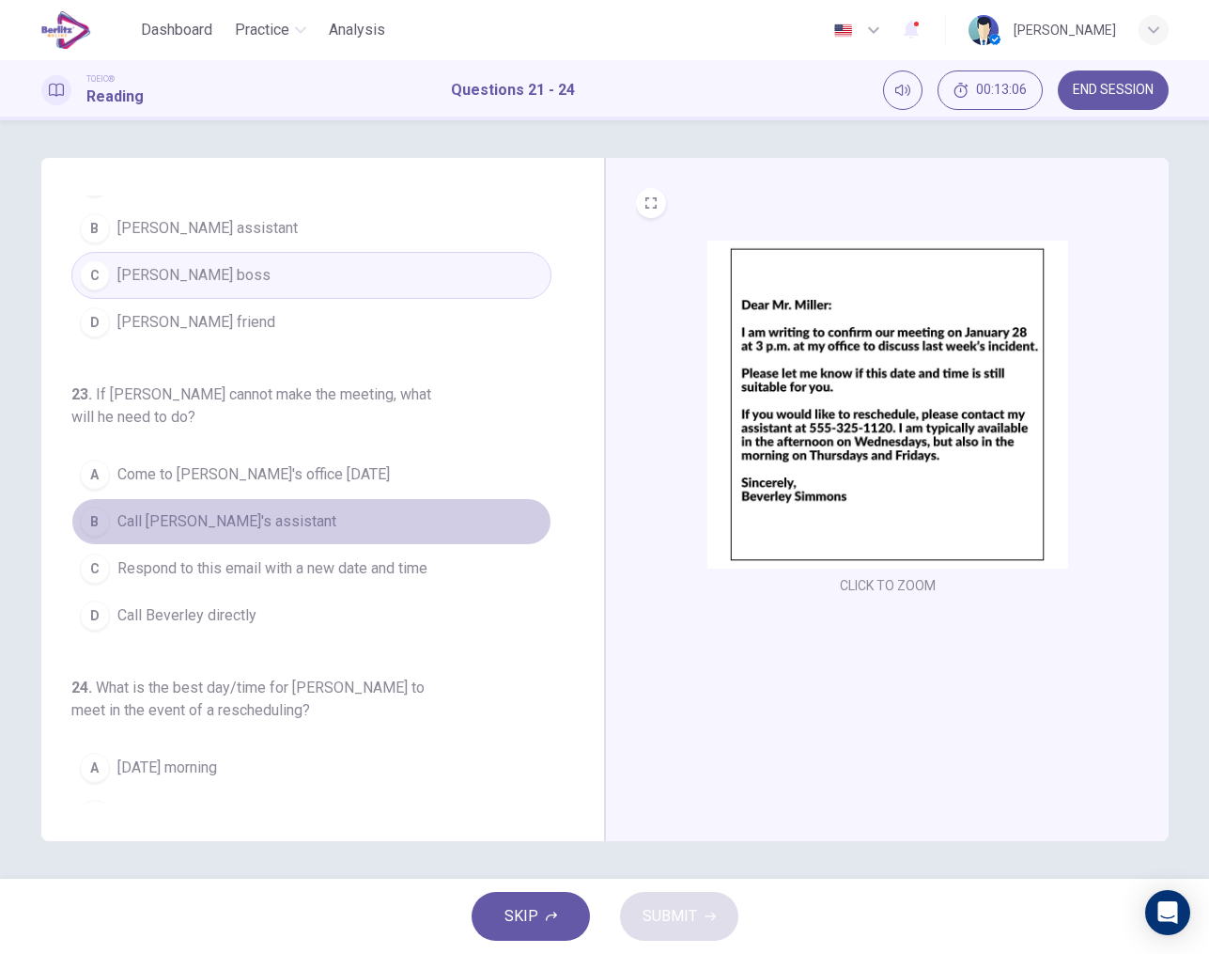
click at [252, 510] on span "Call Beverly's assistant" at bounding box center [226, 521] width 219 height 23
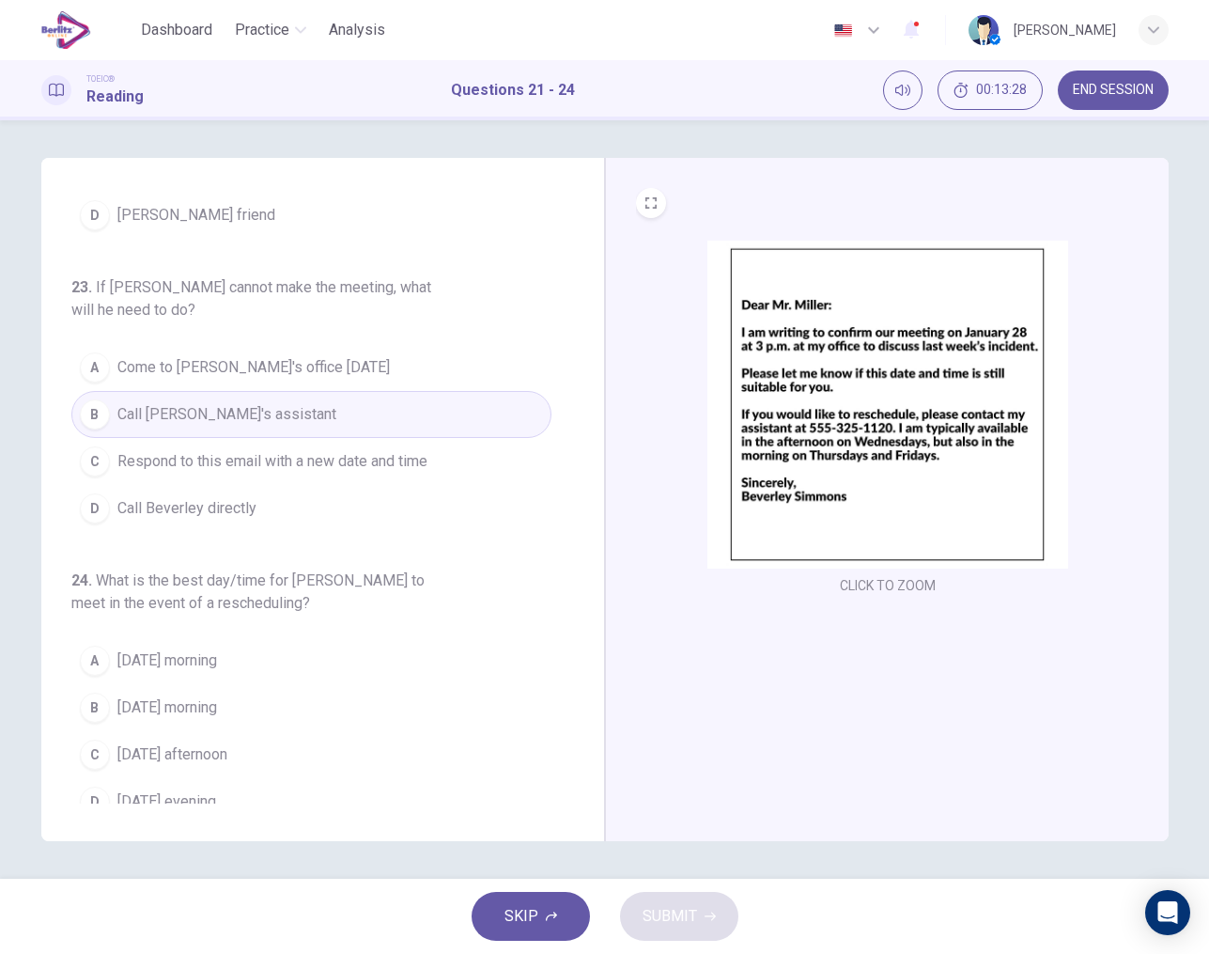
scroll to position [482, 0]
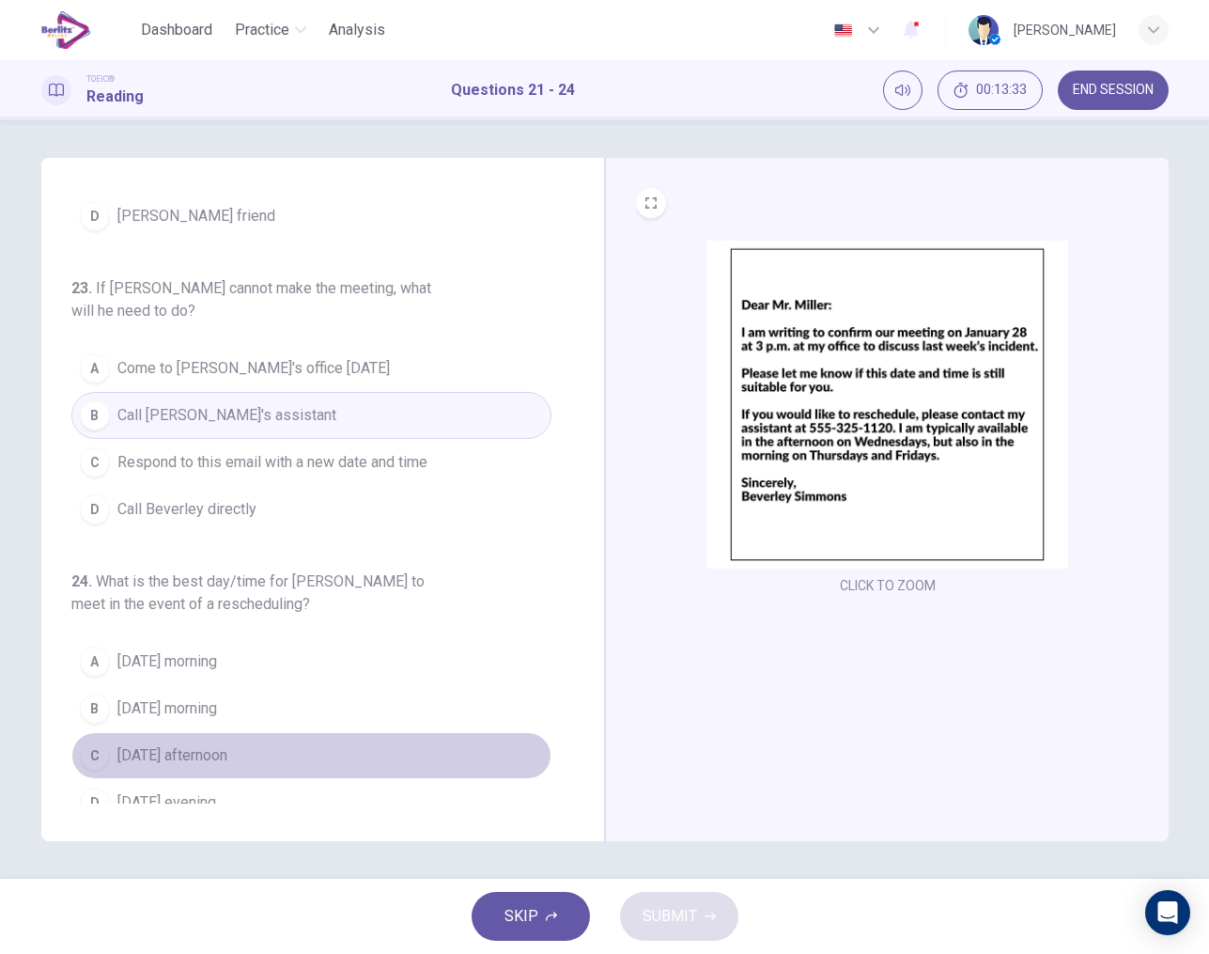
click at [178, 744] on span "Wednesday afternoon" at bounding box center [172, 755] width 110 height 23
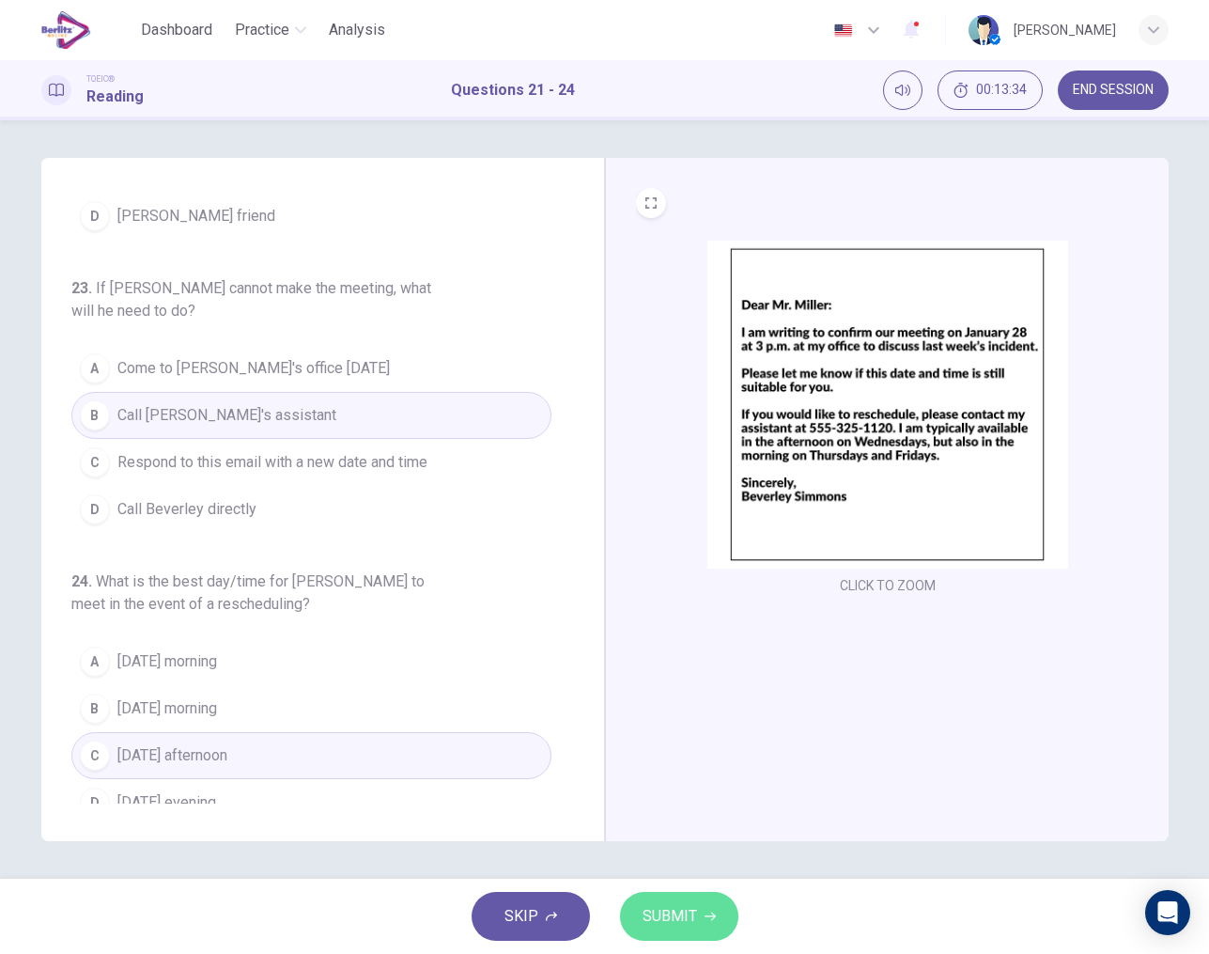
click at [691, 900] on button "SUBMIT" at bounding box center [679, 916] width 118 height 49
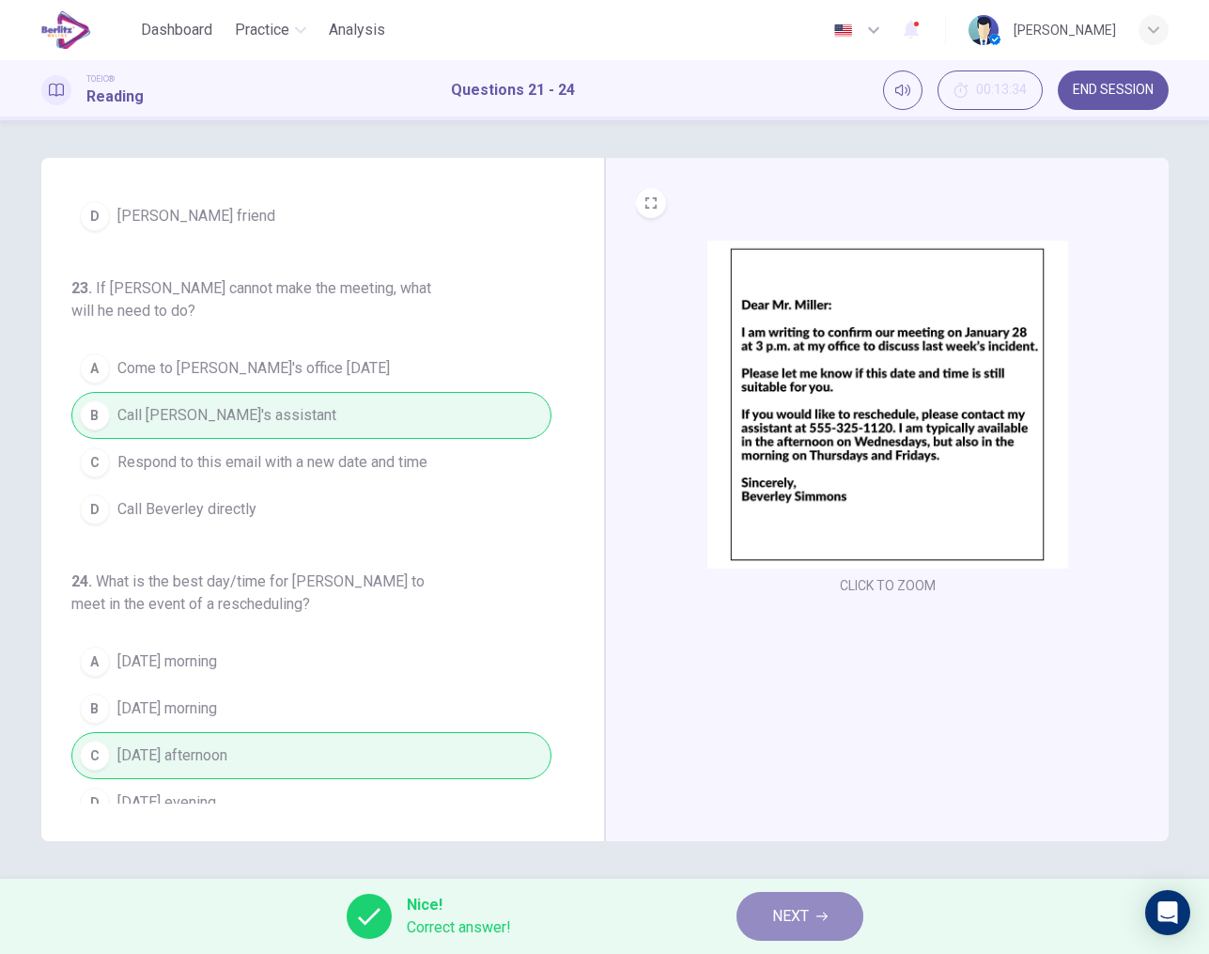
click at [815, 901] on button "NEXT" at bounding box center [800, 916] width 127 height 49
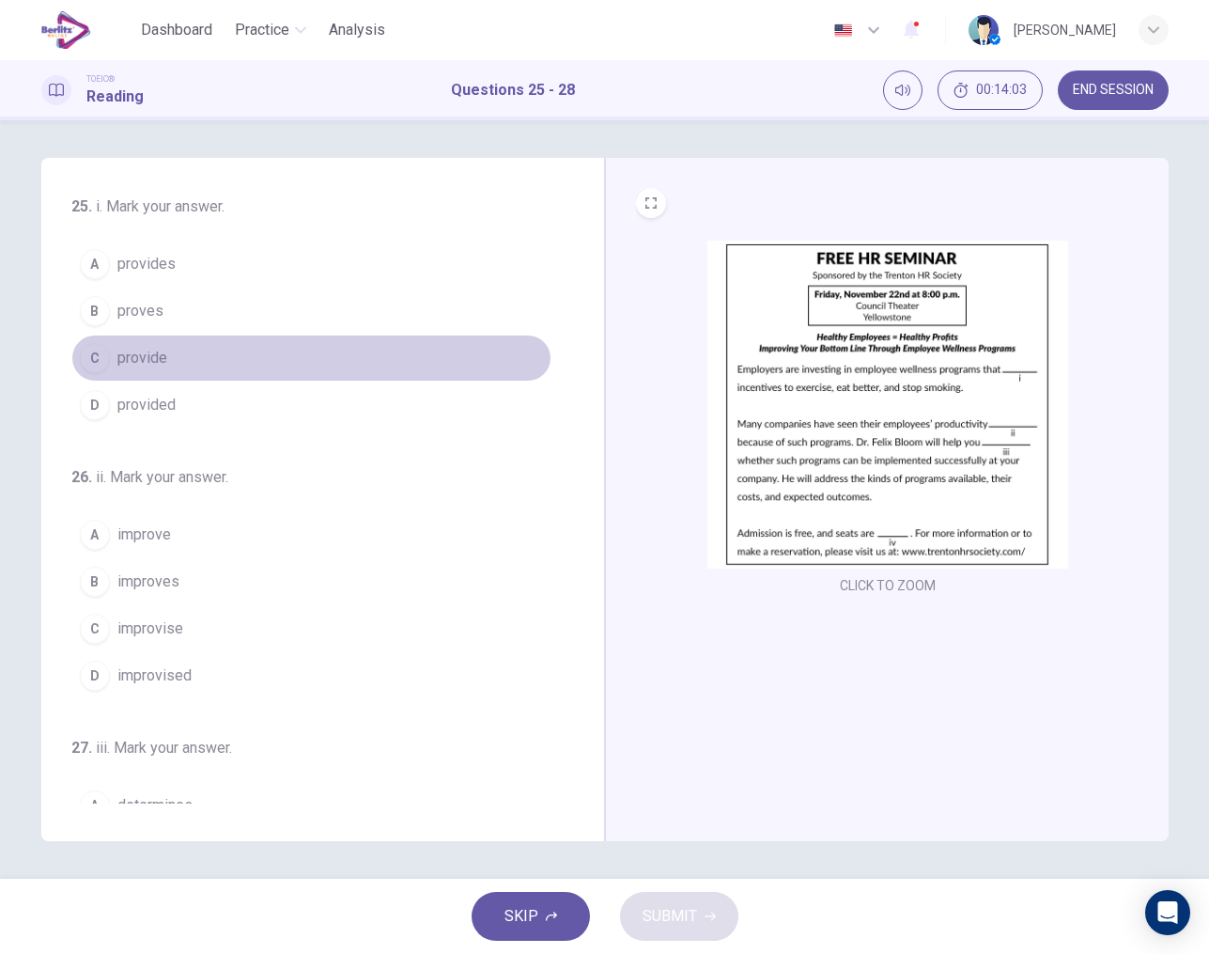
click at [154, 358] on span "provide" at bounding box center [142, 358] width 50 height 23
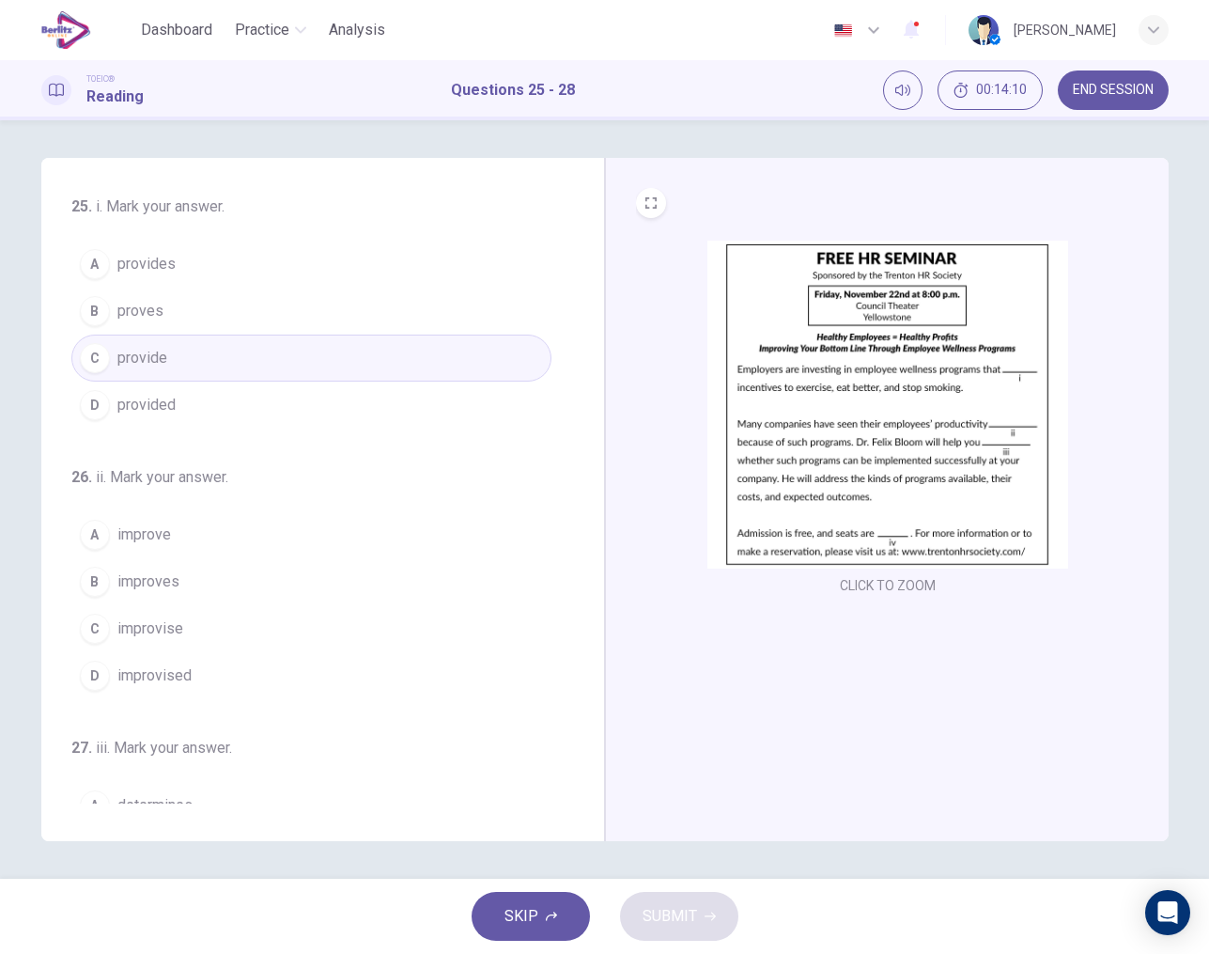
scroll to position [0, 0]
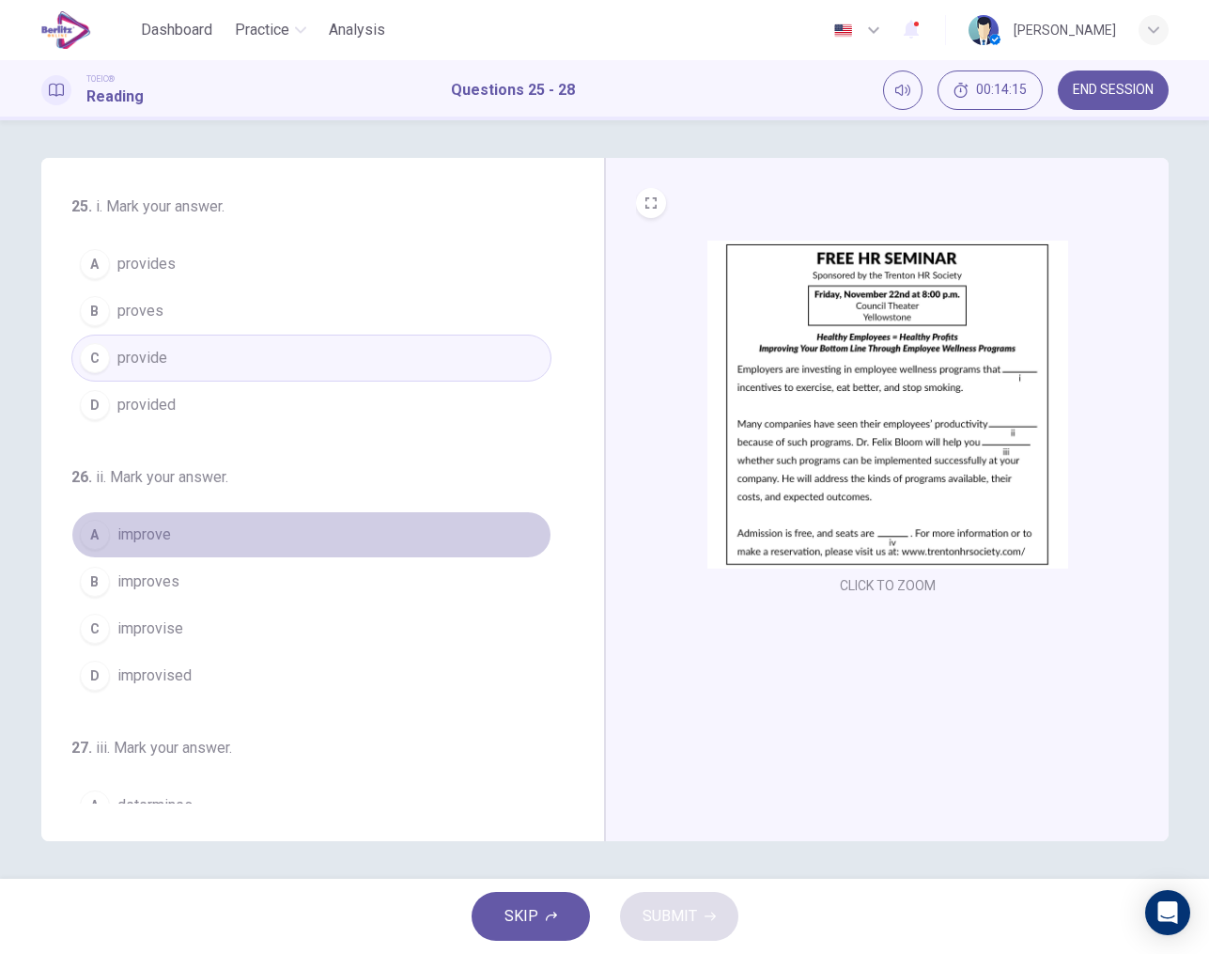
click at [155, 540] on span "improve" at bounding box center [144, 534] width 54 height 23
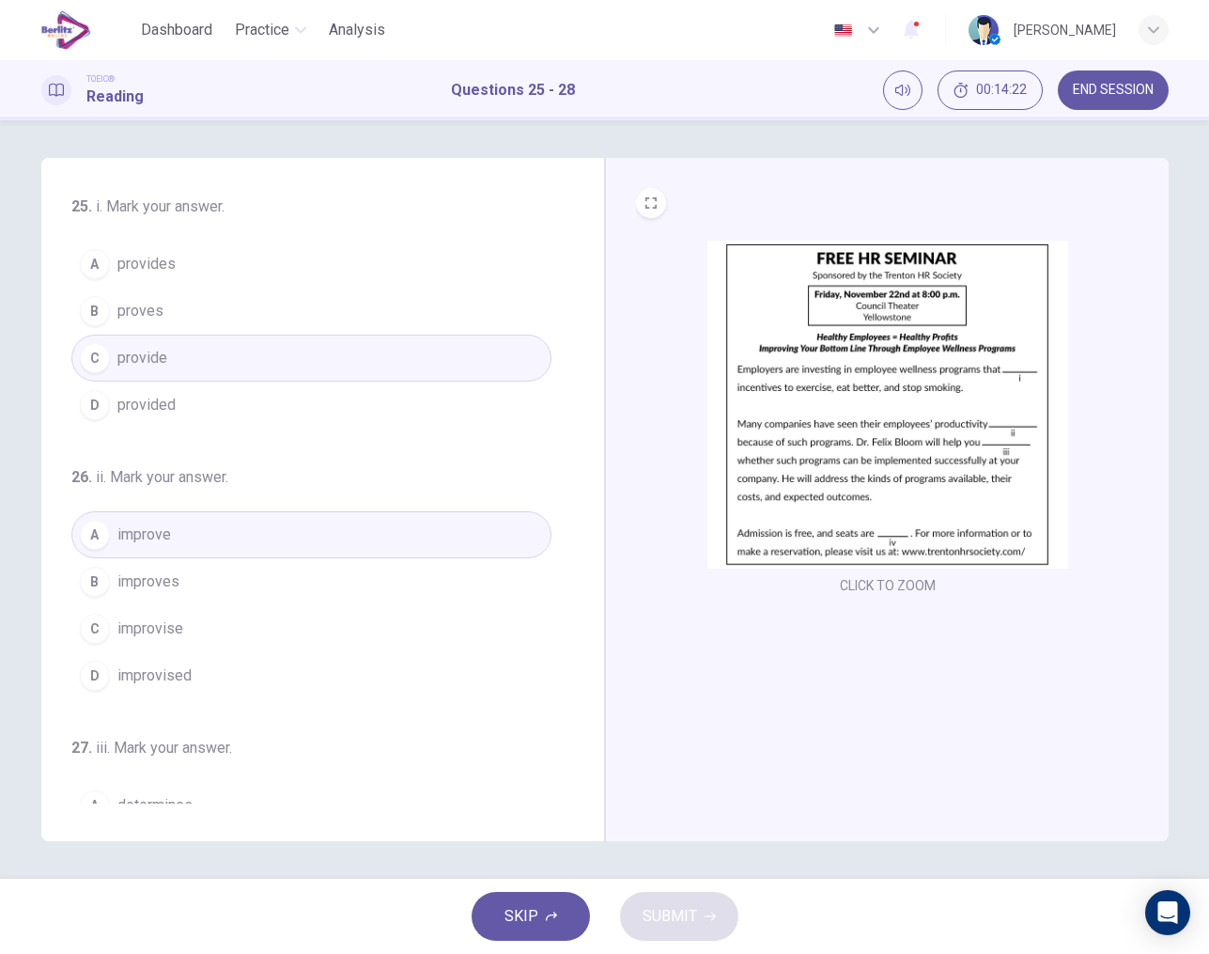
click at [180, 663] on button "D improvised" at bounding box center [311, 675] width 480 height 47
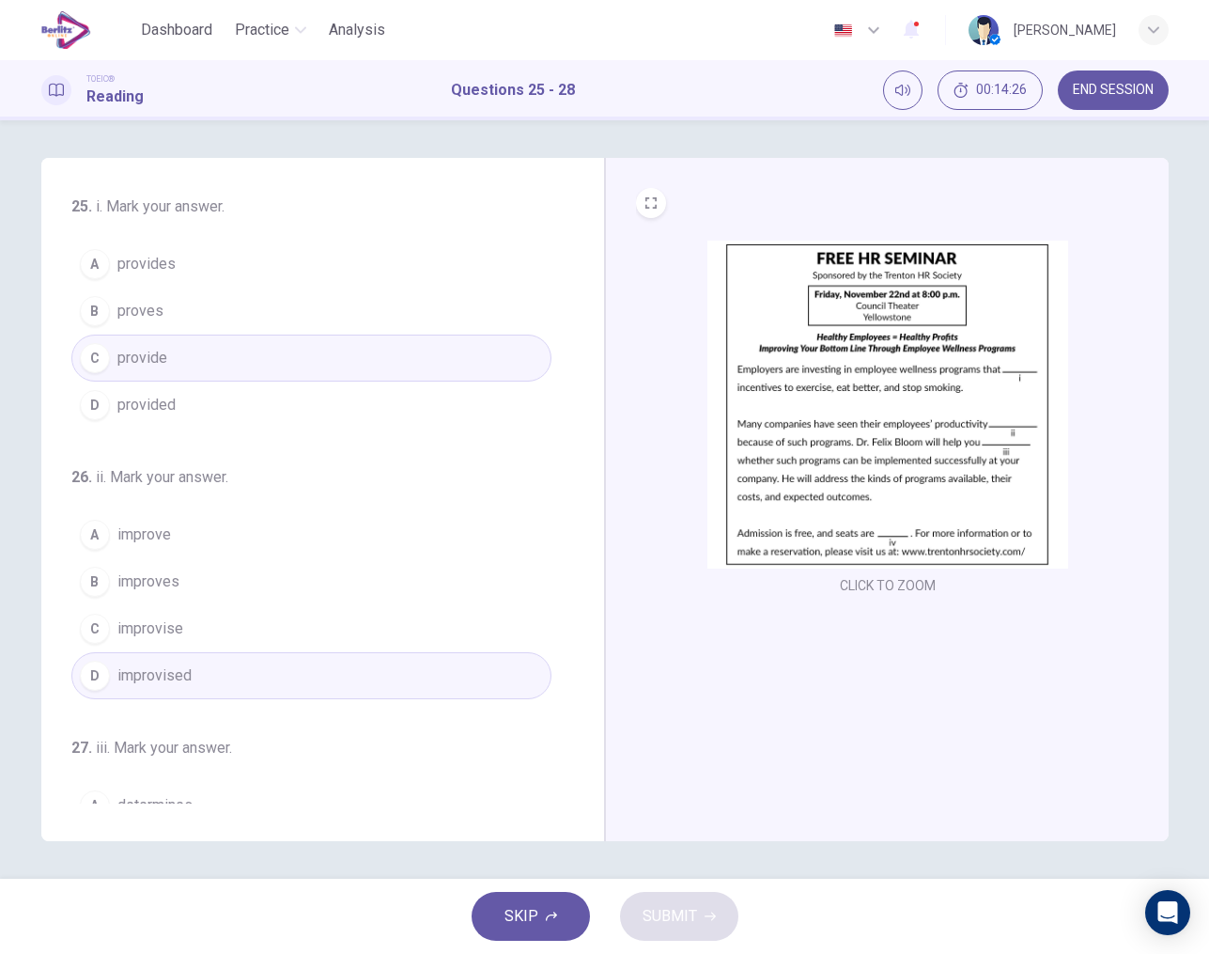
click at [140, 539] on span "improve" at bounding box center [144, 534] width 54 height 23
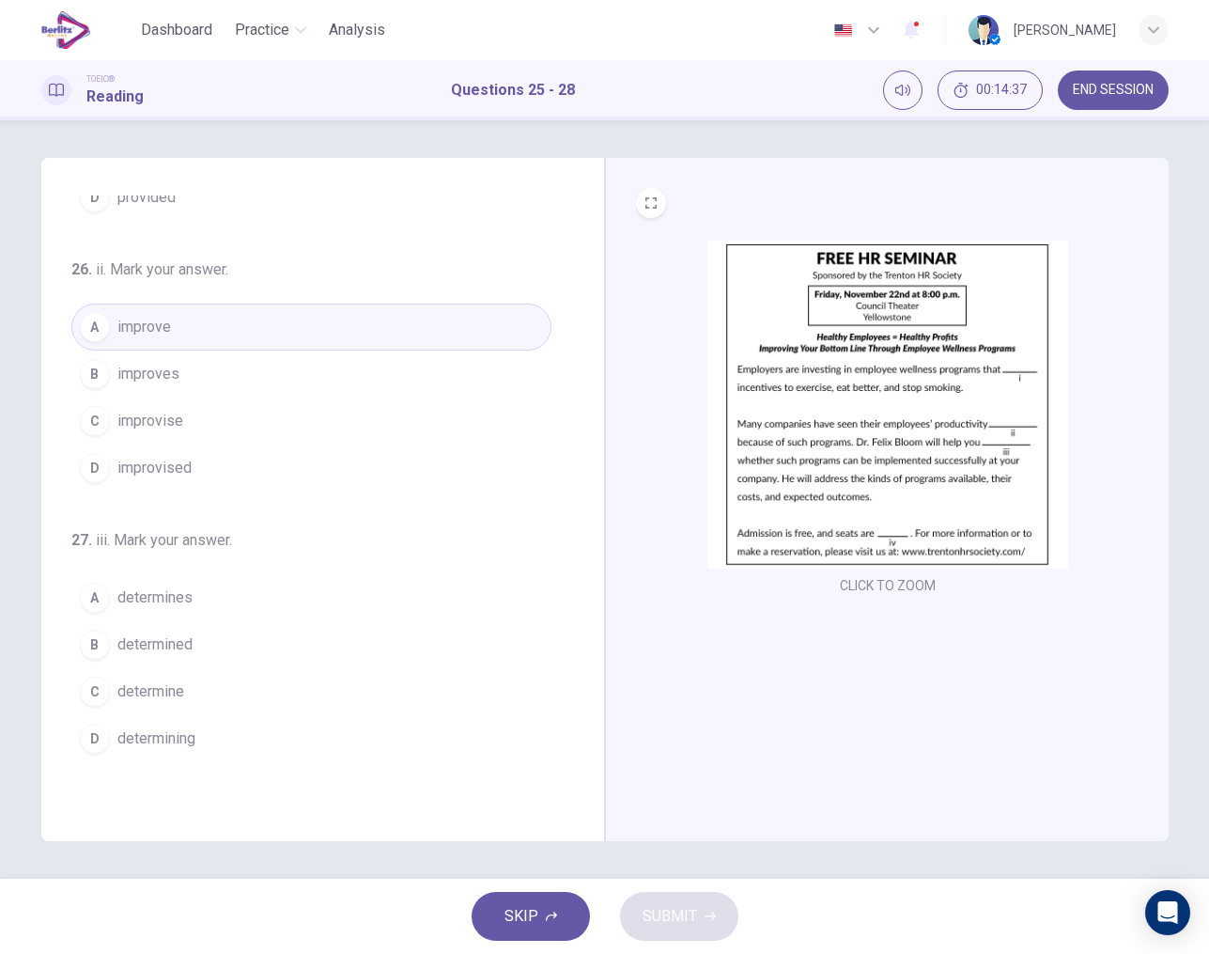
scroll to position [209, 0]
click at [134, 690] on span "determine" at bounding box center [150, 690] width 67 height 23
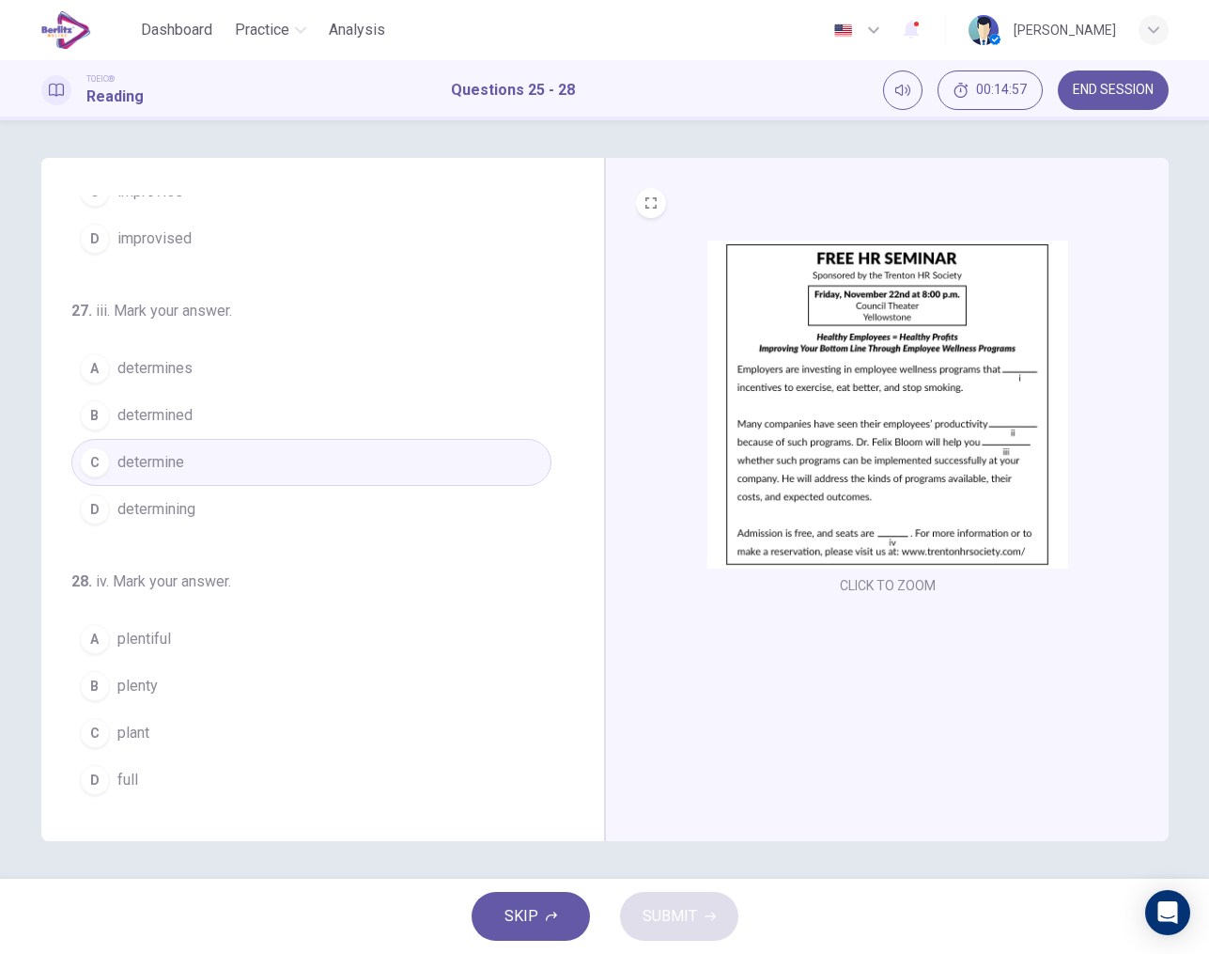
scroll to position [437, 0]
click at [129, 785] on span "full" at bounding box center [127, 780] width 21 height 23
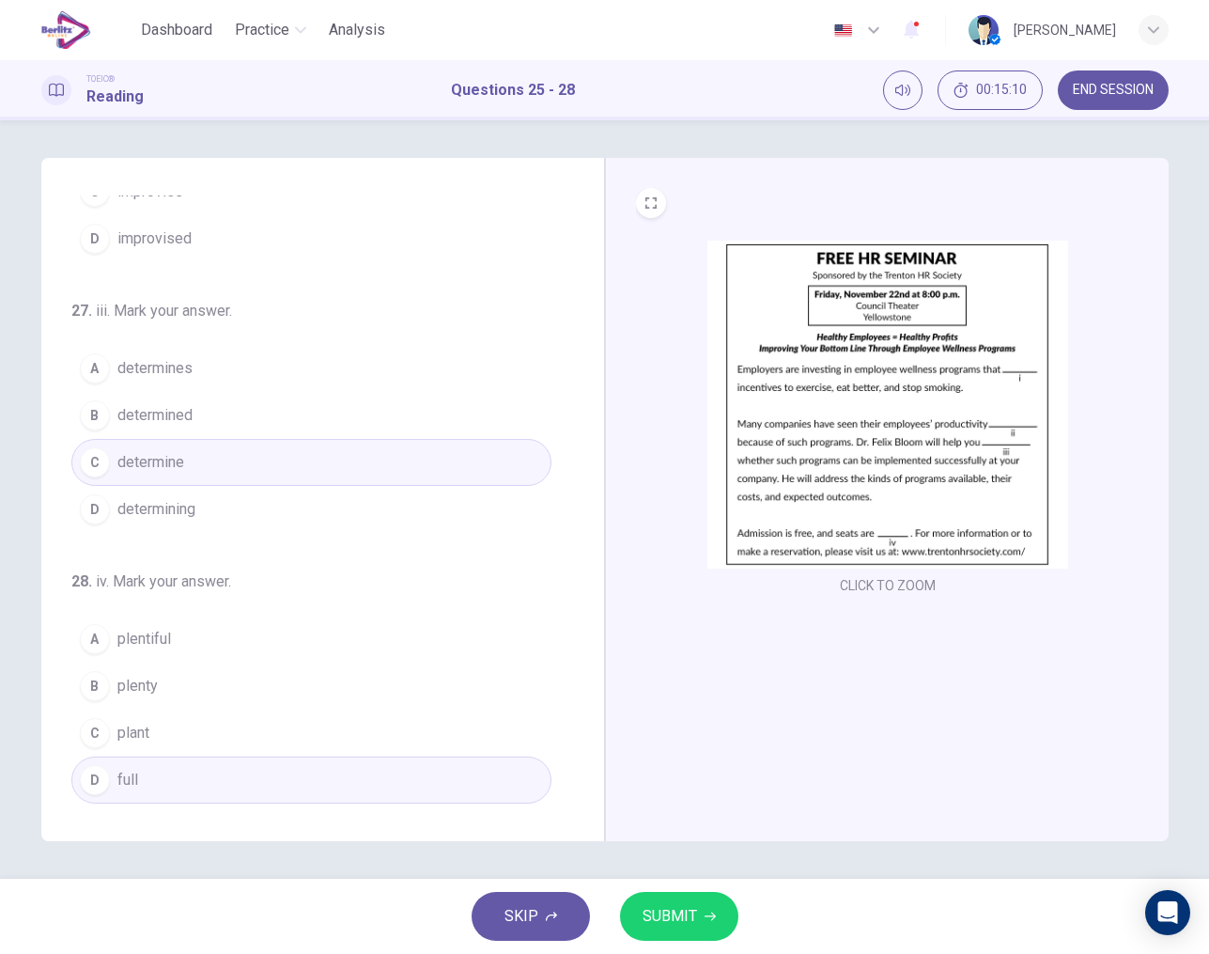
click at [692, 902] on button "SUBMIT" at bounding box center [679, 916] width 118 height 49
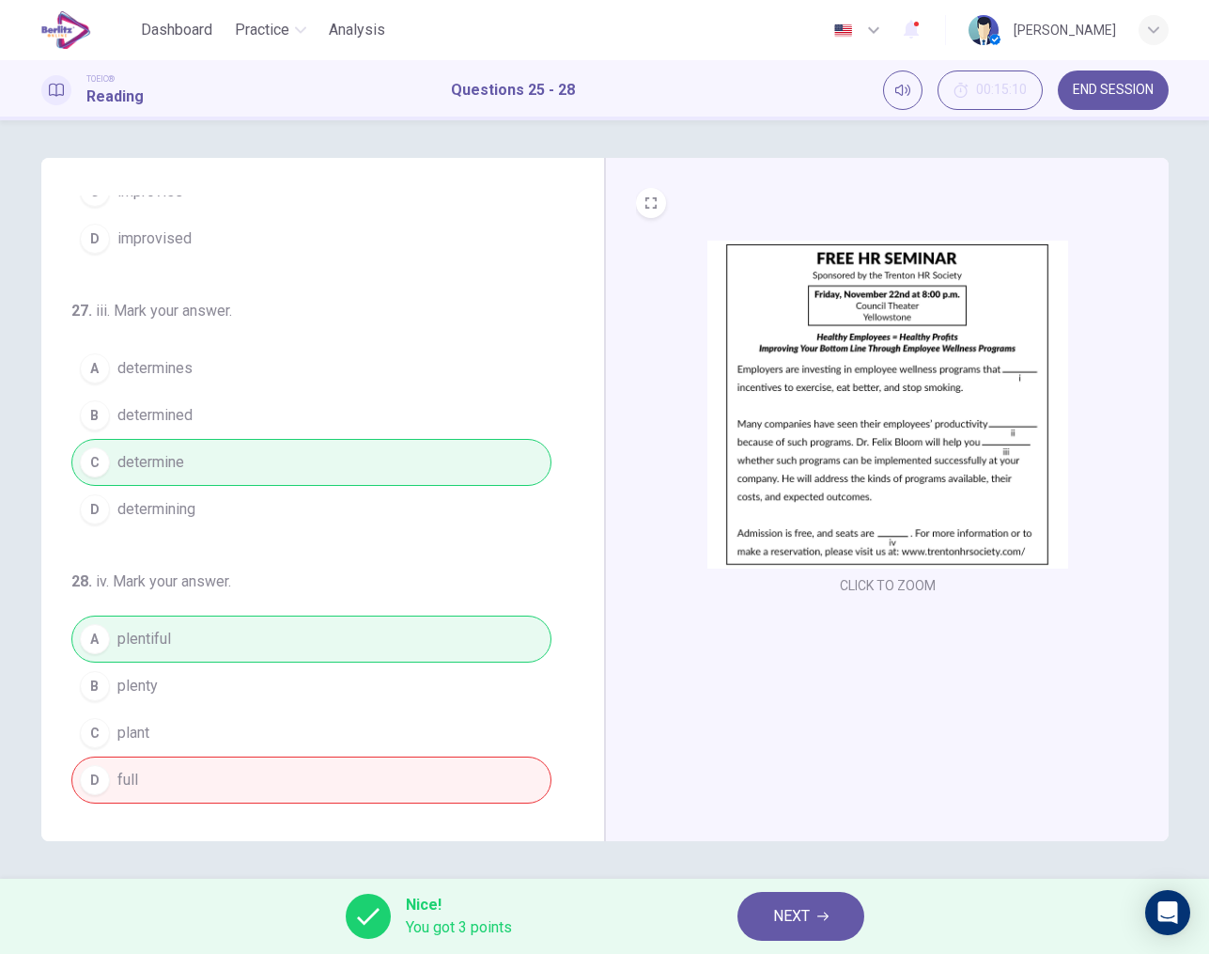
scroll to position [0, 0]
click at [785, 909] on span "NEXT" at bounding box center [791, 916] width 37 height 26
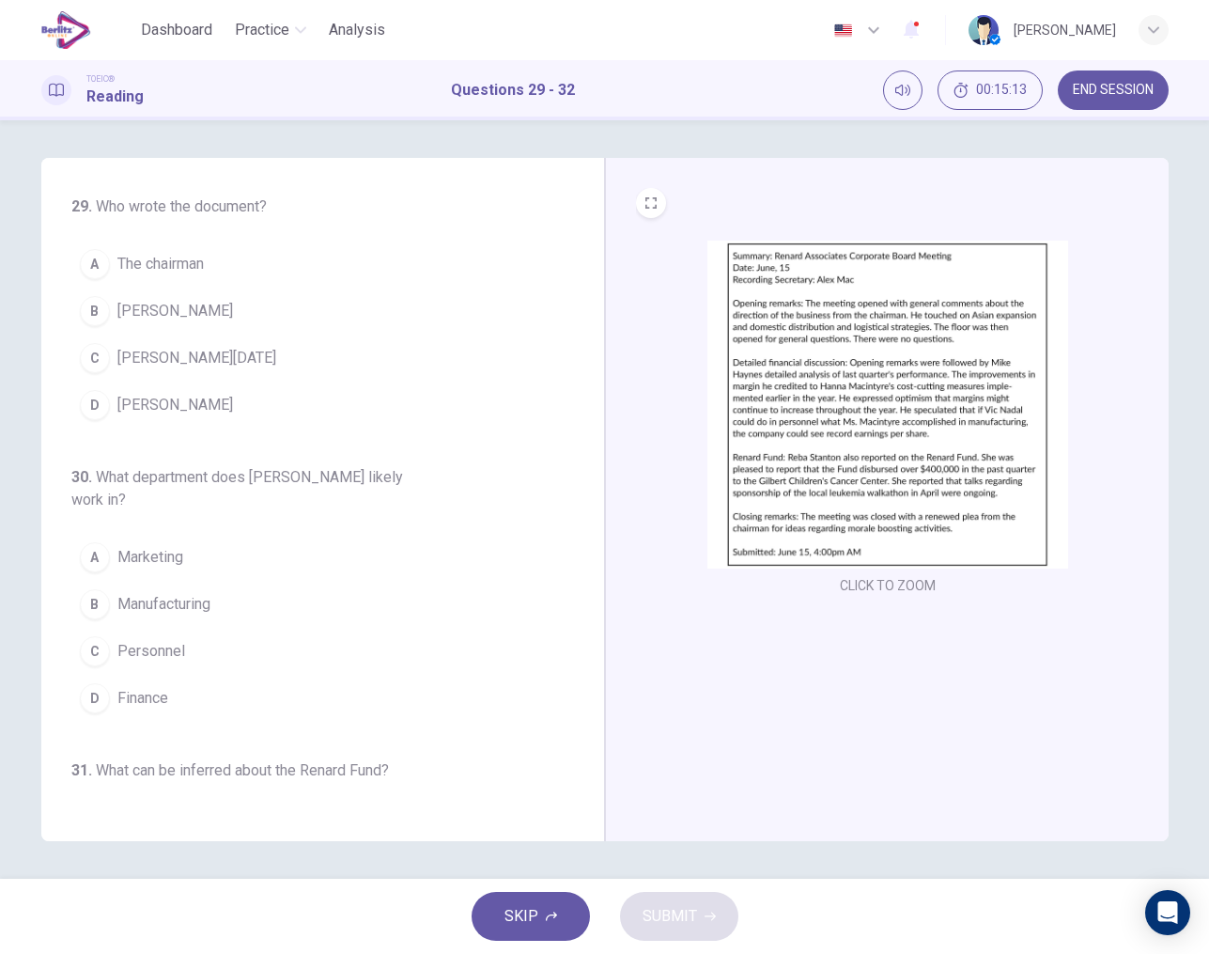
click at [1081, 91] on span "END SESSION" at bounding box center [1113, 90] width 81 height 15
